Goal: Task Accomplishment & Management: Complete application form

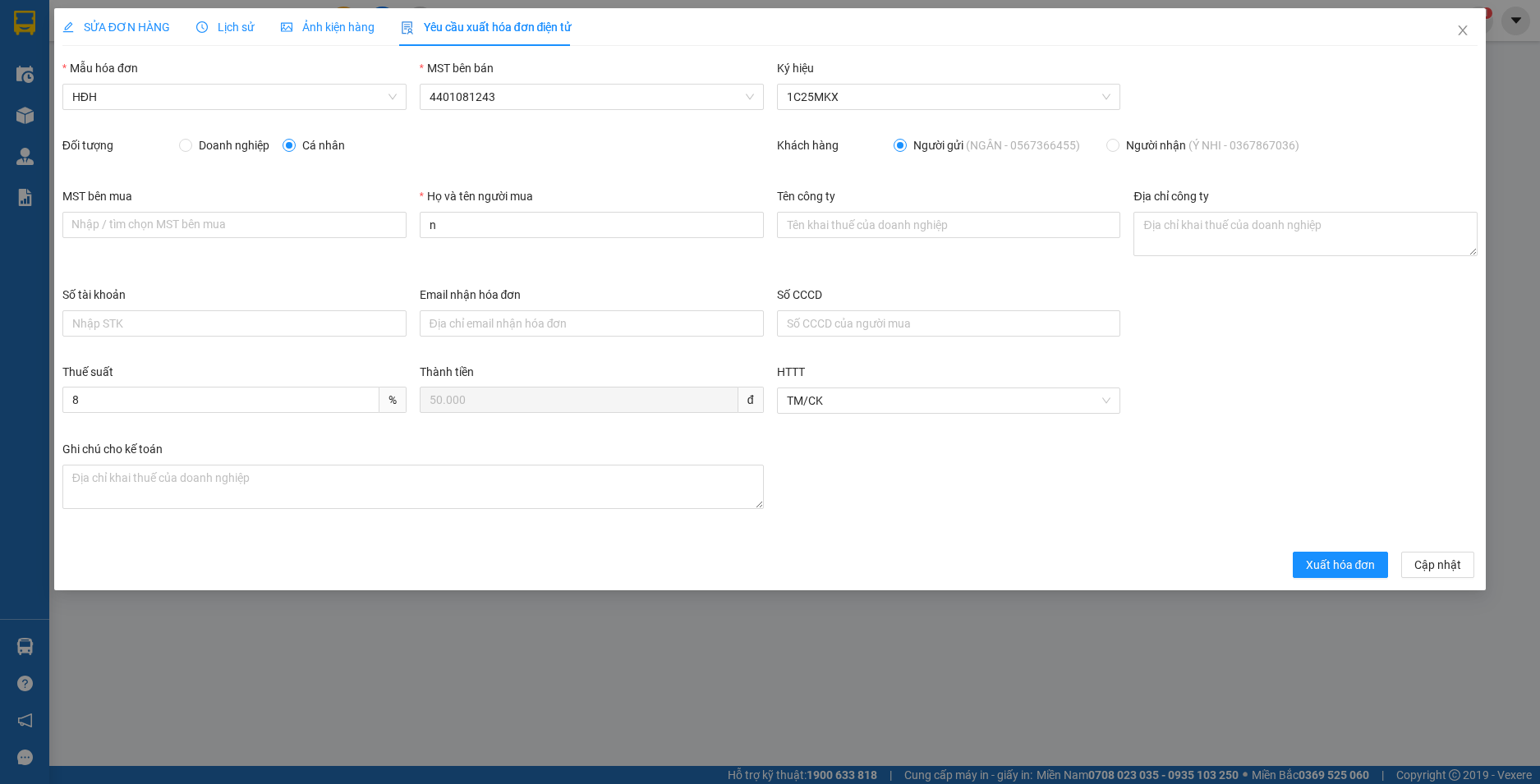
type input "Người mua không lấy hoá đơn"
click at [1336, 560] on span "Xuất hóa đơn" at bounding box center [1340, 565] width 69 height 18
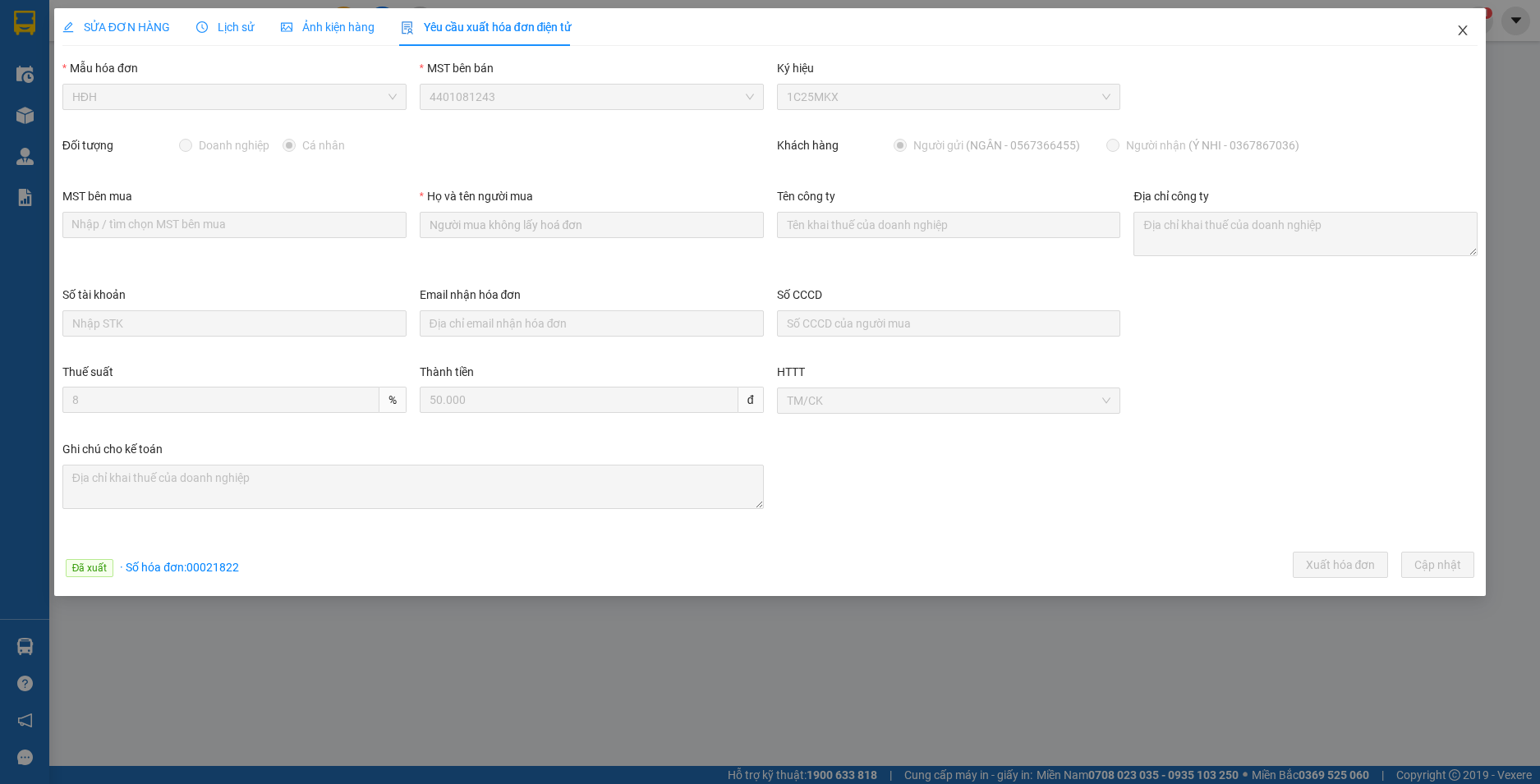
click at [1467, 30] on icon "close" at bounding box center [1463, 29] width 13 height 13
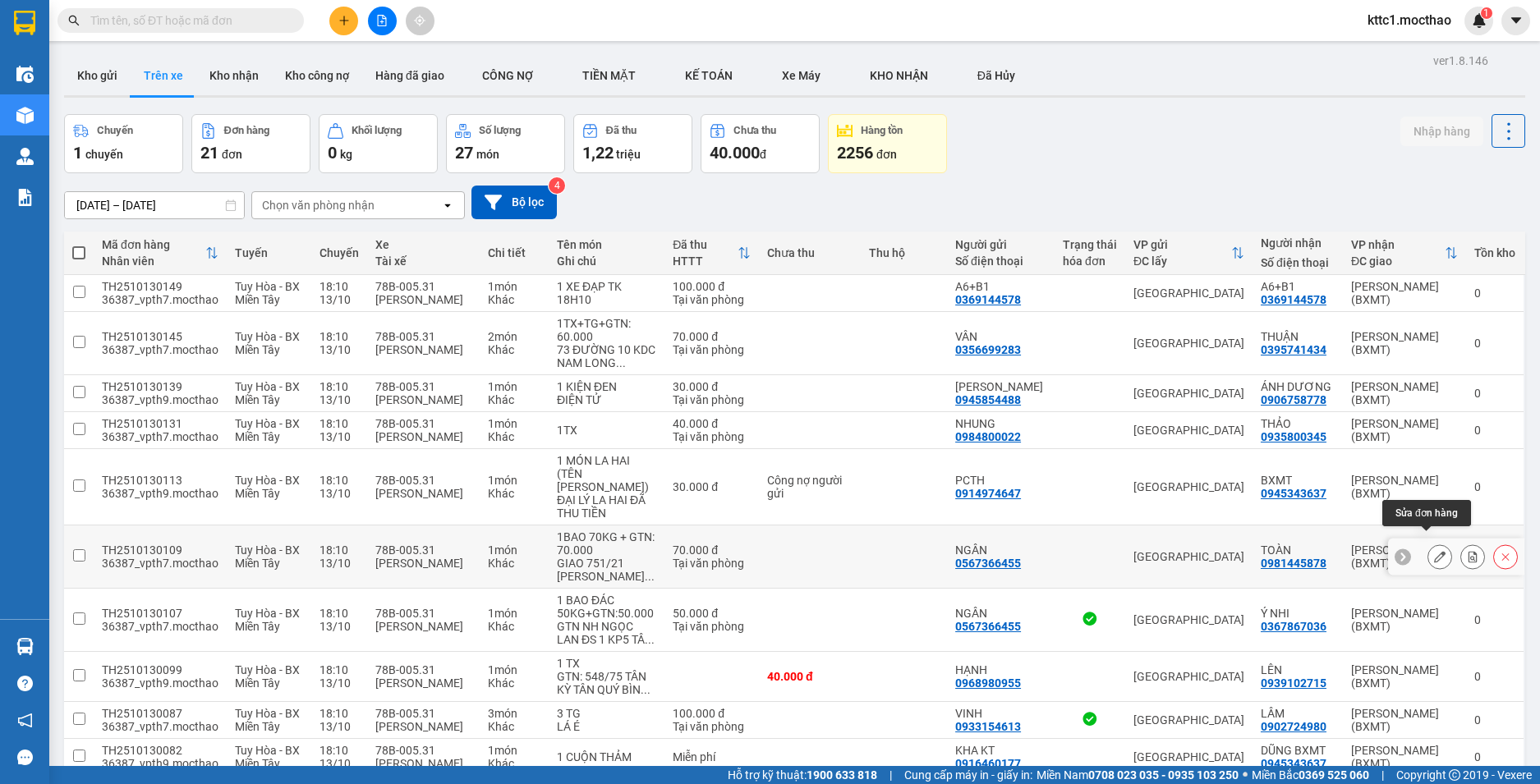
click at [1434, 551] on icon at bounding box center [1439, 556] width 11 height 11
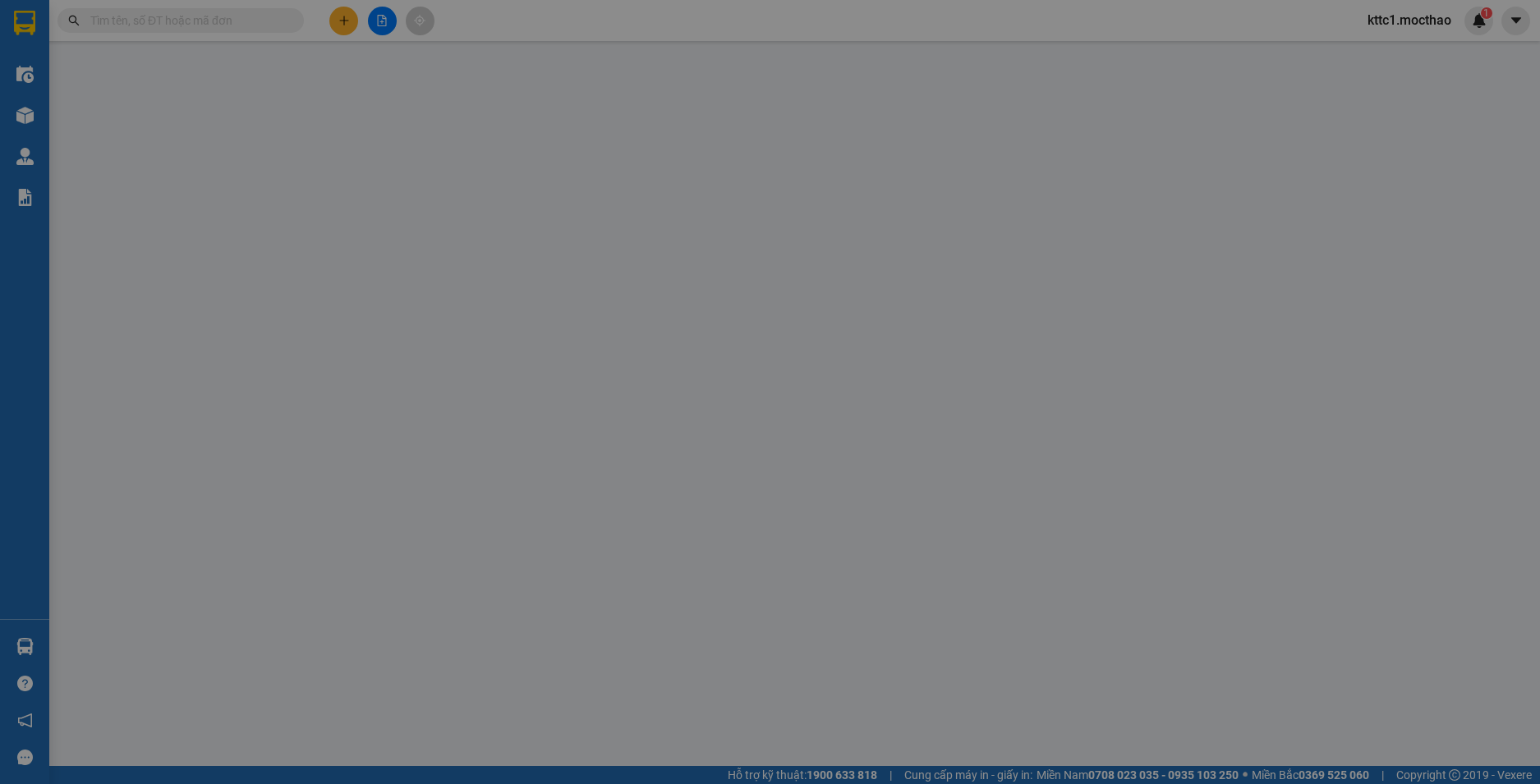
type input "0567366455"
type input "NGÂN"
type input "0981445878"
type input "TOÀN"
type input "1"
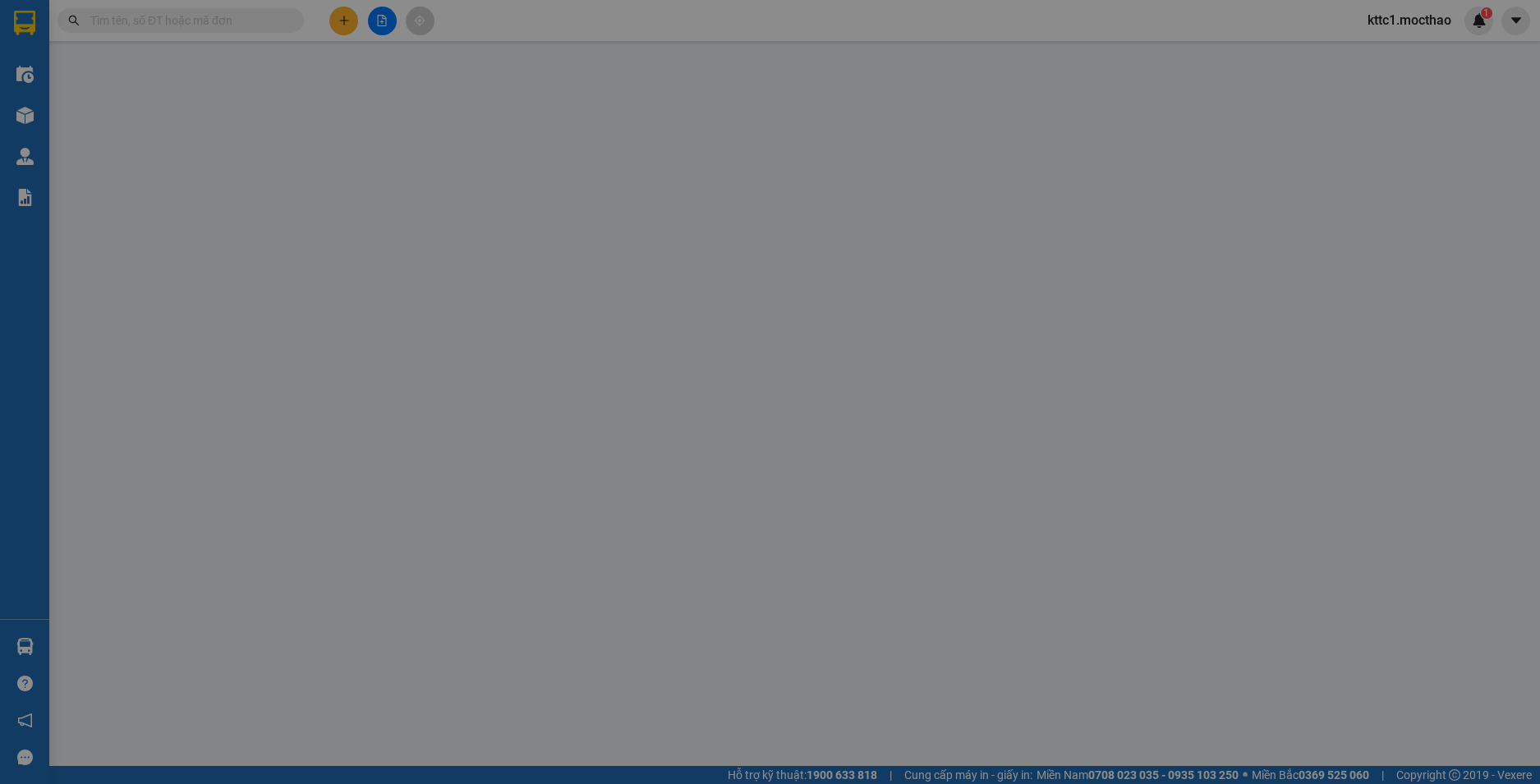
type input "0"
type input "70.000"
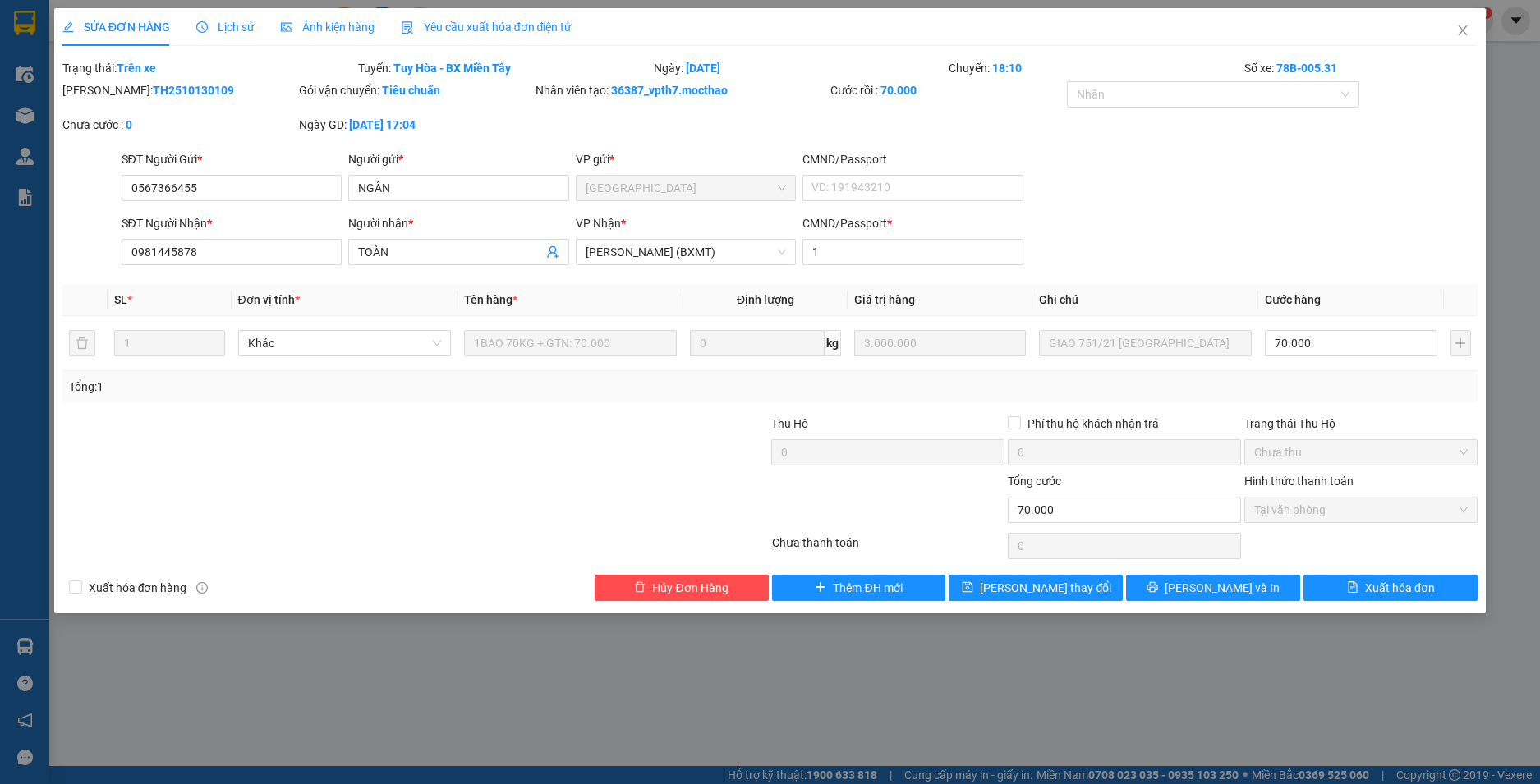
click at [469, 26] on span "Yêu cầu xuất hóa đơn điện tử" at bounding box center [487, 27] width 172 height 13
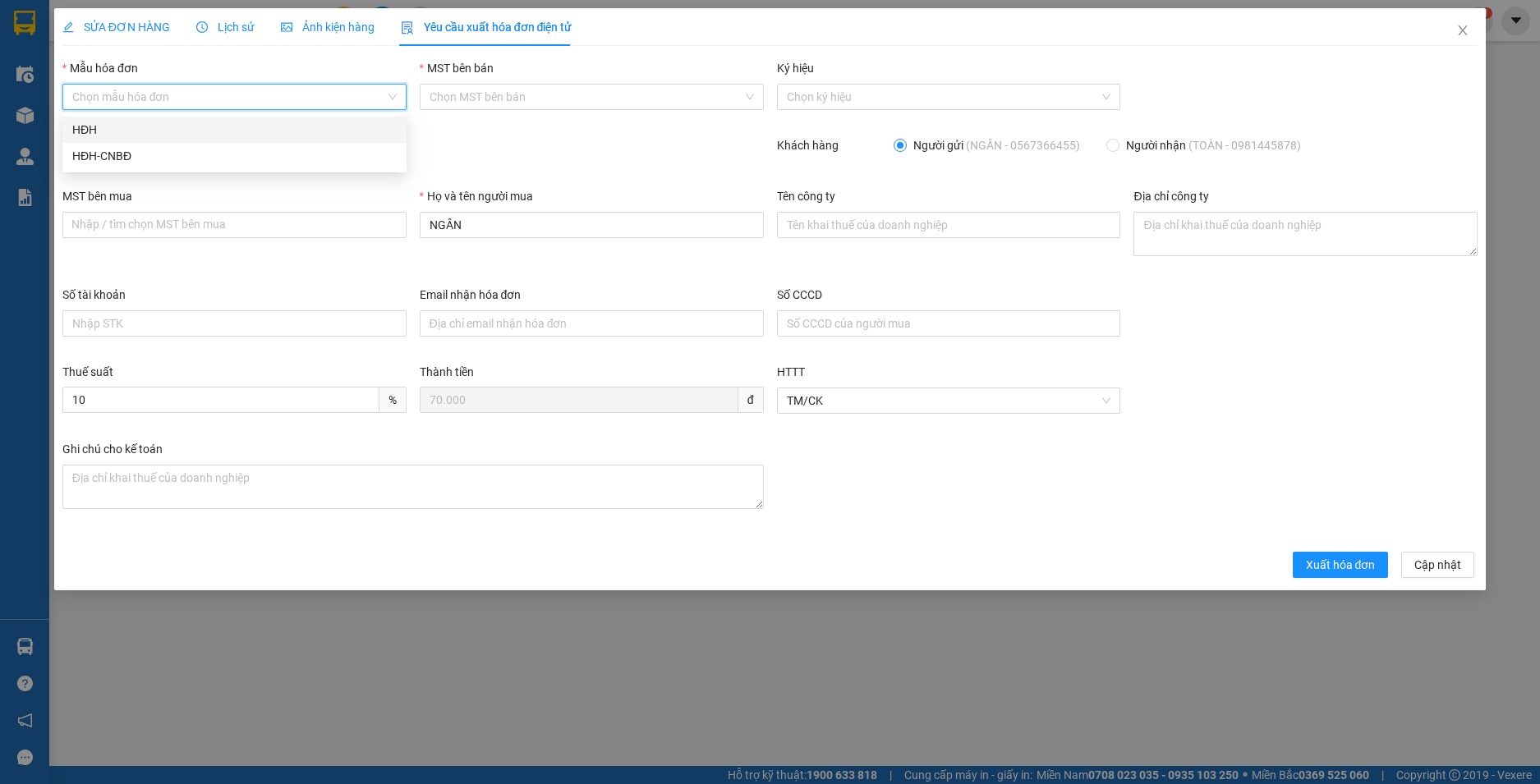
click at [205, 97] on input "Mẫu hóa đơn" at bounding box center [228, 97] width 313 height 24
click at [151, 131] on div "HĐH" at bounding box center [234, 129] width 324 height 18
type input "8"
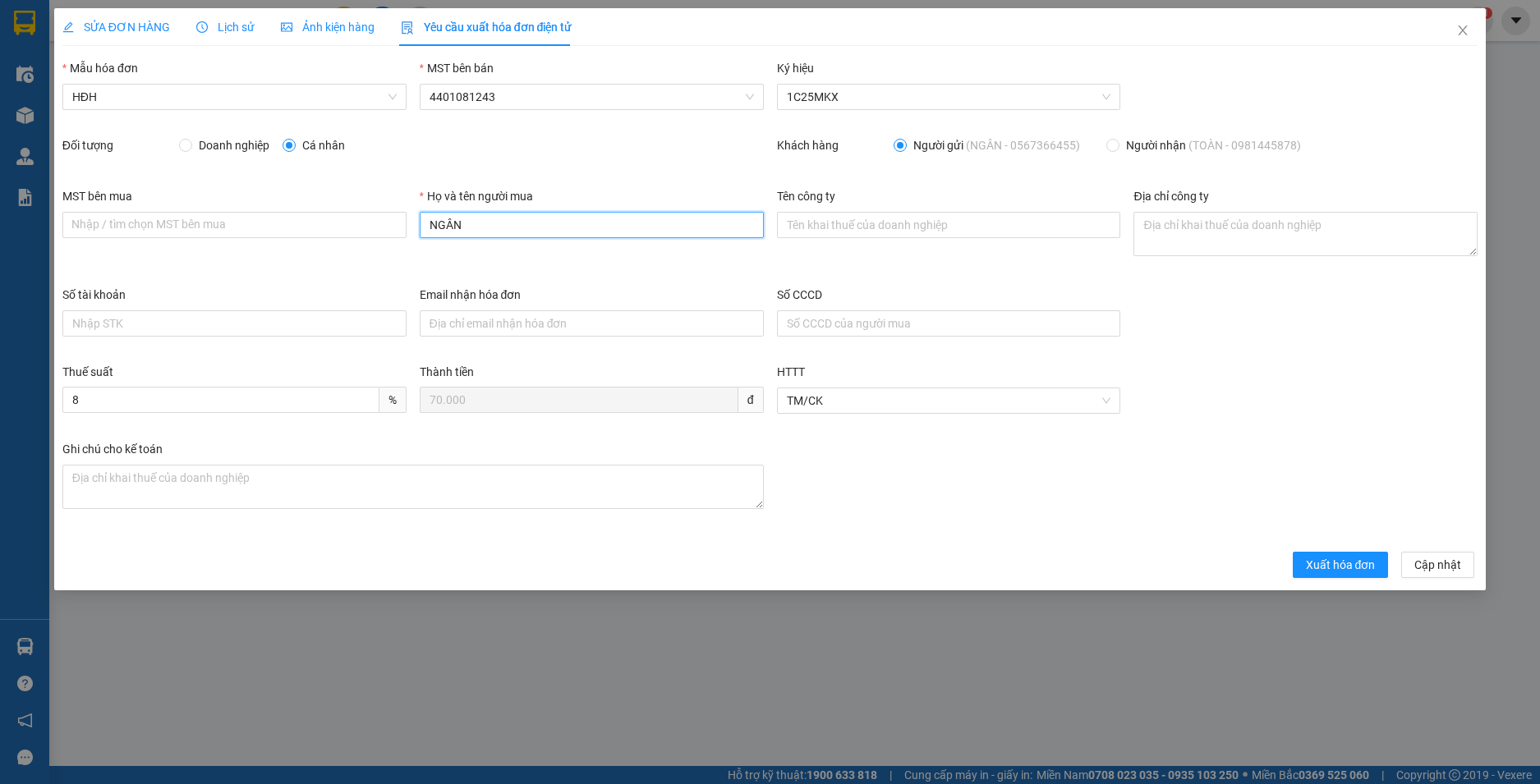
drag, startPoint x: 480, startPoint y: 225, endPoint x: 326, endPoint y: 185, distance: 159.1
click at [326, 185] on form "Mẫu hóa đơn HĐH MST bên bán 4401081243 Ký hiệu 1C25MKX Đối tượng Doanh nghiệp C…" at bounding box center [770, 318] width 1416 height 519
type input "Người mua không lấy hoá đơn"
click at [1348, 571] on span "Xuất hóa đơn" at bounding box center [1340, 565] width 69 height 18
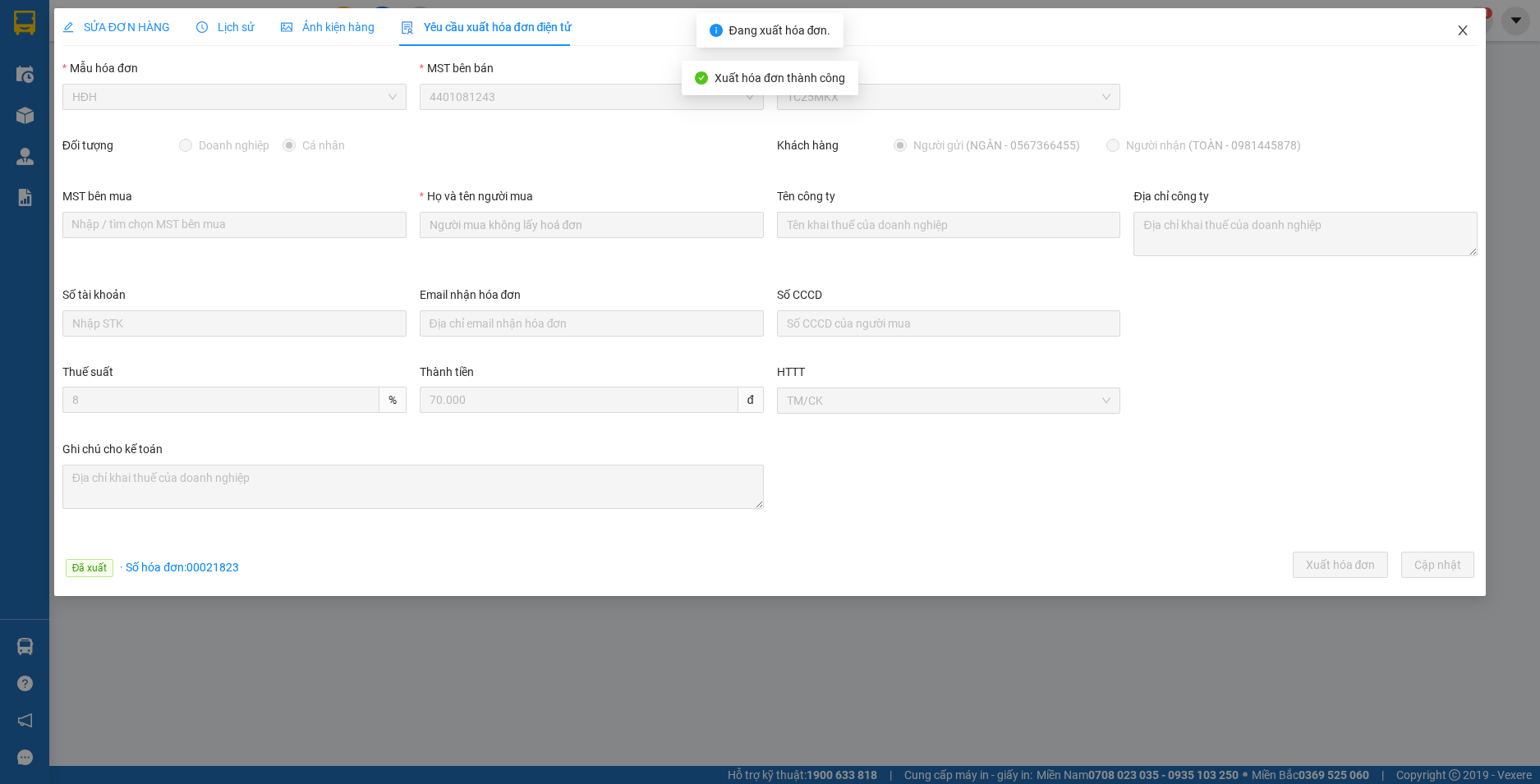
click at [1464, 31] on icon "close" at bounding box center [1464, 29] width 9 height 10
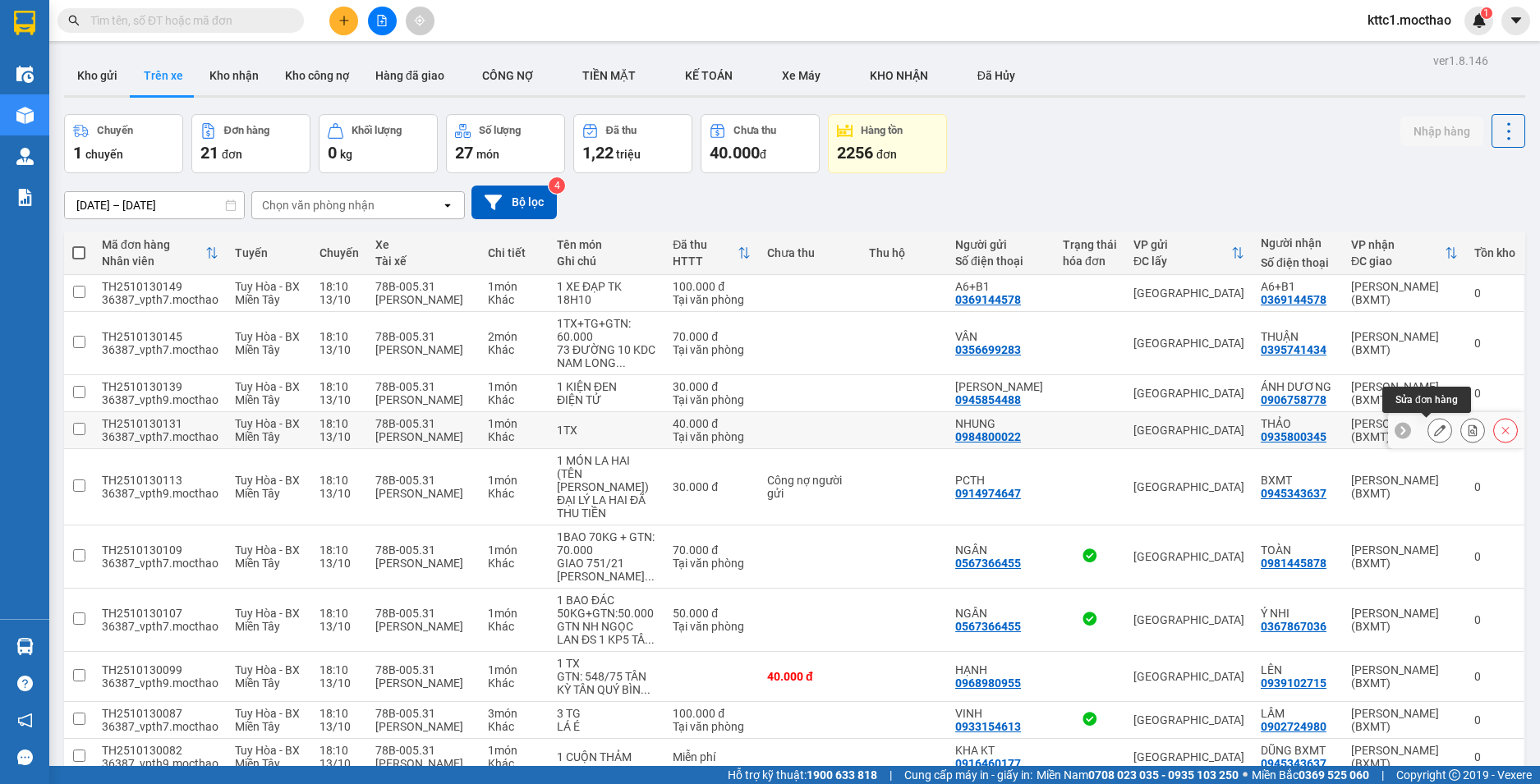
click at [1434, 431] on icon at bounding box center [1439, 430] width 11 height 11
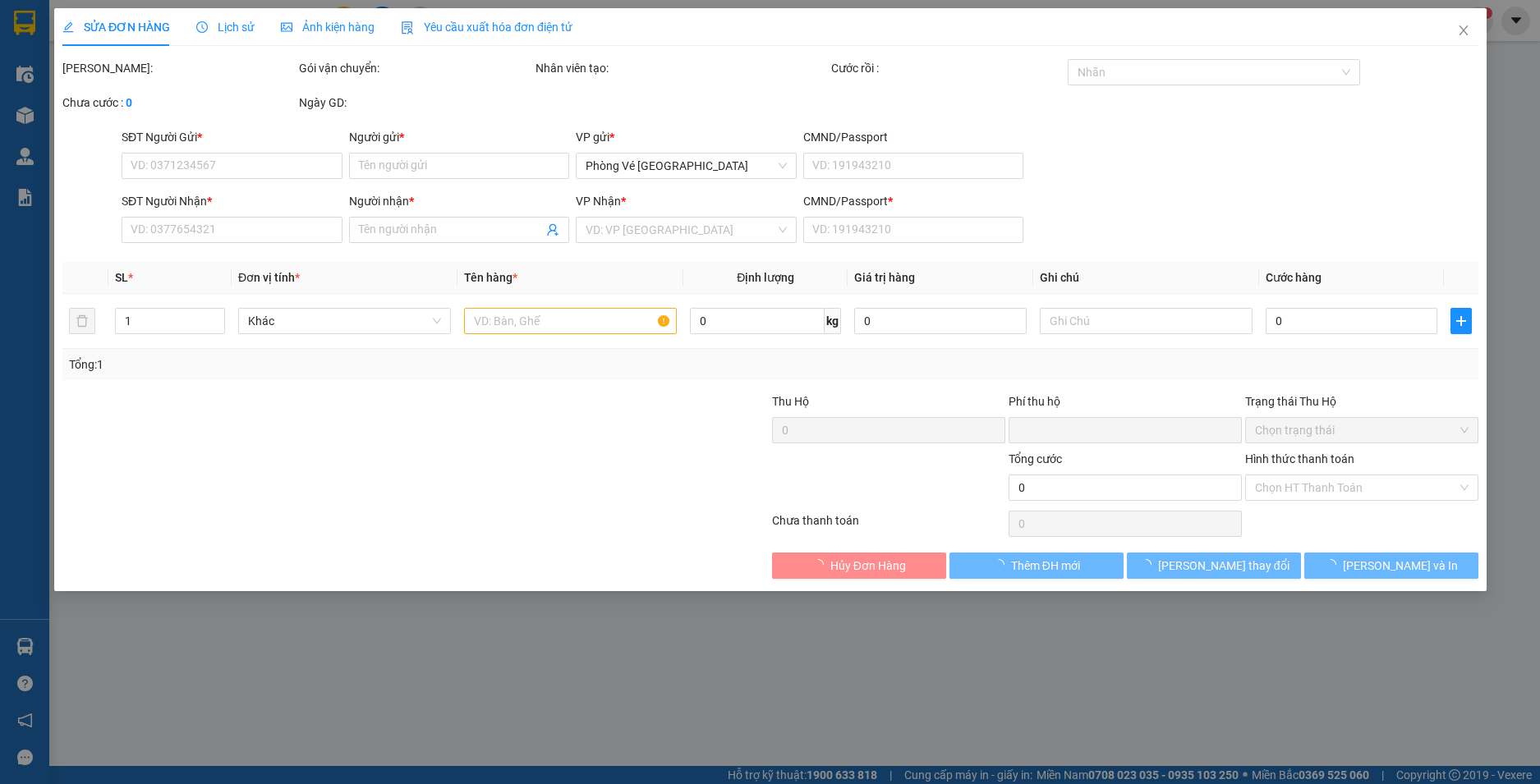
type input "0984800022"
type input "NHUNG"
type input "0935800345"
type input "THẢO"
type input "0"
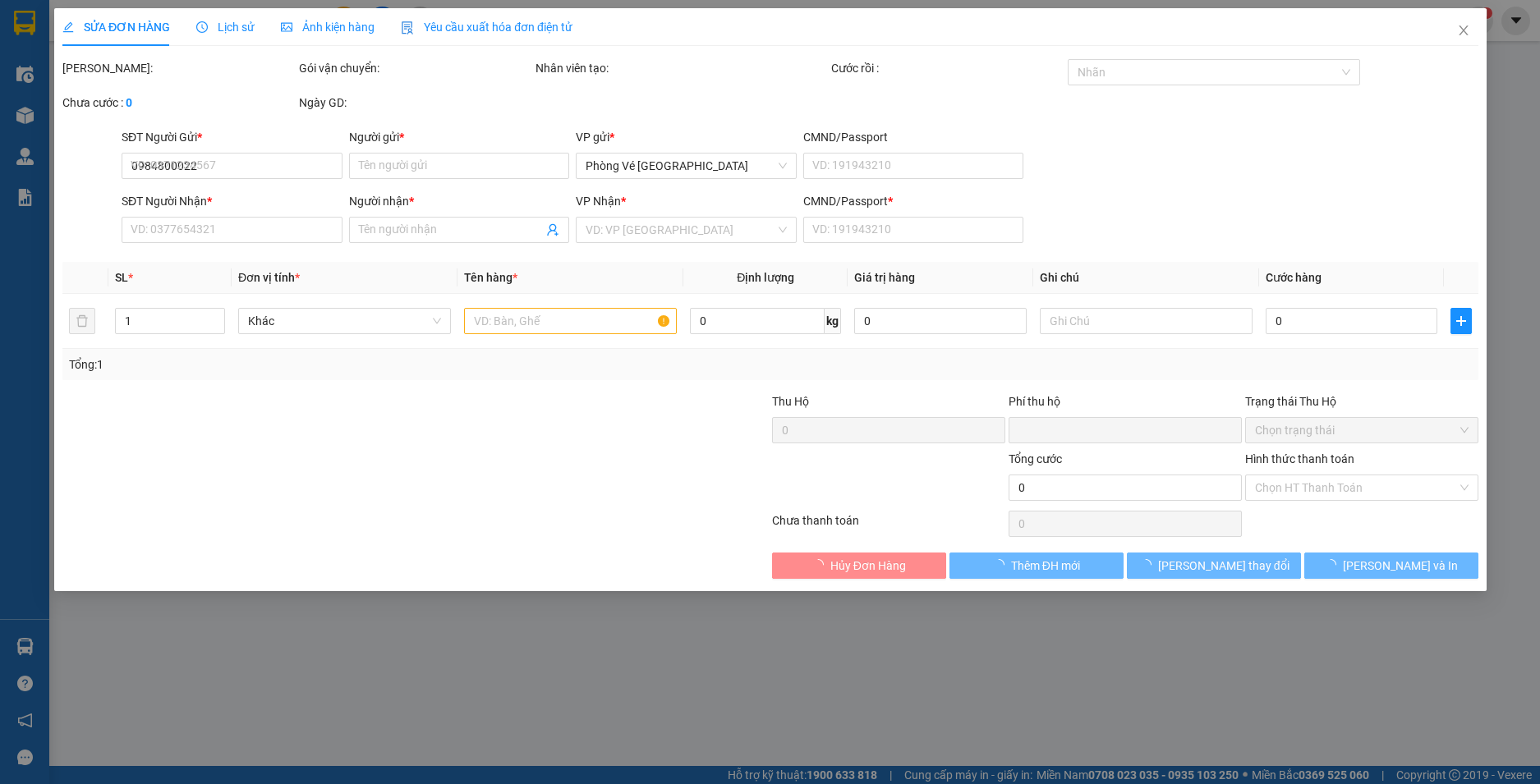
type input "0"
type input "40.000"
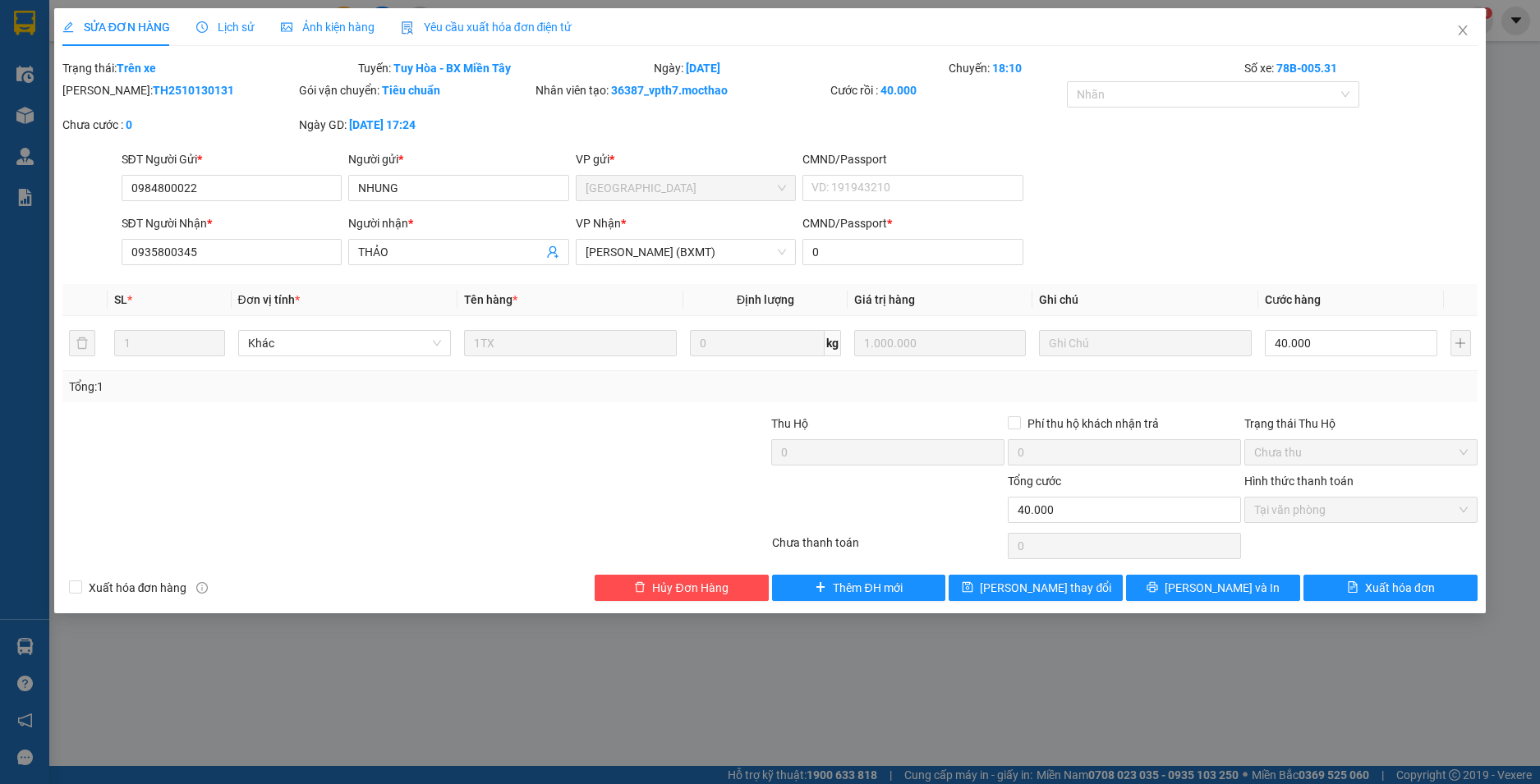
click at [439, 28] on span "Yêu cầu xuất hóa đơn điện tử" at bounding box center [487, 27] width 172 height 13
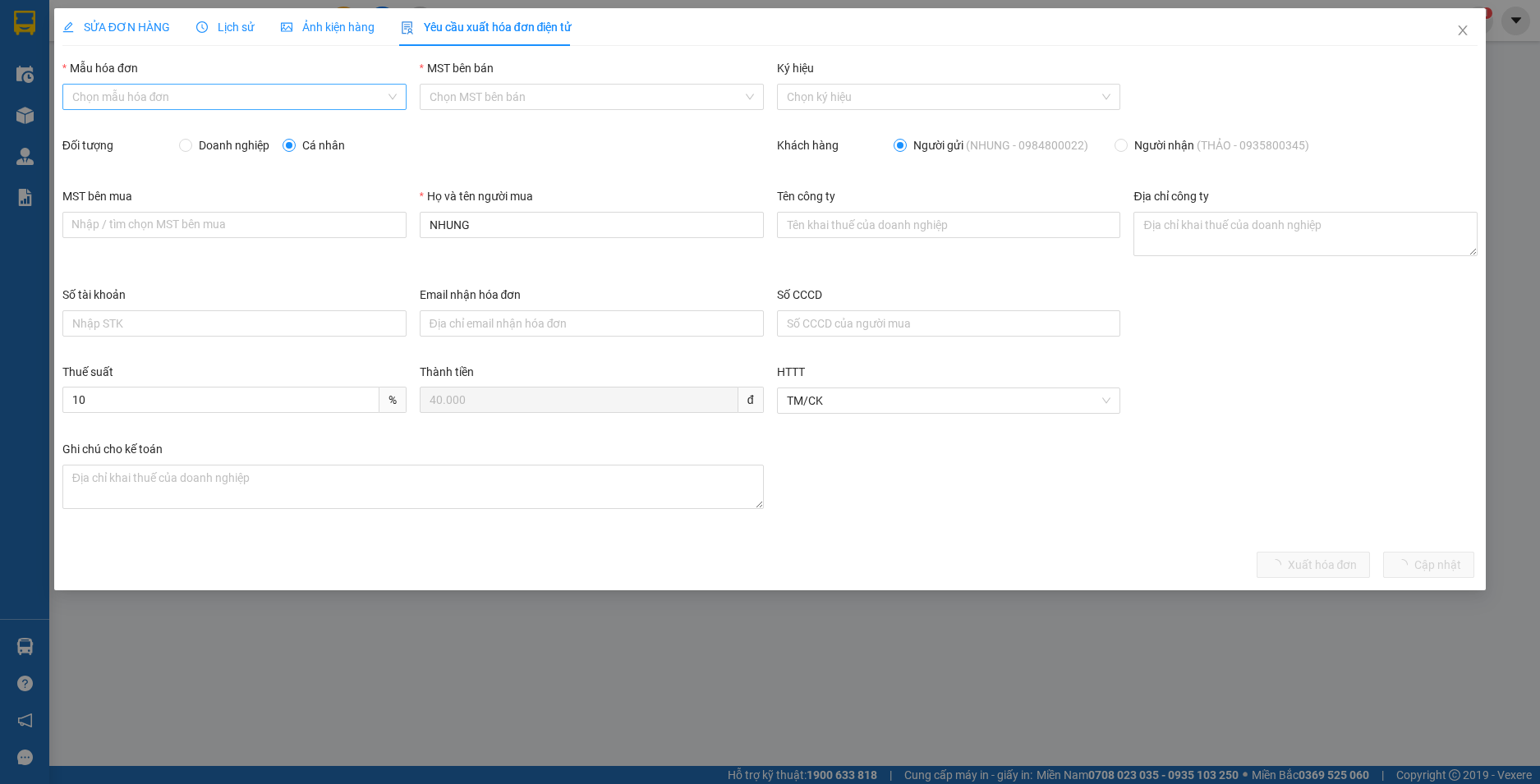
click at [216, 92] on input "Mẫu hóa đơn" at bounding box center [228, 97] width 313 height 24
click at [97, 132] on div "HĐH" at bounding box center [234, 129] width 324 height 18
type input "8"
drag, startPoint x: 470, startPoint y: 220, endPoint x: 354, endPoint y: 189, distance: 120.1
click at [354, 191] on div "MST bên mua Nhập / tìm chọn MST bên mua Họ và tên người mua NHUNG Tên công ty Đ…" at bounding box center [770, 237] width 1429 height 99
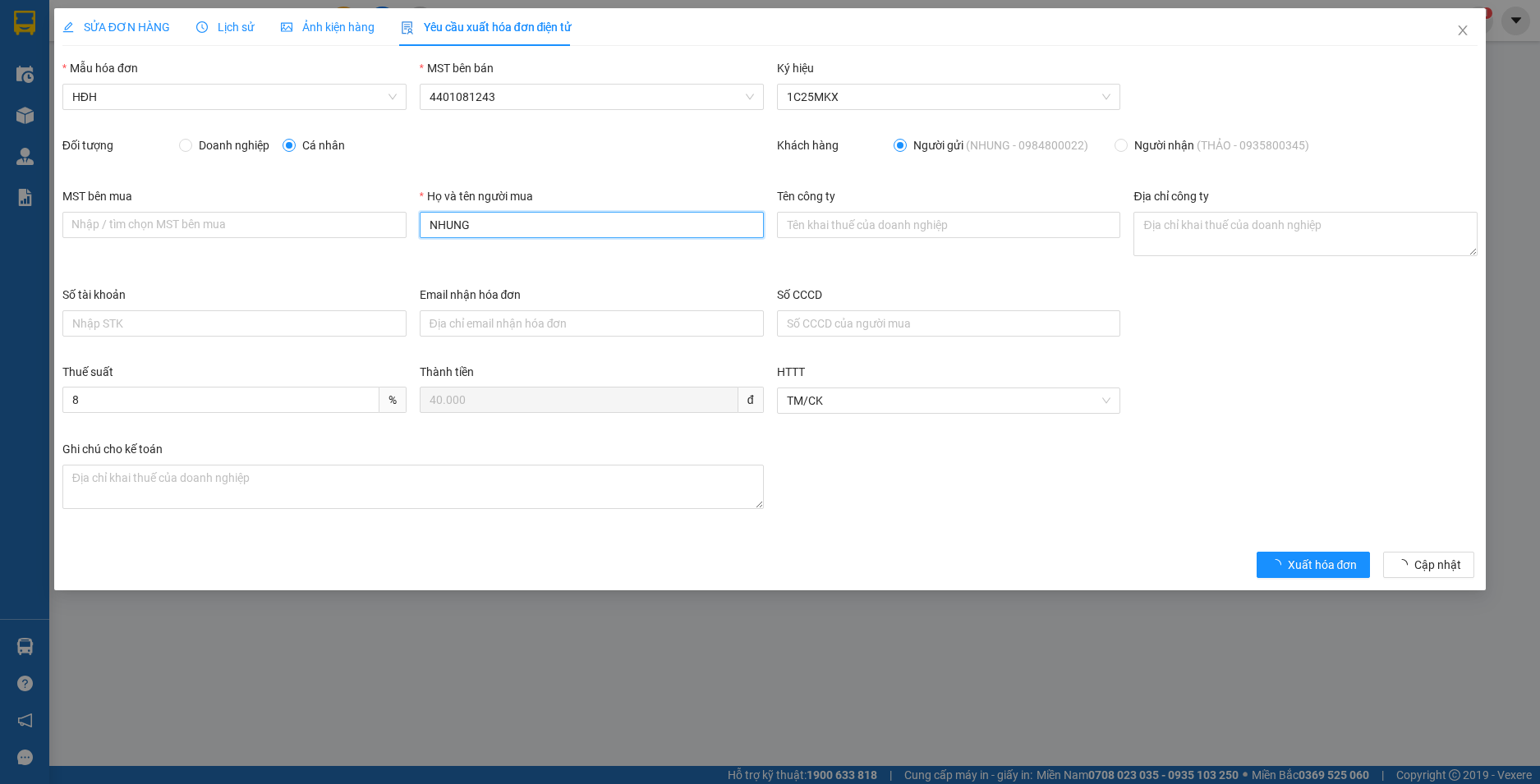
type input "Người mua không lấy hoá đơn"
click at [1356, 568] on span "Xuất hóa đơn" at bounding box center [1340, 565] width 69 height 18
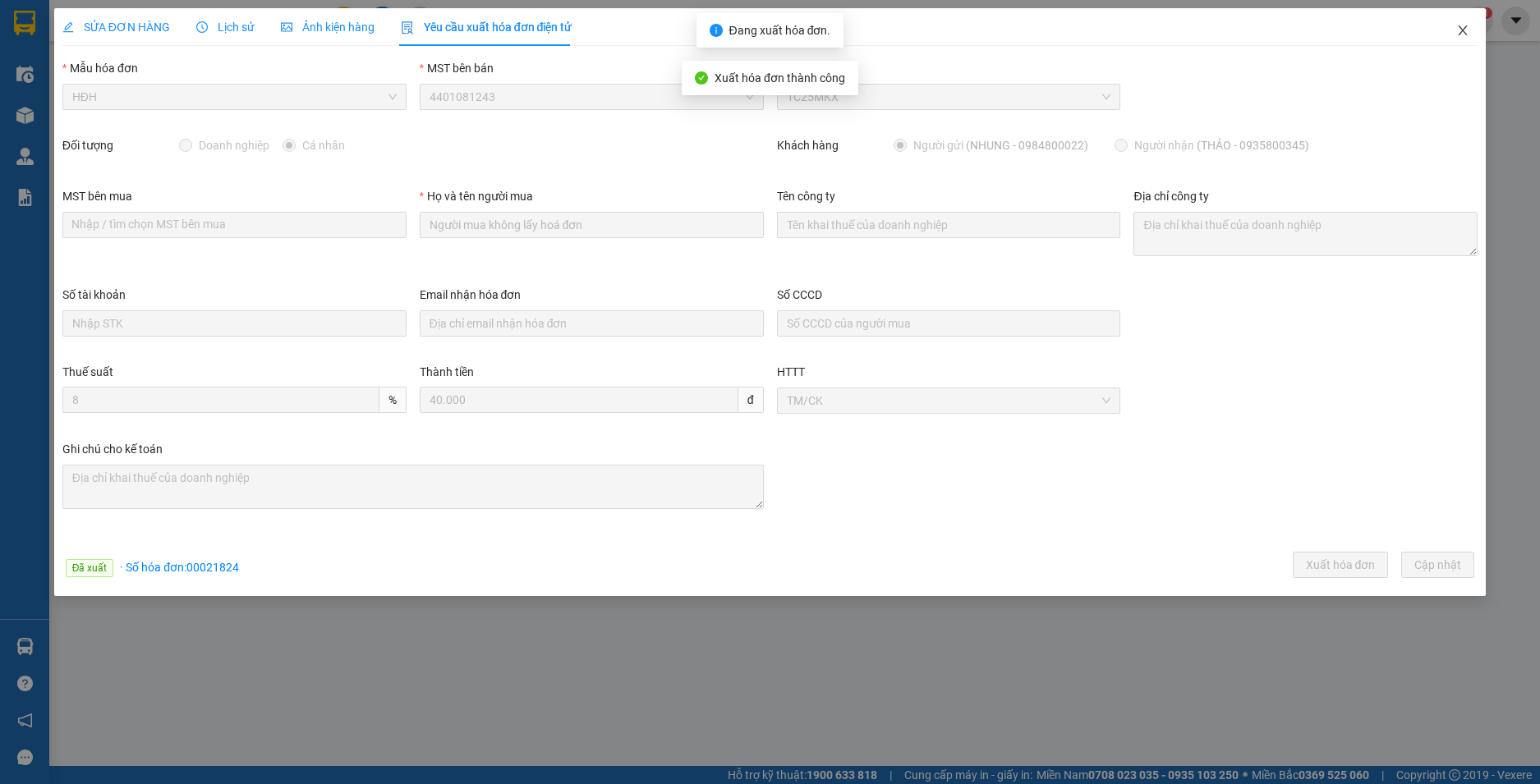
click at [1465, 28] on icon "close" at bounding box center [1463, 29] width 13 height 13
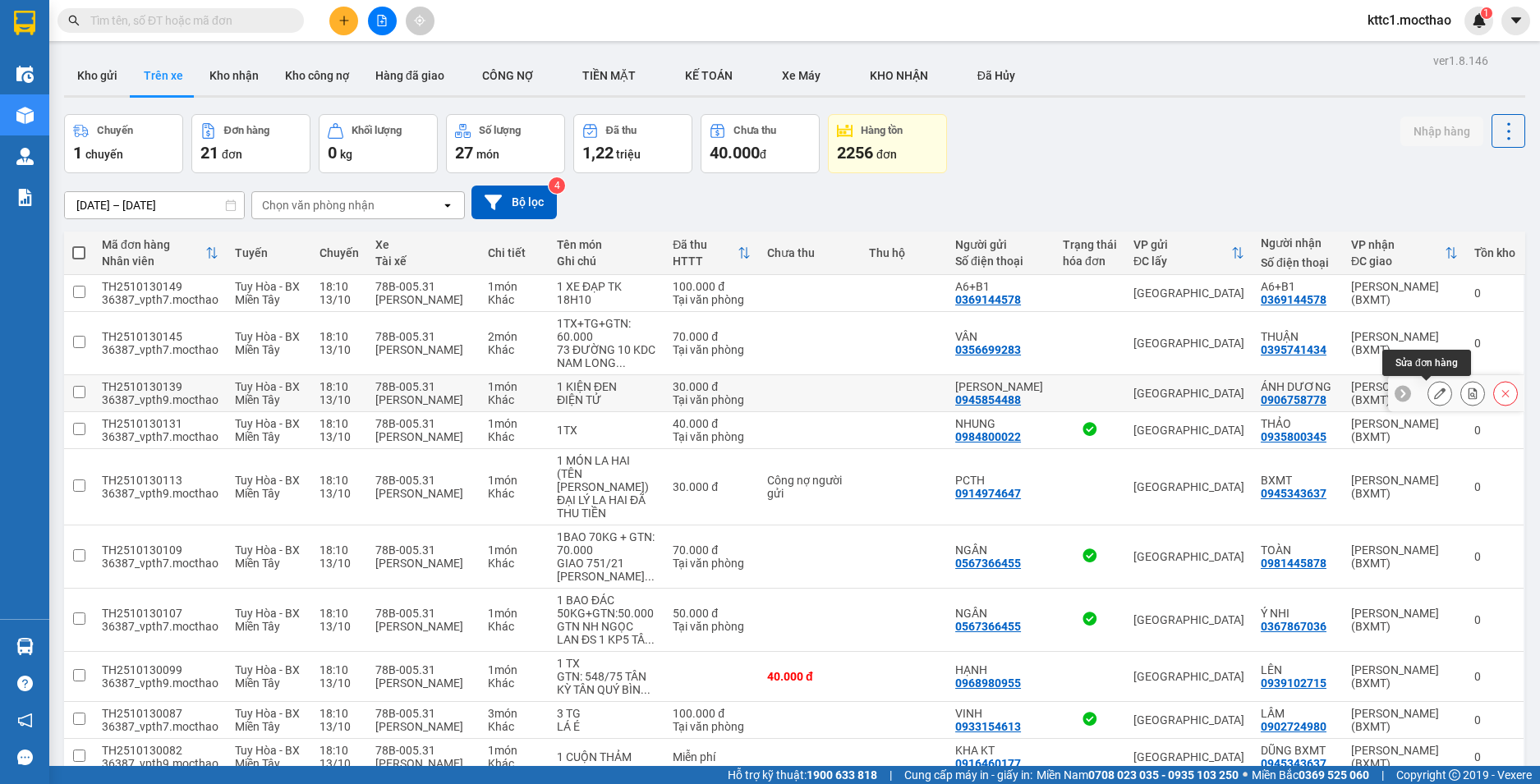
click at [1429, 387] on button at bounding box center [1440, 393] width 23 height 29
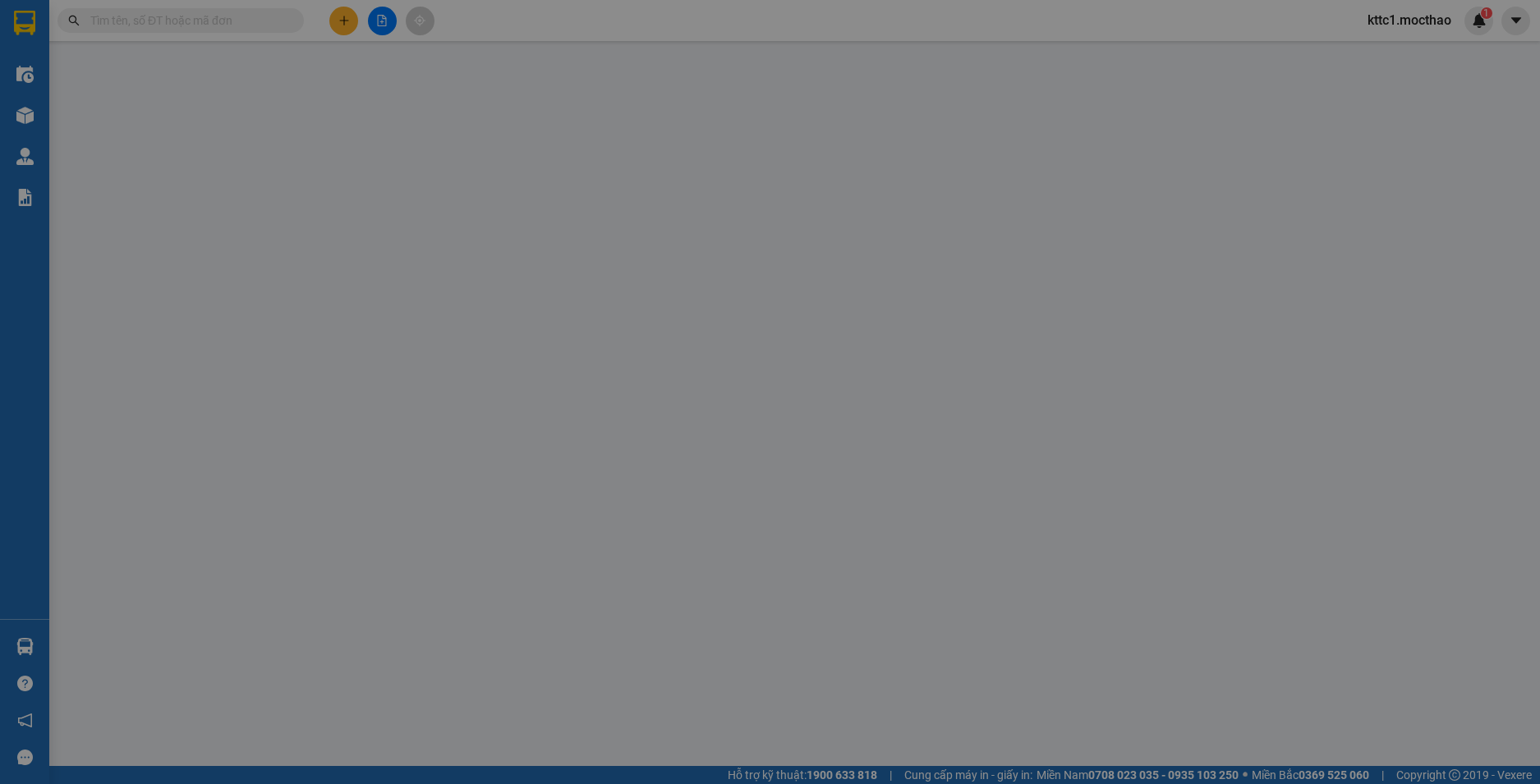
type input "0945854488"
type input "[PERSON_NAME]"
type input "0906758778"
type input "ÁNH DƯƠNG"
type input "0"
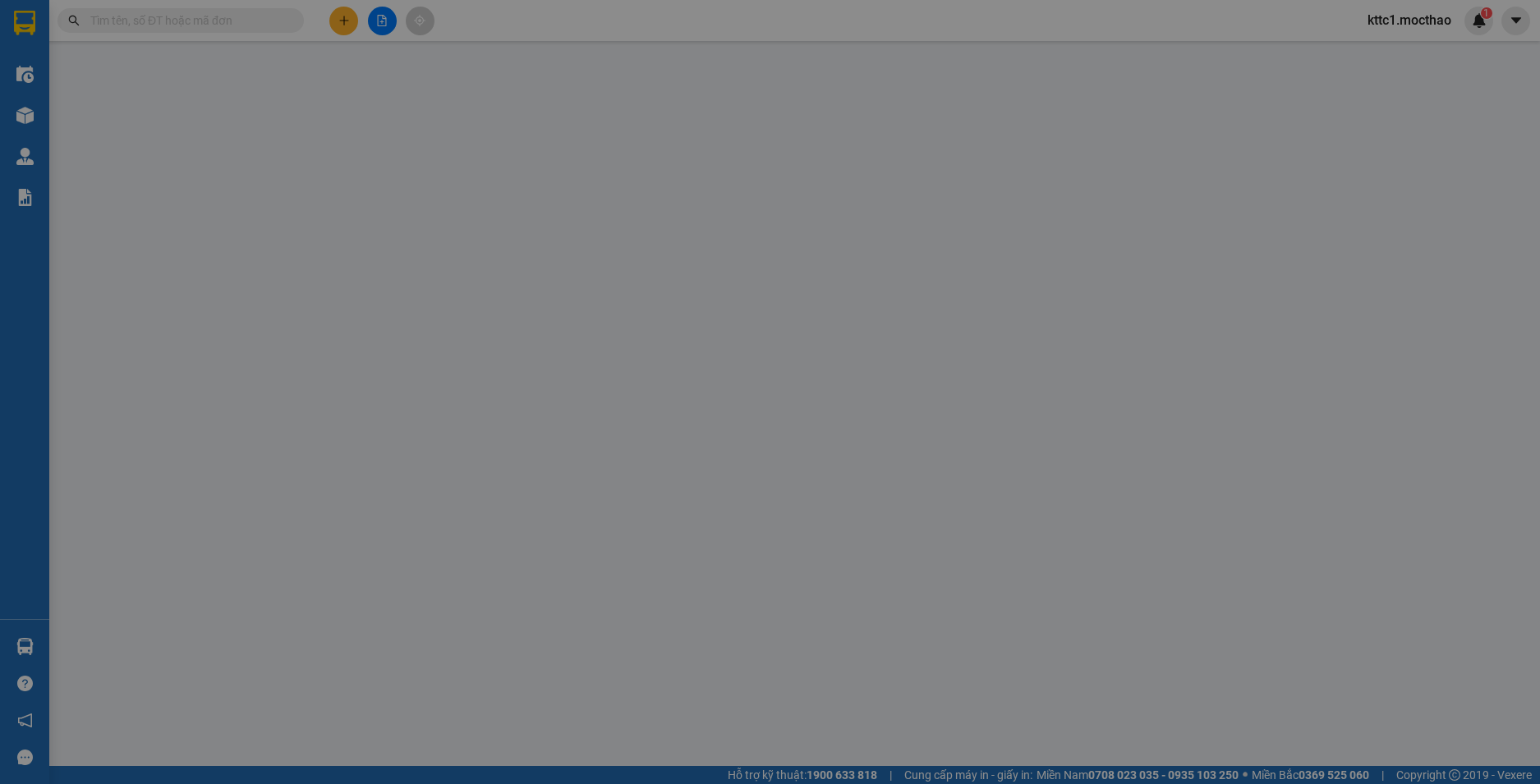
type input "0"
type input "30.000"
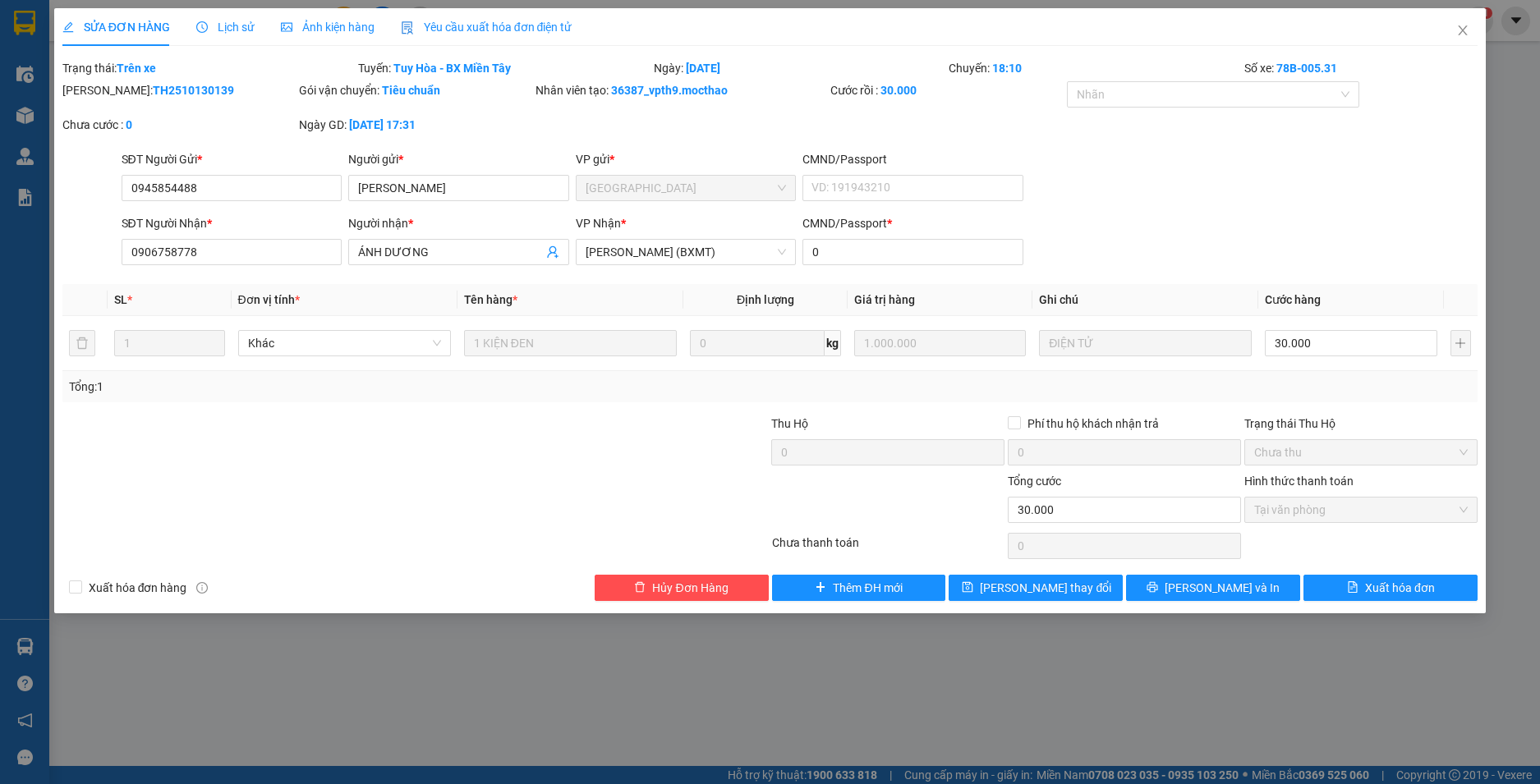
click at [482, 28] on span "Yêu cầu xuất hóa đơn điện tử" at bounding box center [487, 27] width 172 height 13
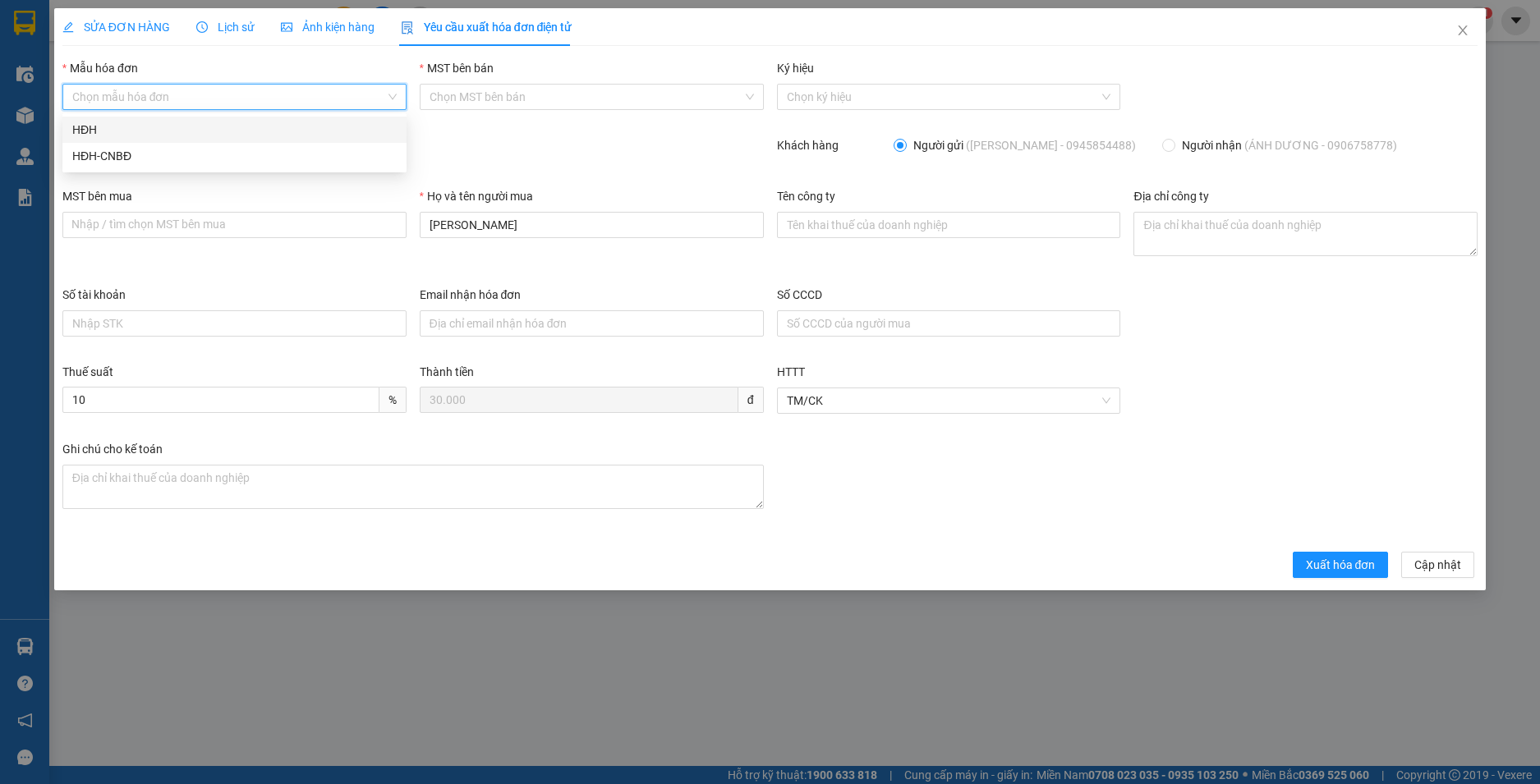
click at [119, 100] on input "Mẫu hóa đơn" at bounding box center [228, 97] width 313 height 24
click at [98, 127] on div "HĐH" at bounding box center [234, 129] width 324 height 18
type input "8"
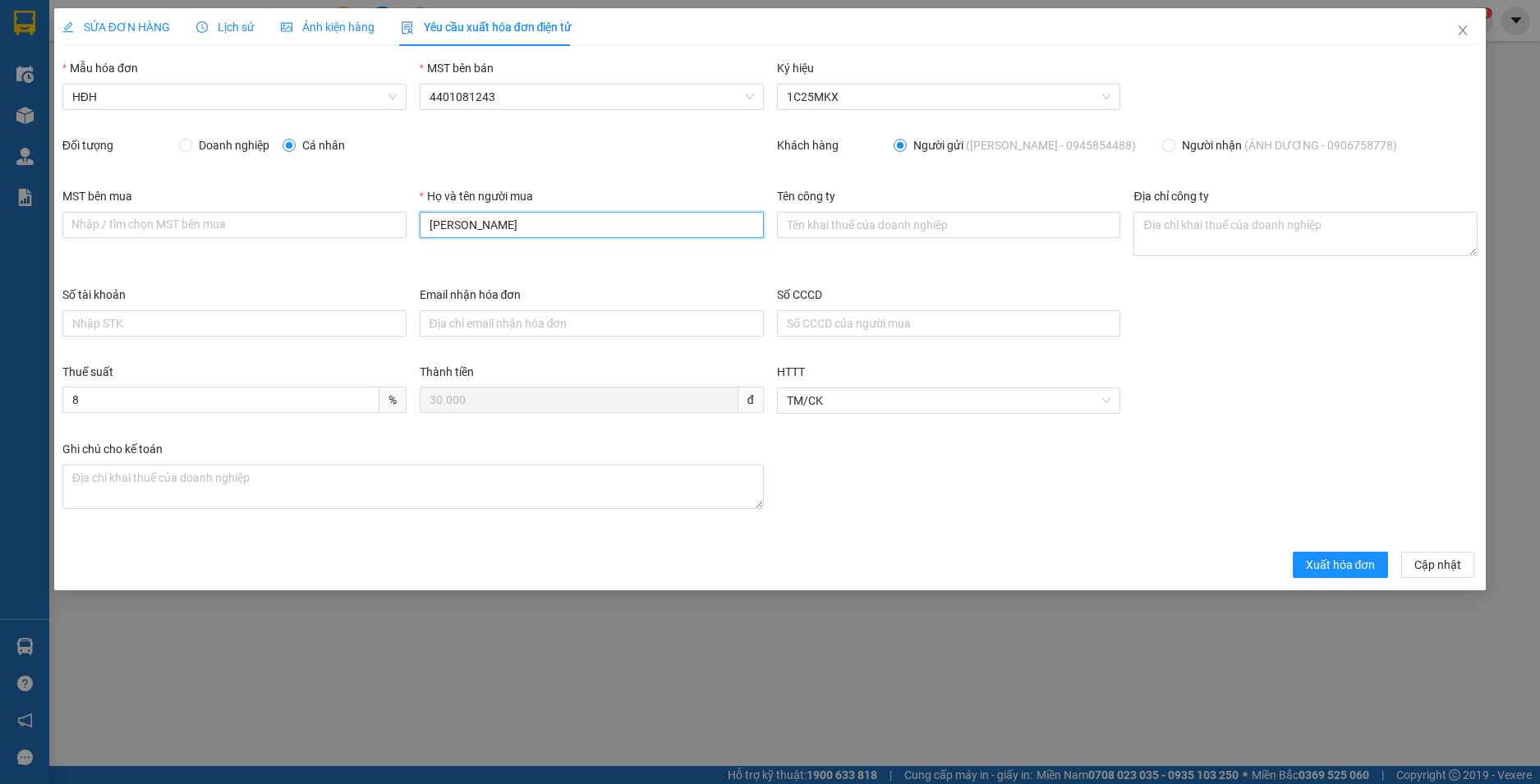
drag, startPoint x: 524, startPoint y: 227, endPoint x: 261, endPoint y: 159, distance: 271.6
click at [261, 159] on form "Mẫu hóa đơn HĐH MST bên bán 4401081243 Ký hiệu 1C25MKX Đối tượng Doanh nghiệp C…" at bounding box center [770, 318] width 1416 height 519
type input "Người mua không lấy hoá đơn"
click at [1357, 559] on span "Xuất hóa đơn" at bounding box center [1340, 565] width 69 height 18
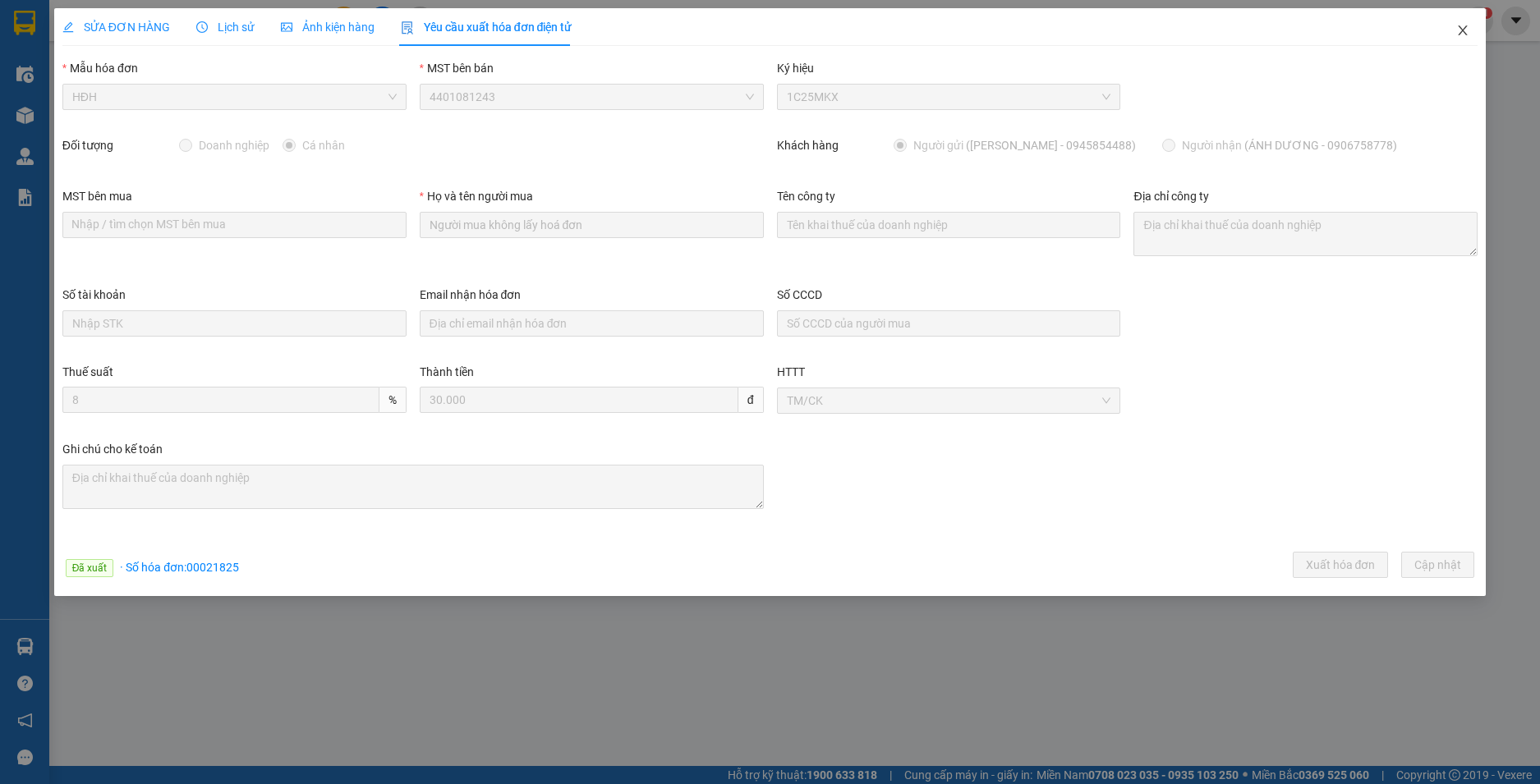
click at [1462, 29] on icon "close" at bounding box center [1464, 29] width 9 height 10
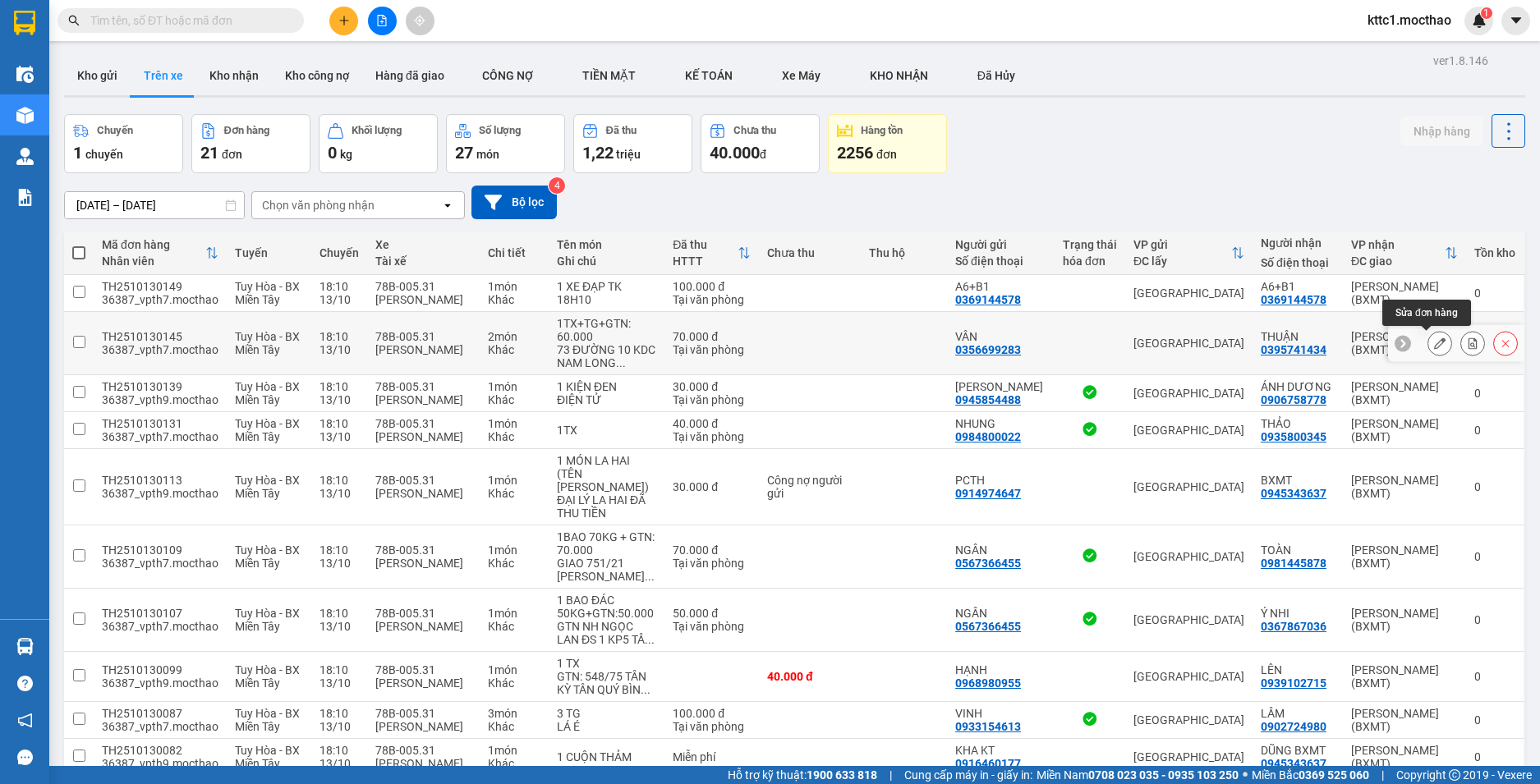
click at [1434, 345] on icon at bounding box center [1439, 343] width 11 height 11
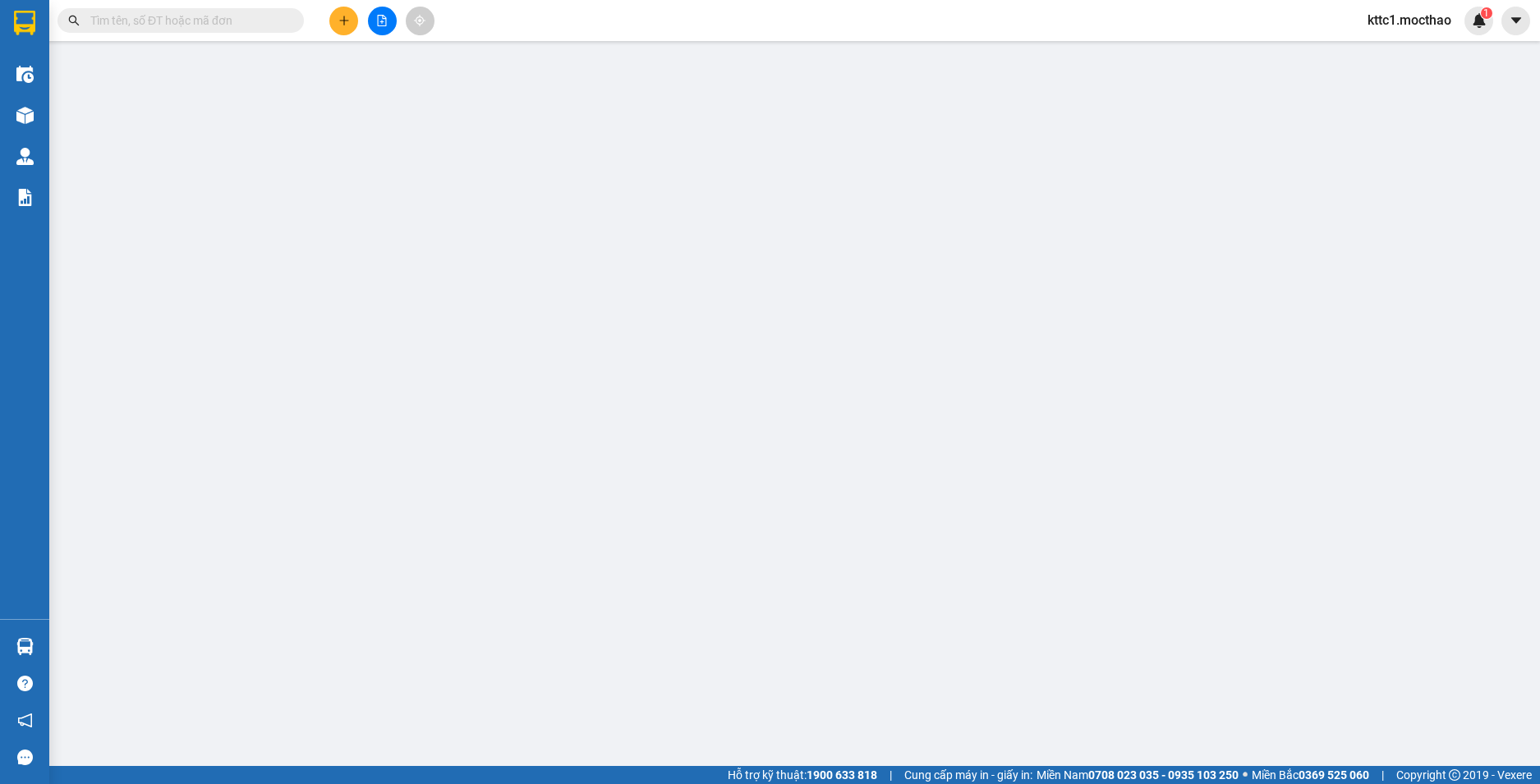
type input "0356699283"
type input "VÂN"
type input "0395741434"
type input "THUẬN"
type input "1"
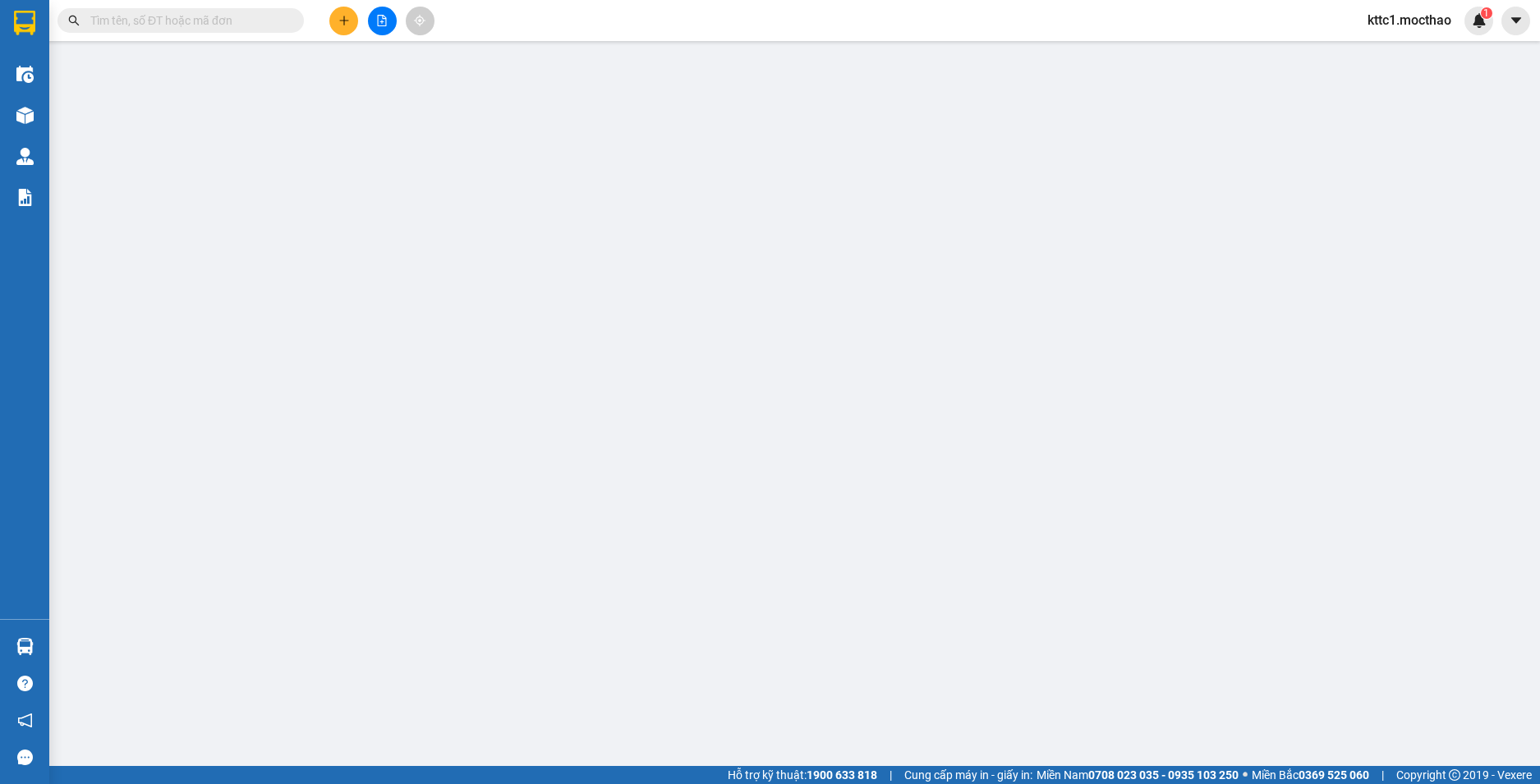
type input "0"
type input "70.000"
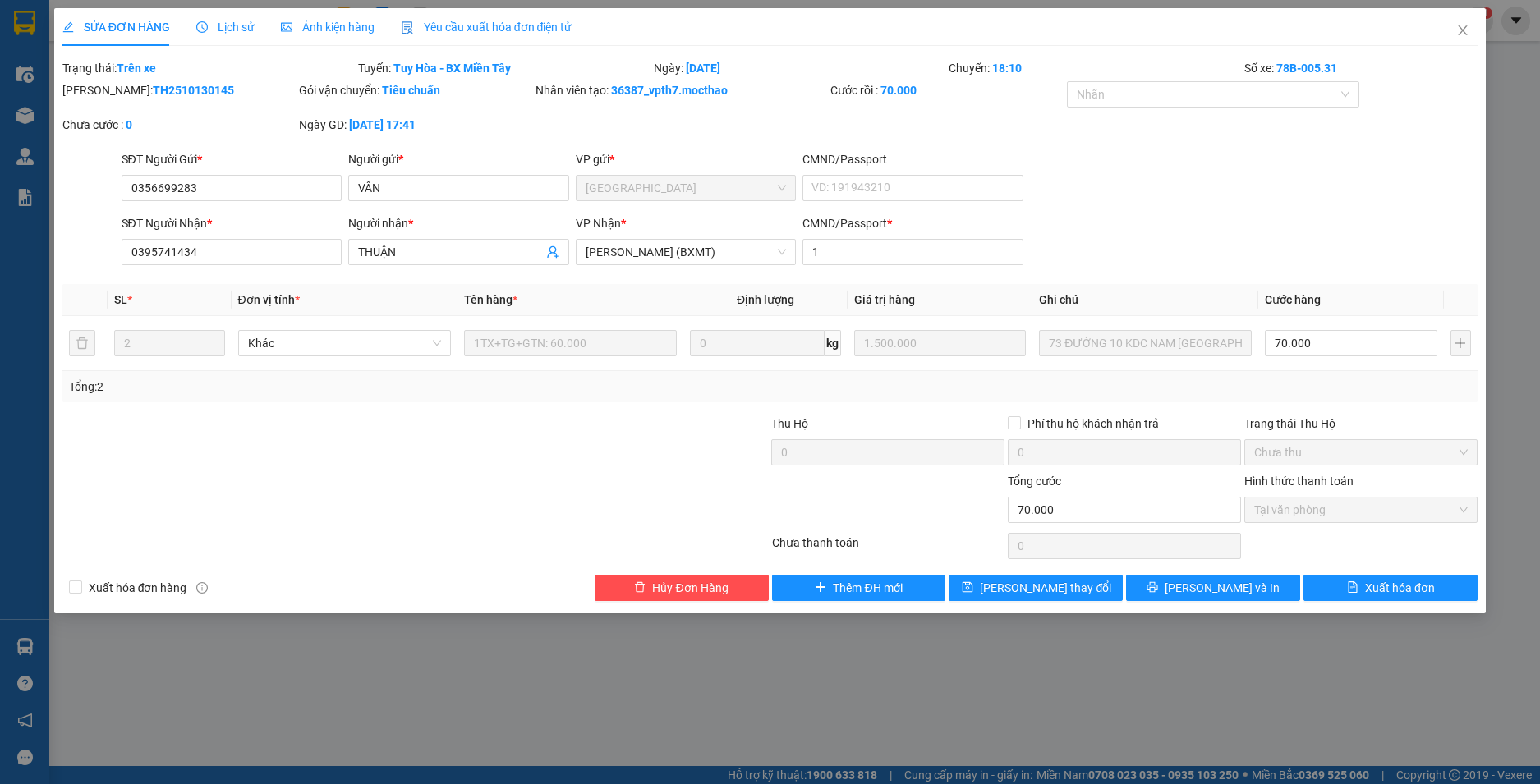
click at [501, 25] on span "Yêu cầu xuất hóa đơn điện tử" at bounding box center [487, 27] width 172 height 13
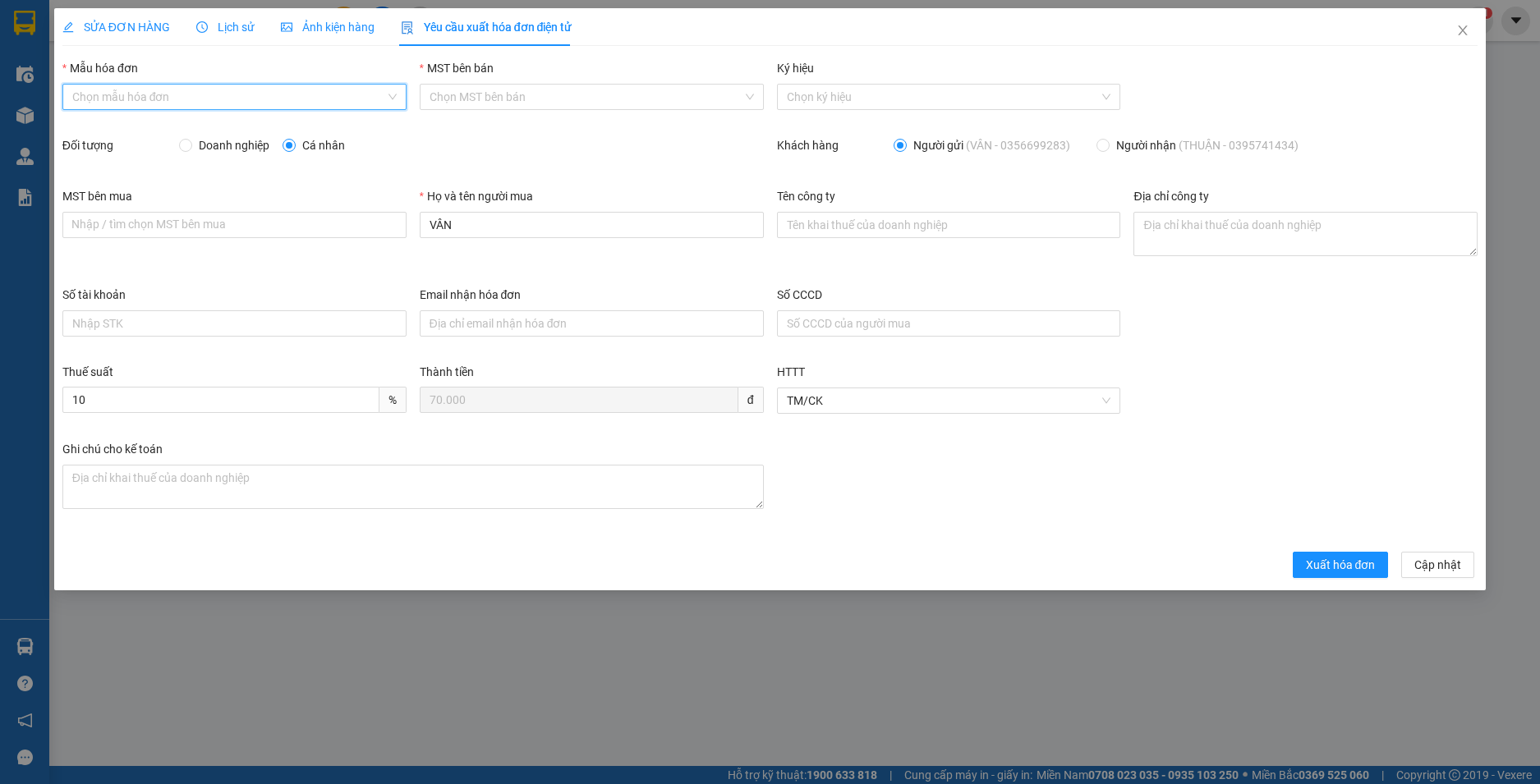
click at [200, 101] on input "Mẫu hóa đơn" at bounding box center [228, 97] width 313 height 24
click at [129, 128] on div "HĐH" at bounding box center [234, 129] width 324 height 18
type input "8"
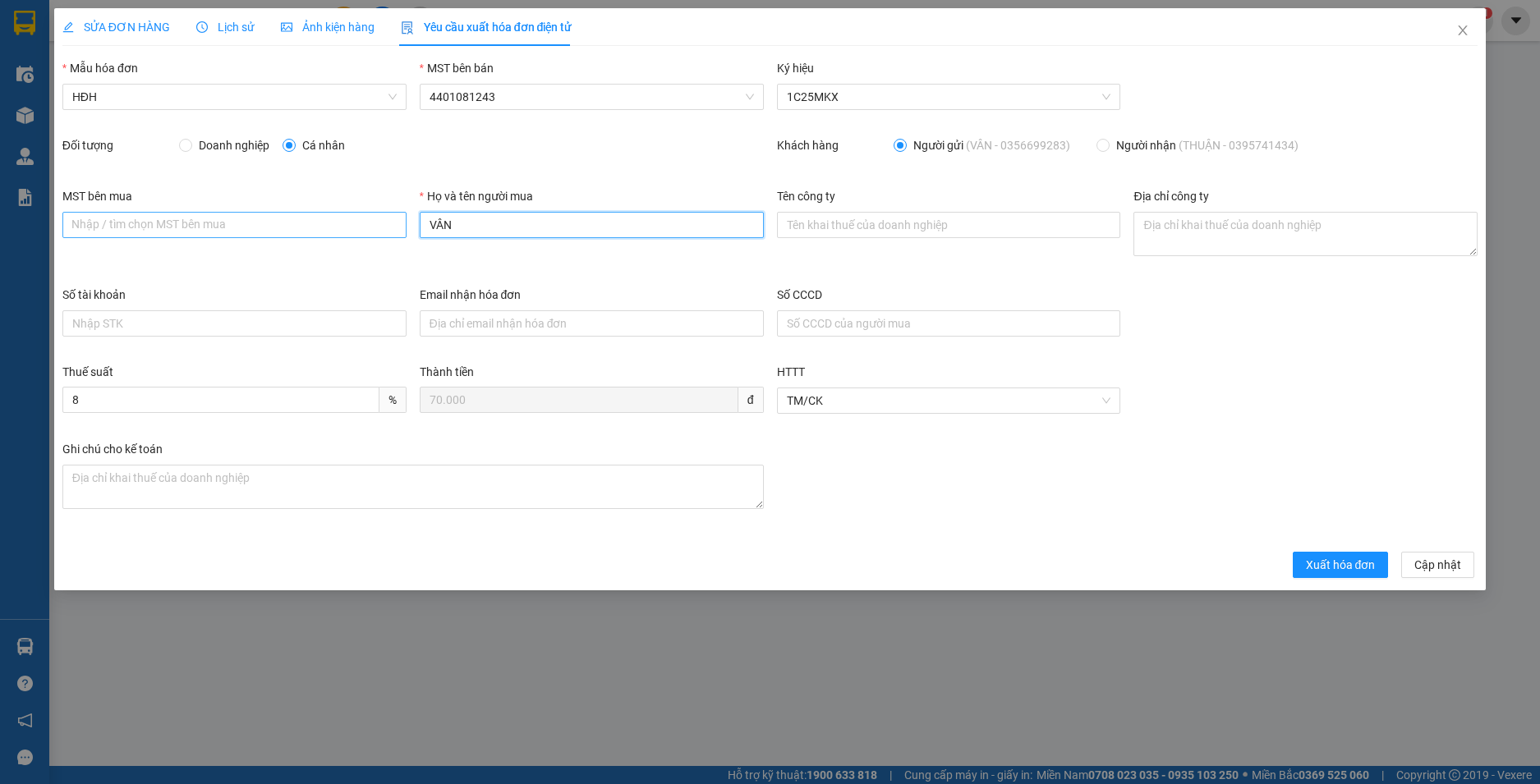
drag, startPoint x: 502, startPoint y: 225, endPoint x: 362, endPoint y: 224, distance: 140.0
click at [362, 224] on div "MST bên mua Nhập / tìm chọn MST bên mua Họ và tên người mua VÂN Tên công ty Địa…" at bounding box center [770, 237] width 1429 height 99
type input "Người mua không lấy hoá đơn"
click at [1324, 565] on span "Xuất hóa đơn" at bounding box center [1340, 565] width 69 height 18
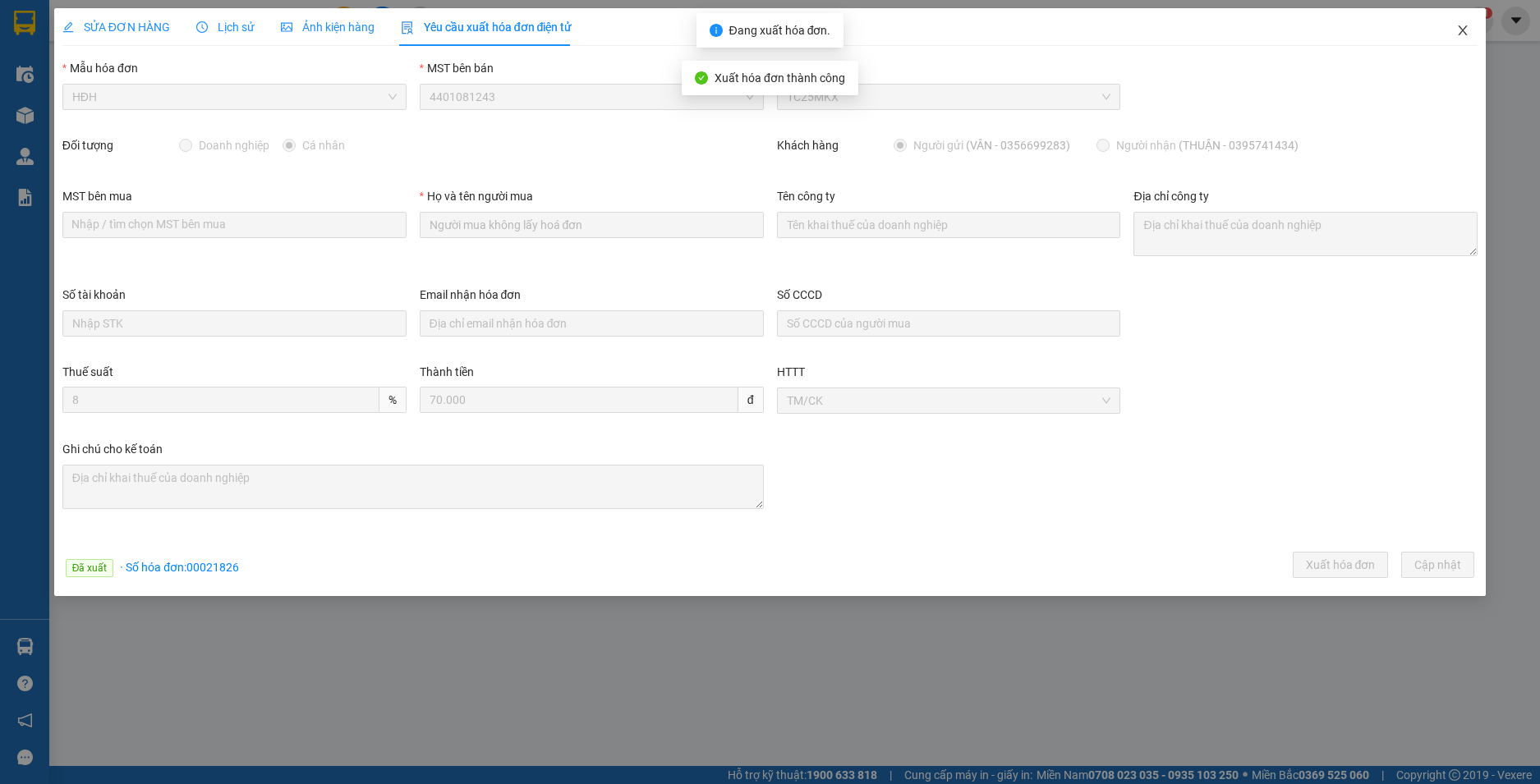
click at [1463, 33] on icon "close" at bounding box center [1463, 29] width 13 height 13
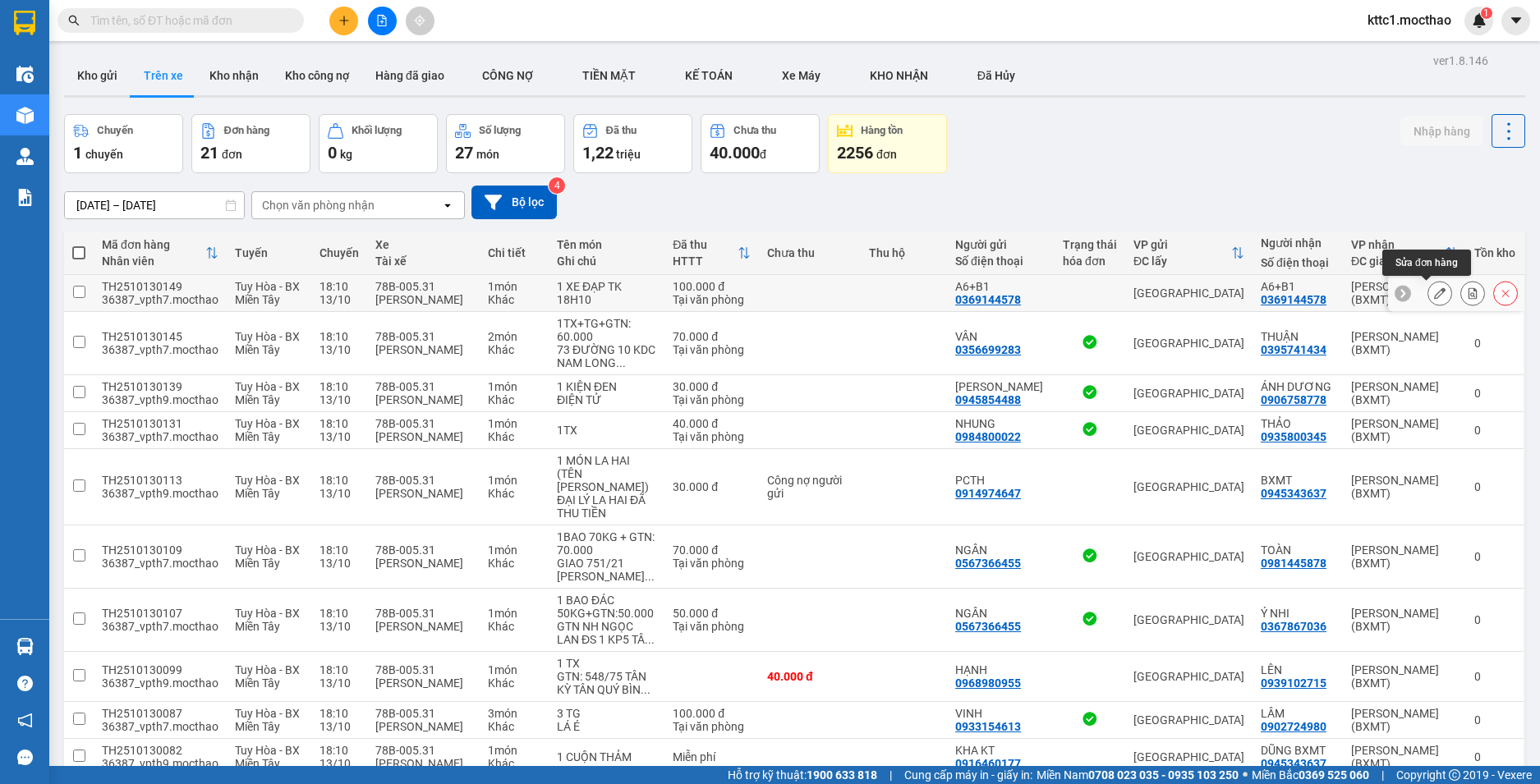
click at [1434, 296] on icon at bounding box center [1439, 292] width 11 height 11
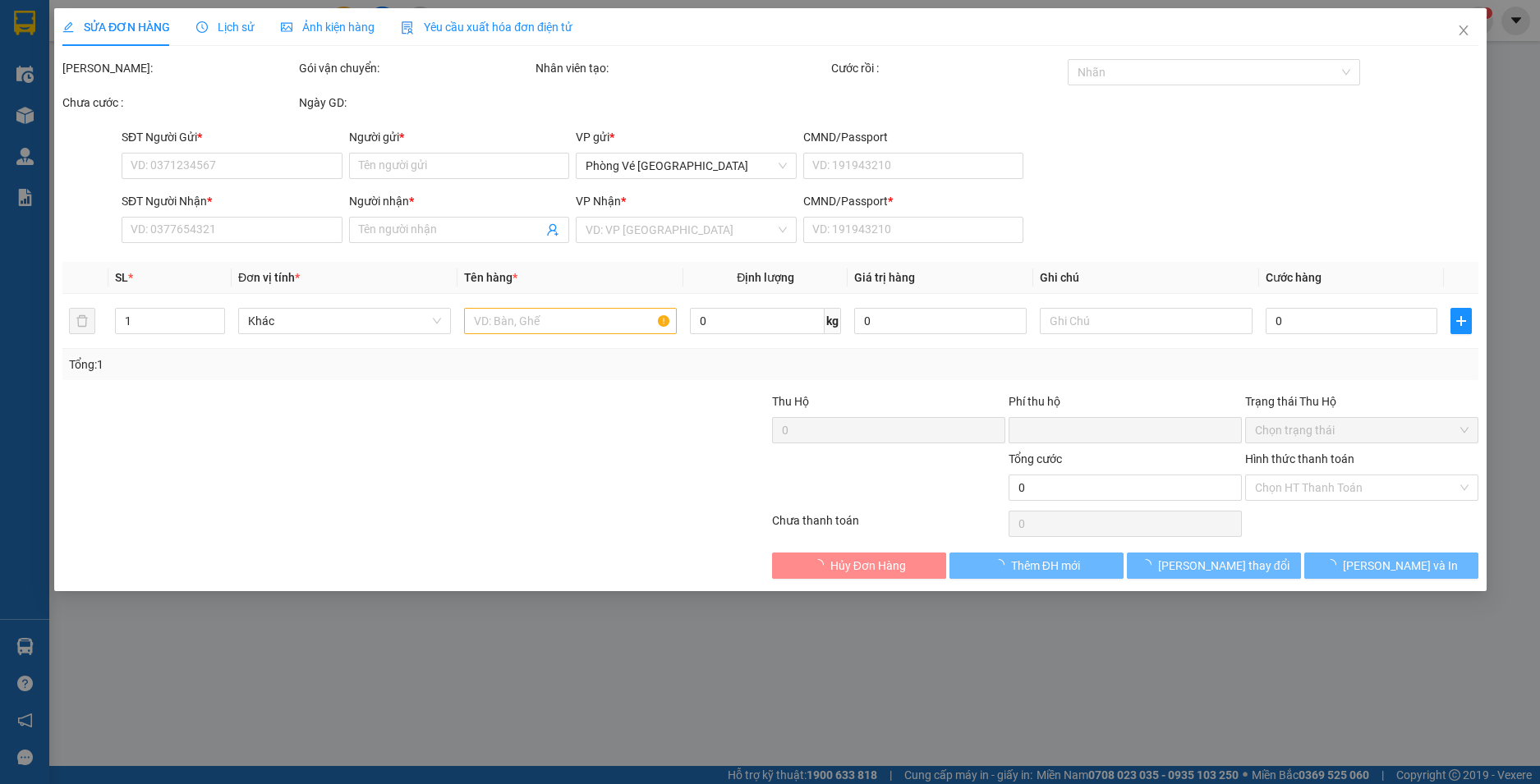
type input "0369144578"
type input "A6+B1"
type input "0369144578"
type input "A6+B1"
type input "1"
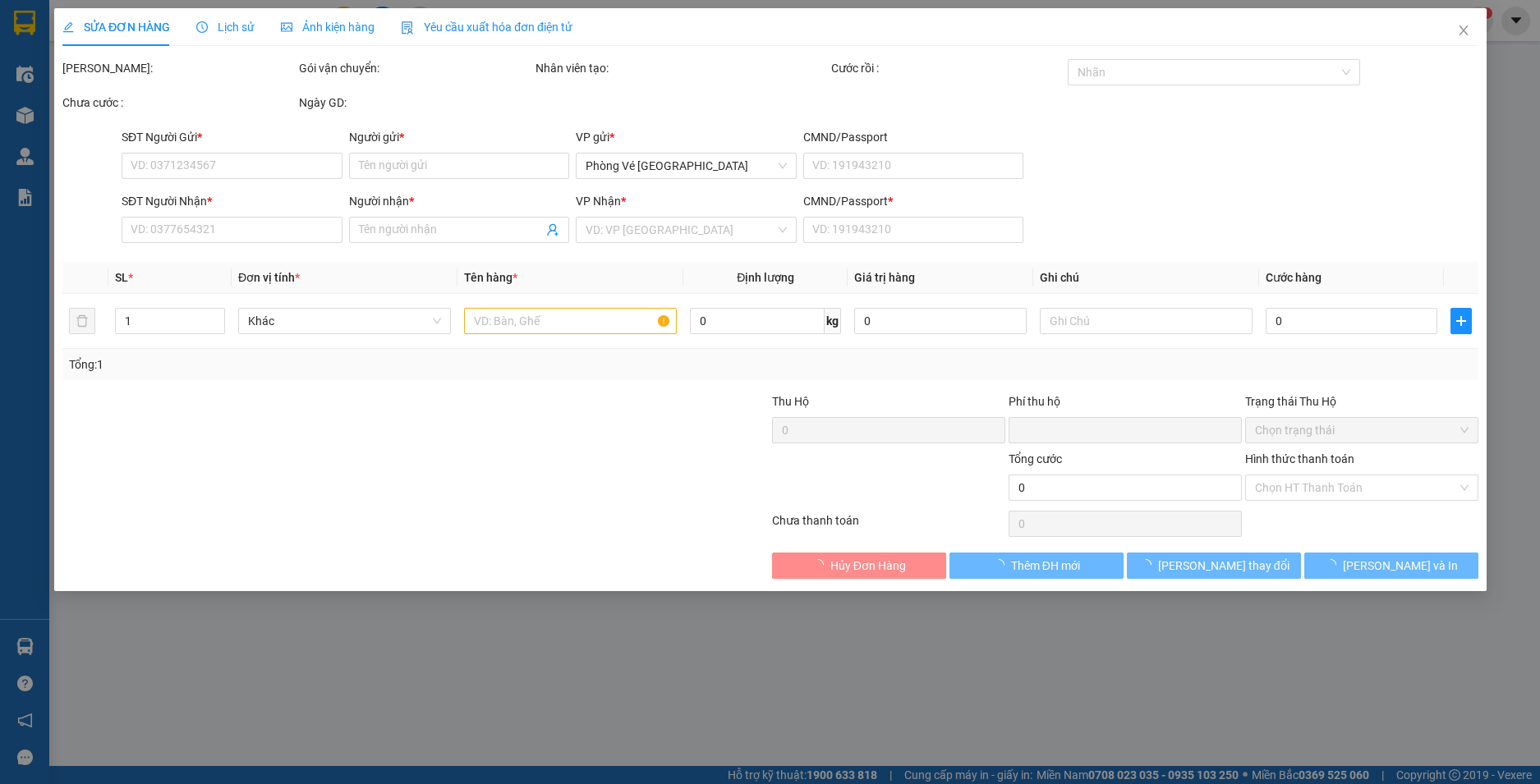
type input "0"
type input "100.000"
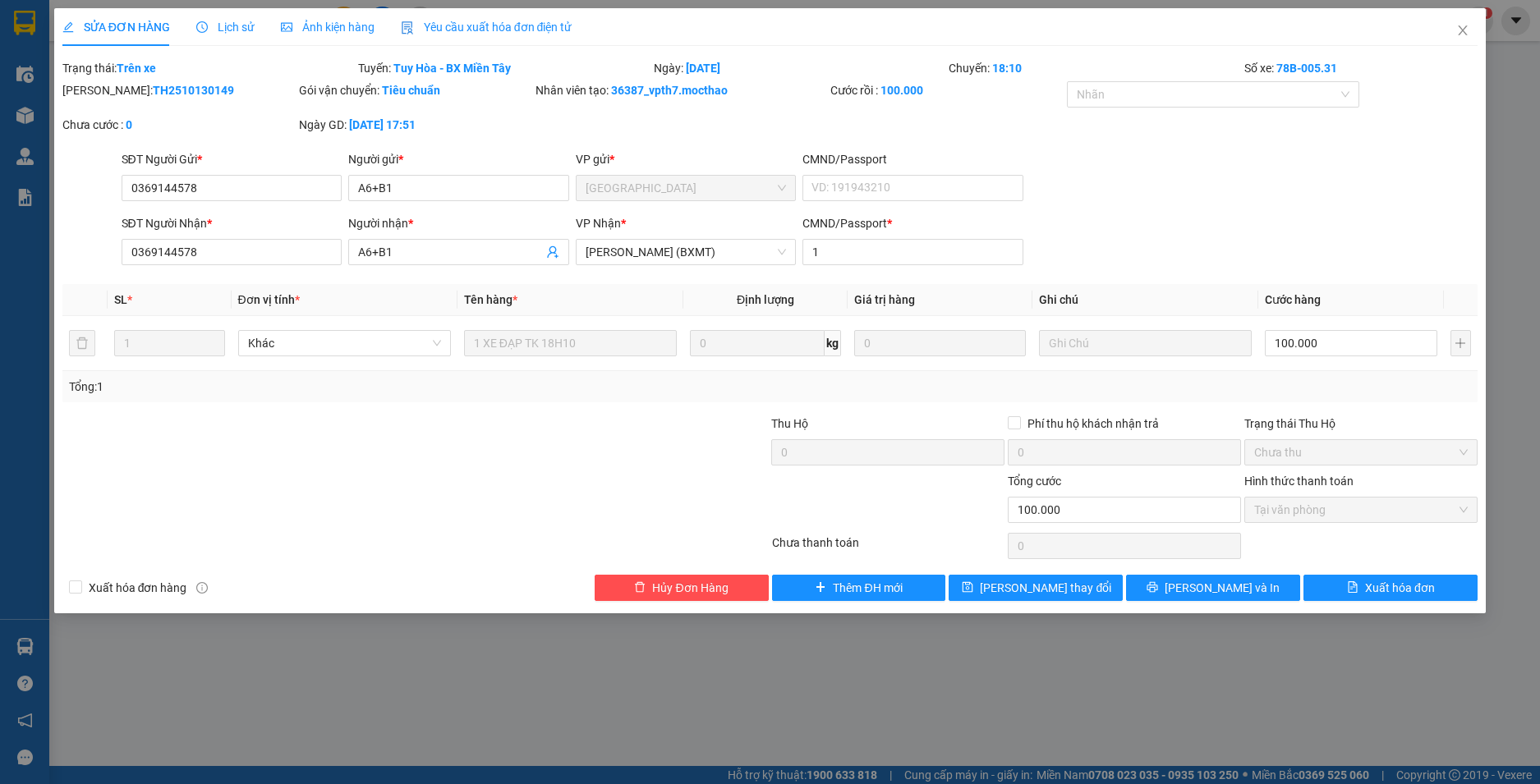
click at [449, 36] on div "Yêu cầu xuất hóa đơn điện tử" at bounding box center [487, 27] width 172 height 18
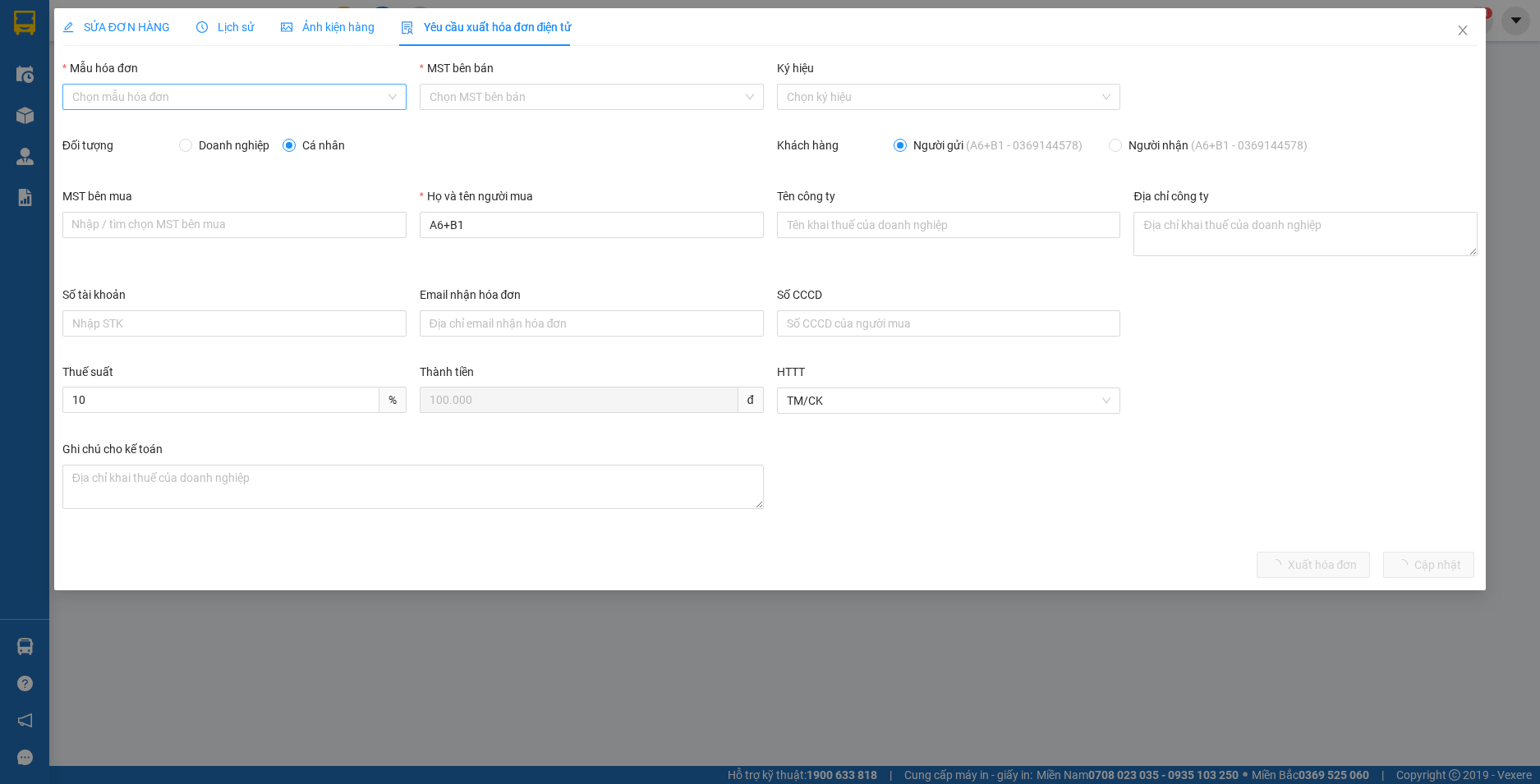
click at [199, 104] on input "Mẫu hóa đơn" at bounding box center [228, 97] width 313 height 24
click at [187, 126] on div "HĐH" at bounding box center [234, 129] width 324 height 18
type input "8"
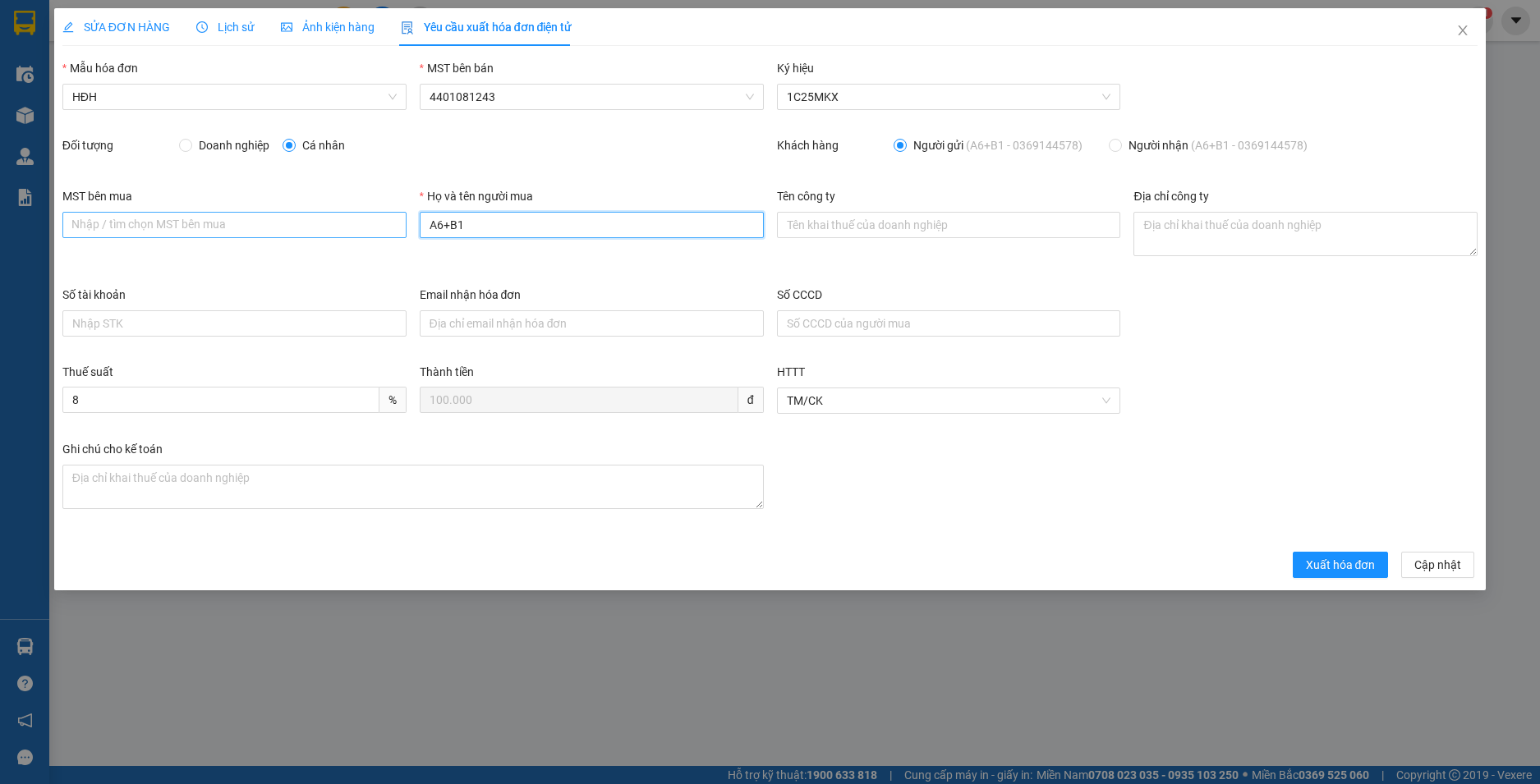
drag, startPoint x: 384, startPoint y: 229, endPoint x: 324, endPoint y: 229, distance: 60.0
click at [327, 229] on div "MST bên mua Nhập / tìm chọn MST bên mua Họ và tên người mua A6+B1 Tên công ty Đ…" at bounding box center [770, 237] width 1429 height 99
type input "Người mua không lấy hoá đơn"
click at [1327, 571] on span "Xuất hóa đơn" at bounding box center [1340, 565] width 69 height 18
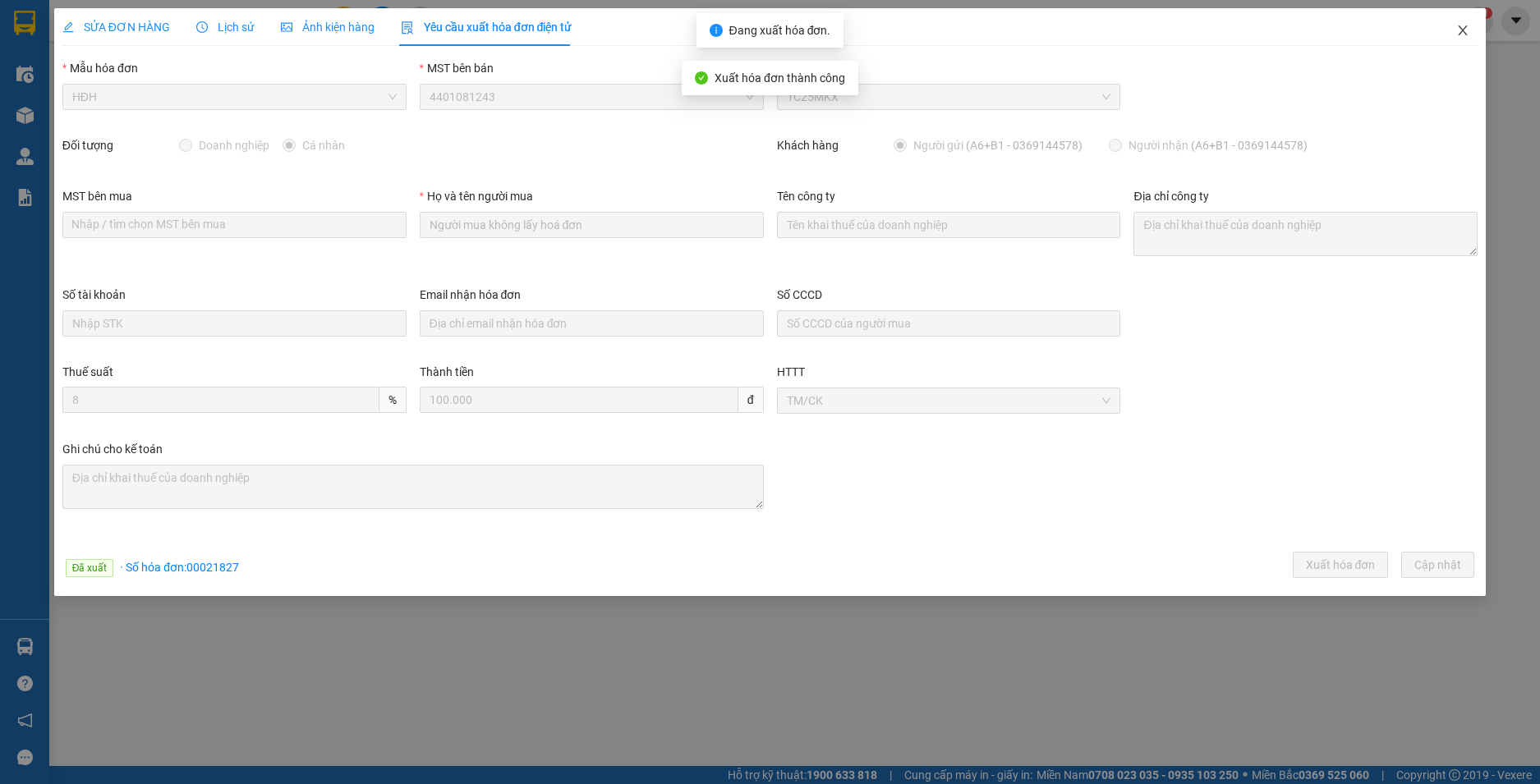
click at [1465, 28] on icon "close" at bounding box center [1464, 29] width 9 height 10
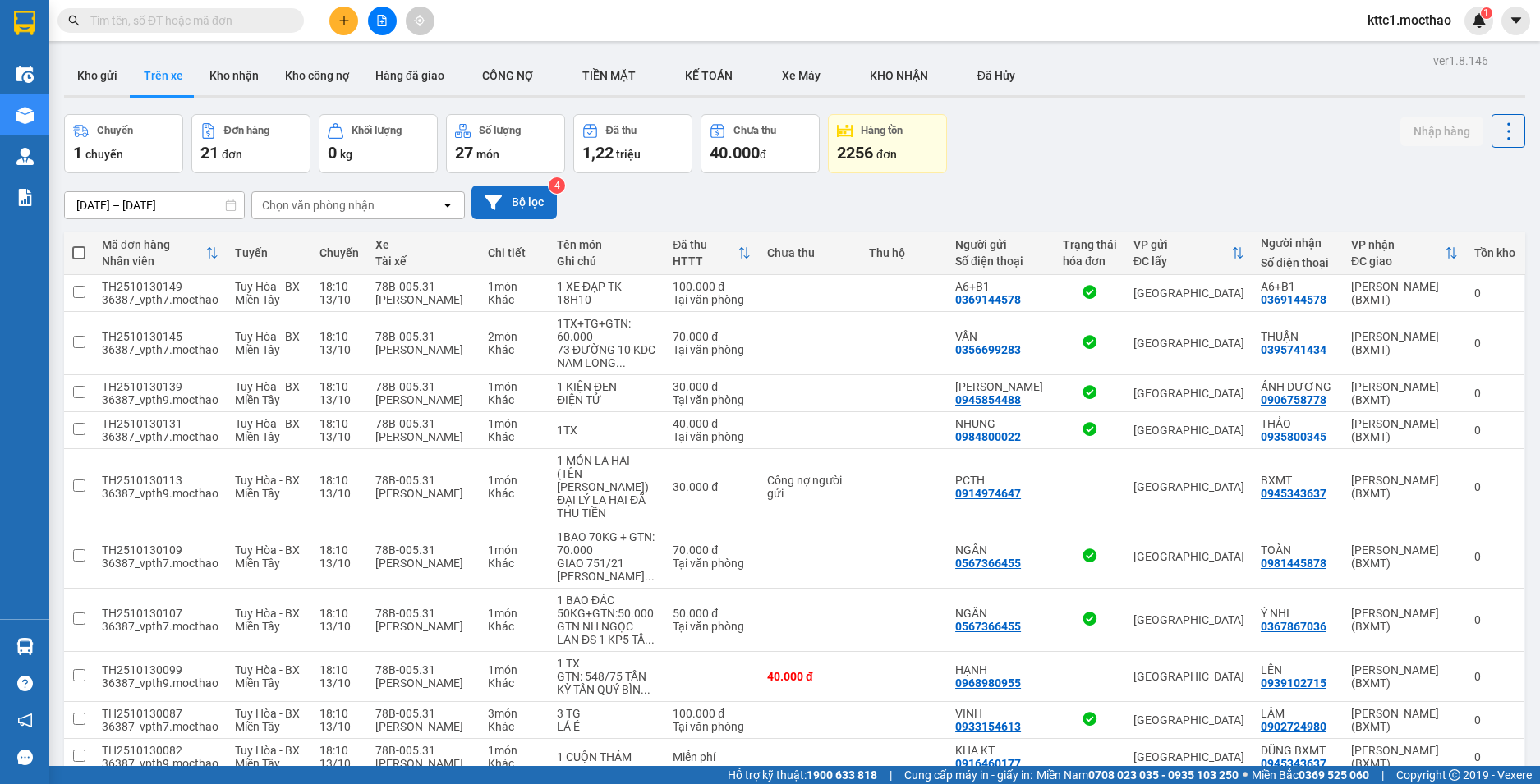
click at [542, 201] on button "Bộ lọc" at bounding box center [514, 202] width 85 height 34
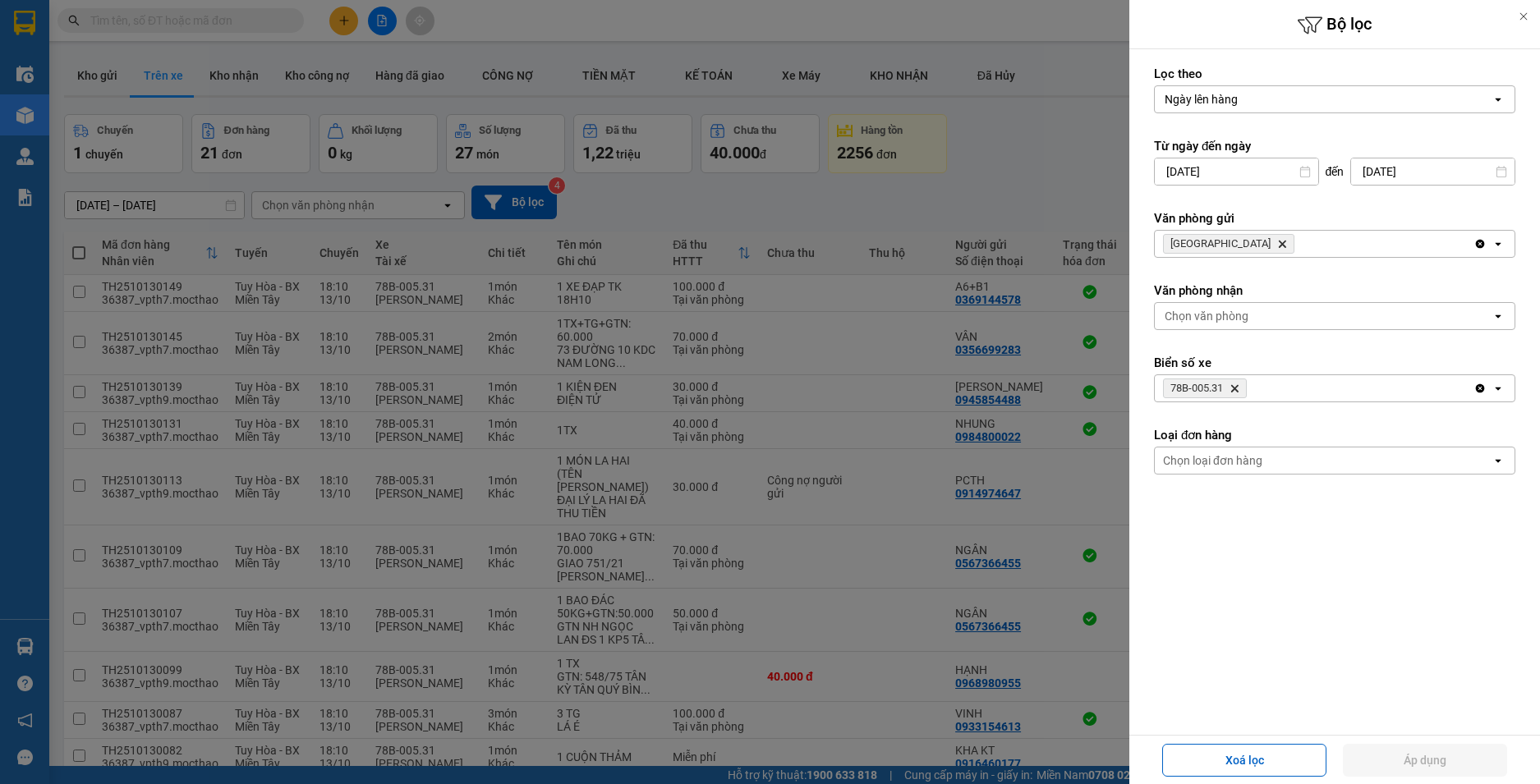
click at [1235, 386] on icon "78B-005.31, close by backspace" at bounding box center [1235, 389] width 8 height 8
click at [1433, 764] on button "Áp dụng" at bounding box center [1425, 761] width 164 height 33
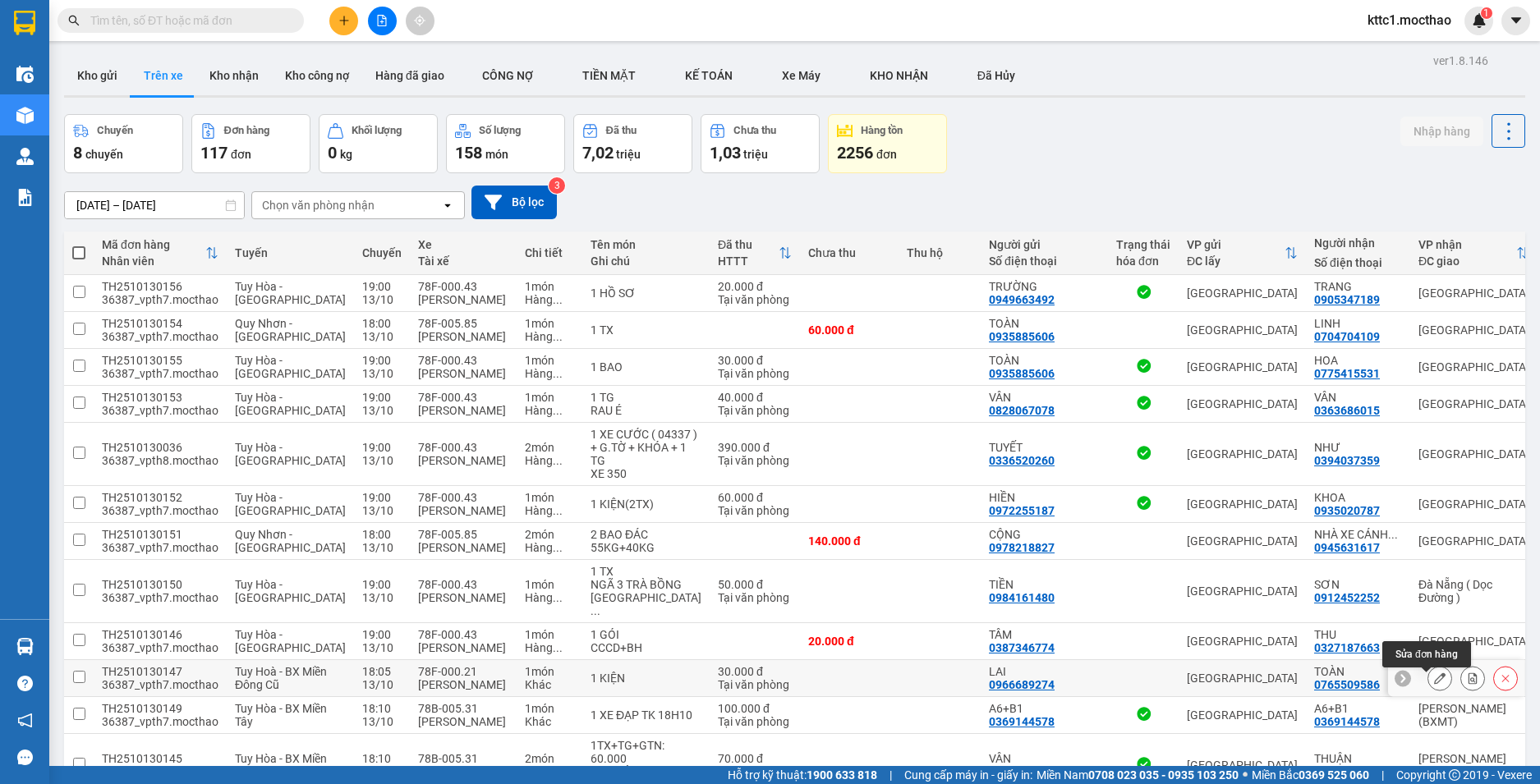
click at [1434, 682] on icon at bounding box center [1439, 677] width 11 height 11
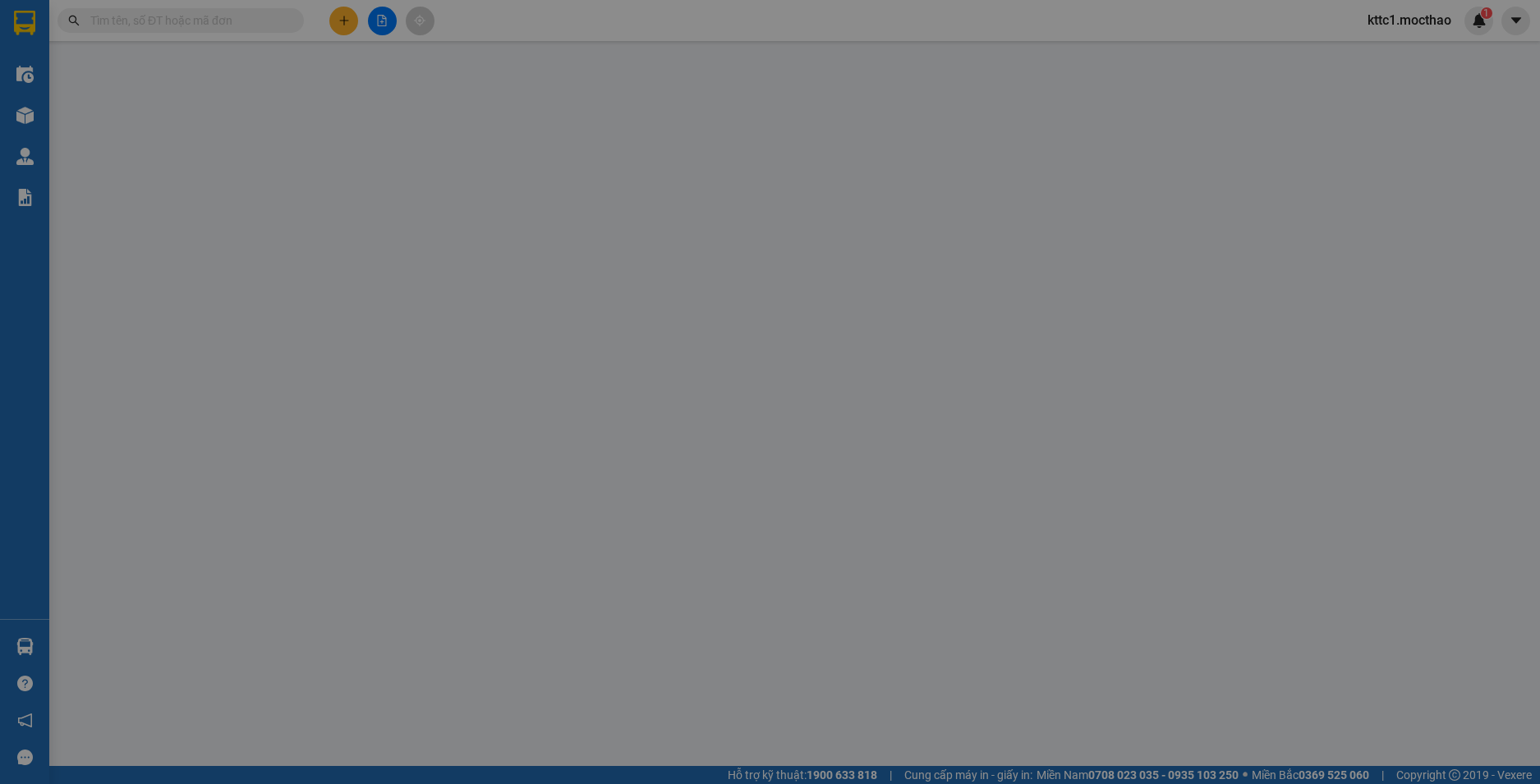
type input "0966689274"
type input "LAI"
type input "0765509586"
type input "TOÀN"
type input "1"
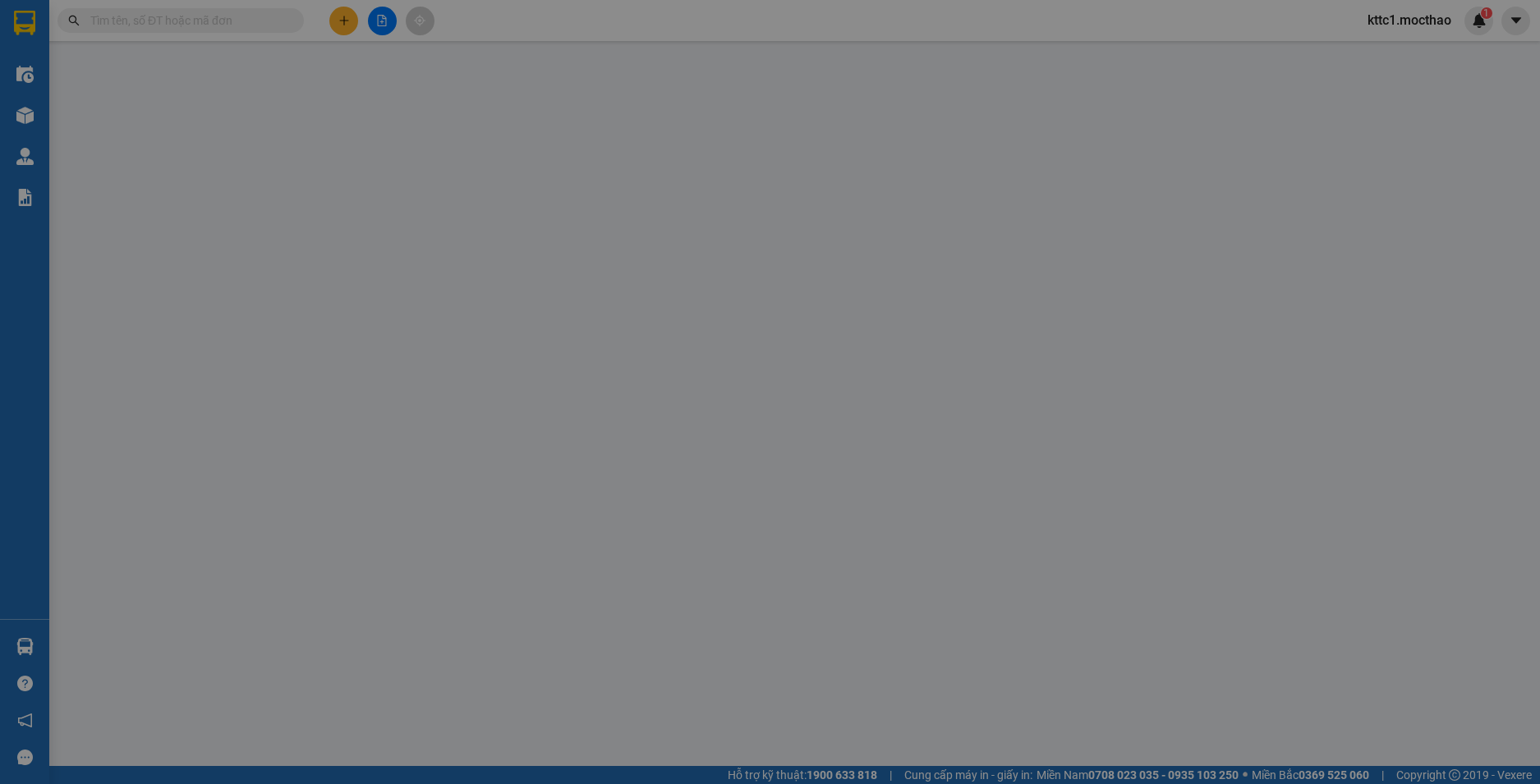
type input "0"
type input "30.000"
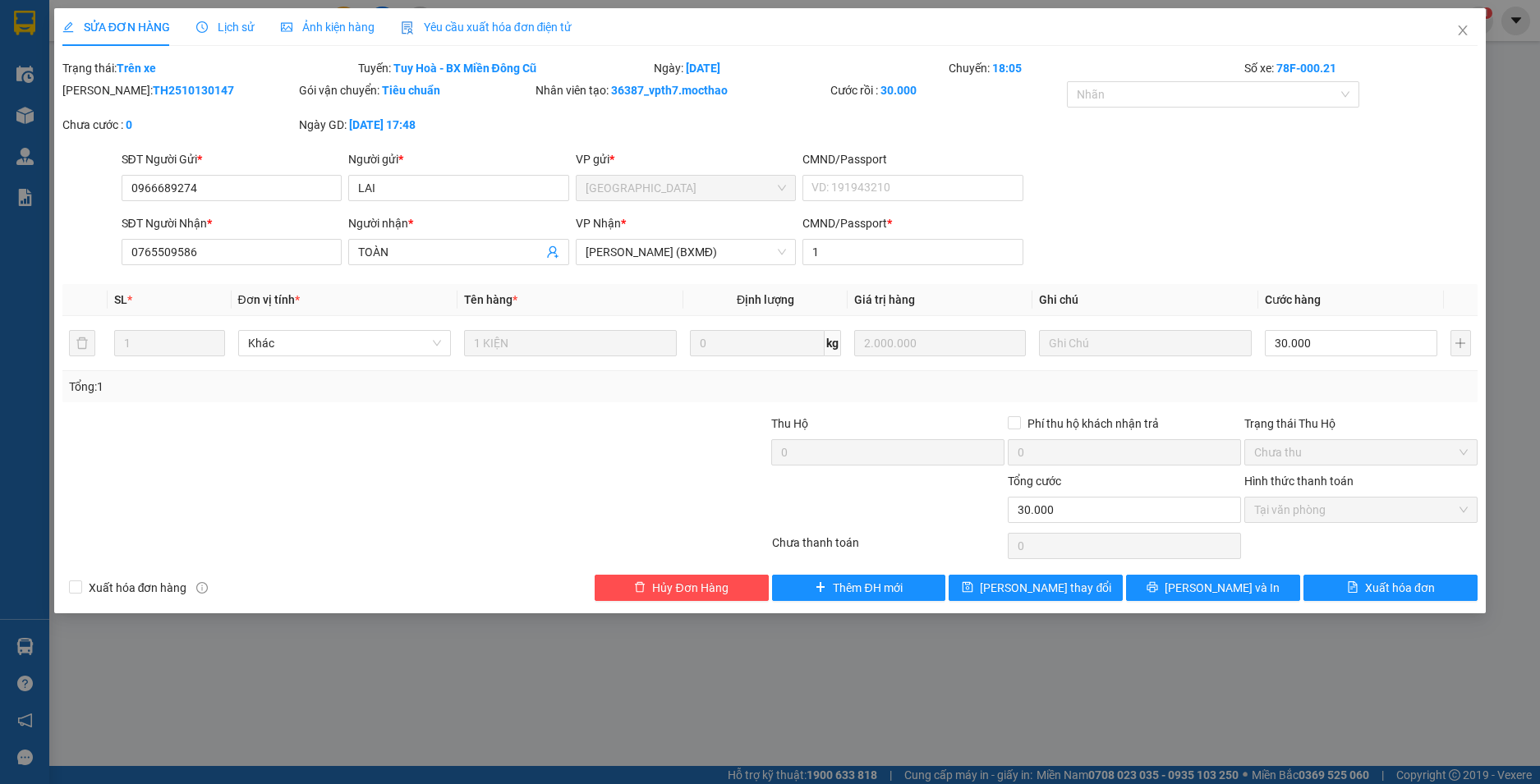
click at [468, 31] on span "Yêu cầu xuất hóa đơn điện tử" at bounding box center [487, 27] width 172 height 13
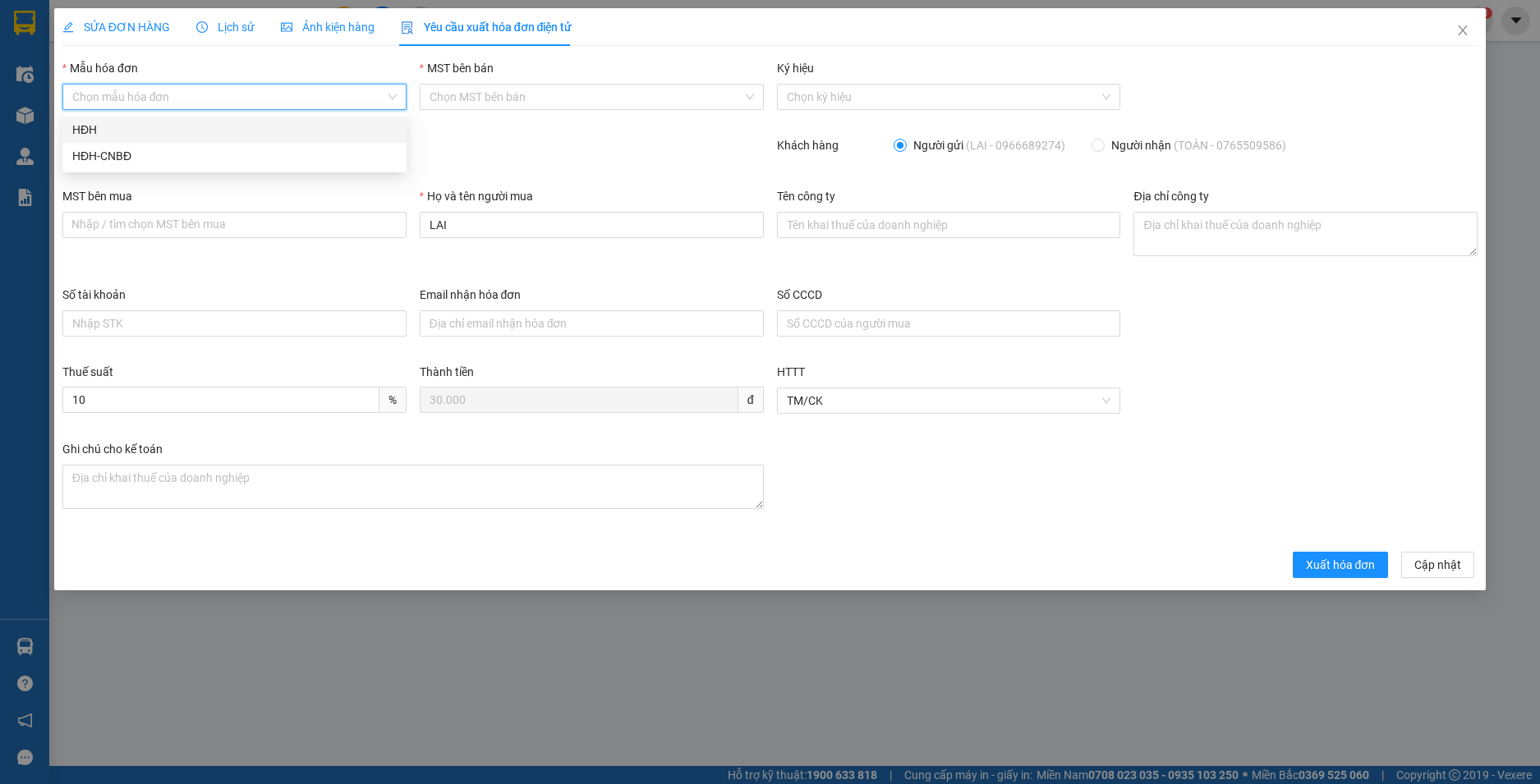
click at [184, 104] on input "Mẫu hóa đơn" at bounding box center [228, 97] width 313 height 24
click at [170, 122] on div "HĐH" at bounding box center [234, 129] width 324 height 18
type input "8"
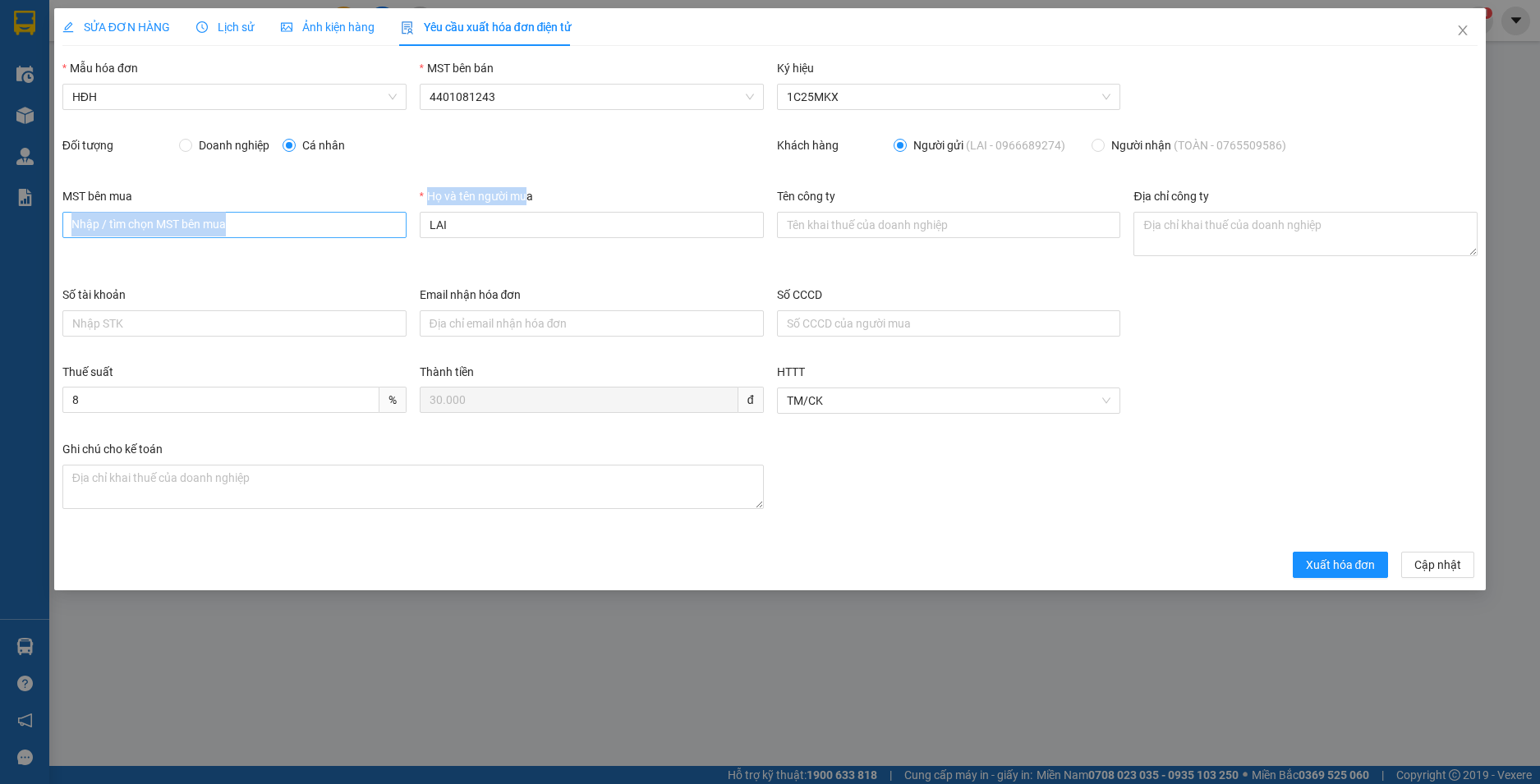
drag, startPoint x: 528, startPoint y: 208, endPoint x: 392, endPoint y: 221, distance: 136.6
click at [392, 221] on div "MST bên mua Nhập / tìm chọn MST bên mua Họ và tên người mua LAI Tên công ty Địa…" at bounding box center [770, 237] width 1429 height 99
click at [399, 229] on div "MST bên mua Nhập / tìm chọn MST bên mua Họ và tên người mua LAI Tên công ty Địa…" at bounding box center [770, 237] width 1429 height 99
type input "Người mua không lấy hoá đơn"
click at [1338, 564] on span "Xuất hóa đơn" at bounding box center [1340, 565] width 69 height 18
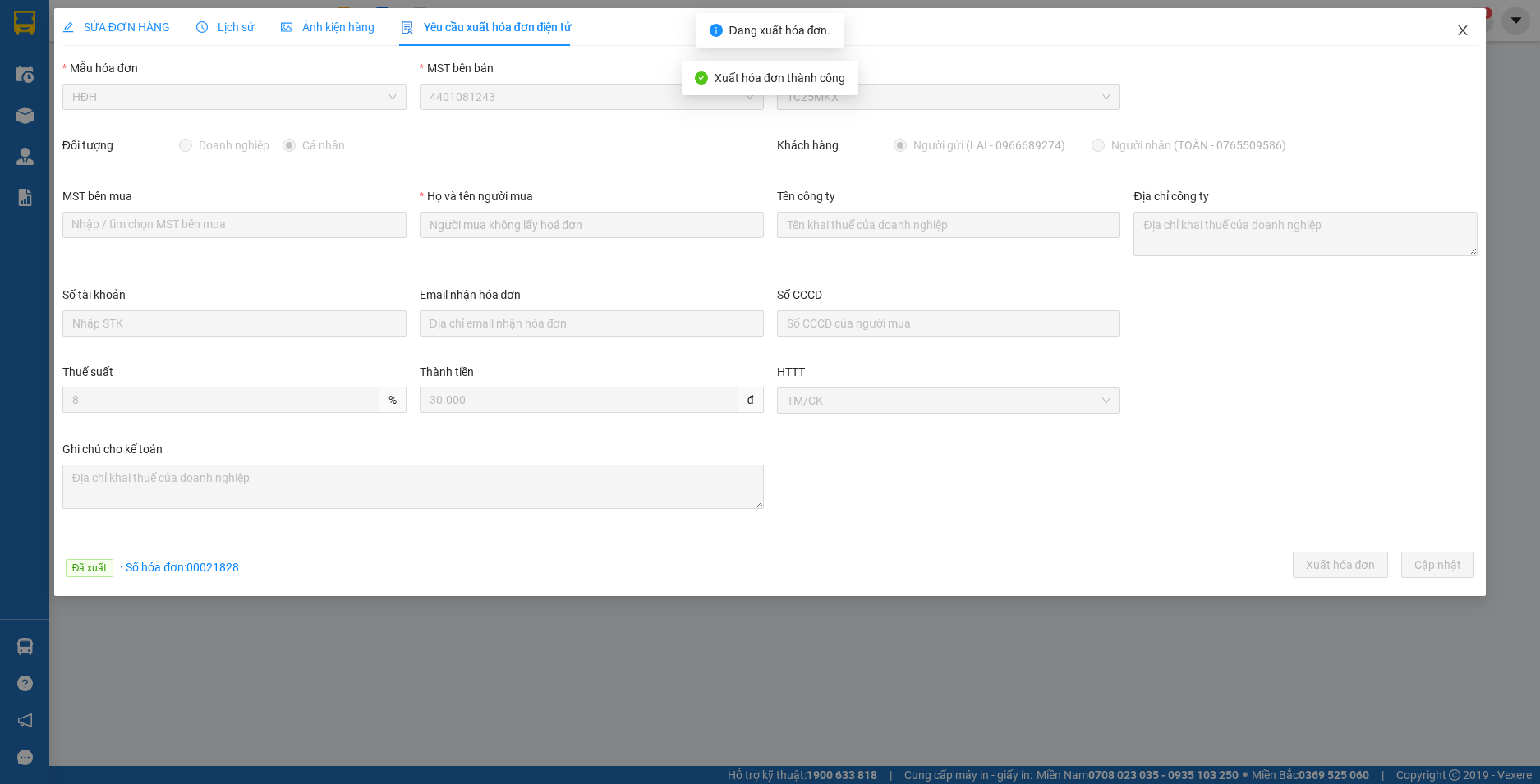
click at [1462, 28] on icon "close" at bounding box center [1463, 29] width 13 height 13
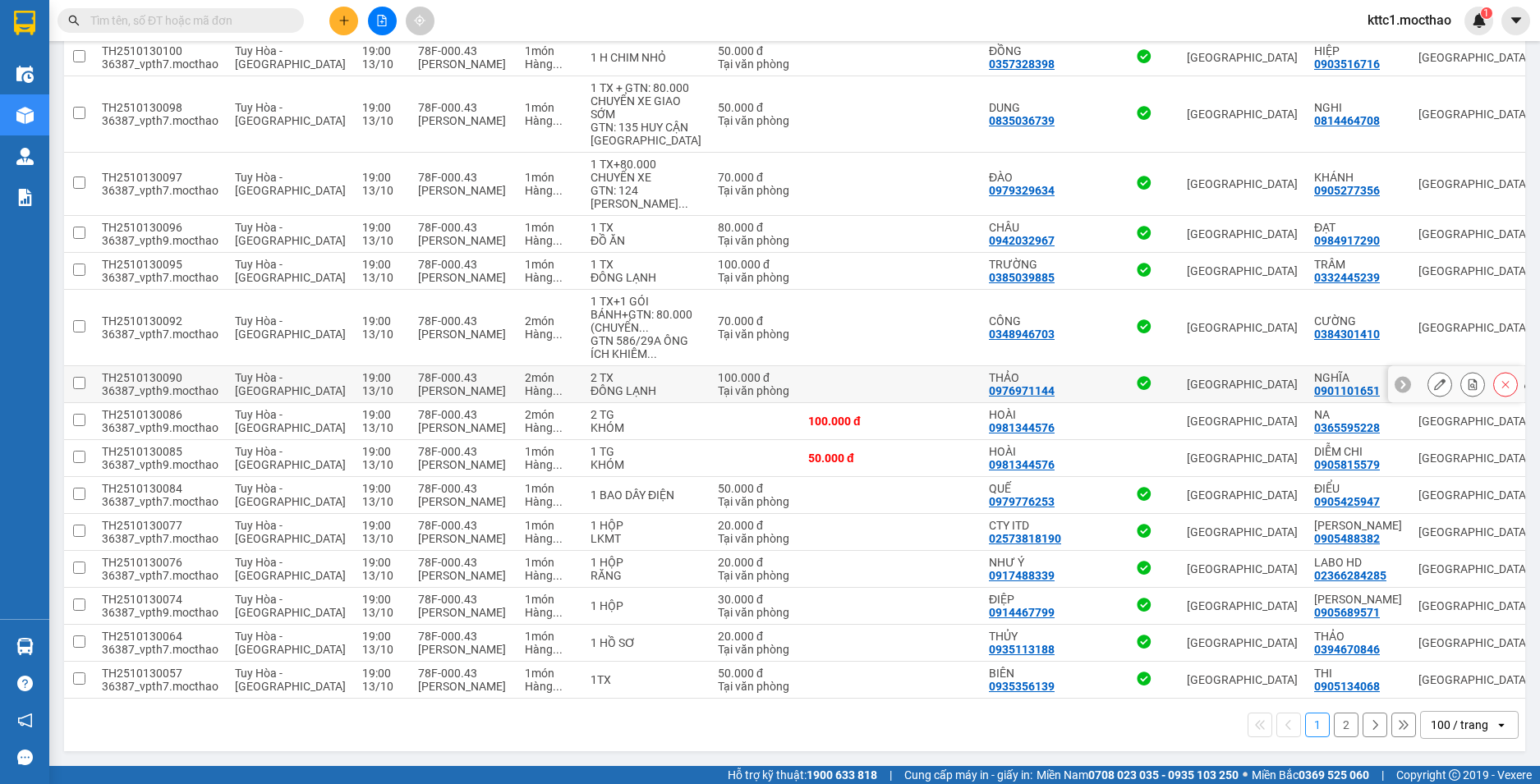
scroll to position [4283, 0]
click at [1334, 728] on button "2" at bounding box center [1347, 725] width 24 height 24
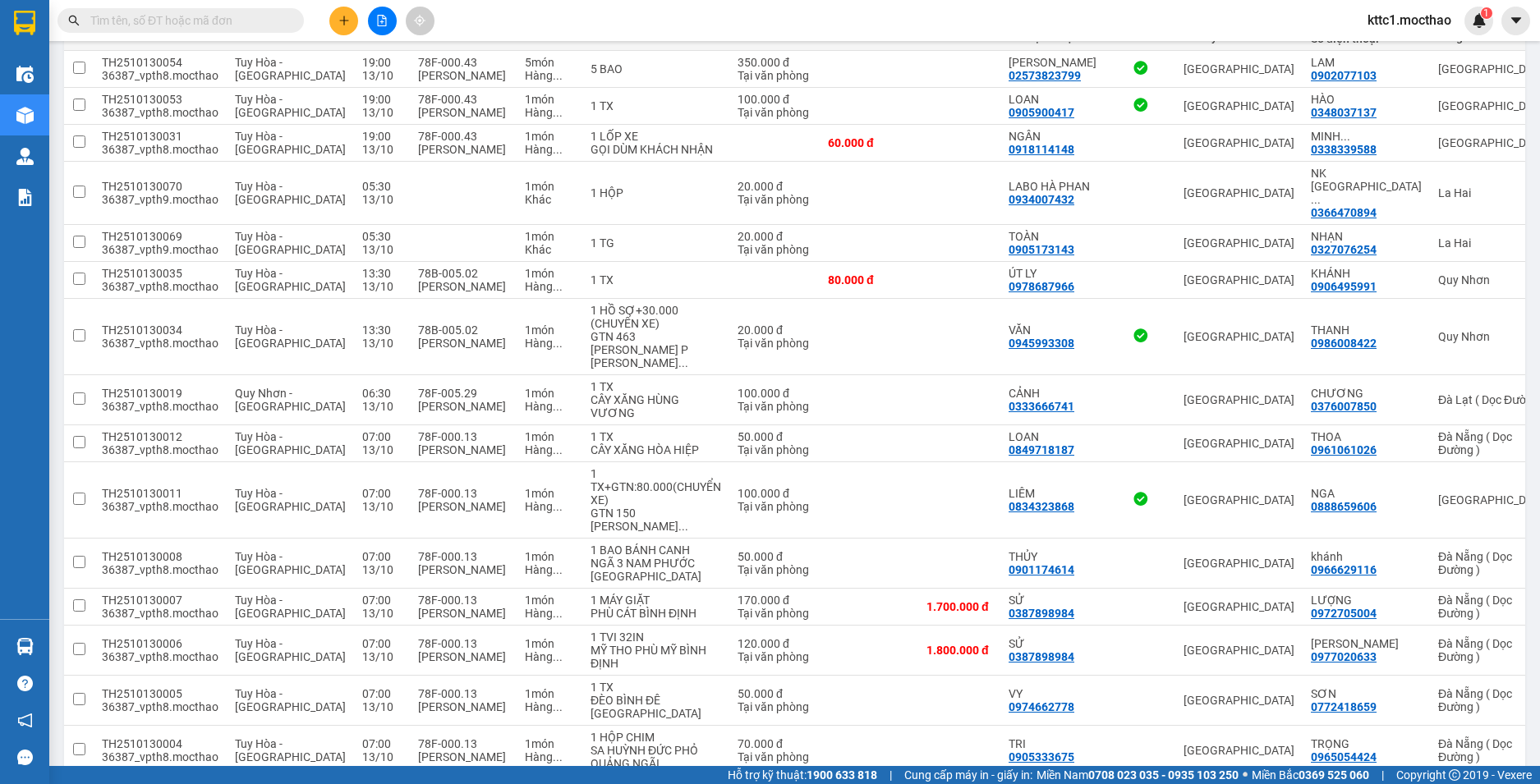
scroll to position [142, 0]
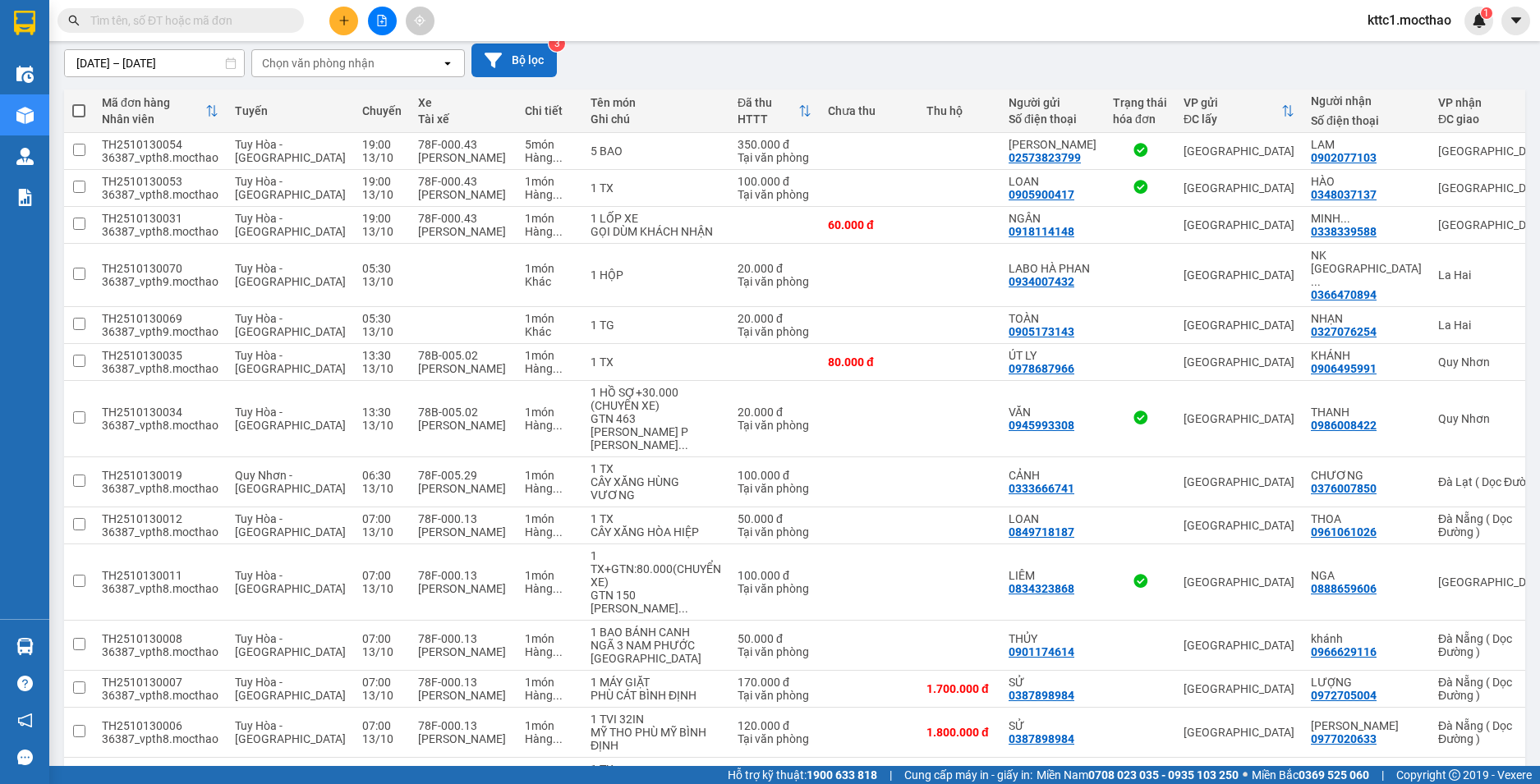
click at [536, 66] on button "Bộ lọc" at bounding box center [514, 60] width 85 height 34
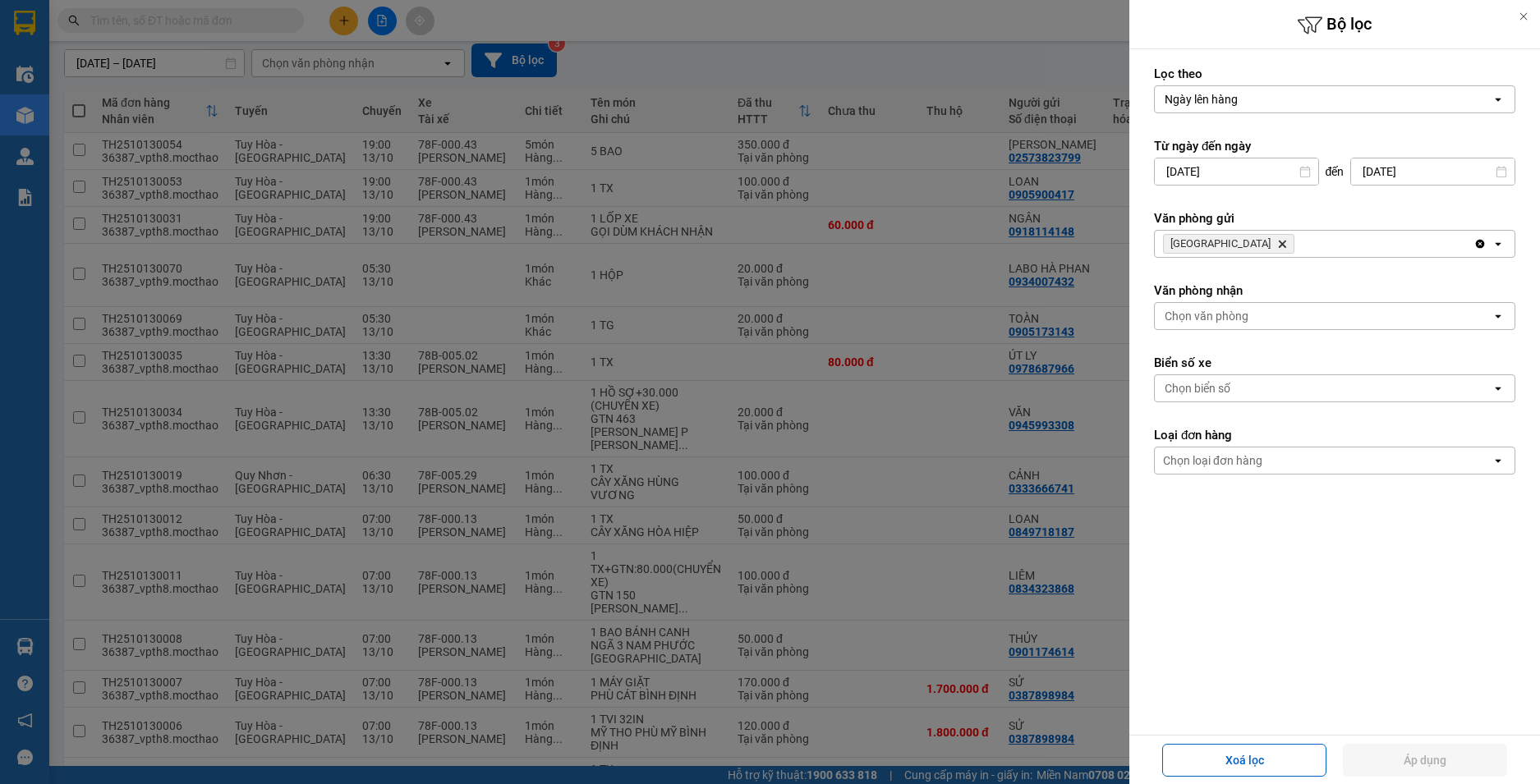
click at [1196, 387] on div "Chọn biển số" at bounding box center [1198, 388] width 66 height 16
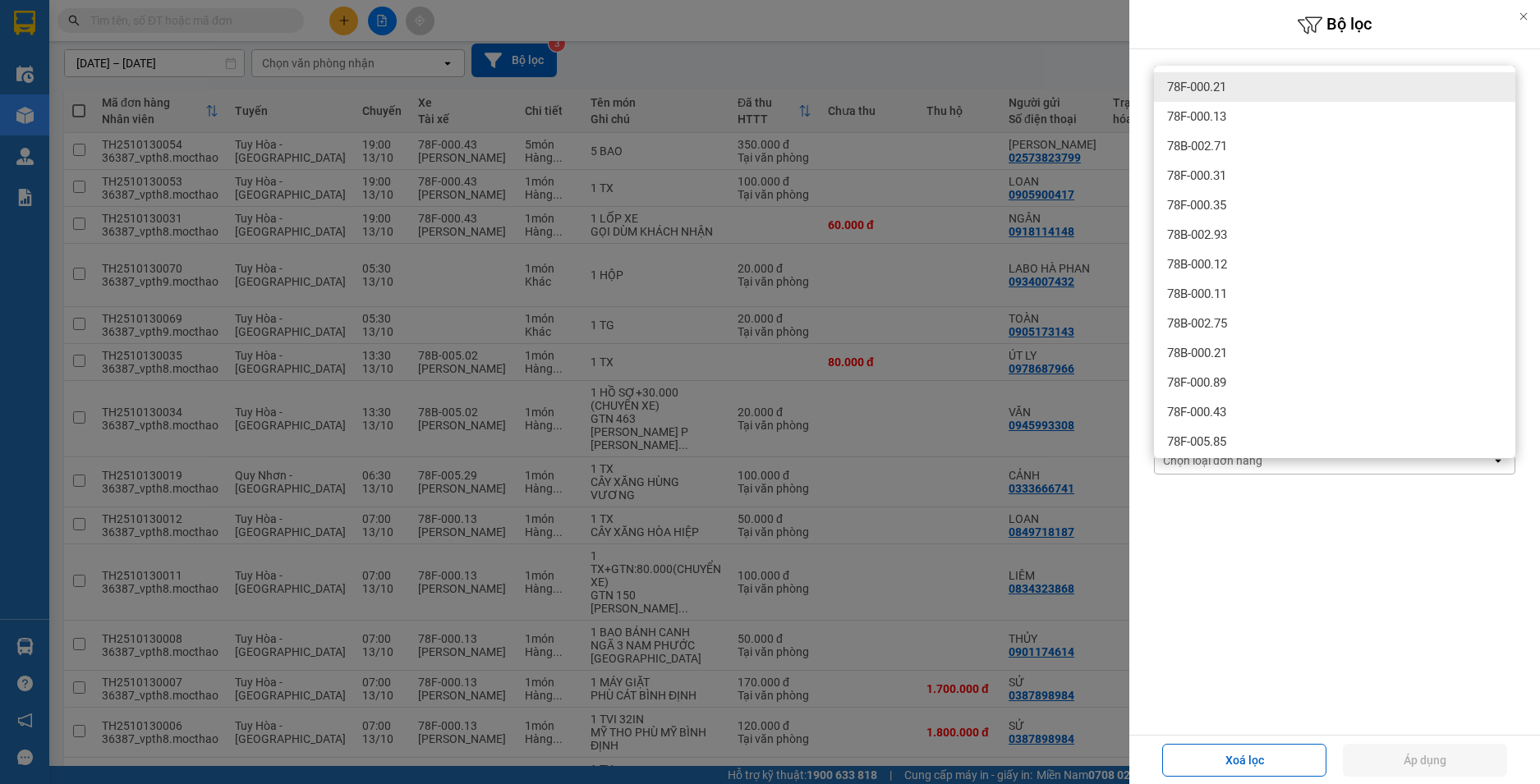
type input "78f00021"
click at [1236, 76] on div "78F-000.21" at bounding box center [1334, 87] width 362 height 29
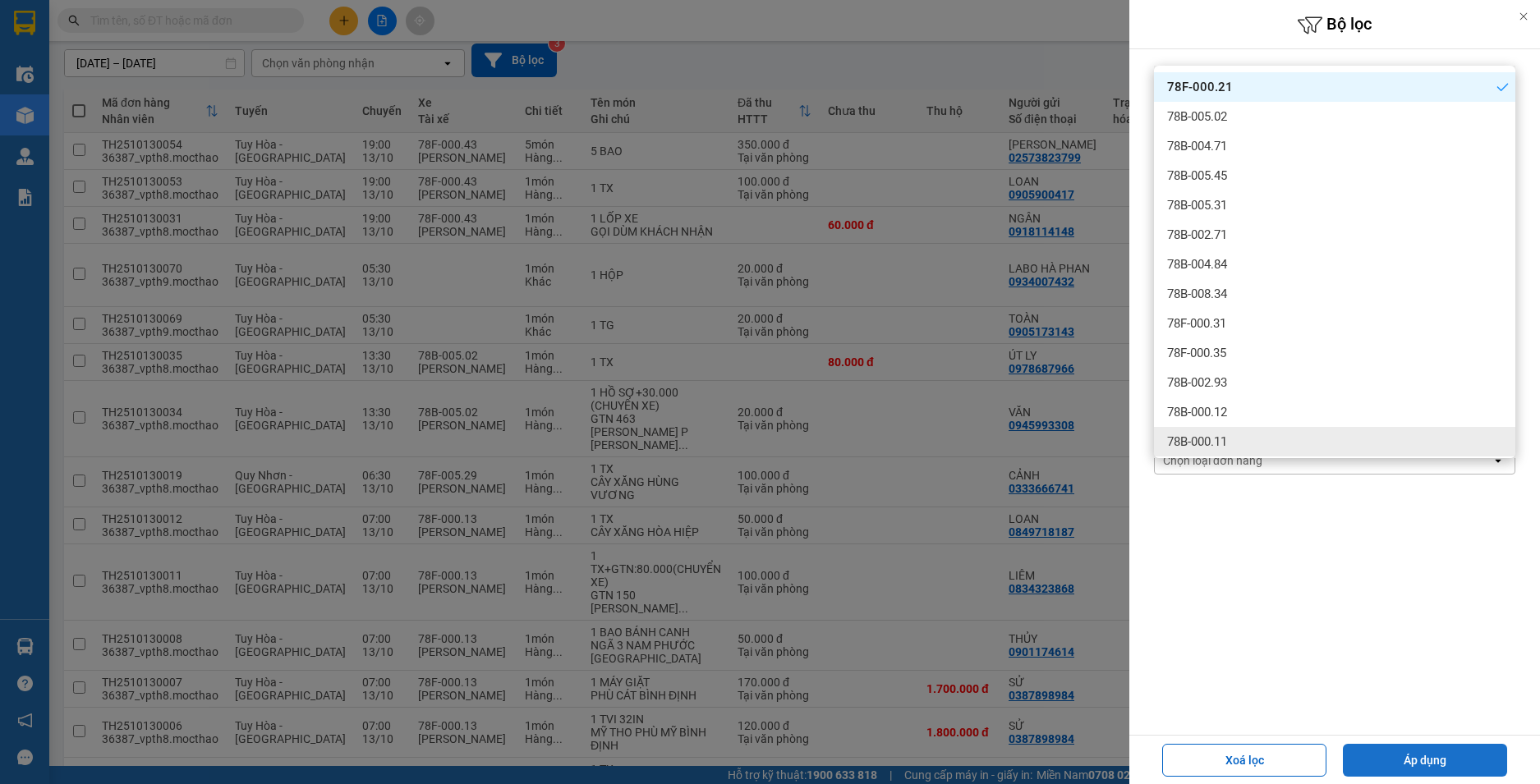
click at [1455, 762] on button "Áp dụng" at bounding box center [1425, 761] width 164 height 33
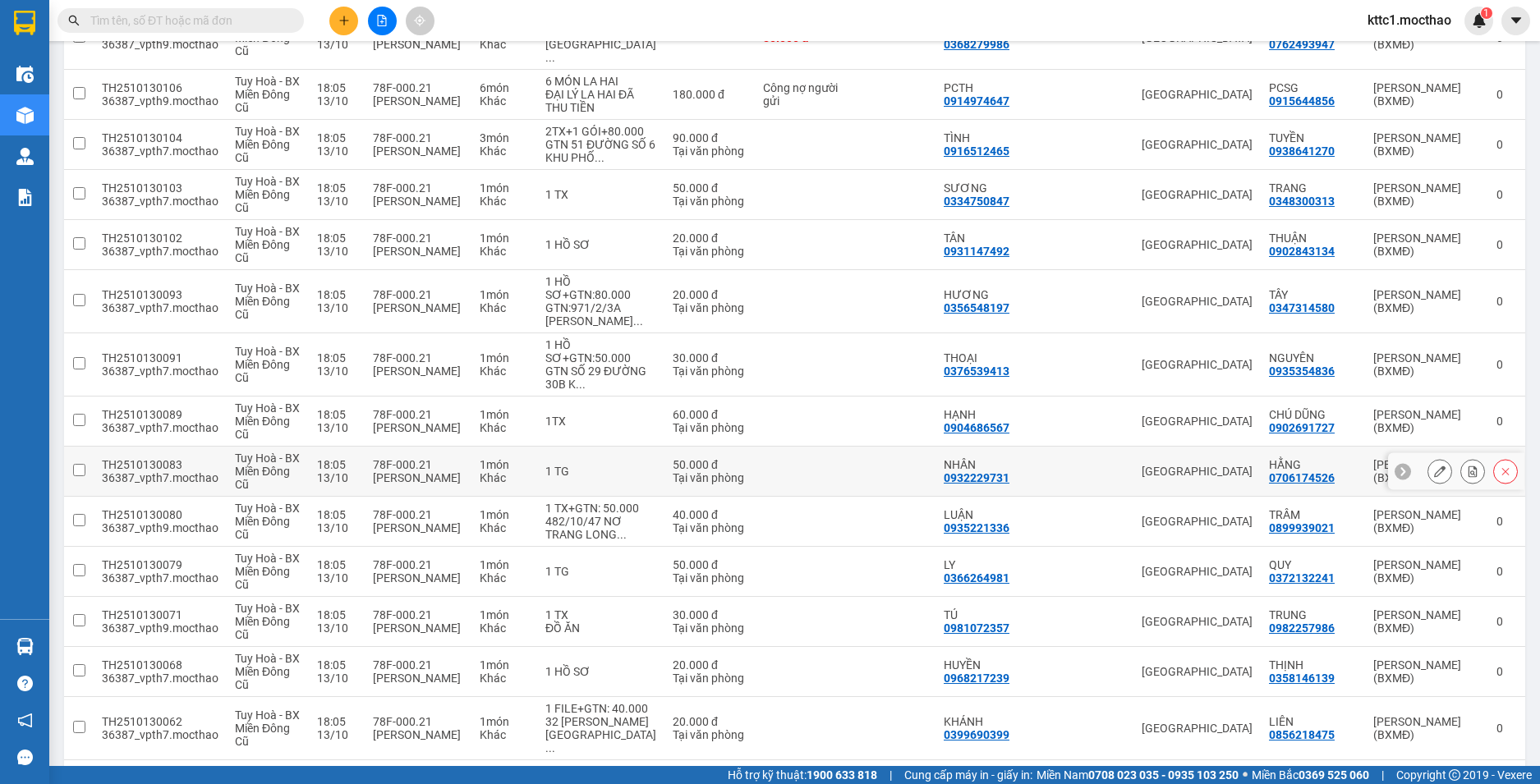
scroll to position [1648, 0]
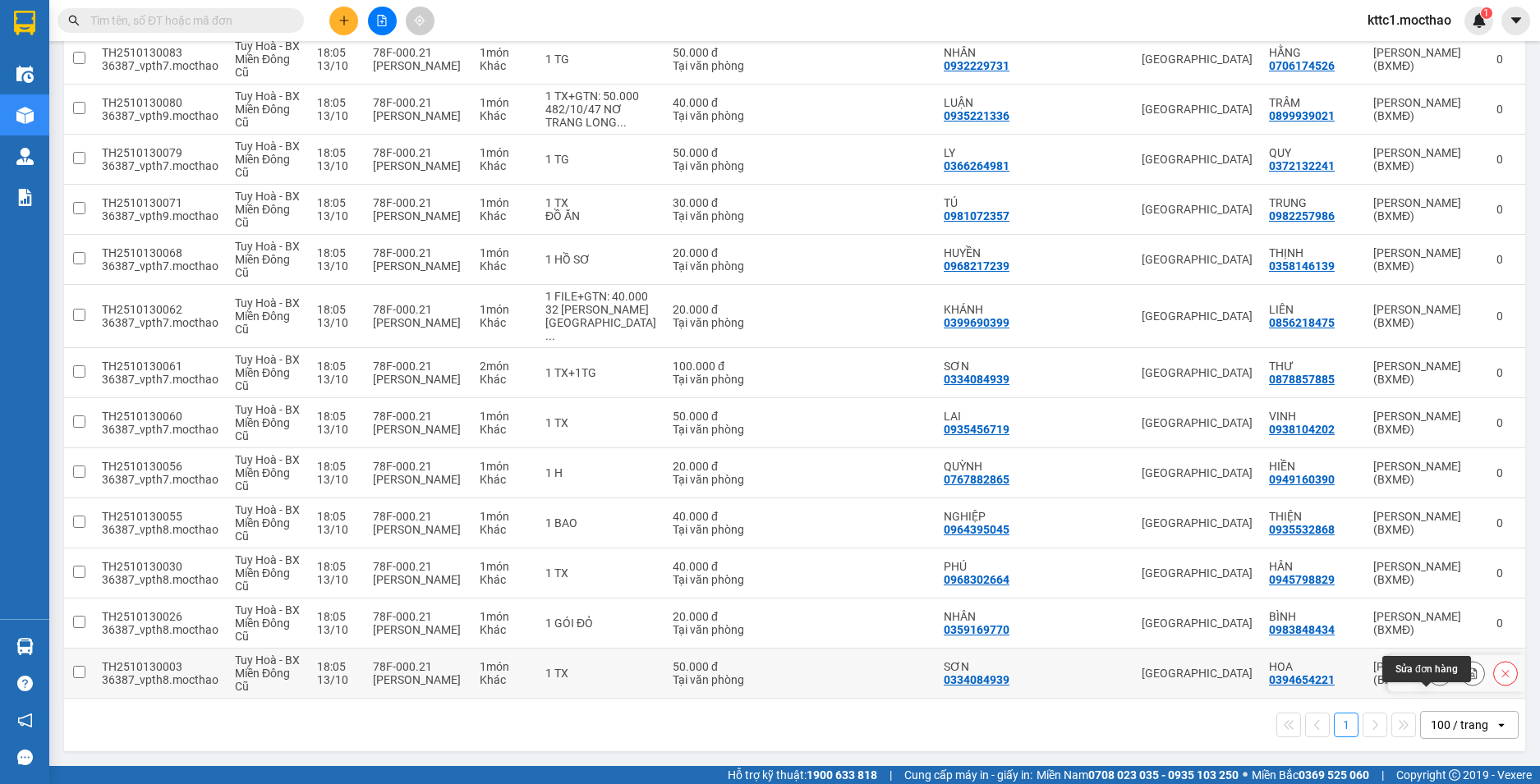
click at [1434, 673] on icon at bounding box center [1439, 673] width 11 height 11
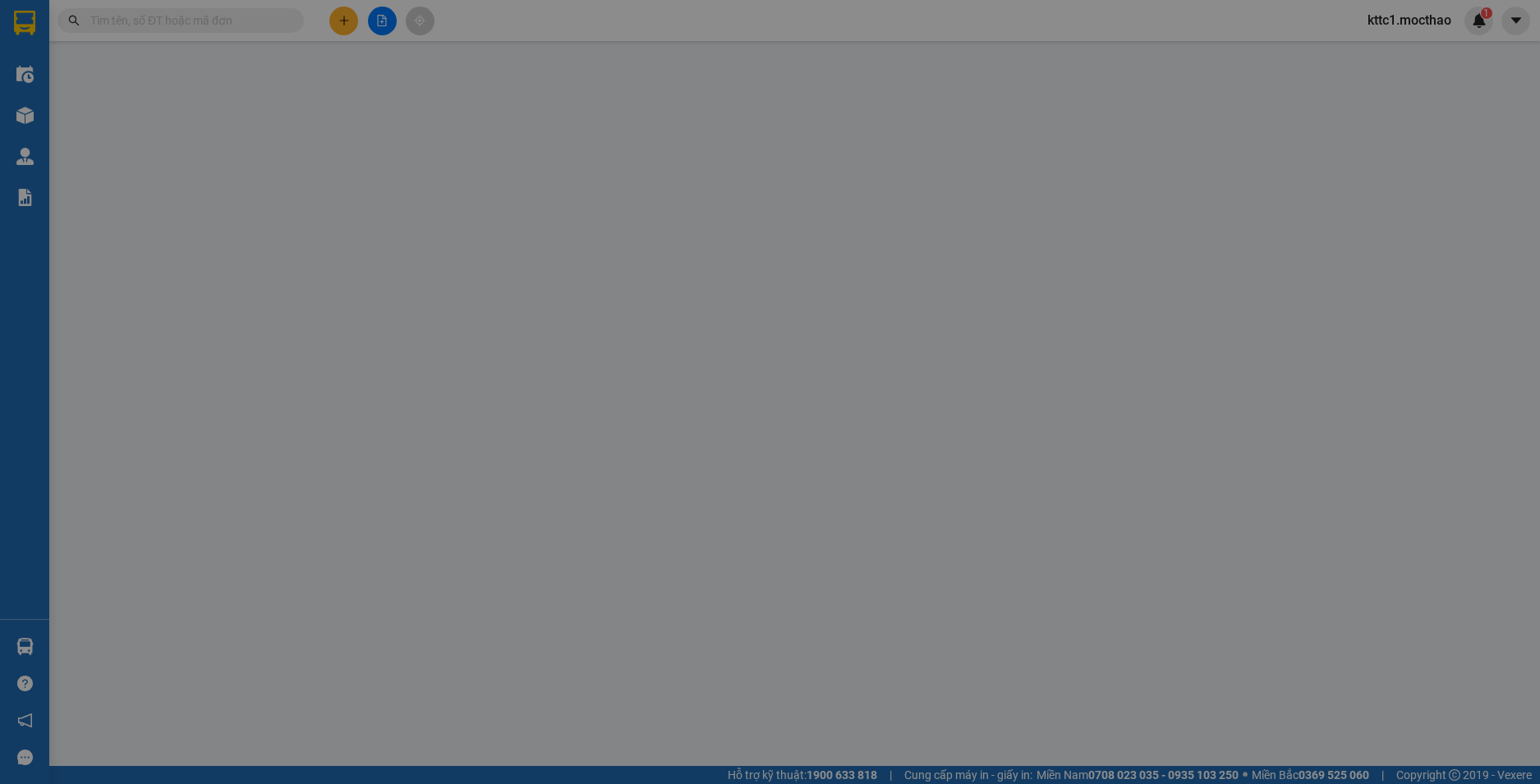
type input "0334084939"
type input "SƠN"
type input "0394654221"
type input "HOA"
type input "1"
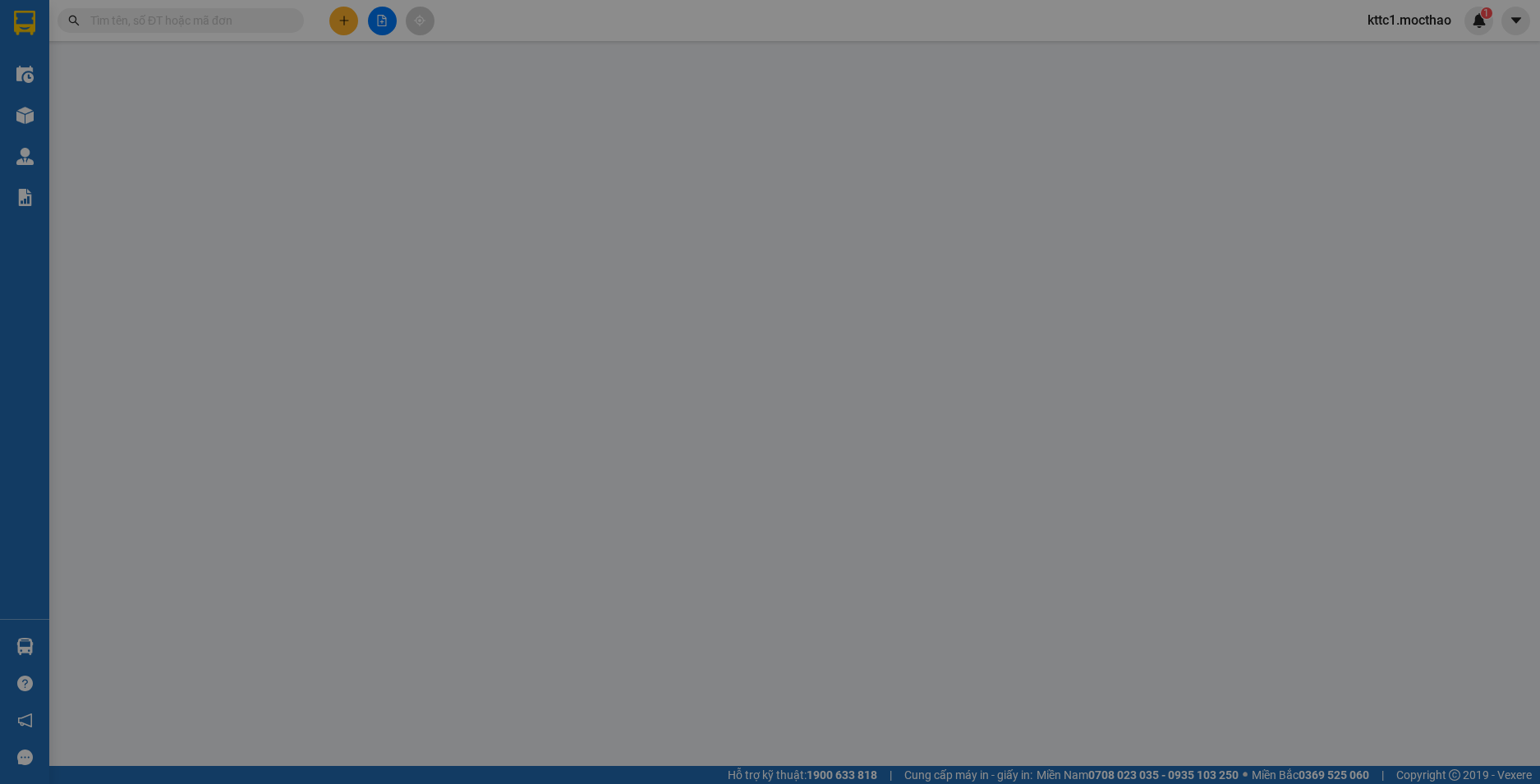
type input "0"
type input "50.000"
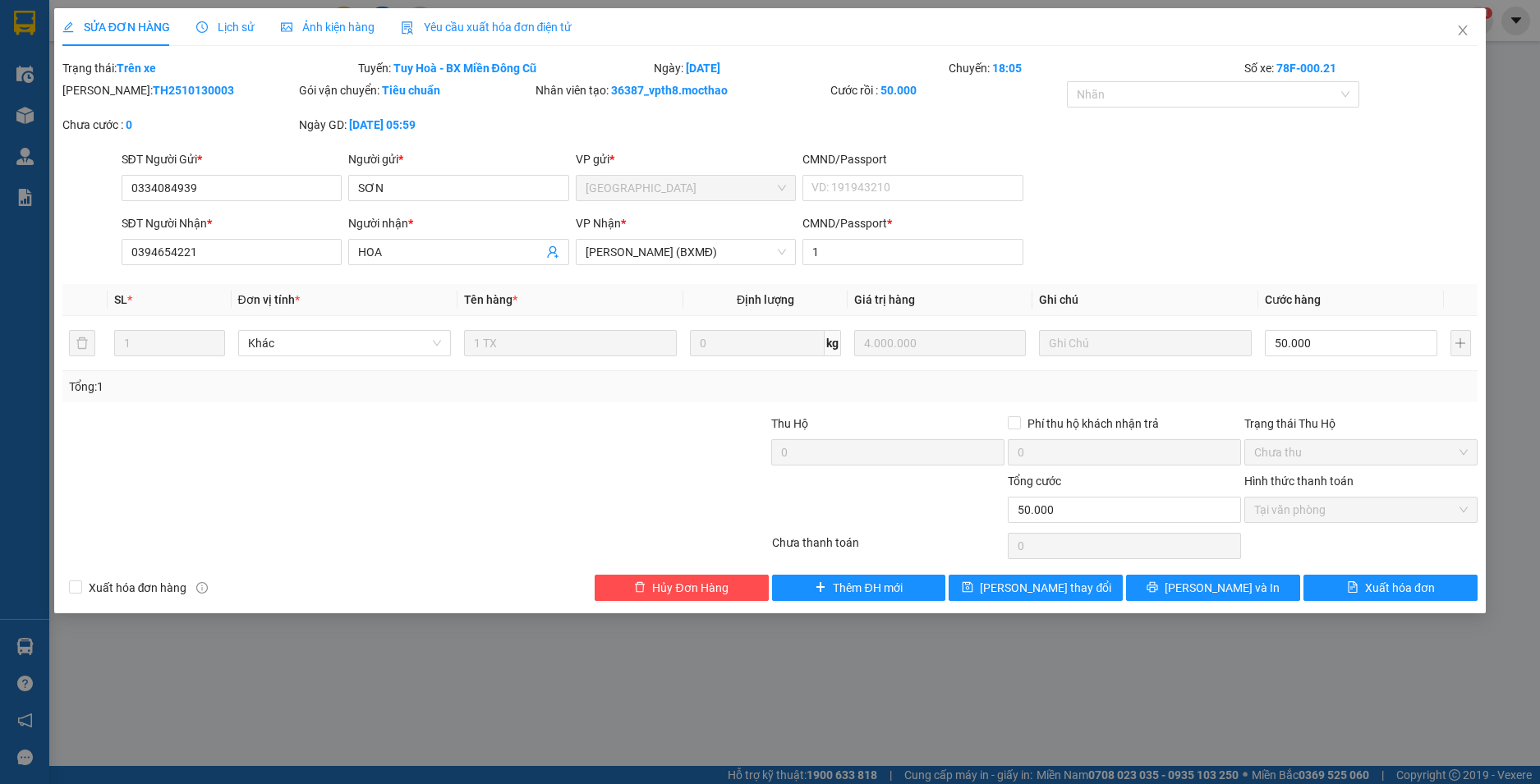
click at [511, 25] on span "Yêu cầu xuất hóa đơn điện tử" at bounding box center [487, 27] width 172 height 13
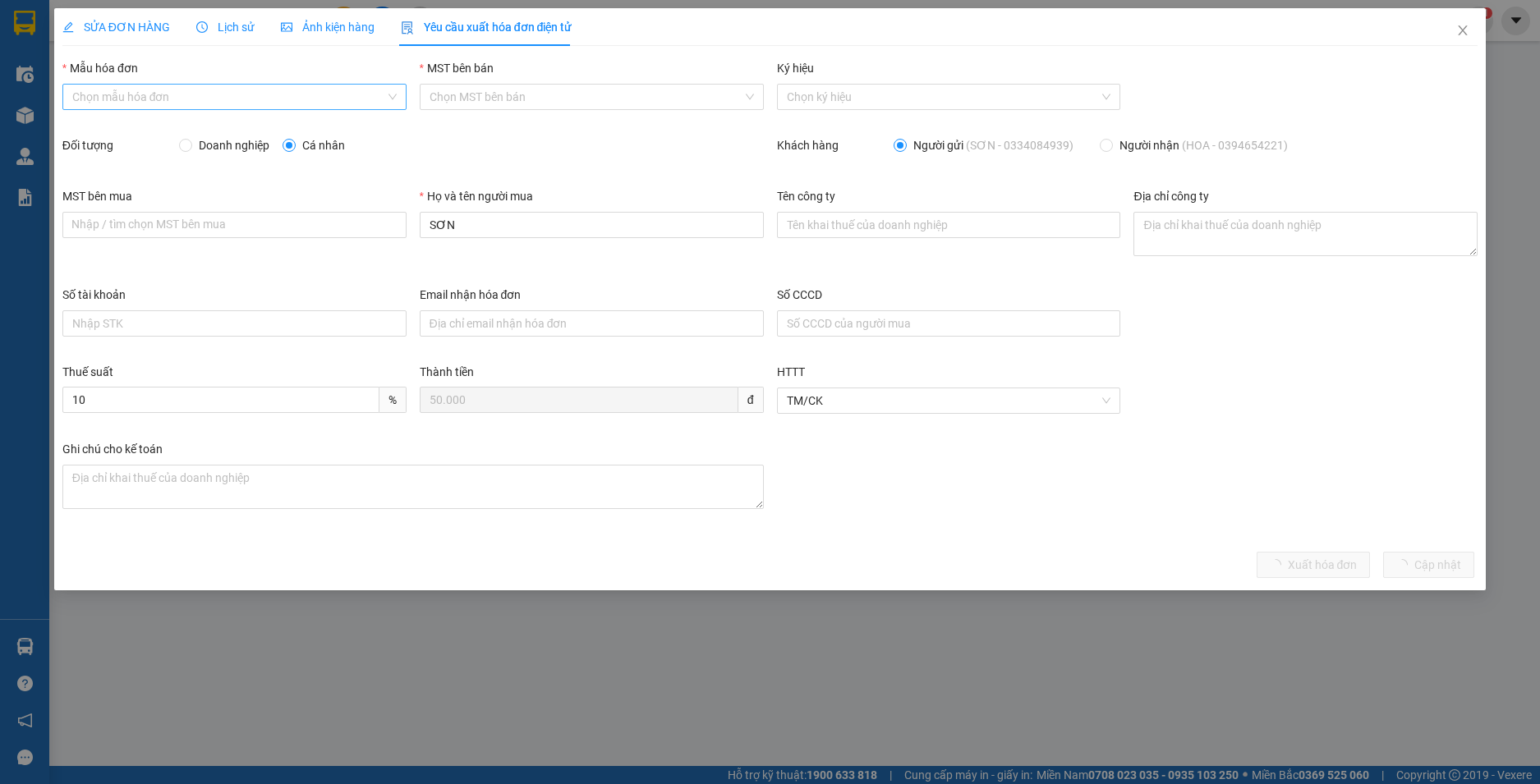
click at [177, 100] on input "Mẫu hóa đơn" at bounding box center [228, 97] width 313 height 24
click at [160, 131] on div "HĐH" at bounding box center [234, 129] width 324 height 18
type input "8"
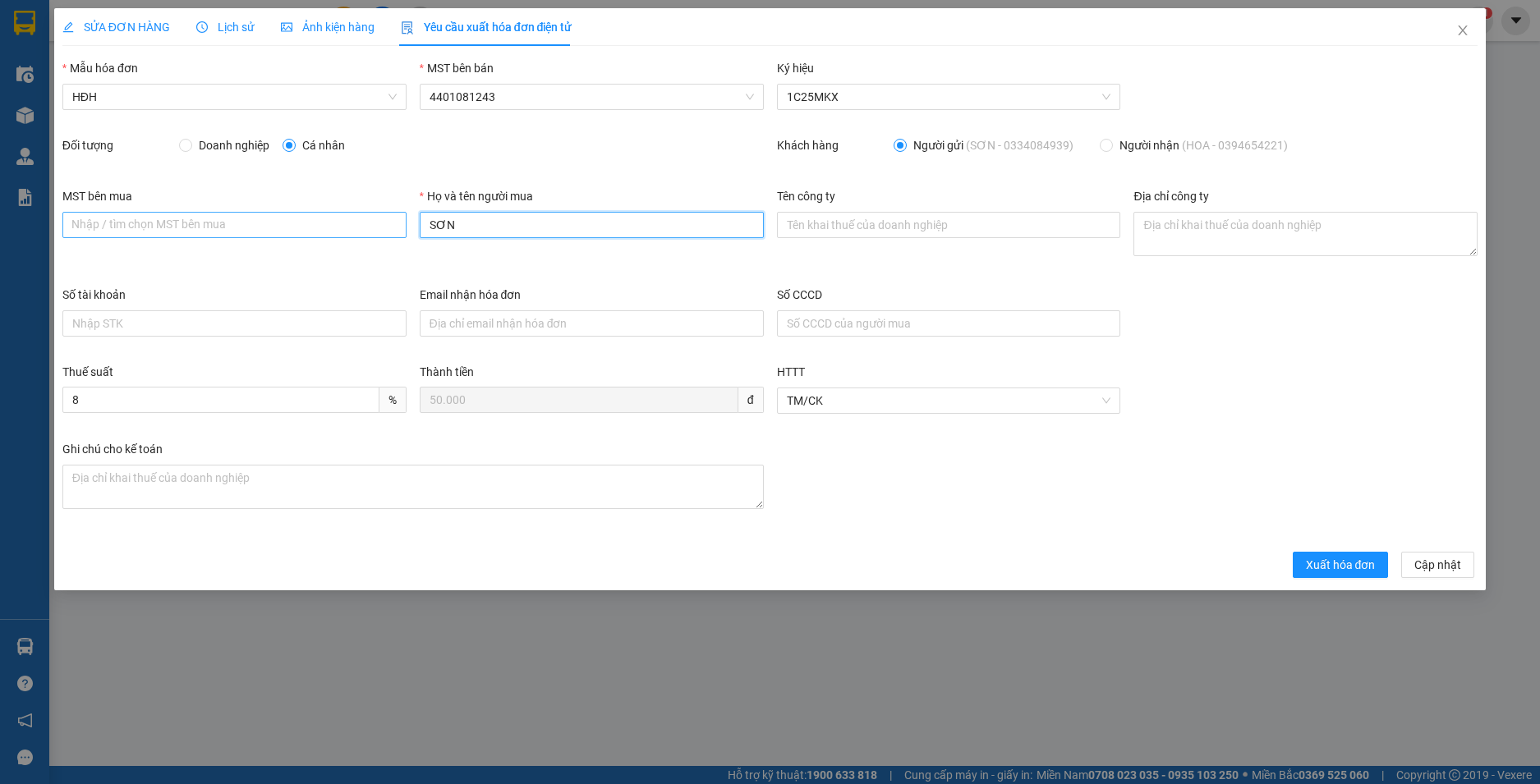
drag, startPoint x: 465, startPoint y: 220, endPoint x: 396, endPoint y: 224, distance: 69.1
click at [396, 224] on div "MST bên mua Nhập / tìm chọn MST bên mua Họ và tên người mua SƠN Tên công ty Địa…" at bounding box center [770, 237] width 1429 height 99
type input "Người mua không lấy hoá đơn"
click at [1326, 565] on span "Xuất hóa đơn" at bounding box center [1340, 565] width 69 height 18
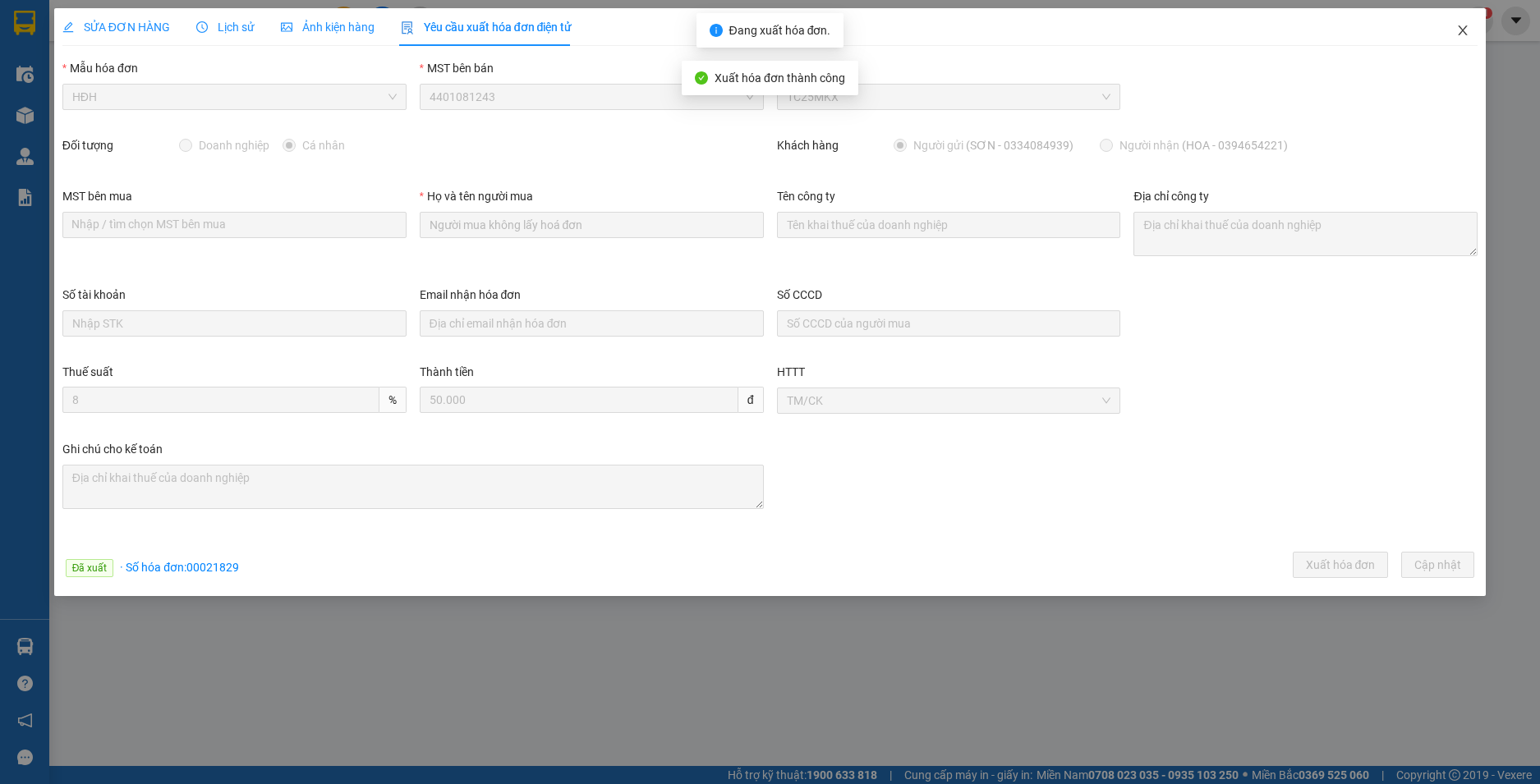
click at [1460, 38] on span "Close" at bounding box center [1463, 30] width 46 height 46
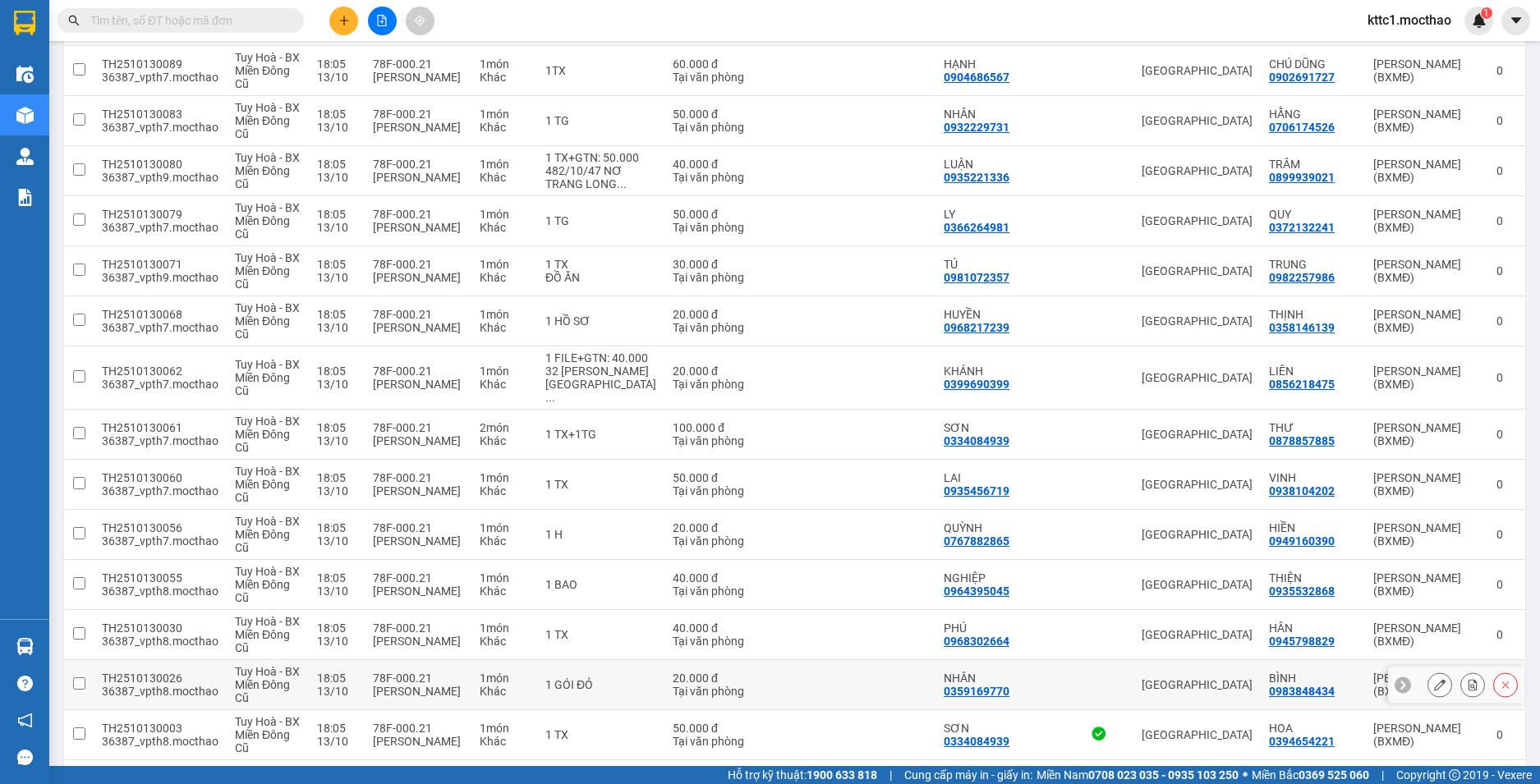
scroll to position [1648, 0]
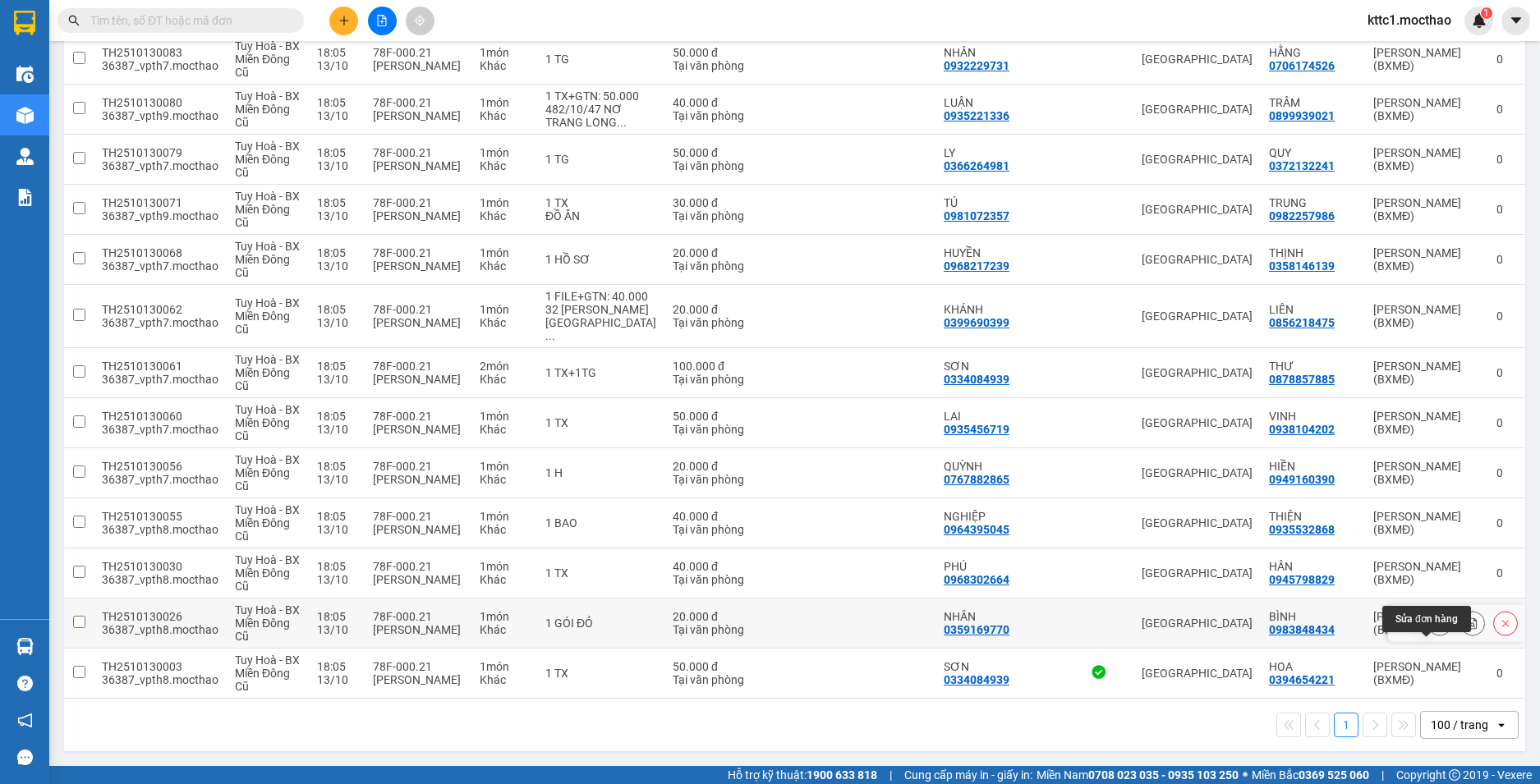
click at [1434, 629] on icon at bounding box center [1439, 623] width 11 height 11
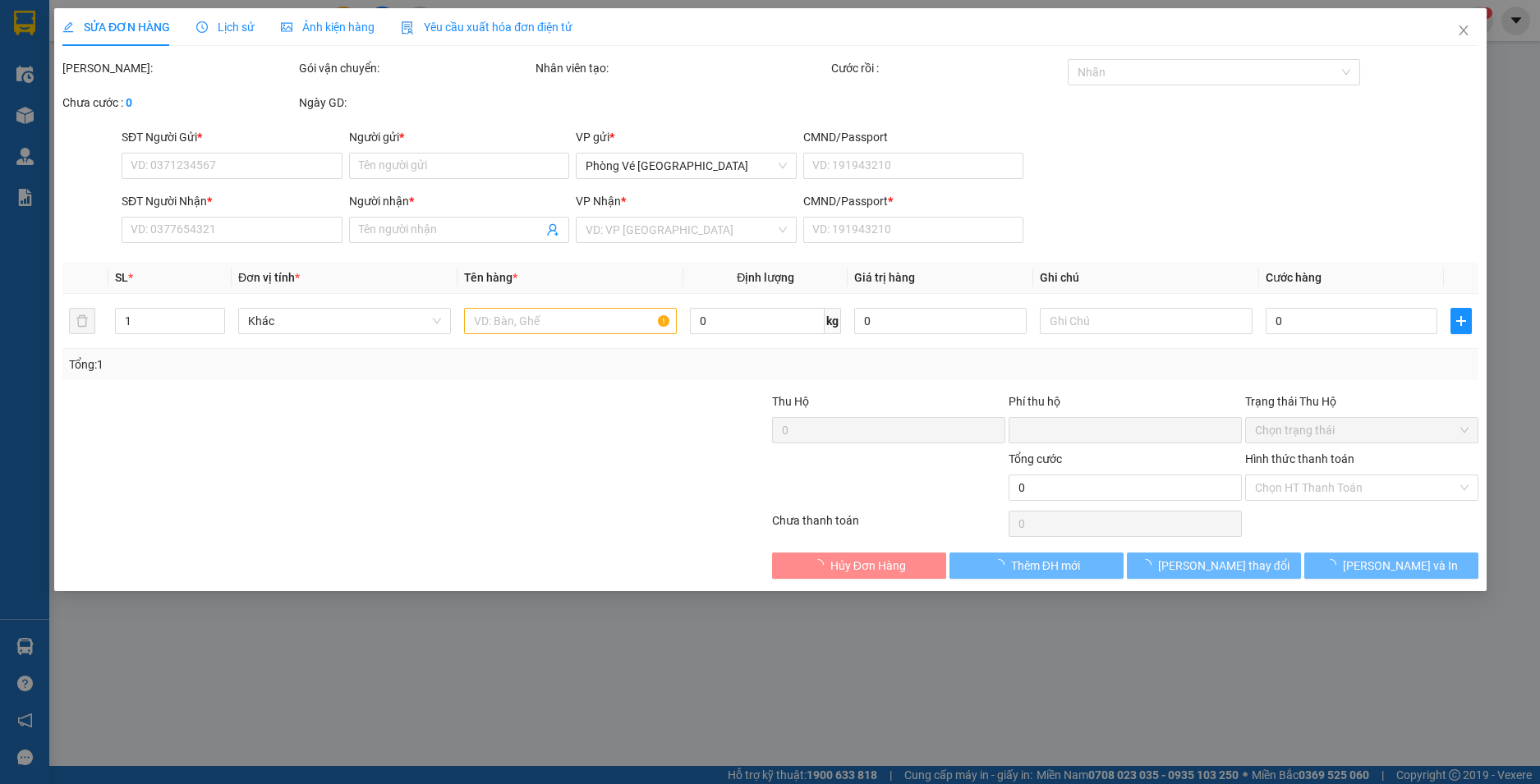
type input "0359169770"
type input "NHÂN"
type input "0983848434"
type input "BÌNH"
type input "0"
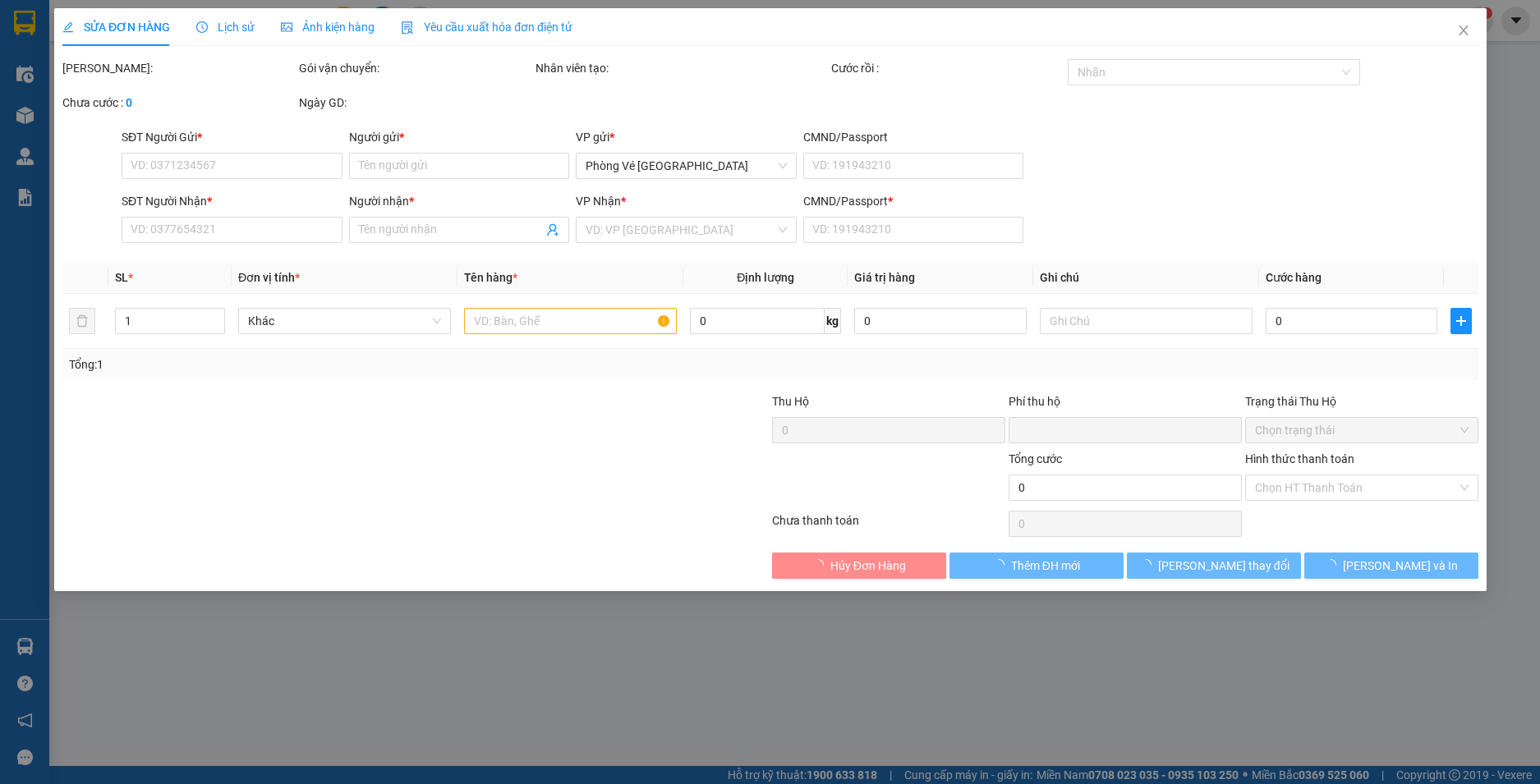
type input "0"
type input "20.000"
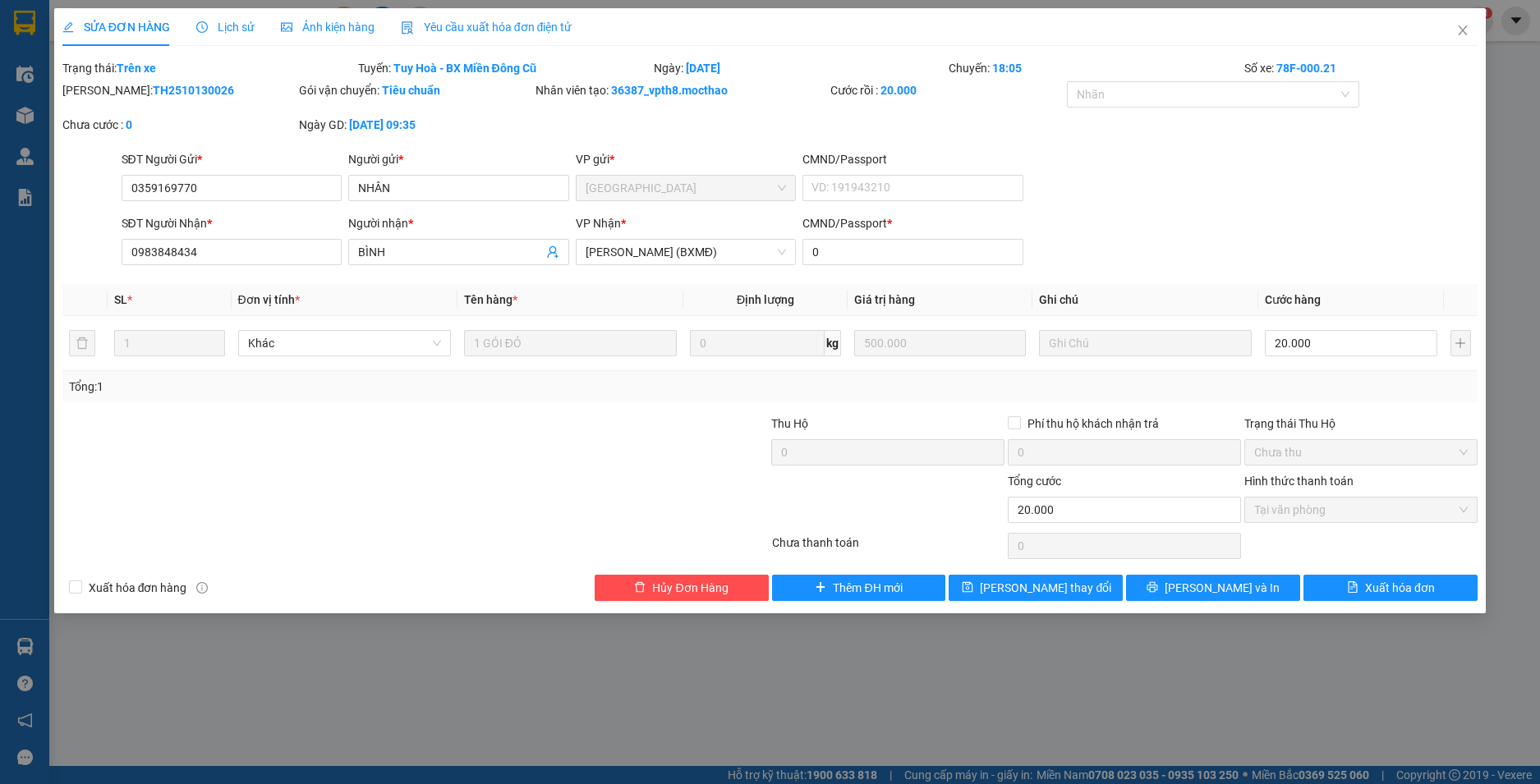
click at [481, 27] on span "Yêu cầu xuất hóa đơn điện tử" at bounding box center [487, 27] width 172 height 13
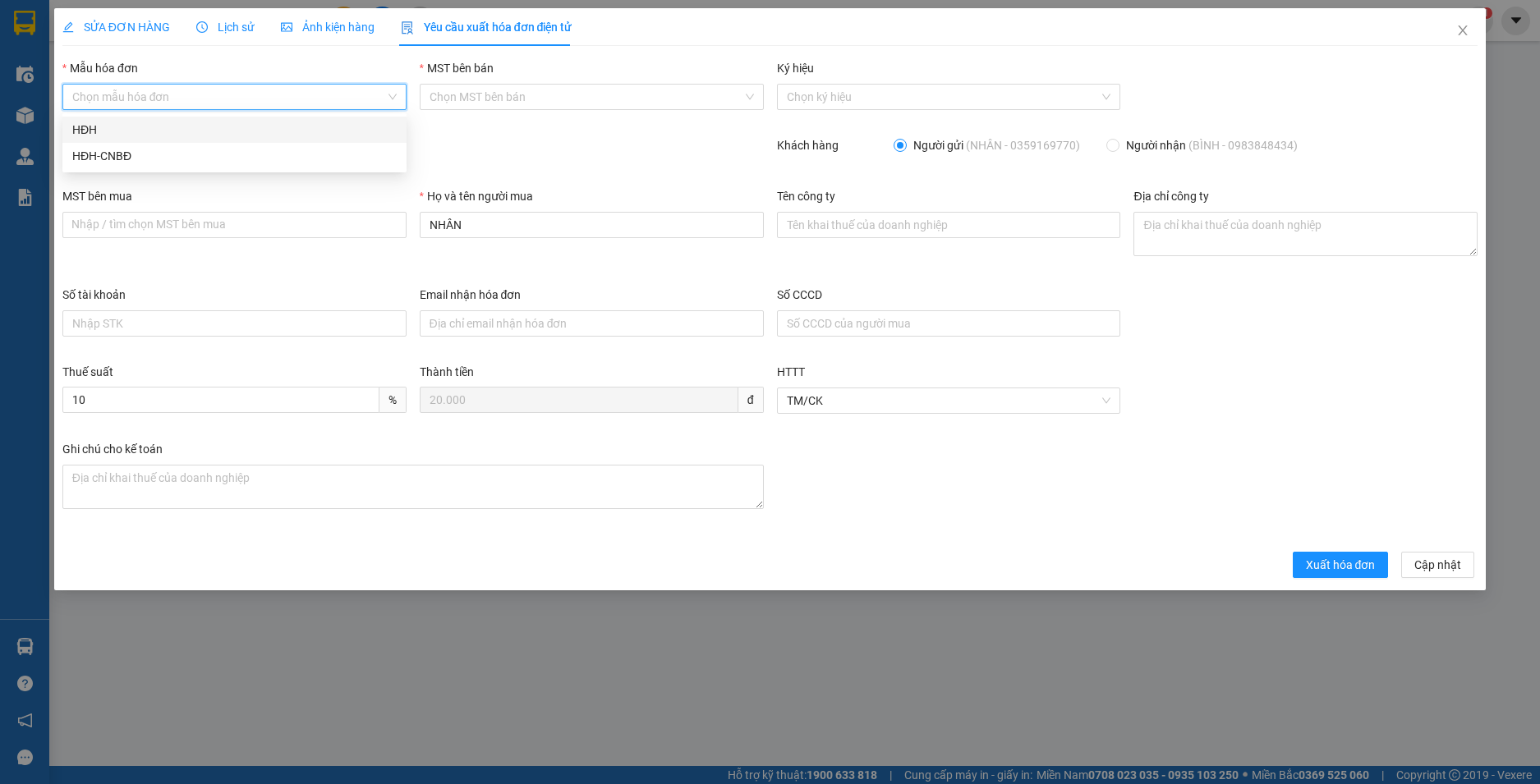
click at [199, 99] on input "Mẫu hóa đơn" at bounding box center [228, 97] width 313 height 24
click at [182, 131] on div "HĐH" at bounding box center [234, 129] width 324 height 18
type input "8"
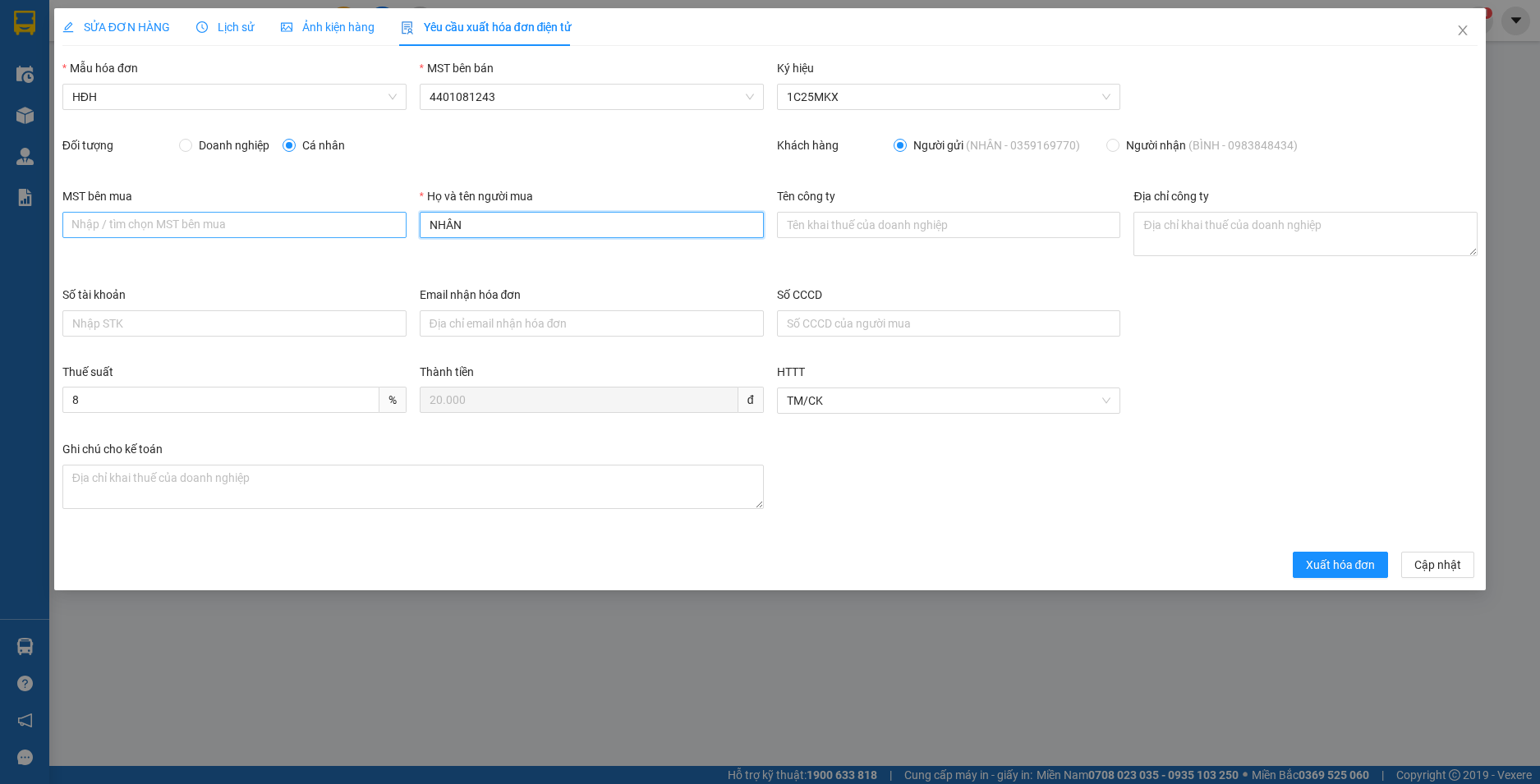
drag, startPoint x: 486, startPoint y: 226, endPoint x: 391, endPoint y: 226, distance: 95.0
click at [391, 226] on div "MST bên mua Nhập / tìm chọn MST bên mua Họ và tên người mua NHÂN Tên công ty Đị…" at bounding box center [770, 237] width 1429 height 99
type input "Người mua không lấy hoá đơn"
click at [1324, 569] on span "Xuất hóa đơn" at bounding box center [1340, 565] width 69 height 18
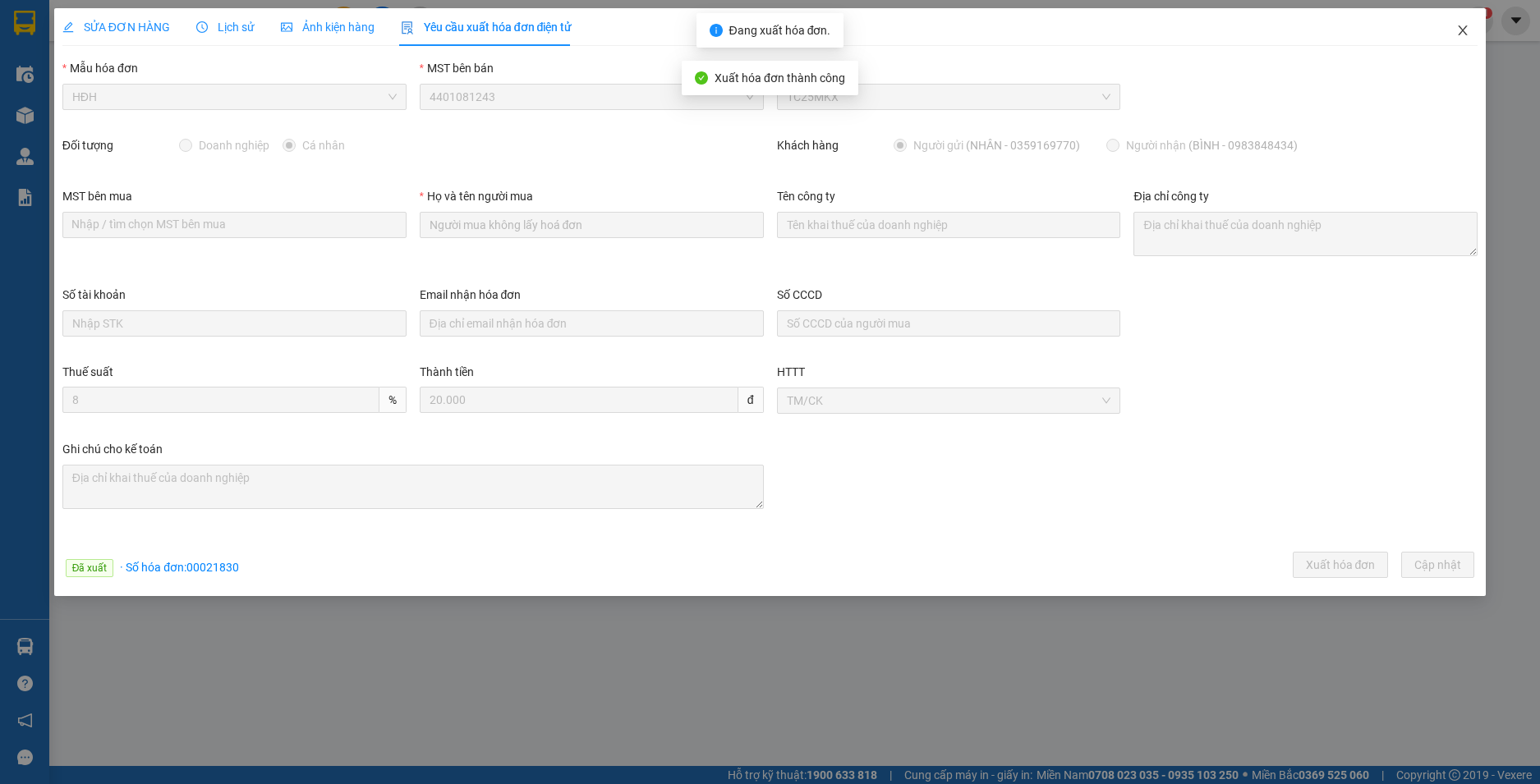
click at [1466, 26] on icon "close" at bounding box center [1463, 29] width 13 height 13
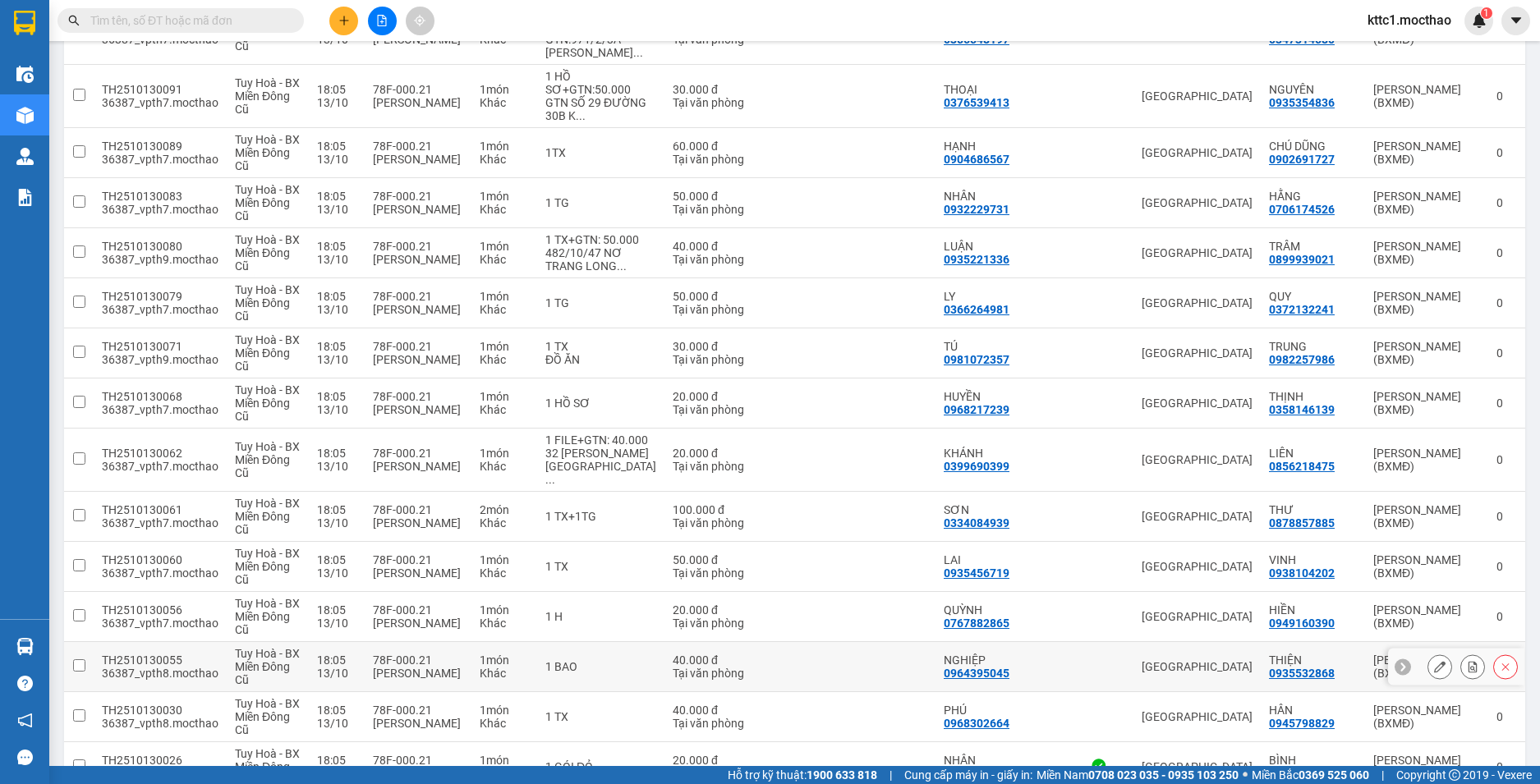
scroll to position [1648, 0]
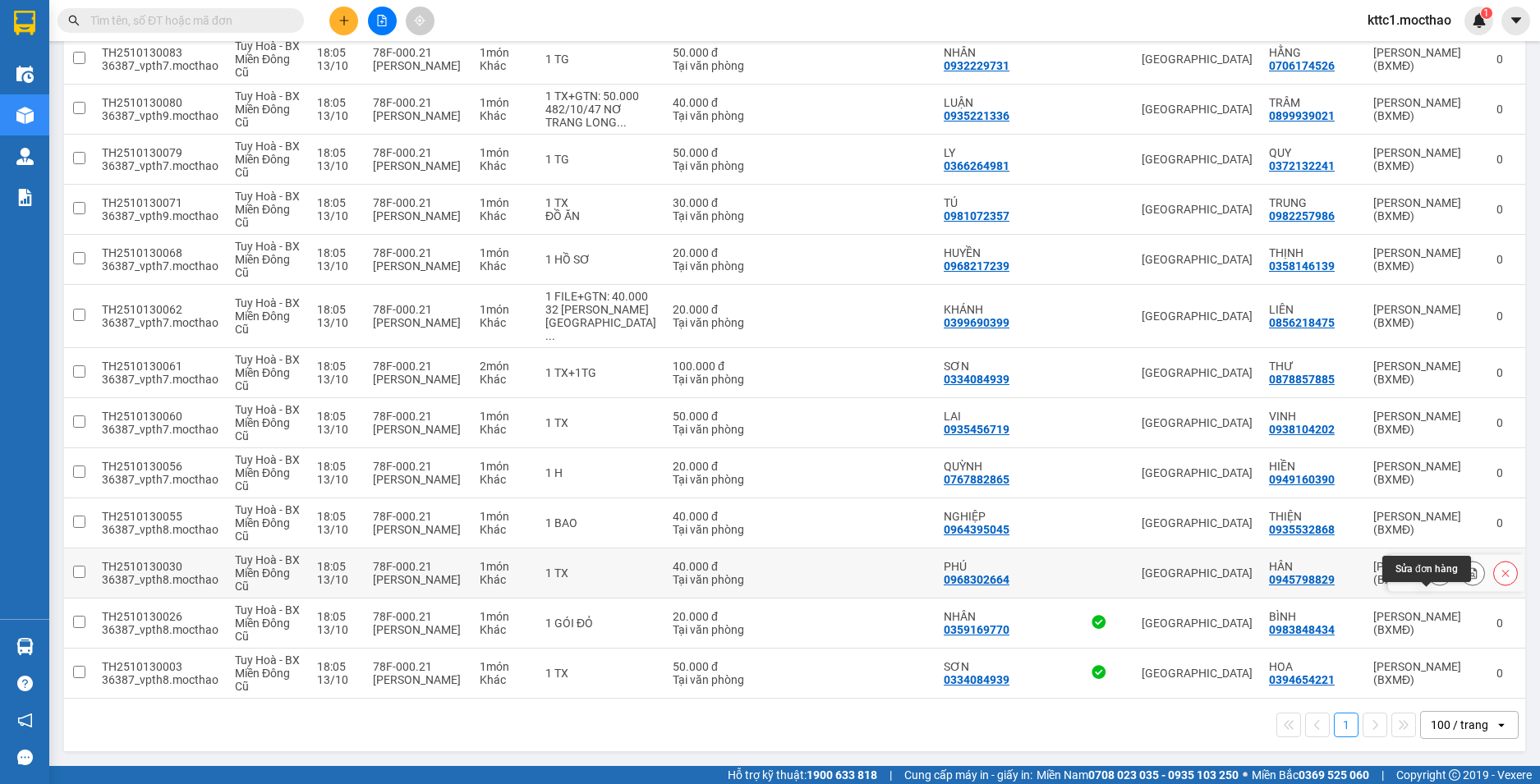
click at [1433, 571] on button at bounding box center [1440, 573] width 23 height 29
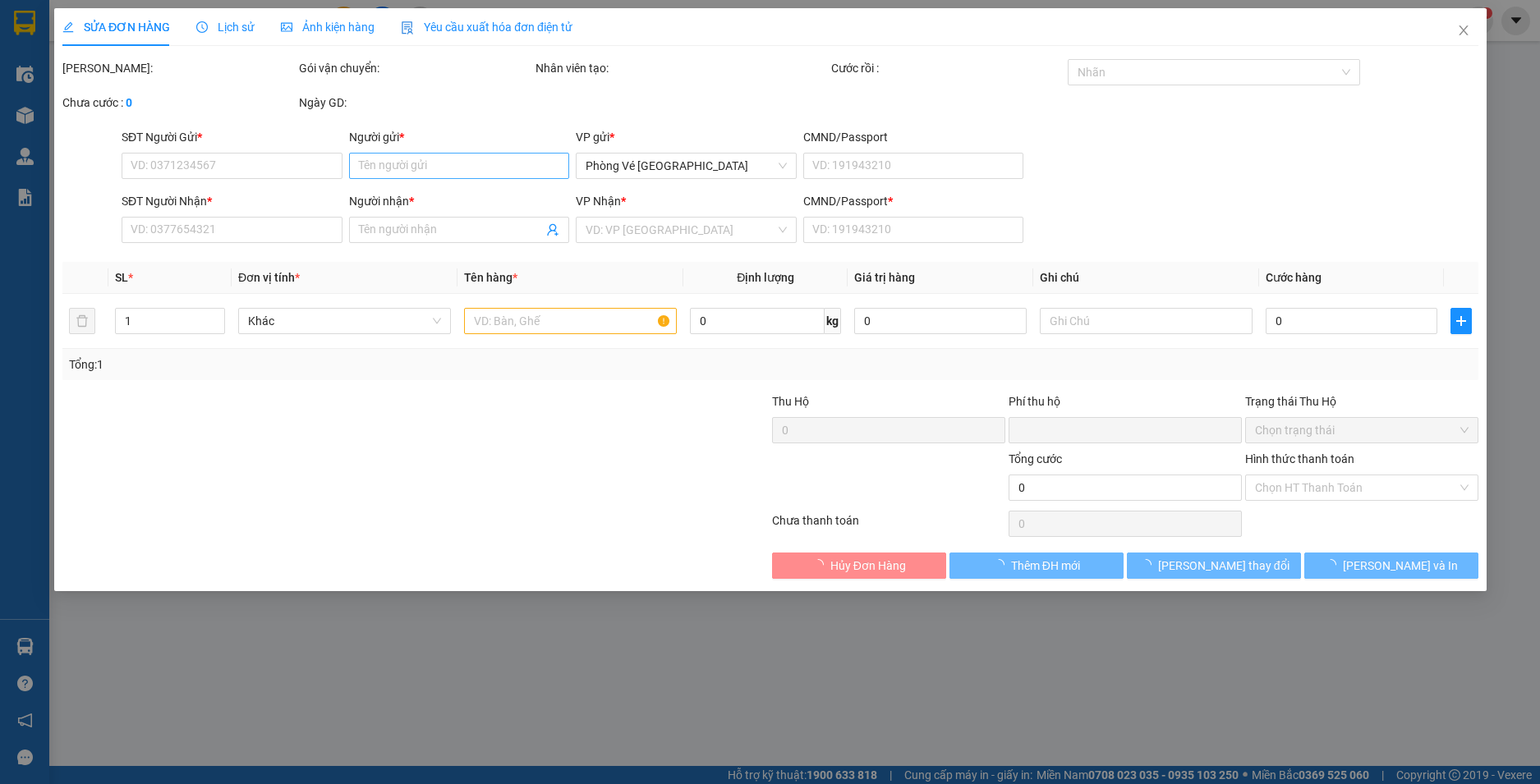
type input "0968302664"
type input "PHÚ"
type input "0945798829"
type input "HÂN"
type input "1"
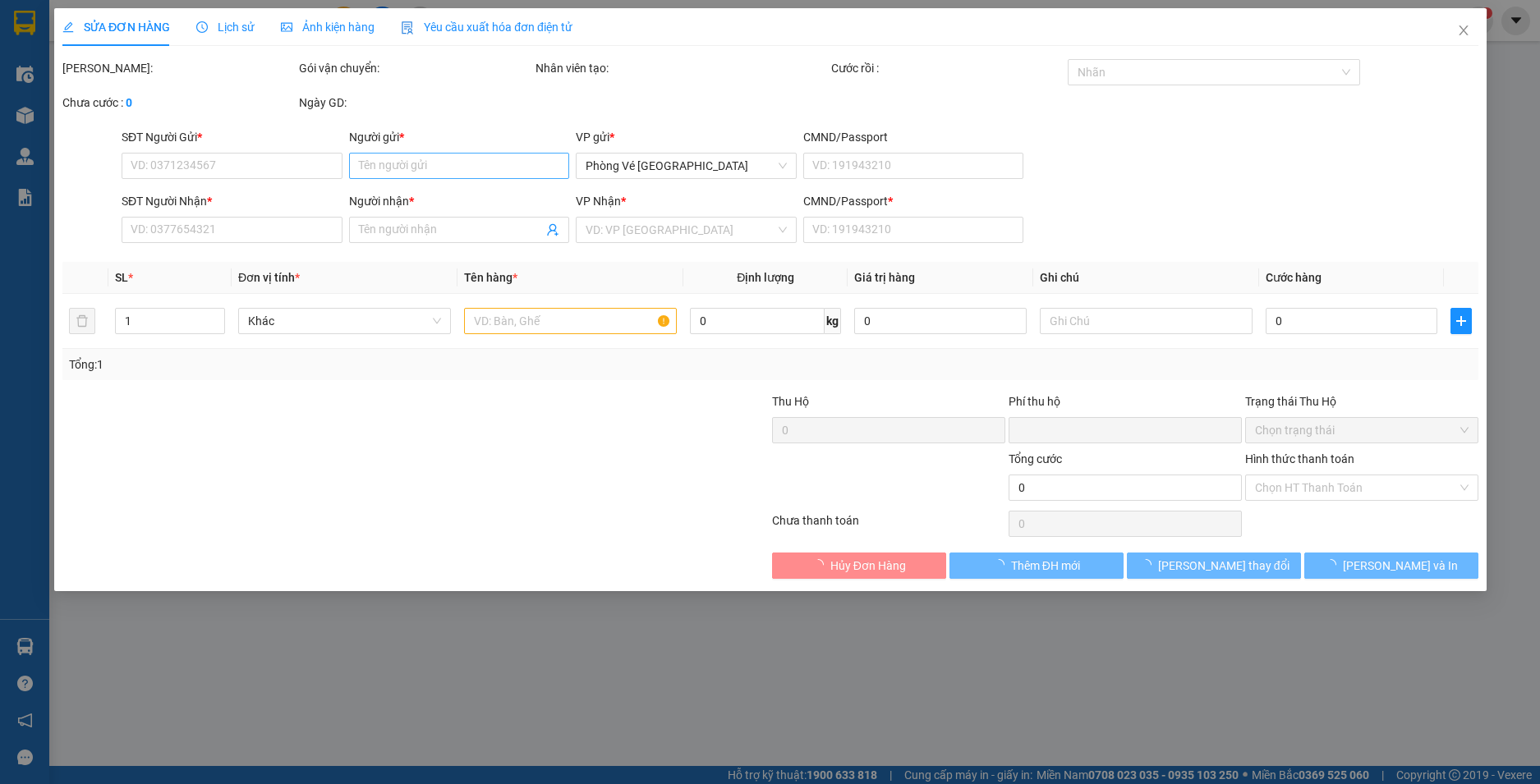
type input "0"
type input "40.000"
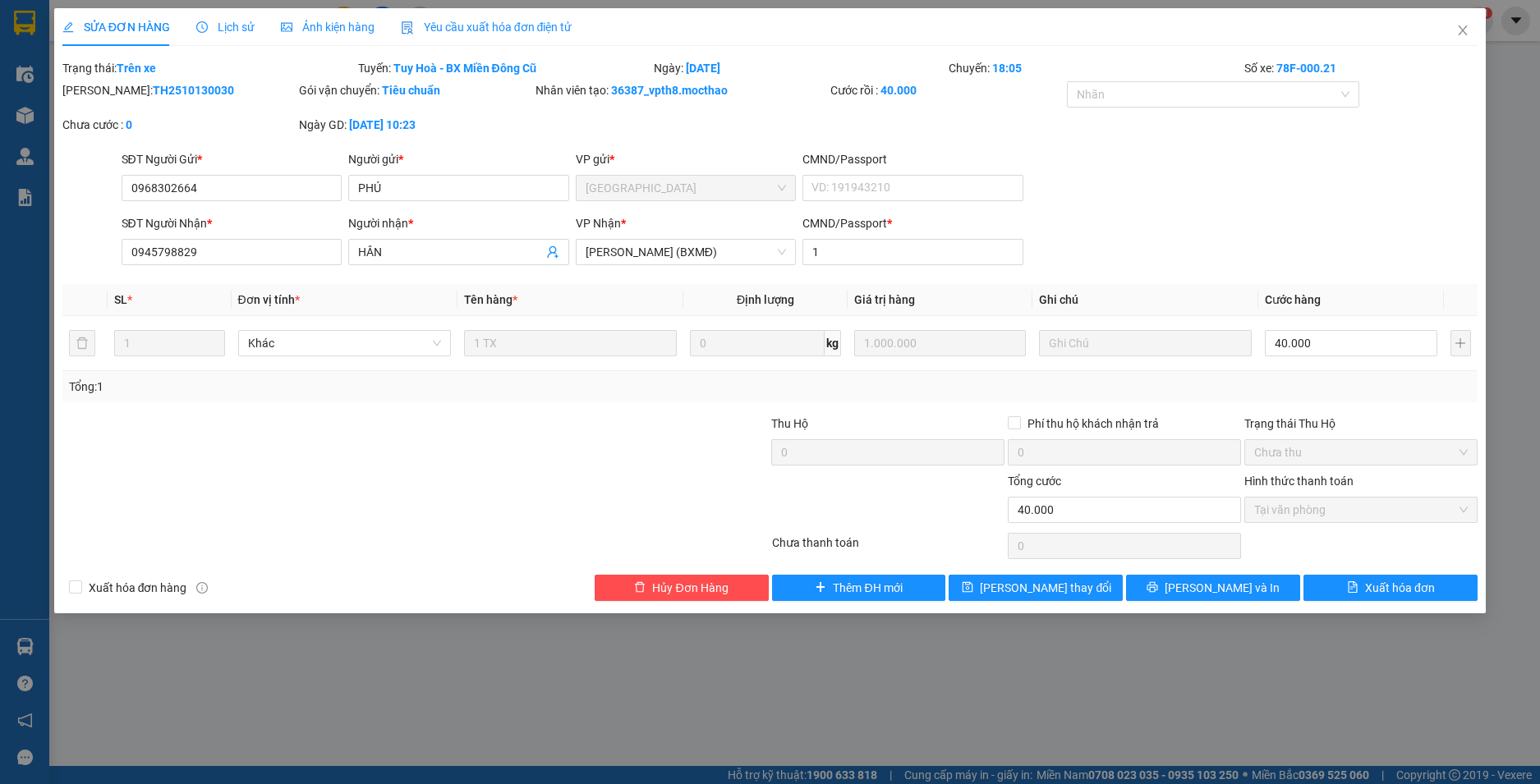
click at [447, 25] on span "Yêu cầu xuất hóa đơn điện tử" at bounding box center [487, 27] width 172 height 13
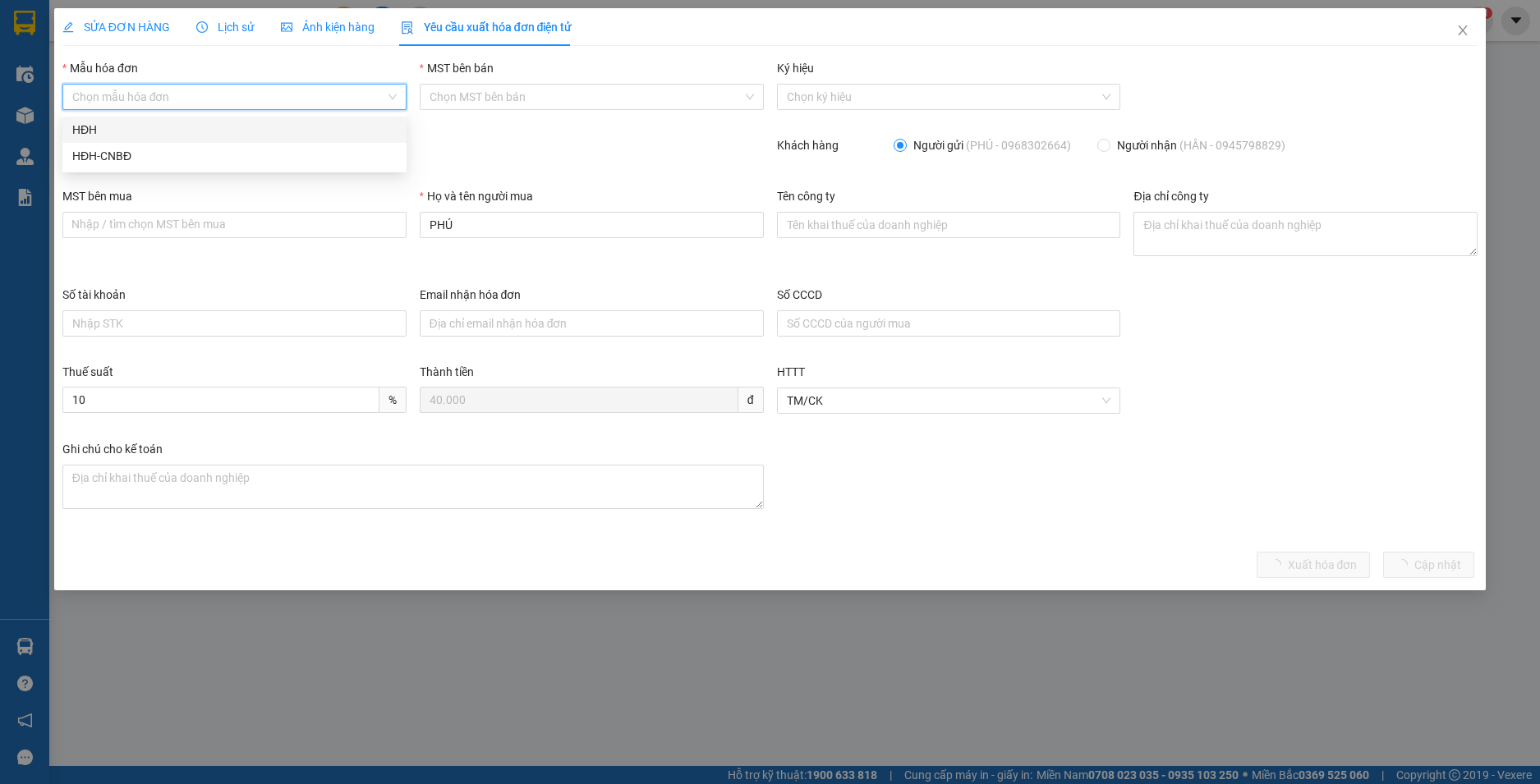
click at [209, 95] on input "Mẫu hóa đơn" at bounding box center [228, 97] width 313 height 24
click at [205, 127] on div "HĐH" at bounding box center [234, 129] width 324 height 18
type input "8"
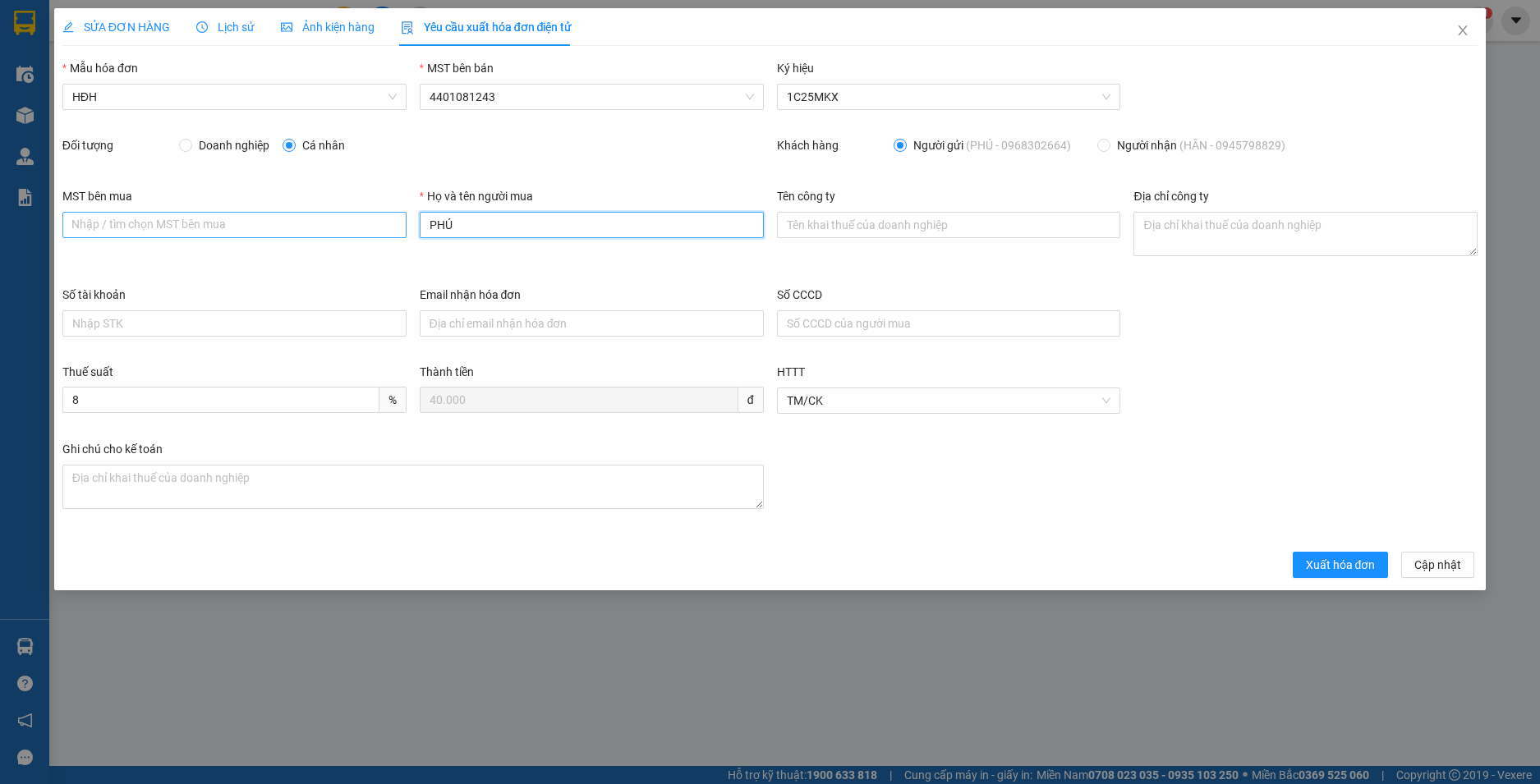
drag, startPoint x: 495, startPoint y: 232, endPoint x: 391, endPoint y: 227, distance: 104.1
click at [391, 227] on div "MST bên mua Nhập / tìm chọn MST bên mua Họ và tên người mua PHÚ Tên công ty Địa…" at bounding box center [770, 237] width 1429 height 99
type input "Người mua không lấy hoá đơn"
click at [1385, 566] on button "Xuất hóa đơn" at bounding box center [1340, 565] width 96 height 26
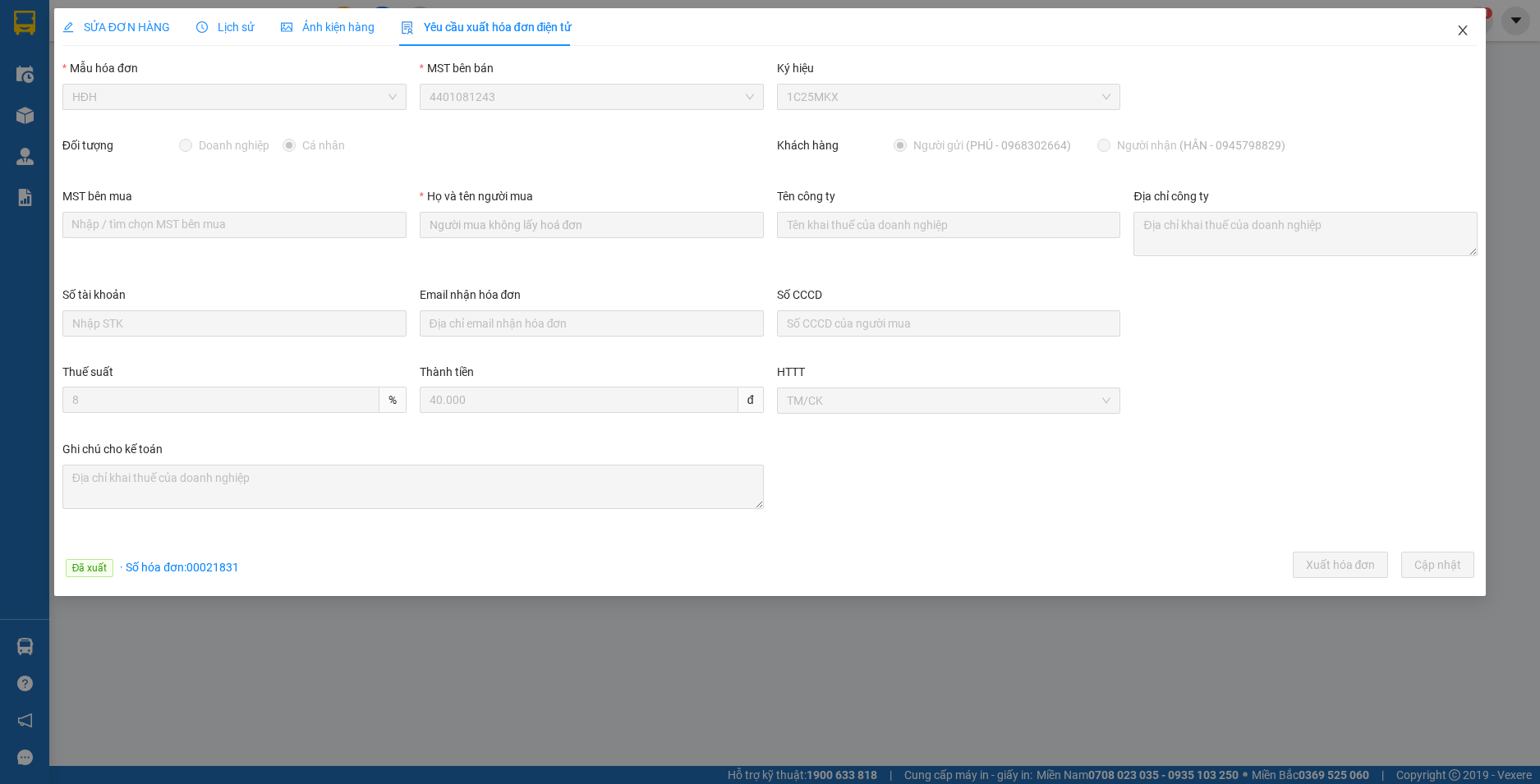
drag, startPoint x: 1459, startPoint y: 31, endPoint x: 1341, endPoint y: 7, distance: 120.4
click at [1459, 30] on icon "close" at bounding box center [1463, 29] width 13 height 13
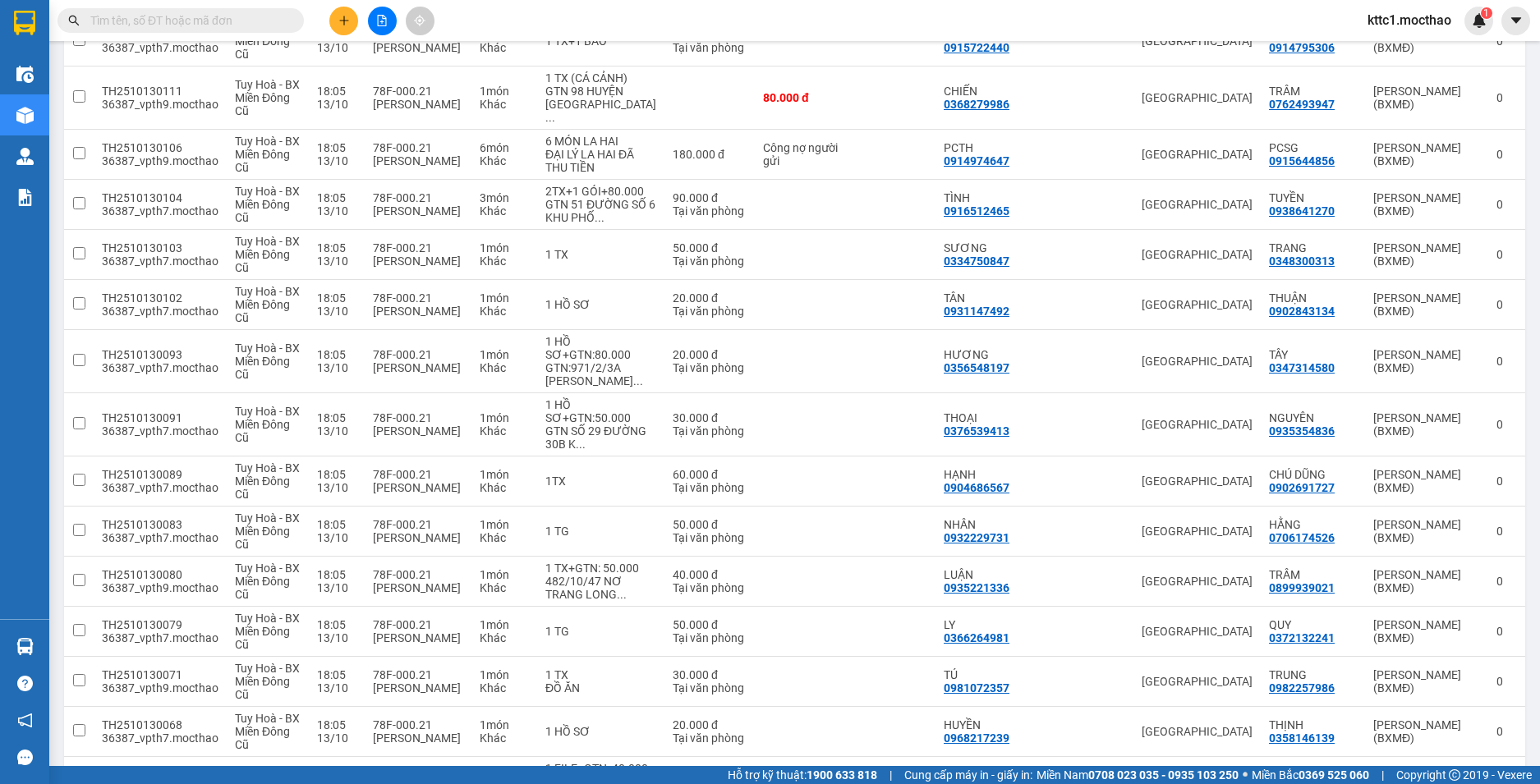
scroll to position [1643, 0]
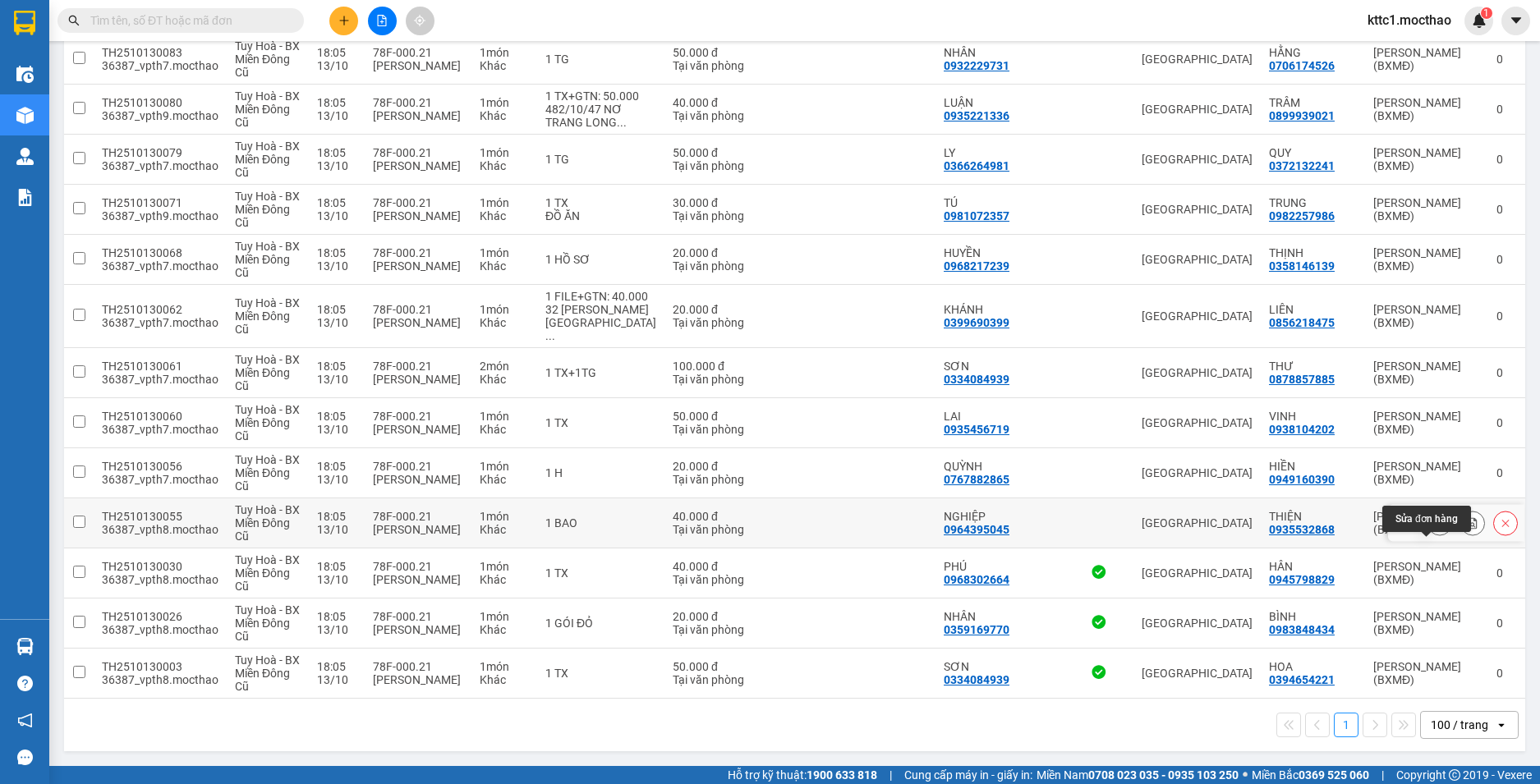
click at [1434, 528] on icon at bounding box center [1439, 522] width 11 height 11
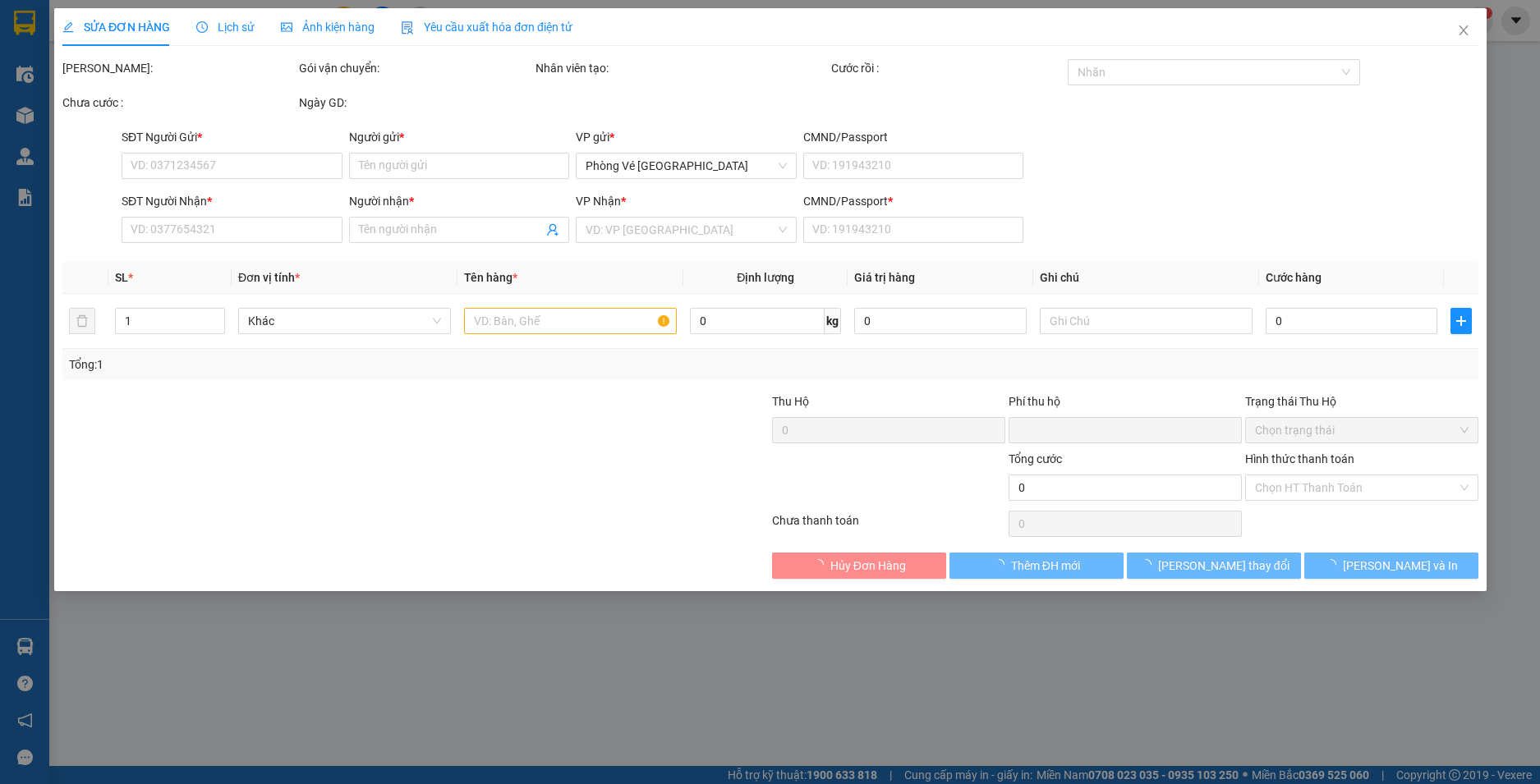
type input "0964395045"
type input "NGHIỆP"
type input "0935532868"
type input "THIỆN"
type input "1"
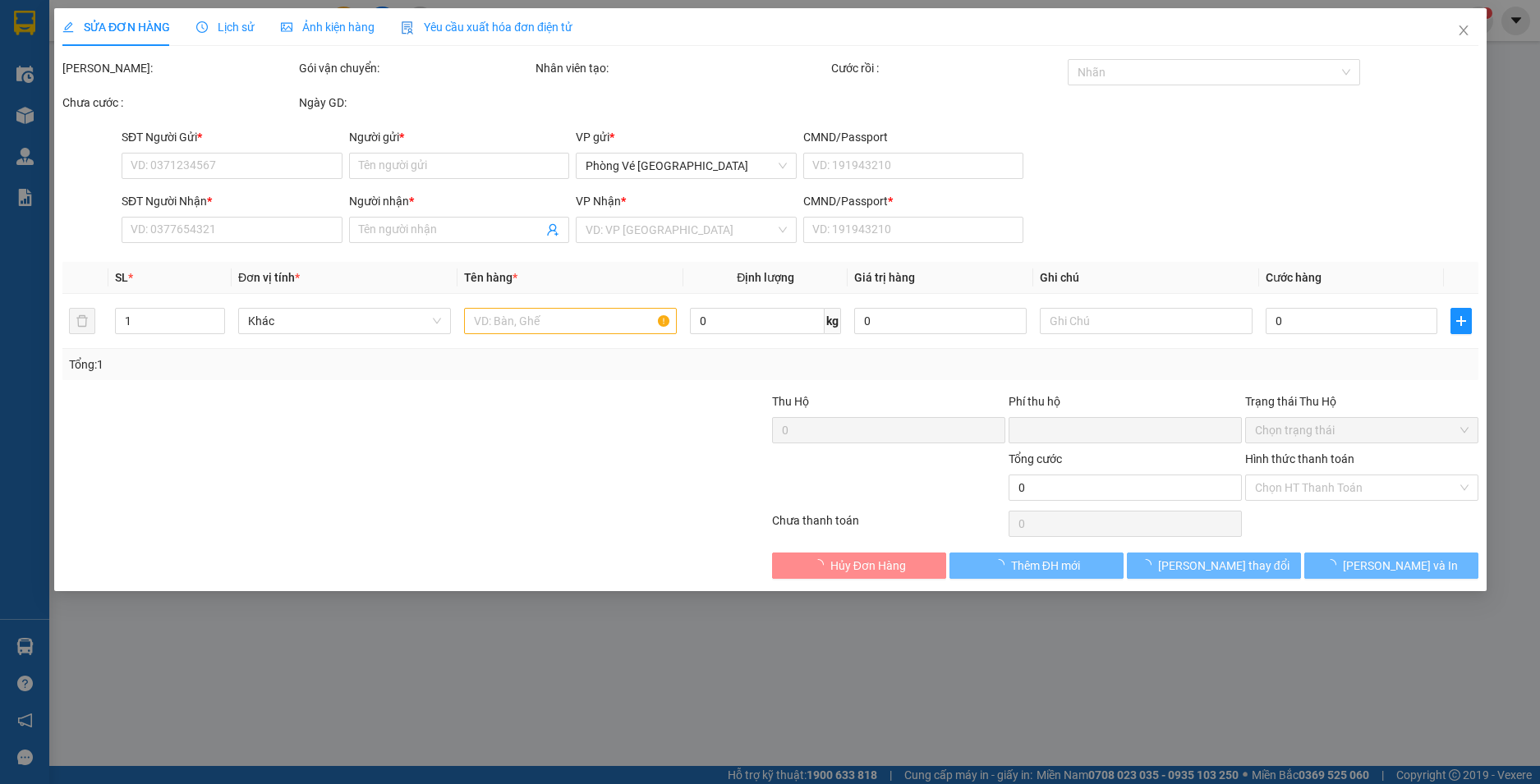
type input "0"
type input "40.000"
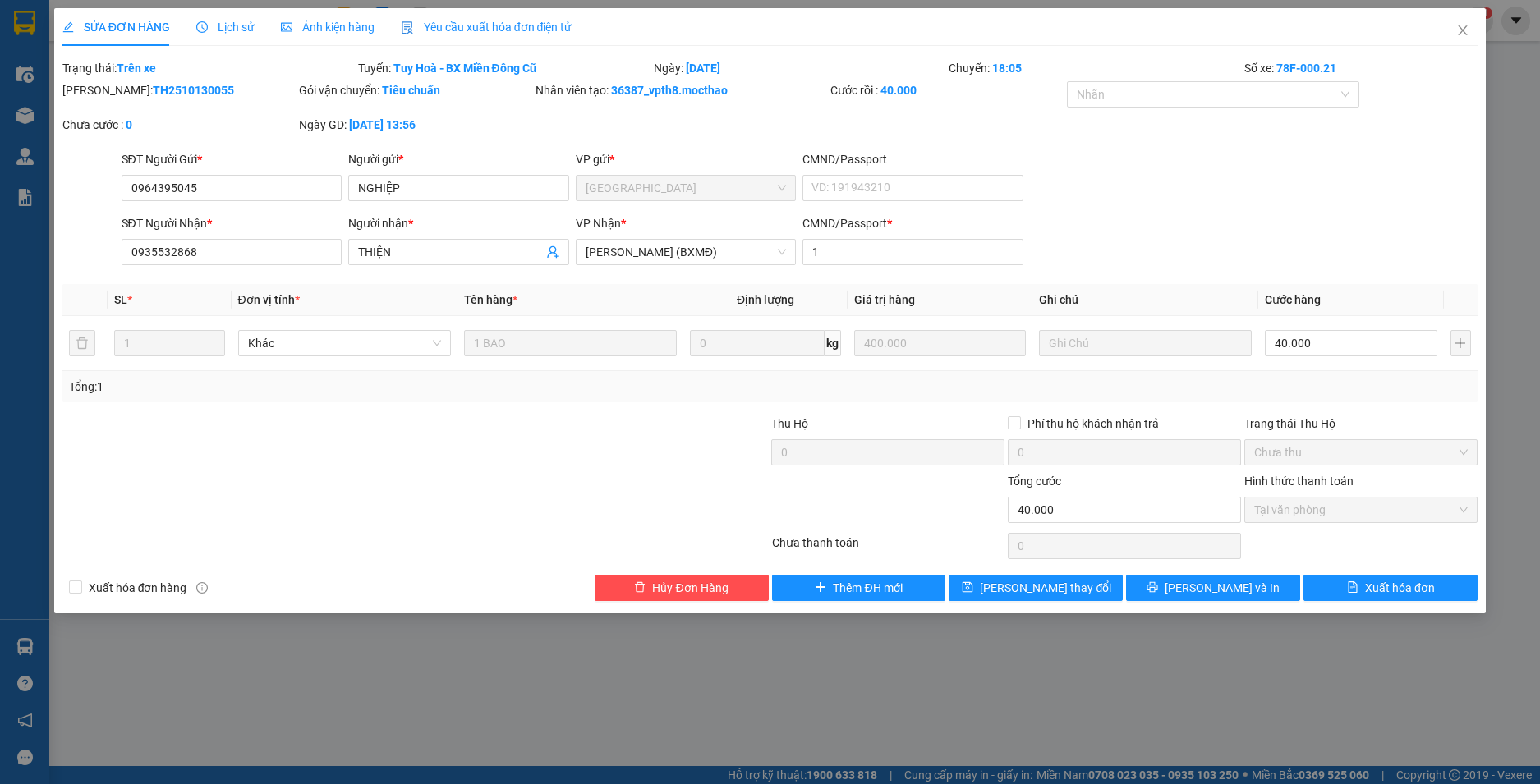
click at [487, 21] on span "Yêu cầu xuất hóa đơn điện tử" at bounding box center [487, 27] width 172 height 13
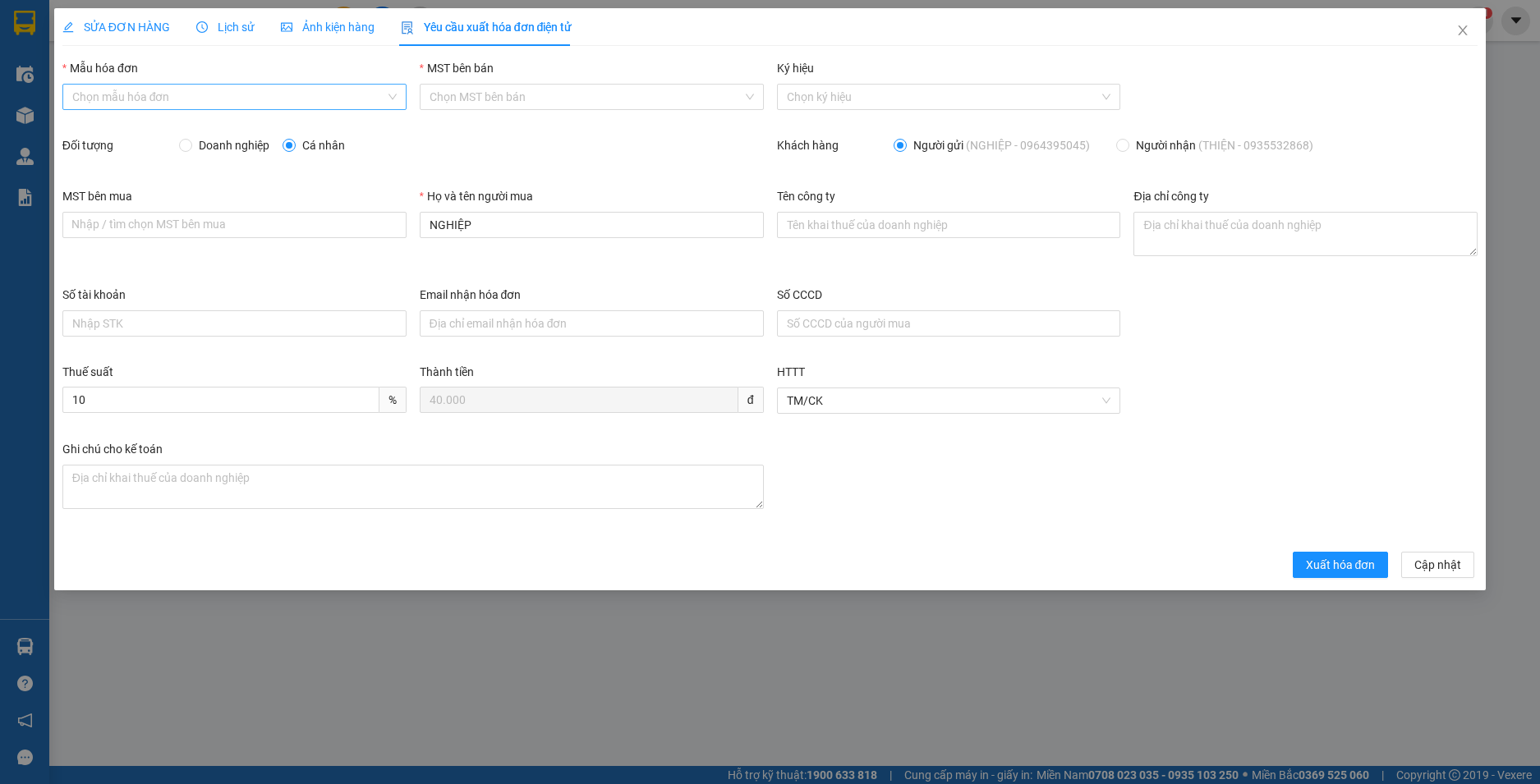
drag, startPoint x: 187, startPoint y: 98, endPoint x: 184, endPoint y: 111, distance: 13.3
click at [187, 99] on input "Mẫu hóa đơn" at bounding box center [228, 97] width 313 height 24
click at [172, 128] on div "HĐH" at bounding box center [234, 129] width 324 height 18
type input "8"
drag, startPoint x: 414, startPoint y: 225, endPoint x: 383, endPoint y: 224, distance: 31.0
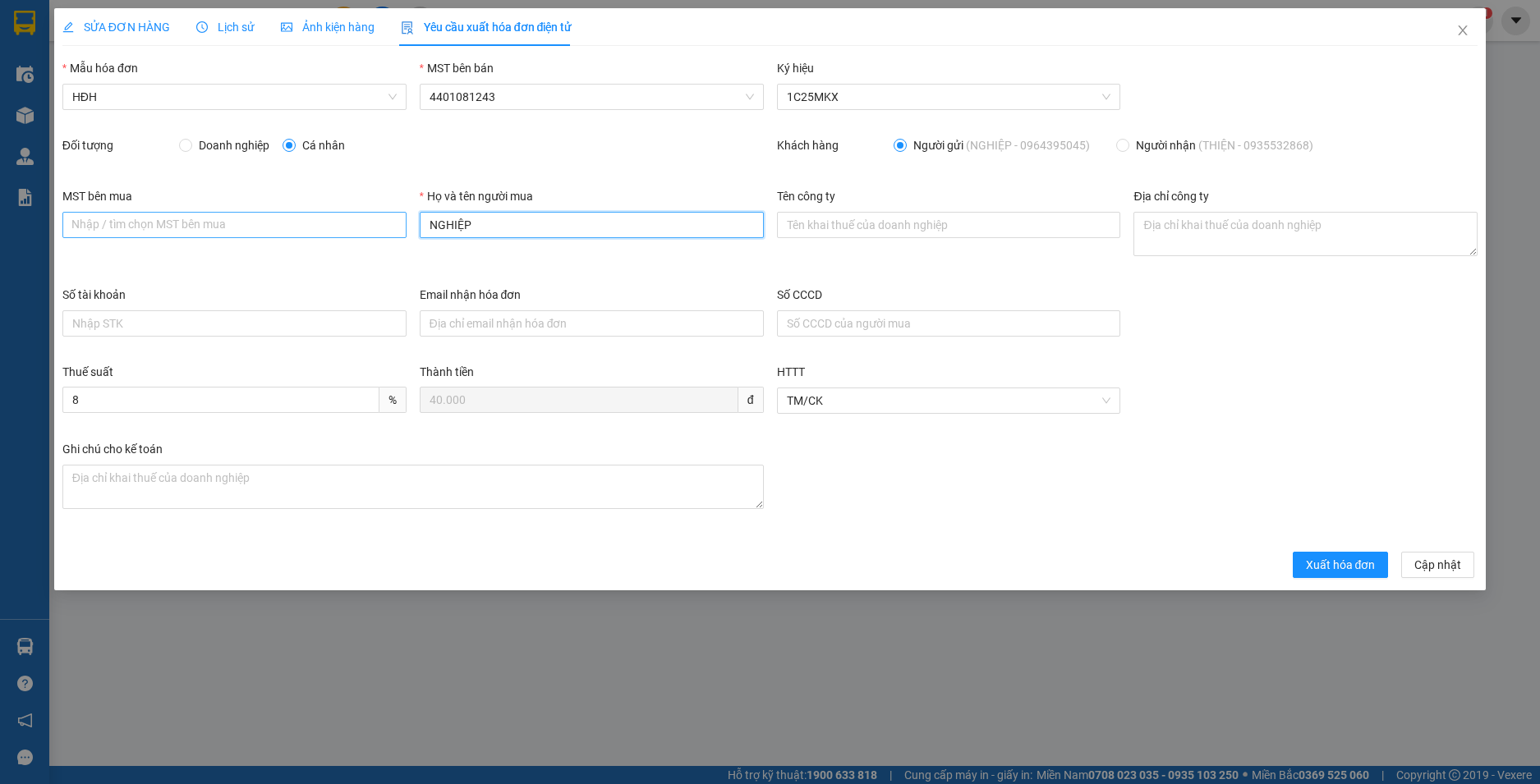
click at [383, 224] on div "MST bên mua Nhập / tìm chọn MST bên mua Họ và tên người mua NGHIỆP Tên công ty …" at bounding box center [770, 237] width 1429 height 99
type input "Người mua không lấy hoá đơn"
click at [1328, 571] on span "Xuất hóa đơn" at bounding box center [1340, 565] width 69 height 18
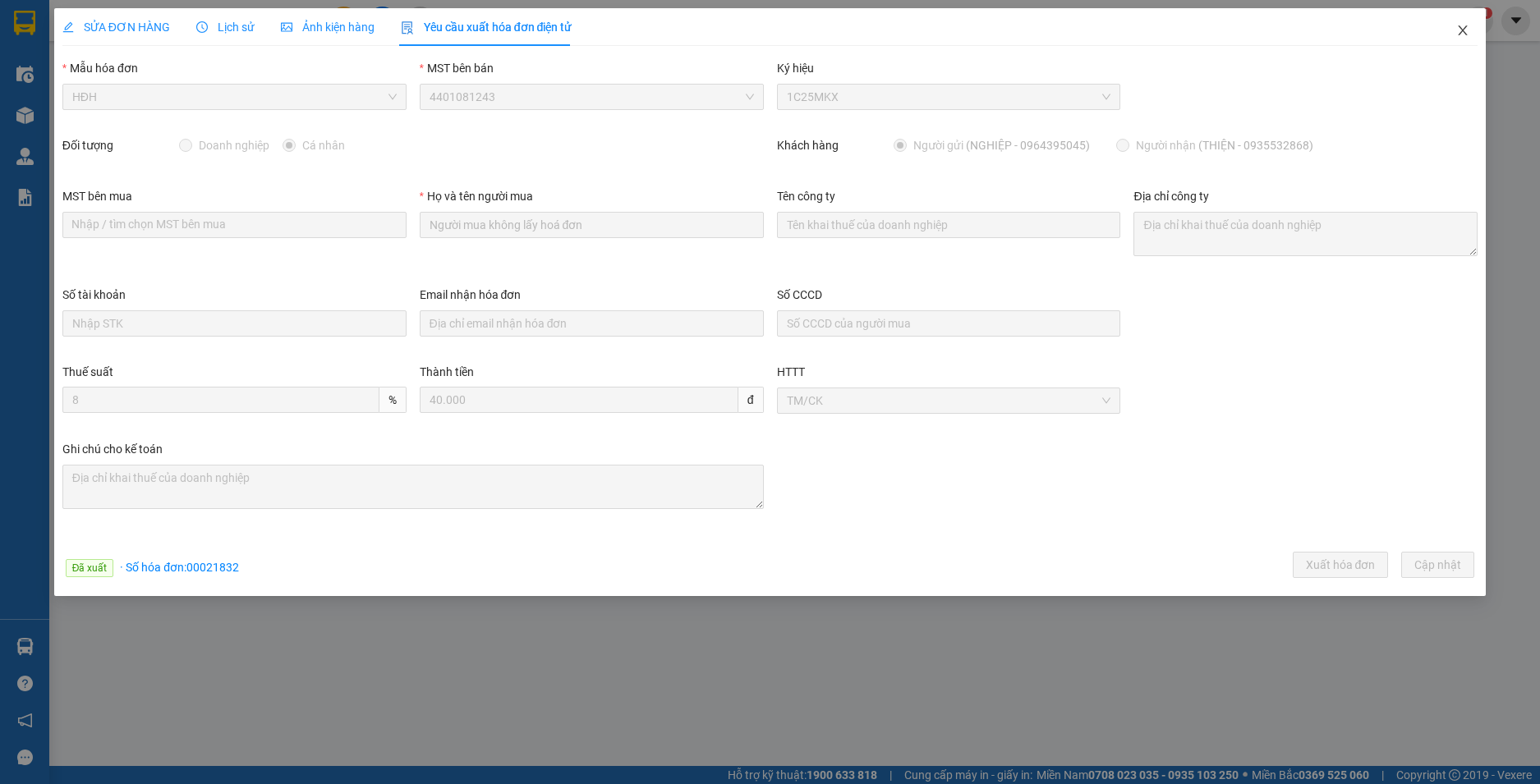
click at [1466, 32] on icon "close" at bounding box center [1463, 29] width 13 height 13
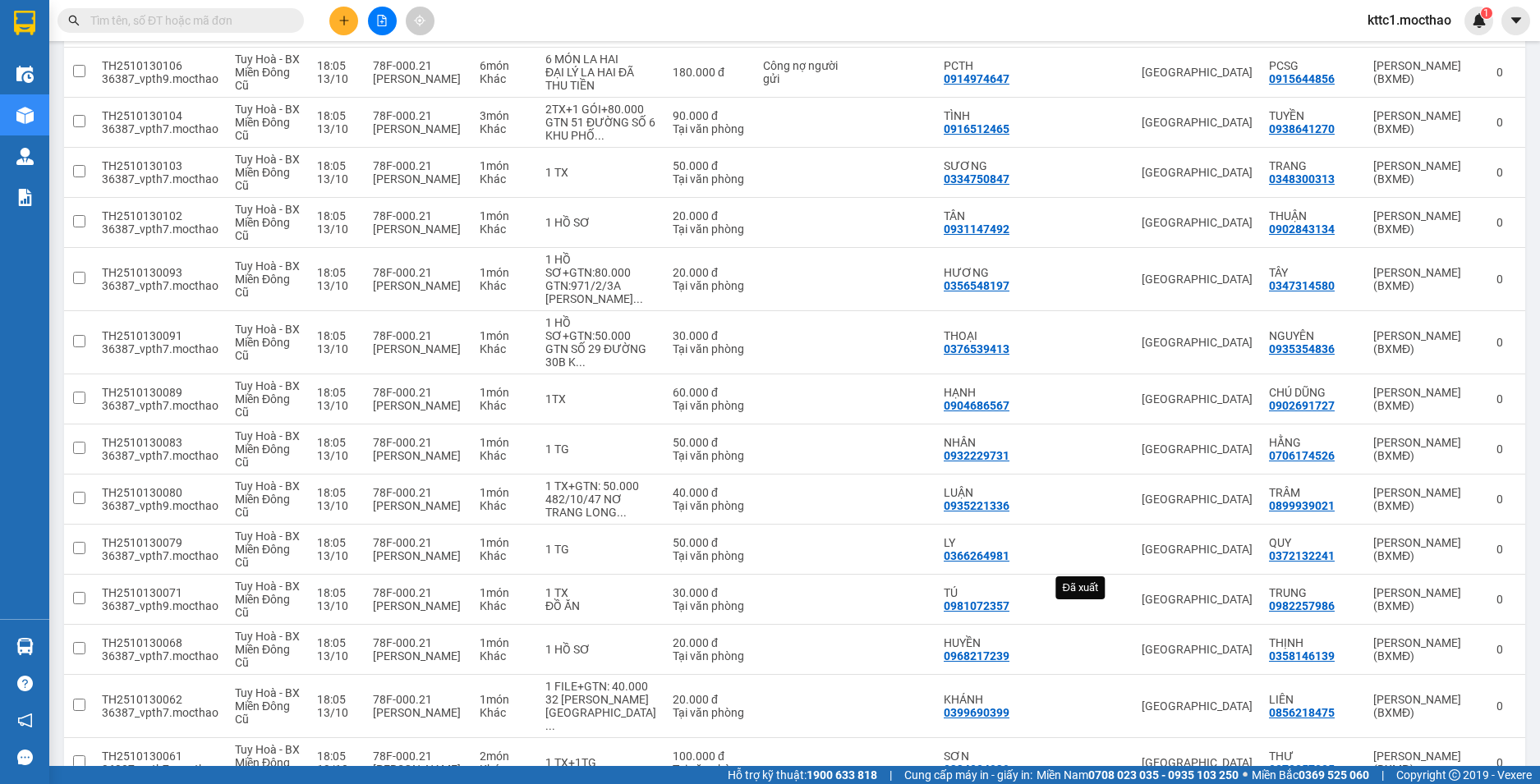
scroll to position [1648, 0]
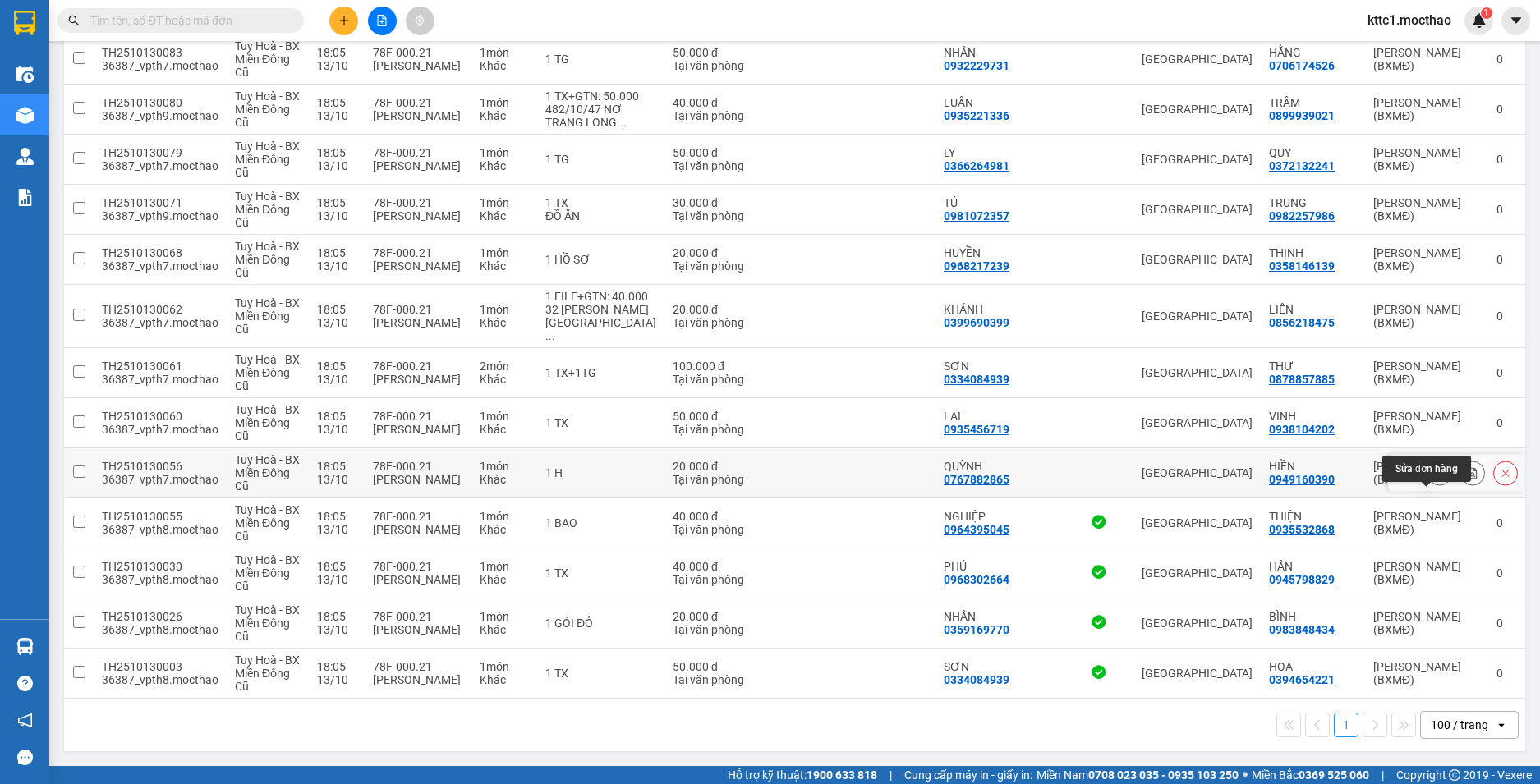
click at [1434, 471] on icon at bounding box center [1439, 473] width 11 height 11
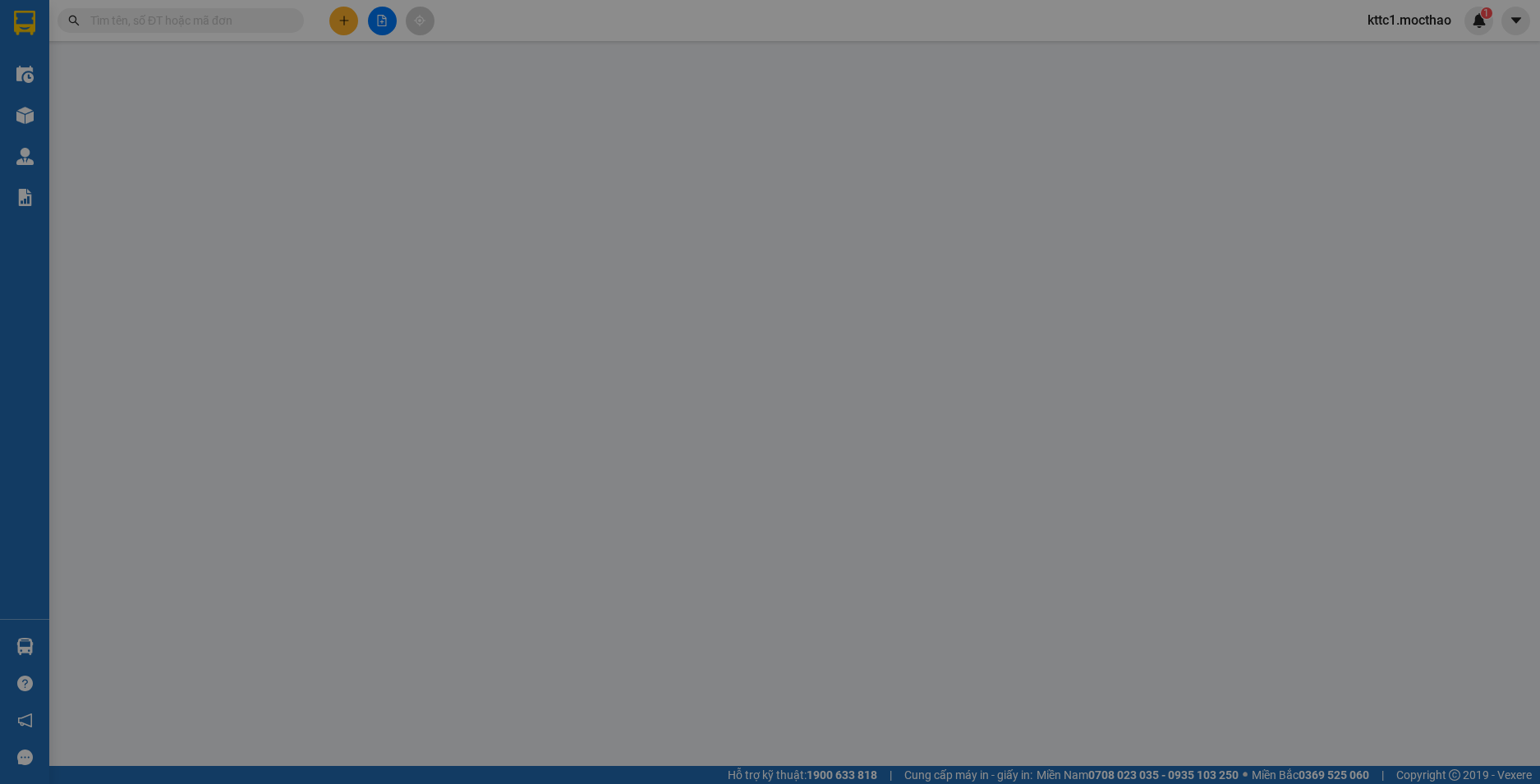
type input "0767882865"
type input "QUỲNH"
type input "0949160390"
type input "HIỀN"
type input "1"
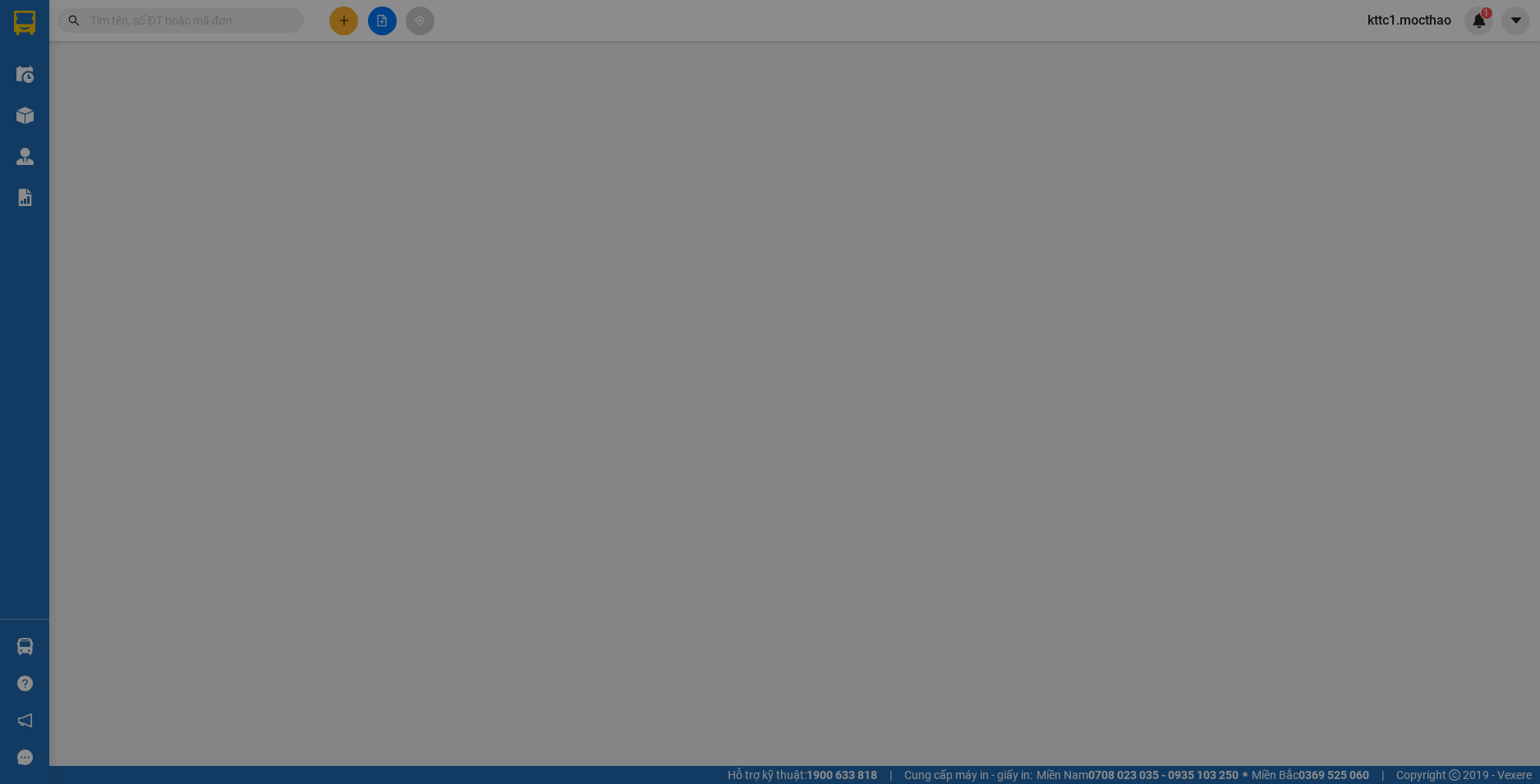
type input "0"
type input "20.000"
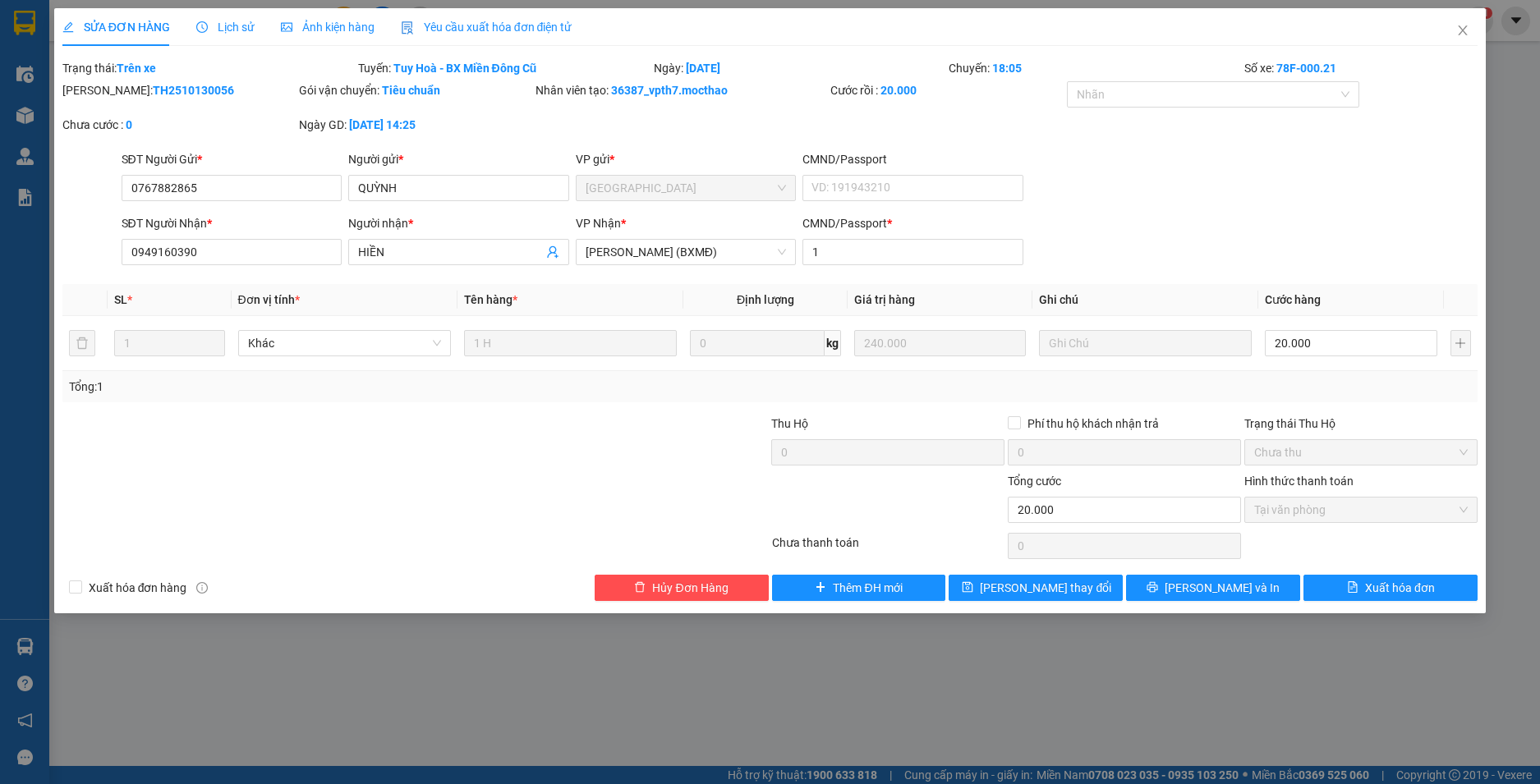
click at [502, 27] on span "Yêu cầu xuất hóa đơn điện tử" at bounding box center [487, 27] width 172 height 13
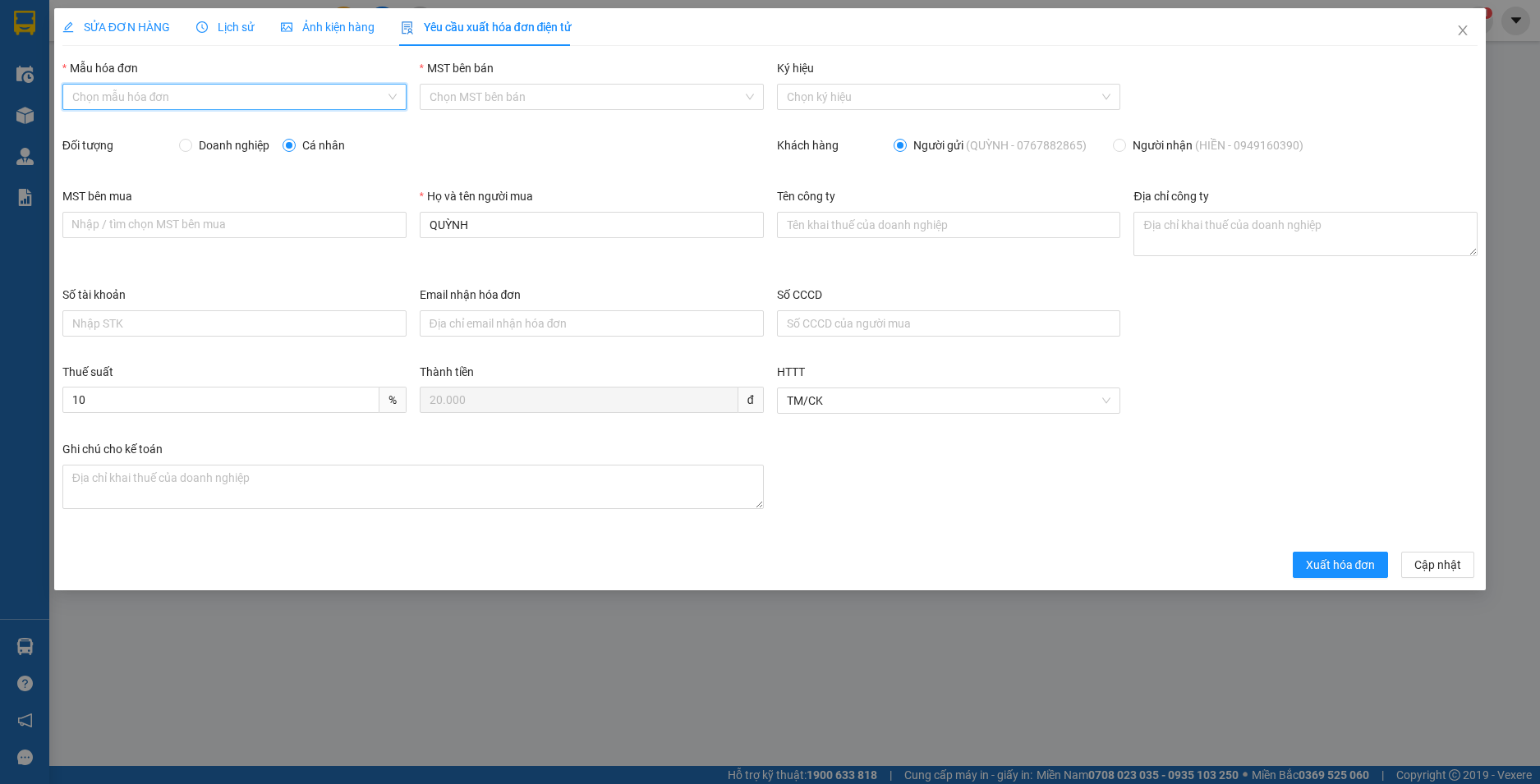
click at [260, 101] on input "Mẫu hóa đơn" at bounding box center [228, 97] width 313 height 24
click at [207, 127] on div "HĐH" at bounding box center [234, 129] width 324 height 18
type input "8"
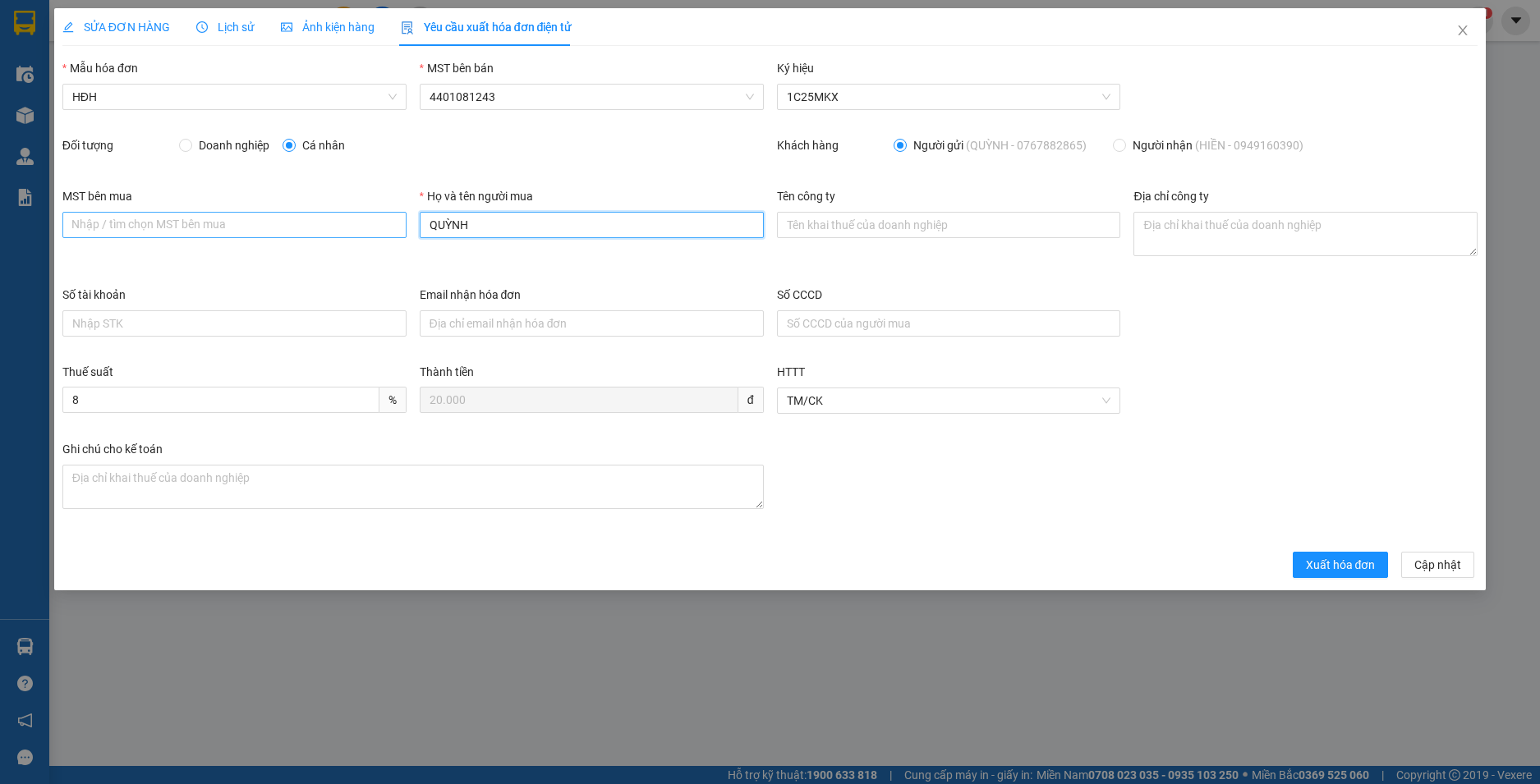
drag, startPoint x: 475, startPoint y: 224, endPoint x: 364, endPoint y: 224, distance: 111.0
click at [364, 224] on div "MST bên mua Nhập / tìm chọn MST bên mua Họ và tên người mua QUỲNH Tên công ty Đ…" at bounding box center [770, 237] width 1429 height 99
type input "Người mua không lấy hoá đơn"
click at [1344, 566] on span "Xuất hóa đơn" at bounding box center [1340, 565] width 69 height 18
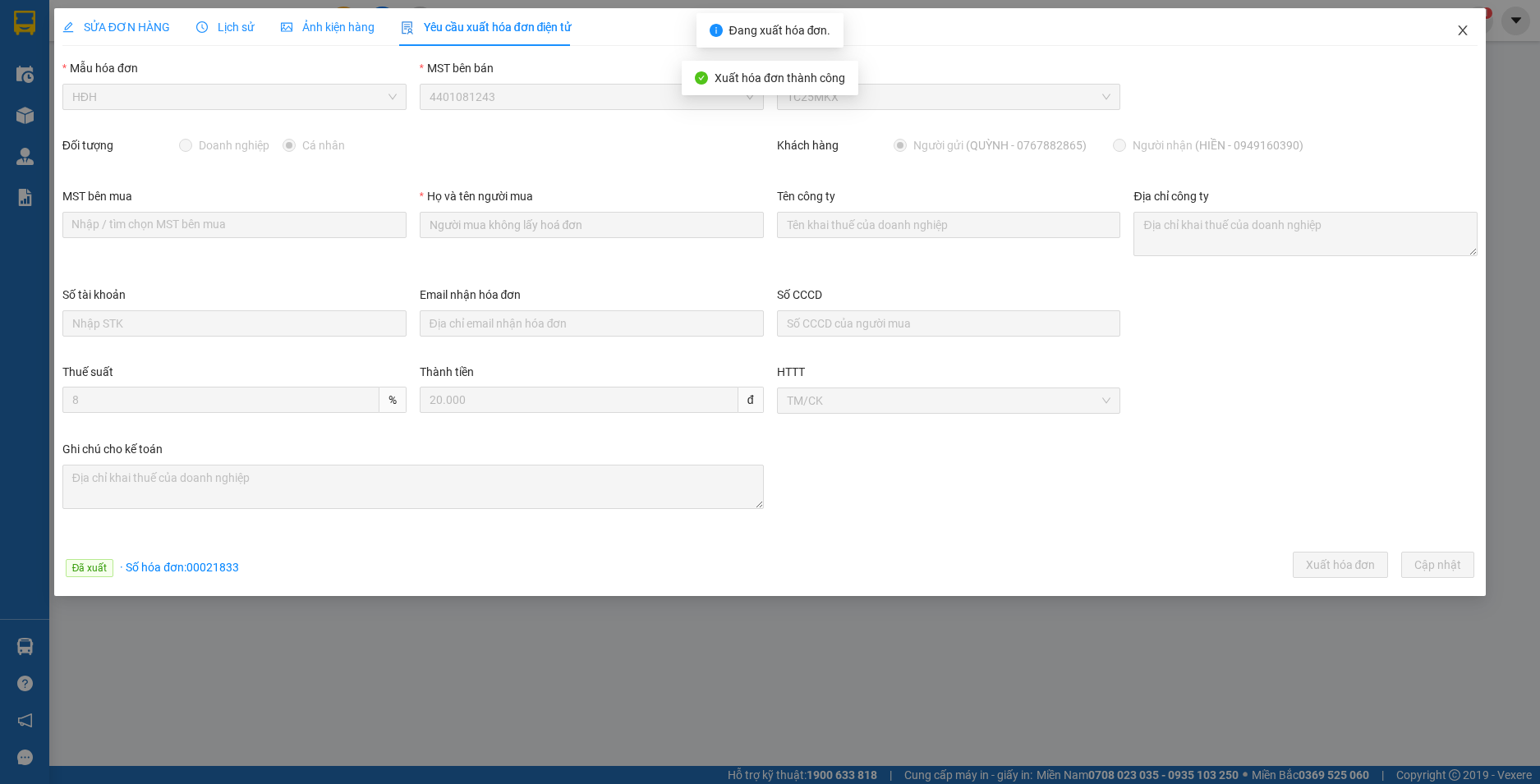
click at [1463, 29] on icon "close" at bounding box center [1463, 29] width 13 height 13
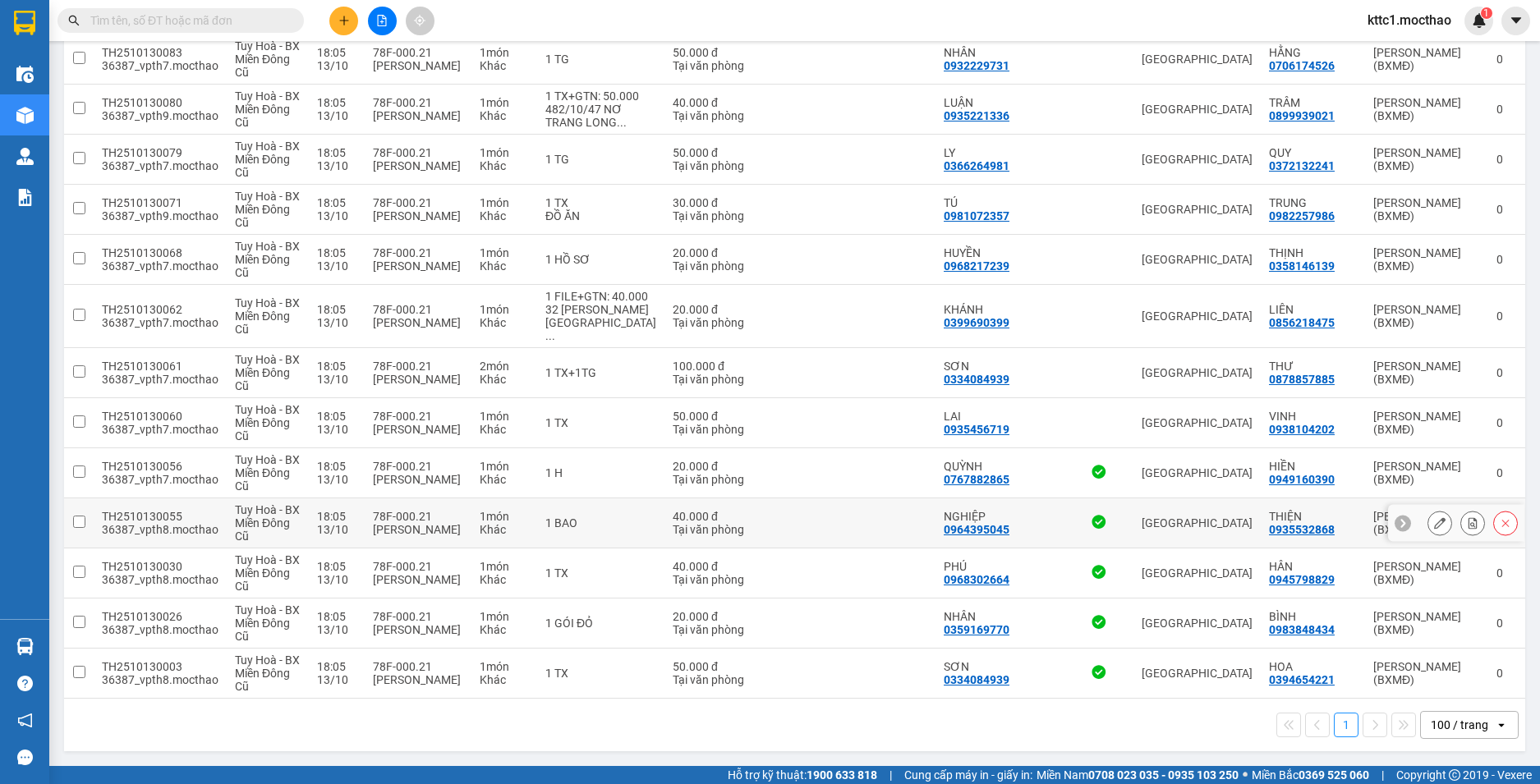
scroll to position [1648, 0]
click at [1429, 426] on button at bounding box center [1440, 423] width 23 height 29
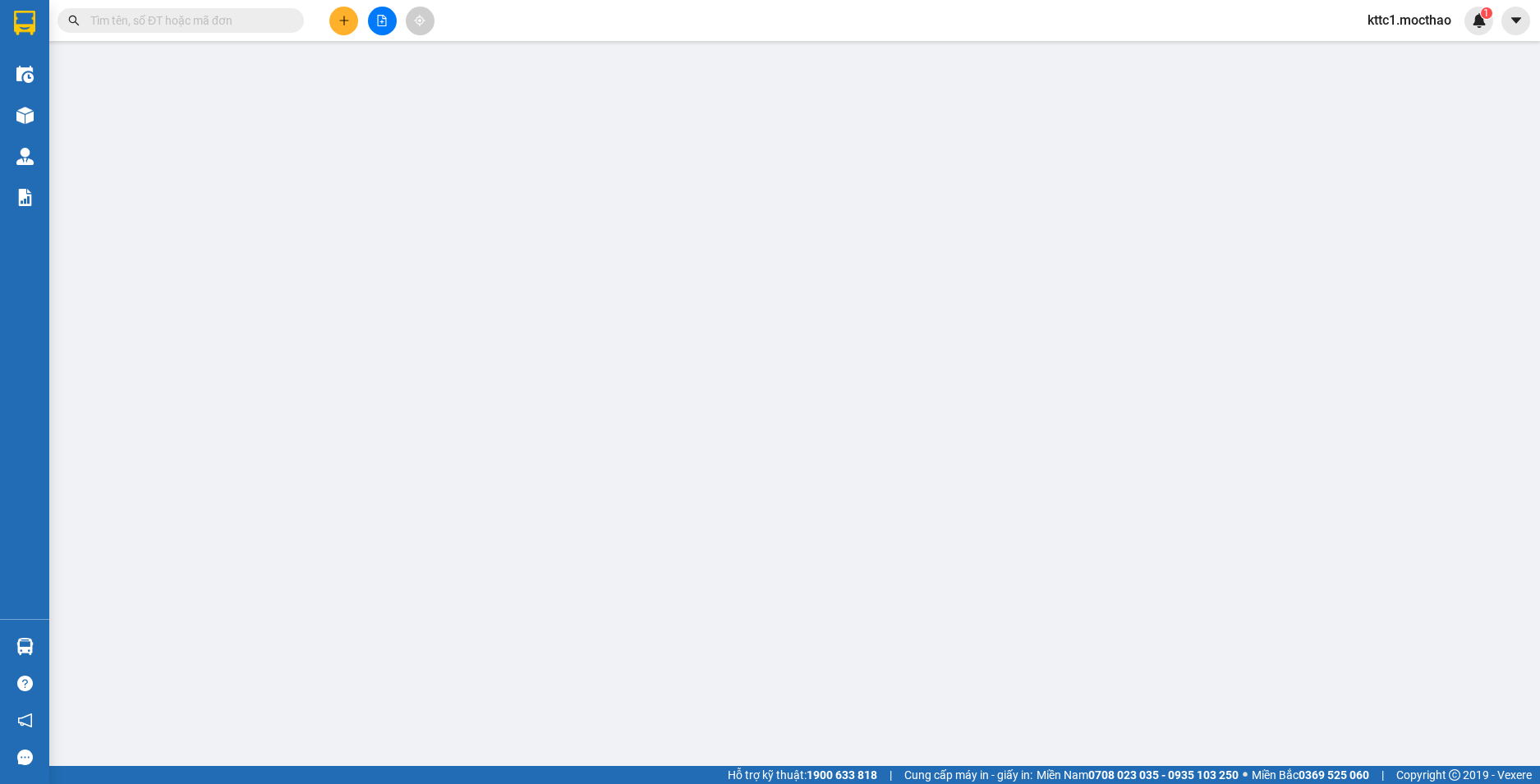
type input "0935456719"
type input "LAI"
type input "0938104202"
type input "VINH"
type input "1"
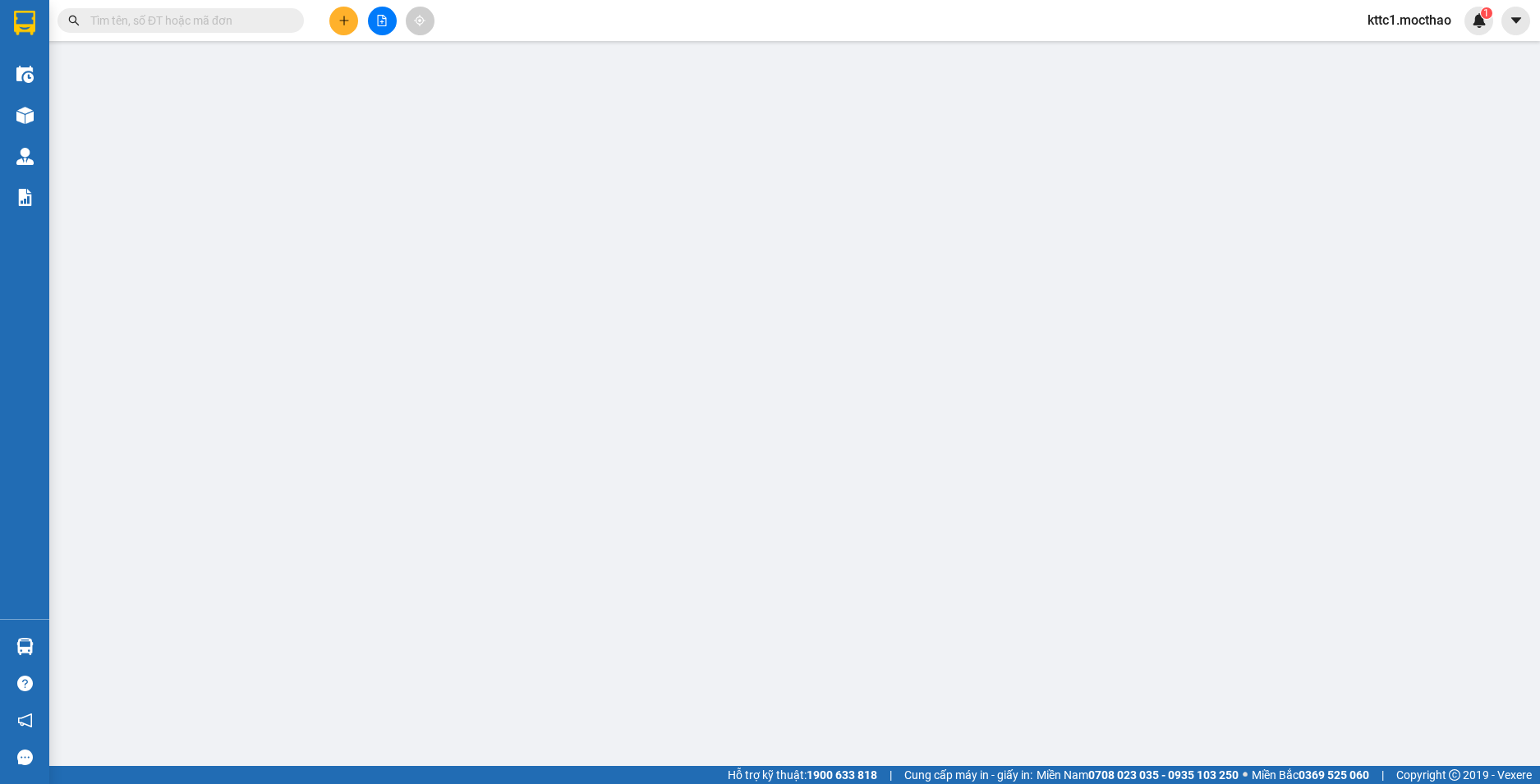
type input "0"
type input "50.000"
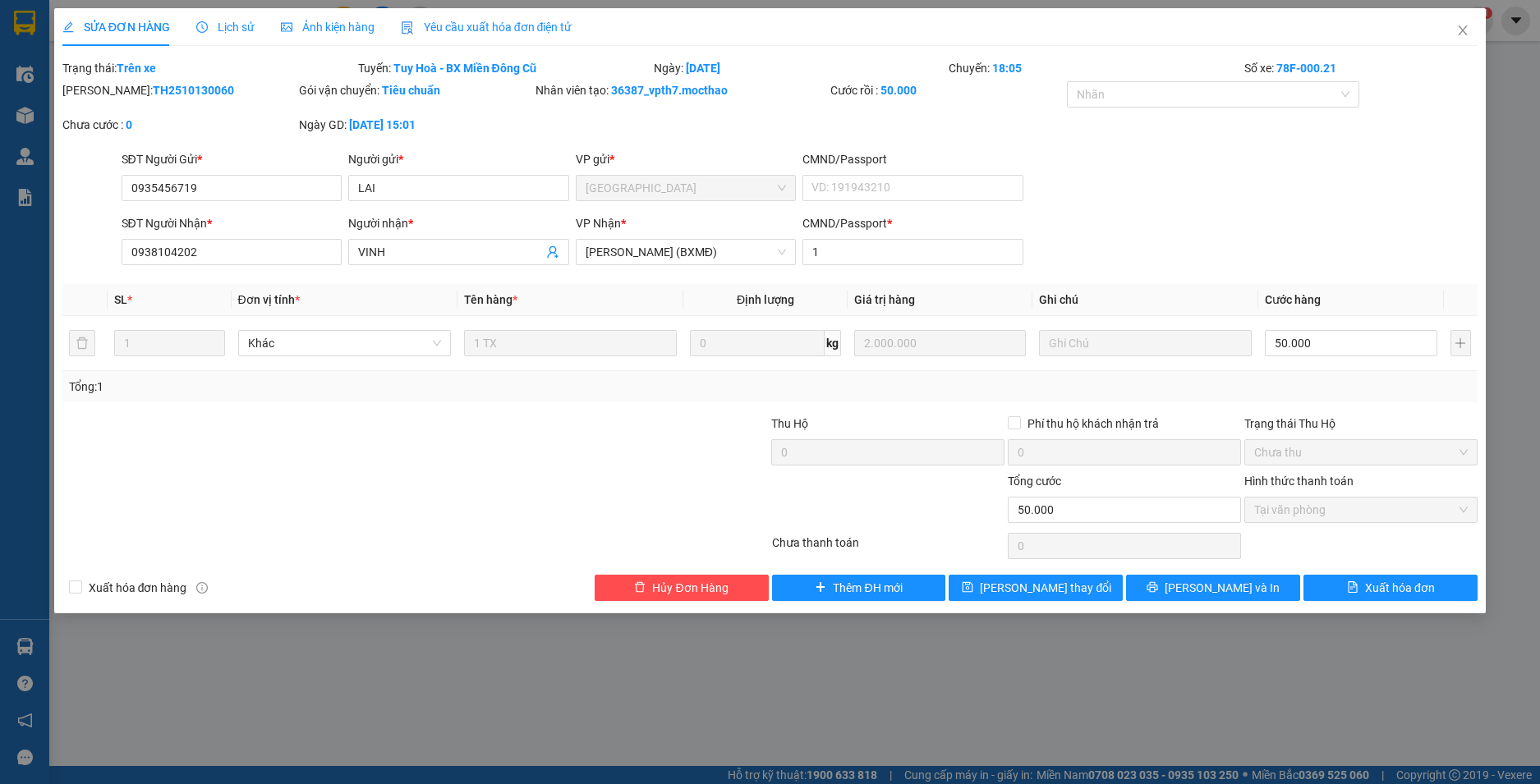
click at [469, 21] on span "Yêu cầu xuất hóa đơn điện tử" at bounding box center [487, 27] width 172 height 13
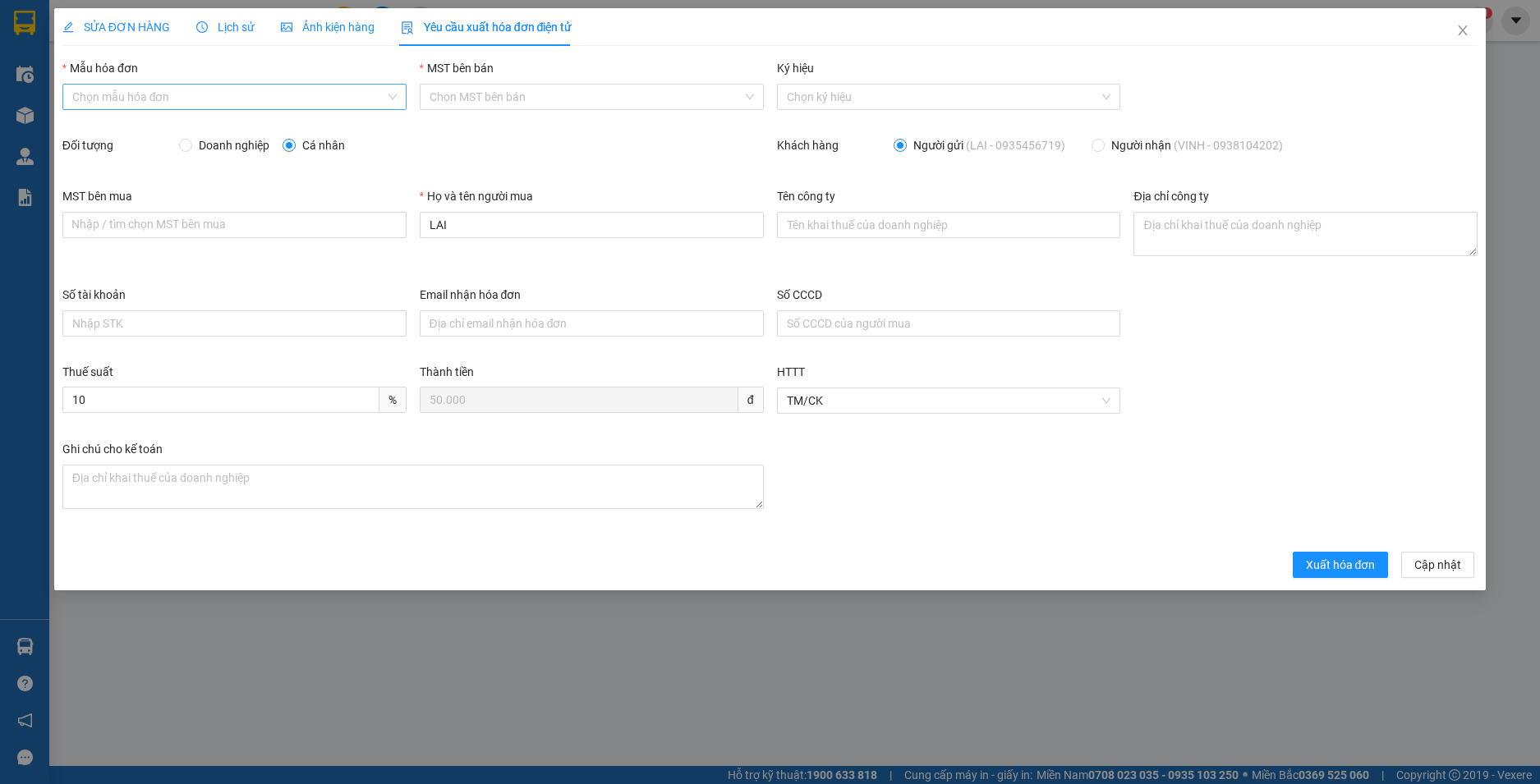
click at [200, 95] on input "Mẫu hóa đơn" at bounding box center [228, 97] width 313 height 24
click at [163, 127] on div "HĐH" at bounding box center [234, 129] width 324 height 18
type input "8"
drag, startPoint x: 425, startPoint y: 226, endPoint x: 369, endPoint y: 222, distance: 56.1
click at [369, 222] on div "MST bên mua Nhập / tìm chọn MST bên mua Họ và tên người mua LAI Tên công ty Địa…" at bounding box center [770, 237] width 1429 height 99
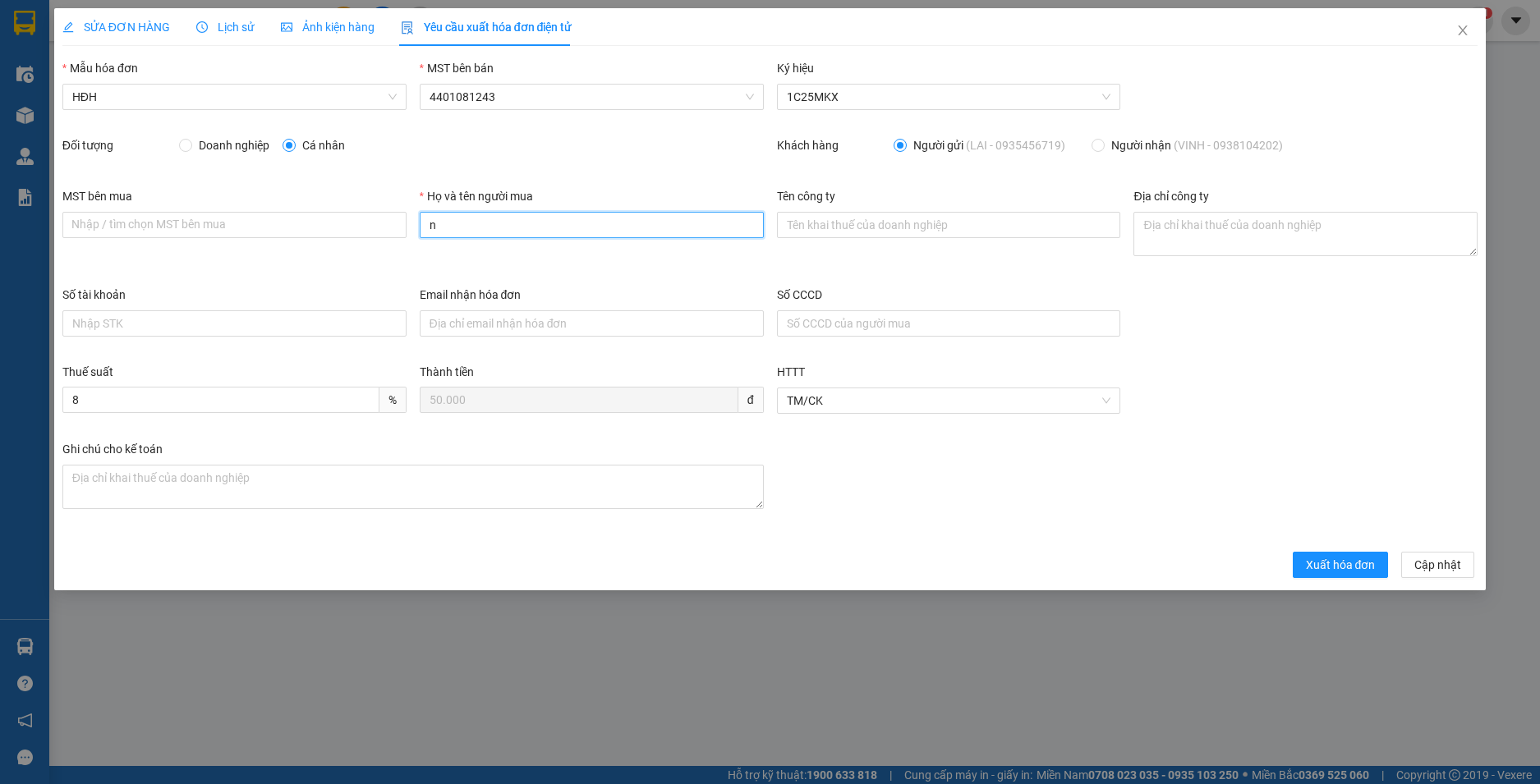
type input "Người mua không lấy hoá đơn"
click at [1340, 553] on button "Xuất hóa đơn" at bounding box center [1340, 565] width 96 height 26
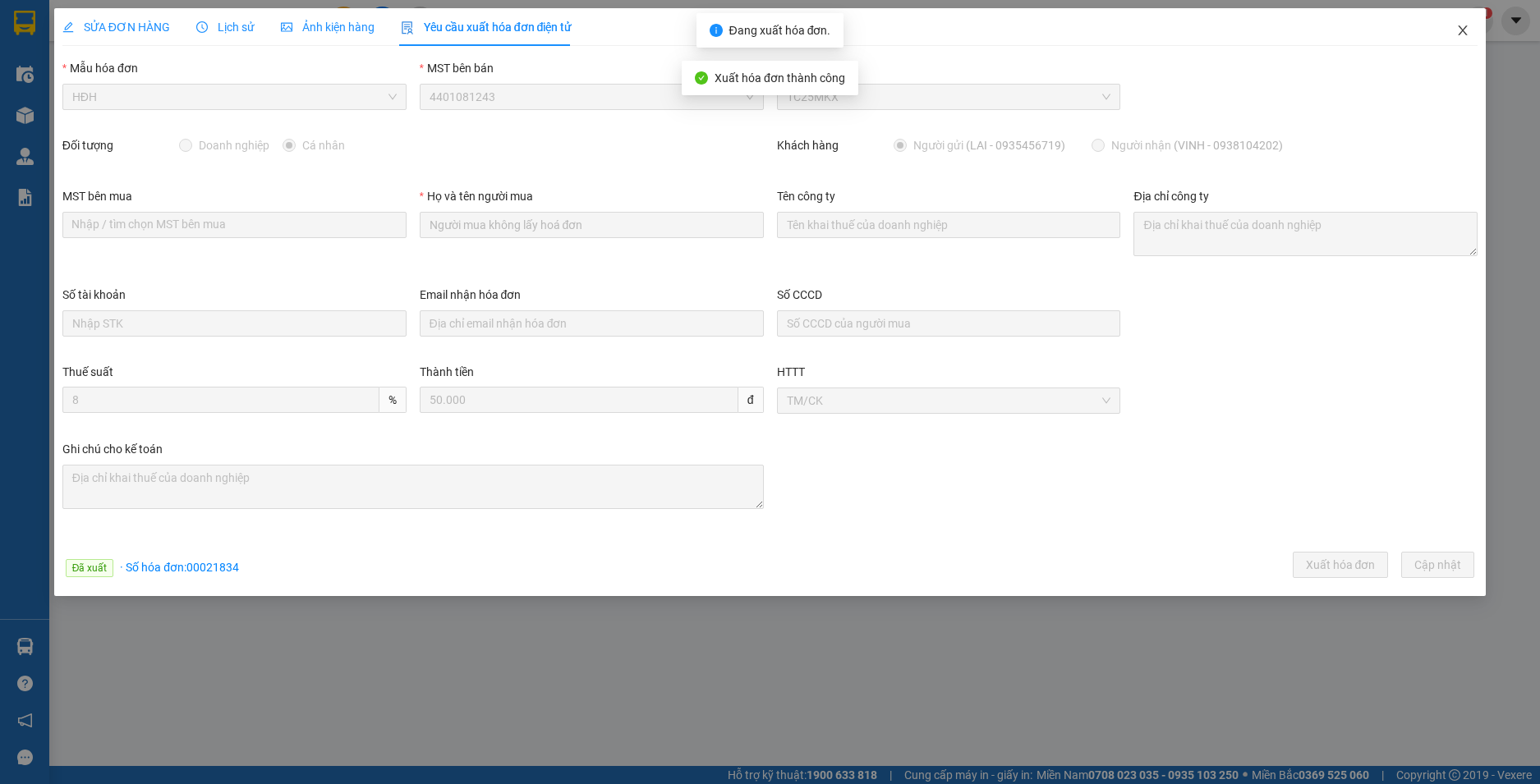
click at [1464, 31] on icon "close" at bounding box center [1464, 29] width 9 height 10
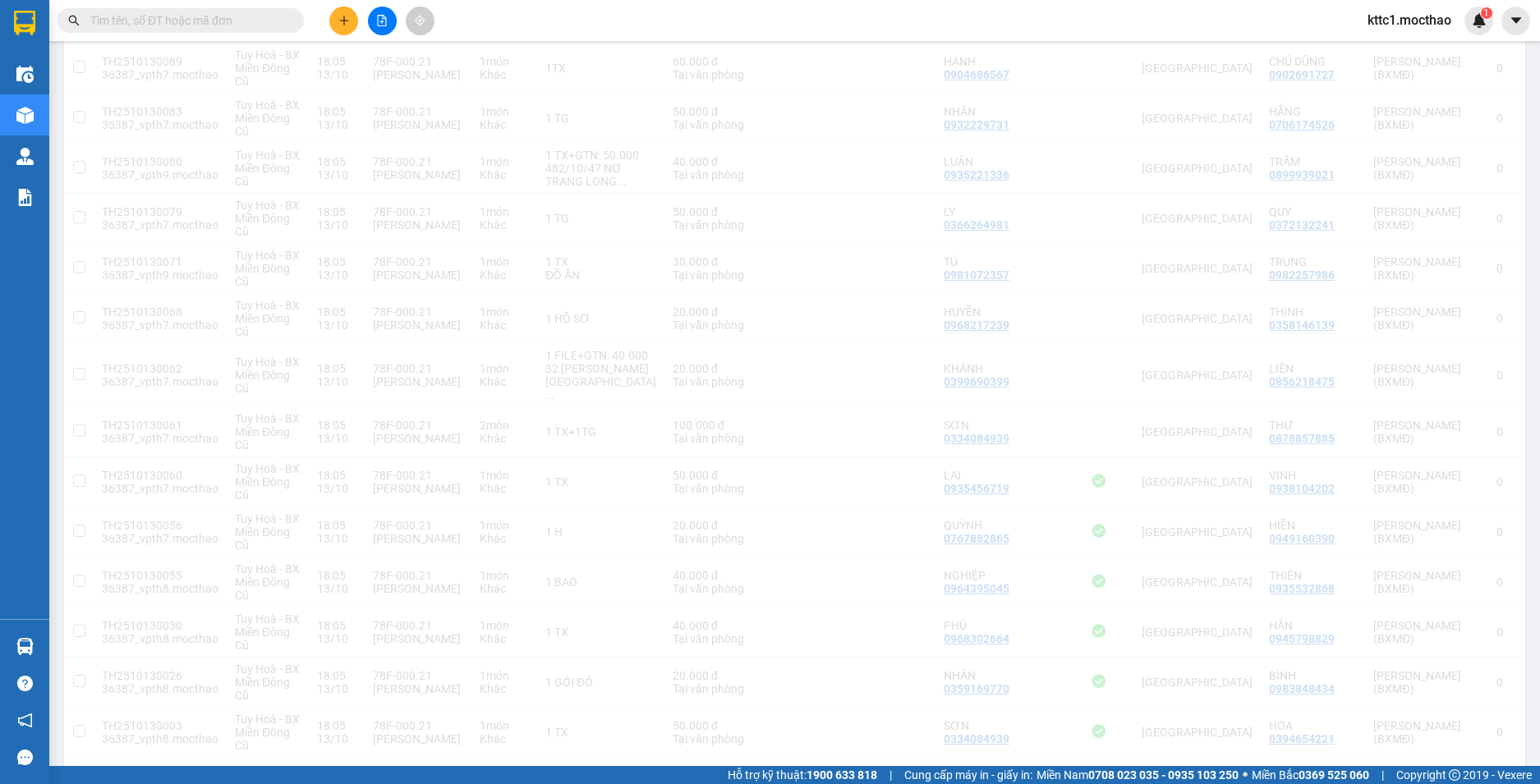
scroll to position [1648, 0]
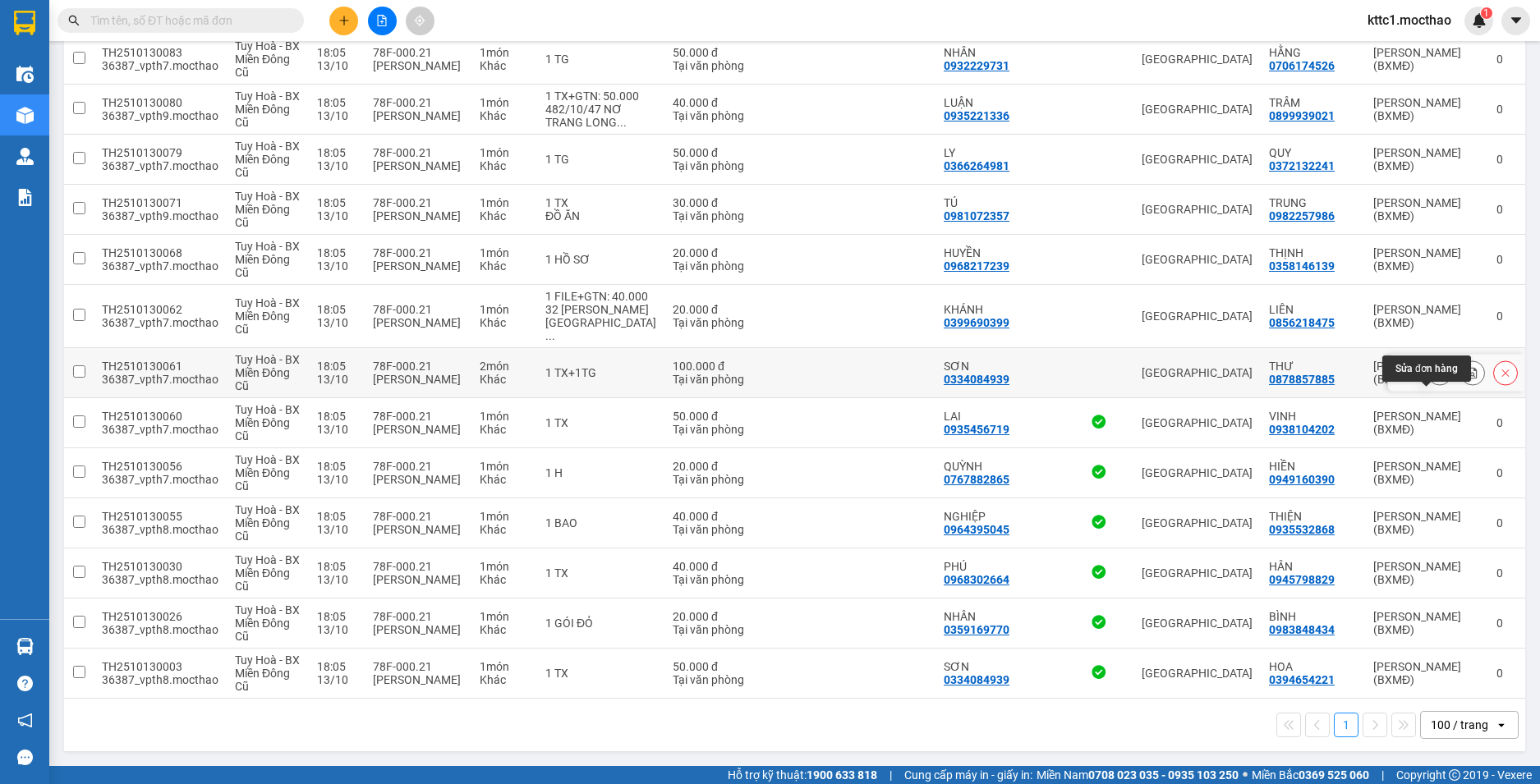
click at [1434, 372] on icon at bounding box center [1439, 372] width 11 height 11
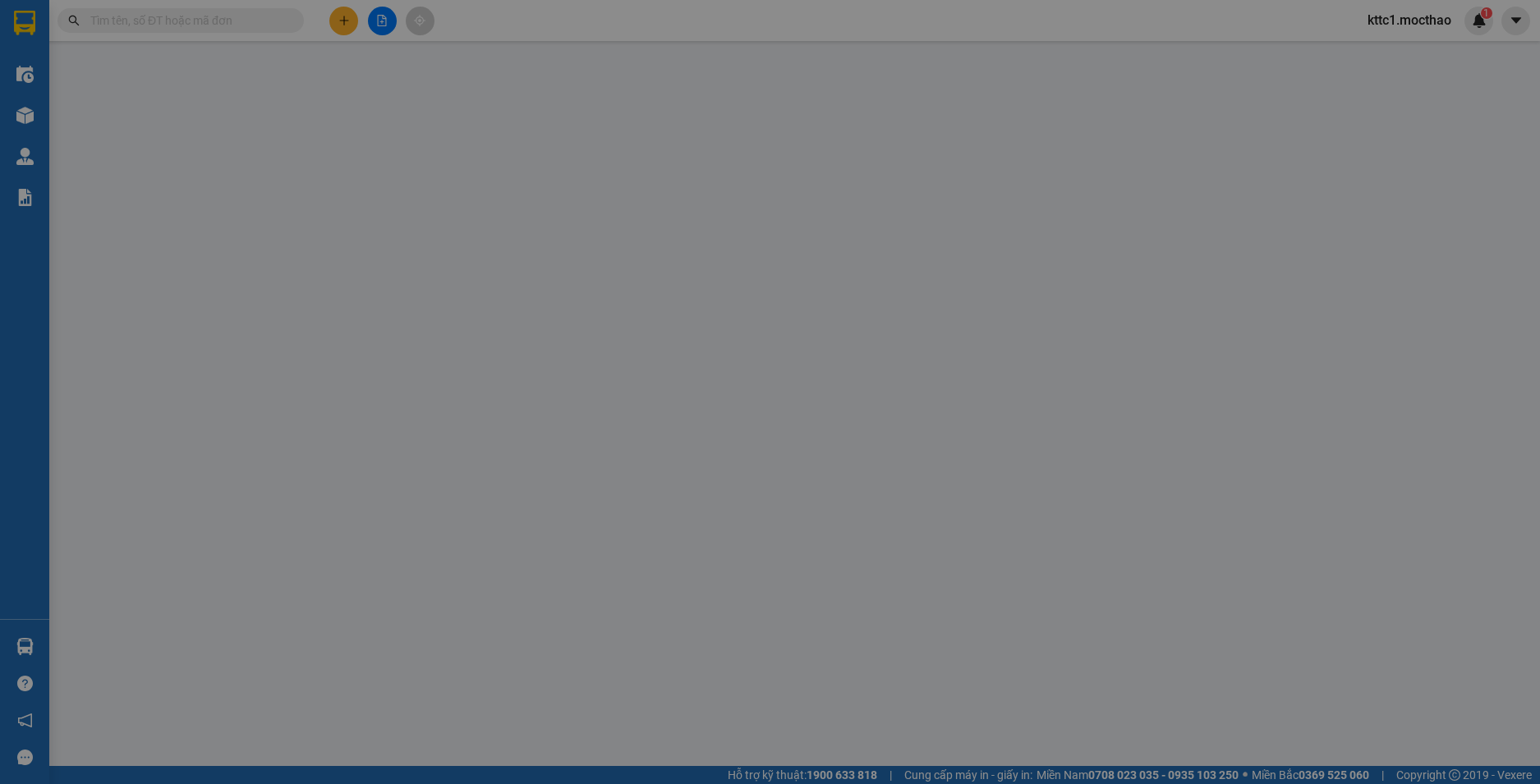
type input "0334084939"
type input "SƠN"
type input "0878857885"
type input "THƯ"
type input "1"
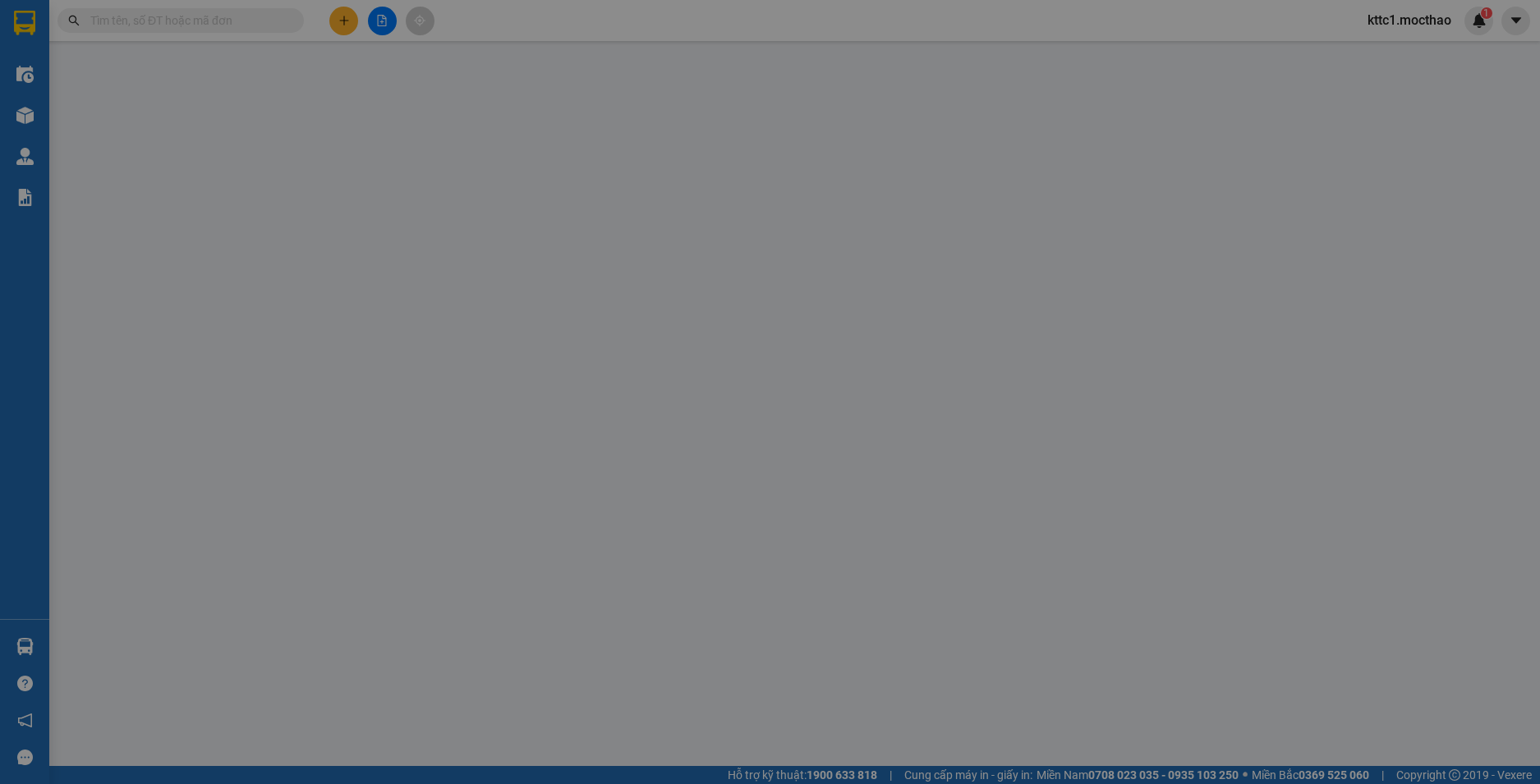
type input "0"
type input "100.000"
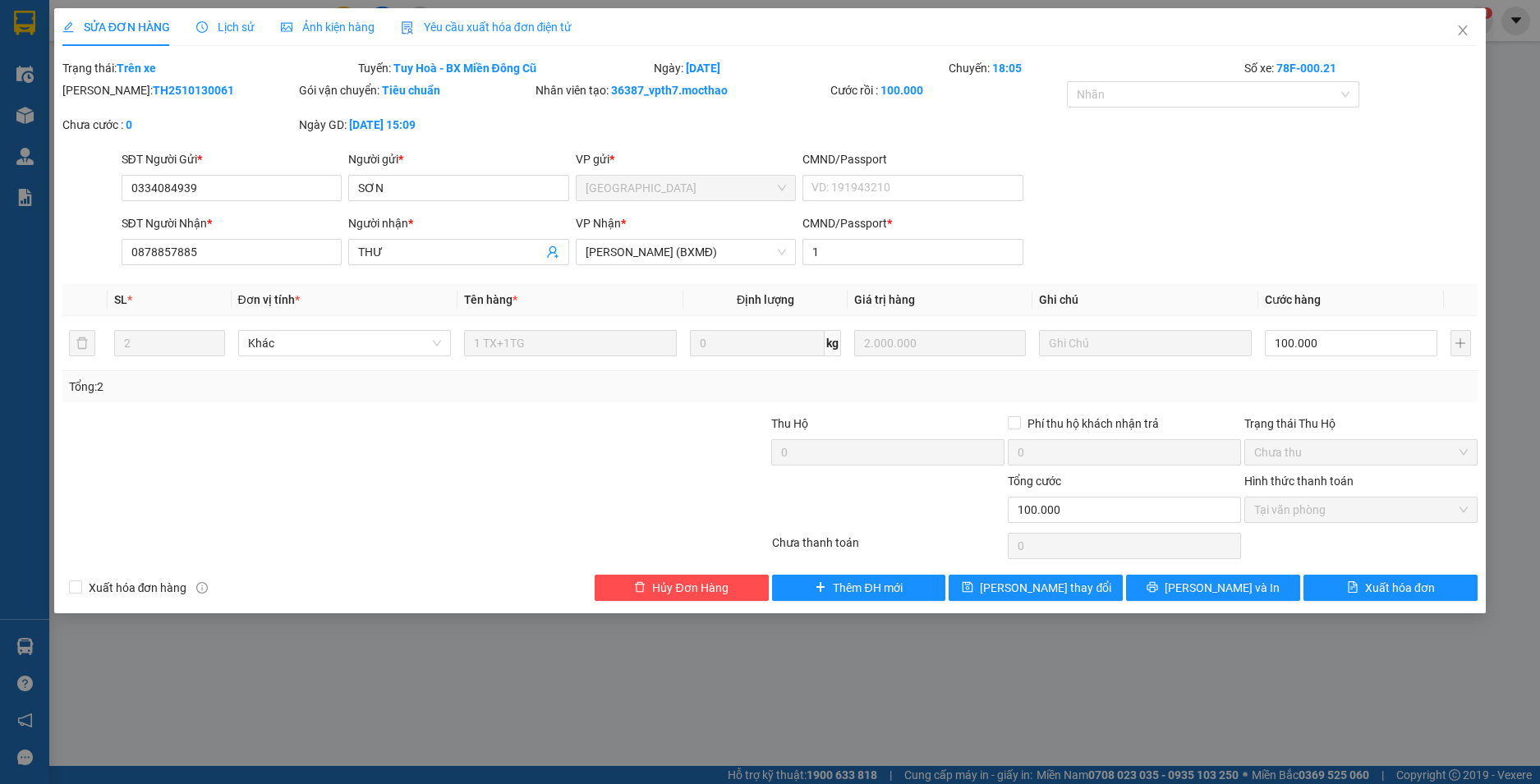
click at [454, 32] on span "Yêu cầu xuất hóa đơn điện tử" at bounding box center [487, 27] width 172 height 13
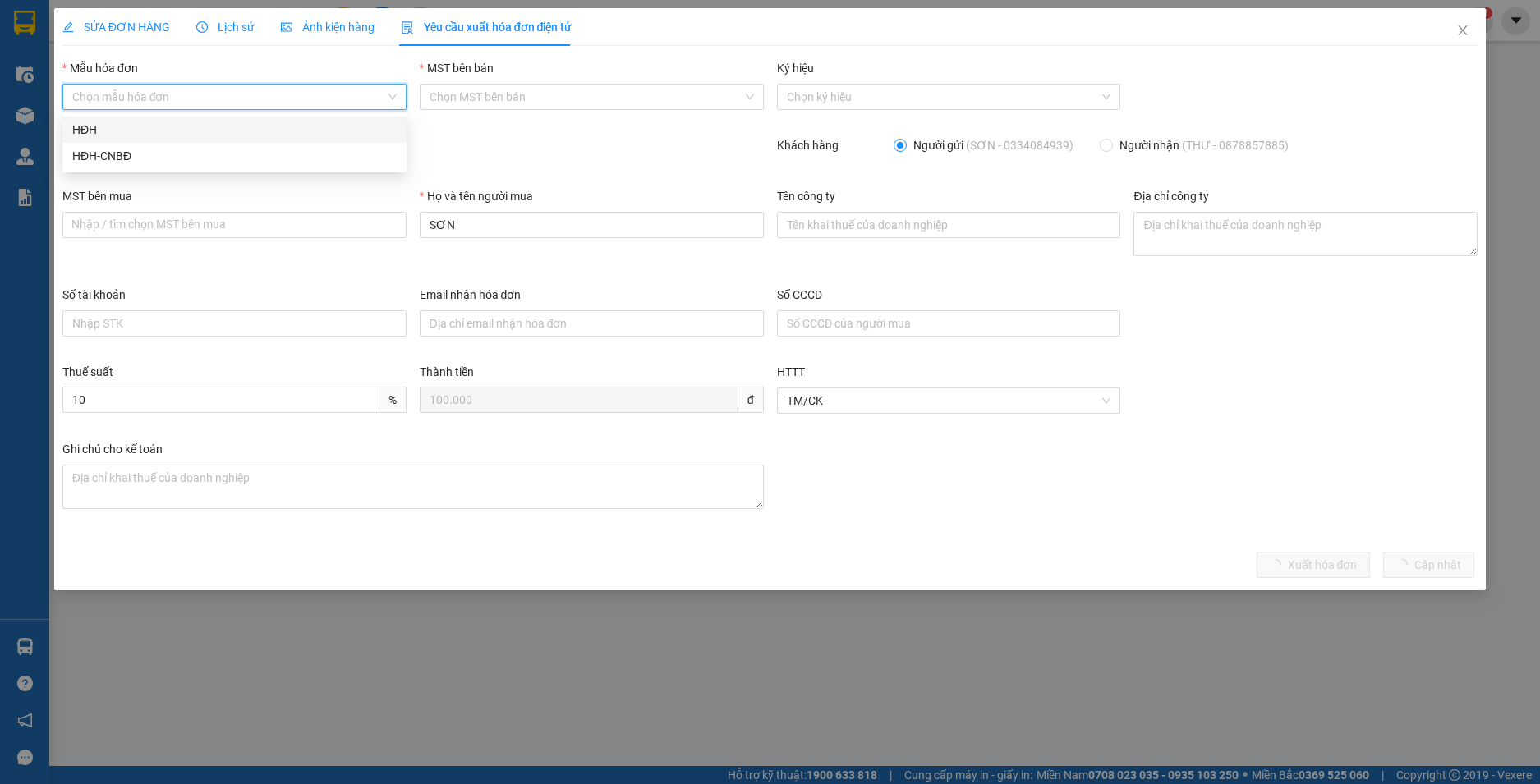
click at [171, 105] on input "Mẫu hóa đơn" at bounding box center [228, 97] width 313 height 24
click at [151, 128] on div "HĐH" at bounding box center [234, 129] width 324 height 18
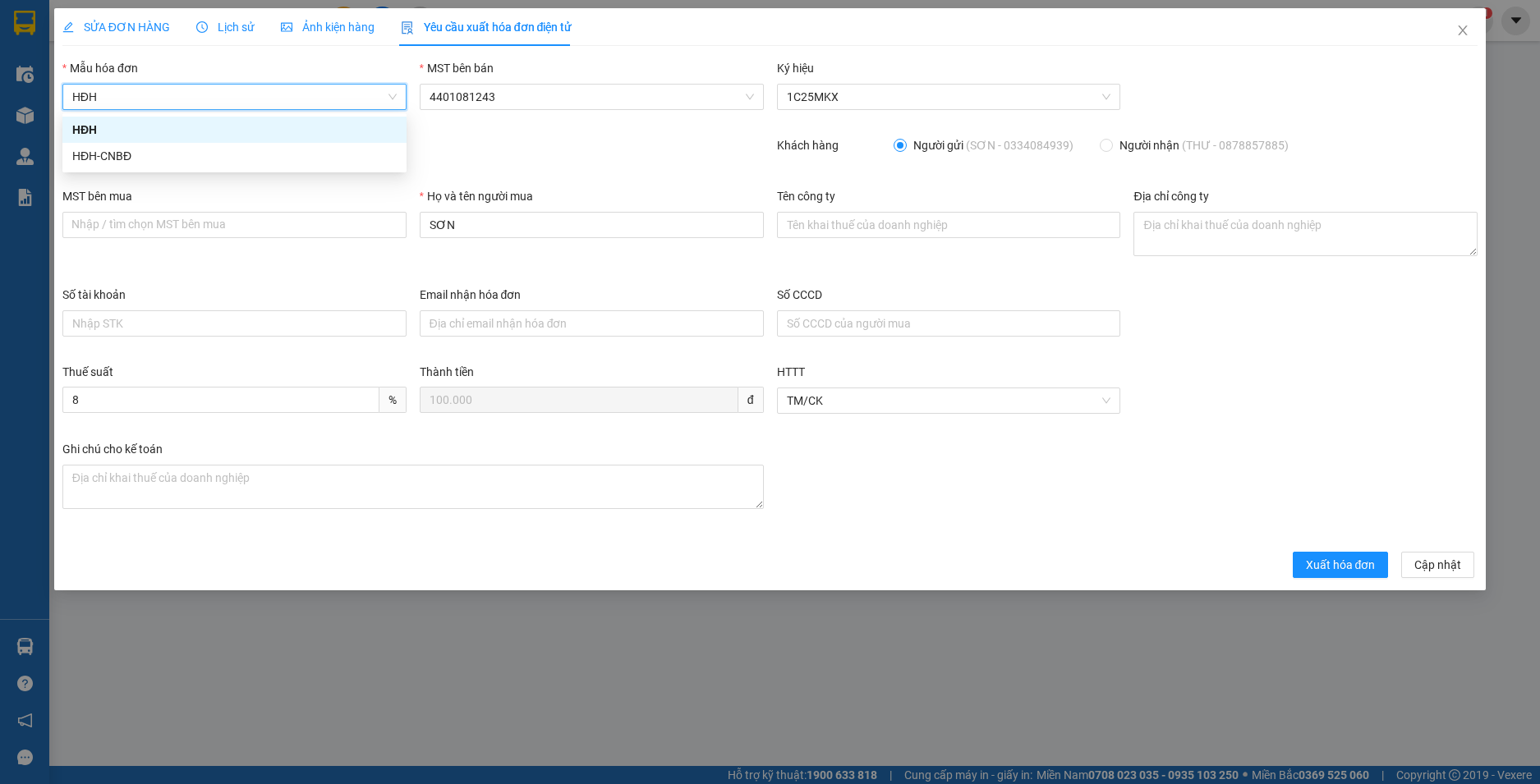
type input "8"
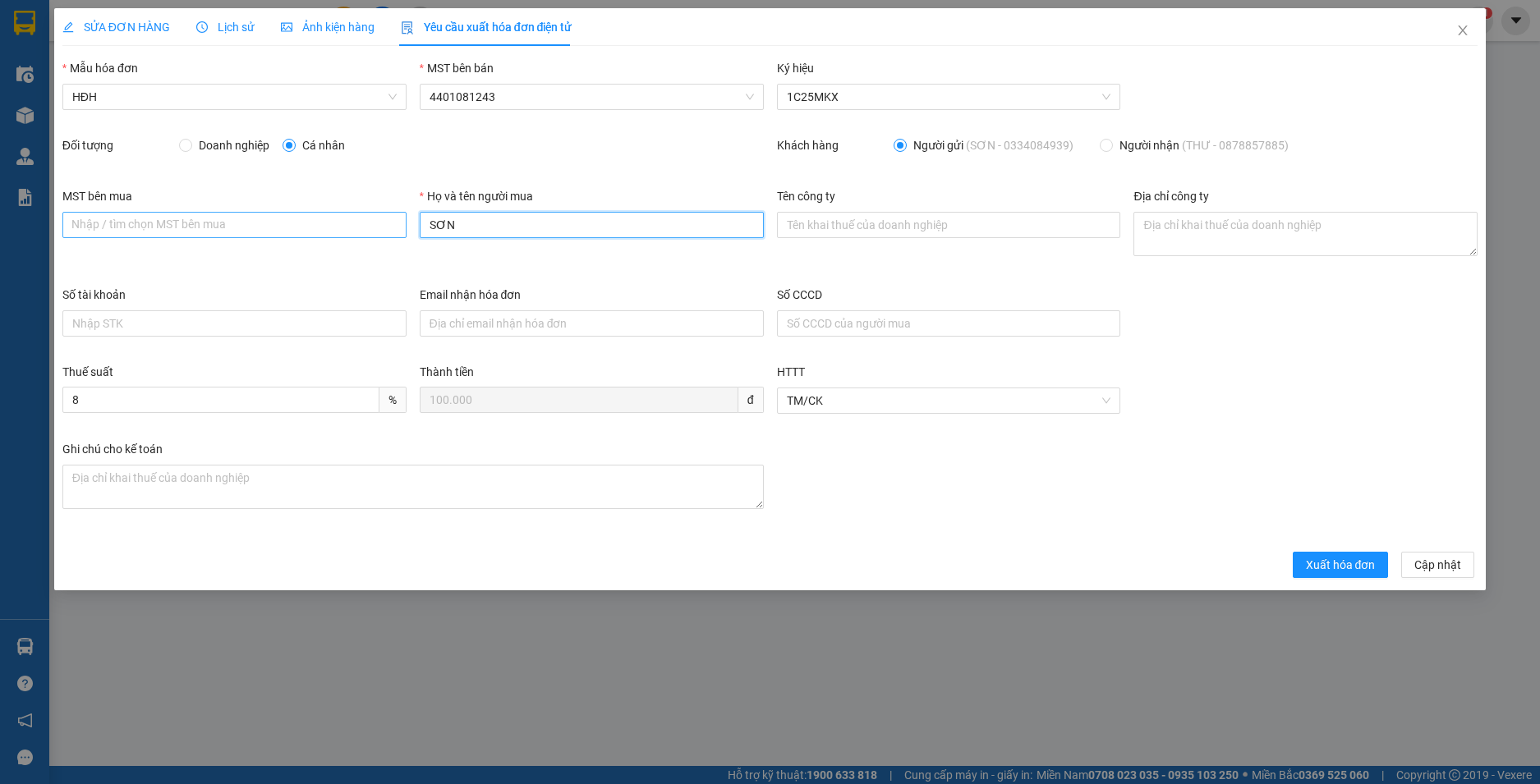
drag, startPoint x: 498, startPoint y: 228, endPoint x: 331, endPoint y: 228, distance: 167.0
click at [331, 228] on div "MST bên mua Nhập / tìm chọn MST bên mua Họ và tên người mua SƠN Tên công ty Địa…" at bounding box center [770, 237] width 1429 height 99
type input "Người mua không lấy hoá đơn"
click at [1360, 562] on span "Xuất hóa đơn" at bounding box center [1340, 565] width 69 height 18
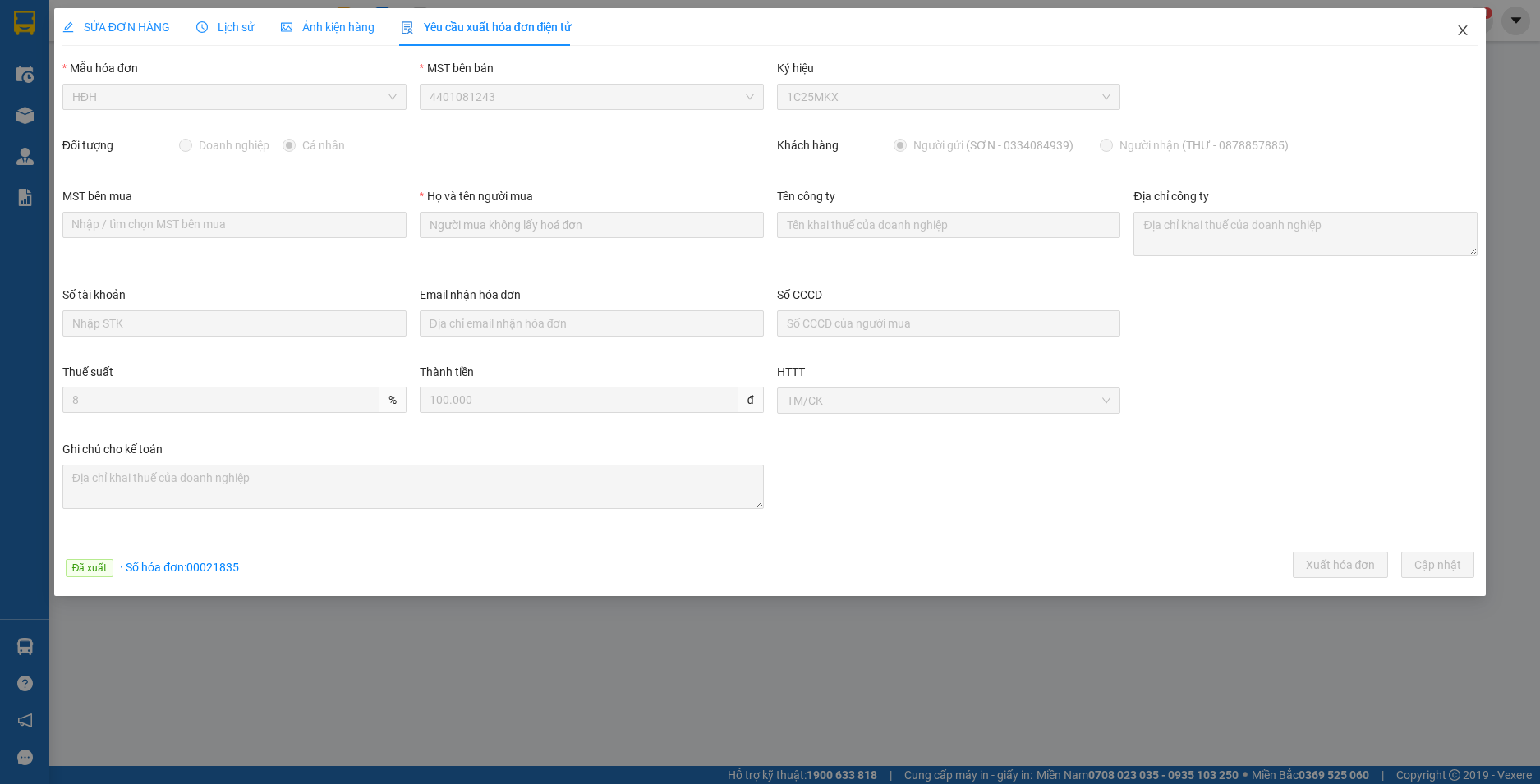
click at [1465, 28] on icon "close" at bounding box center [1463, 29] width 13 height 13
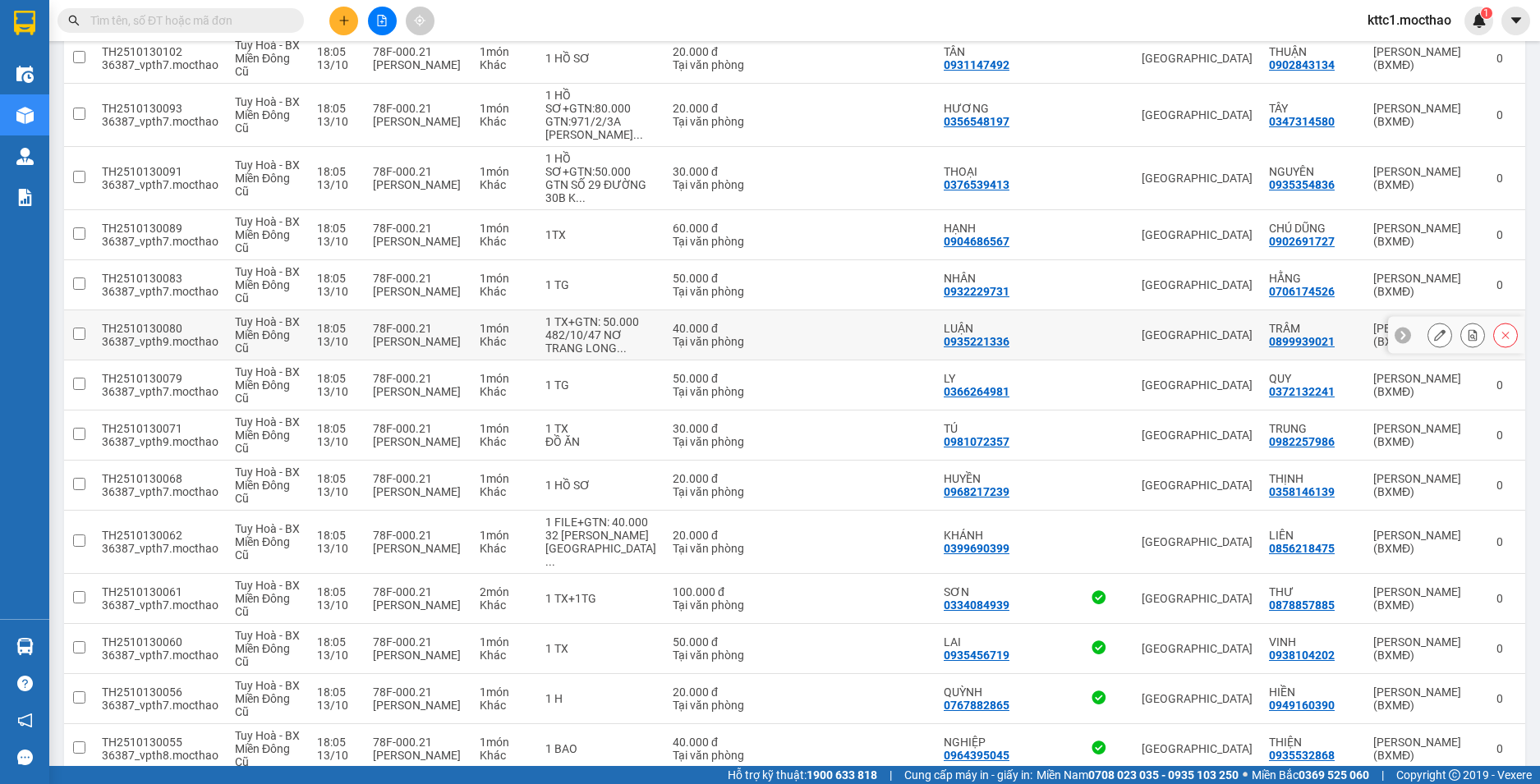
scroll to position [1648, 0]
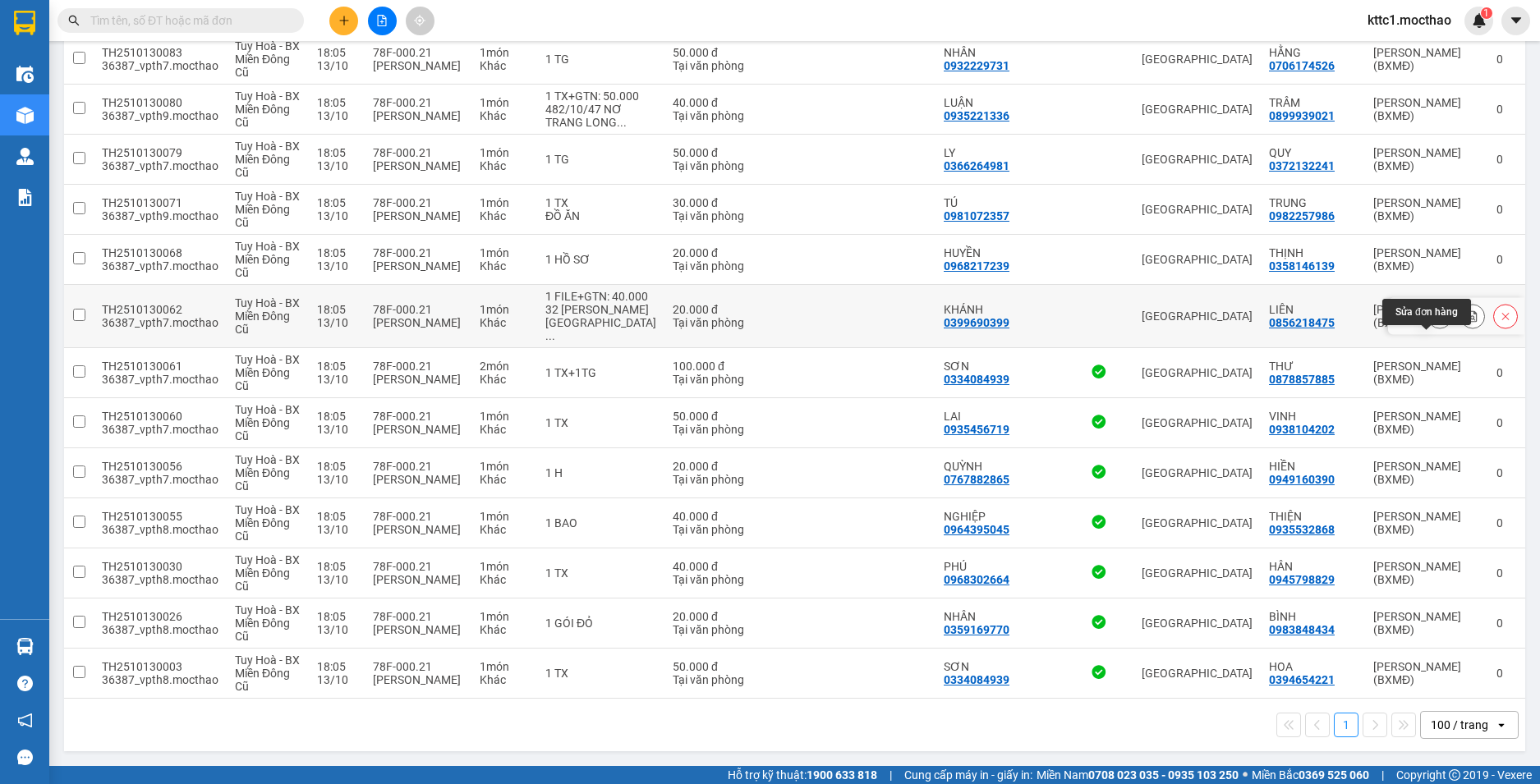
click at [1434, 313] on icon at bounding box center [1439, 316] width 11 height 11
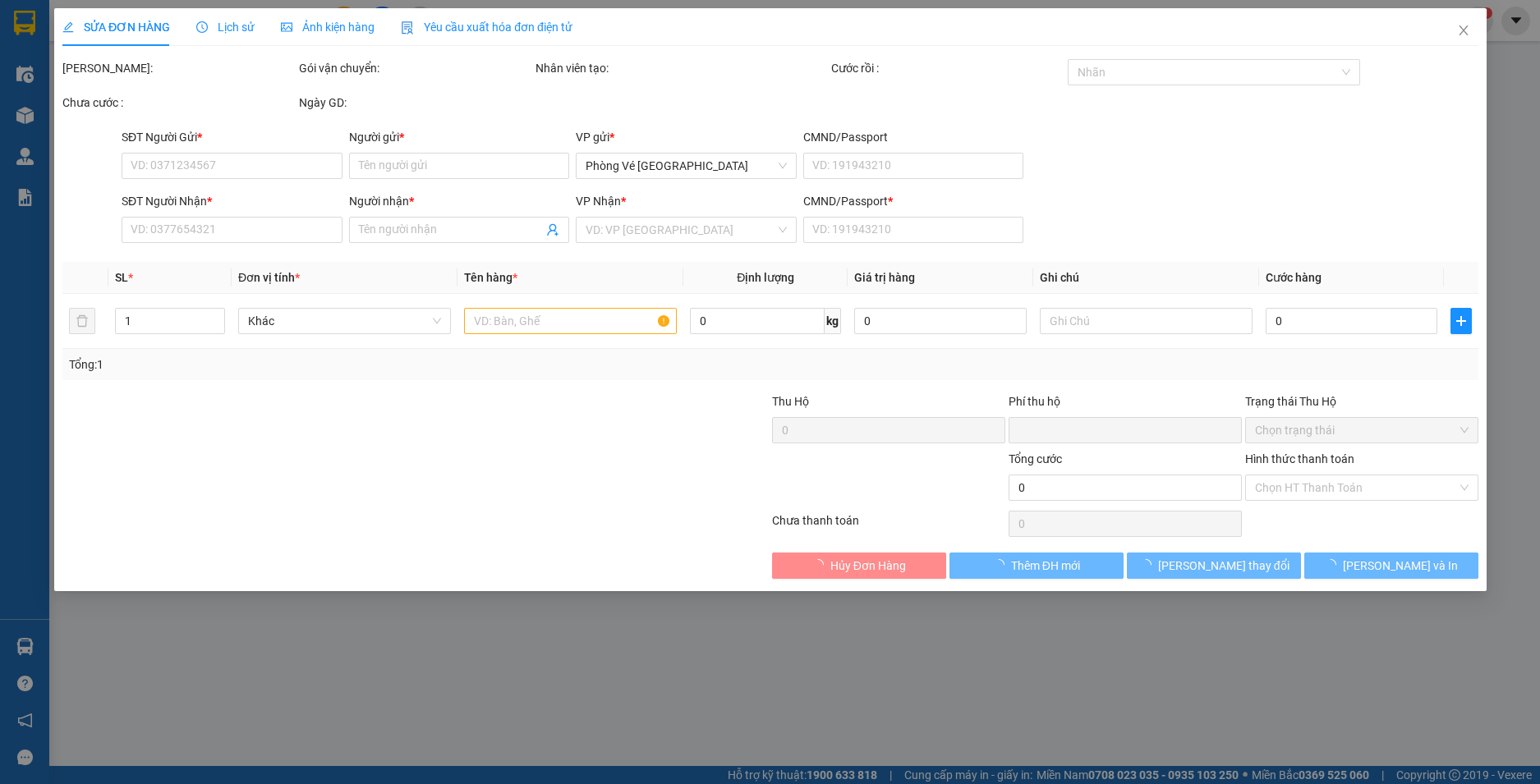
type input "0399690399"
type input "KHÁNH"
type input "0856218475"
type input "LIÊN"
type input "0"
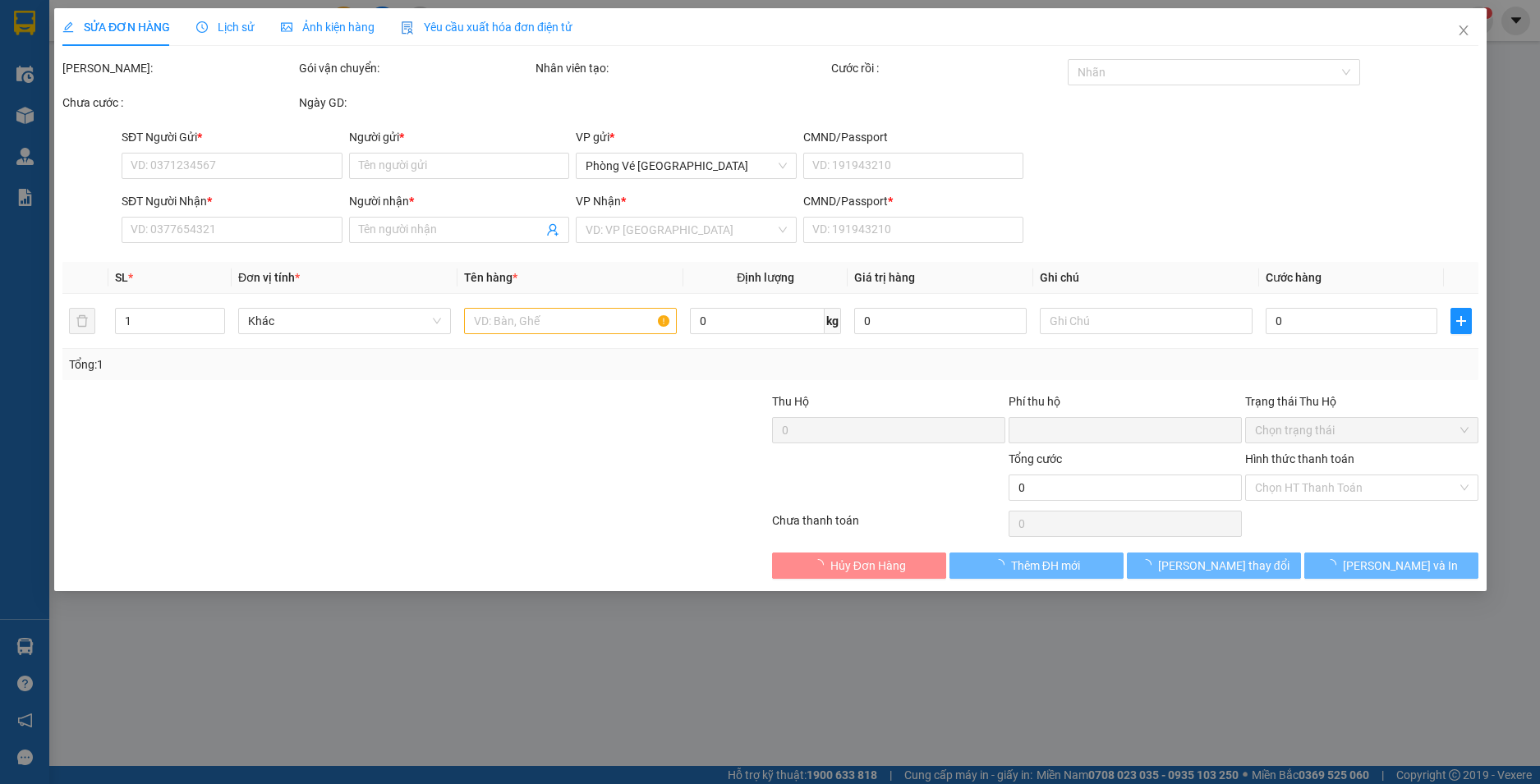
type input "0"
type input "20.000"
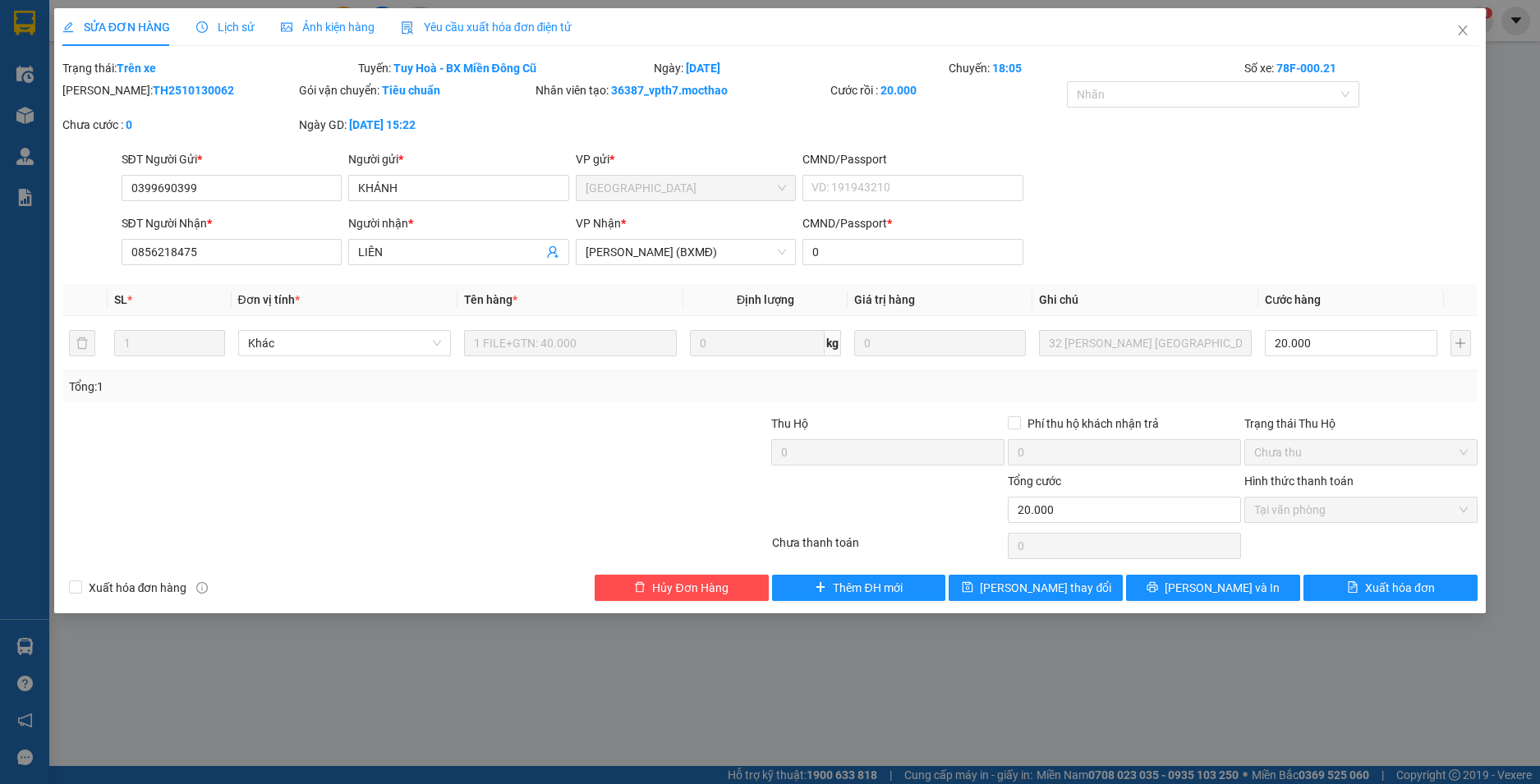
click at [441, 16] on div "Yêu cầu xuất hóa đơn điện tử" at bounding box center [487, 27] width 172 height 38
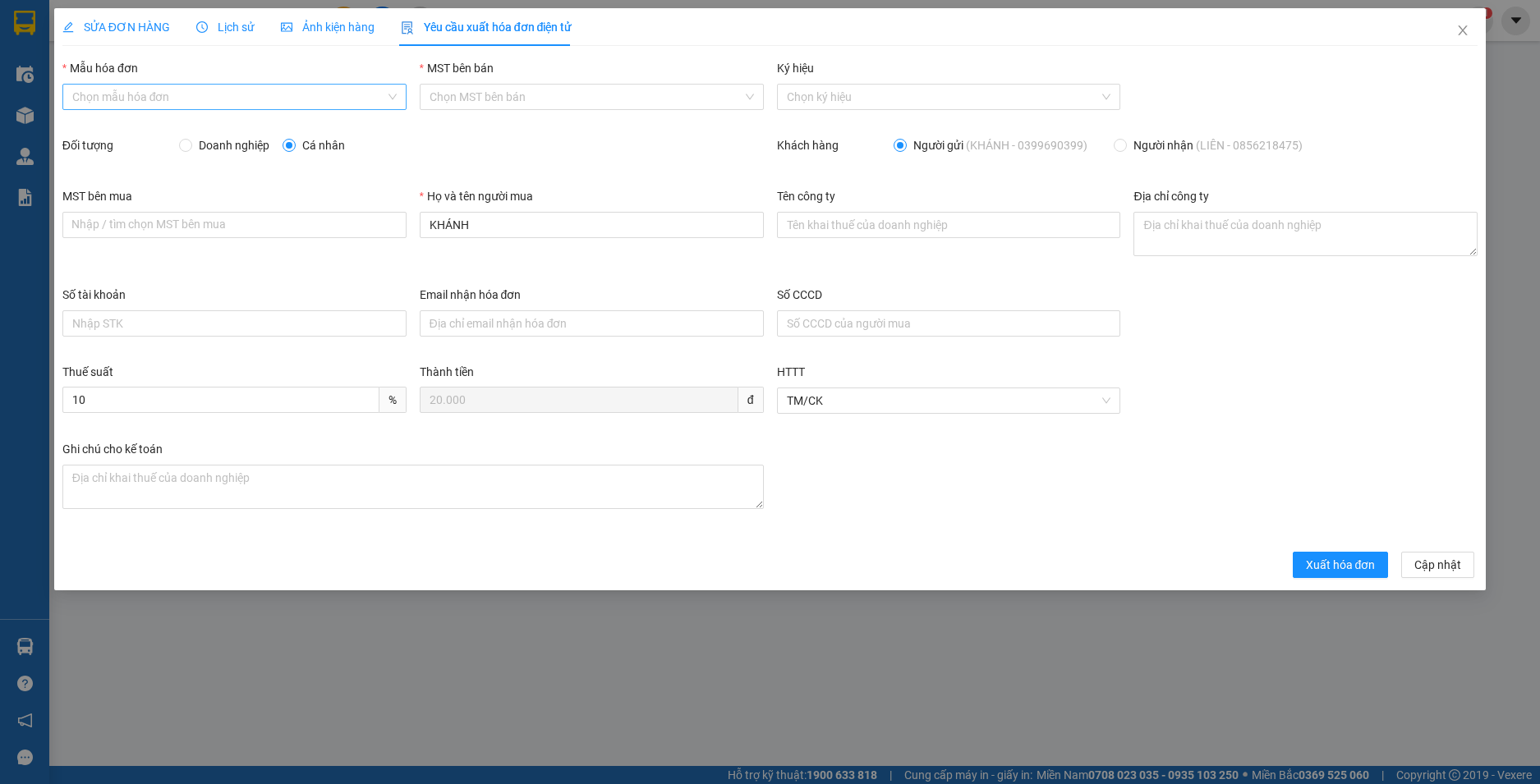
click at [203, 103] on input "Mẫu hóa đơn" at bounding box center [228, 97] width 313 height 24
click at [187, 129] on div "HĐH" at bounding box center [234, 129] width 324 height 18
type input "8"
drag, startPoint x: 485, startPoint y: 225, endPoint x: 352, endPoint y: 230, distance: 133.1
click at [352, 230] on div "MST bên mua Nhập / tìm chọn MST bên mua Họ và tên người mua KHÁNH Tên công ty Đ…" at bounding box center [770, 237] width 1429 height 99
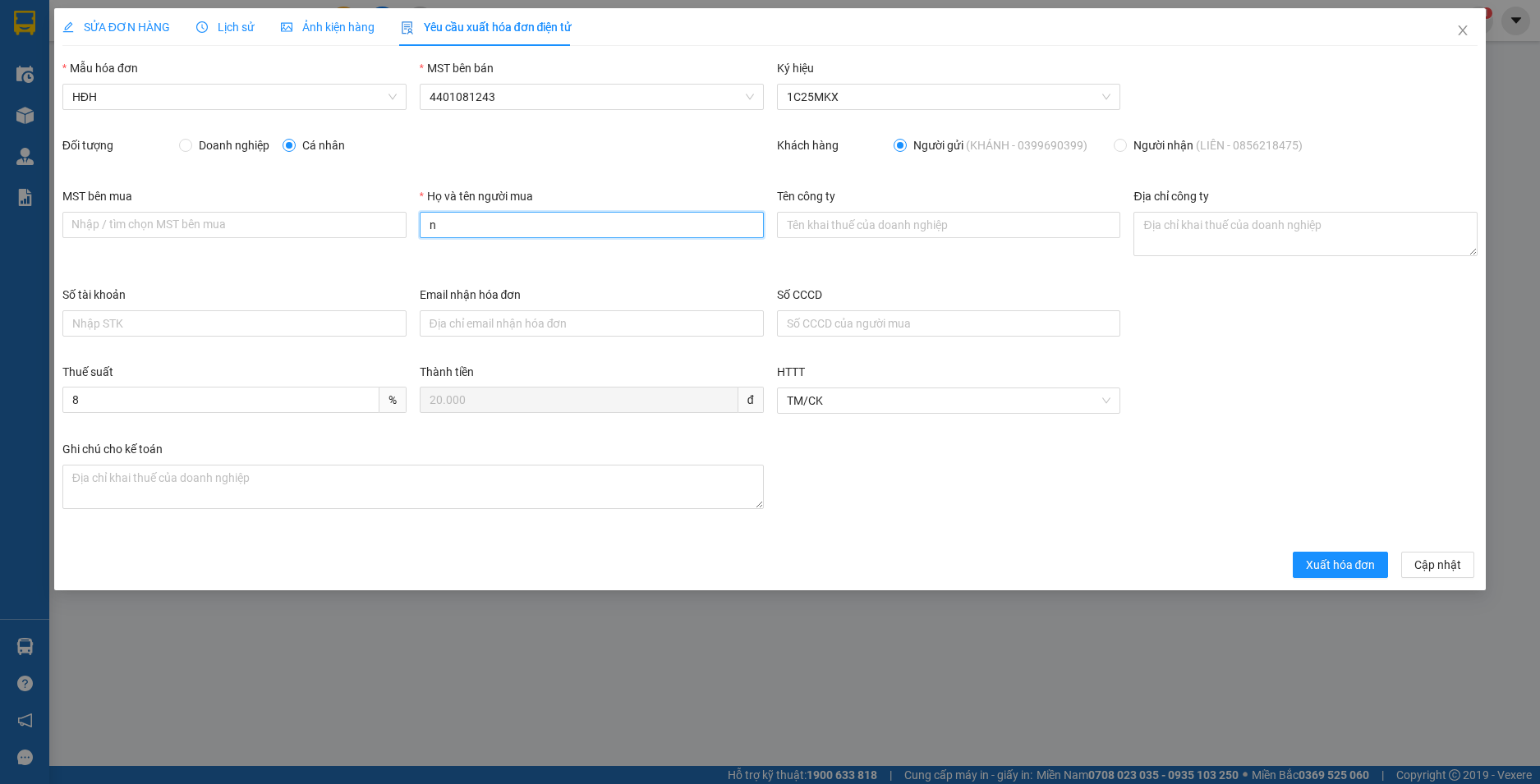
type input "Người mua không lấy hoá đơn"
click at [1344, 567] on span "Xuất hóa đơn" at bounding box center [1340, 565] width 69 height 18
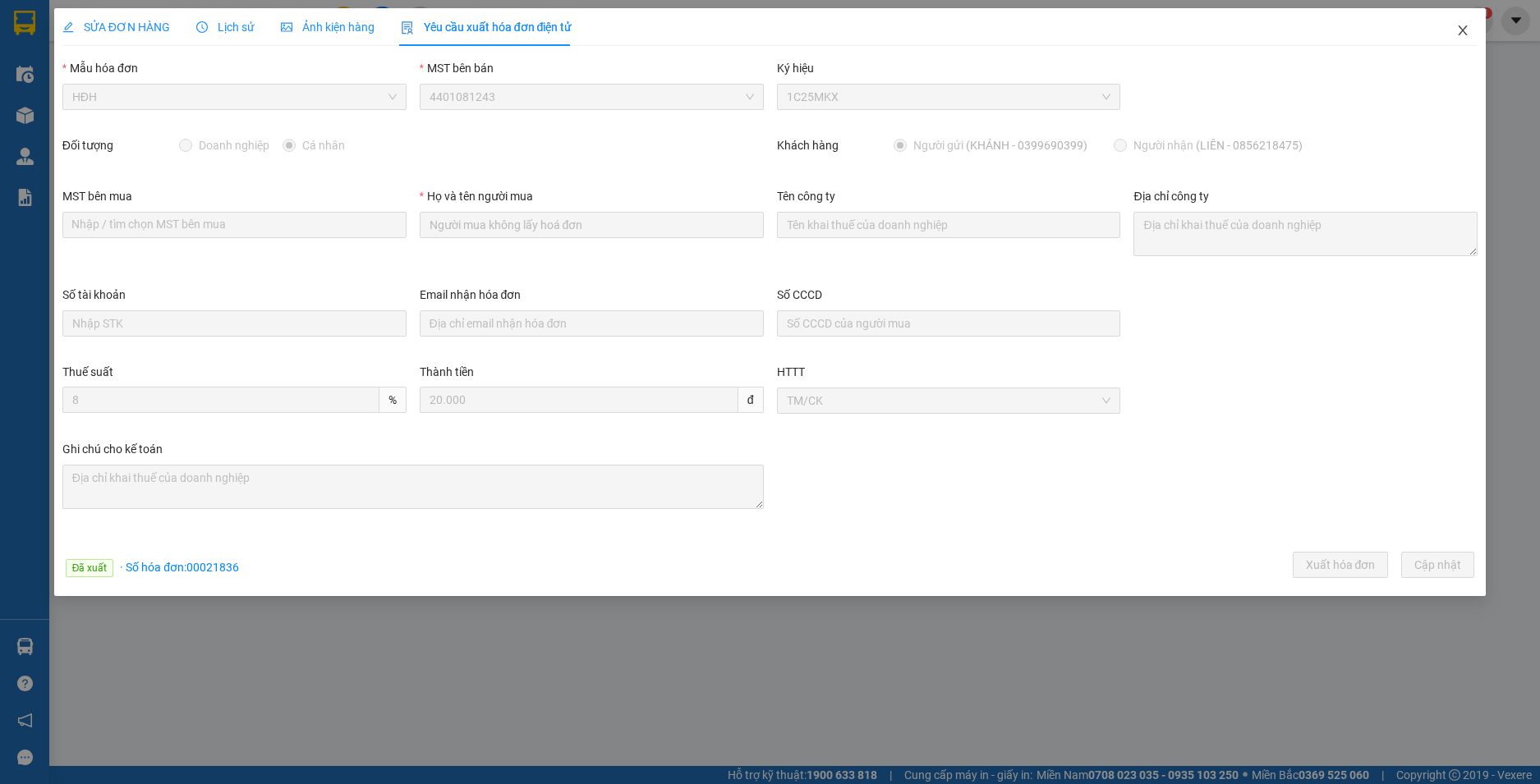
click at [1460, 29] on icon "close" at bounding box center [1463, 29] width 13 height 13
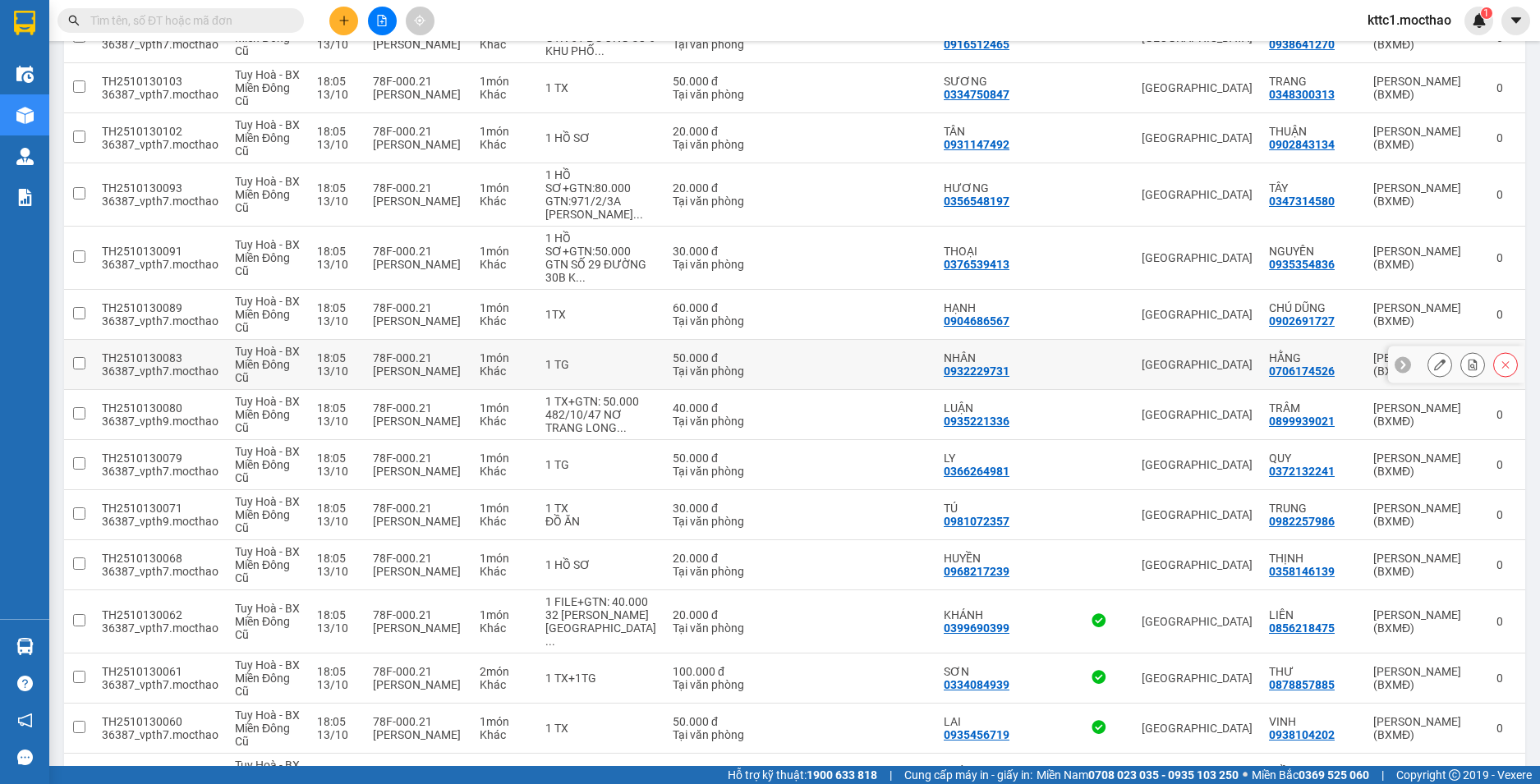
scroll to position [1480, 0]
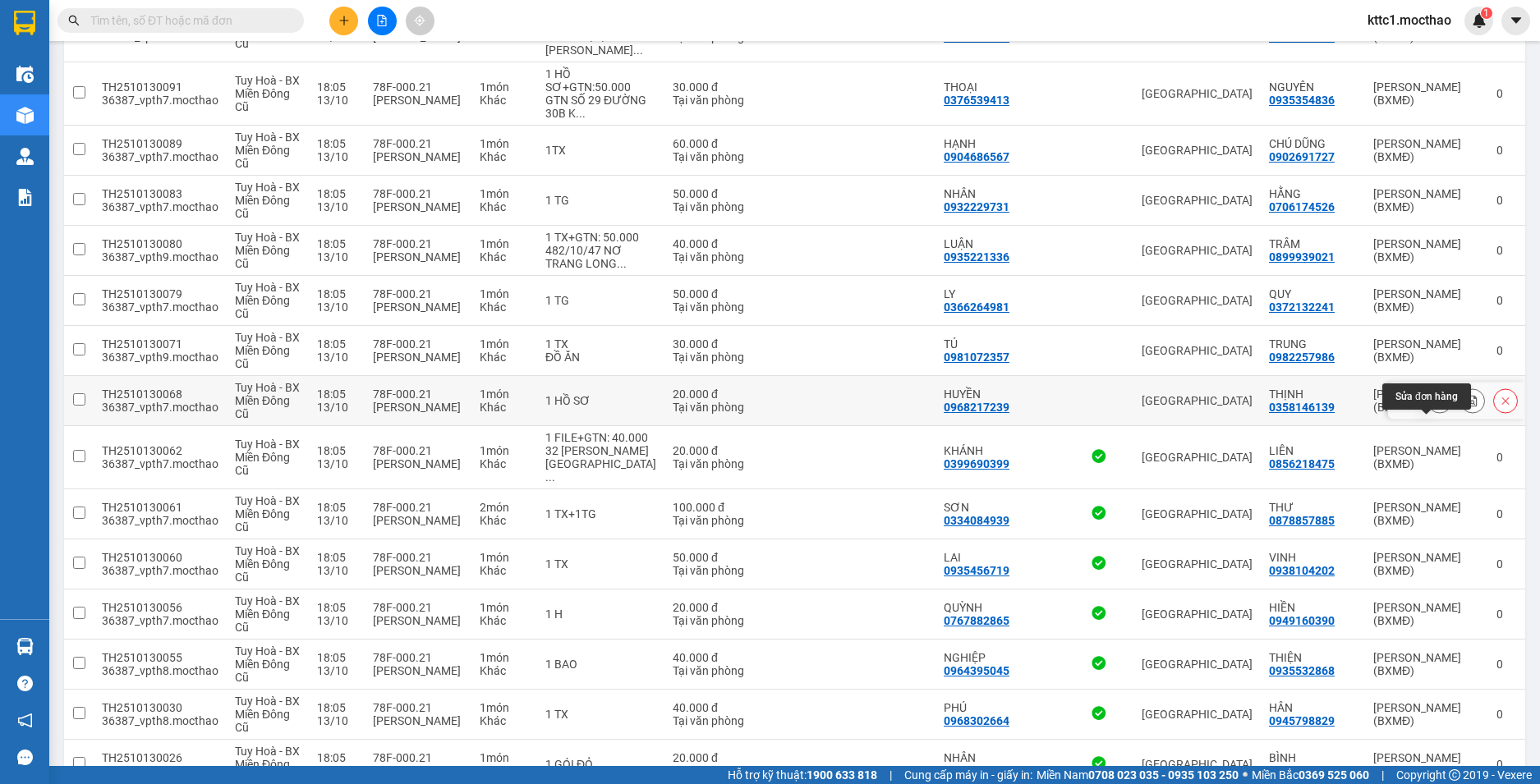
click at [1434, 407] on icon at bounding box center [1439, 400] width 11 height 11
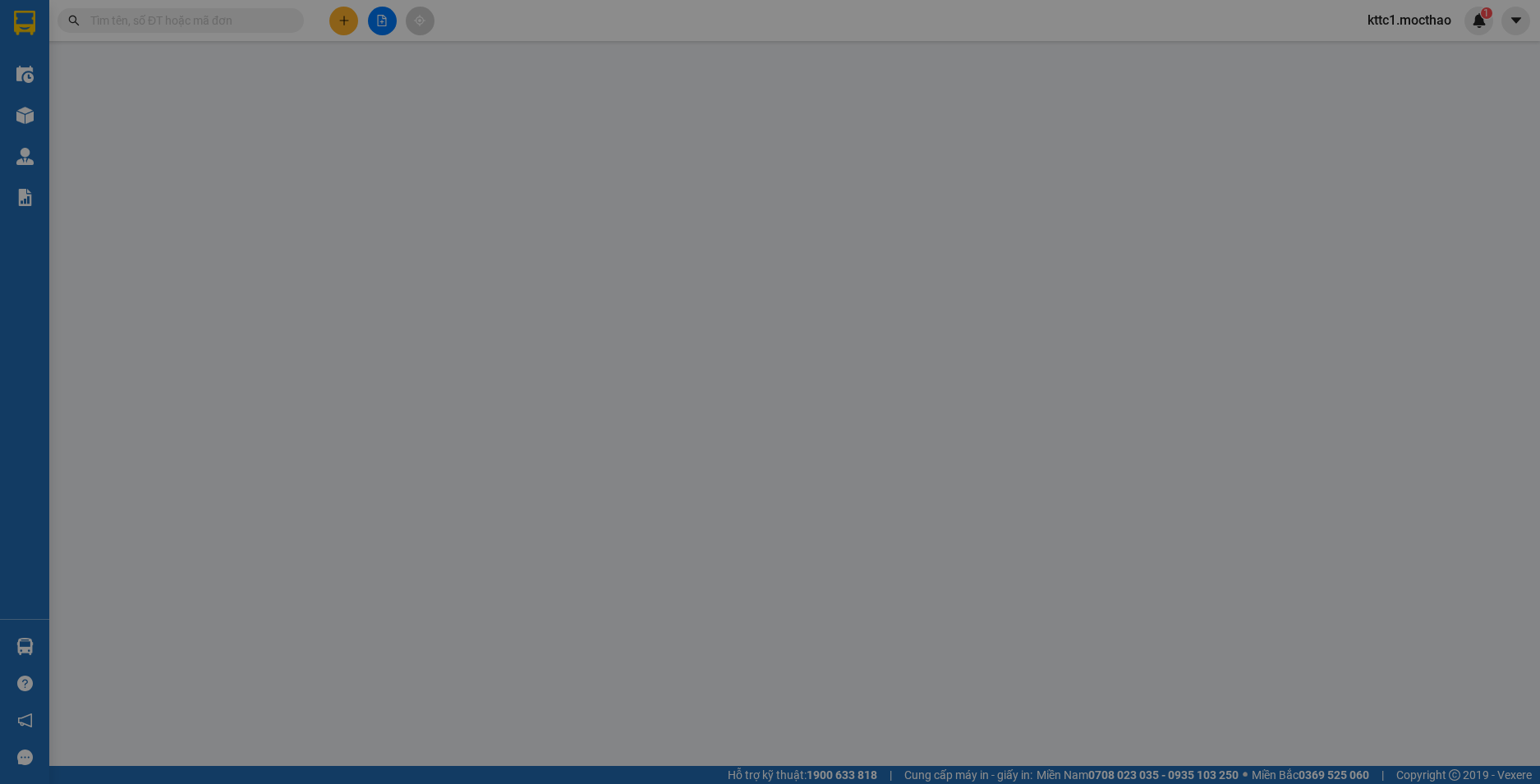
type input "0968217239"
type input "HUYỀN"
type input "0358146139"
type input "THỊNH"
type input "1"
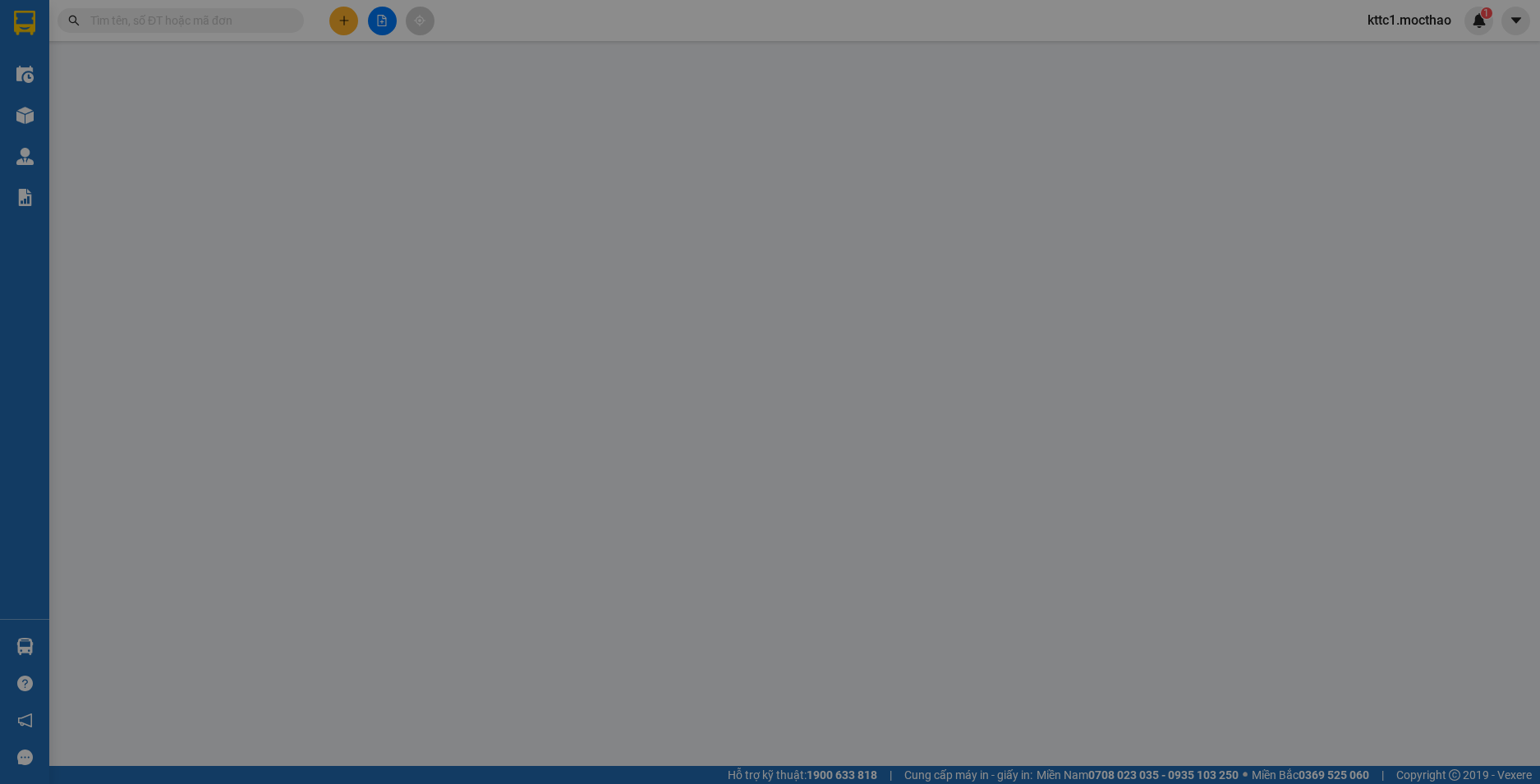
type input "0"
type input "20.000"
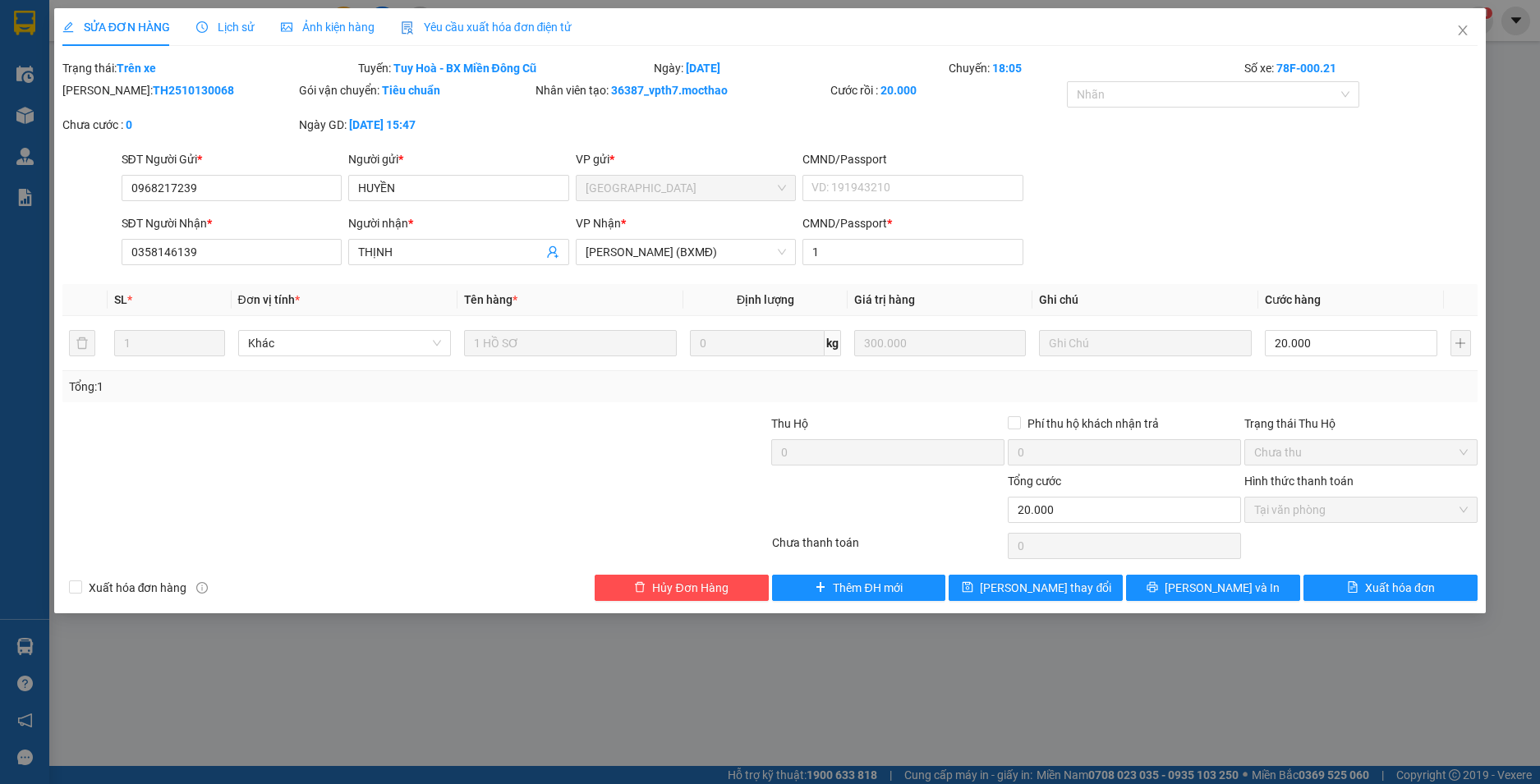
click at [487, 26] on span "Yêu cầu xuất hóa đơn điện tử" at bounding box center [487, 27] width 172 height 13
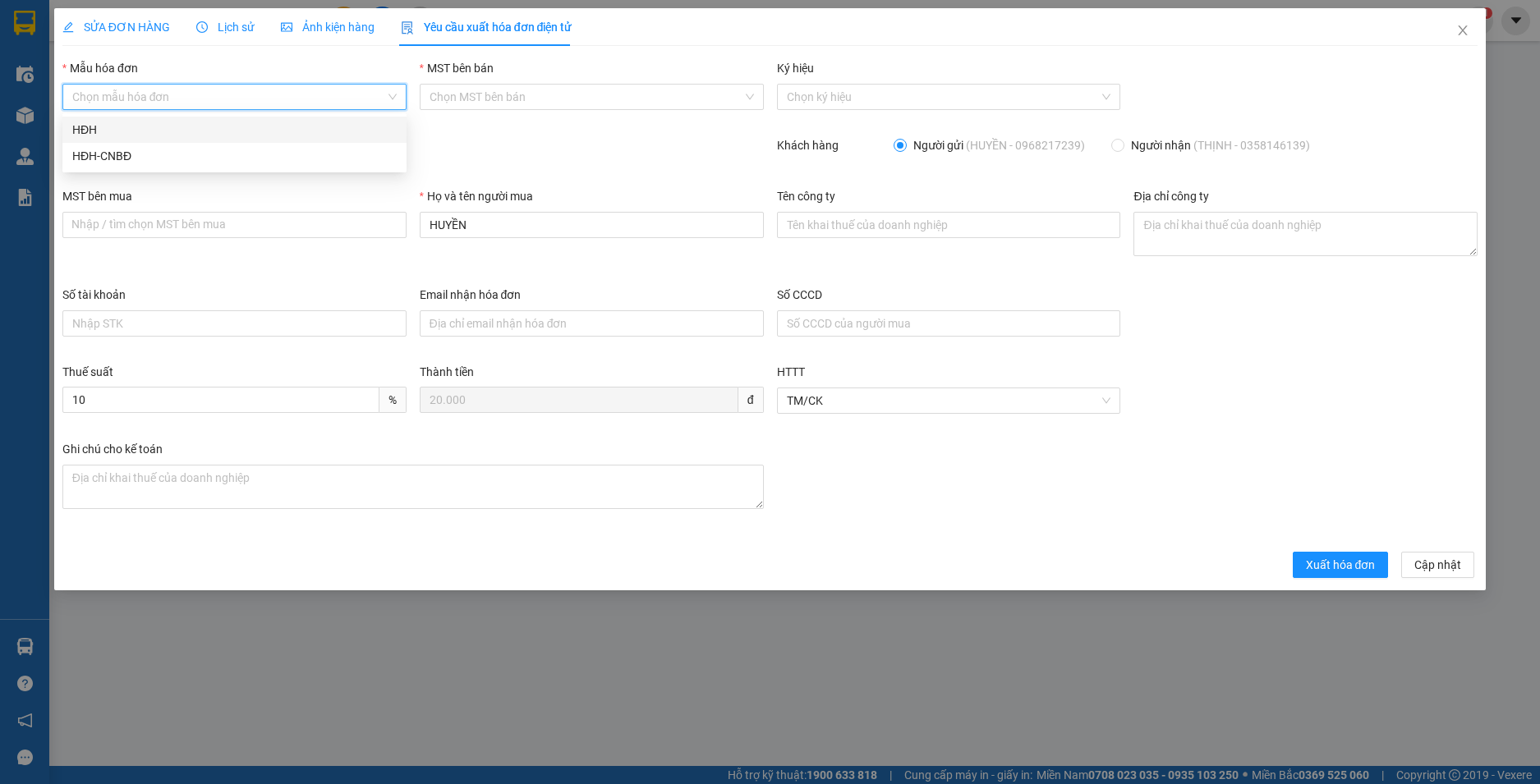
click at [206, 96] on input "Mẫu hóa đơn" at bounding box center [228, 97] width 313 height 24
drag, startPoint x: 193, startPoint y: 121, endPoint x: 206, endPoint y: 125, distance: 13.6
click at [194, 121] on div "HĐH" at bounding box center [234, 129] width 324 height 18
type input "8"
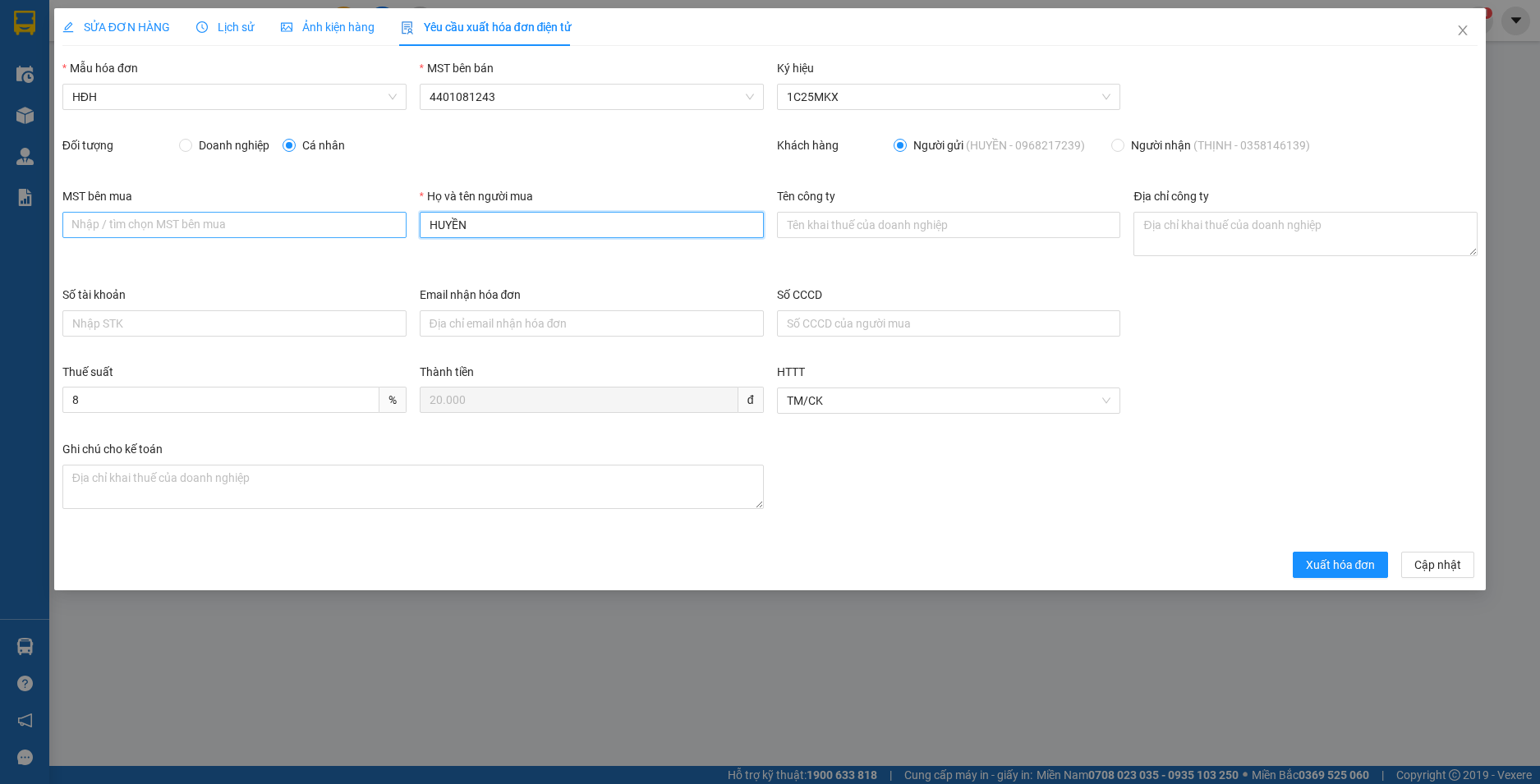
drag, startPoint x: 477, startPoint y: 225, endPoint x: 394, endPoint y: 217, distance: 83.4
click at [394, 217] on div "MST bên mua Nhập / tìm chọn MST bên mua Họ và tên người mua HUYỀN Tên công ty Đ…" at bounding box center [770, 237] width 1429 height 99
type input "Người mua không lấy hoá đơn"
click at [1315, 568] on span "Xuất hóa đơn" at bounding box center [1340, 565] width 69 height 18
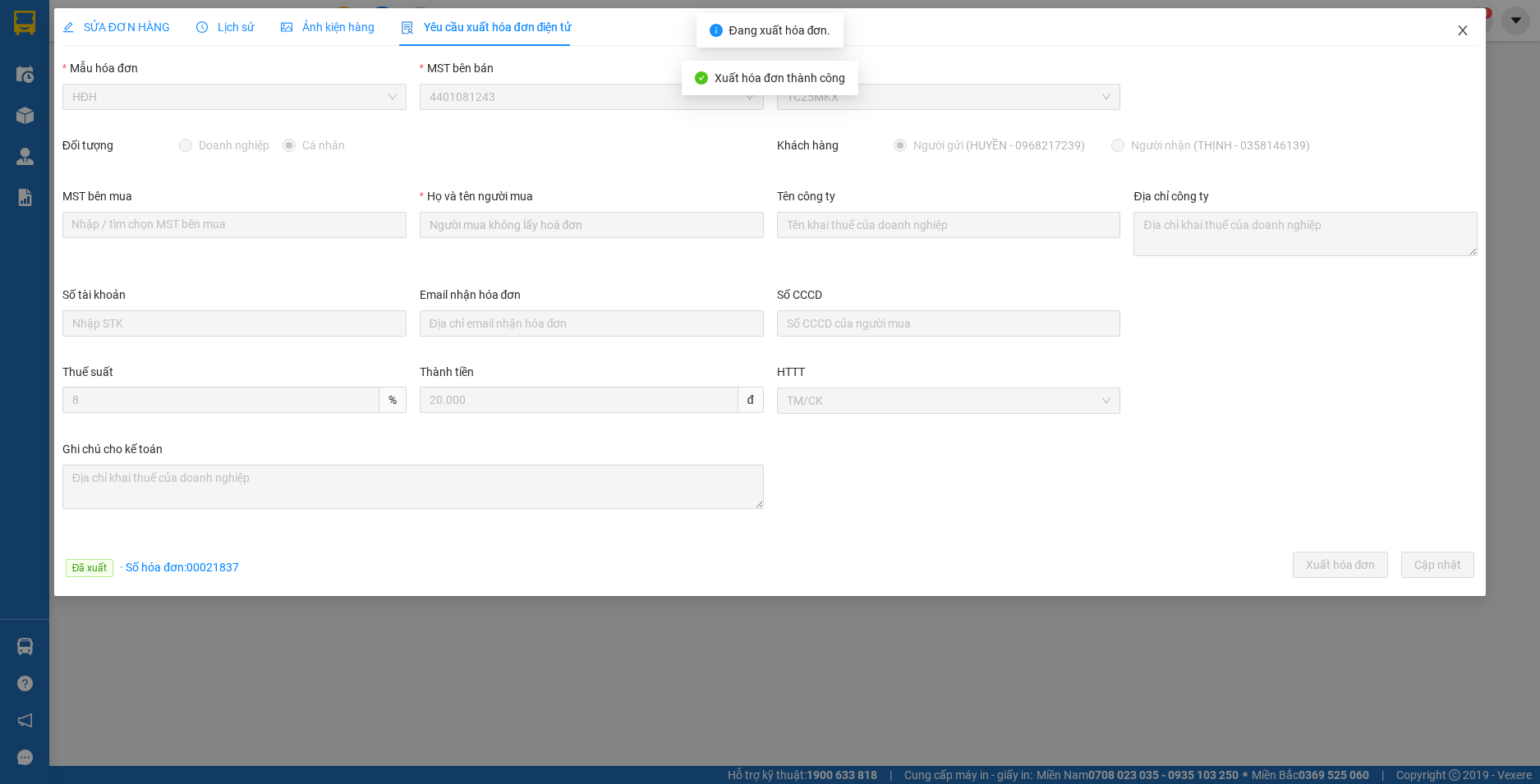
click at [1461, 29] on icon "close" at bounding box center [1464, 29] width 9 height 10
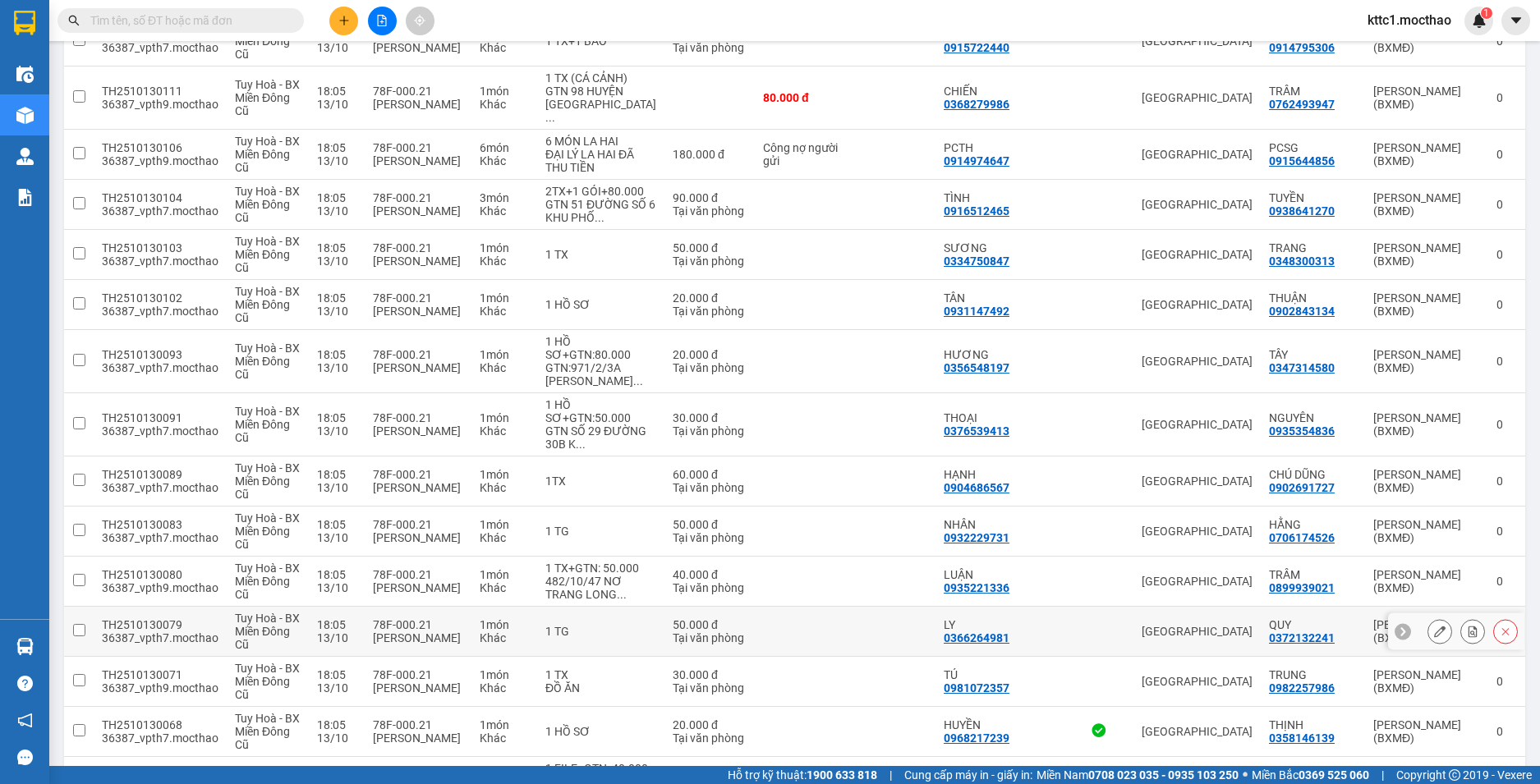
scroll to position [1643, 0]
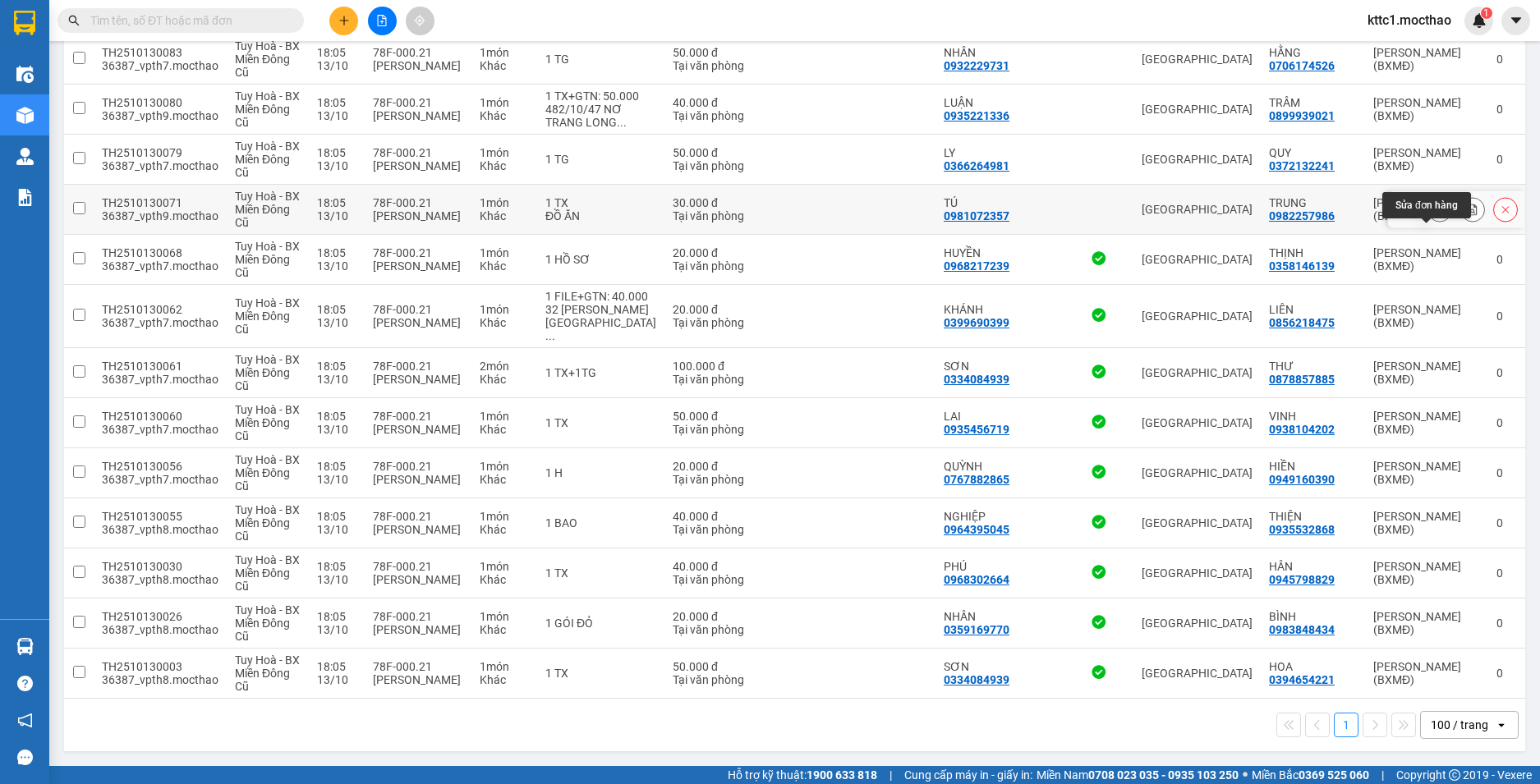
click at [1434, 211] on icon at bounding box center [1439, 209] width 11 height 11
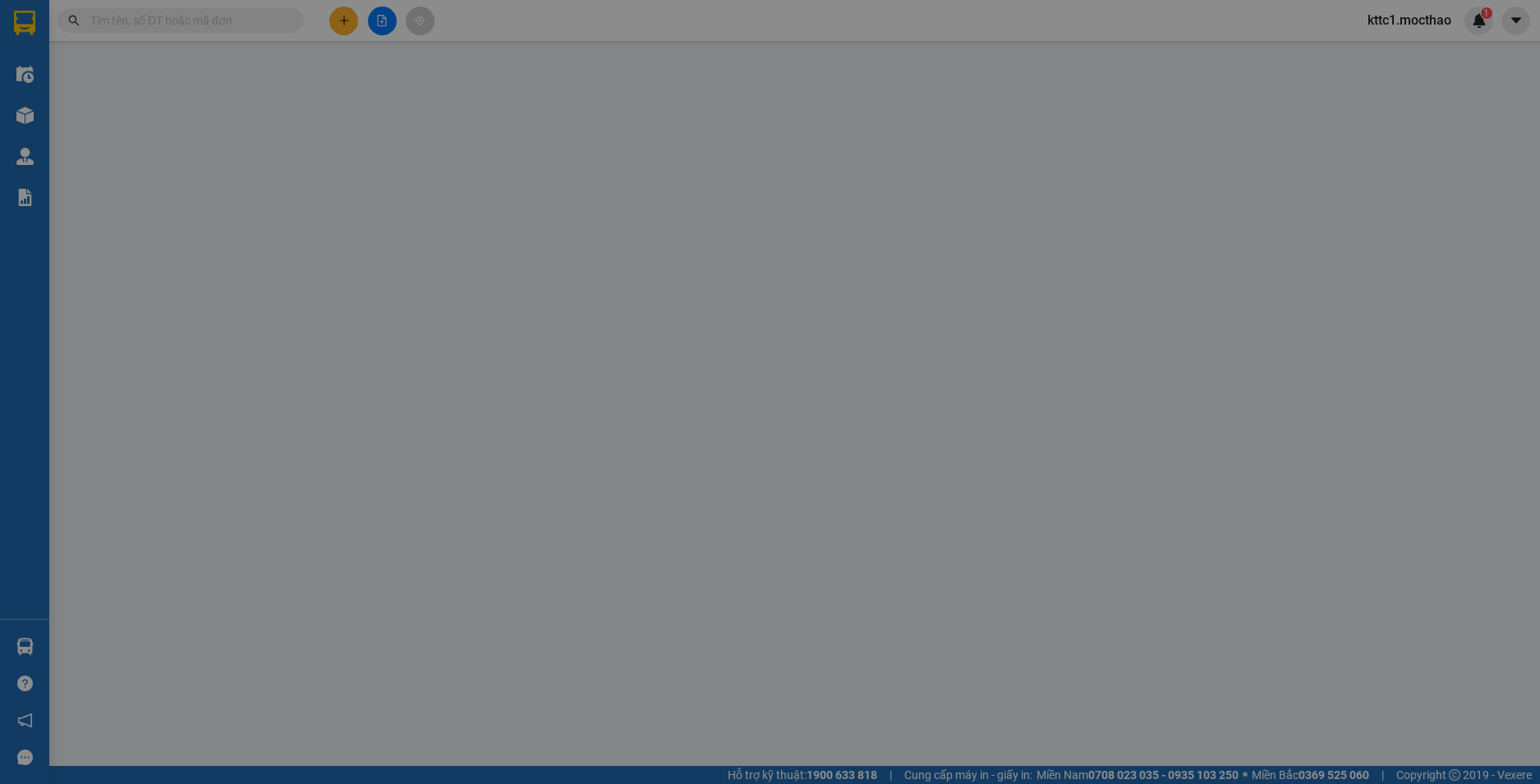
type input "0981072357"
type input "TÚ"
type input "0982257986"
type input "TRUNG"
type input "0"
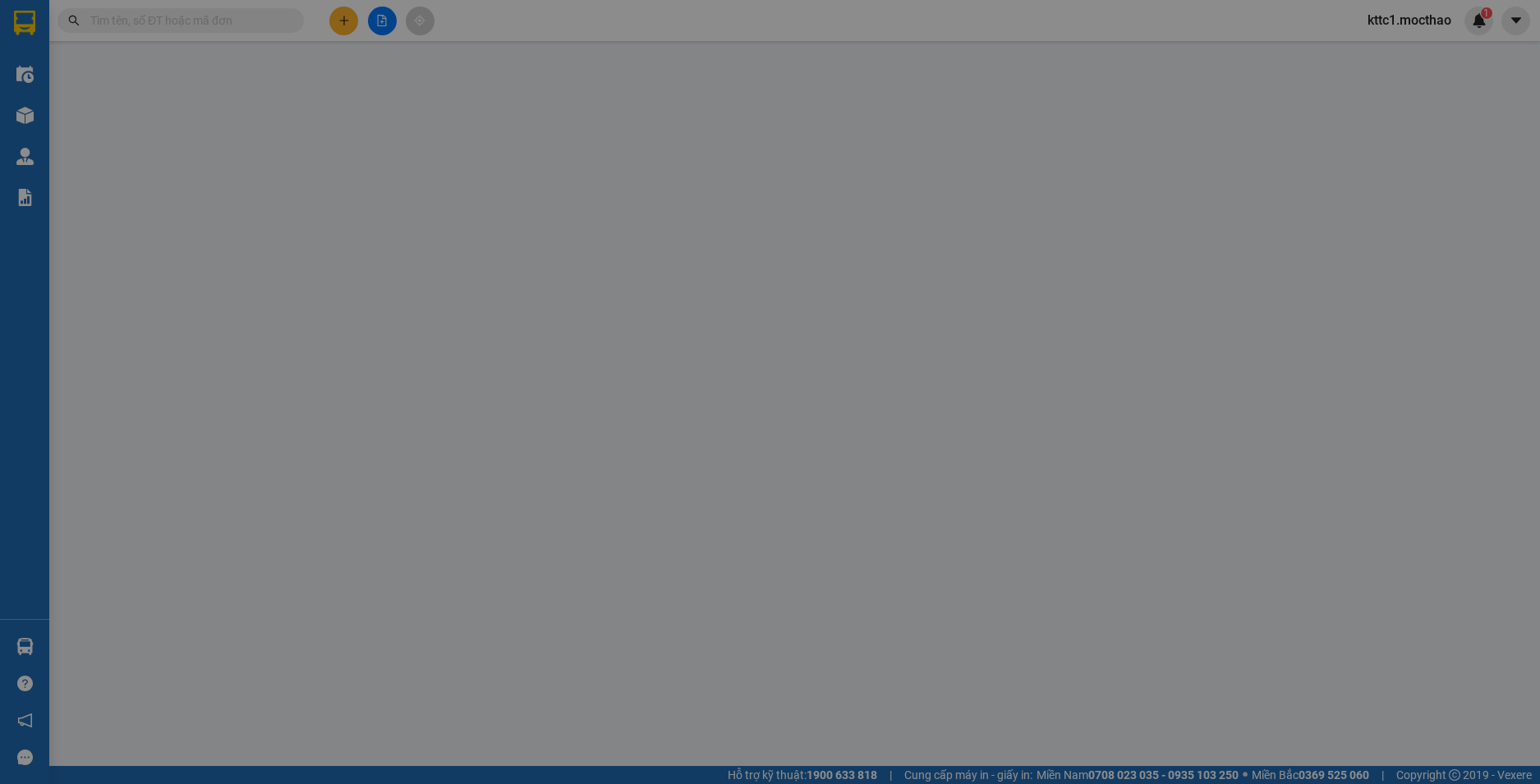
type input "0"
type input "30.000"
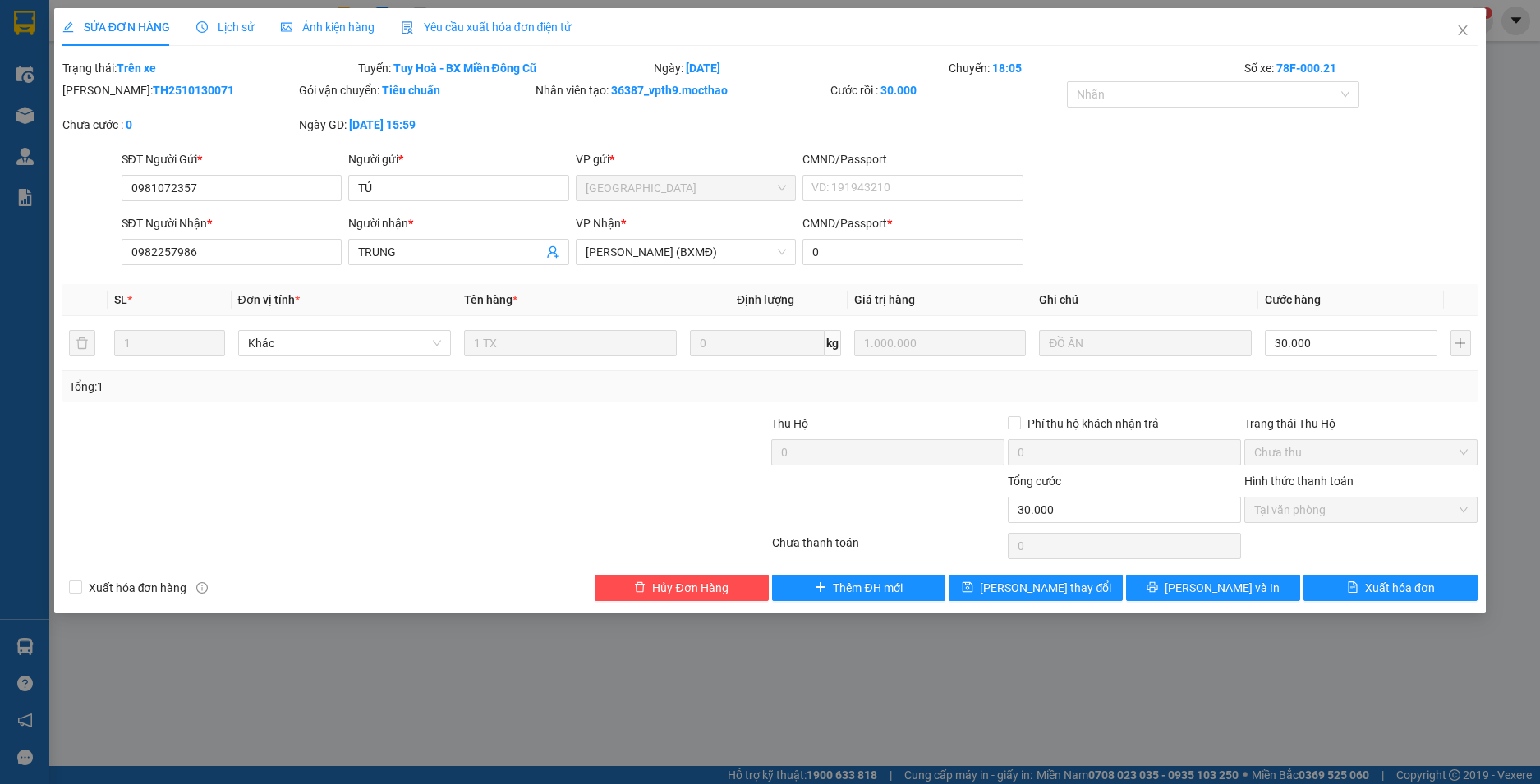
click at [475, 31] on span "Yêu cầu xuất hóa đơn điện tử" at bounding box center [487, 27] width 172 height 13
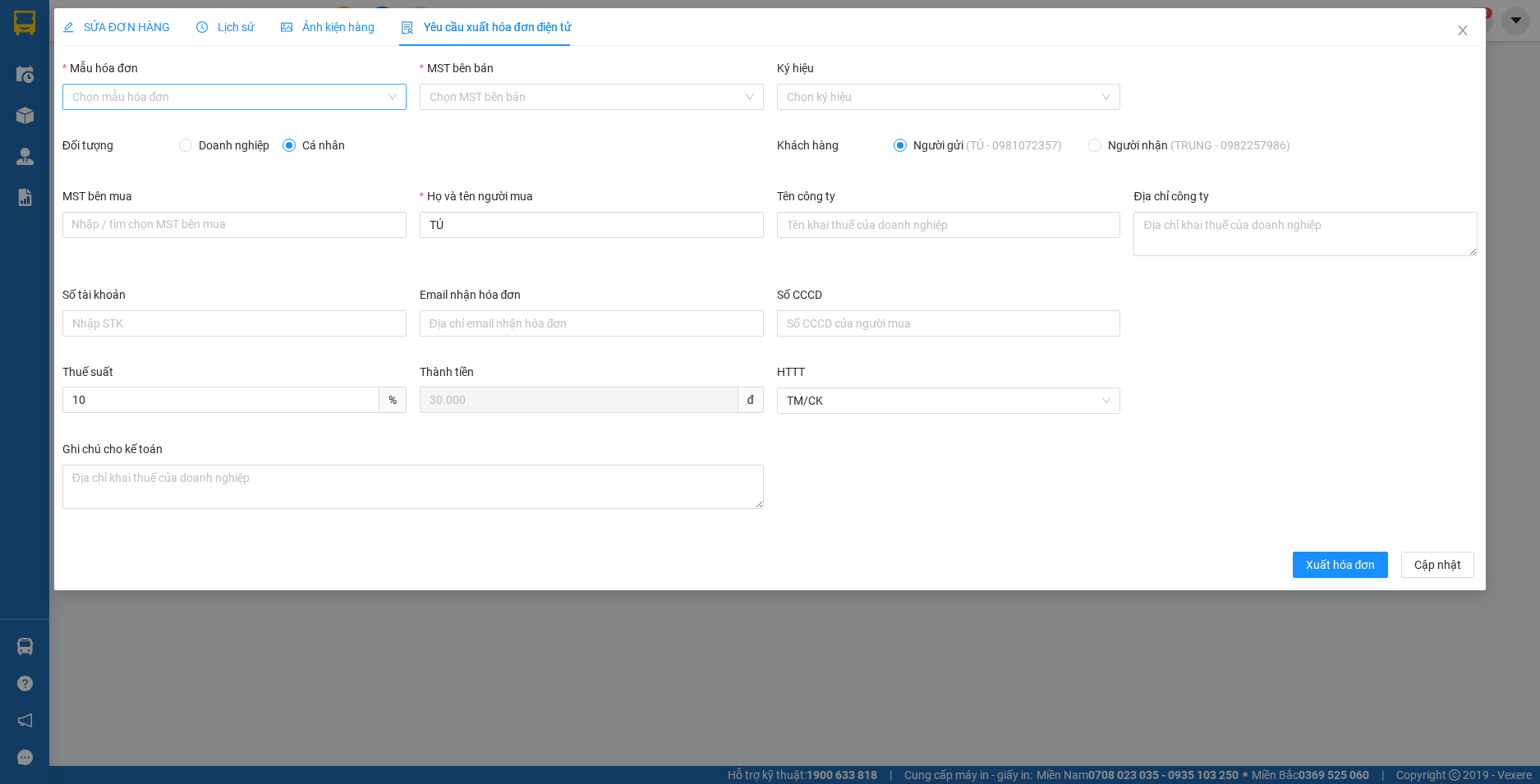
click at [208, 96] on input "Mẫu hóa đơn" at bounding box center [228, 97] width 313 height 24
click at [159, 130] on div "HĐH" at bounding box center [234, 129] width 324 height 18
type input "8"
drag, startPoint x: 502, startPoint y: 226, endPoint x: 350, endPoint y: 232, distance: 152.1
click at [350, 232] on div "MST bên mua Nhập / tìm chọn MST bên mua Họ và tên người mua TÚ Tên công ty Địa …" at bounding box center [770, 237] width 1429 height 99
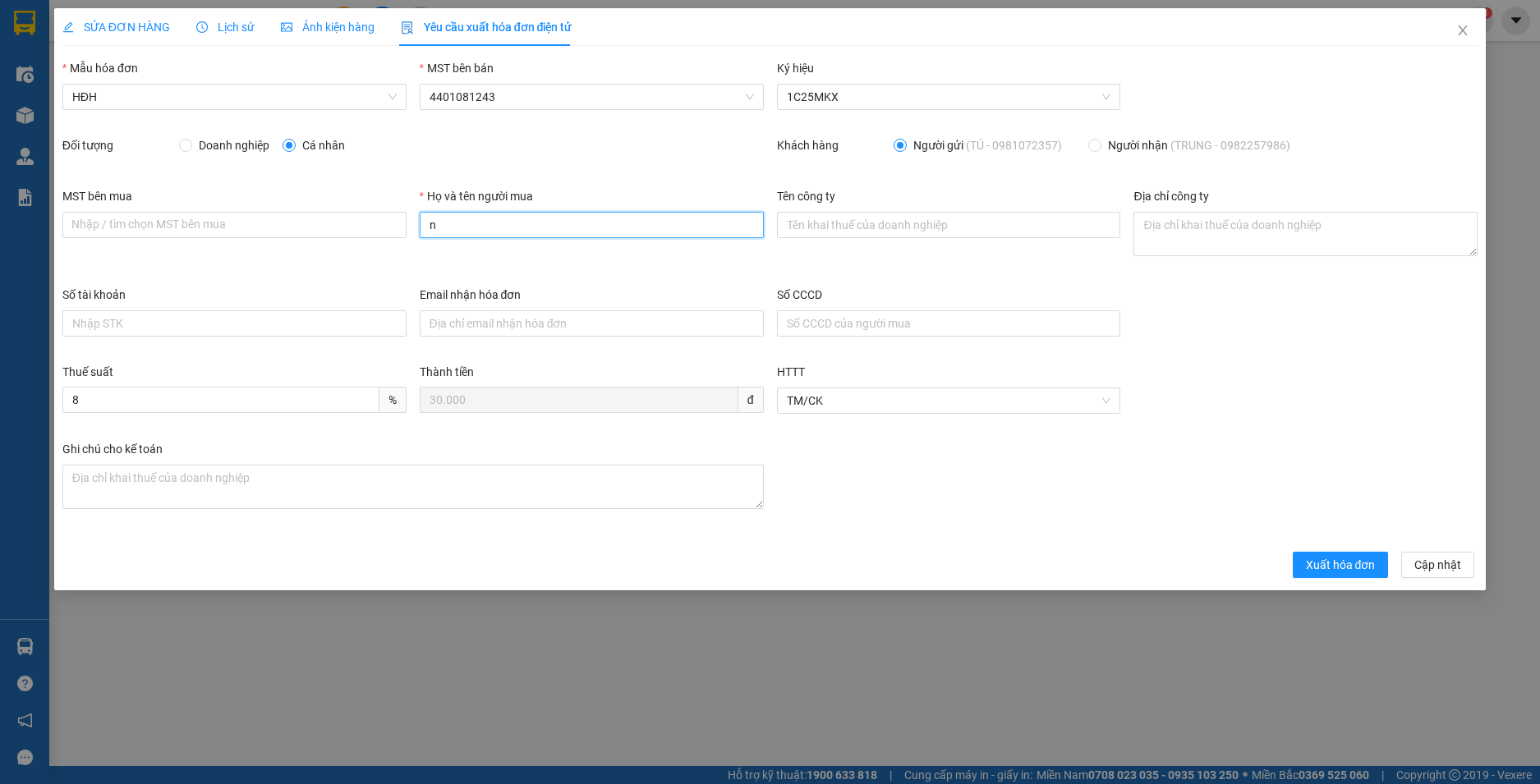
type input "Người mua không lấy hoá đơn"
click at [1346, 566] on span "Xuất hóa đơn" at bounding box center [1340, 565] width 69 height 18
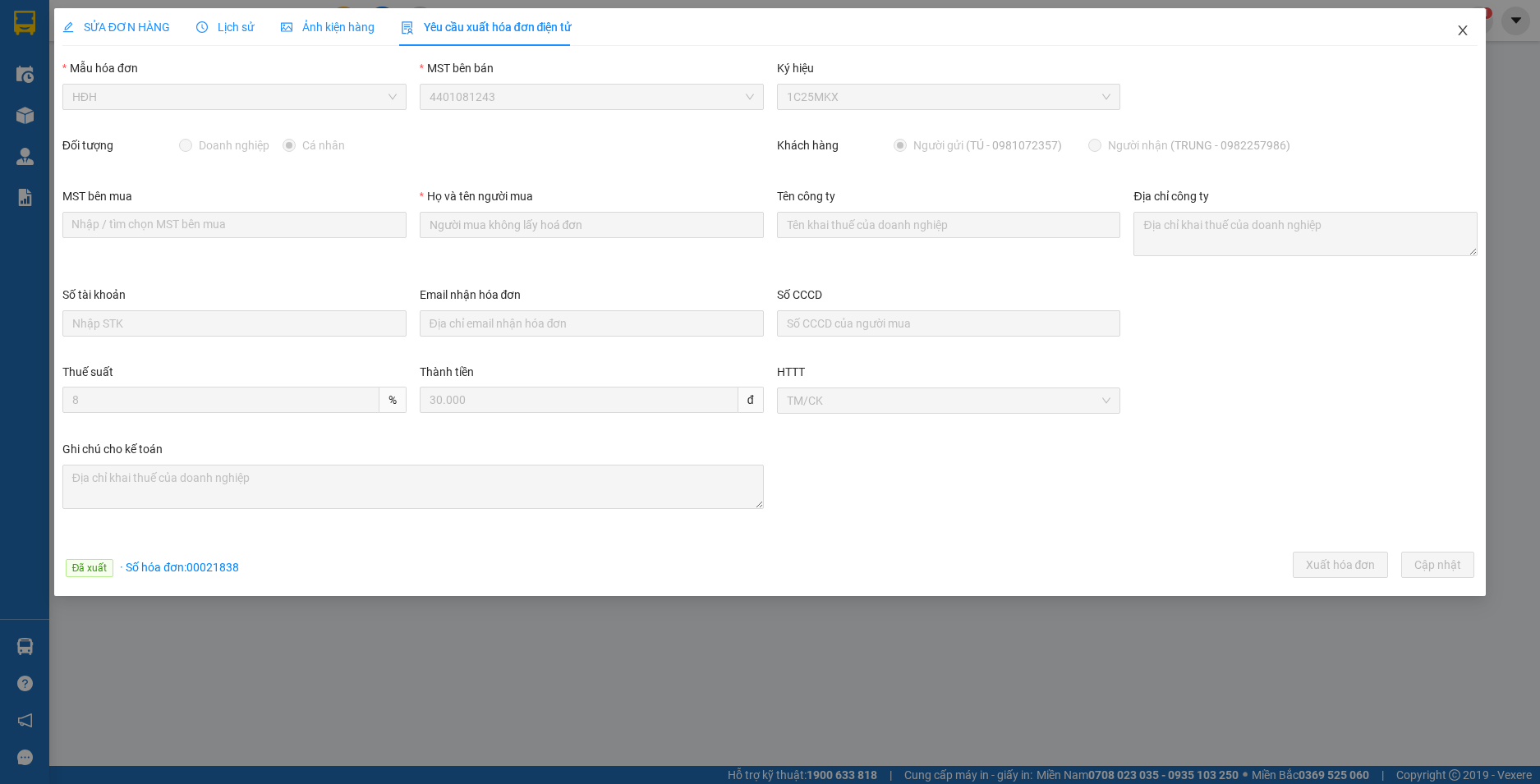
click at [1463, 28] on icon "close" at bounding box center [1463, 29] width 13 height 13
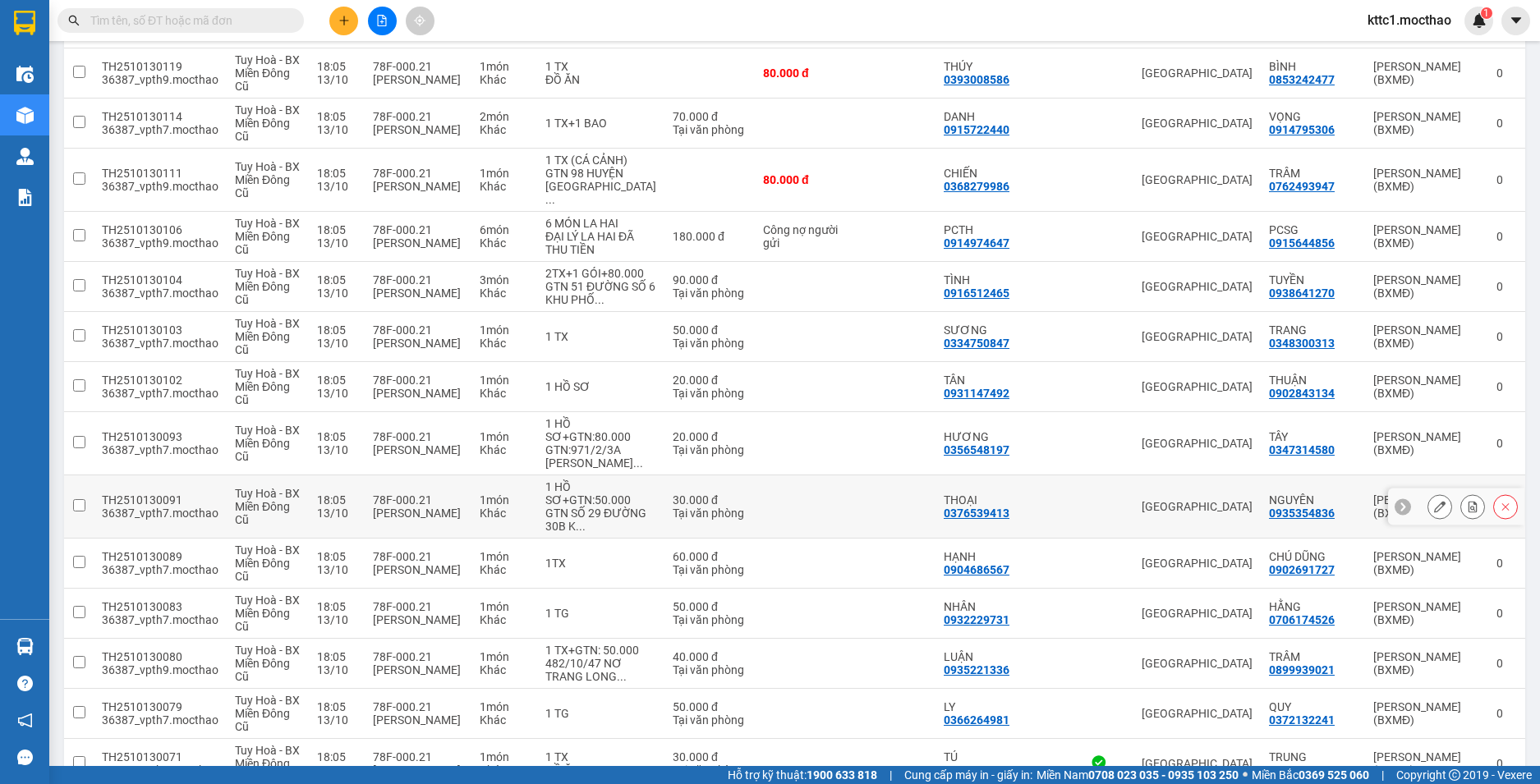
scroll to position [1478, 0]
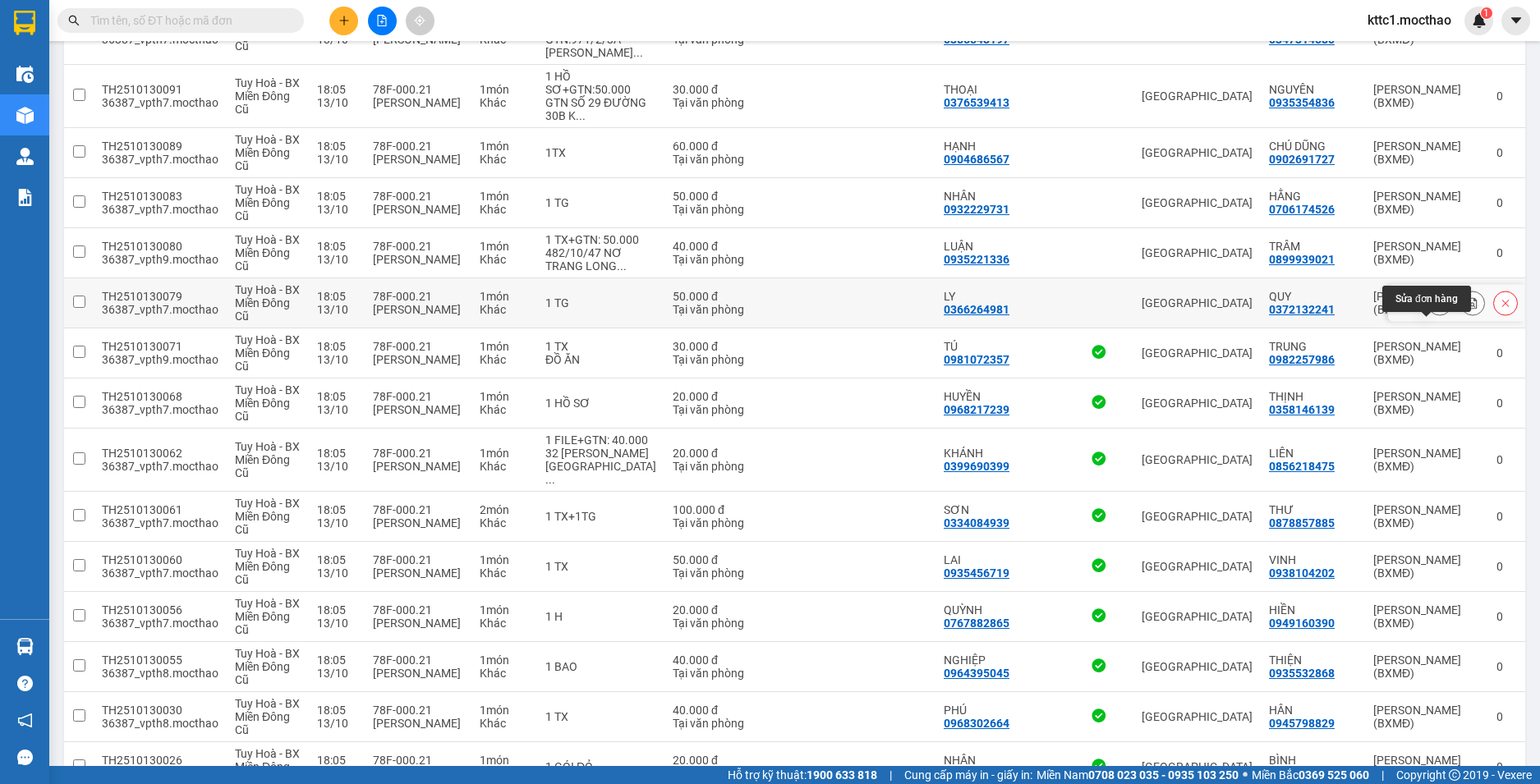
click at [1434, 309] on icon at bounding box center [1439, 303] width 11 height 11
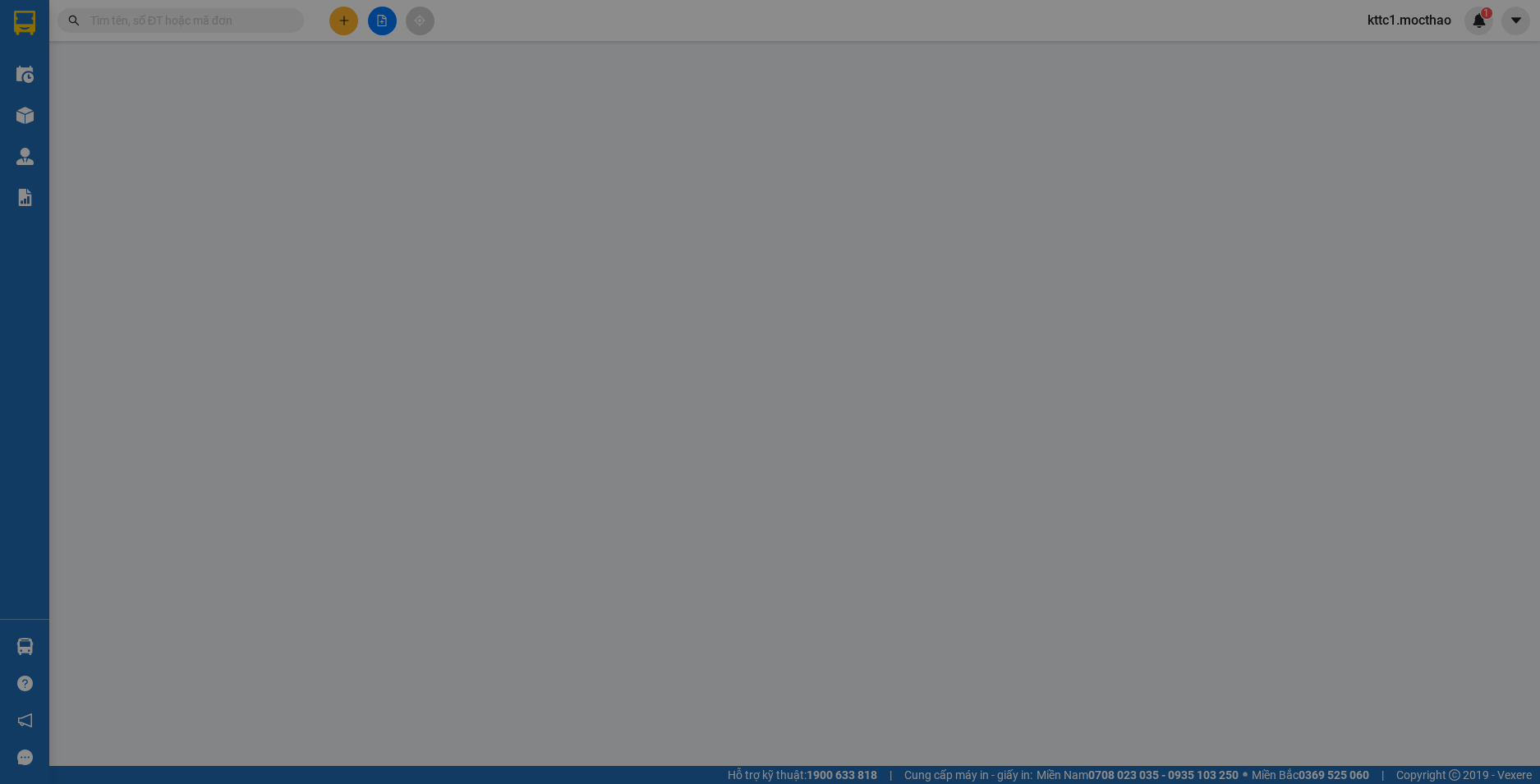
type input "0366264981"
type input "LY"
type input "0372132241"
type input "QUY"
type input "1"
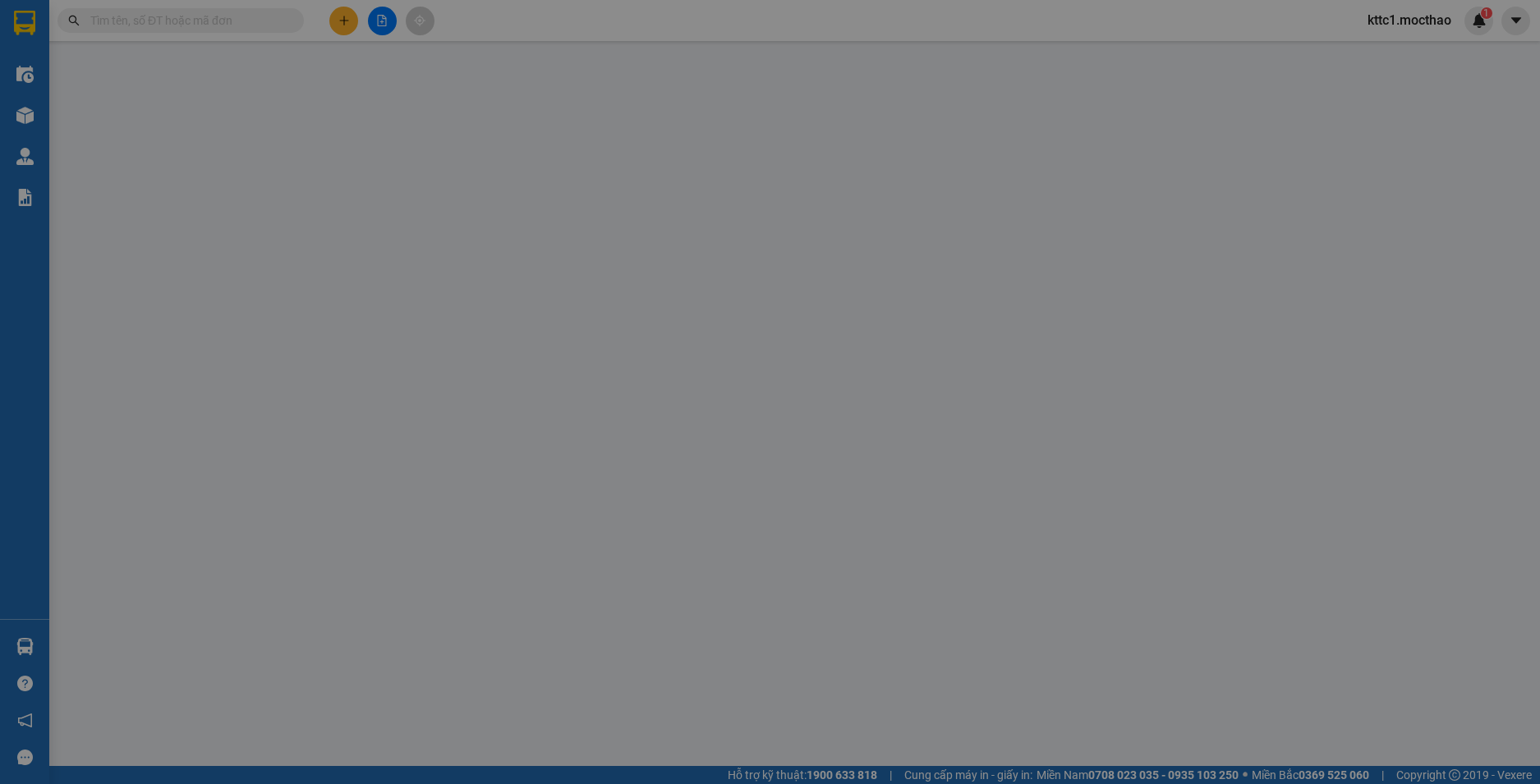
type input "0"
type input "50.000"
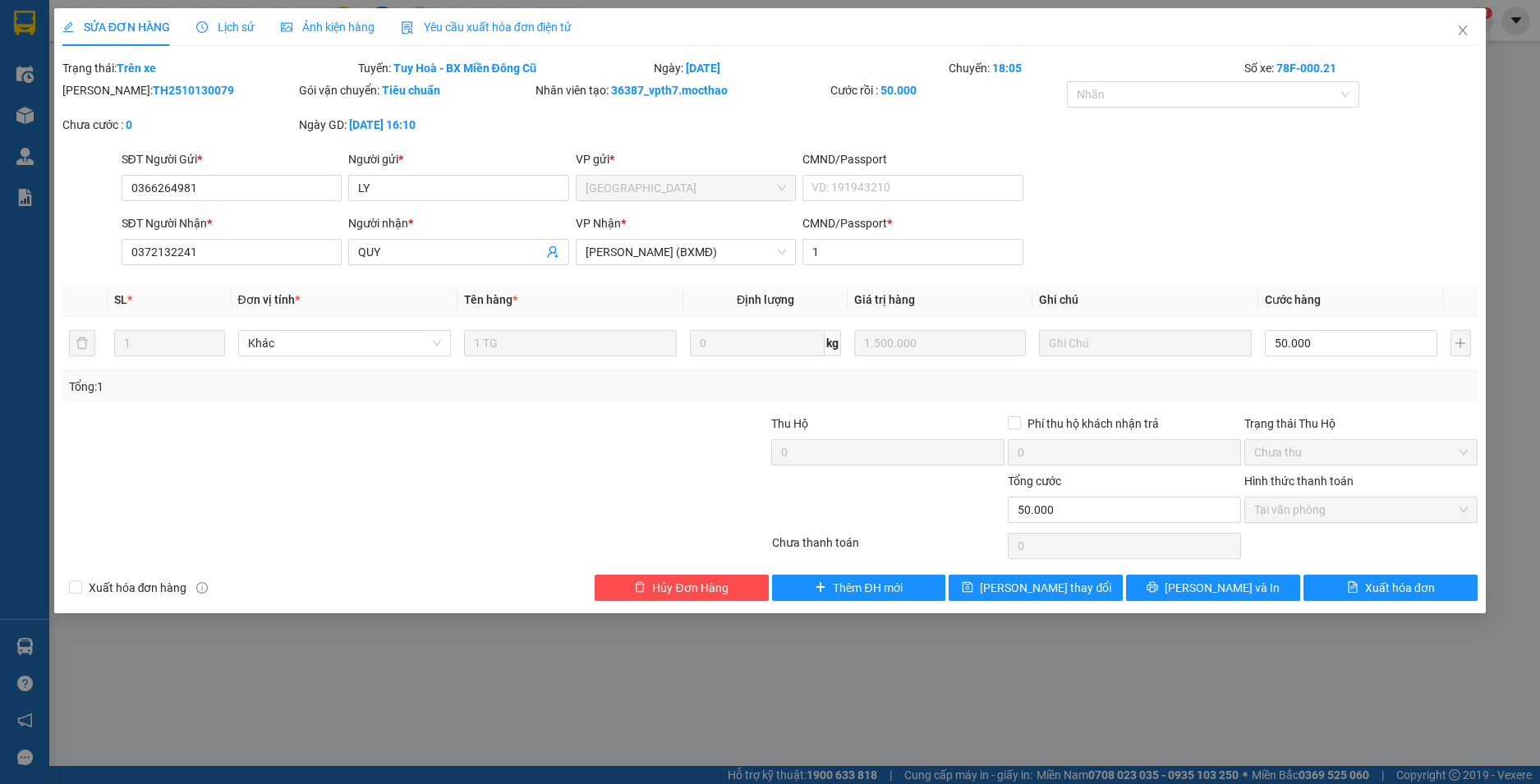
click at [541, 23] on span "Yêu cầu xuất hóa đơn điện tử" at bounding box center [487, 27] width 172 height 13
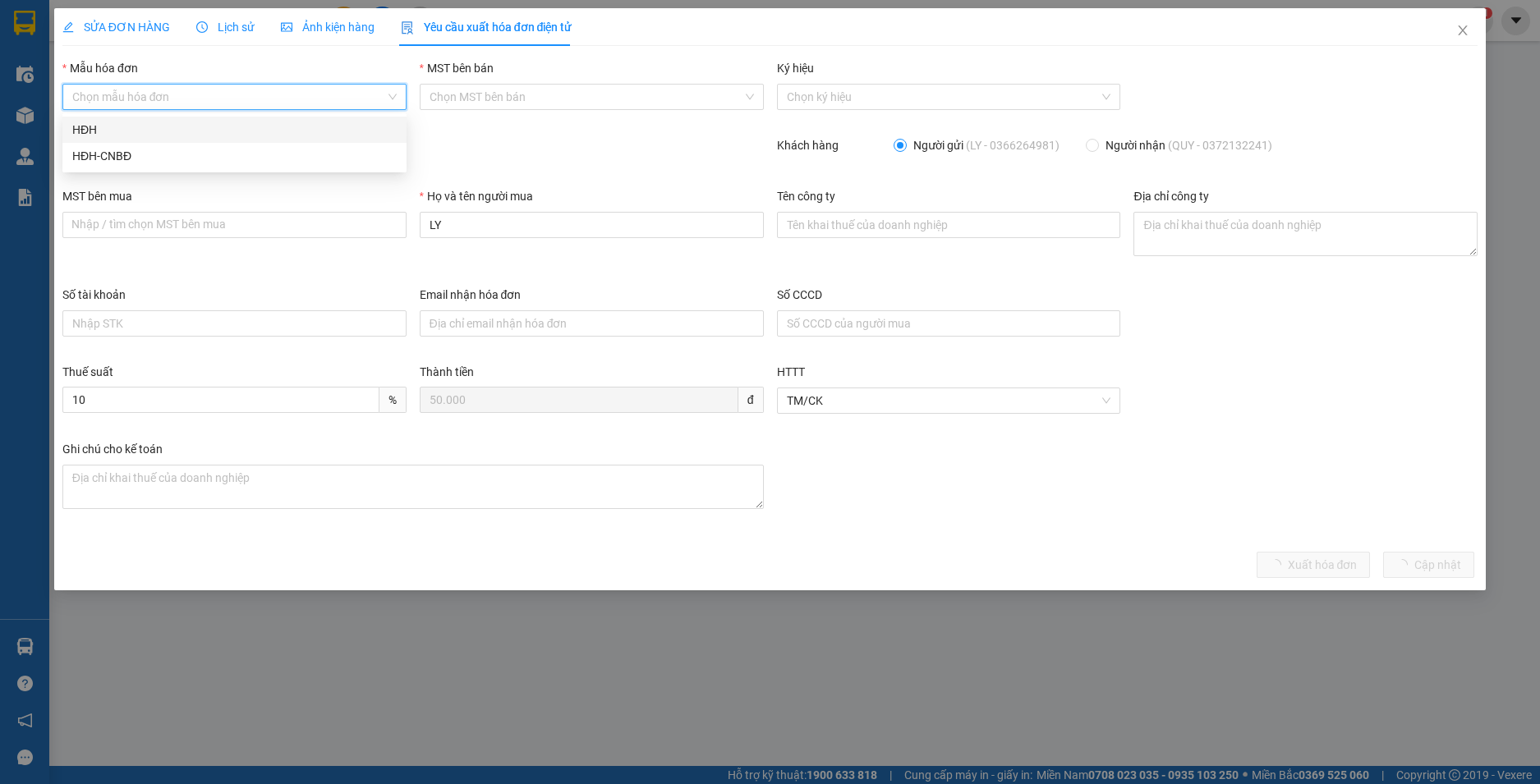
drag, startPoint x: 223, startPoint y: 93, endPoint x: 175, endPoint y: 129, distance: 60.0
click at [223, 94] on input "Mẫu hóa đơn" at bounding box center [228, 97] width 313 height 24
click at [174, 131] on div "HĐH" at bounding box center [234, 129] width 324 height 18
type input "8"
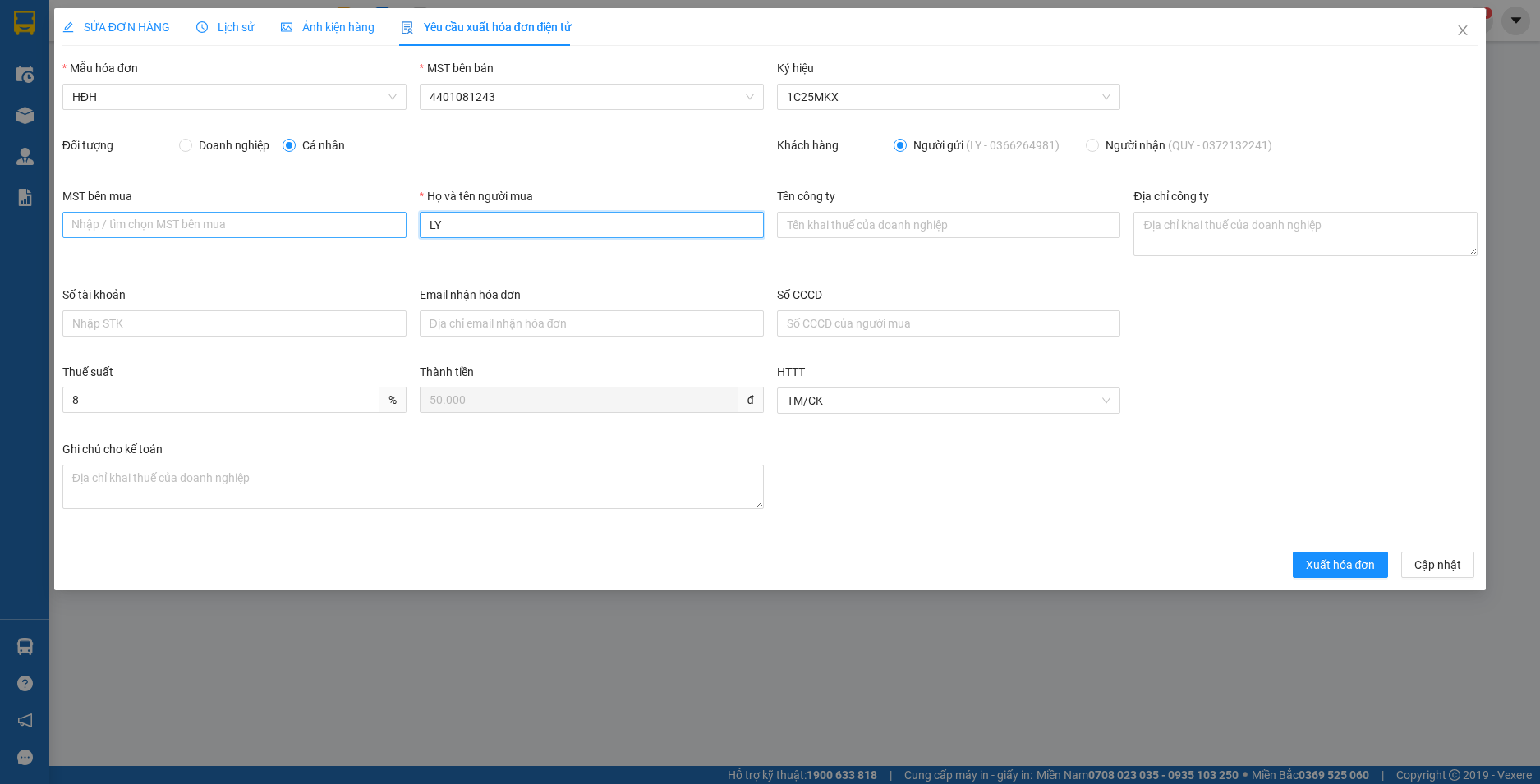
drag, startPoint x: 363, startPoint y: 234, endPoint x: 352, endPoint y: 234, distance: 11.0
click at [352, 234] on div "MST bên mua Nhập / tìm chọn MST bên mua Họ và tên người mua LY Tên công ty Địa …" at bounding box center [770, 237] width 1429 height 99
type input "Người mua không lấy hoá đơn"
click at [1314, 562] on span "Xuất hóa đơn" at bounding box center [1340, 565] width 69 height 18
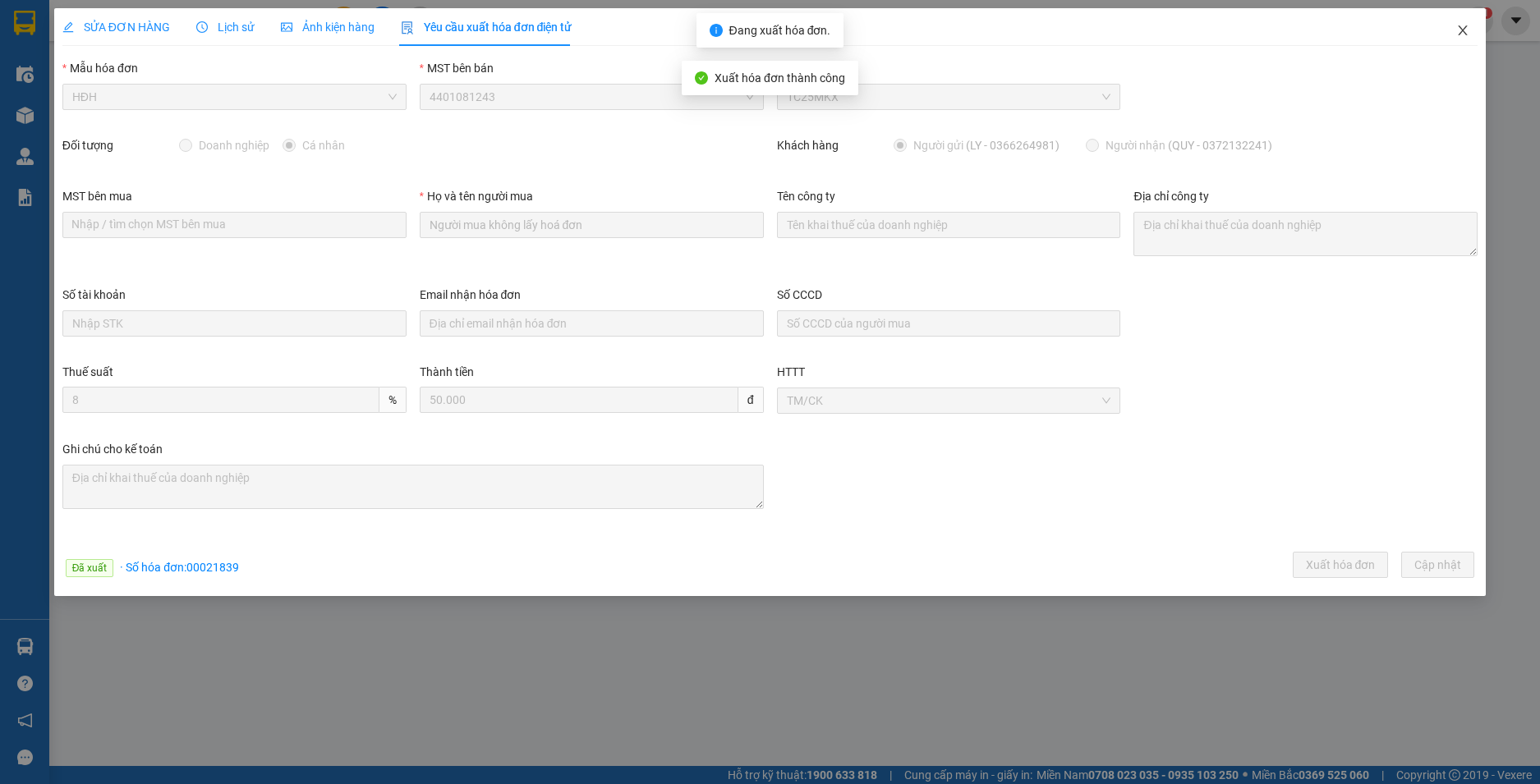
click at [1461, 30] on icon "close" at bounding box center [1463, 29] width 13 height 13
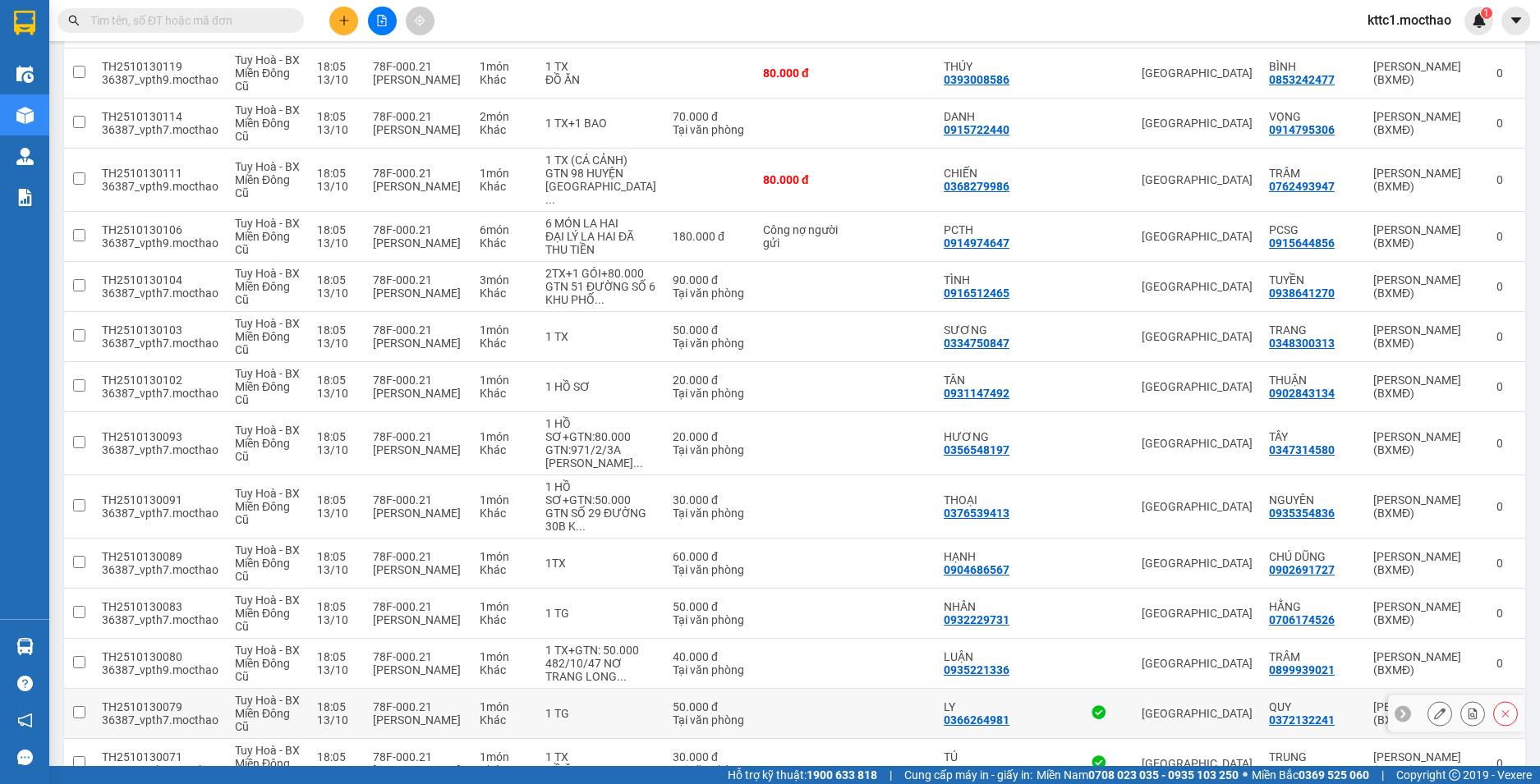
scroll to position [1232, 0]
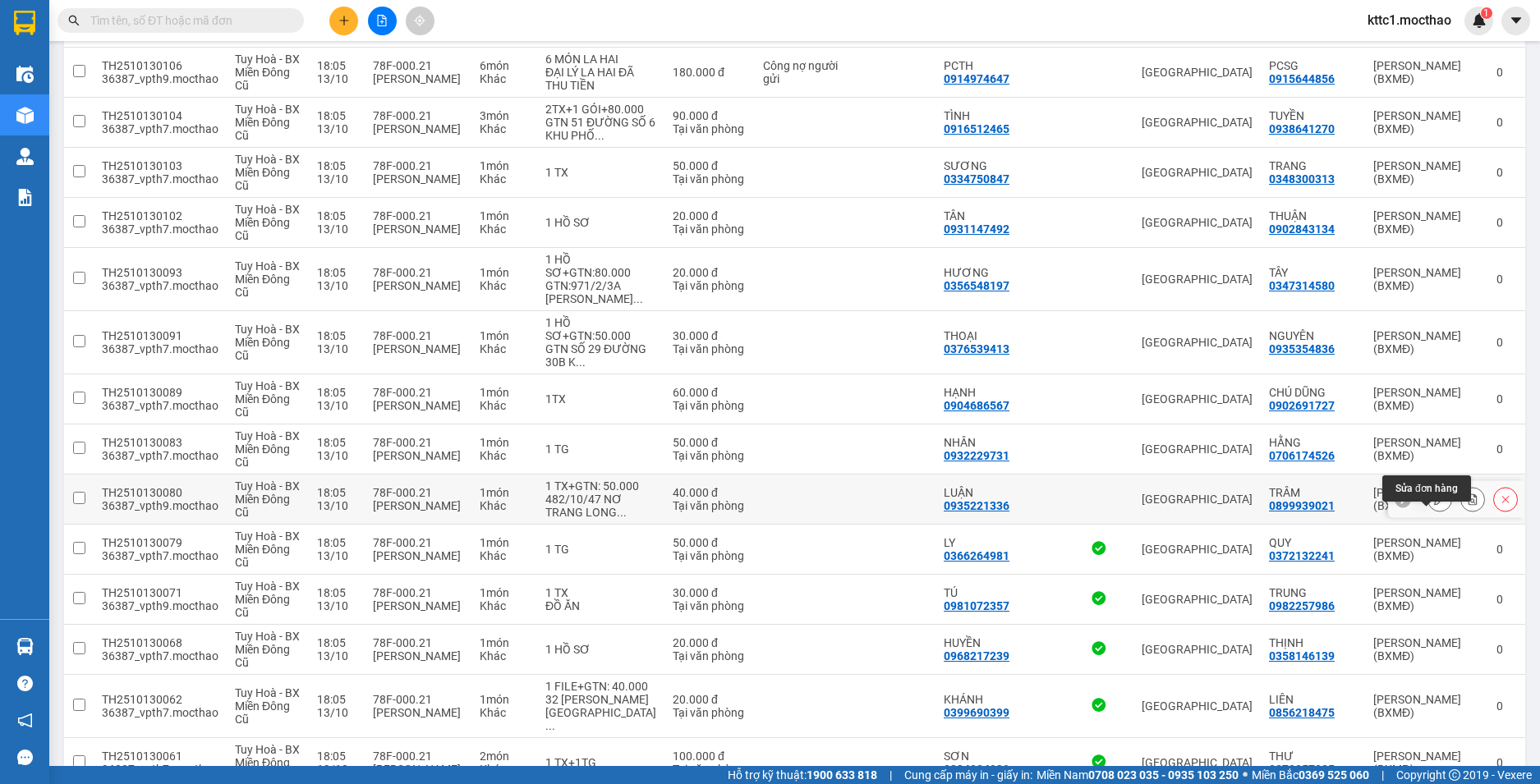
click at [1434, 505] on icon at bounding box center [1439, 499] width 11 height 11
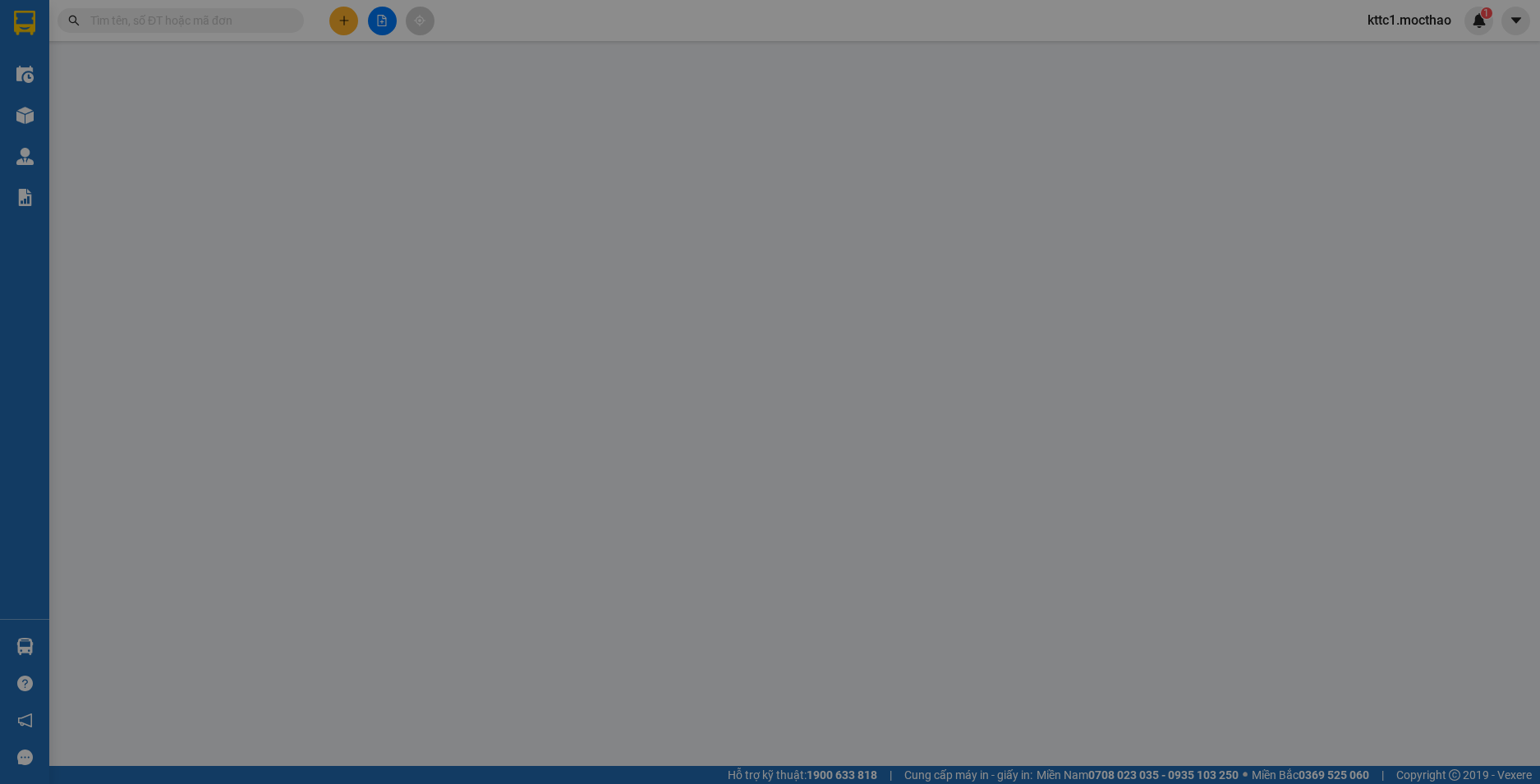
type input "0935221336"
type input "LUẬN"
type input "0899939021"
type input "TRÂM"
type input "1"
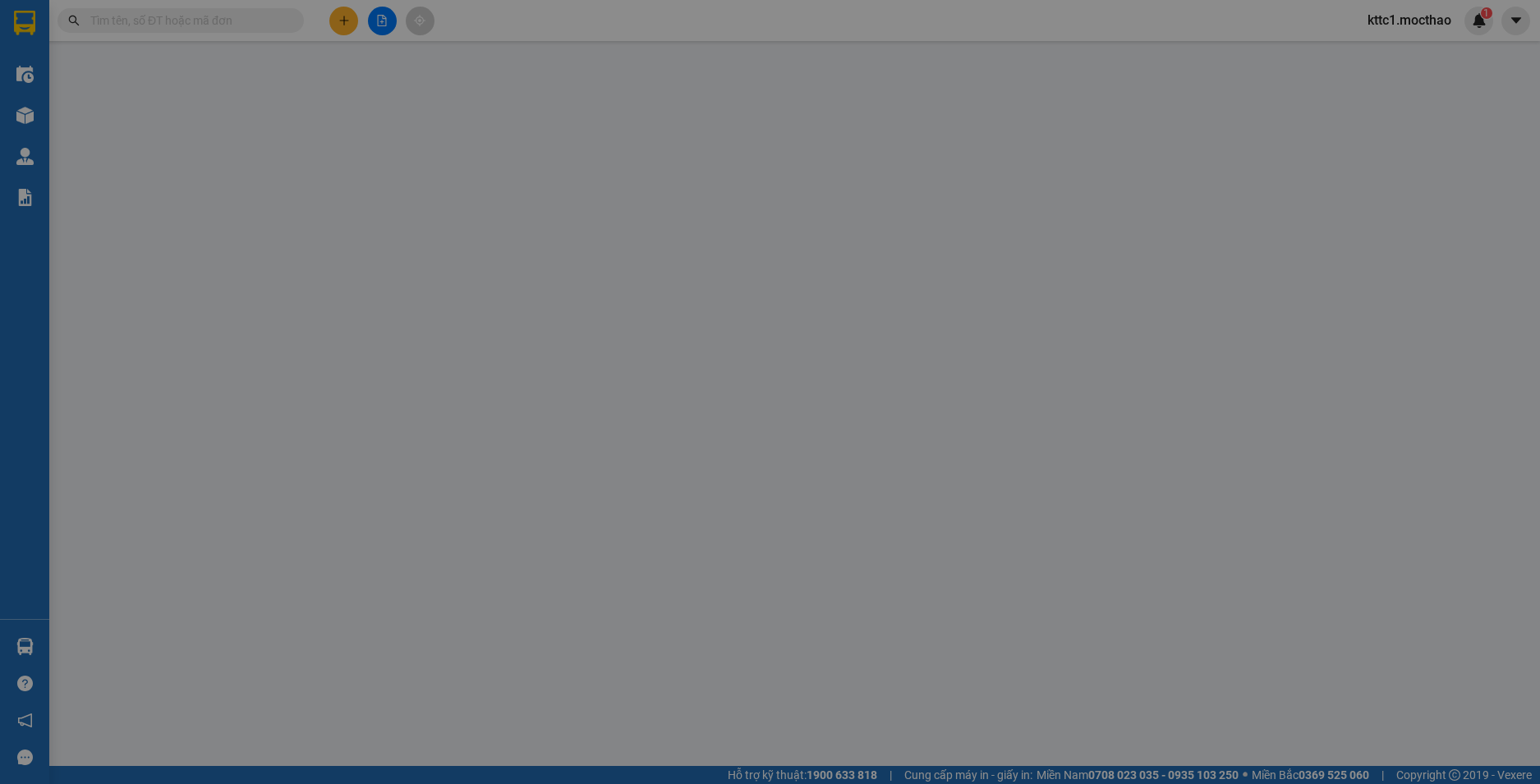
type input "0"
type input "40.000"
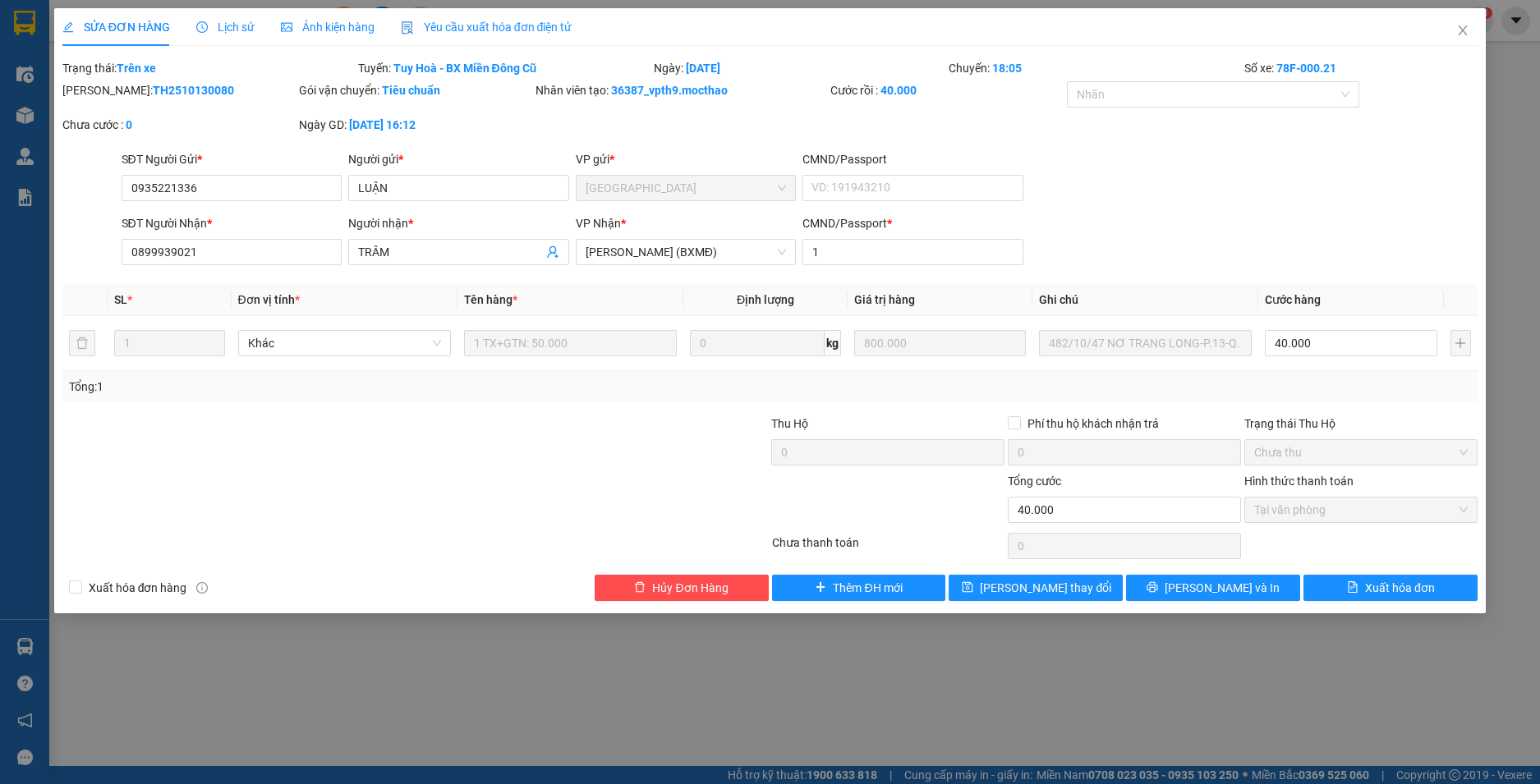
click at [534, 28] on span "Yêu cầu xuất hóa đơn điện tử" at bounding box center [487, 27] width 172 height 13
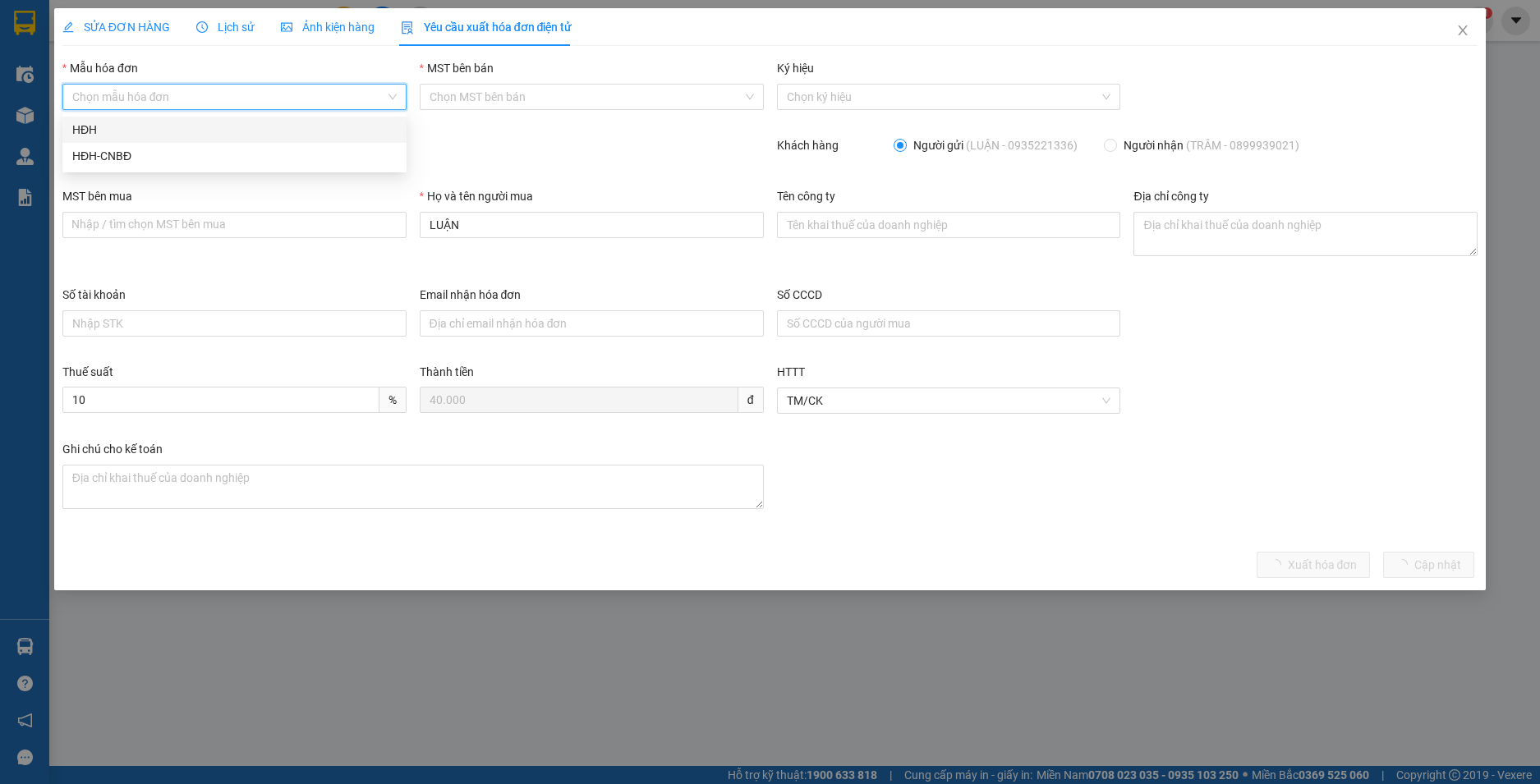
click at [225, 95] on input "Mẫu hóa đơn" at bounding box center [228, 97] width 313 height 24
click at [183, 131] on div "HĐH" at bounding box center [234, 129] width 324 height 18
type input "8"
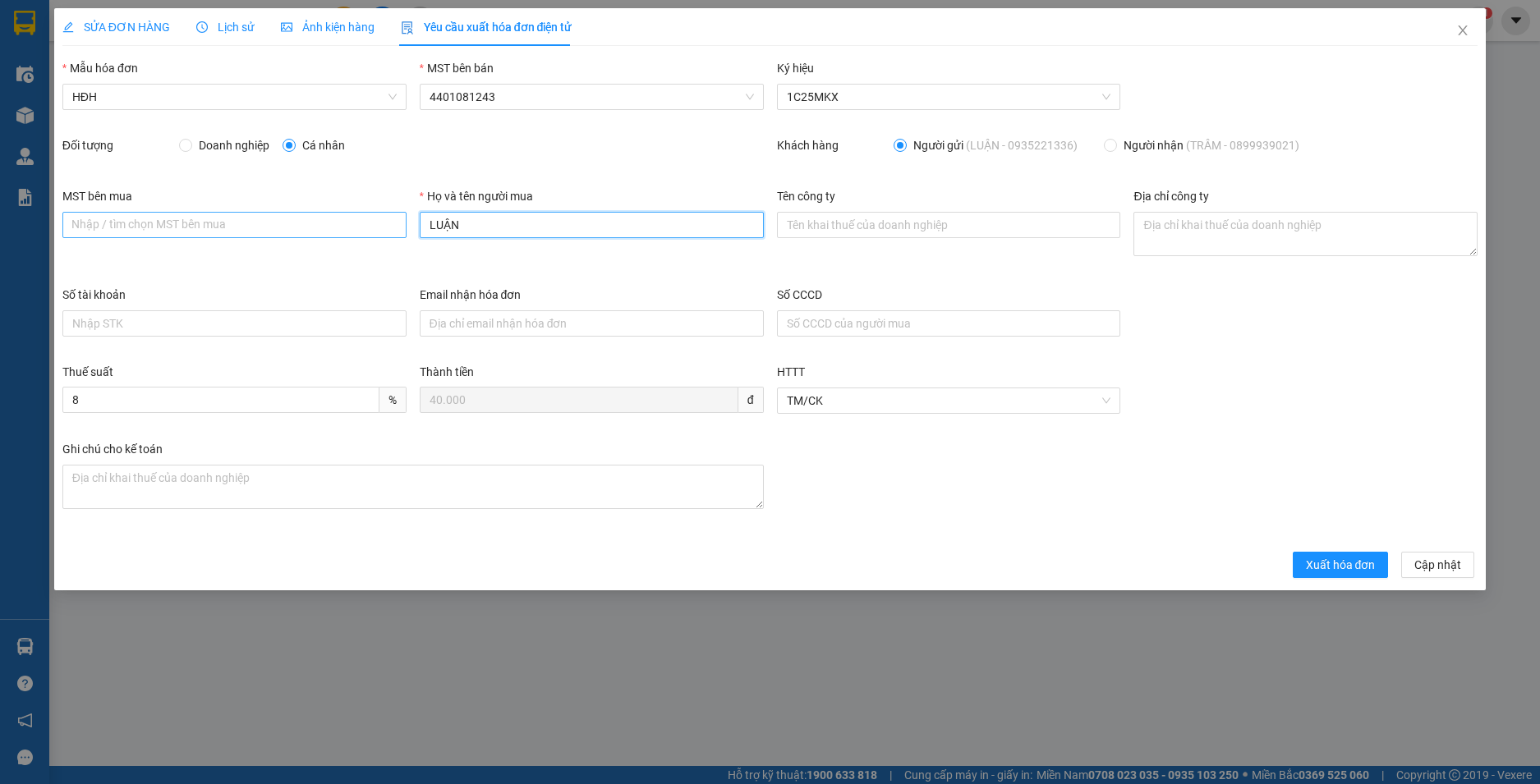
drag, startPoint x: 474, startPoint y: 230, endPoint x: 387, endPoint y: 233, distance: 87.1
click at [387, 233] on div "MST bên mua Nhập / tìm chọn MST bên mua Họ và tên người mua LUẬN Tên công ty Đị…" at bounding box center [770, 237] width 1429 height 99
type input "Người mua không lấy hoá đơn"
click at [1303, 559] on button "Xuất hóa đơn" at bounding box center [1340, 565] width 96 height 26
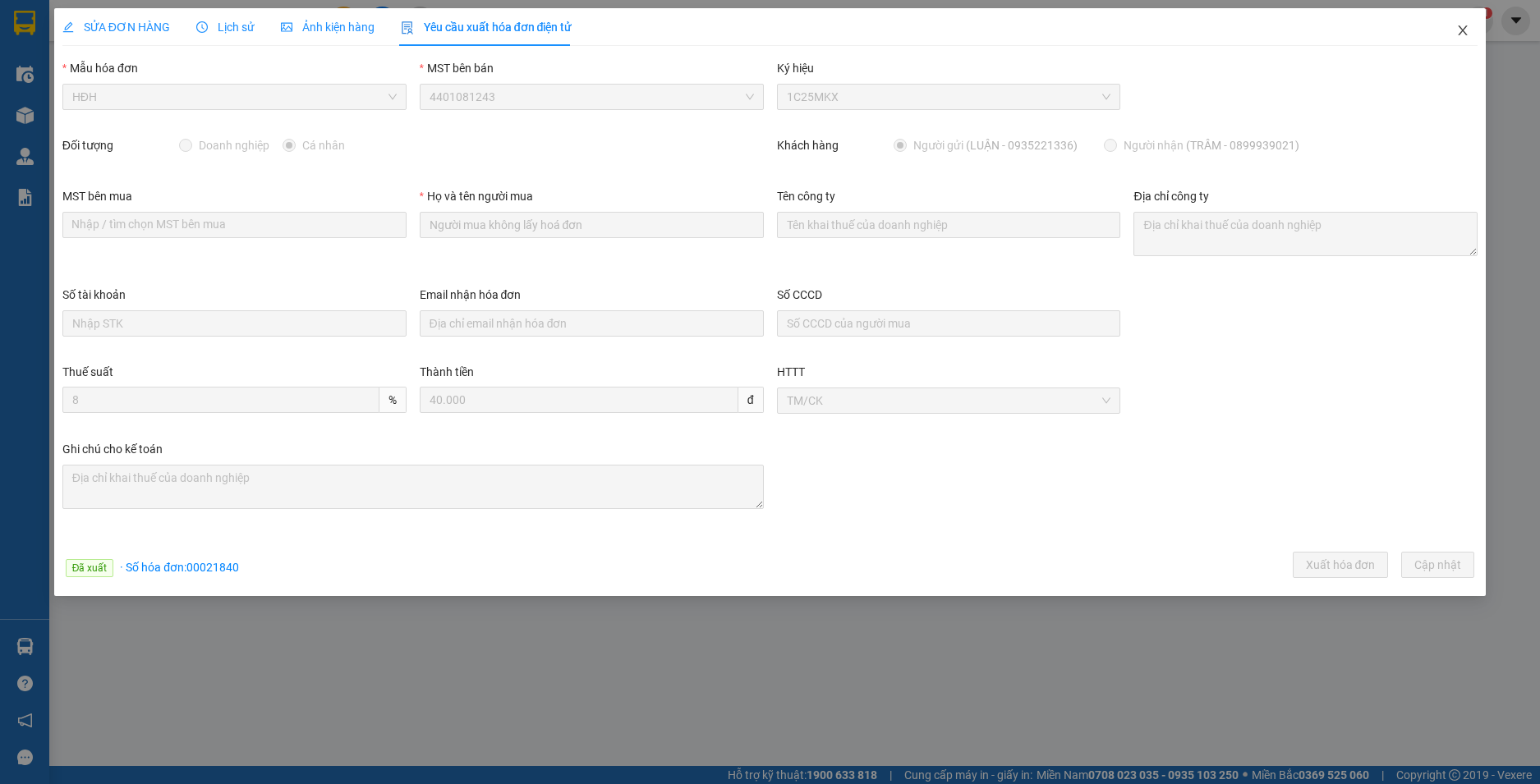
click at [1464, 31] on icon "close" at bounding box center [1464, 29] width 9 height 10
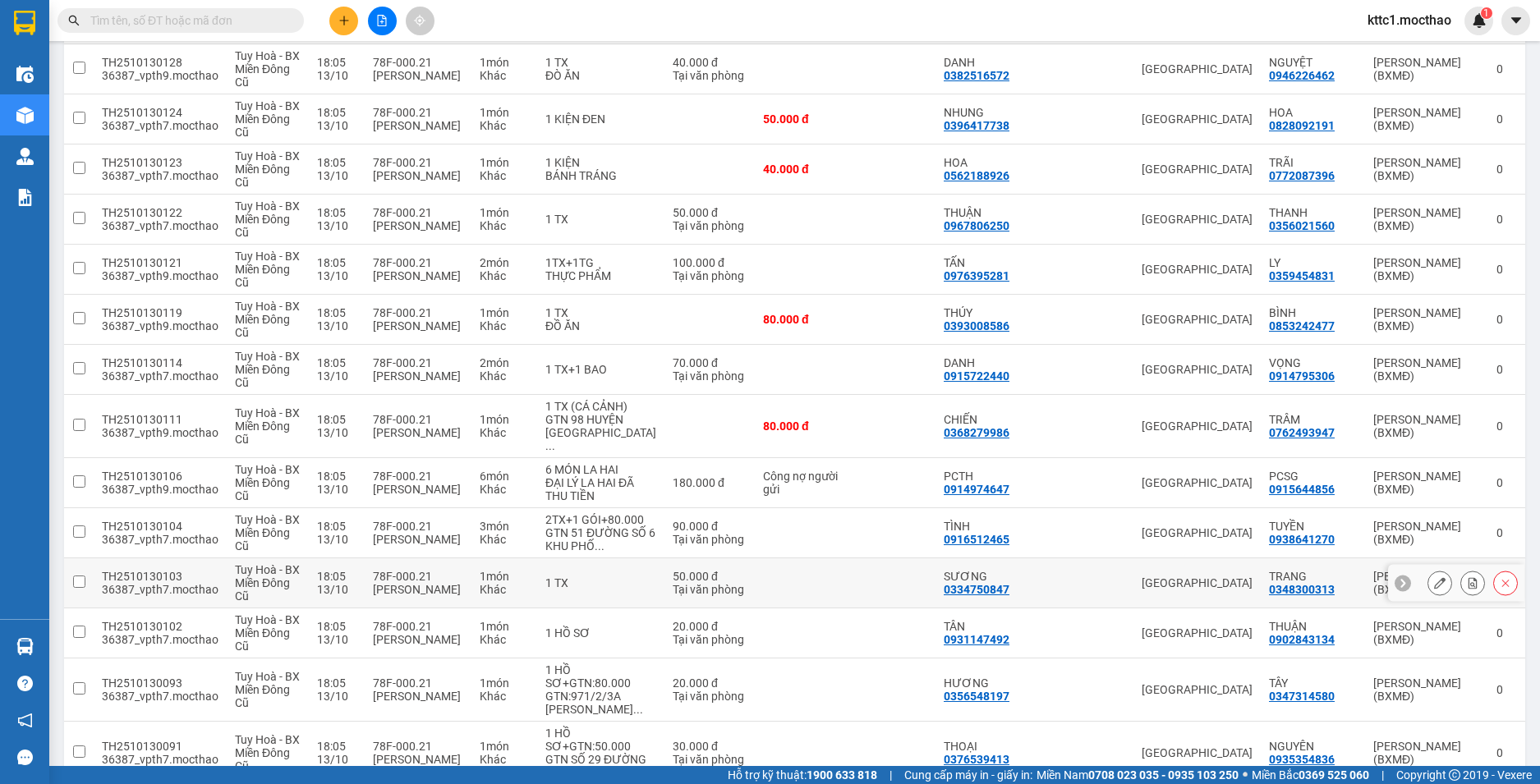
scroll to position [1150, 0]
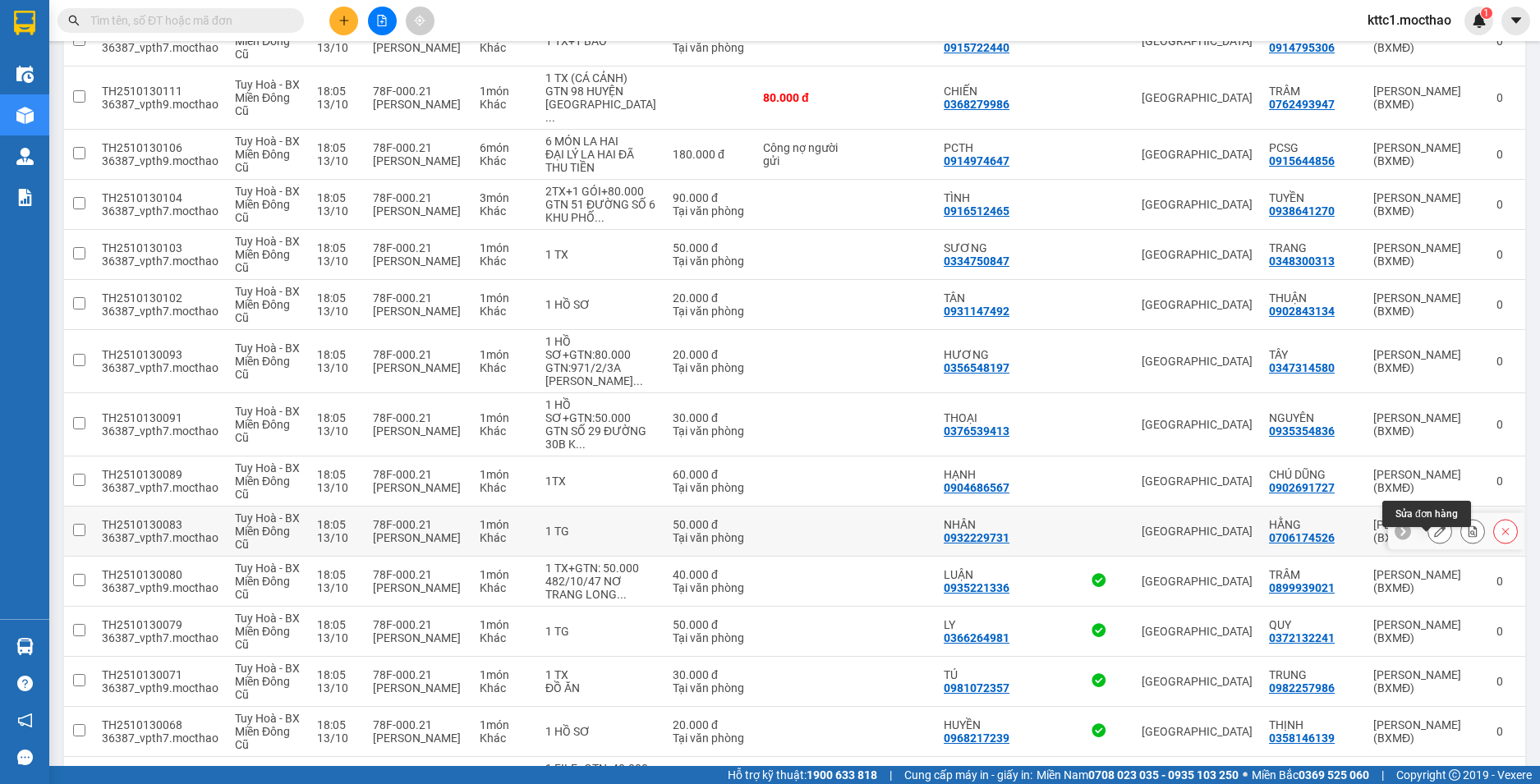
click at [1432, 544] on button at bounding box center [1440, 531] width 23 height 29
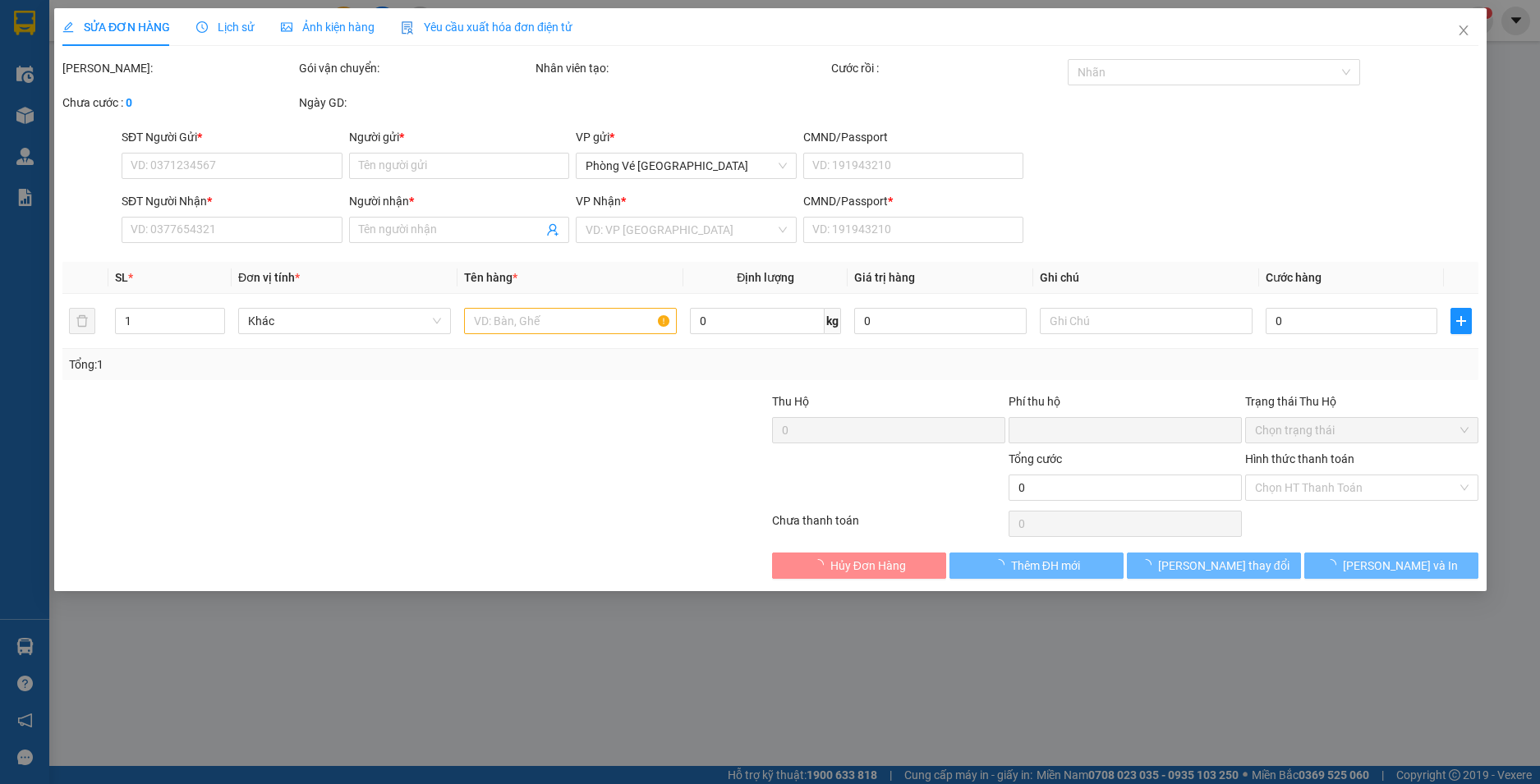
type input "0932229731"
type input "NHÂN"
type input "0706174526"
type input "HẰNG"
type input "1"
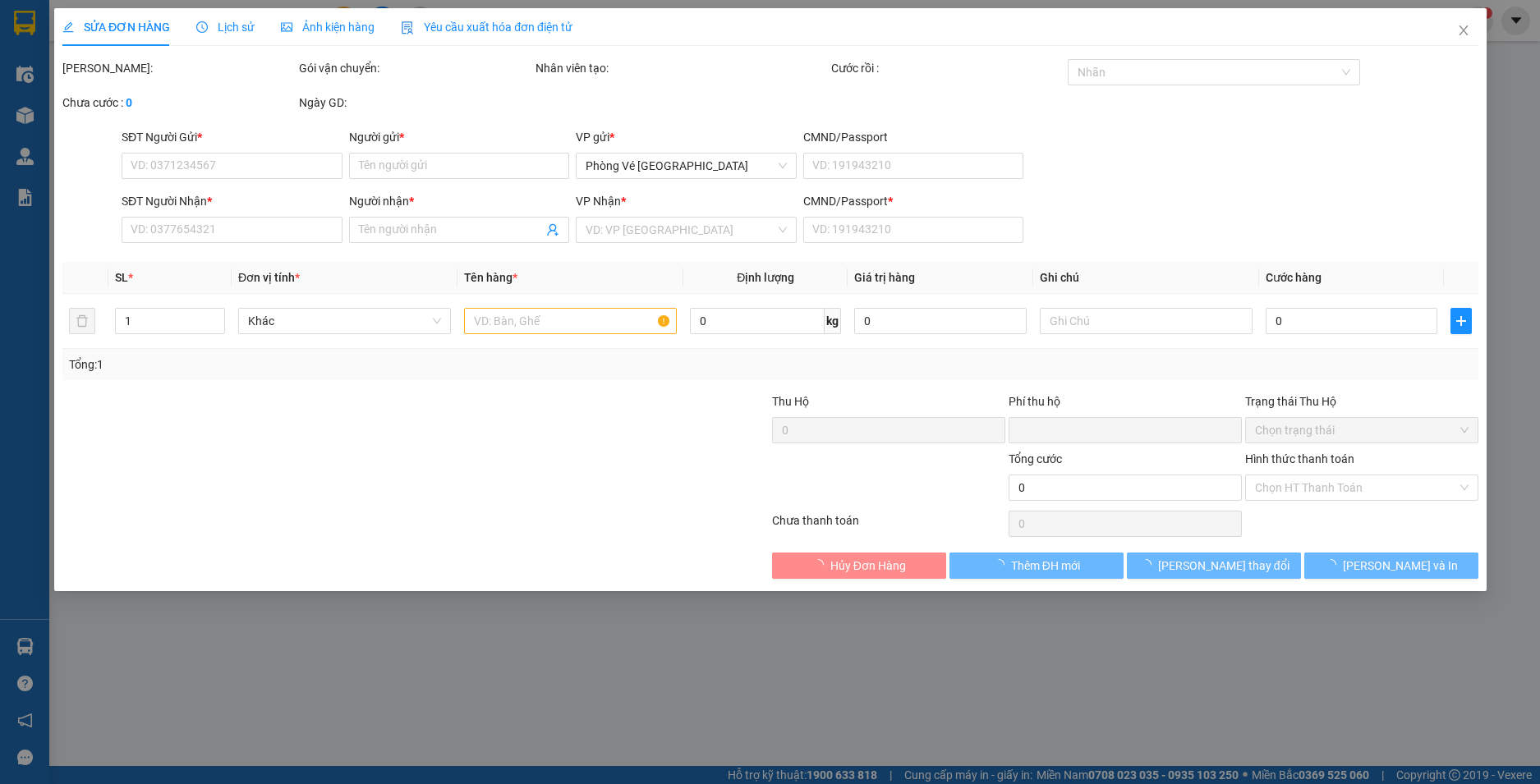
type input "0"
type input "50.000"
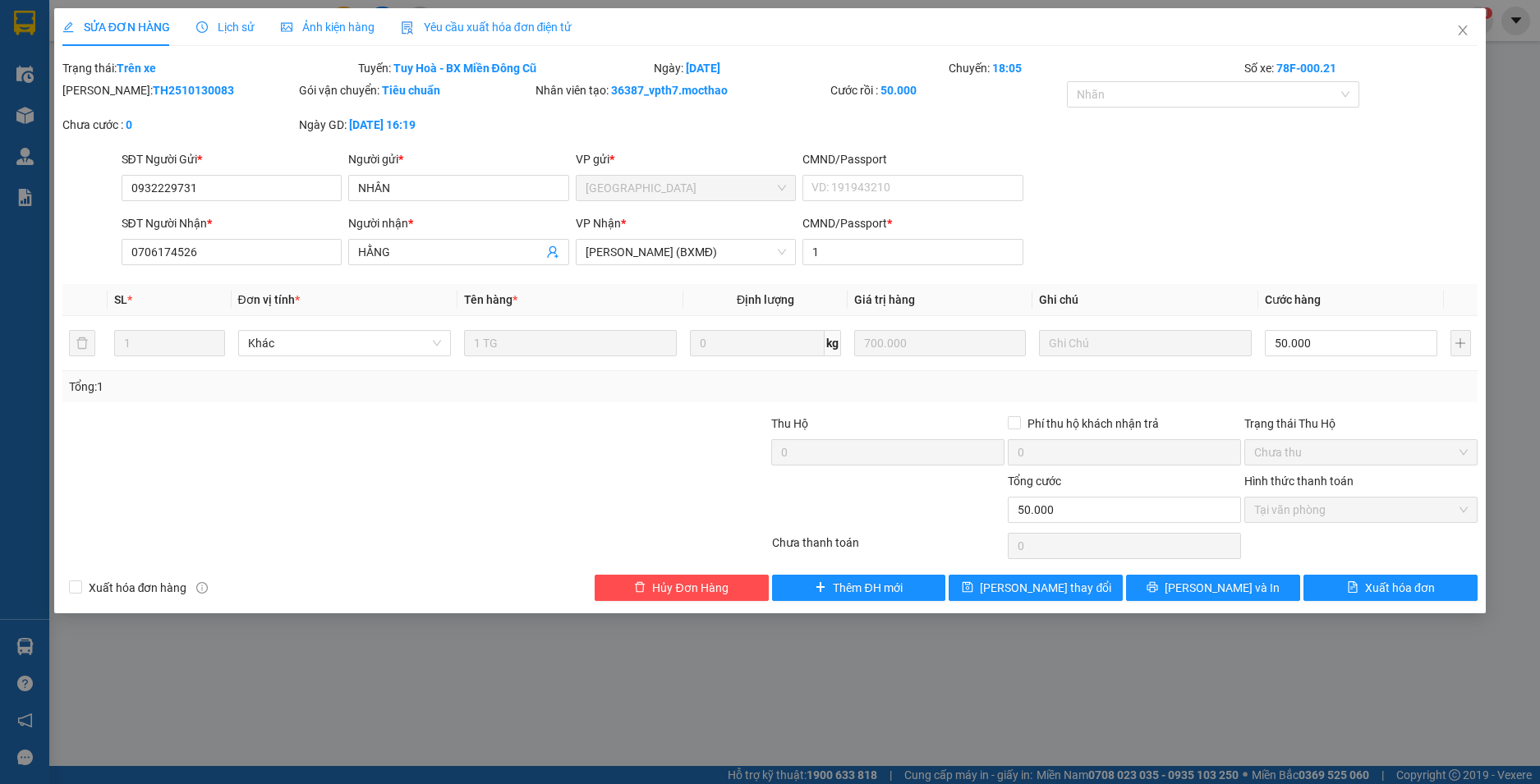
click at [460, 29] on span "Yêu cầu xuất hóa đơn điện tử" at bounding box center [487, 27] width 172 height 13
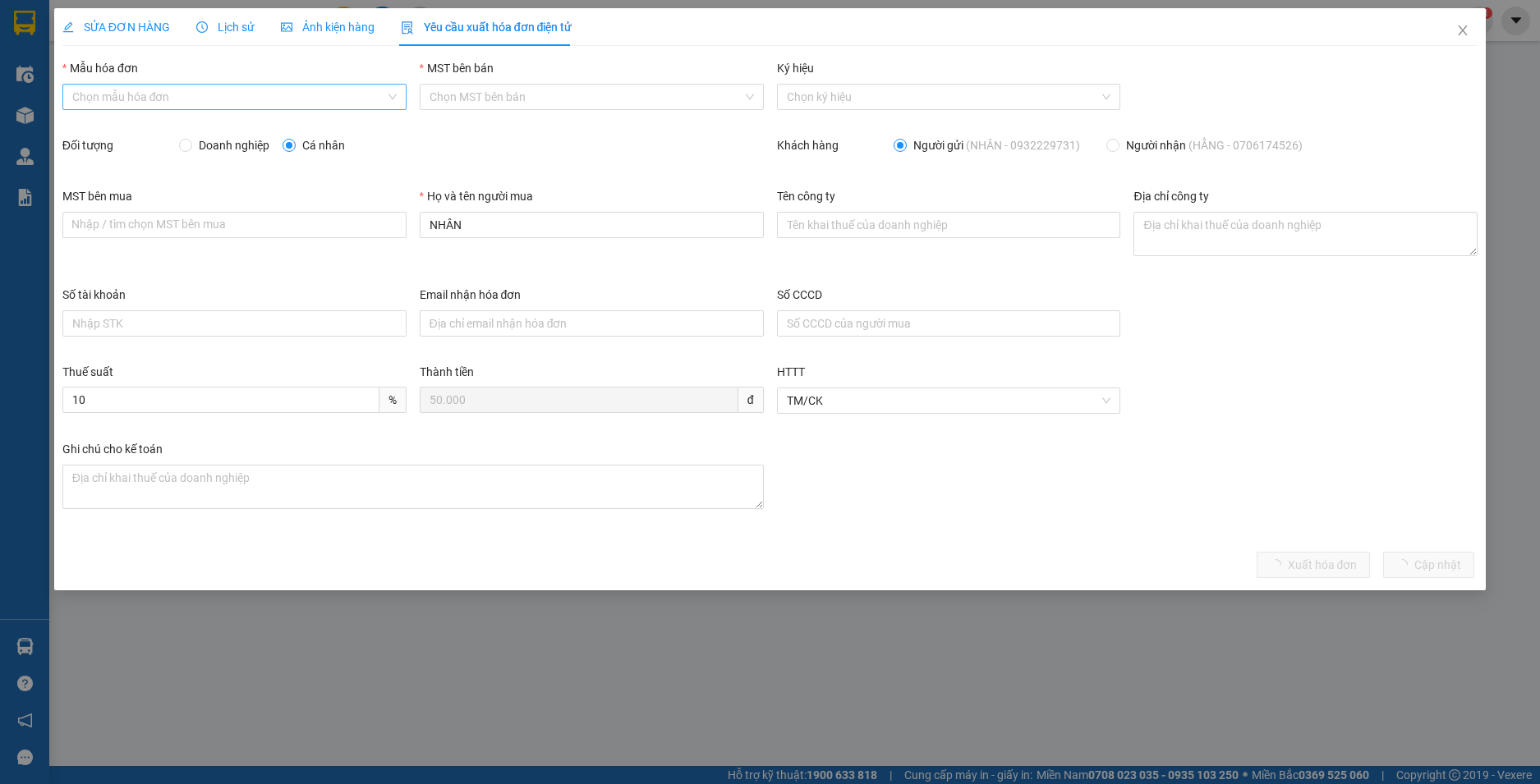
click at [232, 93] on input "Mẫu hóa đơn" at bounding box center [228, 97] width 313 height 24
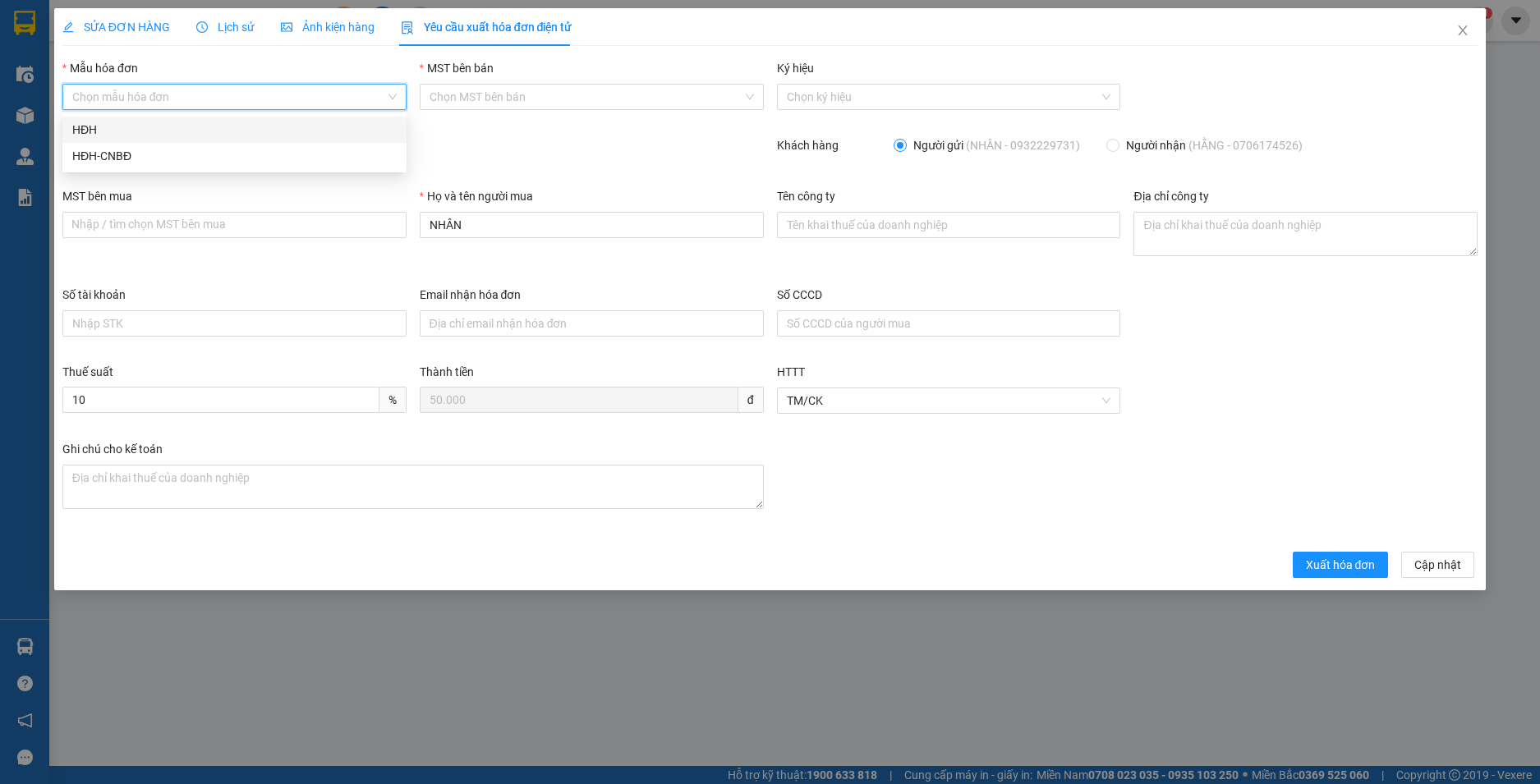
click at [230, 125] on div "HĐH" at bounding box center [234, 129] width 324 height 18
type input "8"
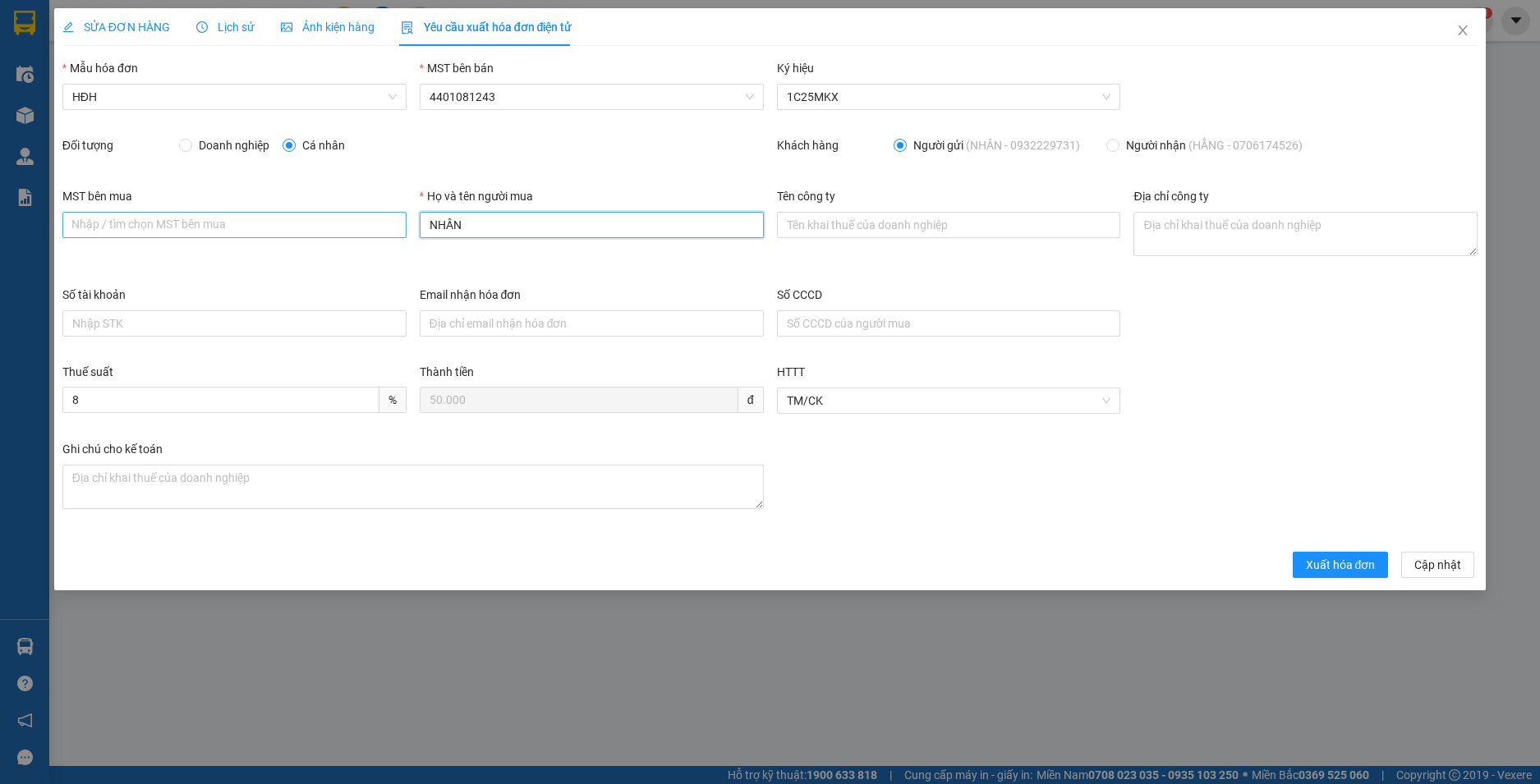
drag, startPoint x: 471, startPoint y: 221, endPoint x: 360, endPoint y: 238, distance: 112.3
click at [360, 238] on div "MST bên mua Nhập / tìm chọn MST bên mua Họ và tên người mua NHÂN Tên công ty Đị…" at bounding box center [770, 237] width 1429 height 99
type input "Người mua không lấy hoá đơn"
click at [1314, 557] on span "Xuất hóa đơn" at bounding box center [1340, 565] width 69 height 18
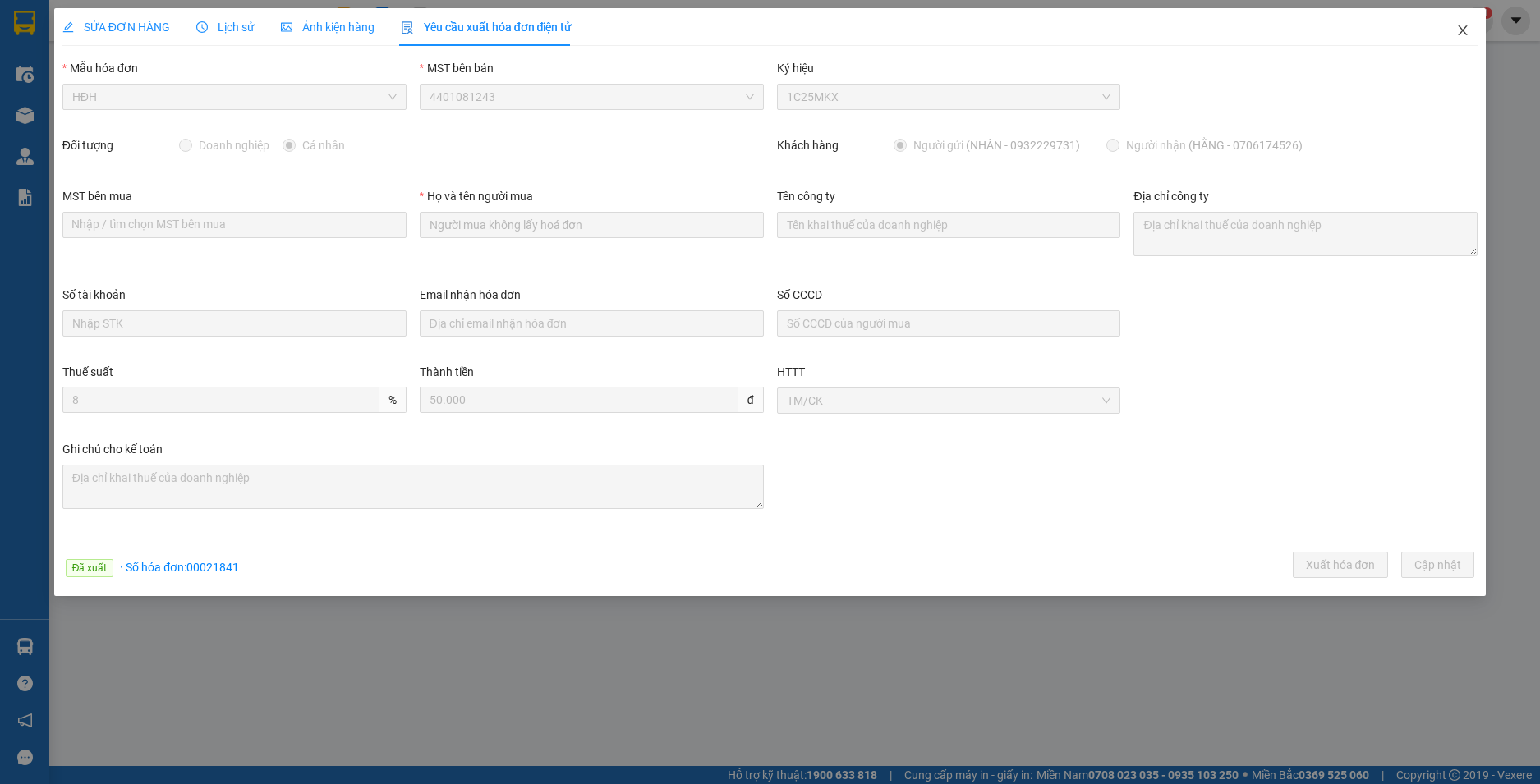
click at [1473, 29] on span "Close" at bounding box center [1463, 30] width 46 height 46
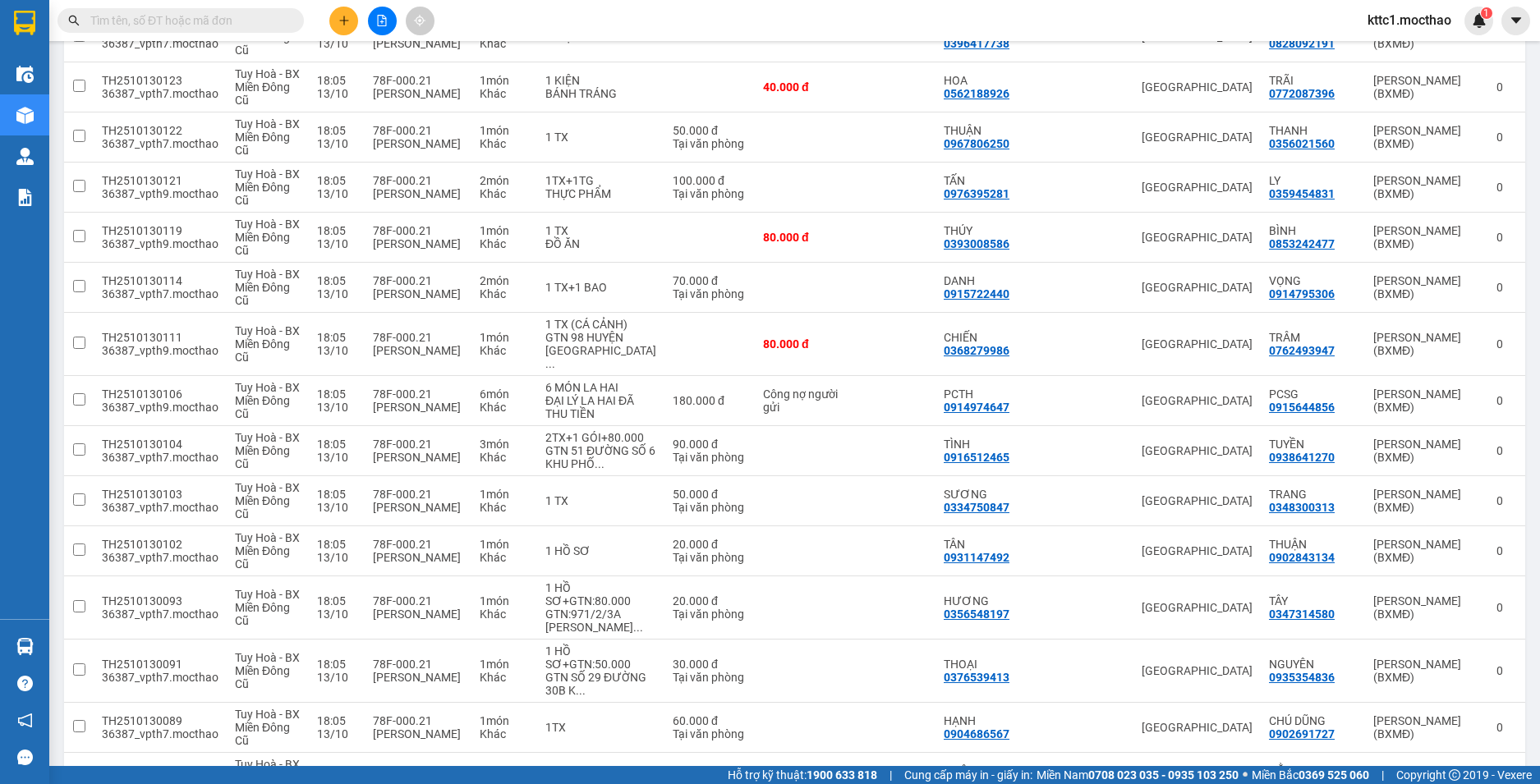
scroll to position [1396, 0]
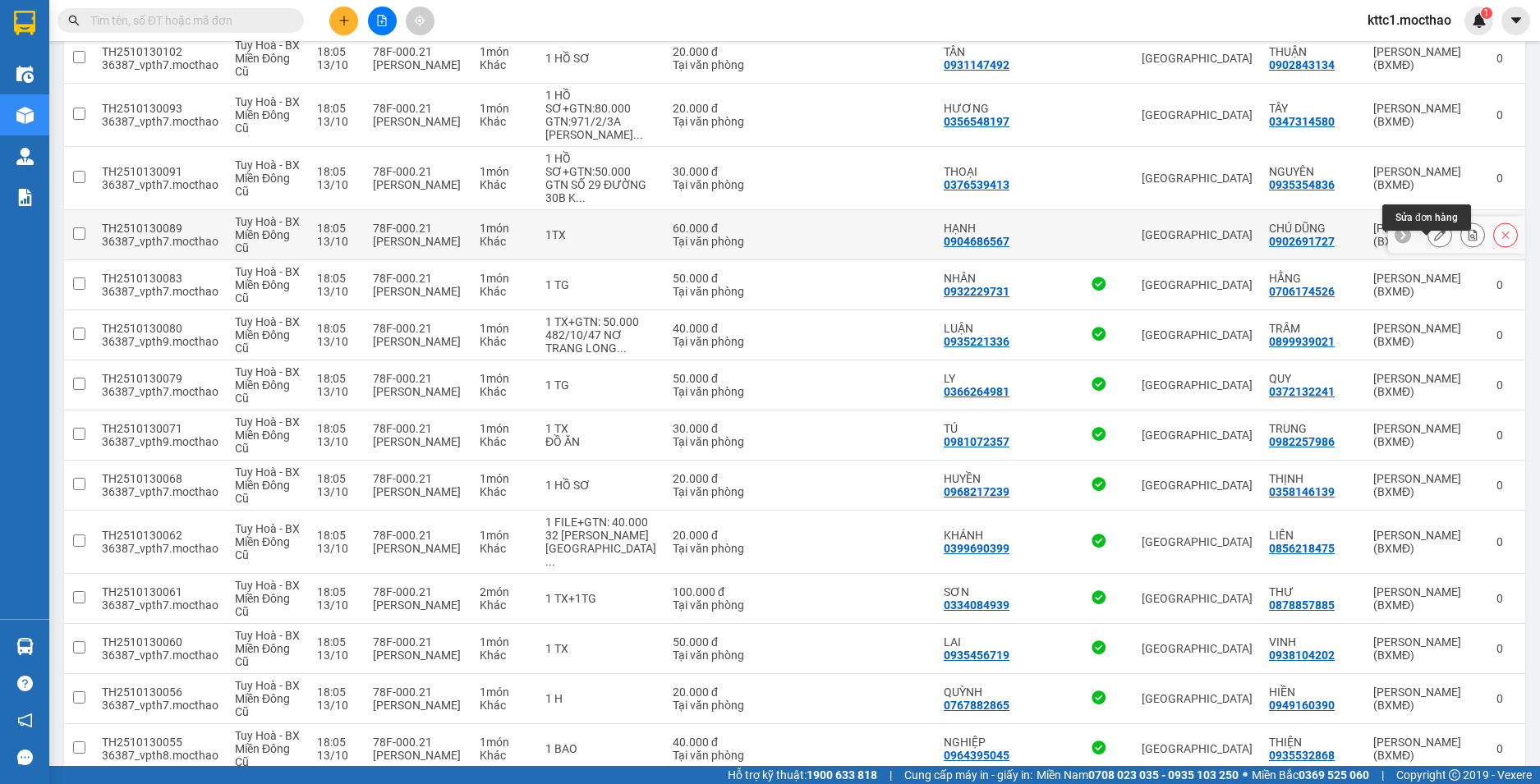
click at [1434, 240] on icon at bounding box center [1439, 234] width 11 height 11
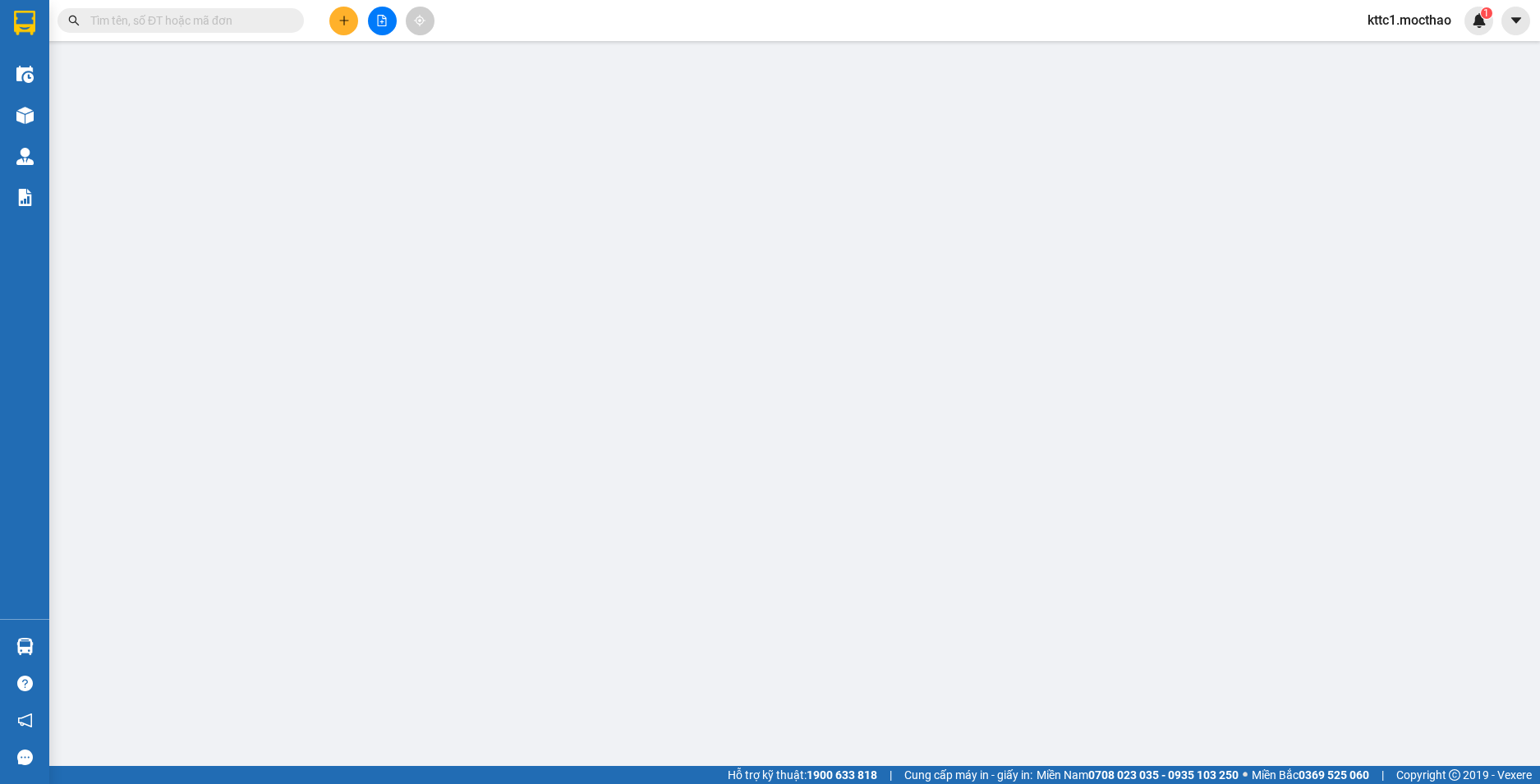
type input "0904686567"
type input "HẠNH"
type input "0902691727"
type input "CHÚ DŨNG"
type input "1"
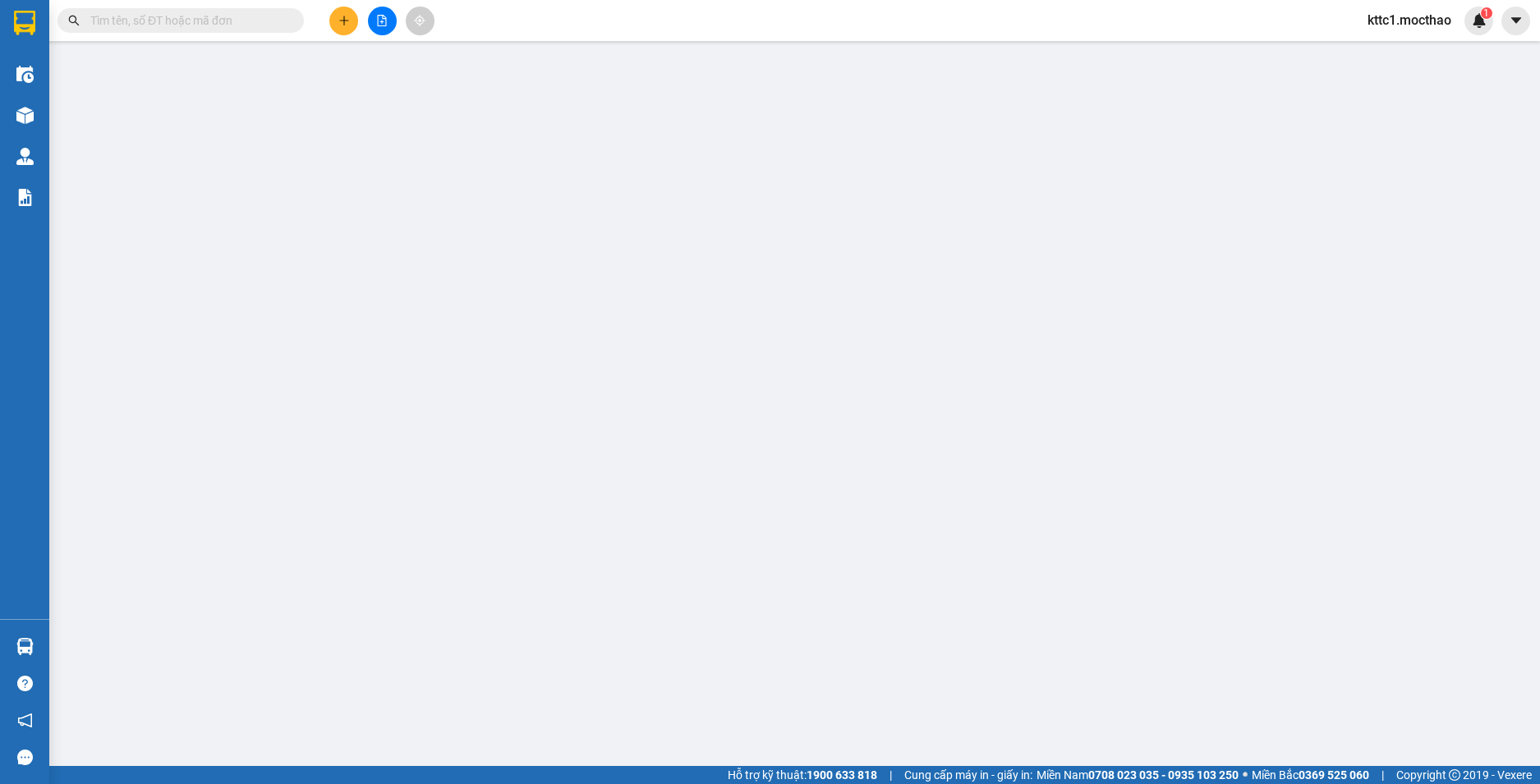
type input "0"
type input "60.000"
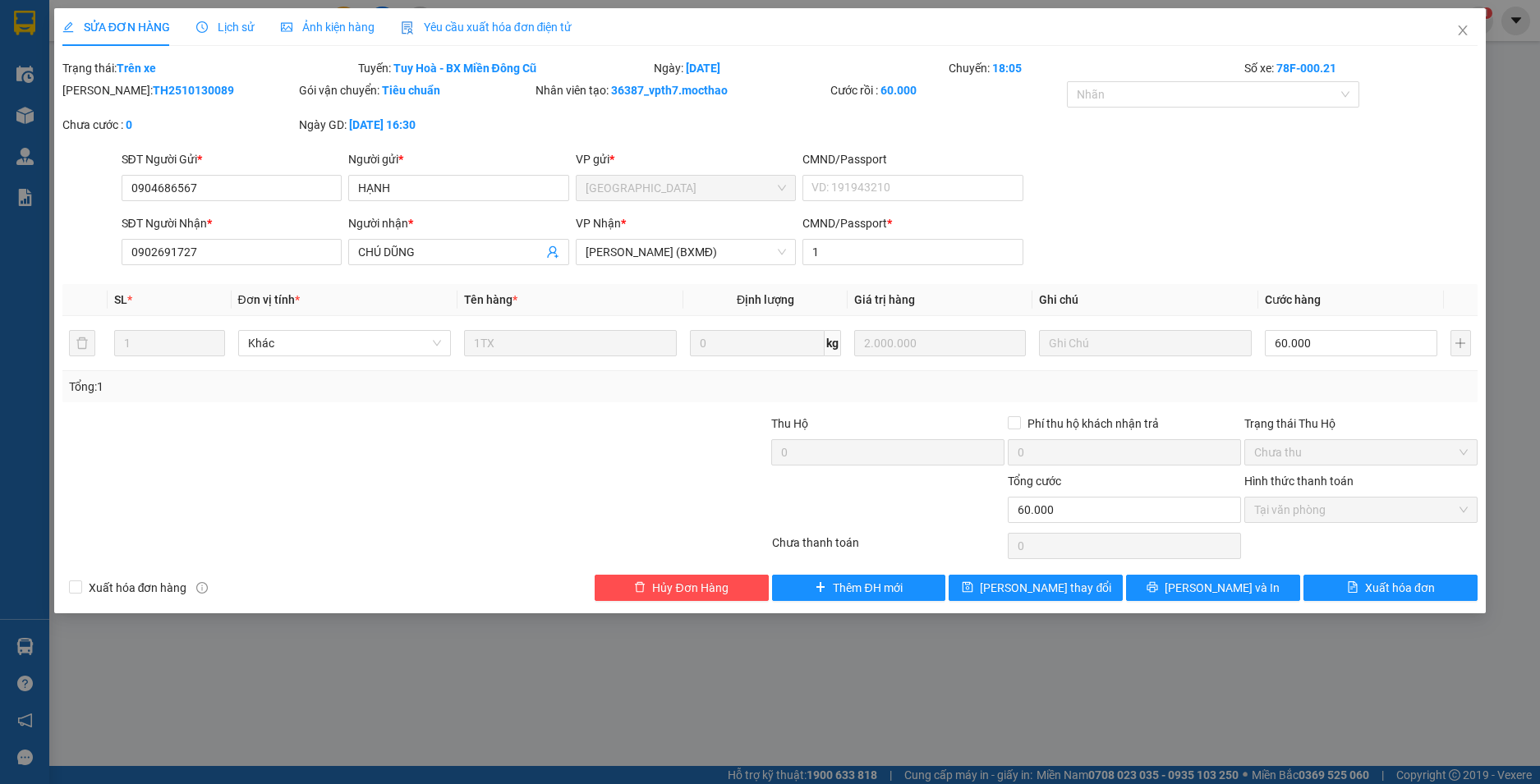
click at [488, 28] on span "Yêu cầu xuất hóa đơn điện tử" at bounding box center [487, 27] width 172 height 13
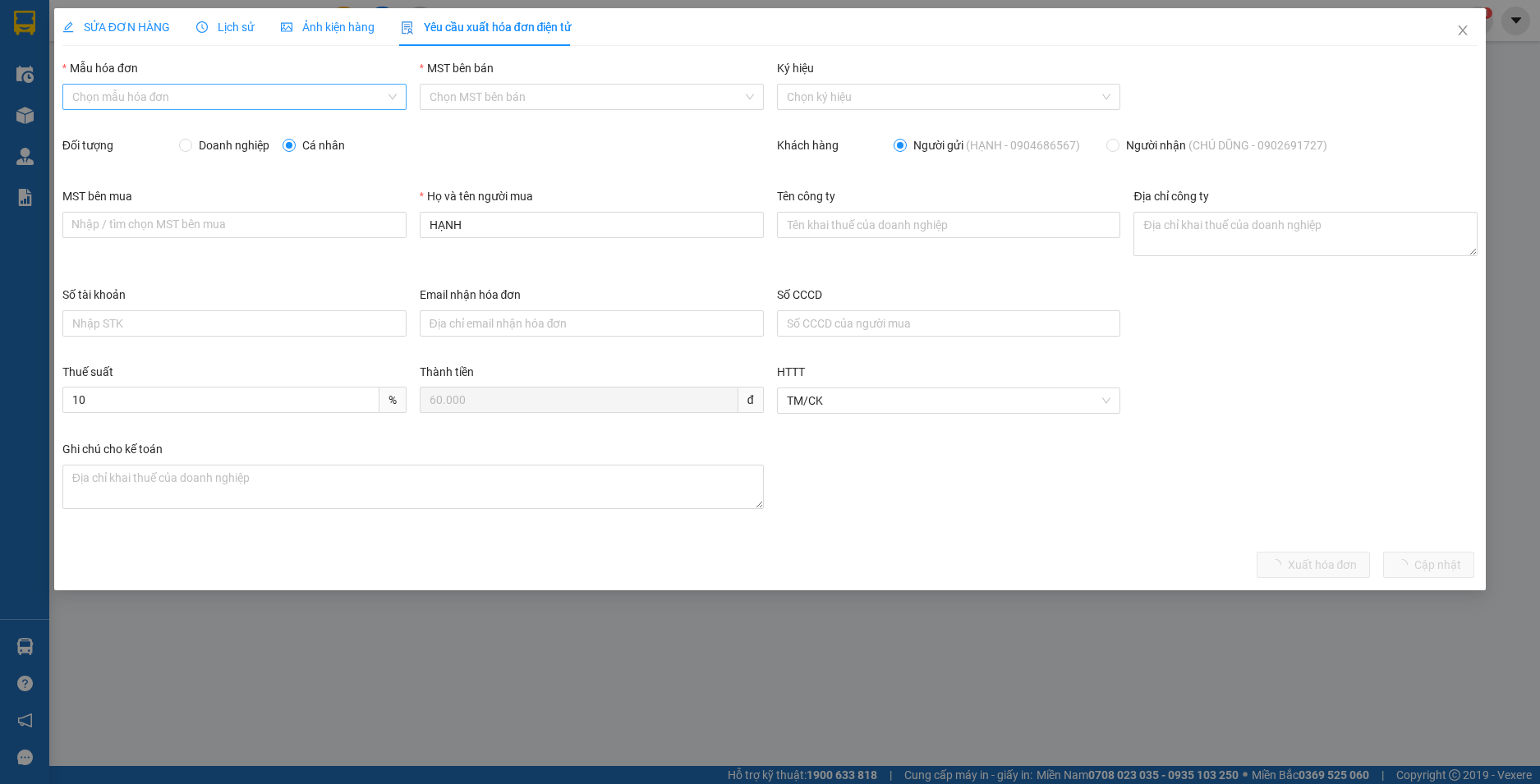
click at [240, 91] on input "Mẫu hóa đơn" at bounding box center [228, 97] width 313 height 24
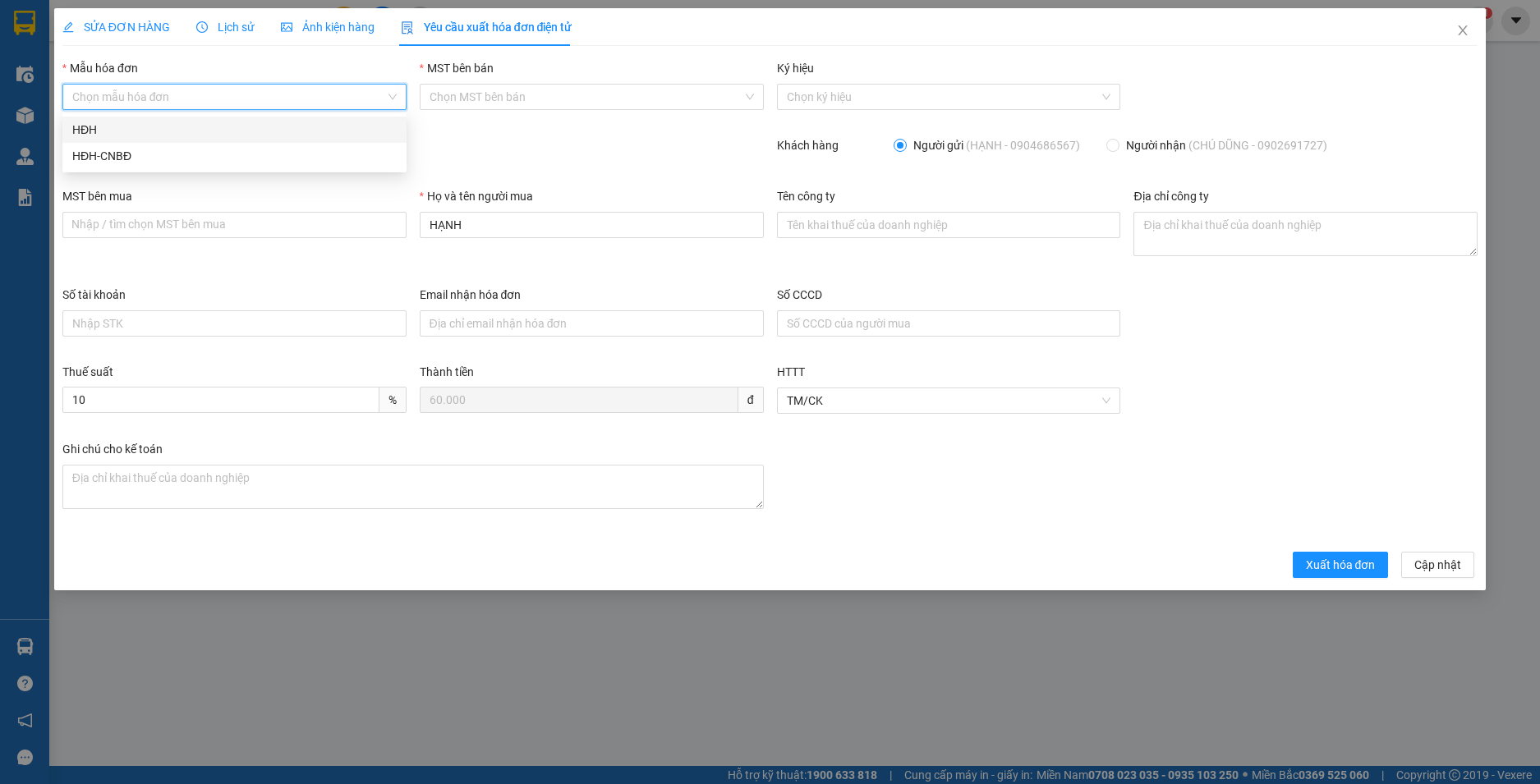
drag, startPoint x: 220, startPoint y: 127, endPoint x: 233, endPoint y: 134, distance: 14.8
click at [220, 128] on div "HĐH" at bounding box center [234, 129] width 324 height 18
type input "8"
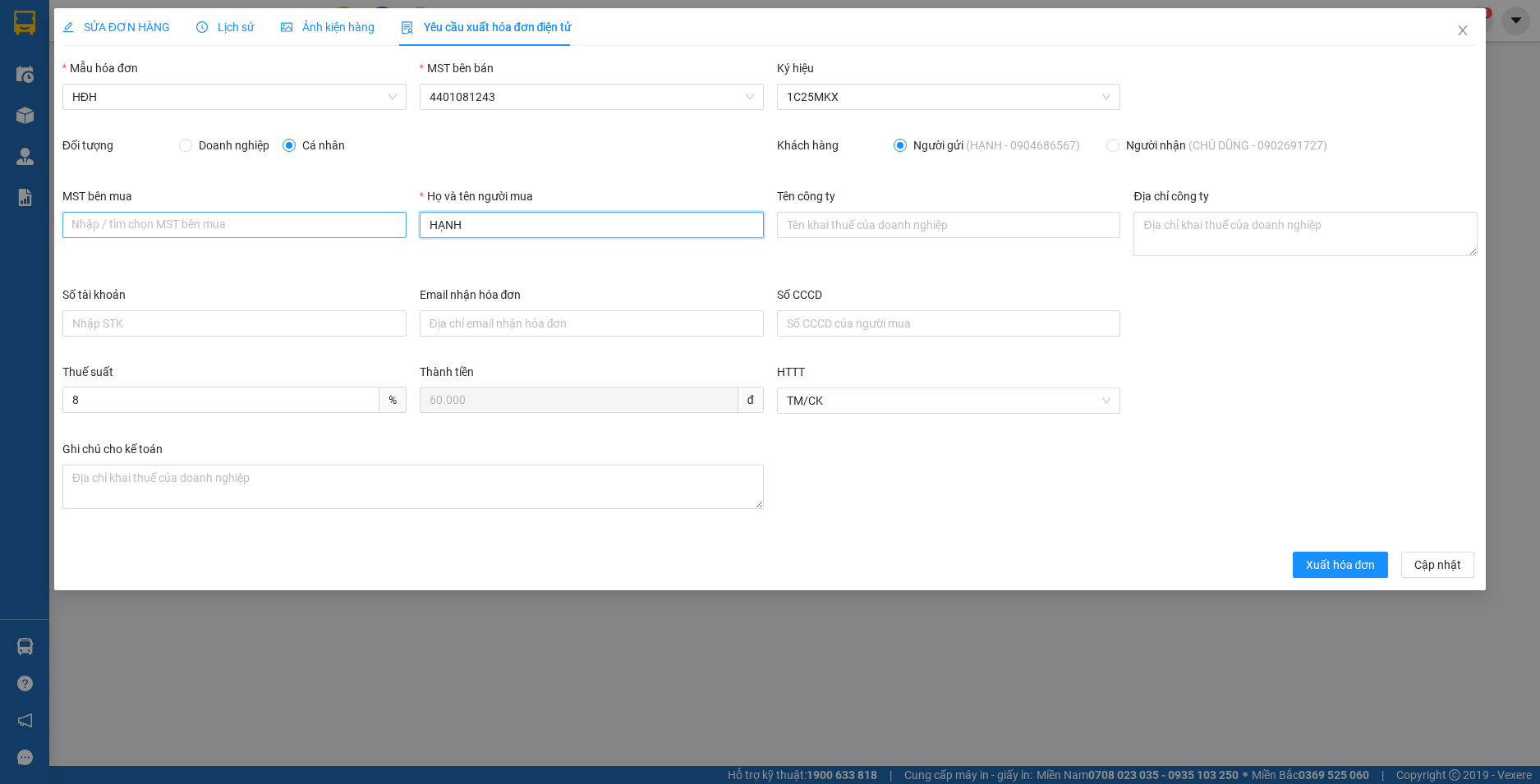
drag, startPoint x: 472, startPoint y: 229, endPoint x: 377, endPoint y: 220, distance: 95.4
click at [377, 220] on div "MST bên mua Nhập / tìm chọn MST bên mua Họ và tên người mua HẠNH Tên công ty Đị…" at bounding box center [770, 237] width 1429 height 99
type input "Người mua không lấy hoá đơn"
click at [1346, 570] on span "Xuất hóa đơn" at bounding box center [1340, 565] width 69 height 18
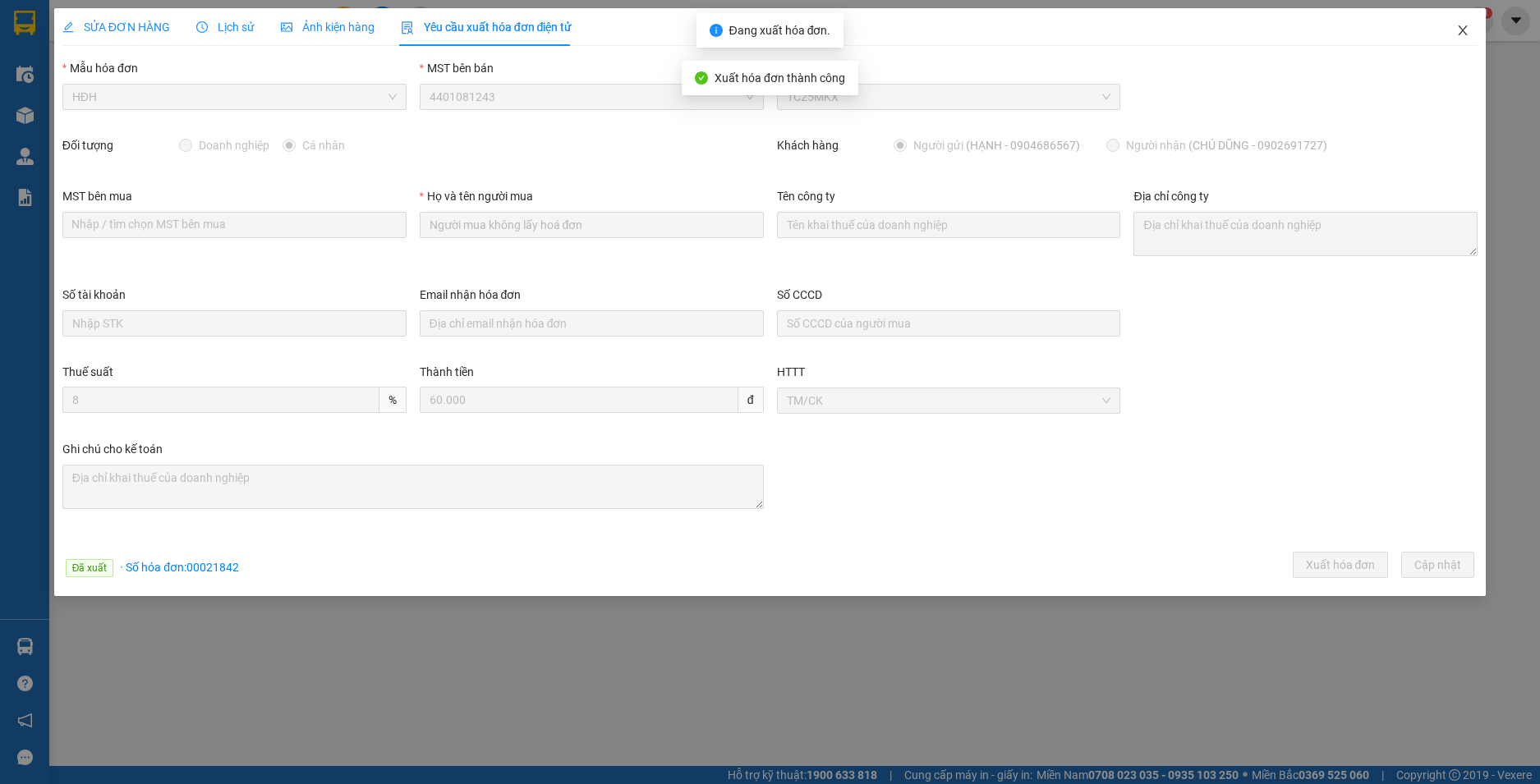
click at [1462, 28] on icon "close" at bounding box center [1463, 29] width 13 height 13
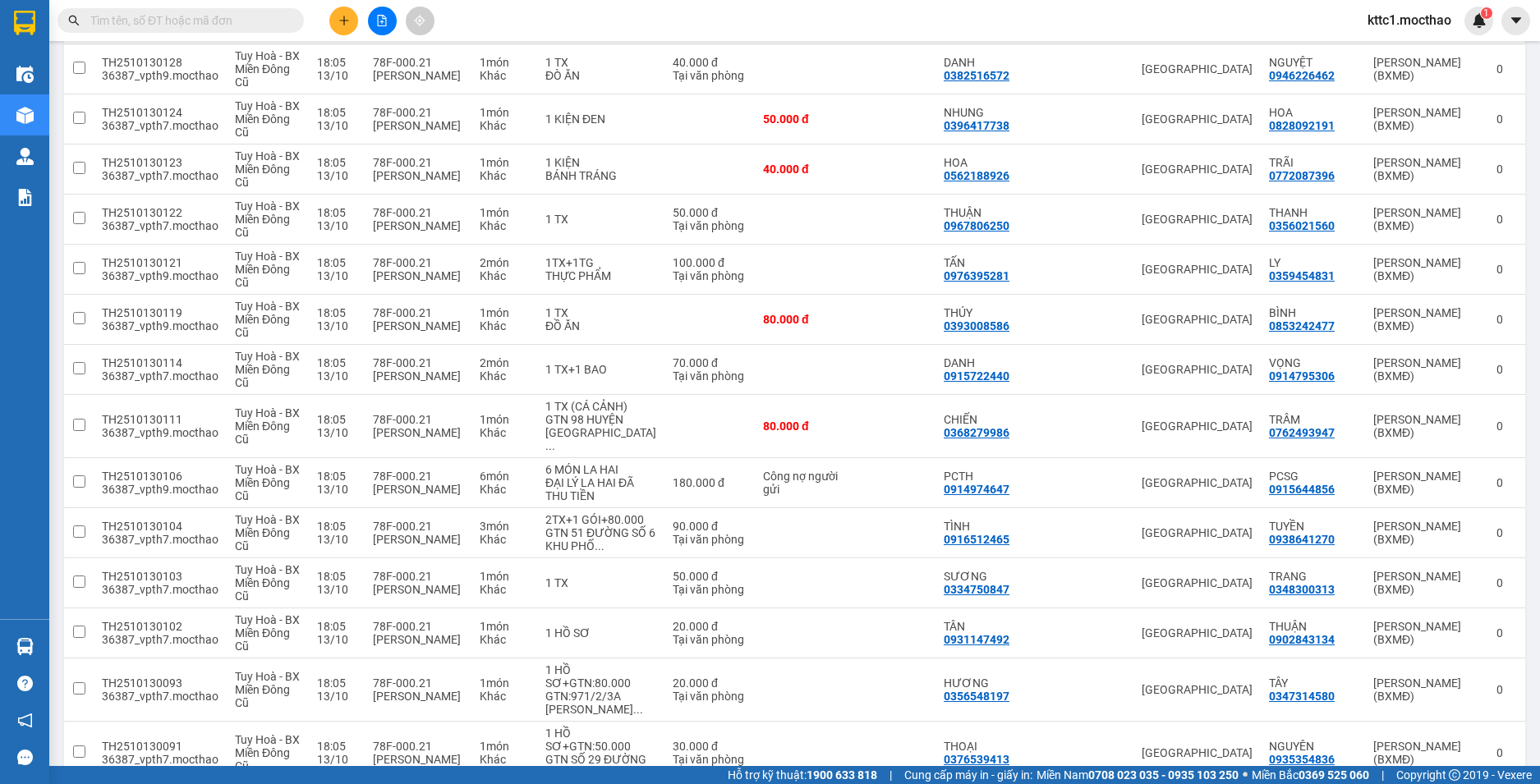
scroll to position [1150, 0]
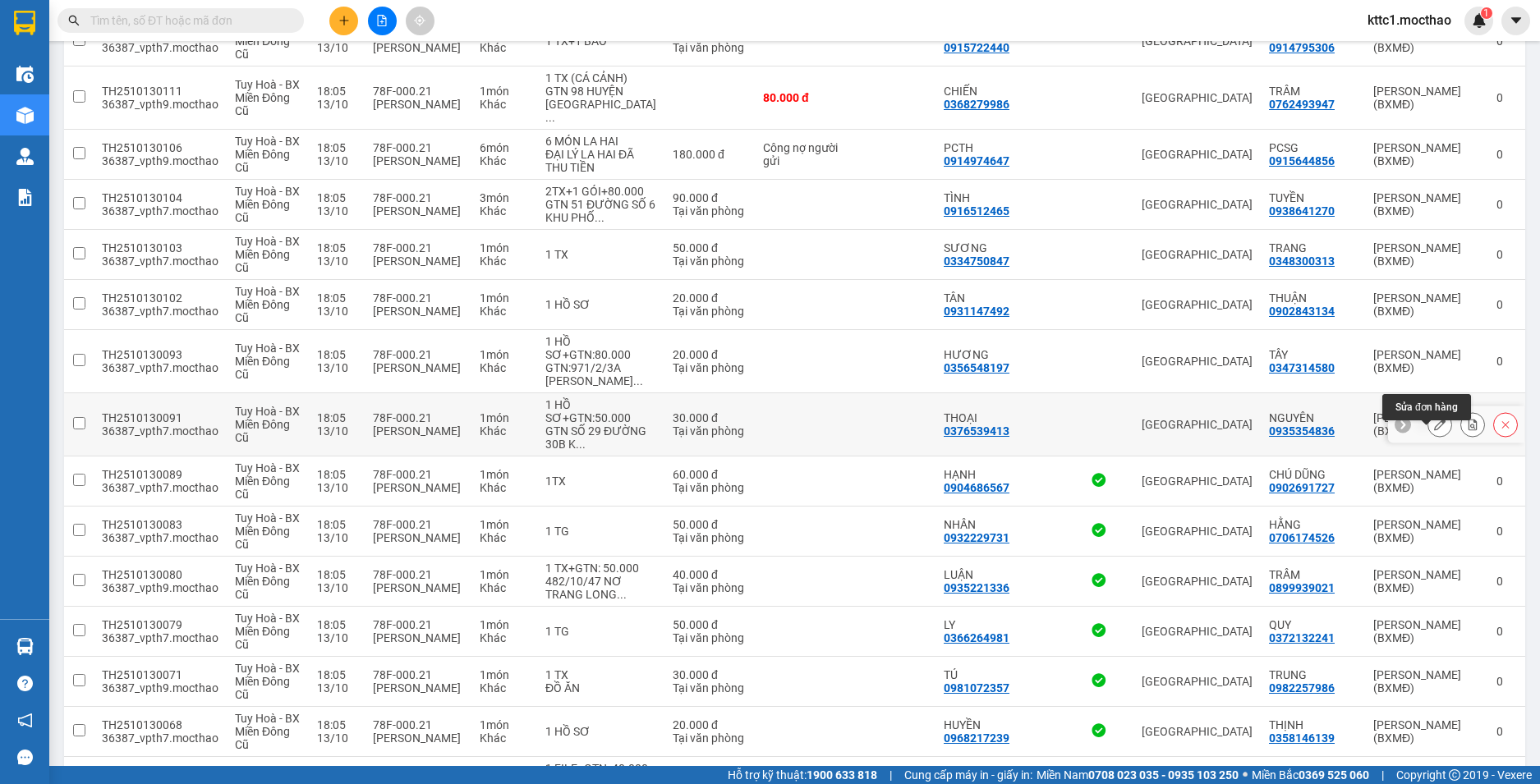
click at [1434, 430] on icon at bounding box center [1439, 424] width 11 height 11
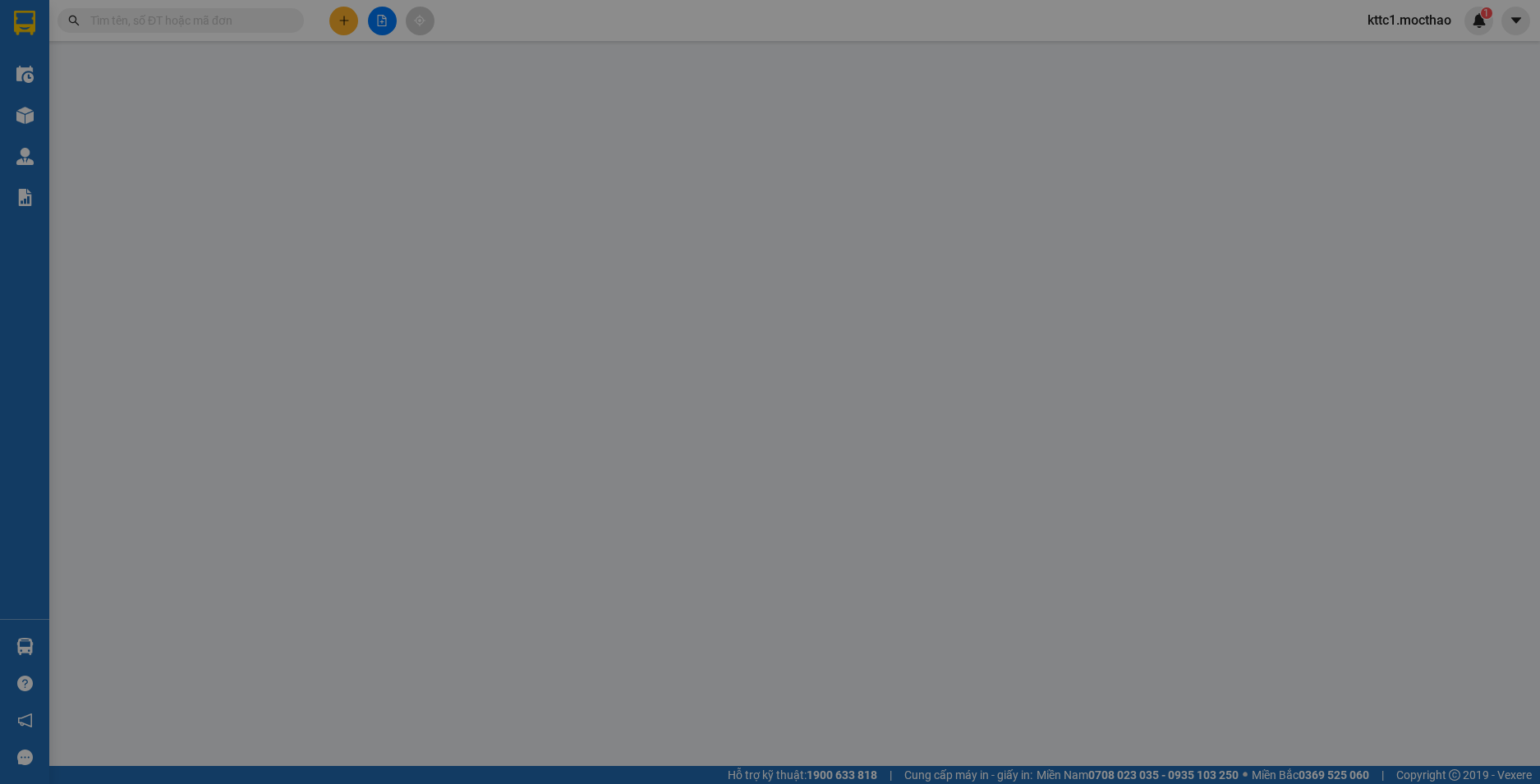
type input "0376539413"
type input "THOẠI"
type input "0935354836"
type input "NGUYÊN"
type input "1"
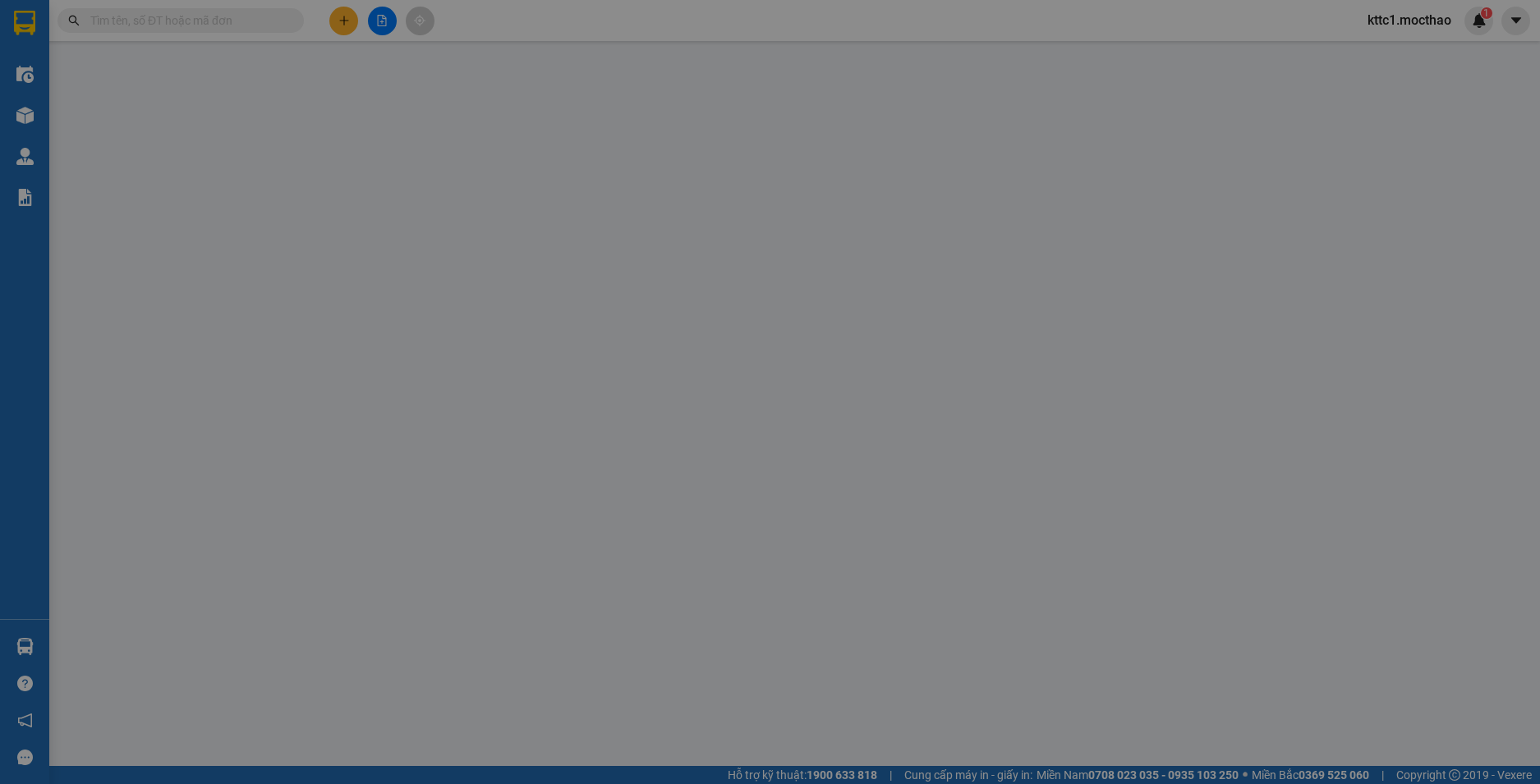
type input "0"
type input "30.000"
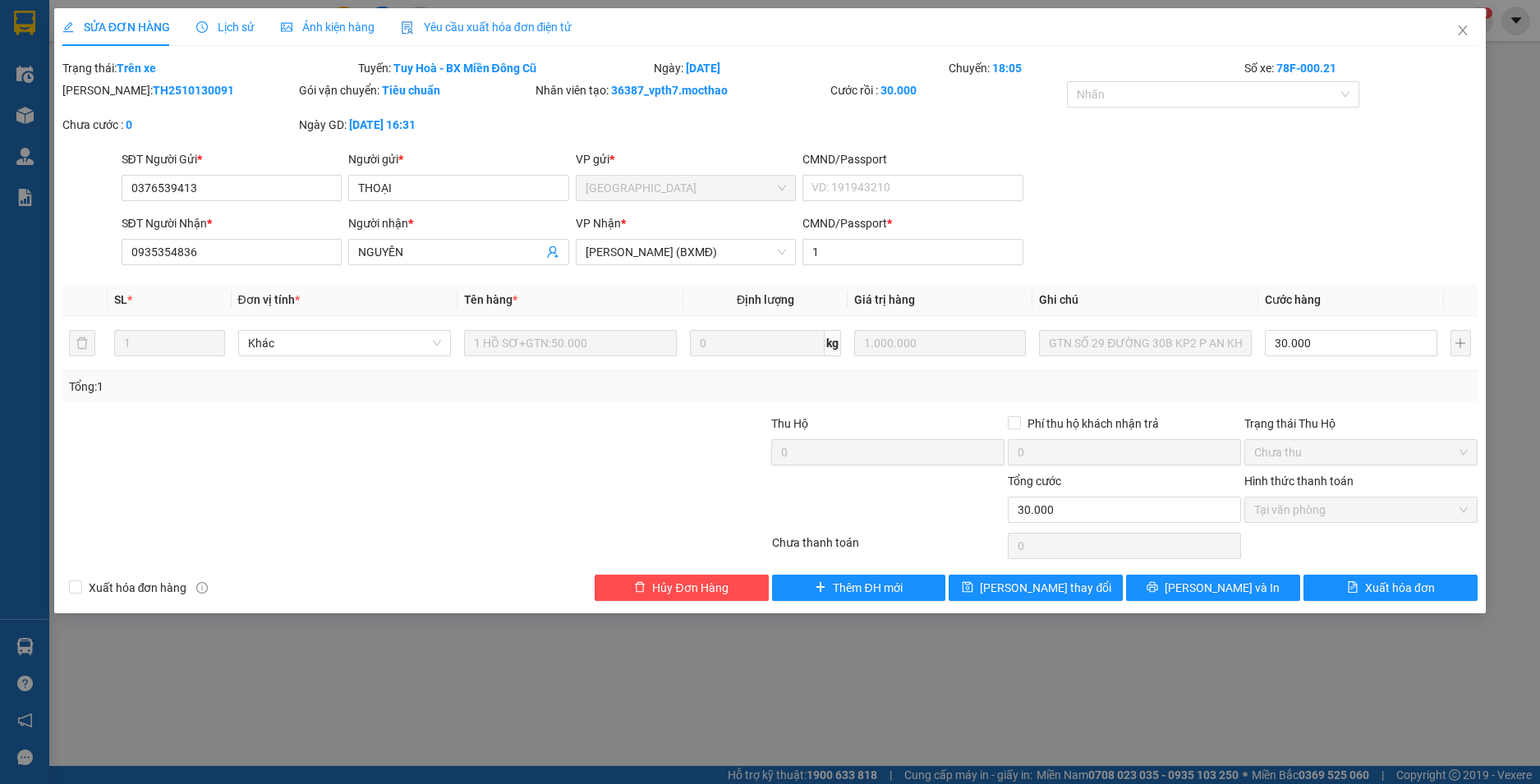
click at [479, 29] on span "Yêu cầu xuất hóa đơn điện tử" at bounding box center [487, 27] width 172 height 13
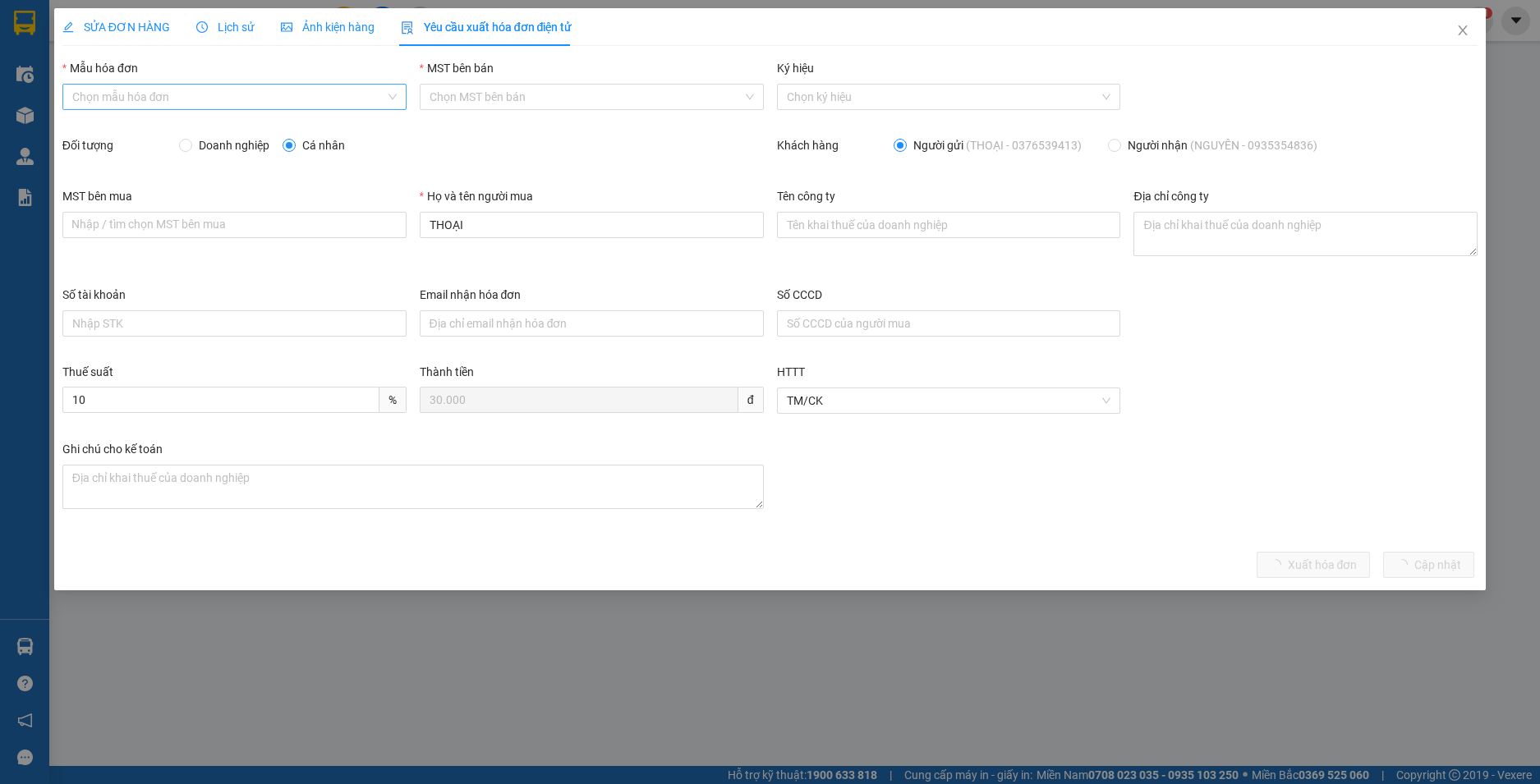
click at [252, 93] on input "Mẫu hóa đơn" at bounding box center [228, 97] width 313 height 24
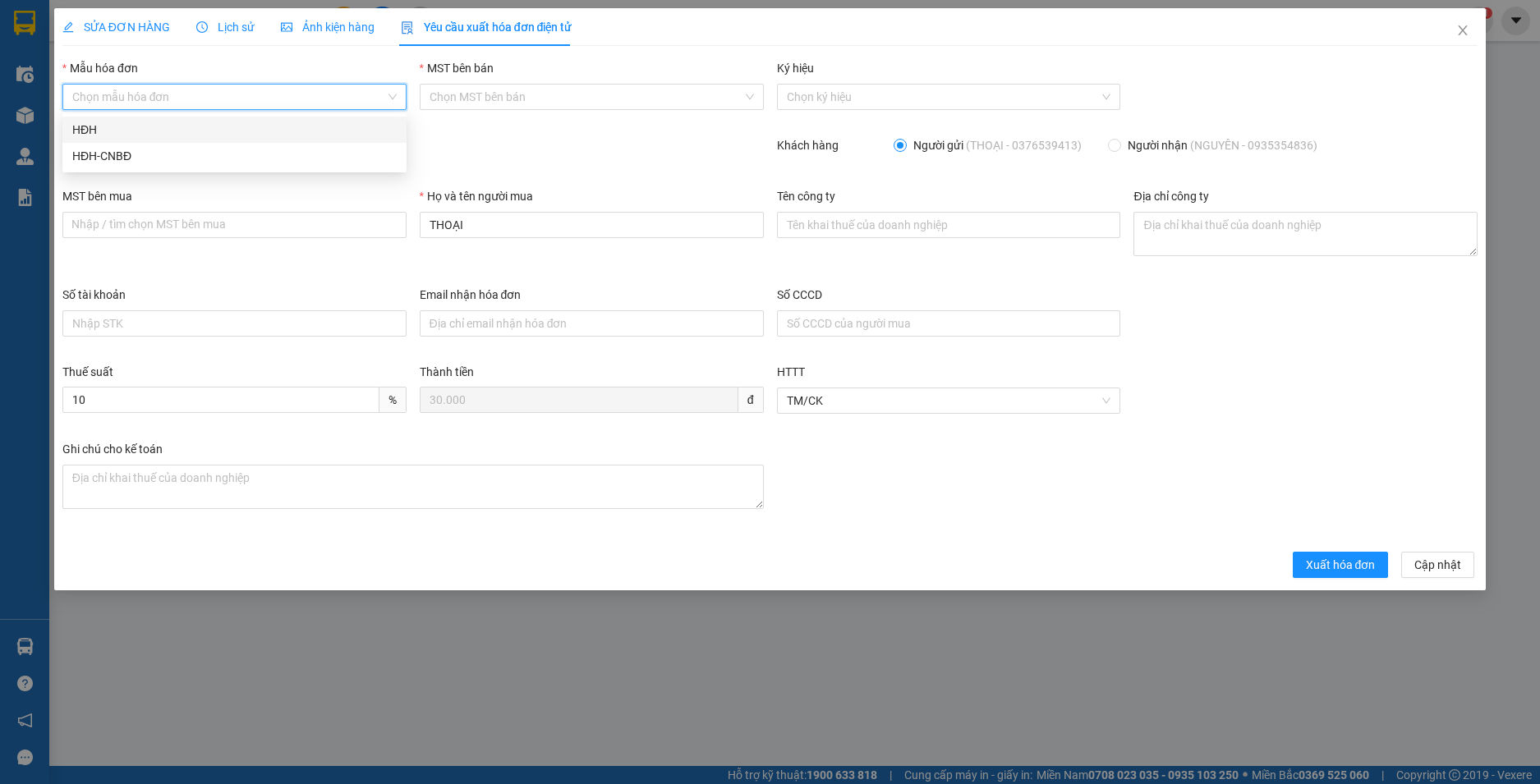
click at [230, 136] on div "HĐH" at bounding box center [234, 129] width 324 height 18
type input "8"
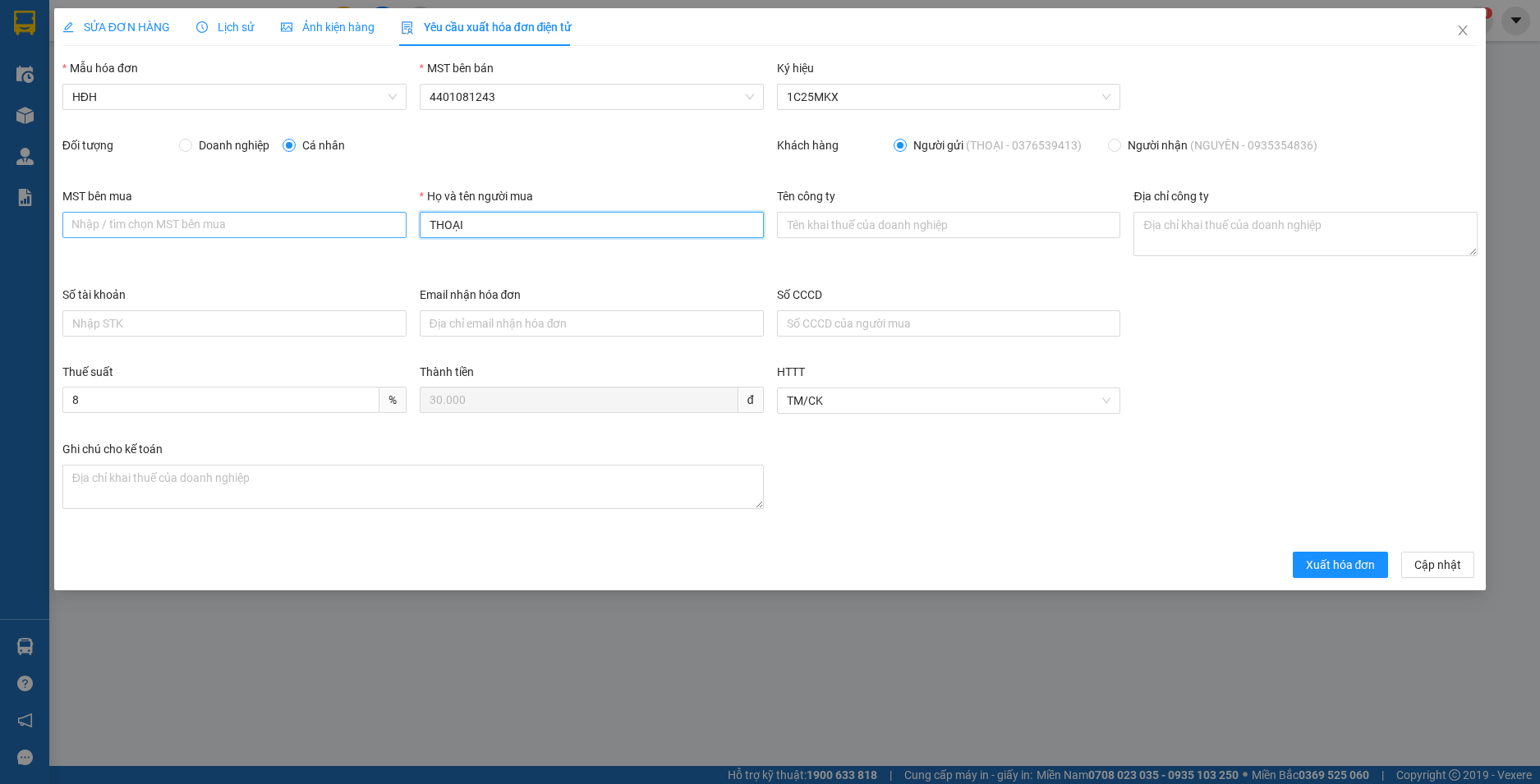
drag, startPoint x: 416, startPoint y: 223, endPoint x: 362, endPoint y: 218, distance: 54.2
click at [364, 218] on div "MST bên mua Nhập / tìm chọn MST bên mua Họ và tên người mua THOẠI Tên công ty Đ…" at bounding box center [770, 237] width 1429 height 99
type input "Người mua không lấy hoá đơn"
click at [1323, 559] on span "Xuất hóa đơn" at bounding box center [1340, 565] width 69 height 18
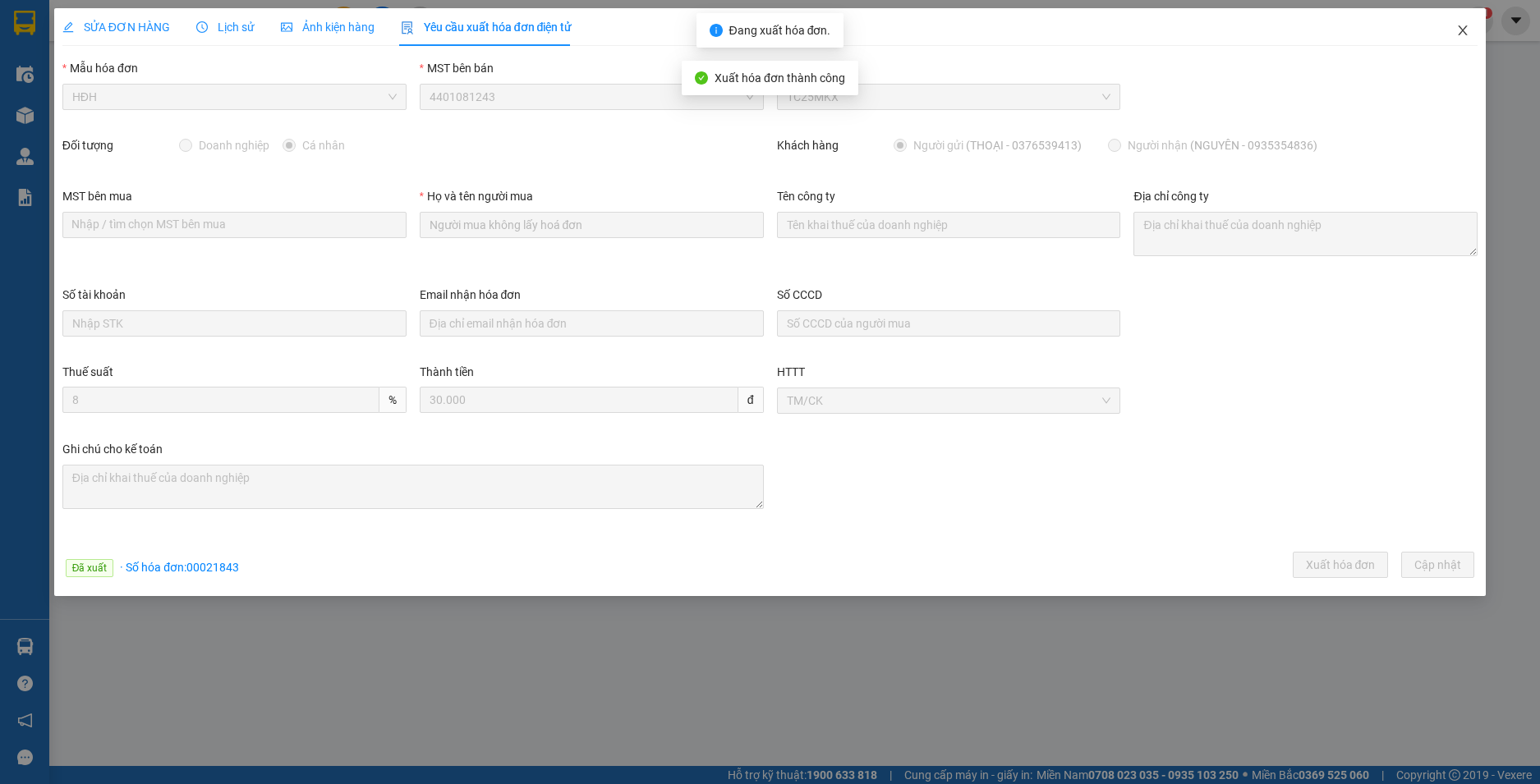
click at [1459, 35] on icon "close" at bounding box center [1463, 29] width 13 height 13
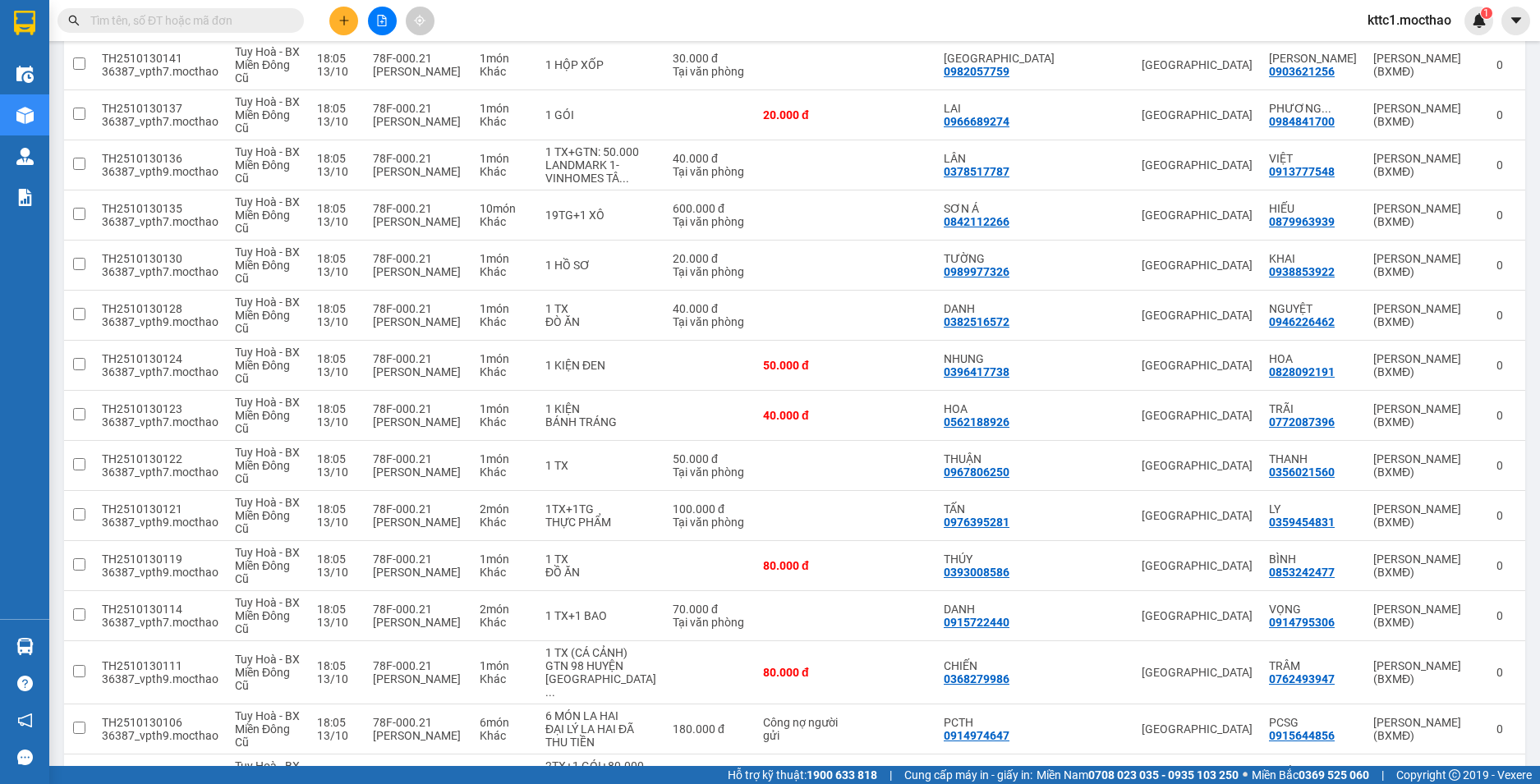
scroll to position [904, 0]
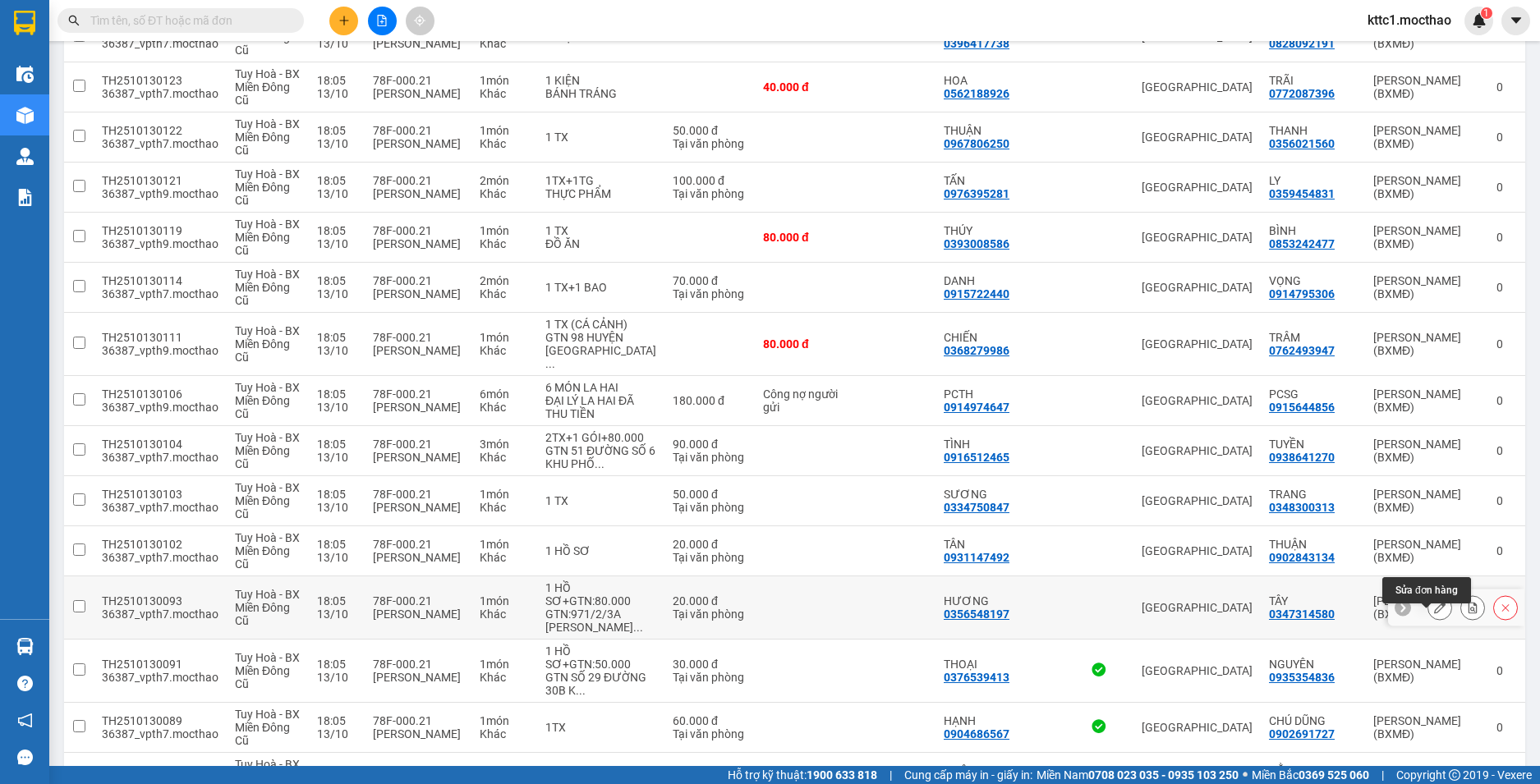
click at [1434, 613] on icon at bounding box center [1439, 607] width 11 height 11
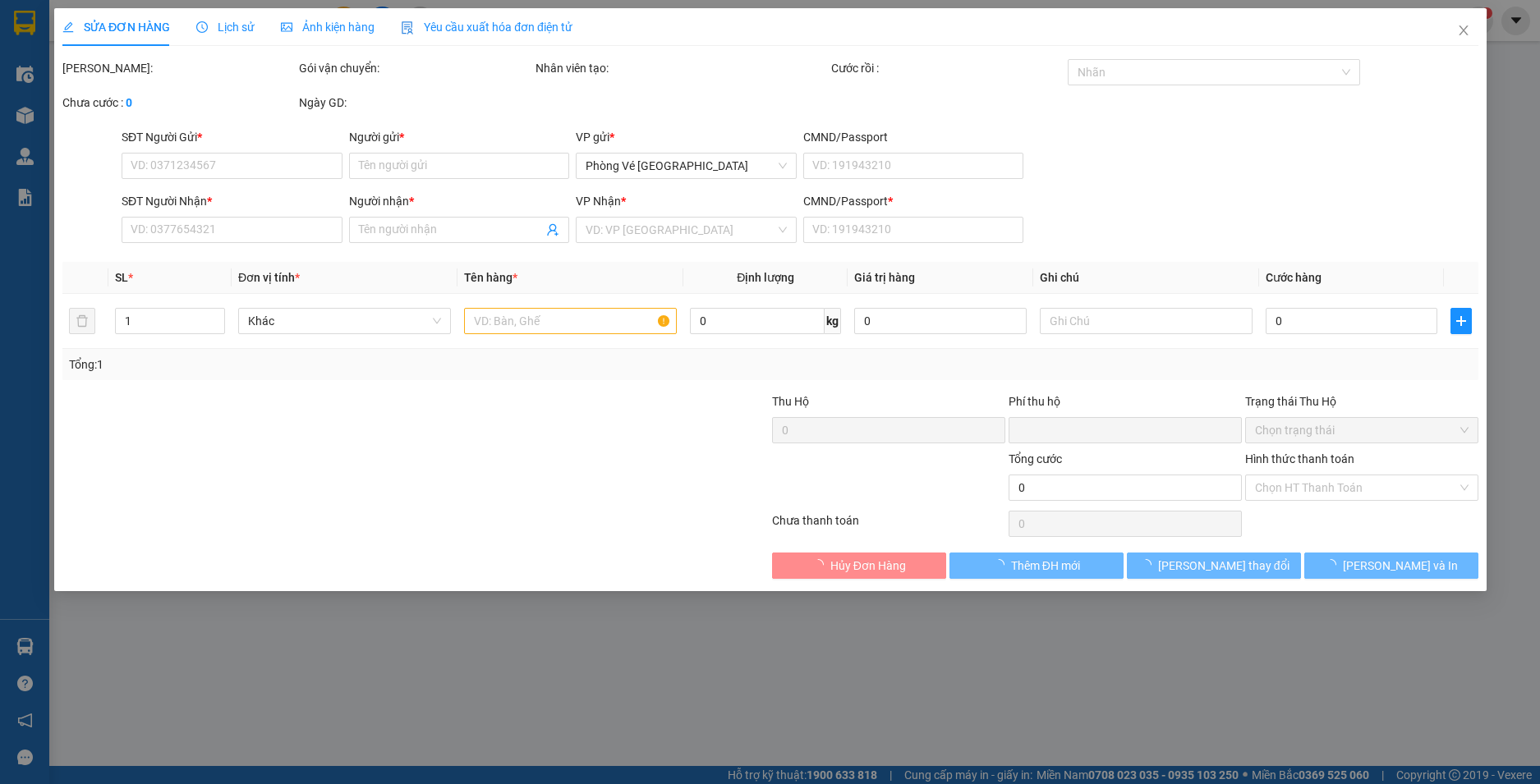
type input "0356548197"
type input "HƯƠNG"
type input "0347314580"
type input "TÂY"
type input "1"
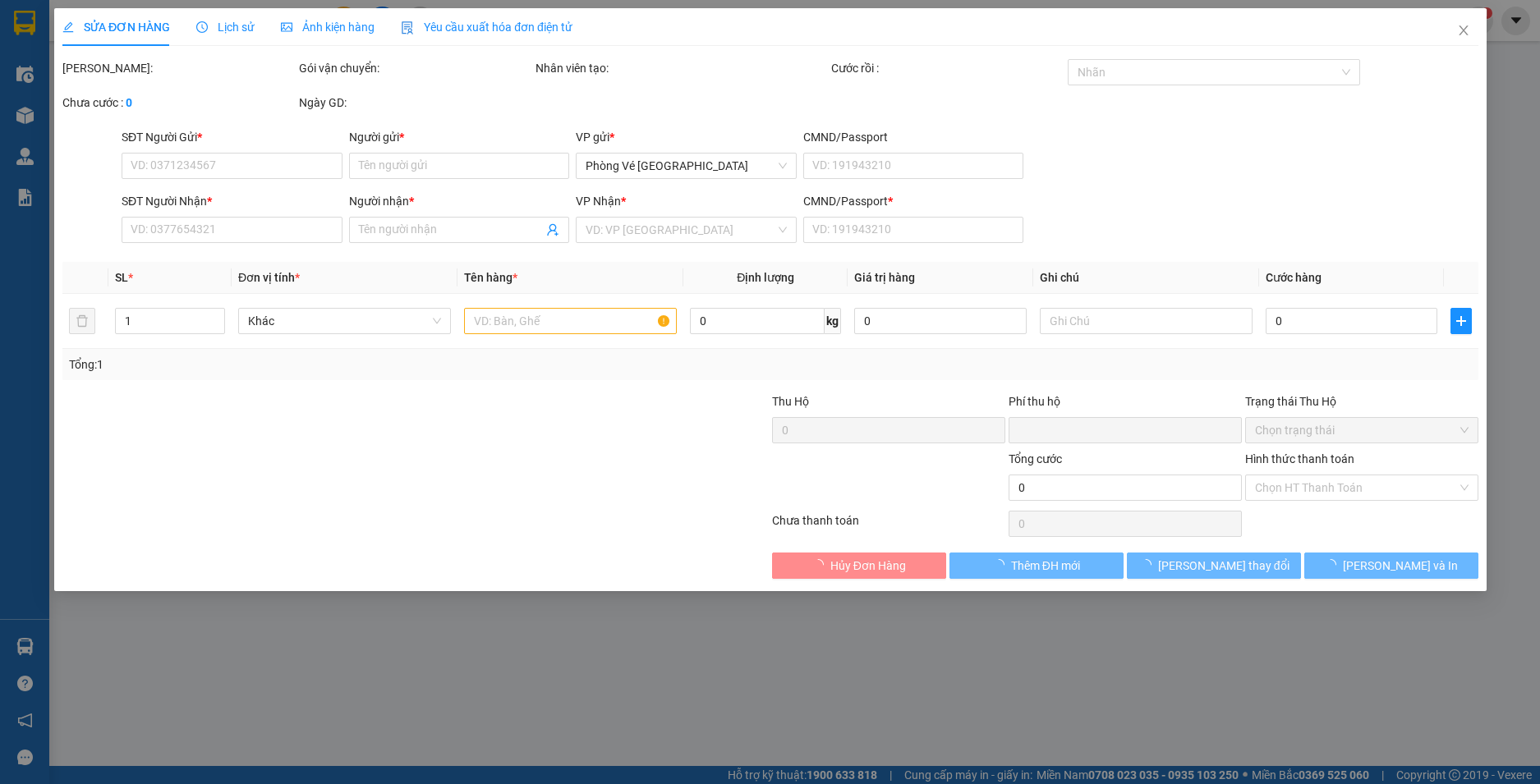
type input "0"
type input "20.000"
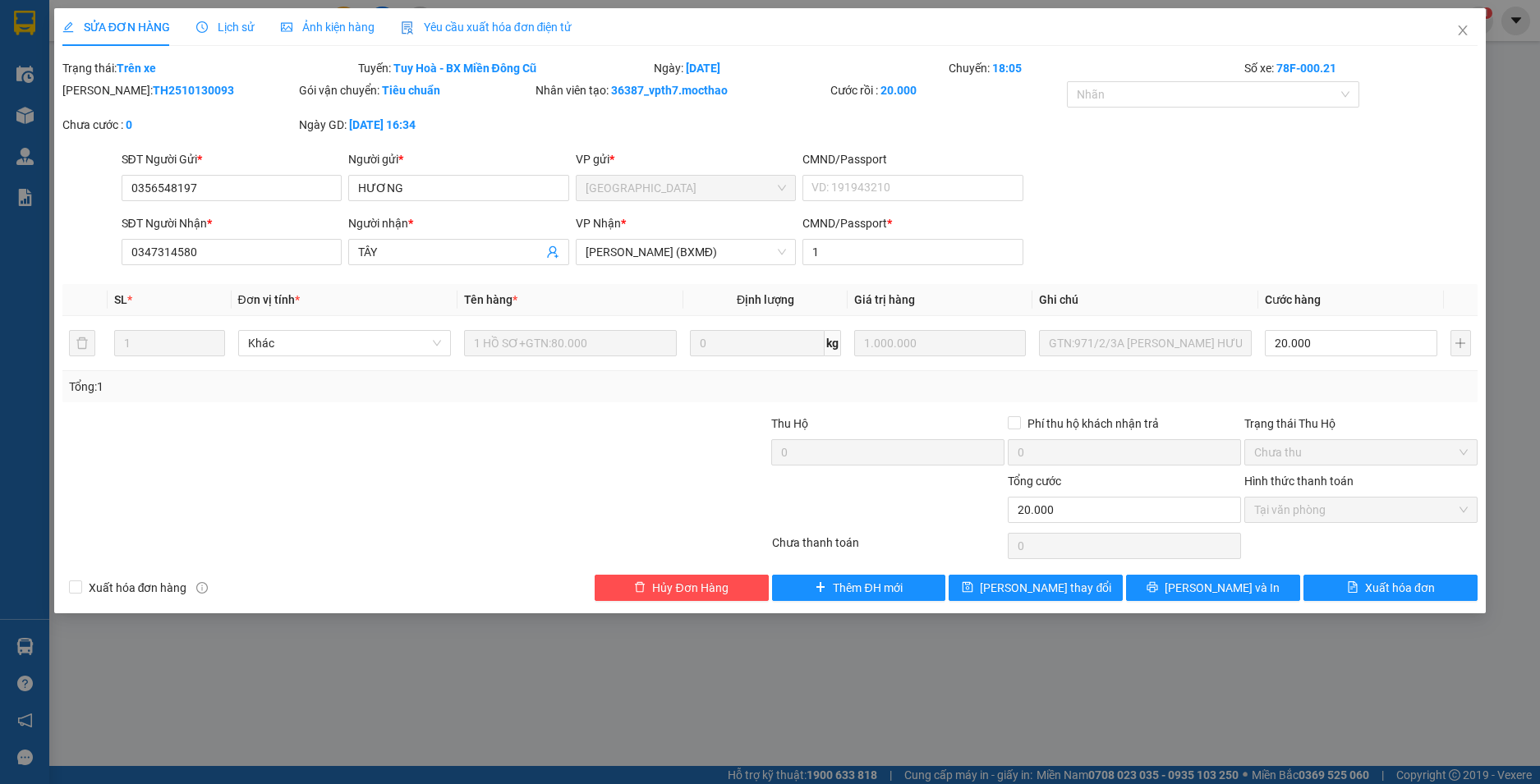
click at [463, 21] on span "Yêu cầu xuất hóa đơn điện tử" at bounding box center [487, 27] width 172 height 13
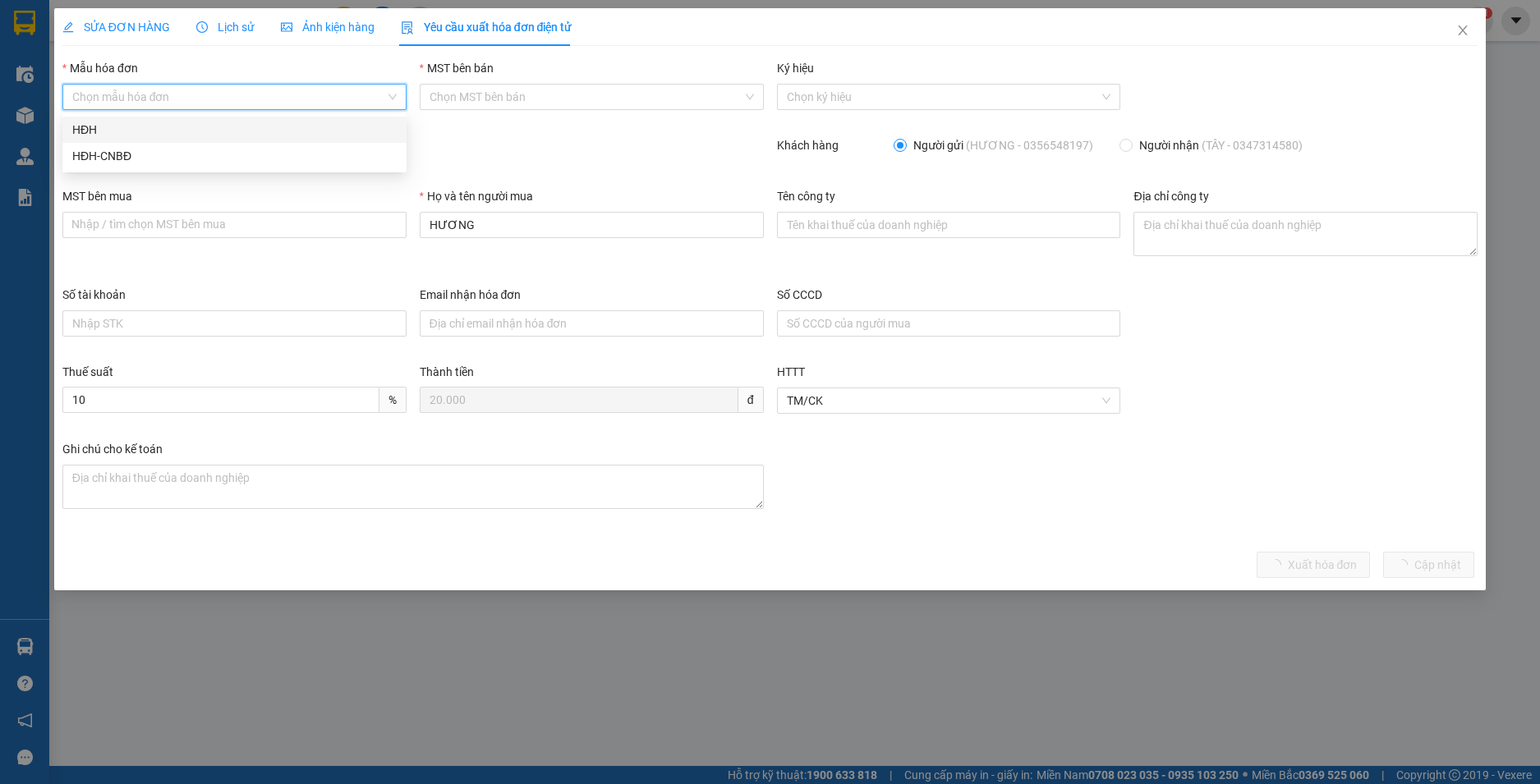
click at [229, 89] on input "Mẫu hóa đơn" at bounding box center [228, 97] width 313 height 24
click at [179, 131] on div "HĐH" at bounding box center [234, 129] width 324 height 18
type input "8"
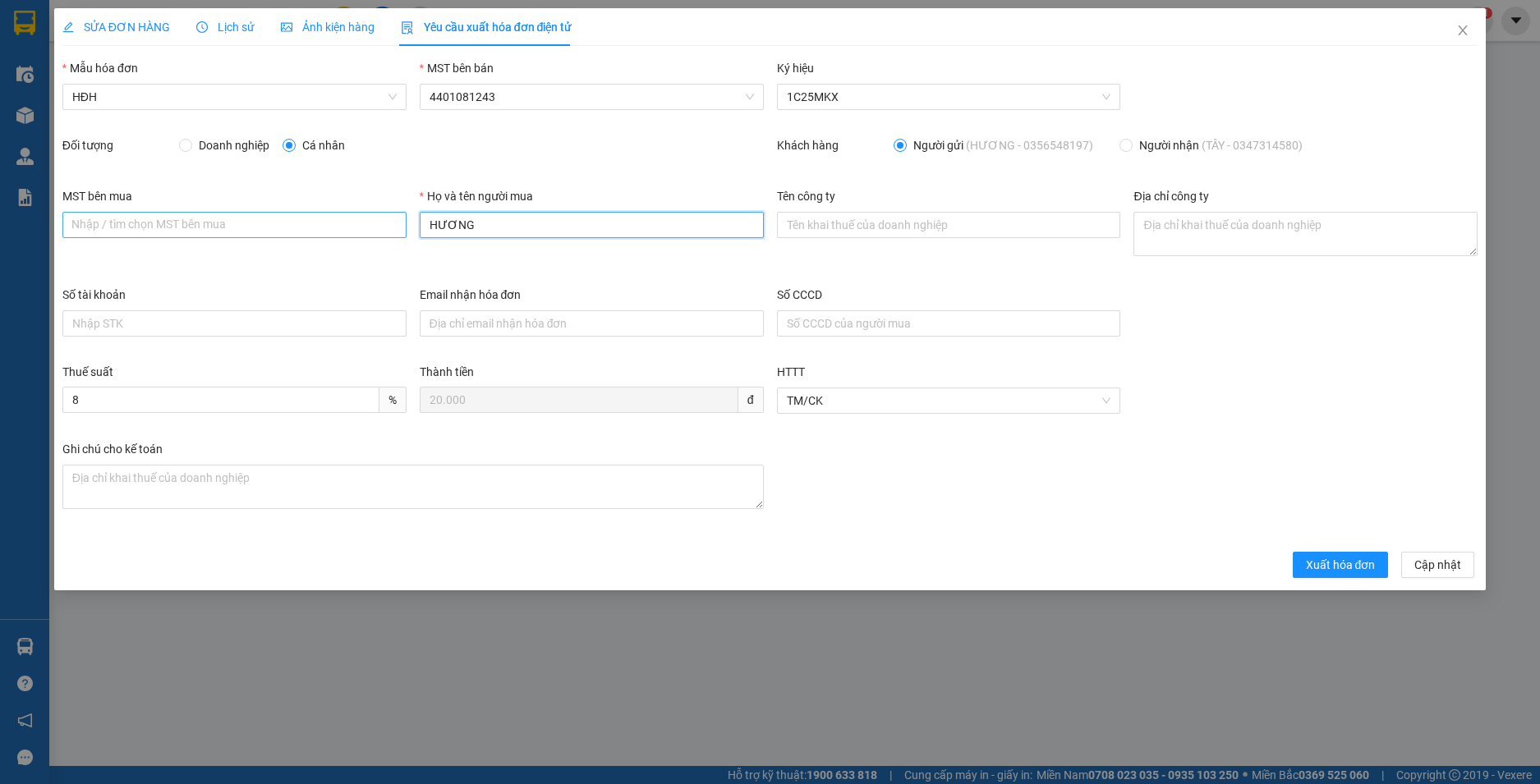
drag, startPoint x: 442, startPoint y: 223, endPoint x: 375, endPoint y: 225, distance: 67.0
click at [375, 225] on div "MST bên mua Nhập / tìm chọn MST bên mua Họ và tên người mua HƯƠNG Tên công ty Đ…" at bounding box center [770, 237] width 1429 height 99
type input "Người mua không lấy hoá đơn"
click at [1322, 565] on span "Xuất hóa đơn" at bounding box center [1340, 565] width 69 height 18
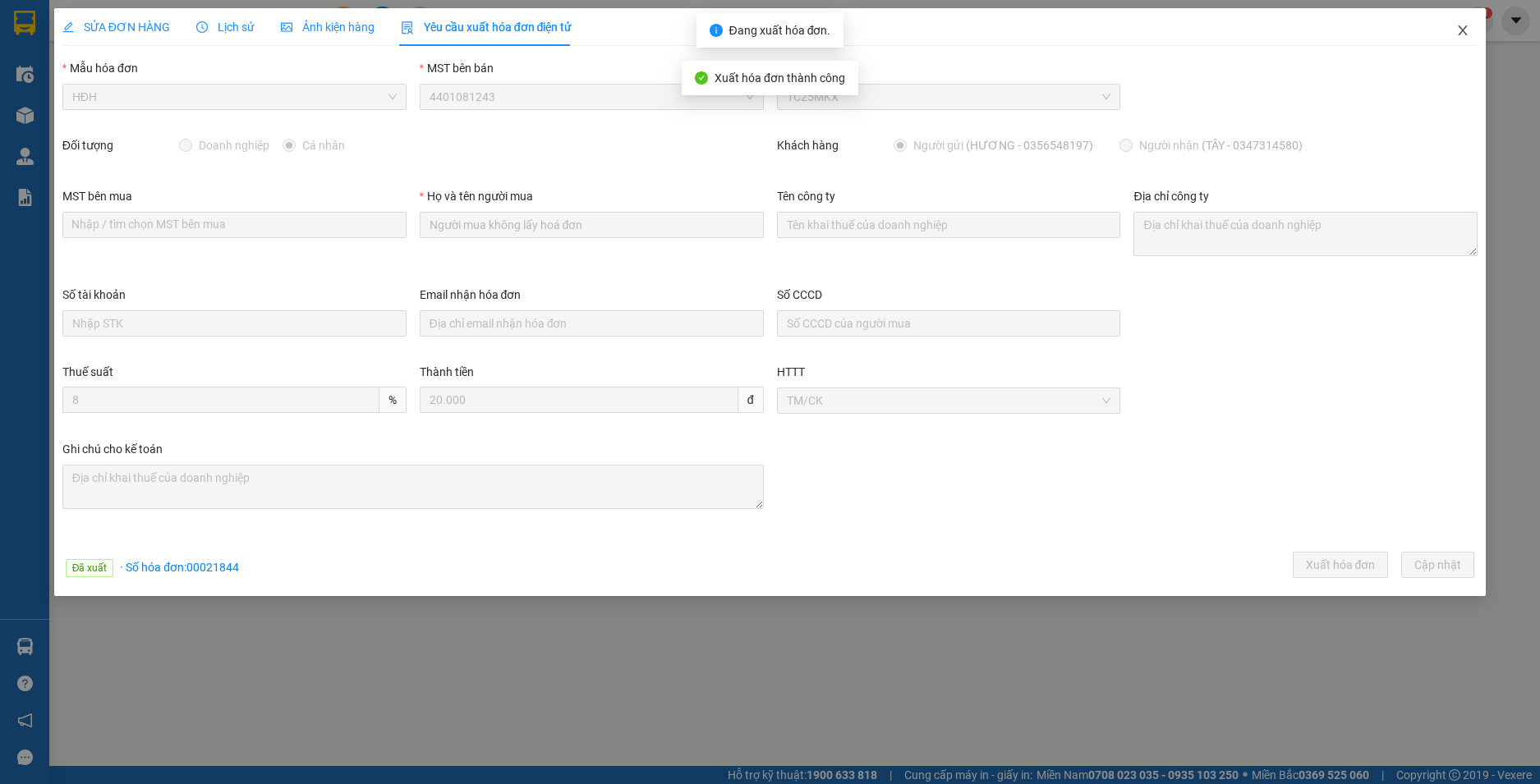
click at [1461, 30] on icon "close" at bounding box center [1463, 29] width 13 height 13
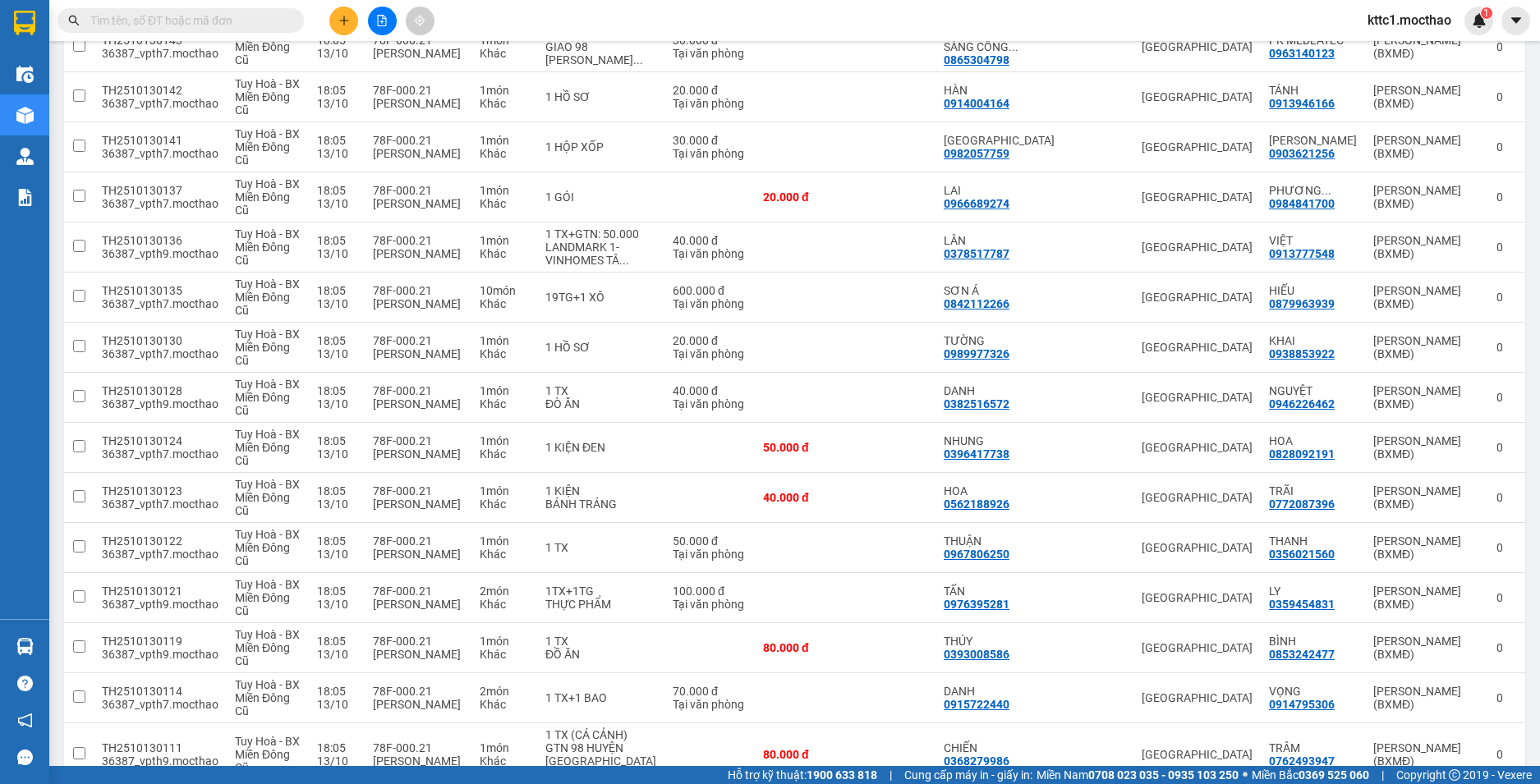
scroll to position [904, 0]
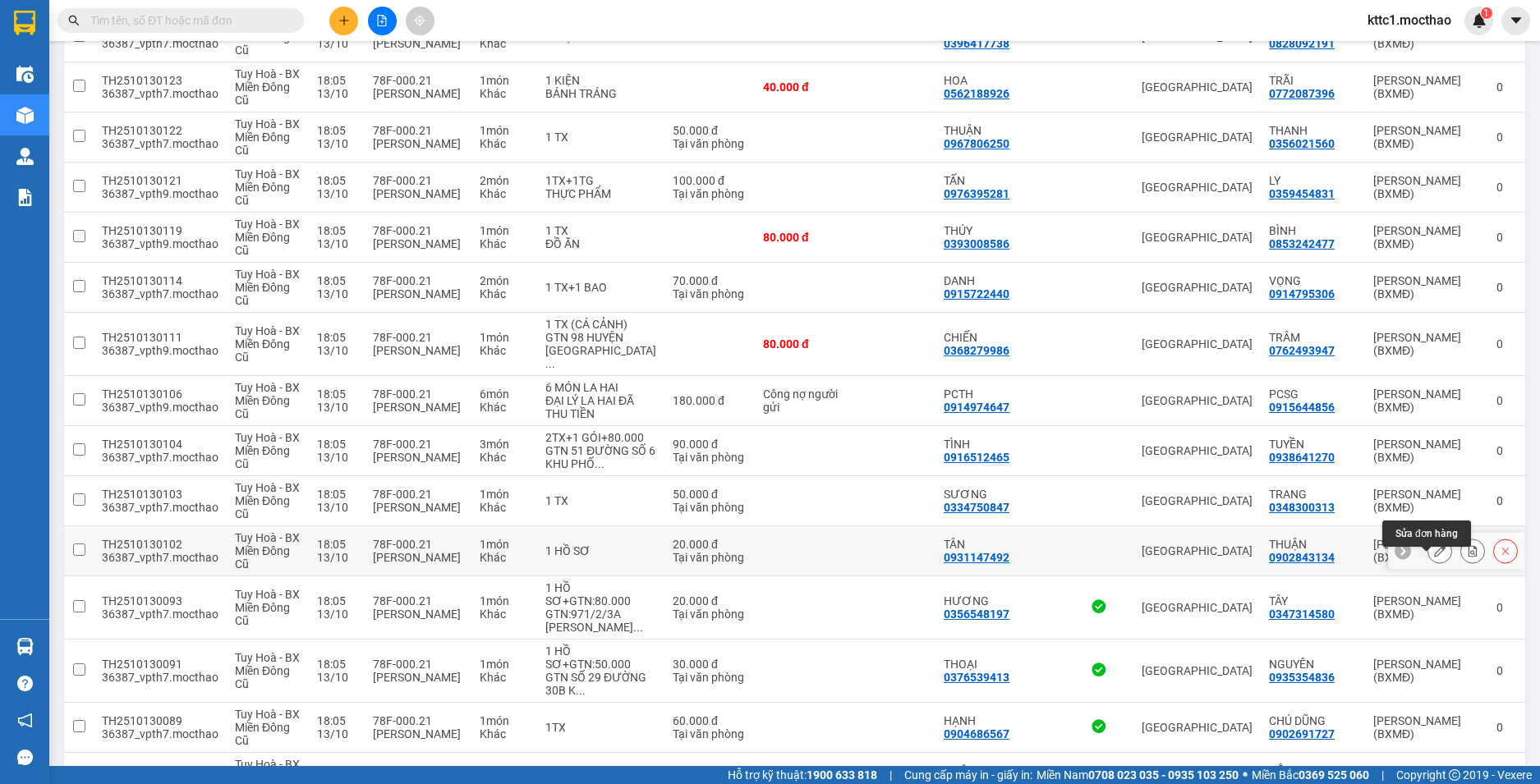
click at [1434, 557] on icon at bounding box center [1439, 551] width 11 height 11
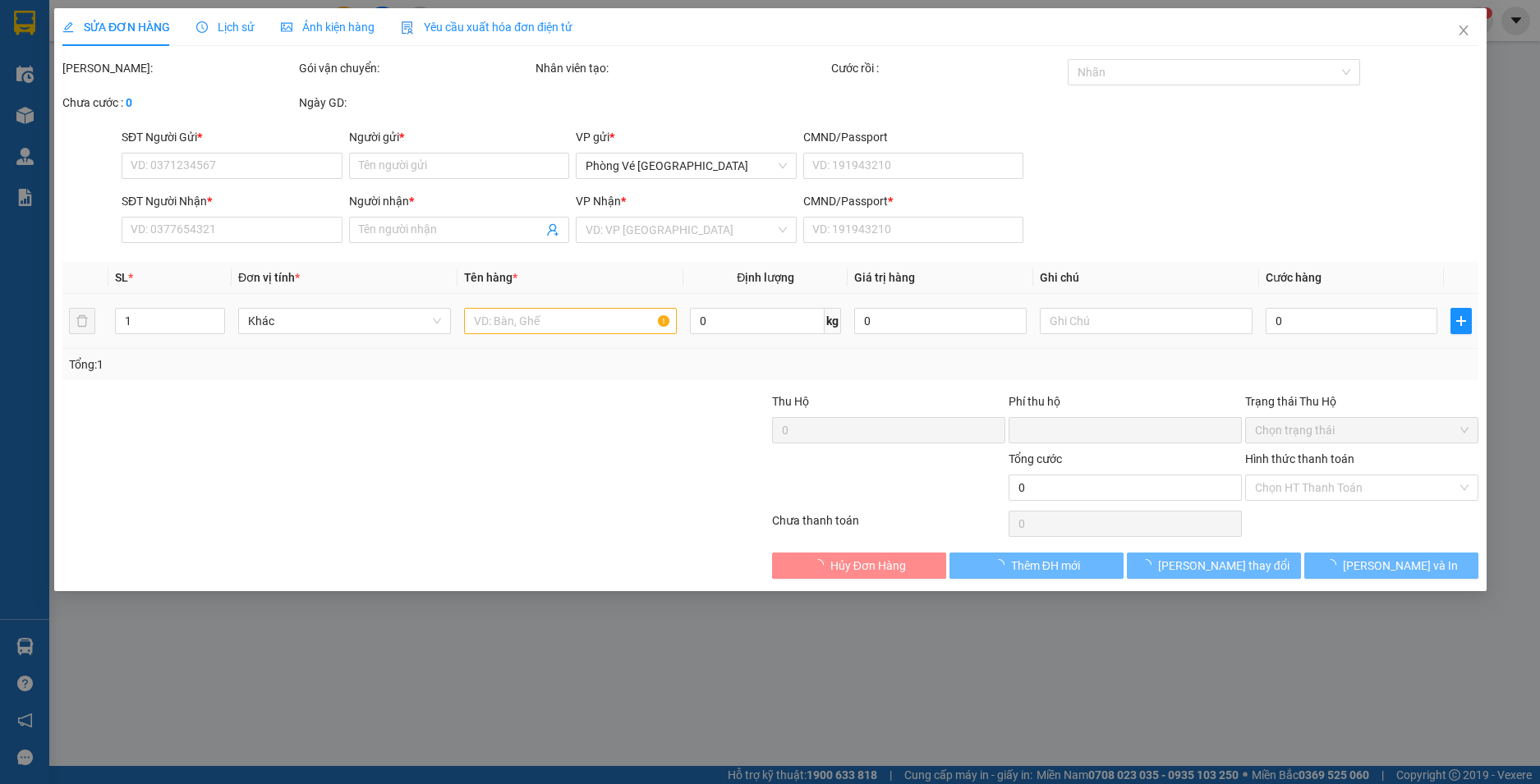
type input "0931147492"
type input "TÂN"
type input "0902843134"
type input "THUẬN"
type input "1"
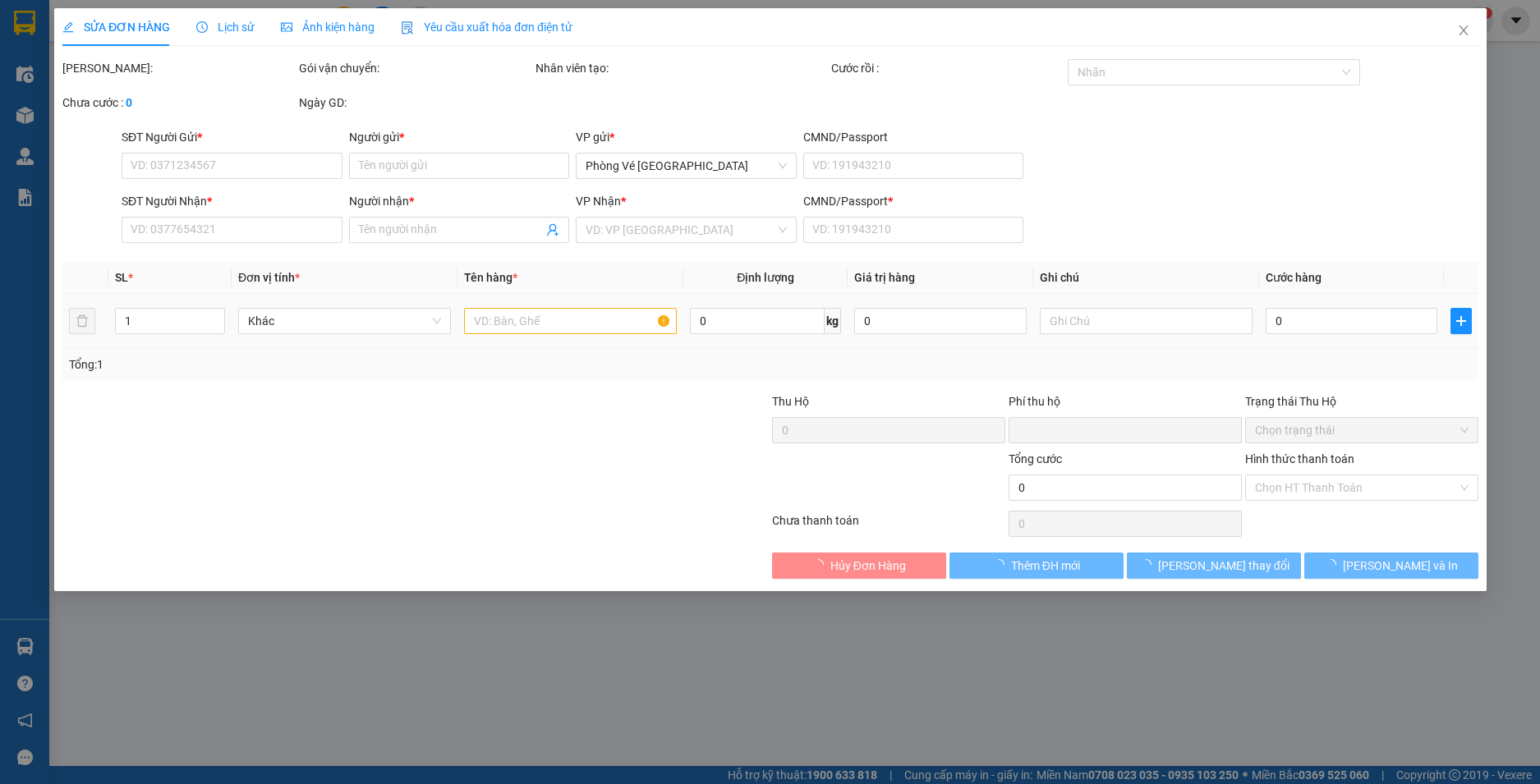
type input "0"
type input "20.000"
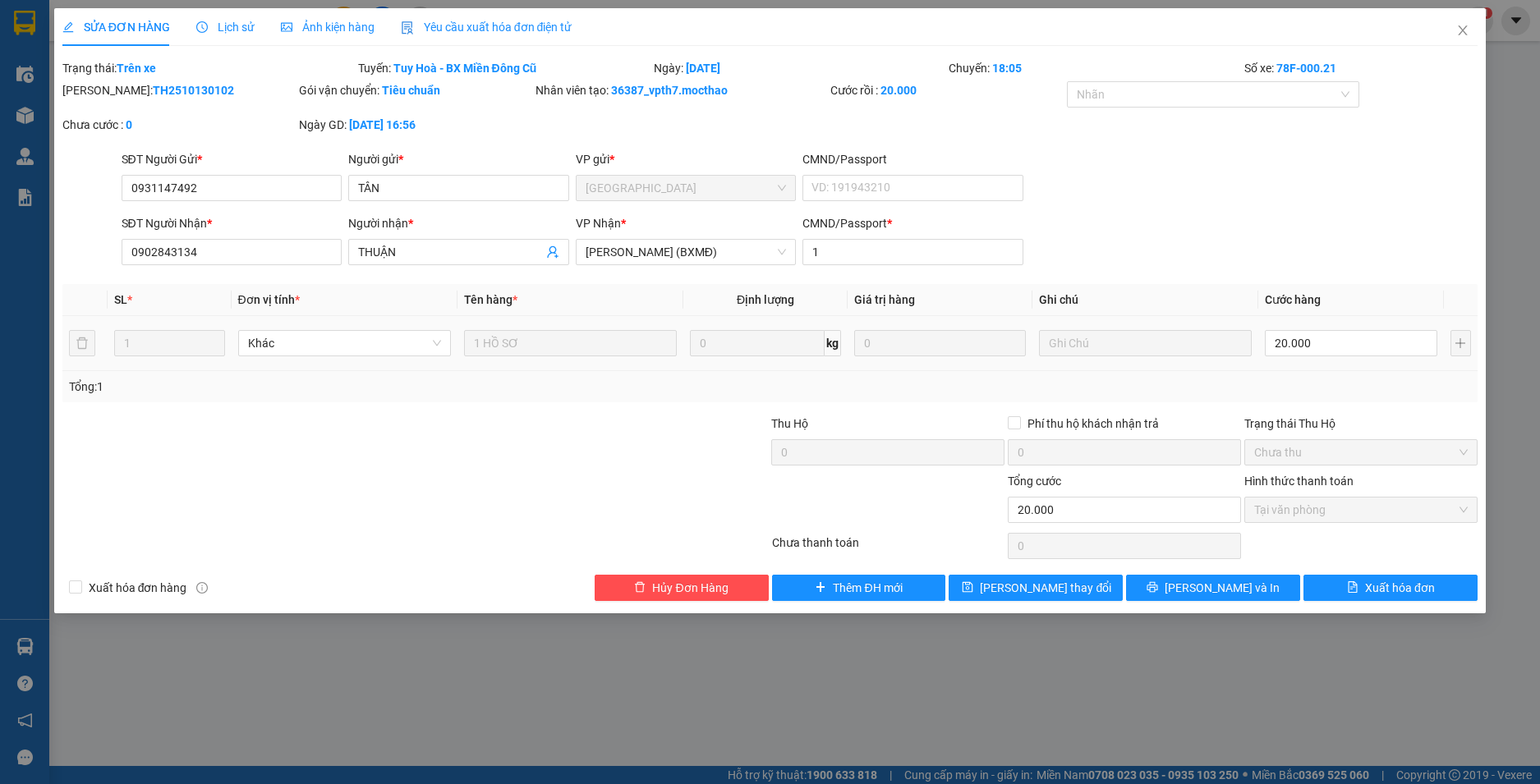
drag, startPoint x: 479, startPoint y: 32, endPoint x: 448, endPoint y: 41, distance: 32.3
click at [479, 30] on span "Yêu cầu xuất hóa đơn điện tử" at bounding box center [487, 27] width 172 height 13
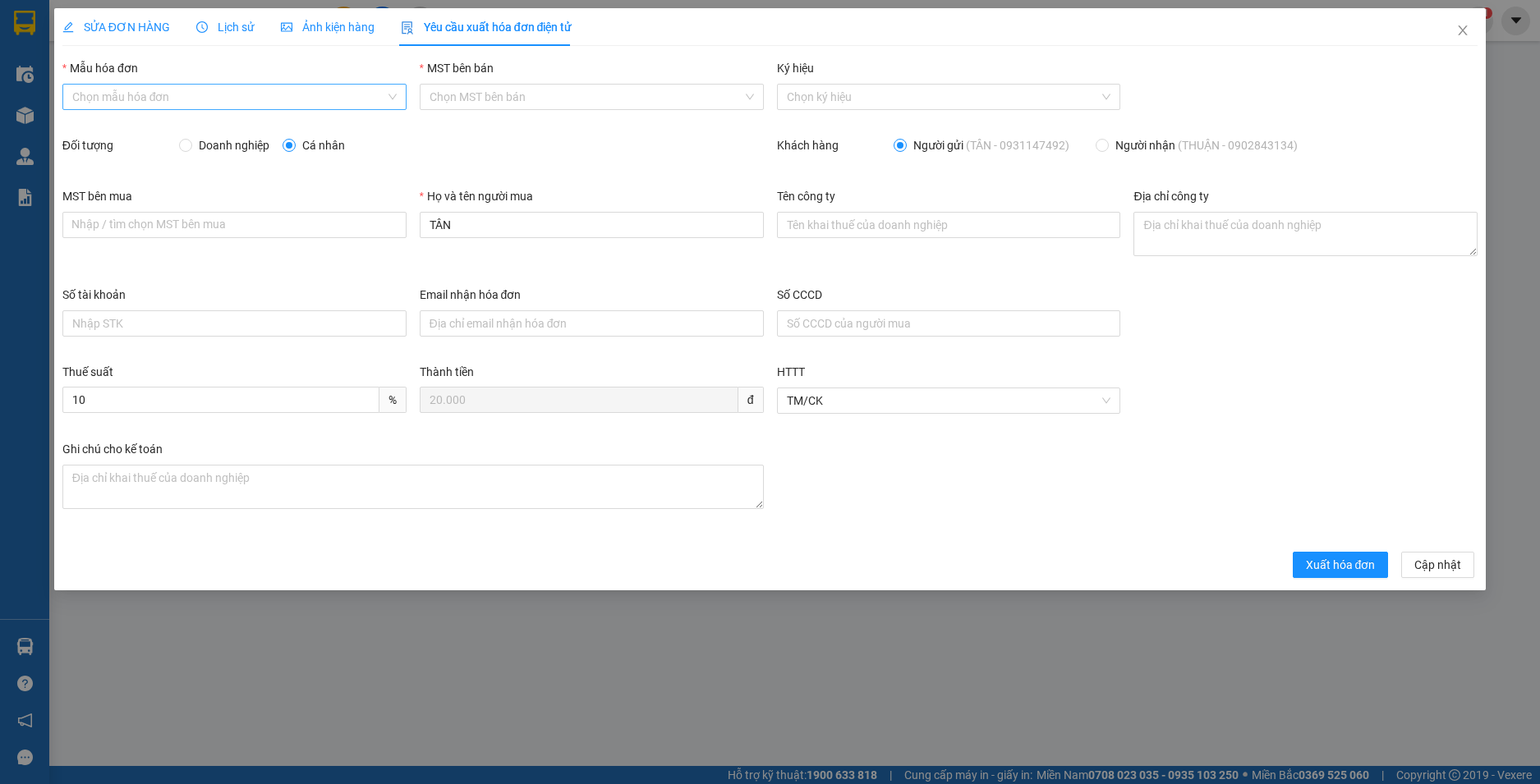
click at [270, 96] on input "Mẫu hóa đơn" at bounding box center [228, 97] width 313 height 24
click at [239, 132] on div "HĐH" at bounding box center [234, 129] width 324 height 18
type input "8"
drag, startPoint x: 477, startPoint y: 226, endPoint x: 383, endPoint y: 223, distance: 94.0
click at [383, 223] on div "MST bên mua Nhập / tìm chọn MST bên mua Họ và tên người mua TÂN Tên công ty Địa…" at bounding box center [770, 237] width 1429 height 99
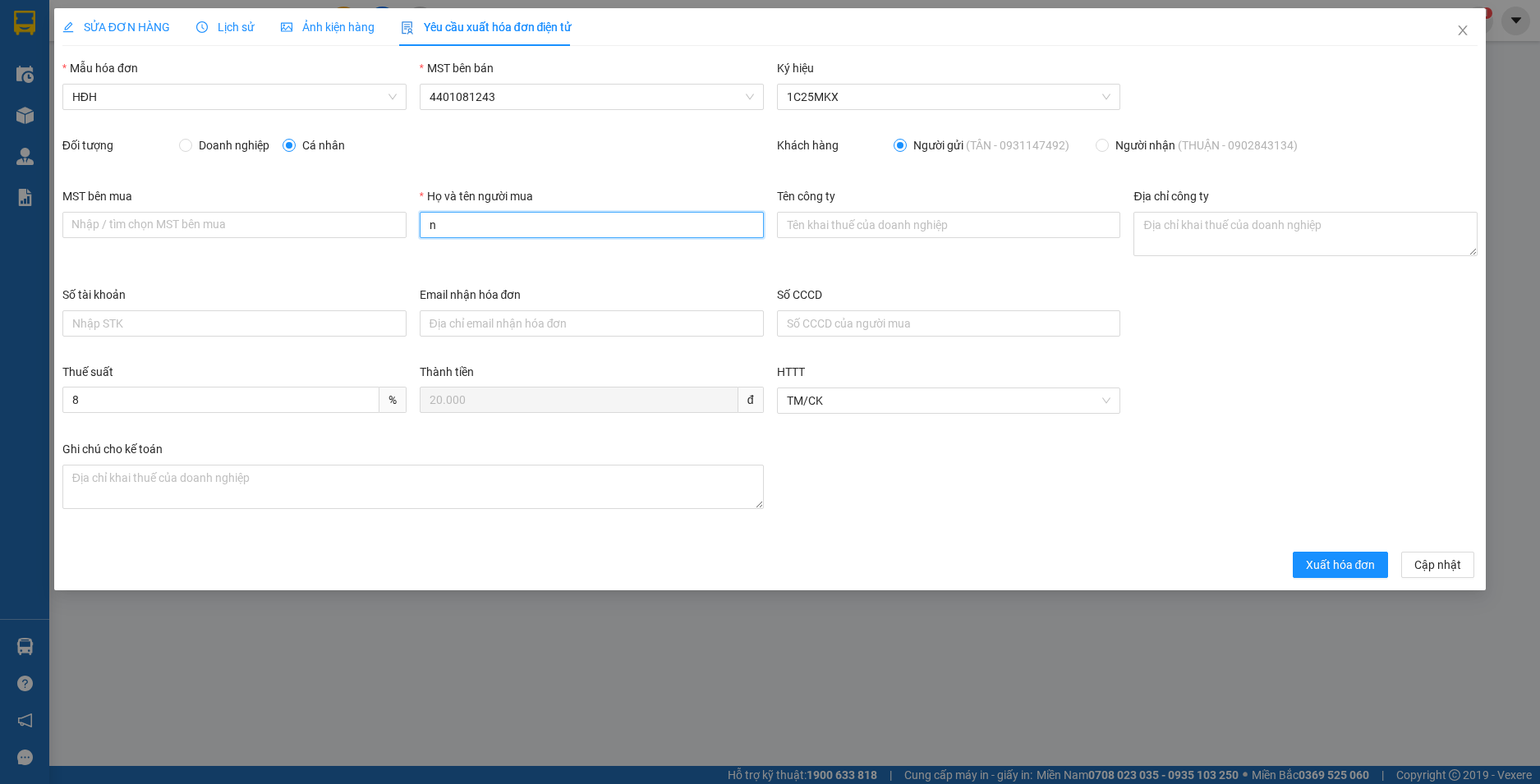
type input "Người mua không lấy hoá đơn"
click at [1354, 568] on span "Xuất hóa đơn" at bounding box center [1340, 565] width 69 height 18
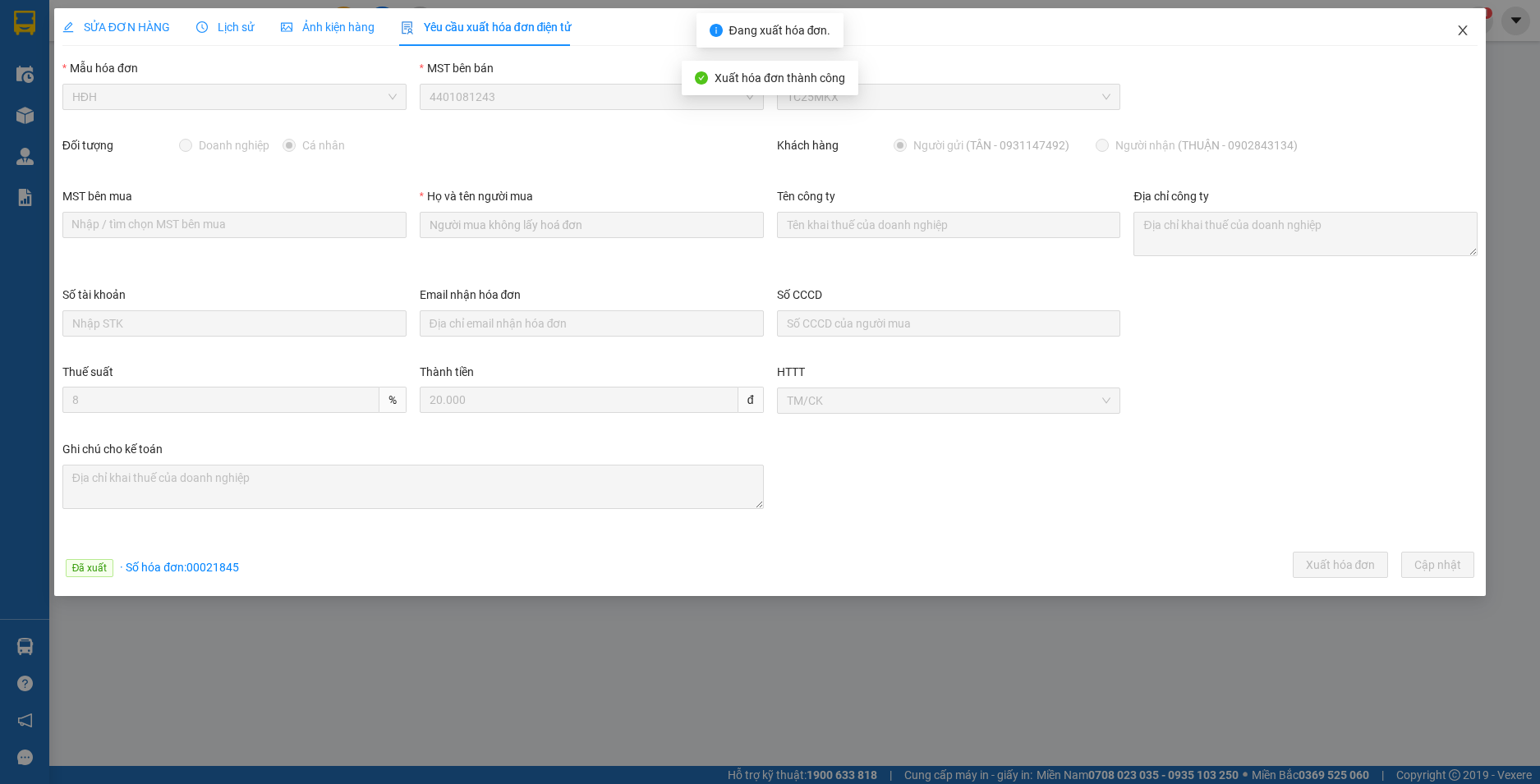
click at [1459, 29] on icon "close" at bounding box center [1463, 29] width 13 height 13
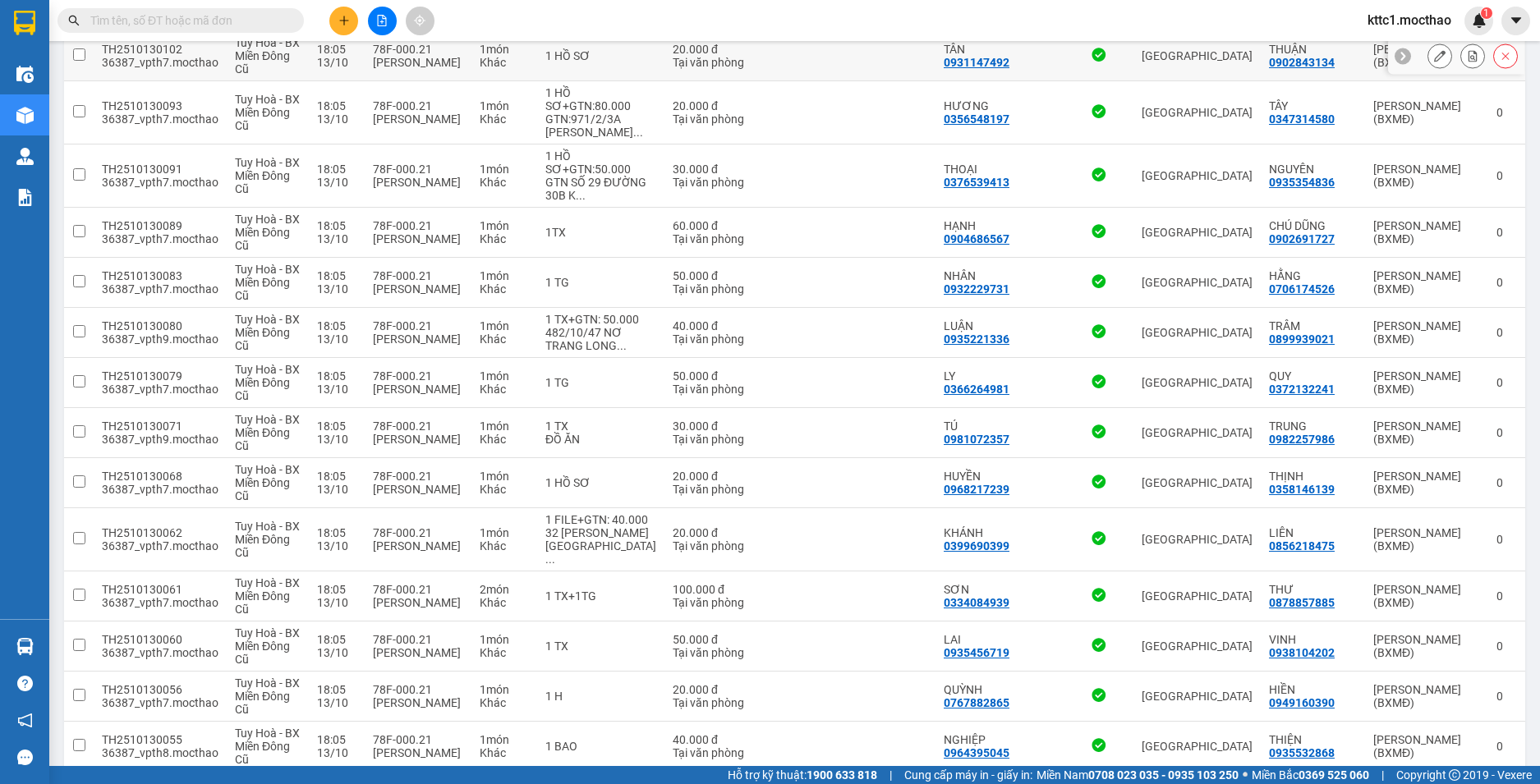
scroll to position [1152, 0]
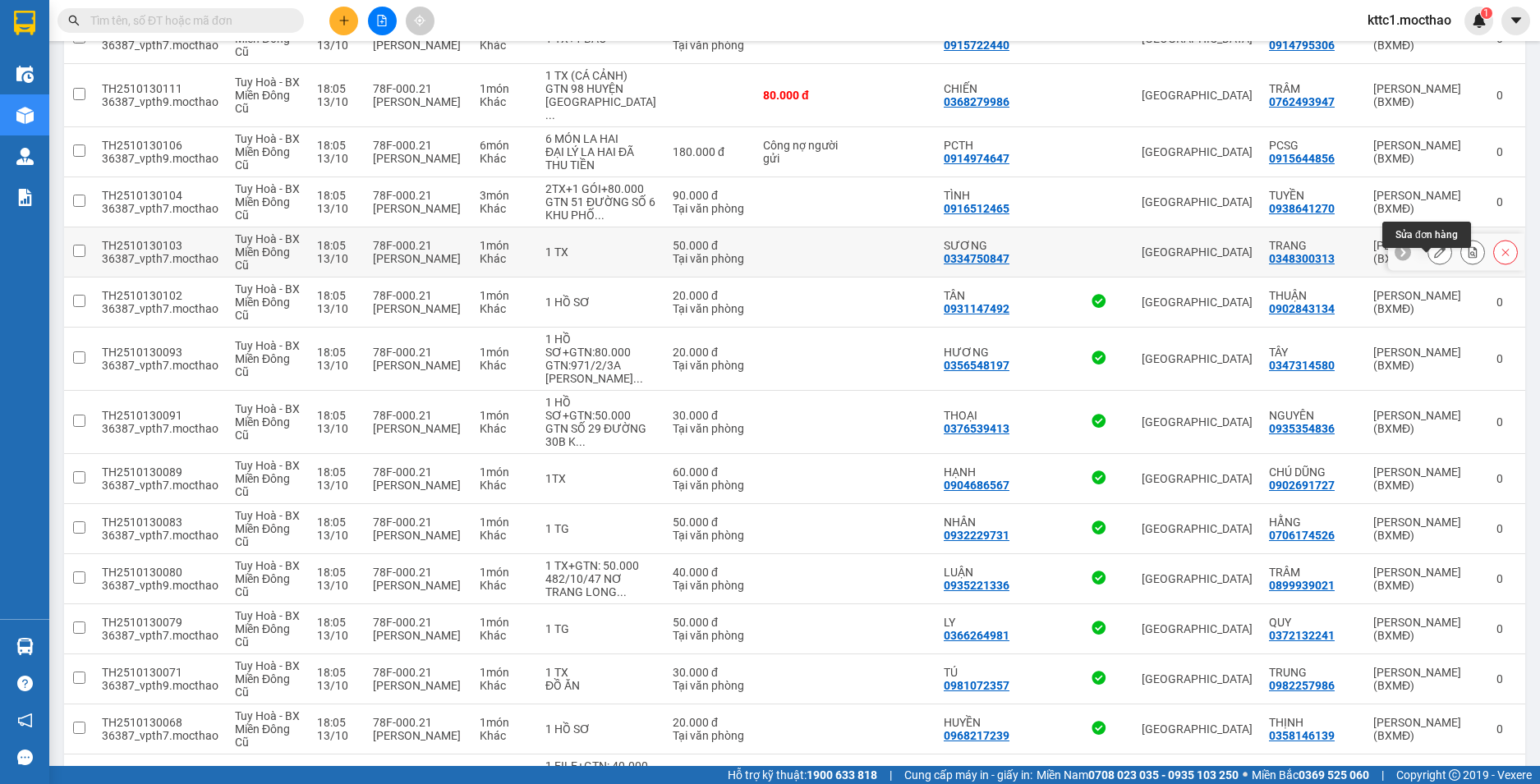
click at [1434, 258] on icon at bounding box center [1439, 252] width 11 height 11
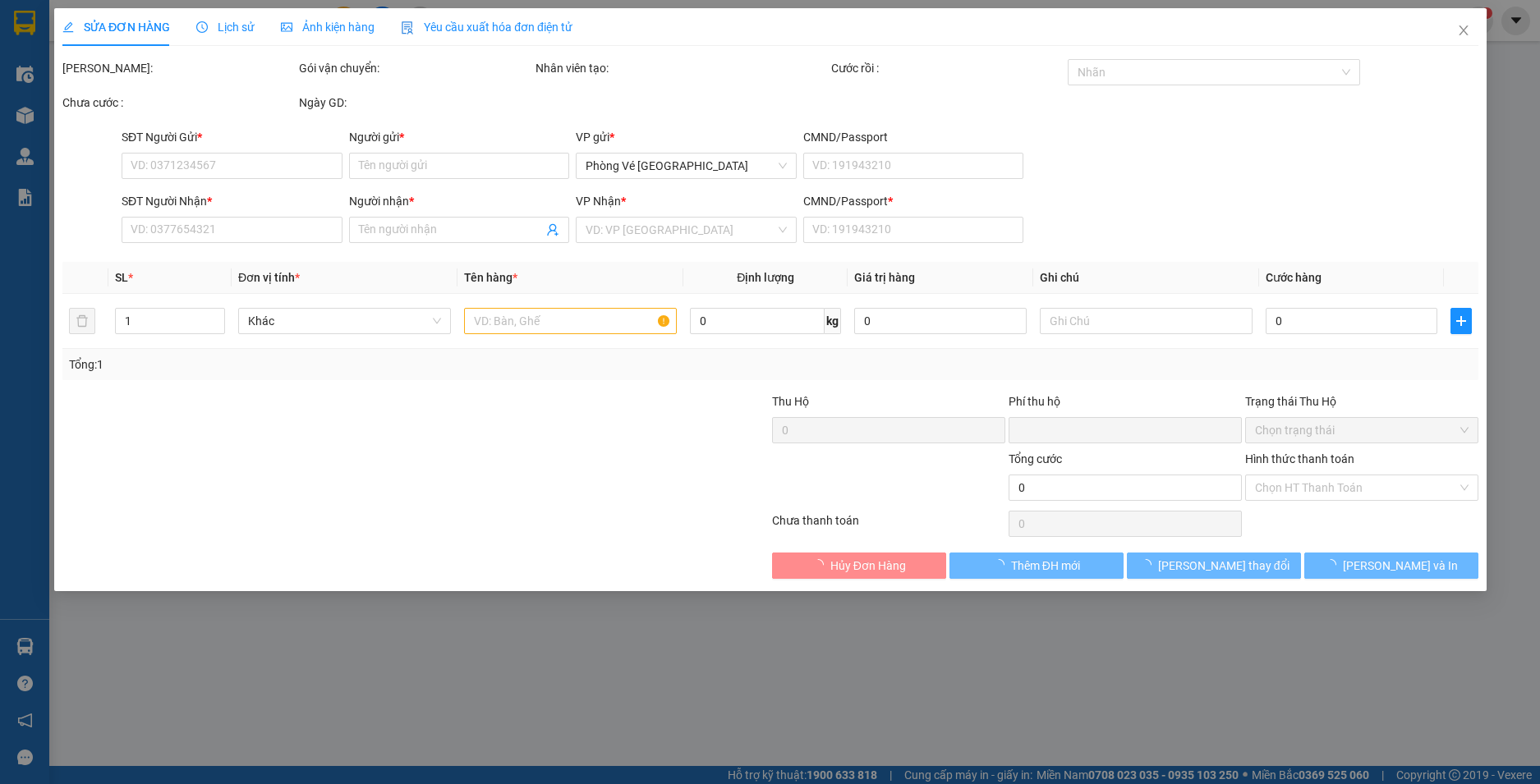
type input "0334750847"
type input "SƯƠNG"
type input "0348300313"
type input "TRANG"
type input "1"
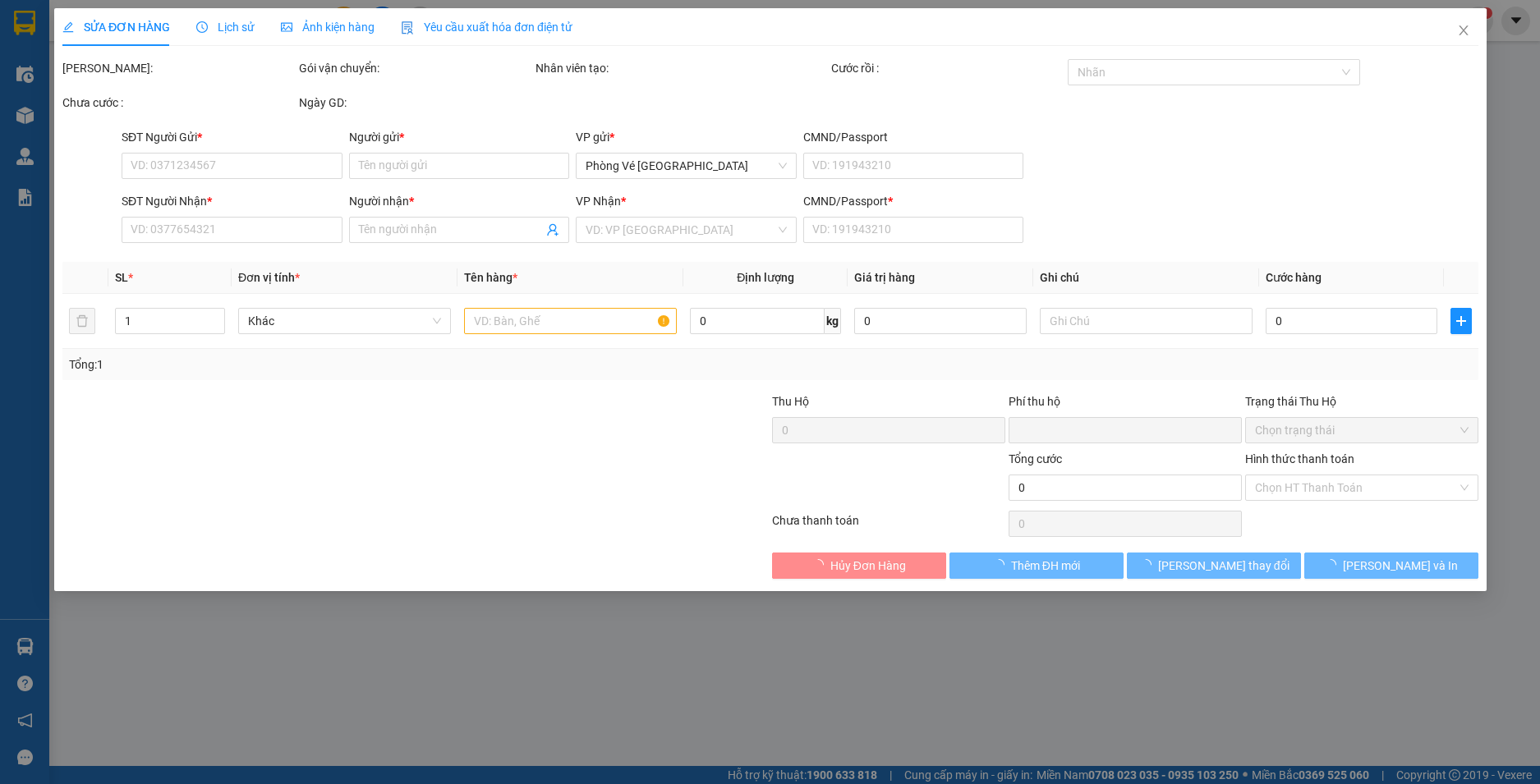
type input "0"
type input "50.000"
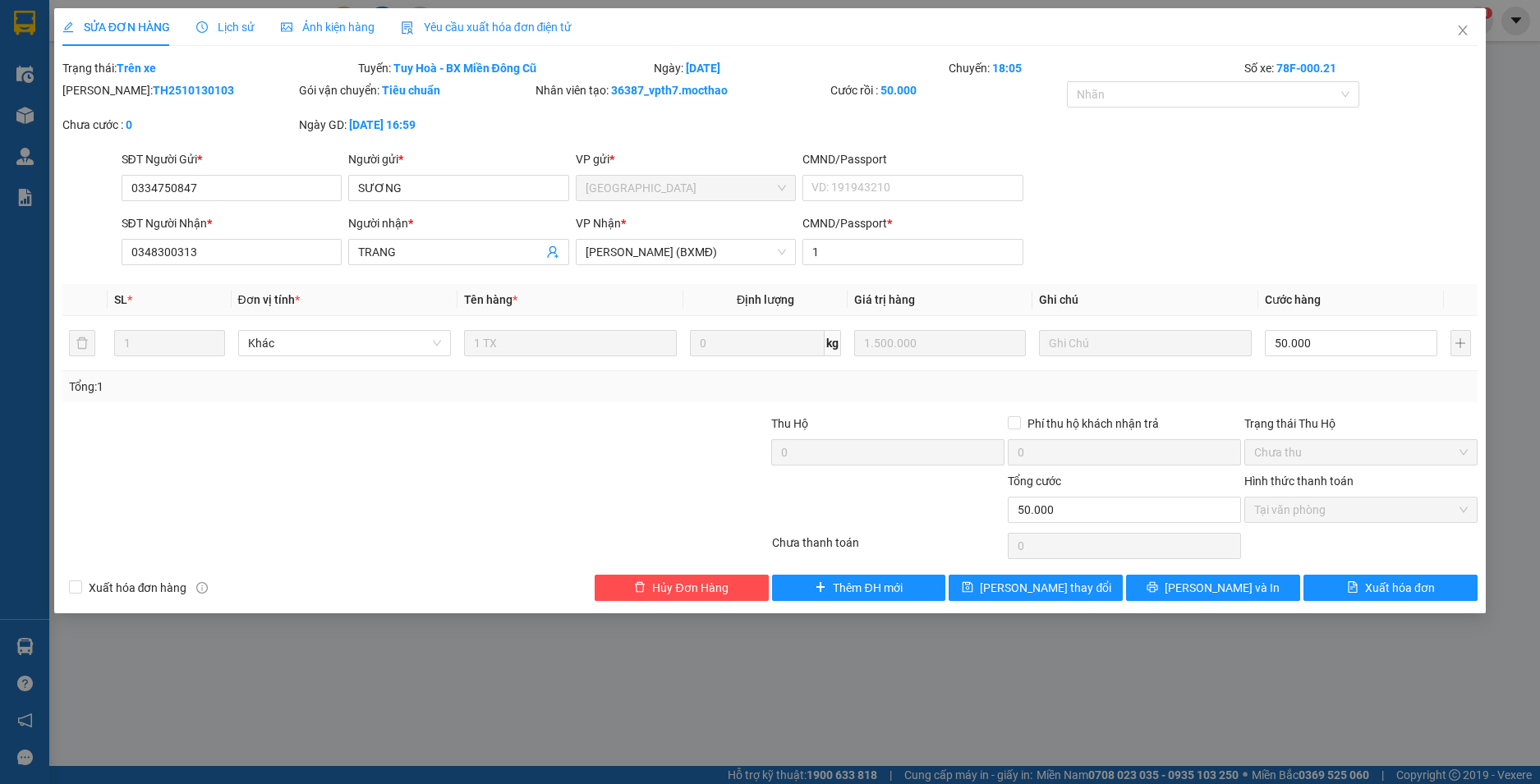
click at [431, 30] on span "Yêu cầu xuất hóa đơn điện tử" at bounding box center [487, 27] width 172 height 13
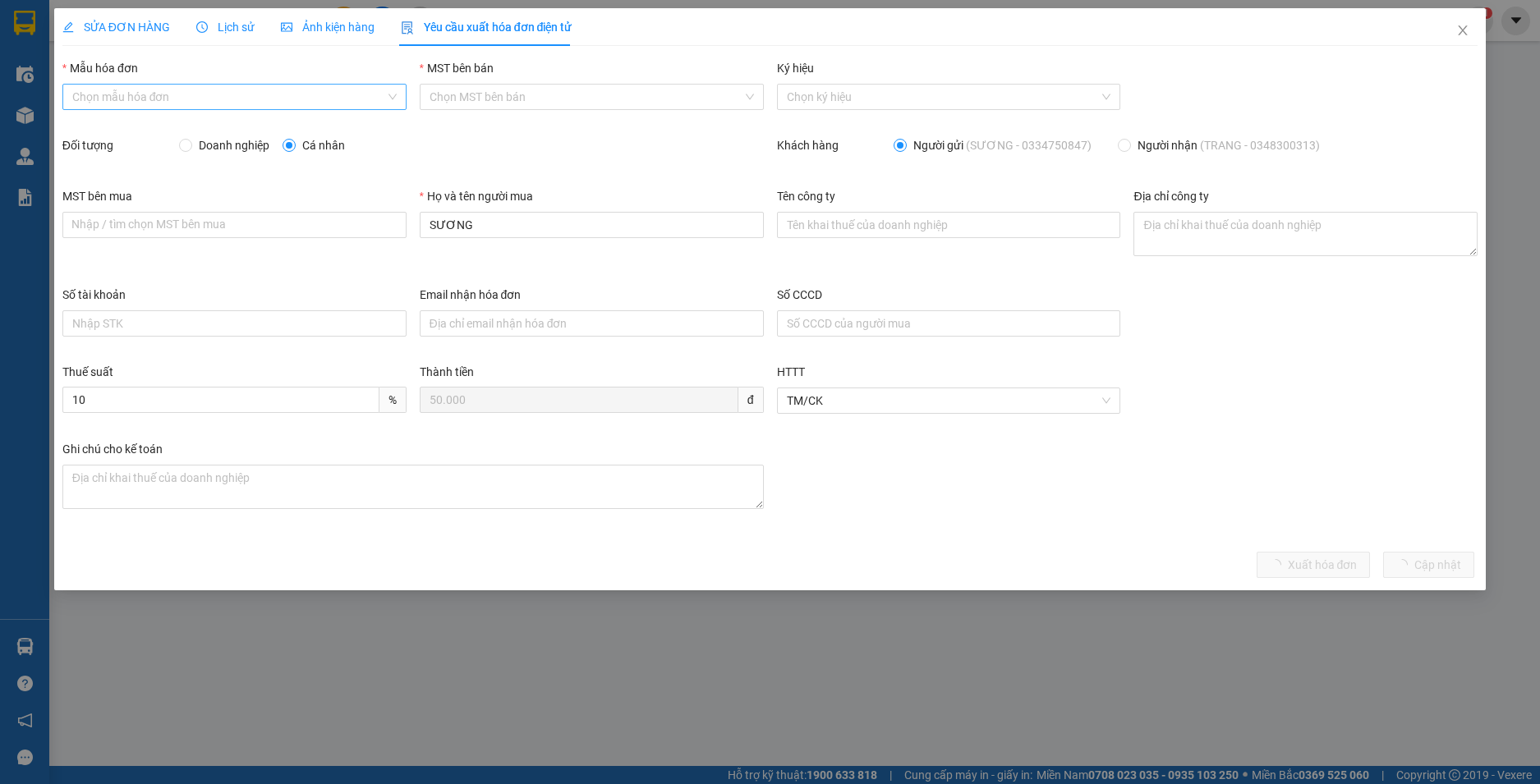
click at [210, 98] on input "Mẫu hóa đơn" at bounding box center [228, 97] width 313 height 24
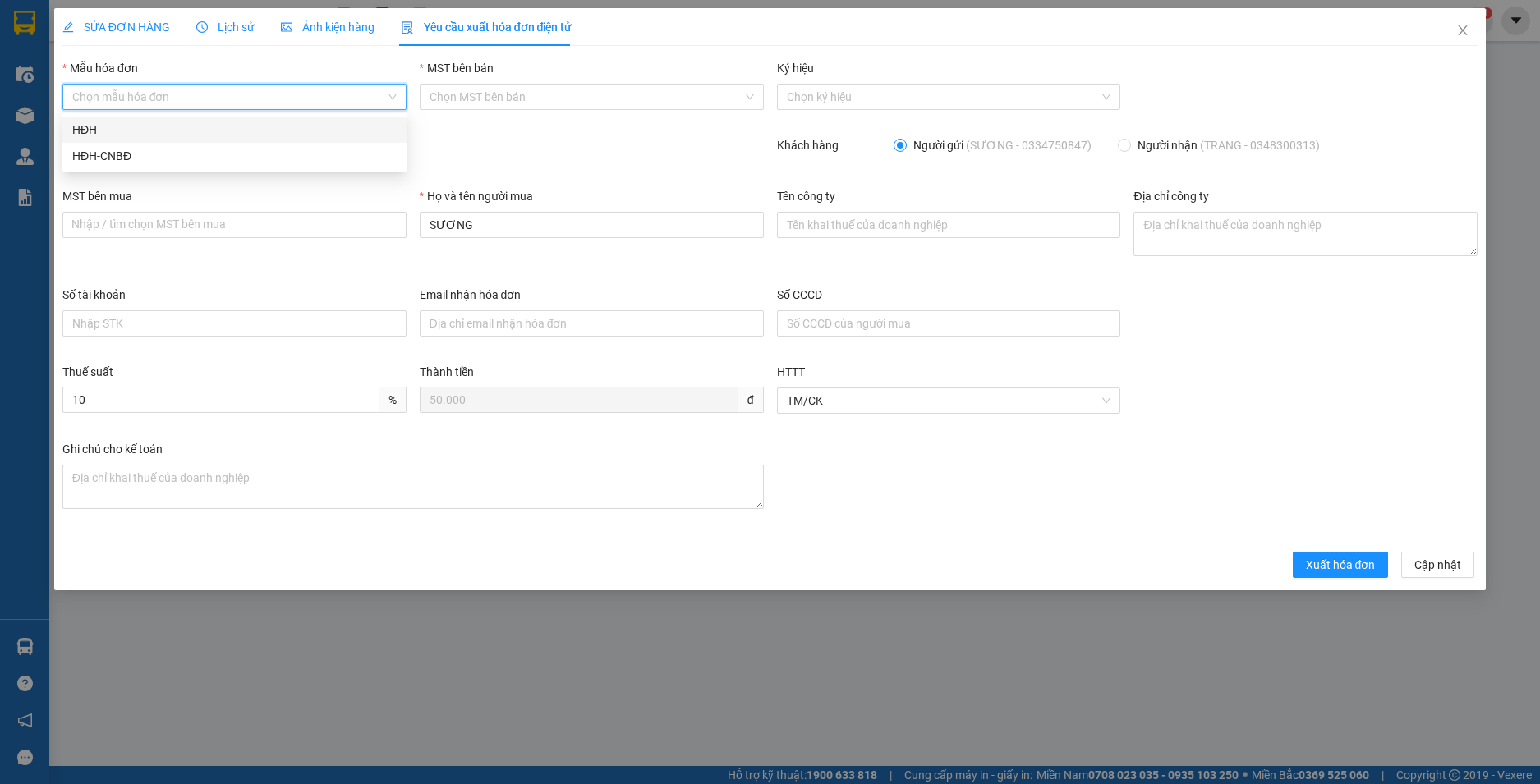
drag, startPoint x: 204, startPoint y: 124, endPoint x: 259, endPoint y: 162, distance: 66.9
click at [204, 126] on div "HĐH" at bounding box center [234, 129] width 324 height 18
type input "8"
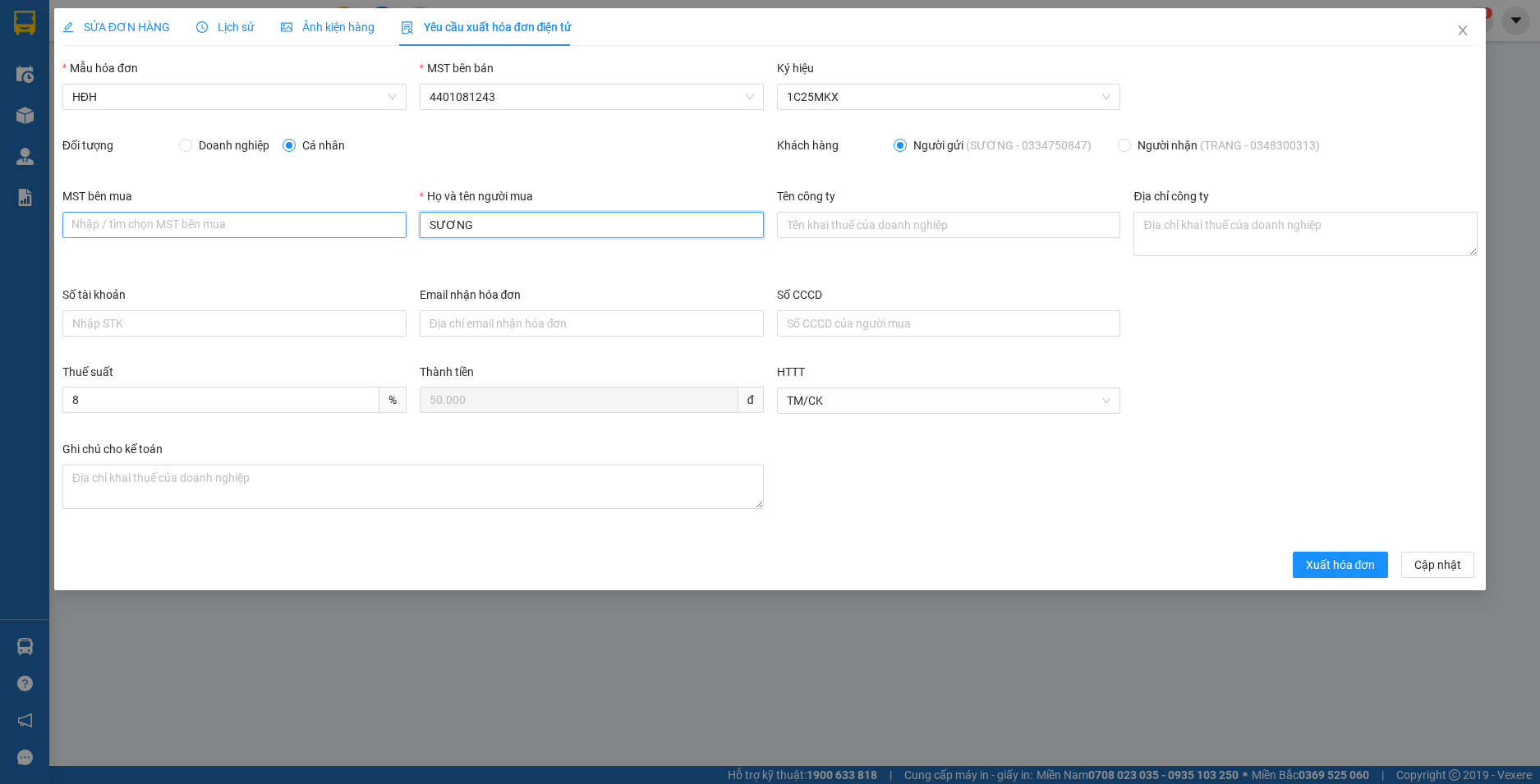
drag, startPoint x: 475, startPoint y: 225, endPoint x: 345, endPoint y: 236, distance: 130.5
click at [345, 236] on div "MST bên mua Nhập / tìm chọn MST bên mua Họ và tên người mua SƯƠNG Tên công ty Đ…" at bounding box center [770, 237] width 1429 height 99
type input "Người mua không lấy hoá đơn"
click at [1333, 553] on button "Xuất hóa đơn" at bounding box center [1340, 565] width 96 height 26
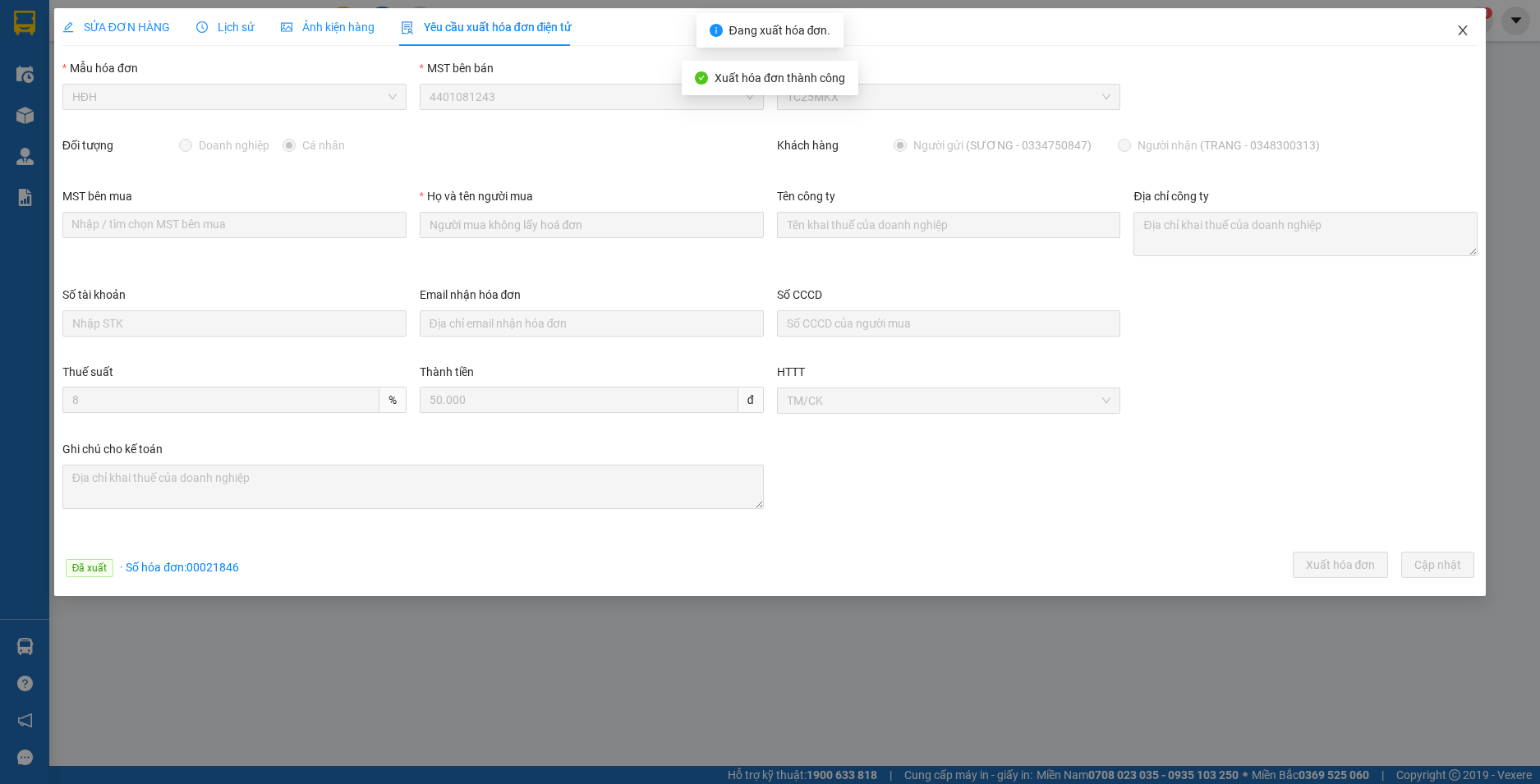
click at [1463, 29] on icon "close" at bounding box center [1463, 29] width 13 height 13
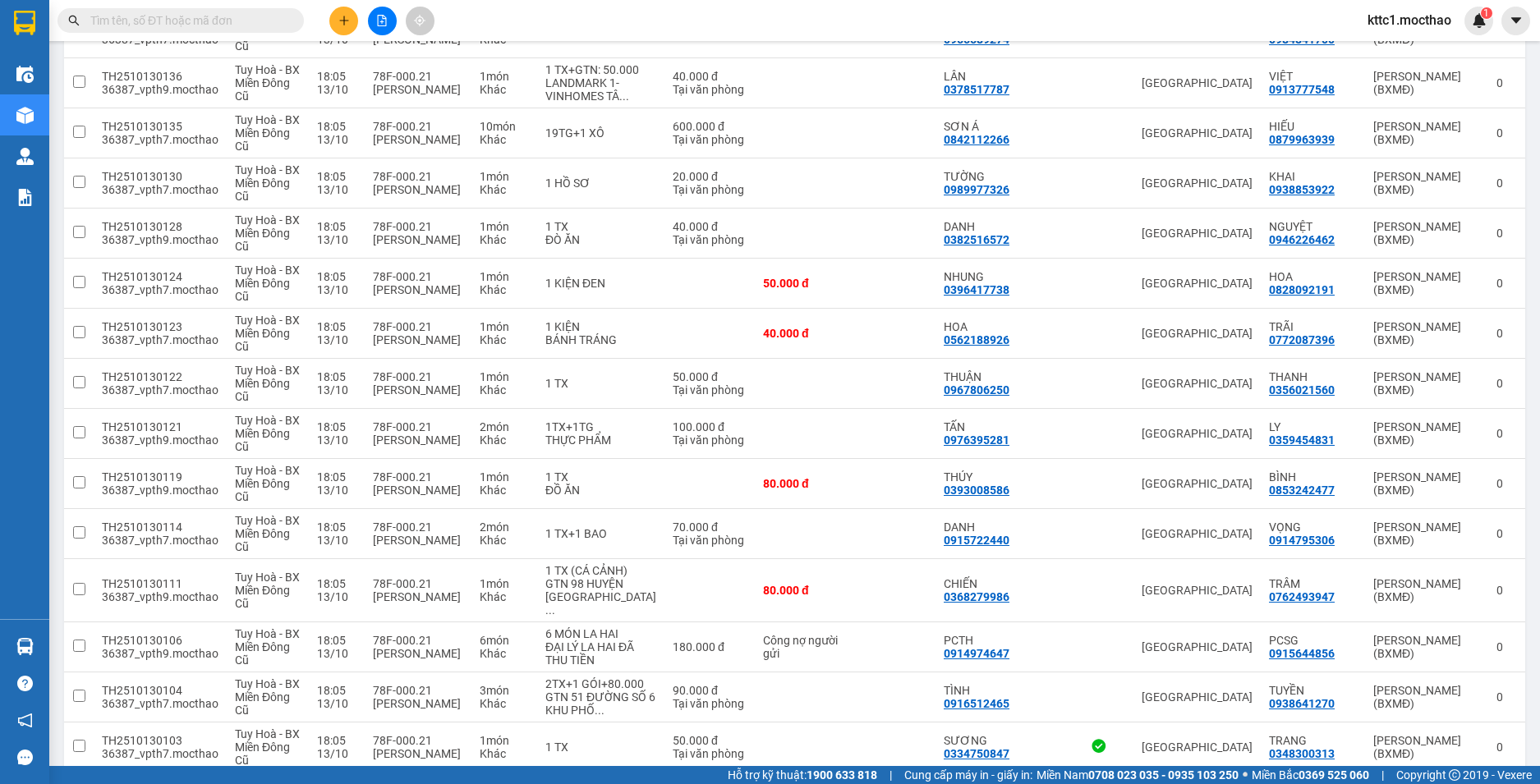
scroll to position [985, 0]
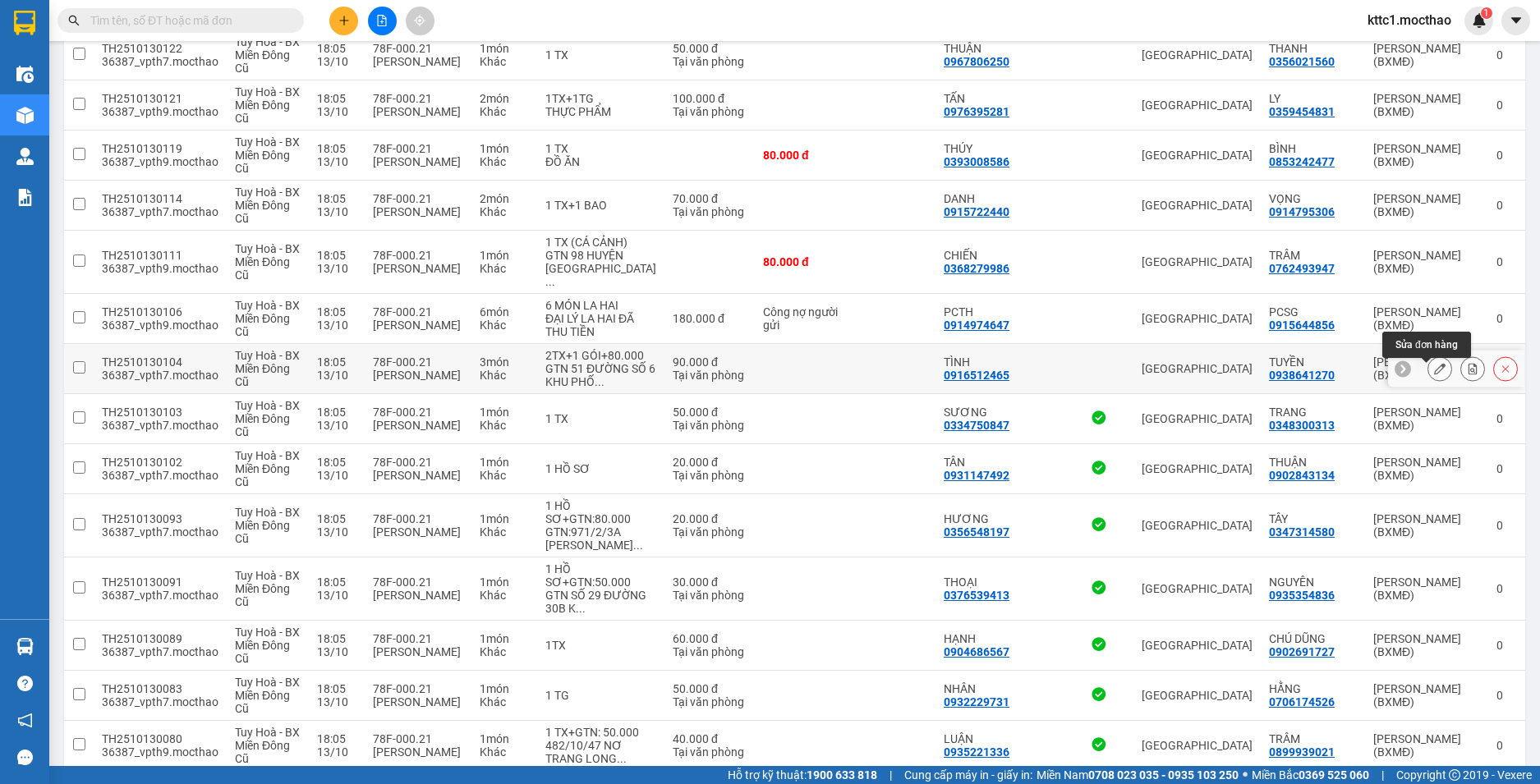
click at [1434, 375] on icon at bounding box center [1439, 368] width 11 height 11
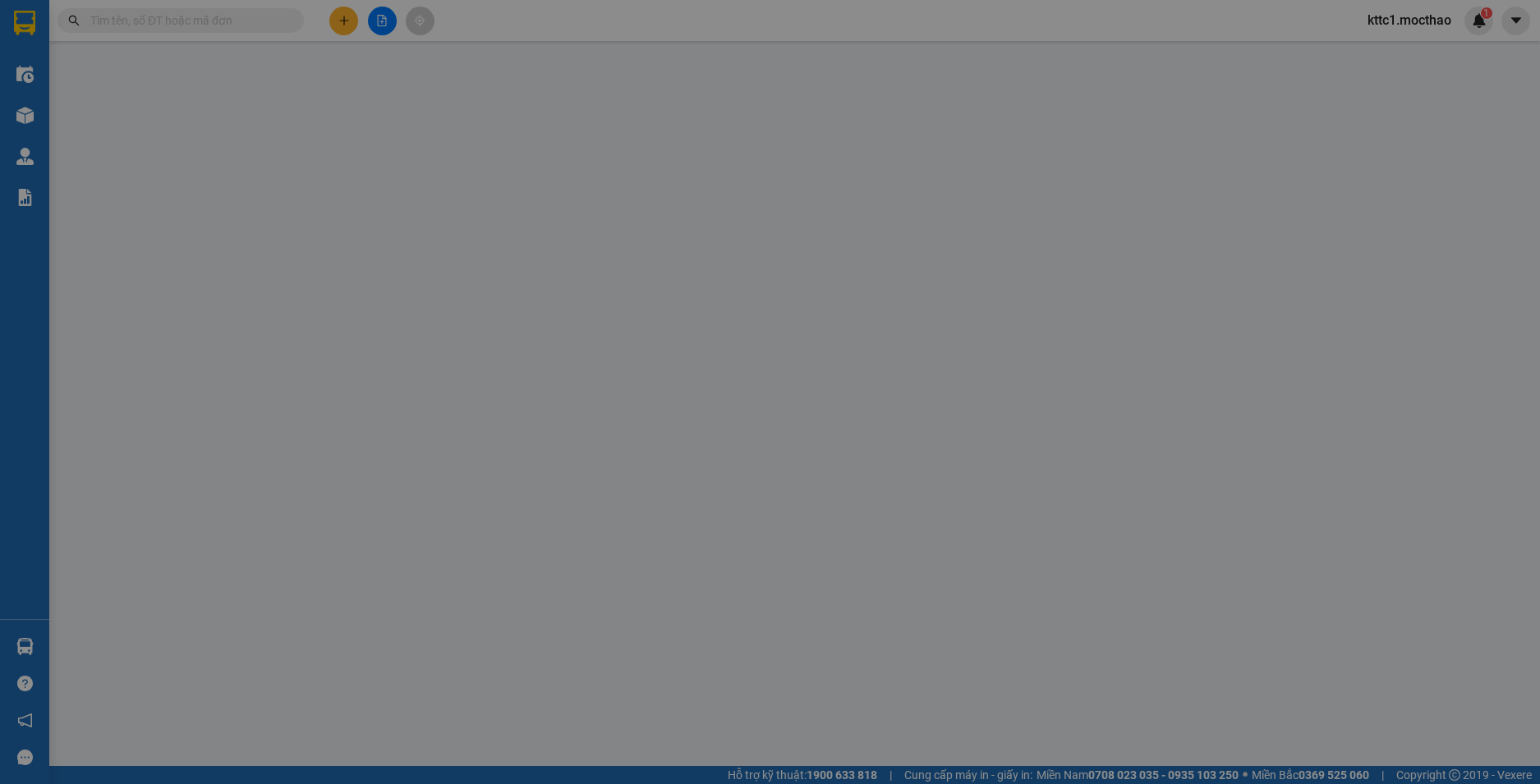
type input "0916512465"
type input "TÌNH"
type input "0938641270"
type input "TUYỀN"
type input "1"
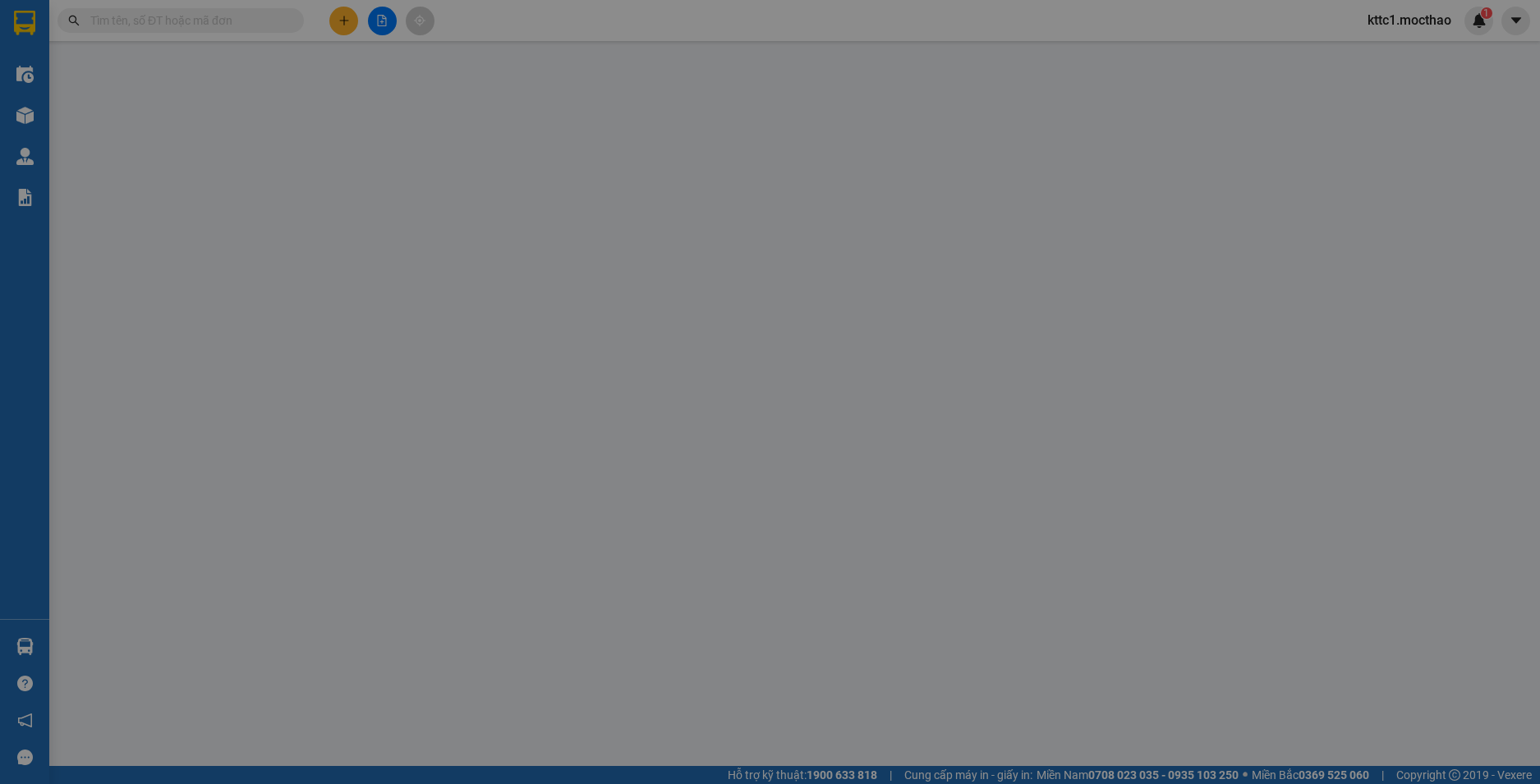
type input "0"
type input "90.000"
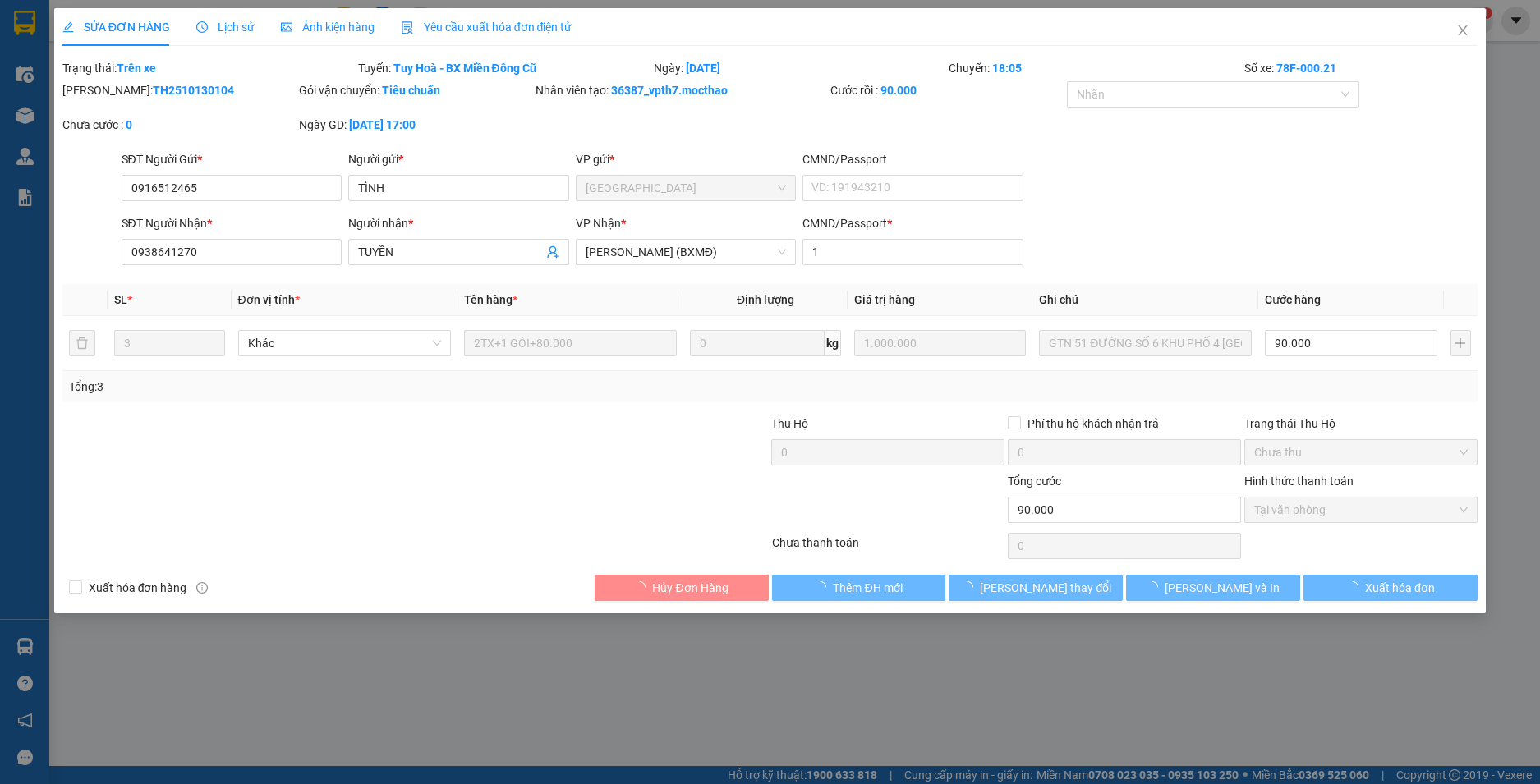
click at [440, 18] on div "Yêu cầu xuất hóa đơn điện tử" at bounding box center [487, 27] width 172 height 18
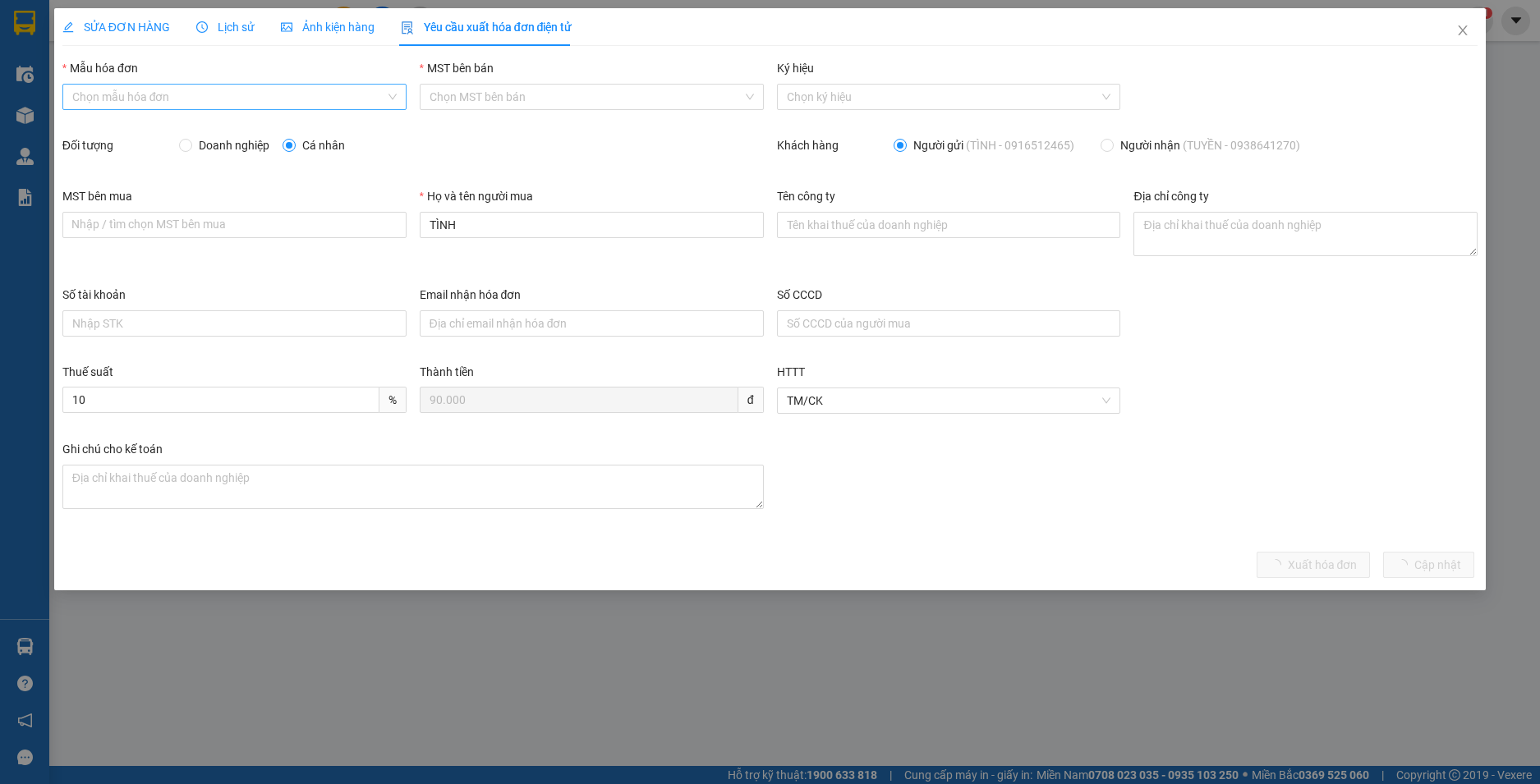
click at [178, 92] on input "Mẫu hóa đơn" at bounding box center [228, 97] width 313 height 24
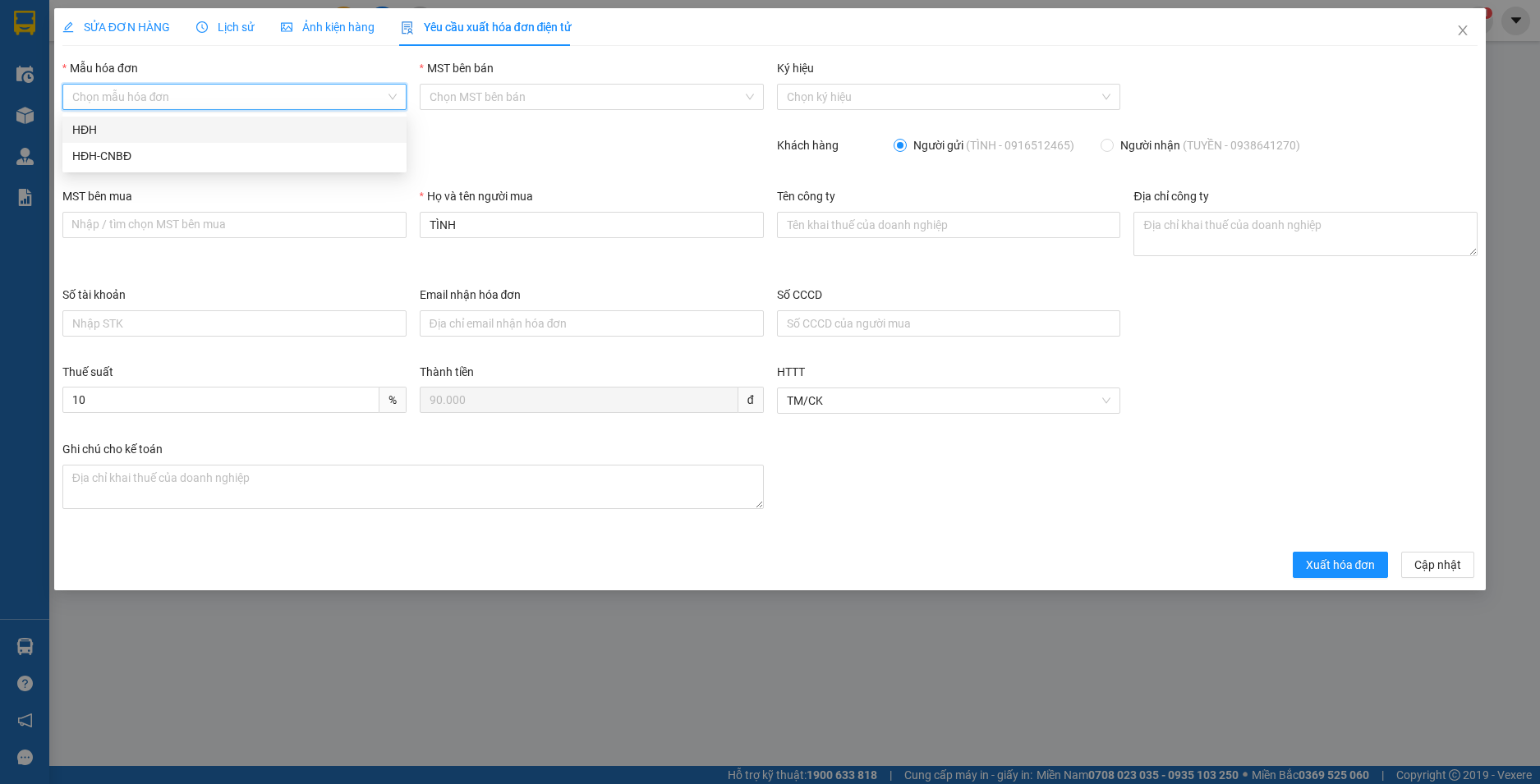
click at [165, 129] on div "HĐH" at bounding box center [234, 129] width 324 height 18
type input "8"
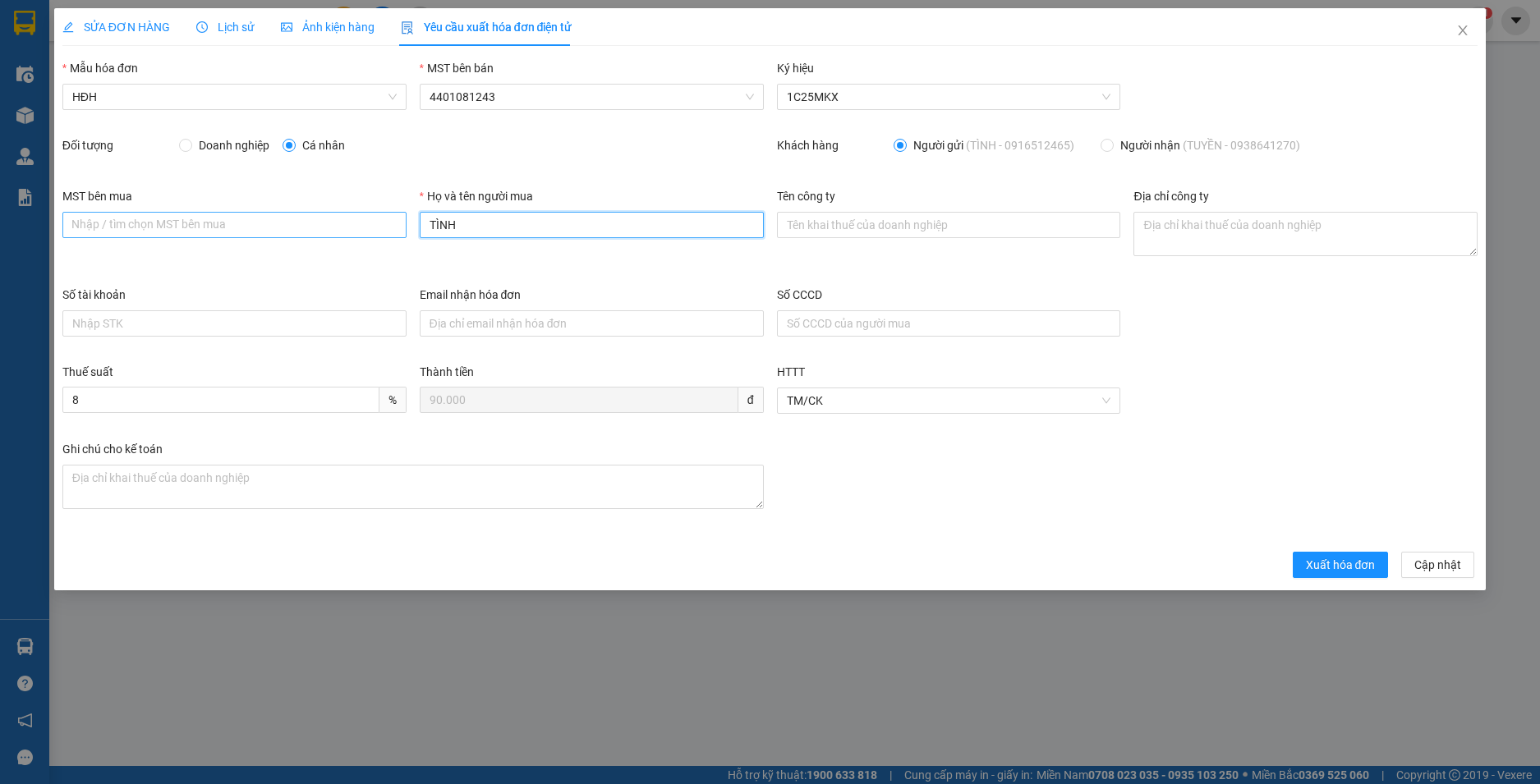
drag, startPoint x: 467, startPoint y: 218, endPoint x: 392, endPoint y: 225, distance: 75.3
click at [392, 225] on div "MST bên mua Nhập / tìm chọn MST bên mua Họ và tên người mua TÌNH Tên công ty Đị…" at bounding box center [770, 237] width 1429 height 99
type input "Người mua không lấy hoá đơn"
click at [1318, 566] on span "Xuất hóa đơn" at bounding box center [1340, 565] width 69 height 18
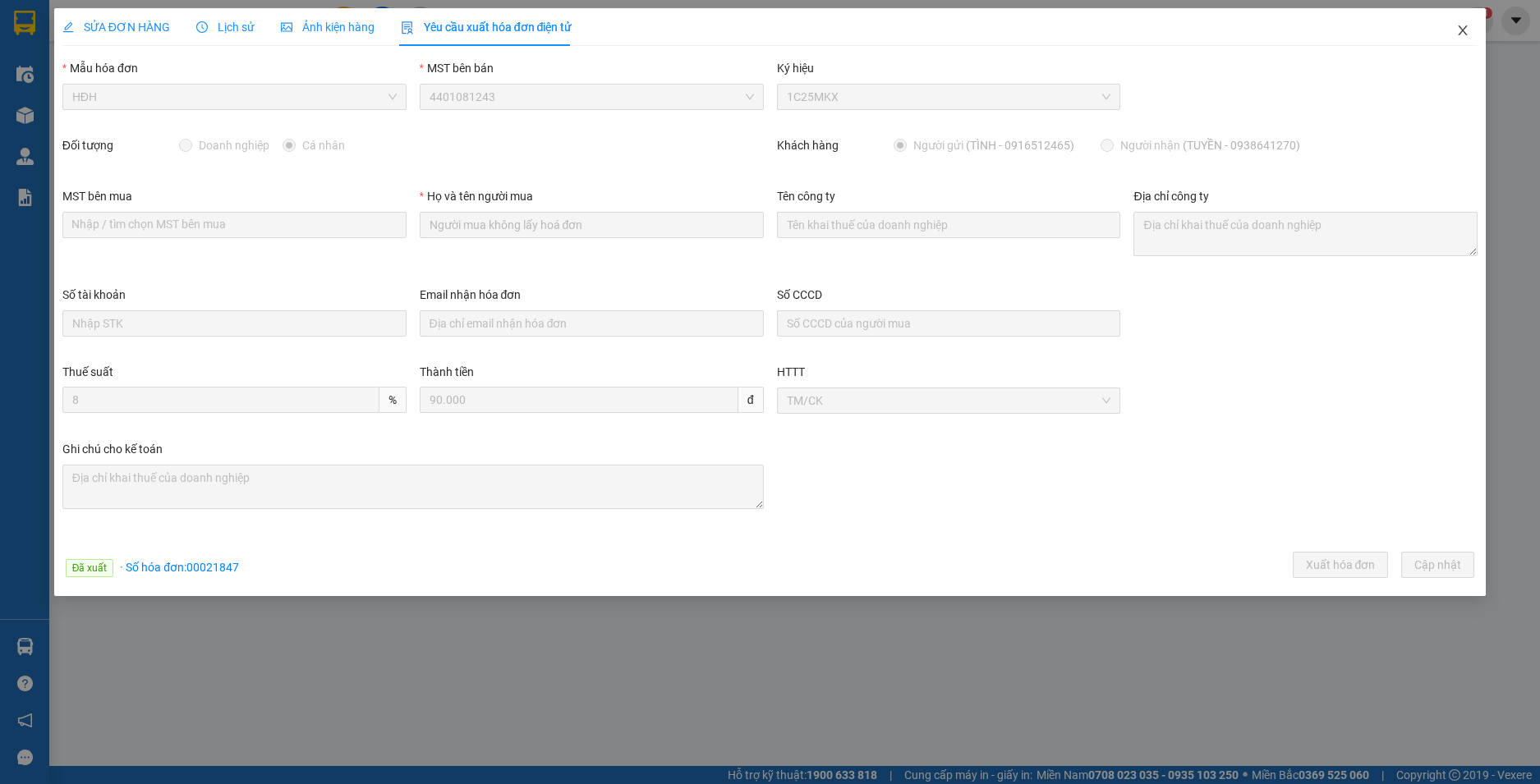
click at [1461, 28] on icon "close" at bounding box center [1463, 29] width 13 height 13
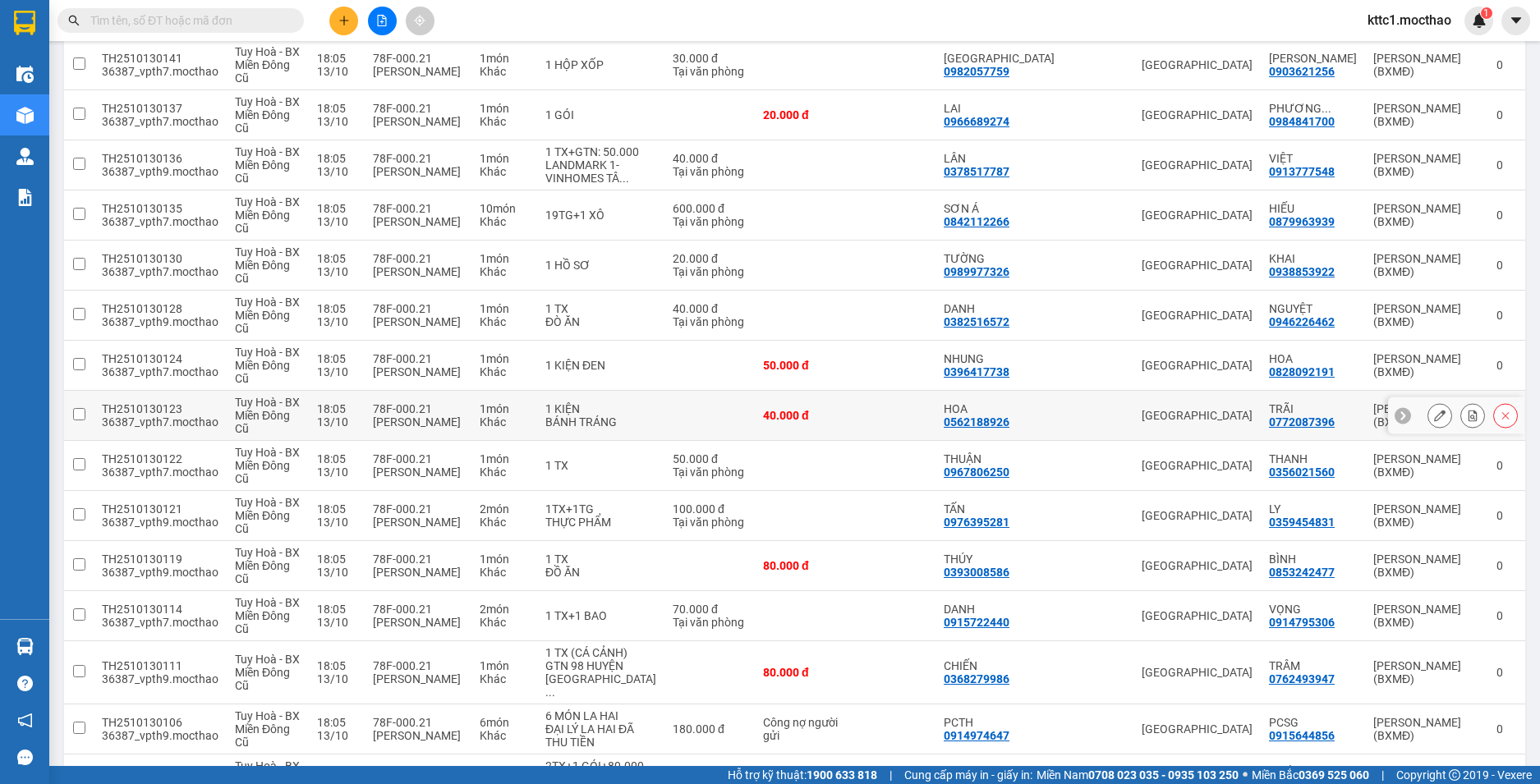
scroll to position [985, 0]
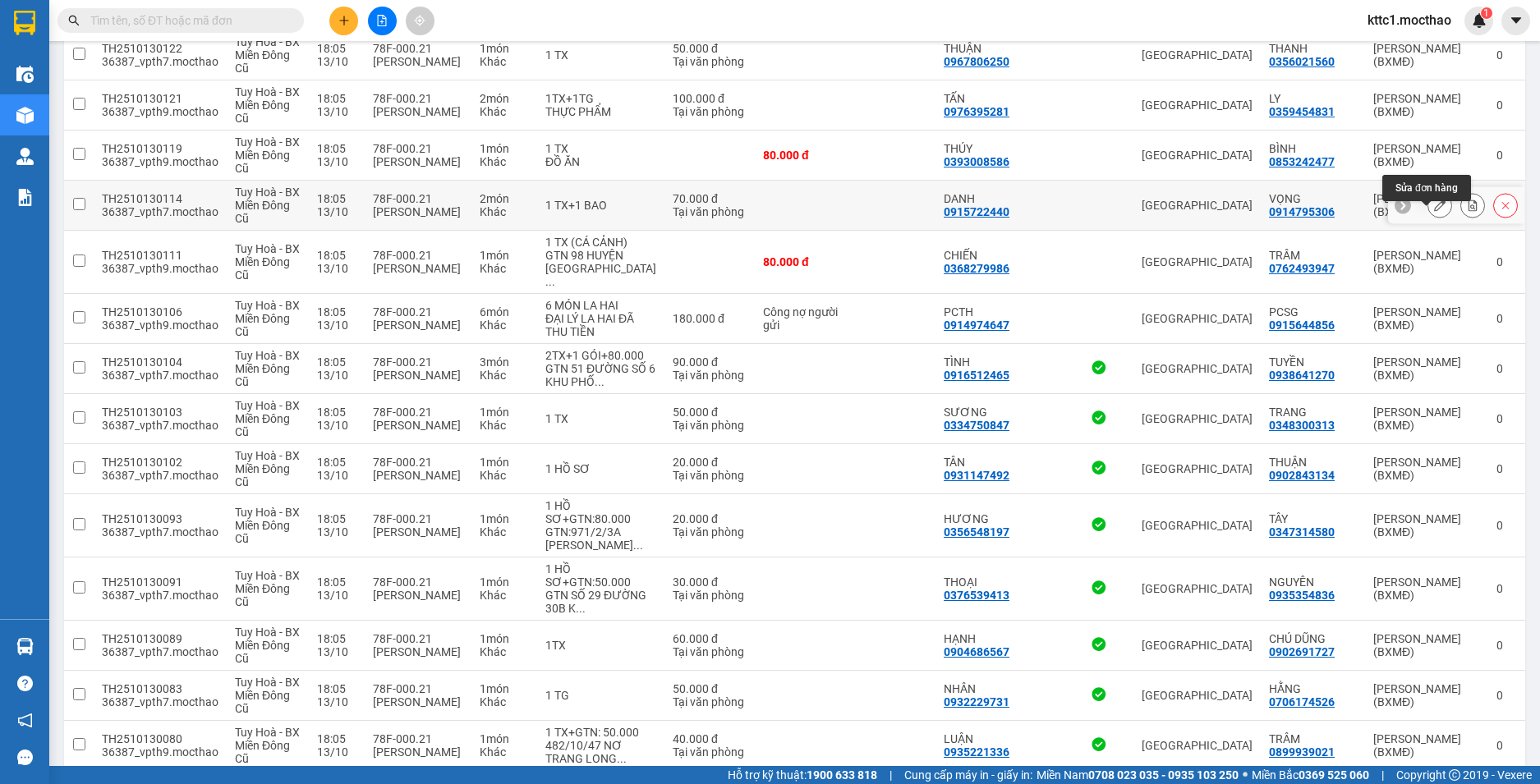
click at [1434, 220] on button at bounding box center [1440, 206] width 23 height 29
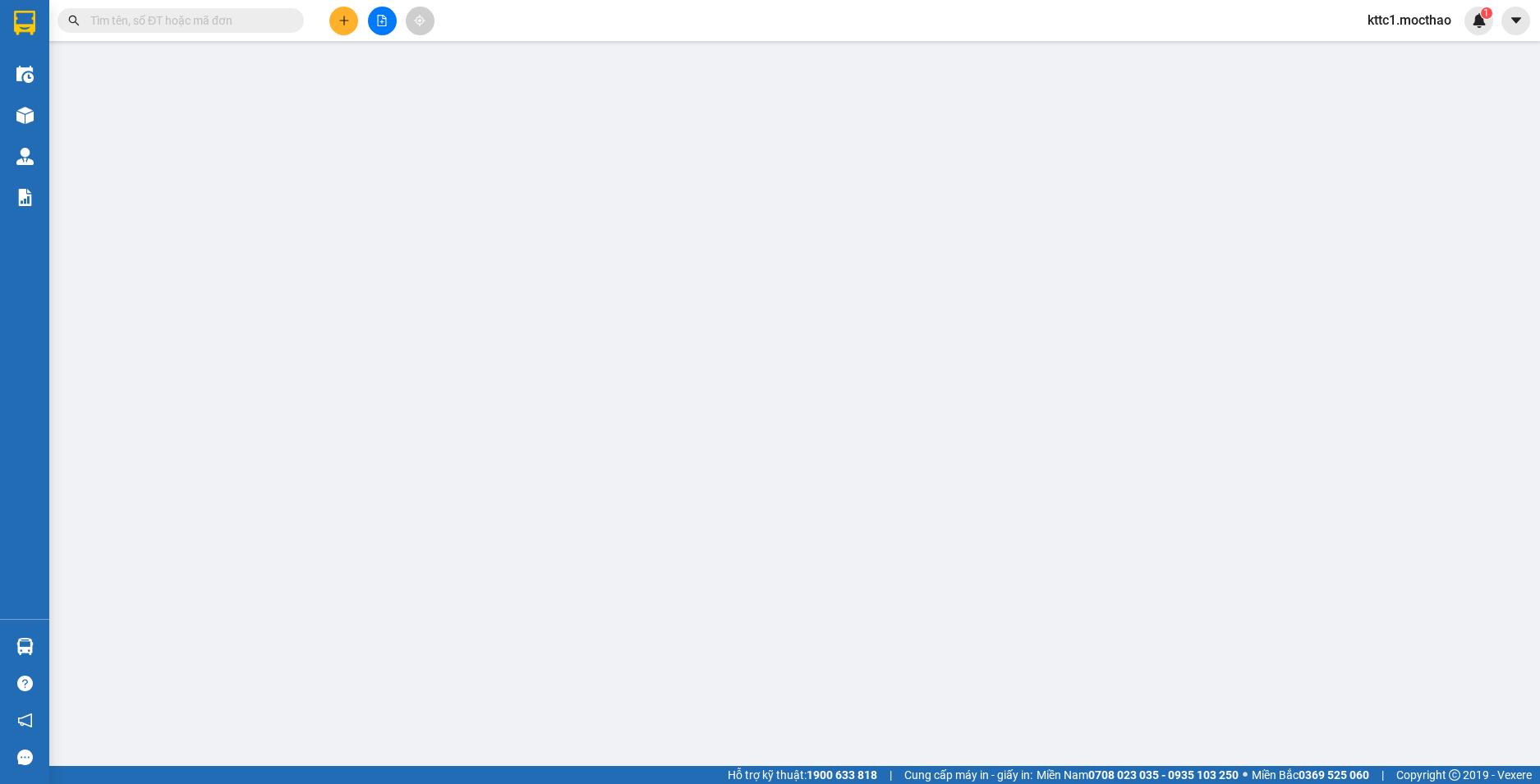
type input "0915722440"
type input "DANH"
type input "0914795306"
type input "VỌNG"
type input "0"
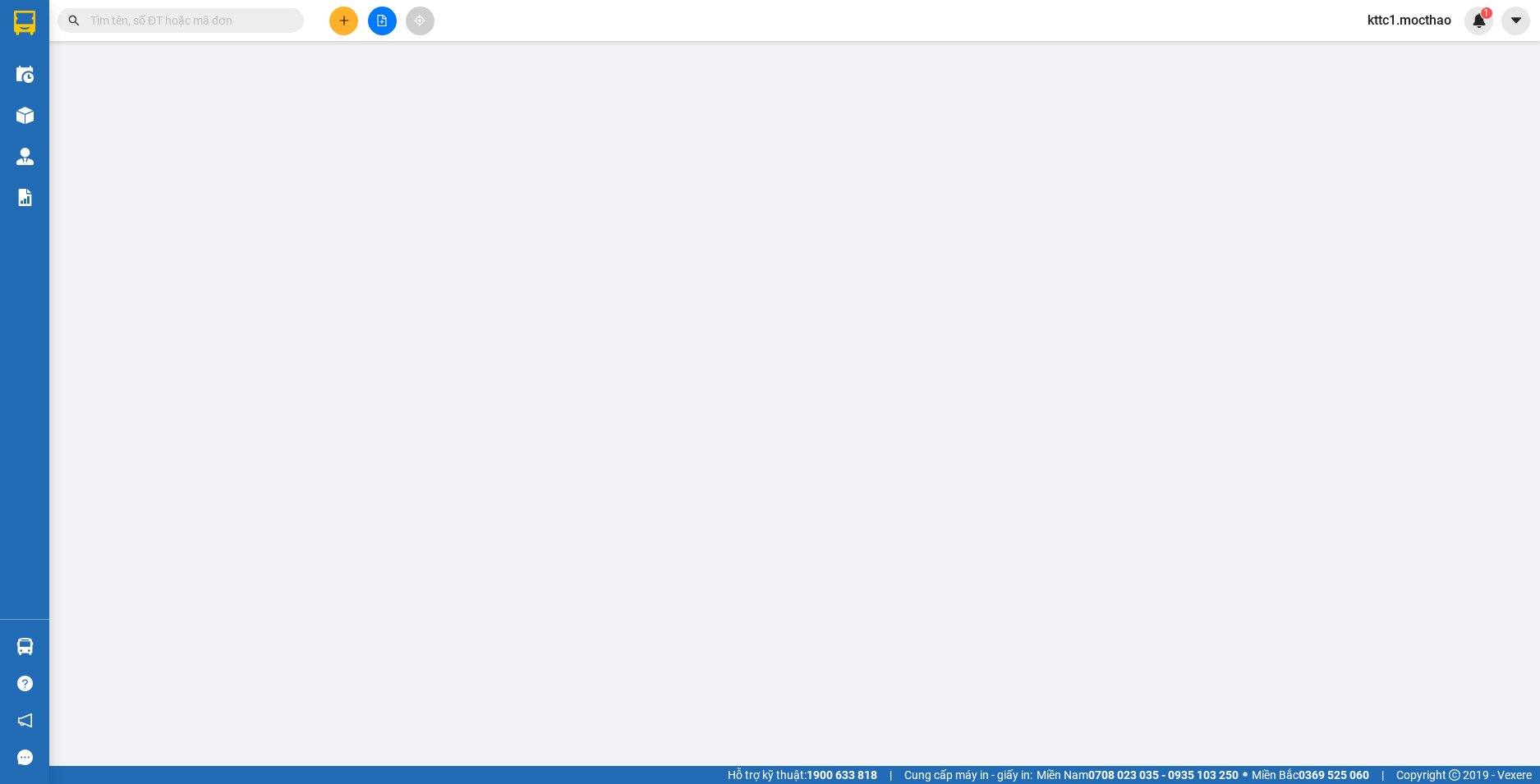
type input "0"
type input "70.000"
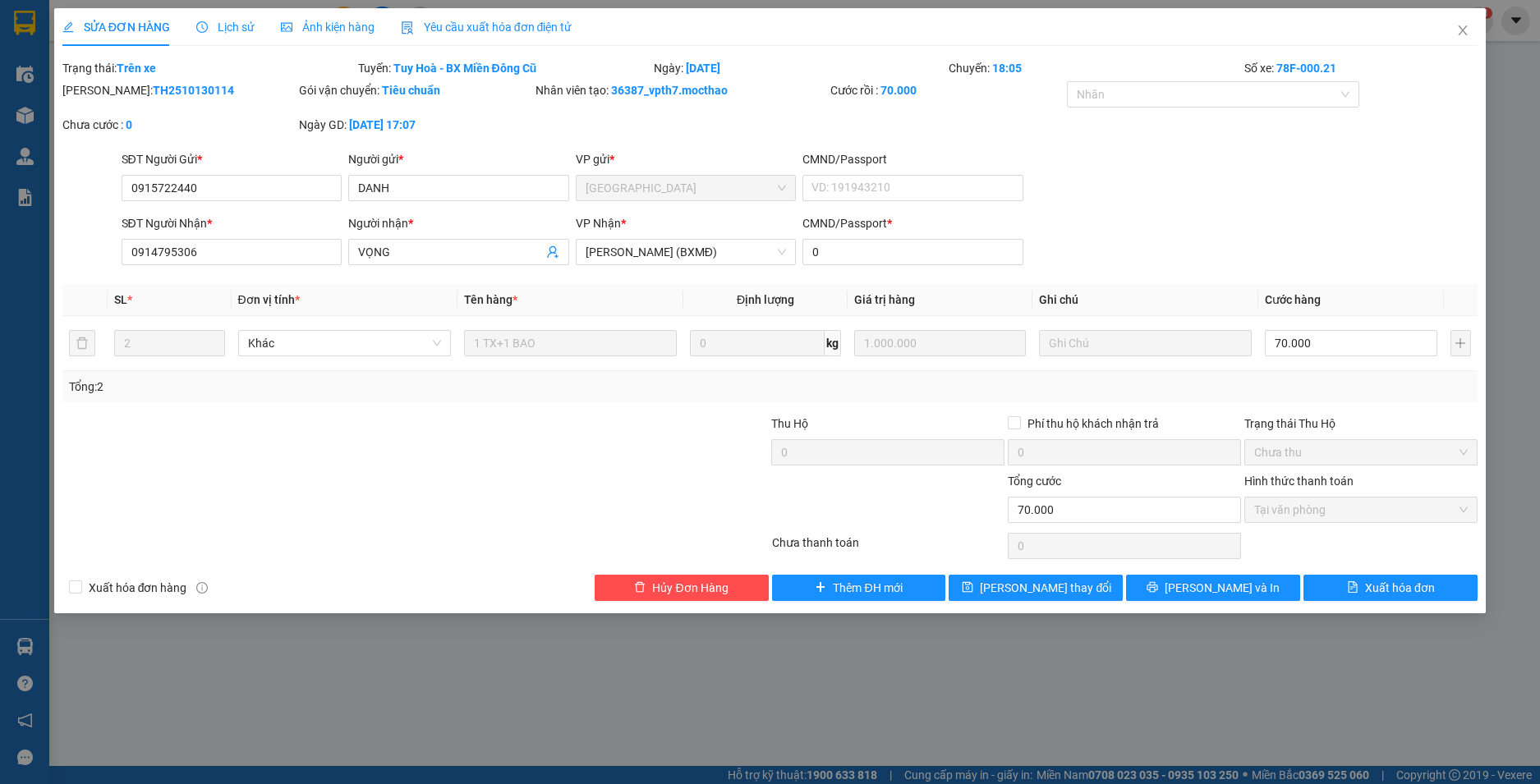
click at [505, 26] on span "Yêu cầu xuất hóa đơn điện tử" at bounding box center [487, 27] width 172 height 13
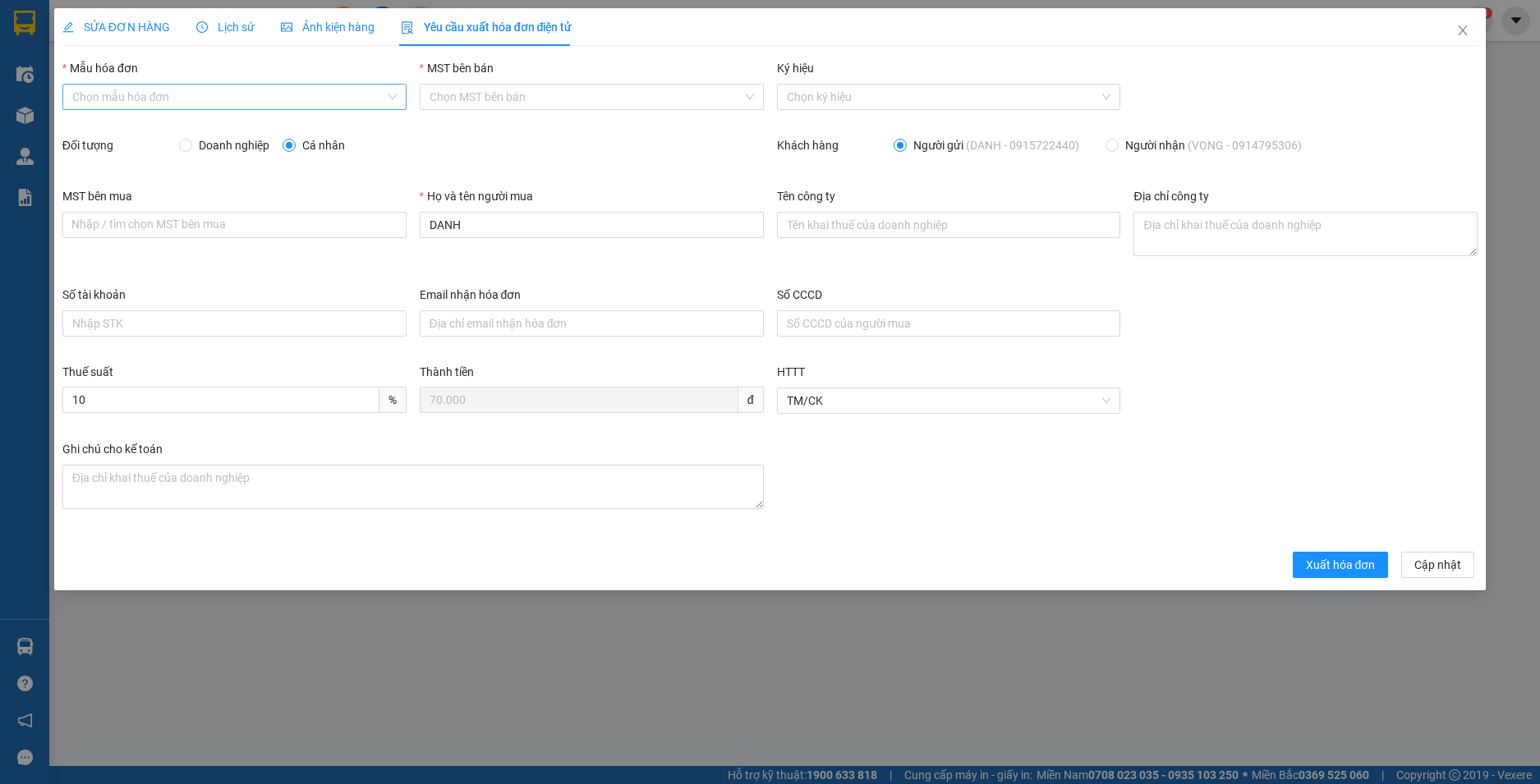
click at [253, 92] on input "Mẫu hóa đơn" at bounding box center [228, 97] width 313 height 24
click at [225, 126] on div "HĐH" at bounding box center [234, 129] width 324 height 18
type input "8"
drag, startPoint x: 456, startPoint y: 227, endPoint x: 394, endPoint y: 229, distance: 62.0
click at [394, 229] on div "MST bên mua Nhập / tìm chọn MST bên mua Họ và tên người mua DANH Tên công ty Đị…" at bounding box center [770, 237] width 1429 height 99
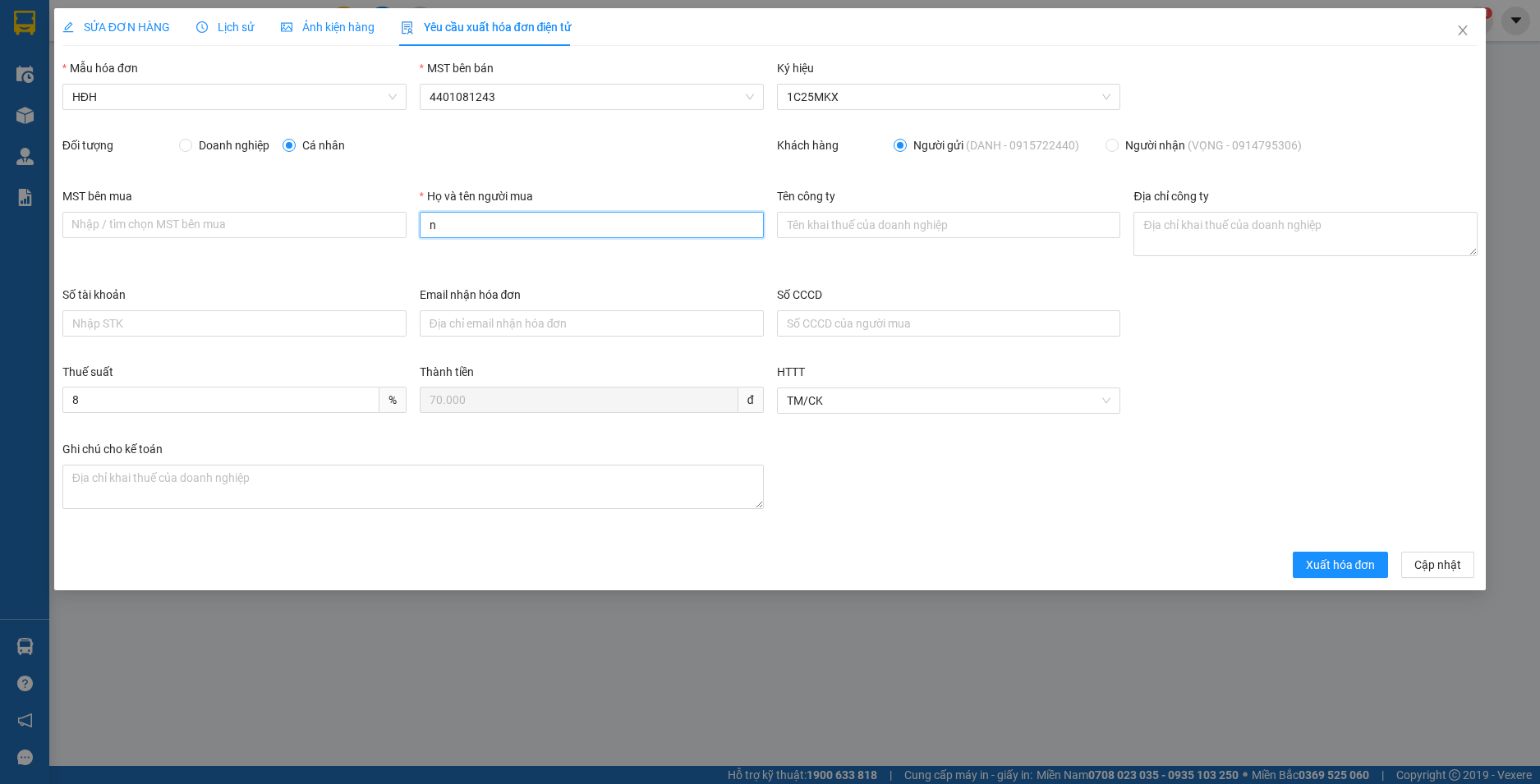
type input "Người mua không lấy hoá đơn"
click at [1324, 565] on span "Xuất hóa đơn" at bounding box center [1340, 565] width 69 height 18
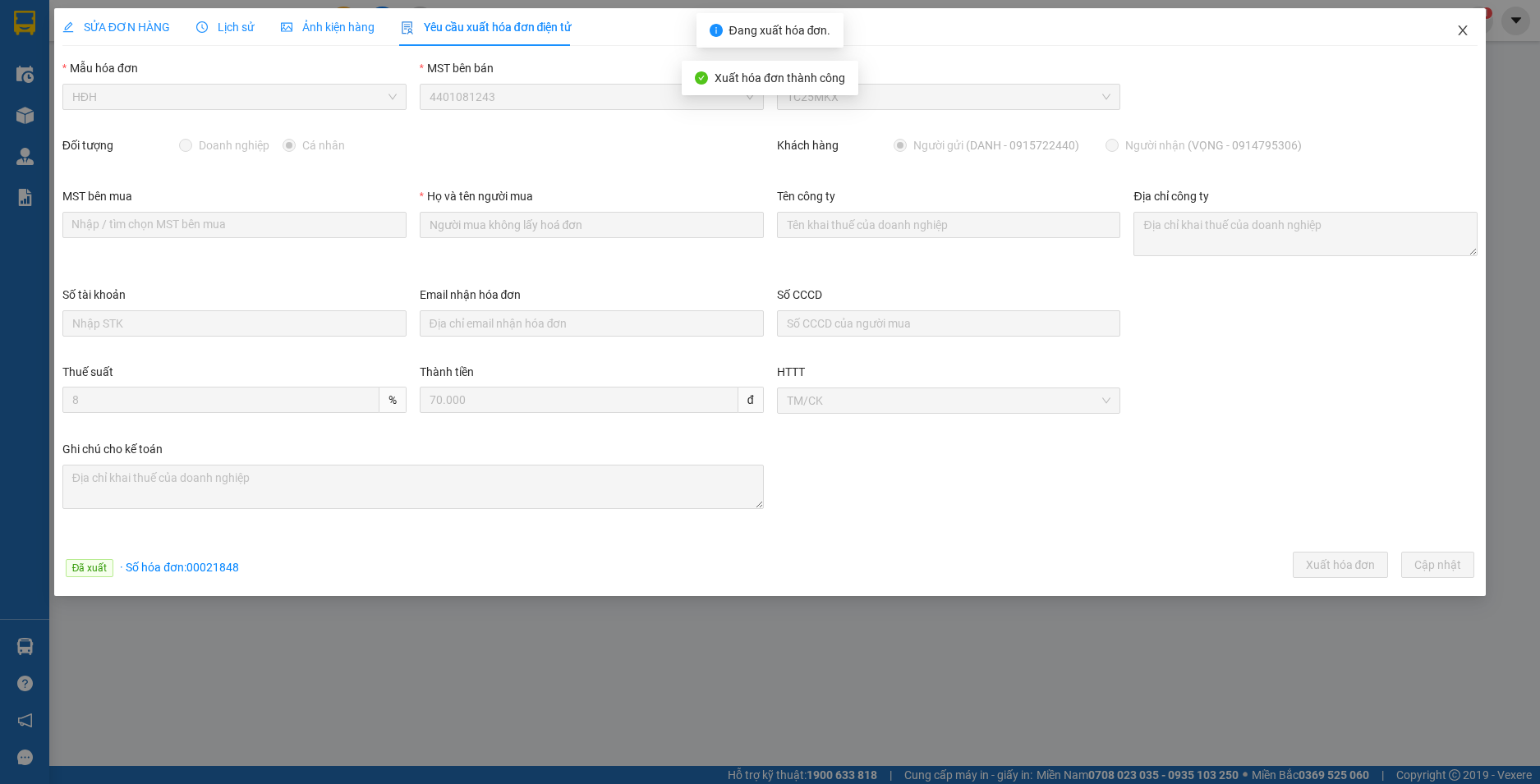
click at [1461, 32] on icon "close" at bounding box center [1463, 29] width 13 height 13
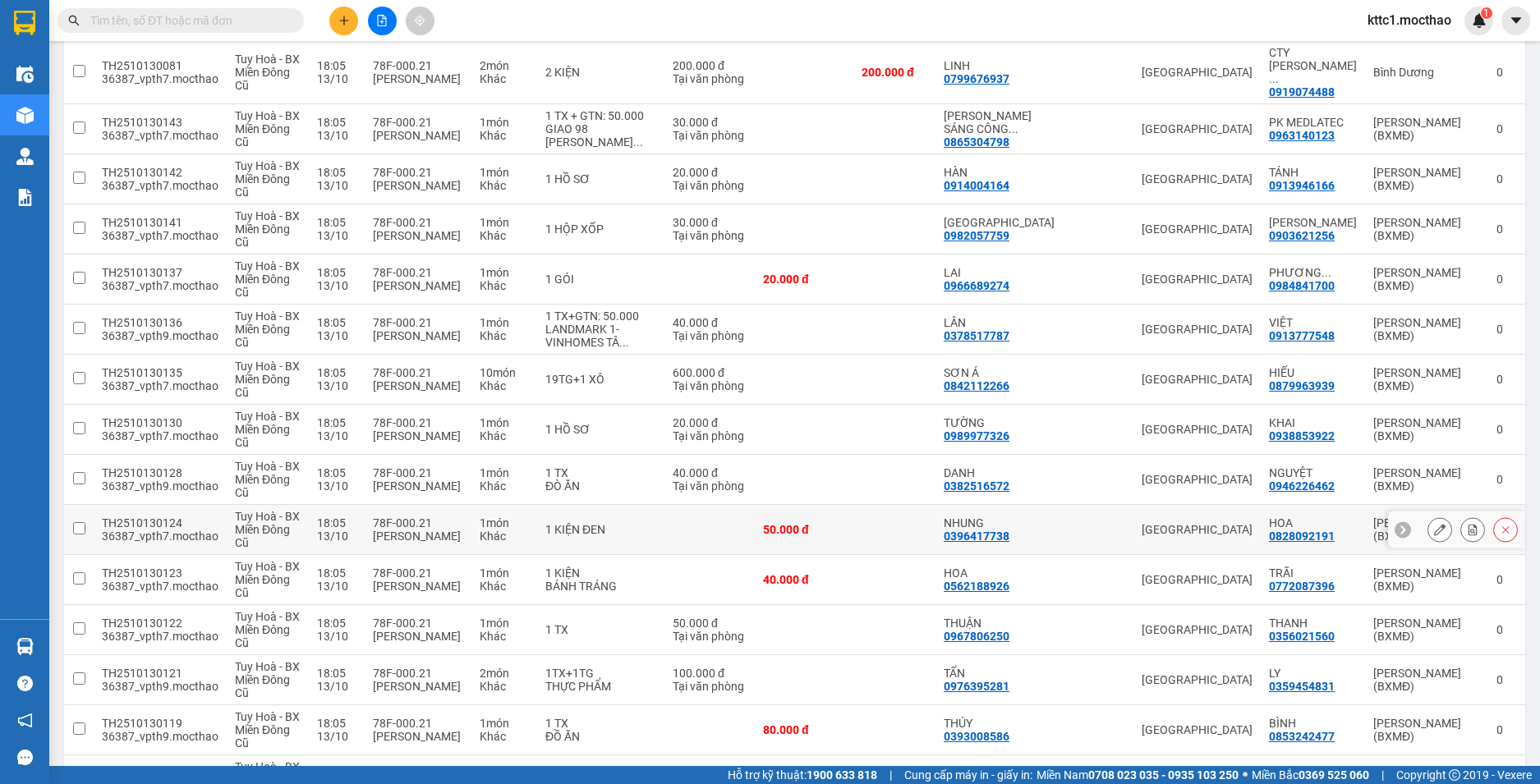
scroll to position [821, 0]
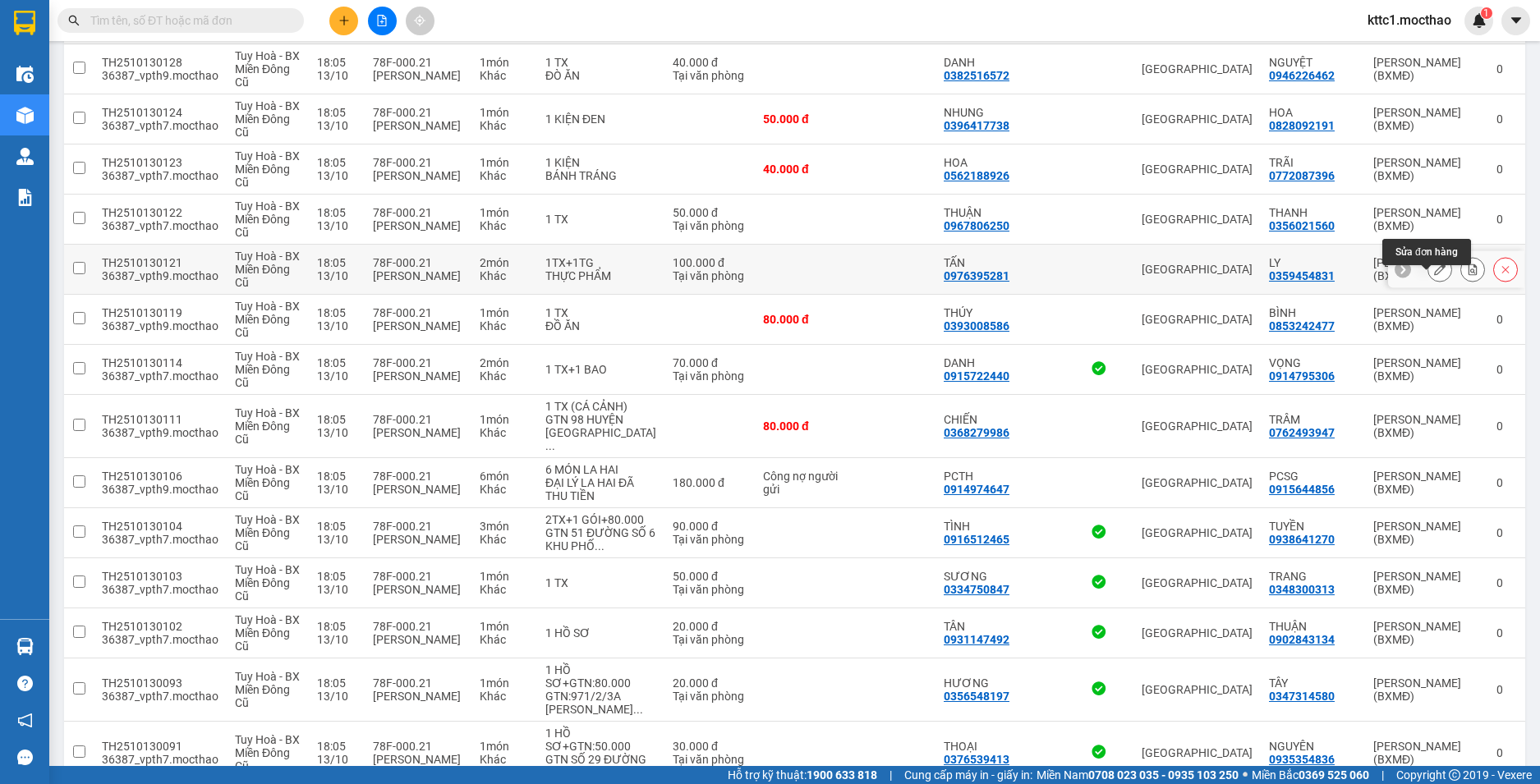
click at [1434, 275] on icon at bounding box center [1439, 269] width 11 height 11
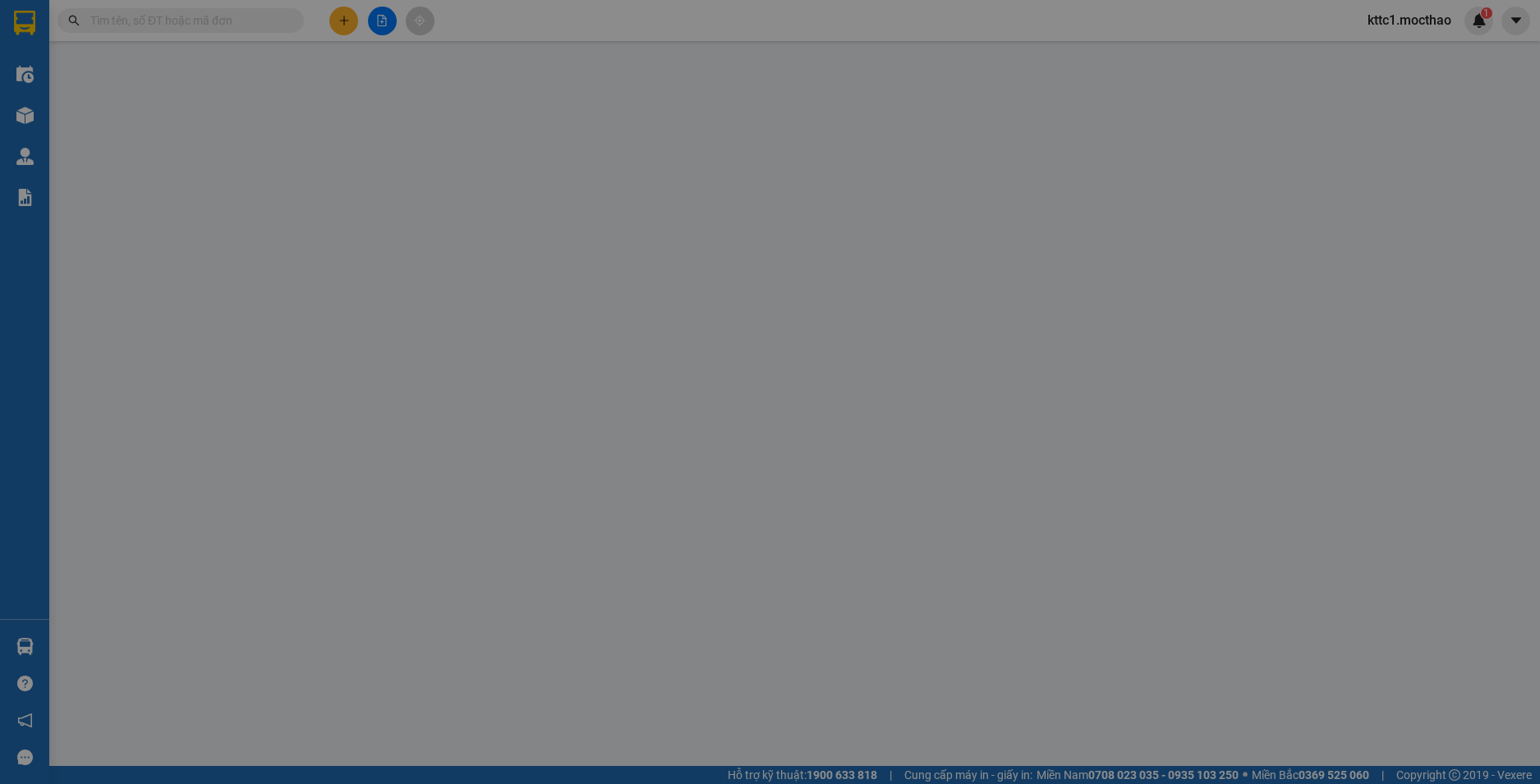
type input "0976395281"
type input "TẤN"
type input "0359454831"
type input "LY"
type input "1"
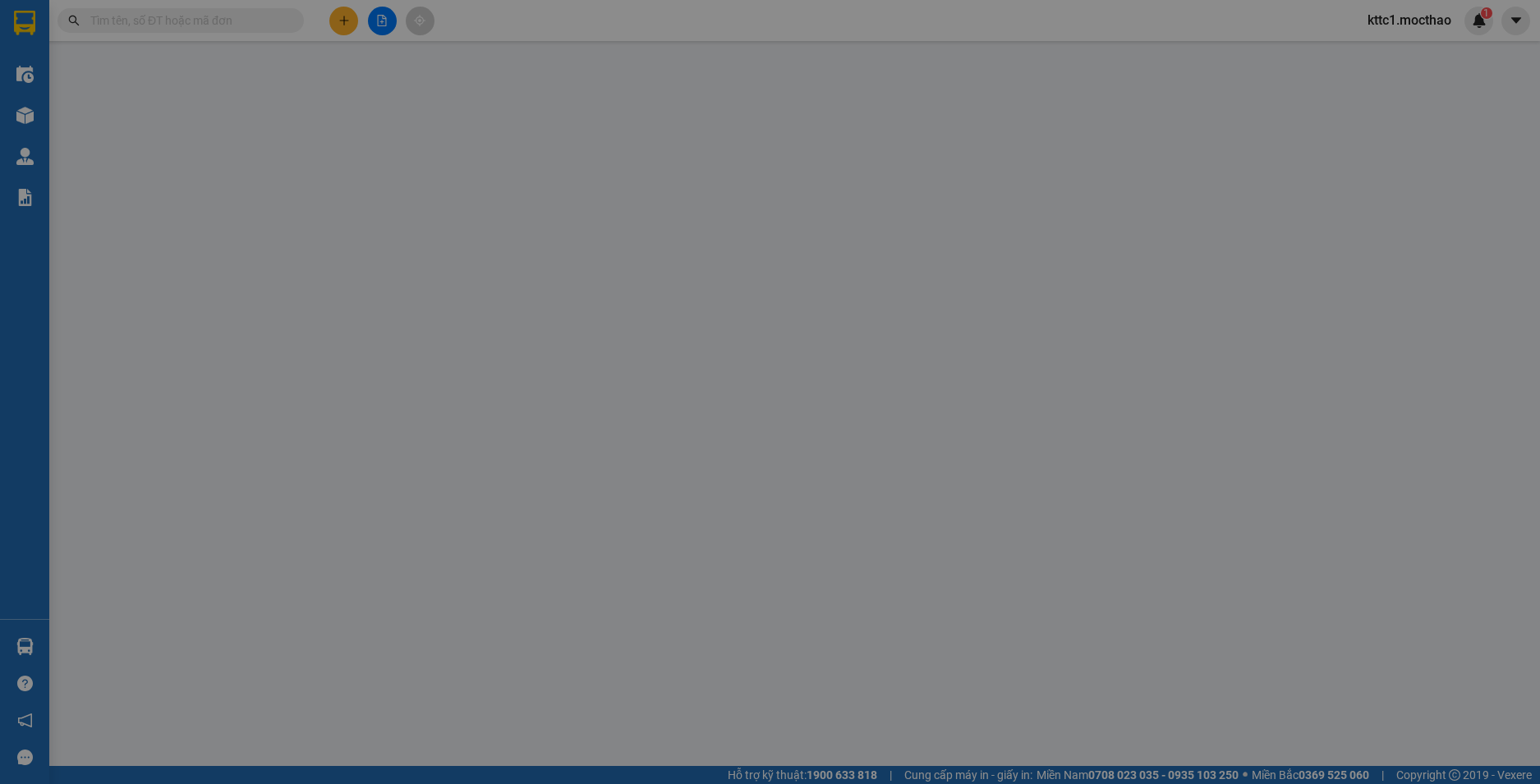
type input "0"
type input "100.000"
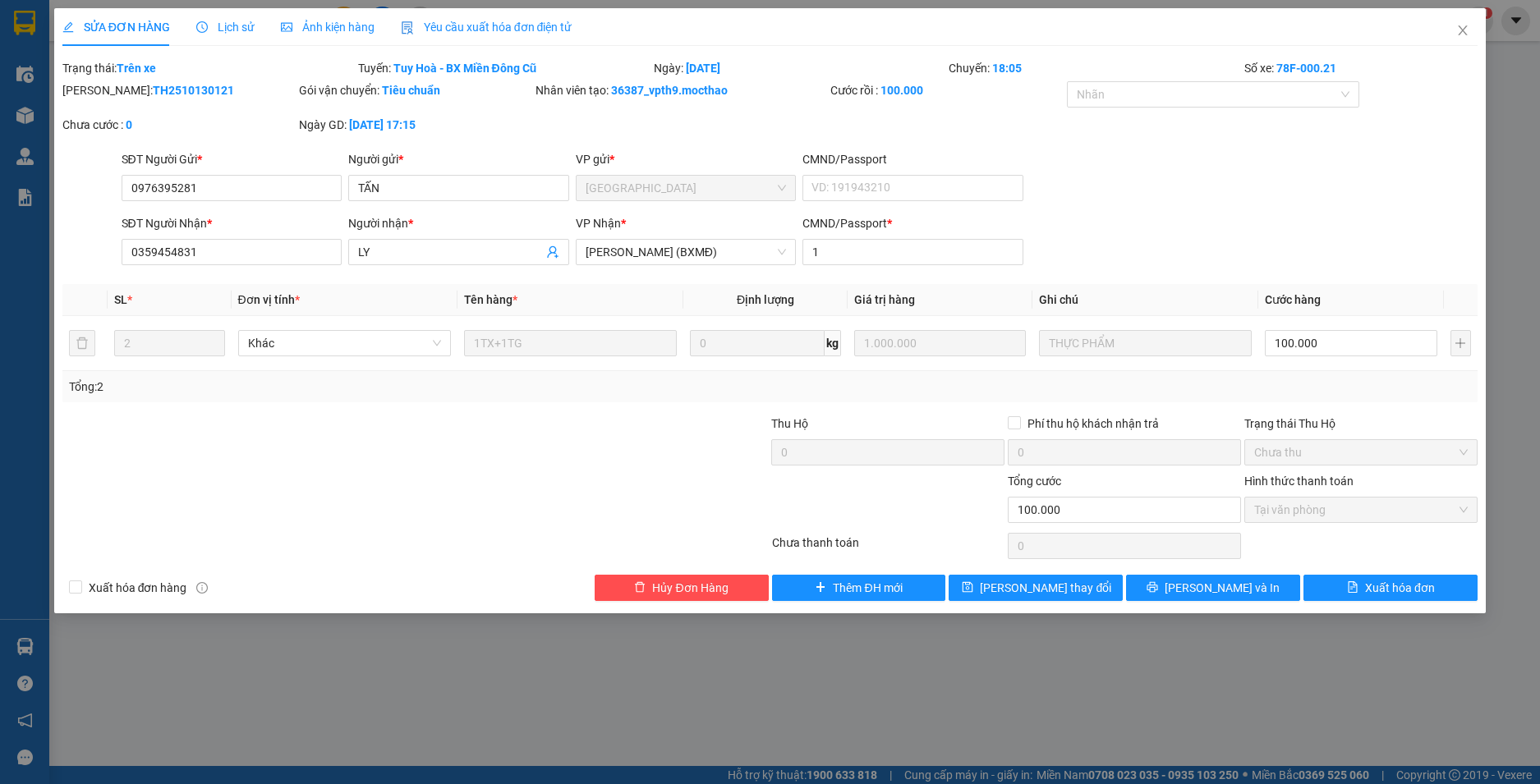
click at [484, 28] on span "Yêu cầu xuất hóa đơn điện tử" at bounding box center [487, 27] width 172 height 13
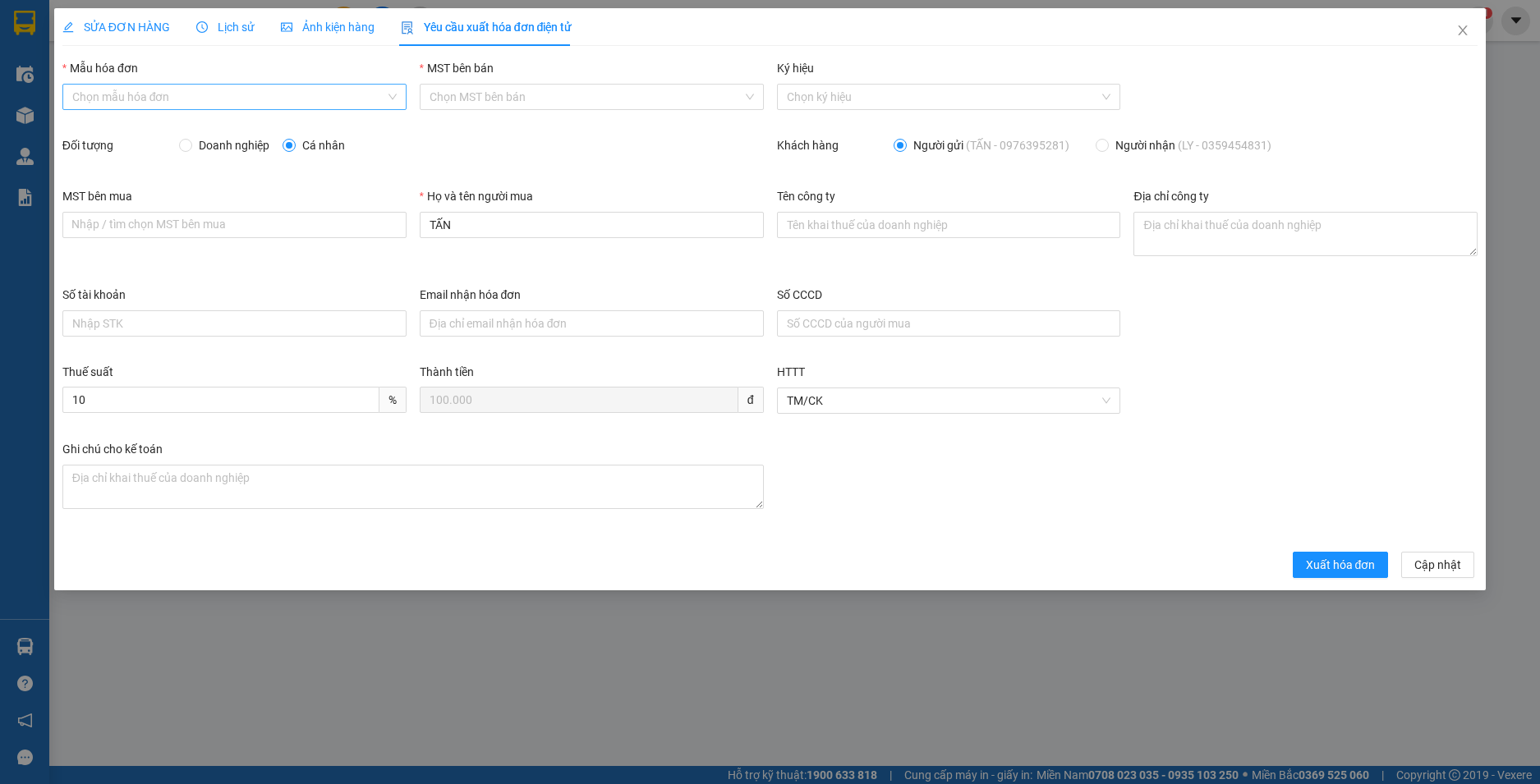
click at [182, 98] on input "Mẫu hóa đơn" at bounding box center [228, 97] width 313 height 24
click at [174, 126] on div "HĐH" at bounding box center [234, 129] width 324 height 18
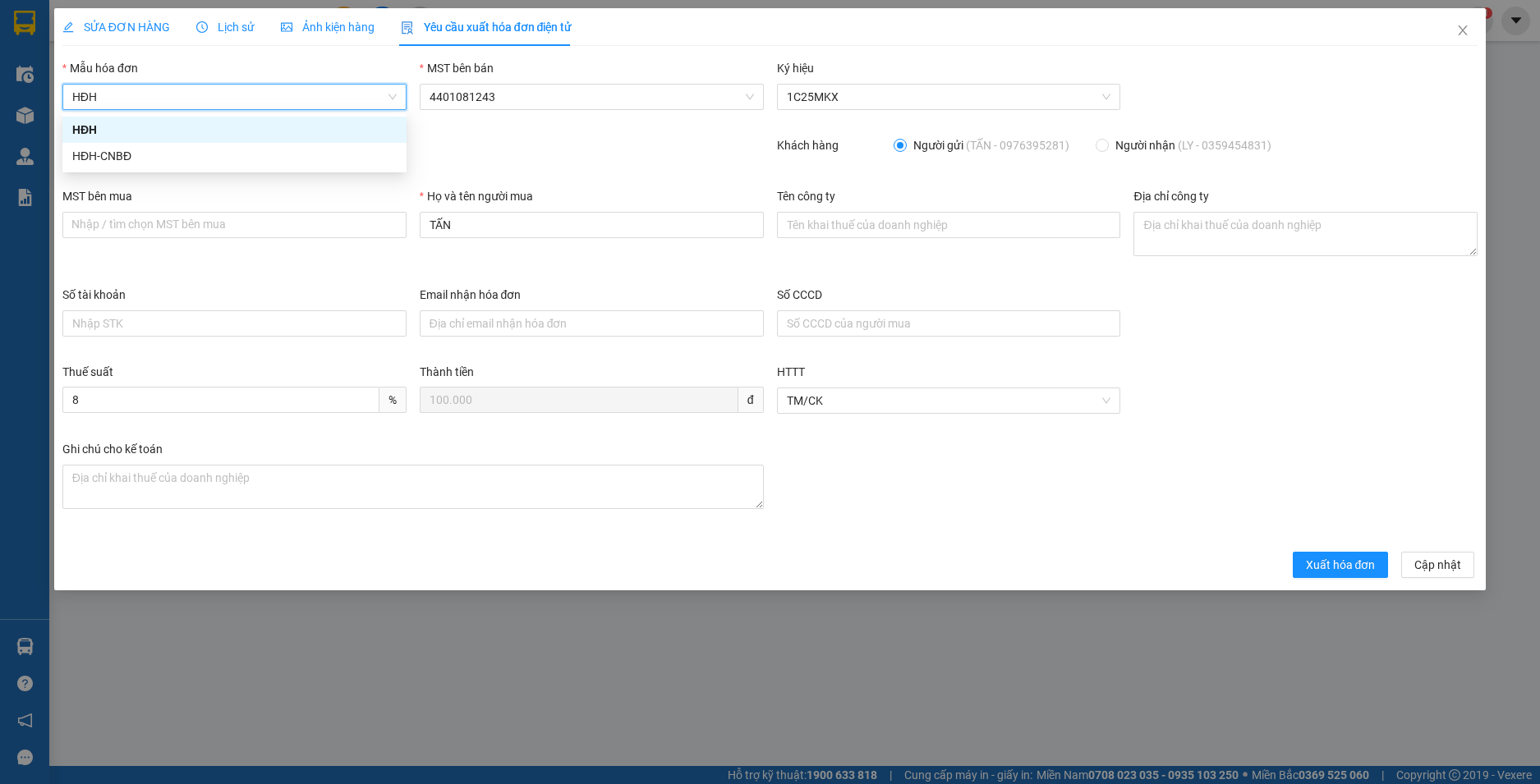
type input "8"
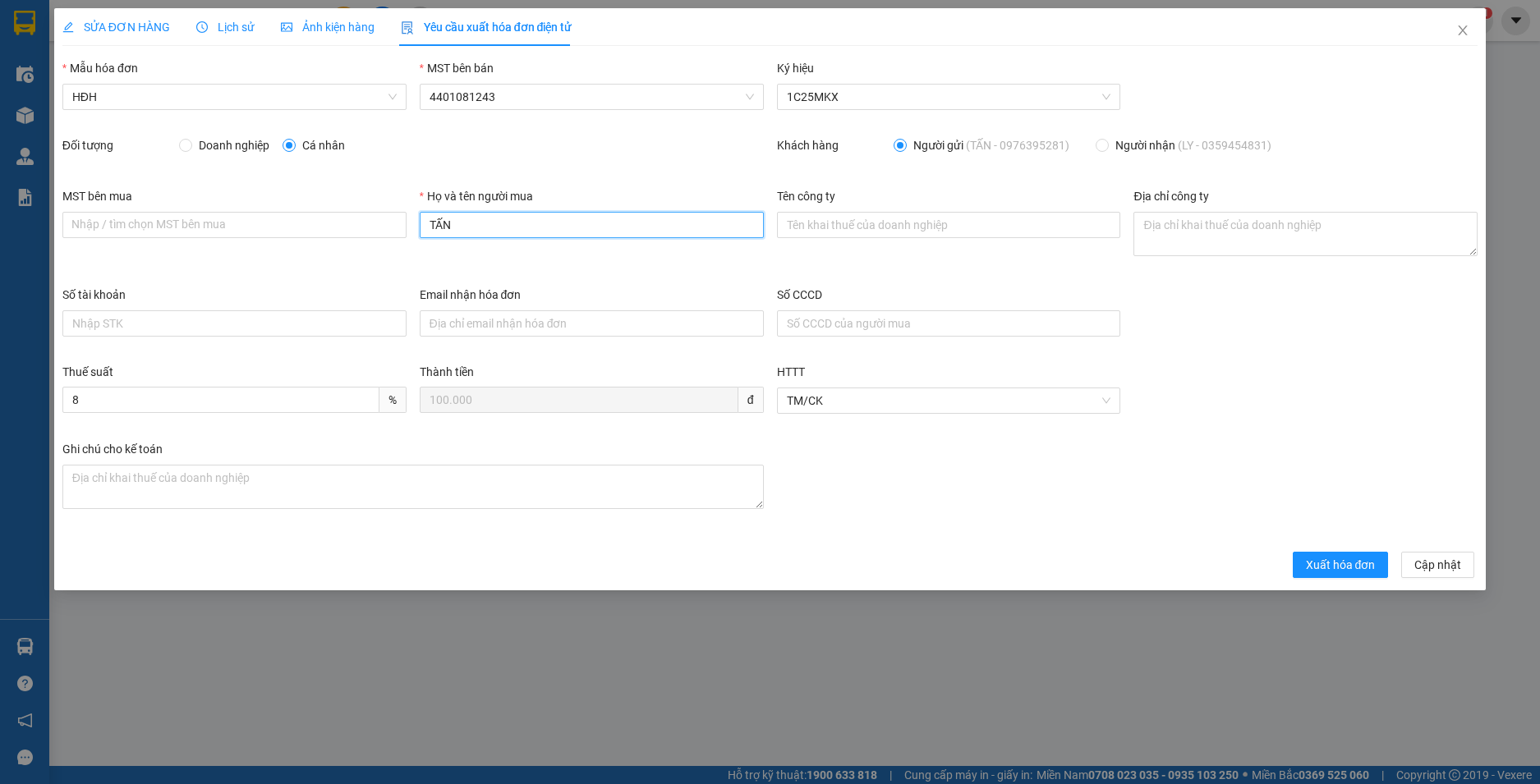
drag, startPoint x: 455, startPoint y: 239, endPoint x: 350, endPoint y: 239, distance: 105.0
click at [350, 239] on div "MST bên mua Nhập / tìm chọn MST bên mua Họ và tên người mua TẤN Tên công ty Địa…" at bounding box center [770, 237] width 1429 height 99
type input "Người mua không lấy hoá đơn"
click at [1320, 561] on span "Xuất hóa đơn" at bounding box center [1340, 565] width 69 height 18
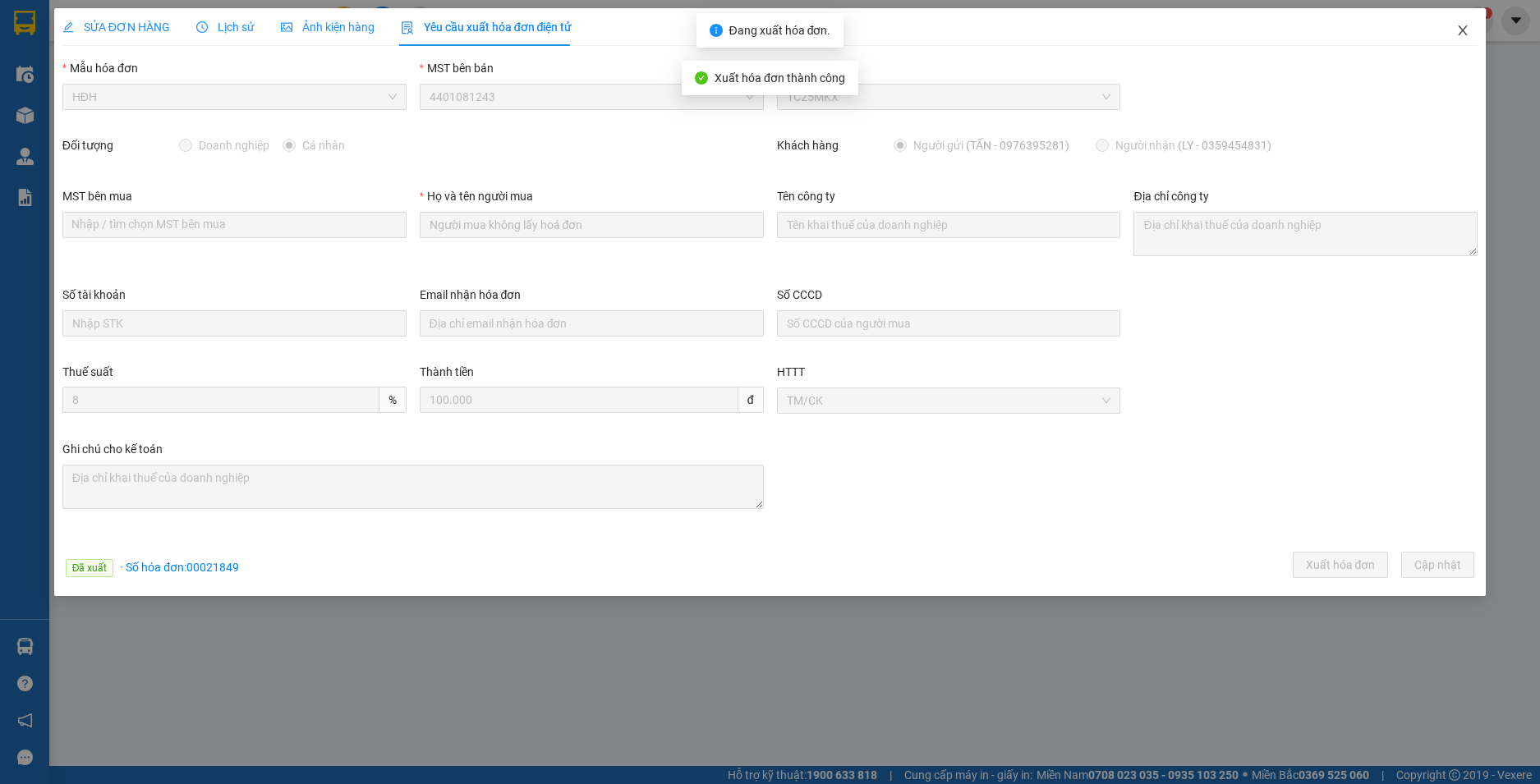
click at [1466, 32] on icon "close" at bounding box center [1463, 29] width 13 height 13
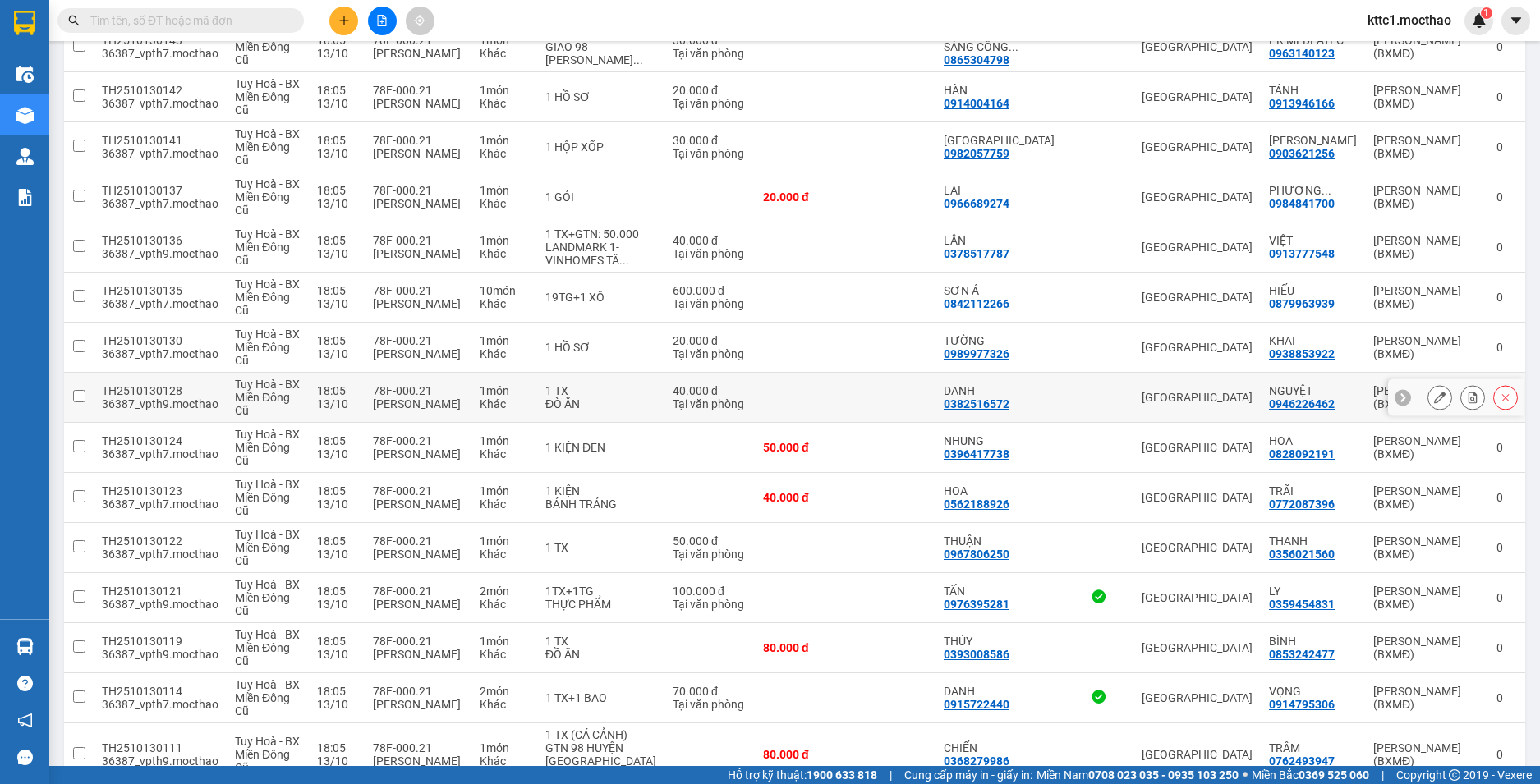
scroll to position [575, 0]
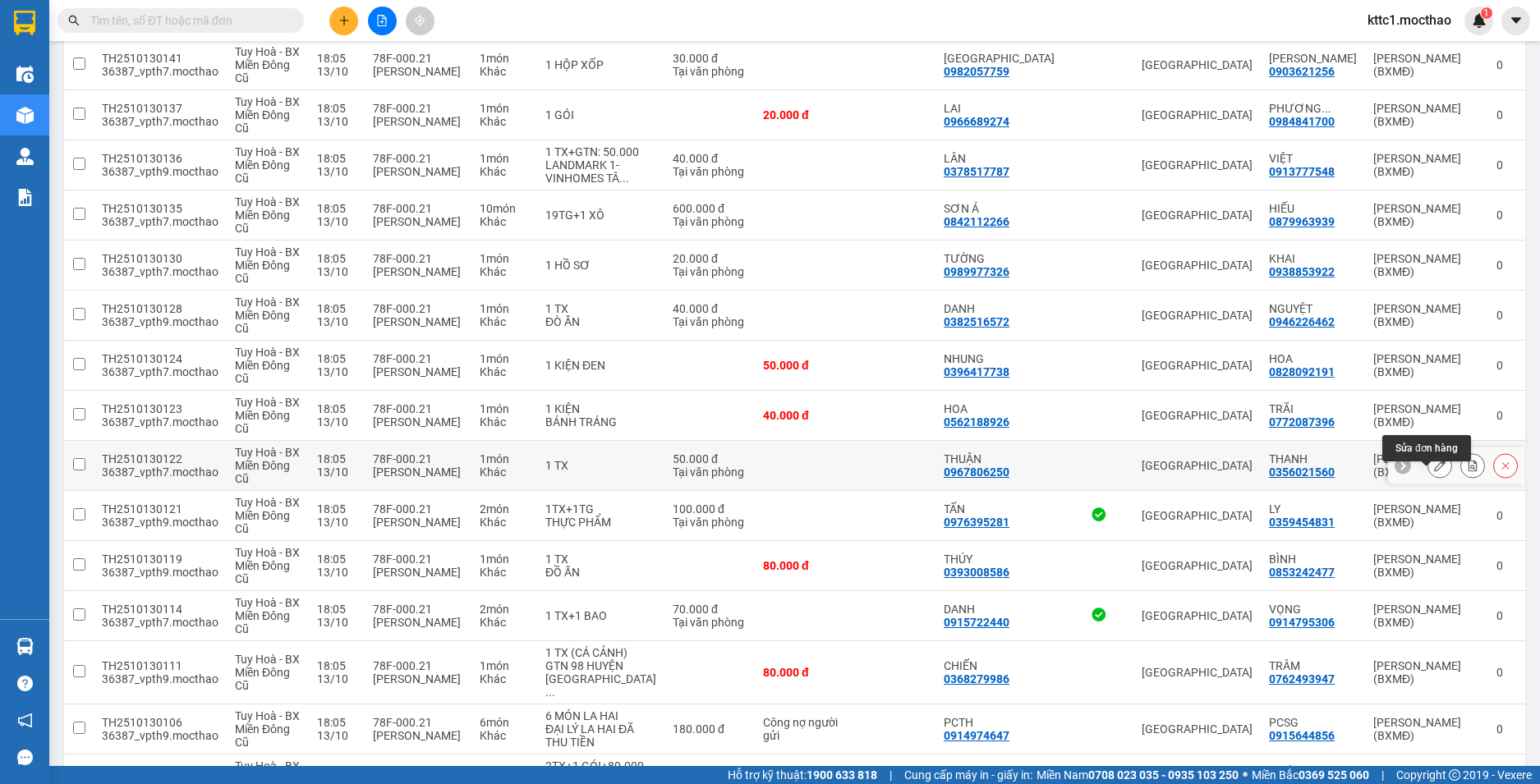
click at [1434, 471] on icon at bounding box center [1439, 465] width 11 height 11
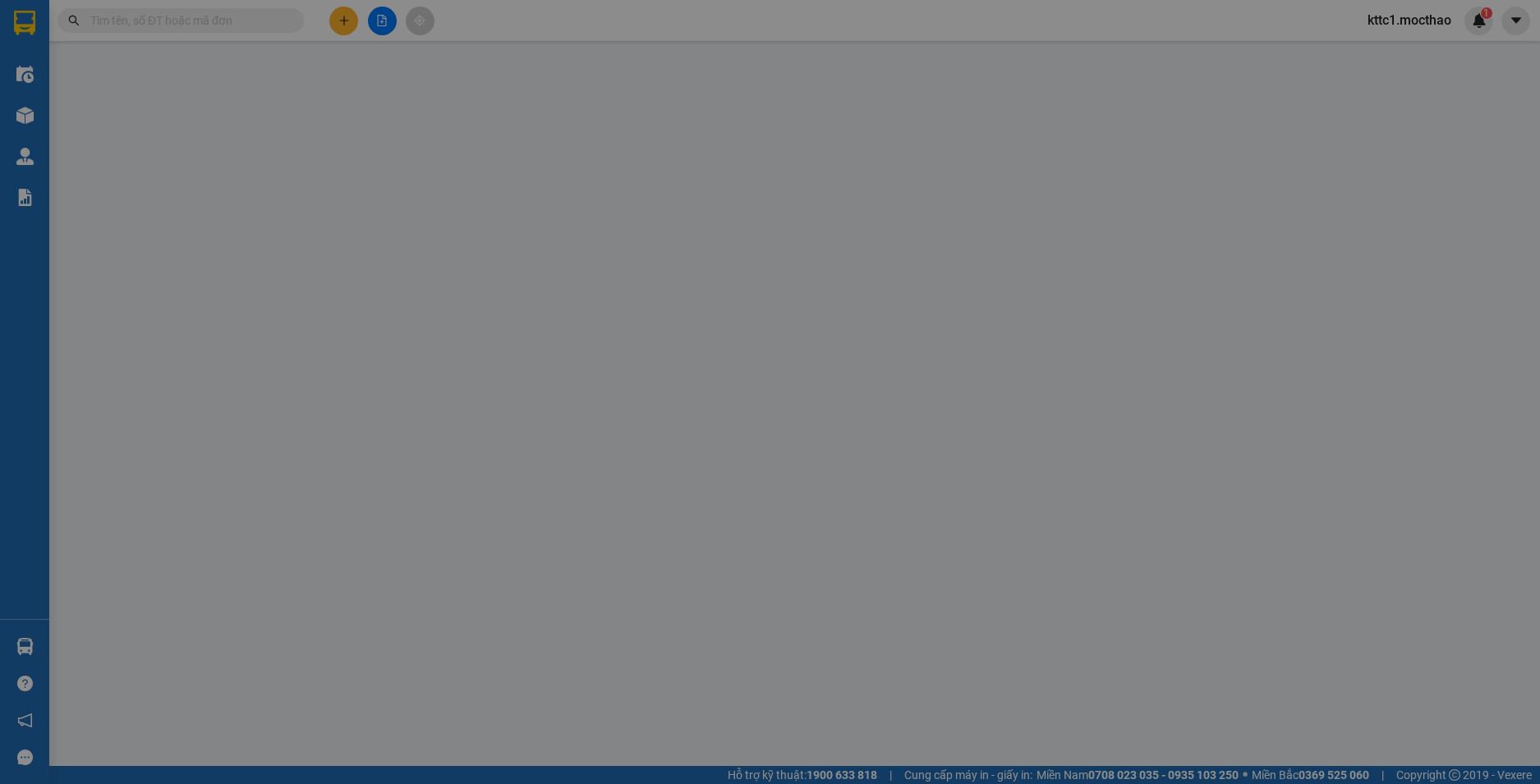
type input "0967806250"
type input "THUẬN"
type input "0356021560"
type input "THANH"
type input "1"
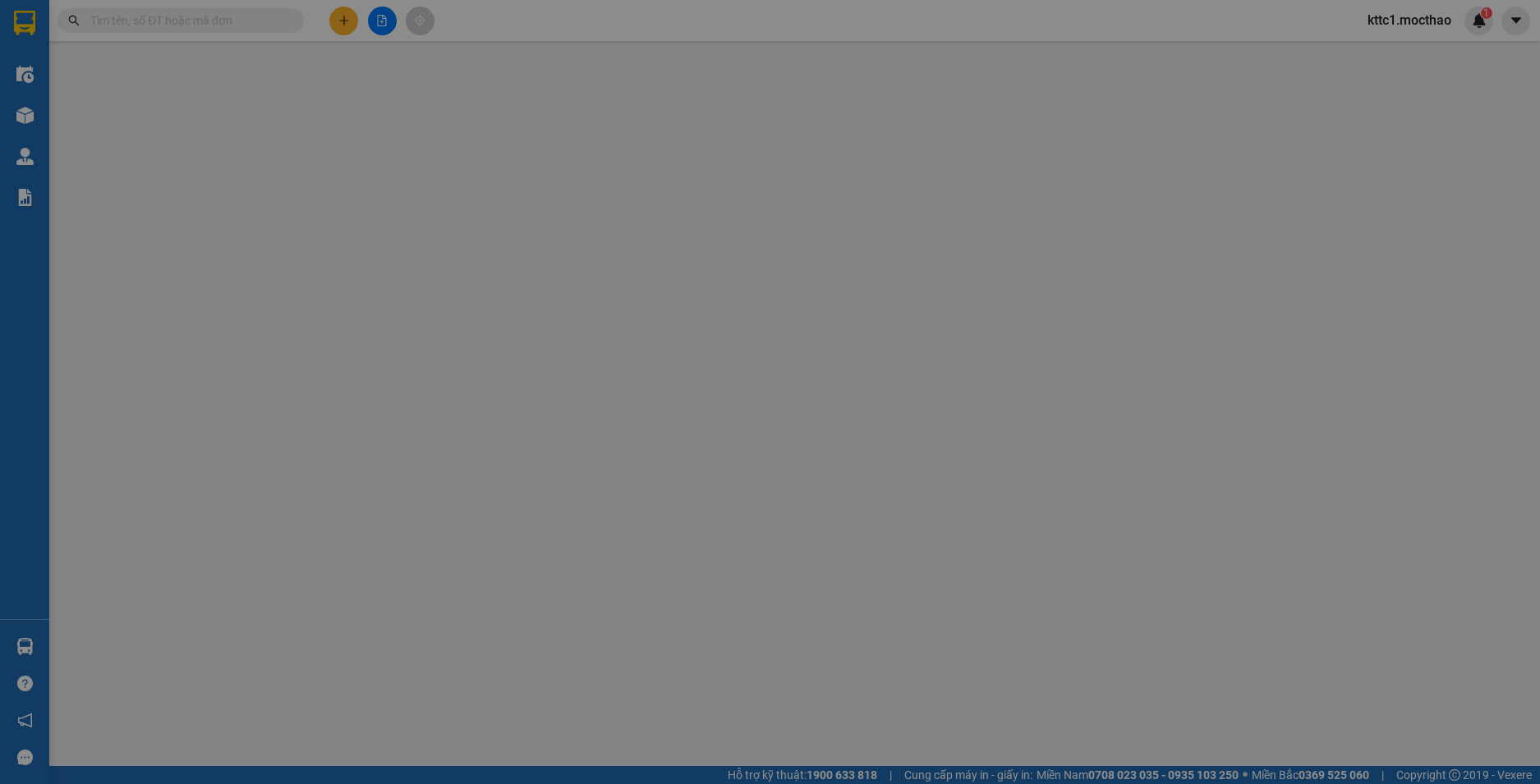
type input "0"
type input "50.000"
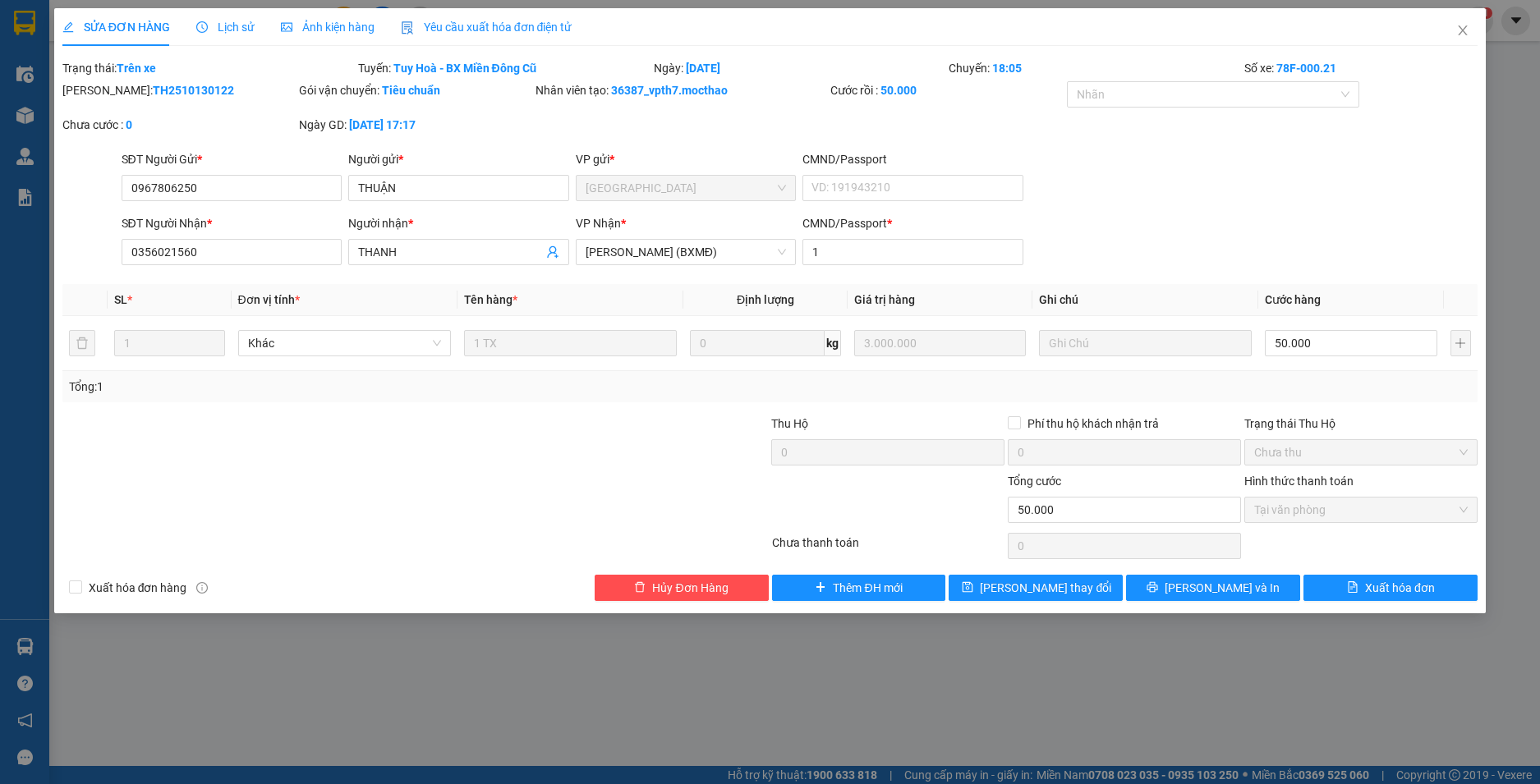
click at [452, 30] on span "Yêu cầu xuất hóa đơn điện tử" at bounding box center [487, 27] width 172 height 13
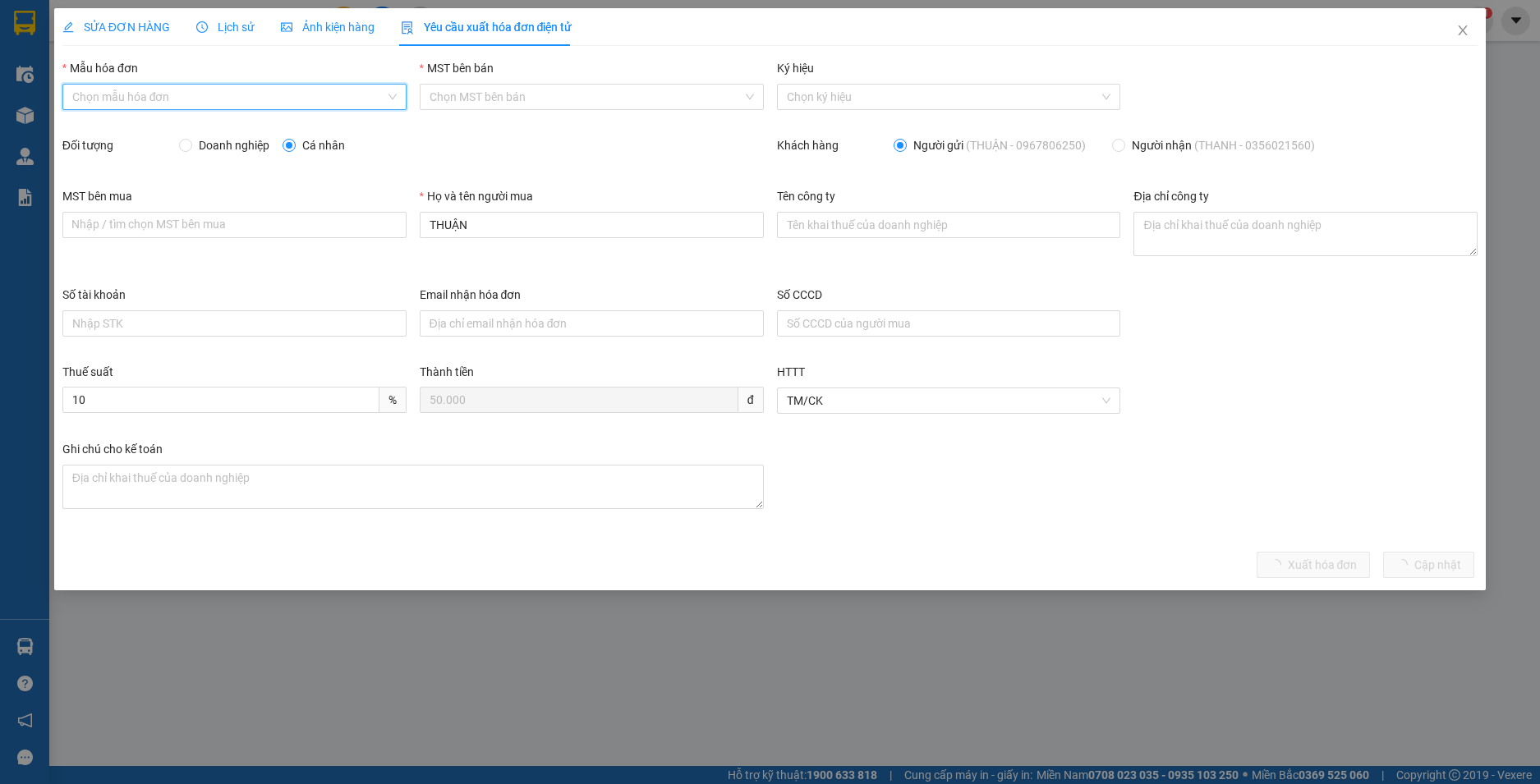
click at [250, 100] on input "Mẫu hóa đơn" at bounding box center [228, 97] width 313 height 24
click at [199, 131] on div "HĐH" at bounding box center [234, 129] width 324 height 18
type input "8"
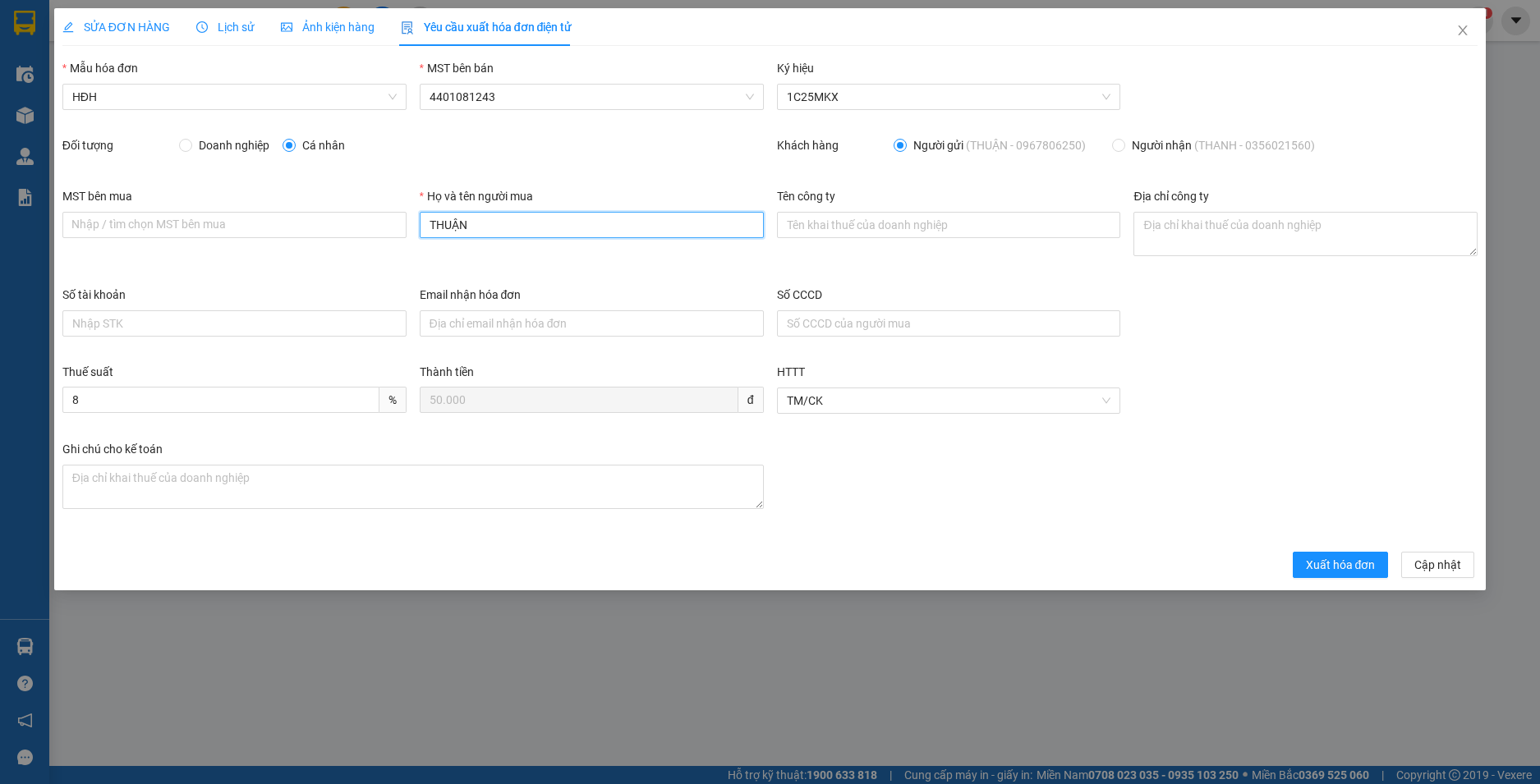
drag, startPoint x: 394, startPoint y: 238, endPoint x: 358, endPoint y: 242, distance: 36.2
click at [358, 242] on div "MST bên mua Nhập / tìm chọn MST bên mua Họ và tên người mua THUẬN Tên công ty Đ…" at bounding box center [770, 237] width 1429 height 99
type input "Người mua không lấy hoá đơn"
click at [1330, 557] on span "Xuất hóa đơn" at bounding box center [1340, 565] width 69 height 18
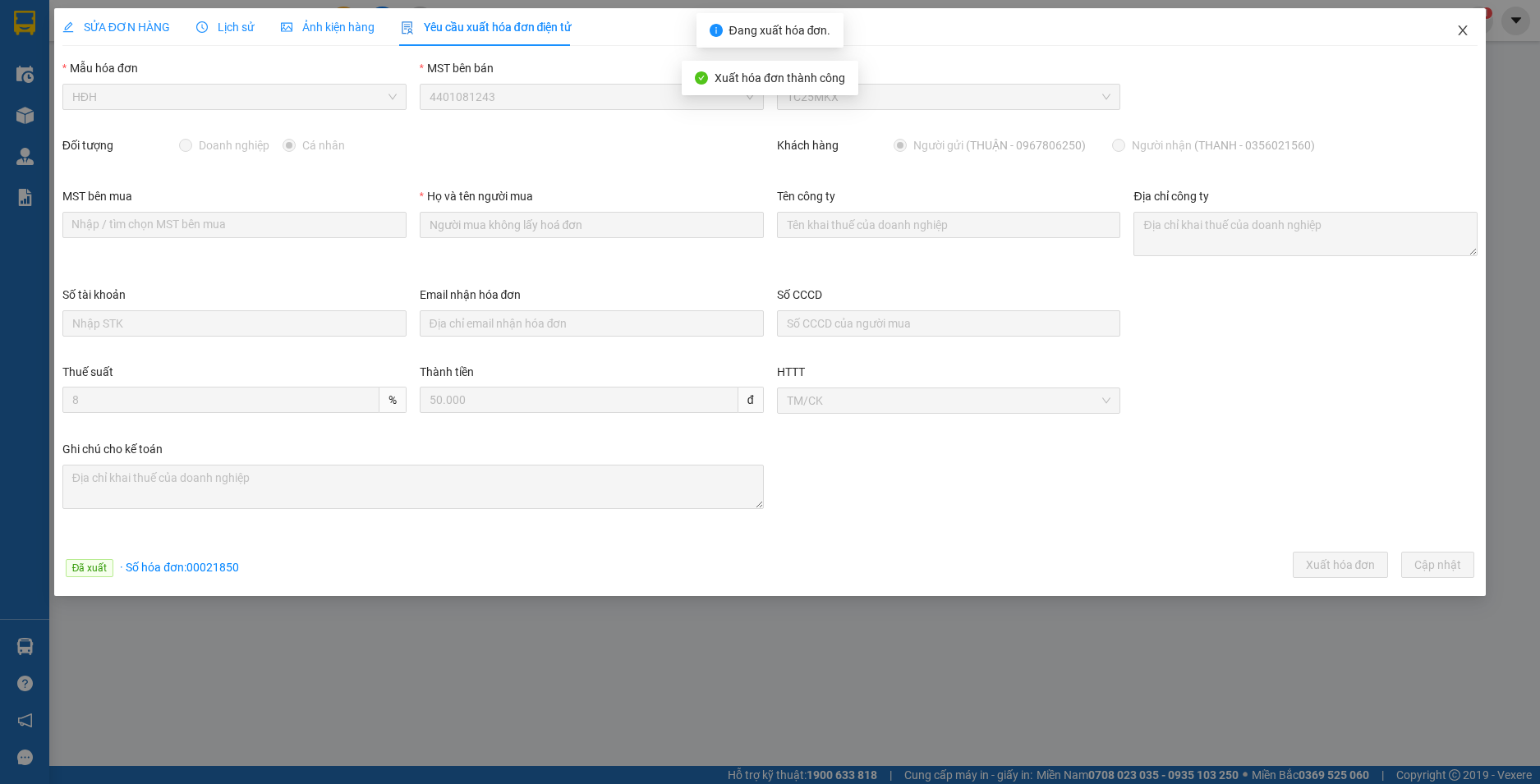
click at [1459, 28] on icon "close" at bounding box center [1463, 29] width 13 height 13
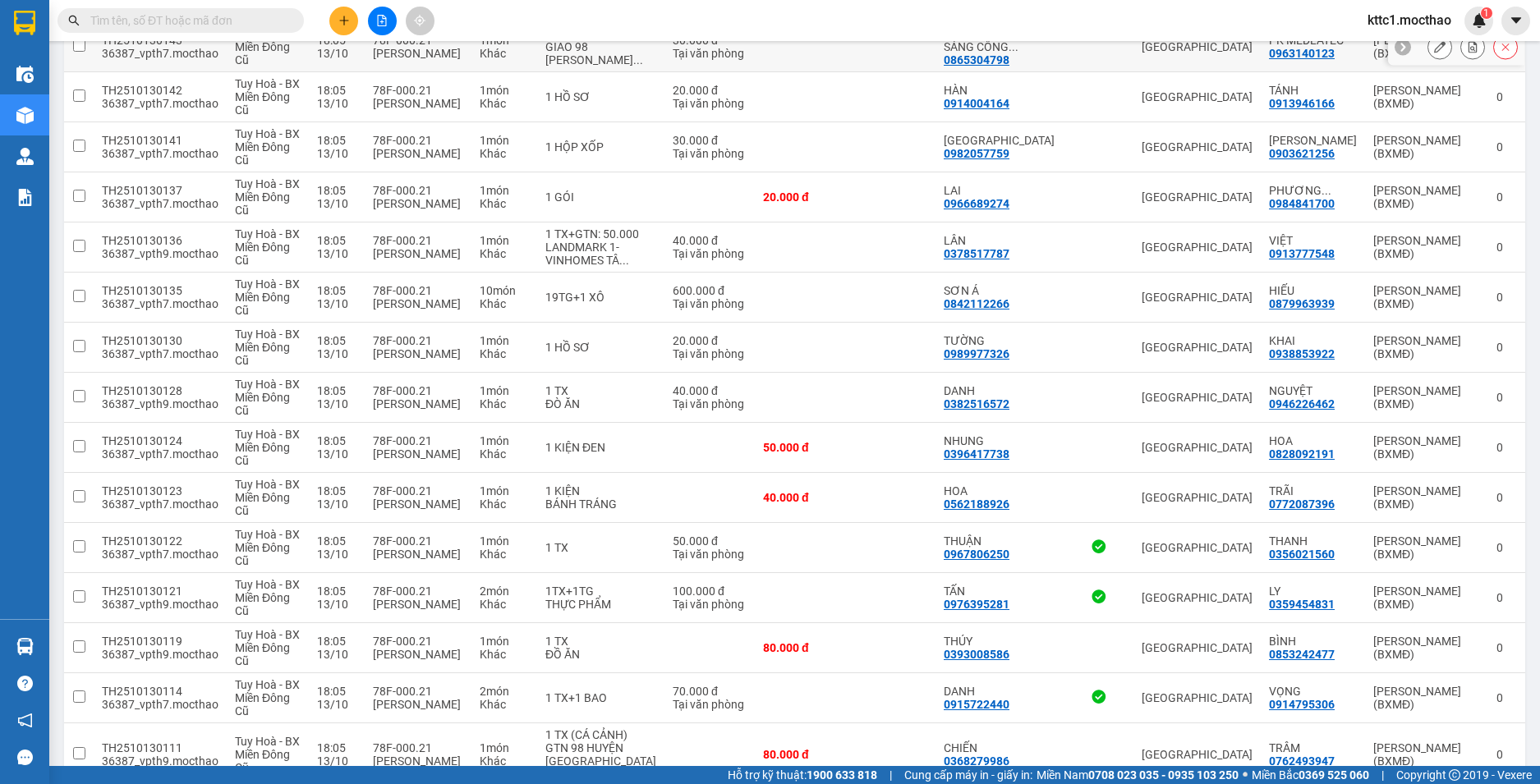
scroll to position [657, 0]
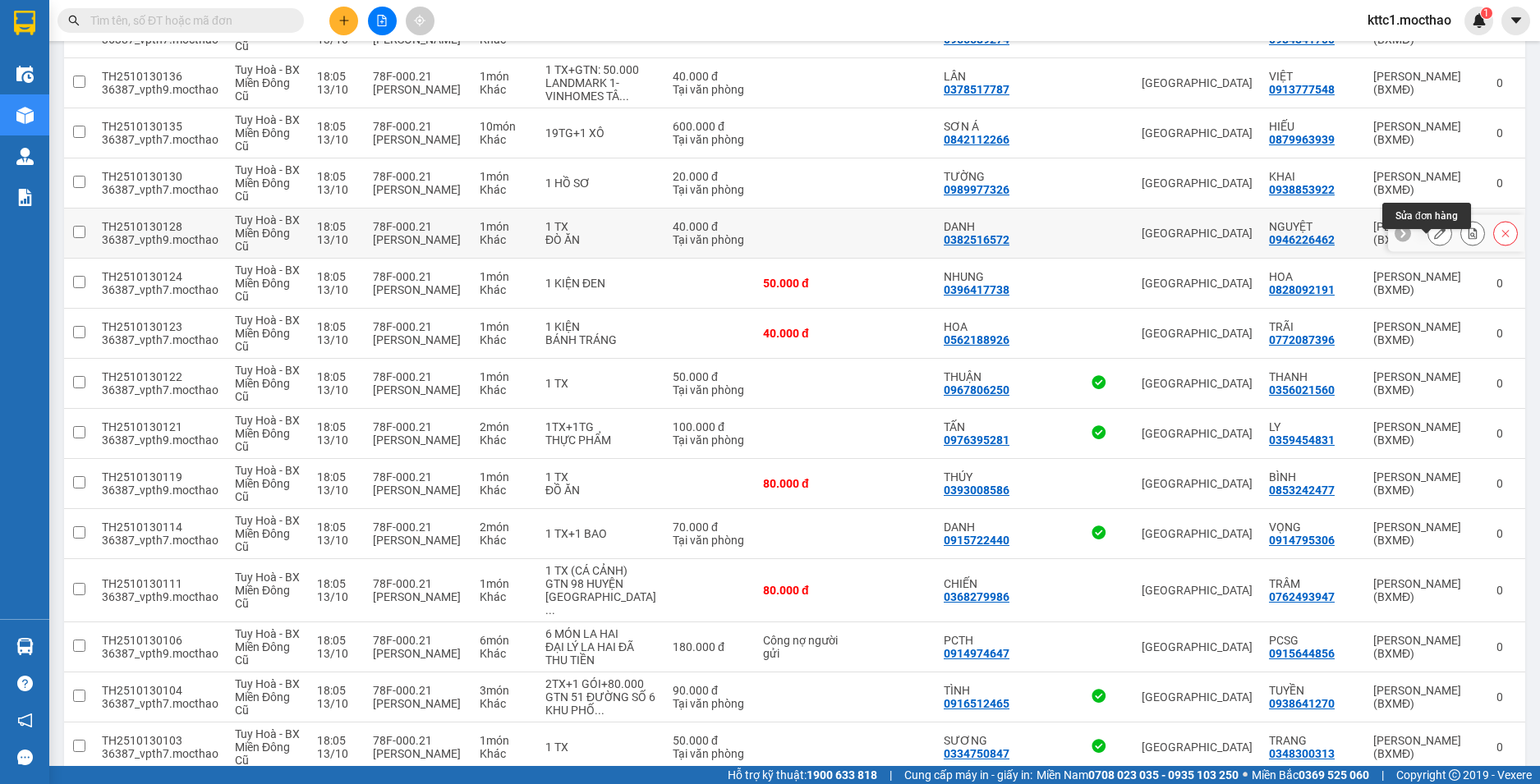
click at [1434, 239] on icon at bounding box center [1439, 232] width 11 height 11
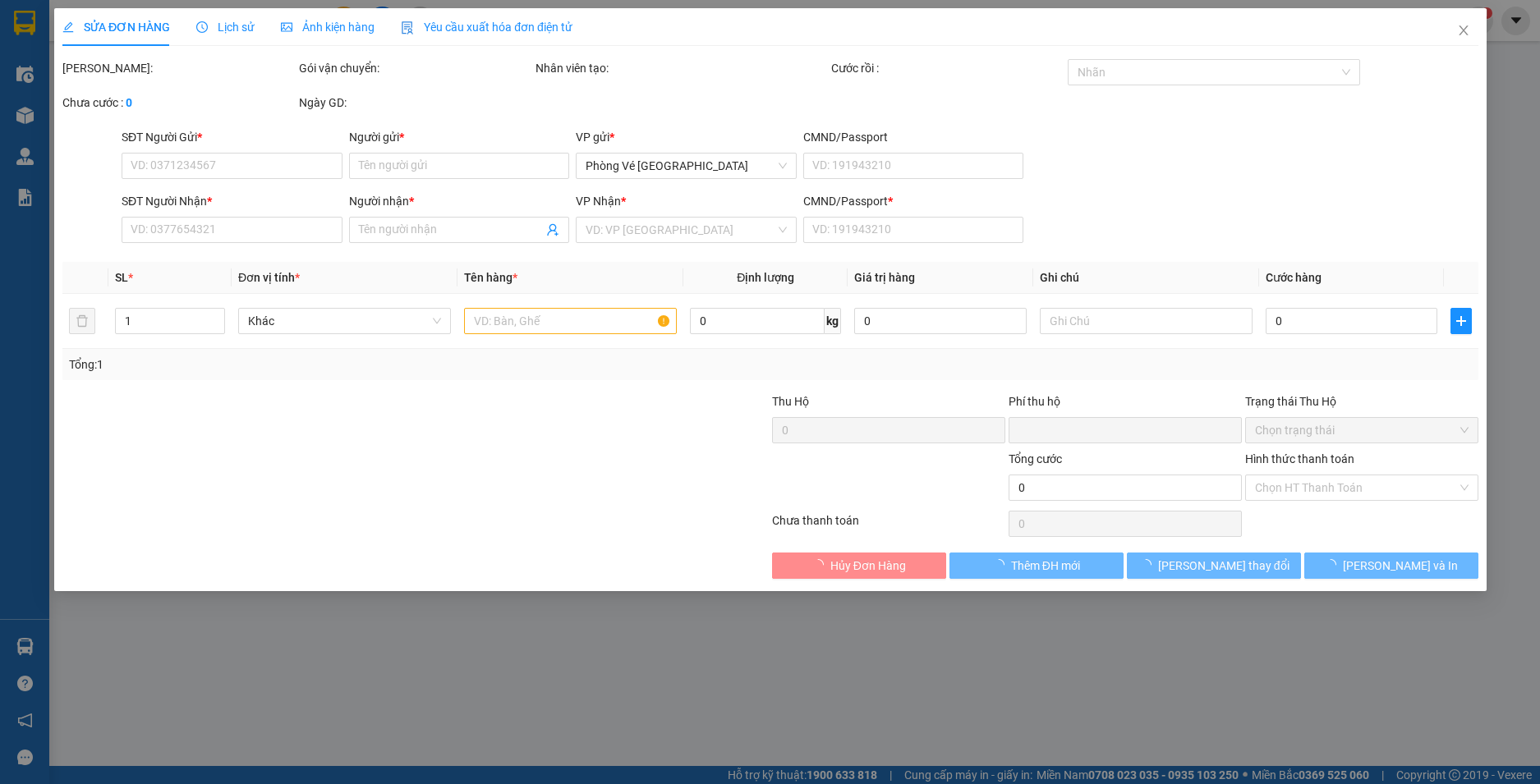
type input "0382516572"
type input "DANH"
type input "0946226462"
type input "NGUYỆT"
type input "1"
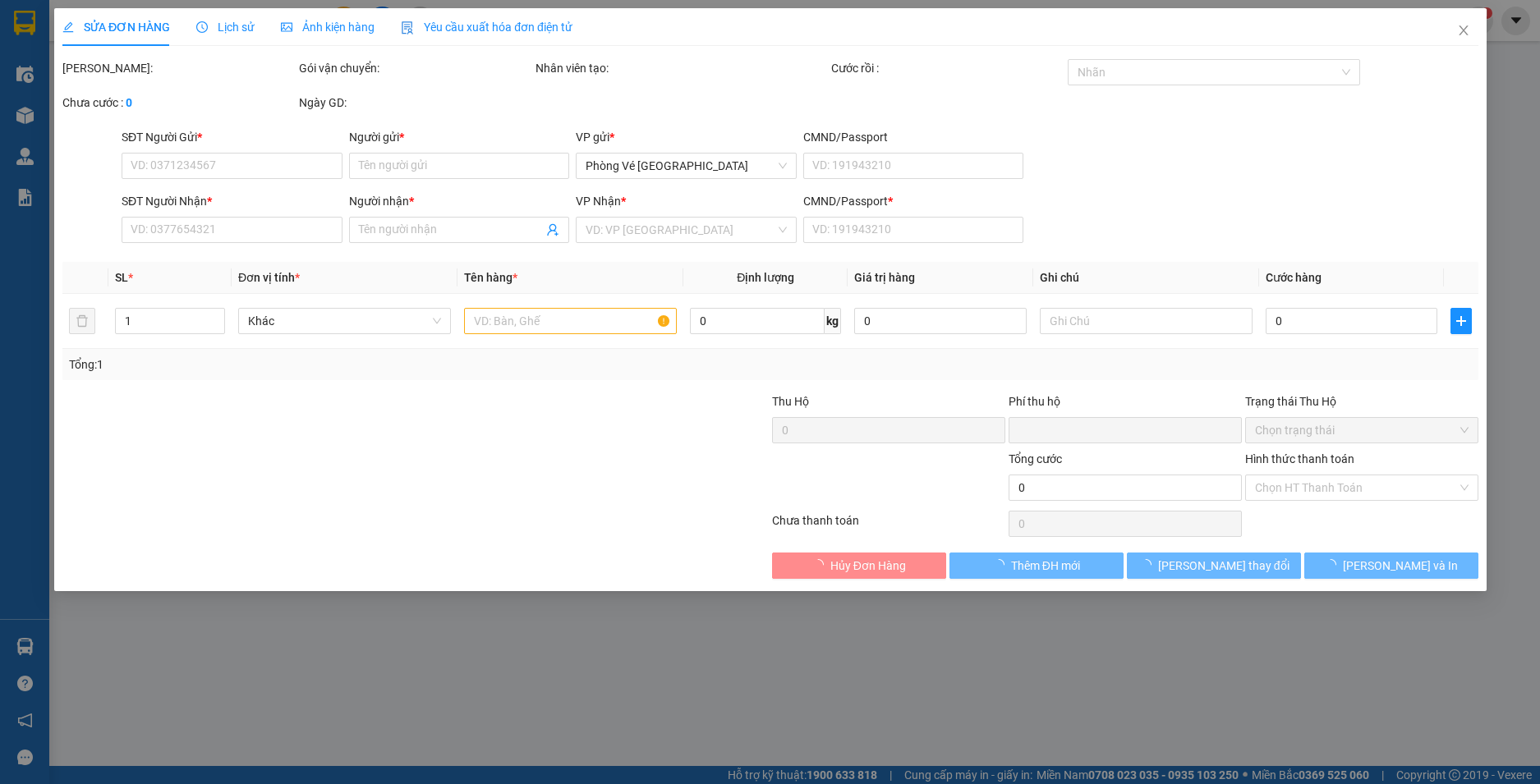
type input "0"
type input "40.000"
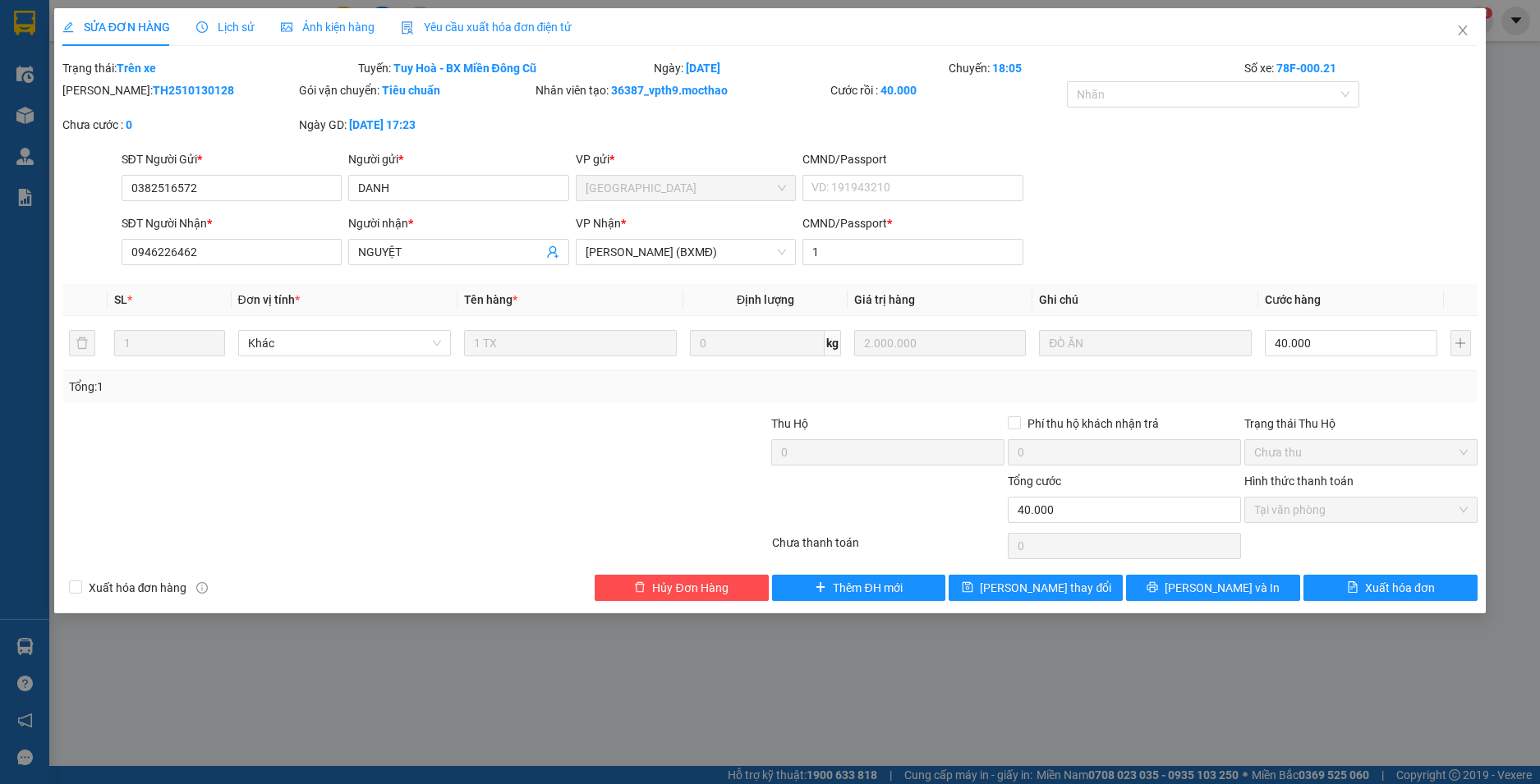
click at [485, 31] on span "Yêu cầu xuất hóa đơn điện tử" at bounding box center [487, 27] width 172 height 13
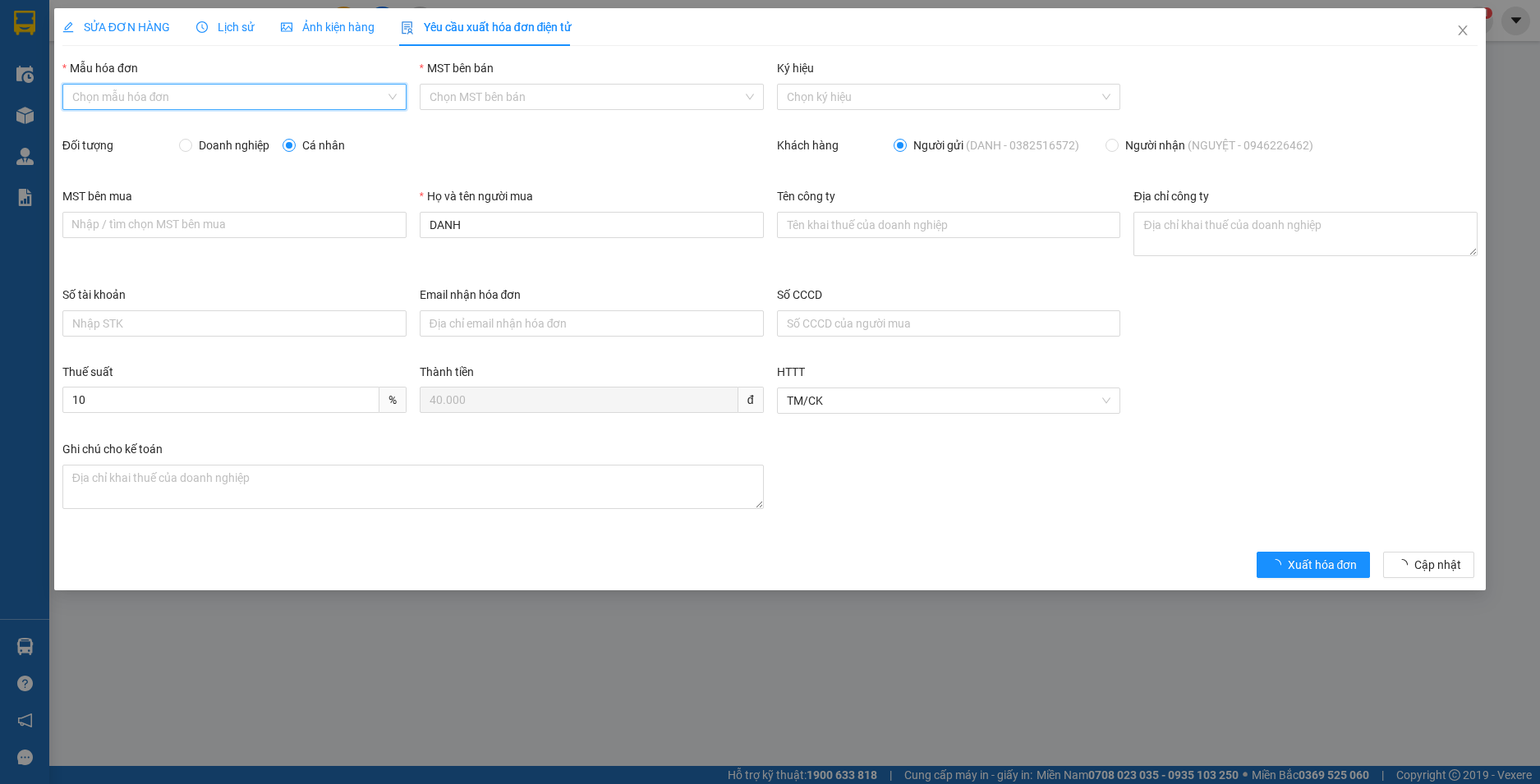
click at [196, 93] on input "Mẫu hóa đơn" at bounding box center [228, 97] width 313 height 24
click at [194, 132] on div "HĐH" at bounding box center [234, 129] width 324 height 18
type input "8"
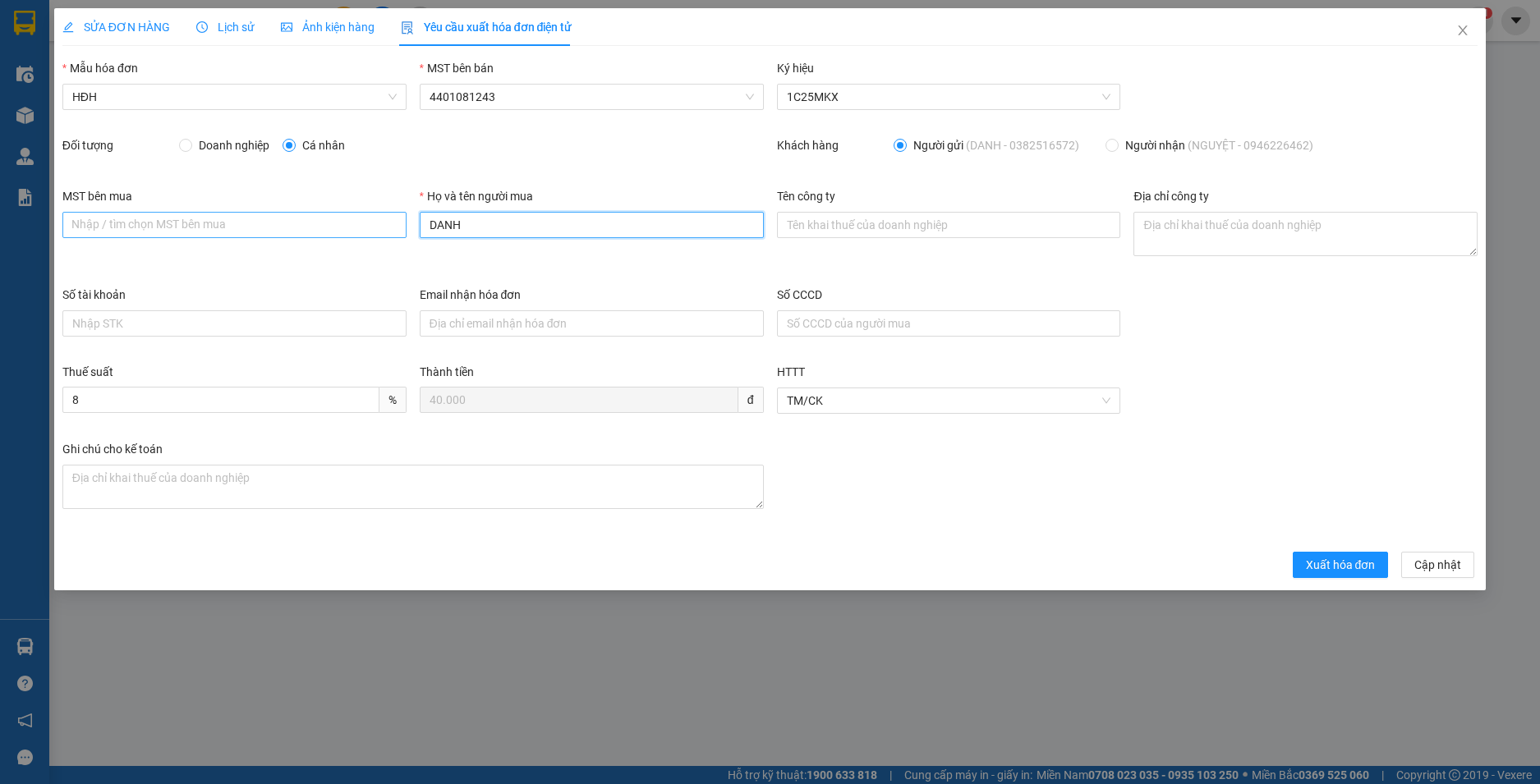
drag, startPoint x: 499, startPoint y: 225, endPoint x: 331, endPoint y: 235, distance: 168.3
click at [332, 235] on div "MST bên mua Nhập / tìm chọn MST bên mua Họ và tên người mua DANH Tên công ty Đị…" at bounding box center [770, 237] width 1429 height 99
type input "Người mua không lấy hoá đơn"
click at [1341, 564] on span "Xuất hóa đơn" at bounding box center [1340, 565] width 69 height 18
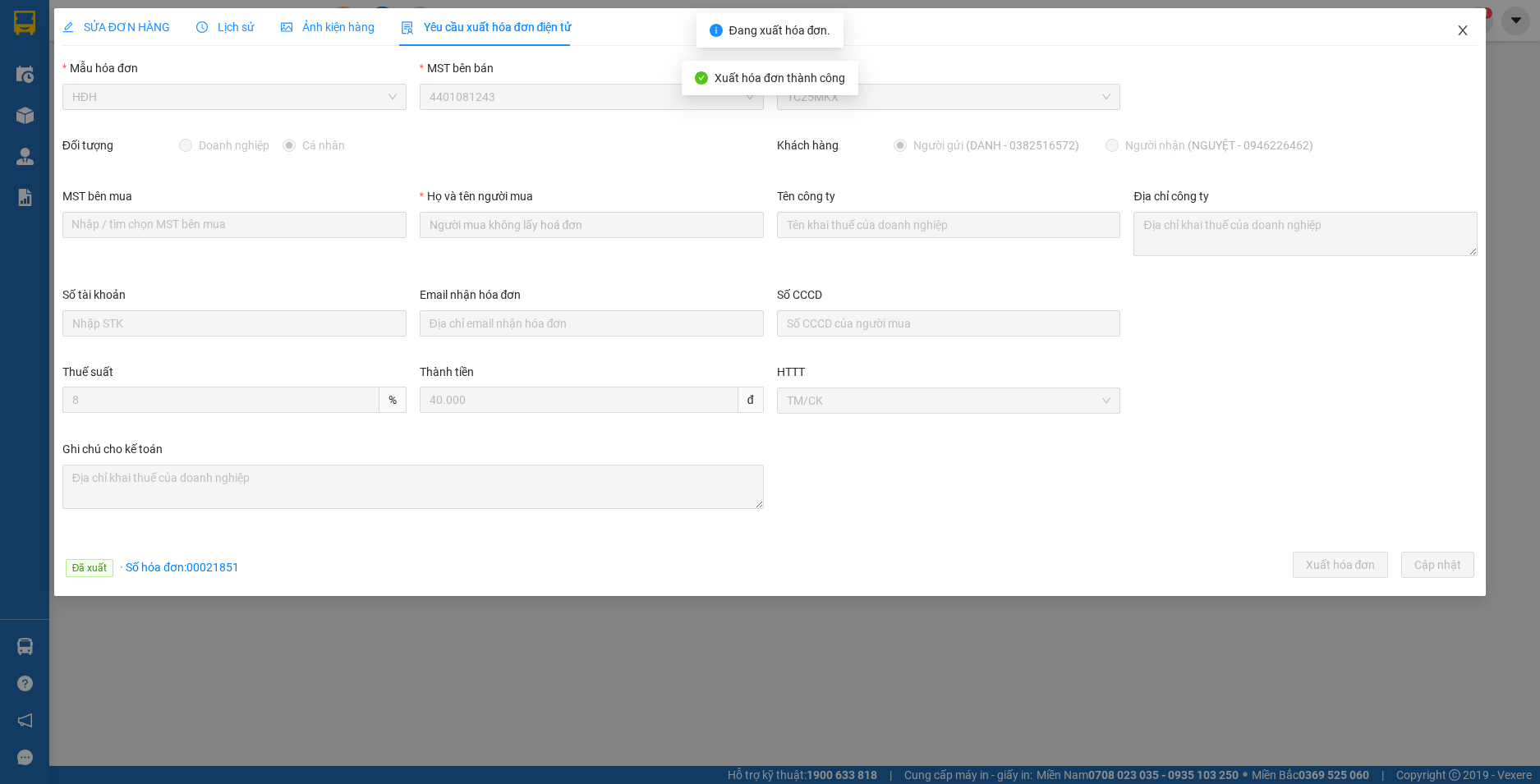
click at [1461, 29] on icon "close" at bounding box center [1464, 29] width 9 height 10
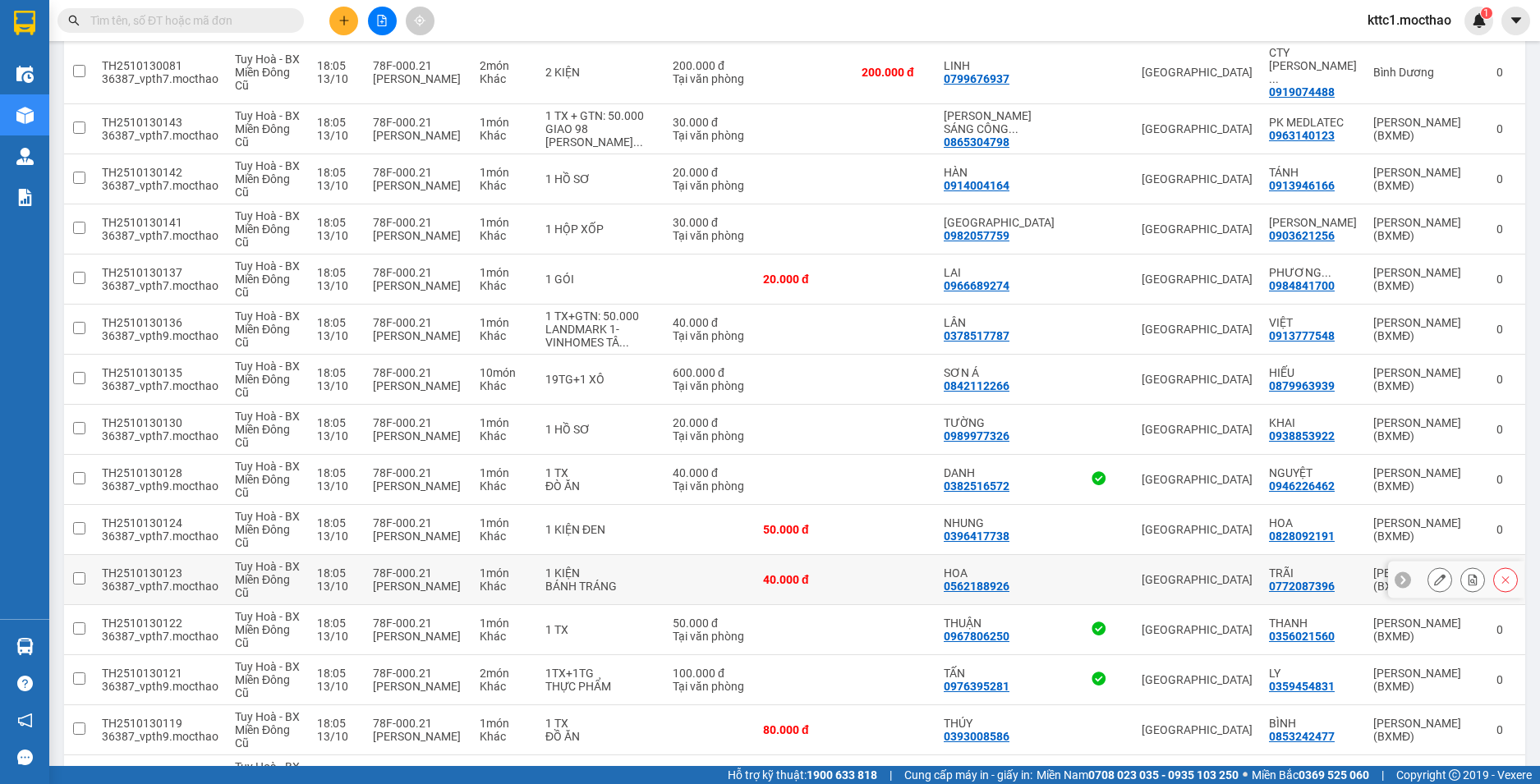
scroll to position [575, 0]
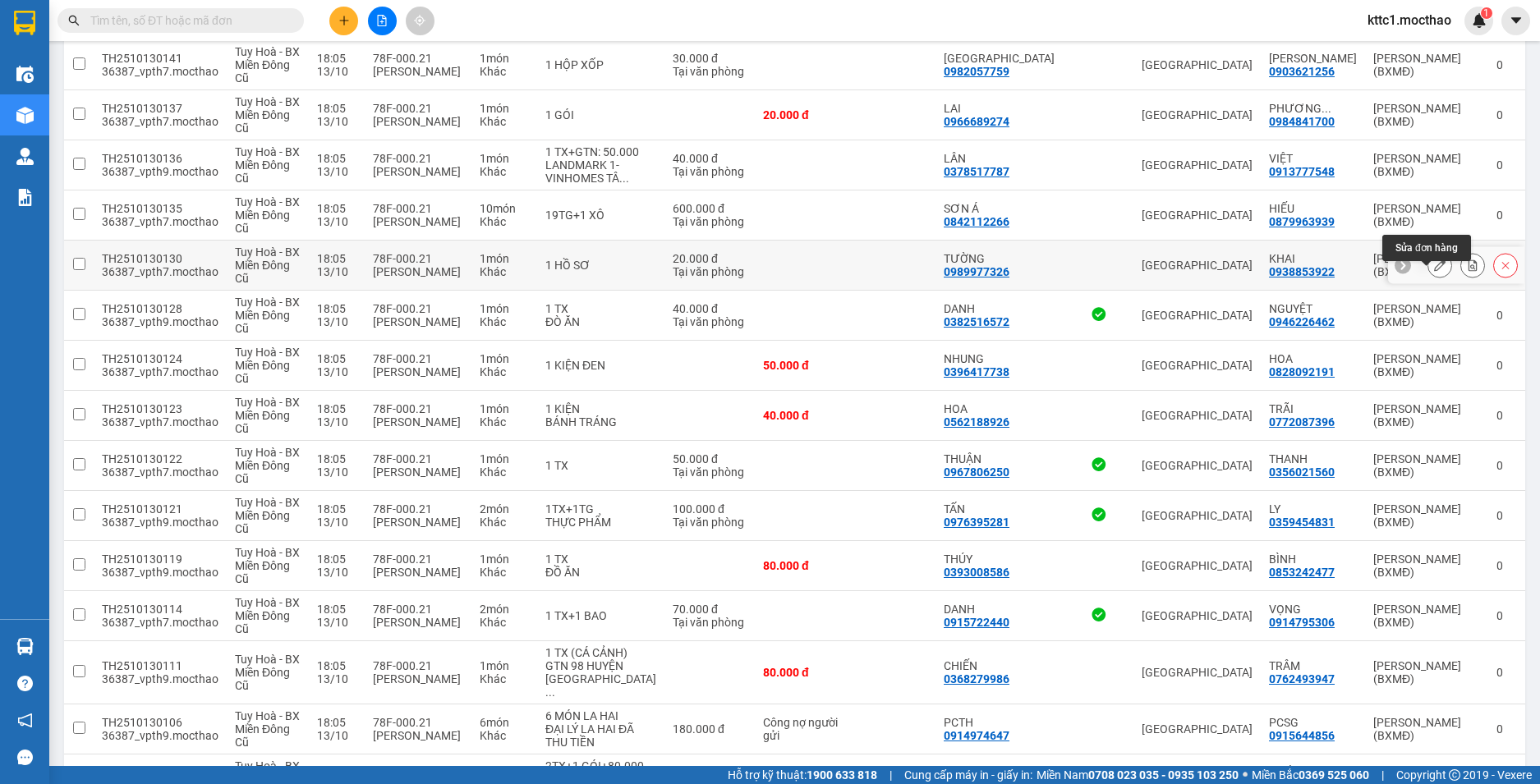
click at [1434, 271] on icon at bounding box center [1439, 265] width 11 height 11
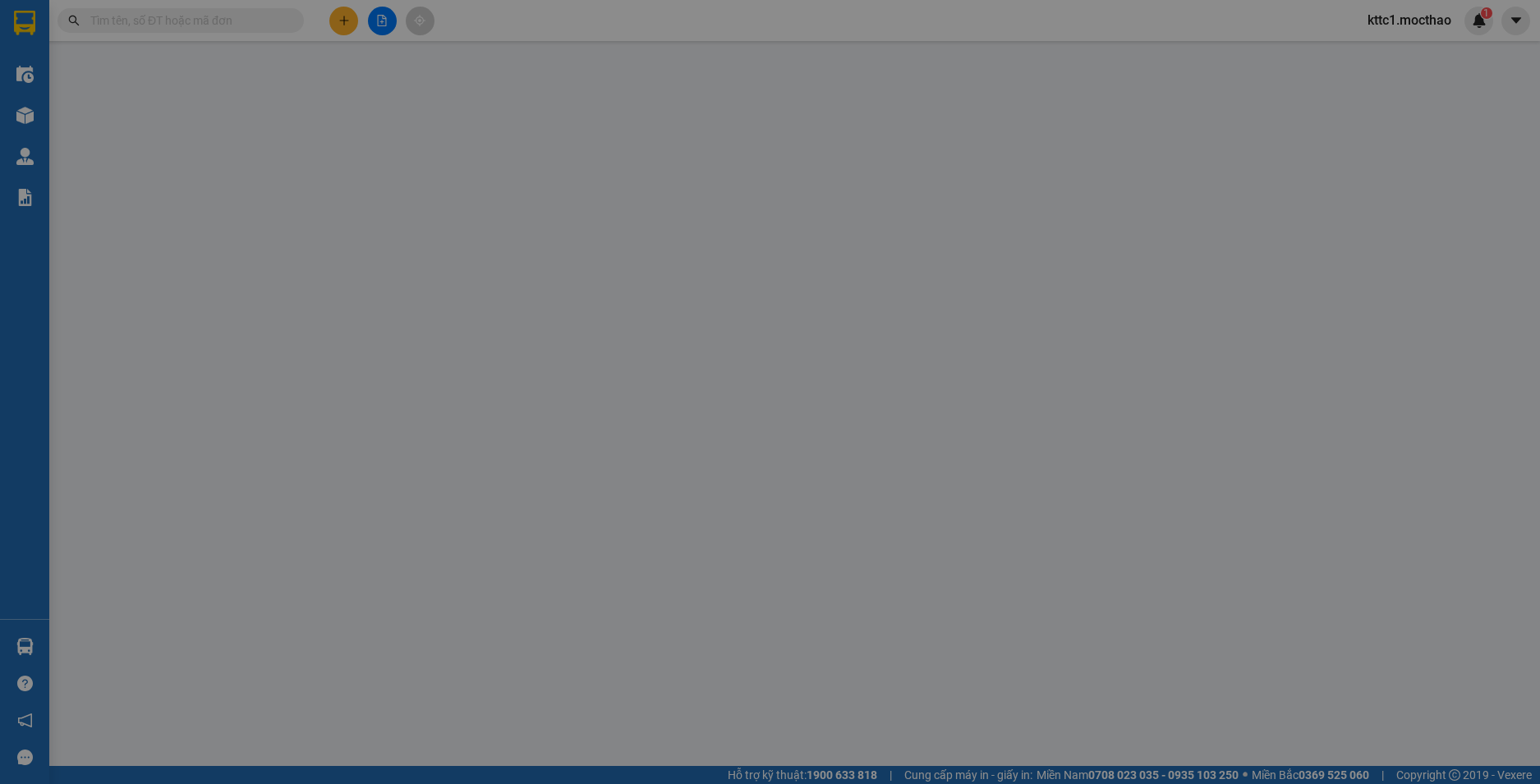
type input "0989977326"
type input "TƯỜNG"
type input "0938853922"
type input "KHAI"
type input "1"
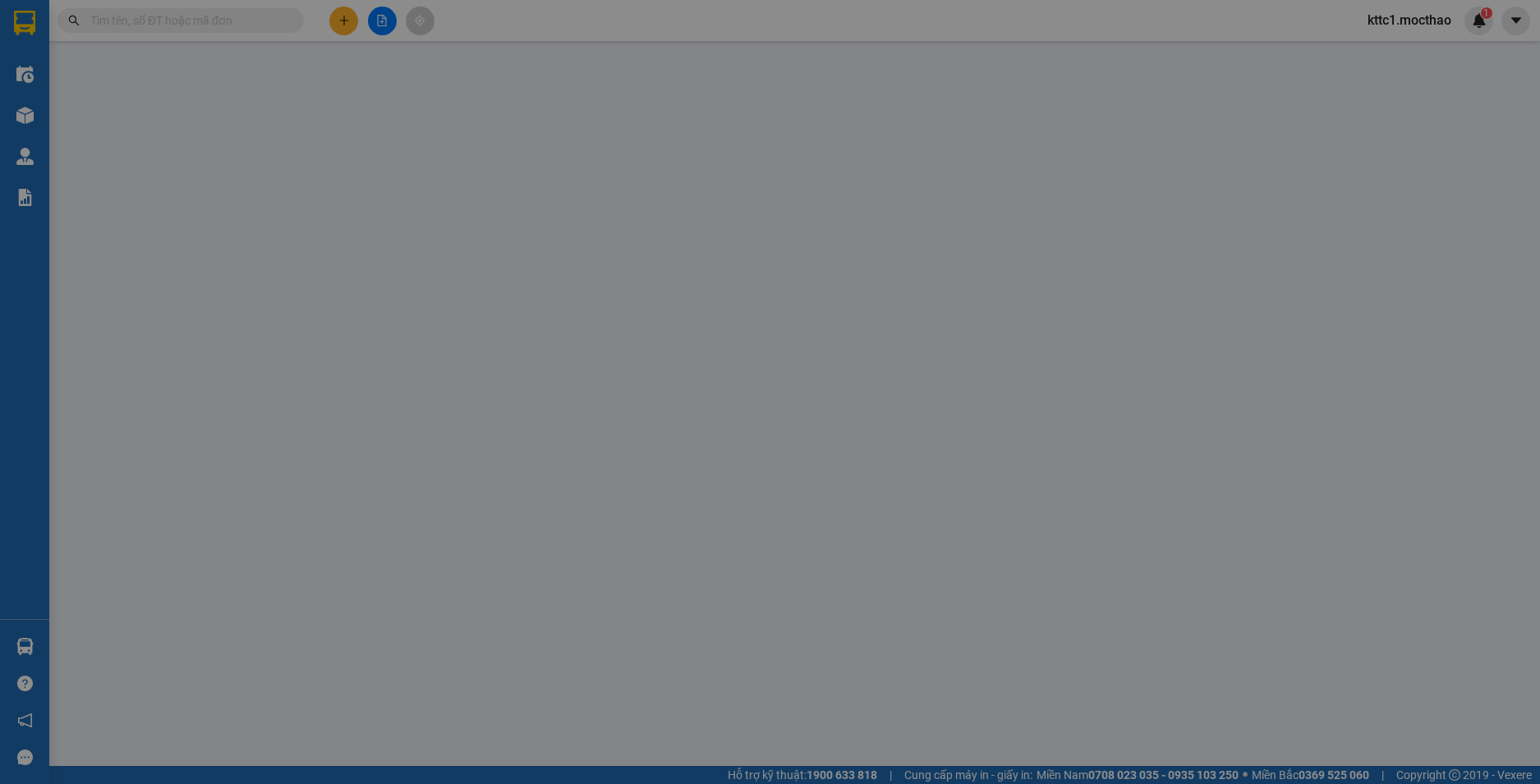
type input "0"
type input "20.000"
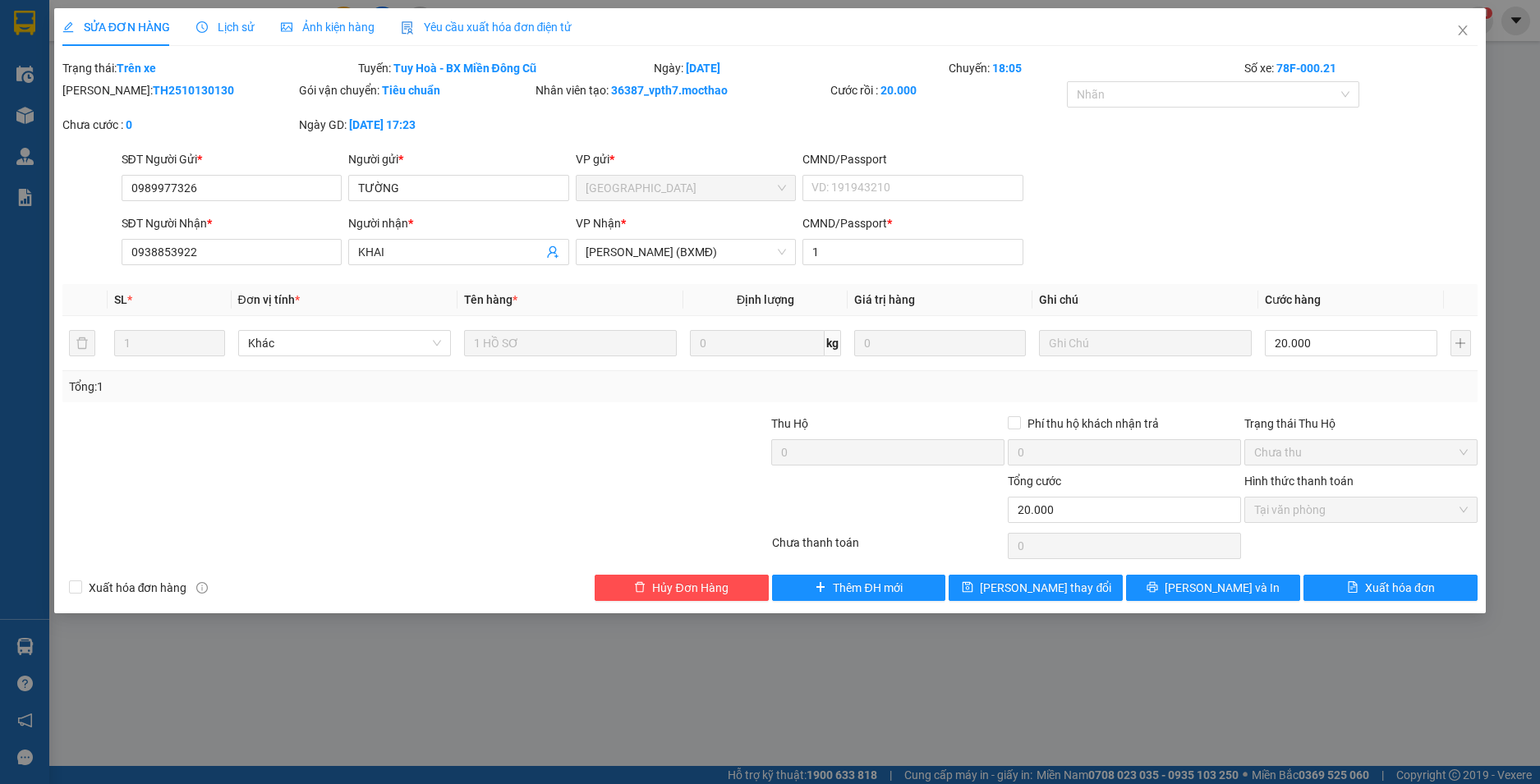
click at [431, 16] on div "Yêu cầu xuất hóa đơn điện tử" at bounding box center [487, 27] width 172 height 38
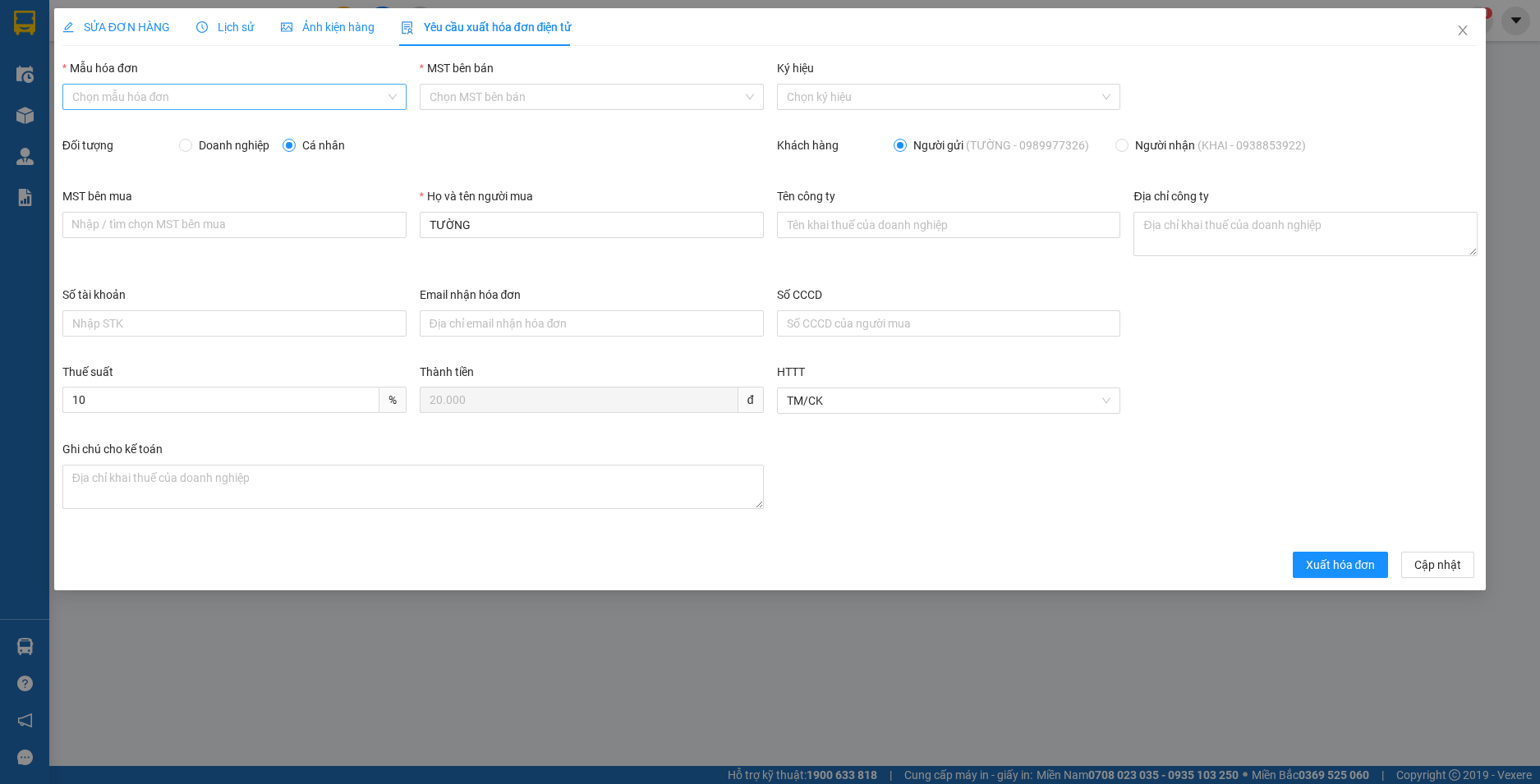
click at [201, 105] on input "Mẫu hóa đơn" at bounding box center [228, 97] width 313 height 24
click at [192, 142] on div "HĐH" at bounding box center [234, 129] width 344 height 26
type input "8"
drag, startPoint x: 482, startPoint y: 225, endPoint x: 360, endPoint y: 239, distance: 122.8
click at [360, 239] on div "MST bên mua Nhập / tìm chọn MST bên mua Họ và tên người mua TƯỜNG Tên công ty Đ…" at bounding box center [770, 237] width 1429 height 99
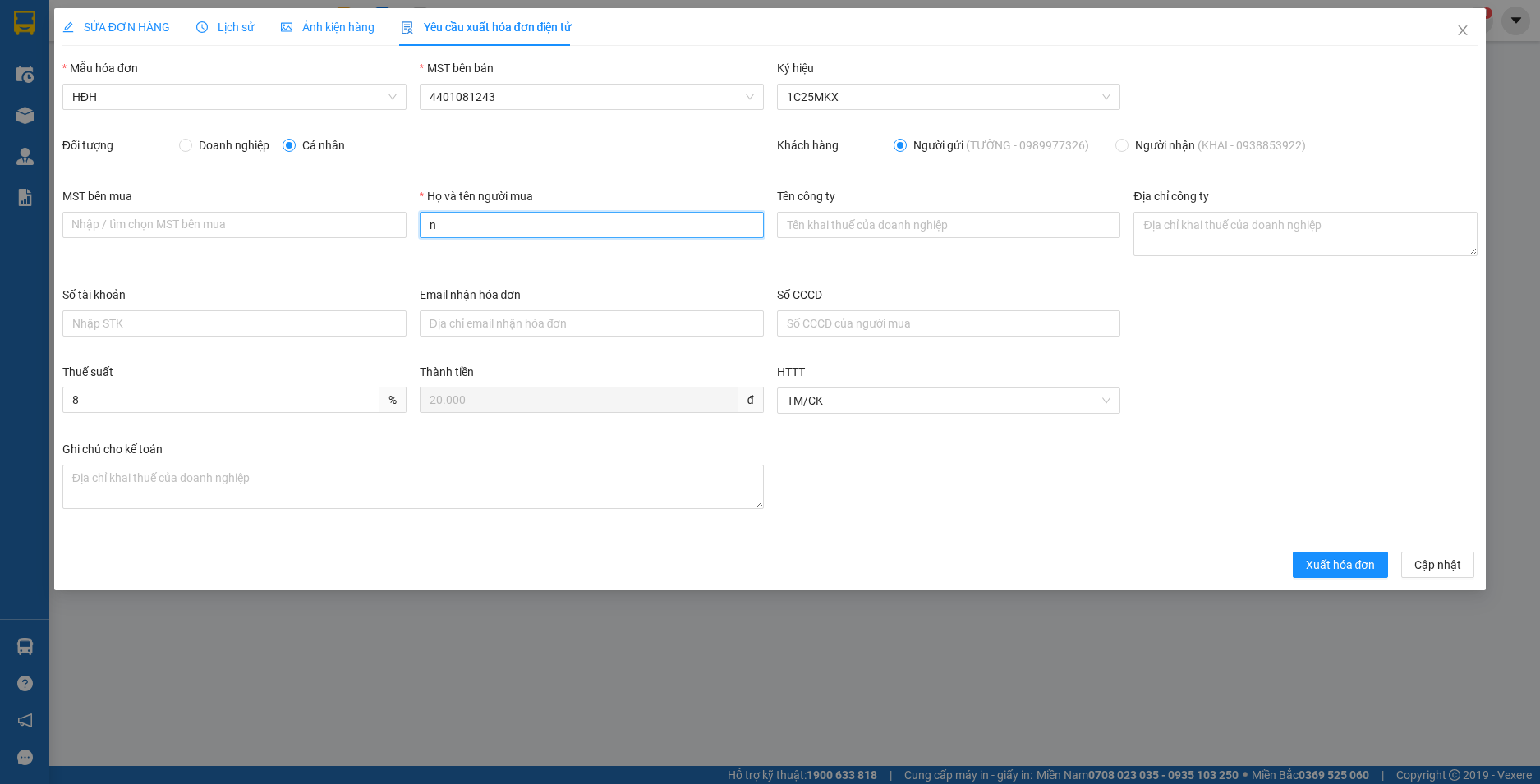
type input "Người mua không lấy hoá đơn"
click at [1366, 573] on span "Xuất hóa đơn" at bounding box center [1340, 565] width 69 height 18
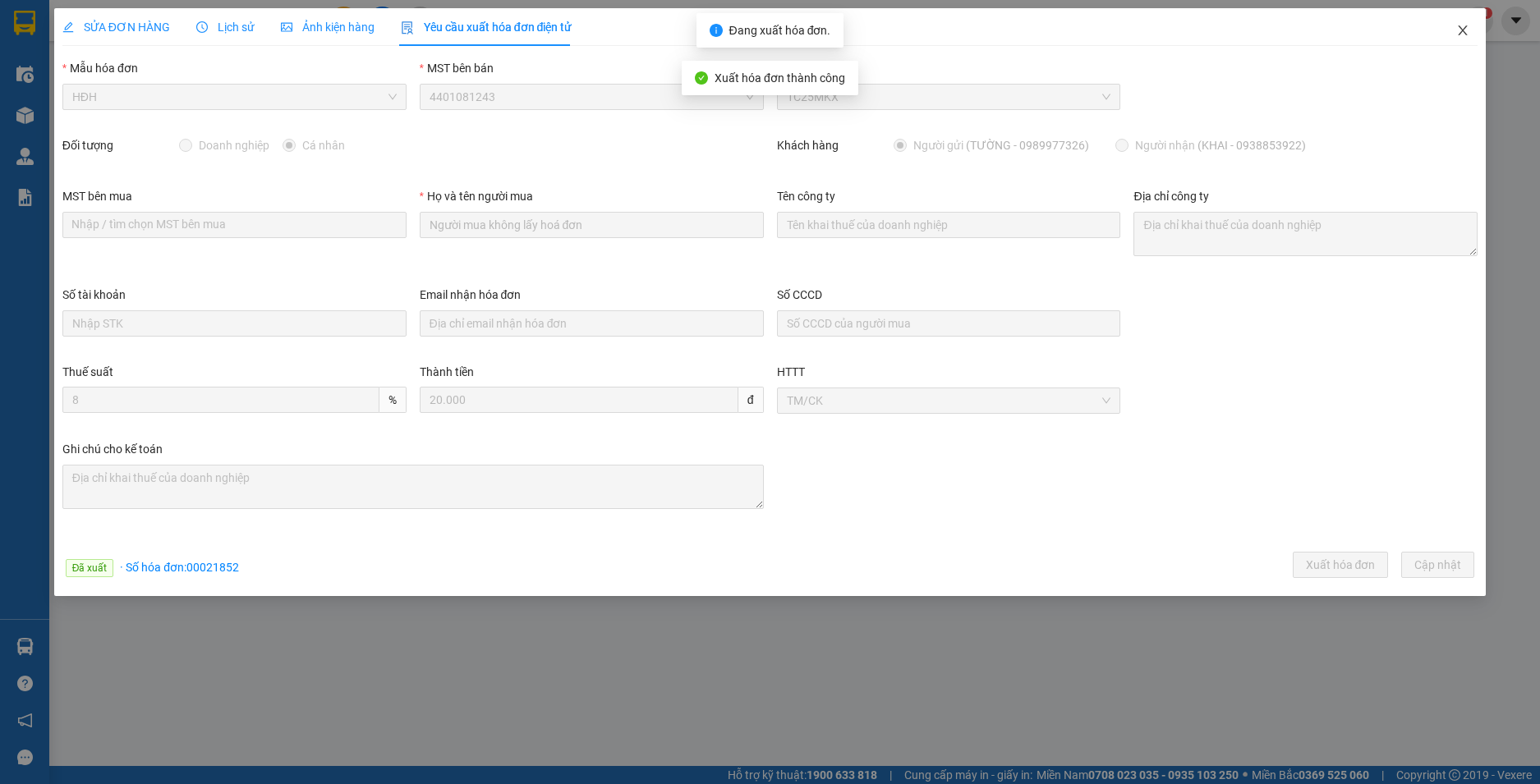
click at [1463, 31] on icon "close" at bounding box center [1464, 29] width 9 height 10
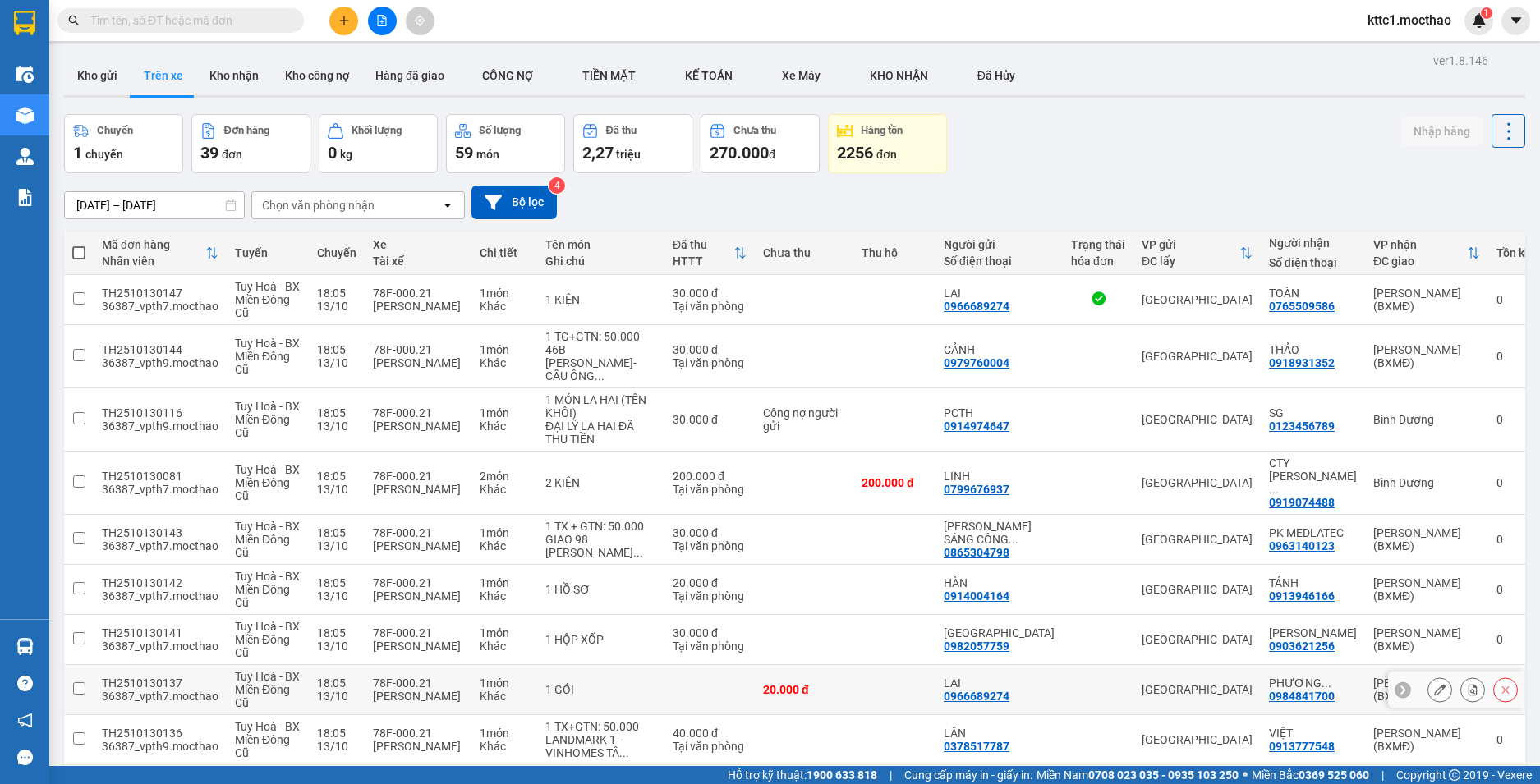
scroll to position [329, 0]
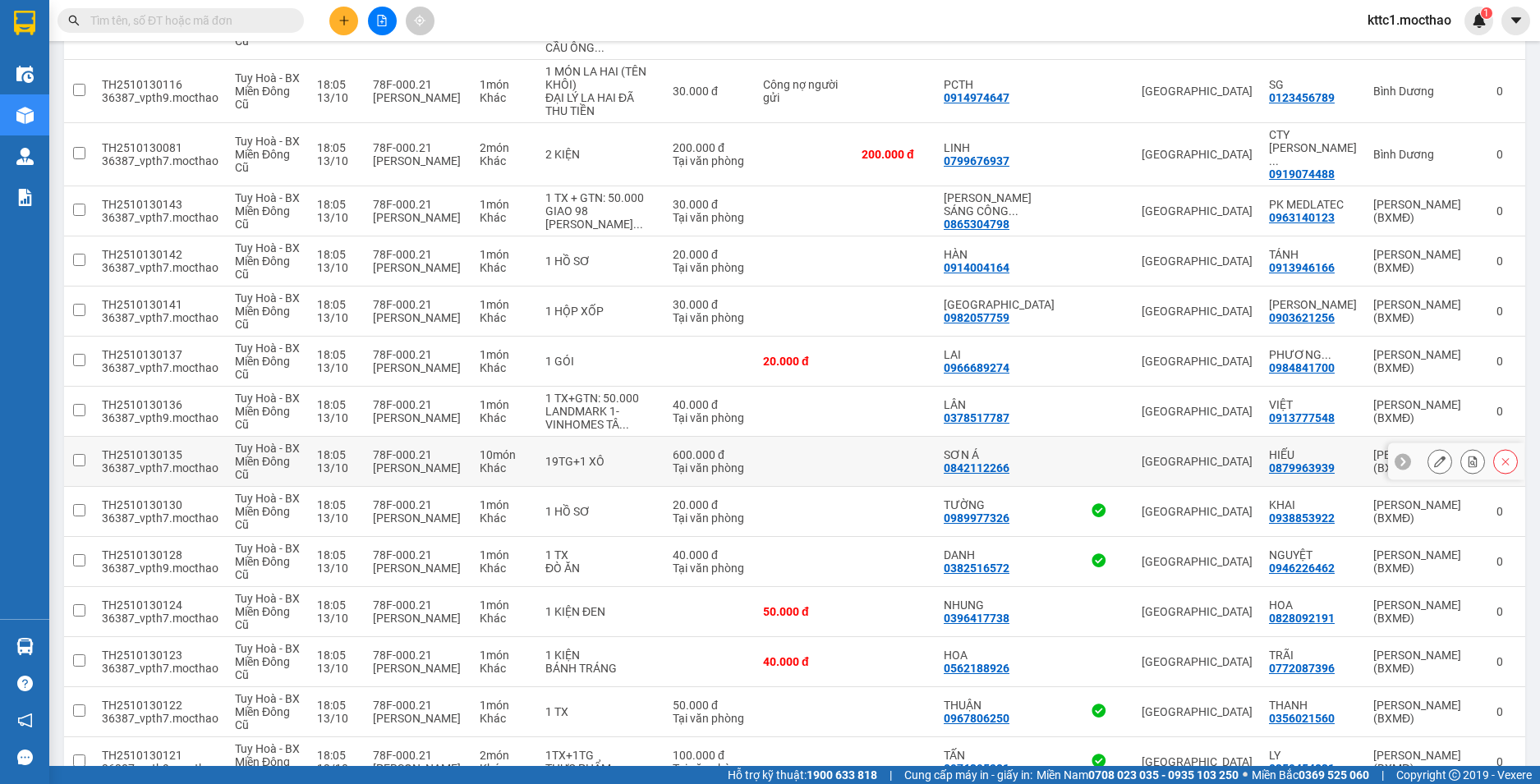
click at [1429, 476] on button at bounding box center [1440, 461] width 23 height 29
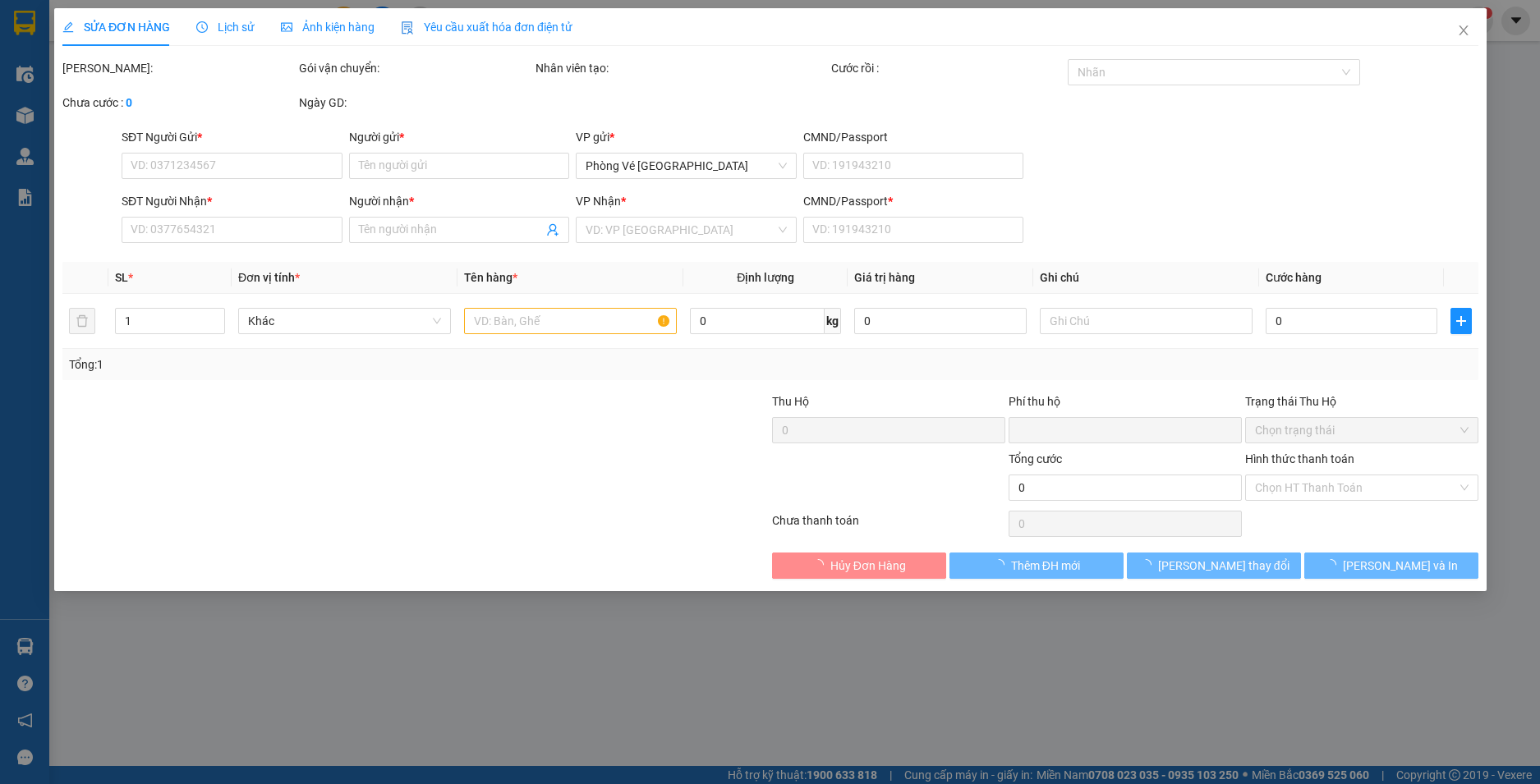
type input "0842112266"
type input "SƠN Á"
type input "0879963939"
type input "HIẾU"
type input "1"
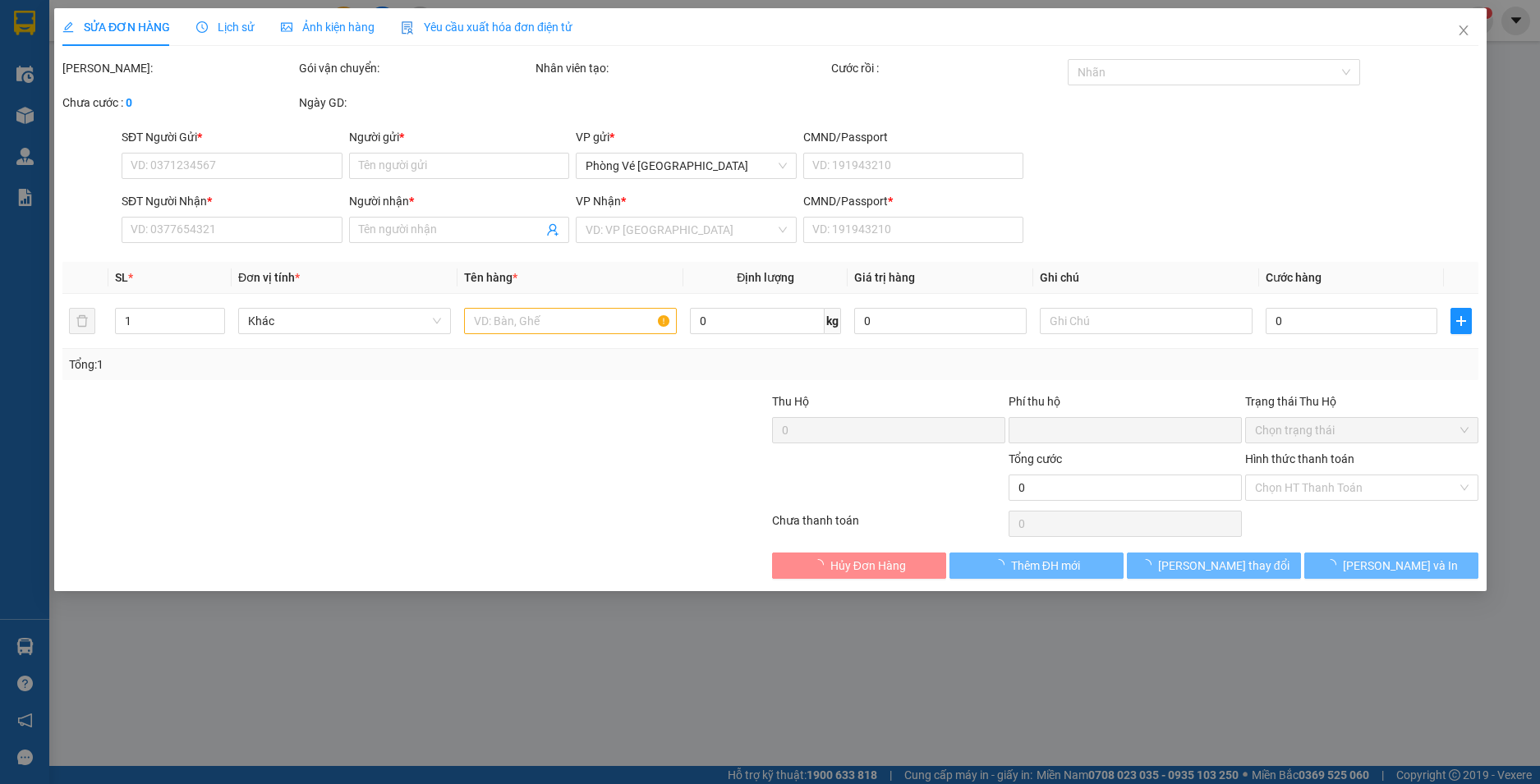
type input "0"
type input "600.000"
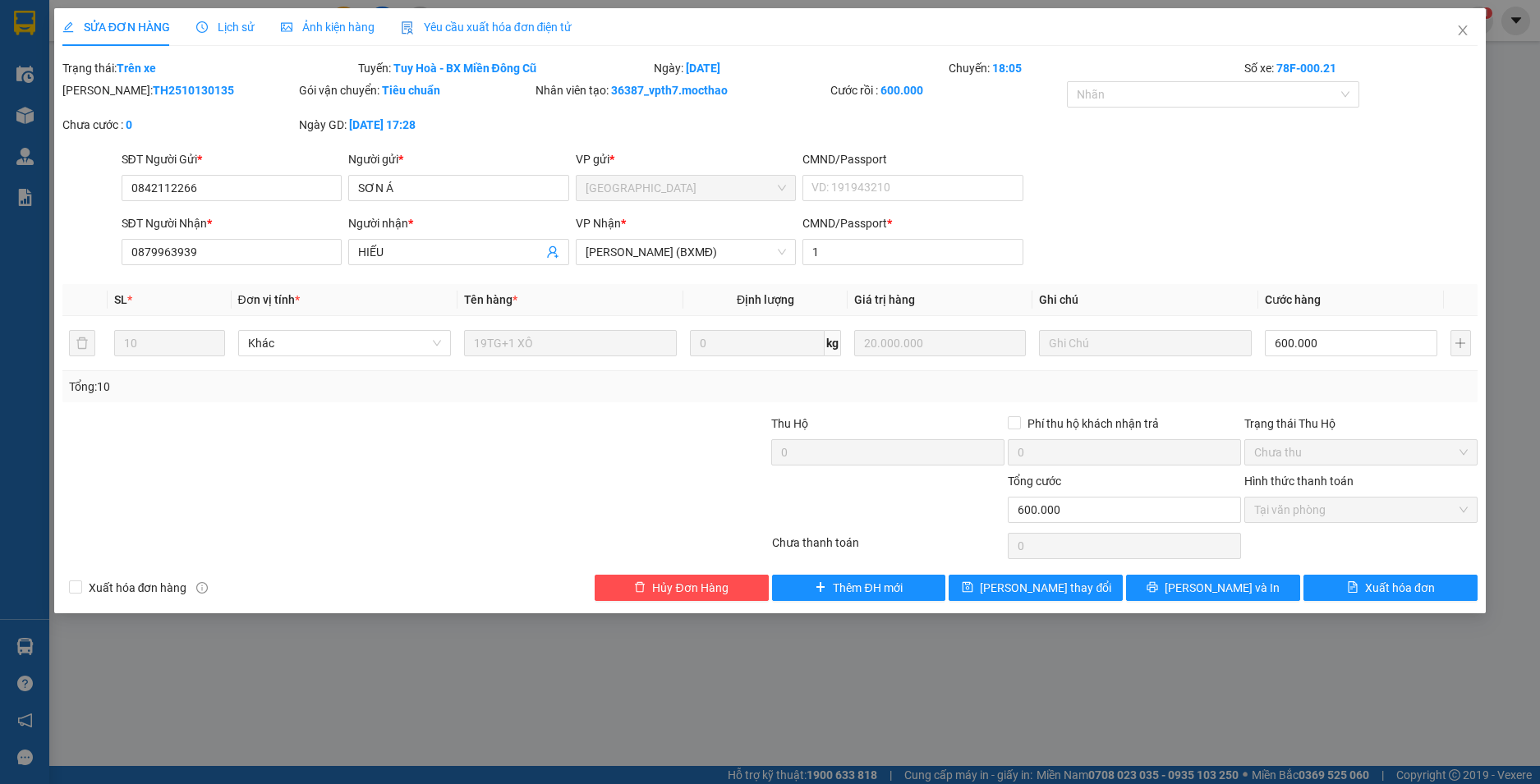
click at [455, 27] on span "Yêu cầu xuất hóa đơn điện tử" at bounding box center [487, 27] width 172 height 13
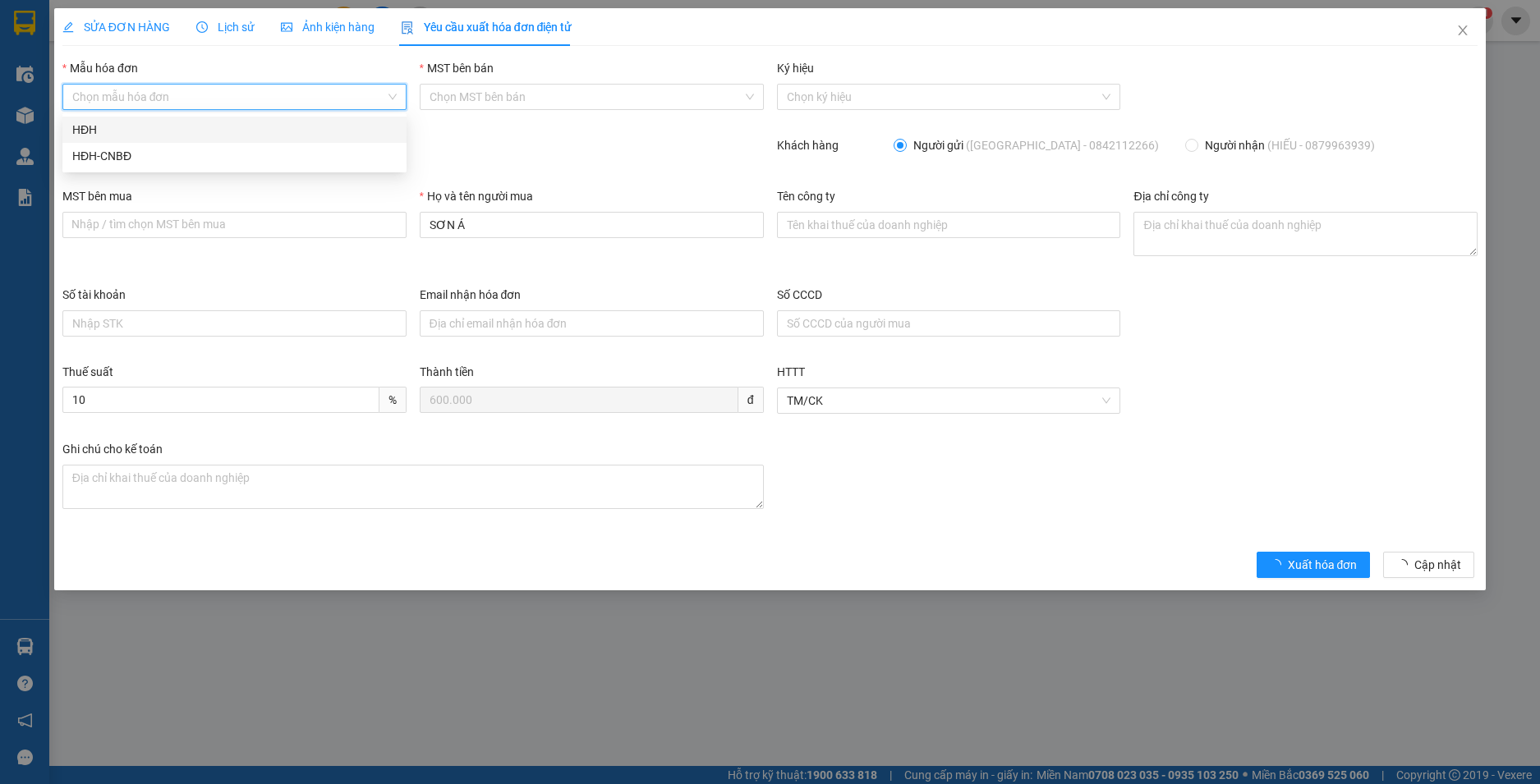
click at [233, 100] on input "Mẫu hóa đơn" at bounding box center [228, 97] width 313 height 24
click at [221, 129] on div "HĐH" at bounding box center [234, 129] width 324 height 18
type input "8"
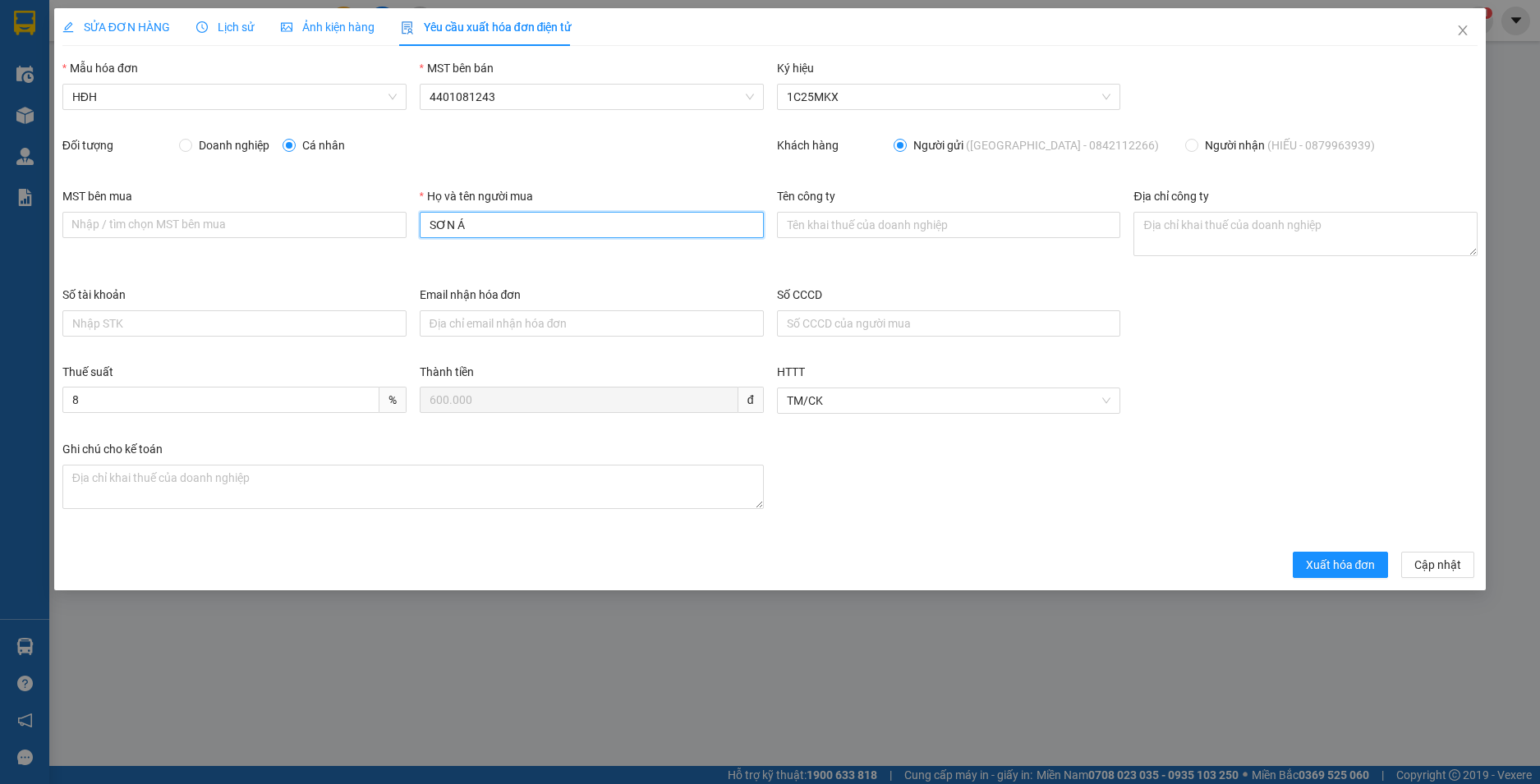
drag, startPoint x: 458, startPoint y: 230, endPoint x: 331, endPoint y: 239, distance: 127.3
click at [332, 239] on div "MST bên mua Nhập / tìm chọn MST bên mua Họ và tên người mua SƠN Á Tên công ty Đ…" at bounding box center [770, 237] width 1429 height 99
type input "Người mua không lấy hoá đơn"
click at [1331, 549] on form "Mẫu hóa đơn HĐH MST bên bán 4401081243 Ký hiệu 1C25MKX Đối tượng Doanh nghiệp C…" at bounding box center [770, 318] width 1416 height 519
click at [1331, 555] on button "Xuất hóa đơn" at bounding box center [1340, 565] width 96 height 26
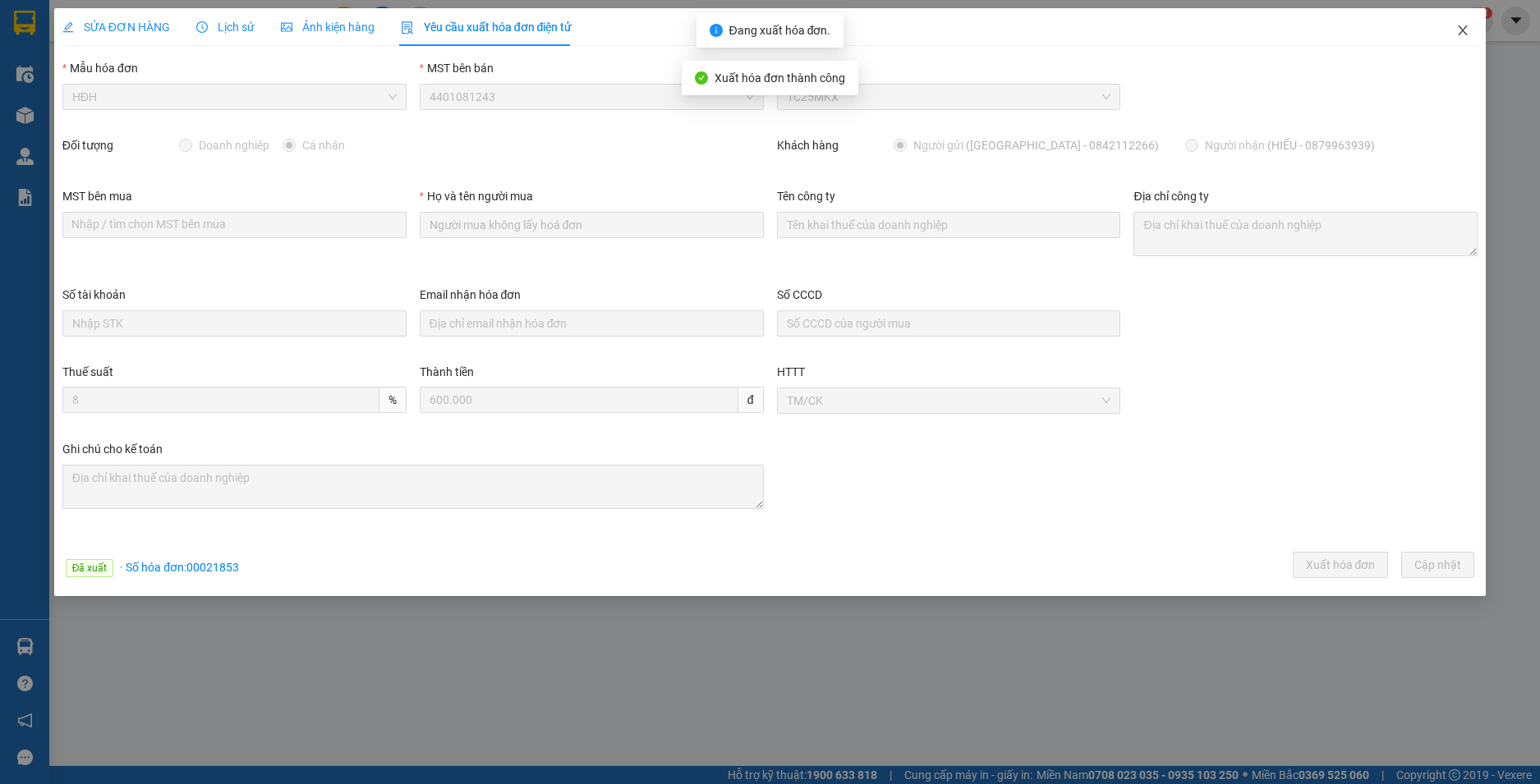
click at [1460, 26] on icon "close" at bounding box center [1463, 29] width 13 height 13
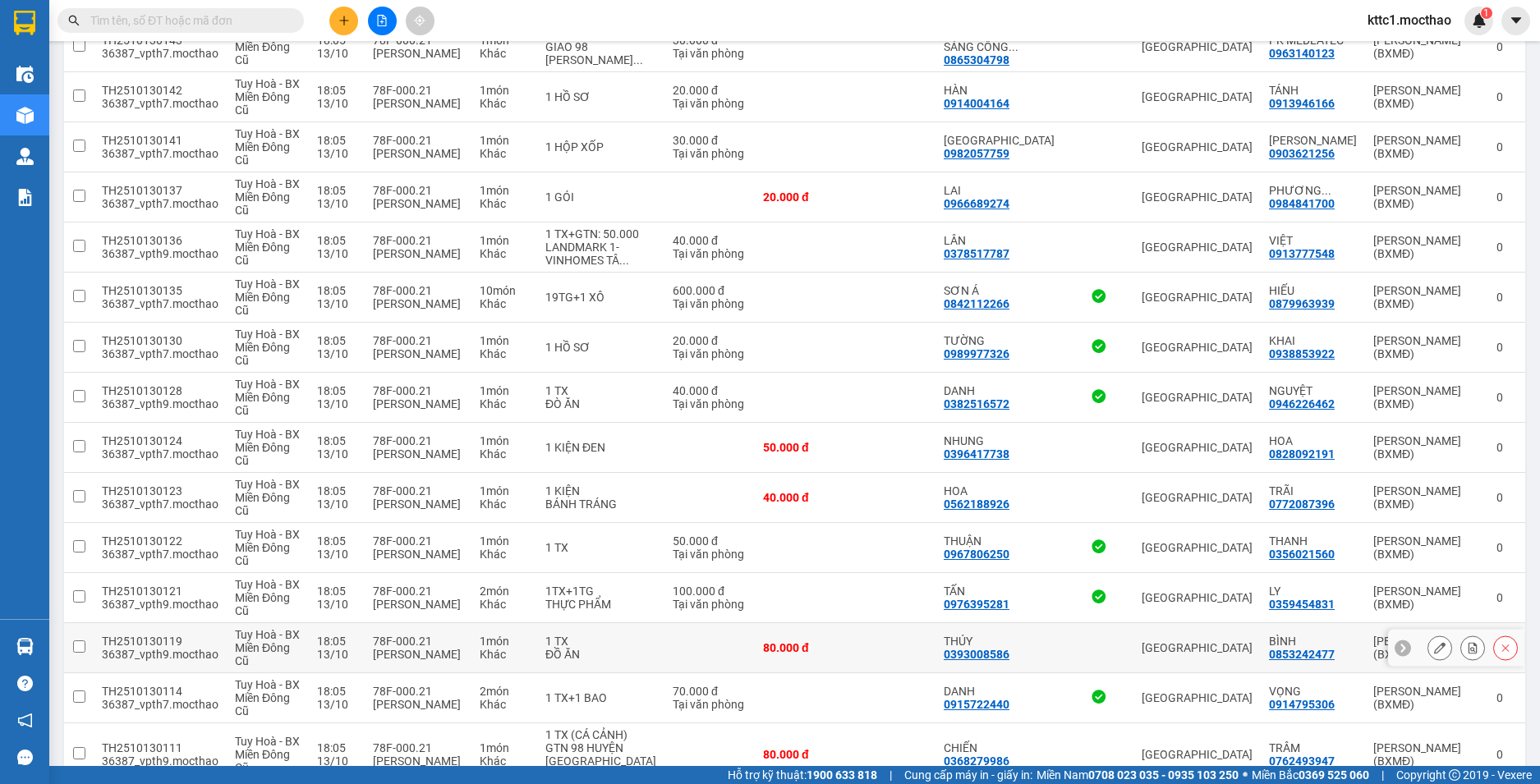
scroll to position [575, 0]
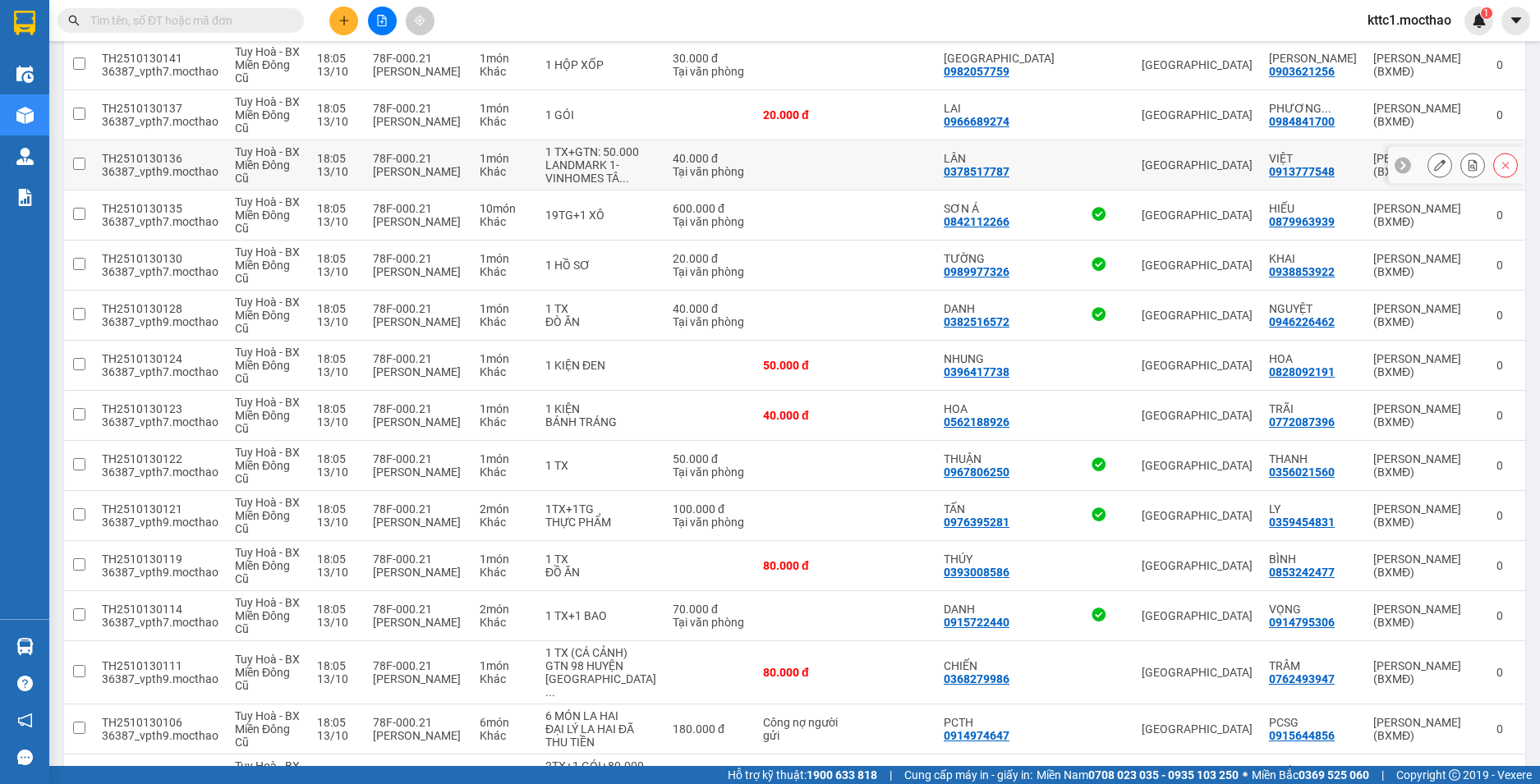
click at [1434, 169] on icon at bounding box center [1439, 165] width 11 height 11
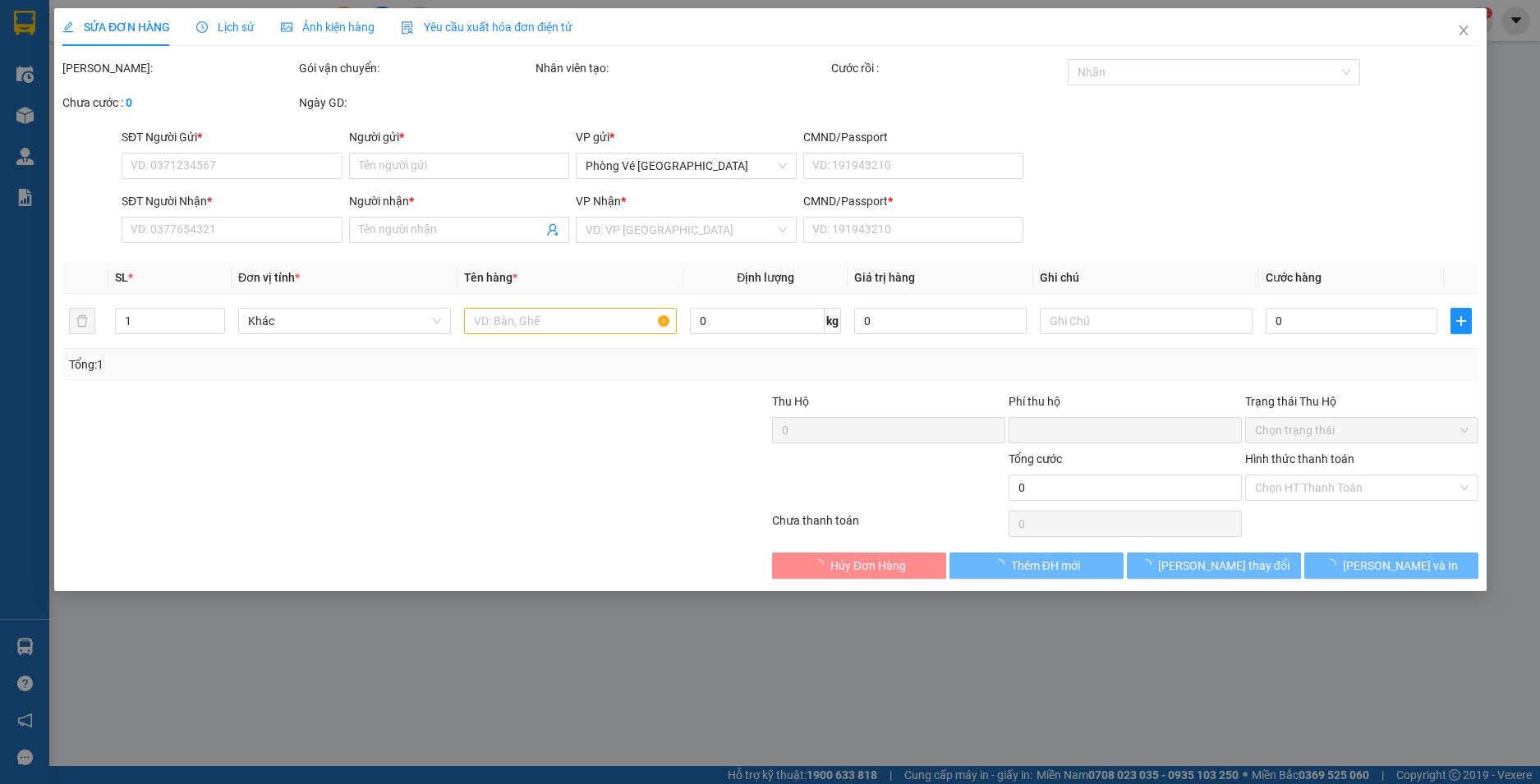
type input "0378517787"
type input "LÂN"
type input "0913777548"
type input "VIỆT"
type input "1"
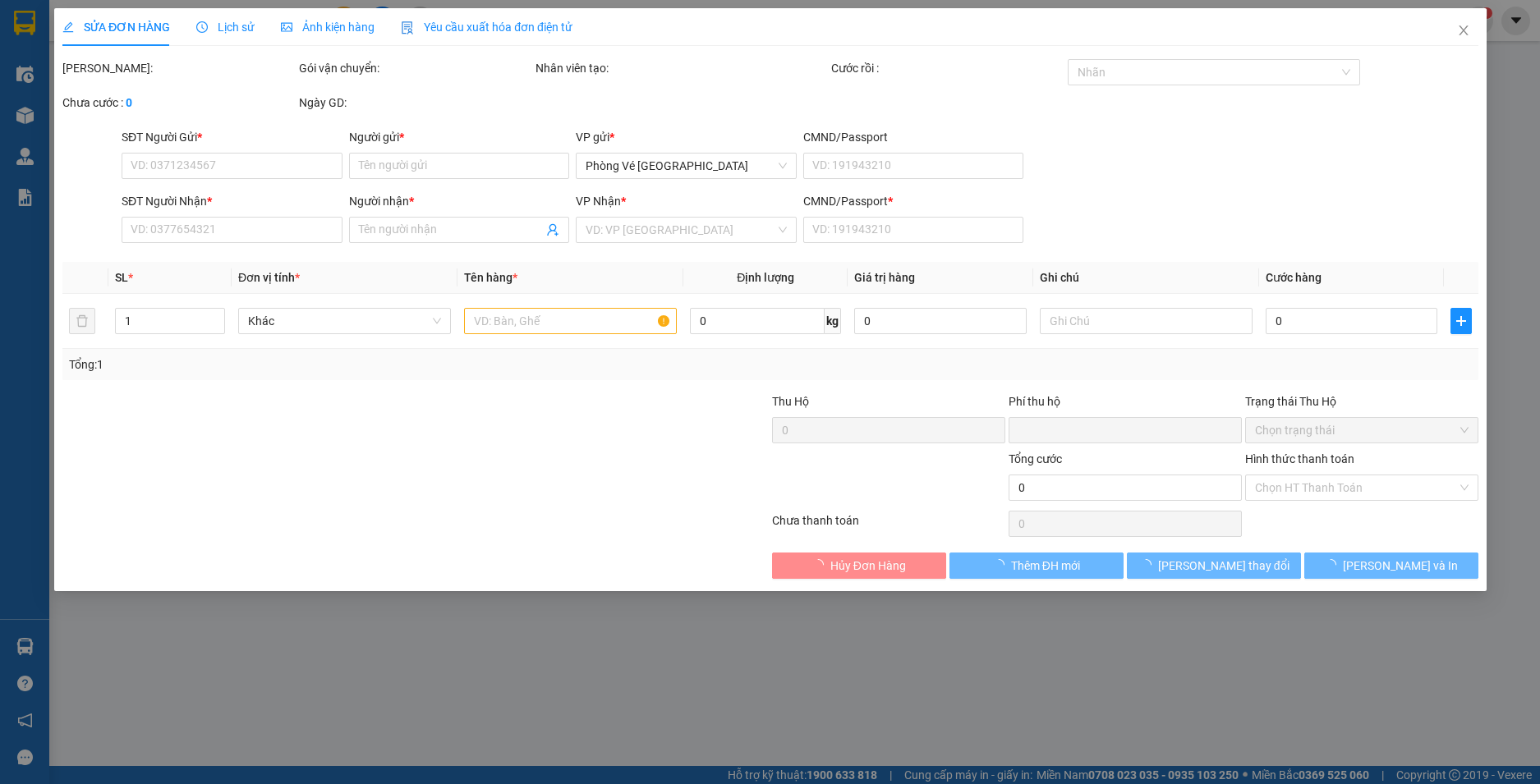
type input "0"
type input "40.000"
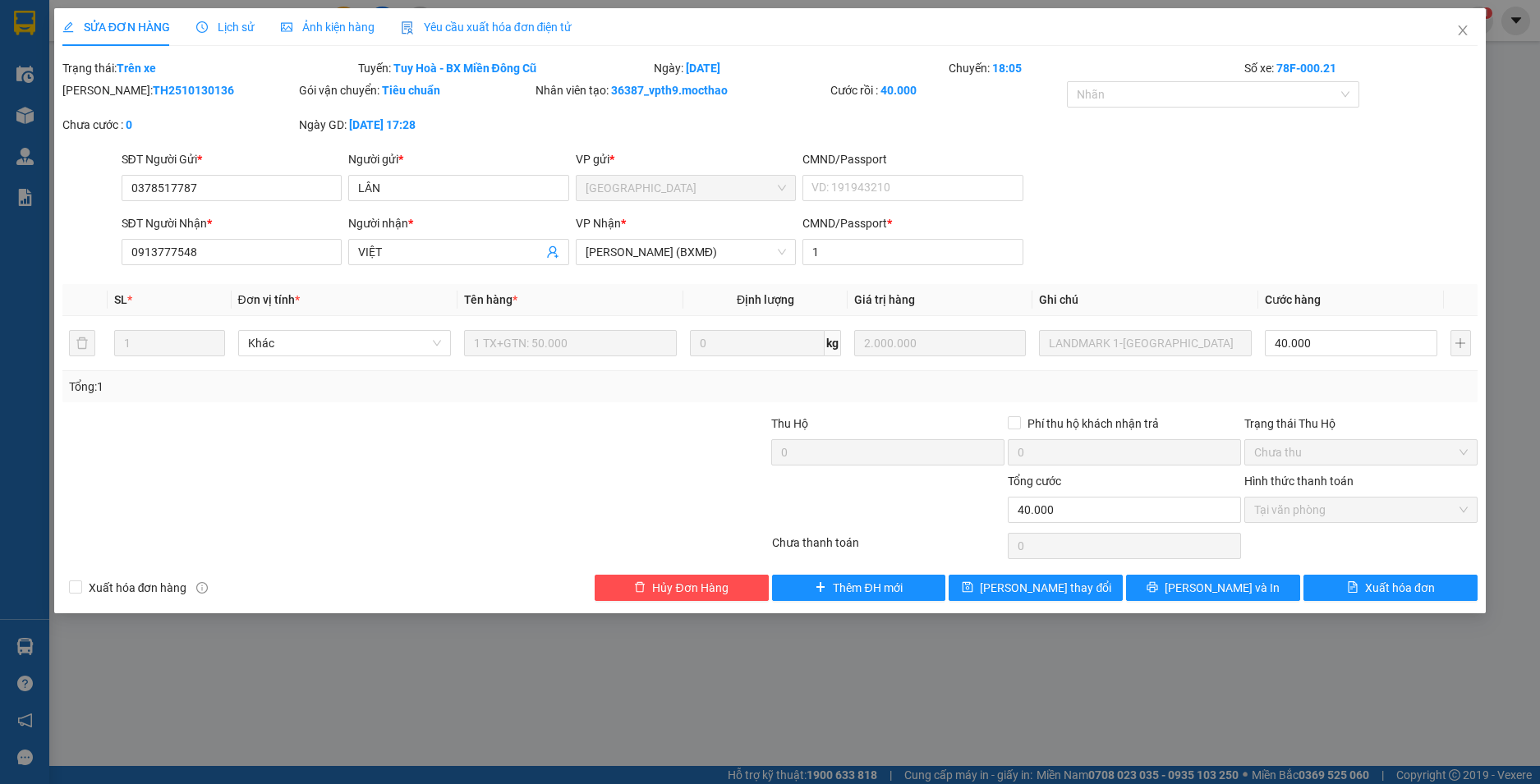
click at [521, 22] on span "Yêu cầu xuất hóa đơn điện tử" at bounding box center [487, 27] width 172 height 13
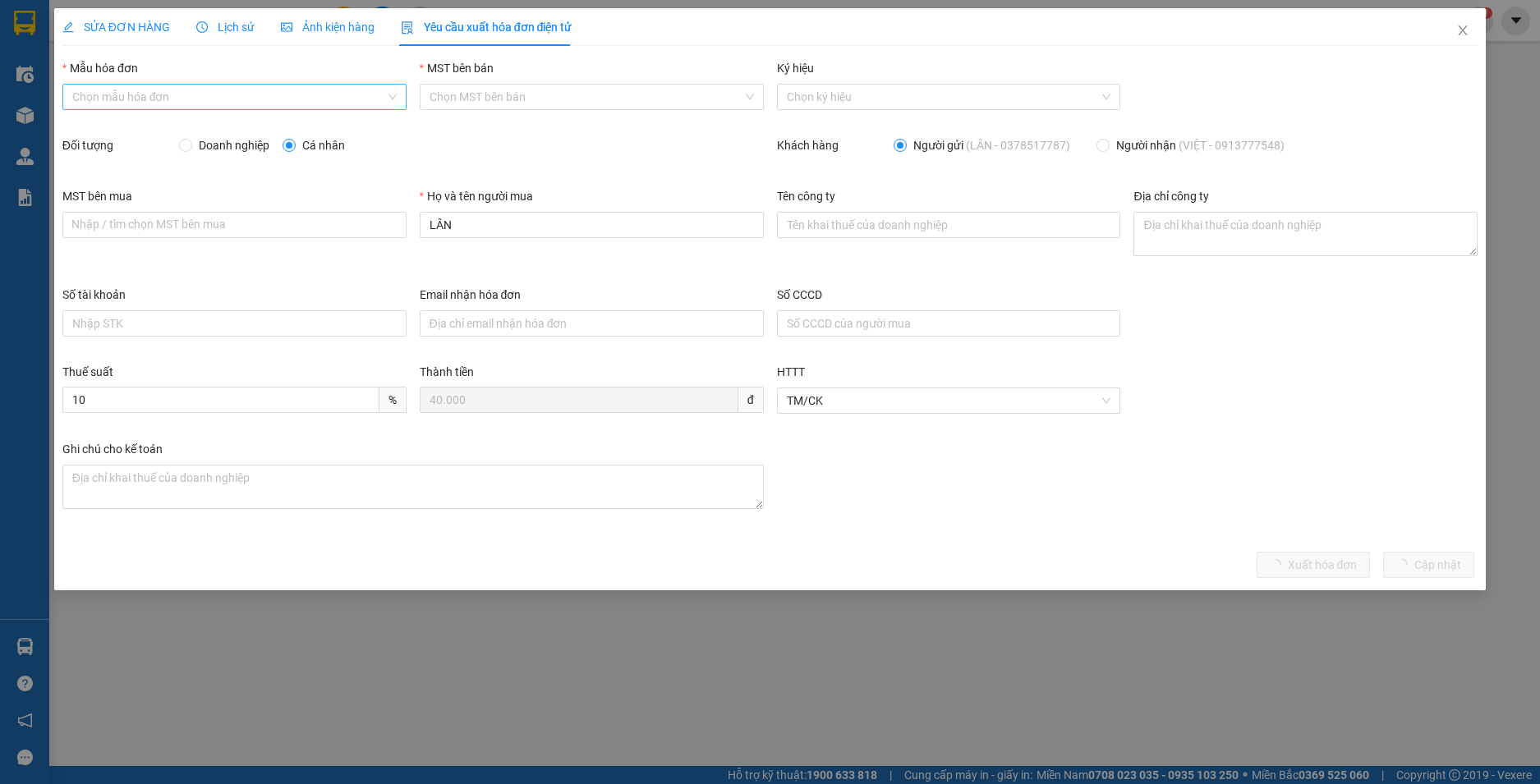
click at [198, 107] on input "Mẫu hóa đơn" at bounding box center [228, 97] width 313 height 24
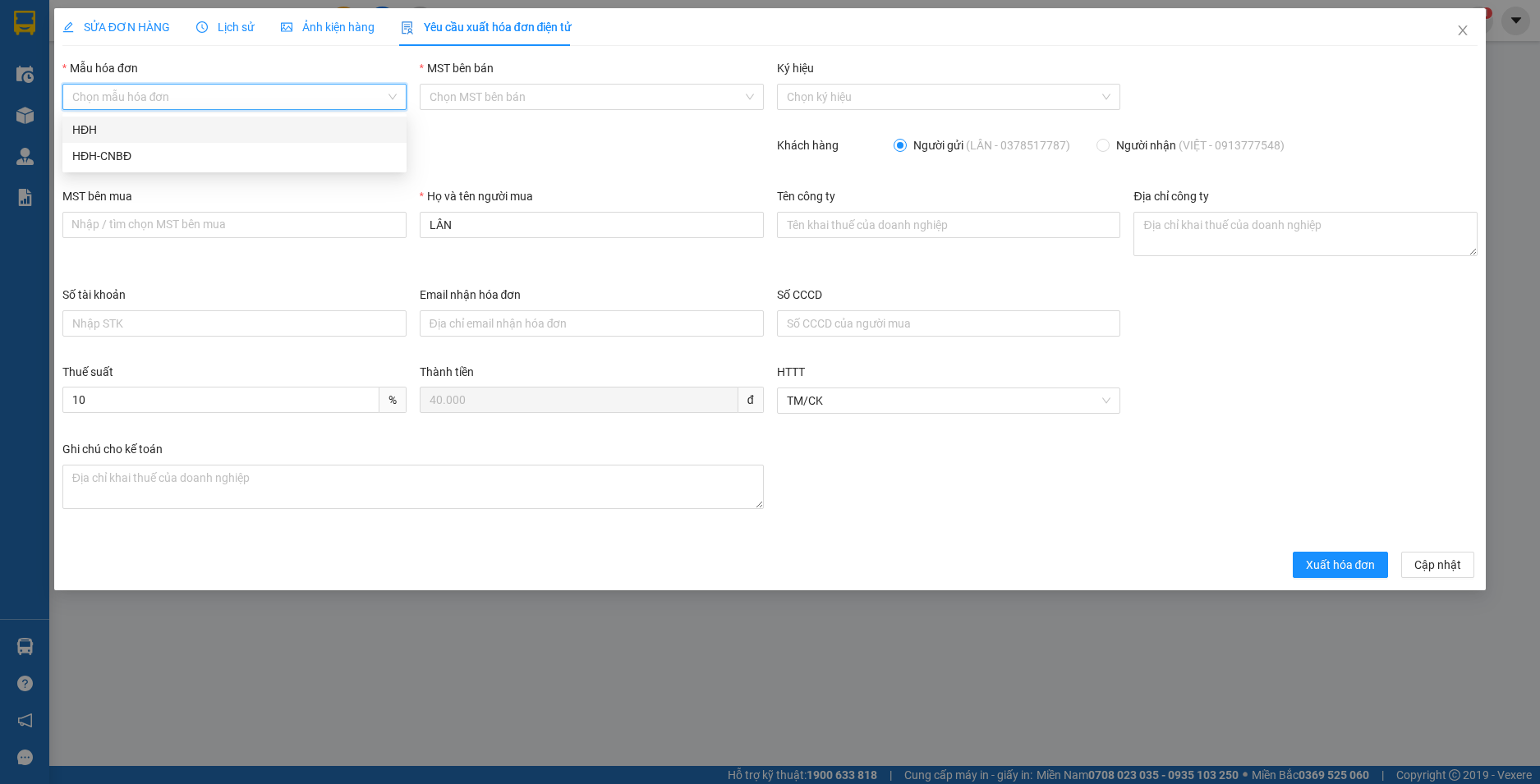
click at [147, 140] on div "HĐH" at bounding box center [234, 129] width 344 height 26
type input "8"
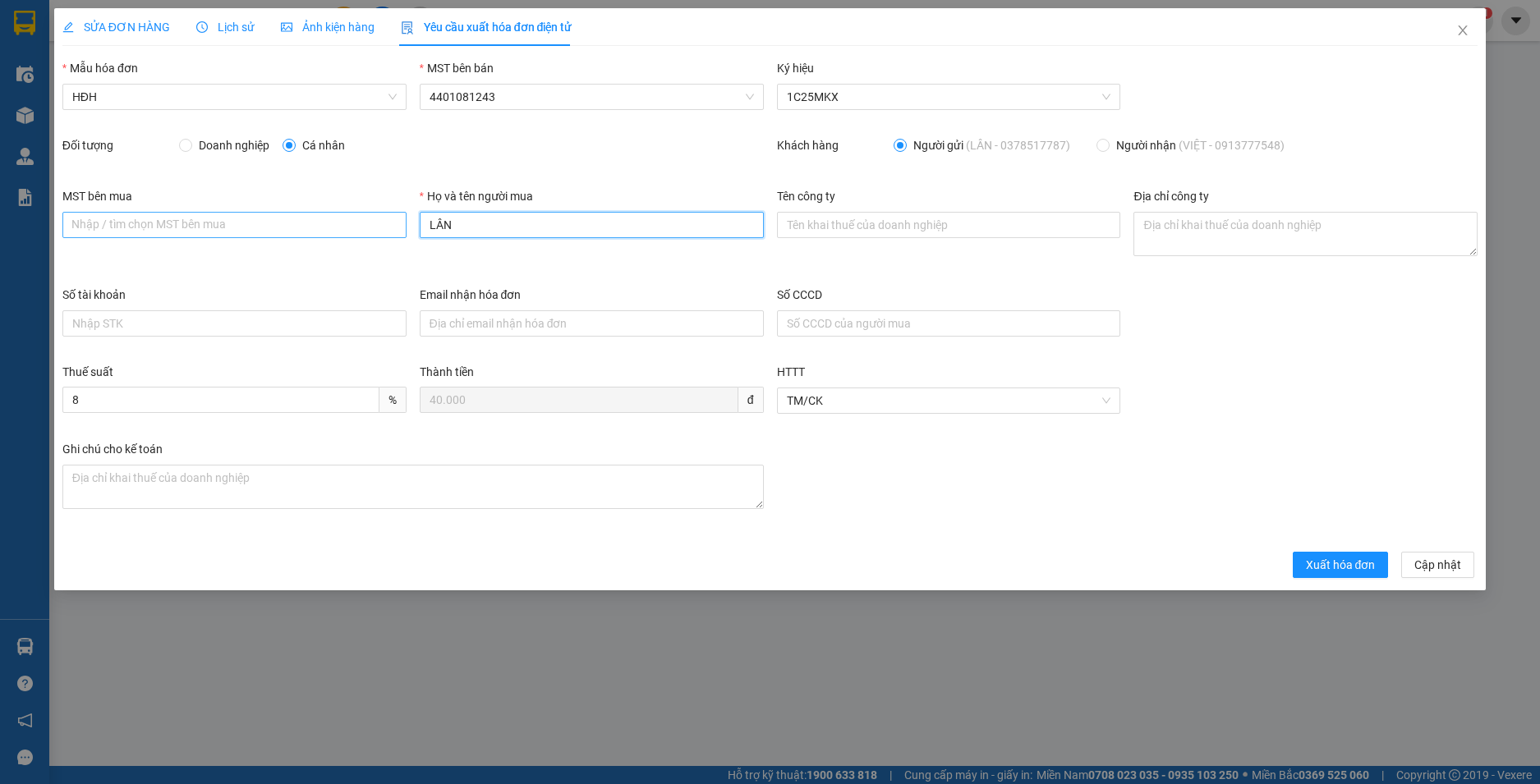
drag, startPoint x: 337, startPoint y: 232, endPoint x: 325, endPoint y: 232, distance: 12.0
click at [325, 232] on div "MST bên mua Nhập / tìm chọn MST bên mua Họ và tên người mua LÂN Tên công ty Địa…" at bounding box center [770, 237] width 1429 height 99
type input "Người mua không lấy hoá đơn"
click at [1351, 566] on span "Xuất hóa đơn" at bounding box center [1340, 565] width 69 height 18
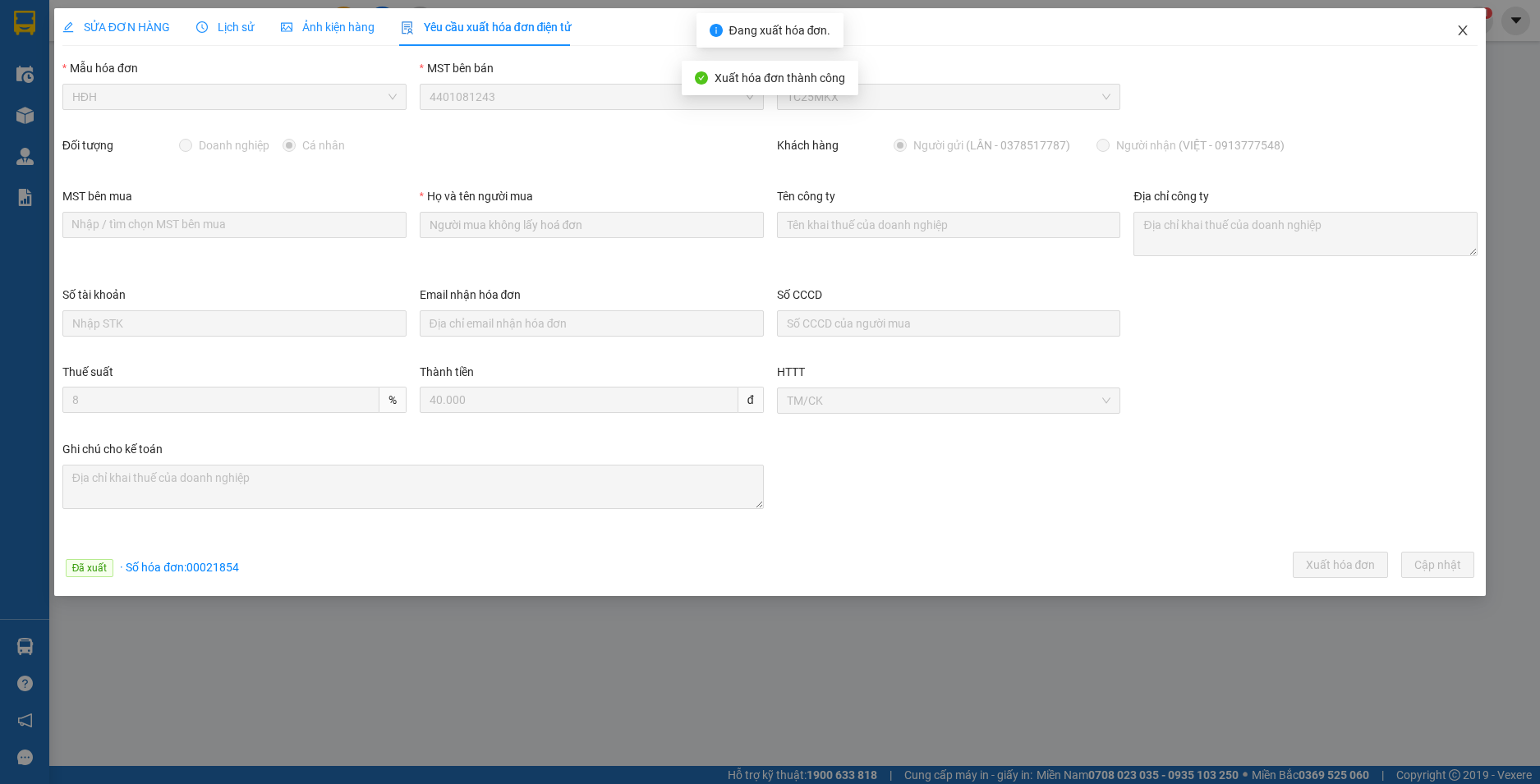
click at [1461, 27] on icon "close" at bounding box center [1463, 29] width 13 height 13
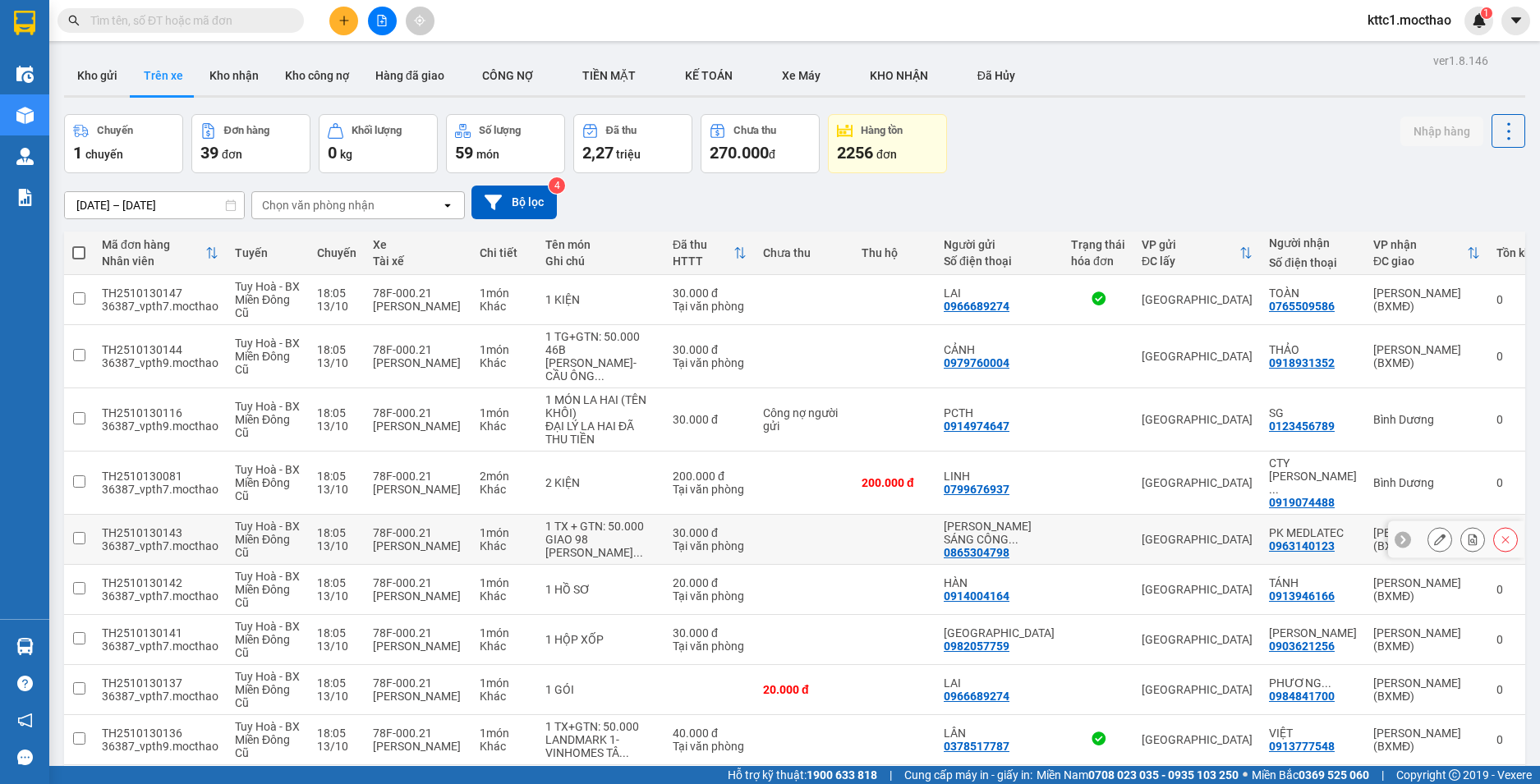
scroll to position [329, 0]
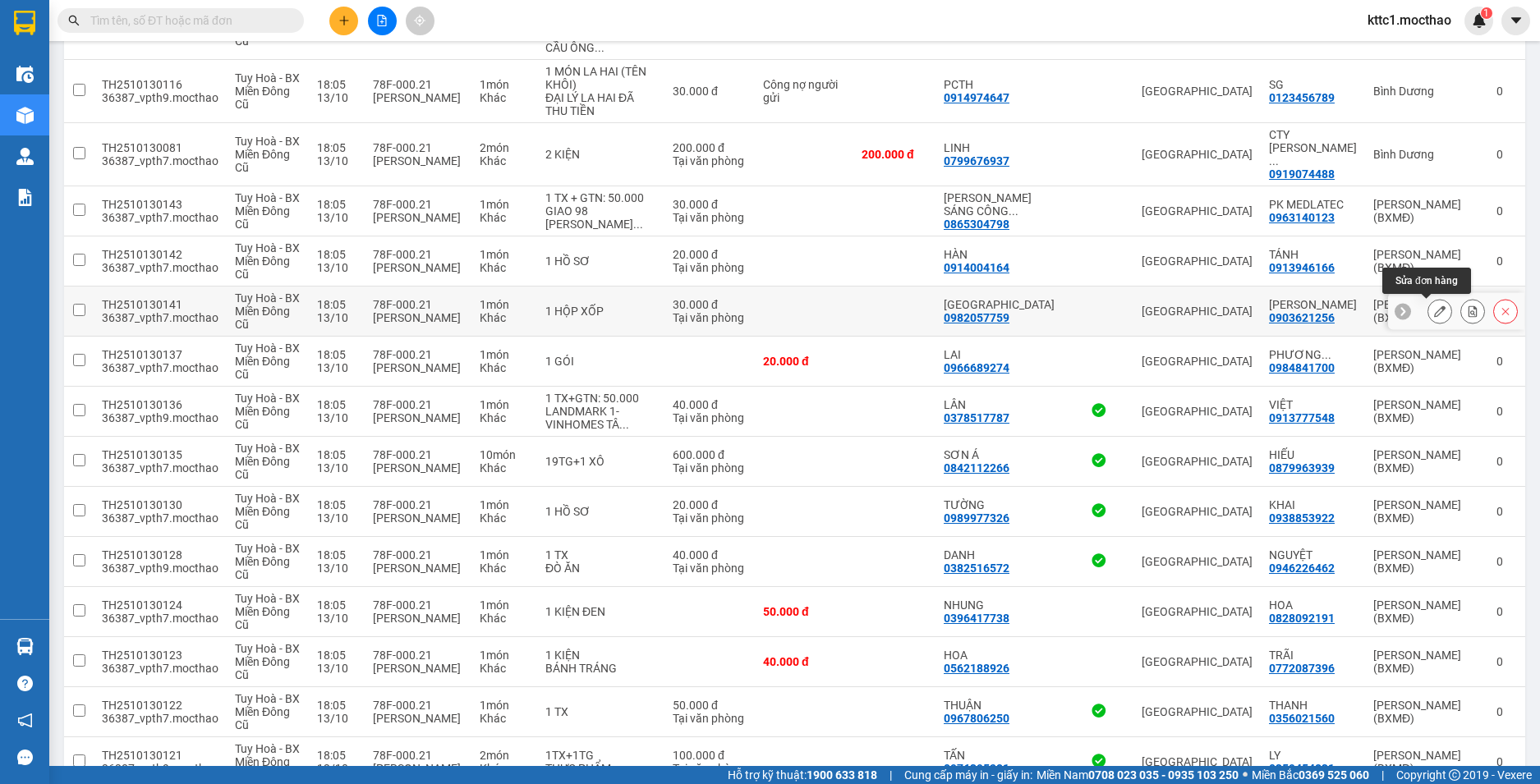
click at [1434, 311] on icon at bounding box center [1439, 310] width 11 height 11
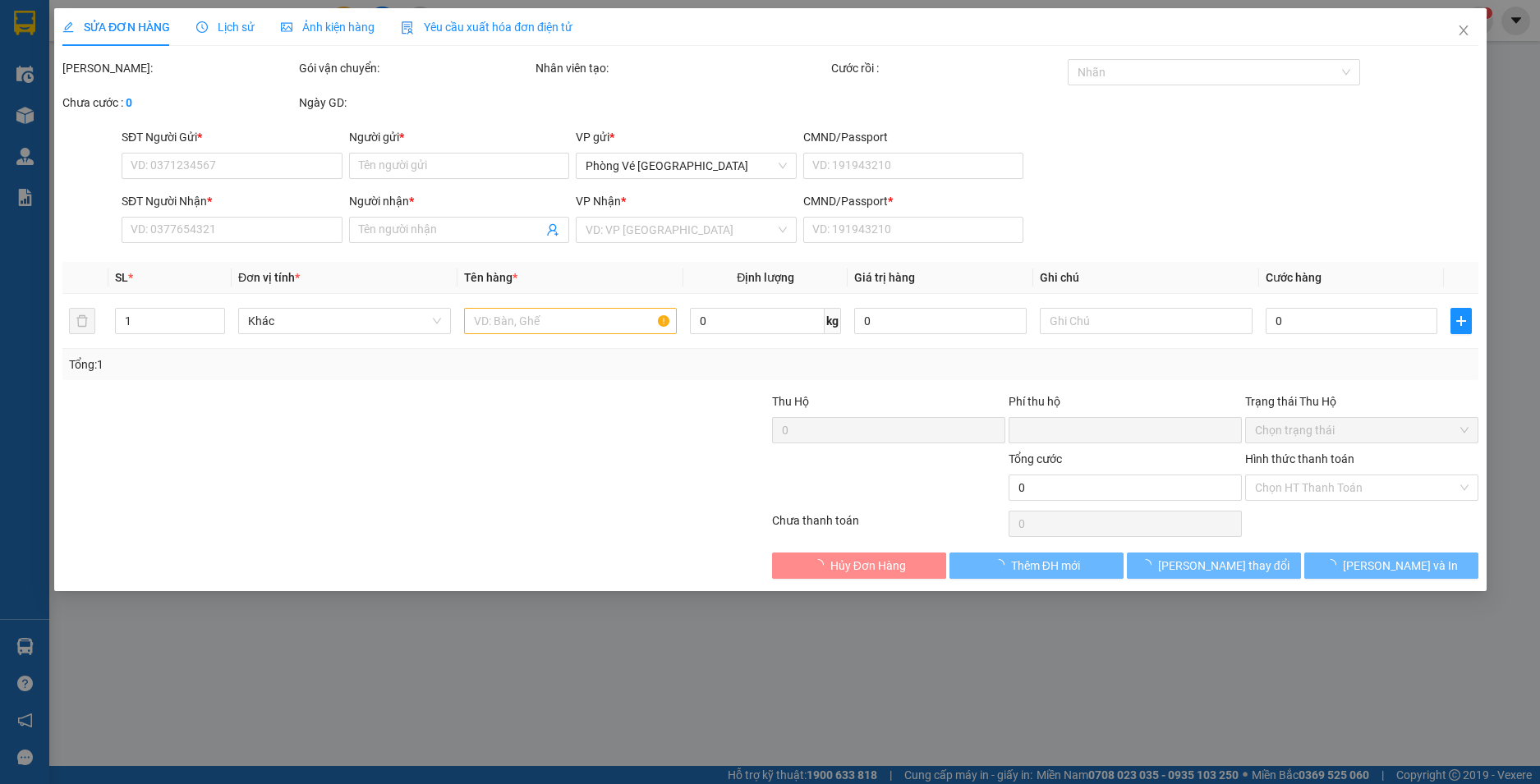
type input "0982057759"
type input "[GEOGRAPHIC_DATA]"
type input "0903621256"
type input "[PERSON_NAME]"
type input "1"
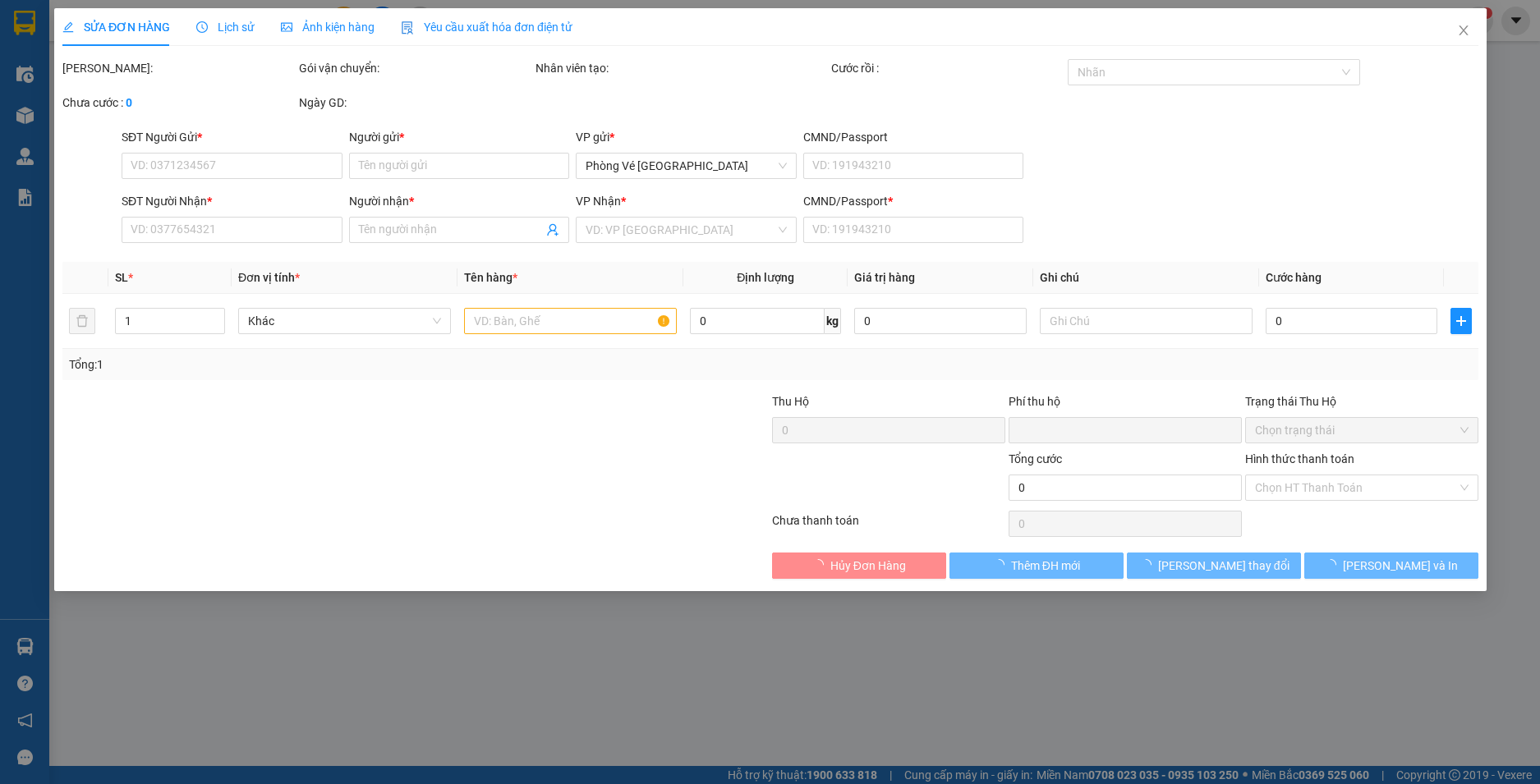
type input "0"
type input "30.000"
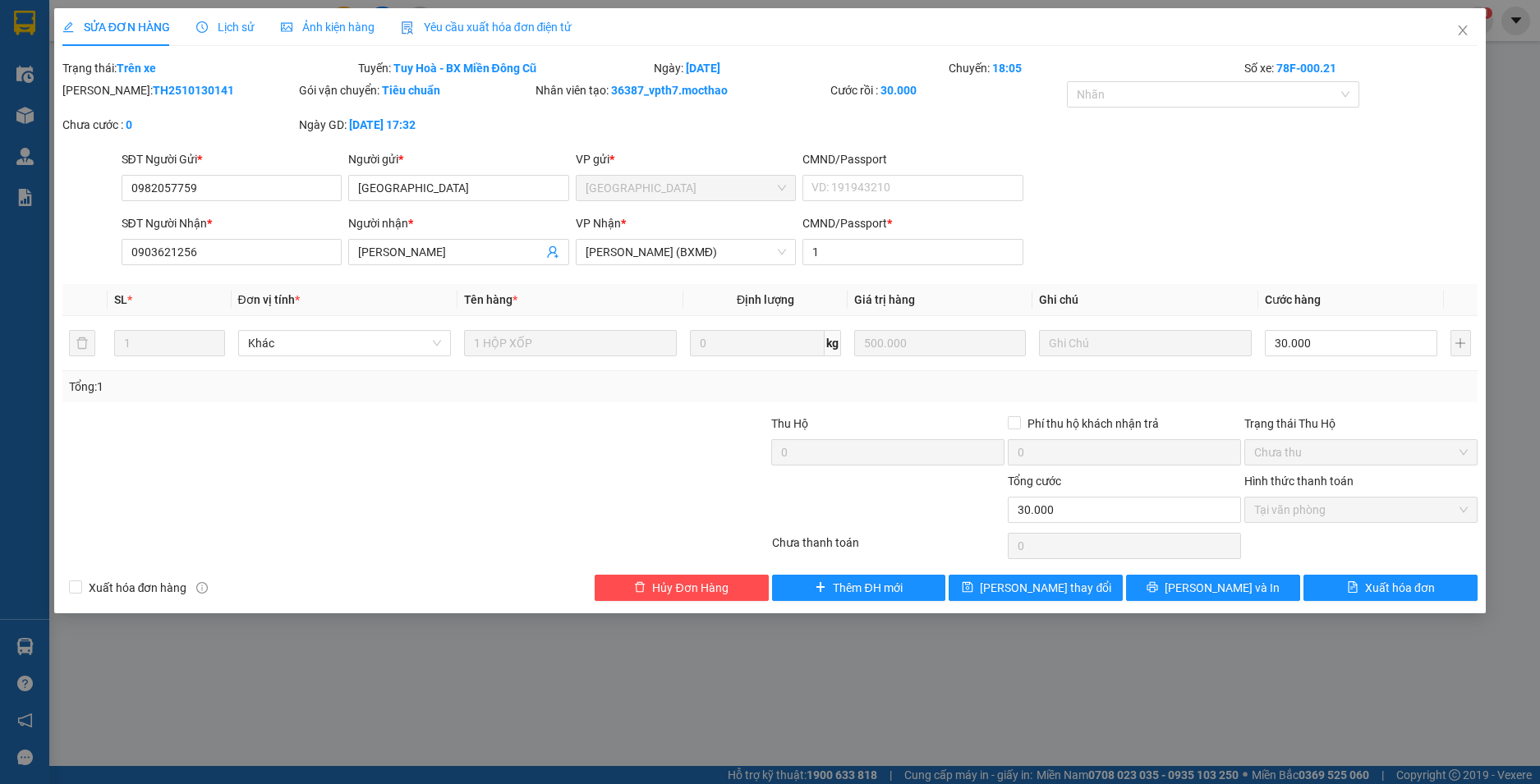
click at [501, 16] on div "Yêu cầu xuất hóa đơn điện tử" at bounding box center [487, 27] width 172 height 38
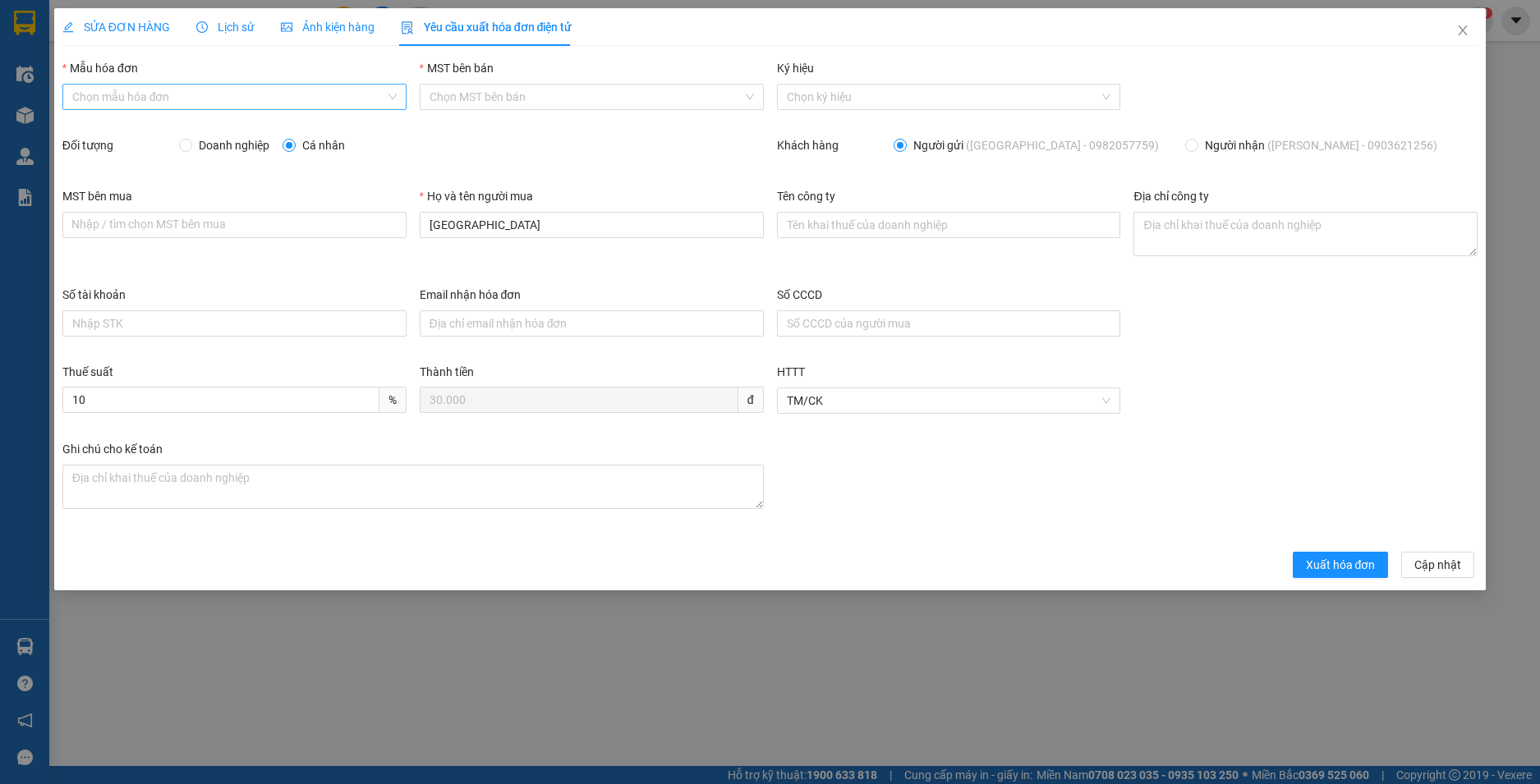
click at [208, 95] on input "Mẫu hóa đơn" at bounding box center [228, 97] width 313 height 24
click at [187, 131] on div "HĐH" at bounding box center [234, 129] width 324 height 18
type input "8"
drag, startPoint x: 409, startPoint y: 232, endPoint x: 321, endPoint y: 235, distance: 88.1
click at [321, 235] on div "MST bên mua Nhập / tìm chọn MST bên mua Họ và tên người mua NHẬT TÂN Tên công t…" at bounding box center [770, 237] width 1429 height 99
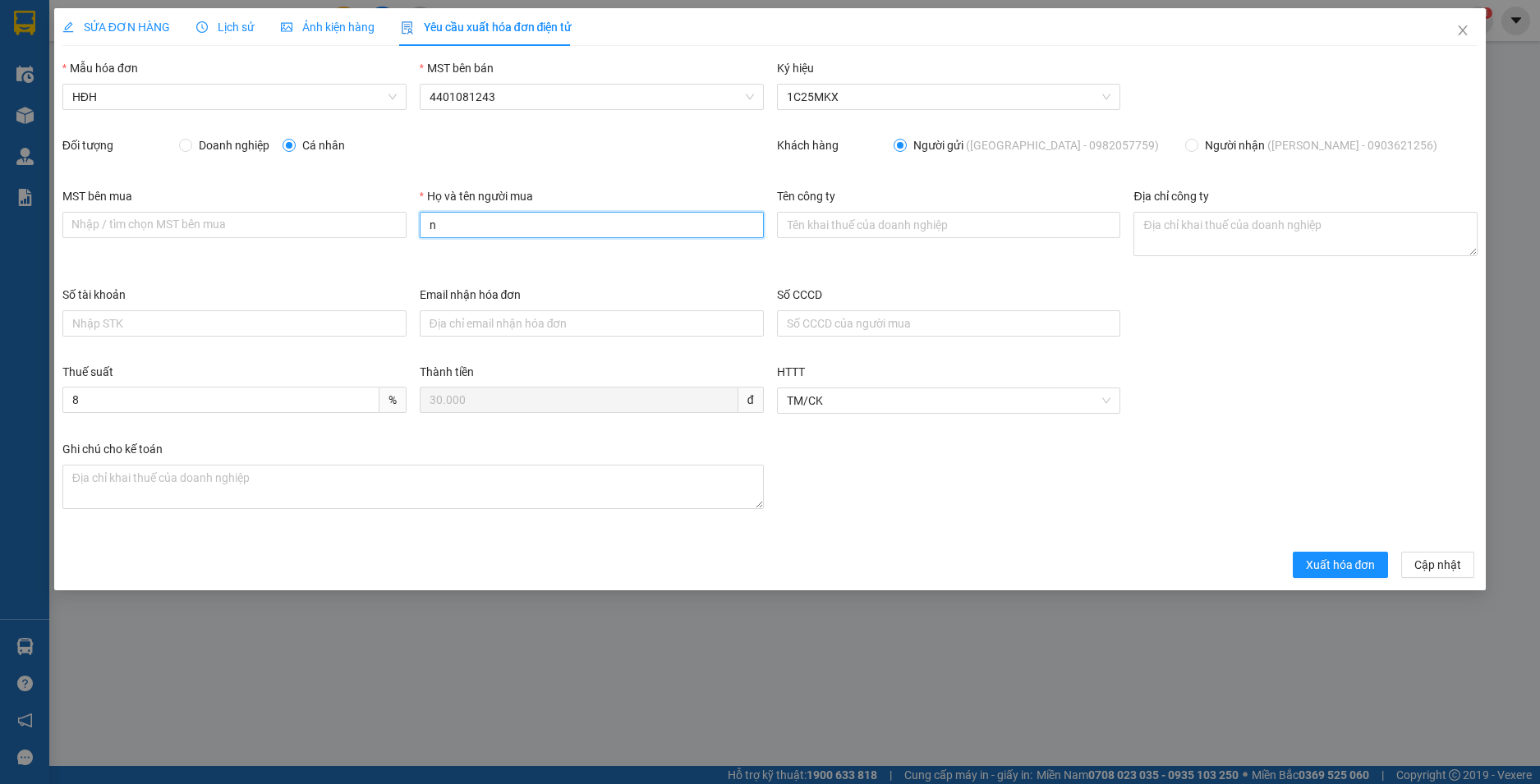
type input "Người mua không lấy hoá đơn"
click at [1326, 563] on span "Xuất hóa đơn" at bounding box center [1340, 565] width 69 height 18
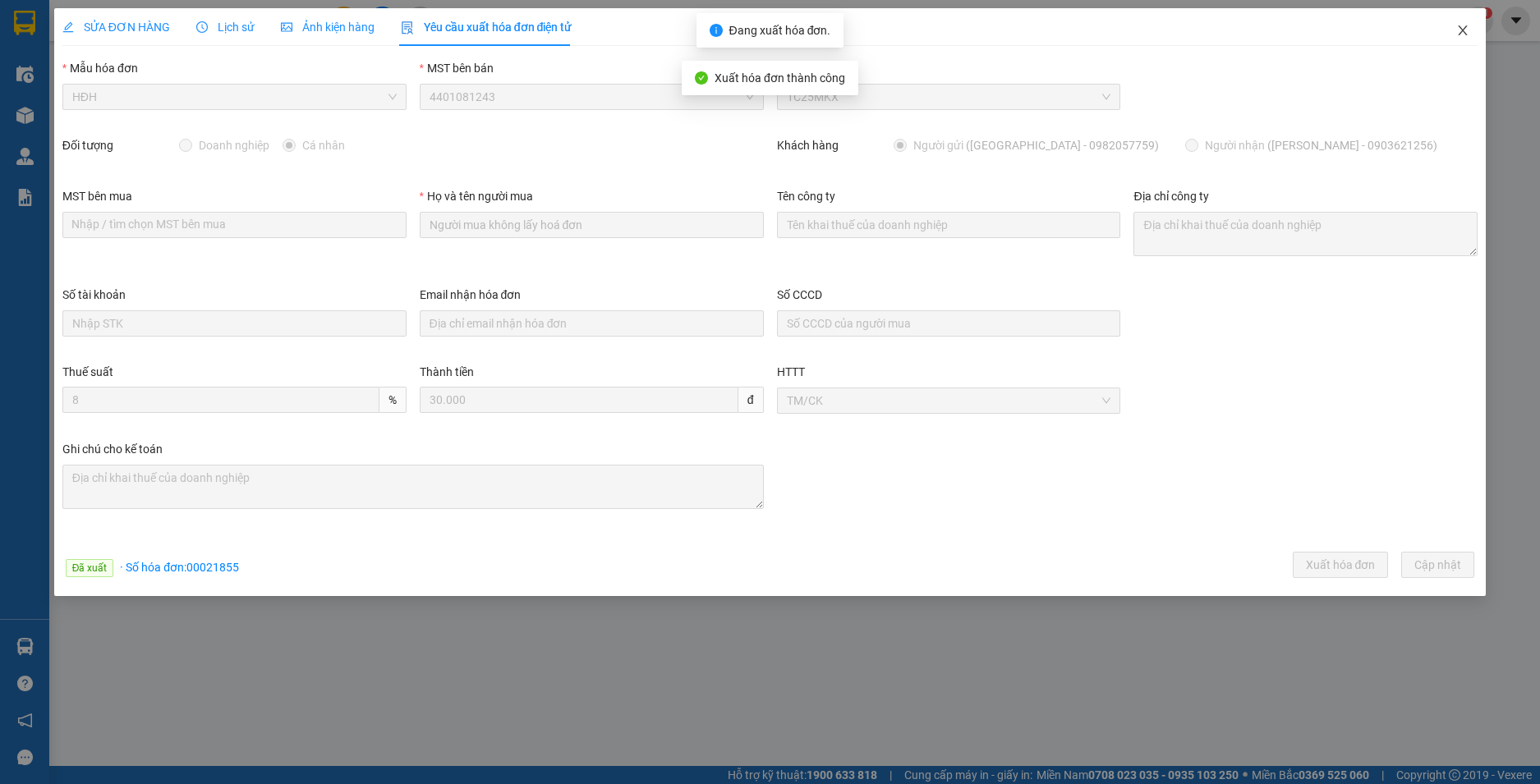
click at [1461, 29] on icon "close" at bounding box center [1464, 29] width 9 height 10
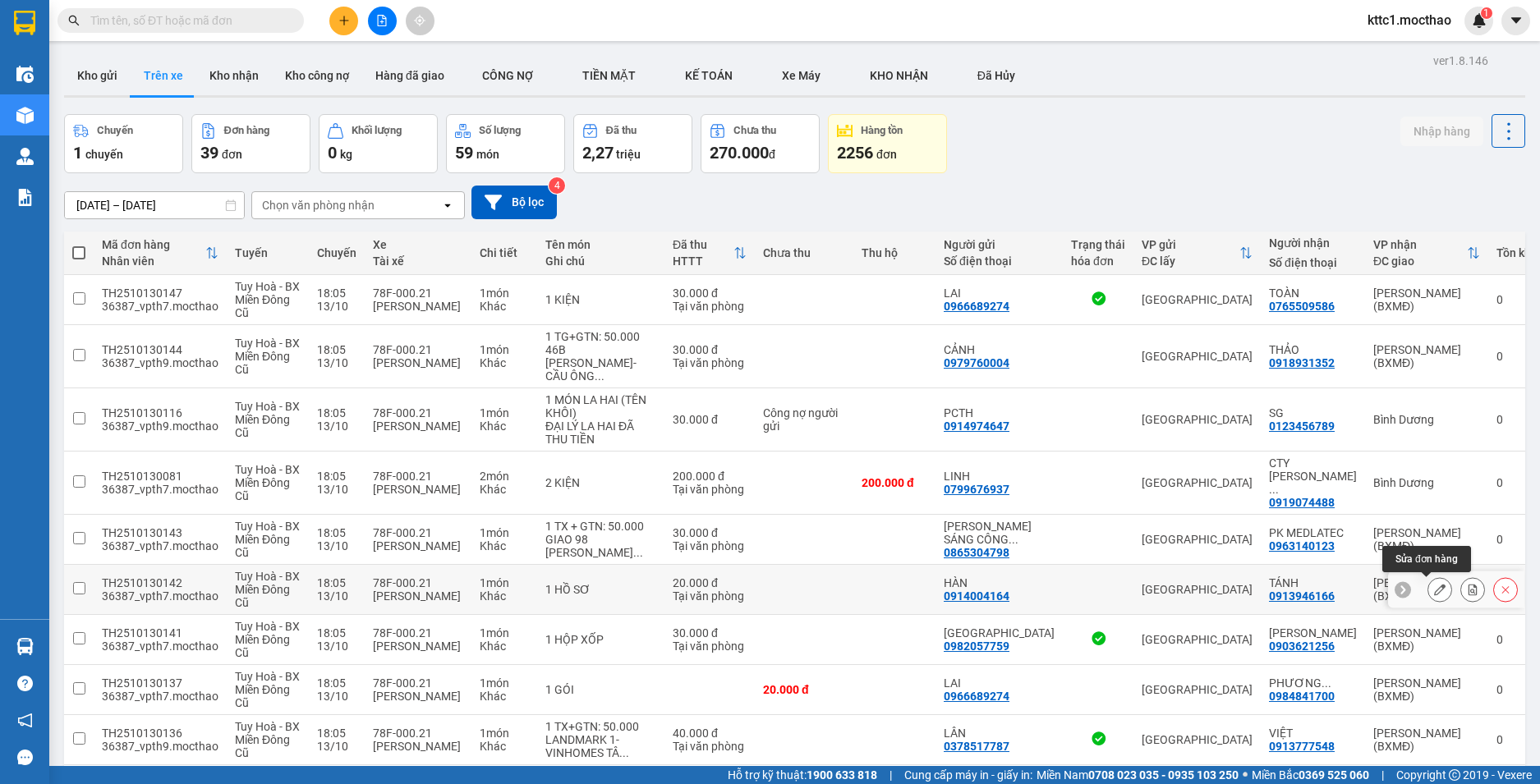
click at [1434, 589] on icon at bounding box center [1439, 589] width 11 height 11
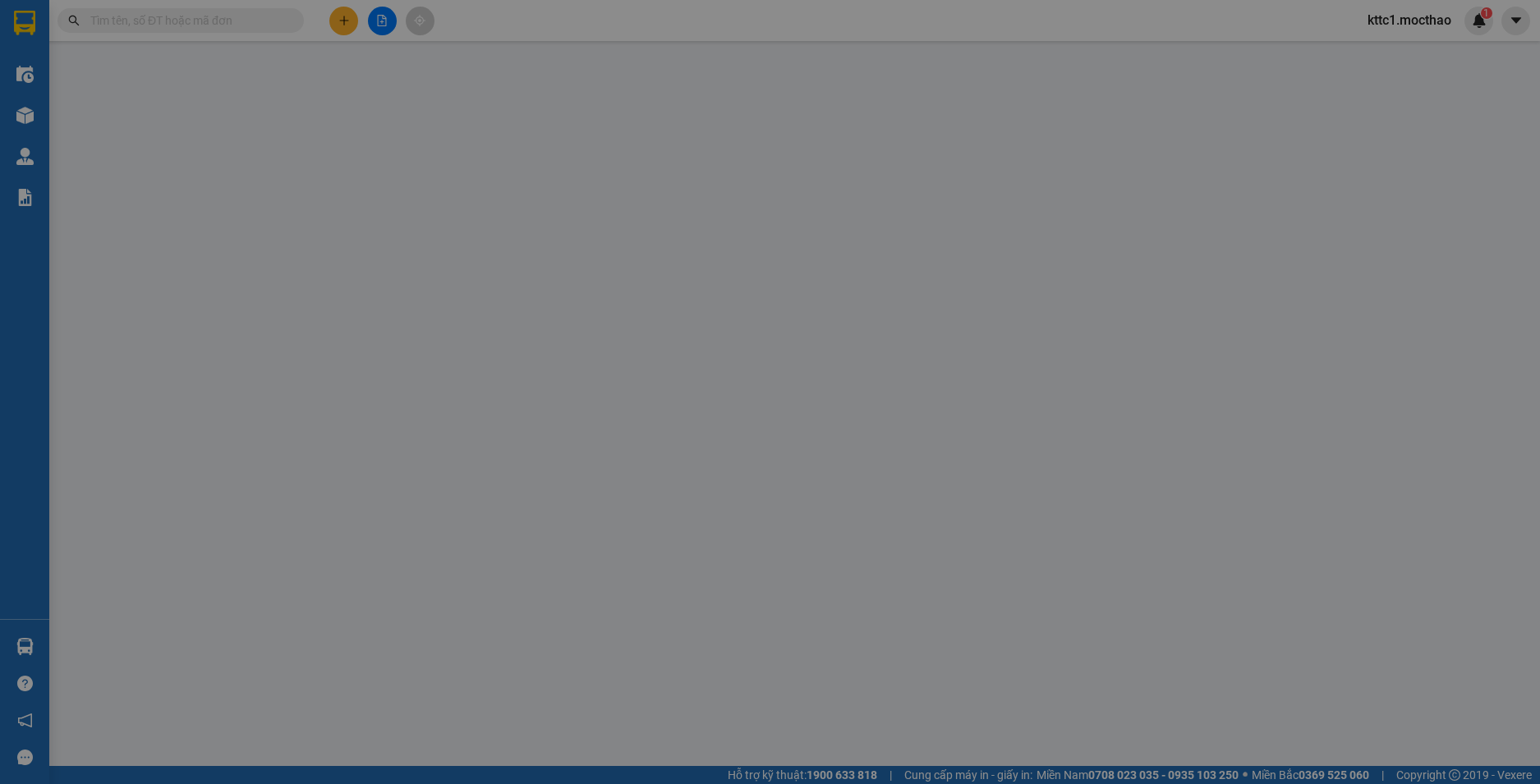
type input "0914004164"
type input "HÀN"
type input "0913946166"
type input "TÁNH"
type input "1"
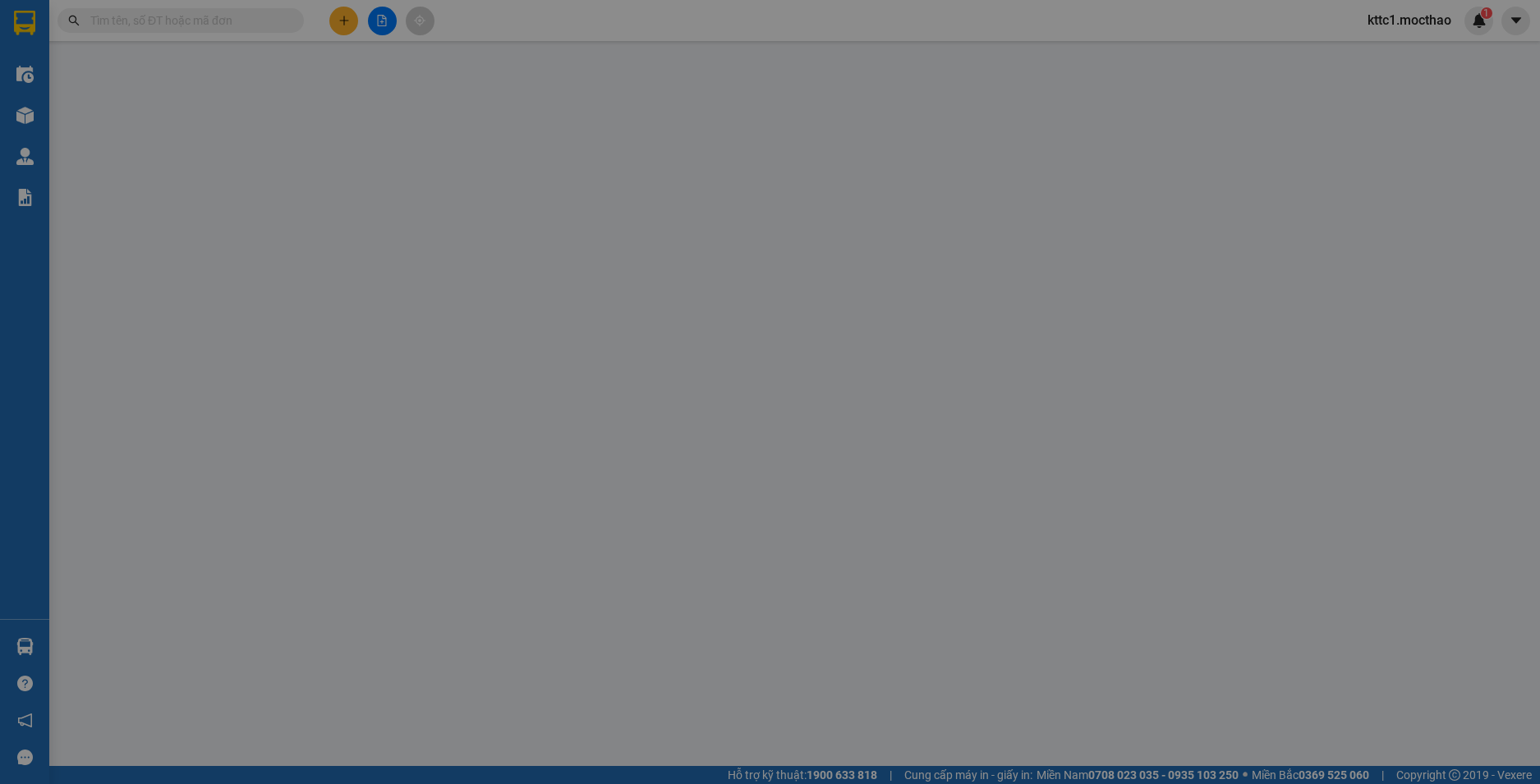
type input "0"
type input "20.000"
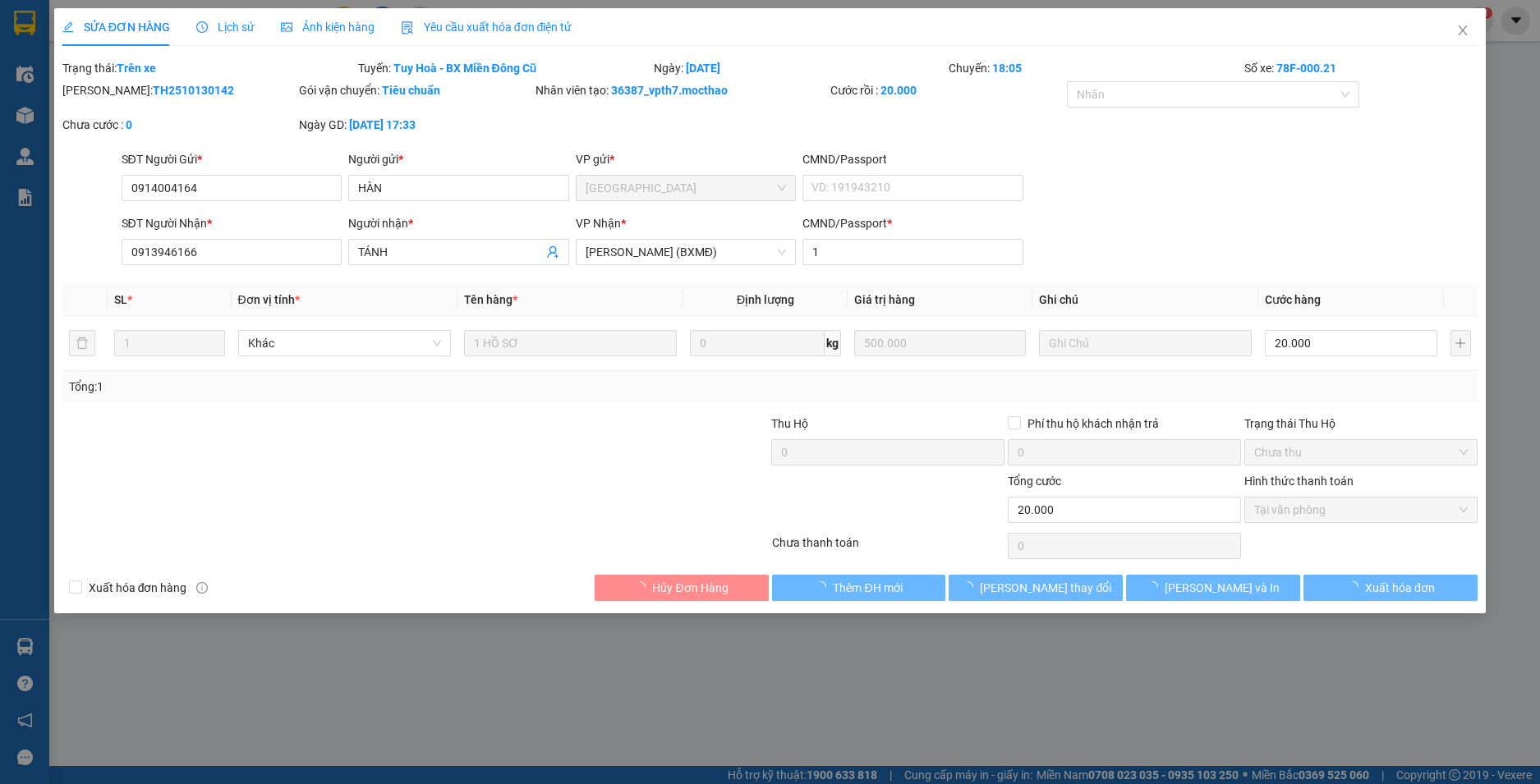
click at [525, 28] on span "Yêu cầu xuất hóa đơn điện tử" at bounding box center [487, 27] width 172 height 13
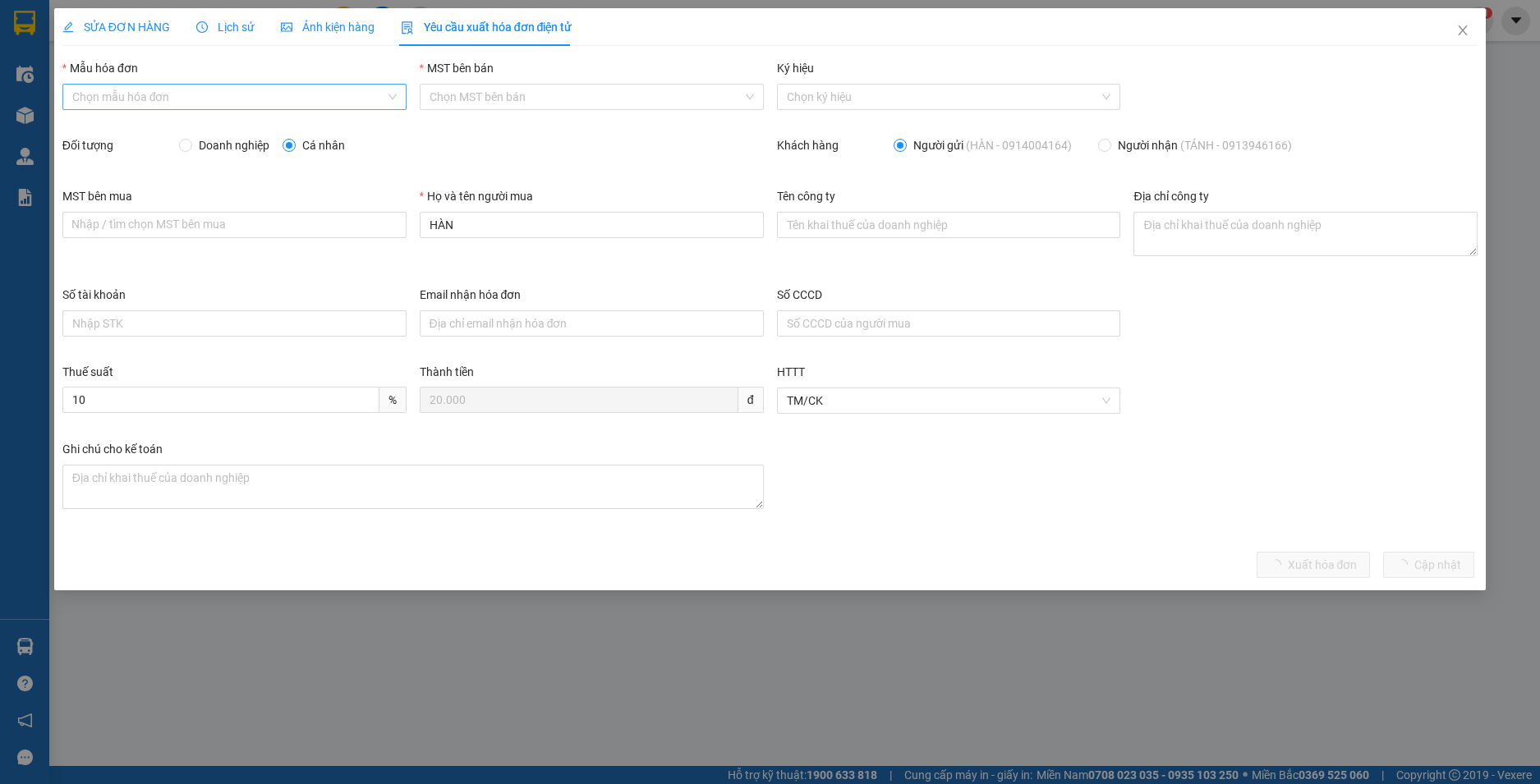
click at [245, 98] on input "Mẫu hóa đơn" at bounding box center [228, 97] width 313 height 24
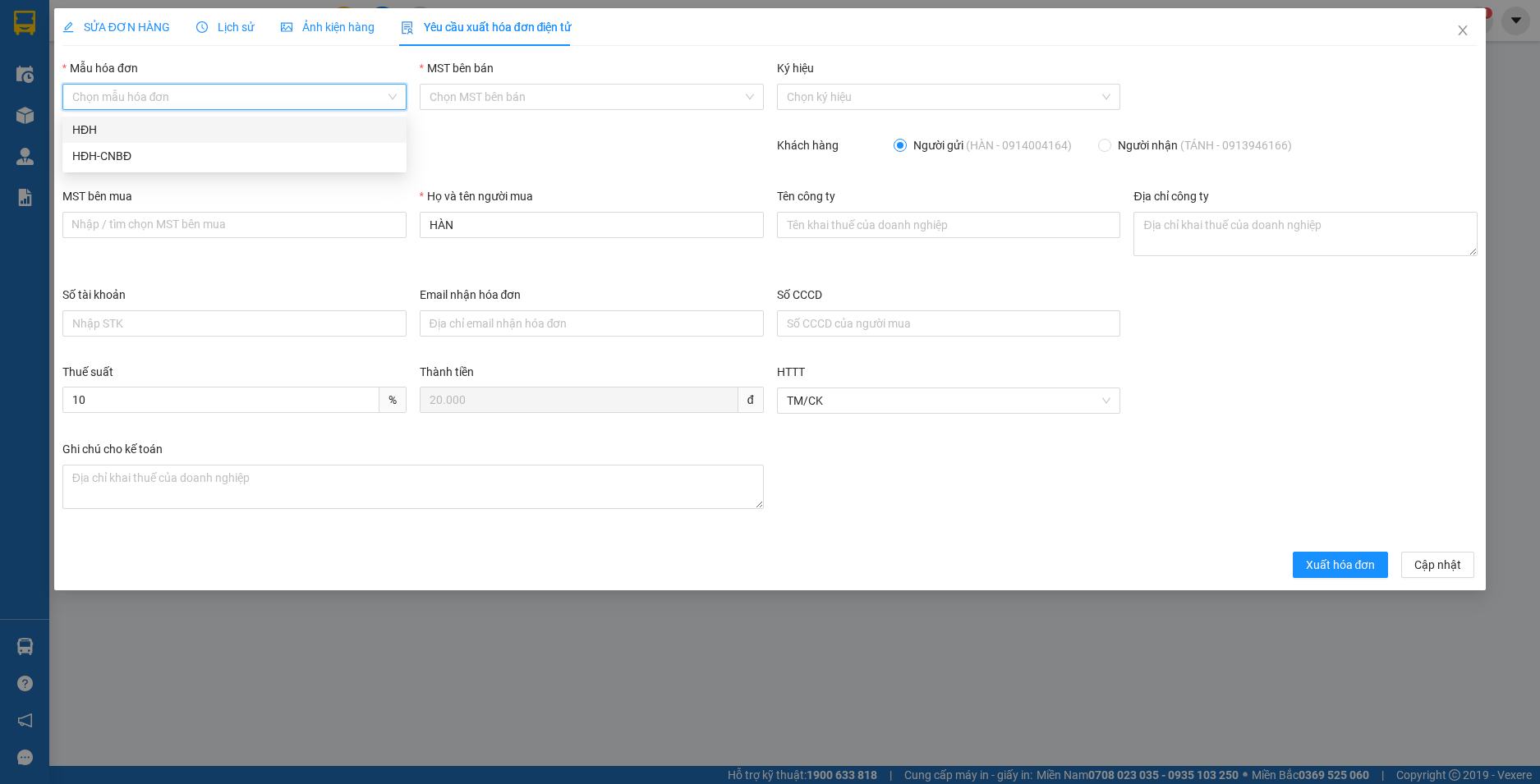
drag, startPoint x: 236, startPoint y: 135, endPoint x: 256, endPoint y: 142, distance: 21.2
click at [236, 136] on div "HĐH" at bounding box center [234, 129] width 324 height 18
type input "8"
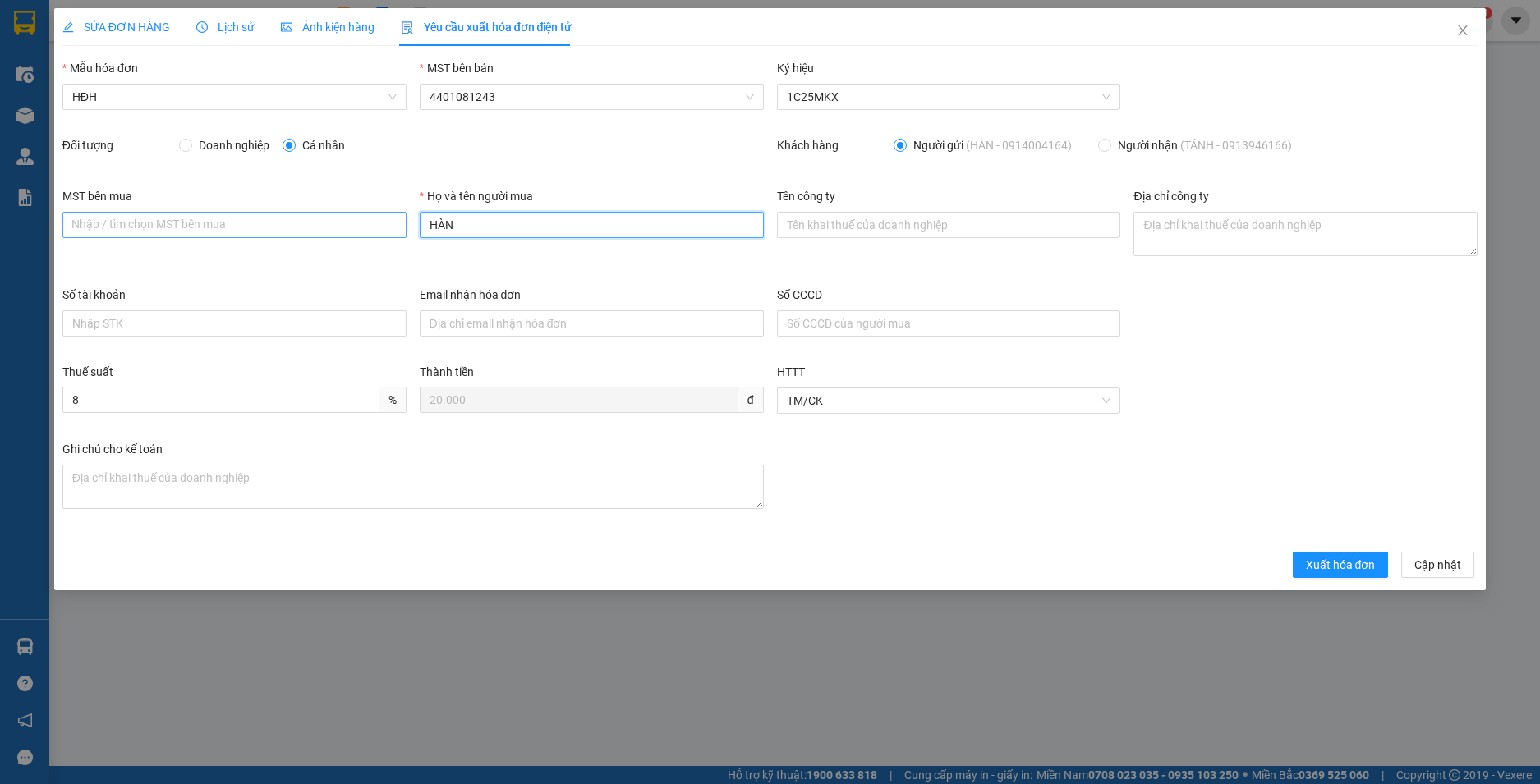
drag, startPoint x: 382, startPoint y: 222, endPoint x: 359, endPoint y: 221, distance: 23.0
click at [359, 221] on div "MST bên mua Nhập / tìm chọn MST bên mua Họ và tên người mua HÀN Tên công ty Địa…" at bounding box center [770, 237] width 1429 height 99
type input "Người mua không lấy hoá đơn"
click at [1327, 565] on span "Xuất hóa đơn" at bounding box center [1340, 565] width 69 height 18
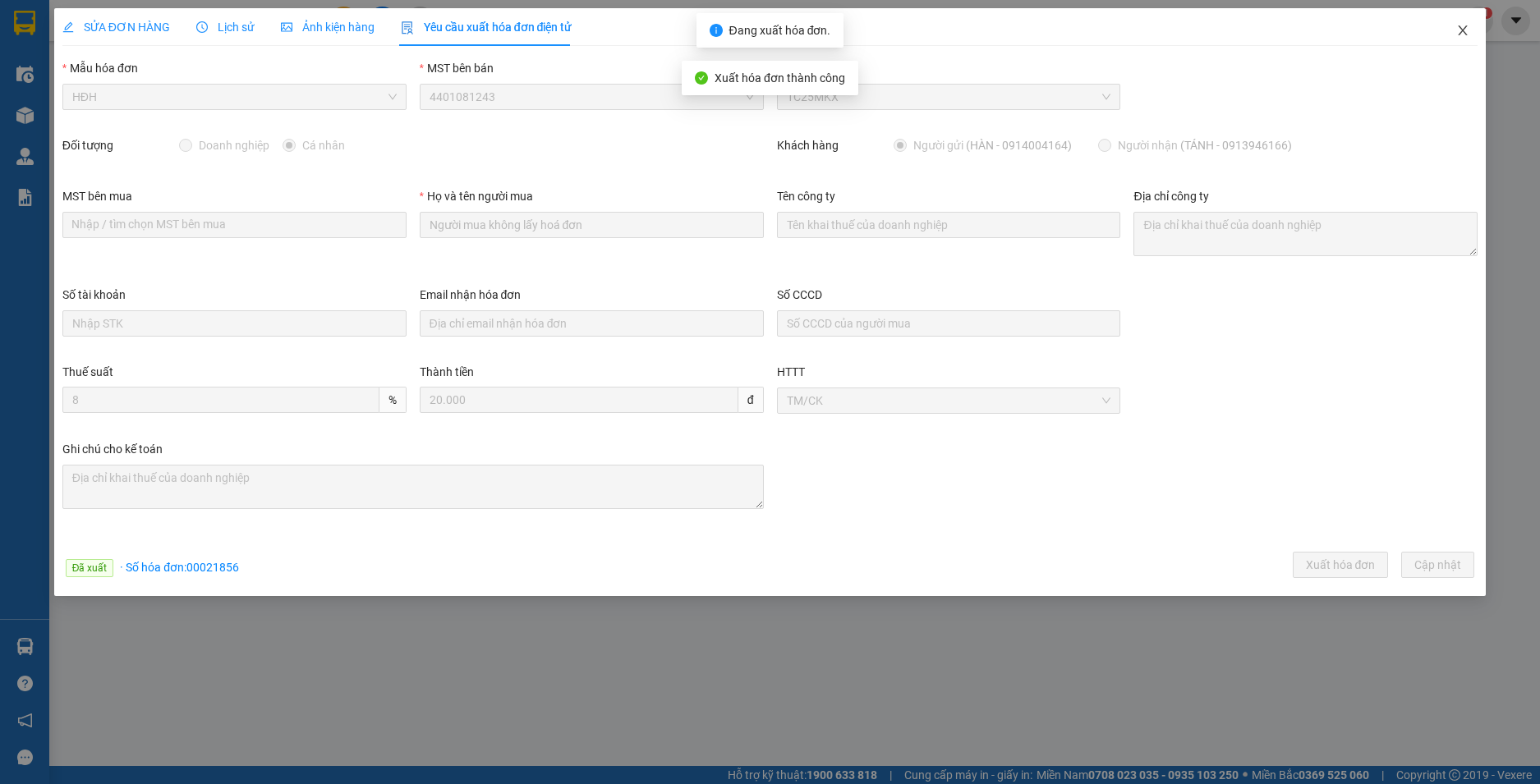
click at [1458, 29] on icon "close" at bounding box center [1463, 29] width 13 height 13
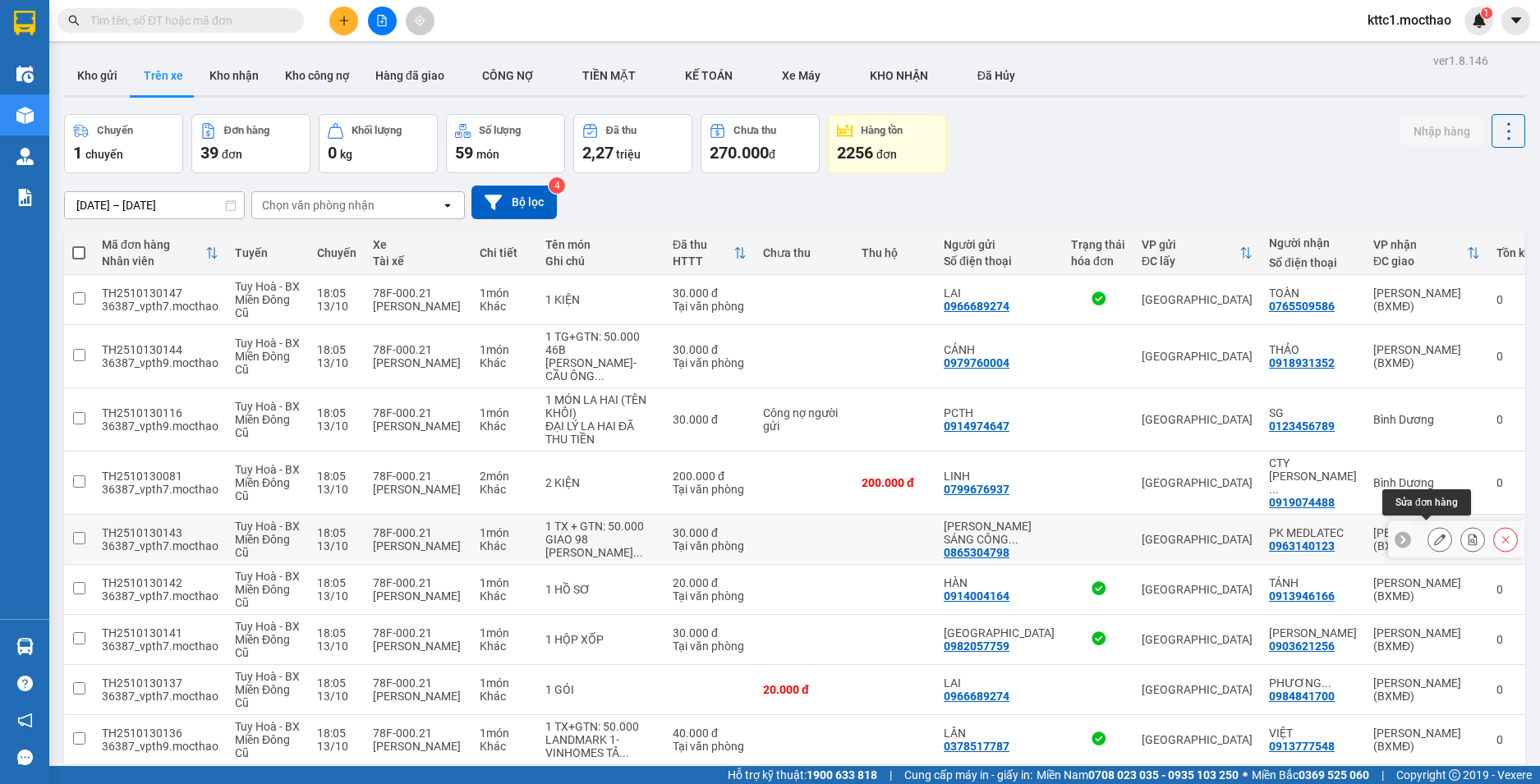
click at [1434, 533] on icon at bounding box center [1439, 539] width 11 height 11
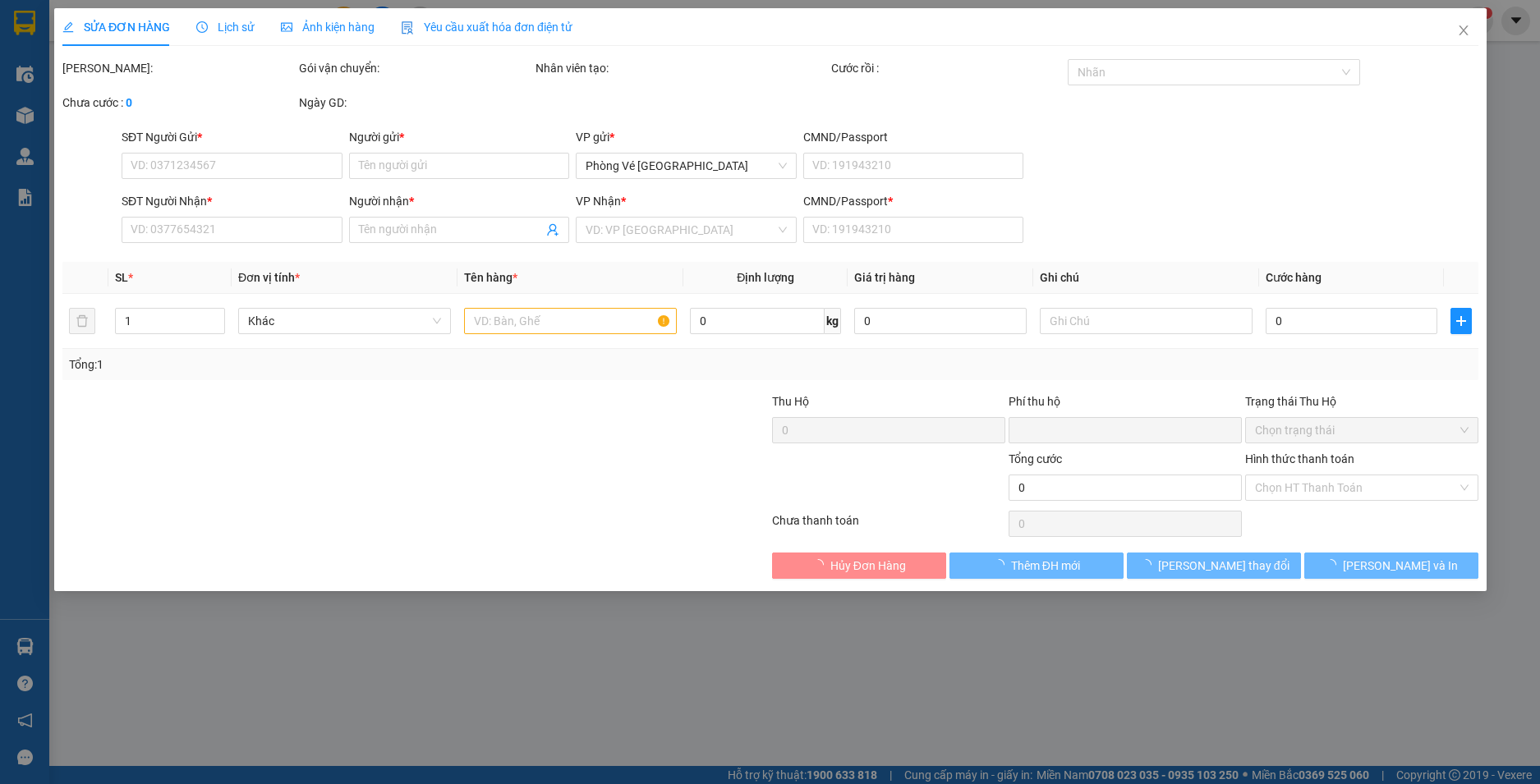
type input "0865304798"
type input "ĐẶNG VĂN SÁNG CÔNG TY TNHH MEDLATEC VIỆT NAM"
type input "0963140123"
type input "PK MEDLATEC"
type input "1"
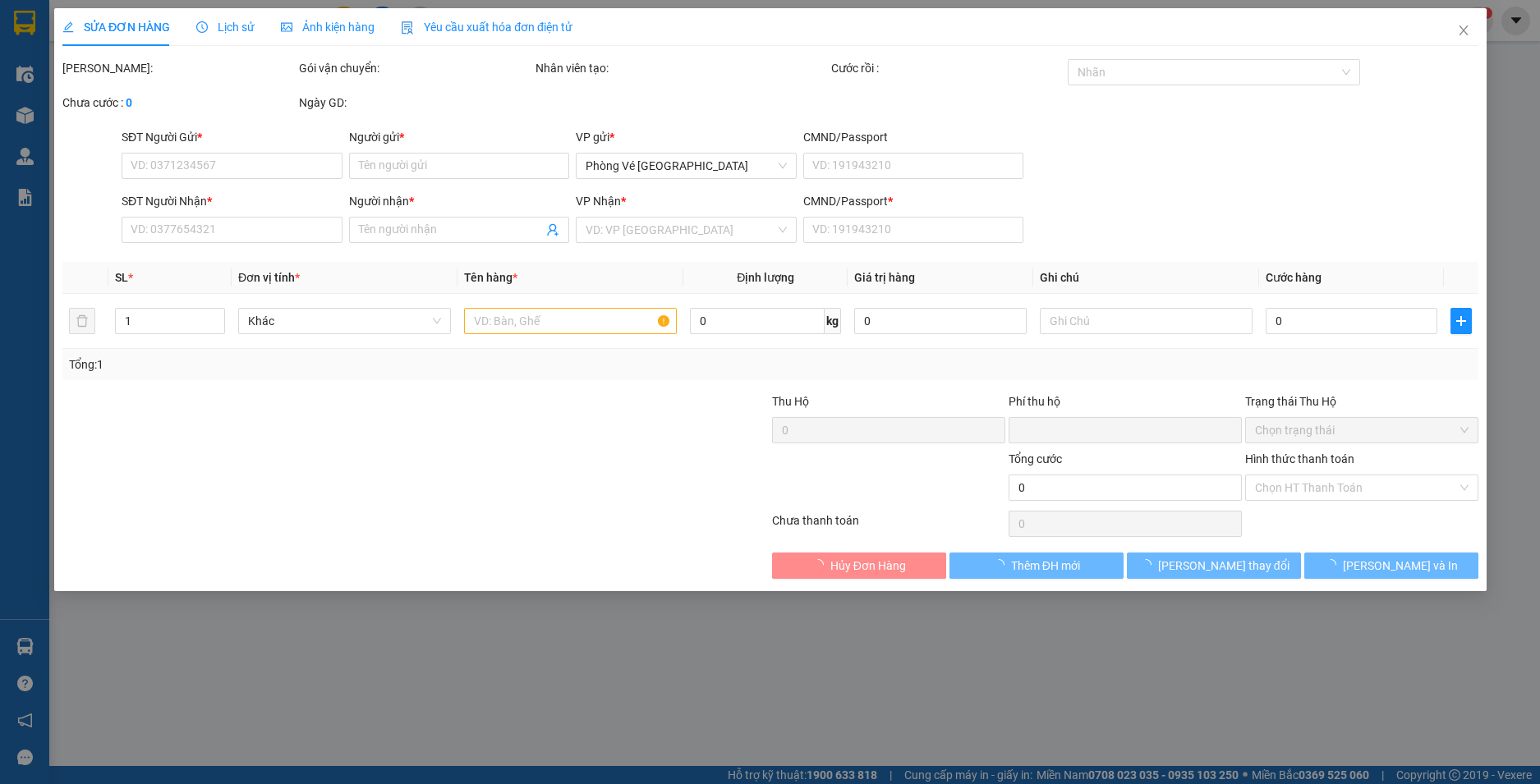
type input "0"
type input "30.000"
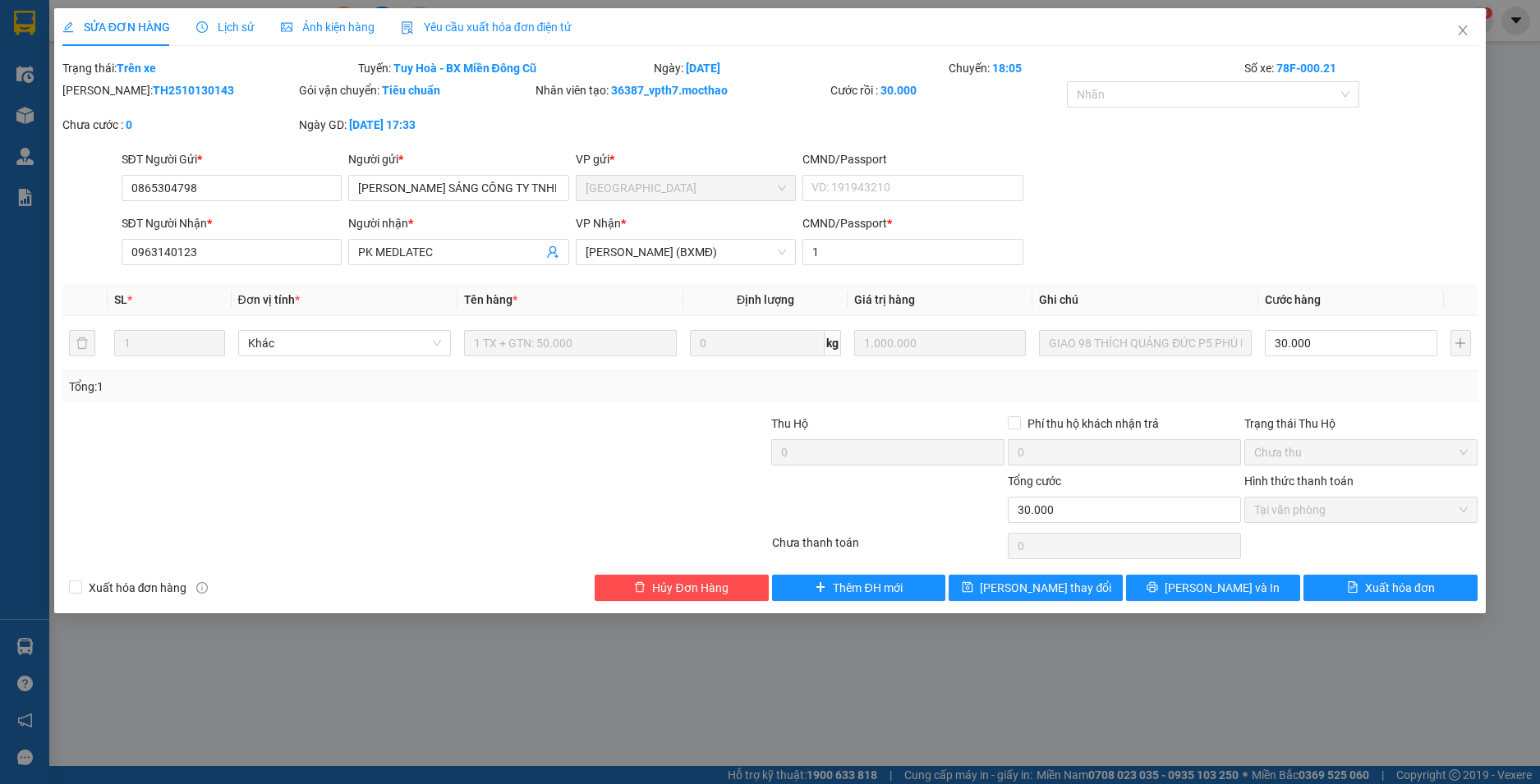
click at [481, 32] on span "Yêu cầu xuất hóa đơn điện tử" at bounding box center [487, 27] width 172 height 13
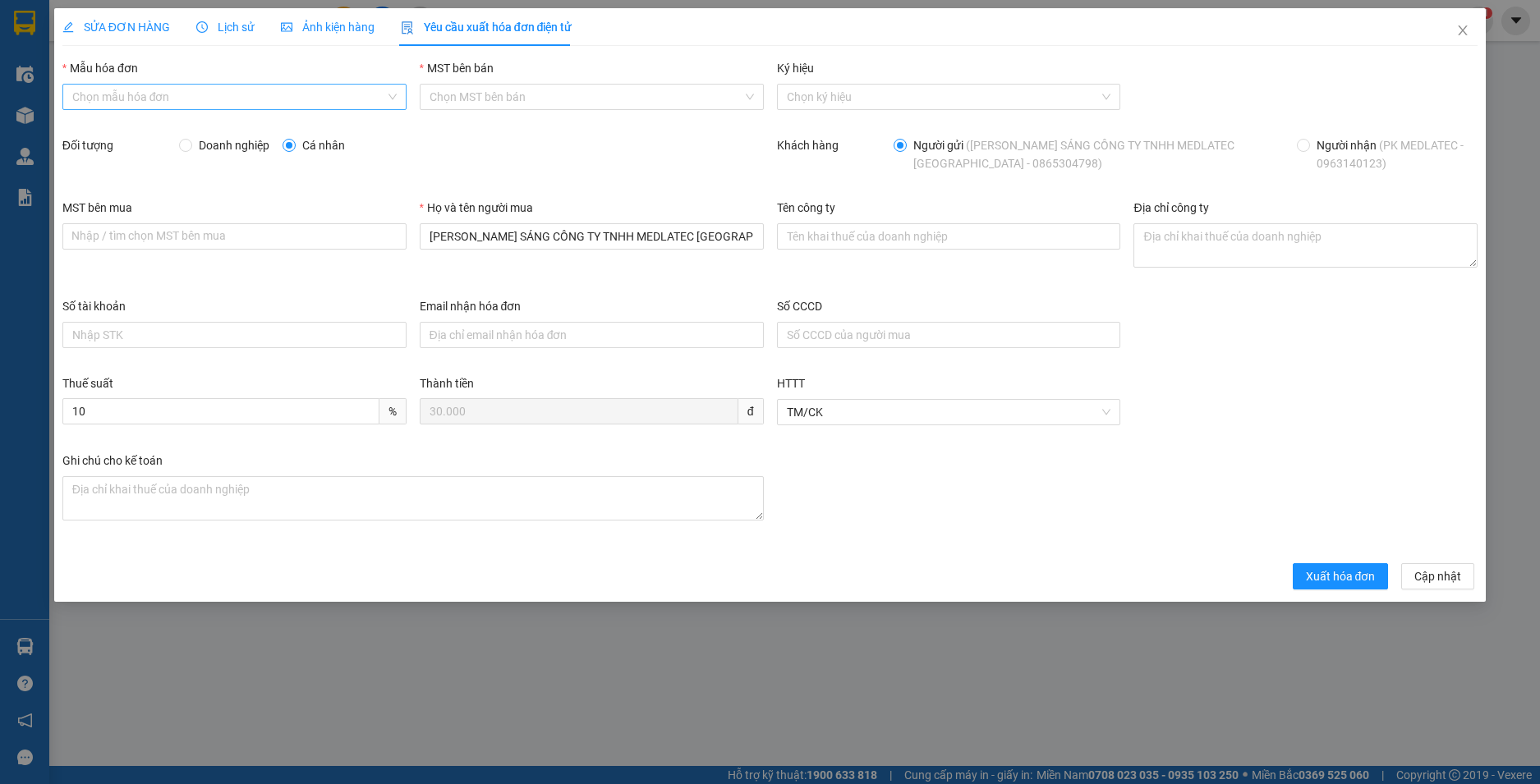
drag, startPoint x: 245, startPoint y: 91, endPoint x: 143, endPoint y: 119, distance: 105.8
click at [244, 91] on input "Mẫu hóa đơn" at bounding box center [228, 97] width 313 height 24
click at [128, 129] on div "HĐH" at bounding box center [234, 129] width 324 height 18
type input "8"
click at [226, 148] on span "Doanh nghiệp" at bounding box center [234, 145] width 84 height 18
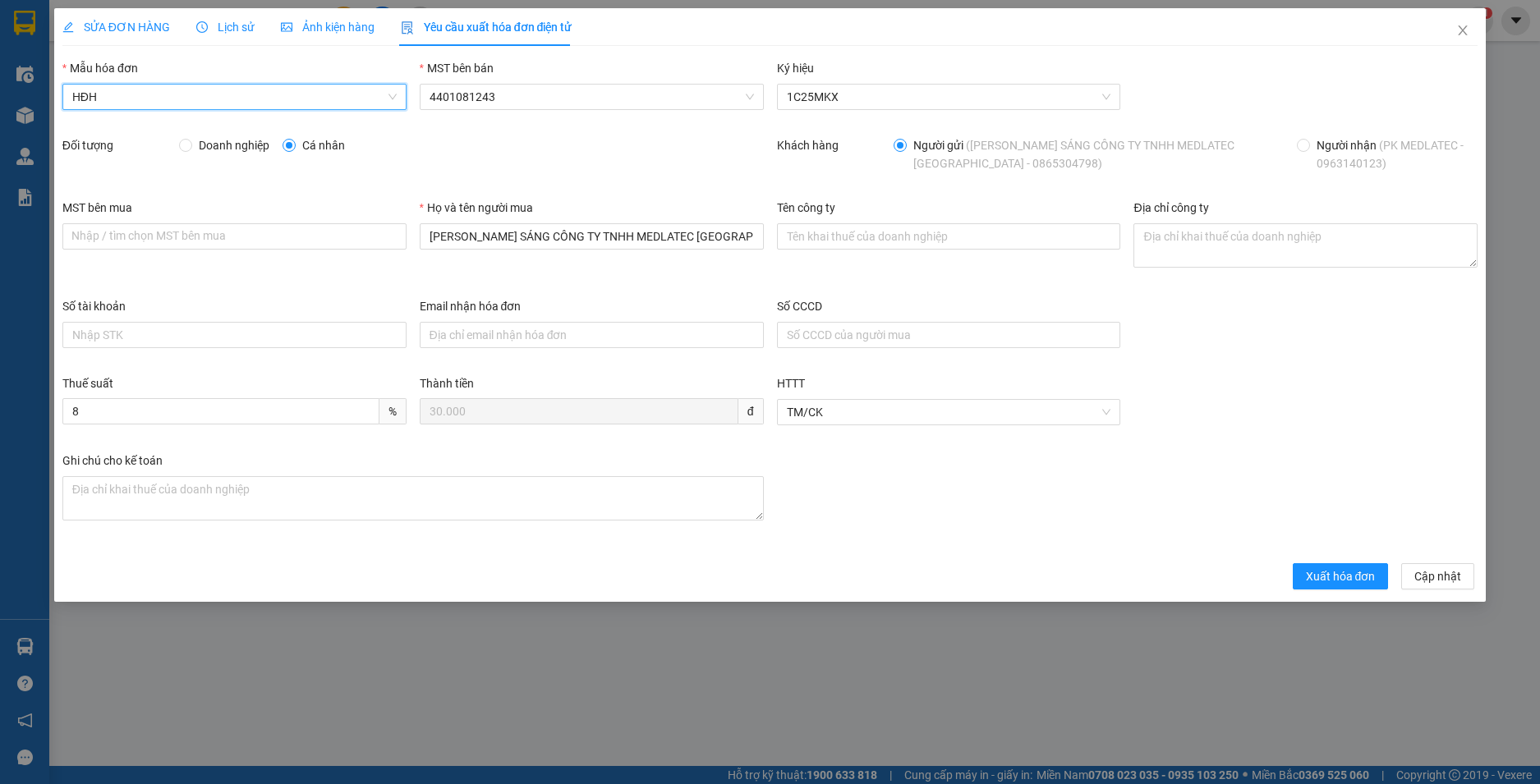
click at [191, 148] on input "Doanh nghiệp" at bounding box center [184, 144] width 11 height 11
radio input "true"
radio input "false"
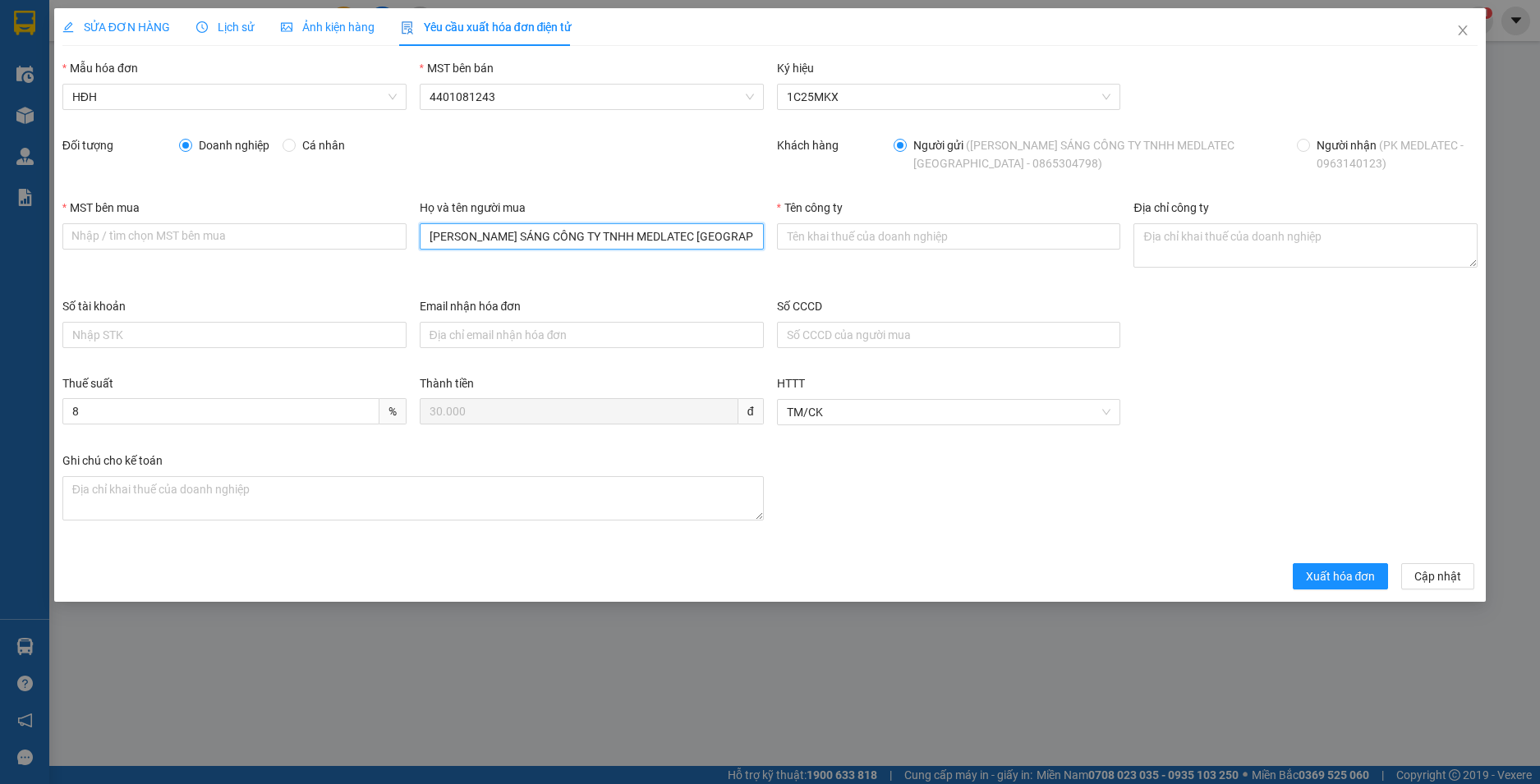
drag, startPoint x: 734, startPoint y: 239, endPoint x: 292, endPoint y: 280, distance: 443.9
click at [292, 280] on div "MST bên mua Nhập / tìm chọn MST bên mua Họ và tên người mua ĐẶNG VĂN SÁNG CÔNG …" at bounding box center [770, 248] width 1429 height 99
click at [899, 246] on input "Tên công ty" at bounding box center [949, 237] width 344 height 26
paste input "CÔNG TY TNHH MEDLATEC VIỆT NAM"
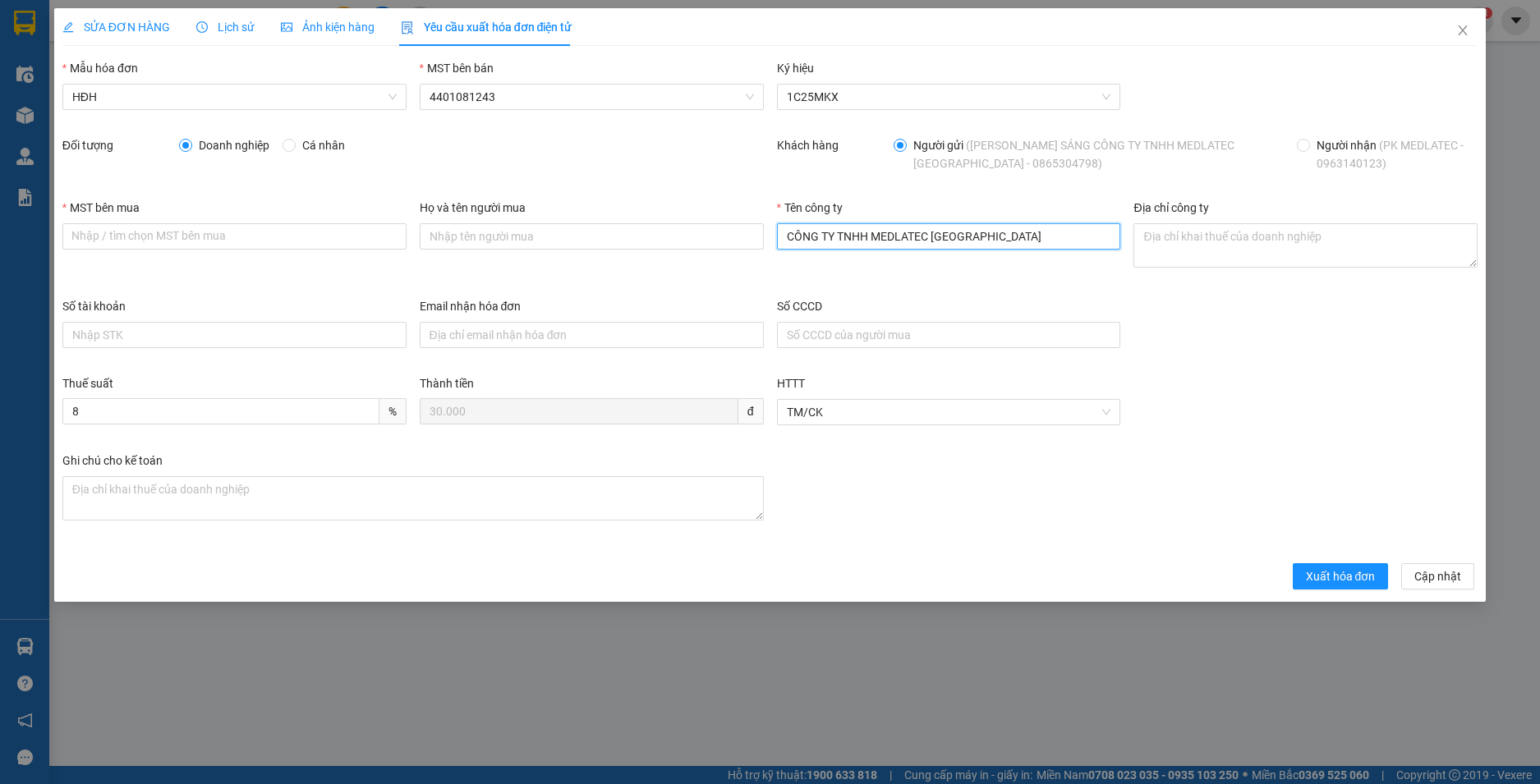
type input "CÔNG TY TNHH MEDLATEC VIỆT NAM"
click at [295, 235] on input "MST bên mua" at bounding box center [234, 237] width 344 height 26
paste input "0101234974"
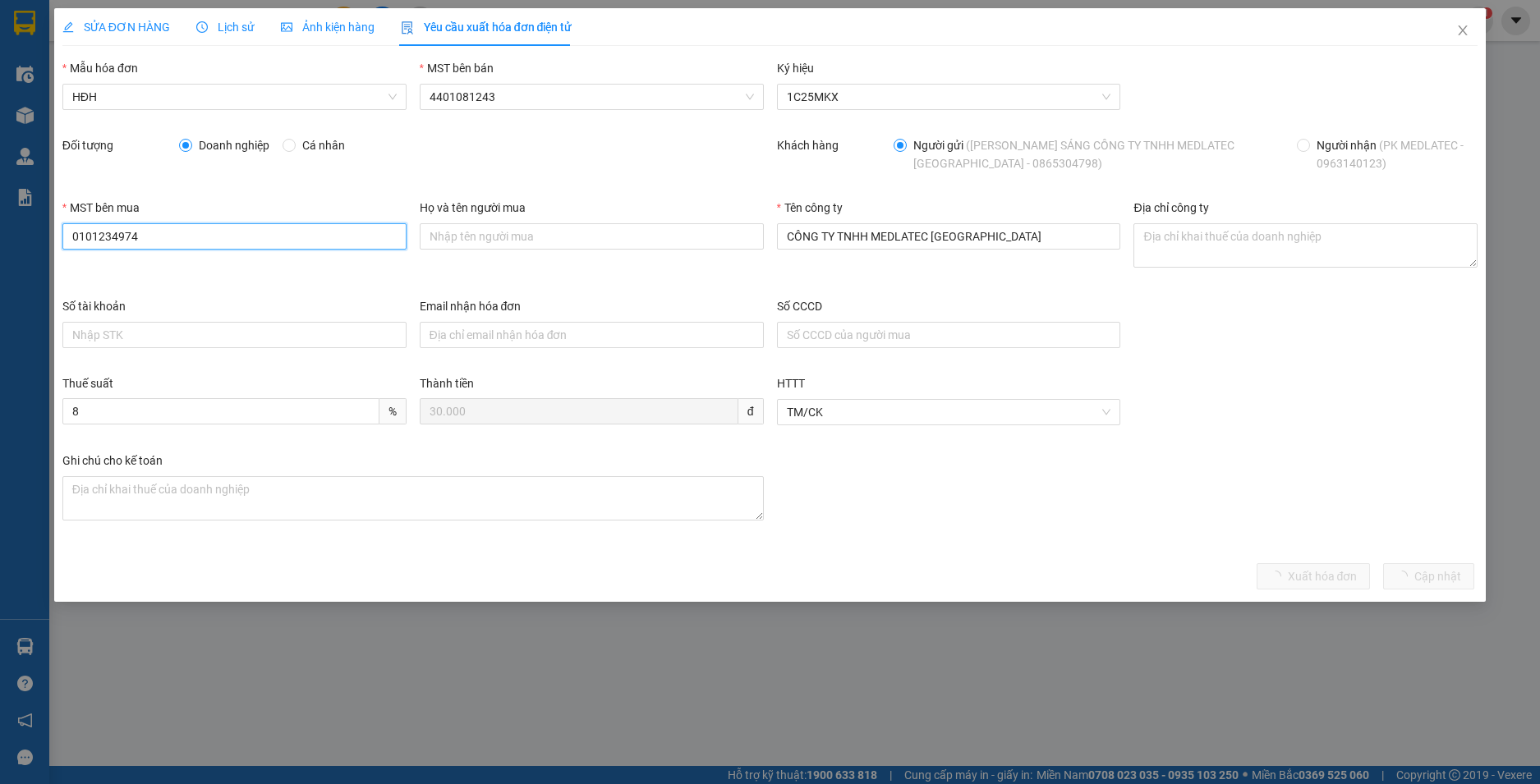
type input "0101234974"
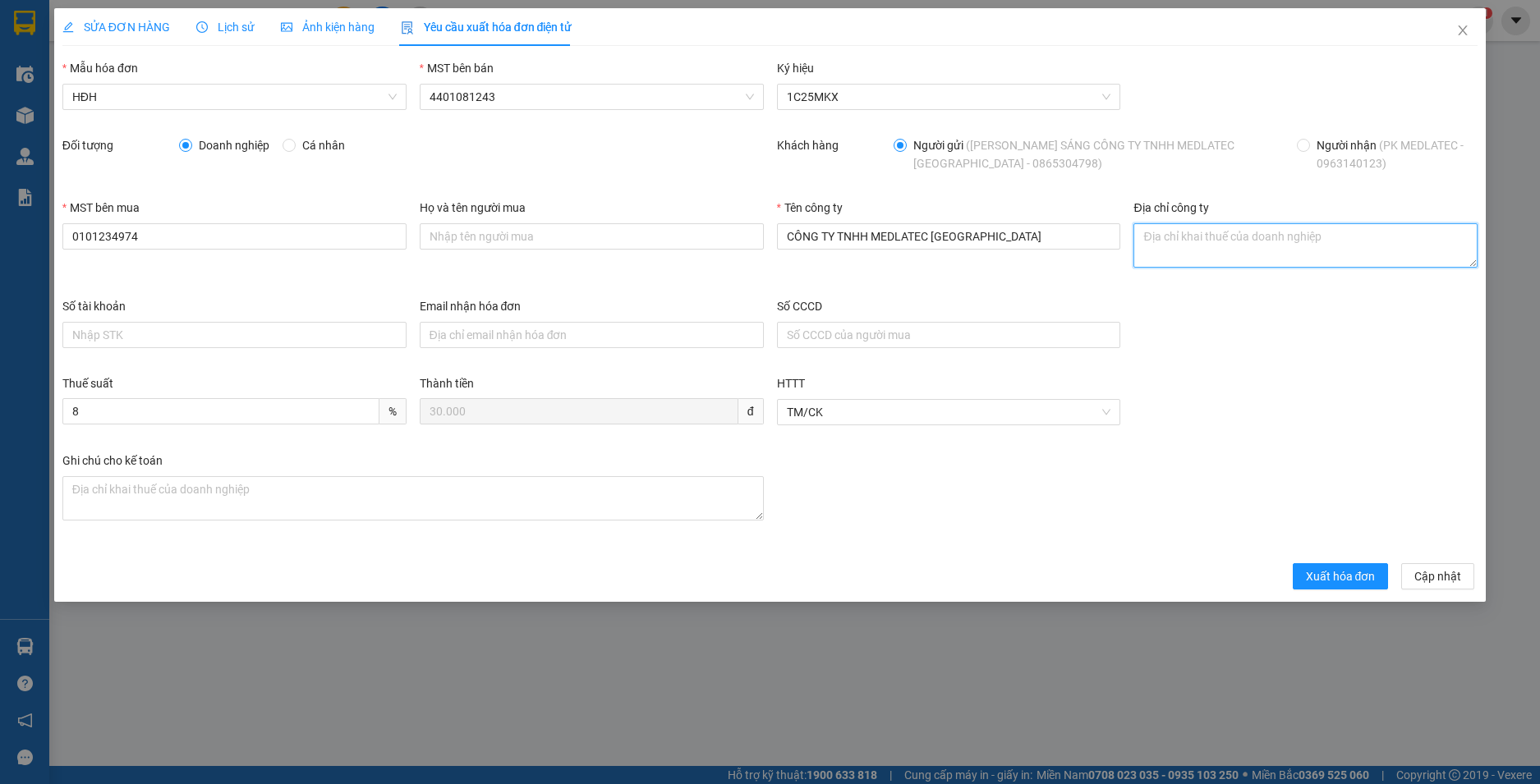
click at [1206, 238] on textarea "Địa chỉ công ty" at bounding box center [1306, 245] width 344 height 44
paste textarea "Số 42 - 44, phố Nghĩa Dũng, Phường Hồng Hà, Thành phố Hà Nội, Việt Nam"
type textarea "Số 42 - 44, phố Nghĩa Dũng, Phường Hồng Hà, Thành phố Hà Nội, Việt Nam"
click at [460, 329] on input "Email nhận hóa đơn" at bounding box center [592, 335] width 344 height 26
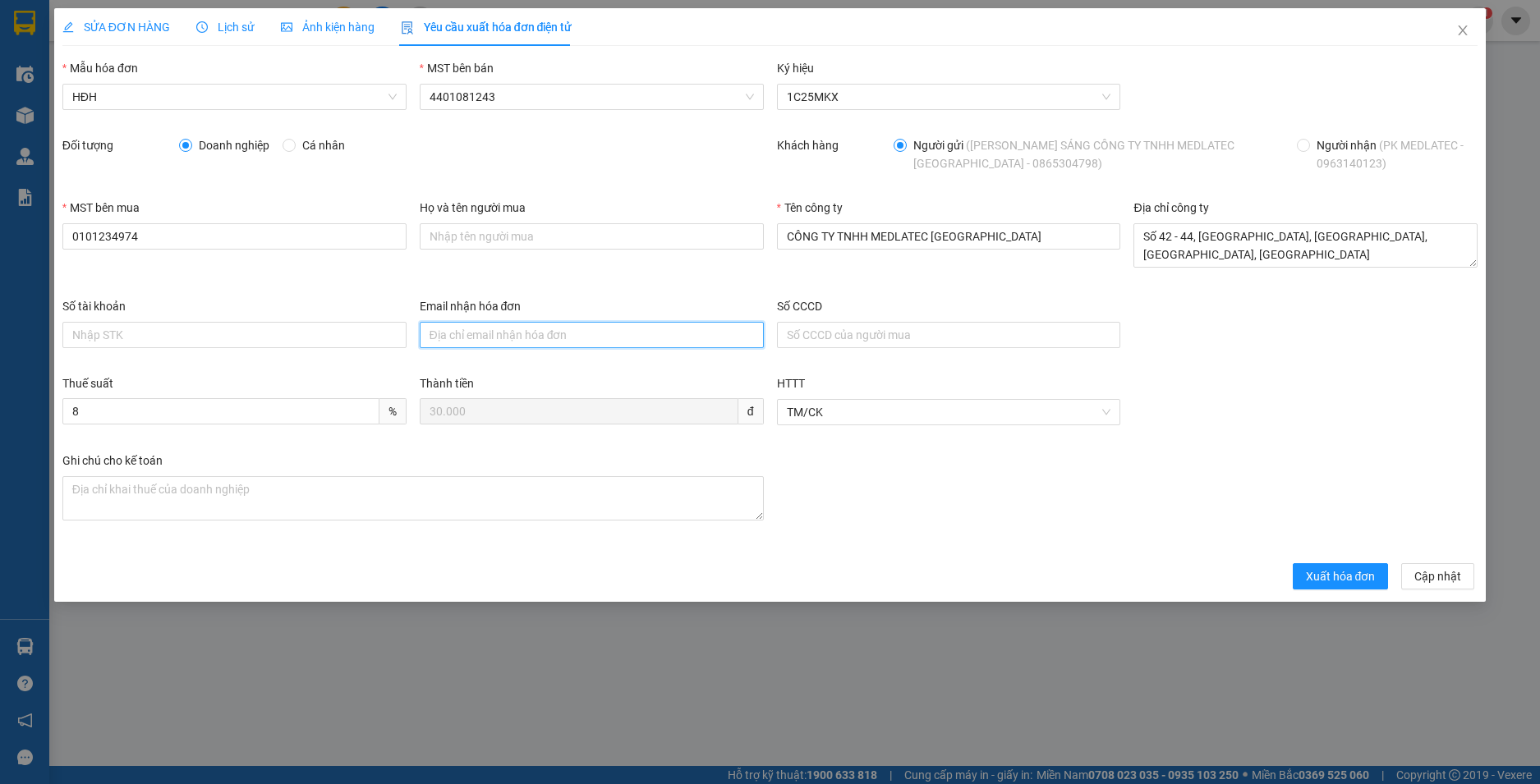
paste input "quyen.phamthito@medlatec.com"
type input "quyen.phamthito@medlatec.com"
click at [1353, 585] on button "Xuất hóa đơn" at bounding box center [1340, 577] width 96 height 26
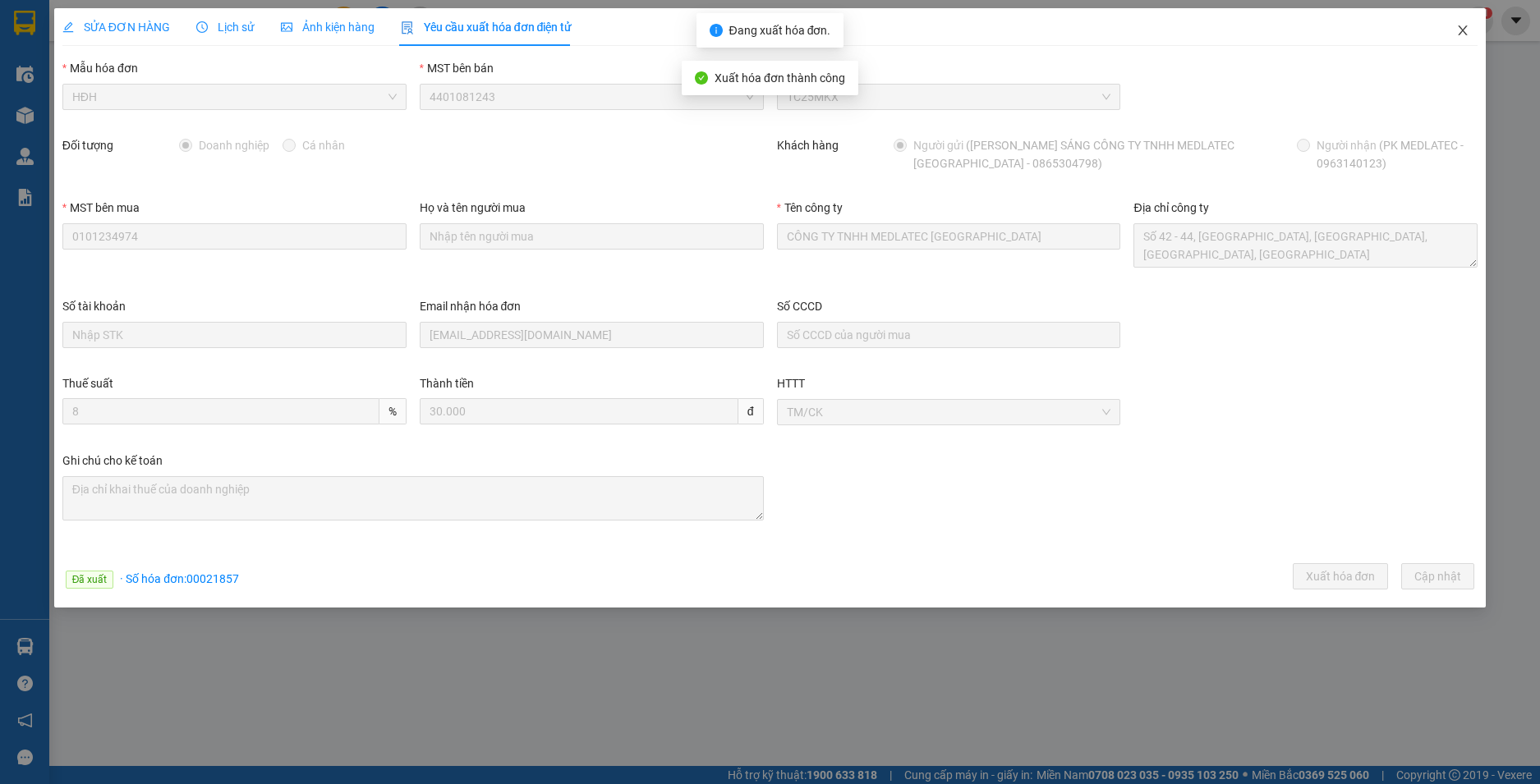
click at [1465, 25] on icon "close" at bounding box center [1463, 29] width 13 height 13
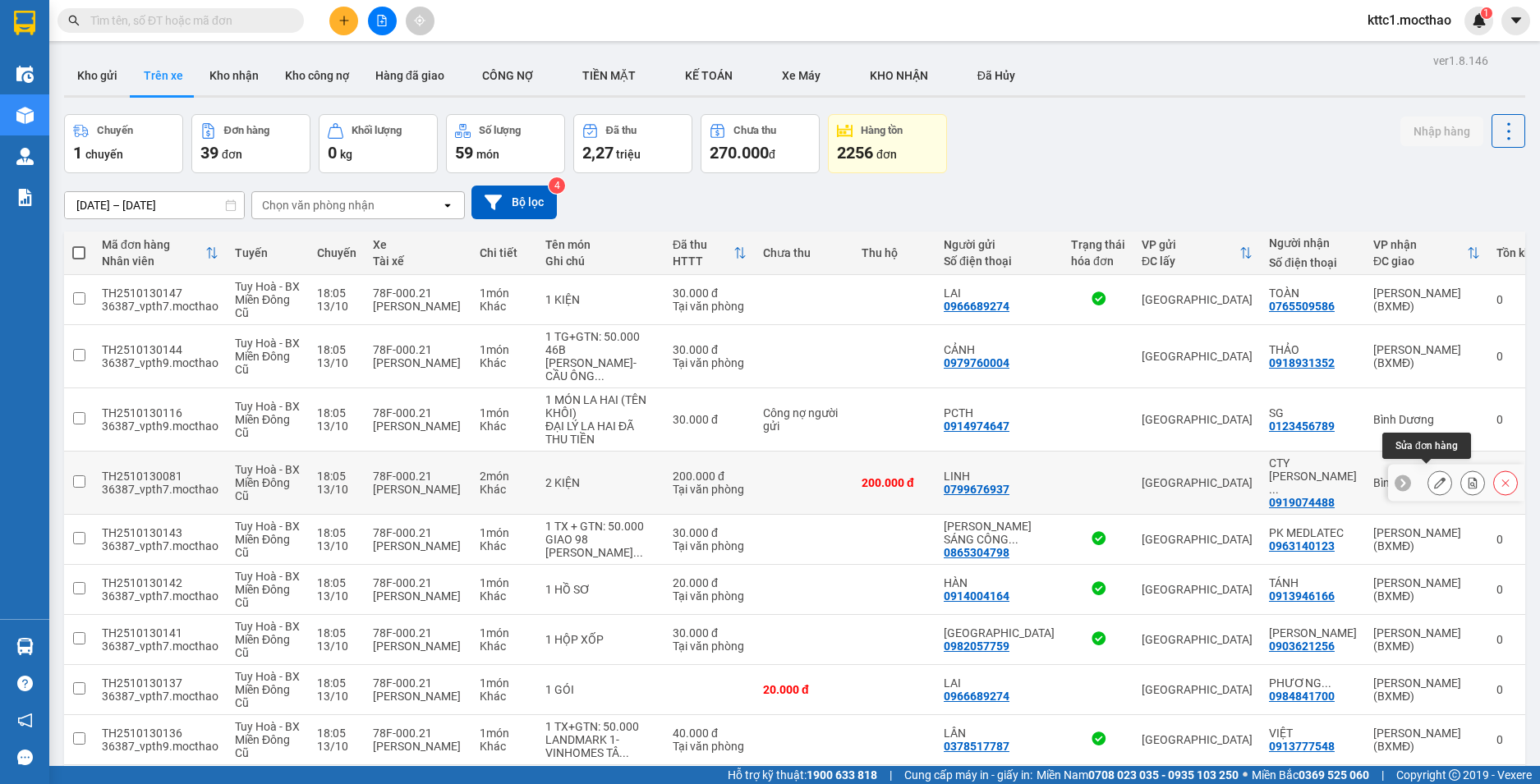
click at [1432, 471] on button at bounding box center [1440, 483] width 23 height 29
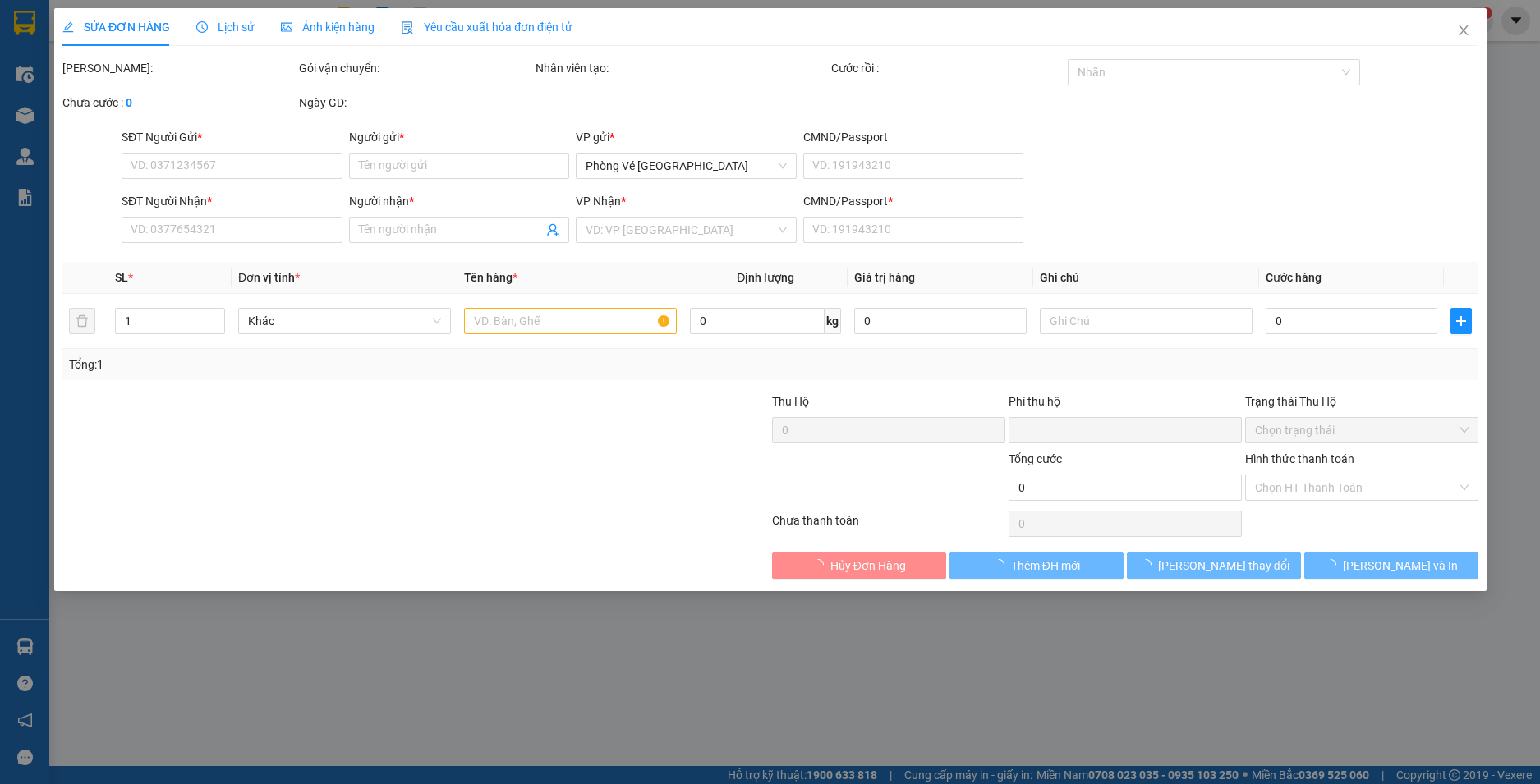
type input "0799676937"
type input "LINH"
type input "0919074488"
type input "CTY KIM LINH VINA"
type input "1"
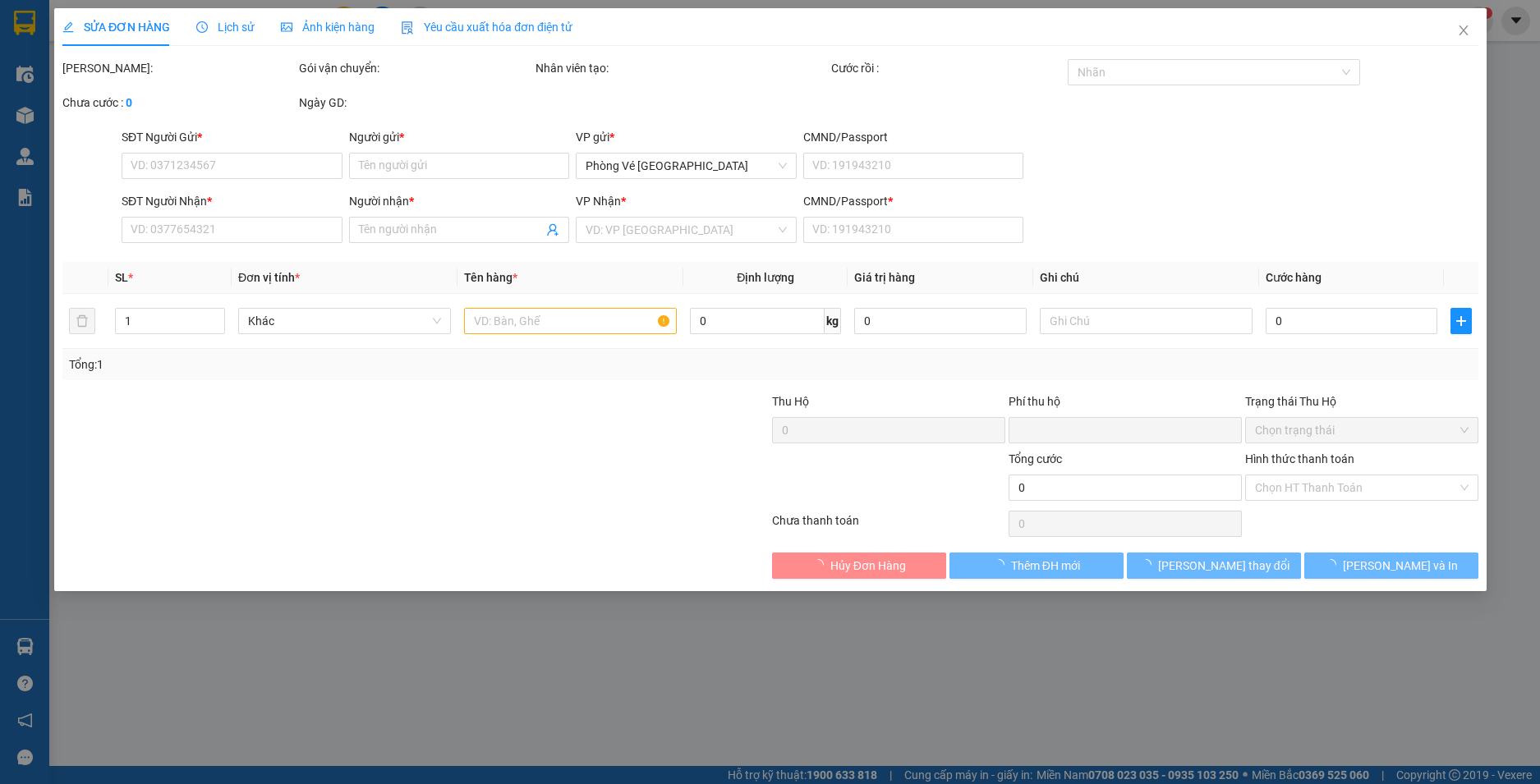
type input "0"
type input "200.000"
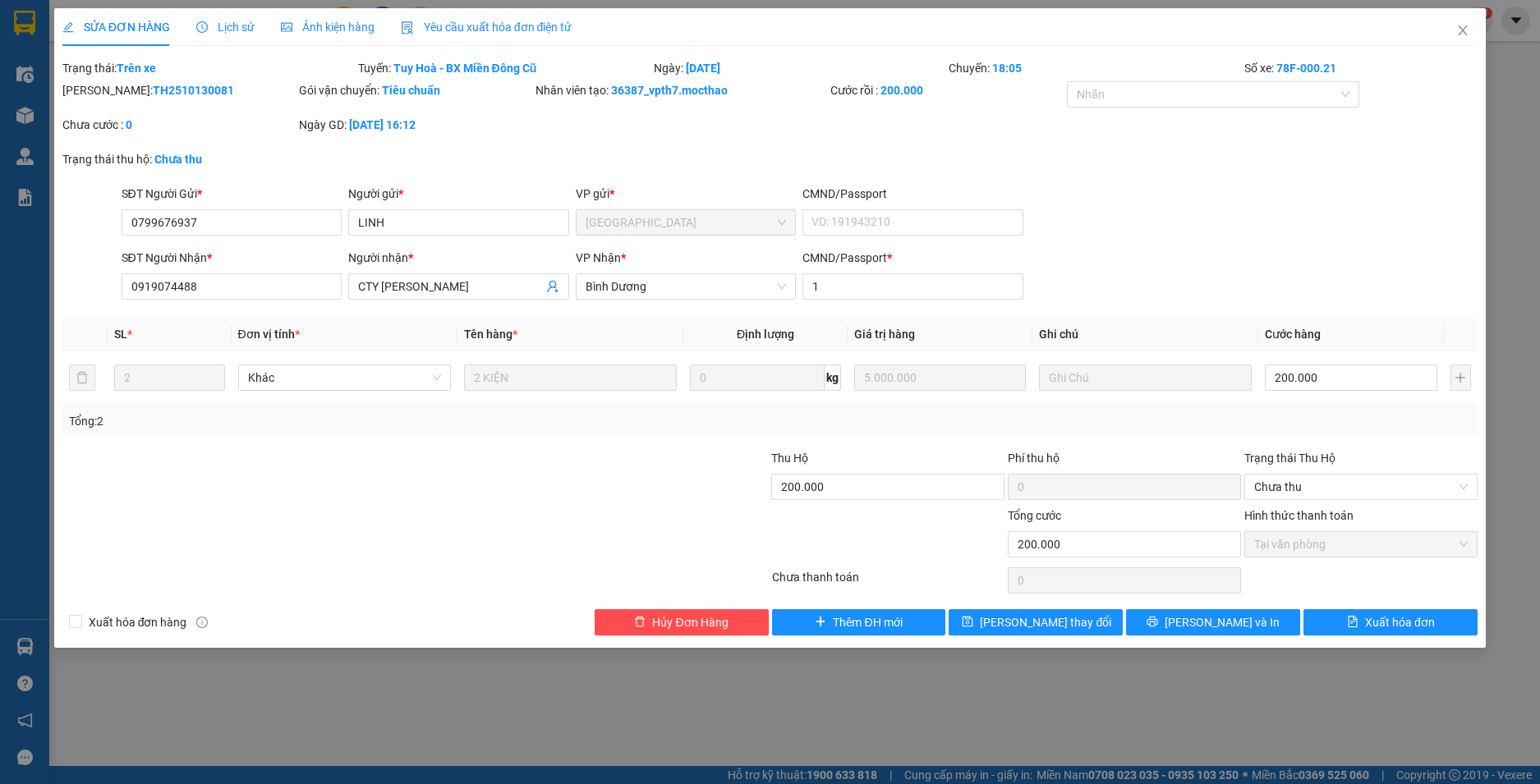
click at [485, 29] on span "Yêu cầu xuất hóa đơn điện tử" at bounding box center [487, 27] width 172 height 13
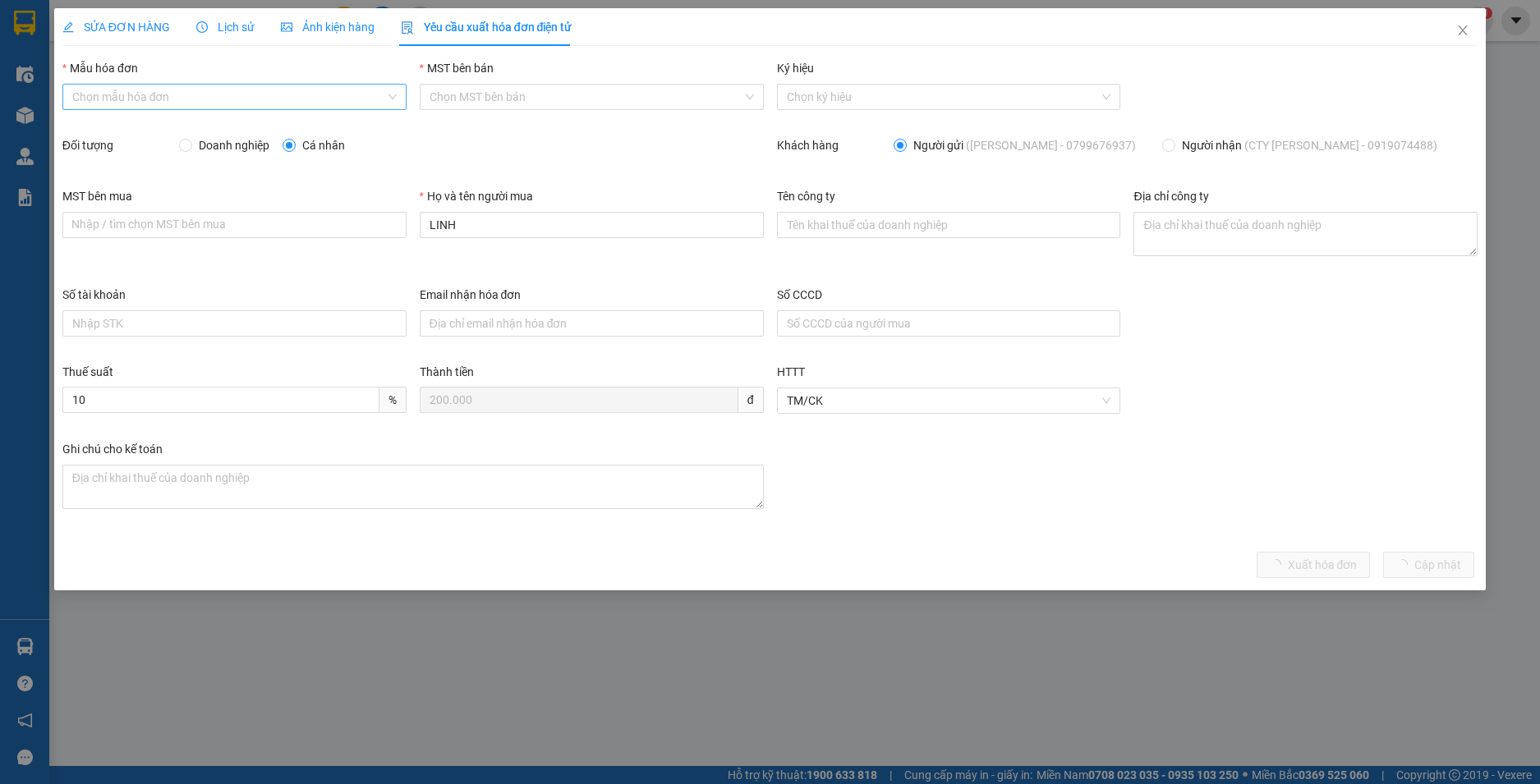
click at [208, 98] on input "Mẫu hóa đơn" at bounding box center [228, 97] width 313 height 24
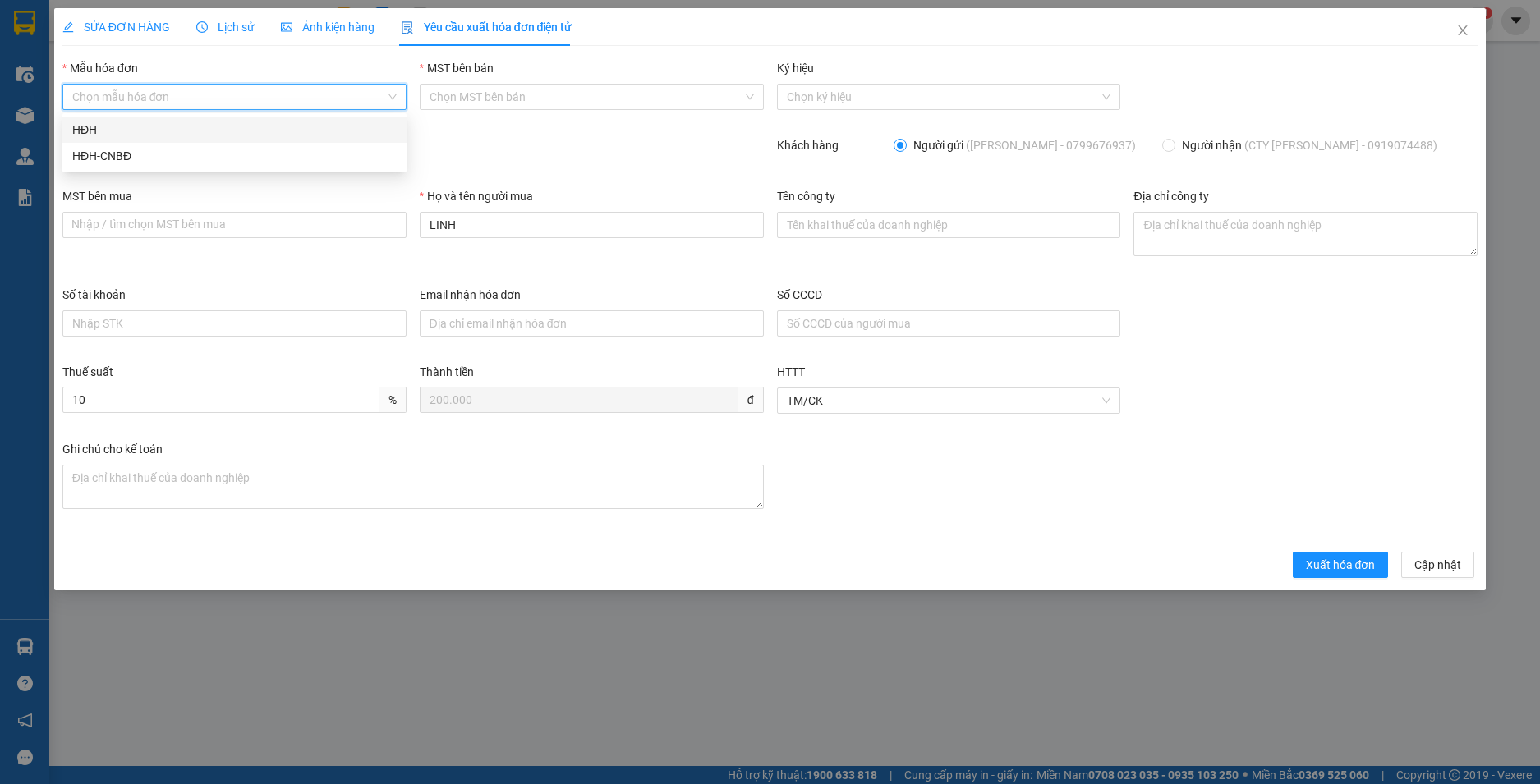
click at [179, 128] on div "HĐH" at bounding box center [234, 129] width 324 height 18
type input "8"
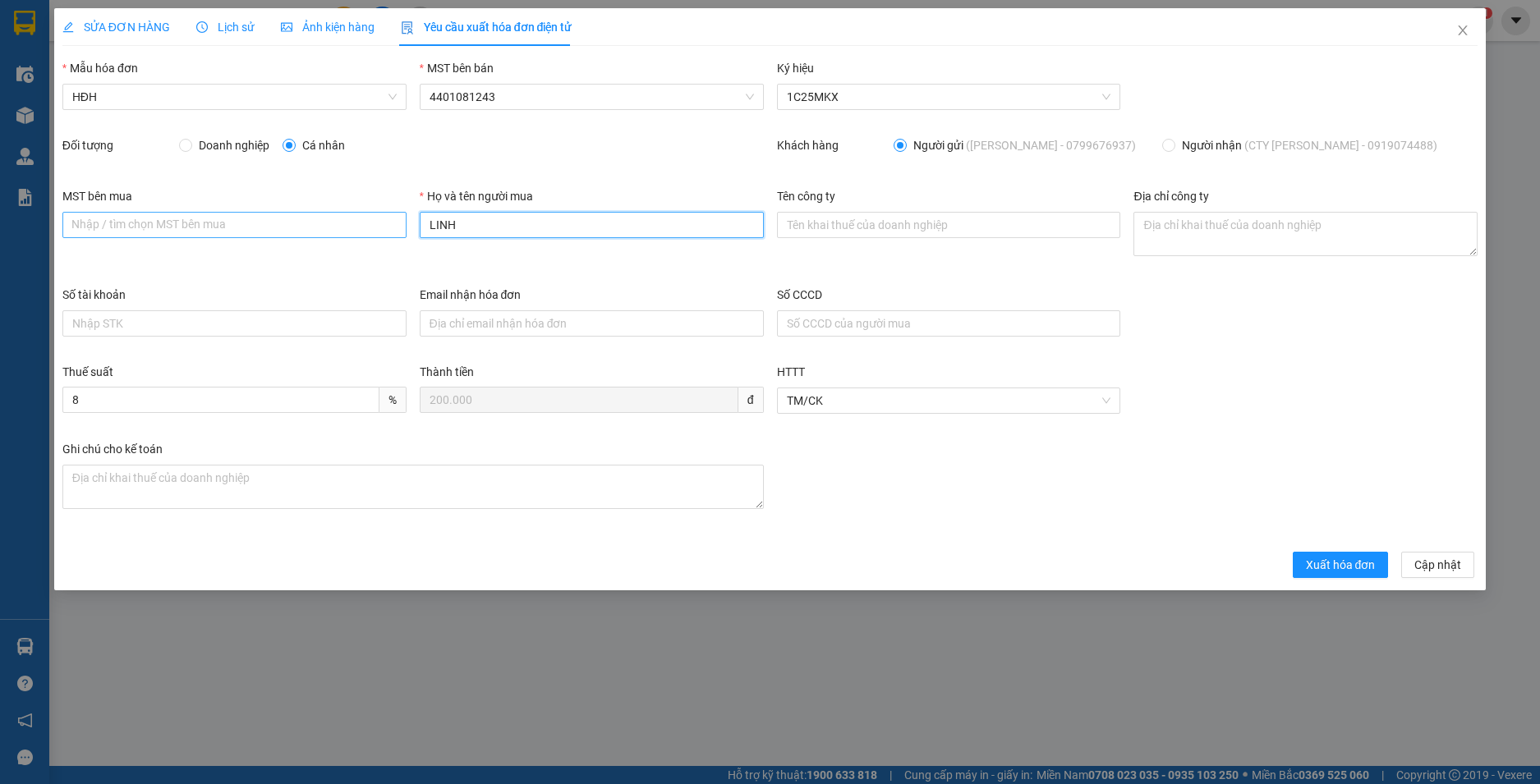
drag, startPoint x: 491, startPoint y: 227, endPoint x: 317, endPoint y: 237, distance: 174.3
click at [321, 237] on div "MST bên mua Nhập / tìm chọn MST bên mua Họ và tên người mua LINH Tên công ty Đị…" at bounding box center [770, 237] width 1429 height 99
type input "Người mua không lấy hoá đơn"
drag, startPoint x: 1314, startPoint y: 564, endPoint x: 1338, endPoint y: 548, distance: 28.8
click at [1314, 564] on span "Xuất hóa đơn" at bounding box center [1340, 565] width 69 height 18
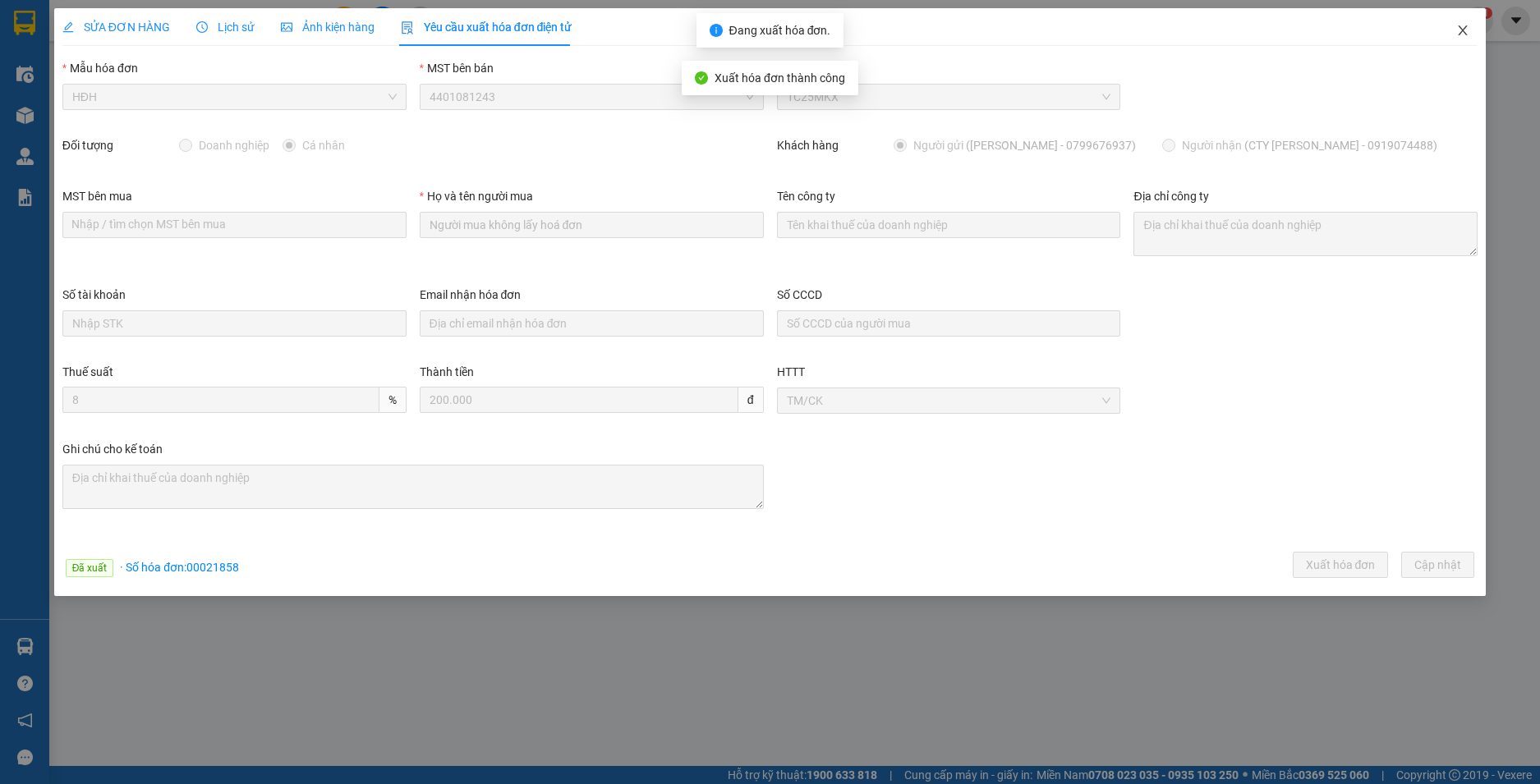
click at [1464, 25] on icon "close" at bounding box center [1463, 29] width 13 height 13
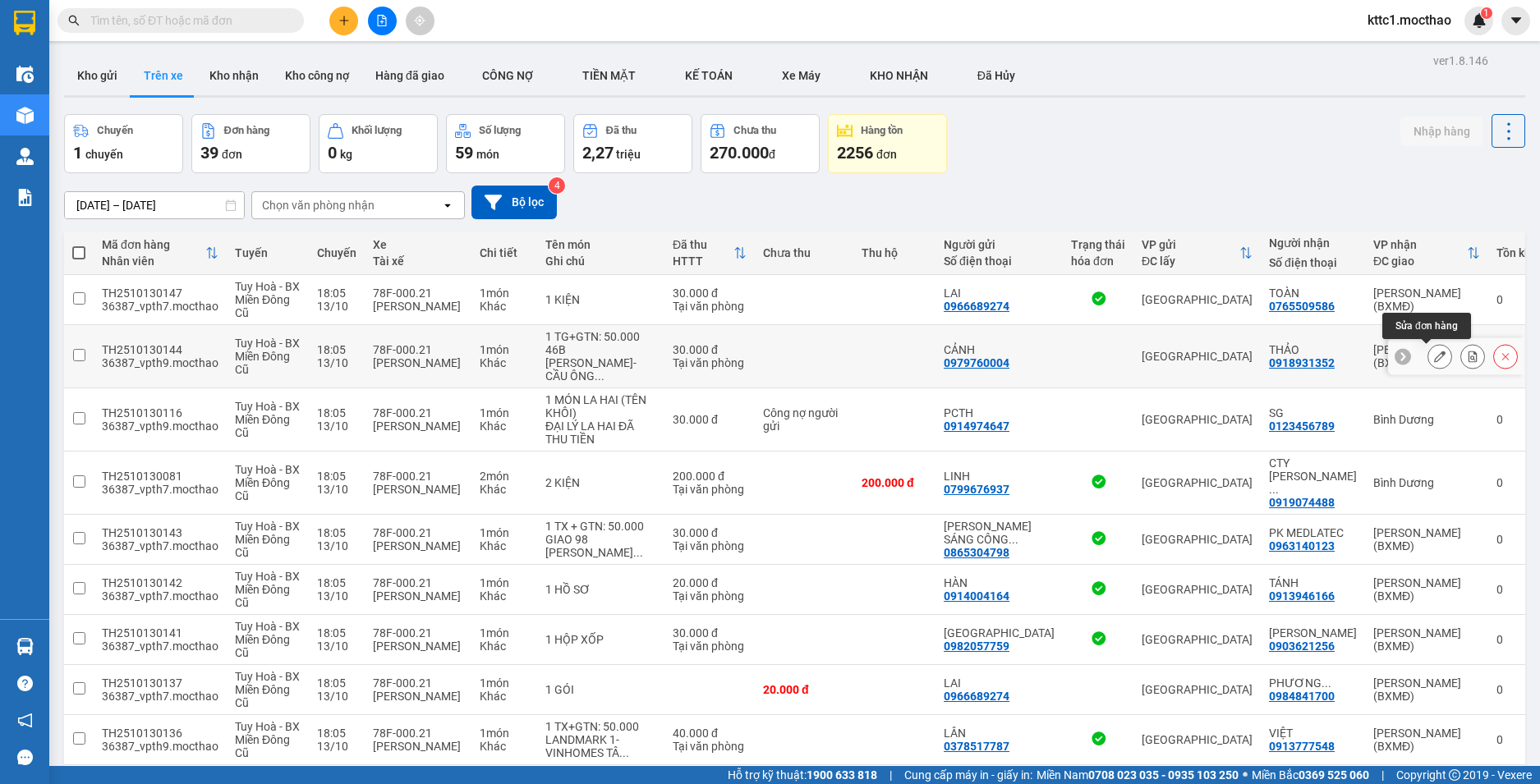
click at [1434, 353] on icon at bounding box center [1439, 356] width 11 height 11
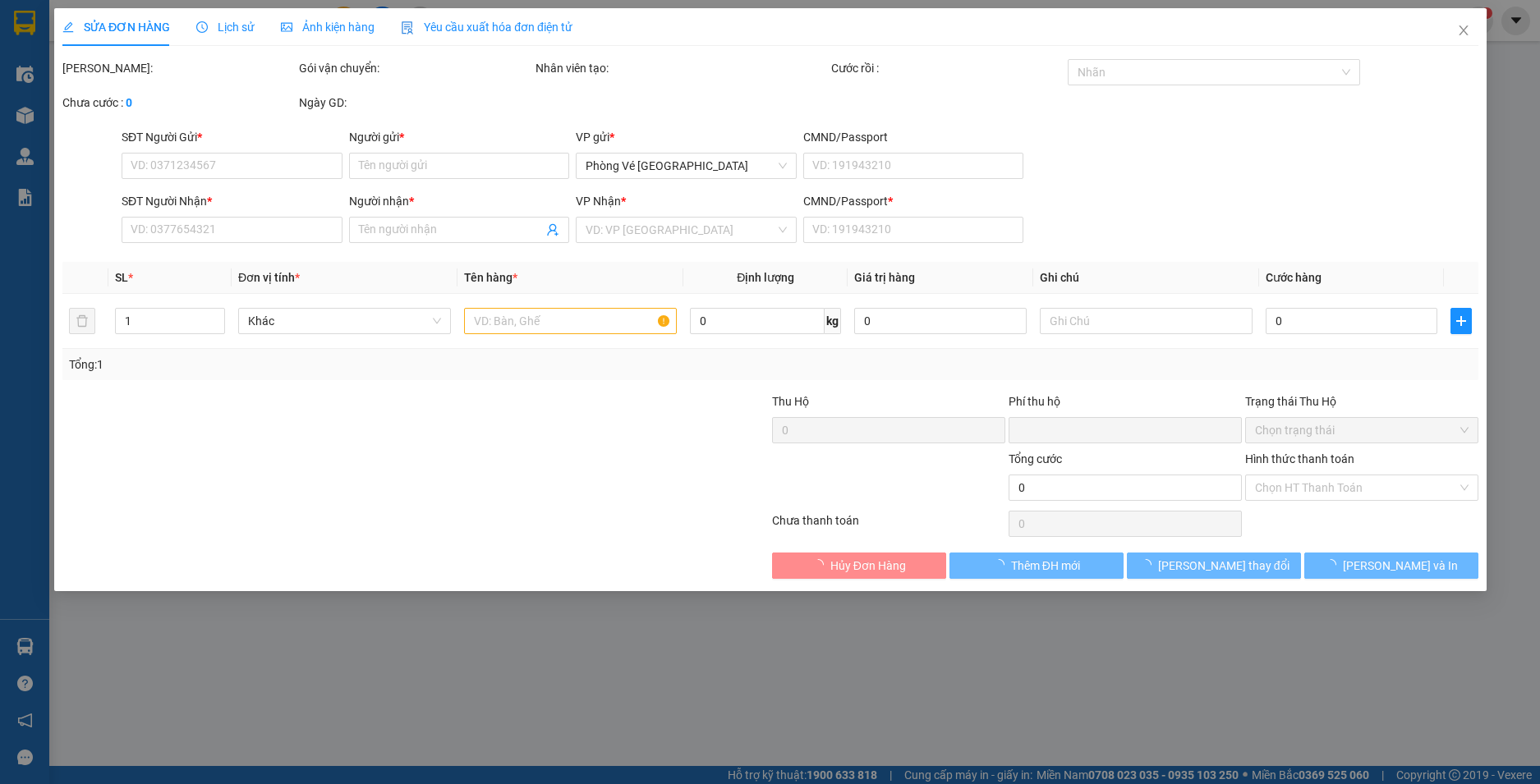
type input "0979760004"
type input "CẢNH"
type input "0918931352"
type input "THẢO"
type input "0"
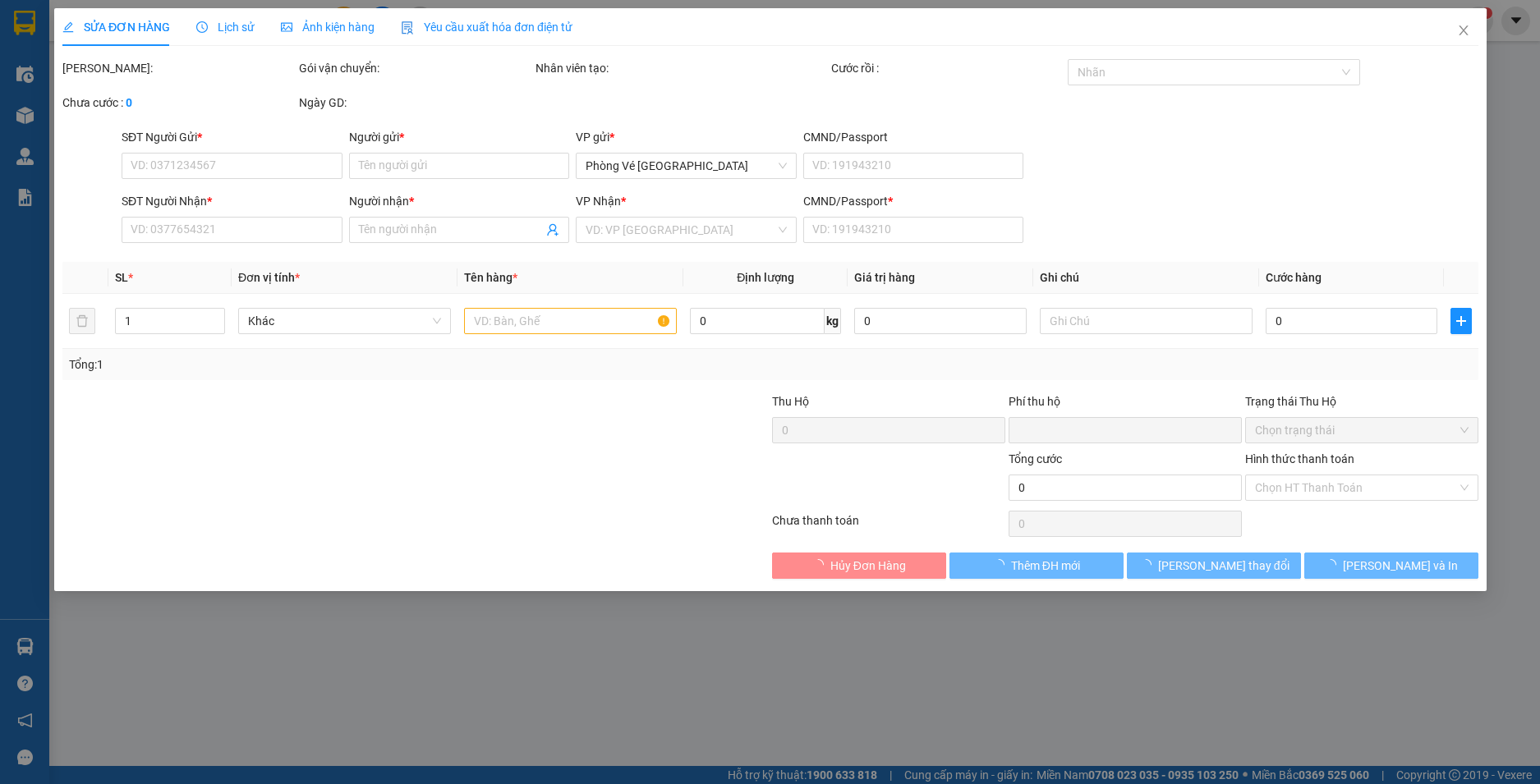
type input "0"
type input "30.000"
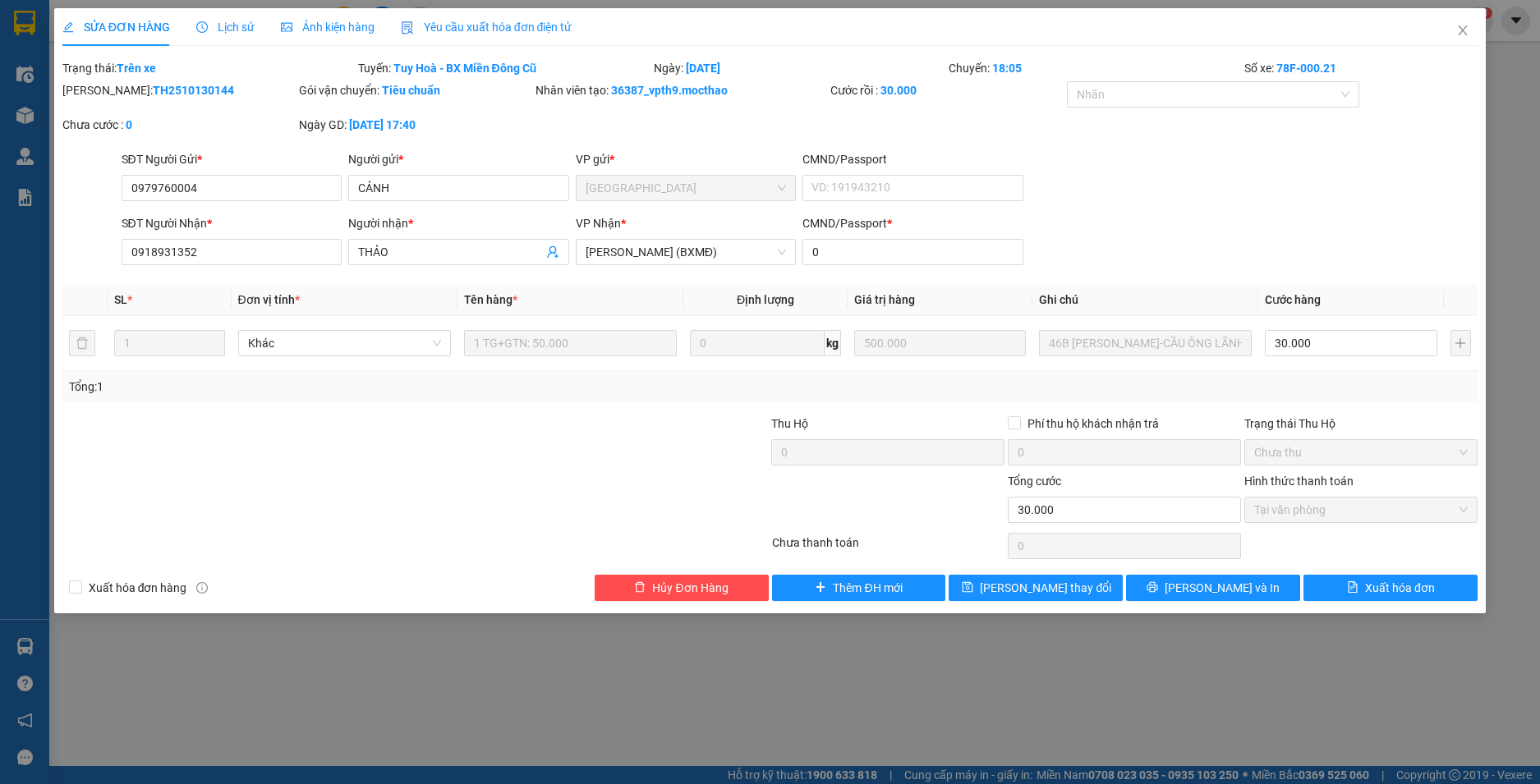
click at [438, 23] on span "Yêu cầu xuất hóa đơn điện tử" at bounding box center [487, 27] width 172 height 13
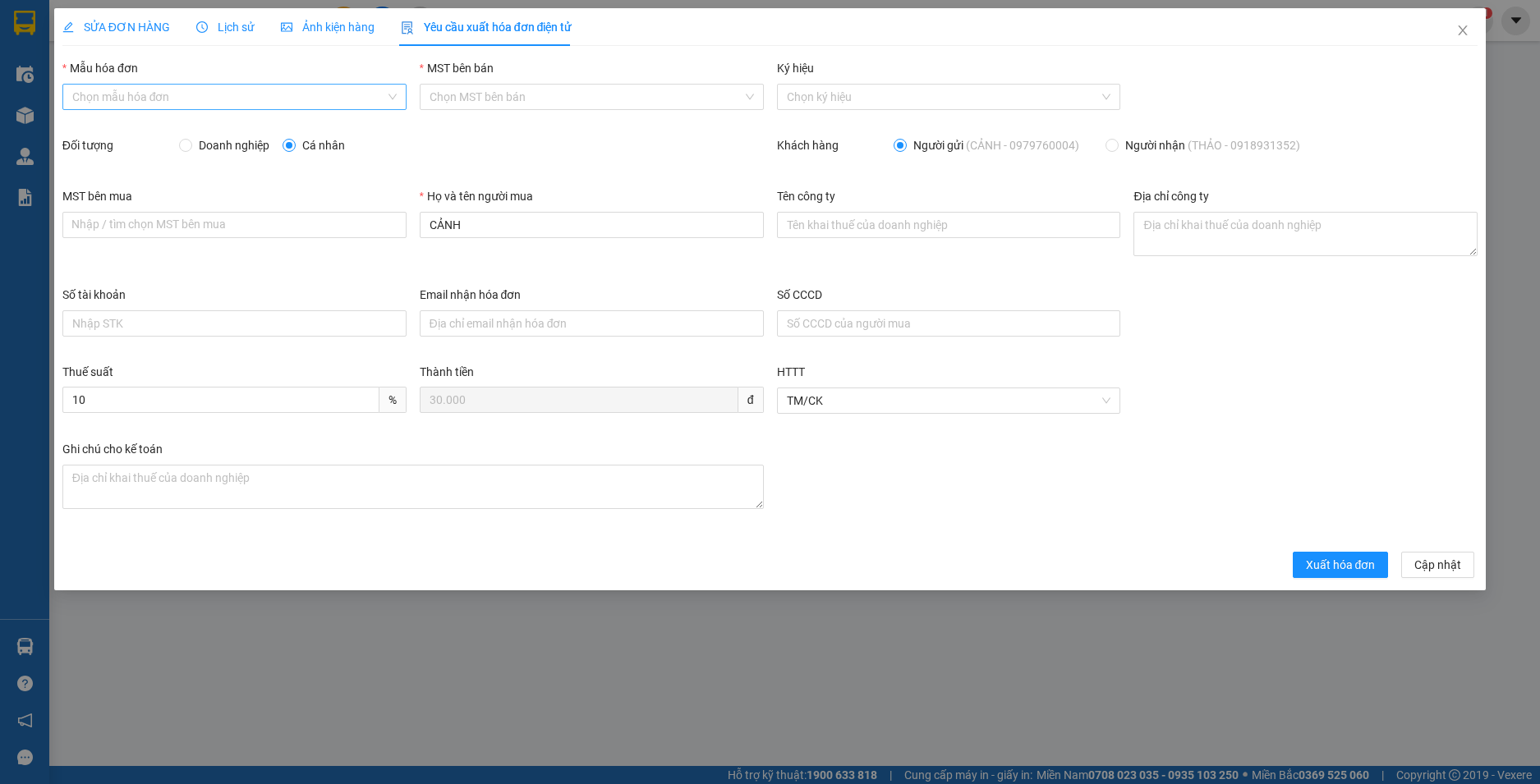
drag, startPoint x: 195, startPoint y: 100, endPoint x: 186, endPoint y: 108, distance: 12.0
click at [196, 99] on input "Mẫu hóa đơn" at bounding box center [228, 97] width 313 height 24
click at [151, 131] on div "HĐH" at bounding box center [234, 129] width 324 height 18
type input "8"
drag, startPoint x: 504, startPoint y: 225, endPoint x: 344, endPoint y: 248, distance: 161.6
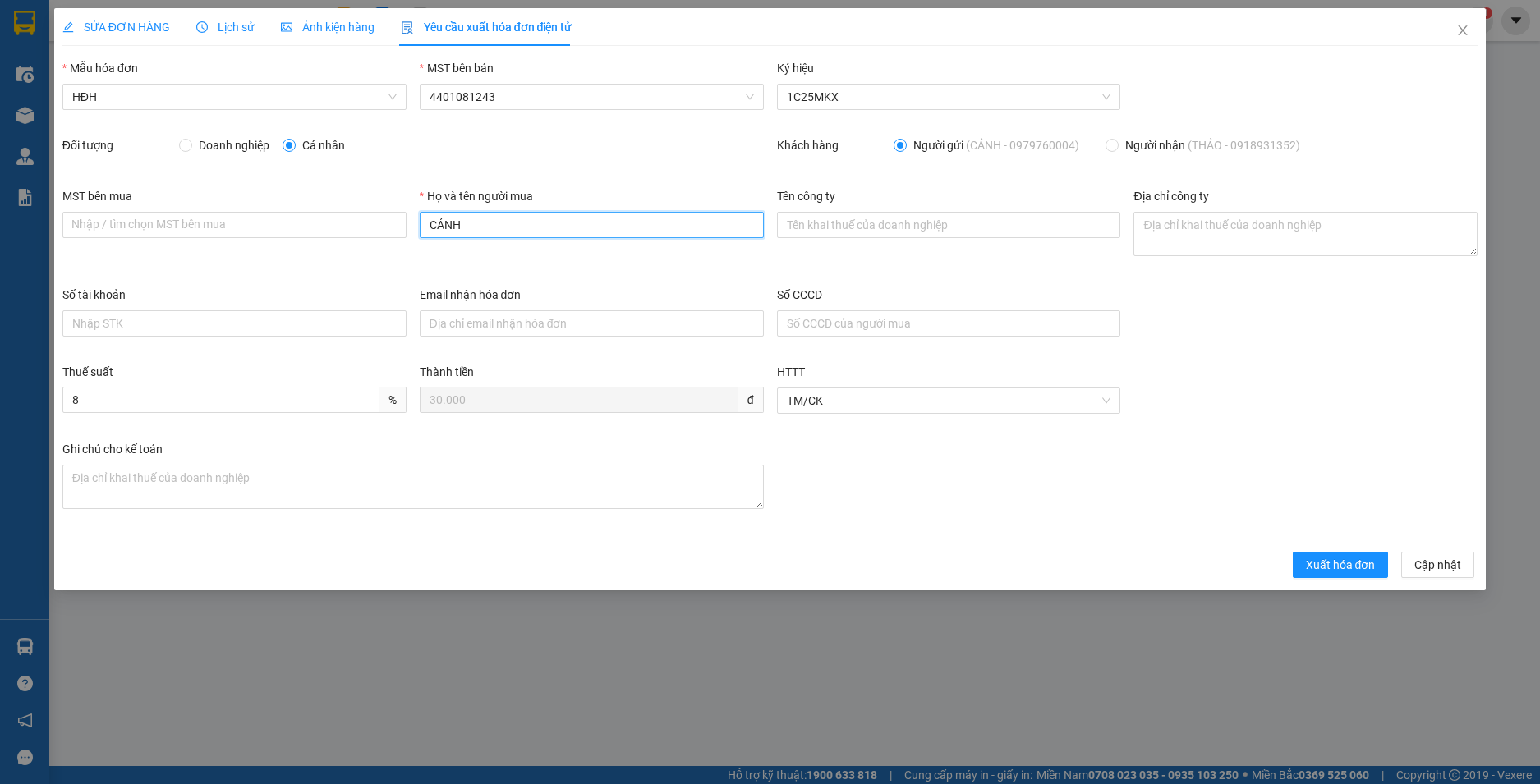
click at [344, 248] on div "MST bên mua Nhập / tìm chọn MST bên mua Họ và tên người mua CẢNH Tên công ty Đị…" at bounding box center [770, 237] width 1429 height 99
type input "Người mua không lấy hoá đơn"
click at [1323, 565] on span "Xuất hóa đơn" at bounding box center [1340, 565] width 69 height 18
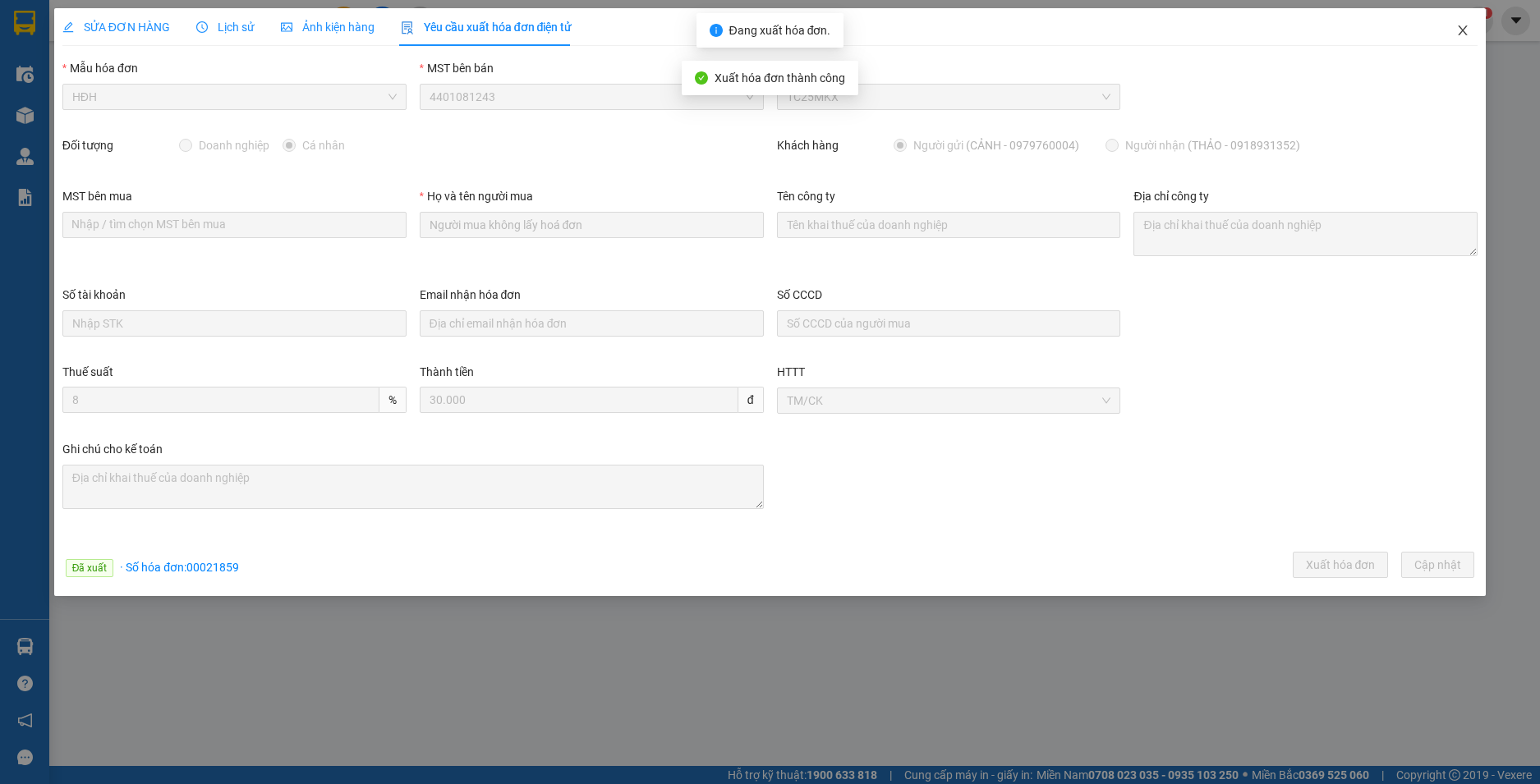
click at [1464, 28] on icon "close" at bounding box center [1463, 29] width 13 height 13
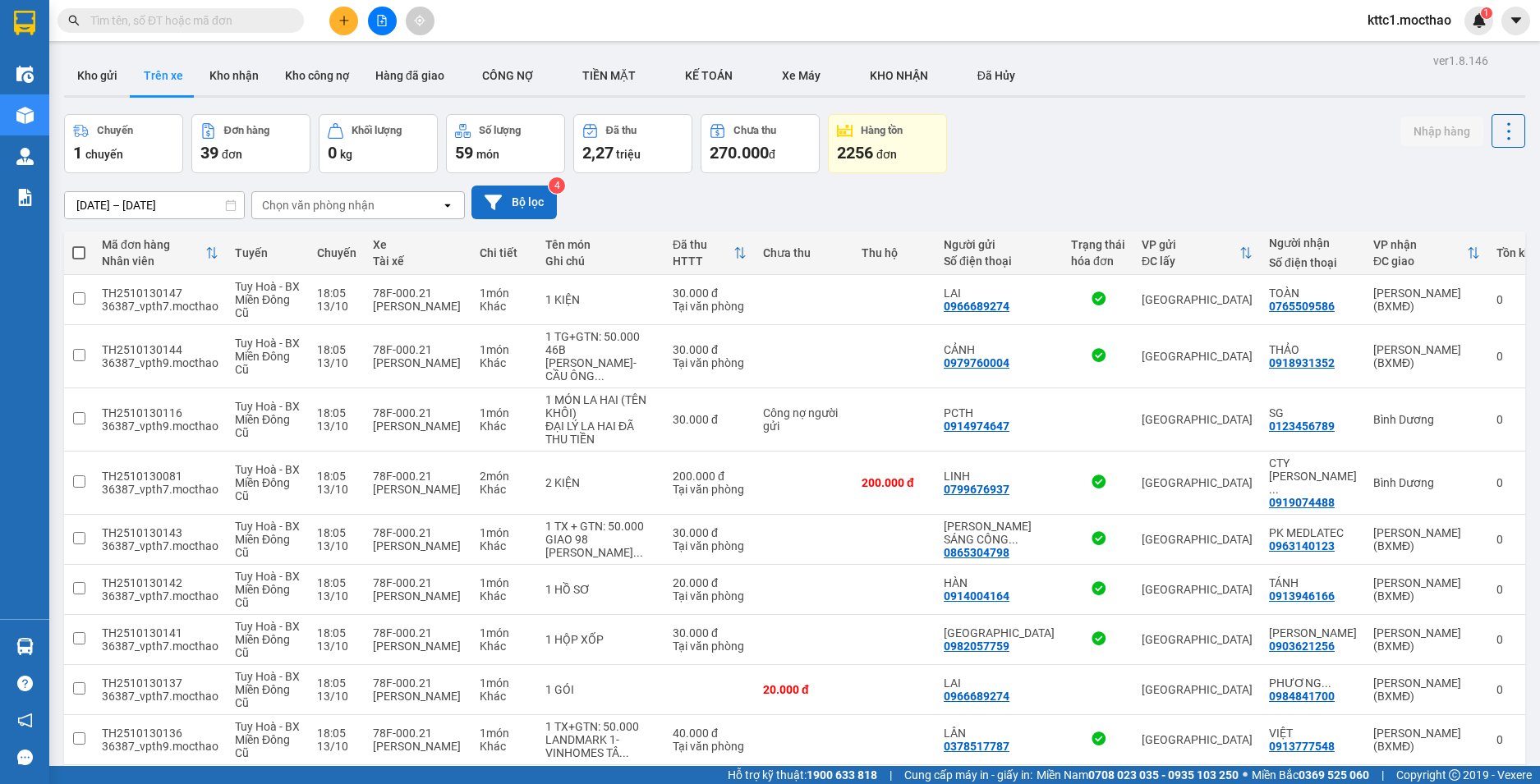
click at [533, 199] on button "Bộ lọc" at bounding box center [514, 202] width 85 height 34
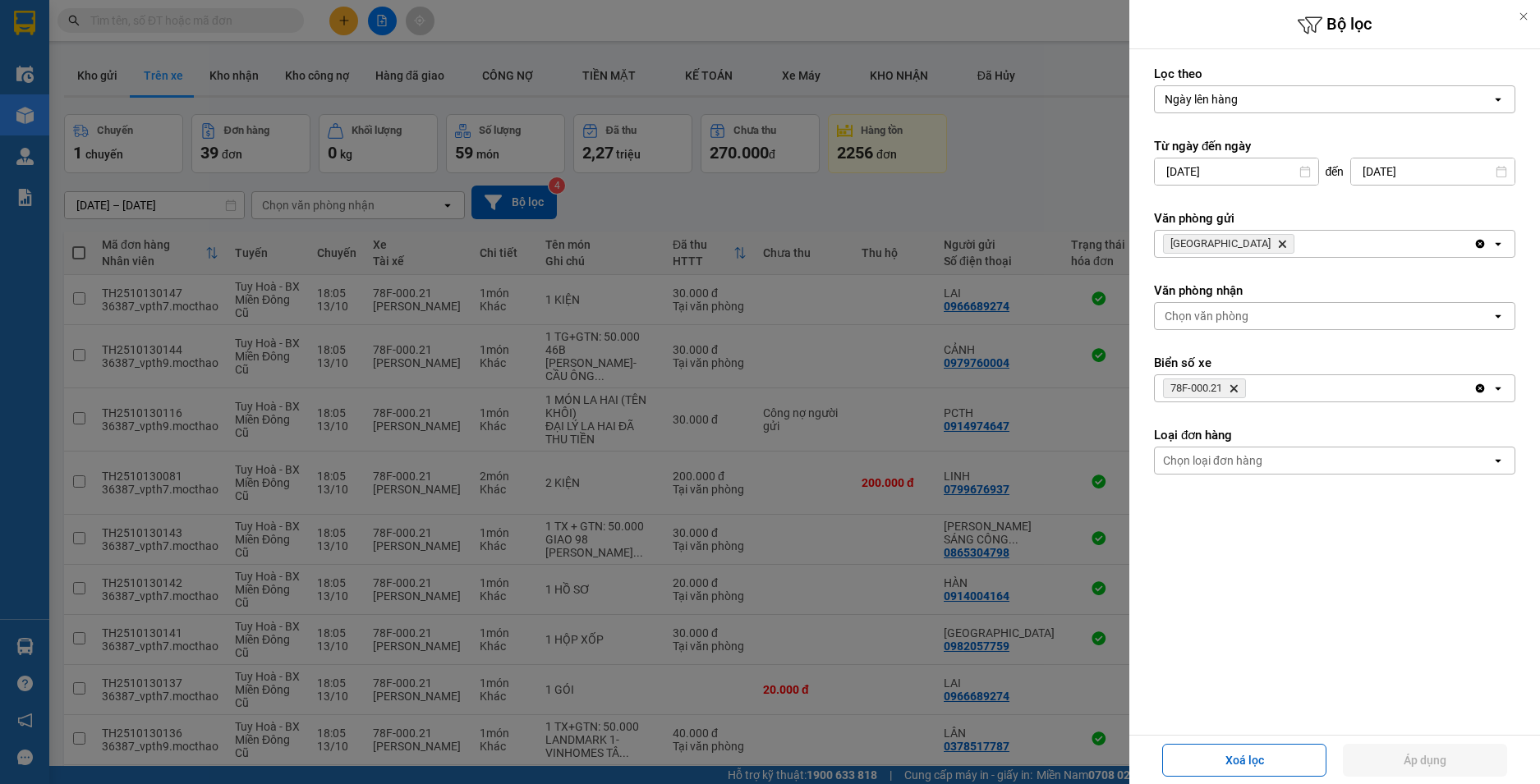
click at [1232, 388] on icon "Delete" at bounding box center [1233, 388] width 10 height 10
click at [1277, 245] on icon "Delete" at bounding box center [1281, 244] width 10 height 10
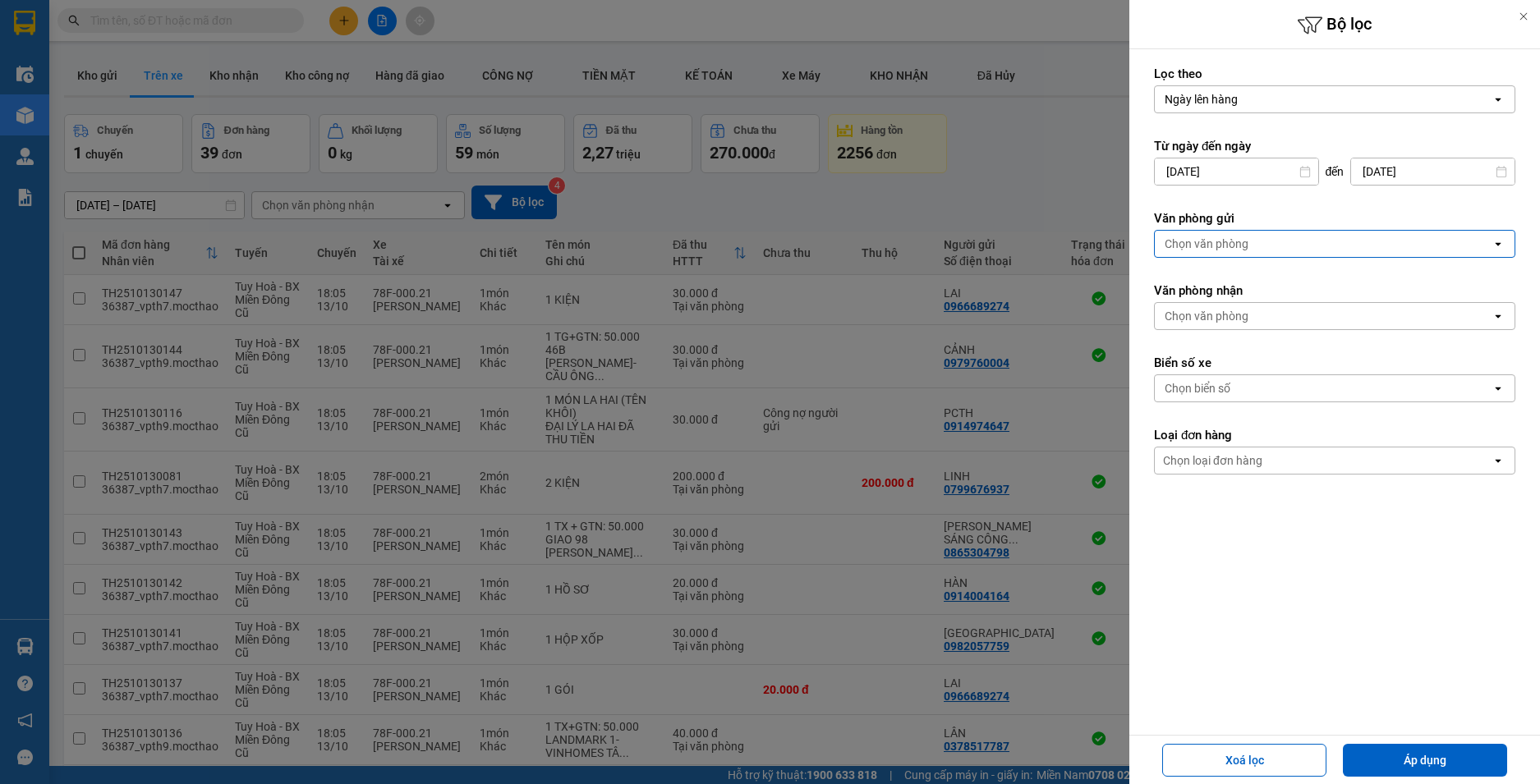
click at [1208, 243] on div "Chọn văn phòng" at bounding box center [1207, 244] width 84 height 16
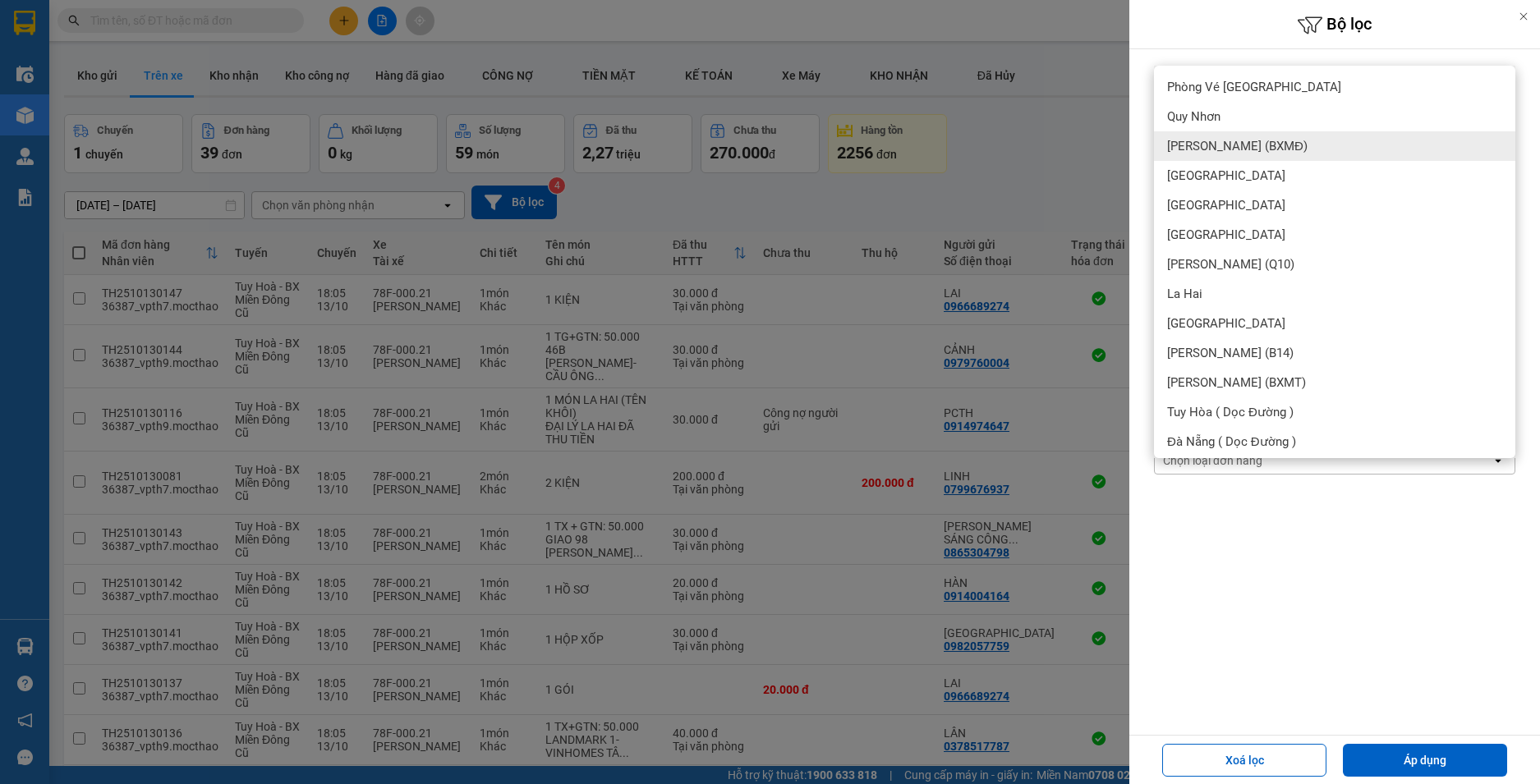
click at [1232, 144] on span "[PERSON_NAME] (BXMĐ)" at bounding box center [1237, 146] width 141 height 16
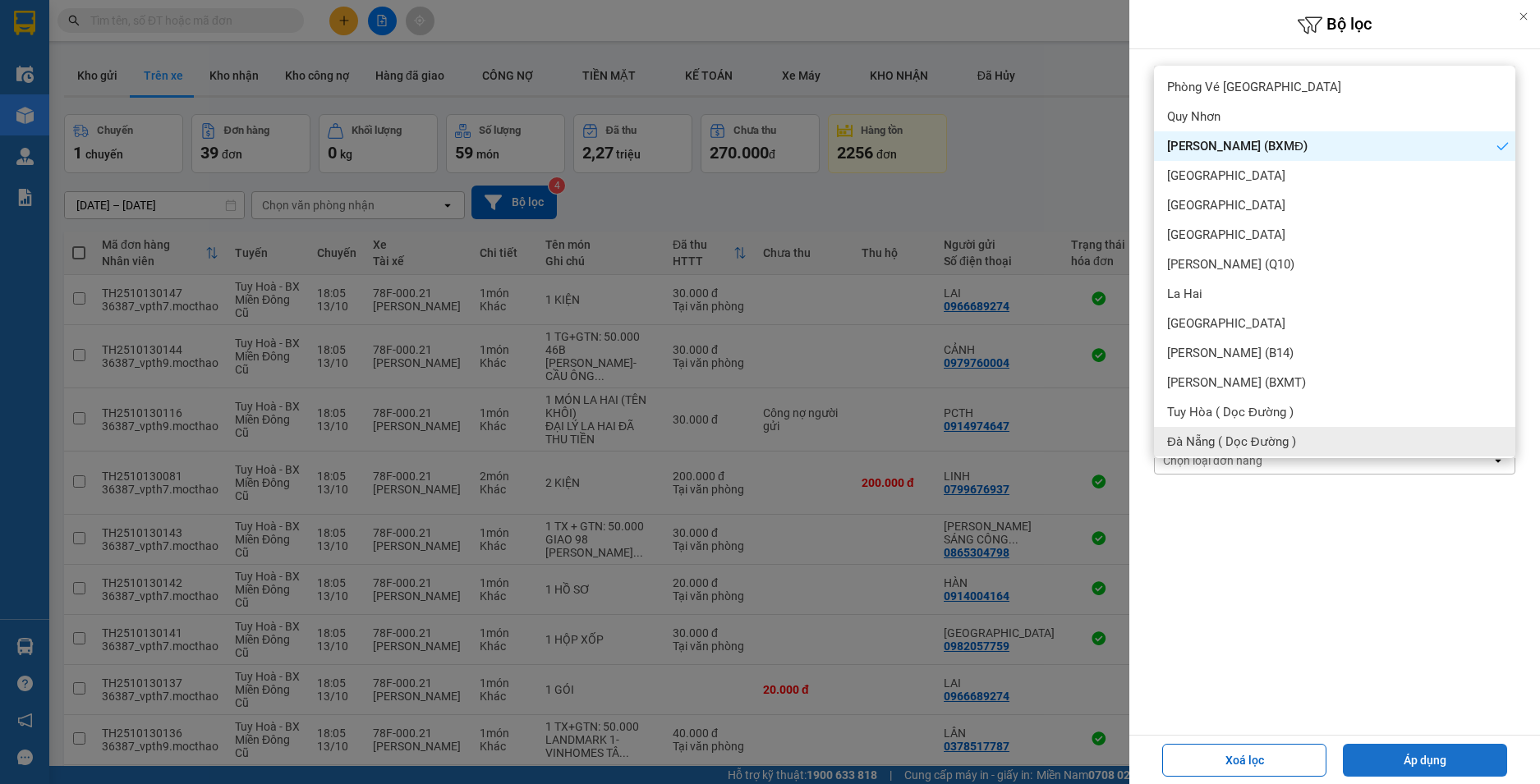
click at [1429, 761] on button "Áp dụng" at bounding box center [1425, 761] width 164 height 33
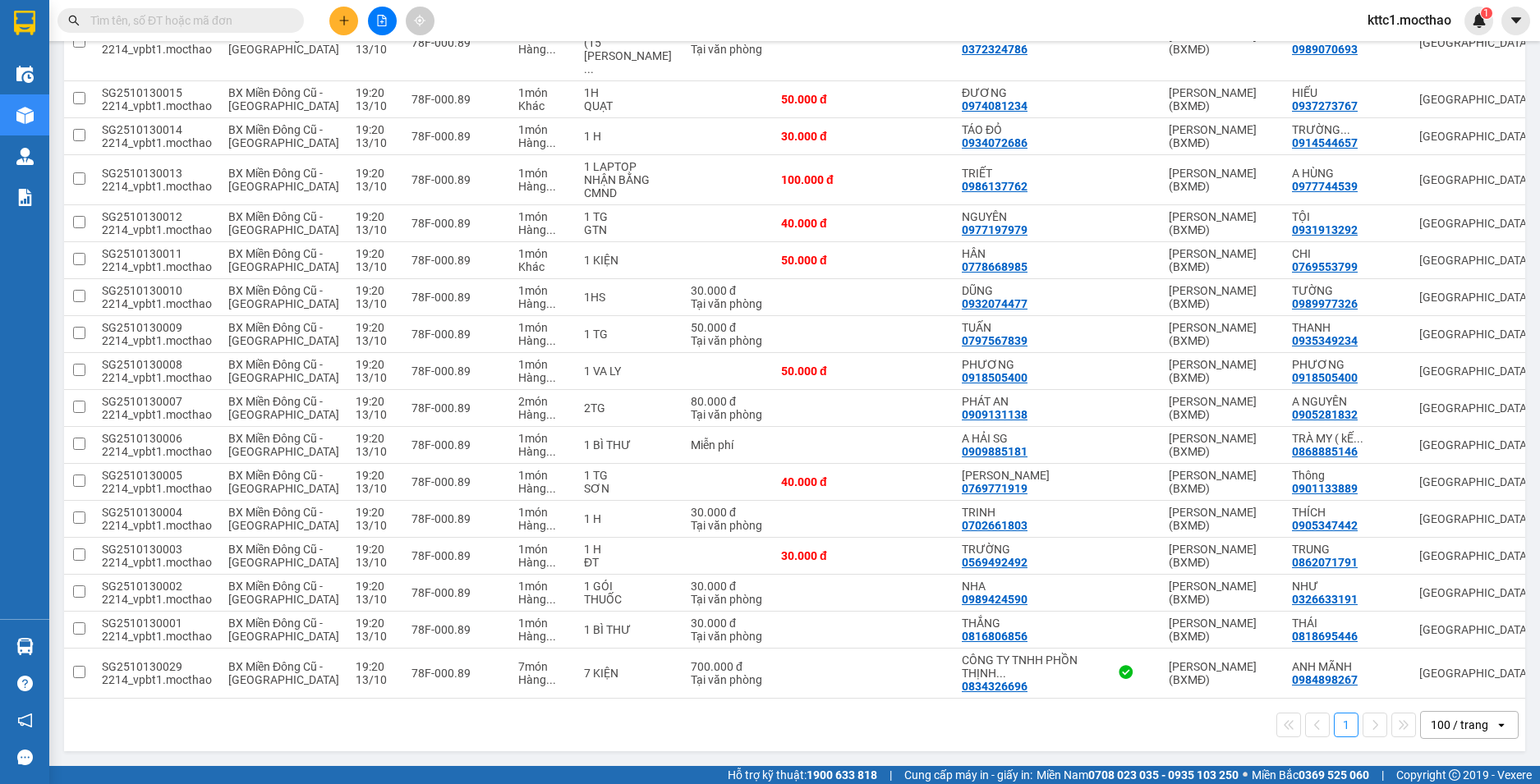
scroll to position [2296, 0]
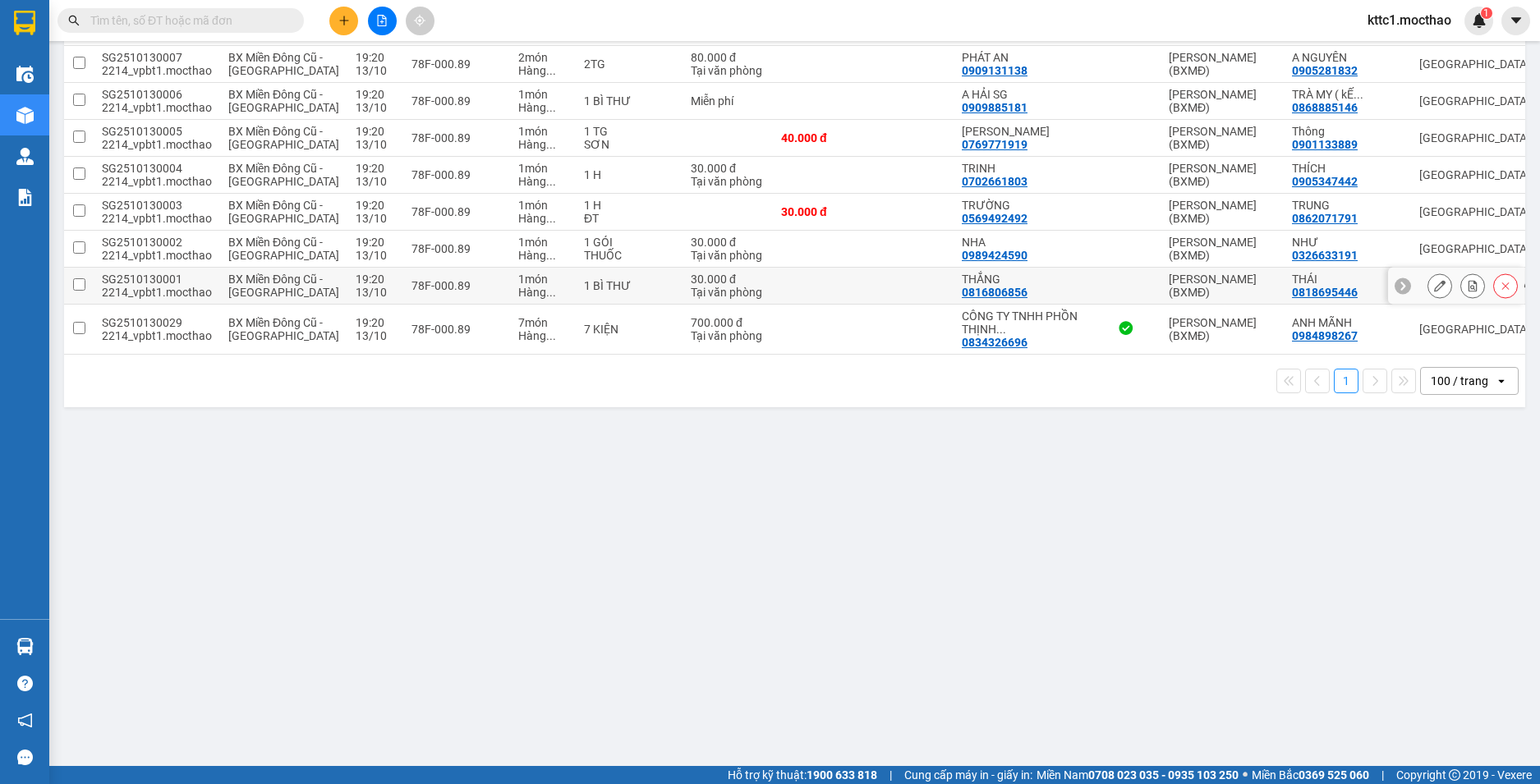
click at [1434, 291] on icon at bounding box center [1439, 285] width 11 height 11
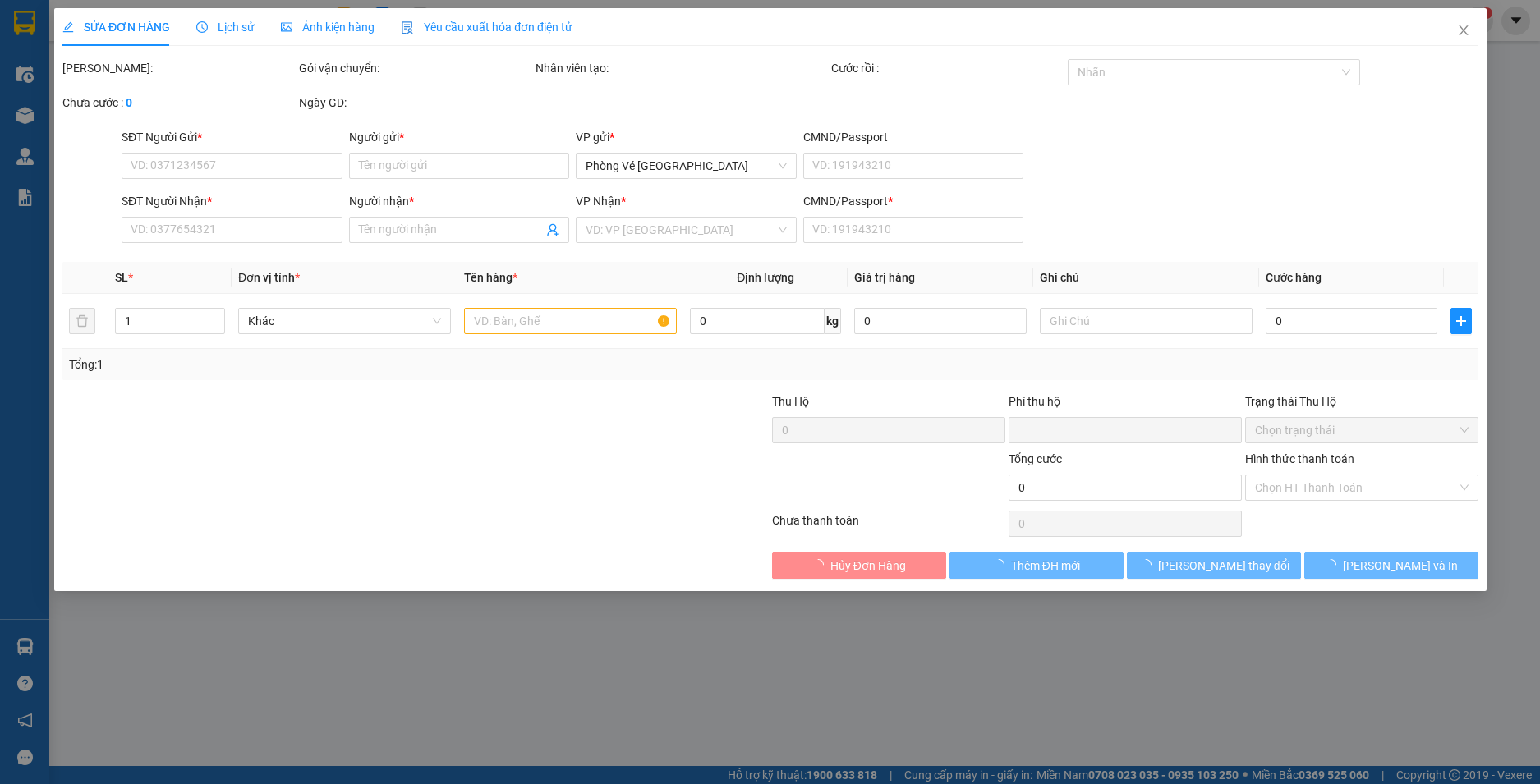
type input "0816806856"
type input "THẮNG"
type input "0818695446"
type input "THÁI"
type input "1"
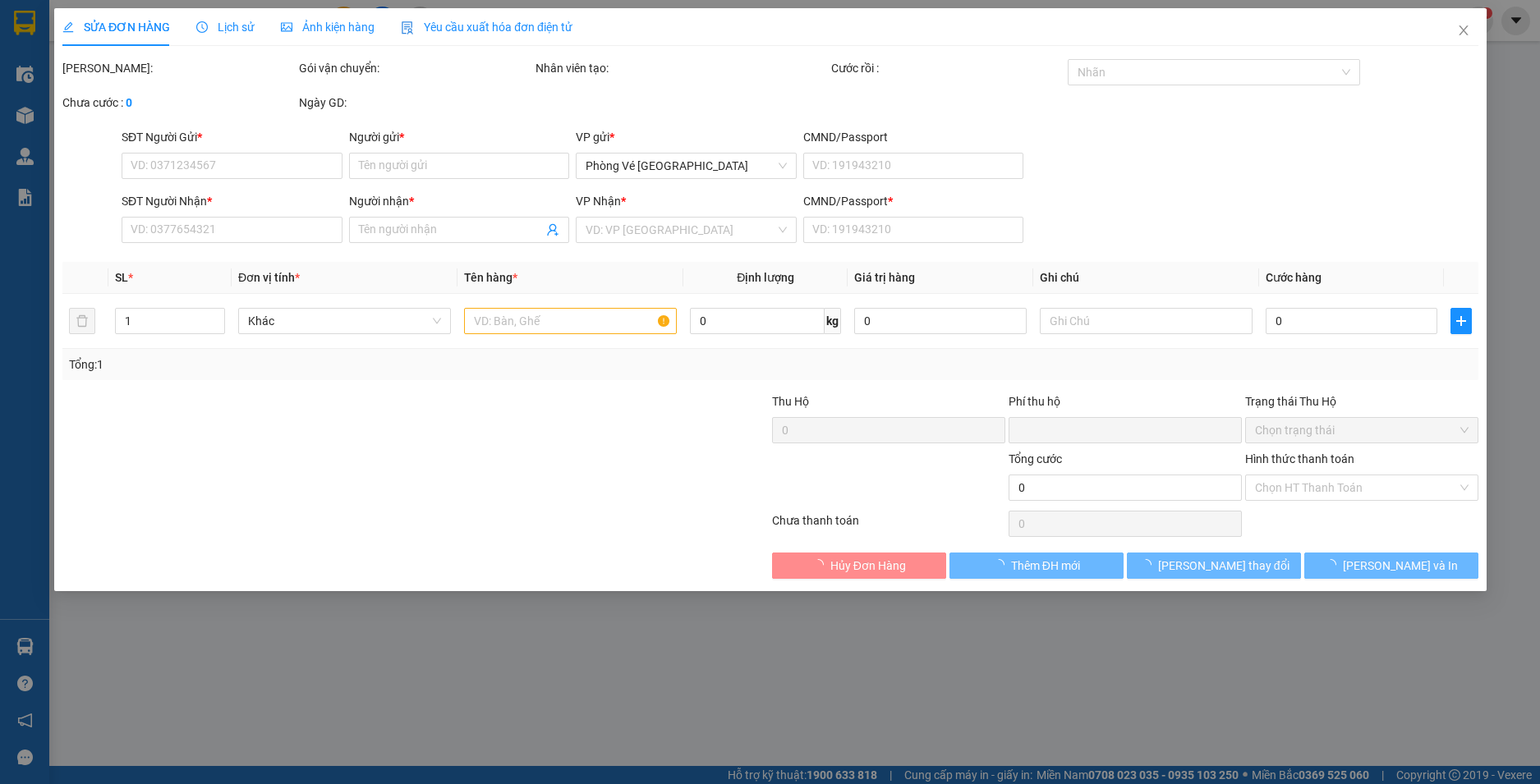
type input "0"
type input "30.000"
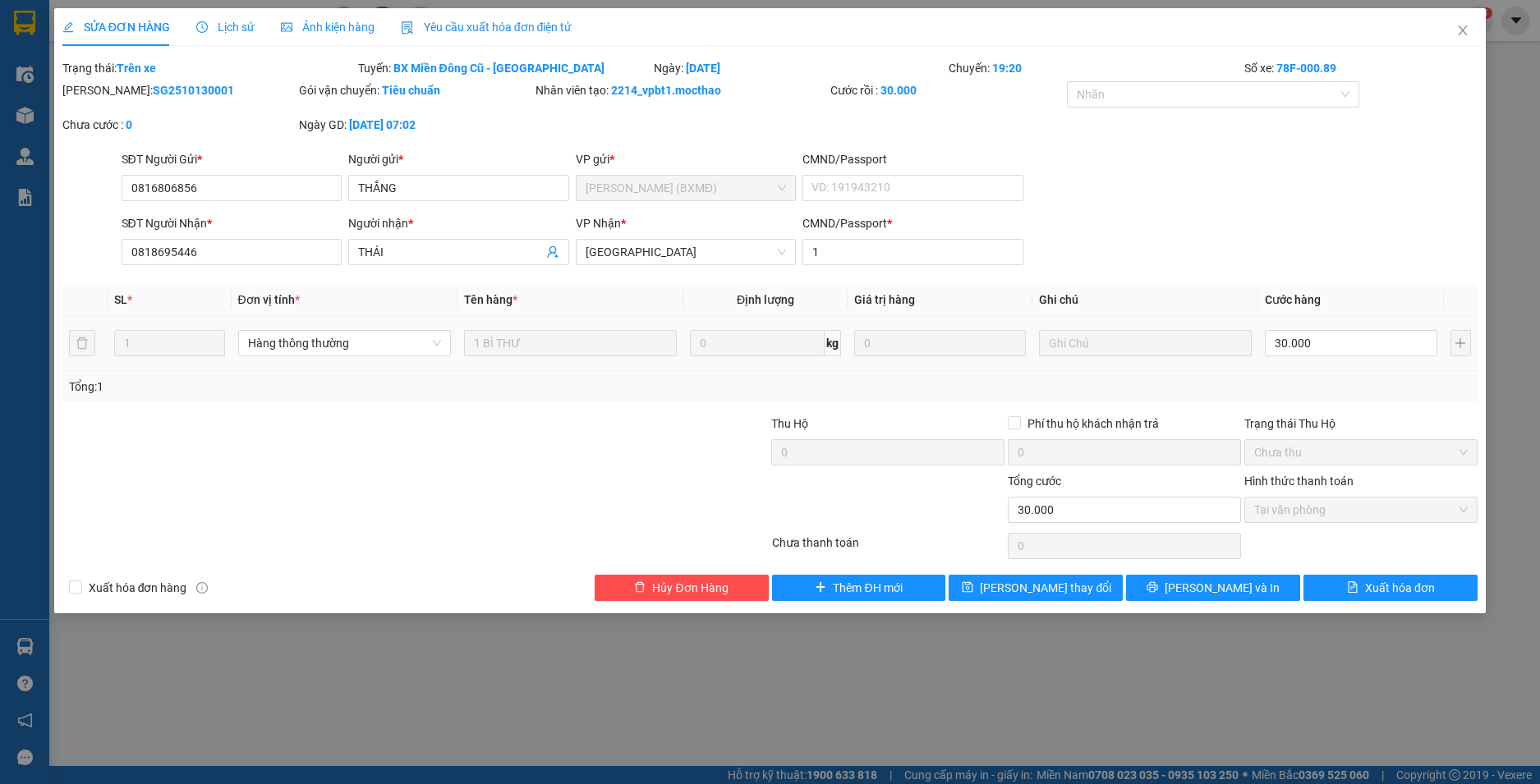
click at [467, 27] on span "Yêu cầu xuất hóa đơn điện tử" at bounding box center [487, 27] width 172 height 13
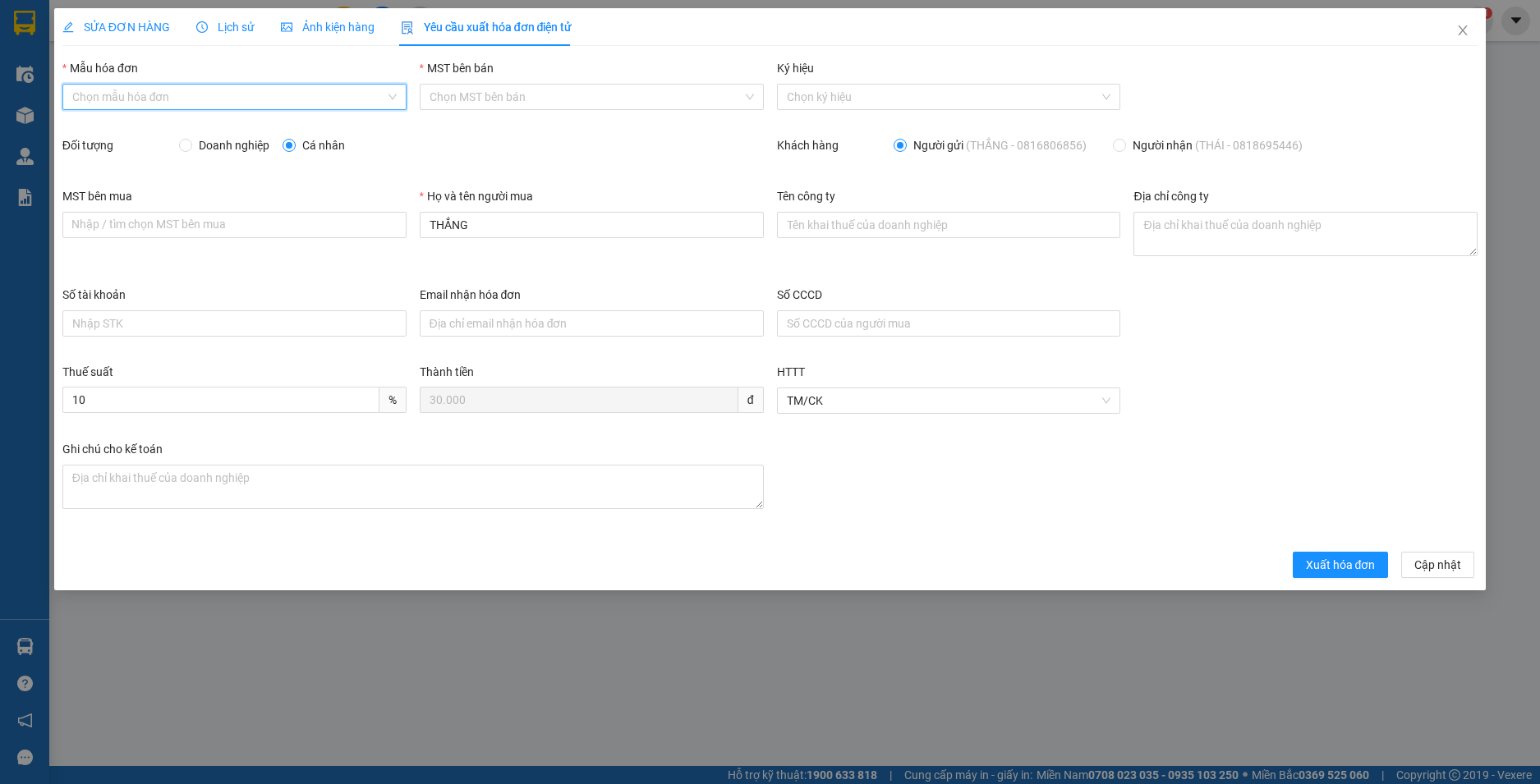
click at [233, 85] on input "Mẫu hóa đơn" at bounding box center [228, 97] width 313 height 24
click at [214, 126] on div "HĐH" at bounding box center [234, 129] width 324 height 18
type input "8"
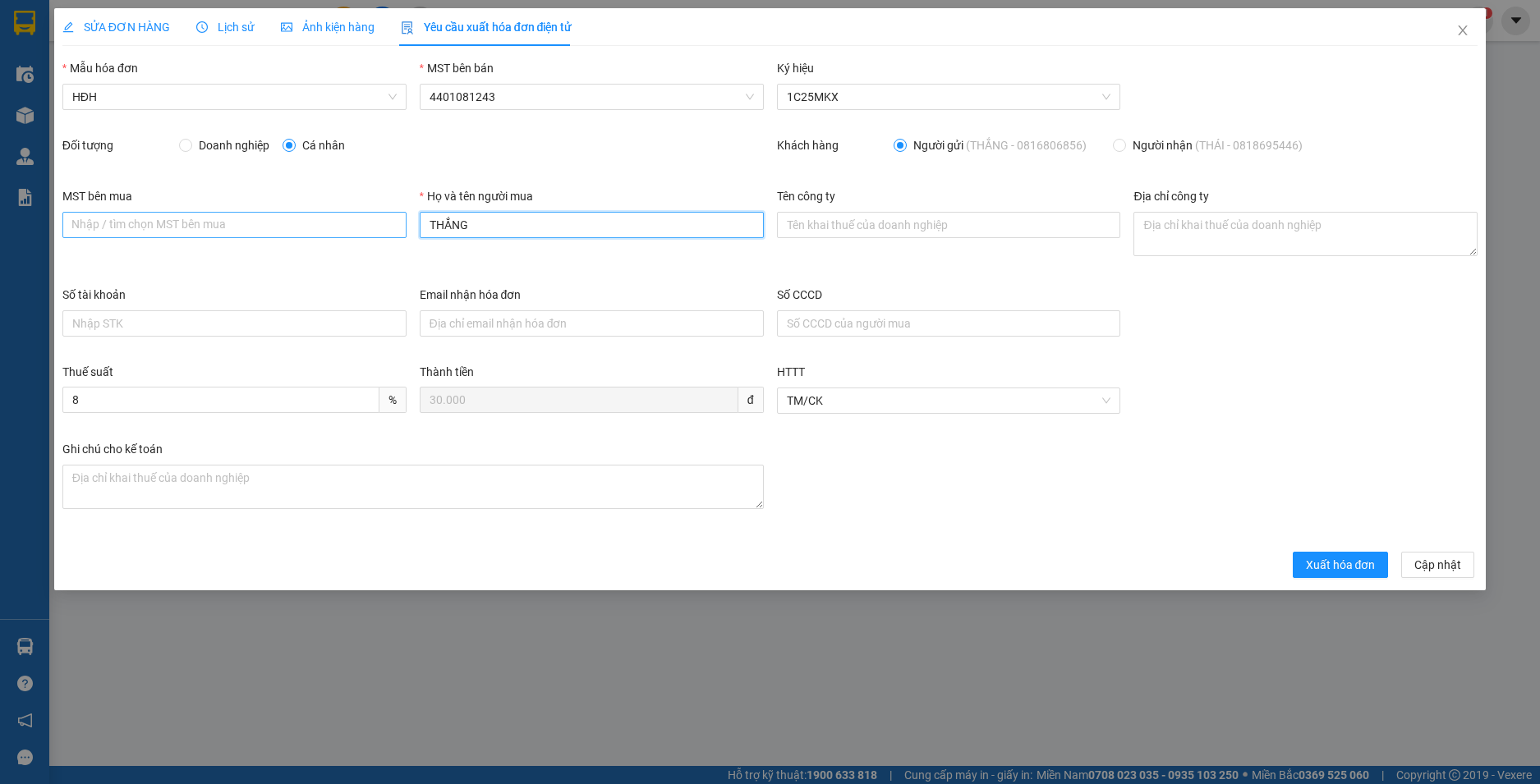
drag, startPoint x: 383, startPoint y: 230, endPoint x: 364, endPoint y: 232, distance: 19.1
click at [364, 232] on div "MST bên mua Nhập / tìm chọn MST bên mua Họ và tên người mua THẮNG Tên công ty Đ…" at bounding box center [770, 237] width 1429 height 99
type input "Người mua không lấy hoá đơn"
click at [1366, 571] on span "Xuất hóa đơn" at bounding box center [1340, 565] width 69 height 18
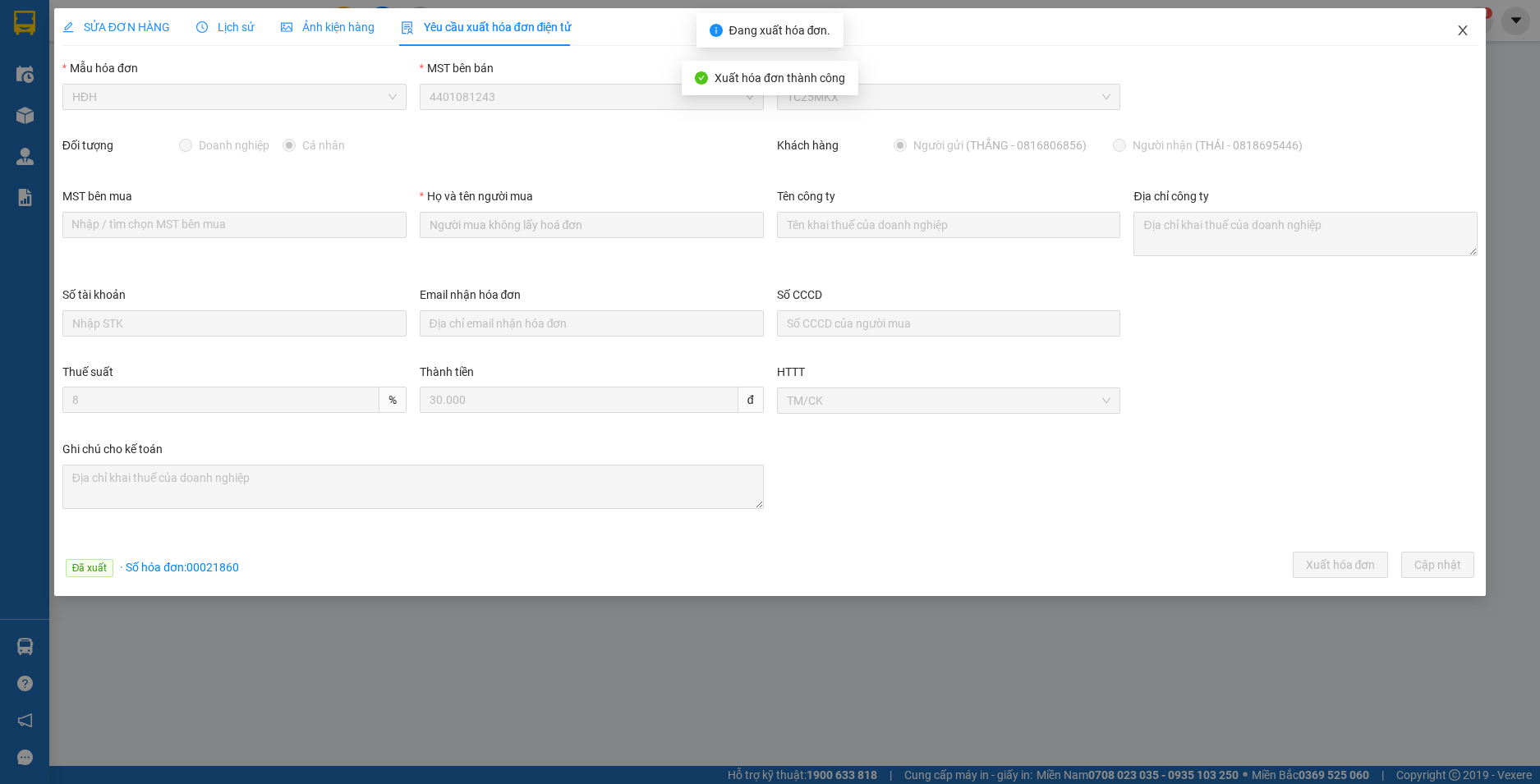
click at [1460, 35] on icon "close" at bounding box center [1464, 29] width 9 height 10
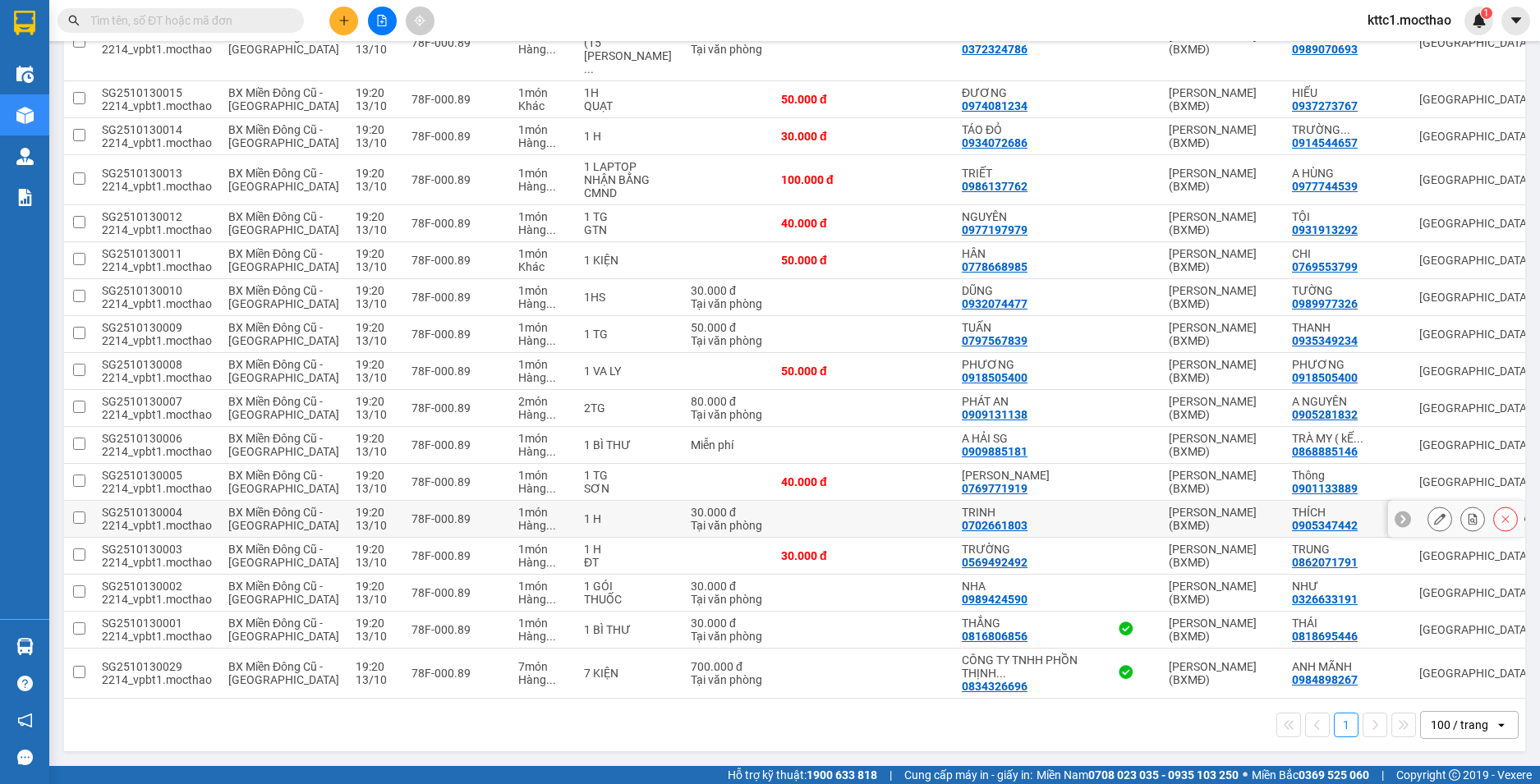
scroll to position [2296, 0]
click at [1434, 587] on icon at bounding box center [1439, 592] width 11 height 11
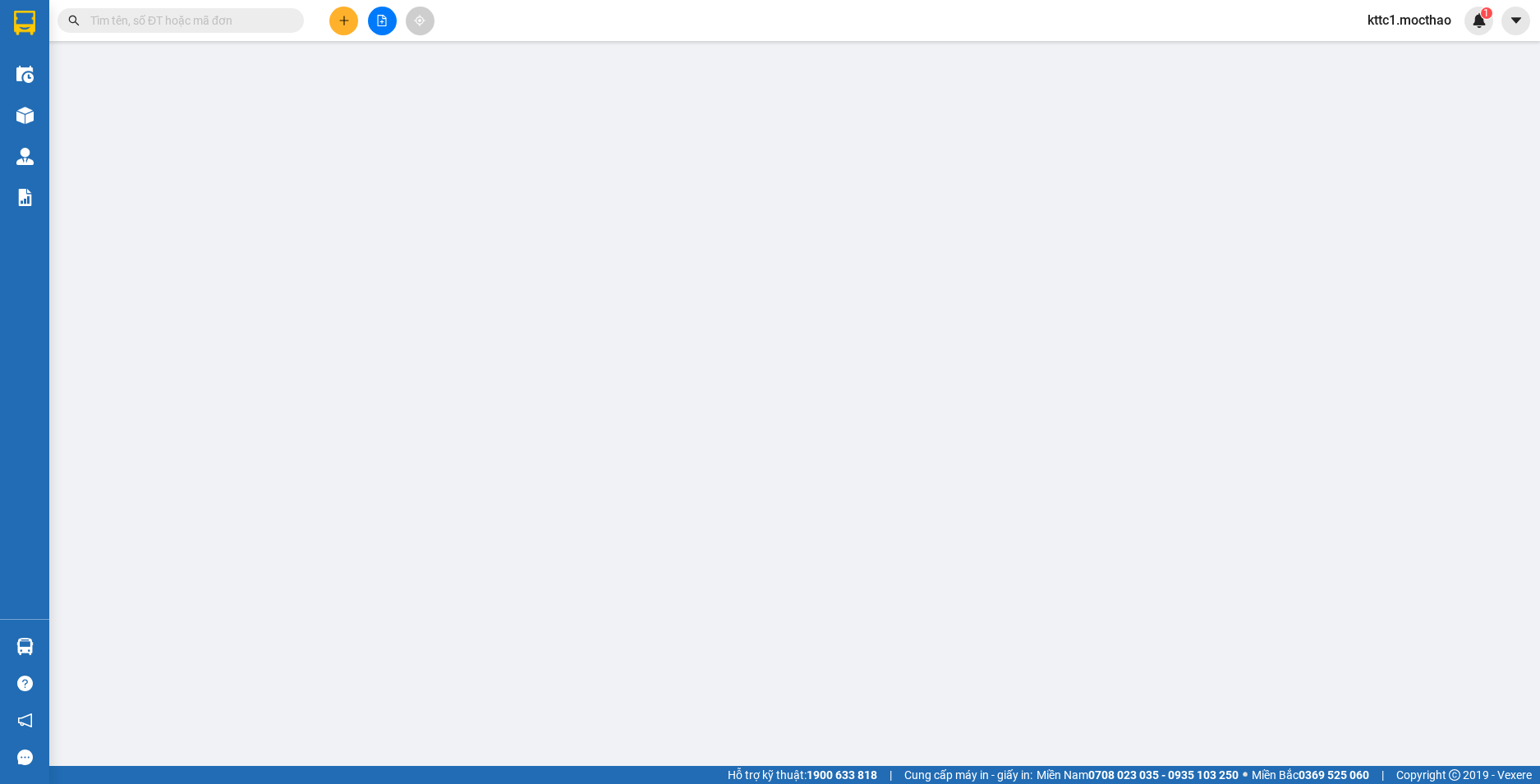
type input "0989424590"
type input "NHA"
type input "0326633191"
type input "NHƯ"
type input "1"
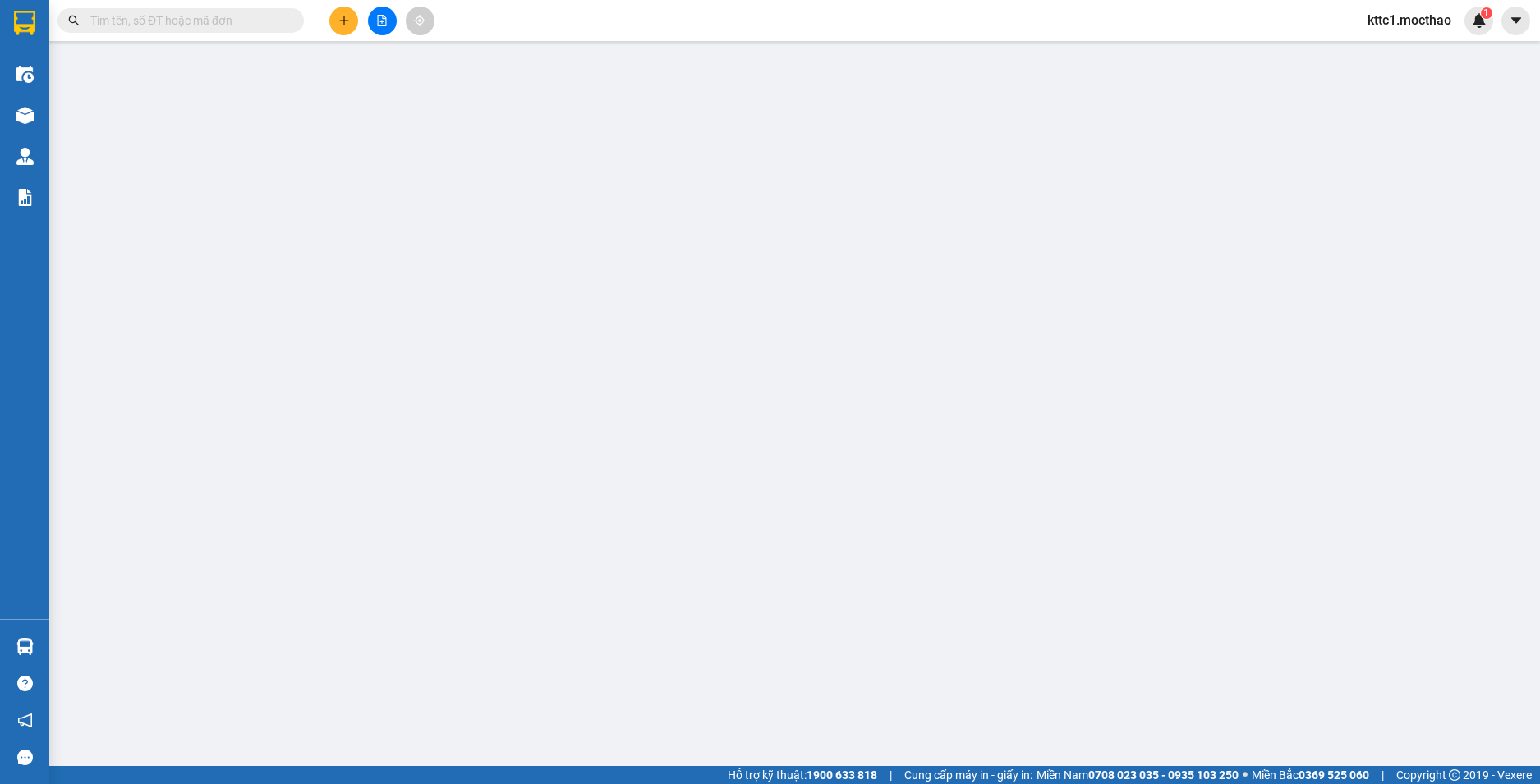
type input "0"
type input "30.000"
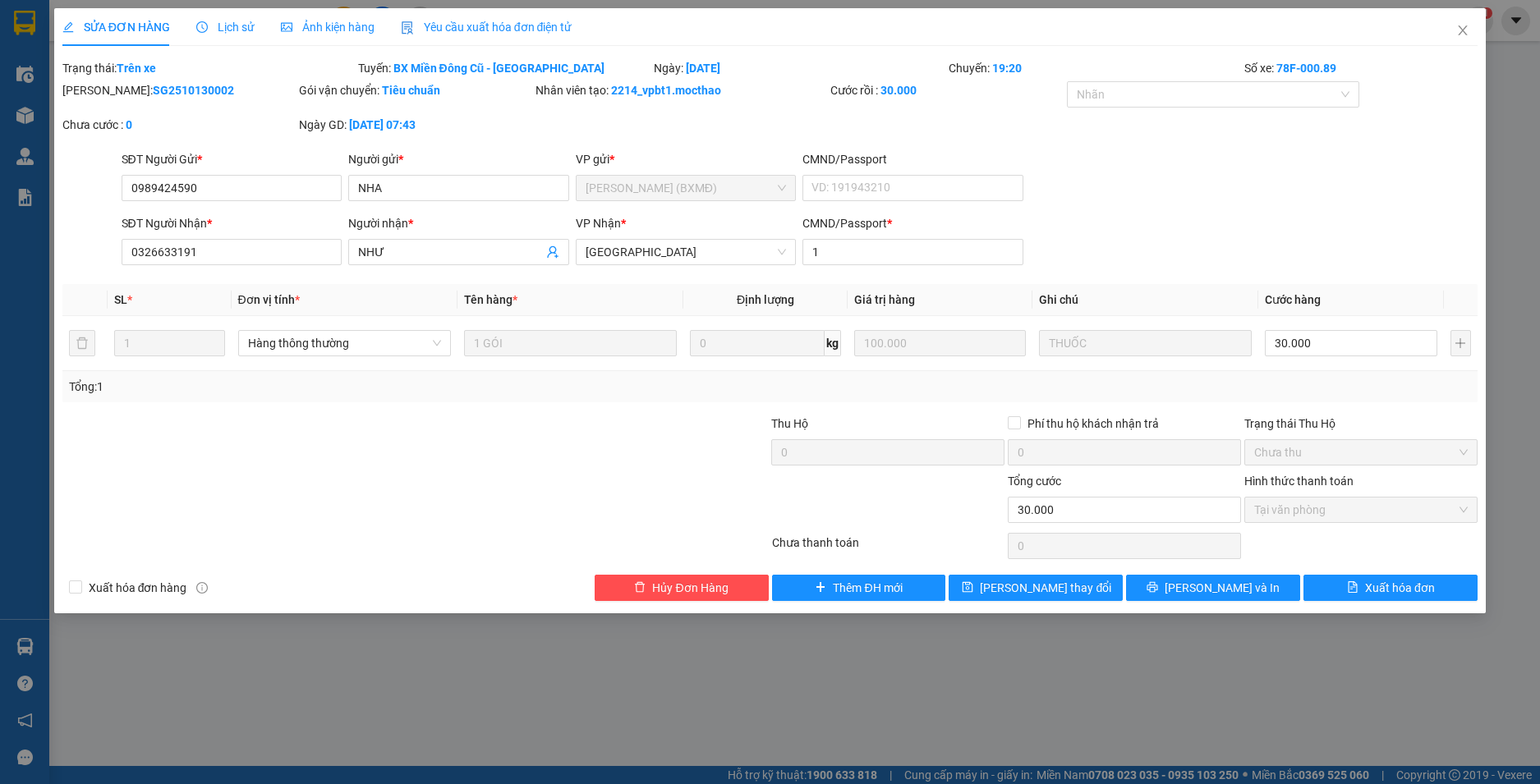
click at [494, 33] on span "Yêu cầu xuất hóa đơn điện tử" at bounding box center [487, 27] width 172 height 13
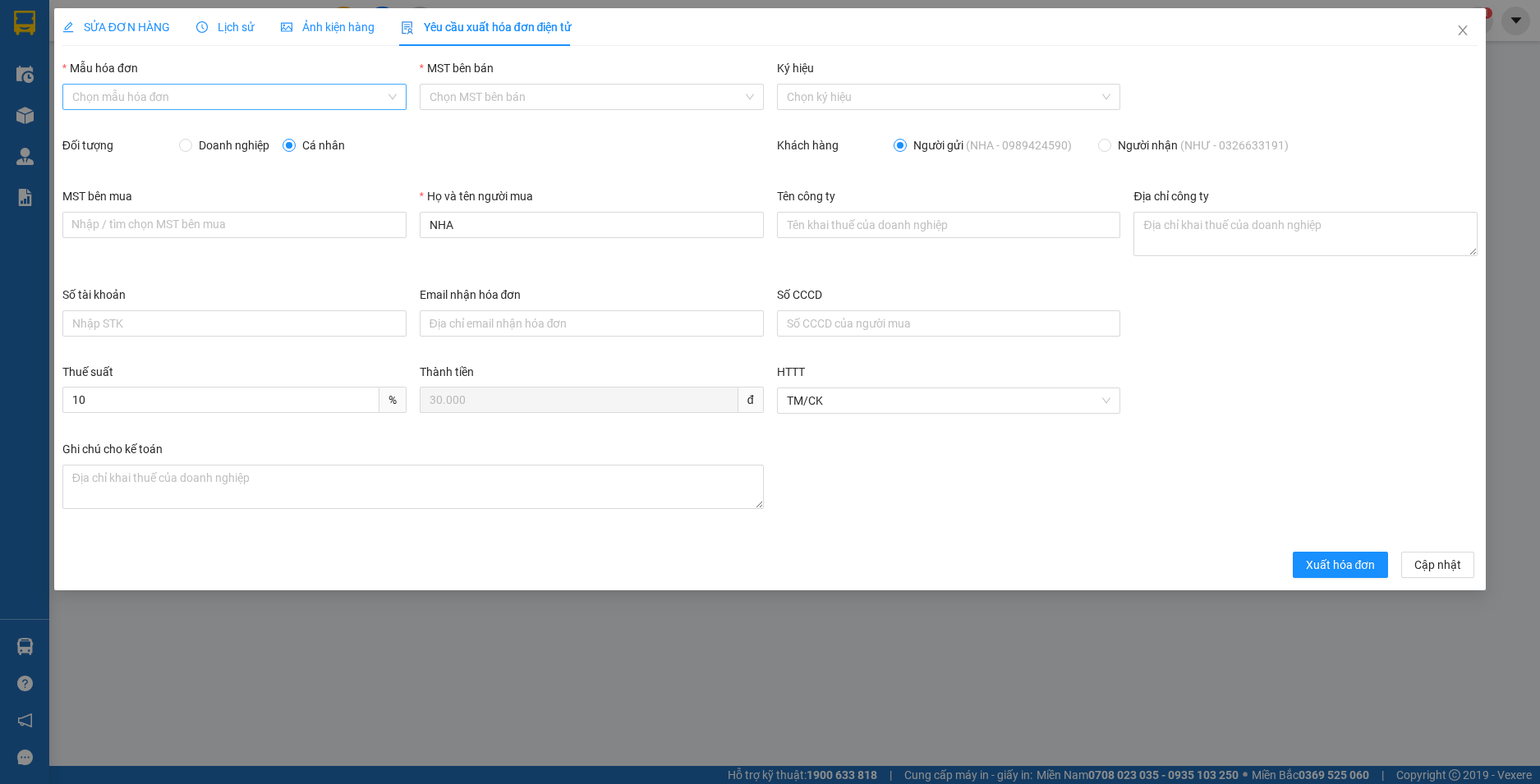
drag, startPoint x: 199, startPoint y: 90, endPoint x: 186, endPoint y: 122, distance: 34.5
click at [197, 91] on input "Mẫu hóa đơn" at bounding box center [228, 97] width 313 height 24
click at [183, 127] on div "HĐH" at bounding box center [234, 129] width 324 height 18
type input "8"
drag, startPoint x: 475, startPoint y: 225, endPoint x: 342, endPoint y: 230, distance: 133.1
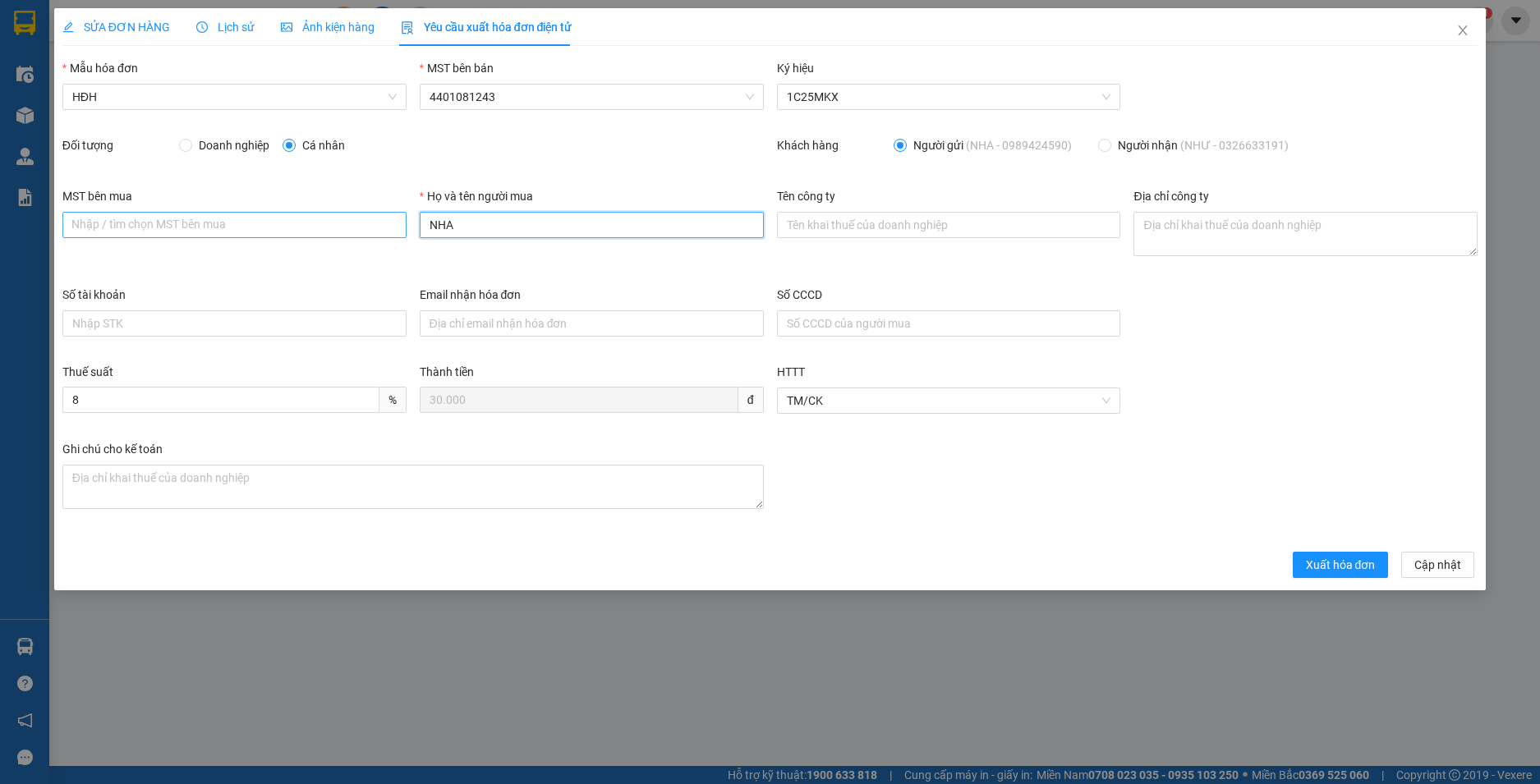
click at [342, 230] on div "MST bên mua Nhập / tìm chọn MST bên mua Họ và tên người mua NHA Tên công ty Địa…" at bounding box center [770, 237] width 1429 height 99
type input "Người mua không lấy hoá đơn"
click at [1352, 567] on span "Xuất hóa đơn" at bounding box center [1340, 565] width 69 height 18
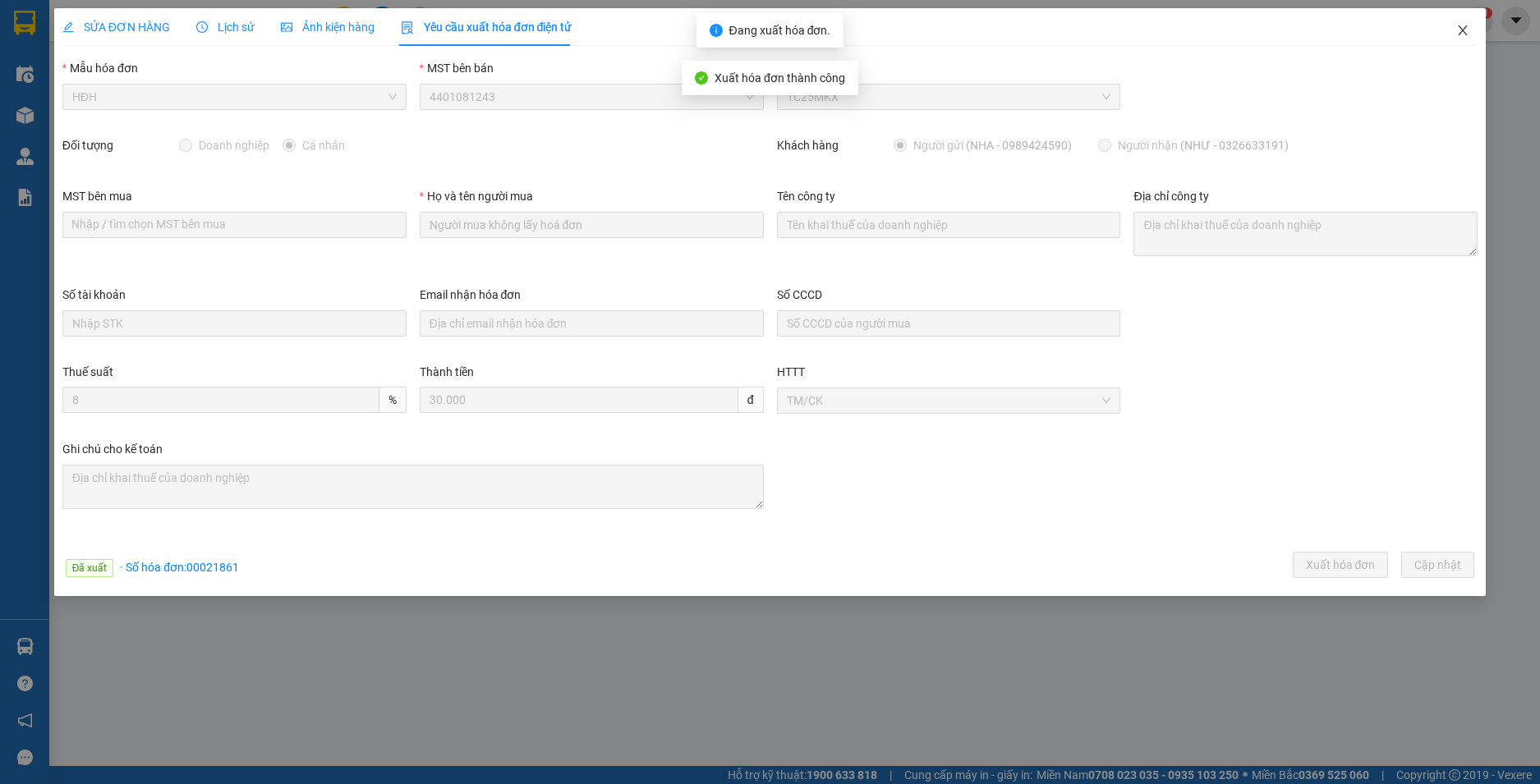
click at [1461, 29] on icon "close" at bounding box center [1464, 29] width 9 height 10
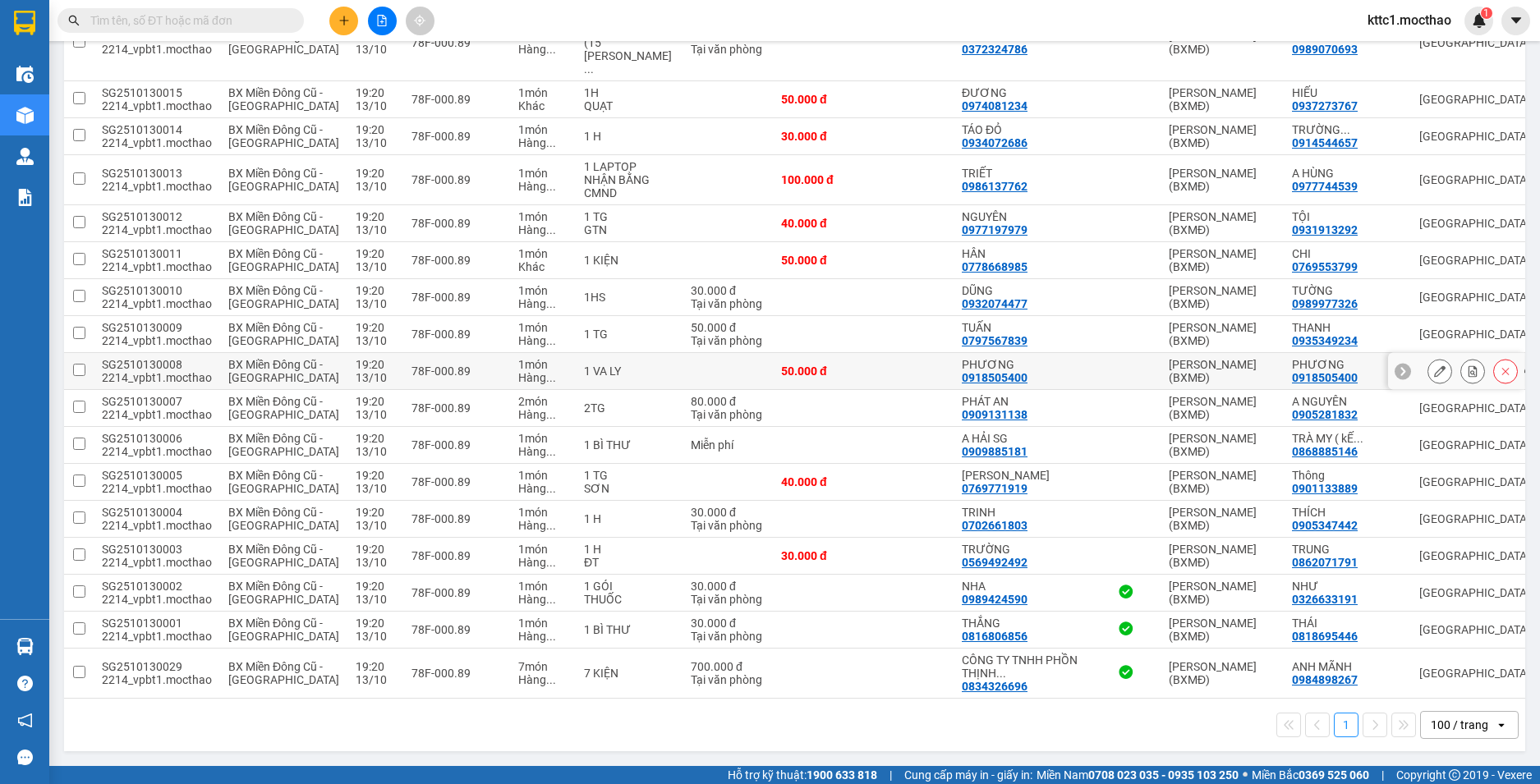
scroll to position [2296, 0]
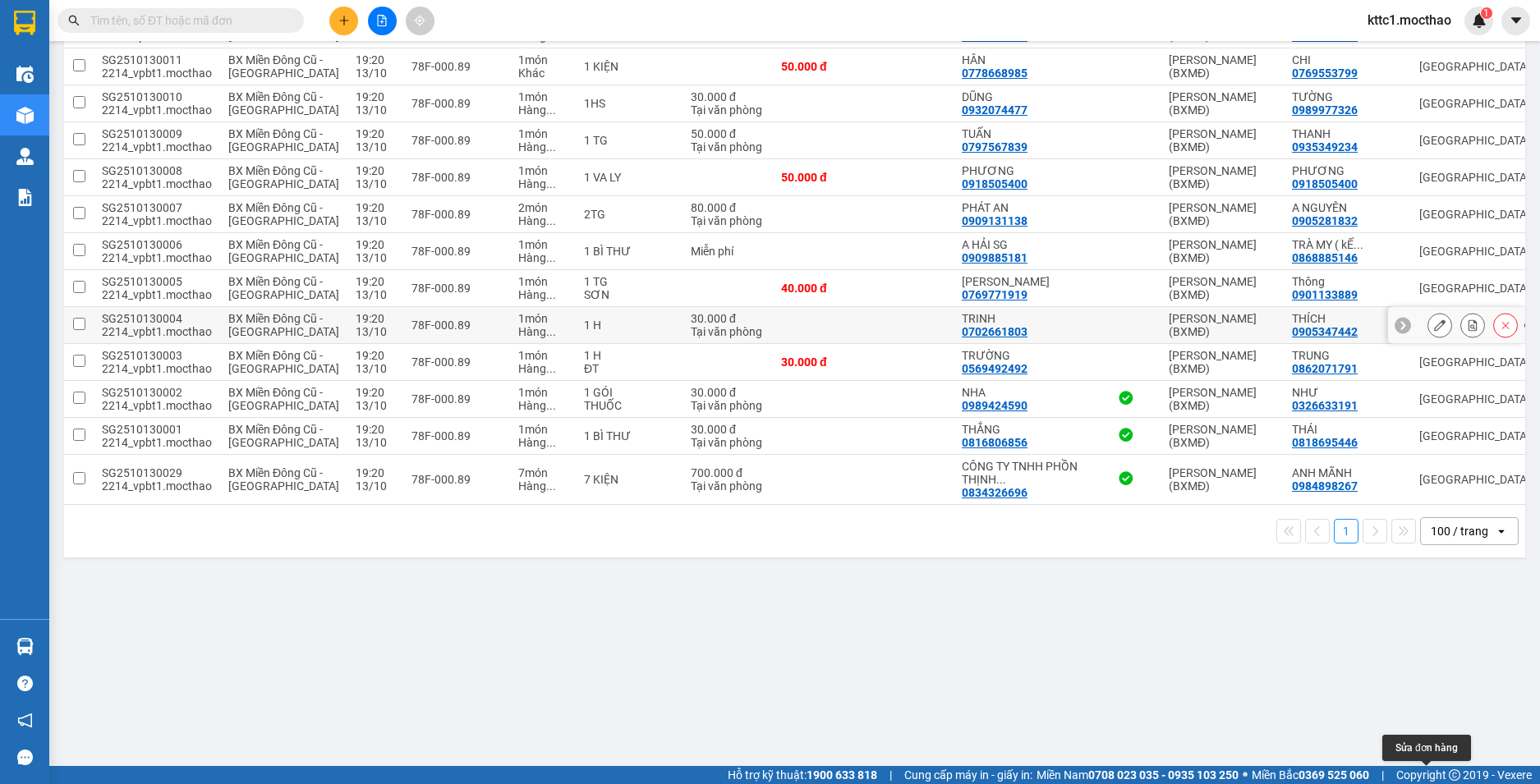
click at [1434, 331] on icon at bounding box center [1439, 324] width 11 height 11
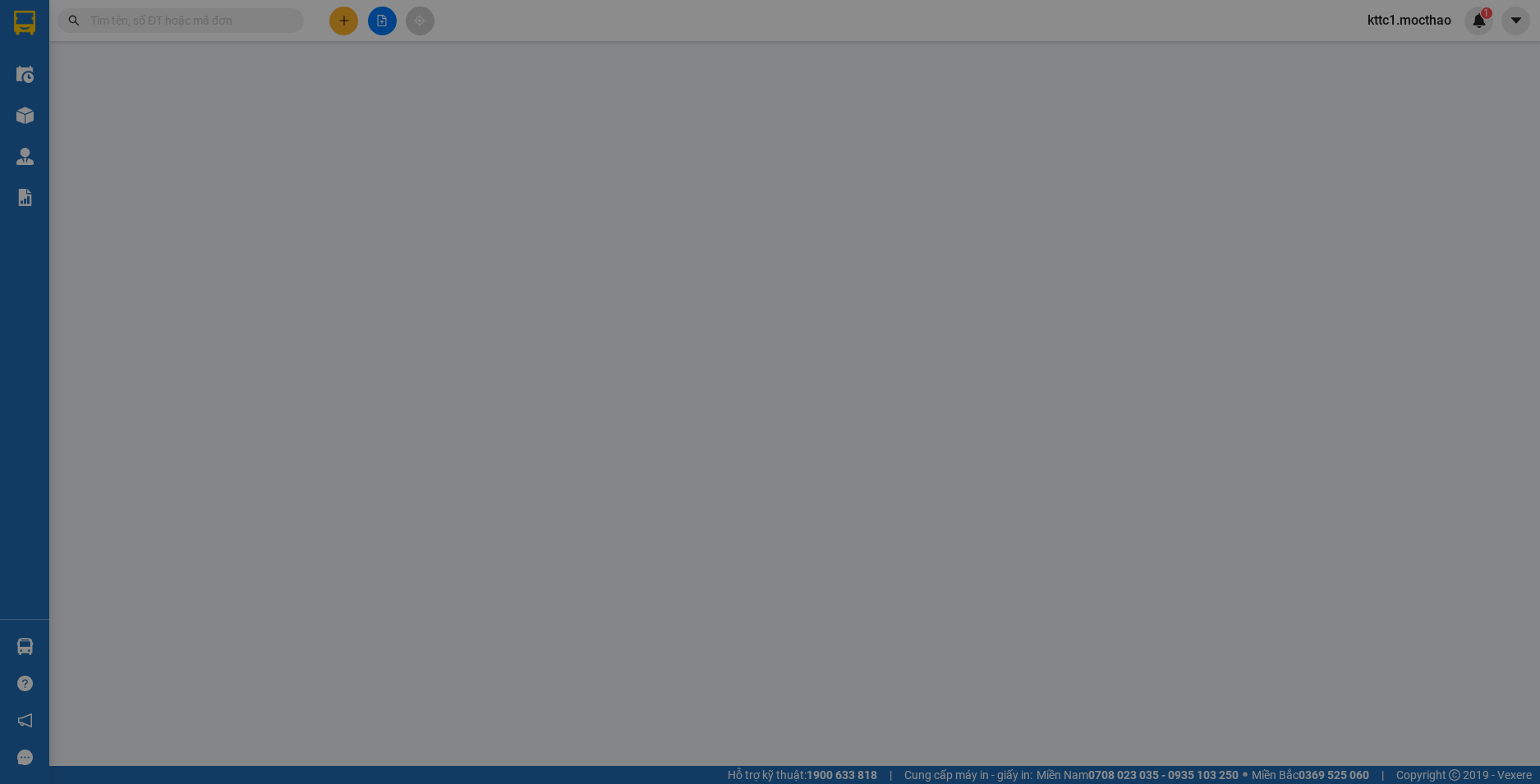
type input "0702661803"
type input "TRINH"
type input "0905347442"
type input "THÍCH"
type input "1"
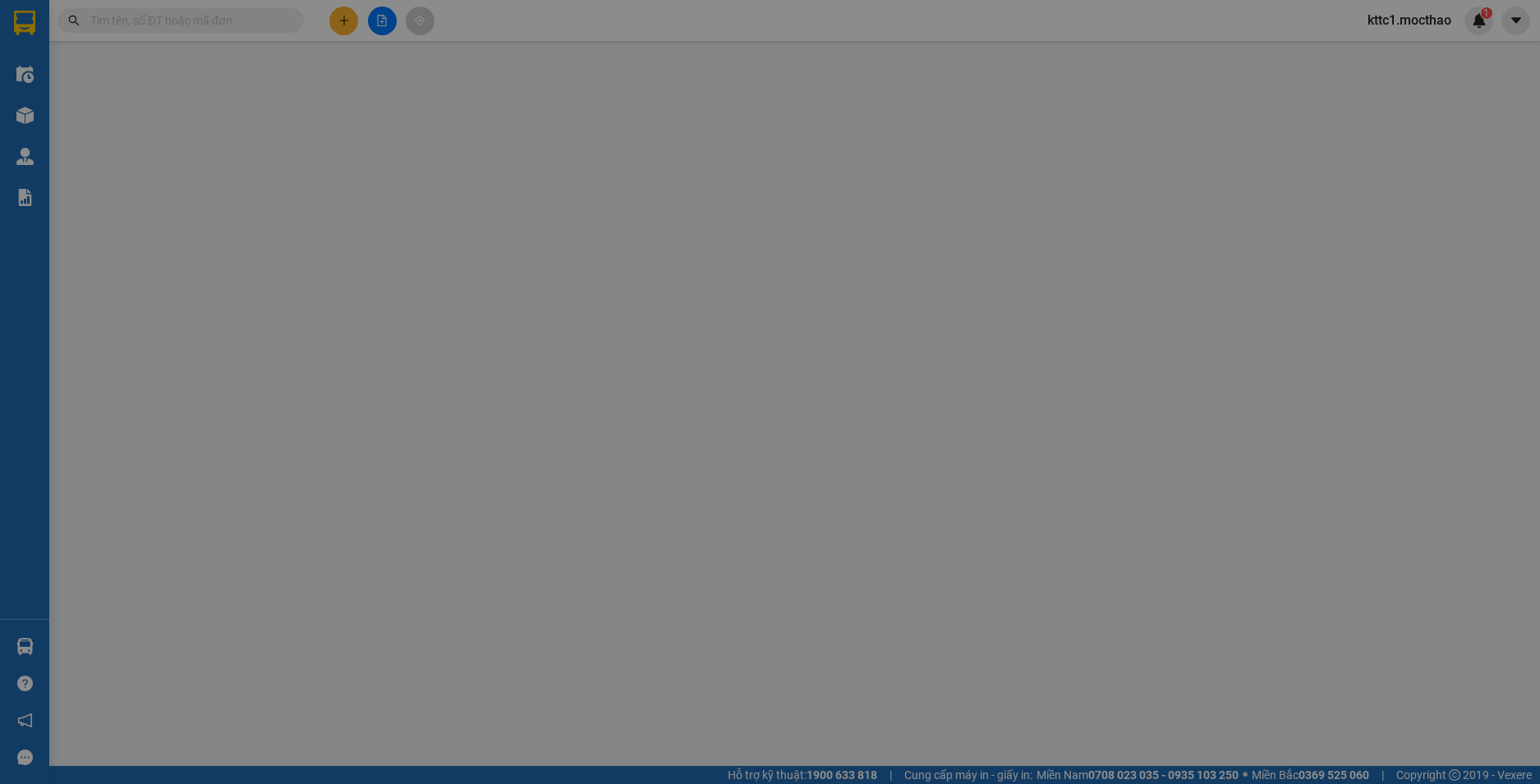
type input "0"
type input "30.000"
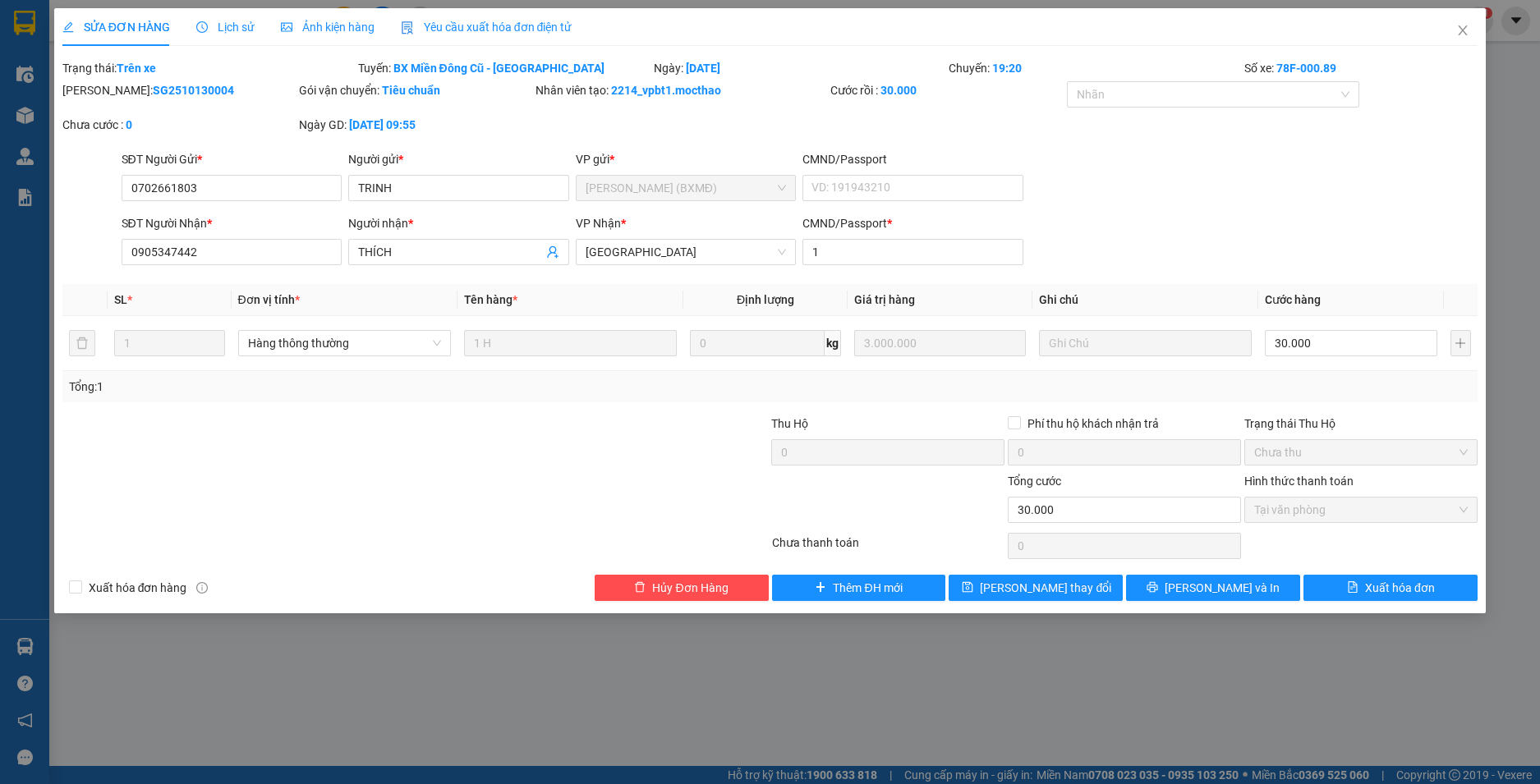
click at [534, 27] on span "Yêu cầu xuất hóa đơn điện tử" at bounding box center [487, 27] width 172 height 13
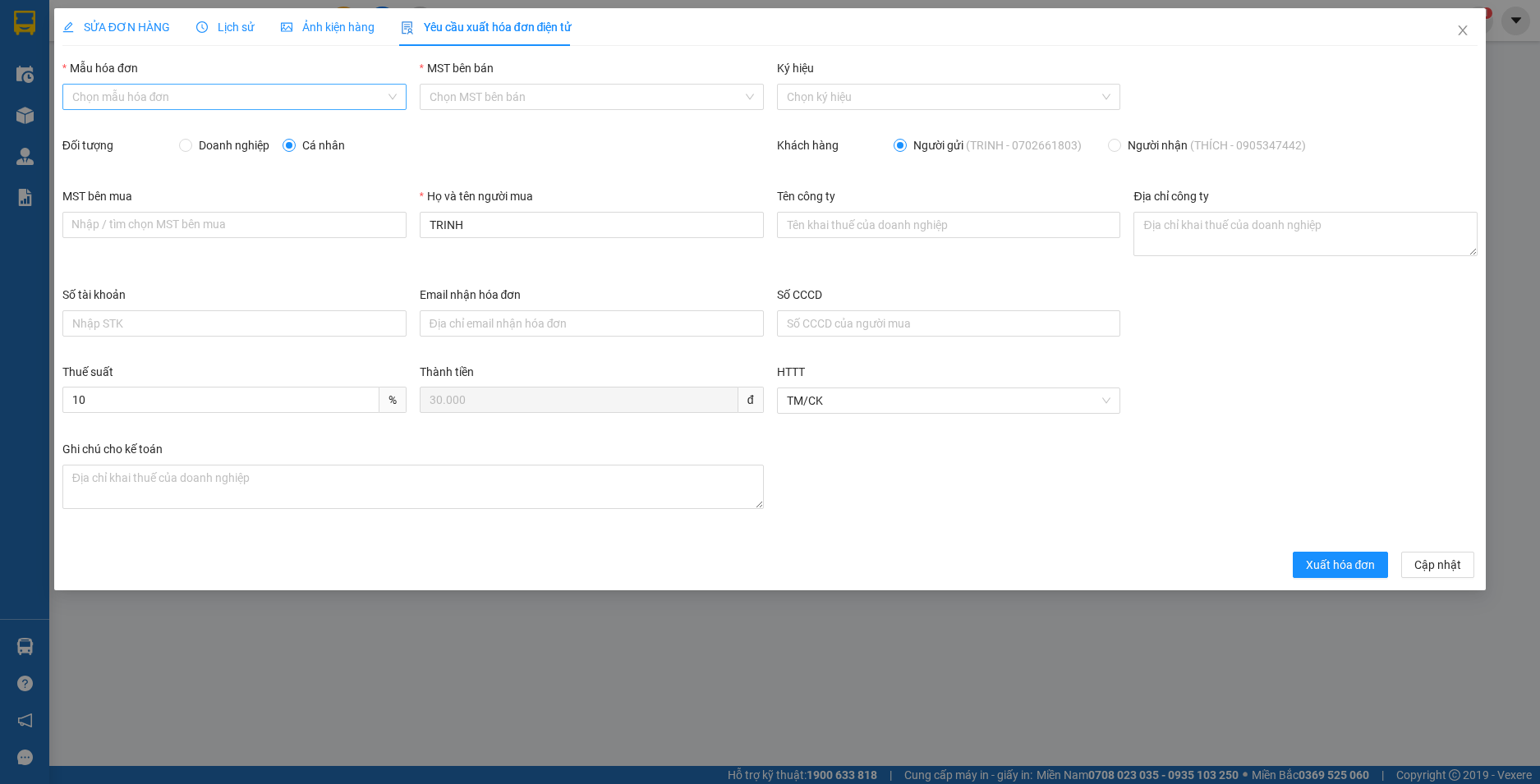
click at [277, 101] on input "Mẫu hóa đơn" at bounding box center [228, 97] width 313 height 24
click at [246, 127] on div "HĐH" at bounding box center [234, 129] width 324 height 18
type input "8"
drag, startPoint x: 507, startPoint y: 225, endPoint x: 367, endPoint y: 234, distance: 140.3
click at [367, 234] on div "MST bên mua Nhập / tìm chọn MST bên mua Họ và tên người mua TRINH Tên công ty Đ…" at bounding box center [770, 237] width 1429 height 99
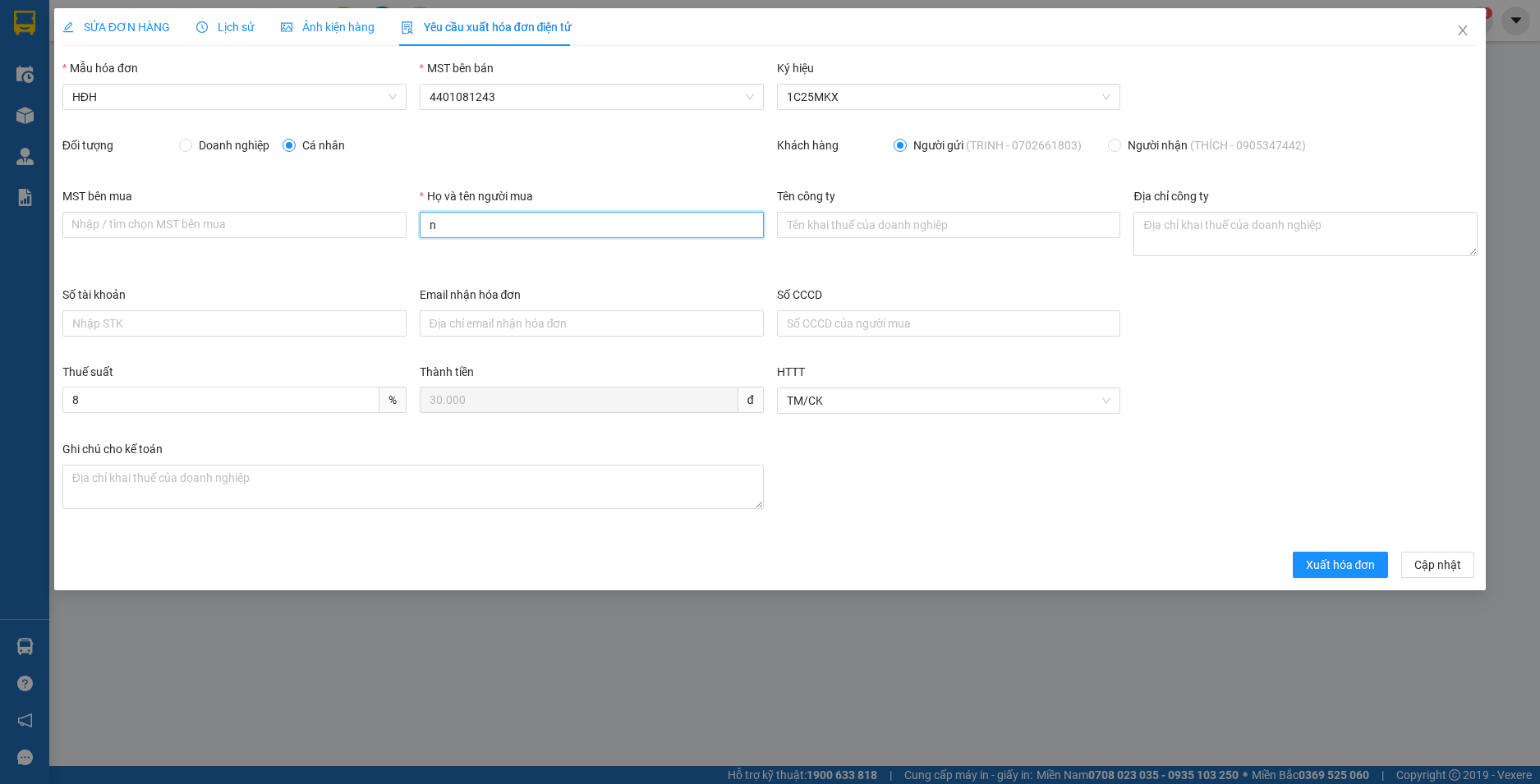
type input "Người mua không lấy hoá đơn"
click at [1350, 572] on span "Xuất hóa đơn" at bounding box center [1340, 565] width 69 height 18
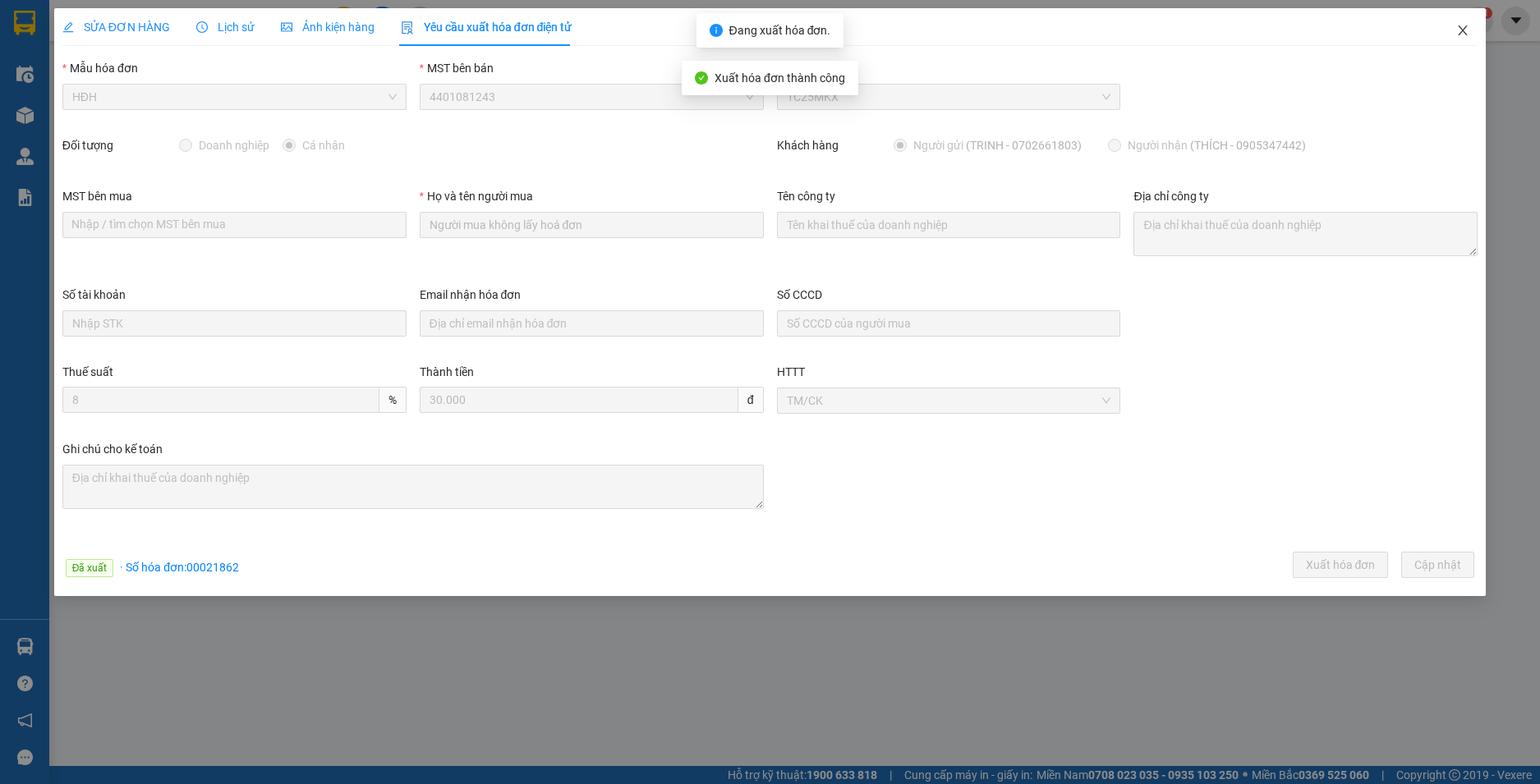
click at [1466, 25] on icon "close" at bounding box center [1463, 29] width 13 height 13
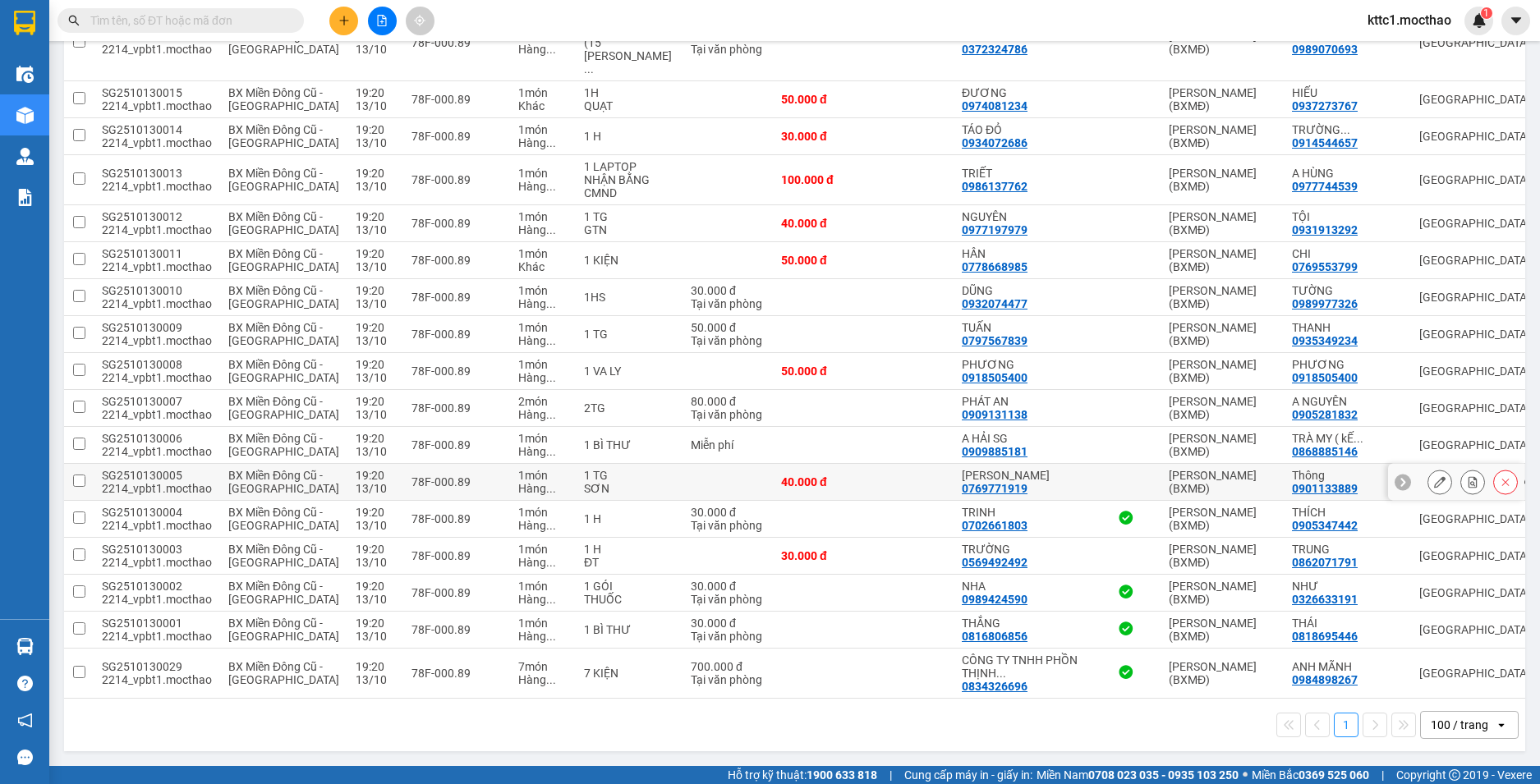
scroll to position [2296, 0]
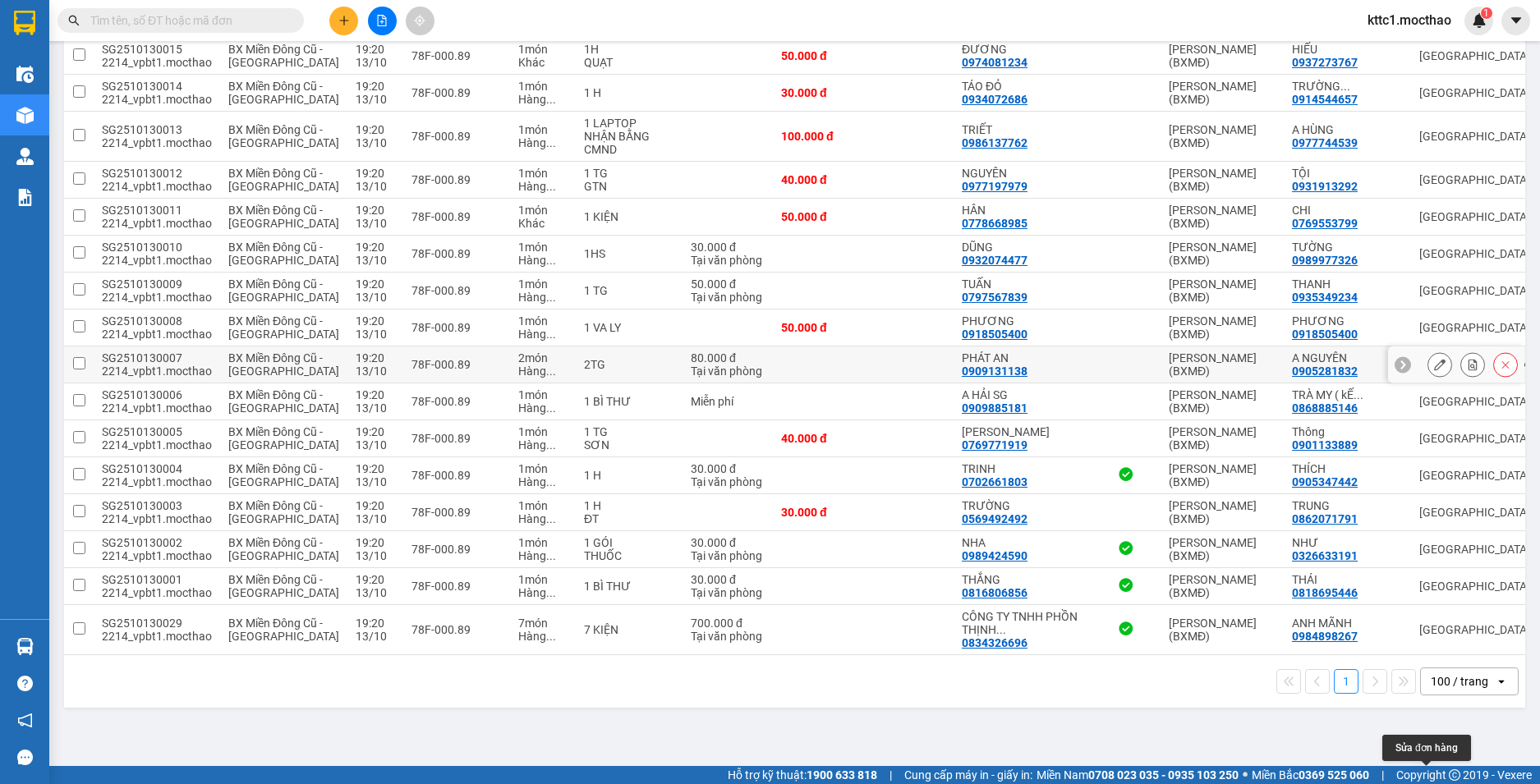
click at [1431, 350] on button at bounding box center [1440, 364] width 23 height 29
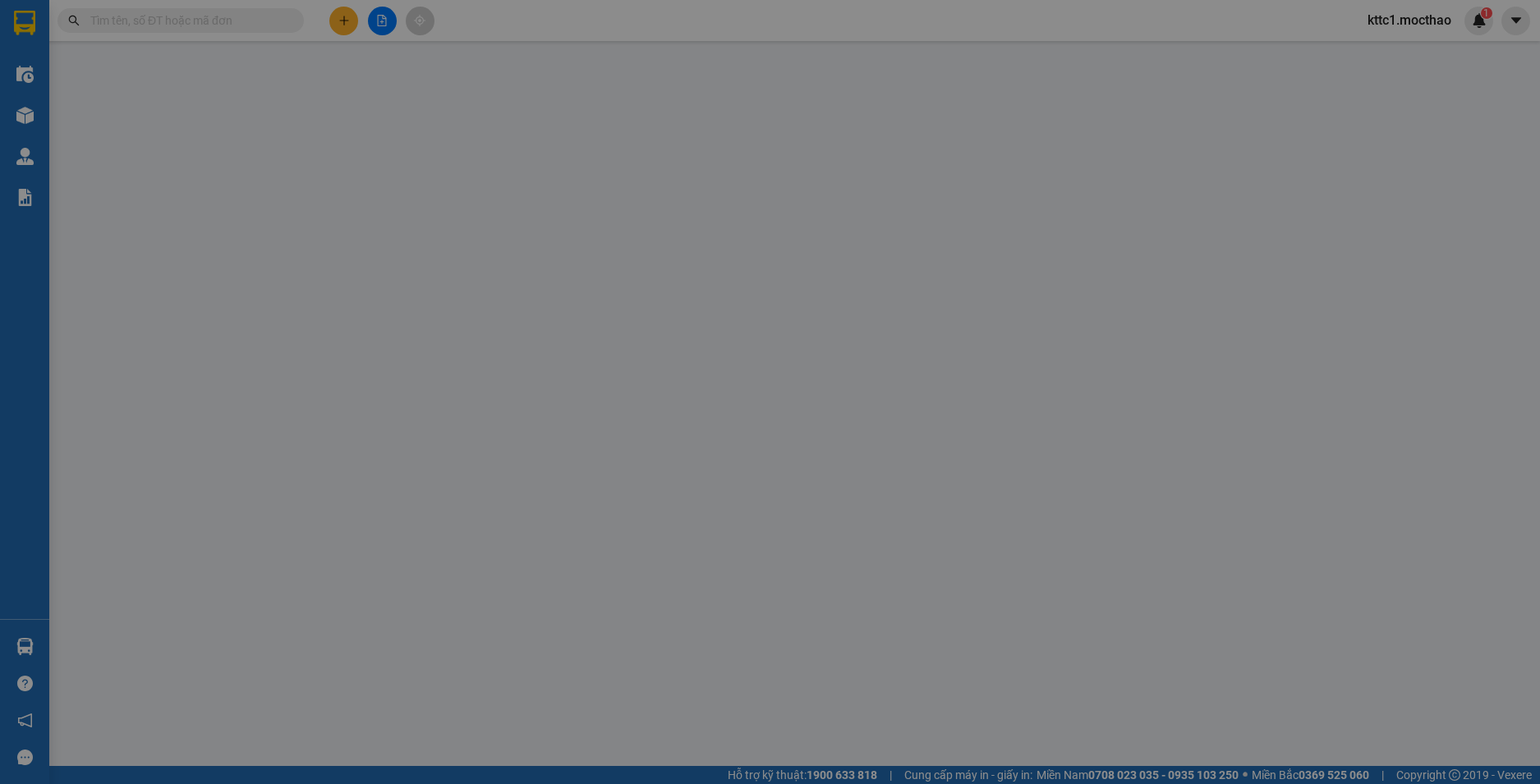
type input "0909131138"
type input "PHÁT AN"
type input "0905281832"
type input "A NGUYÊN"
type input "1"
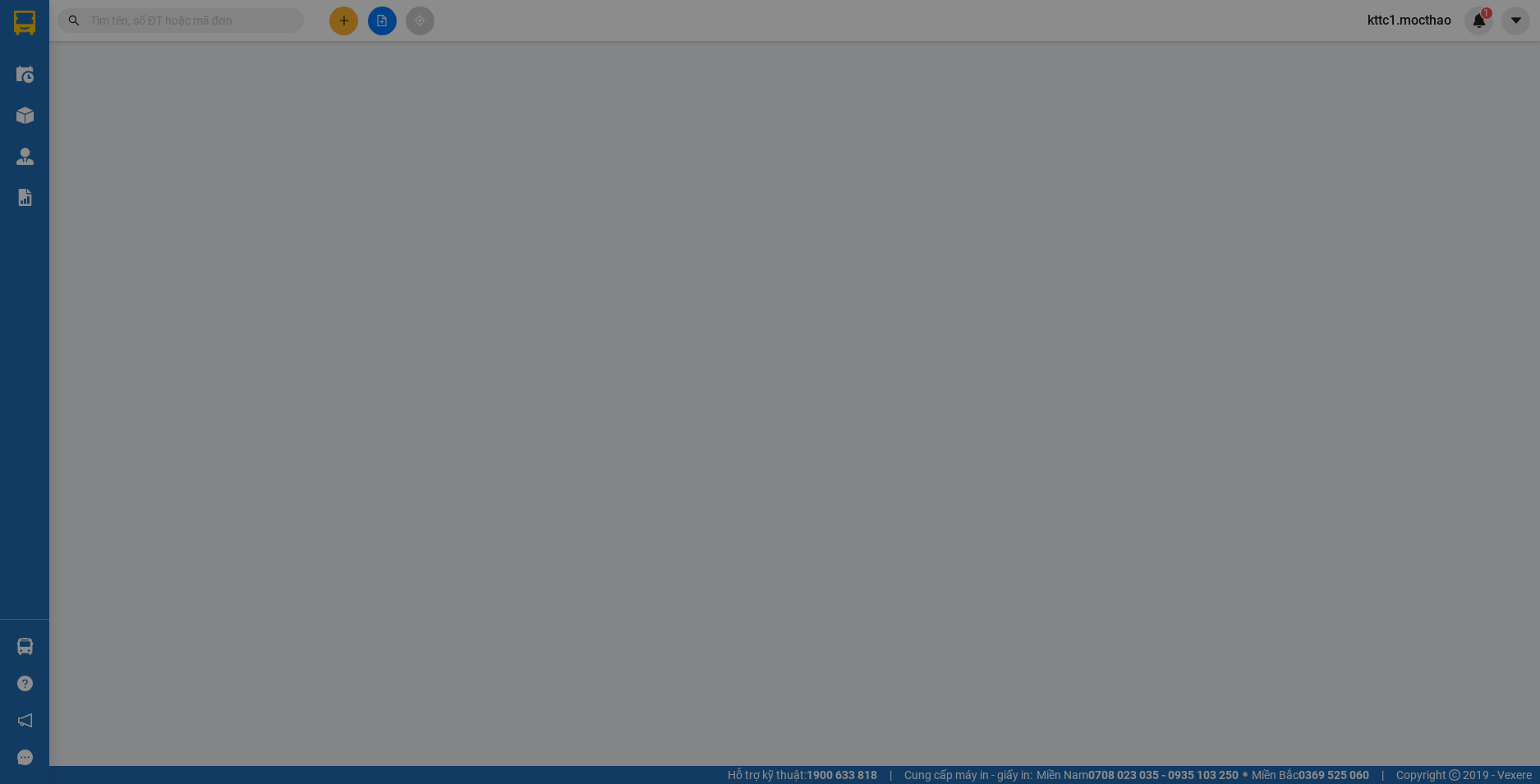
type input "0"
type input "80.000"
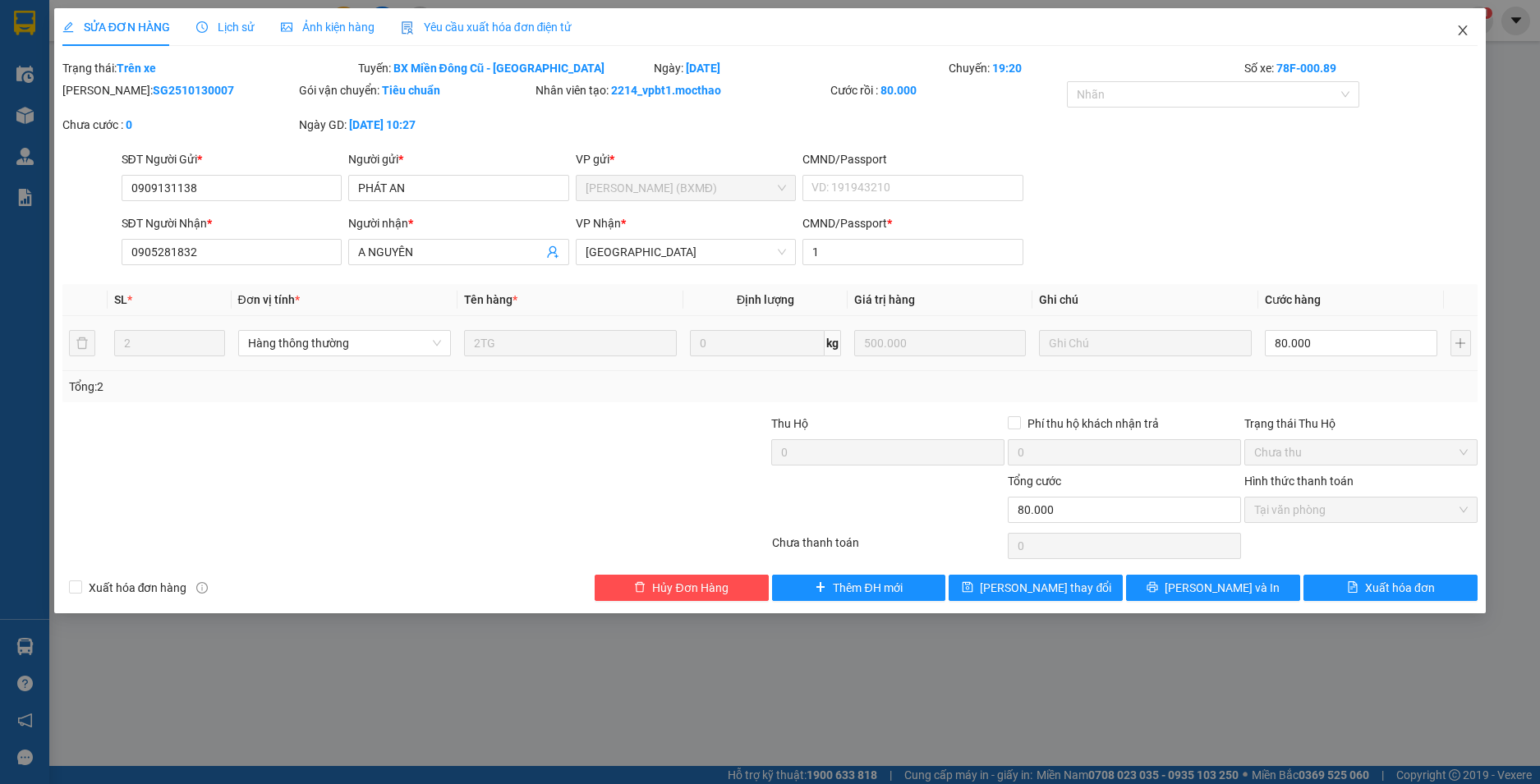
click at [1465, 26] on icon "close" at bounding box center [1463, 29] width 13 height 13
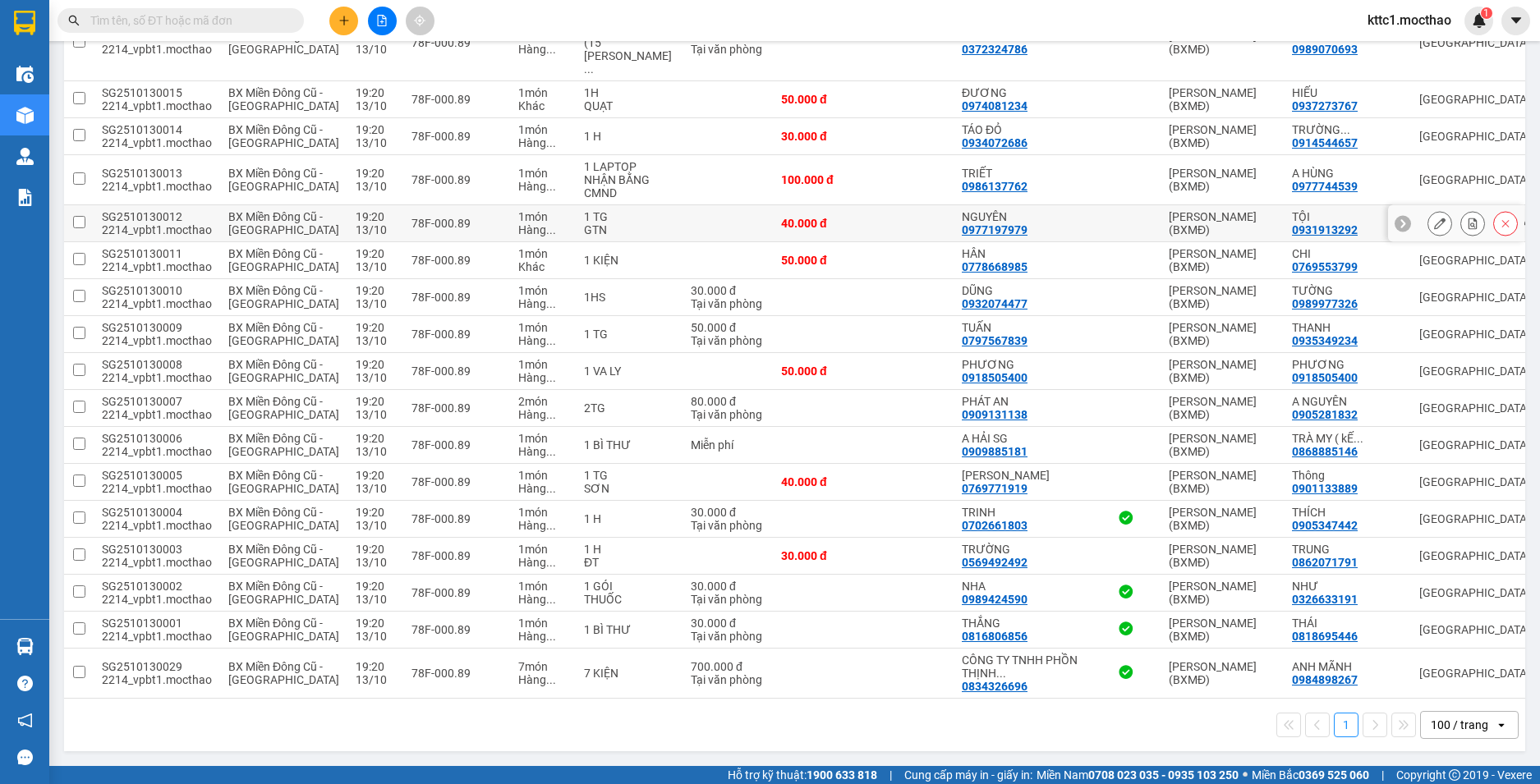
scroll to position [2296, 0]
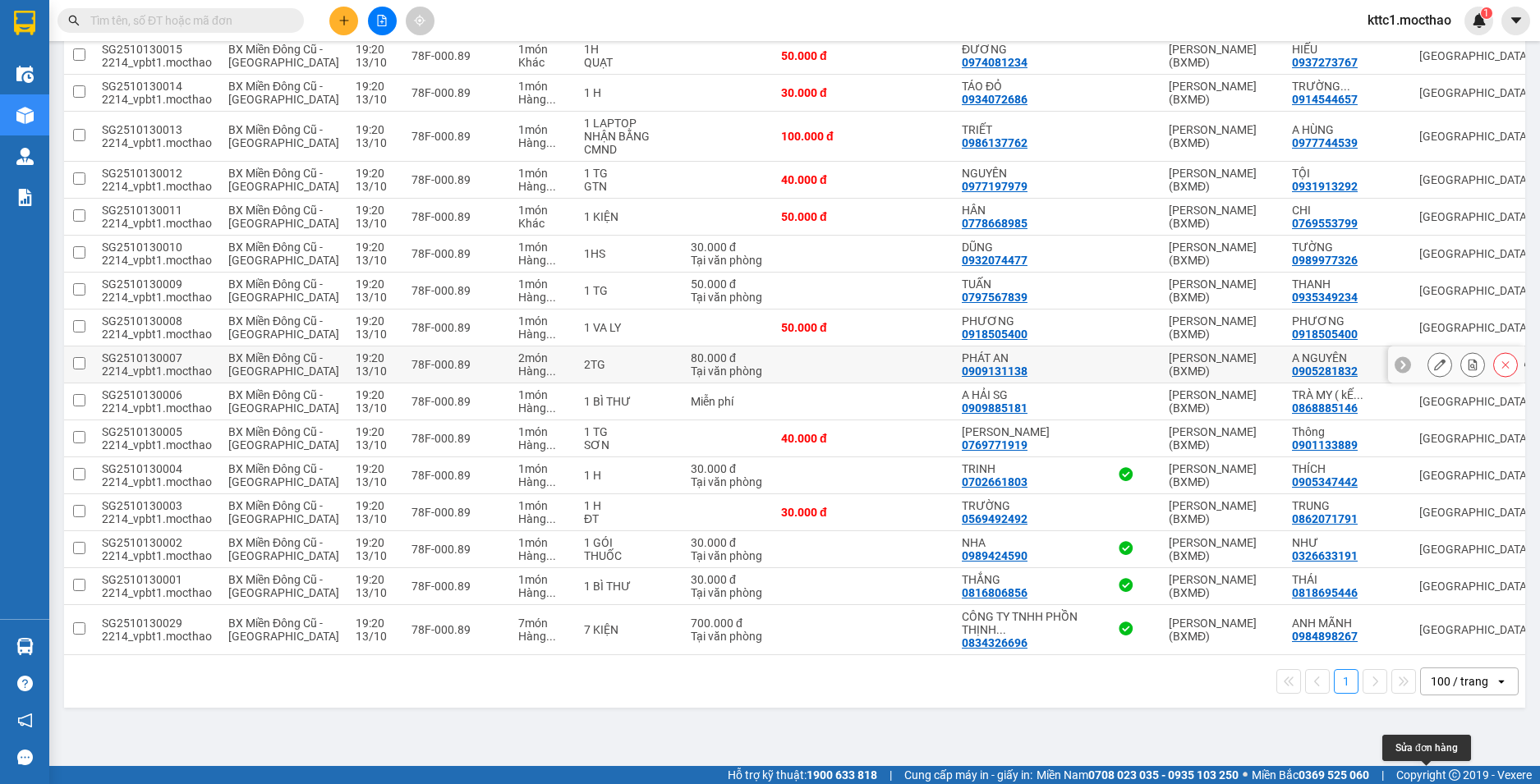
click at [1429, 350] on button at bounding box center [1440, 364] width 23 height 29
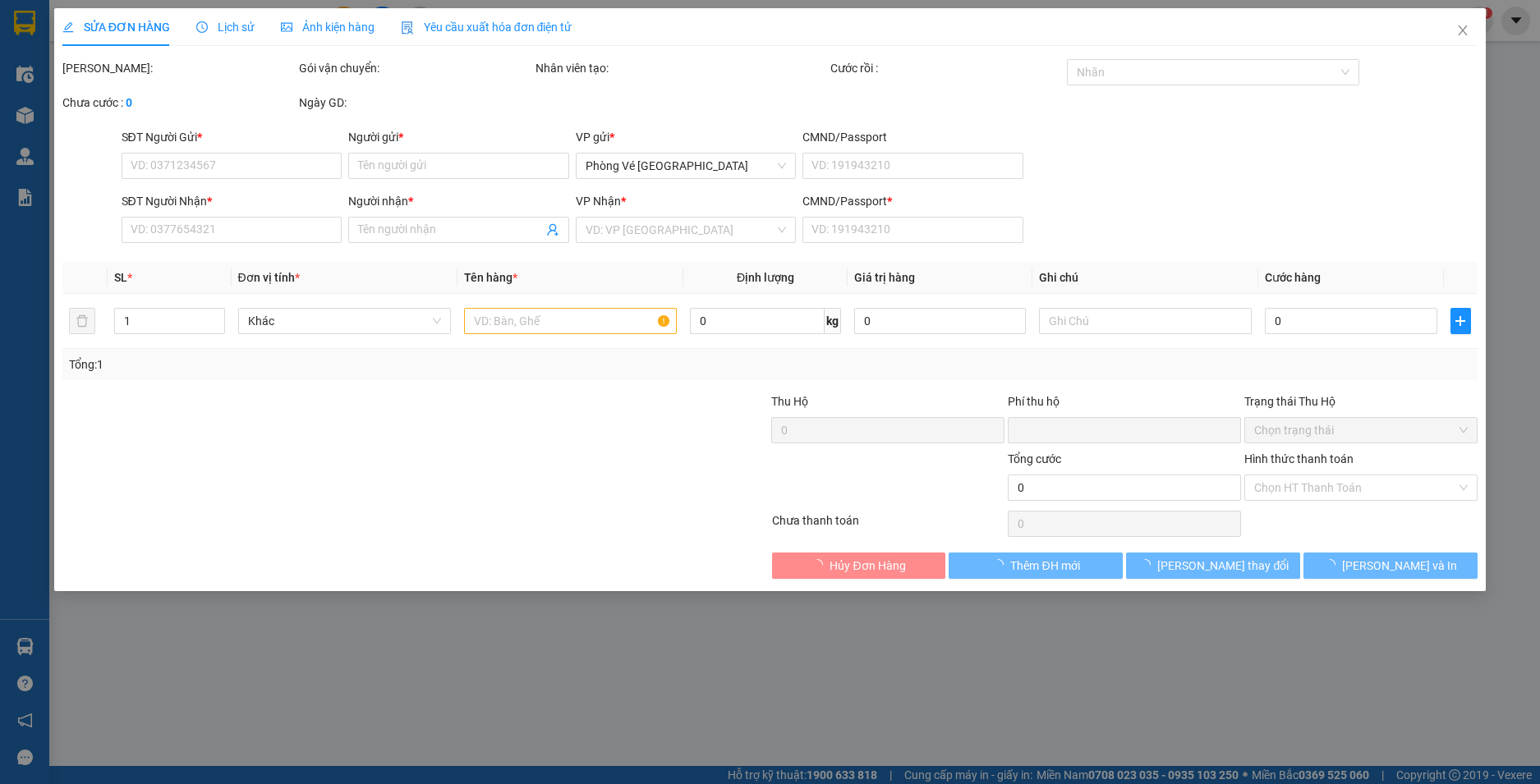
click at [484, 16] on div "Yêu cầu xuất hóa đơn điện tử" at bounding box center [487, 27] width 172 height 38
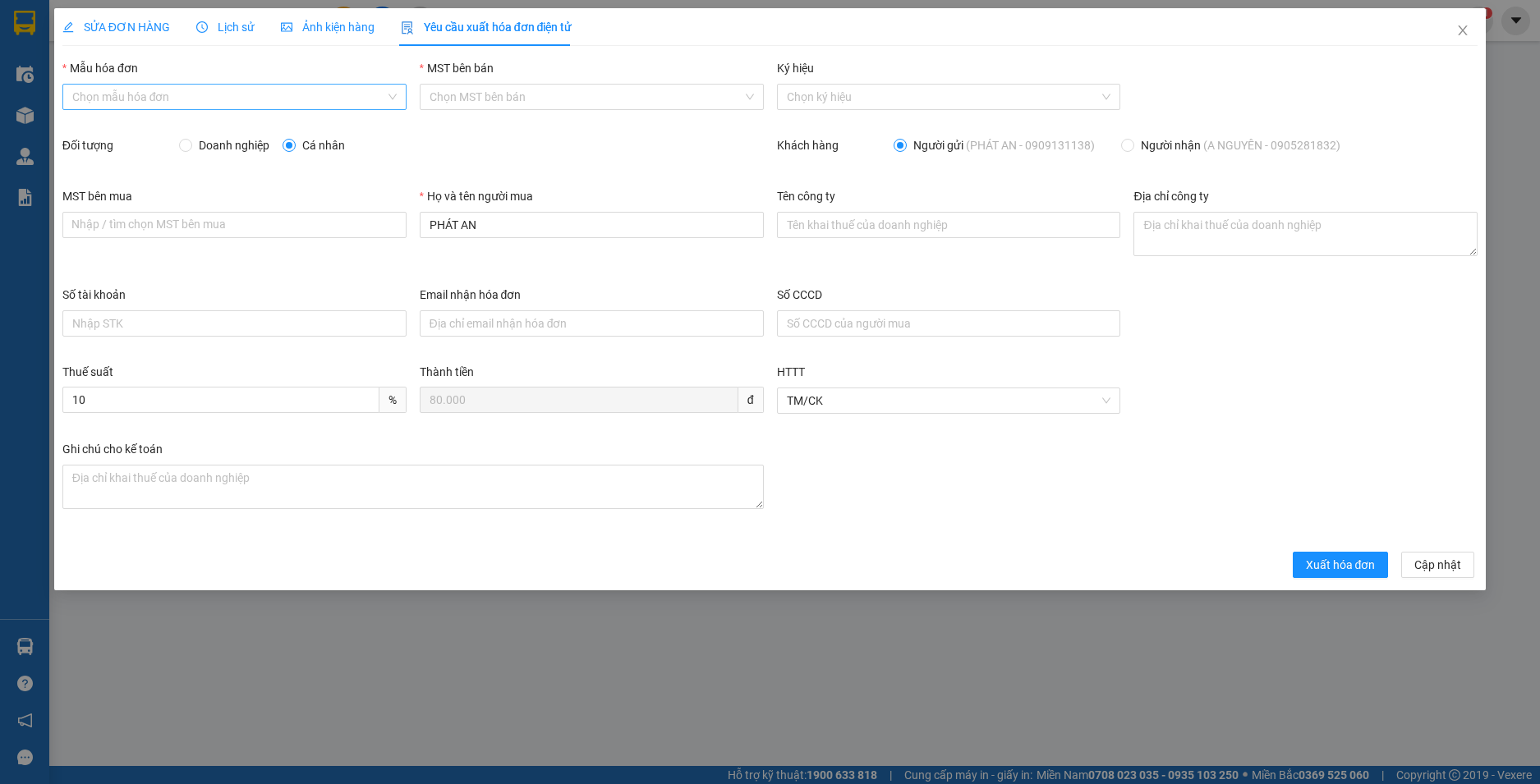
click at [200, 108] on input "Mẫu hóa đơn" at bounding box center [228, 97] width 313 height 24
click at [159, 133] on div "HĐH" at bounding box center [234, 129] width 324 height 18
type input "8"
click at [461, 226] on input "PHÁT AN" at bounding box center [592, 225] width 344 height 26
drag, startPoint x: 517, startPoint y: 227, endPoint x: 341, endPoint y: 239, distance: 176.4
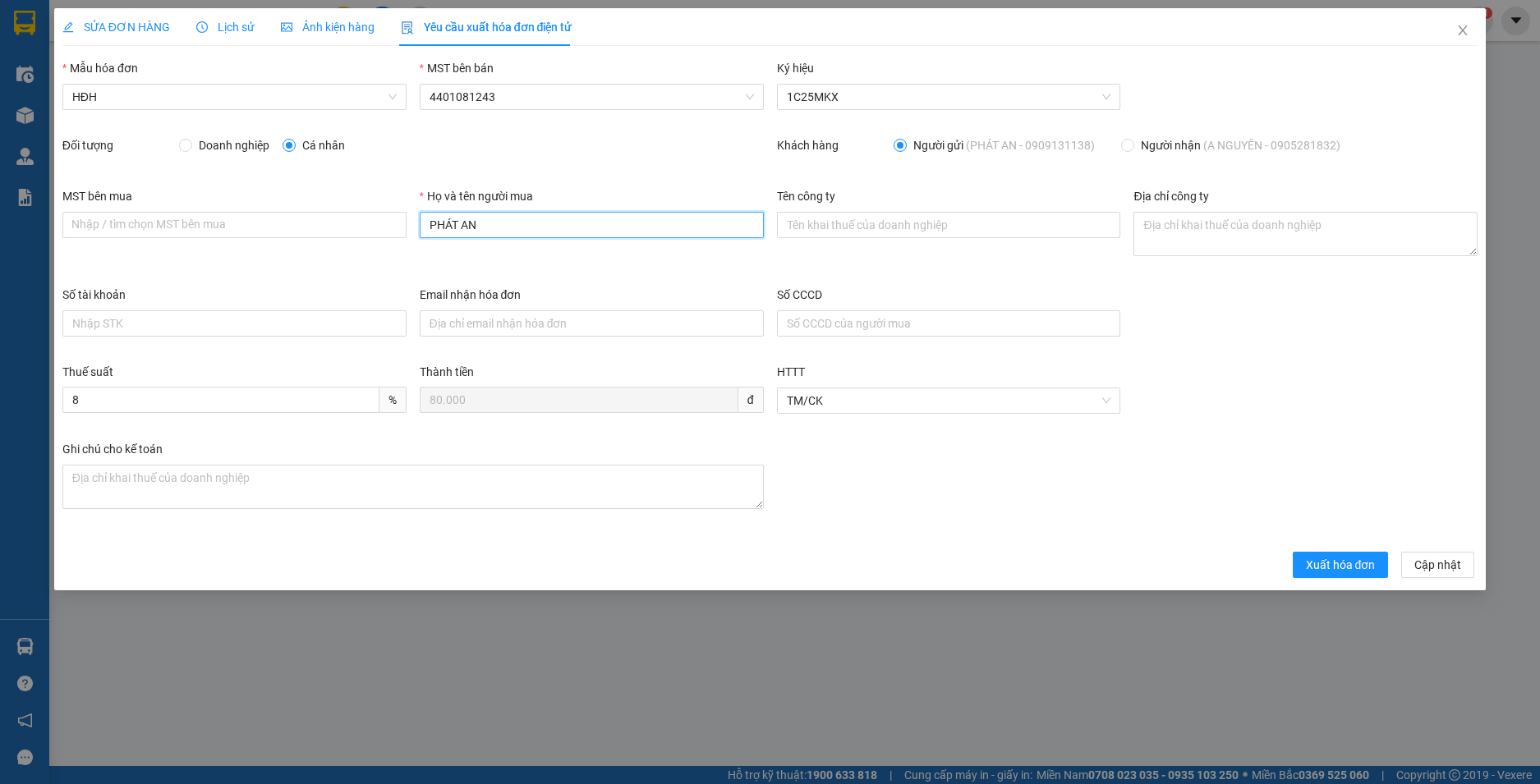
click at [341, 239] on div "MST bên mua Nhập / tìm chọn MST bên mua Họ và tên người mua PHÁT AN Tên công ty…" at bounding box center [770, 237] width 1429 height 99
type input "Người mua không lấy hoá đơn"
click at [1347, 565] on span "Xuất hóa đơn" at bounding box center [1340, 565] width 69 height 18
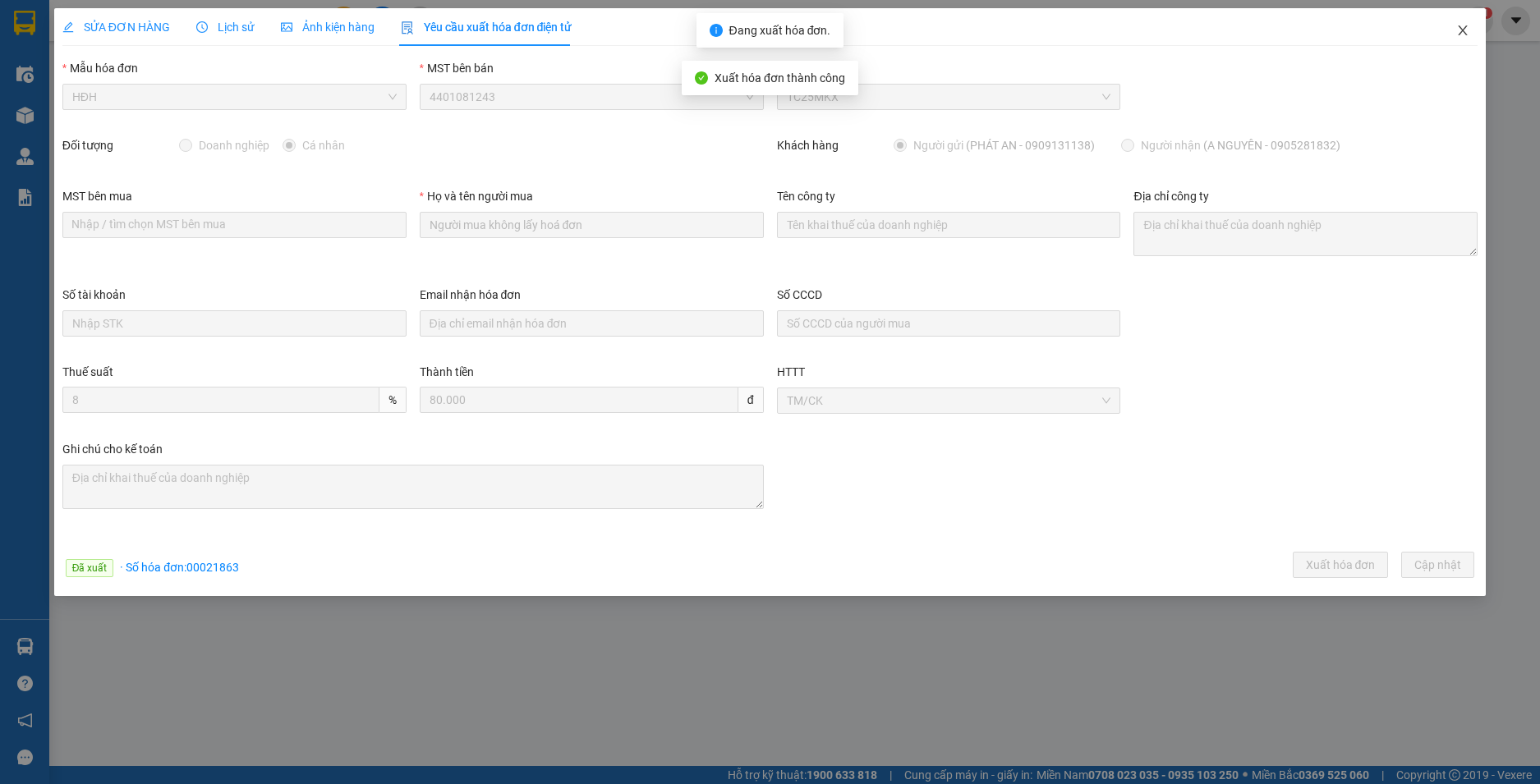
click at [1464, 31] on icon "close" at bounding box center [1464, 29] width 9 height 10
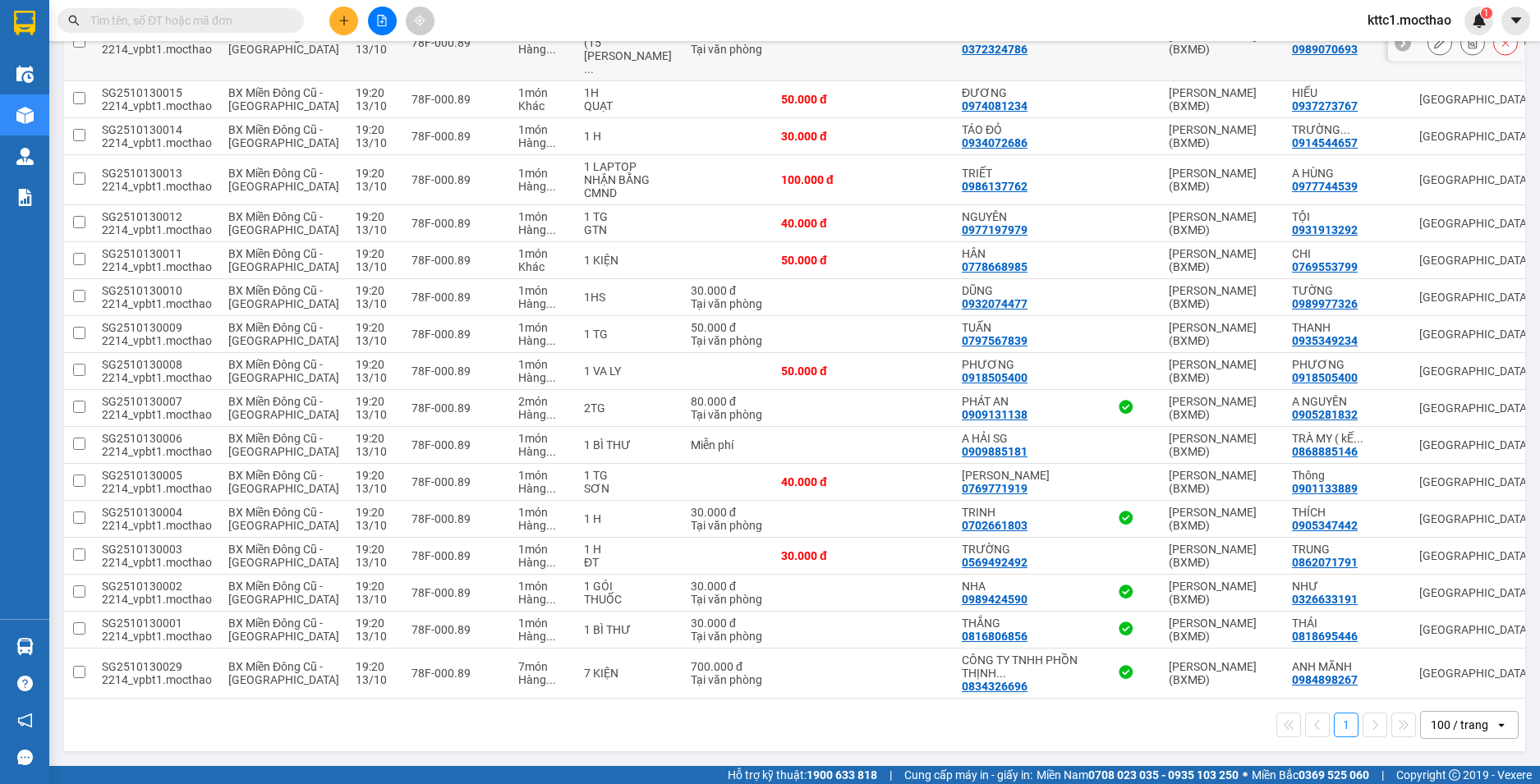
scroll to position [2050, 0]
click at [1434, 340] on icon at bounding box center [1439, 334] width 11 height 11
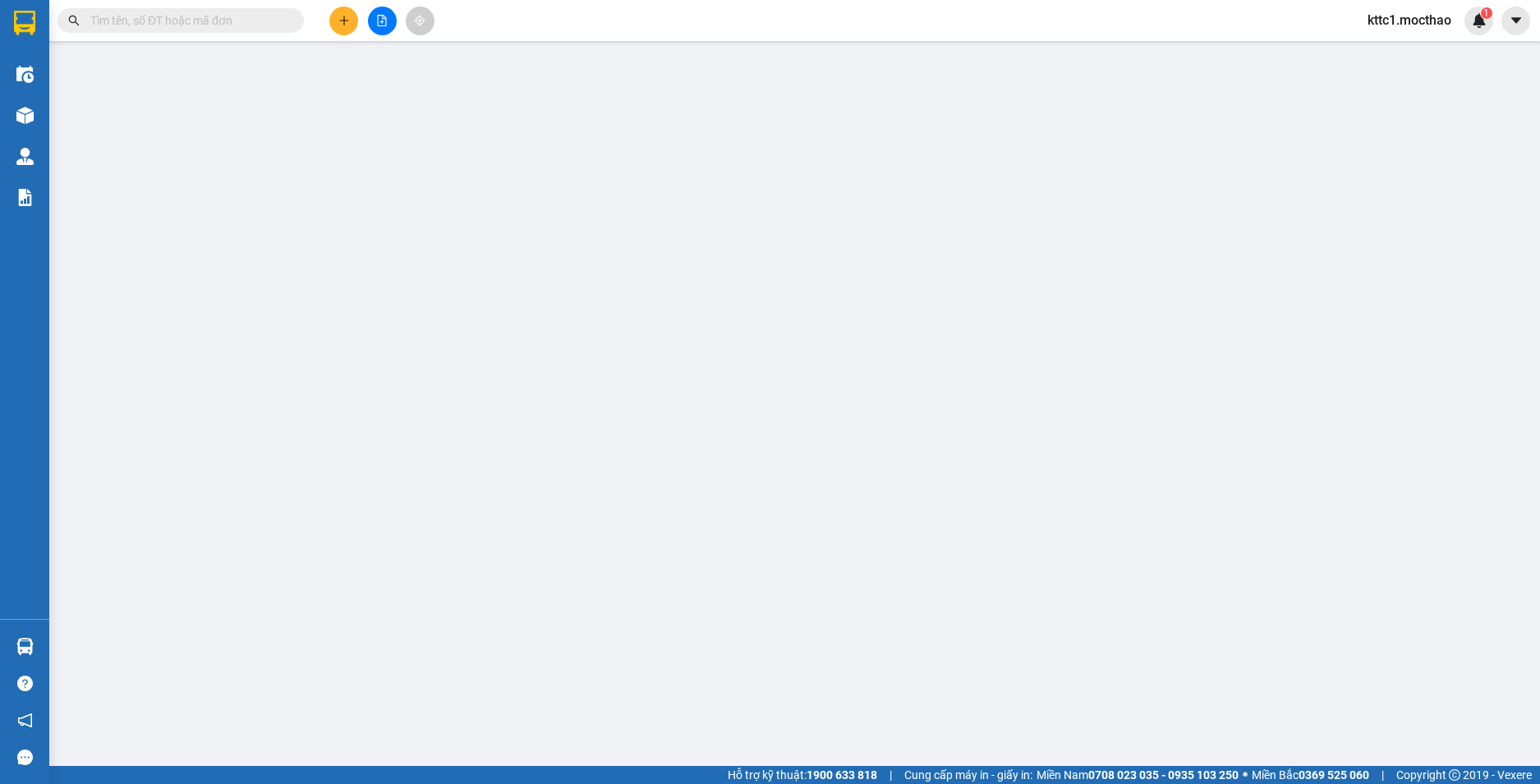
type input "0797567839"
type input "TUẤN"
type input "0935349234"
type input "THANH"
type input "1"
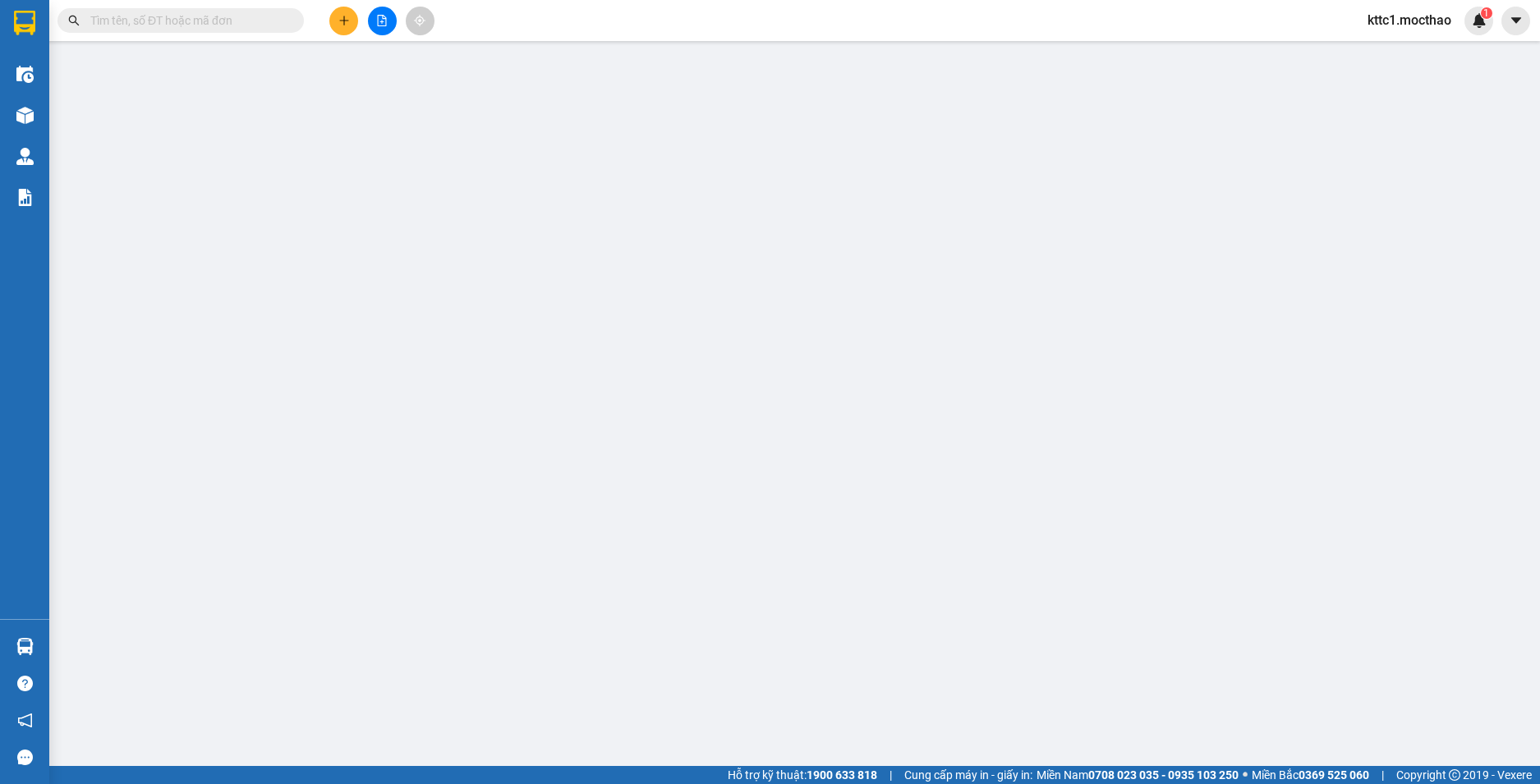
type input "0"
type input "50.000"
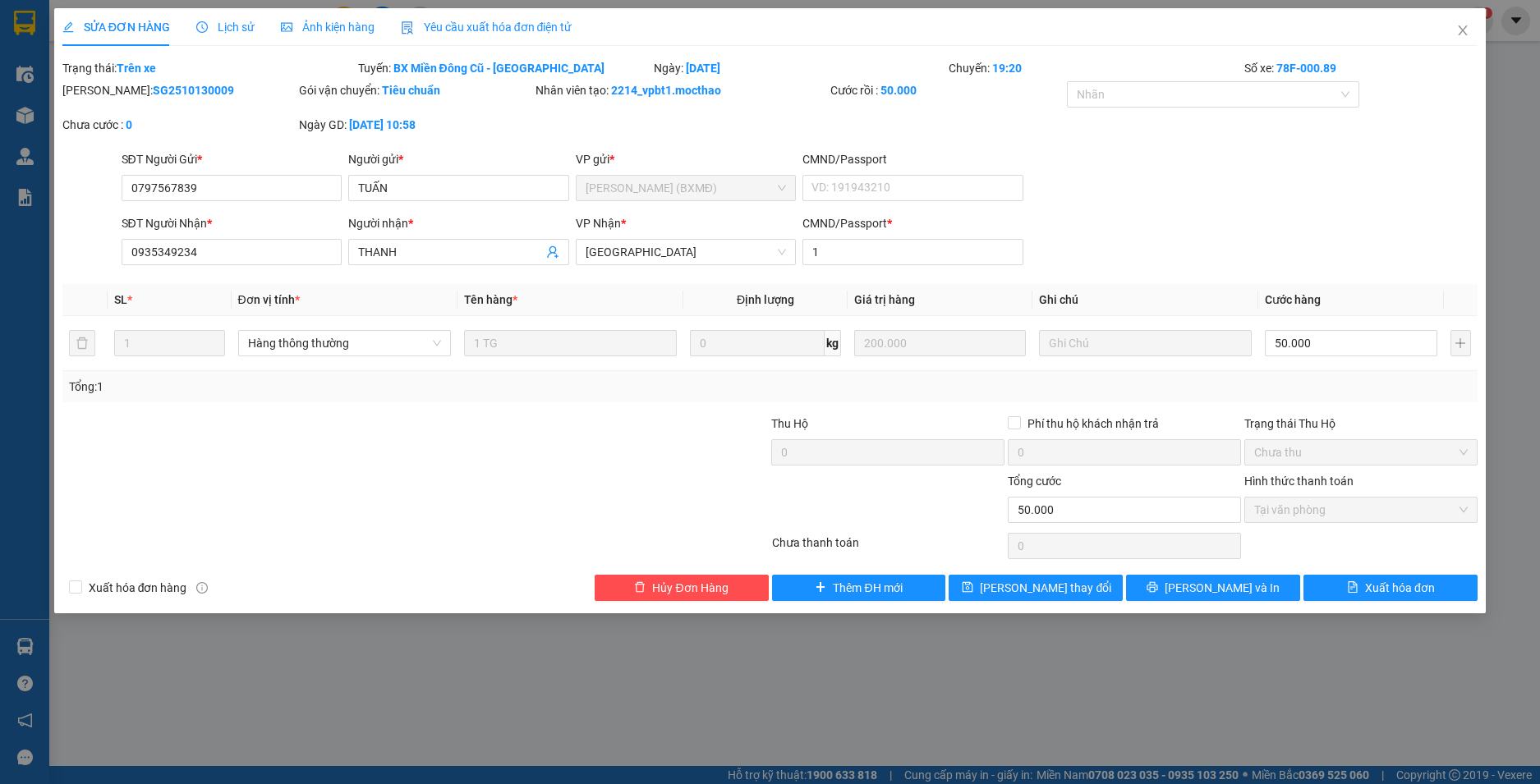
click at [495, 23] on span "Yêu cầu xuất hóa đơn điện tử" at bounding box center [487, 27] width 172 height 13
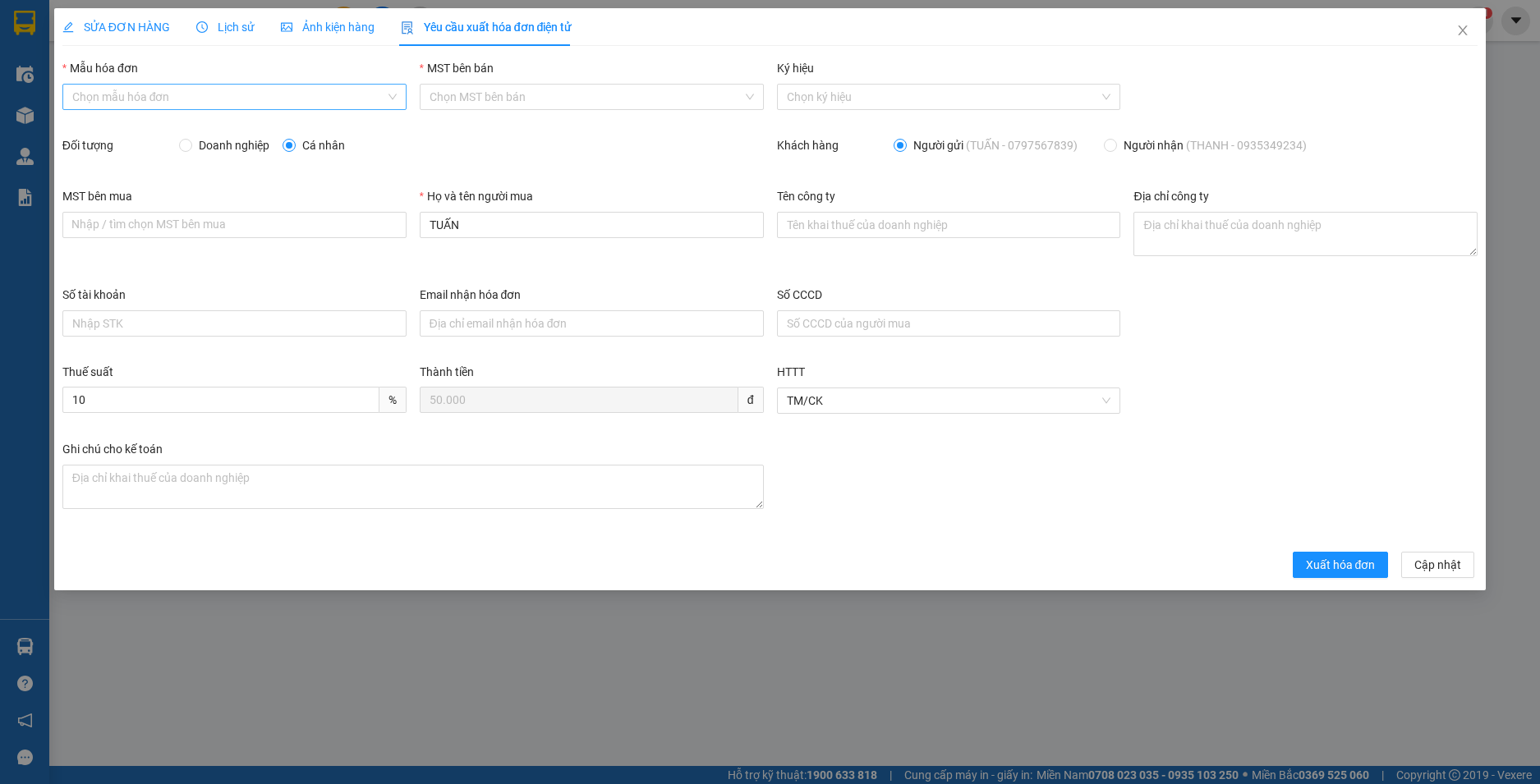
click at [121, 94] on input "Mẫu hóa đơn" at bounding box center [228, 97] width 313 height 24
click at [115, 121] on div "HĐH" at bounding box center [234, 129] width 324 height 18
type input "8"
drag, startPoint x: 400, startPoint y: 227, endPoint x: 385, endPoint y: 227, distance: 15.0
click at [385, 227] on div "MST bên mua Nhập / tìm chọn MST bên mua Họ và tên người mua TUẤN Tên công ty Đị…" at bounding box center [770, 237] width 1429 height 99
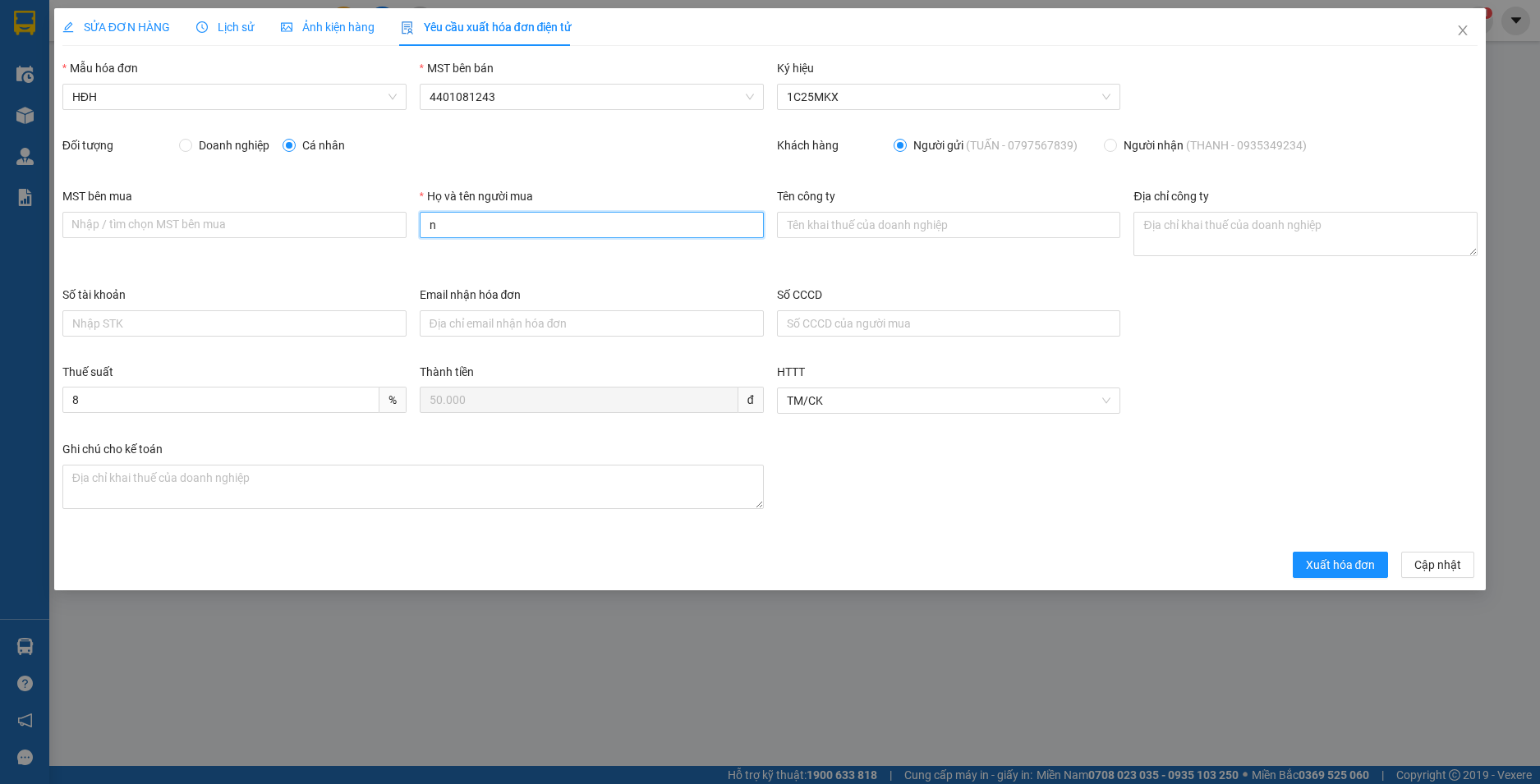
type input "Người mua không lấy hoá đơn"
click at [1351, 569] on span "Xuất hóa đơn" at bounding box center [1340, 565] width 69 height 18
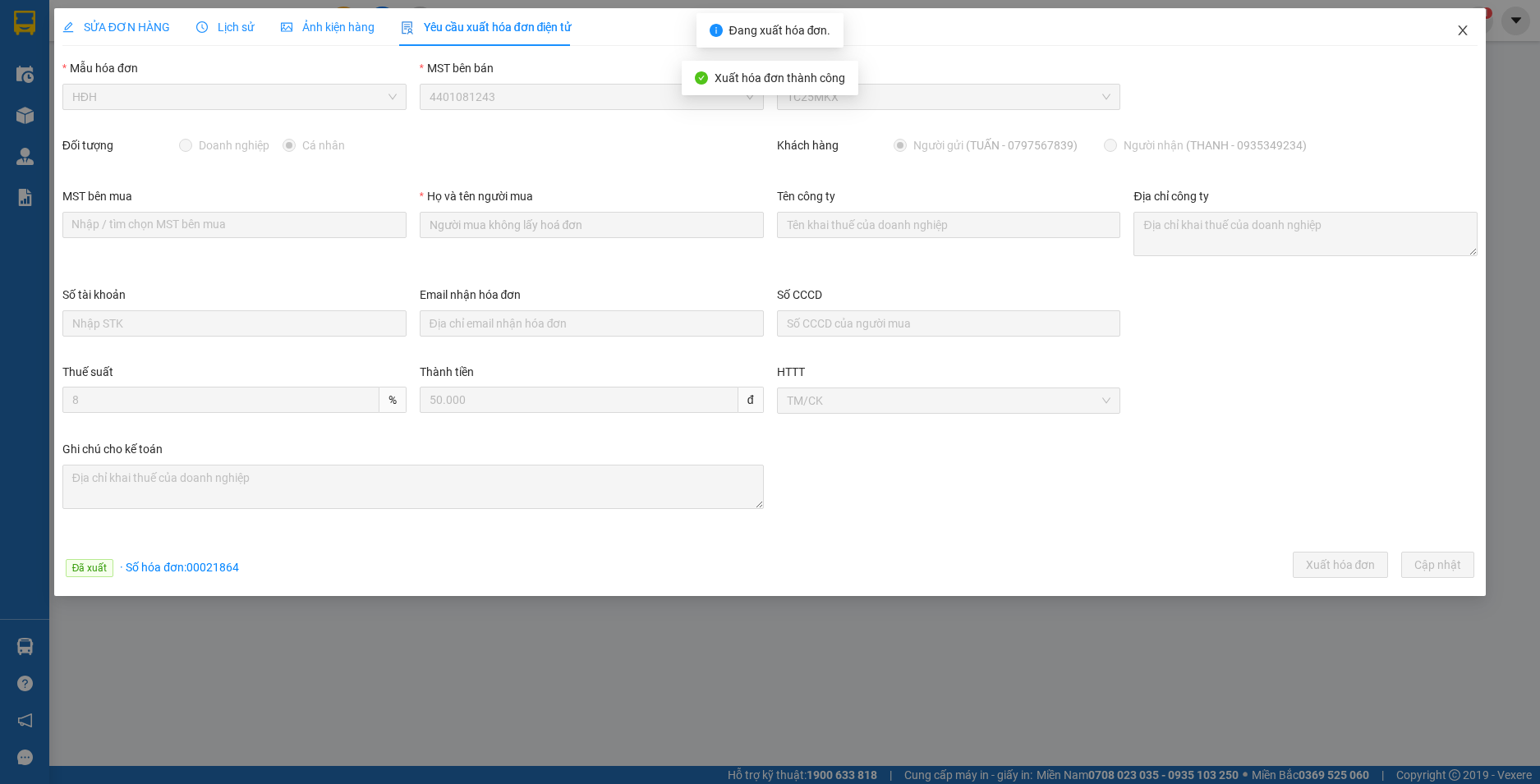
click at [1457, 28] on icon "close" at bounding box center [1463, 29] width 13 height 13
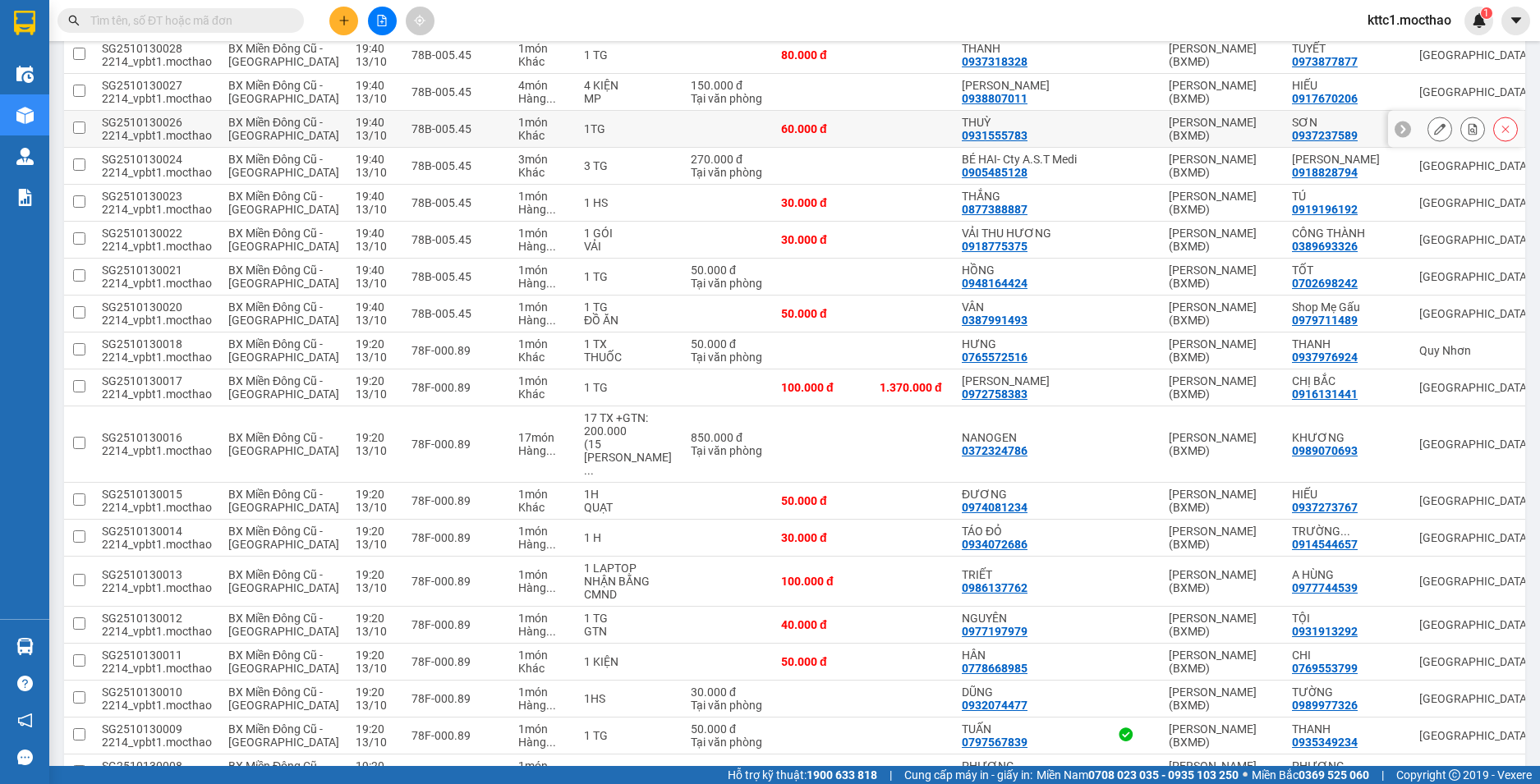
scroll to position [1889, 0]
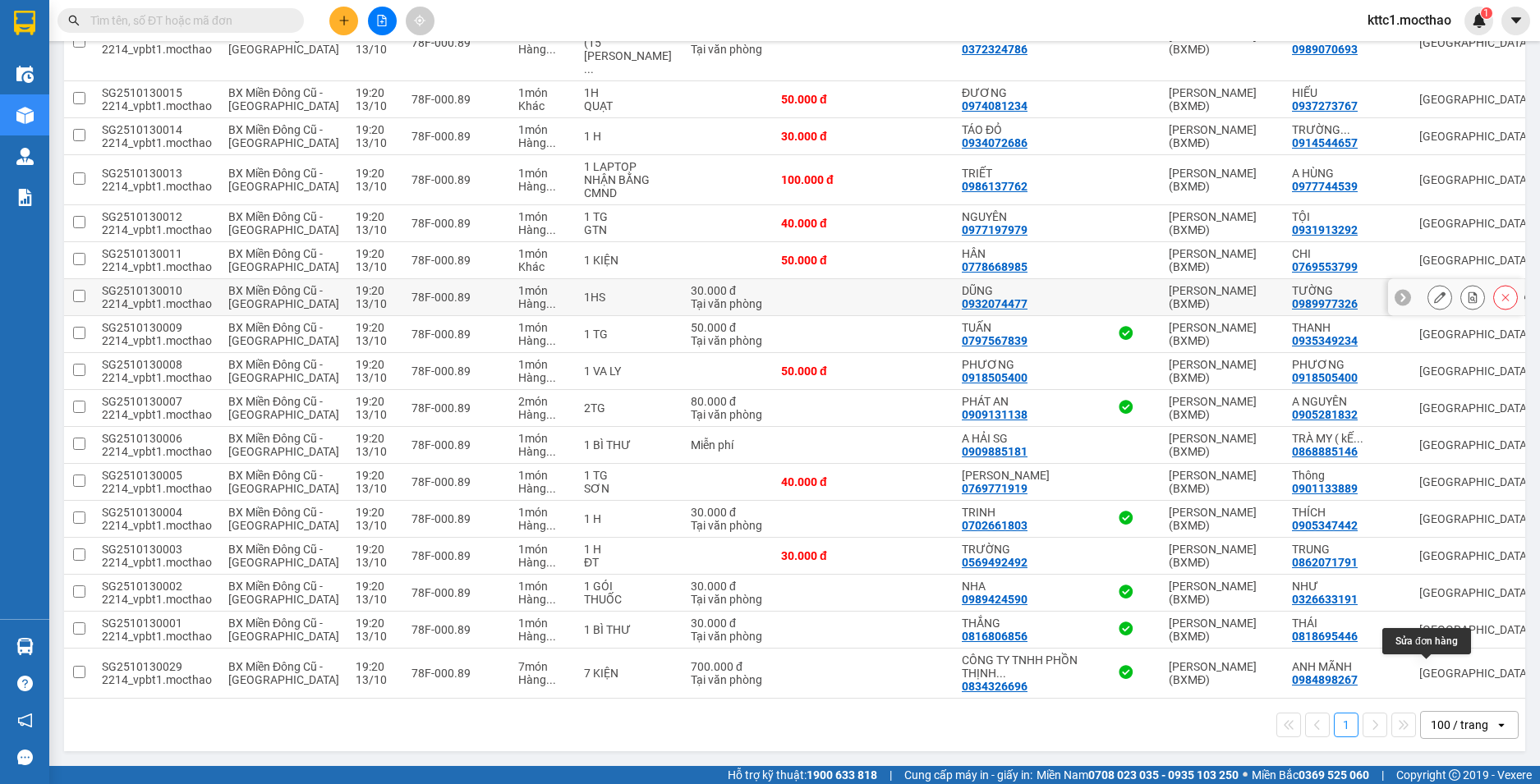
click at [1434, 303] on icon at bounding box center [1439, 297] width 11 height 11
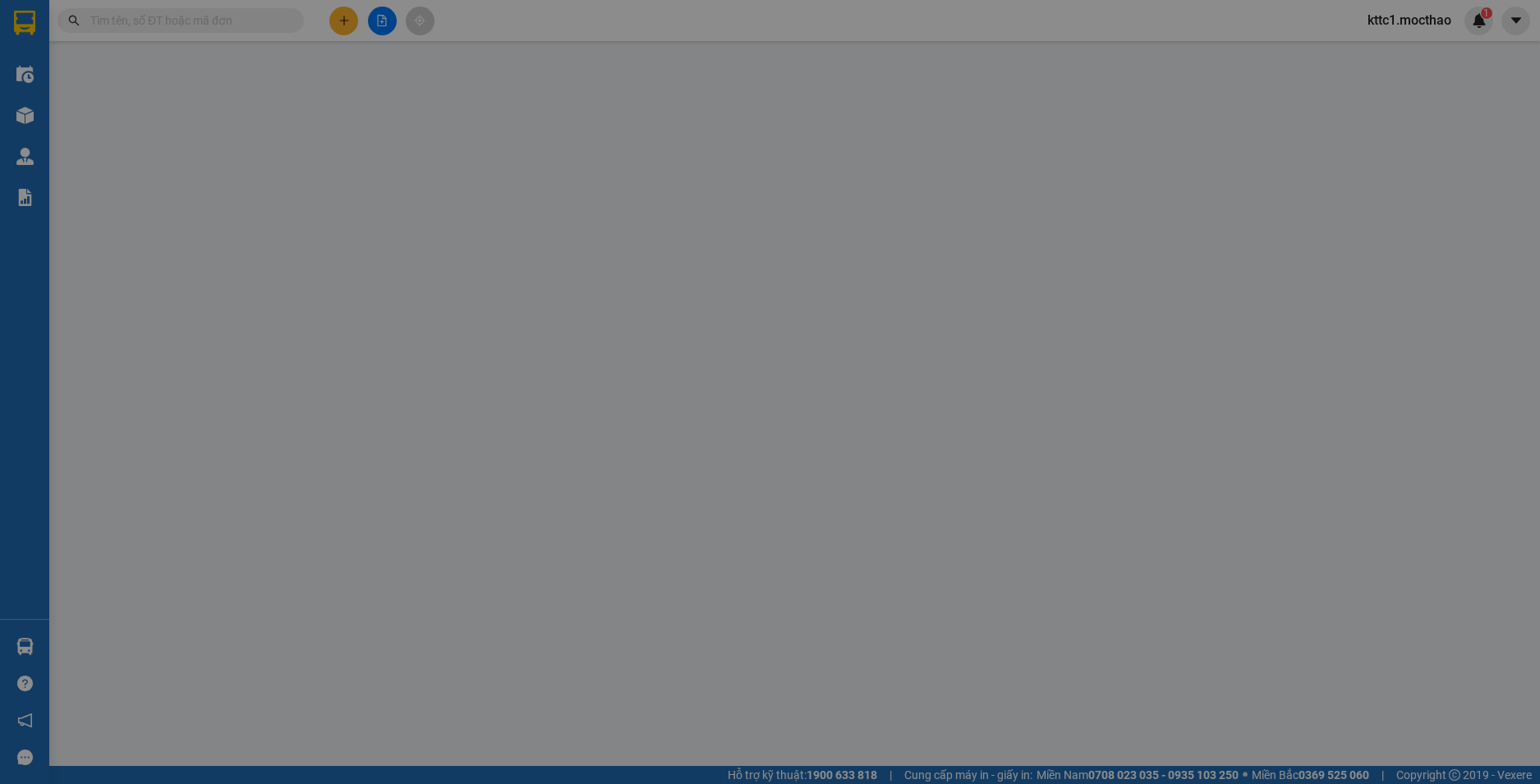
type input "0932074477"
type input "DŨNG"
type input "0989977326"
type input "TƯỜNG"
type input "1"
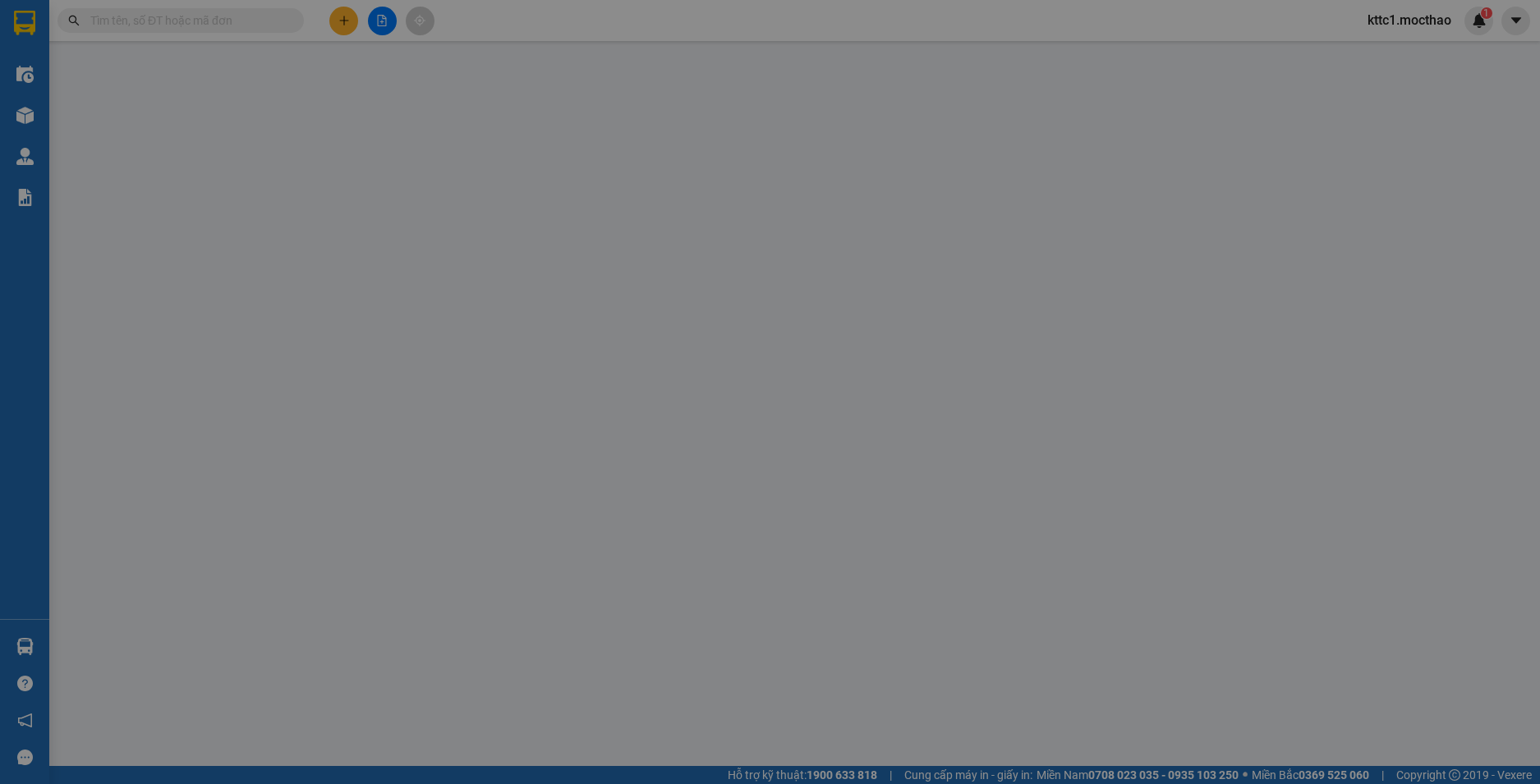
type input "0"
type input "30.000"
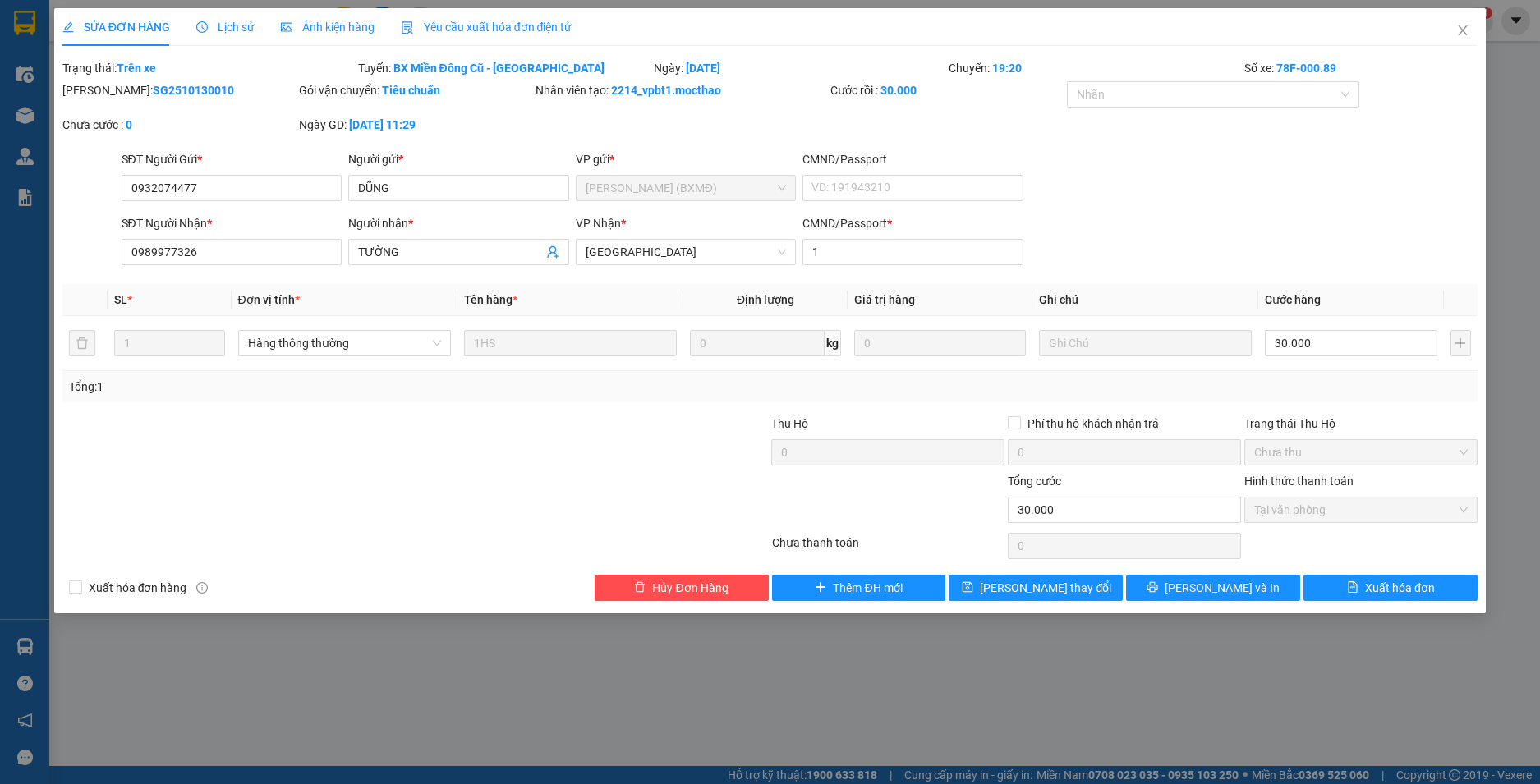
click at [494, 23] on span "Yêu cầu xuất hóa đơn điện tử" at bounding box center [487, 27] width 172 height 13
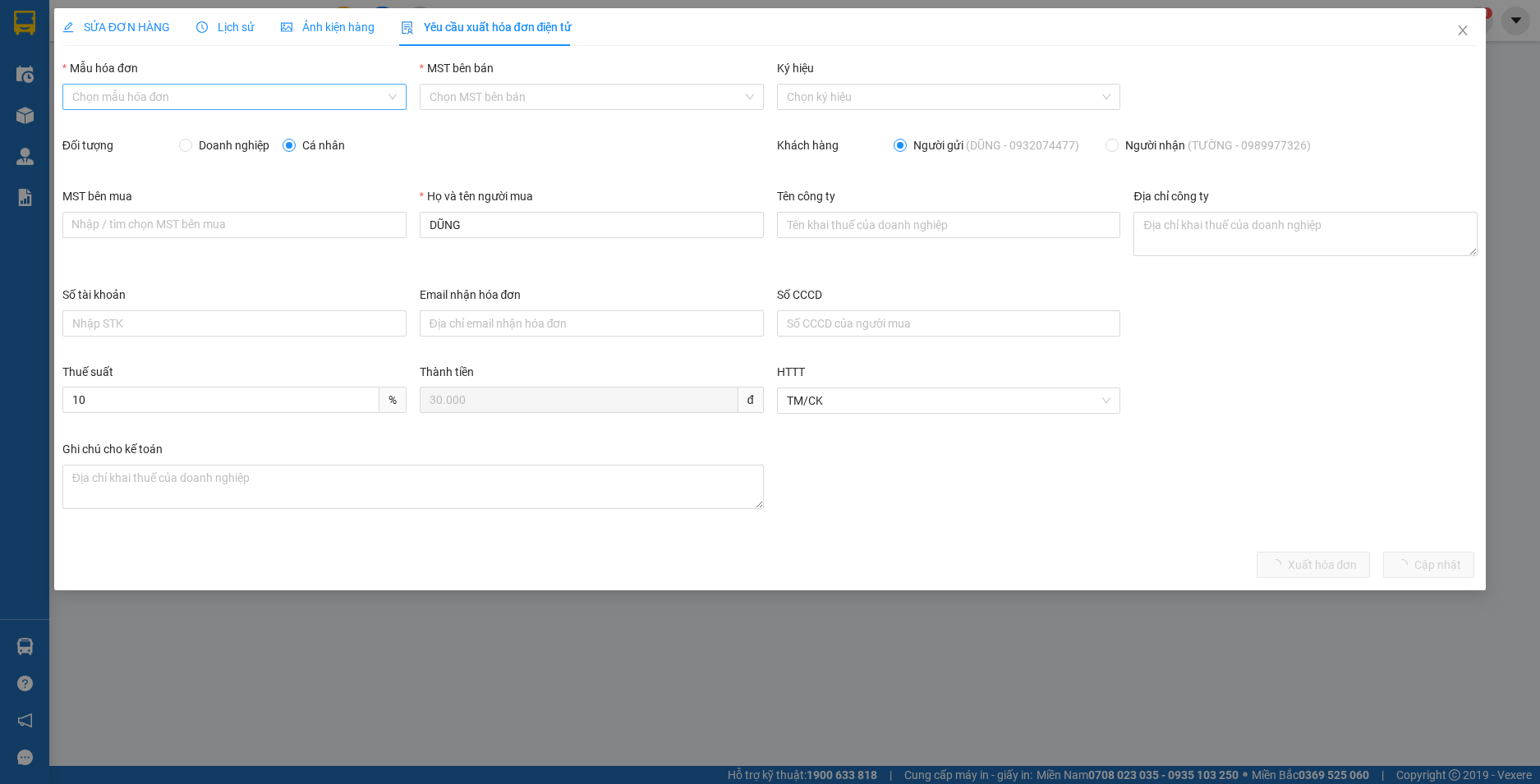
click at [227, 98] on input "Mẫu hóa đơn" at bounding box center [228, 97] width 313 height 24
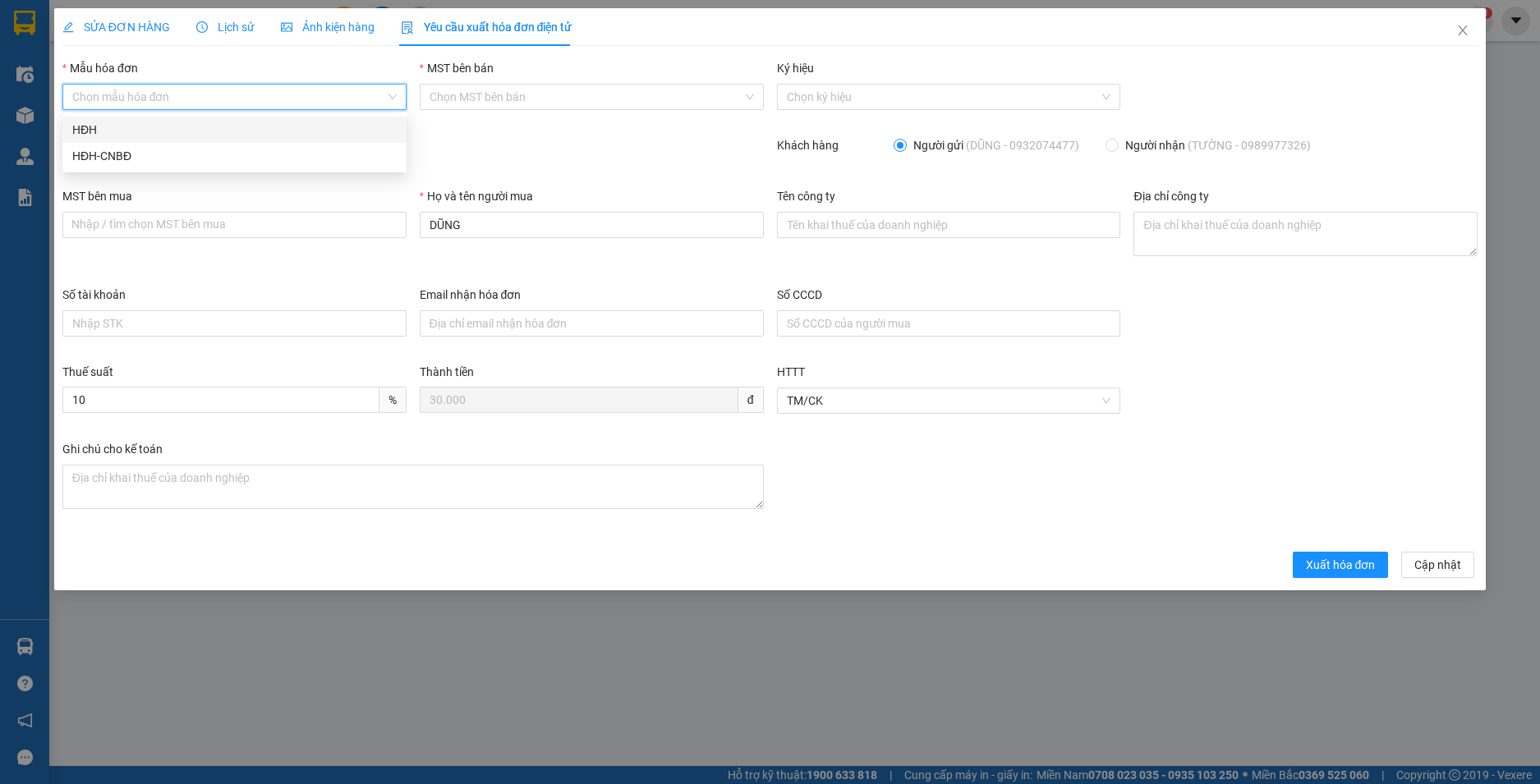
click at [178, 131] on div "HĐH" at bounding box center [234, 129] width 324 height 18
type input "8"
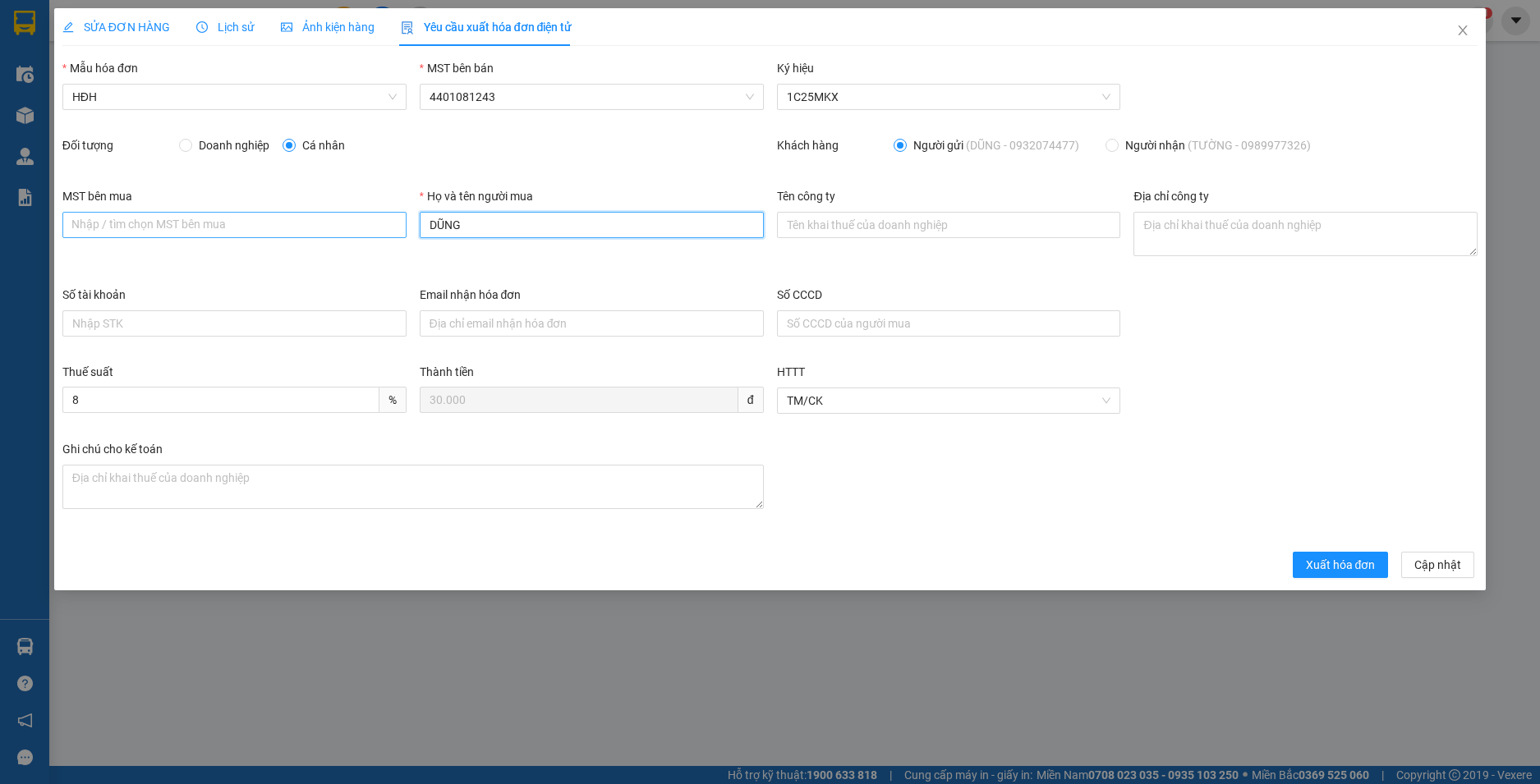
drag, startPoint x: 499, startPoint y: 231, endPoint x: 388, endPoint y: 219, distance: 111.6
click at [388, 219] on div "MST bên mua Nhập / tìm chọn MST bên mua Họ và tên người mua DŨNG Tên công ty Đị…" at bounding box center [770, 237] width 1429 height 99
type input "Người mua không lấy hoá đơn"
click at [1327, 574] on button "Xuất hóa đơn" at bounding box center [1340, 565] width 96 height 26
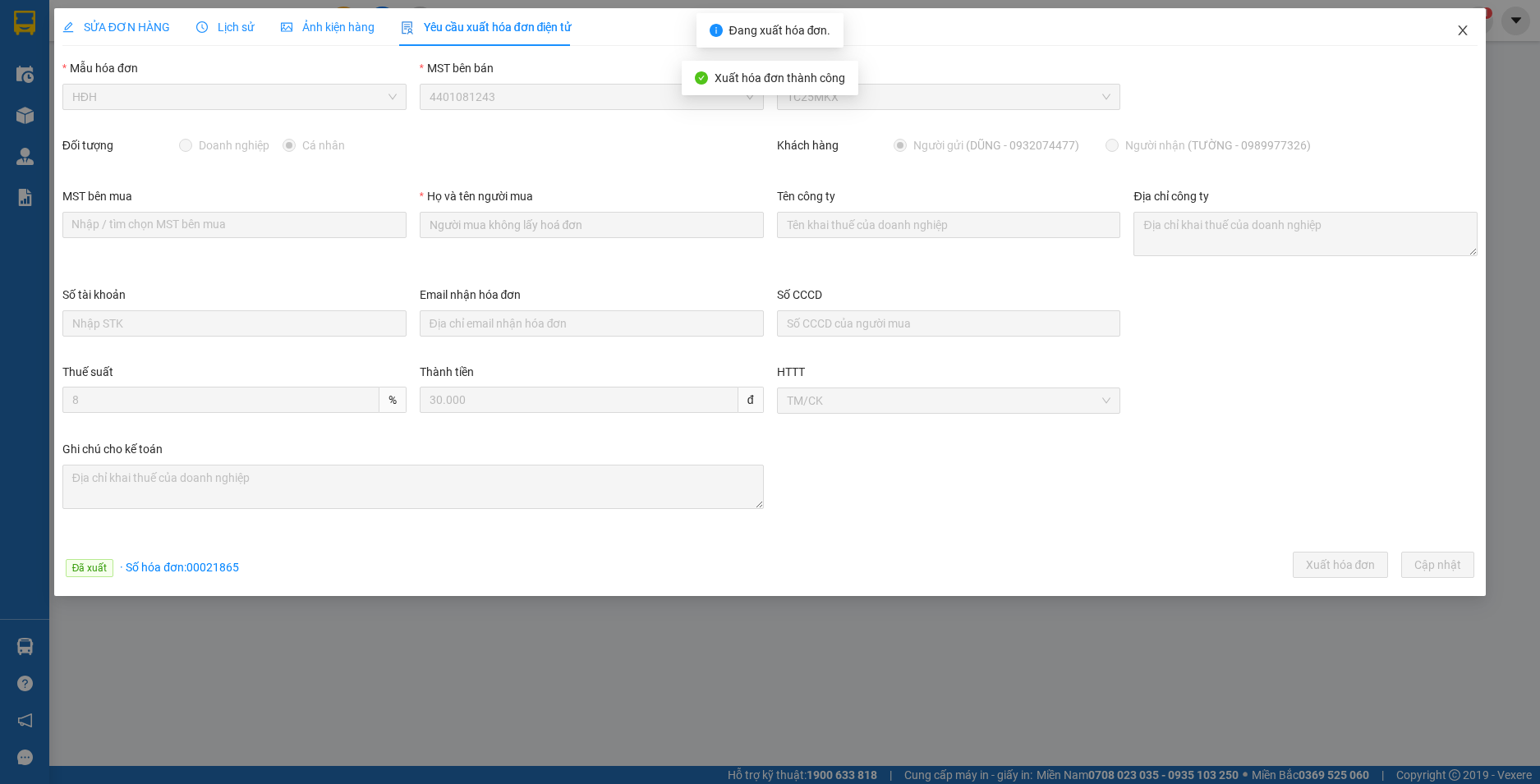
click at [1458, 26] on icon "close" at bounding box center [1463, 29] width 13 height 13
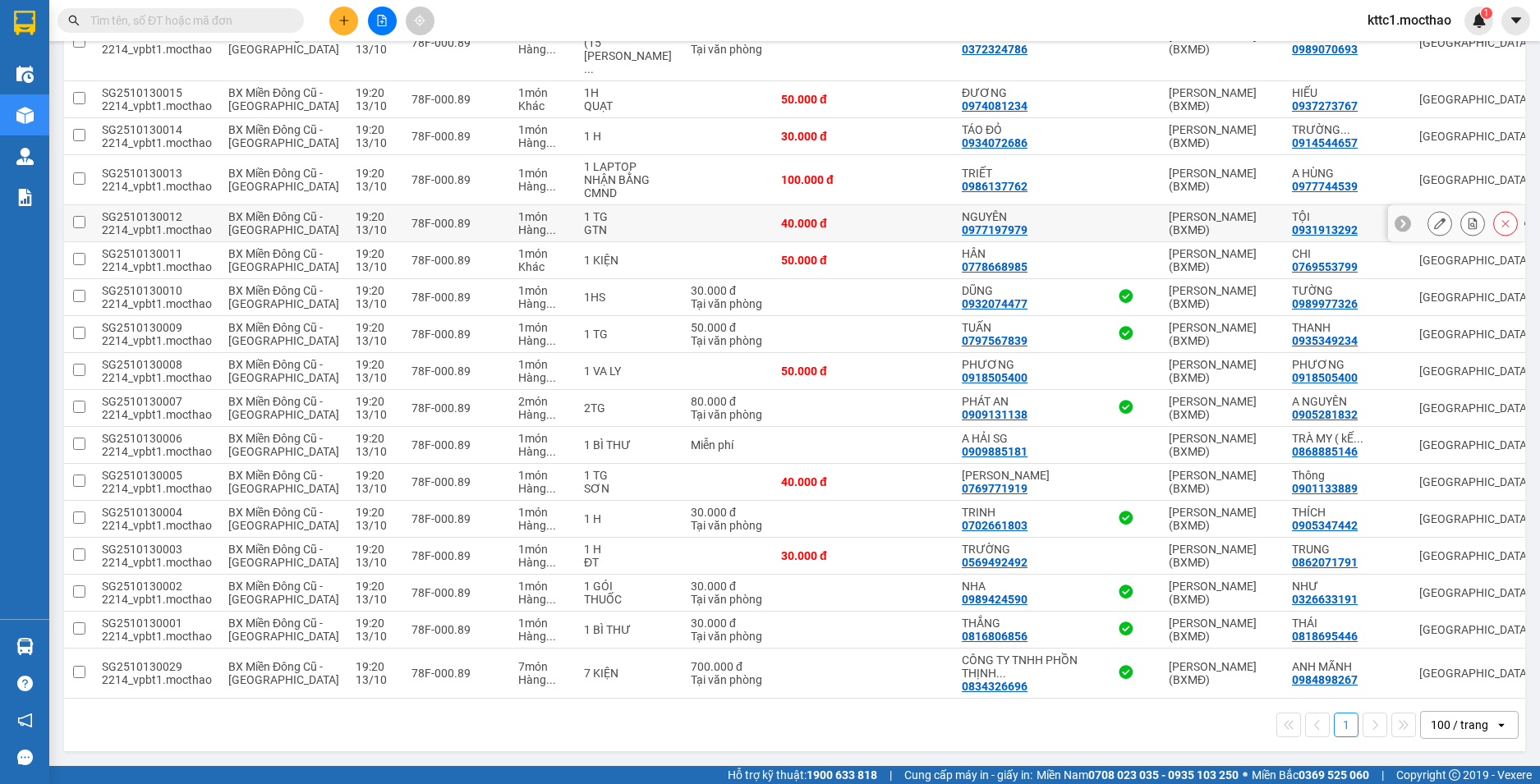
scroll to position [1889, 0]
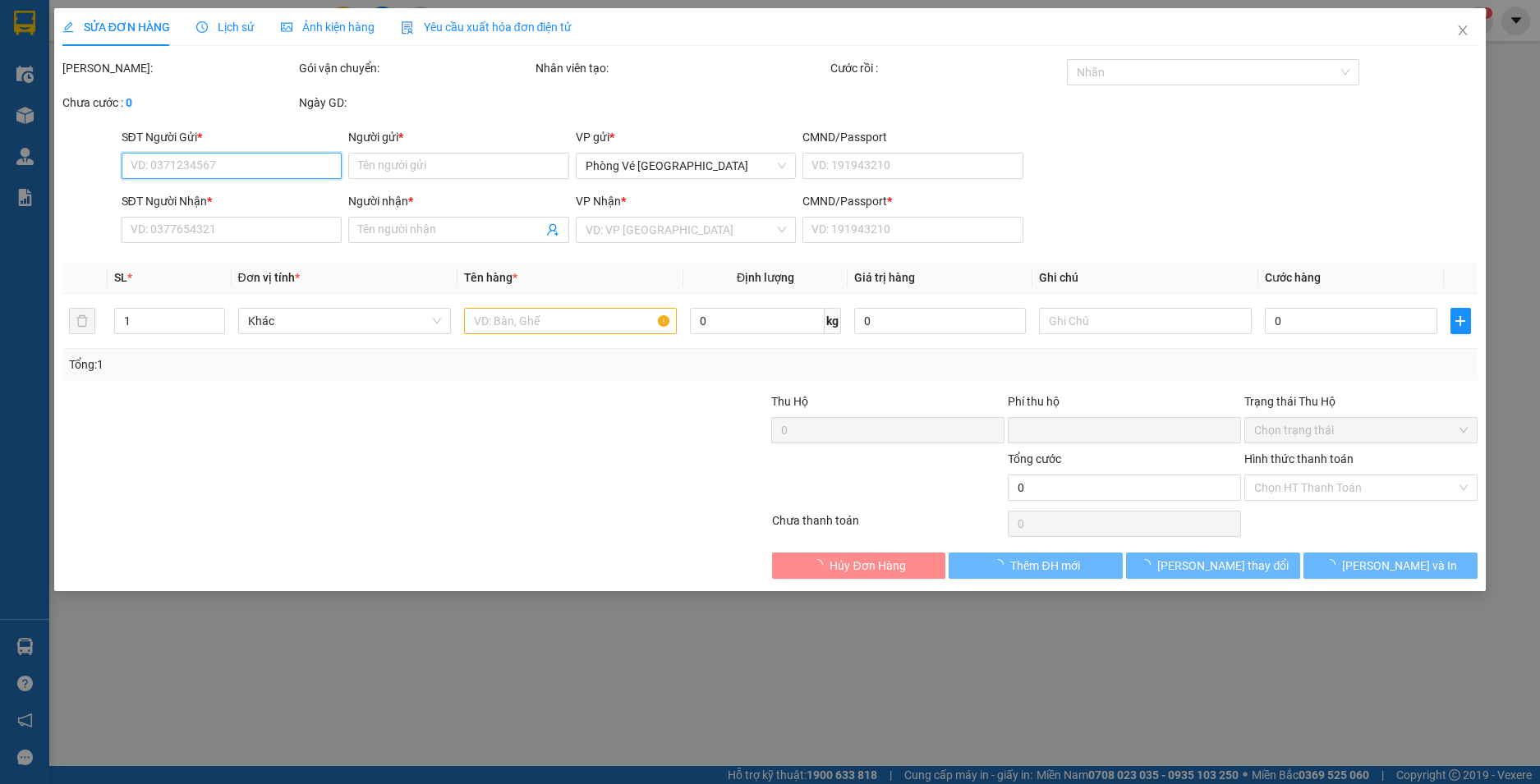
type input "0765572516"
type input "HƯNG"
type input "0937976924"
type input "THANH"
type input "1"
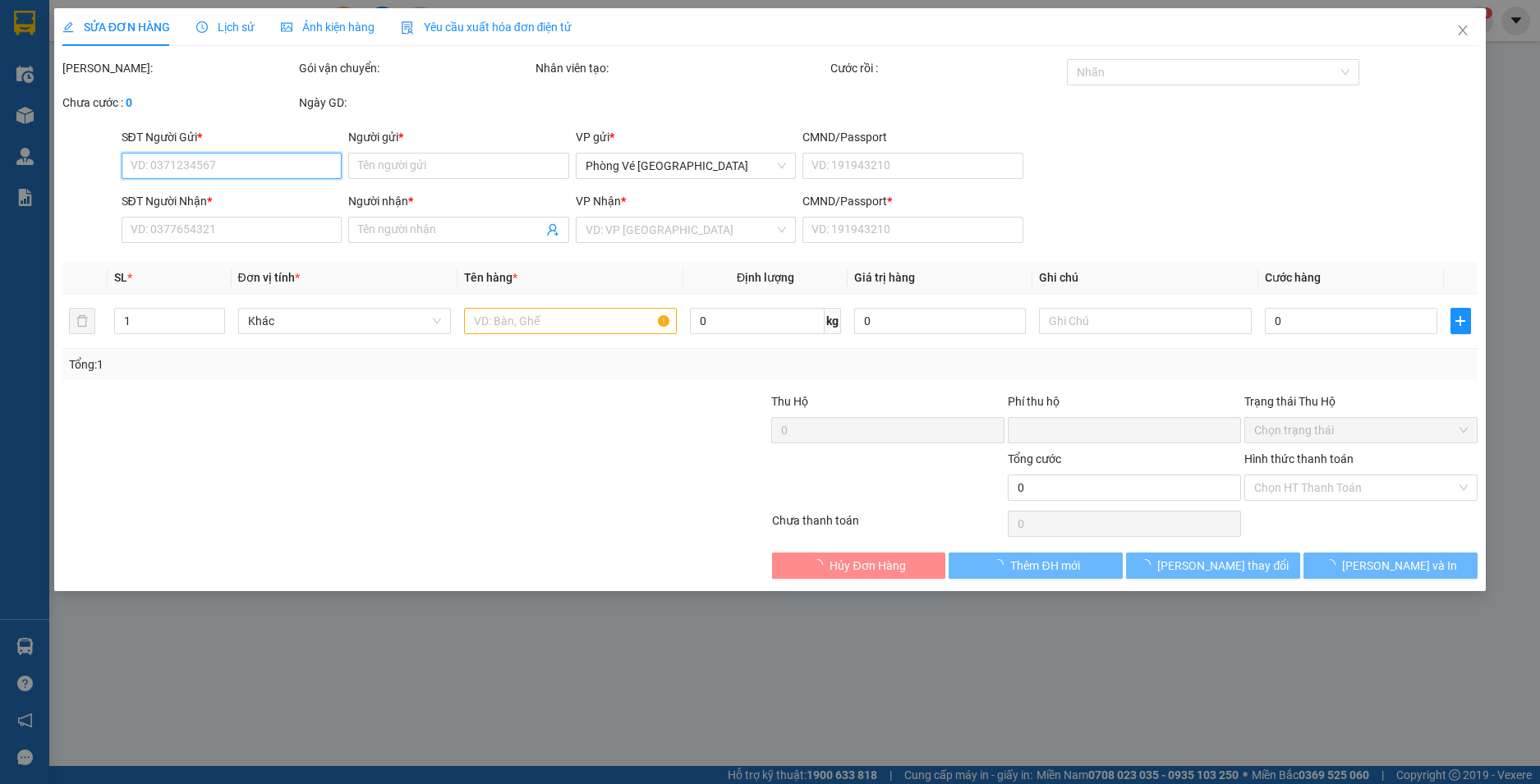
type input "0"
type input "50.000"
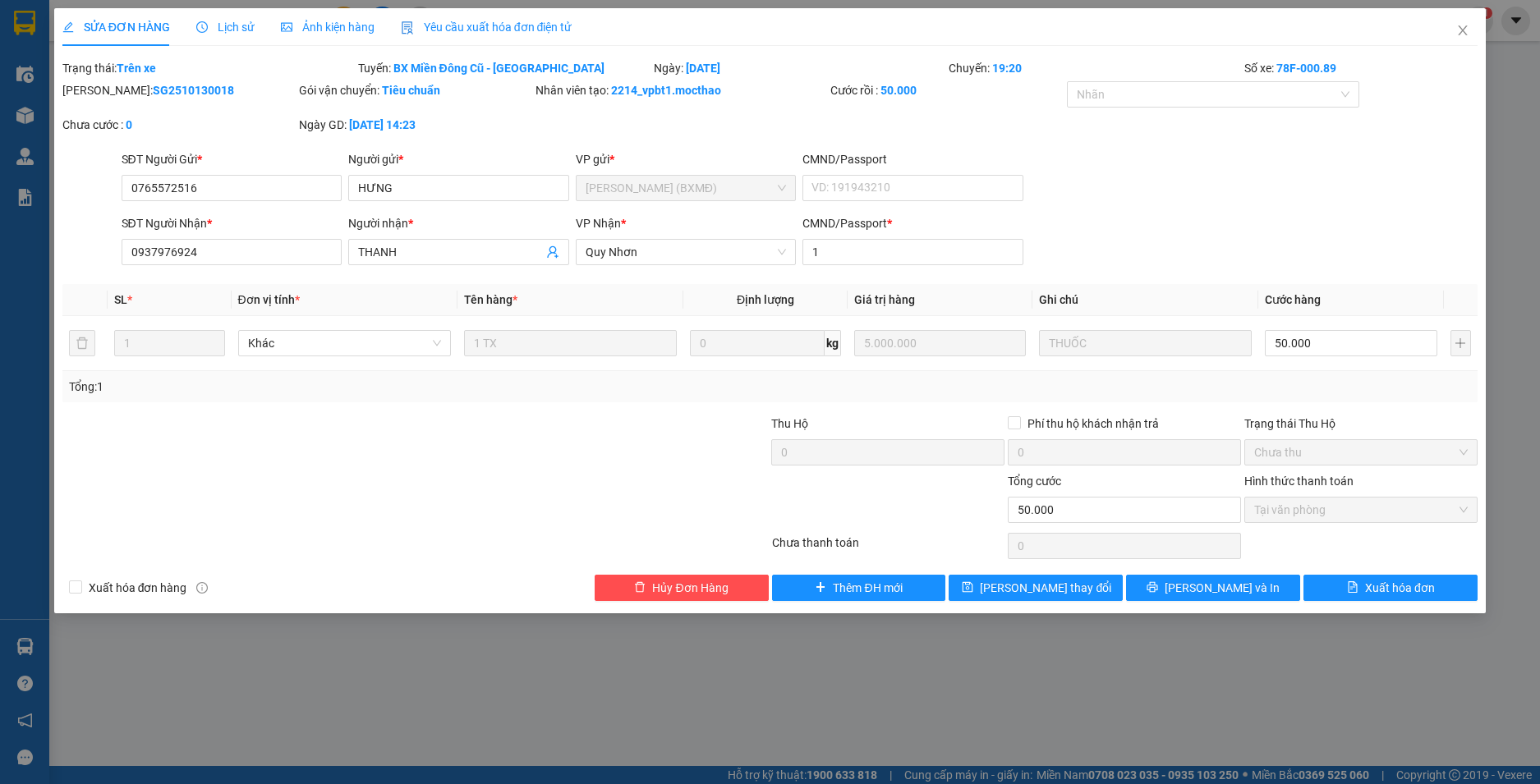
click at [540, 30] on span "Yêu cầu xuất hóa đơn điện tử" at bounding box center [487, 27] width 172 height 13
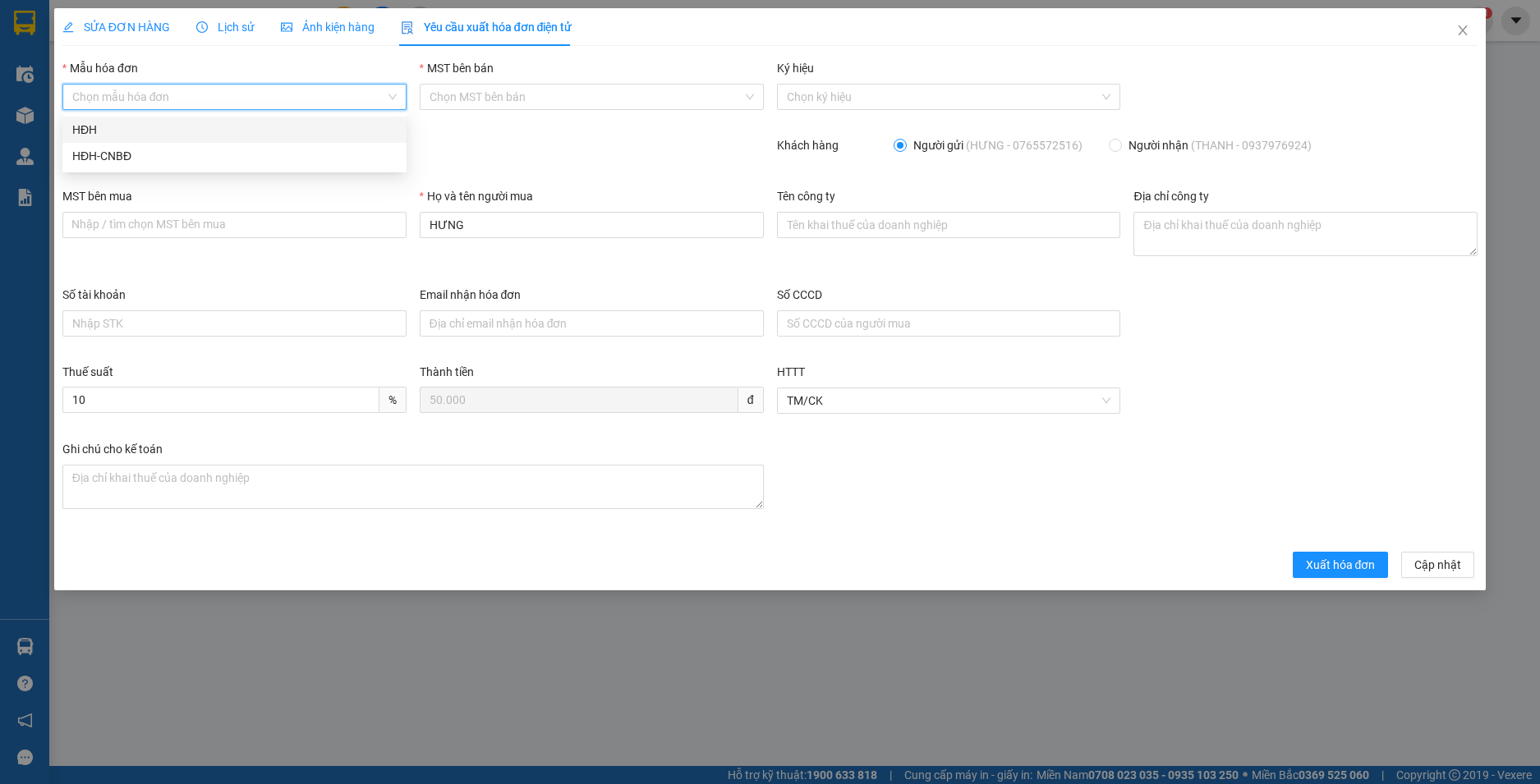
click at [158, 88] on input "Mẫu hóa đơn" at bounding box center [228, 97] width 313 height 24
click at [152, 126] on div "HĐH" at bounding box center [234, 129] width 324 height 18
type input "8"
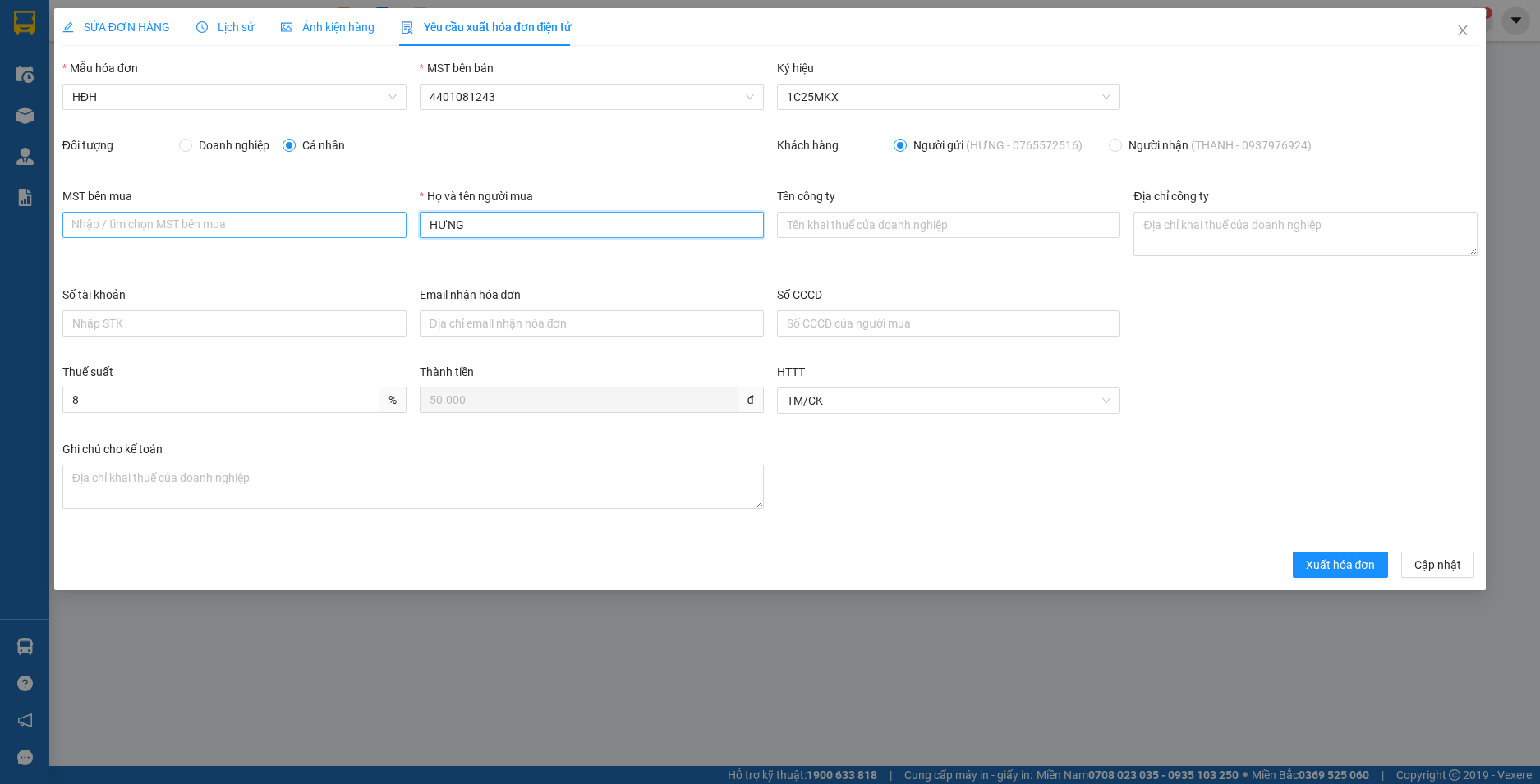
drag, startPoint x: 502, startPoint y: 229, endPoint x: 347, endPoint y: 216, distance: 155.5
click at [347, 216] on div "MST bên mua Nhập / tìm chọn MST bên mua Họ và tên người mua HƯNG Tên công ty Đị…" at bounding box center [770, 237] width 1429 height 99
type input "Người mua không lấy hoá đơn"
click at [1355, 570] on span "Xuất hóa đơn" at bounding box center [1340, 565] width 69 height 18
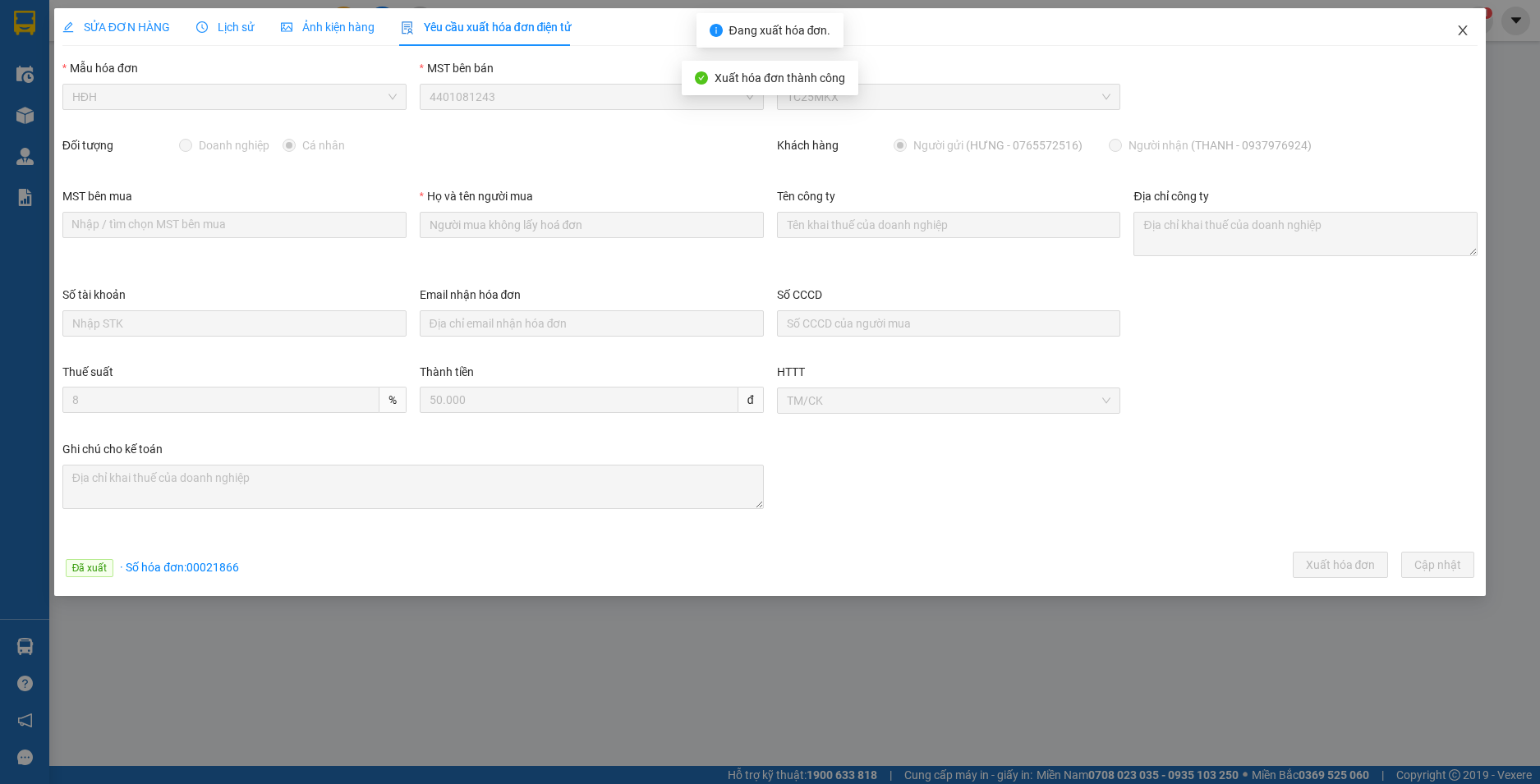
click at [1460, 28] on icon "close" at bounding box center [1464, 29] width 9 height 10
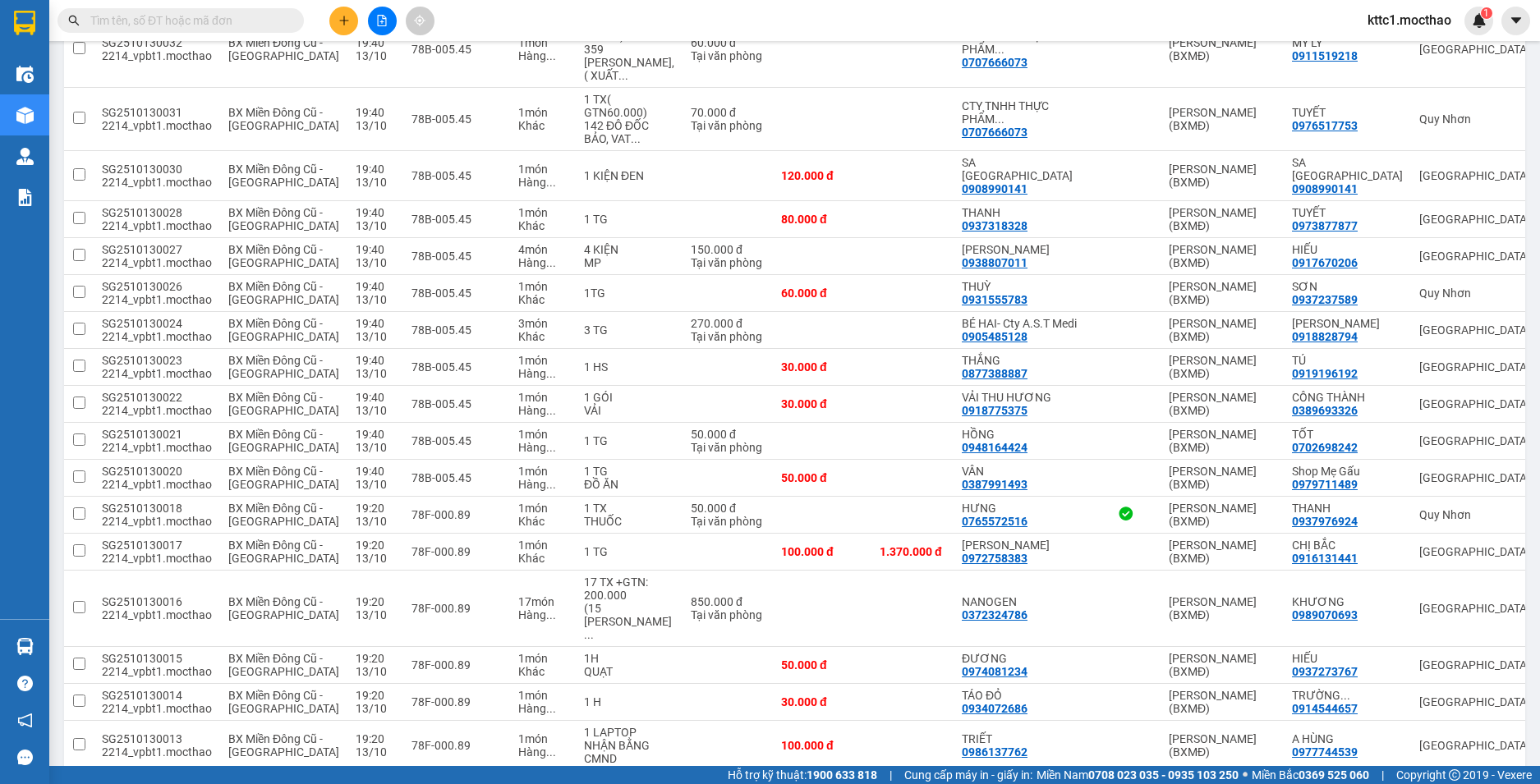
scroll to position [1396, 0]
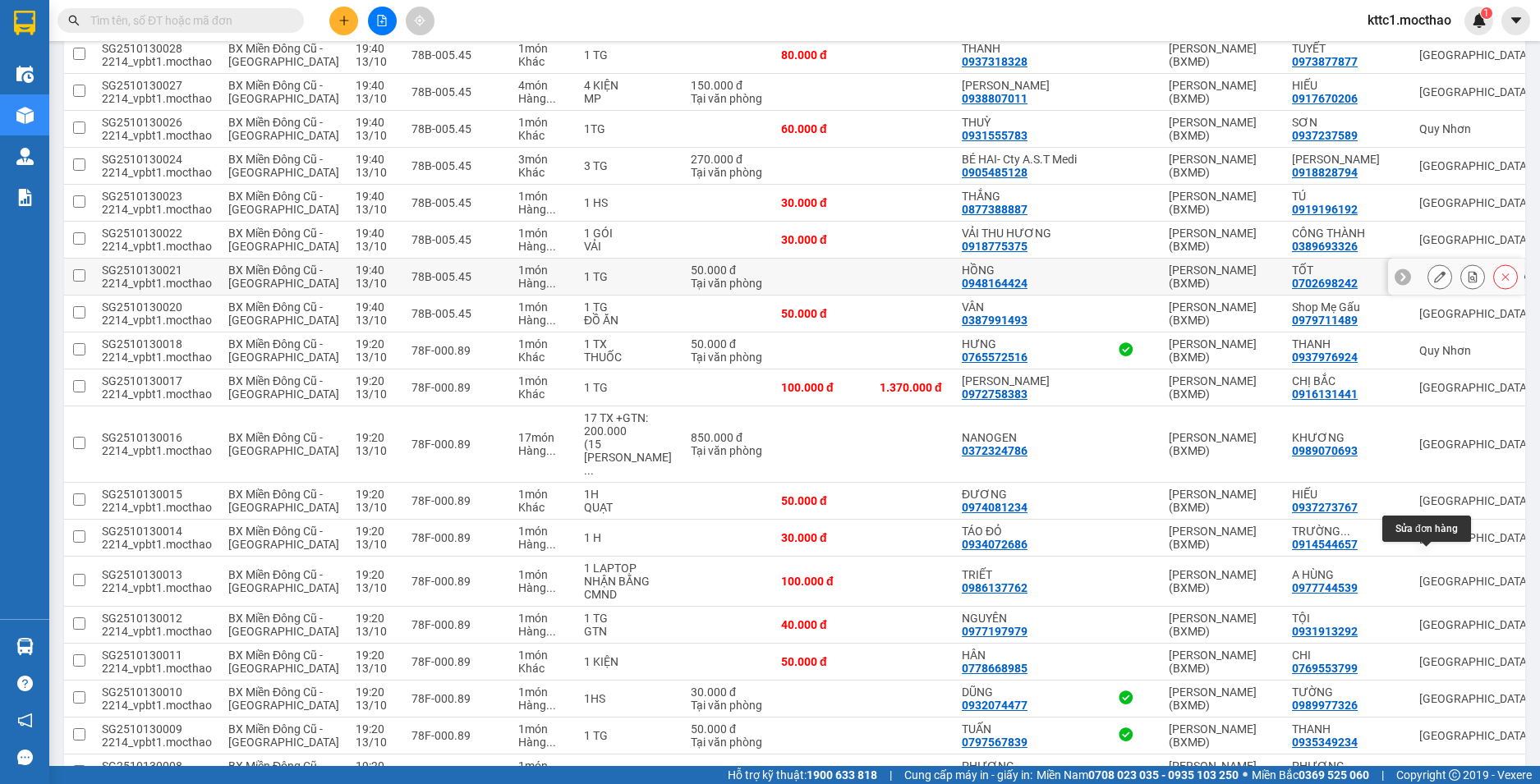
click at [1434, 283] on icon at bounding box center [1439, 276] width 11 height 11
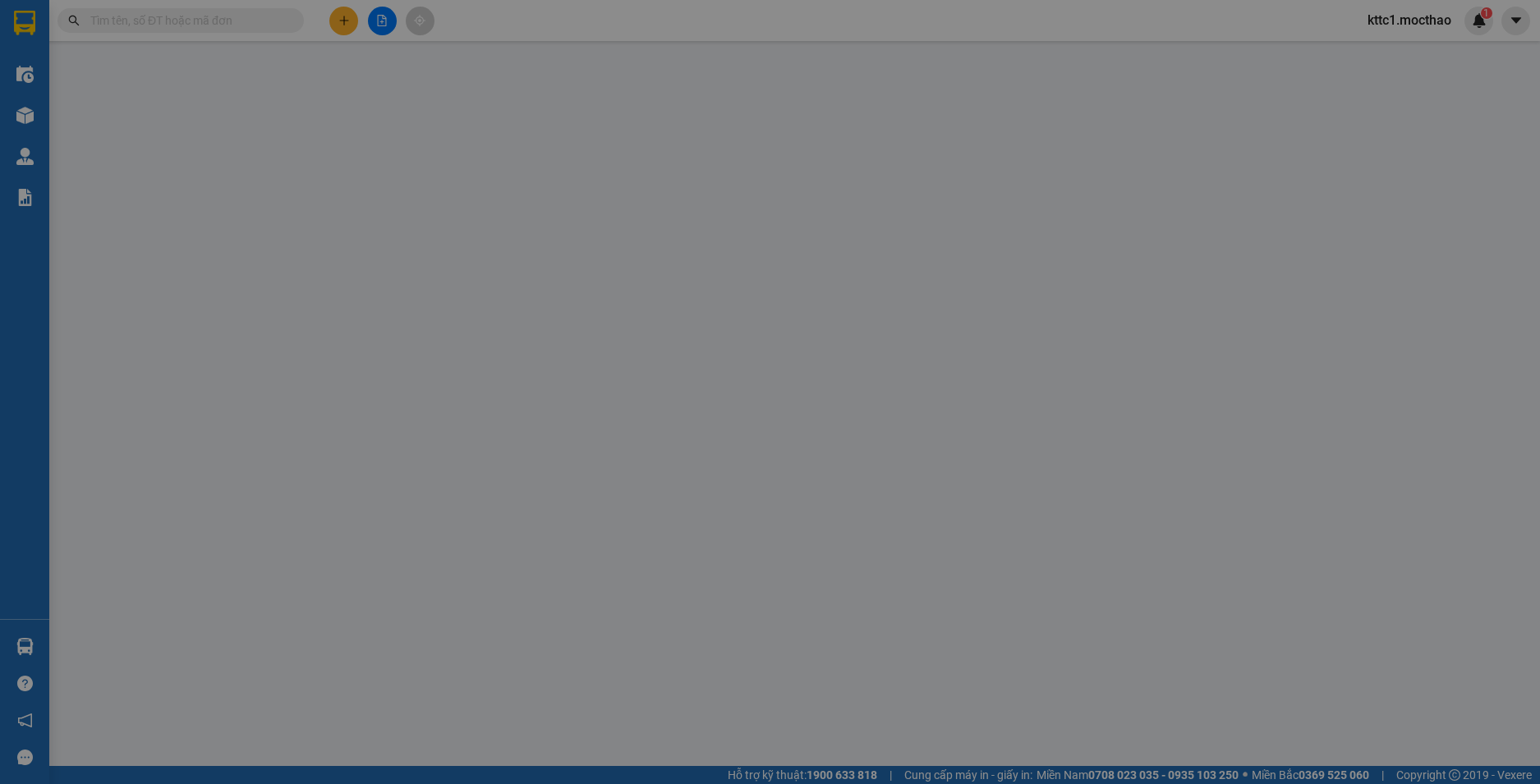
type input "0948164424"
type input "HỒNG"
type input "0702698242"
type input "TỐT"
type input "1"
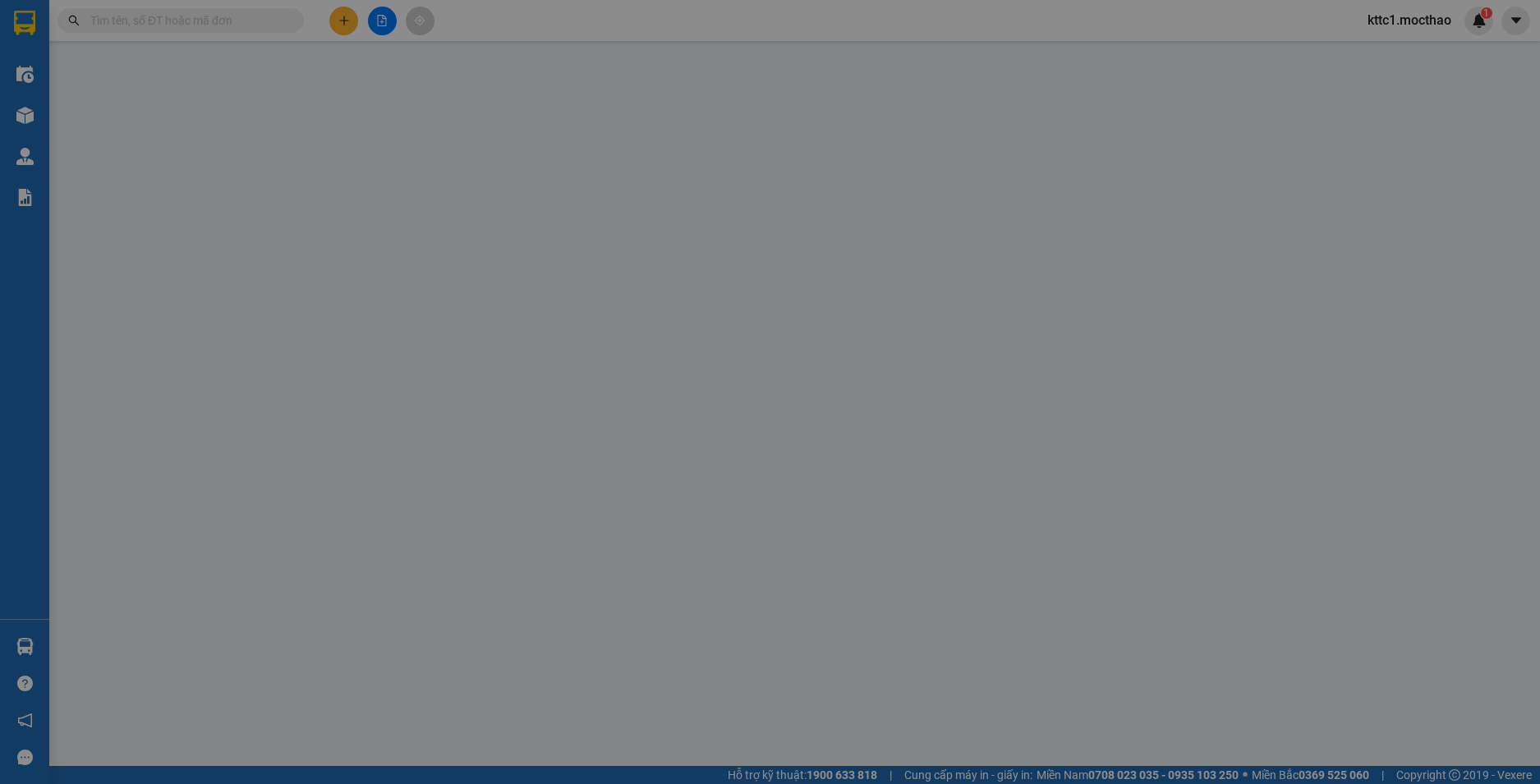
type input "0"
type input "50.000"
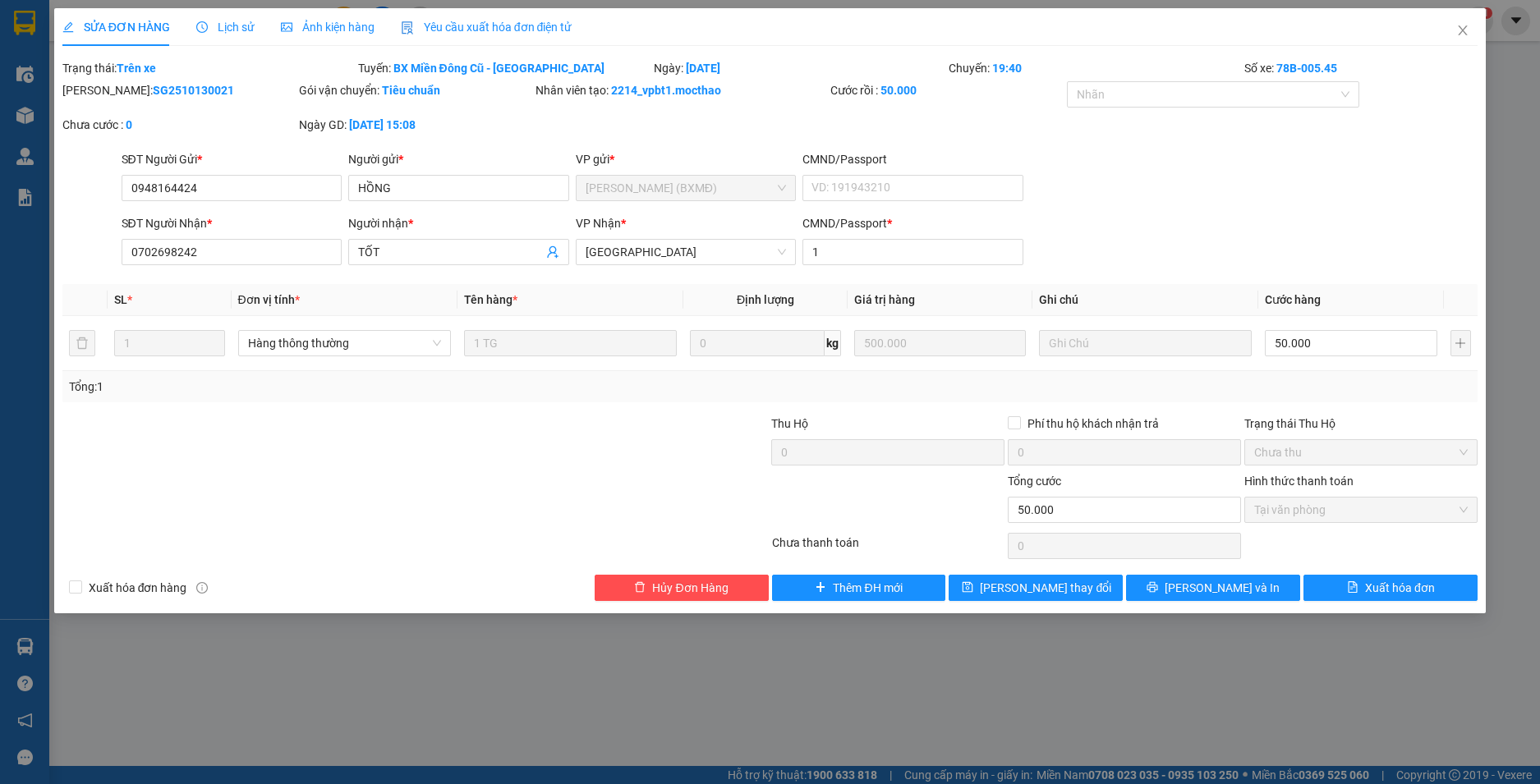
click at [463, 22] on span "Yêu cầu xuất hóa đơn điện tử" at bounding box center [487, 27] width 172 height 13
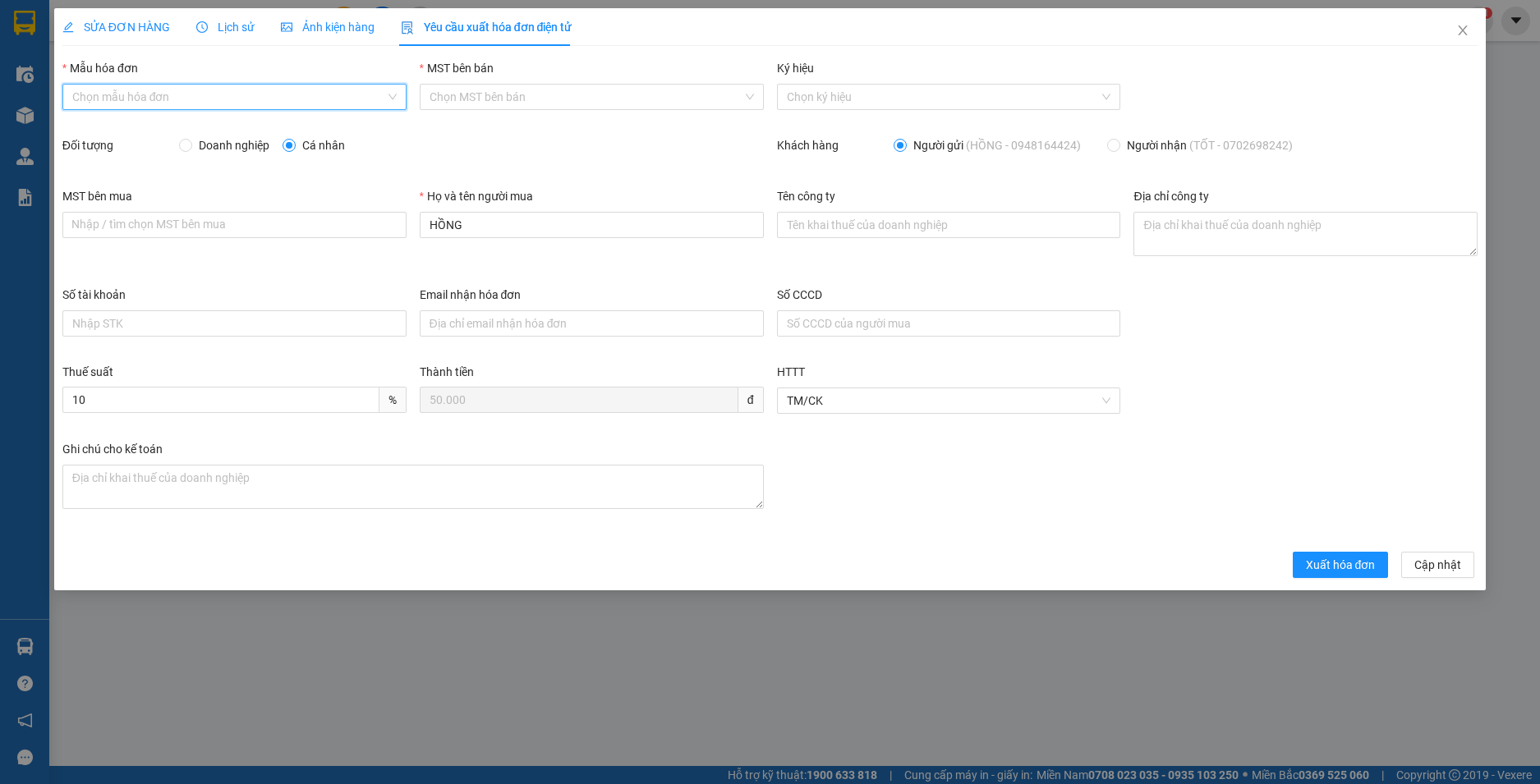
click at [282, 94] on input "Mẫu hóa đơn" at bounding box center [228, 97] width 313 height 24
click at [163, 134] on div "HĐH" at bounding box center [234, 129] width 324 height 18
type input "8"
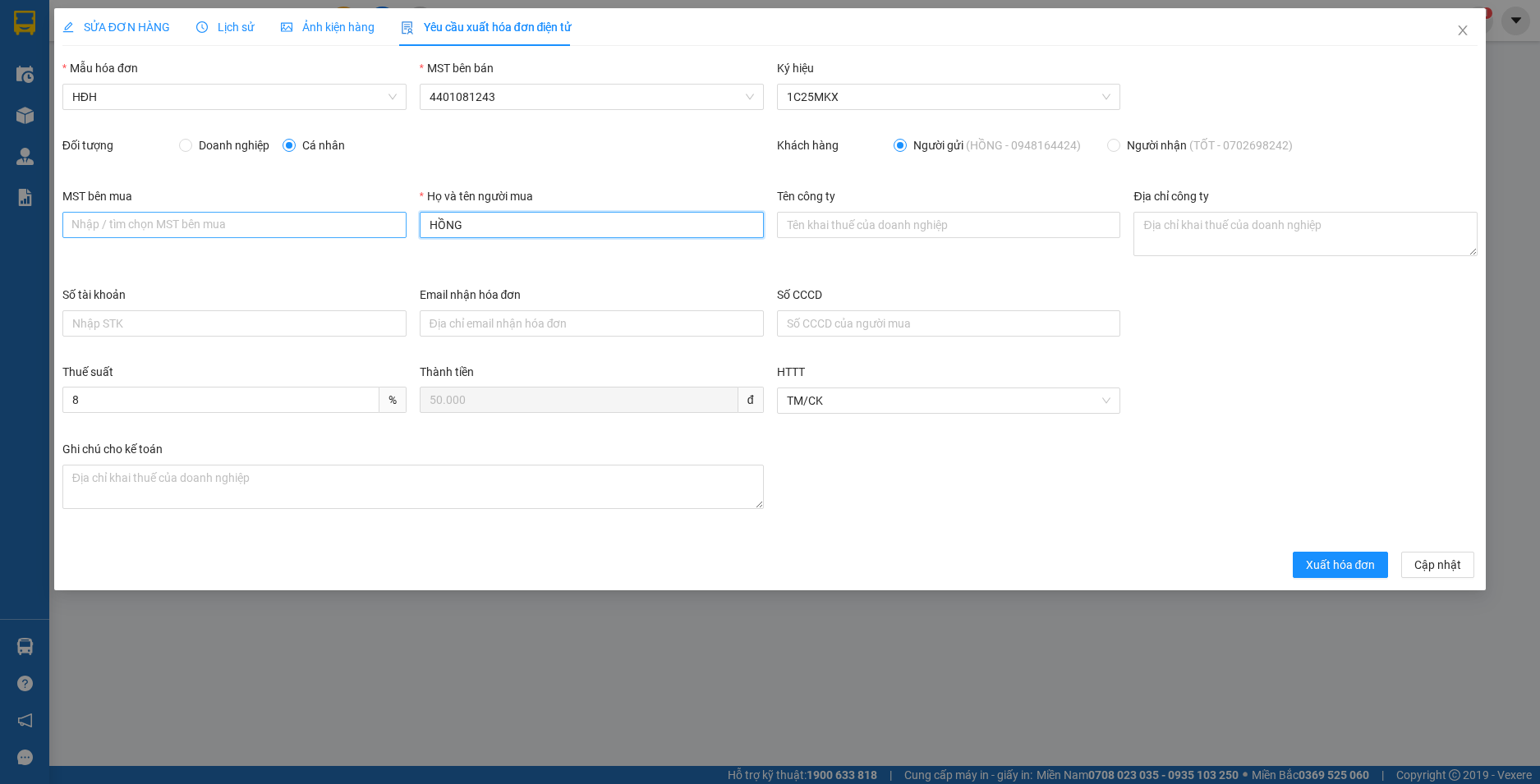
drag, startPoint x: 384, startPoint y: 222, endPoint x: 360, endPoint y: 223, distance: 24.0
click at [360, 223] on div "MST bên mua Nhập / tìm chọn MST bên mua Họ và tên người mua HỒNG Tên công ty Đị…" at bounding box center [770, 237] width 1429 height 99
type input "Người mua không lấy hoá đơn"
click at [1341, 578] on div "SỬA ĐƠN HÀNG Lịch sử Ảnh kiện hàng Yêu cầu xuất hóa đơn điện tử Total Paid Fee …" at bounding box center [770, 298] width 1432 height 582
click at [1346, 562] on span "Xuất hóa đơn" at bounding box center [1340, 565] width 69 height 18
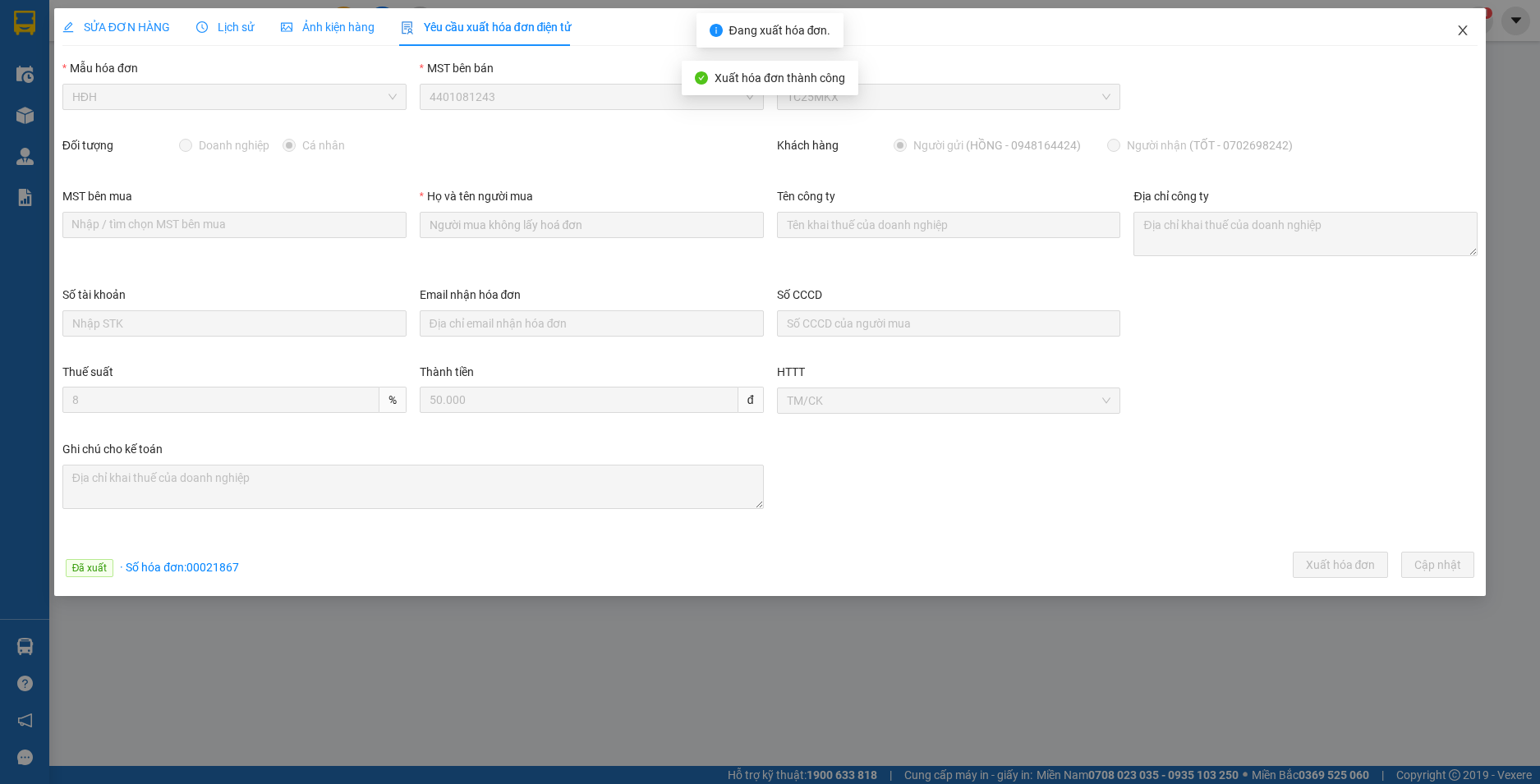
click at [1462, 30] on icon "close" at bounding box center [1464, 29] width 9 height 10
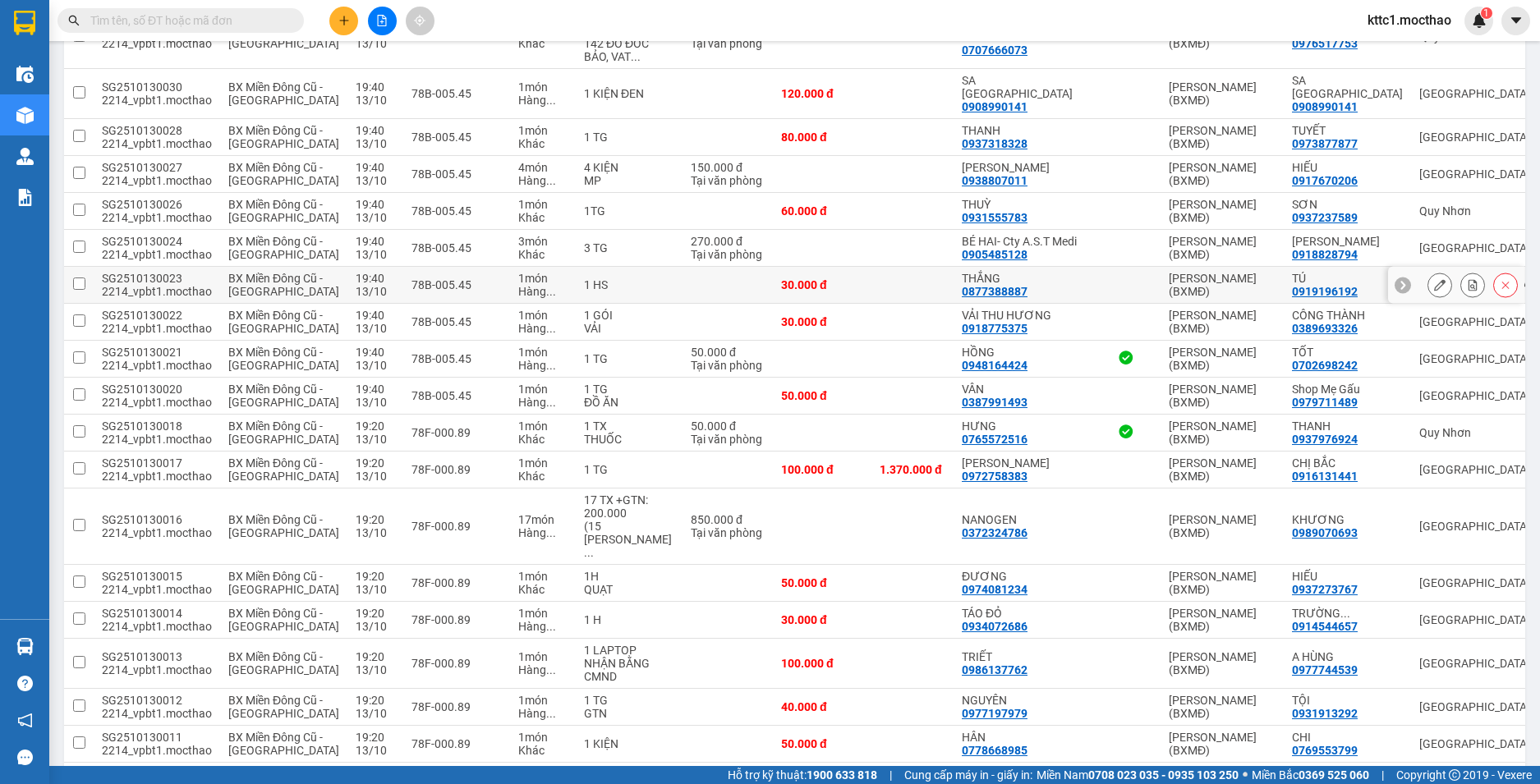
scroll to position [1560, 0]
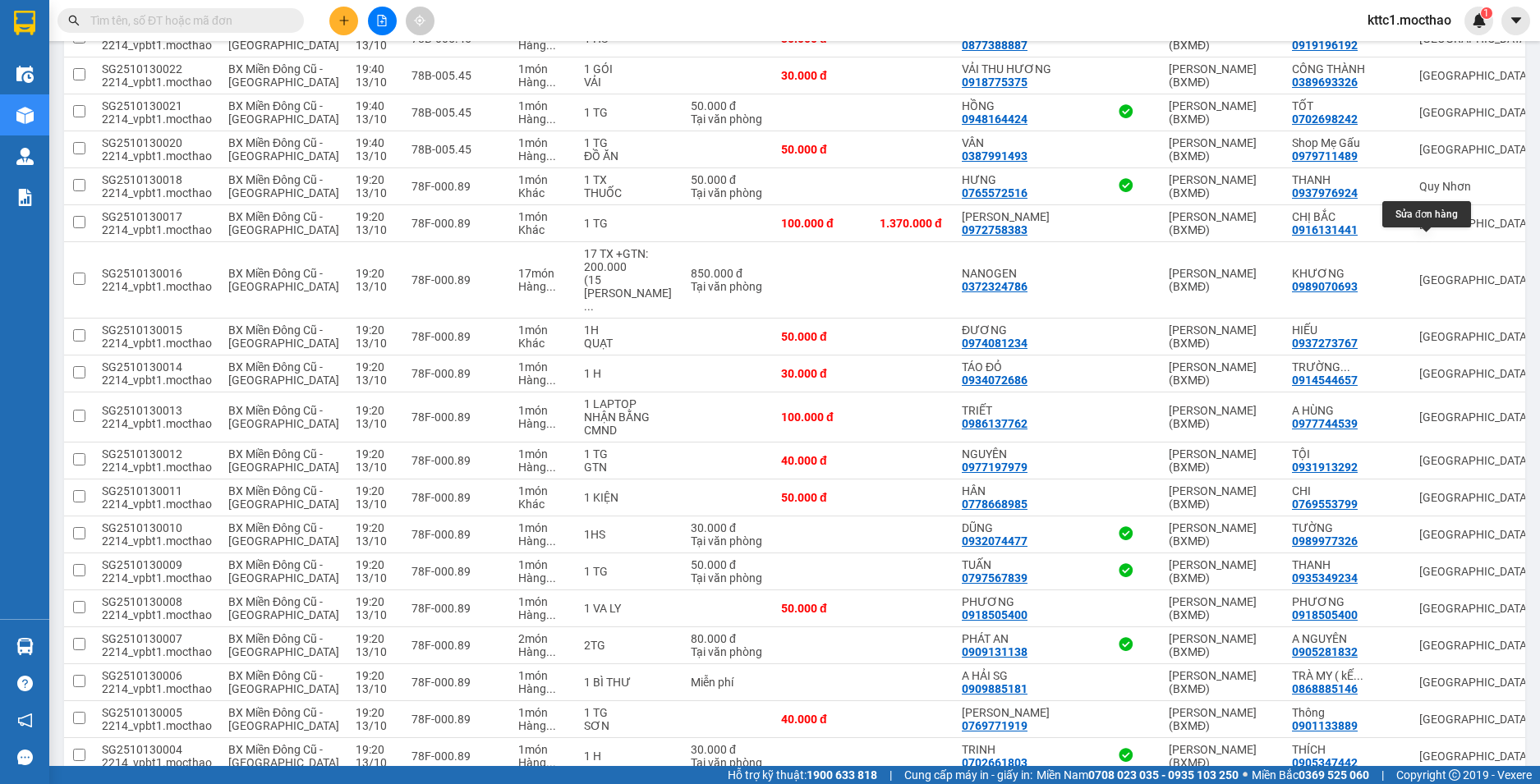
click at [1434, 8] on icon at bounding box center [1439, 1] width 11 height 11
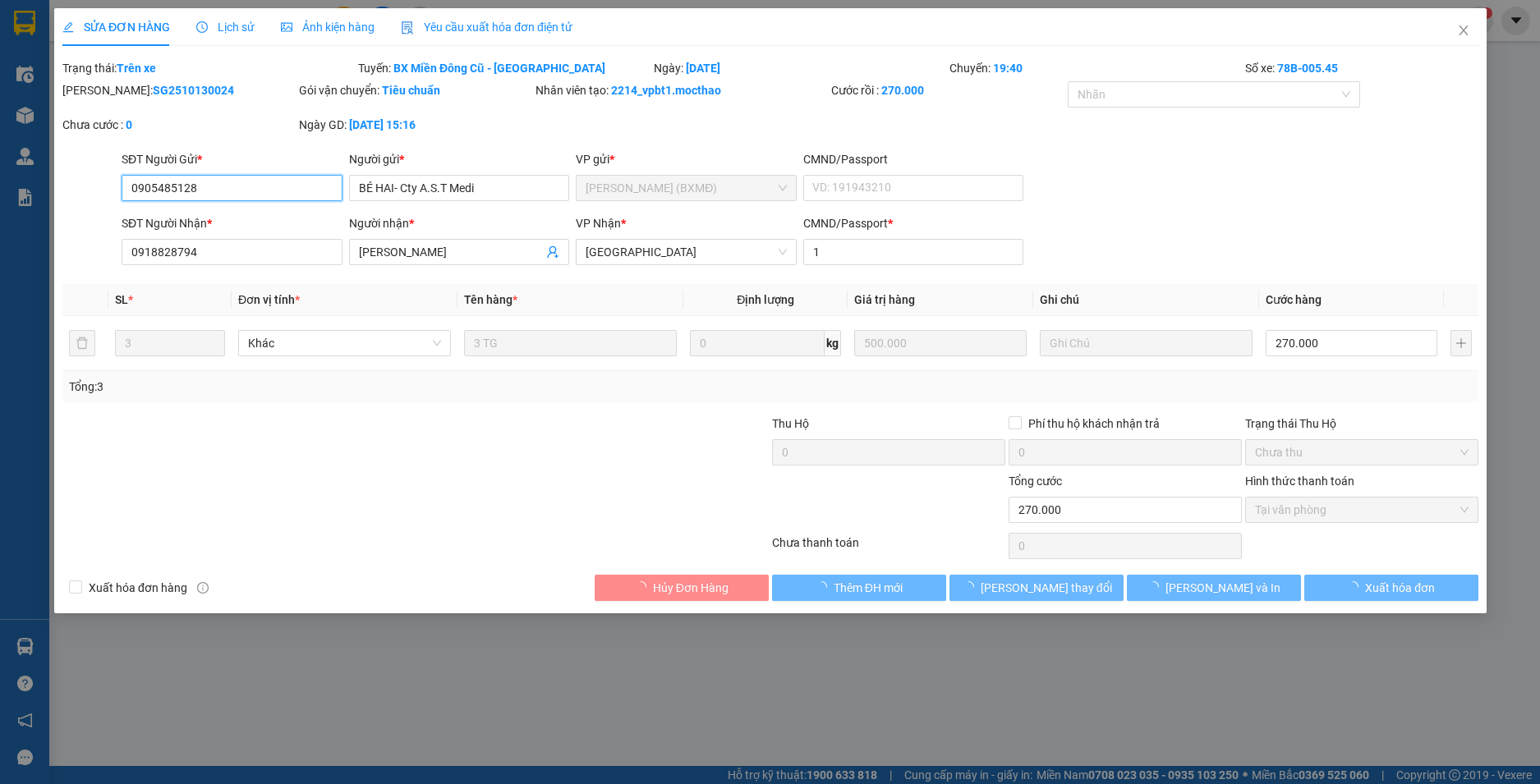
type input "0905485128"
type input "BÉ HAI- Cty A.S.T Medi"
type input "0918828794"
type input "HOÀI VŨ"
type input "1"
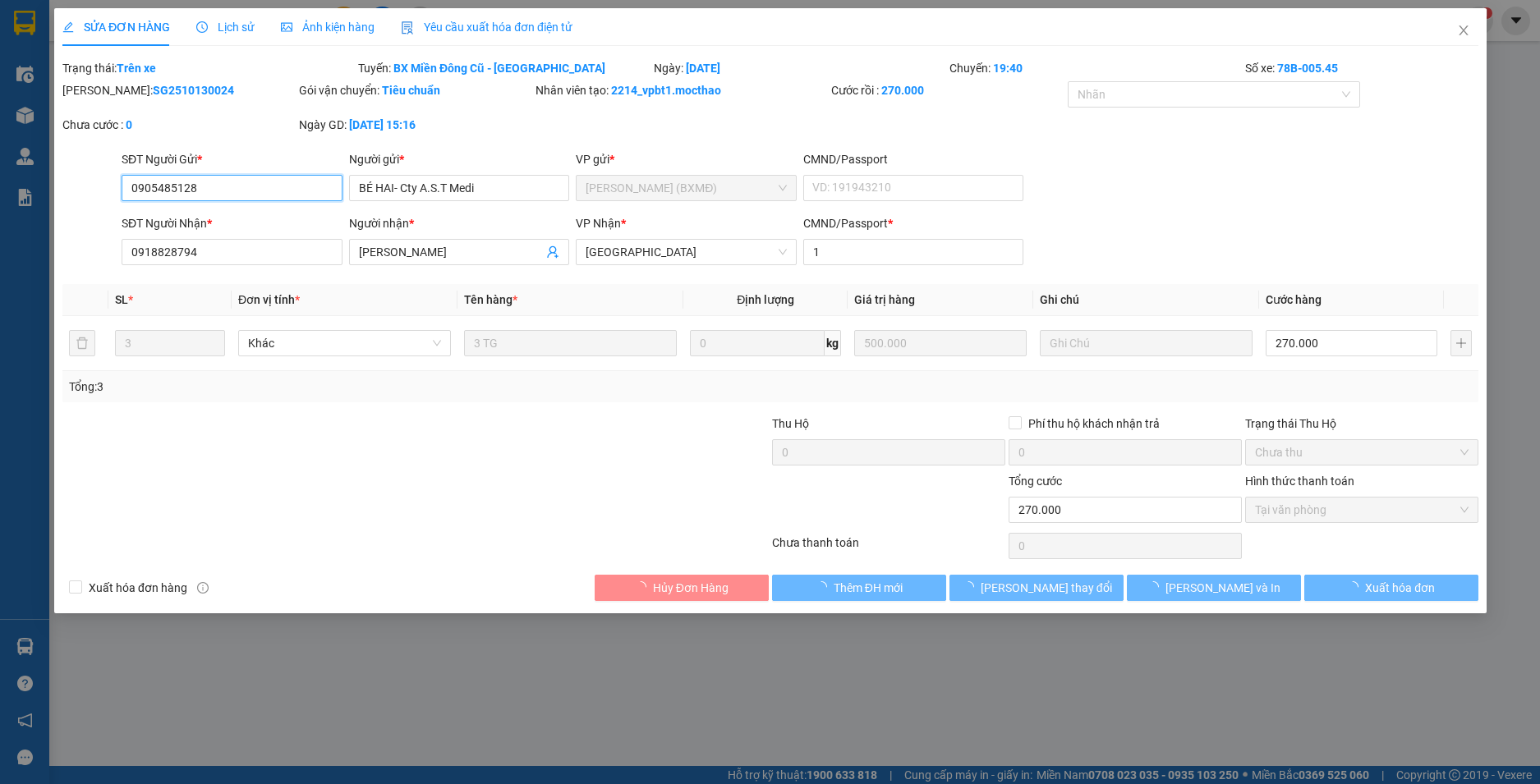
type input "0"
type input "270.000"
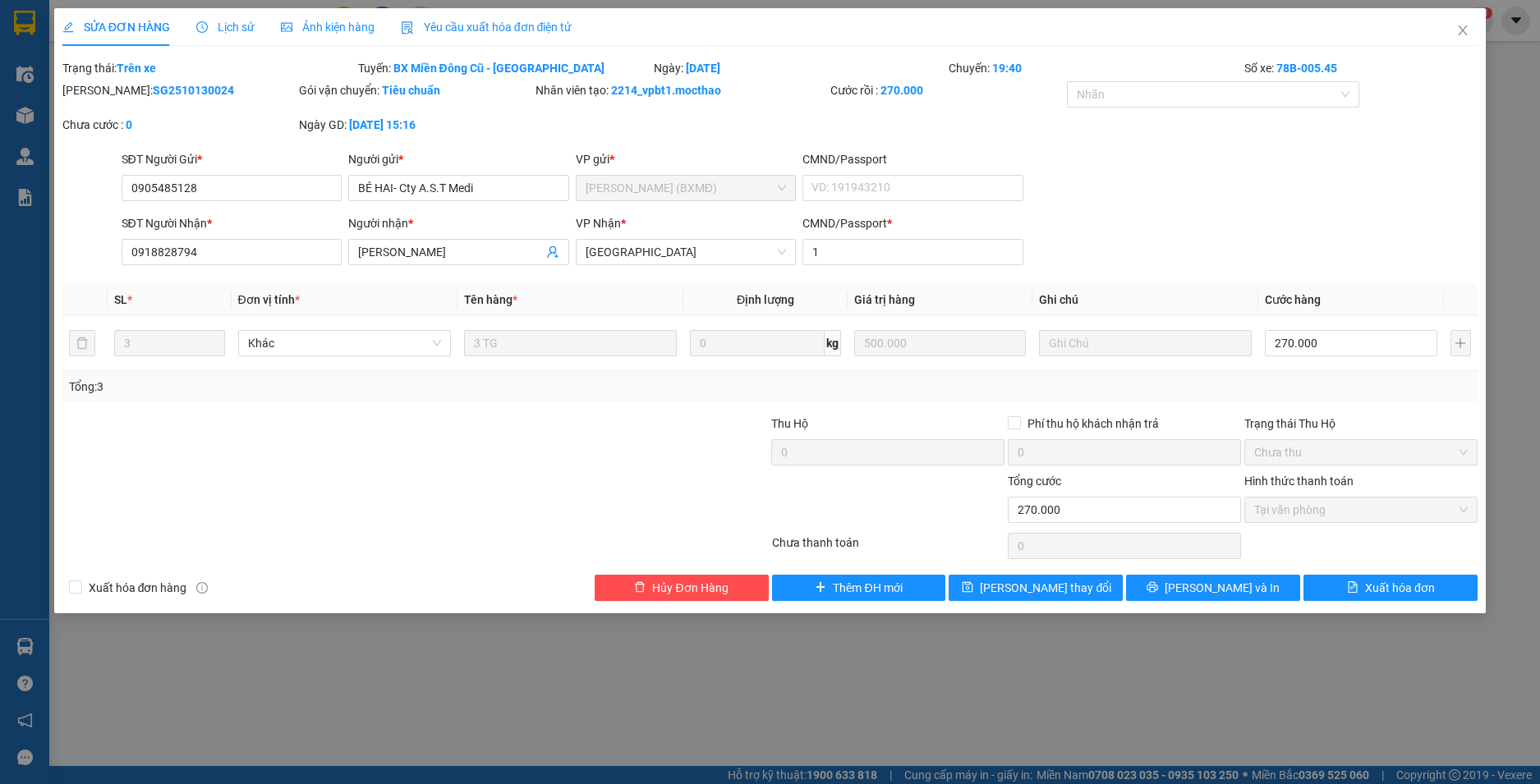
click at [516, 21] on span "Yêu cầu xuất hóa đơn điện tử" at bounding box center [487, 27] width 172 height 13
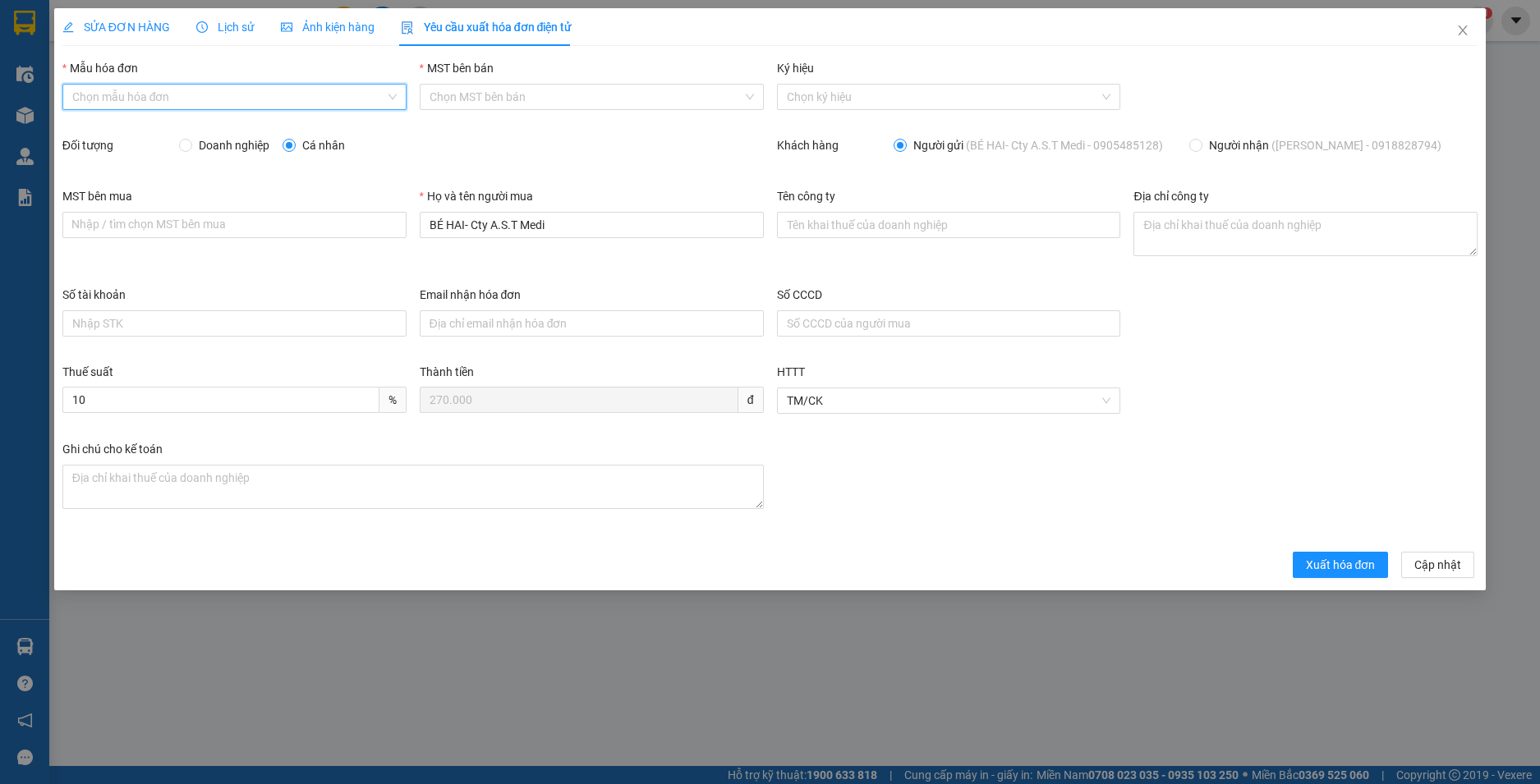
click at [132, 94] on input "Mẫu hóa đơn" at bounding box center [228, 97] width 313 height 24
click at [106, 134] on div "HĐH" at bounding box center [234, 129] width 324 height 18
type input "8"
click at [245, 143] on span "Doanh nghiệp" at bounding box center [234, 145] width 84 height 18
click at [191, 143] on input "Doanh nghiệp" at bounding box center [184, 144] width 11 height 11
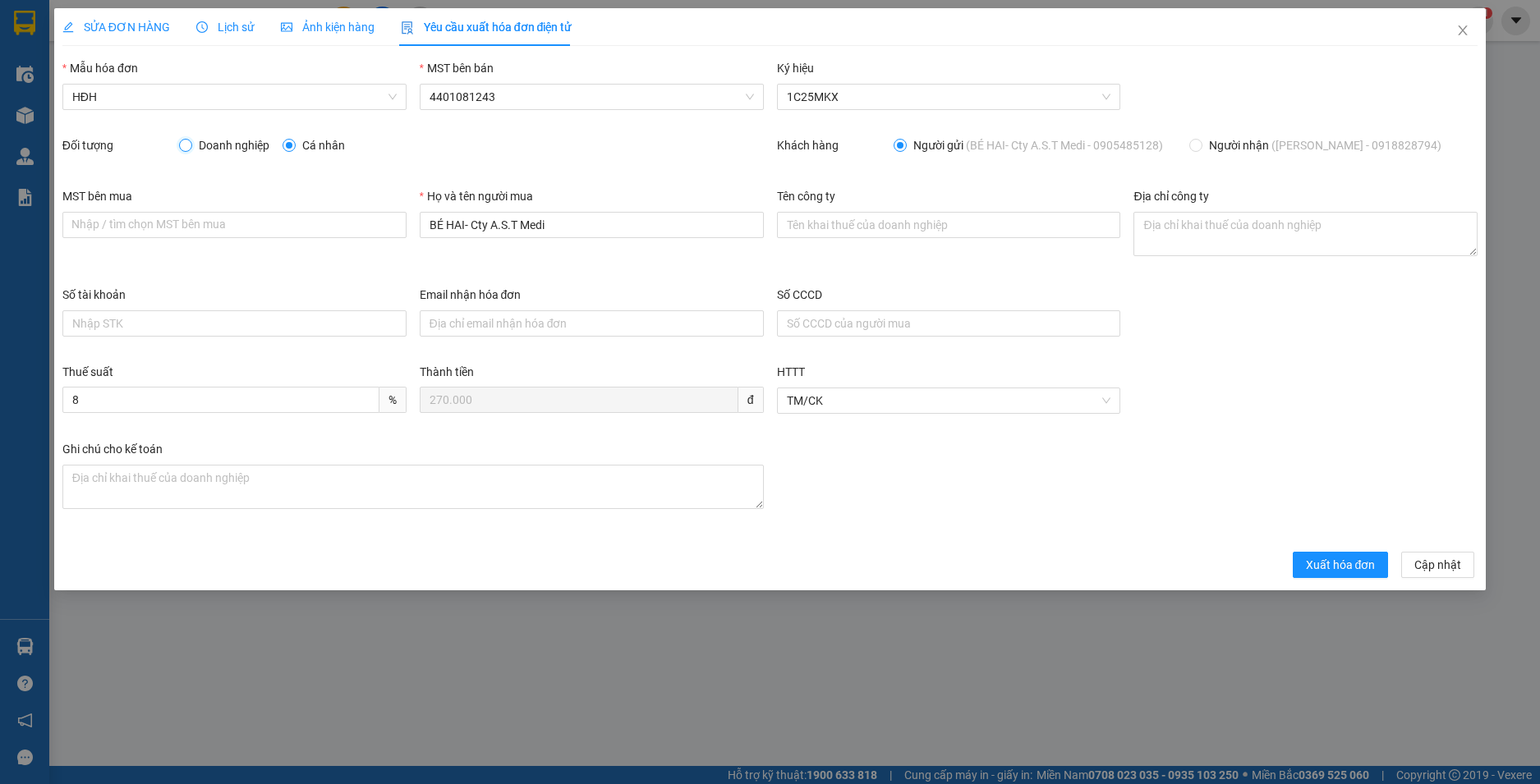
radio input "true"
radio input "false"
drag, startPoint x: 593, startPoint y: 218, endPoint x: 403, endPoint y: 225, distance: 190.1
click at [403, 225] on div "MST bên mua Nhập / tìm chọn MST bên mua Họ và tên người mua BÉ HAI- Cty A.S.T M…" at bounding box center [770, 237] width 1429 height 99
click at [220, 225] on input "MST bên mua" at bounding box center [234, 225] width 344 height 26
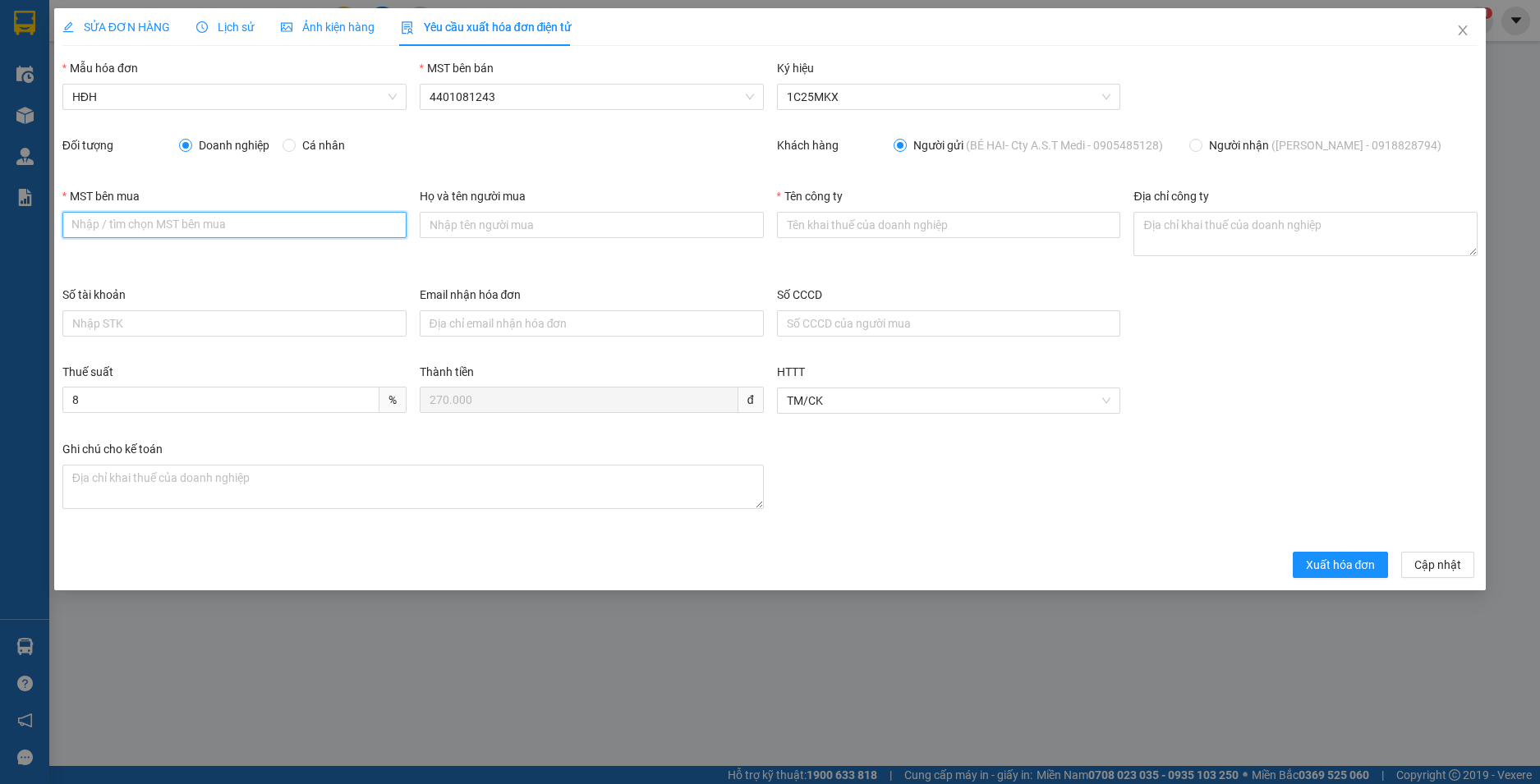
paste input "0316012876"
type input "0316012876"
click at [960, 215] on input "Tên công ty" at bounding box center [949, 225] width 344 height 26
paste input "CÔNG TY CỔ PHẦN THƯƠNG MẠI-DỊCH VỤ TRANG THIẾT BỊ Y TẾ A.S.T MEDI"
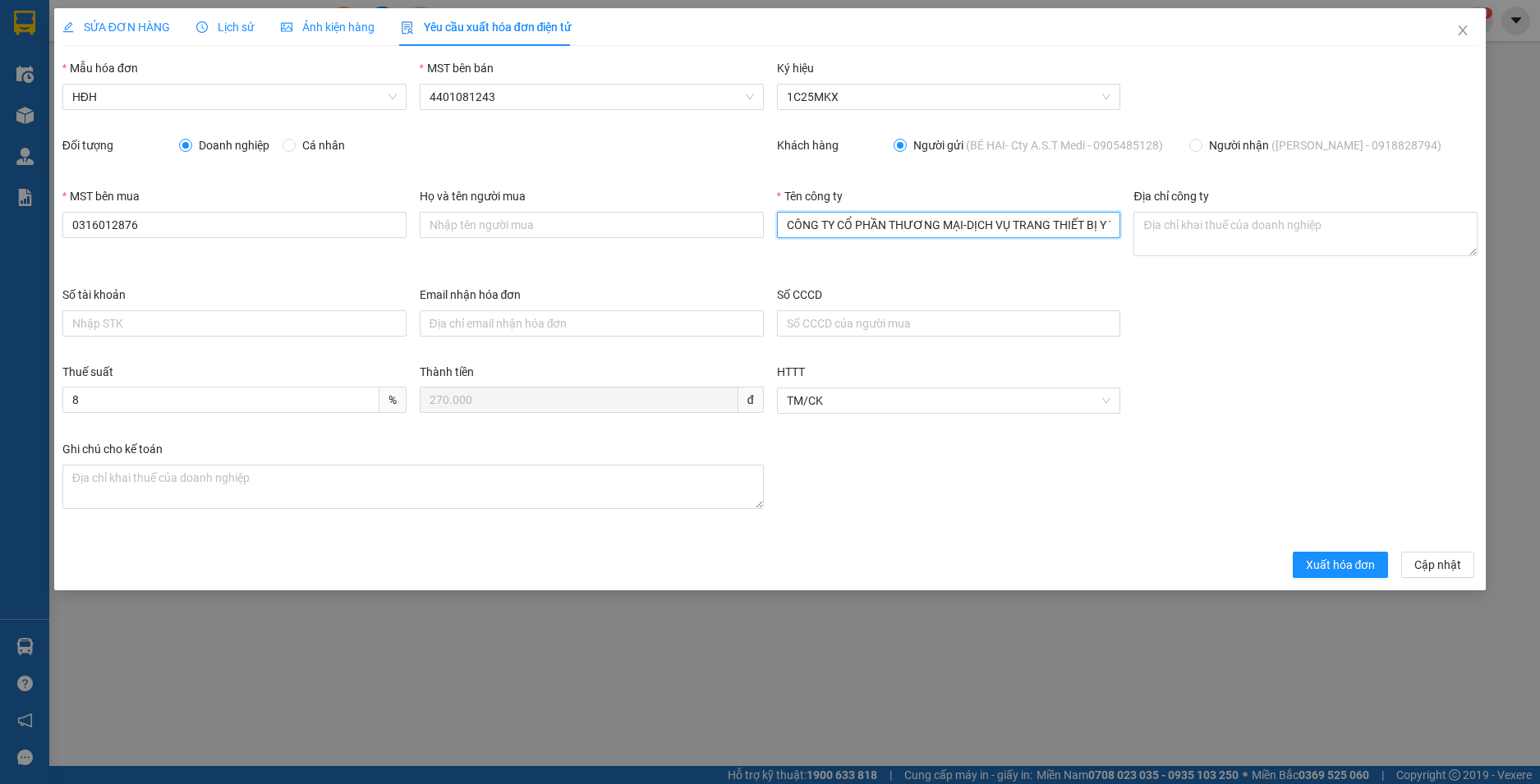
scroll to position [0, 68]
type input "CÔNG TY CỔ PHẦN THƯƠNG MẠI-DỊCH VỤ TRANG THIẾT BỊ Y TẾ A.S.T MEDI"
click at [1164, 229] on textarea "Địa chỉ công ty" at bounding box center [1306, 233] width 344 height 44
paste textarea "529 Xô Viết Nghệ Tĩnh, Phường Bình Thạnh, TP Hồ Chí Minh, Việt Nam"
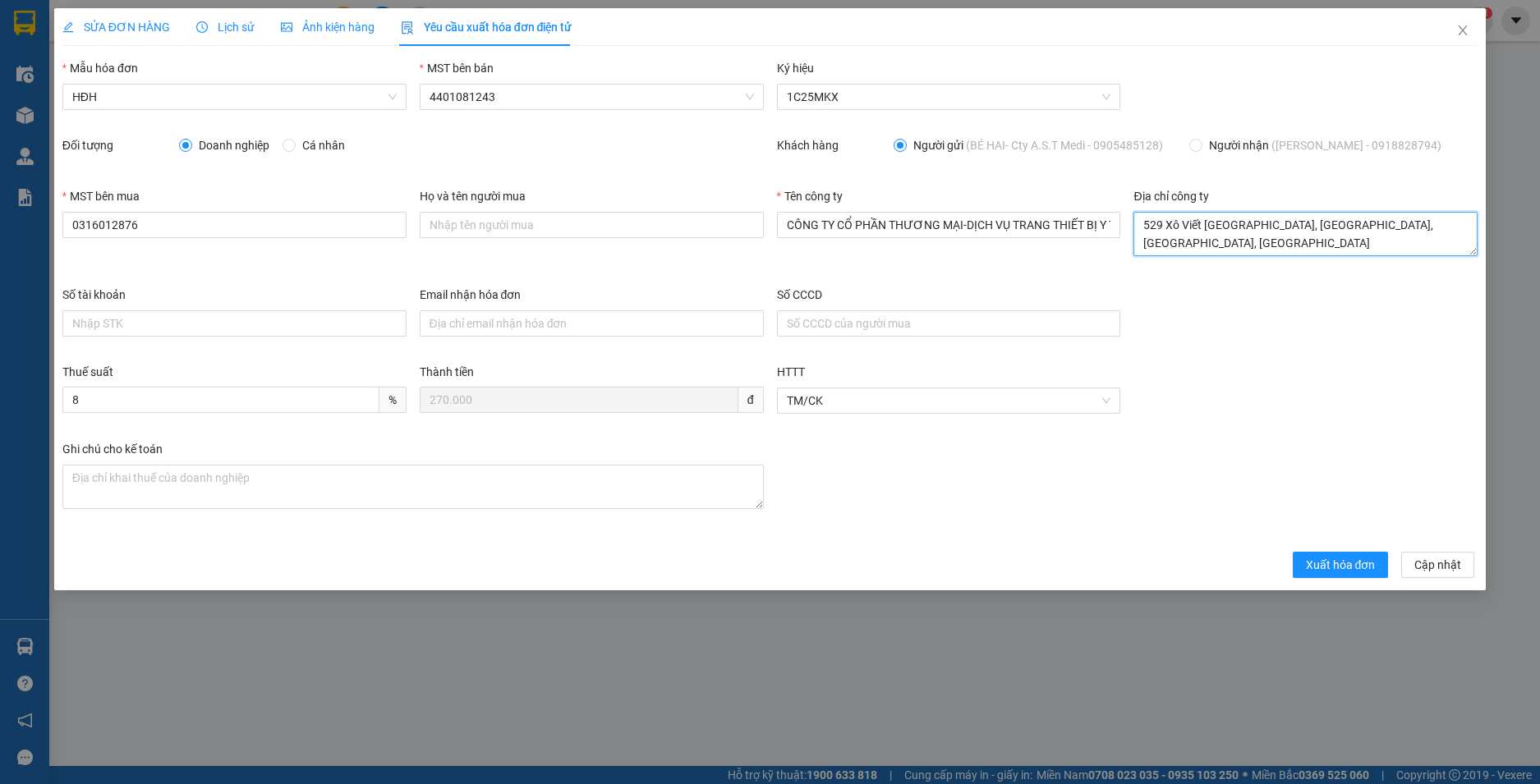
click at [1378, 228] on textarea "529 Xô Viết Nghệ Tĩnh, Phường Bình Thạnh, TP Hồ Chí Minh, Việt Nam" at bounding box center [1306, 233] width 344 height 44
drag, startPoint x: 1212, startPoint y: 242, endPoint x: 1133, endPoint y: 213, distance: 84.2
click at [1133, 213] on div "Địa chỉ công ty 529 Xô Viết Nghệ Tĩnh, Phường Bình Thạnh, Thành phố Hồ Chí Minh…" at bounding box center [1306, 237] width 357 height 99
type textarea "529 Xô Viết Nghệ Tĩnh, Phường Bình Thạnh, Thành phố Hồ Chí Minh, Việt Nam"
click at [1349, 576] on button "Xuất hóa đơn" at bounding box center [1340, 565] width 96 height 26
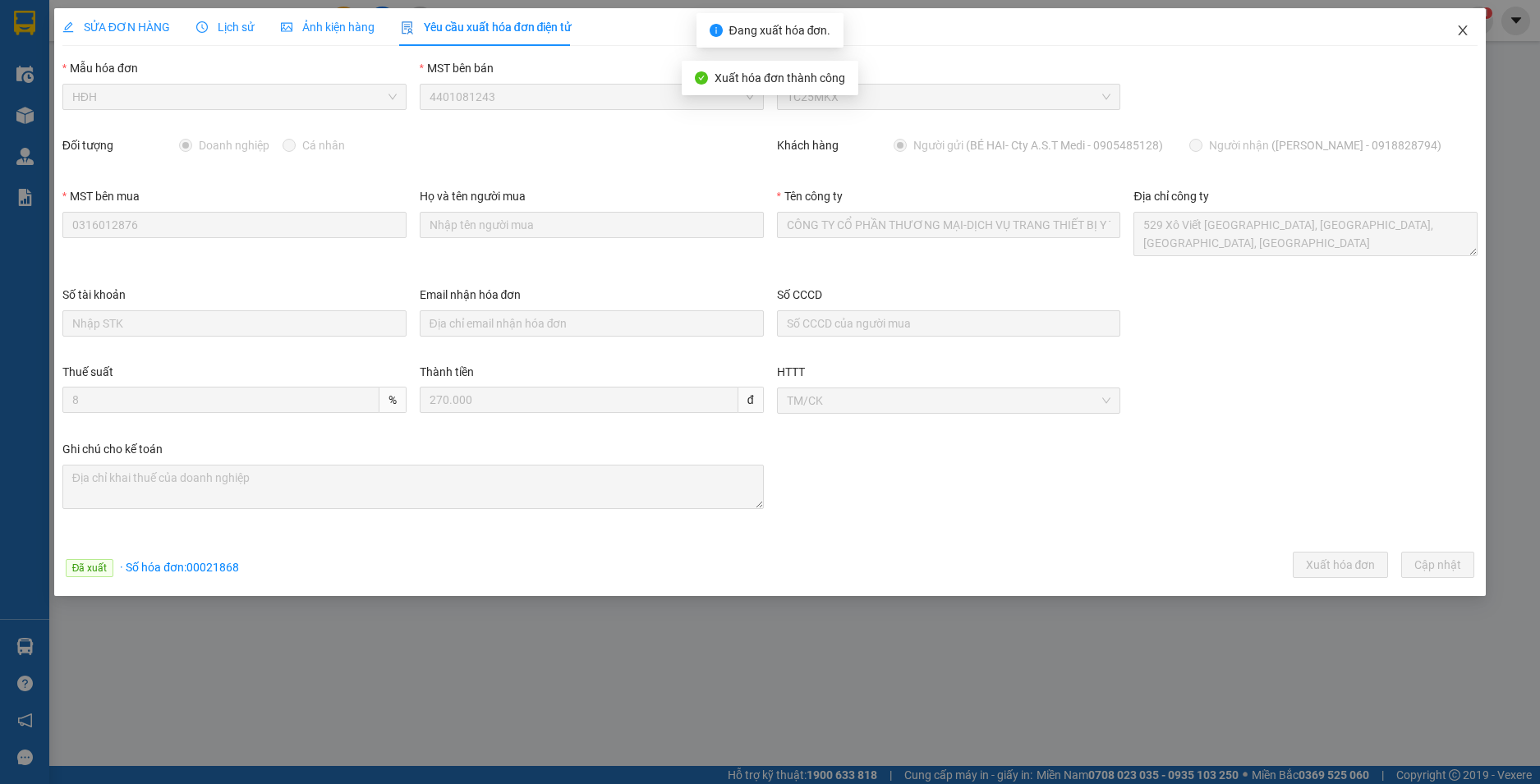
click at [1463, 26] on icon "close" at bounding box center [1463, 29] width 13 height 13
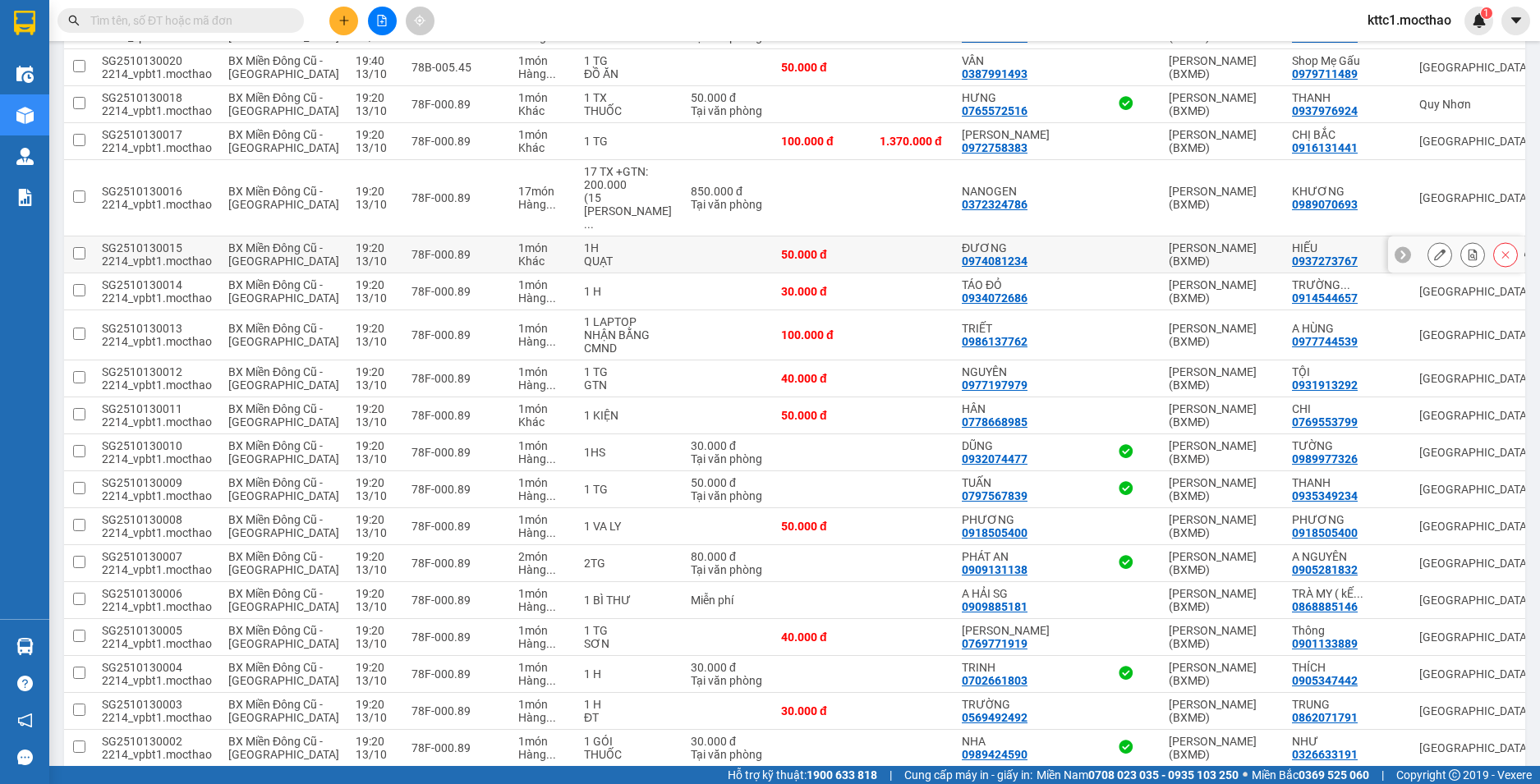
scroll to position [1560, 0]
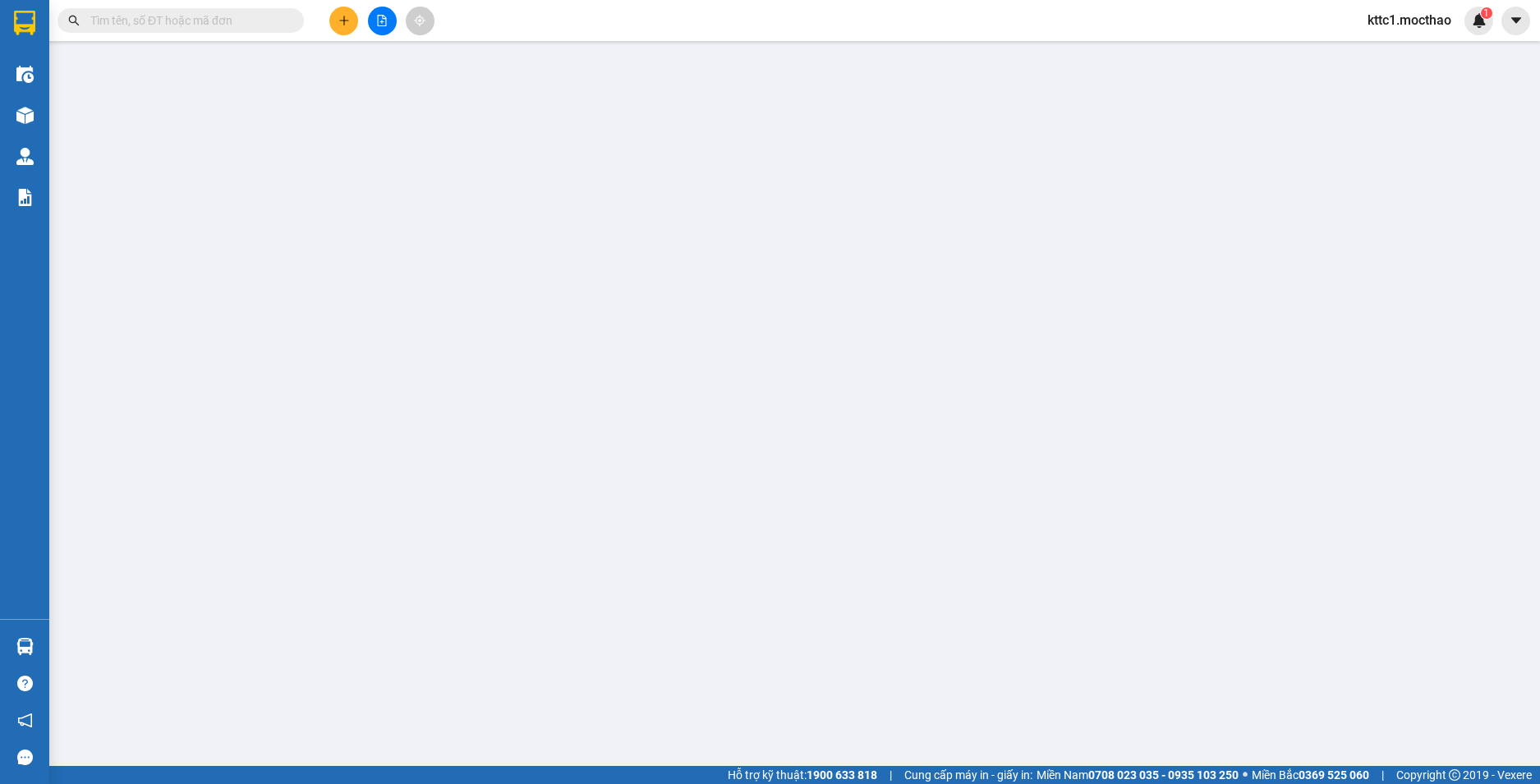
type input "0938807011"
type input "THÙY DƯƠNG"
type input "0917670206"
type input "HIẾU"
type input "1"
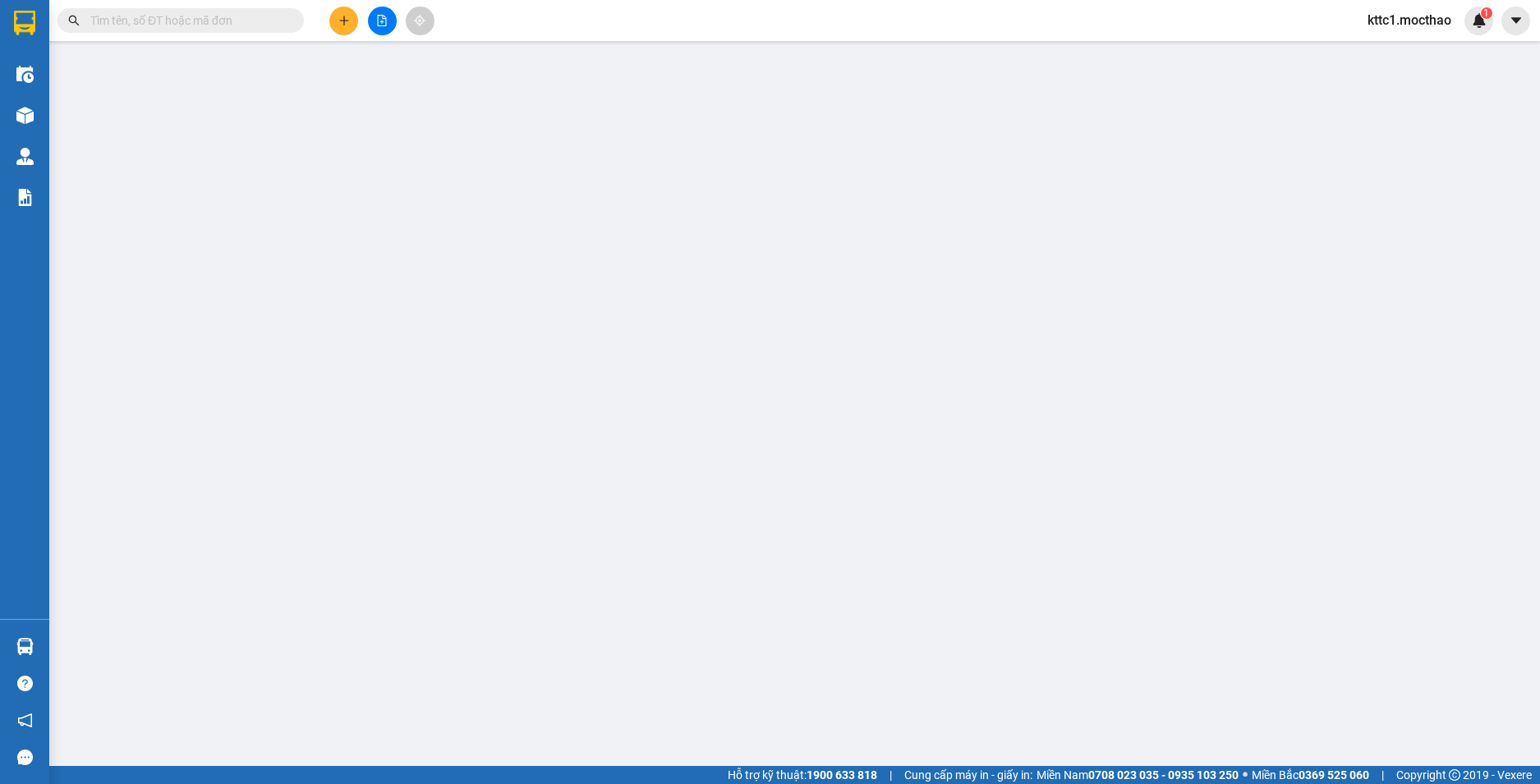
type input "0"
type input "150.000"
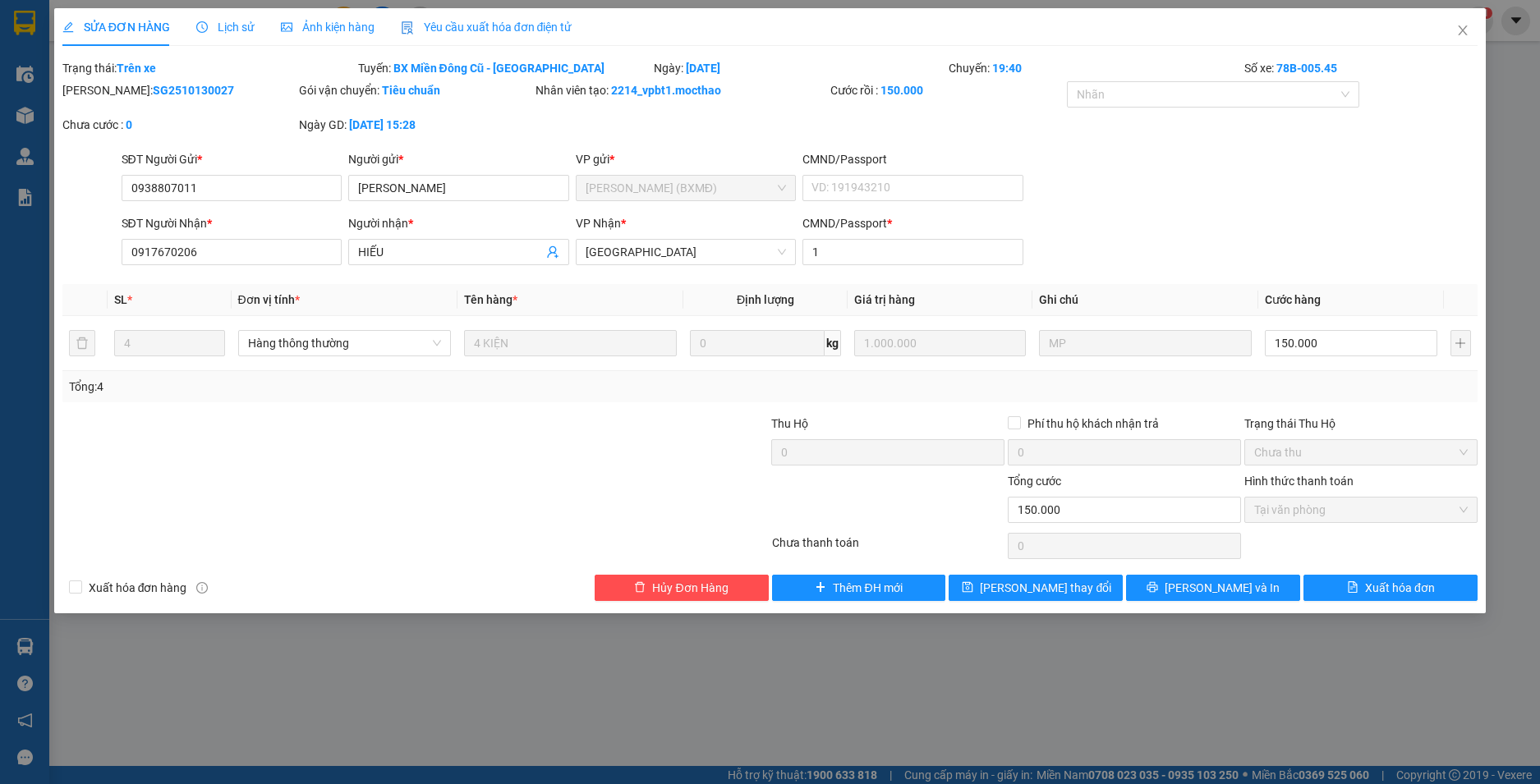
click at [482, 17] on div "Yêu cầu xuất hóa đơn điện tử" at bounding box center [487, 27] width 172 height 38
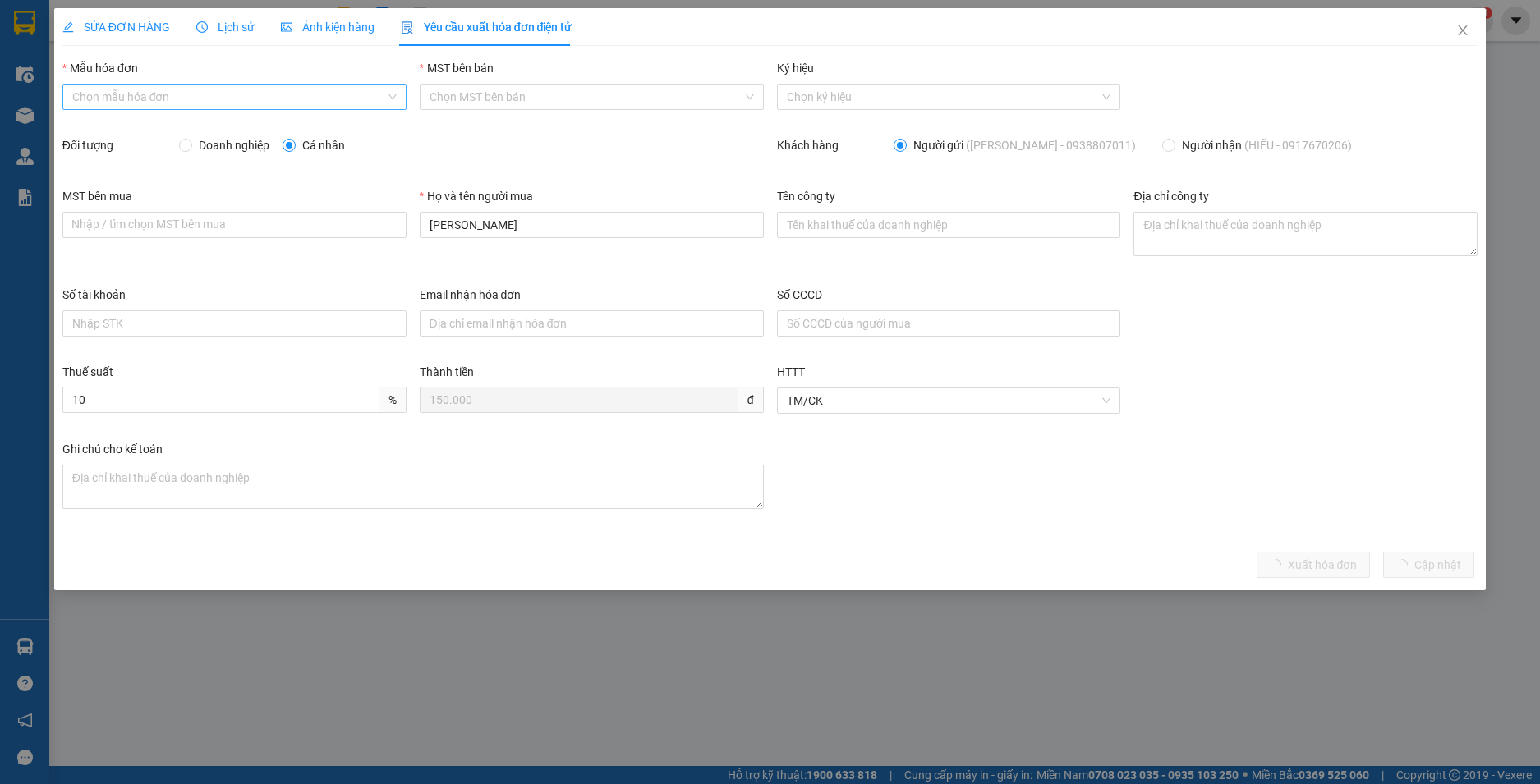
click at [206, 98] on input "Mẫu hóa đơn" at bounding box center [228, 97] width 313 height 24
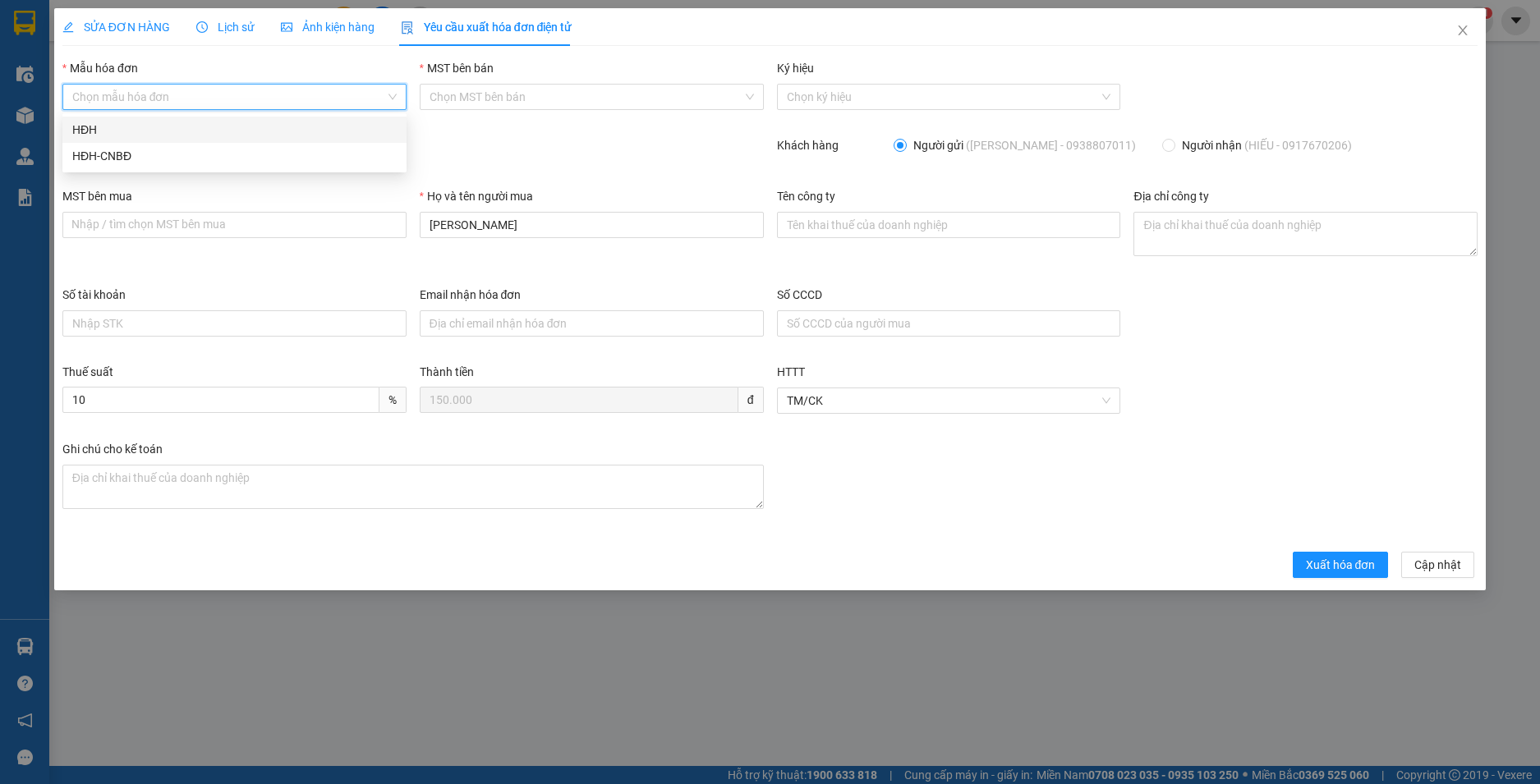
click at [187, 123] on div "HĐH" at bounding box center [234, 129] width 324 height 18
type input "8"
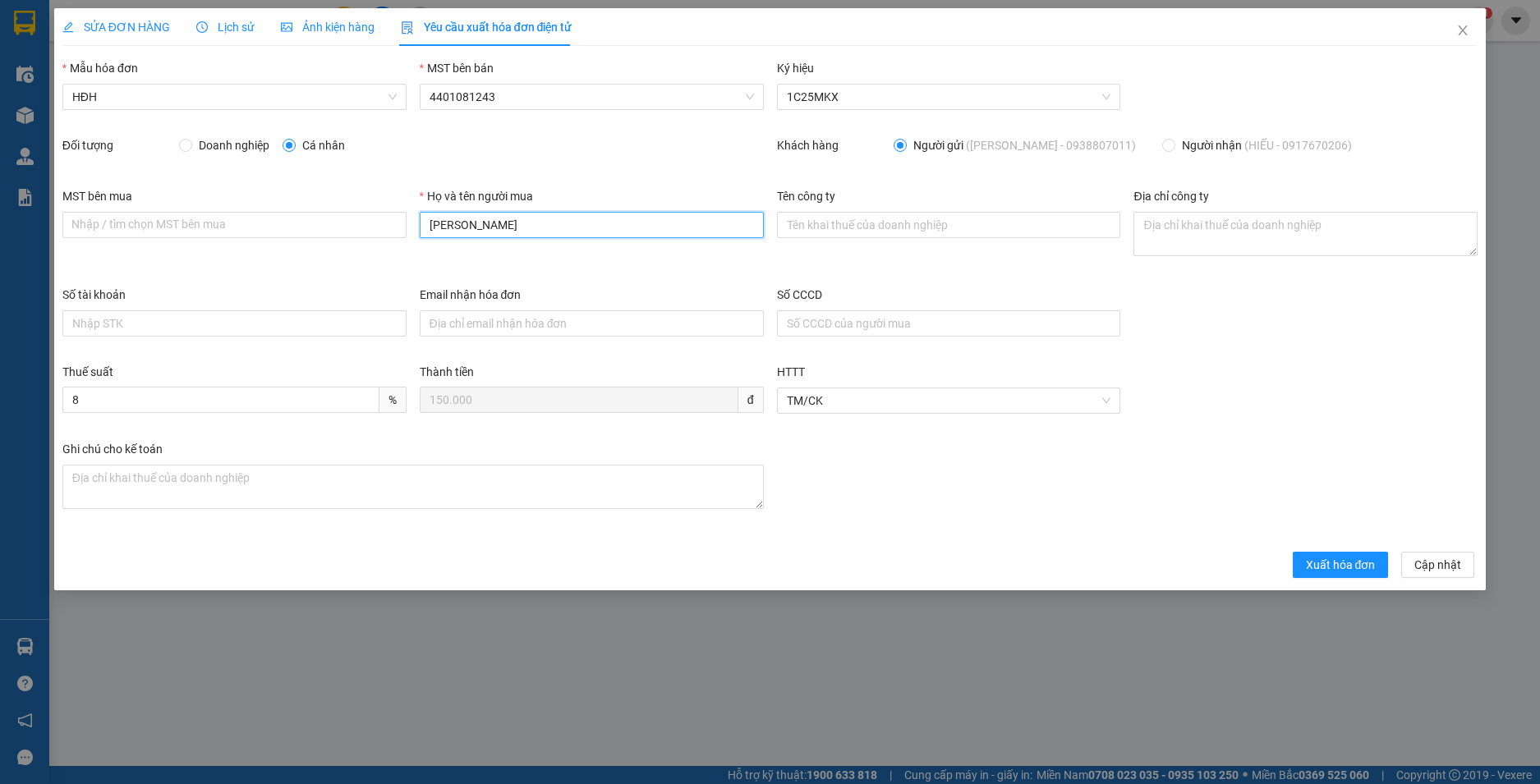
drag, startPoint x: 541, startPoint y: 236, endPoint x: 322, endPoint y: 209, distance: 220.7
click at [322, 209] on div "MST bên mua Nhập / tìm chọn MST bên mua Họ và tên người mua THÙY DƯƠNG Tên công…" at bounding box center [770, 237] width 1429 height 99
type input "Người mua không lấy hoá đơn"
click at [1337, 565] on span "Xuất hóa đơn" at bounding box center [1340, 565] width 69 height 18
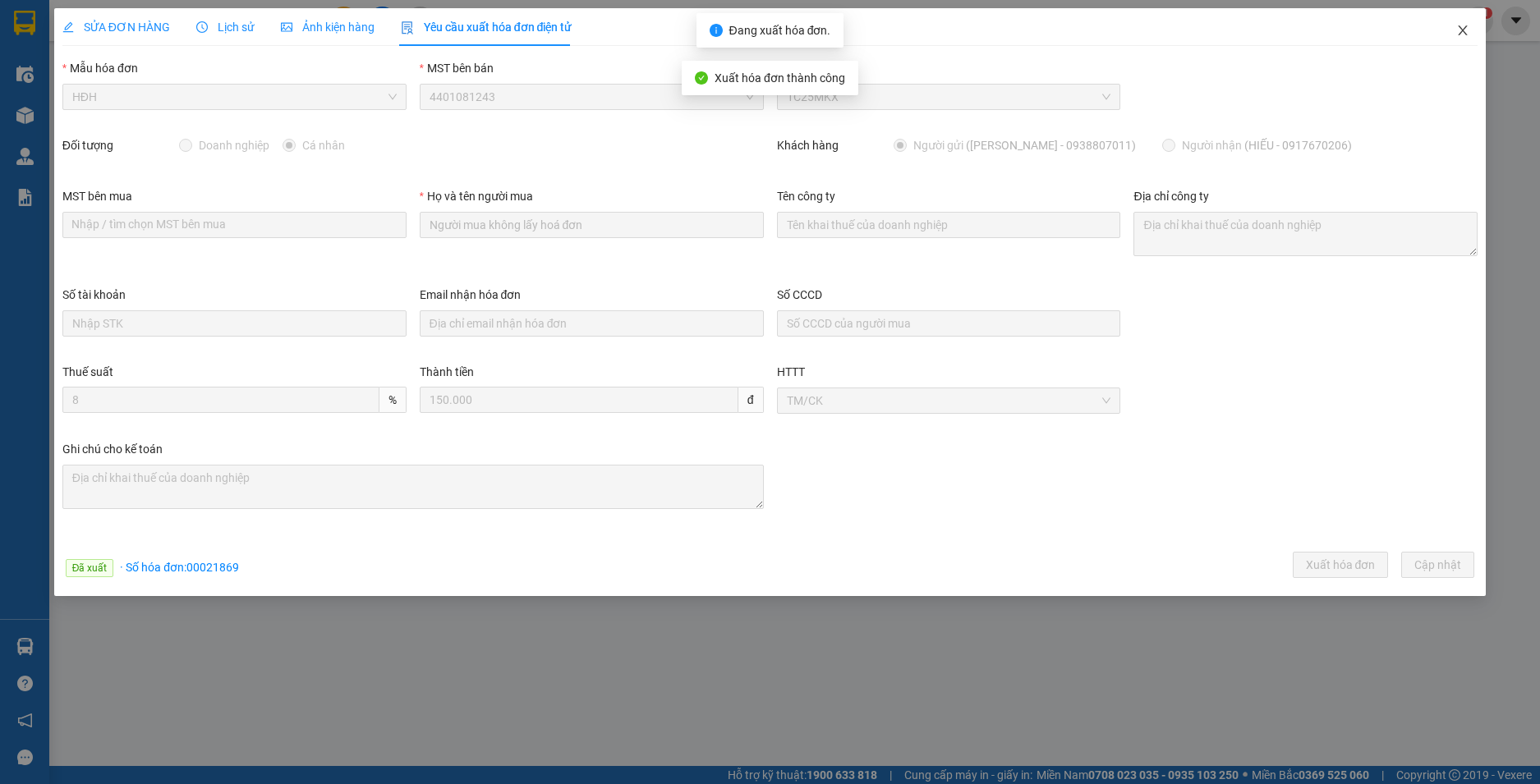
click at [1468, 25] on icon "close" at bounding box center [1463, 29] width 13 height 13
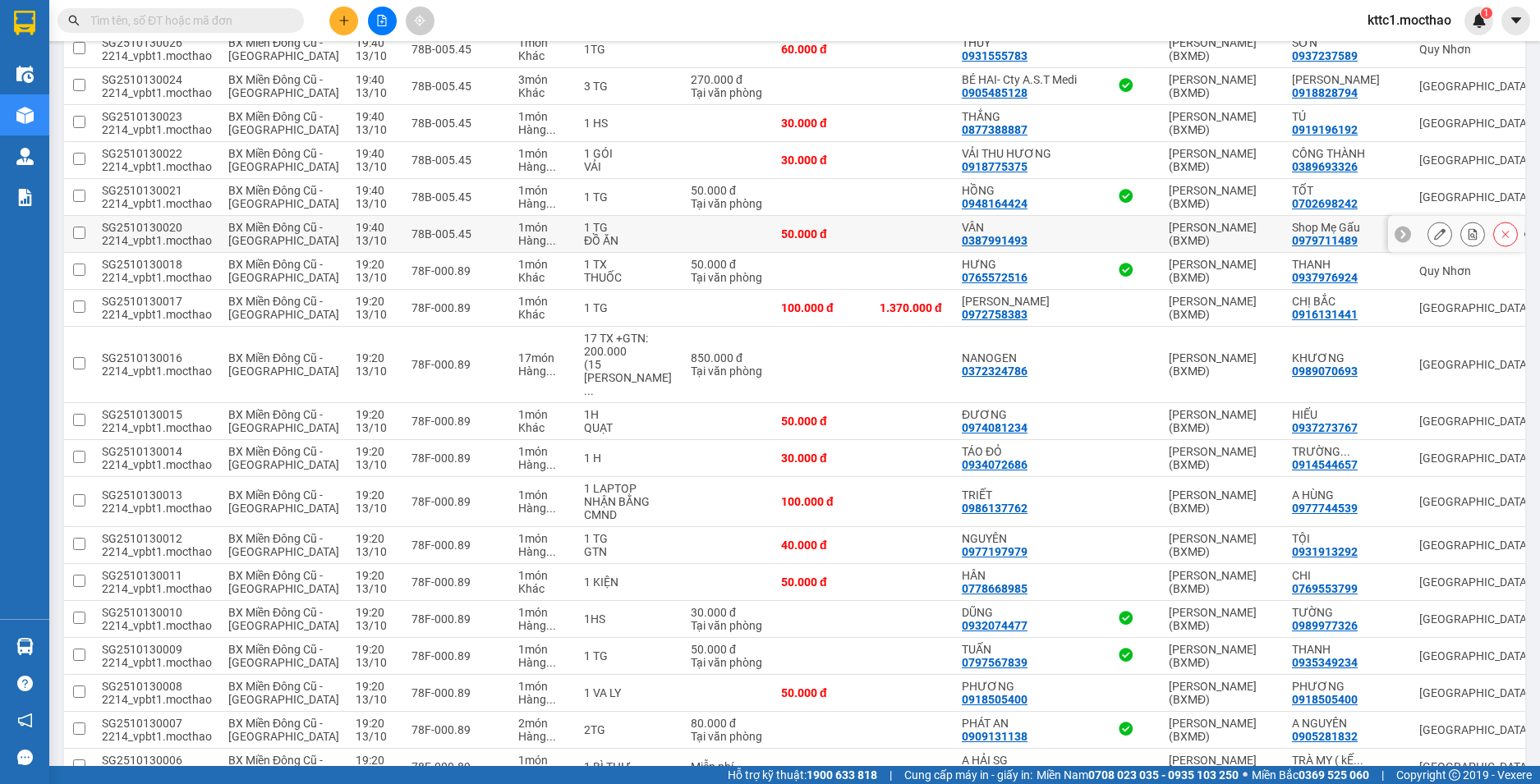
scroll to position [1229, 0]
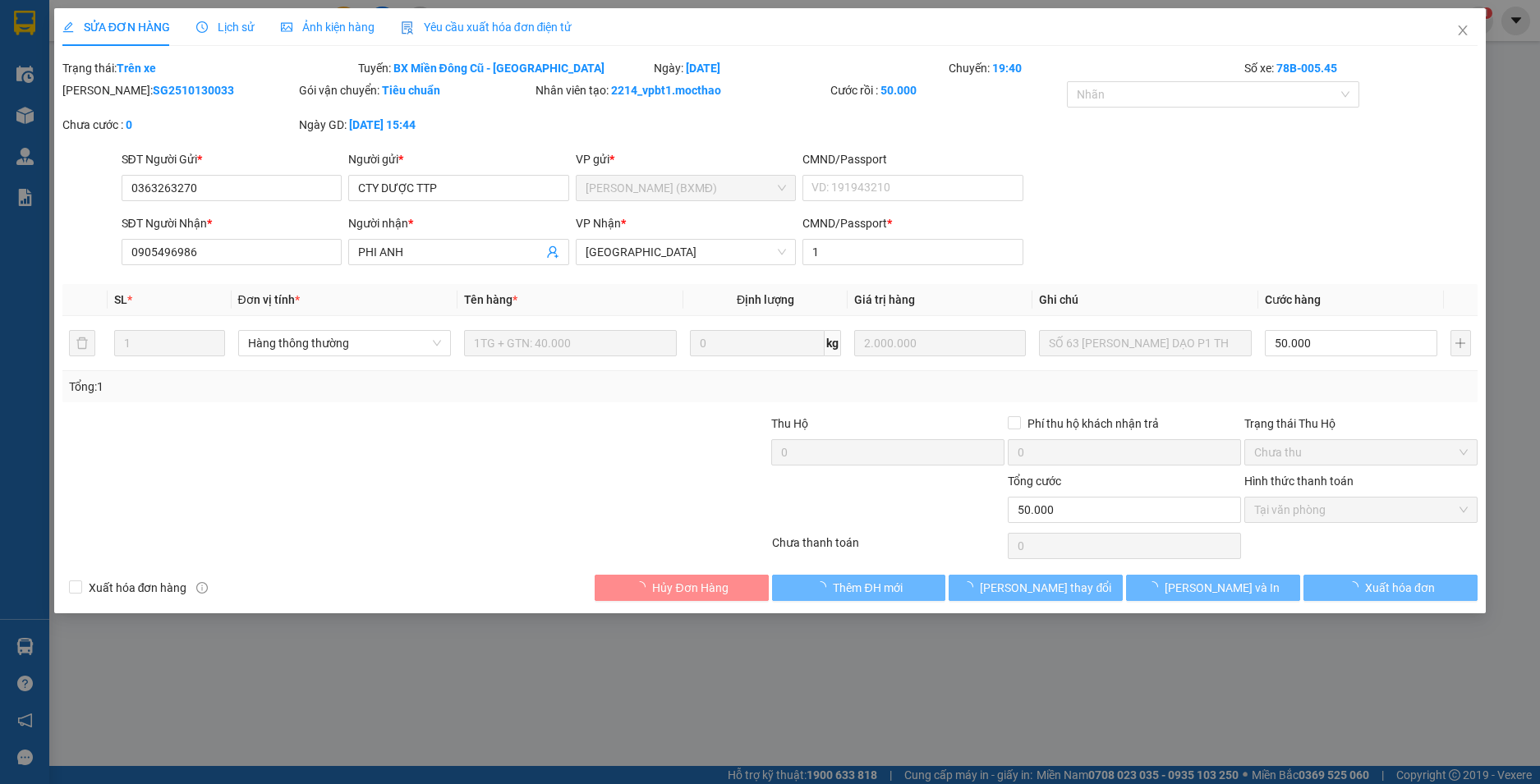
click at [441, 21] on span "Yêu cầu xuất hóa đơn điện tử" at bounding box center [487, 27] width 172 height 13
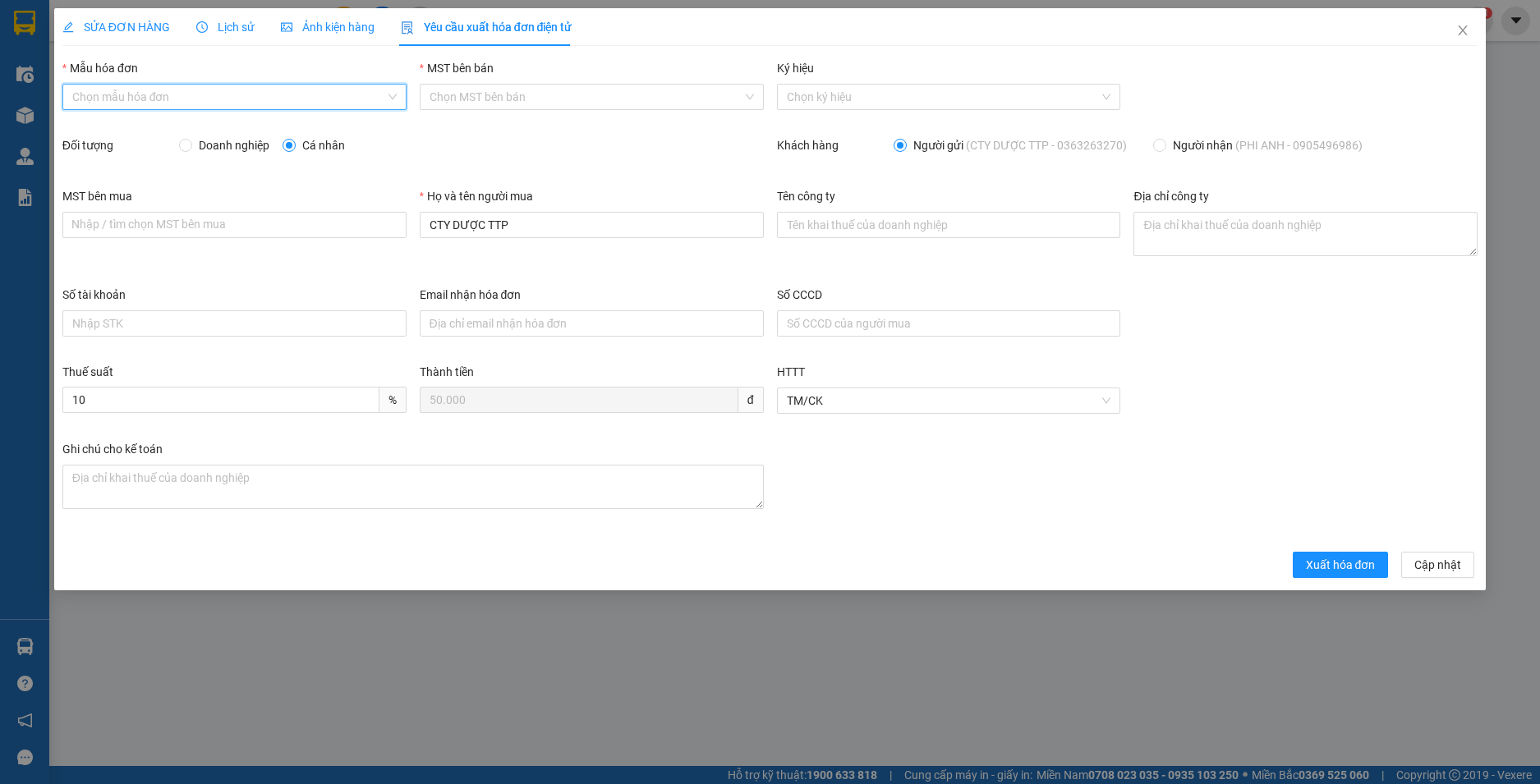
click at [190, 102] on input "Mẫu hóa đơn" at bounding box center [228, 97] width 313 height 24
click at [161, 134] on div "HĐH" at bounding box center [234, 129] width 324 height 18
type input "8"
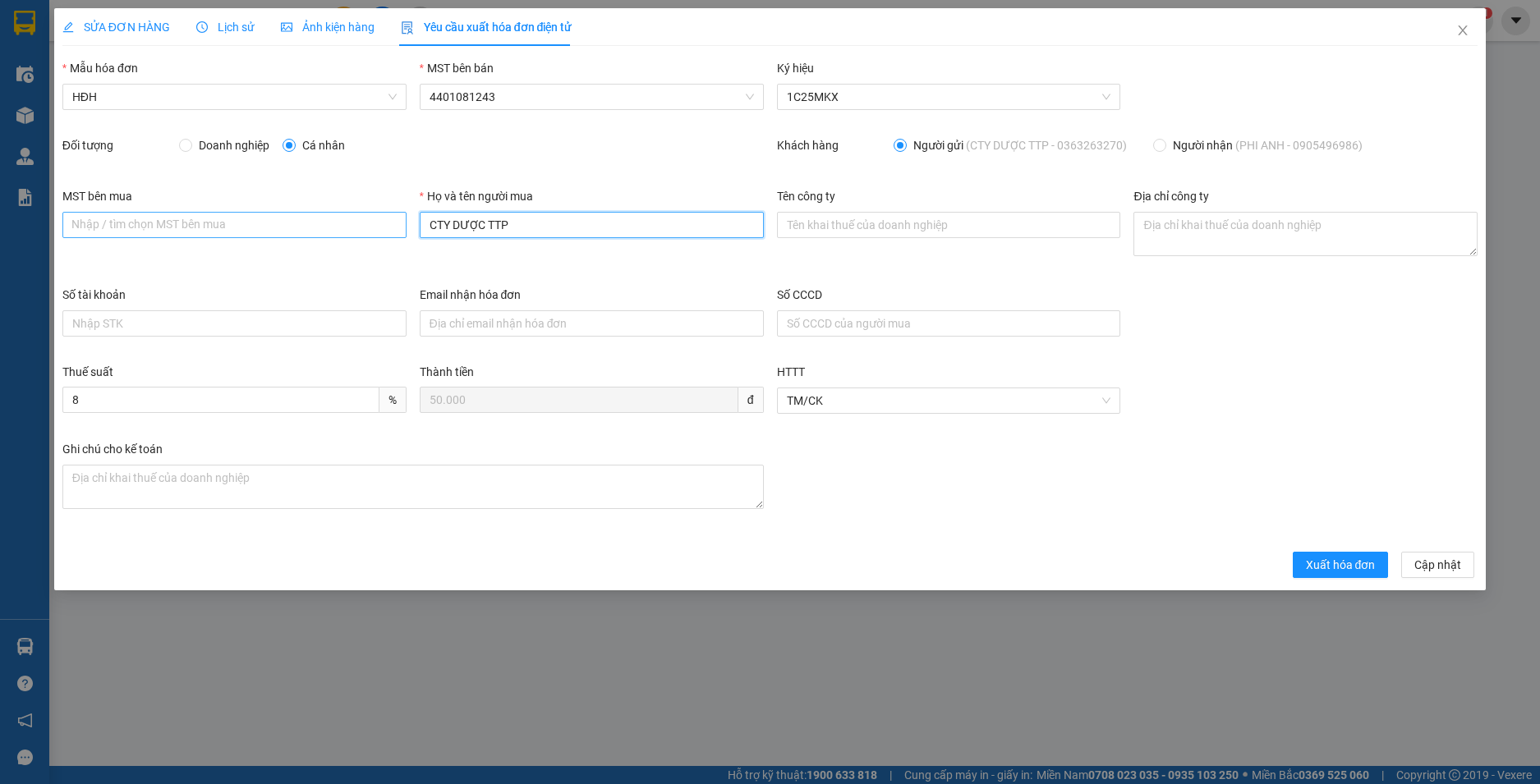
drag, startPoint x: 429, startPoint y: 231, endPoint x: 316, endPoint y: 237, distance: 113.2
click at [318, 235] on div "MST bên mua Nhập / tìm chọn MST bên mua Họ và tên người mua CTY DƯỢC TTP Tên cô…" at bounding box center [770, 237] width 1429 height 99
type input "Người mua không lấy hoá đơn"
click at [1357, 564] on span "Xuất hóa đơn" at bounding box center [1340, 565] width 69 height 18
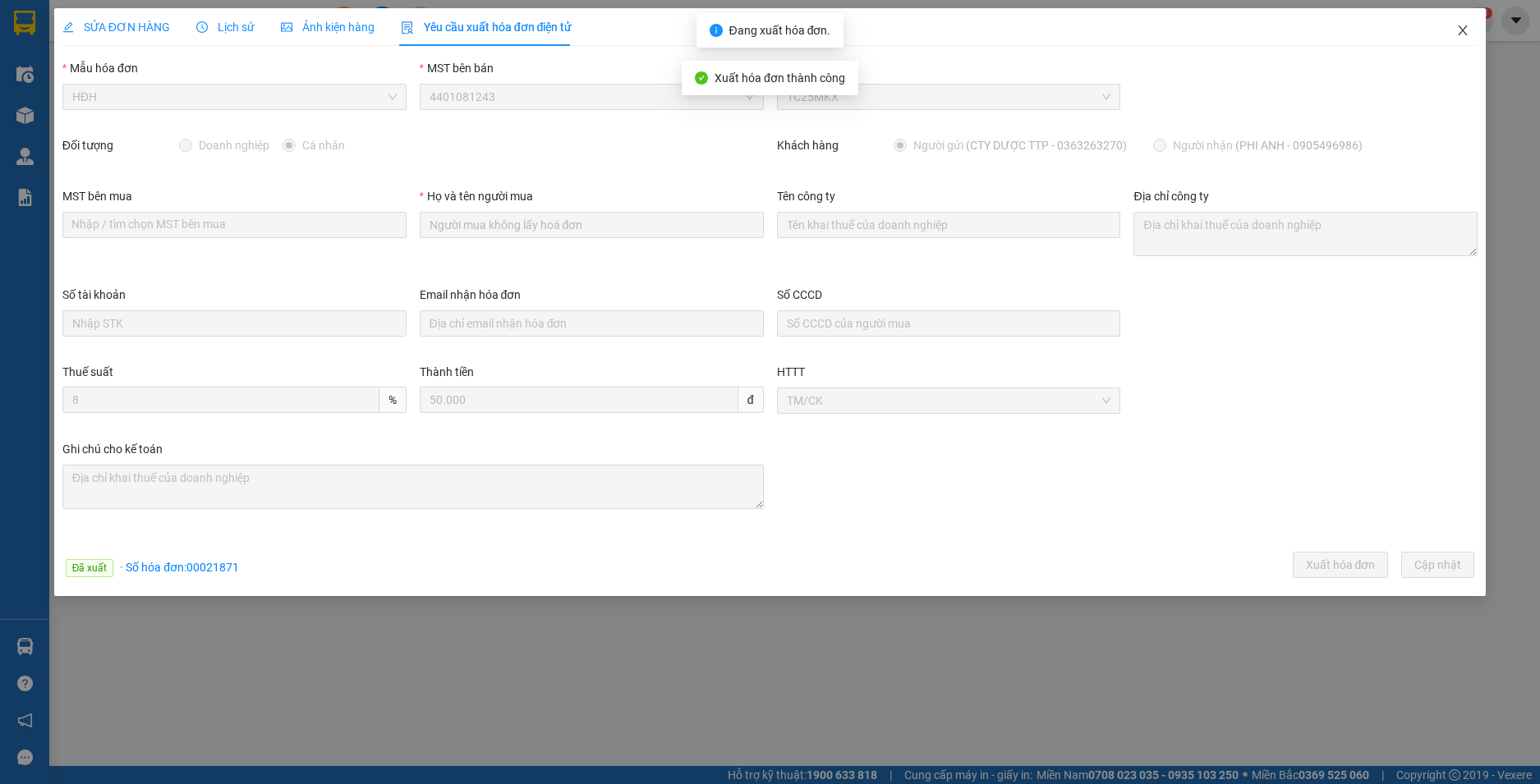
click at [1463, 26] on icon "close" at bounding box center [1463, 29] width 13 height 13
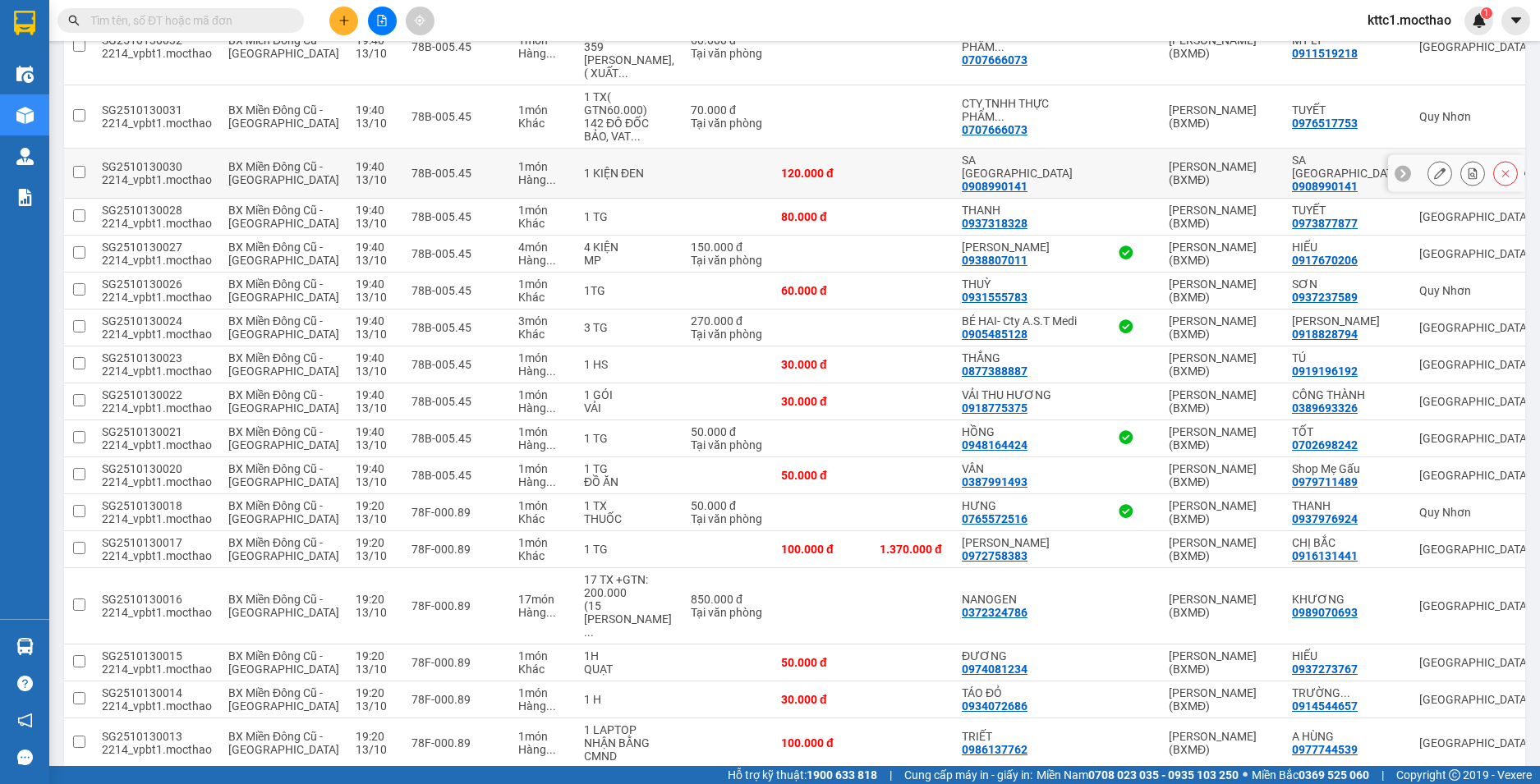
scroll to position [988, 0]
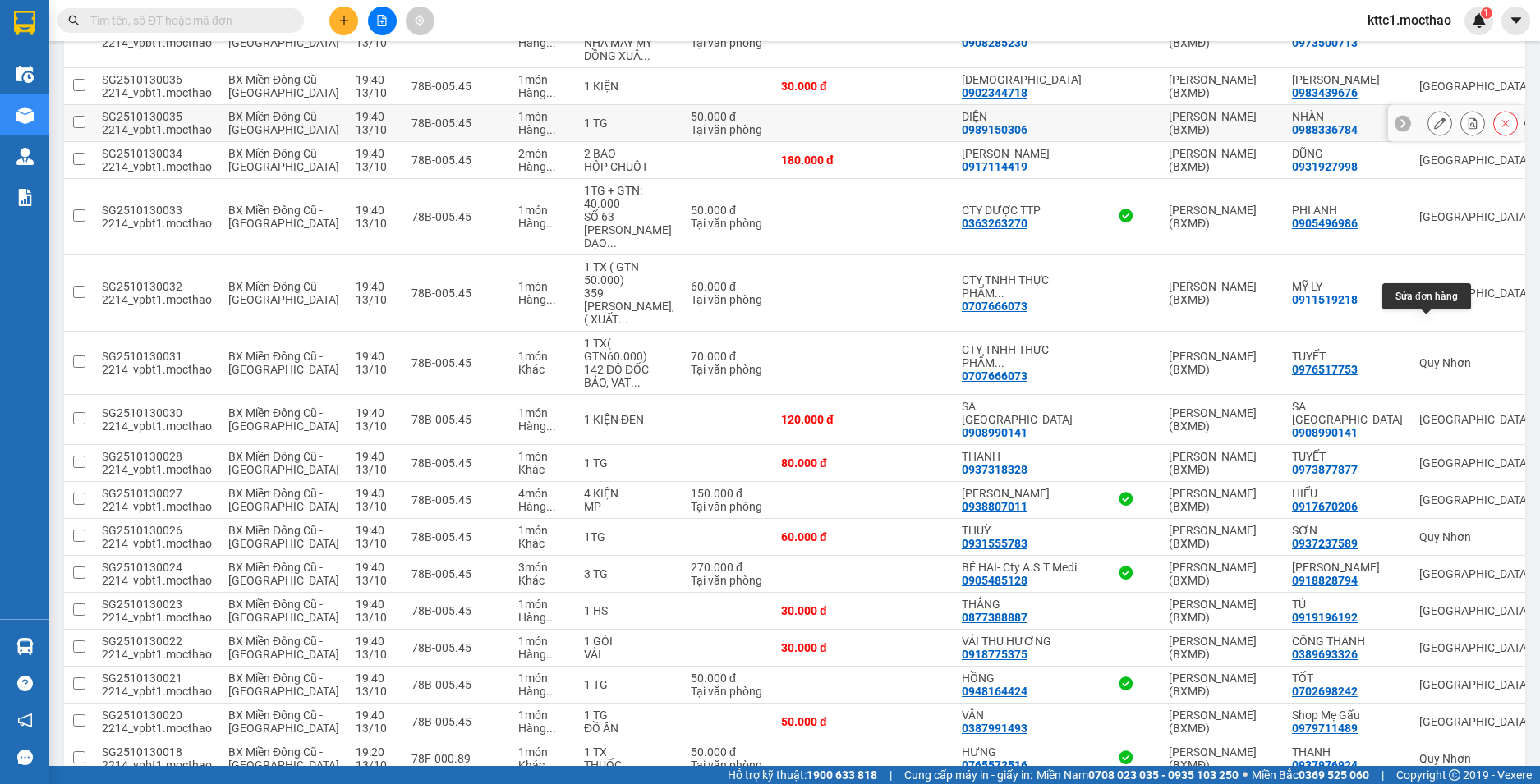
click at [1434, 129] on icon at bounding box center [1439, 122] width 11 height 11
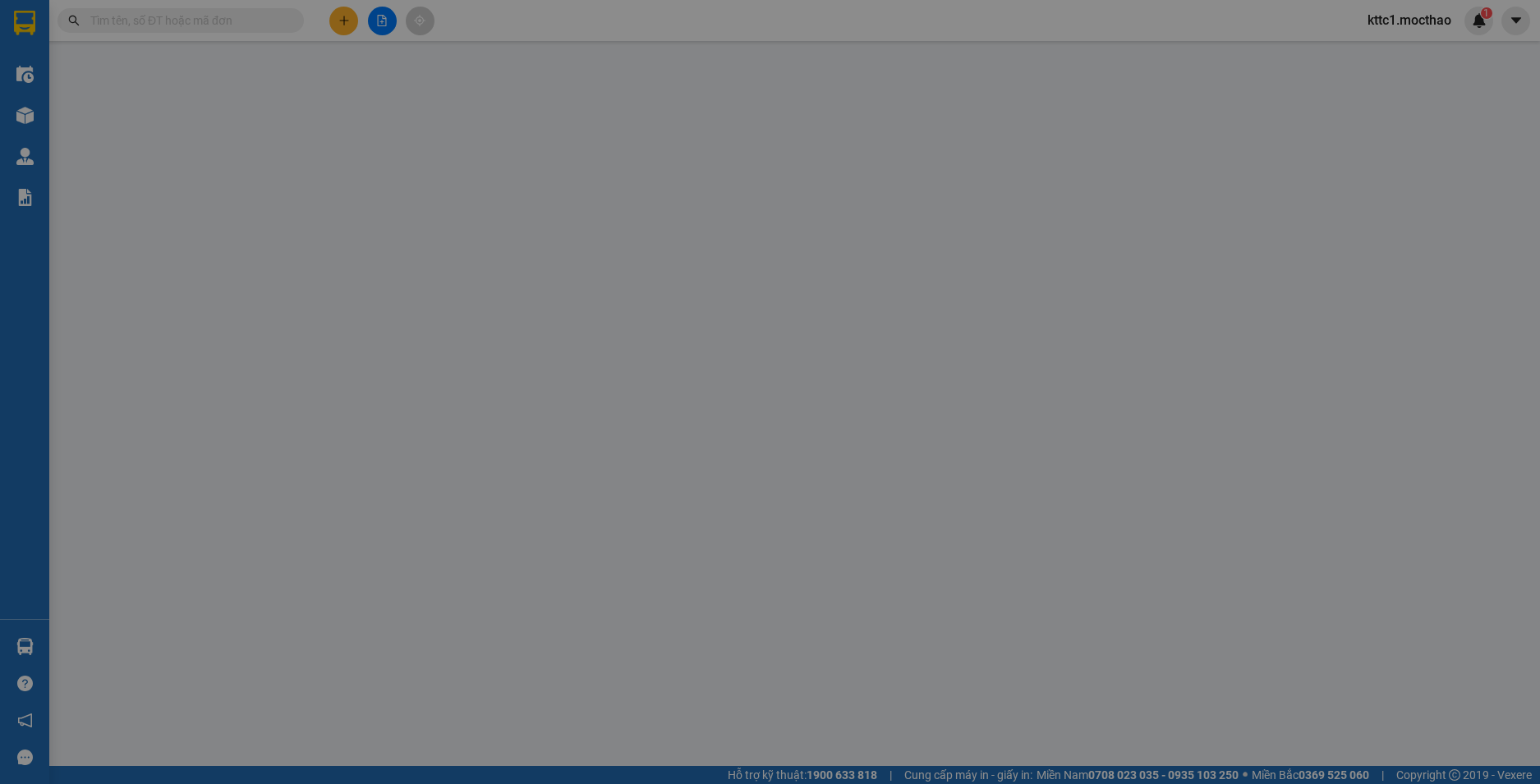
type input "0989150306"
type input "DIỆN"
type input "0988336784"
type input "NHÀN"
type input "1"
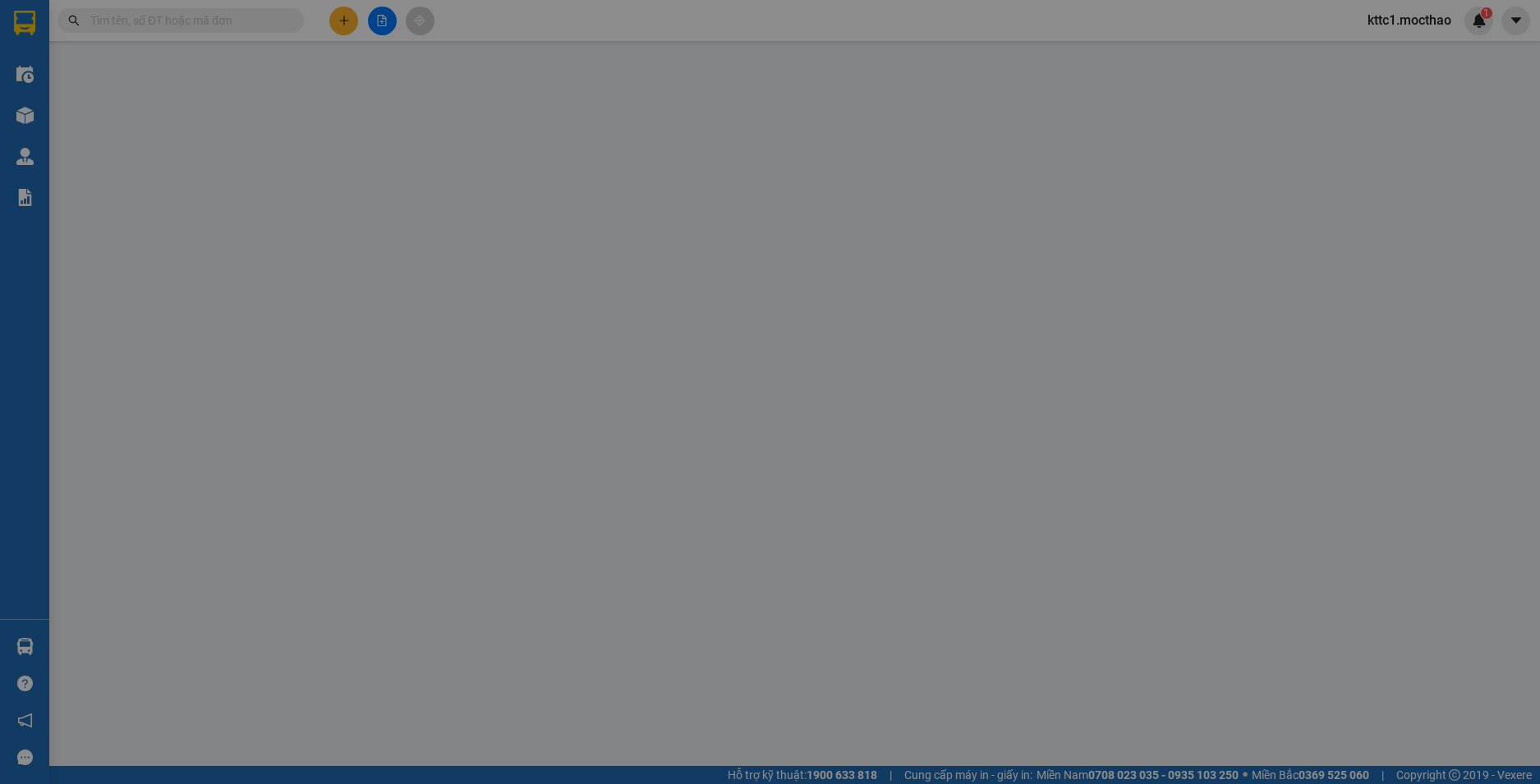
type input "0"
type input "50.000"
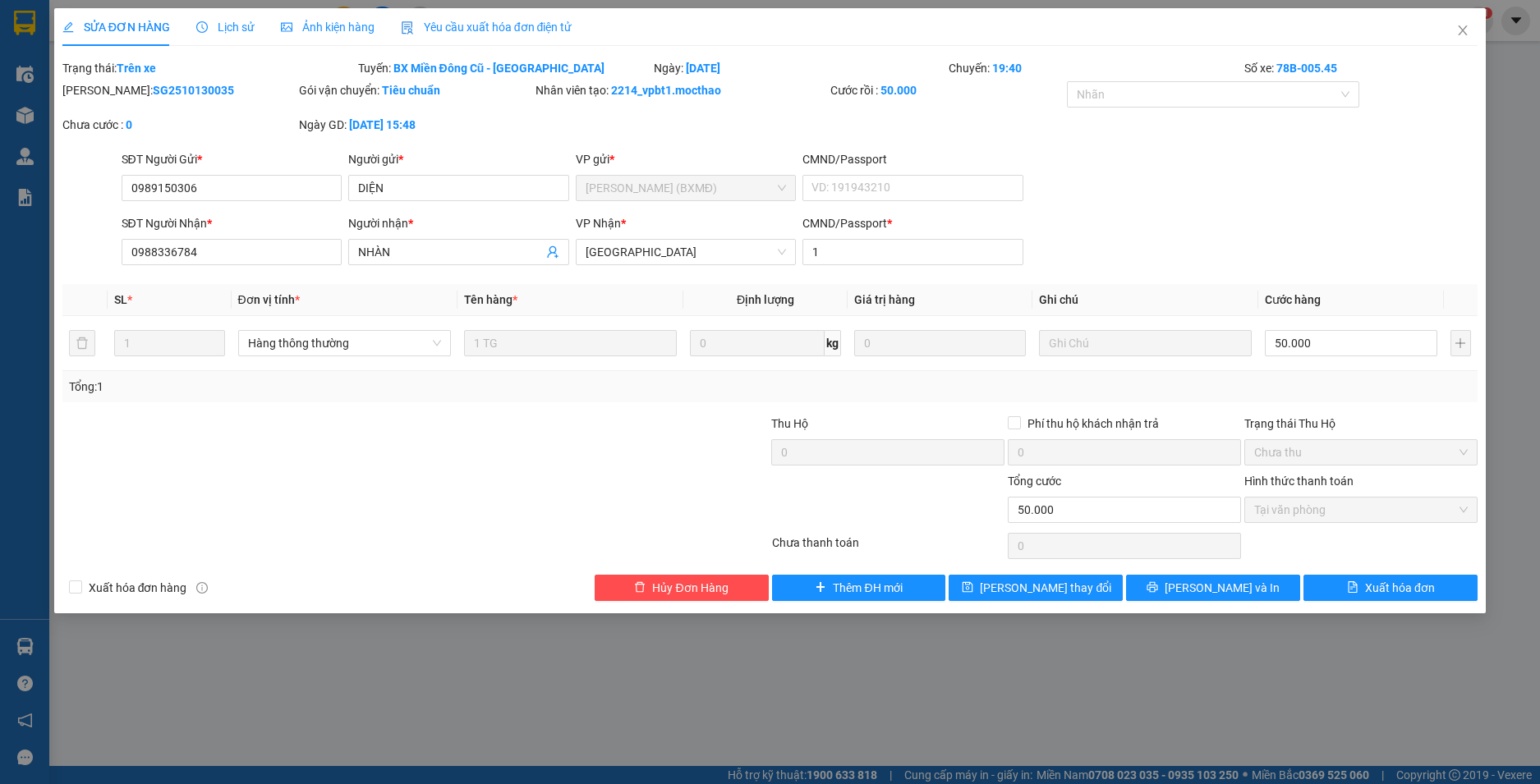
click at [492, 23] on span "Yêu cầu xuất hóa đơn điện tử" at bounding box center [487, 27] width 172 height 13
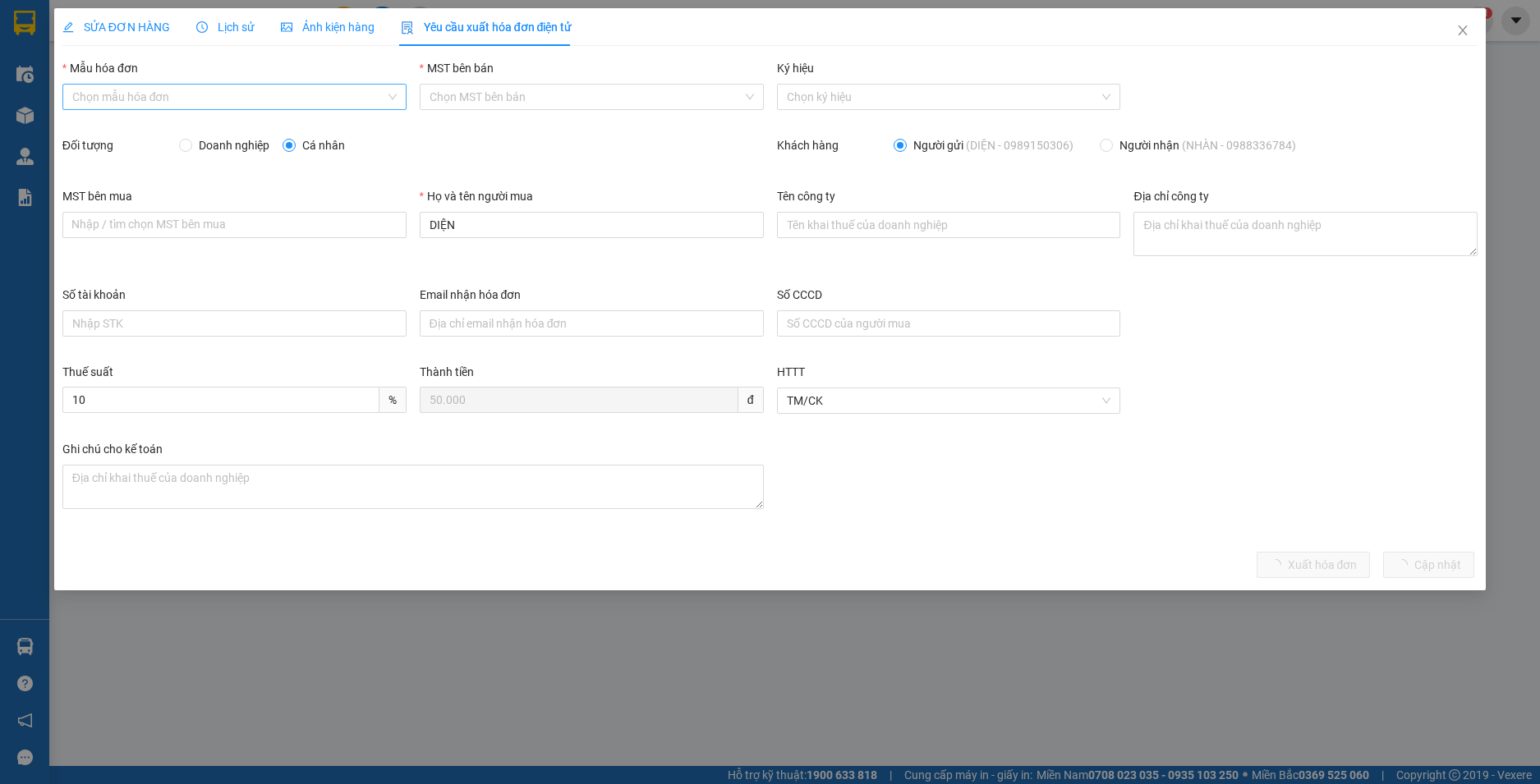
click at [252, 95] on input "Mẫu hóa đơn" at bounding box center [228, 97] width 313 height 24
click at [233, 128] on div "HĐH" at bounding box center [234, 129] width 324 height 18
type input "8"
click at [382, 227] on div "MST bên mua Nhập / tìm chọn MST bên mua Họ và tên người mua DIỆN Tên công ty Đị…" at bounding box center [770, 237] width 1429 height 99
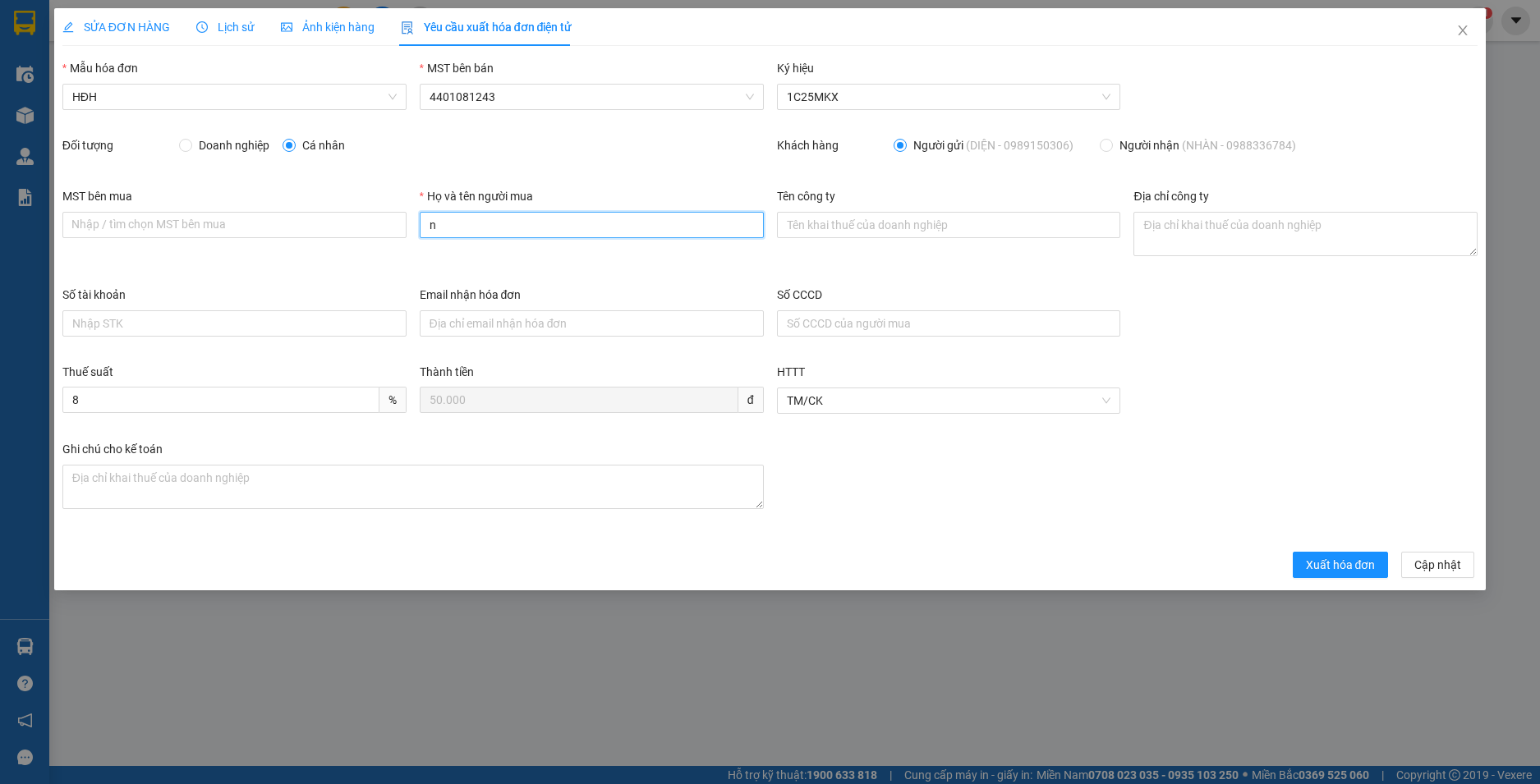
type input "Người mua không lấy hoá đơn"
click at [1356, 563] on span "Xuất hóa đơn" at bounding box center [1340, 565] width 69 height 18
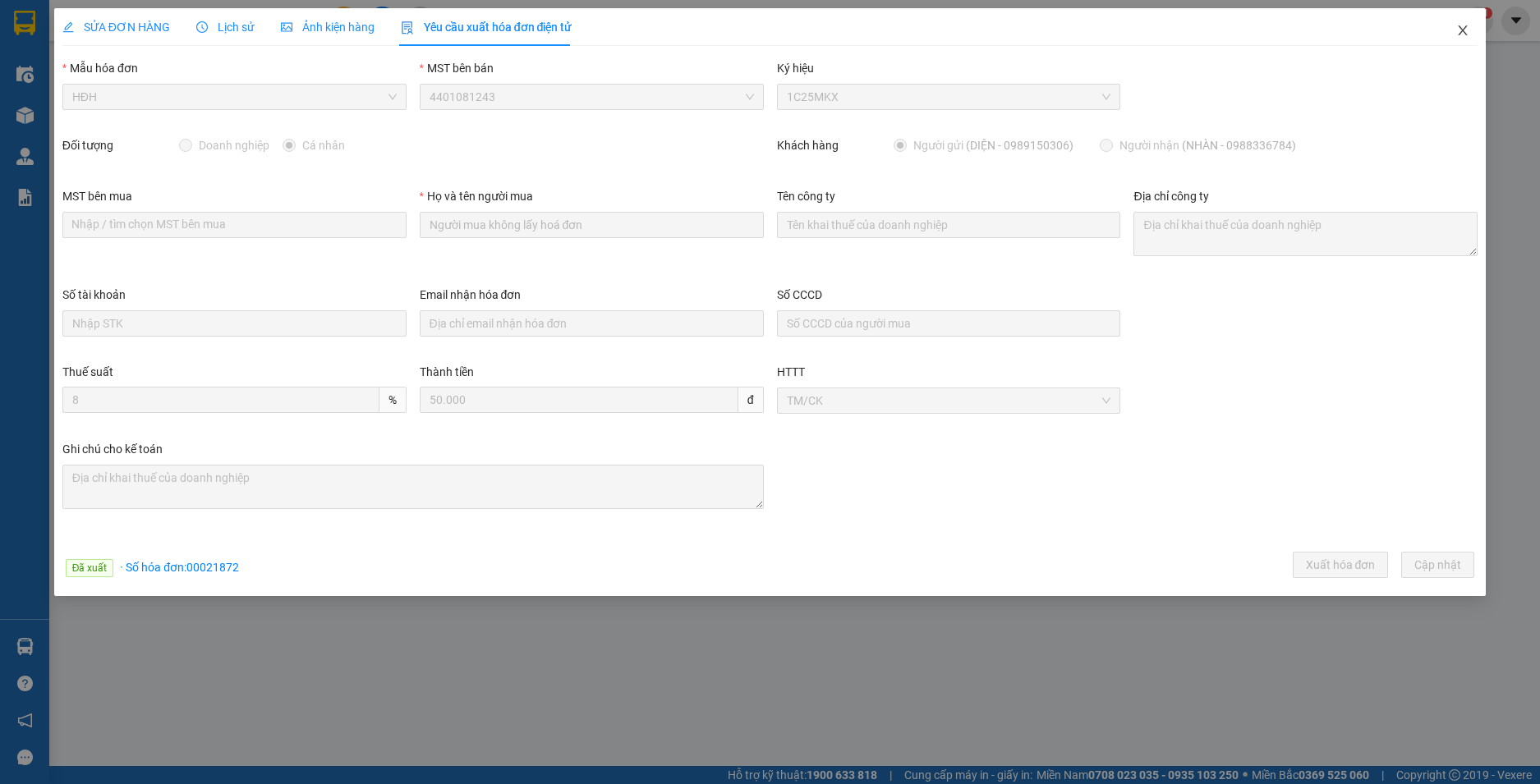
click at [1463, 29] on icon "close" at bounding box center [1463, 29] width 13 height 13
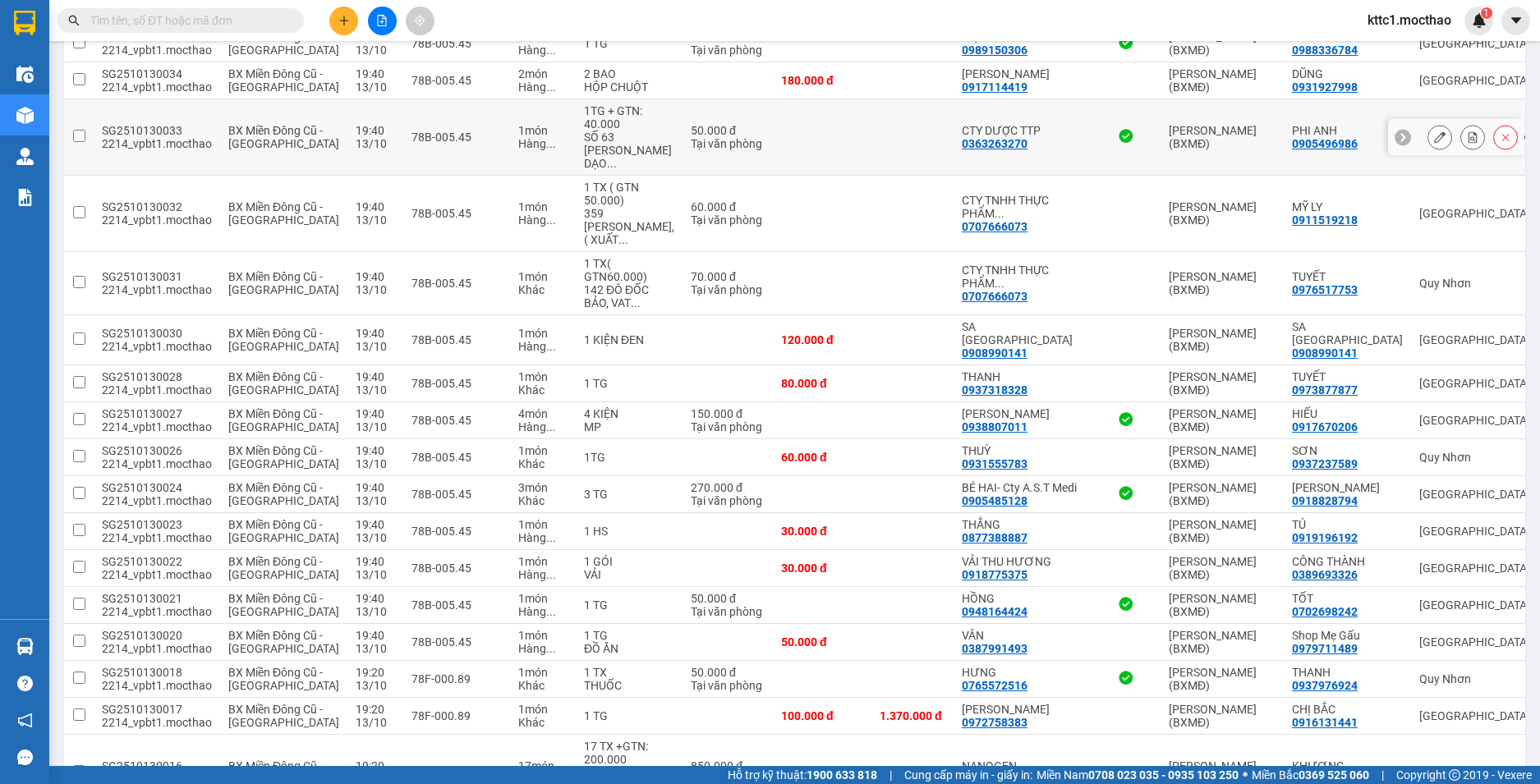
scroll to position [821, 0]
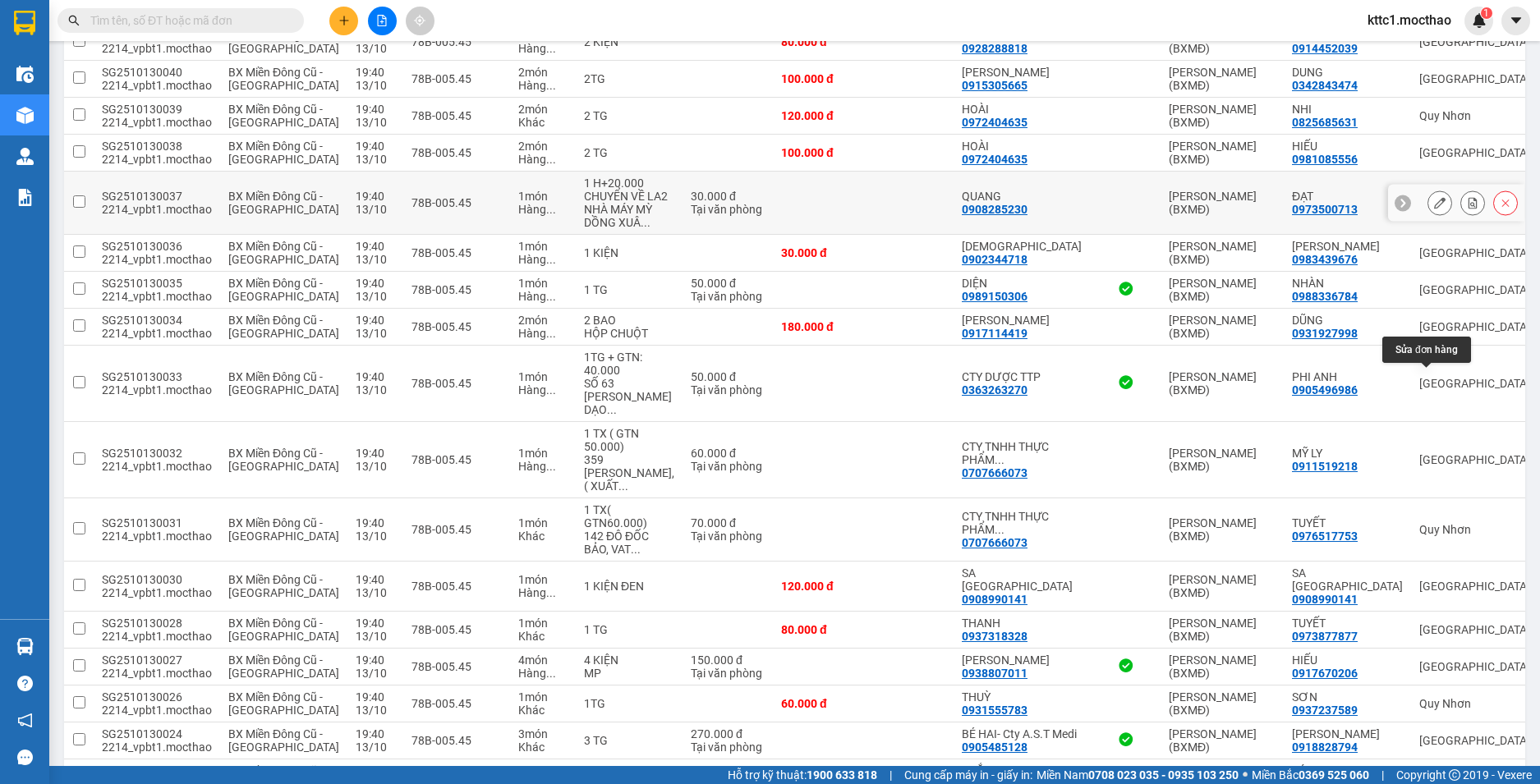
click at [1429, 218] on button at bounding box center [1440, 203] width 23 height 29
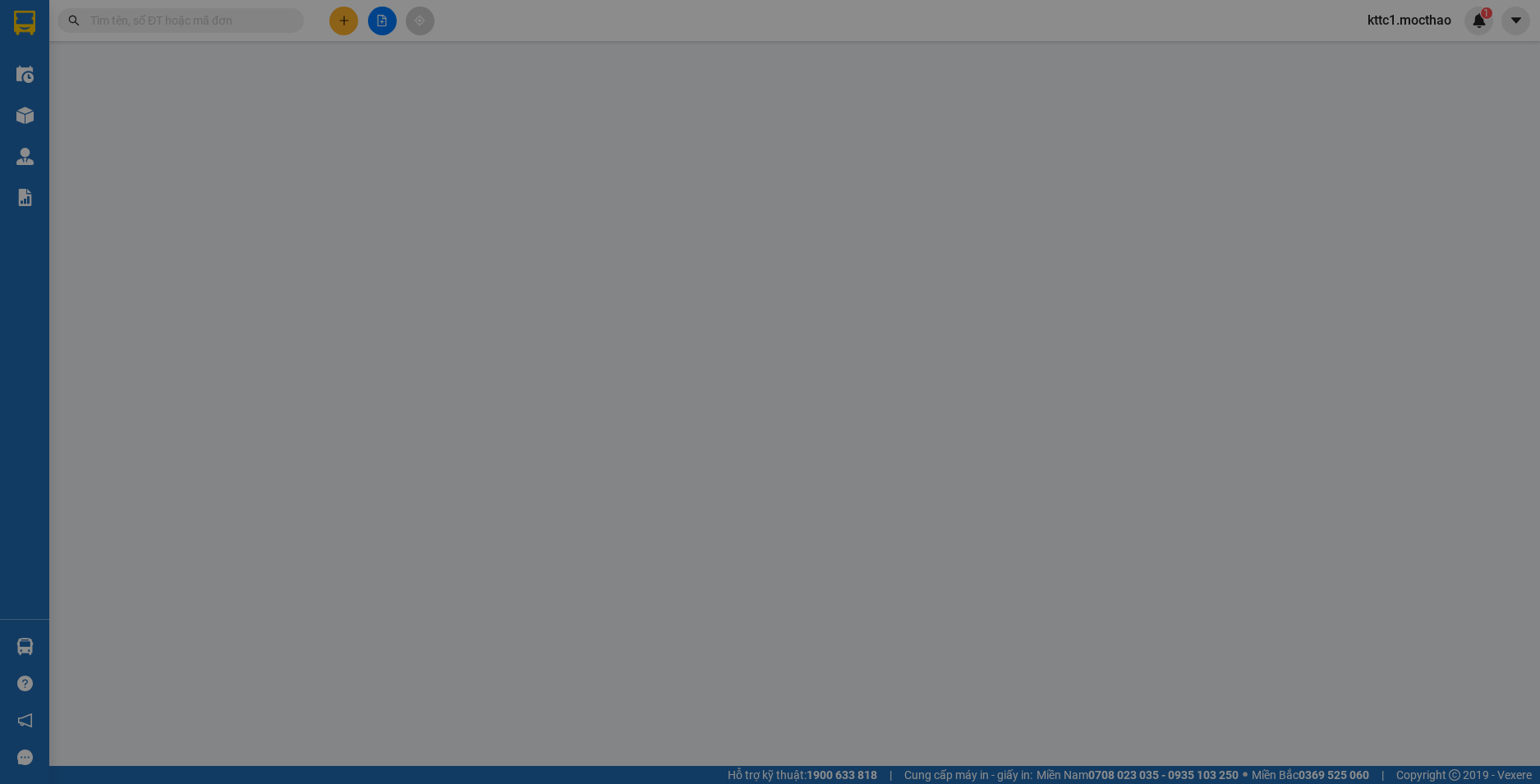
type input "0908285230"
type input "QUANG"
type input "0973500713"
type input "ĐẠT"
type input "1"
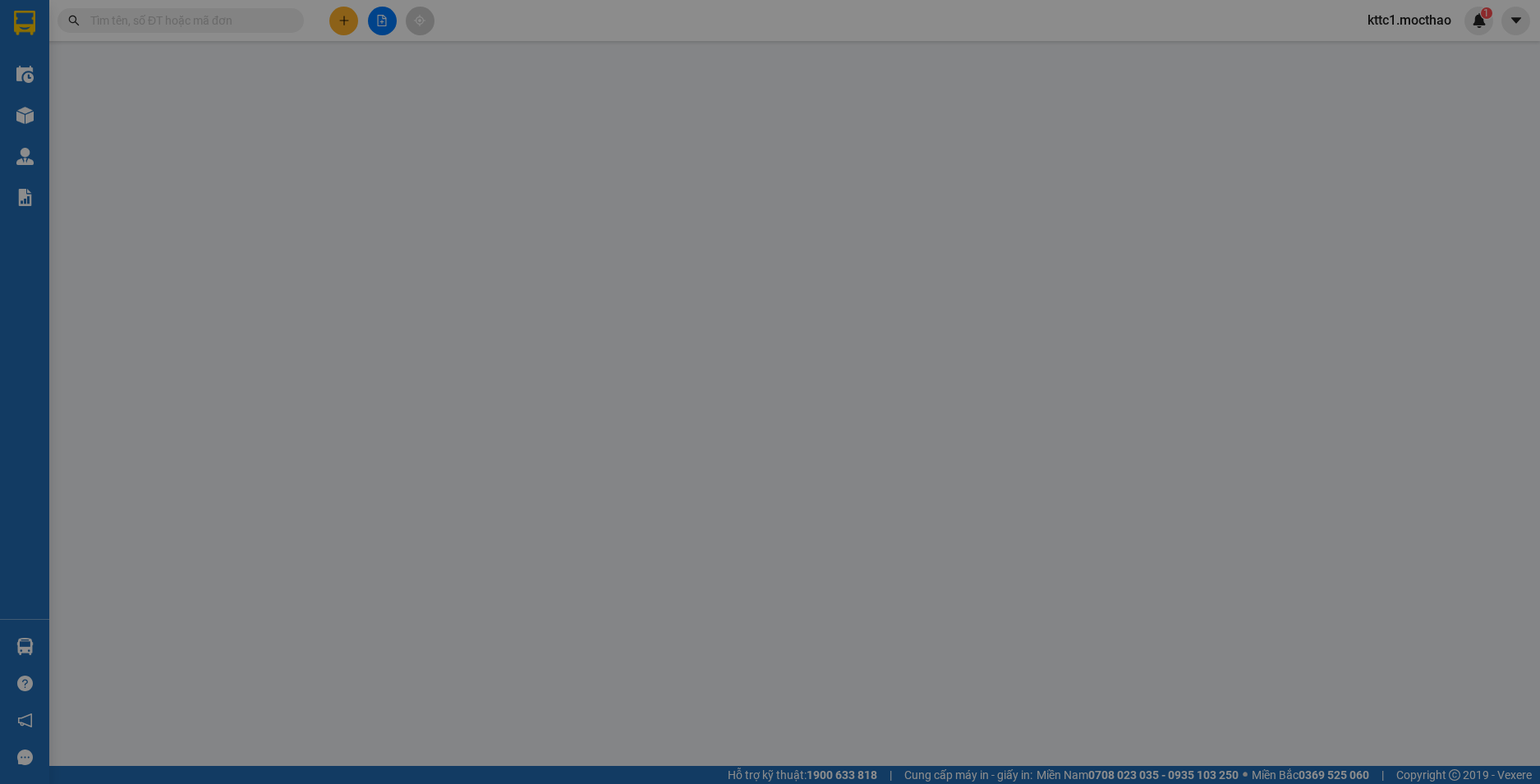
type input "0"
type input "30.000"
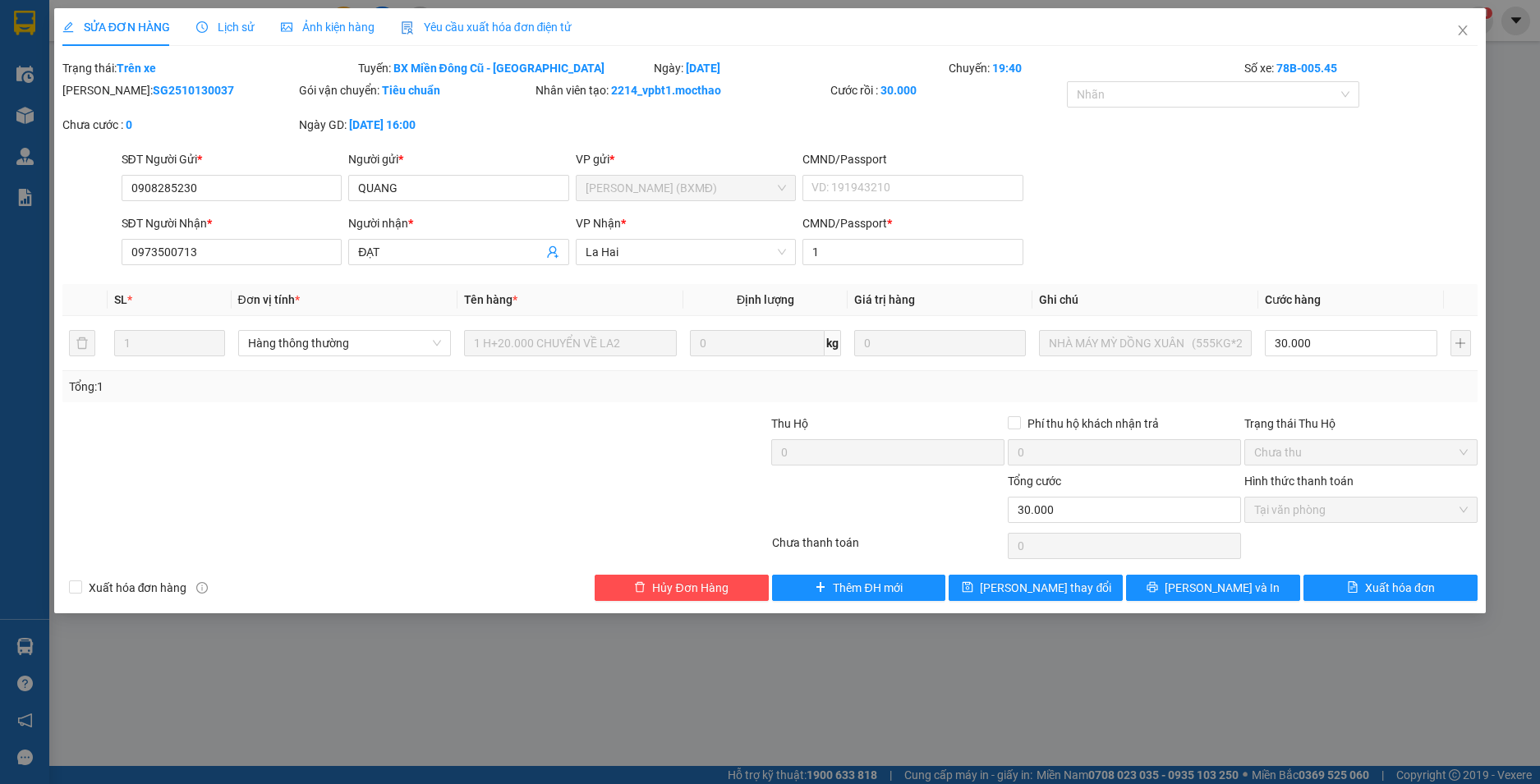
click at [435, 28] on span "Yêu cầu xuất hóa đơn điện tử" at bounding box center [487, 27] width 172 height 13
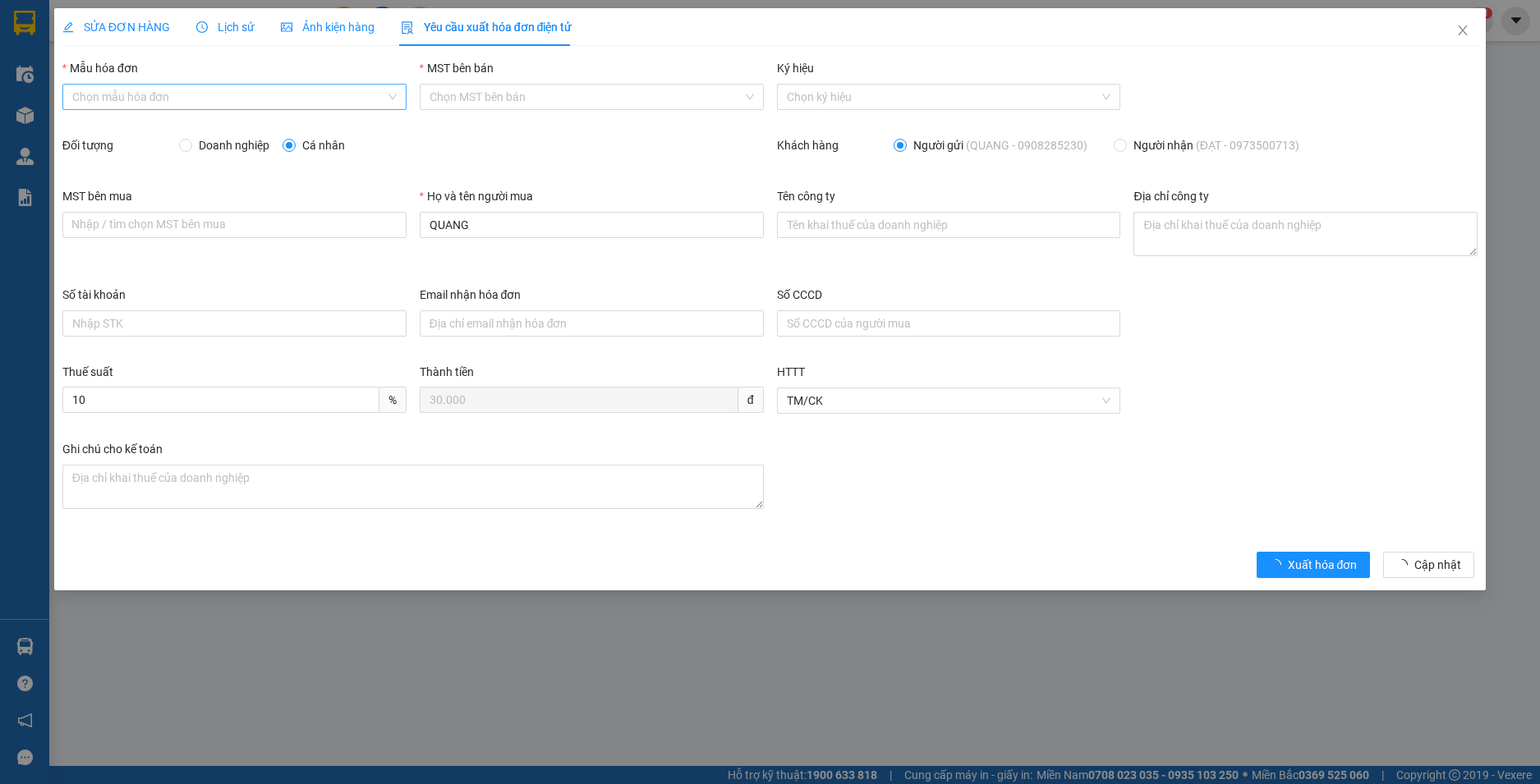
click at [205, 94] on input "Mẫu hóa đơn" at bounding box center [228, 97] width 313 height 24
click at [197, 119] on div "HĐH" at bounding box center [234, 129] width 344 height 26
type input "8"
click at [398, 220] on div "MST bên mua Nhập / tìm chọn MST bên mua Họ và tên người mua QUANG Tên công ty Đ…" at bounding box center [770, 237] width 1429 height 99
type input "Người mua không lấy hoá đơn"
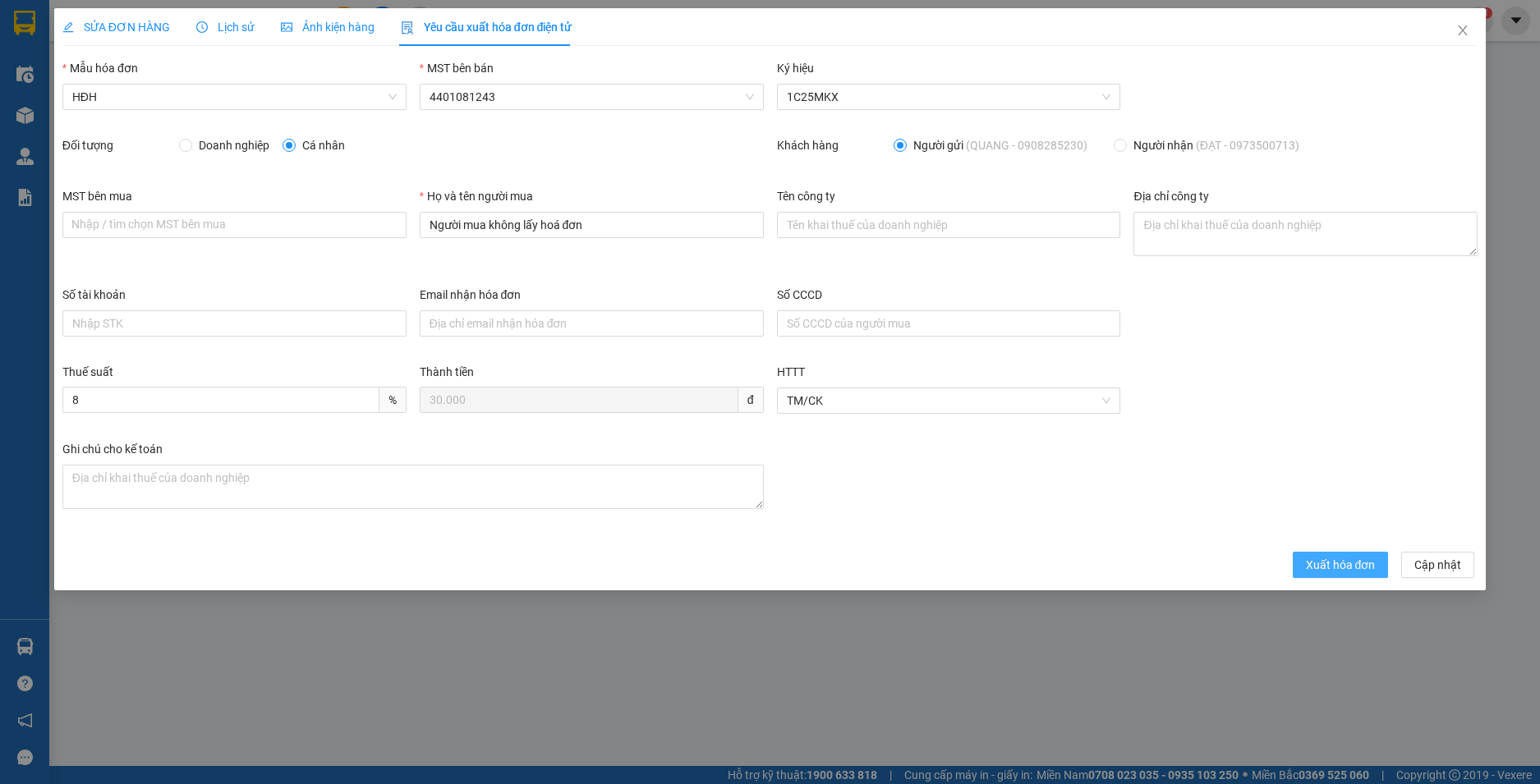
click at [1347, 561] on span "Xuất hóa đơn" at bounding box center [1340, 565] width 69 height 18
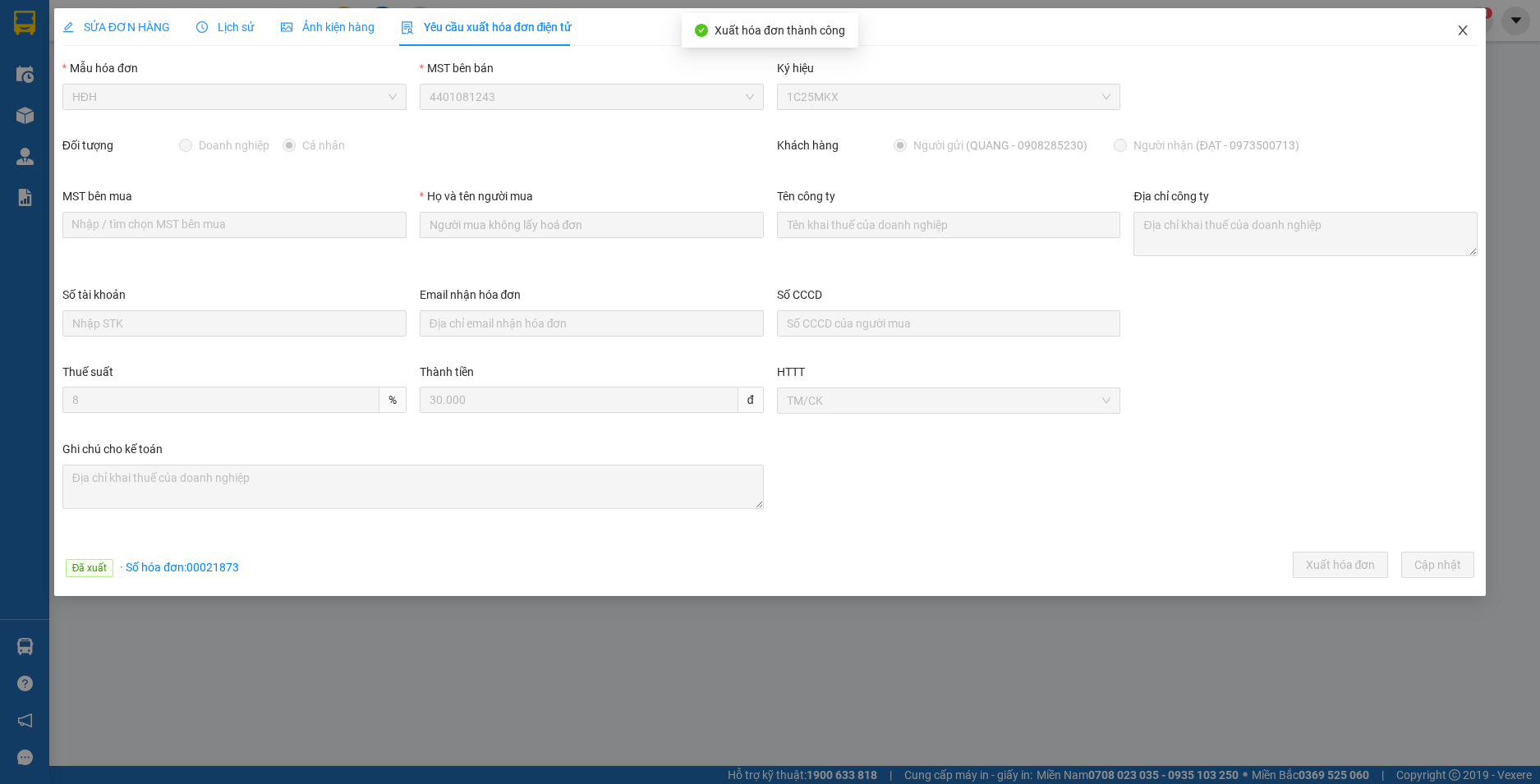
click at [1462, 30] on icon "close" at bounding box center [1464, 29] width 9 height 10
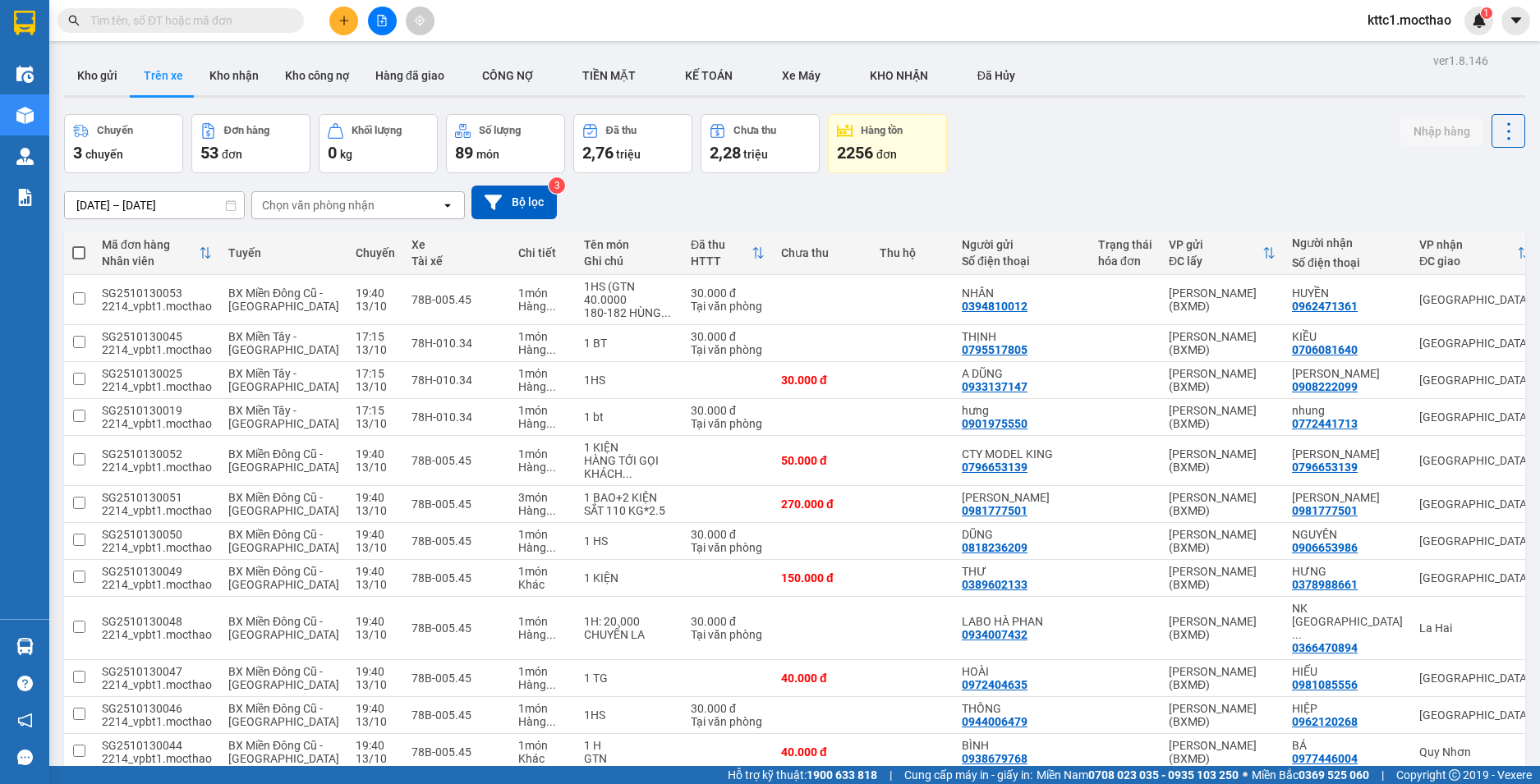
scroll to position [493, 0]
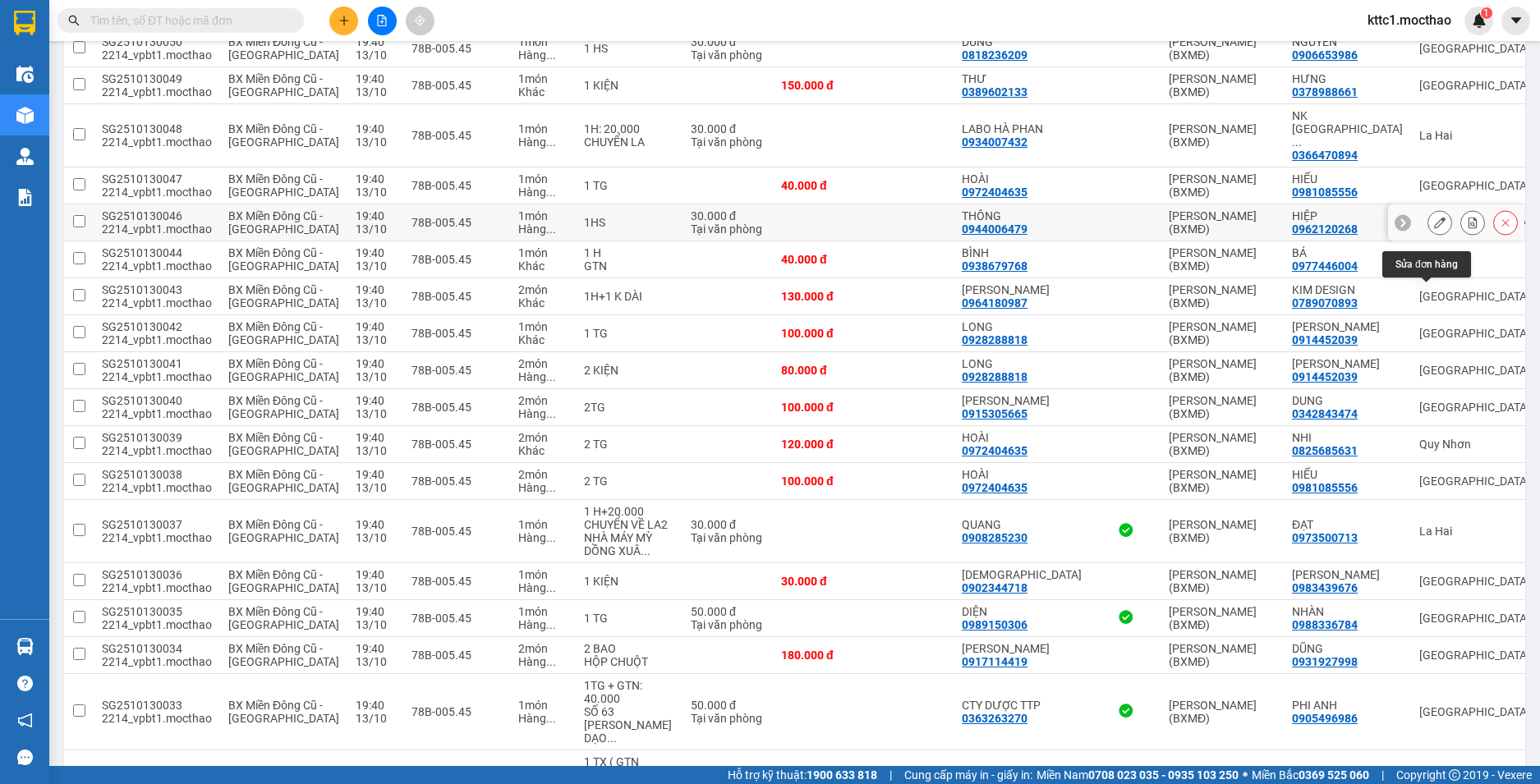
click at [1434, 228] on icon at bounding box center [1439, 222] width 11 height 11
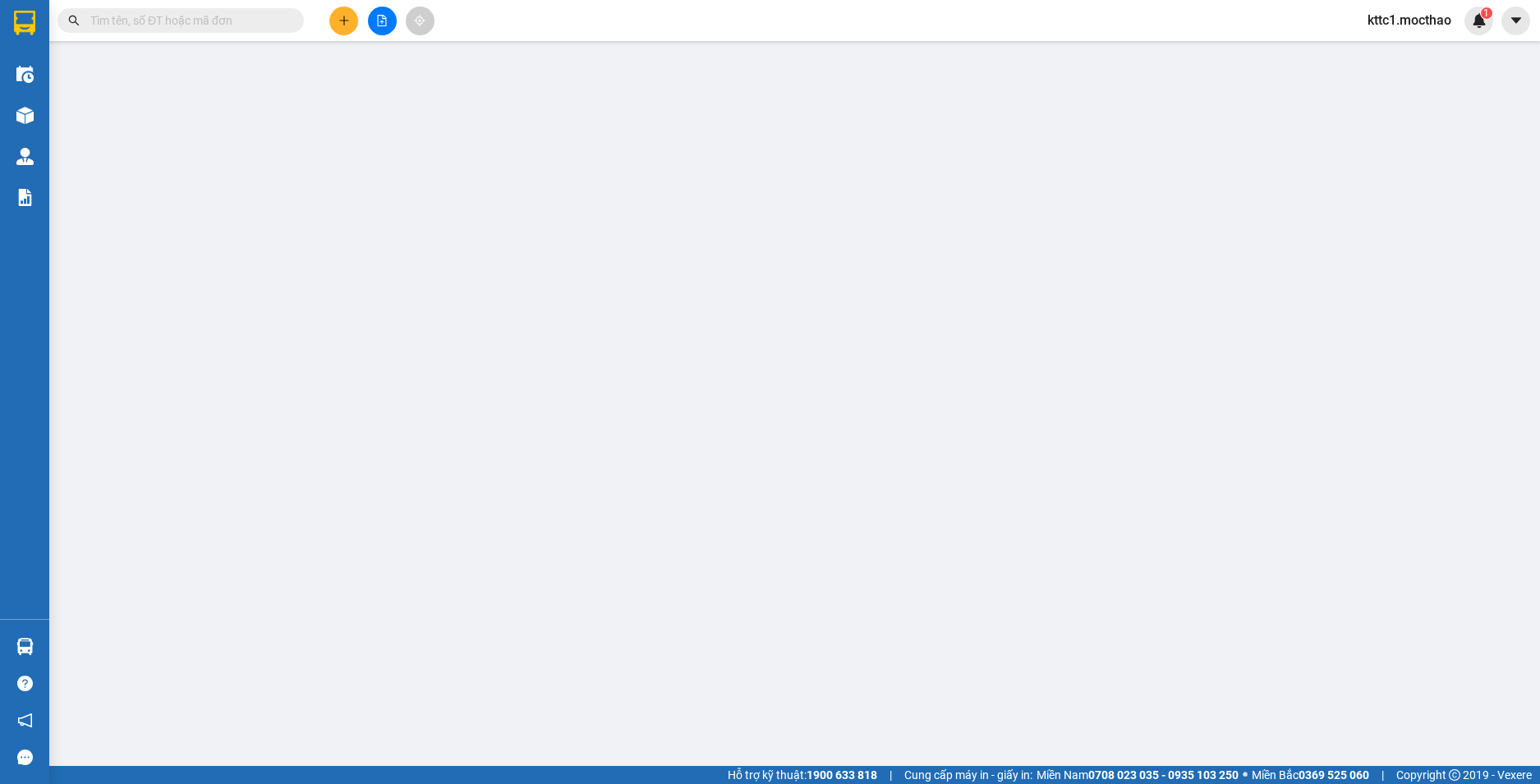
type input "0944006479"
type input "THÔNG"
type input "0962120268"
type input "HIỆP"
type input "1"
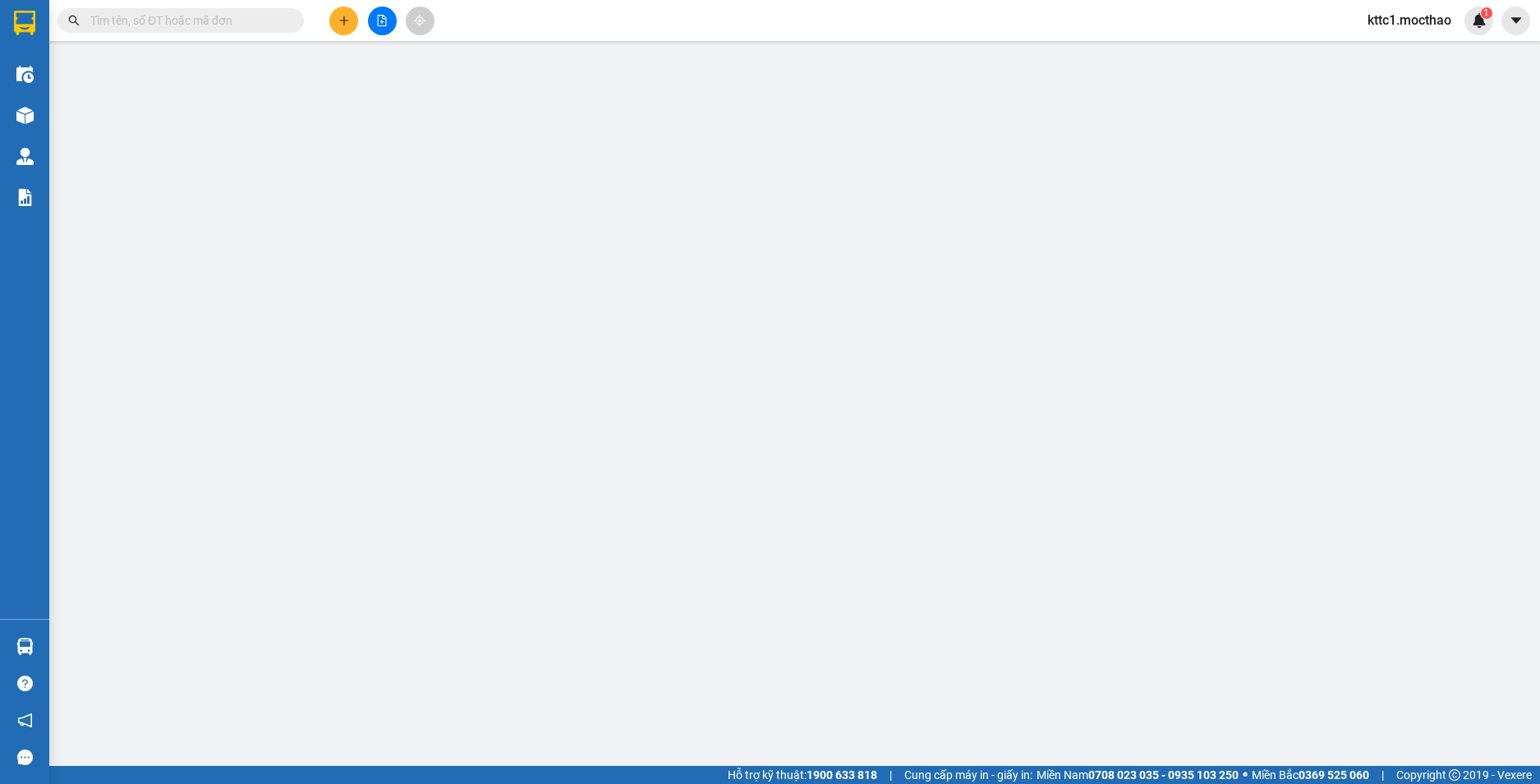
type input "0"
type input "30.000"
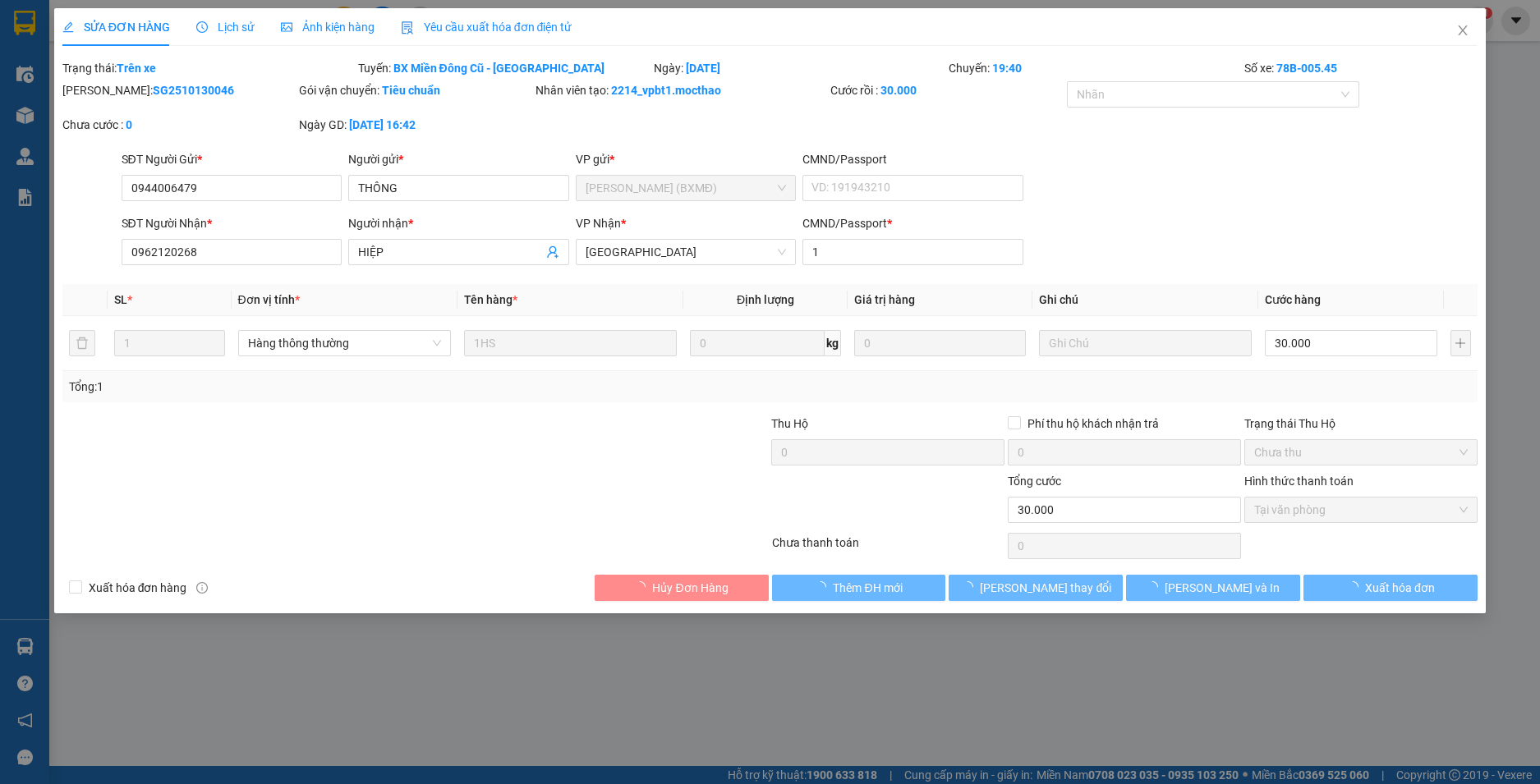
click at [521, 10] on div "Yêu cầu xuất hóa đơn điện tử" at bounding box center [487, 27] width 172 height 38
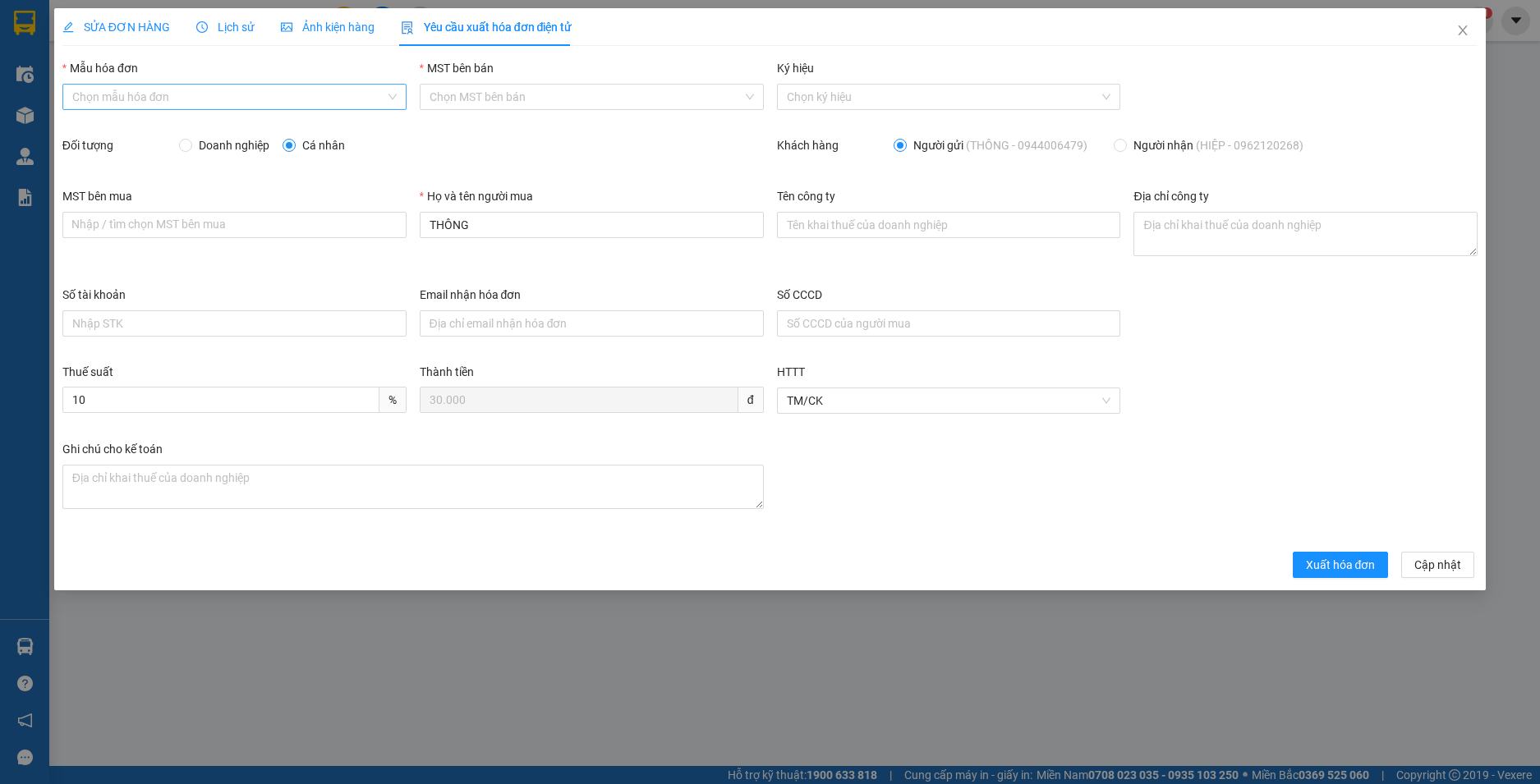
click at [261, 96] on input "Mẫu hóa đơn" at bounding box center [228, 97] width 313 height 24
click at [246, 115] on body "Kết quả tìm kiếm ( 1 ) Bộ lọc Mã ĐH Trạng thái Món hàng Thu hộ Tổng cước Chưa c…" at bounding box center [770, 392] width 1540 height 784
drag, startPoint x: 248, startPoint y: 88, endPoint x: 246, endPoint y: 100, distance: 12.2
click at [248, 90] on input "Mẫu hóa đơn" at bounding box center [228, 97] width 313 height 24
click at [205, 140] on div "HĐH" at bounding box center [234, 129] width 344 height 26
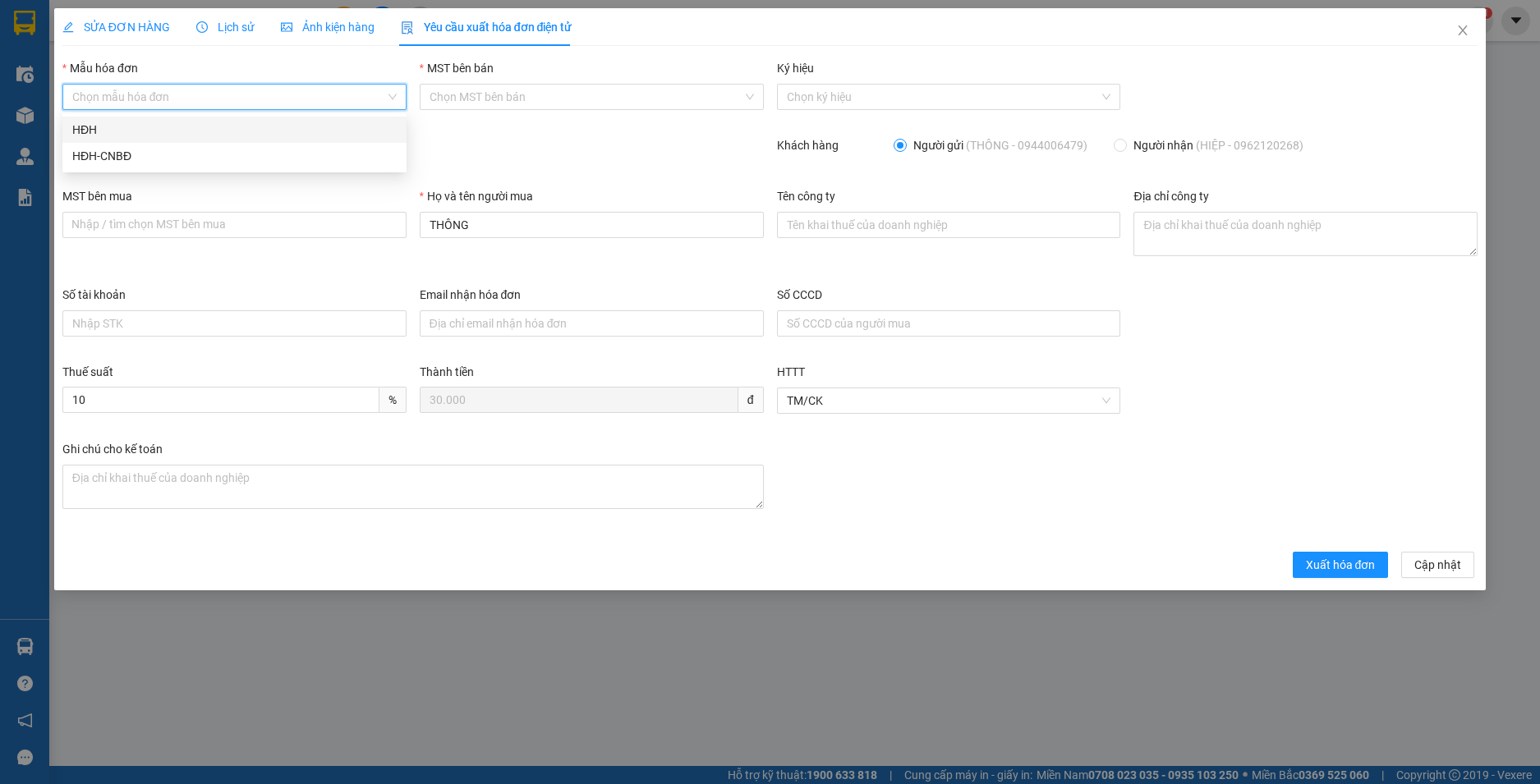
type input "8"
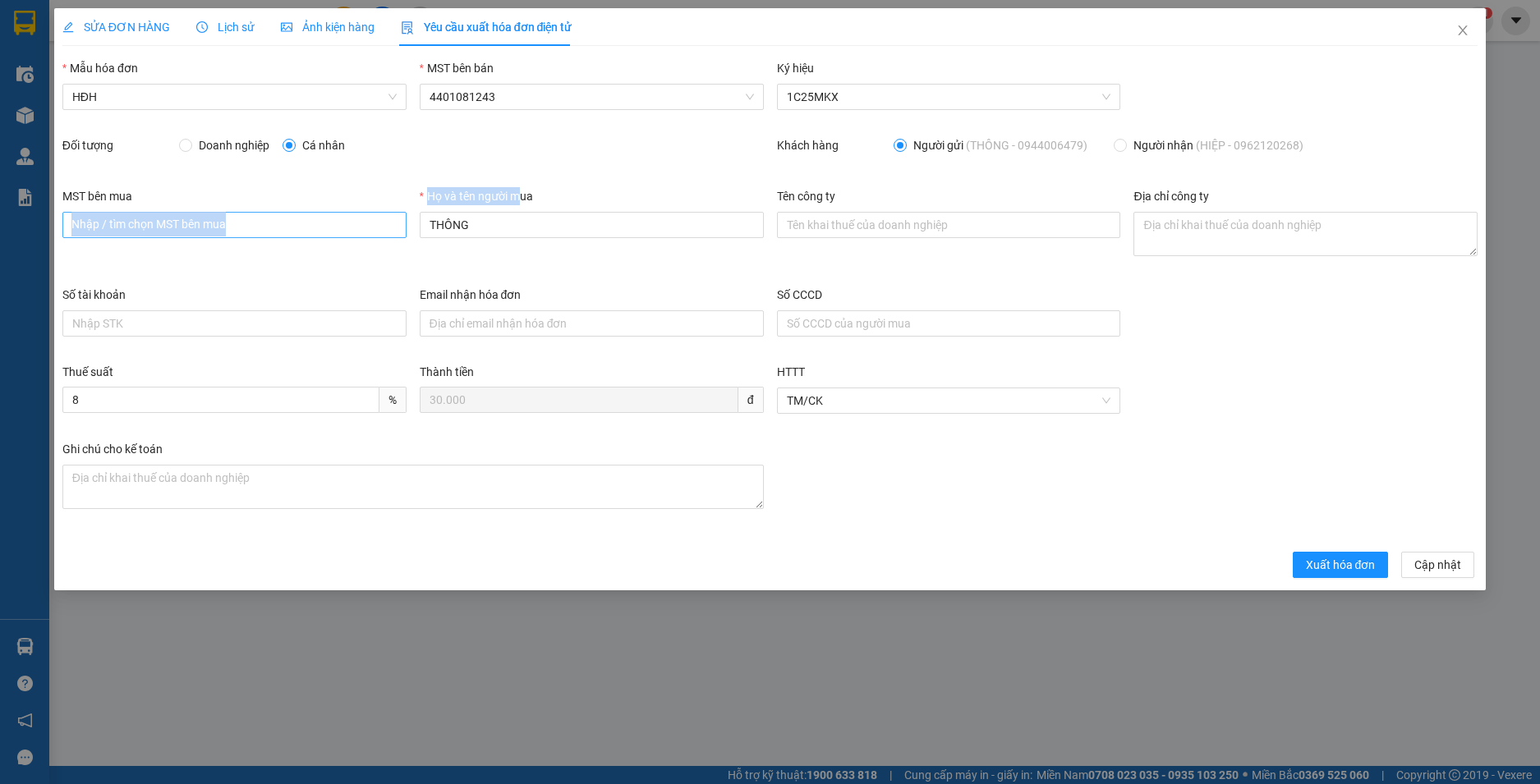
drag, startPoint x: 487, startPoint y: 224, endPoint x: 385, endPoint y: 228, distance: 102.1
click at [385, 228] on div "MST bên mua Nhập / tìm chọn MST bên mua Họ và tên người mua THÔNG Tên công ty Đ…" at bounding box center [770, 237] width 1429 height 99
drag, startPoint x: 489, startPoint y: 224, endPoint x: 392, endPoint y: 224, distance: 97.0
click at [392, 224] on div "MST bên mua Nhập / tìm chọn MST bên mua Họ và tên người mua THÔNG Tên công ty Đ…" at bounding box center [770, 237] width 1429 height 99
type input "Người mua không lấy hoá đơn"
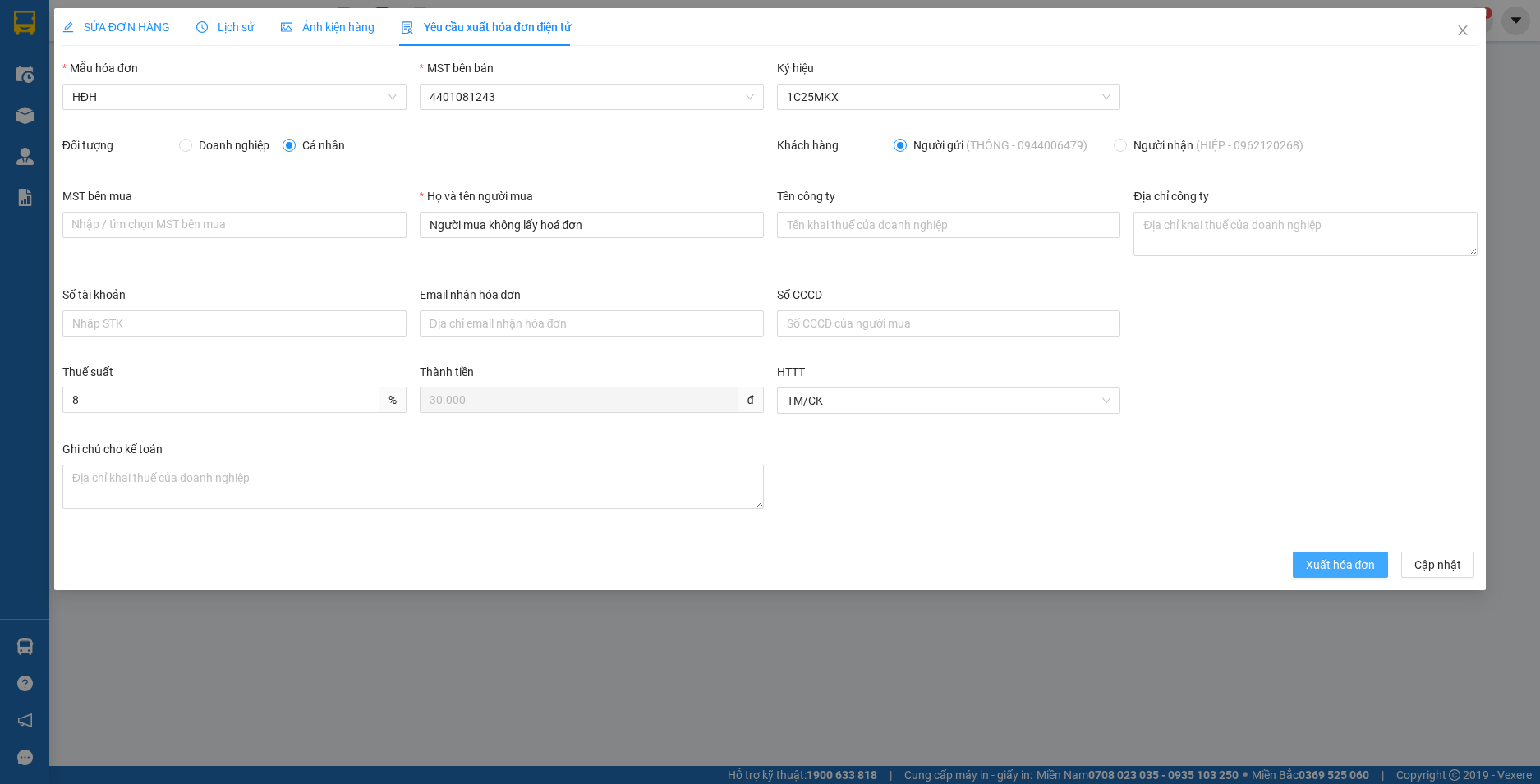
click at [1379, 568] on button "Xuất hóa đơn" at bounding box center [1340, 565] width 96 height 26
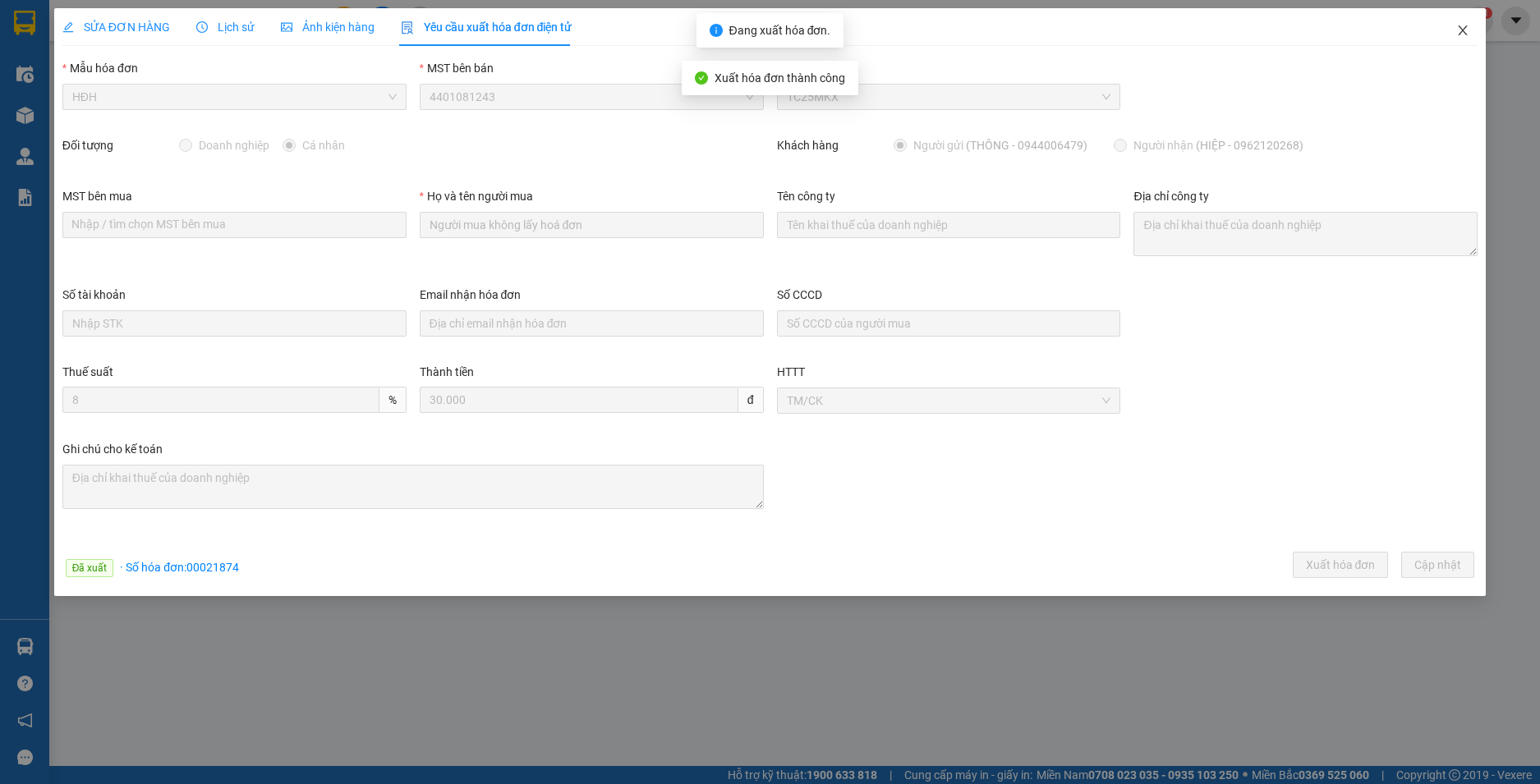
click at [1462, 30] on icon "close" at bounding box center [1464, 29] width 9 height 10
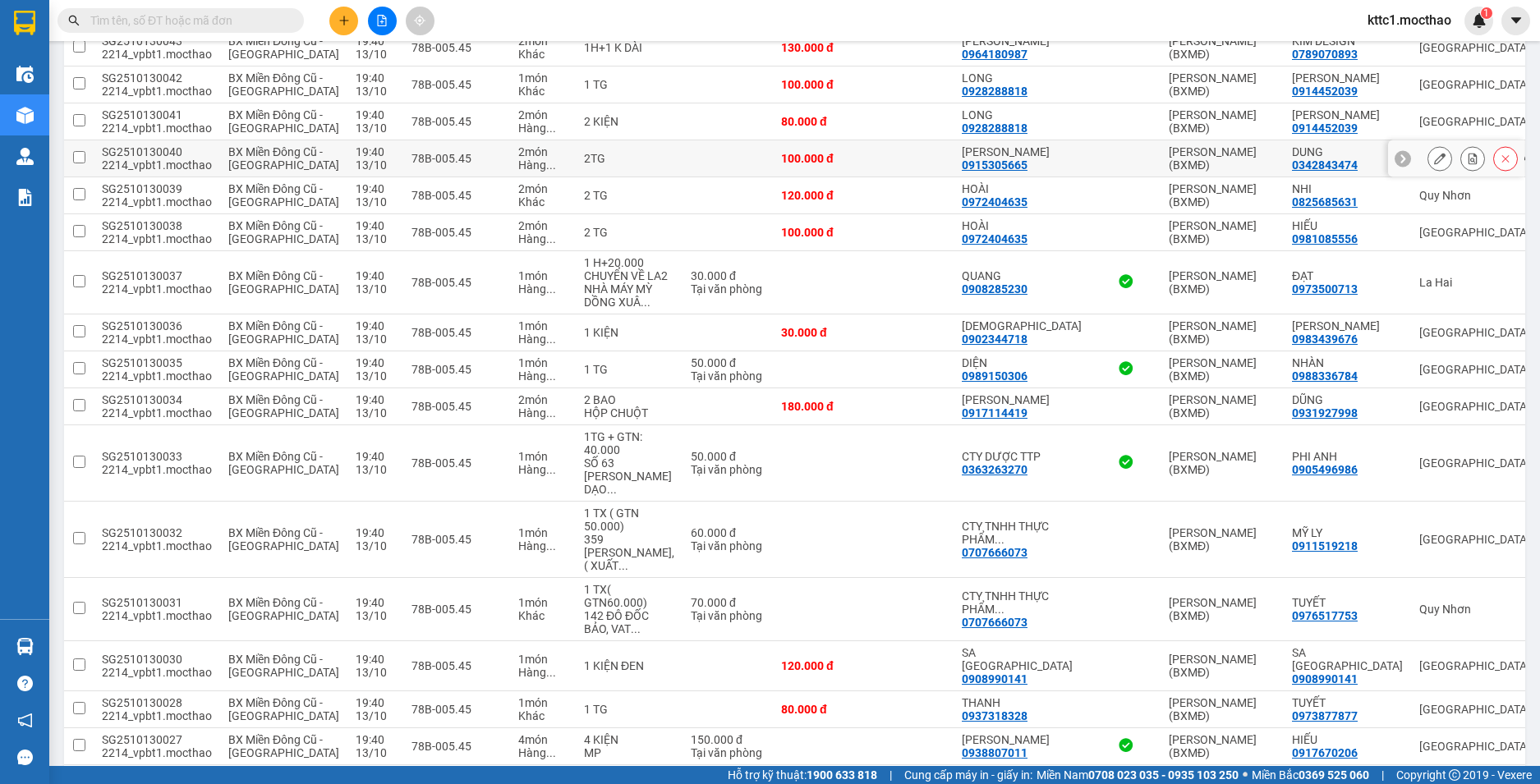
scroll to position [578, 0]
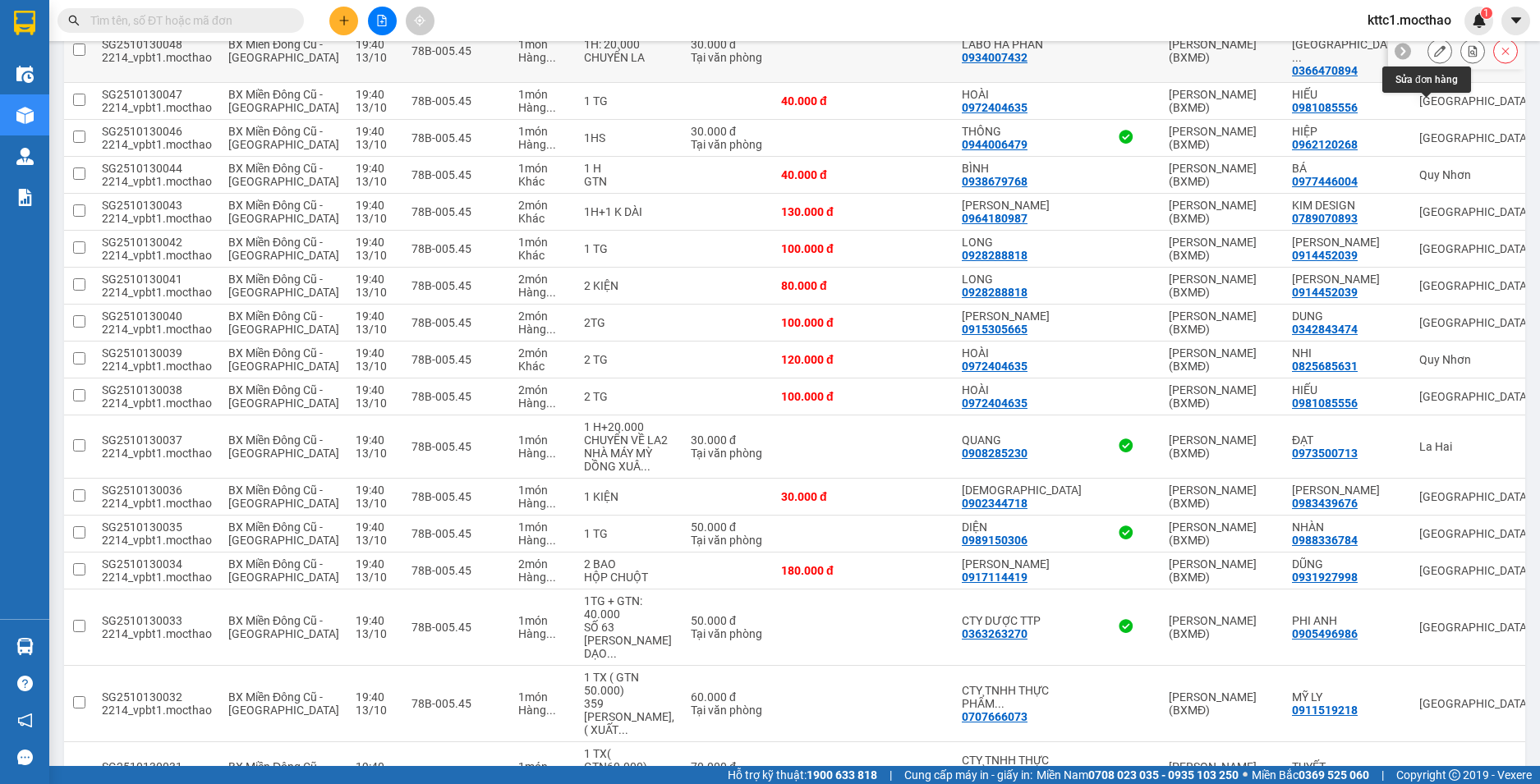
click at [1436, 66] on button at bounding box center [1440, 51] width 23 height 29
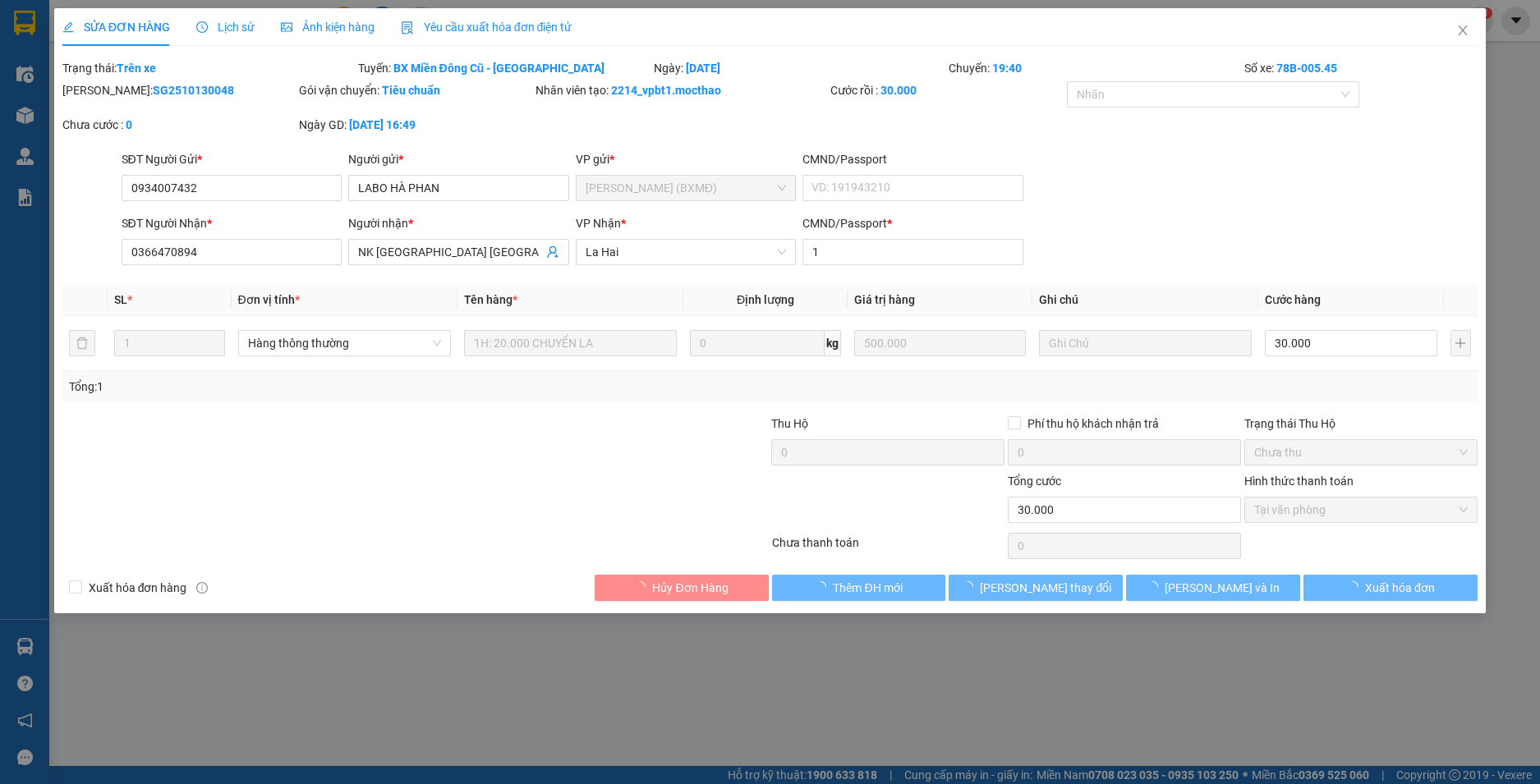
type input "0934007432"
type input "LABO HÀ PHAN"
type input "0366470894"
type input "NK SÀI GÒN PHÚ YÊN"
type input "1"
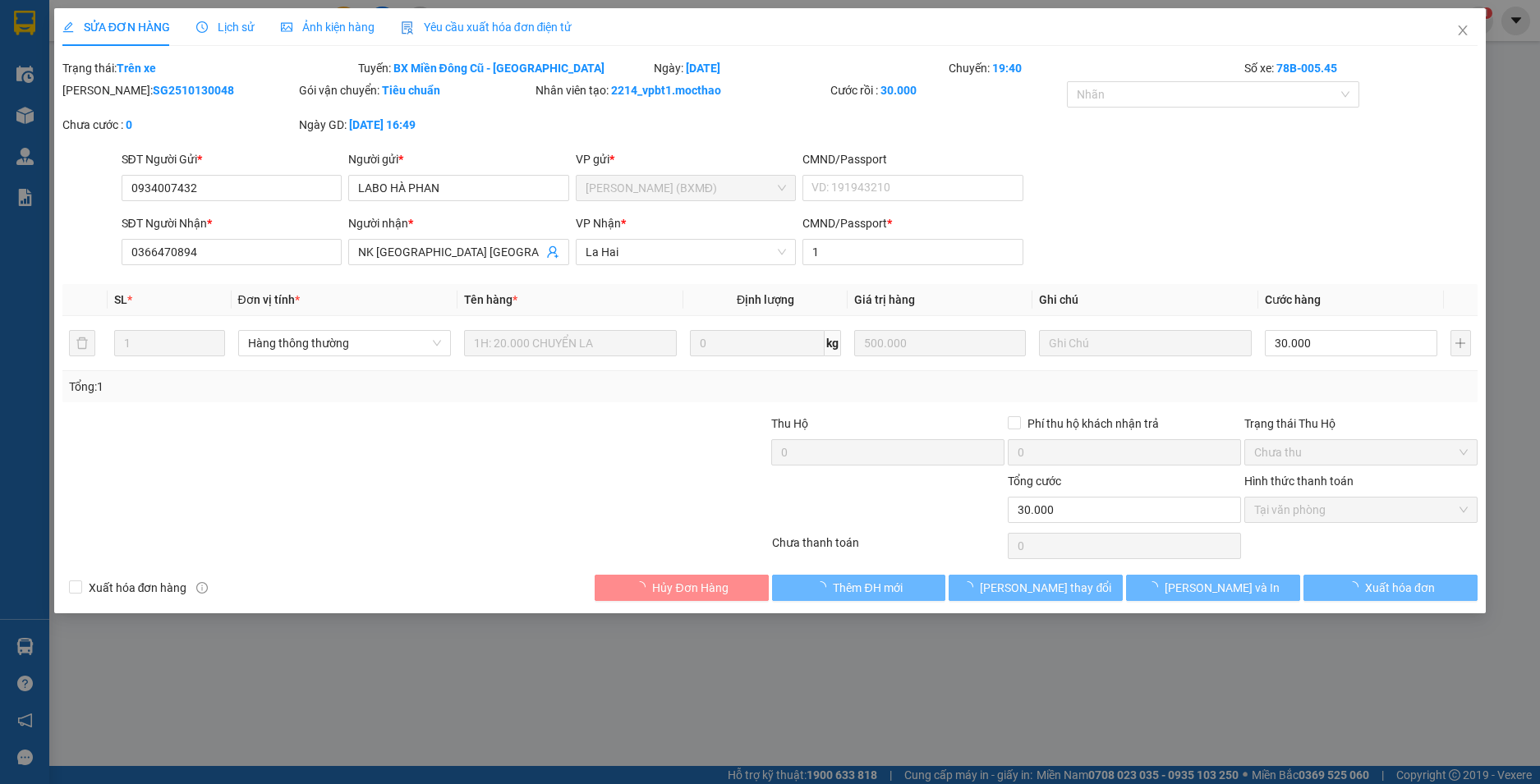
type input "0"
type input "30.000"
click at [502, 23] on span "Yêu cầu xuất hóa đơn điện tử" at bounding box center [487, 27] width 172 height 13
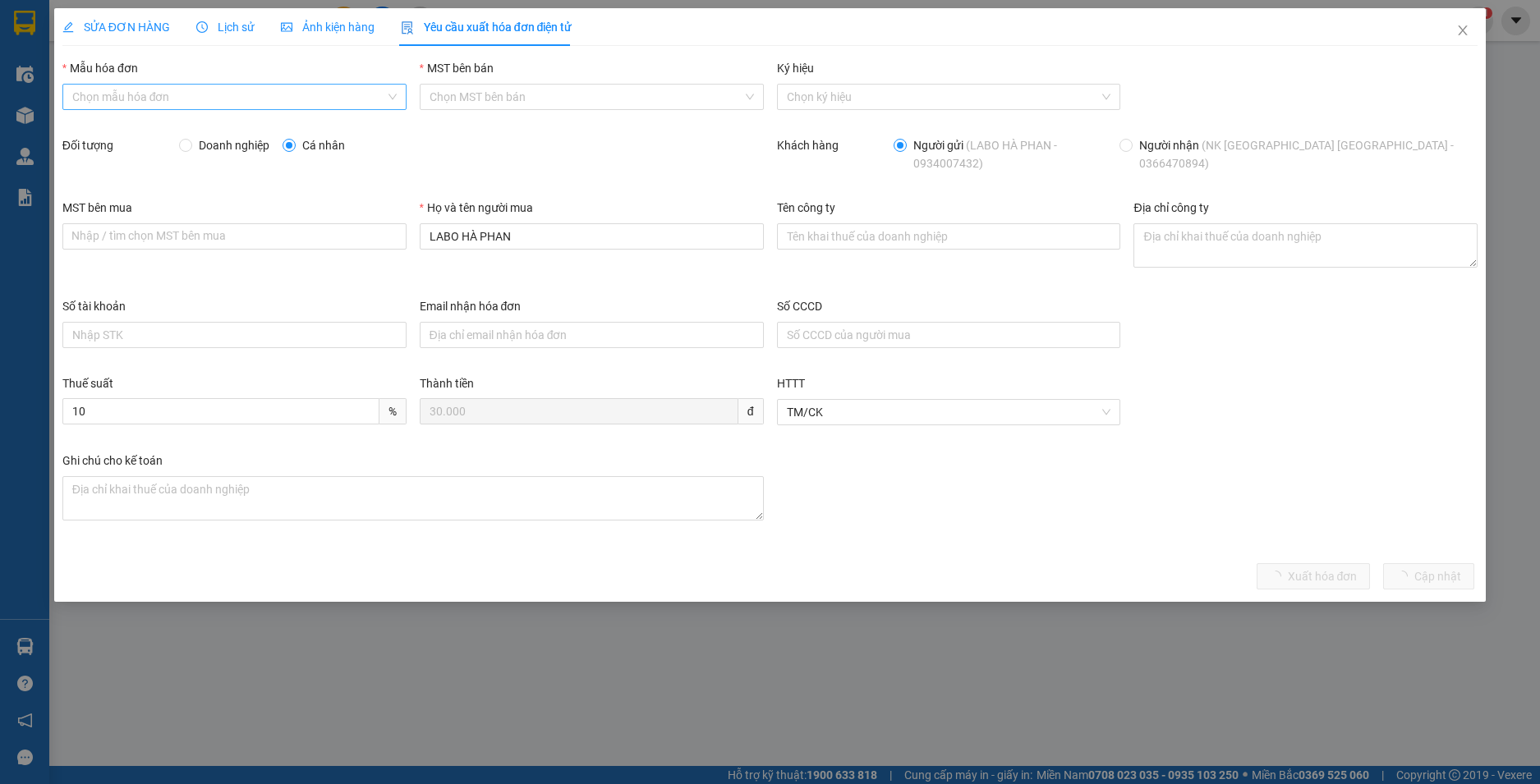
click at [187, 98] on input "Mẫu hóa đơn" at bounding box center [228, 97] width 313 height 24
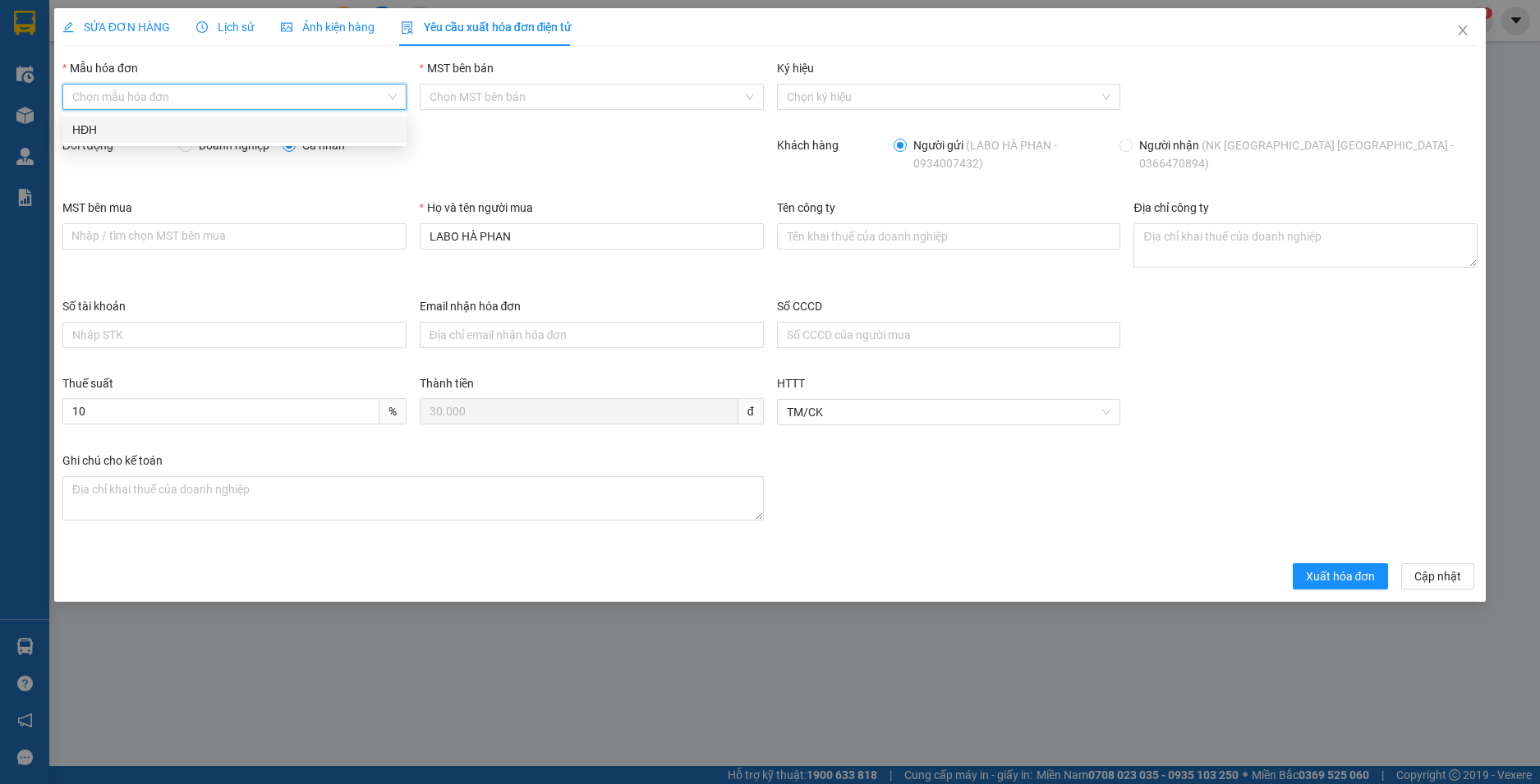
click at [180, 129] on div "HĐH" at bounding box center [234, 129] width 324 height 18
type input "8"
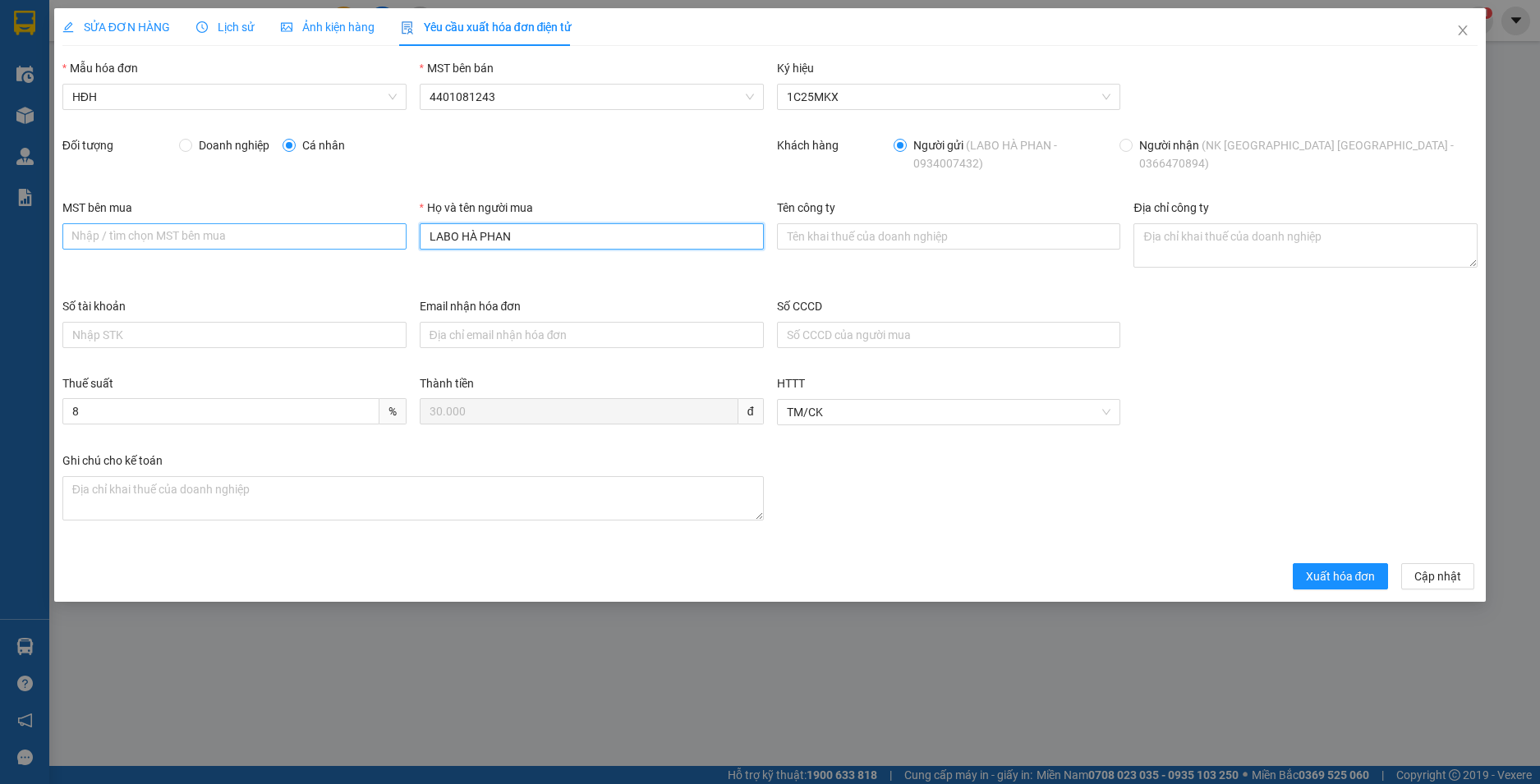
drag, startPoint x: 543, startPoint y: 226, endPoint x: 340, endPoint y: 231, distance: 203.1
click at [340, 231] on div "MST bên mua Nhập / tìm chọn MST bên mua Họ và tên người mua LABO HÀ PHAN Tên cô…" at bounding box center [770, 248] width 1429 height 99
type input "Người mua không lấy hoá đơn"
click at [1315, 570] on span "Xuất hóa đơn" at bounding box center [1340, 576] width 69 height 18
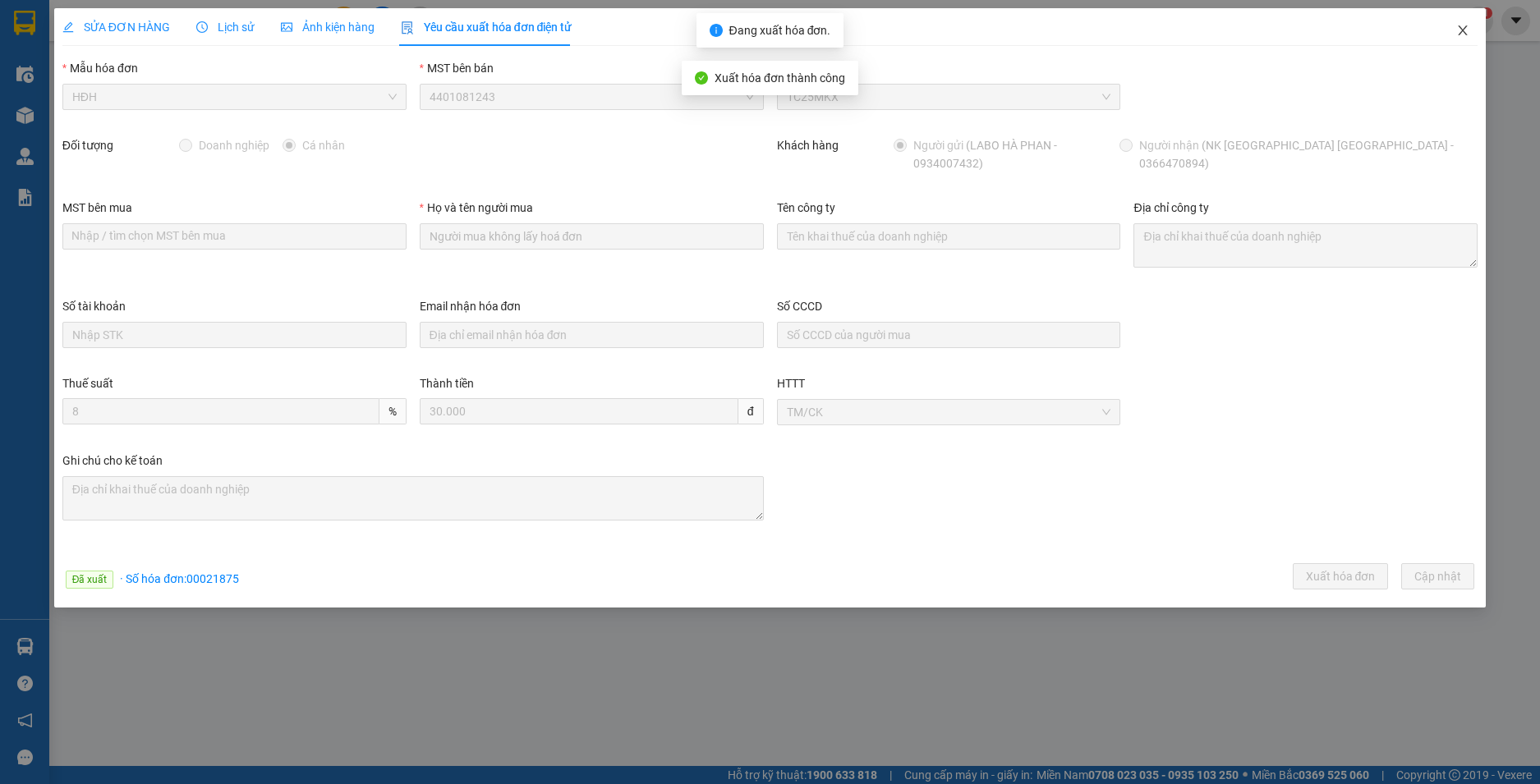
click at [1459, 32] on icon "close" at bounding box center [1463, 29] width 13 height 13
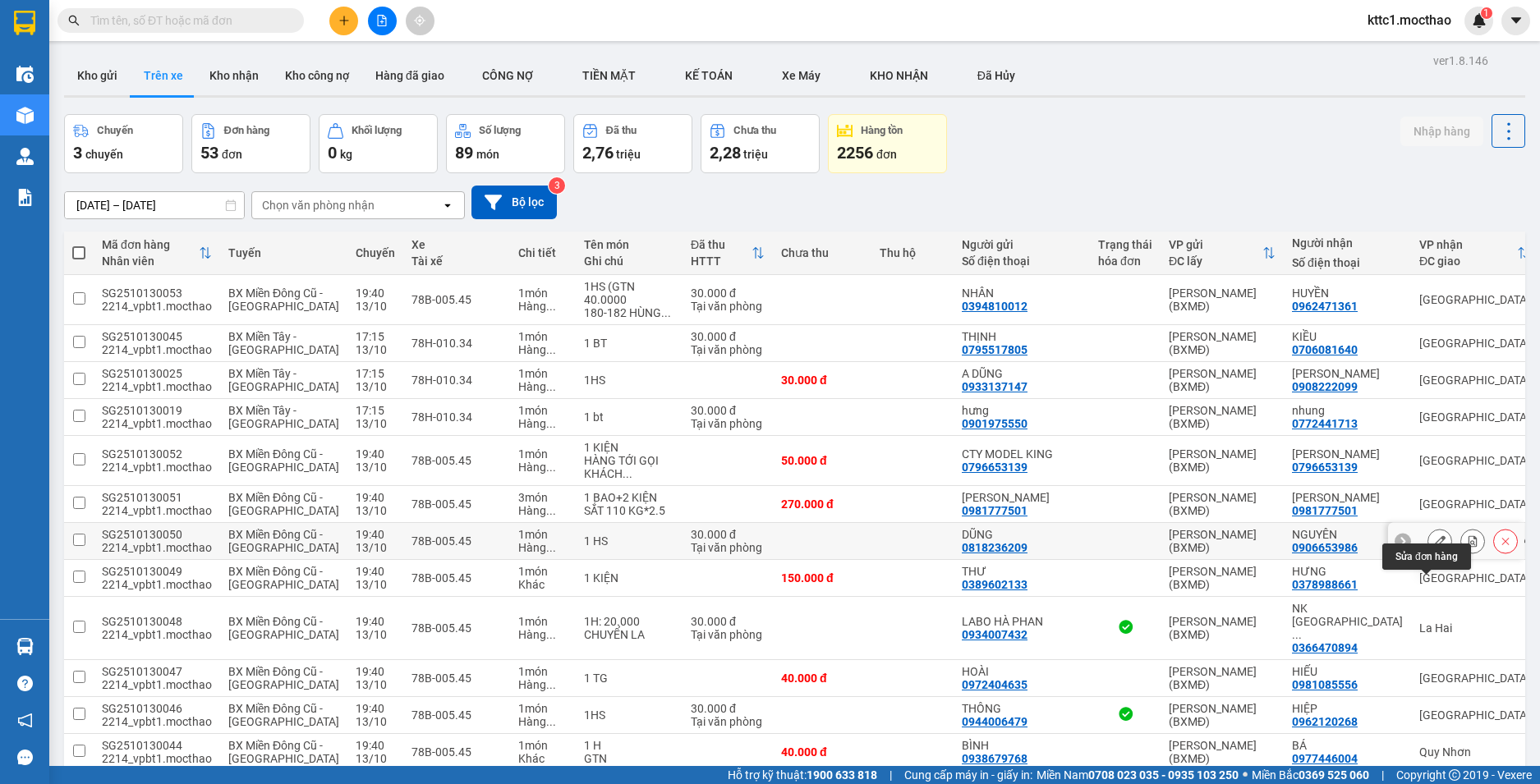
click at [1434, 547] on icon at bounding box center [1439, 540] width 11 height 11
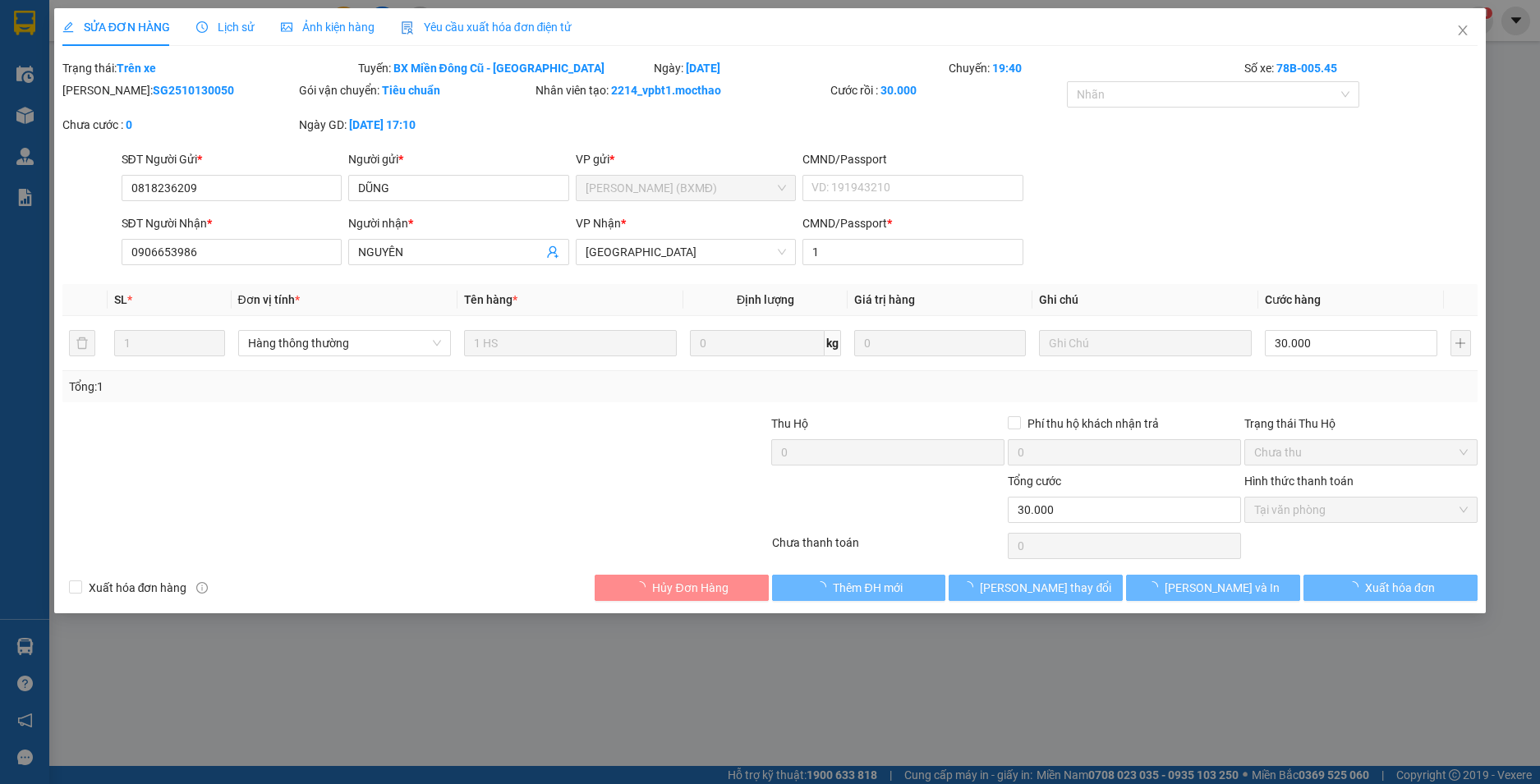
type input "0818236209"
type input "DŨNG"
type input "0906653986"
type input "NGUYÊN"
type input "1"
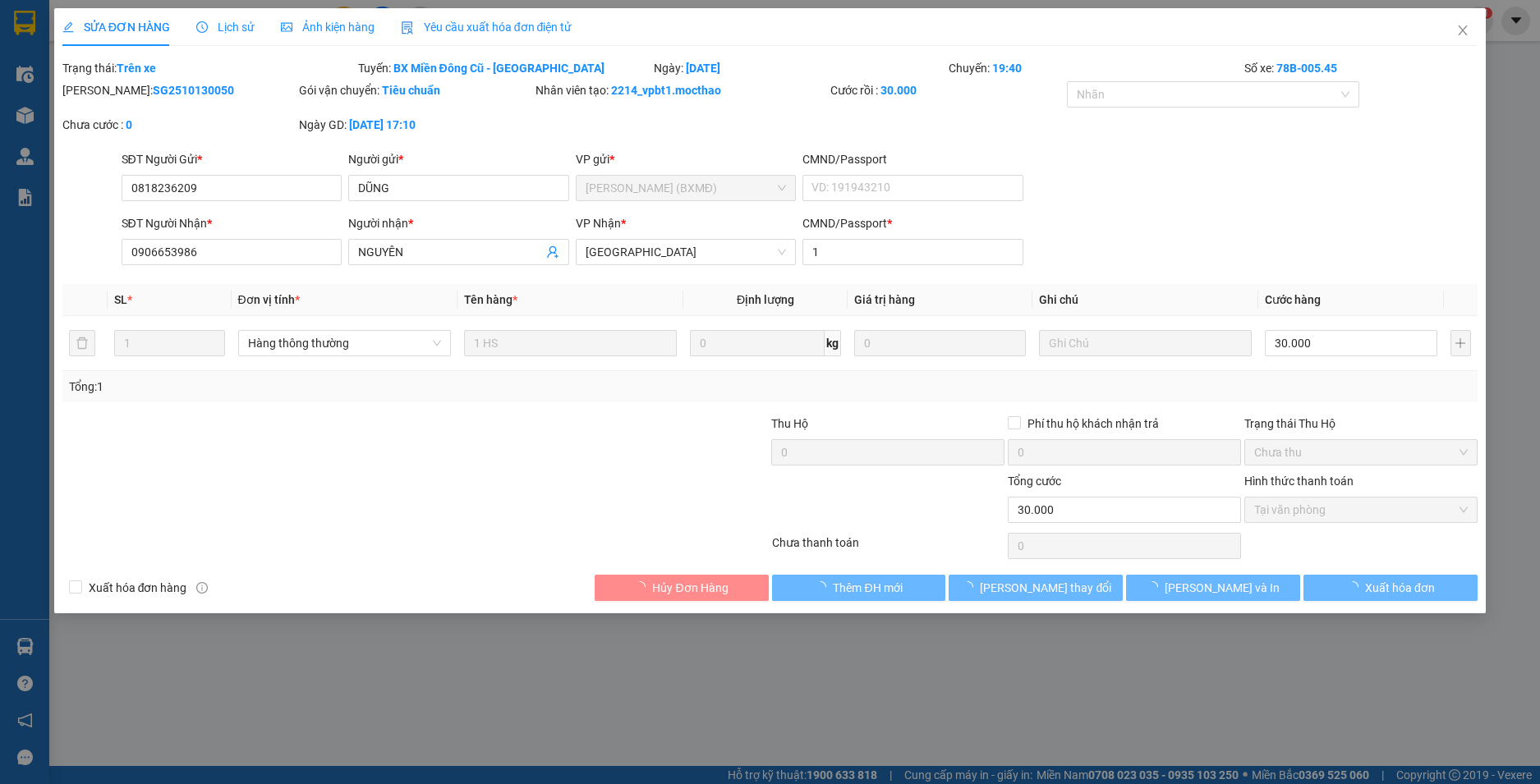
type input "0"
type input "30.000"
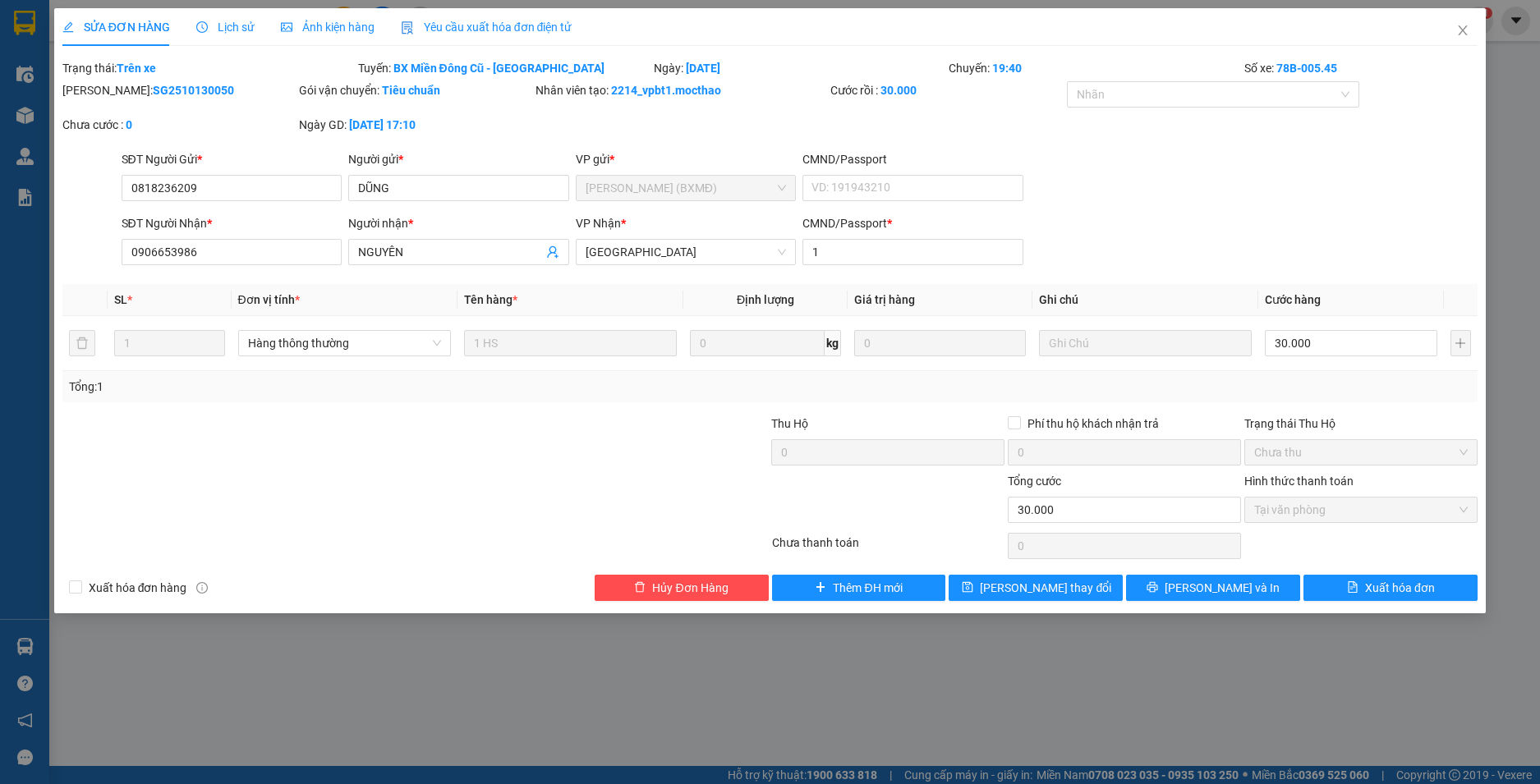
click at [455, 32] on span "Yêu cầu xuất hóa đơn điện tử" at bounding box center [487, 27] width 172 height 13
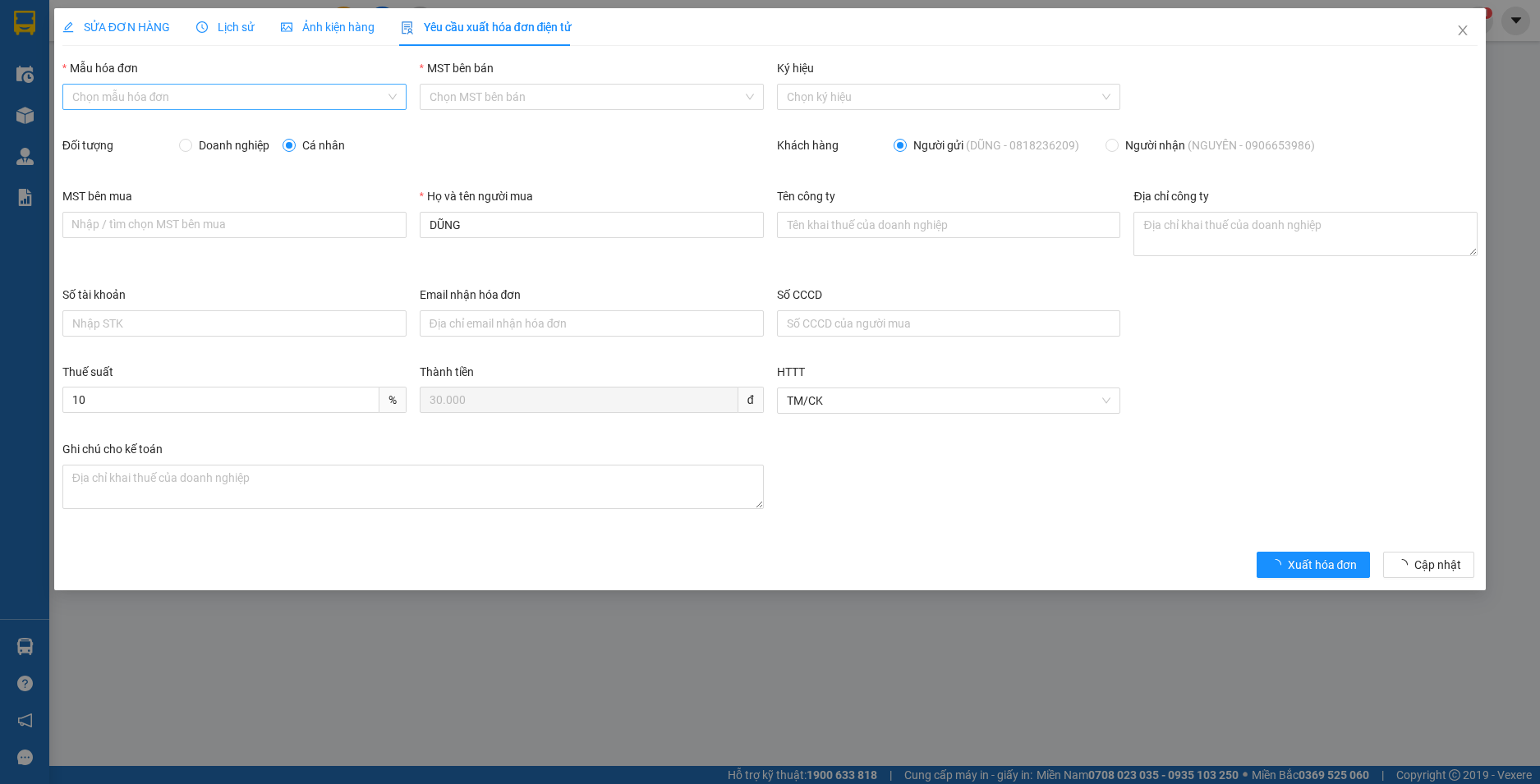
click at [208, 98] on input "Mẫu hóa đơn" at bounding box center [228, 97] width 313 height 24
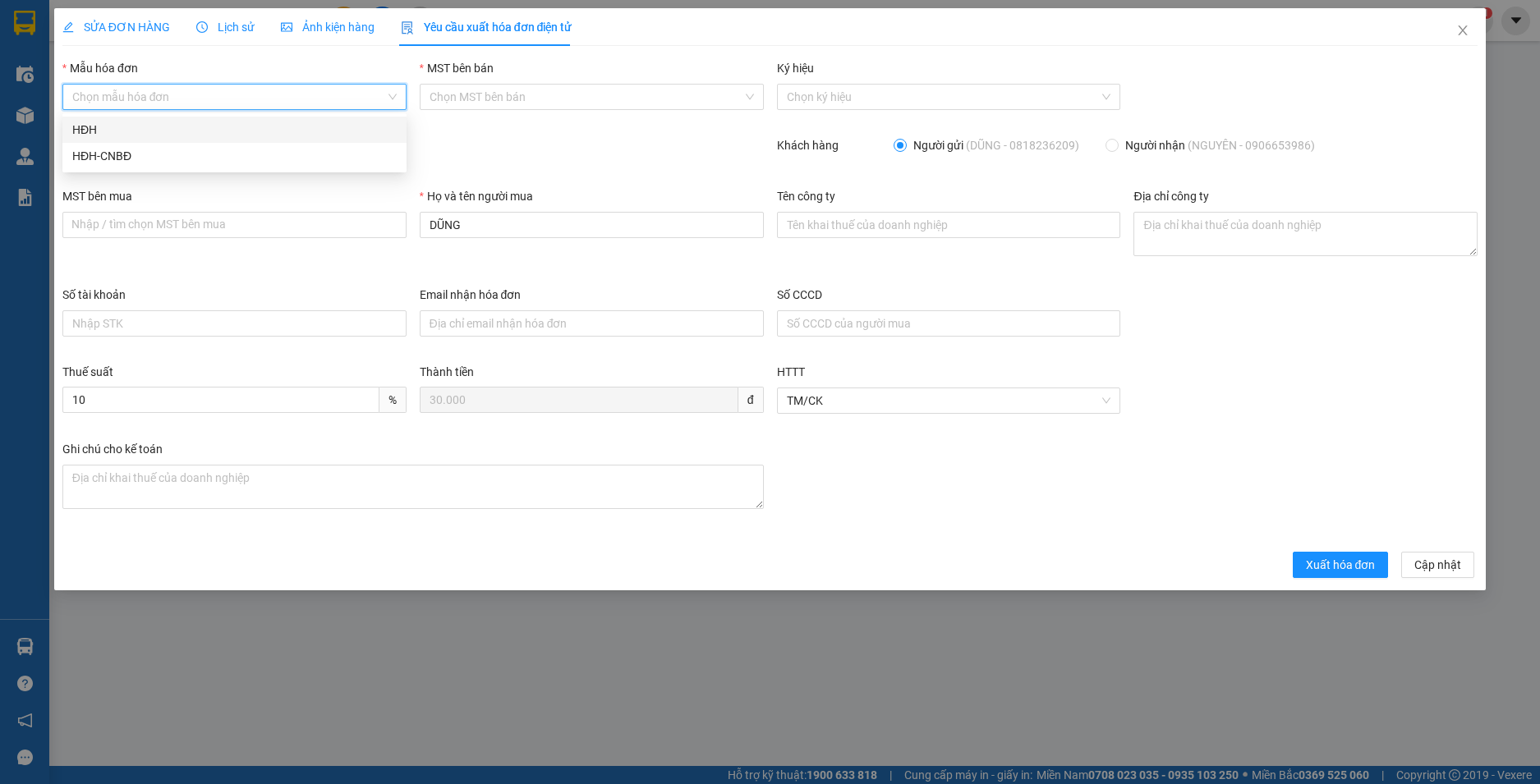
click at [193, 133] on div "HĐH" at bounding box center [234, 129] width 324 height 18
type input "8"
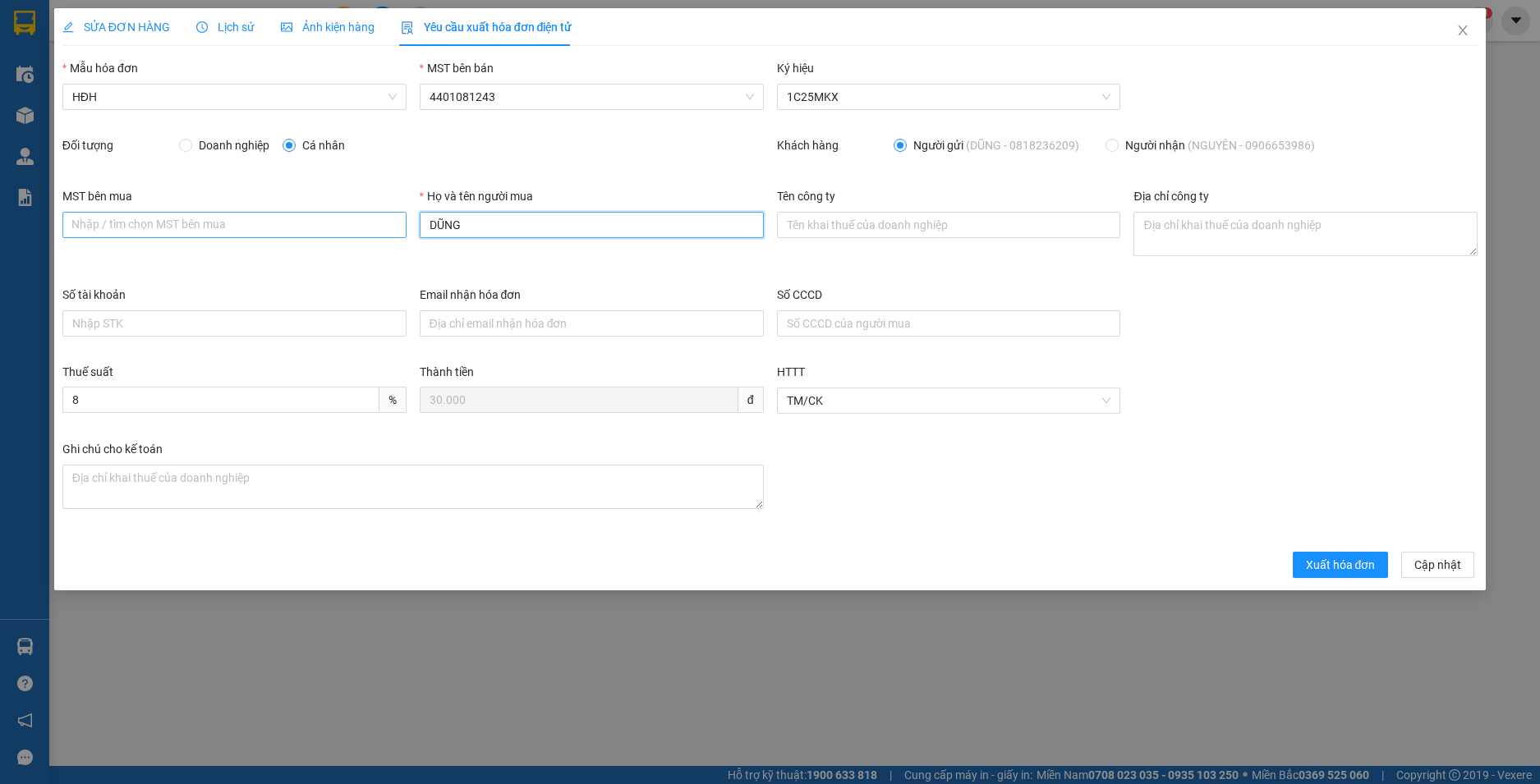
drag, startPoint x: 364, startPoint y: 216, endPoint x: 353, endPoint y: 215, distance: 11.0
click at [353, 215] on div "MST bên mua Nhập / tìm chọn MST bên mua Họ và tên người mua DŨNG Tên công ty Đị…" at bounding box center [770, 237] width 1429 height 99
type input "Người mua không lấy hoá đơn"
click at [1360, 563] on span "Xuất hóa đơn" at bounding box center [1340, 565] width 69 height 18
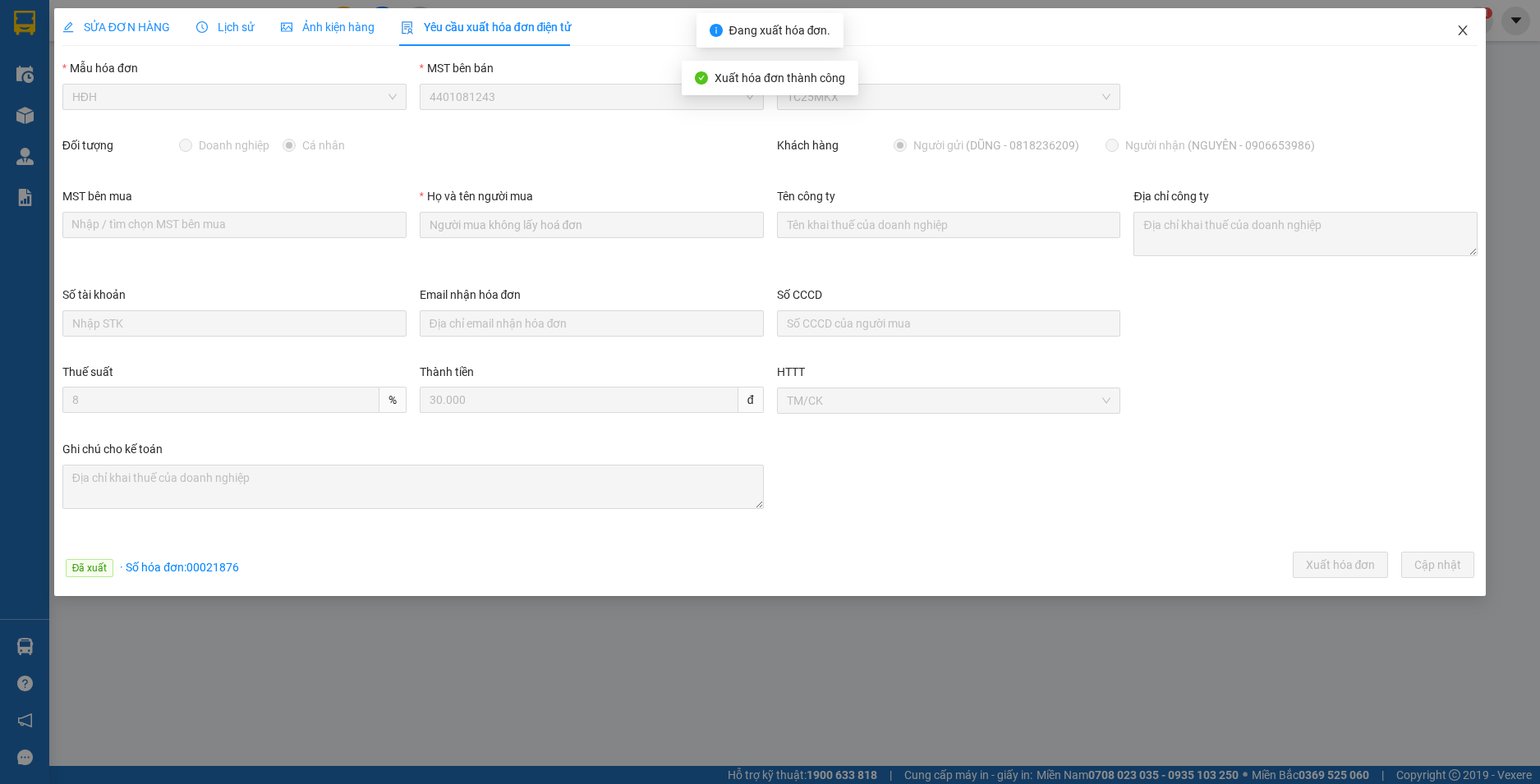
click at [1463, 31] on icon "close" at bounding box center [1464, 29] width 9 height 10
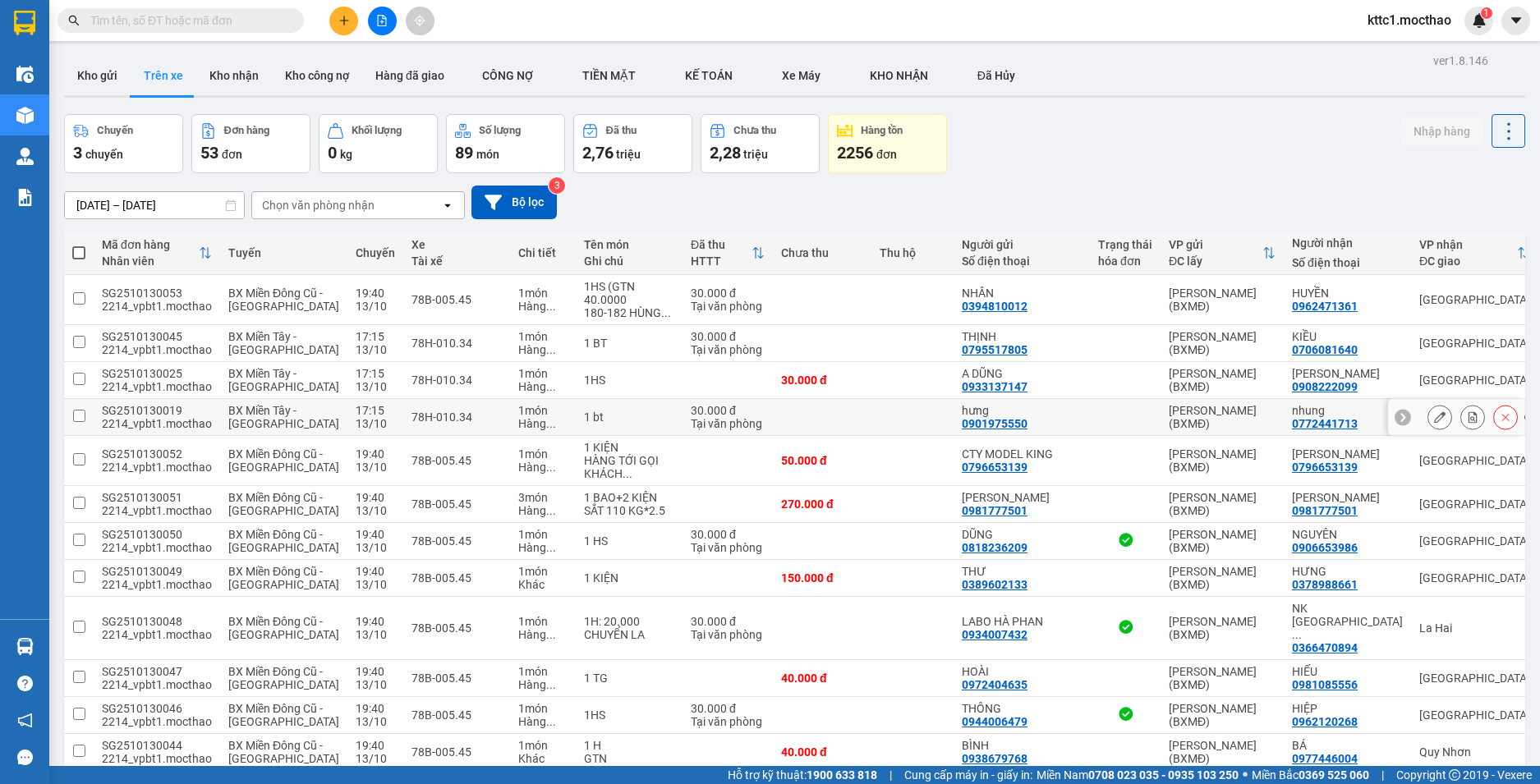
click at [1434, 423] on icon at bounding box center [1439, 416] width 11 height 11
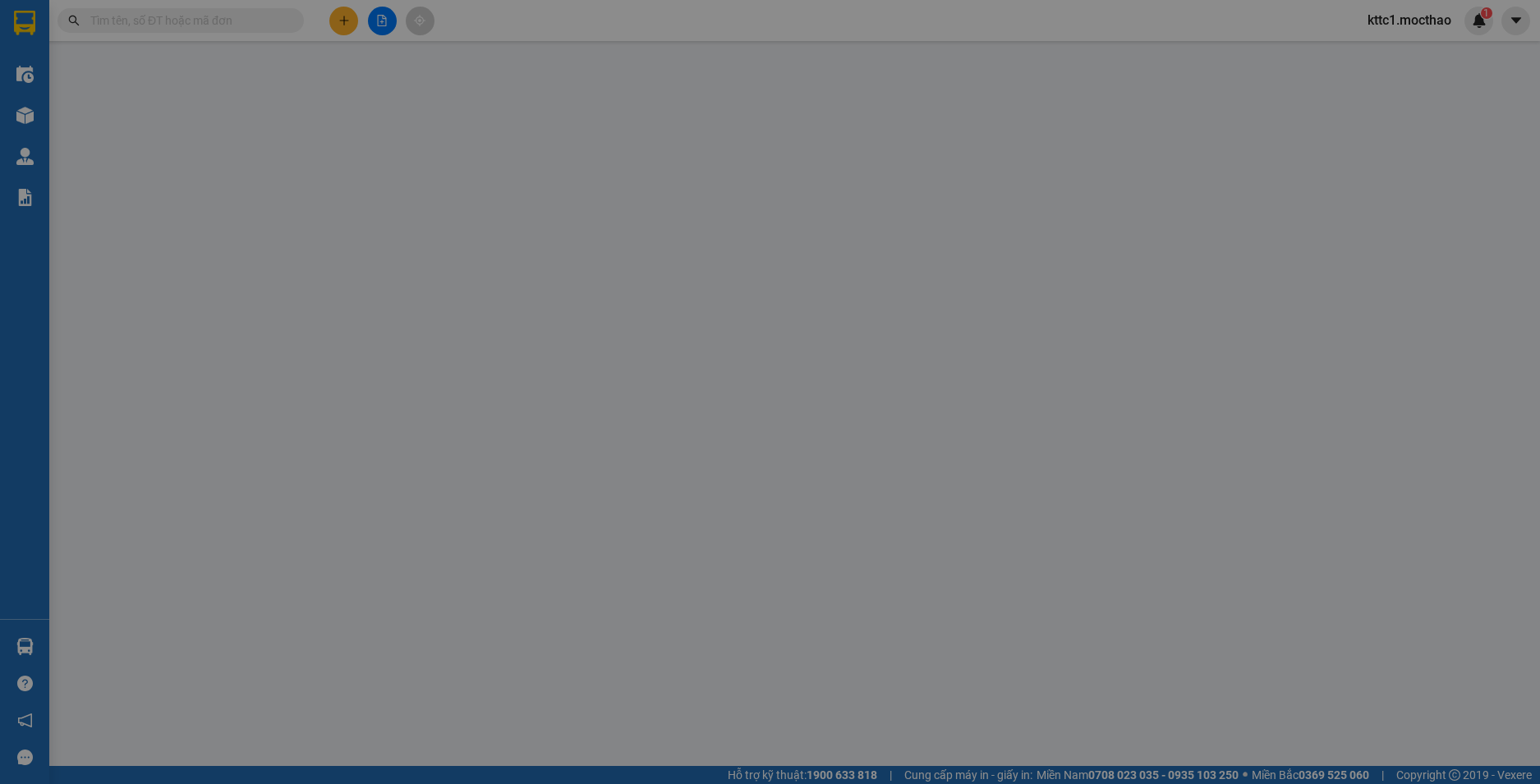
type input "0901975550"
type input "hưng"
type input "0772441713"
type input "nhung"
type input "1"
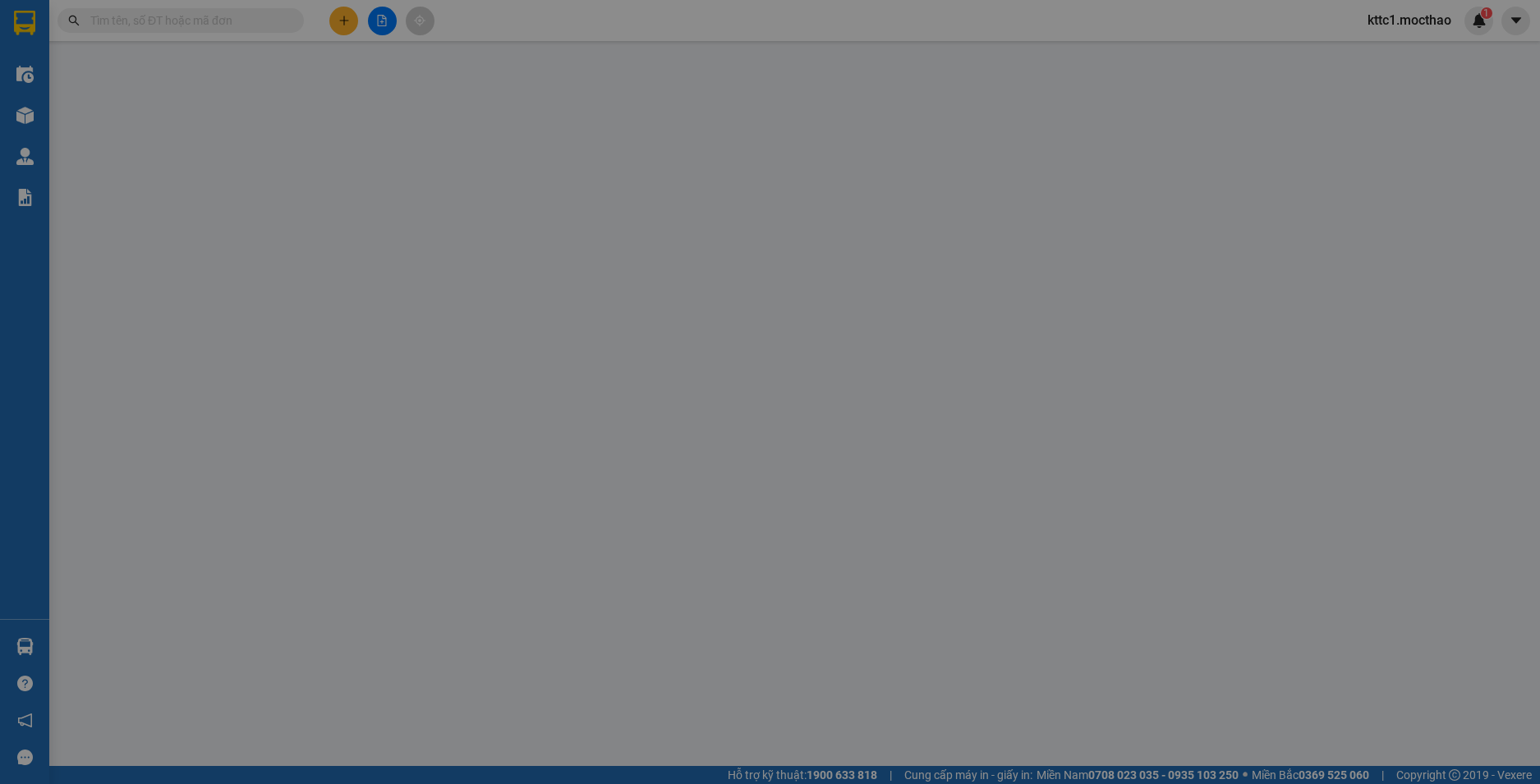
type input "0"
type input "30.000"
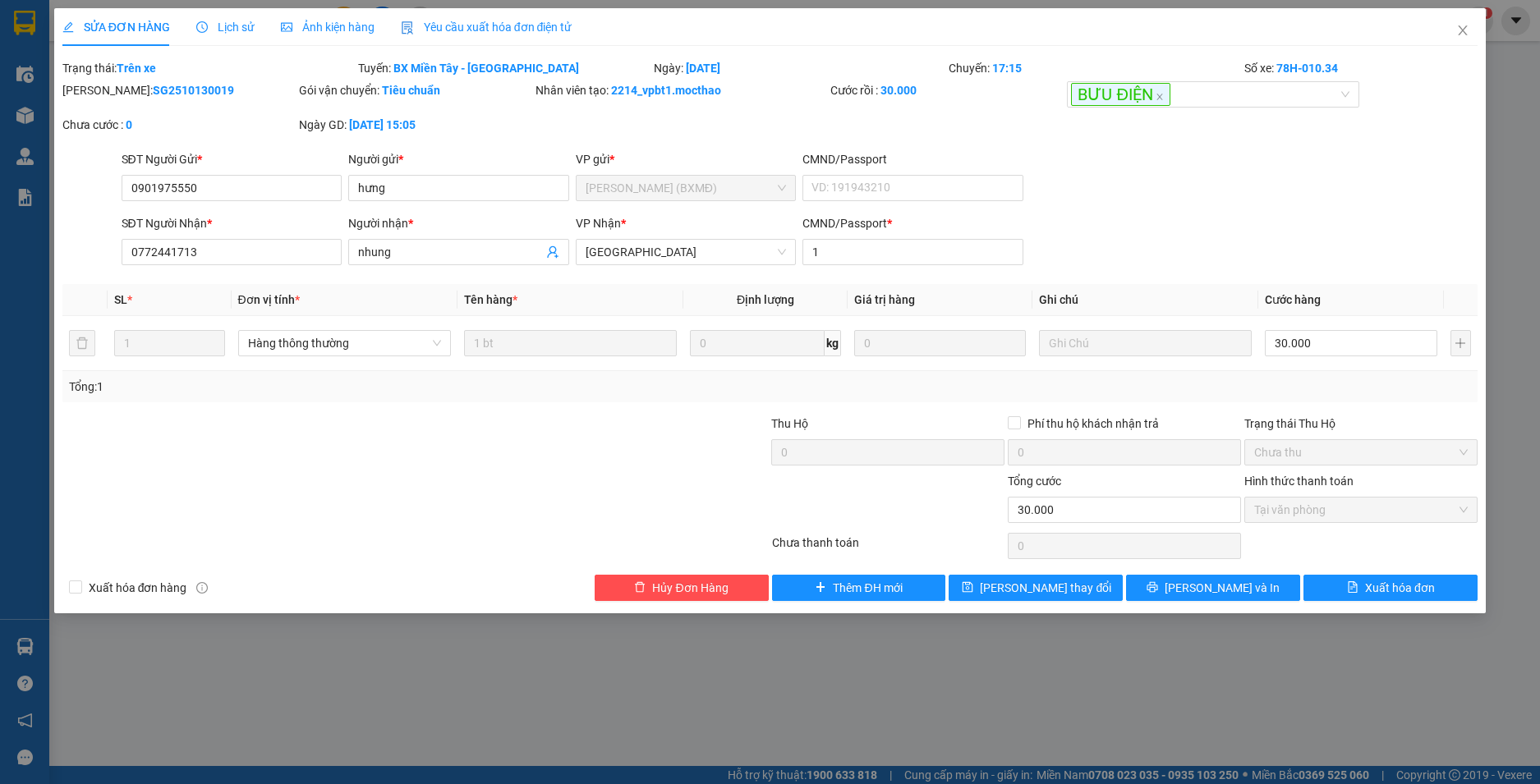
click at [422, 24] on span "Yêu cầu xuất hóa đơn điện tử" at bounding box center [487, 27] width 172 height 13
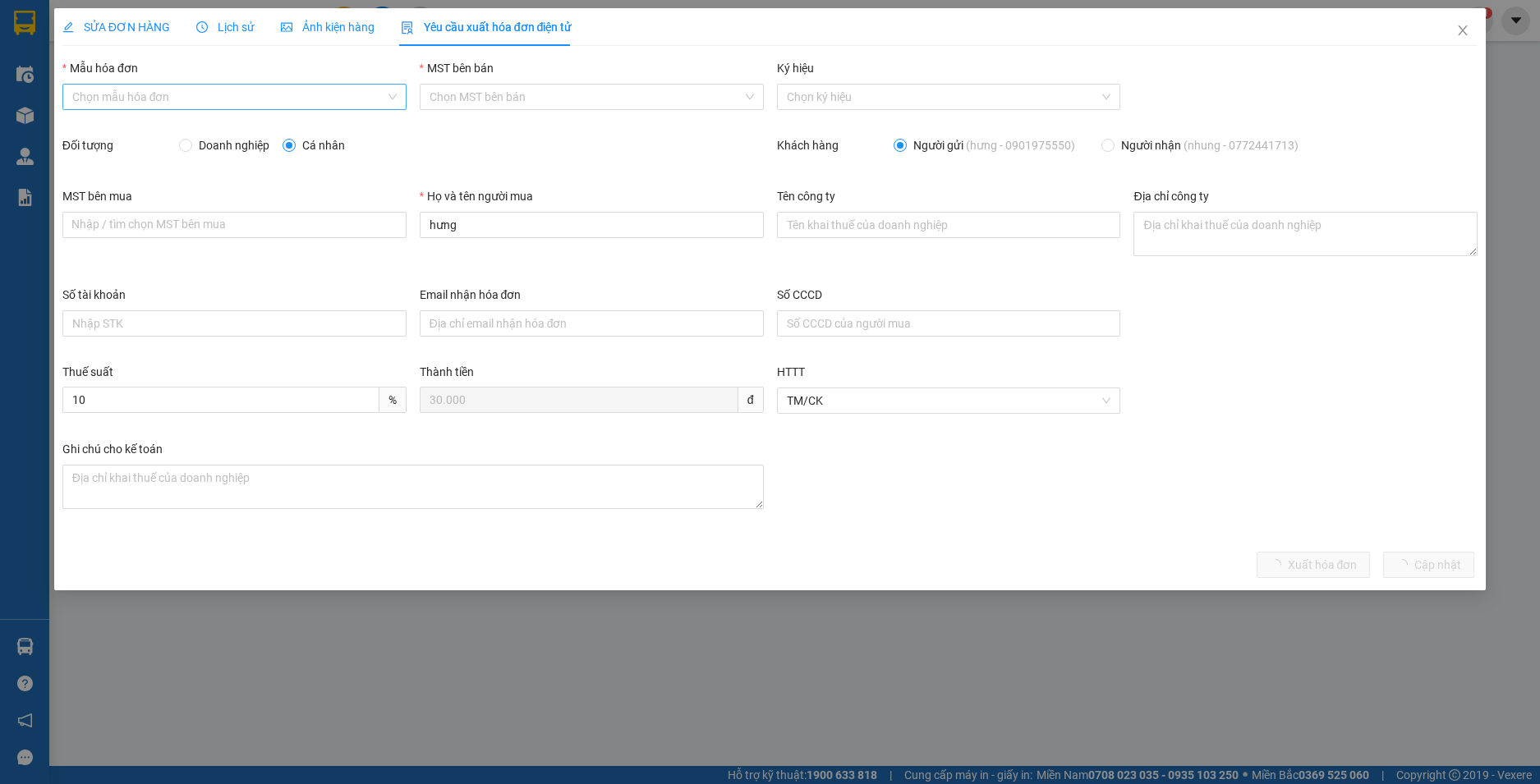
click at [199, 92] on input "Mẫu hóa đơn" at bounding box center [228, 97] width 313 height 24
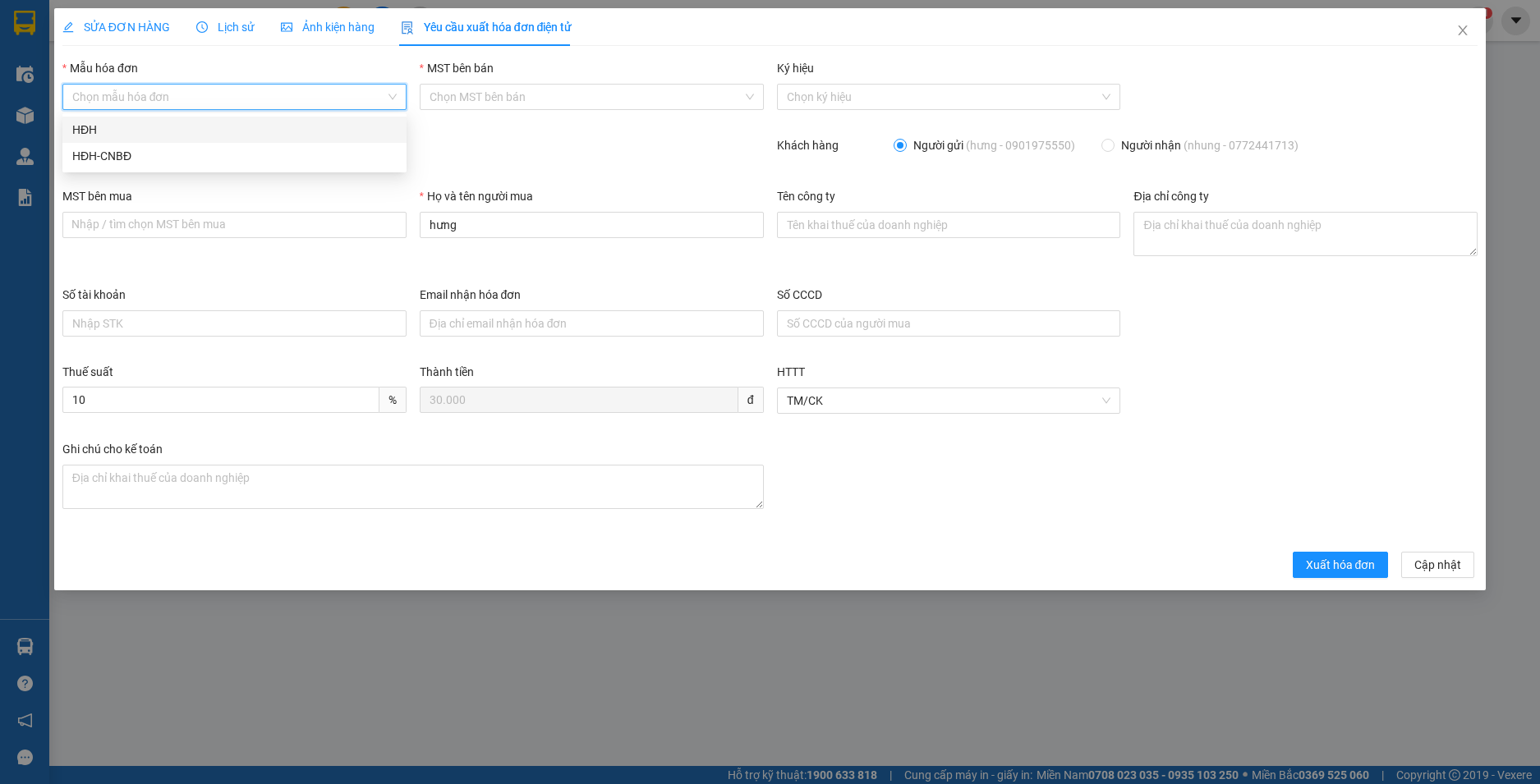
click at [173, 130] on div "HĐH" at bounding box center [234, 129] width 324 height 18
type input "8"
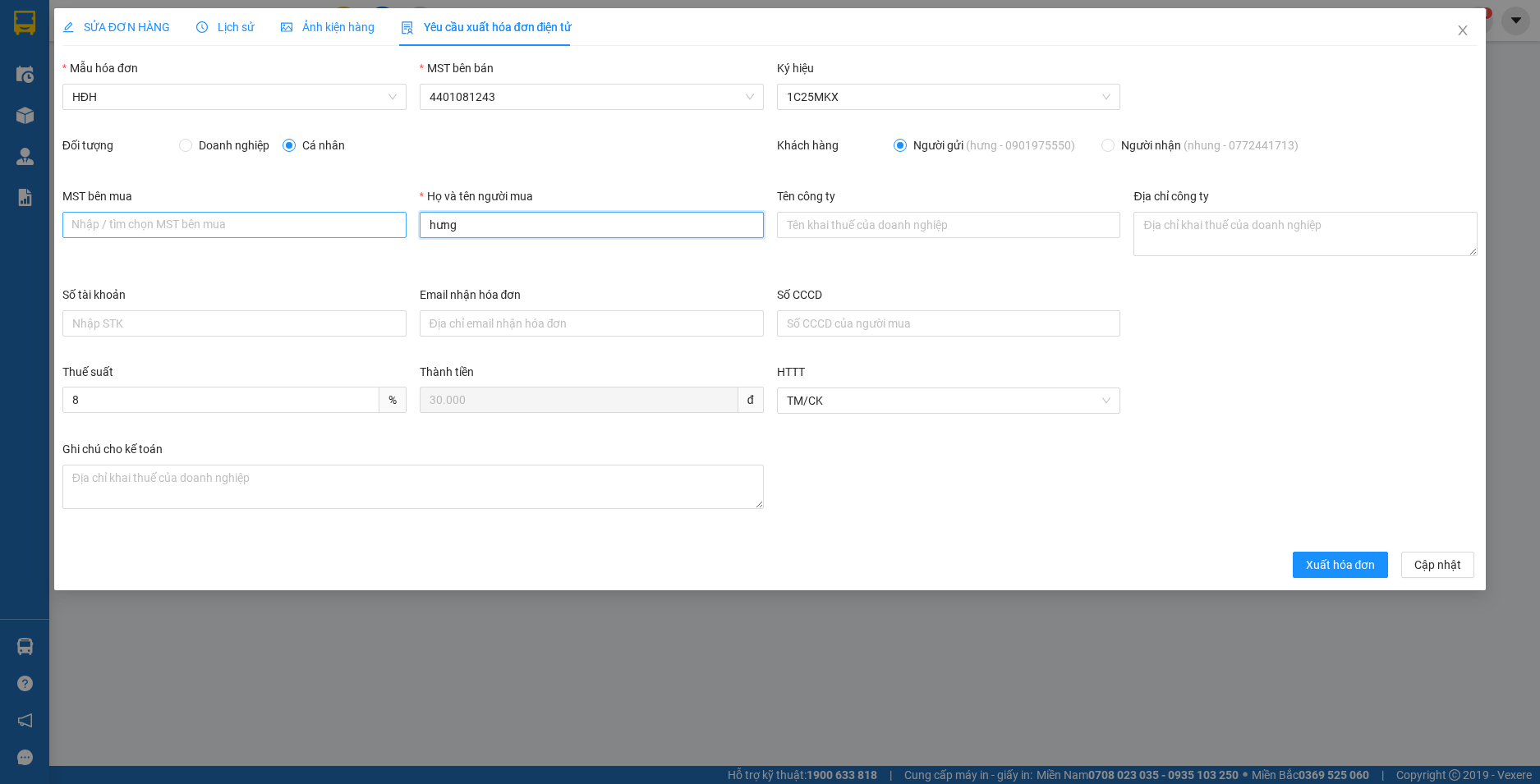
drag, startPoint x: 482, startPoint y: 231, endPoint x: 357, endPoint y: 232, distance: 125.0
click at [357, 232] on div "MST bên mua Nhập / tìm chọn MST bên mua Họ và tên người mua hưng Tên công ty Đị…" at bounding box center [770, 237] width 1429 height 99
type input "Người mua không lấy hoá đơn"
click at [1349, 566] on span "Xuất hóa đơn" at bounding box center [1340, 565] width 69 height 18
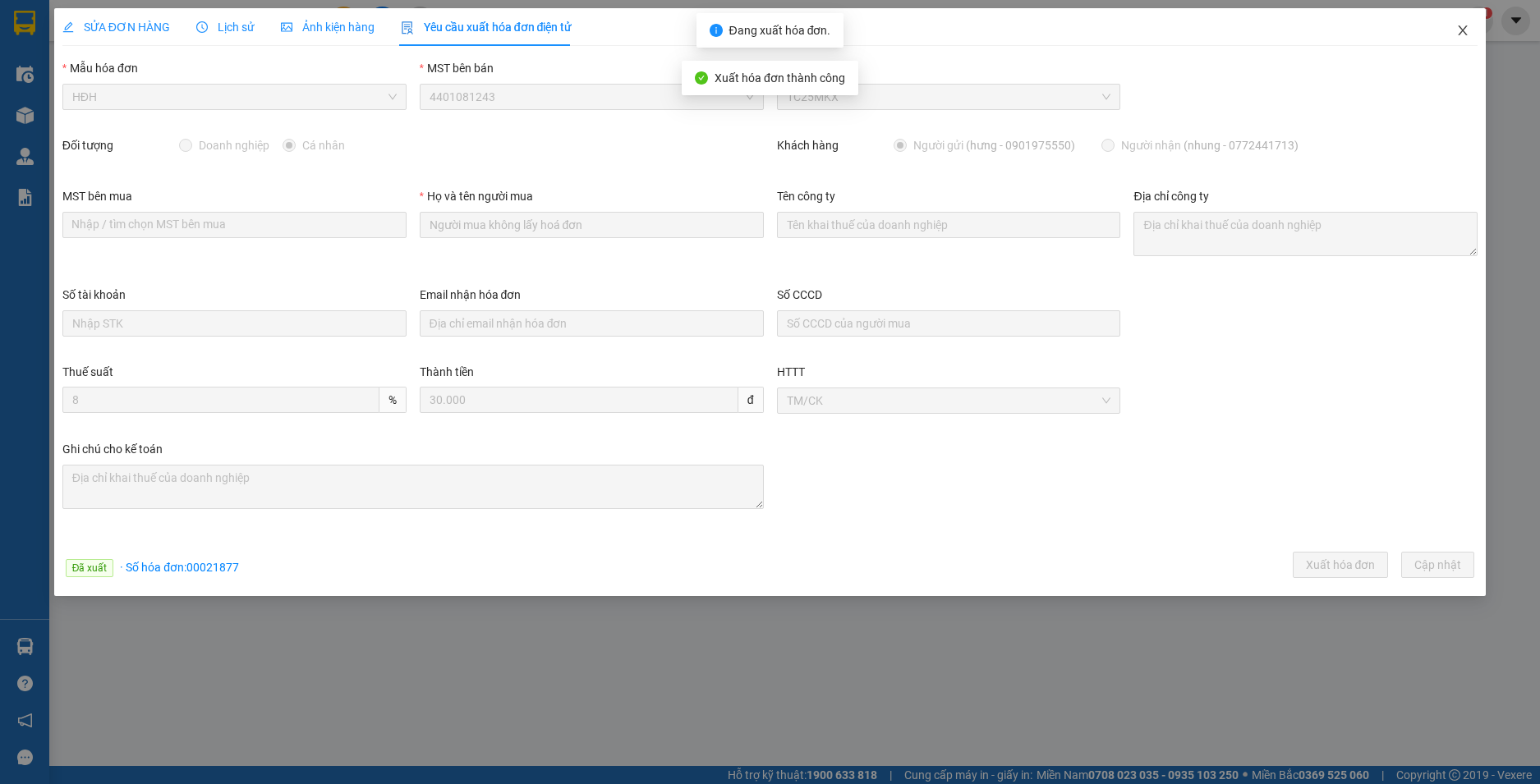
click at [1465, 29] on icon "close" at bounding box center [1464, 29] width 9 height 10
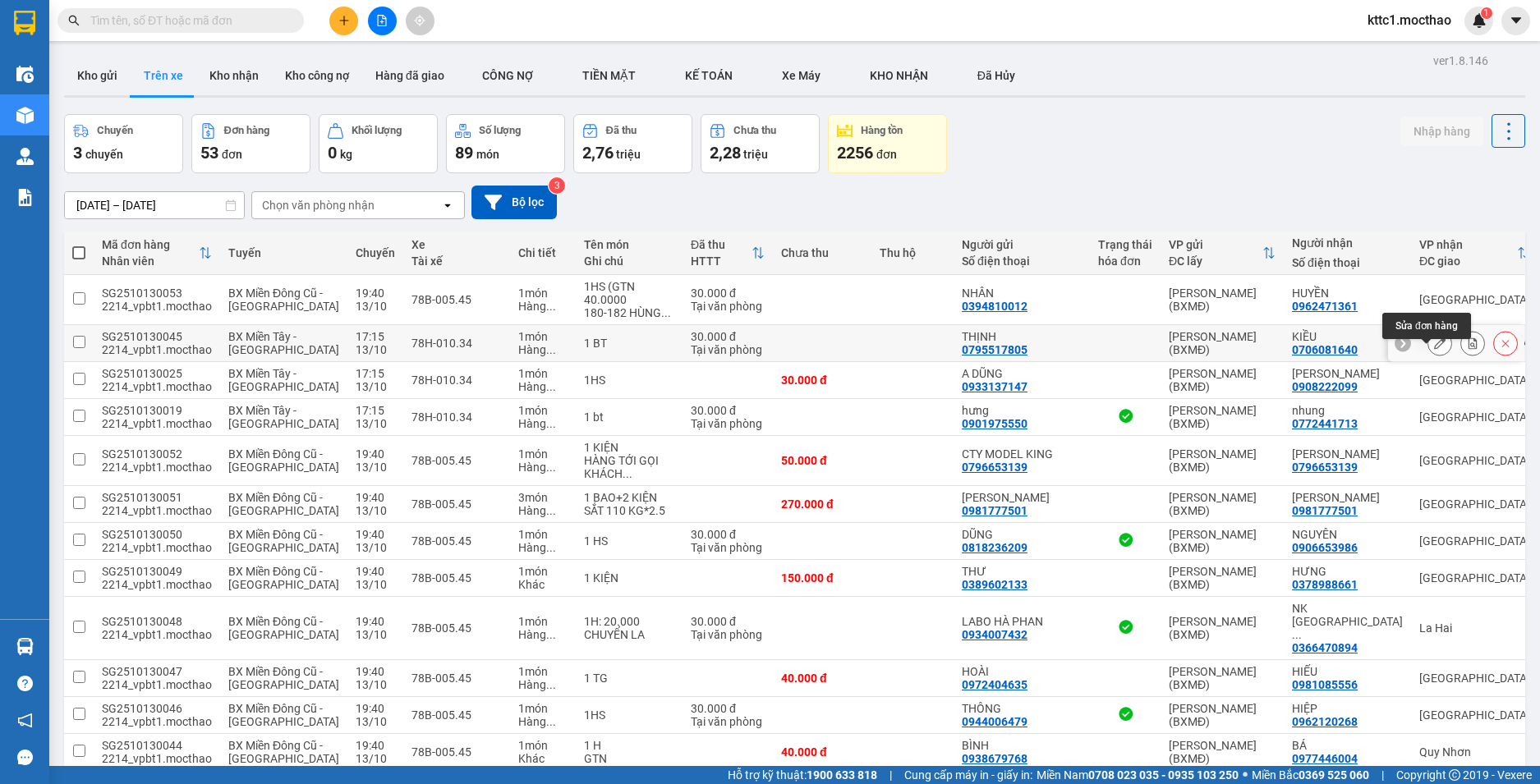
click at [1429, 350] on button at bounding box center [1440, 343] width 23 height 29
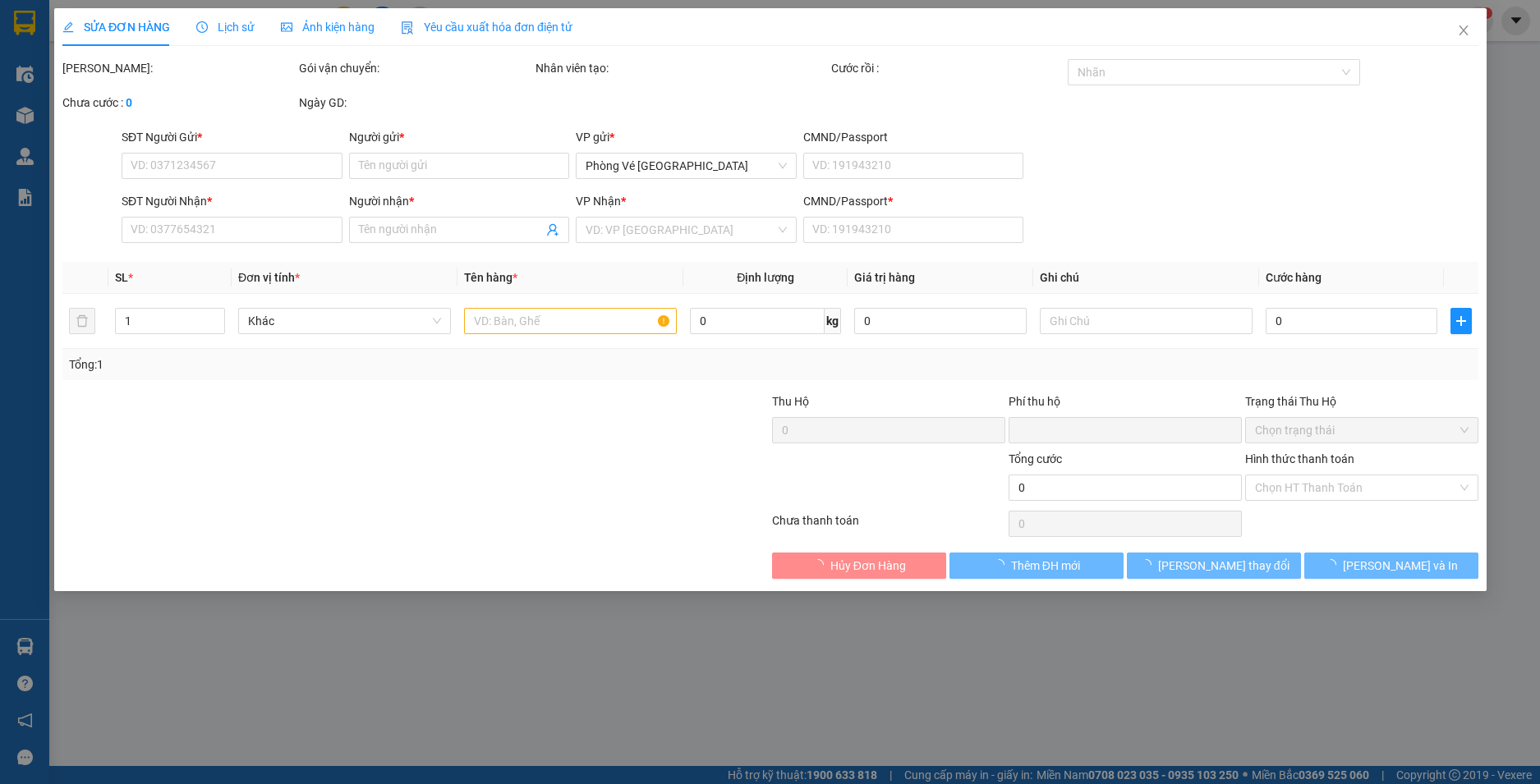
type input "0795517805"
type input "THỊNH"
type input "0706081640"
type input "KIỀU"
type input "1"
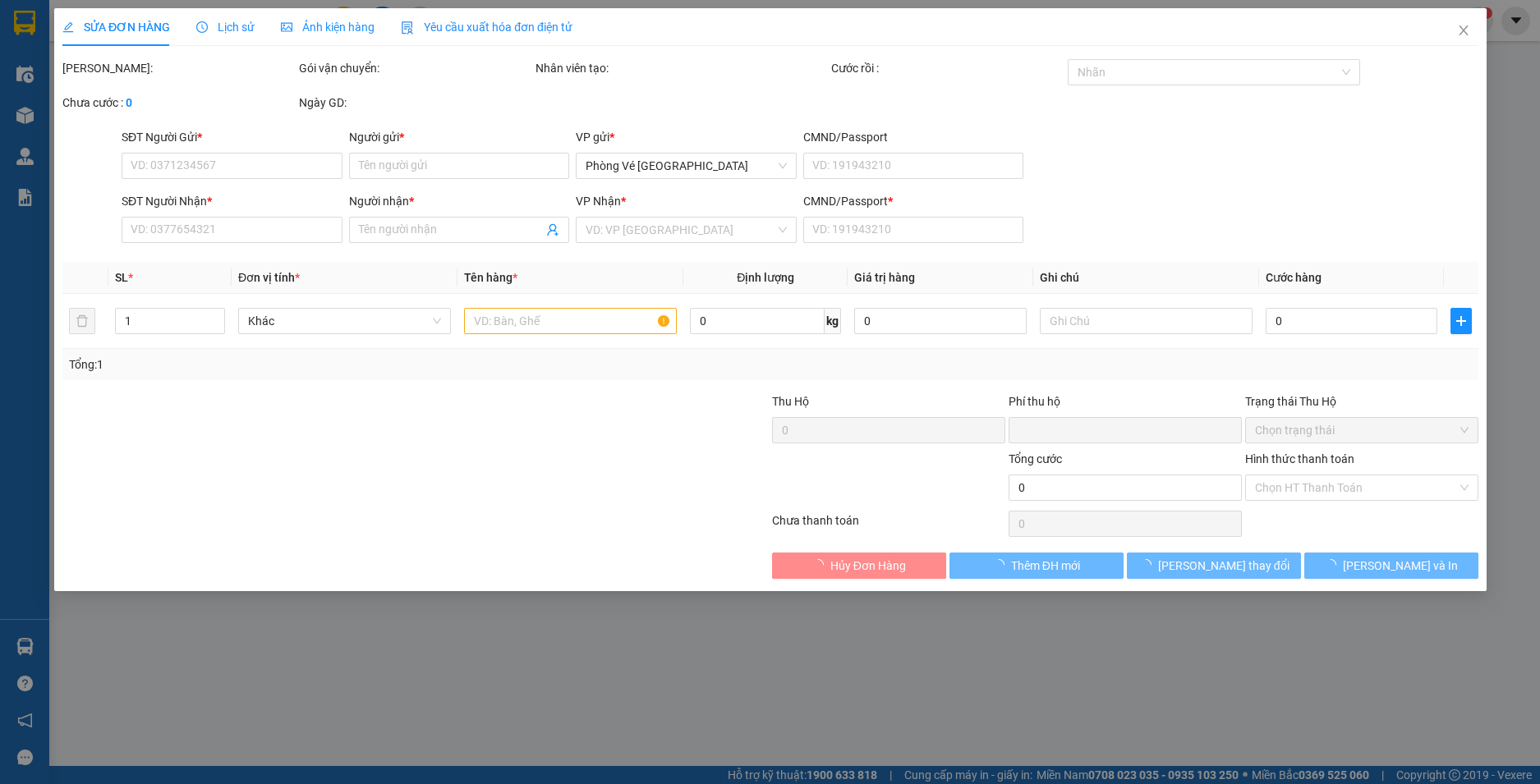
type input "0"
type input "30.000"
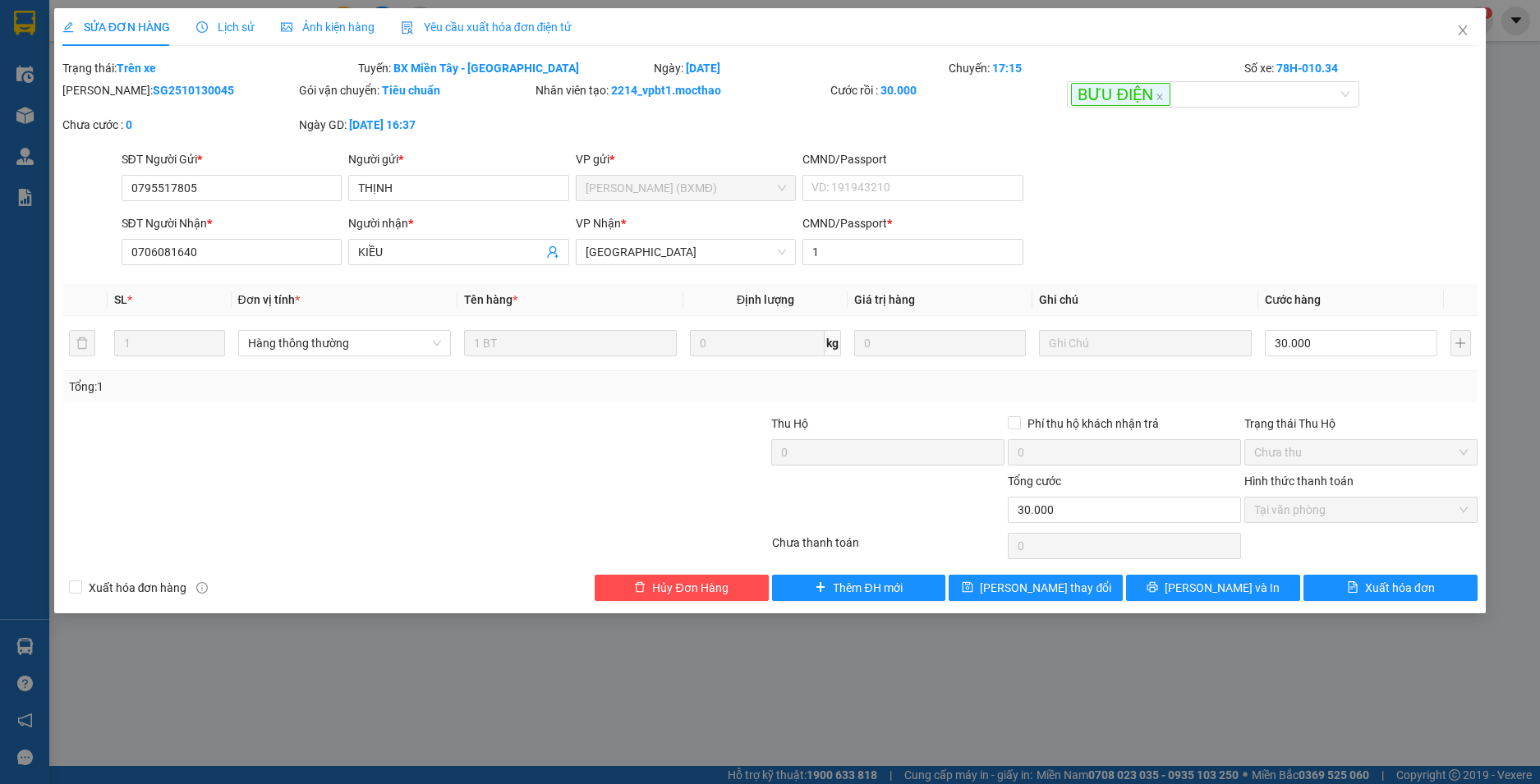
drag, startPoint x: 494, startPoint y: 31, endPoint x: 395, endPoint y: 57, distance: 102.4
click at [494, 30] on span "Yêu cầu xuất hóa đơn điện tử" at bounding box center [487, 27] width 172 height 13
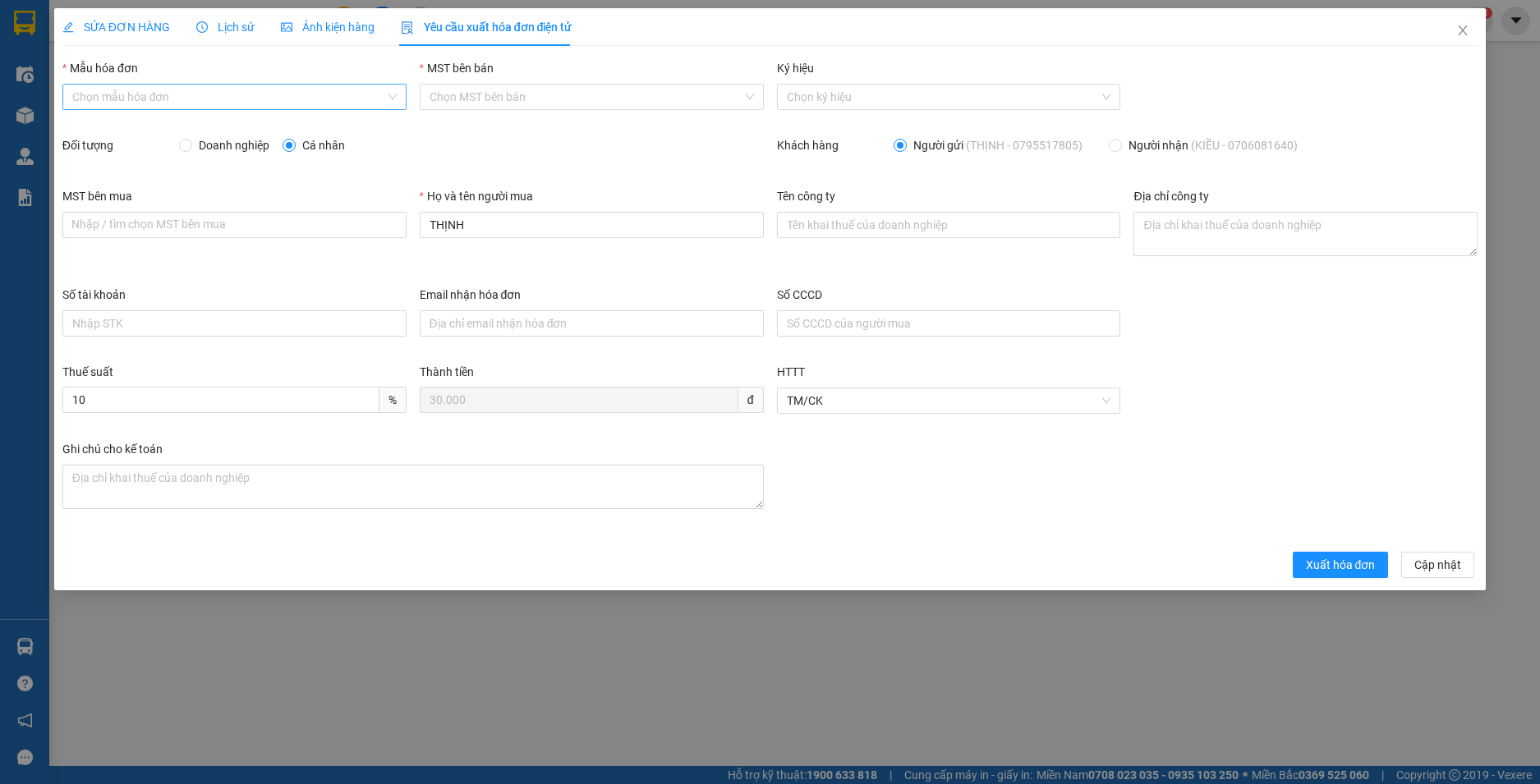
click at [234, 95] on input "Mẫu hóa đơn" at bounding box center [228, 97] width 313 height 24
click at [213, 133] on div "HĐH" at bounding box center [234, 129] width 324 height 18
type input "8"
click at [364, 233] on div "MST bên mua Nhập / tìm chọn MST bên mua Họ và tên người mua THỊNH Tên công ty Đ…" at bounding box center [770, 237] width 1429 height 99
type input "Người mua không lấy hoá đơn"
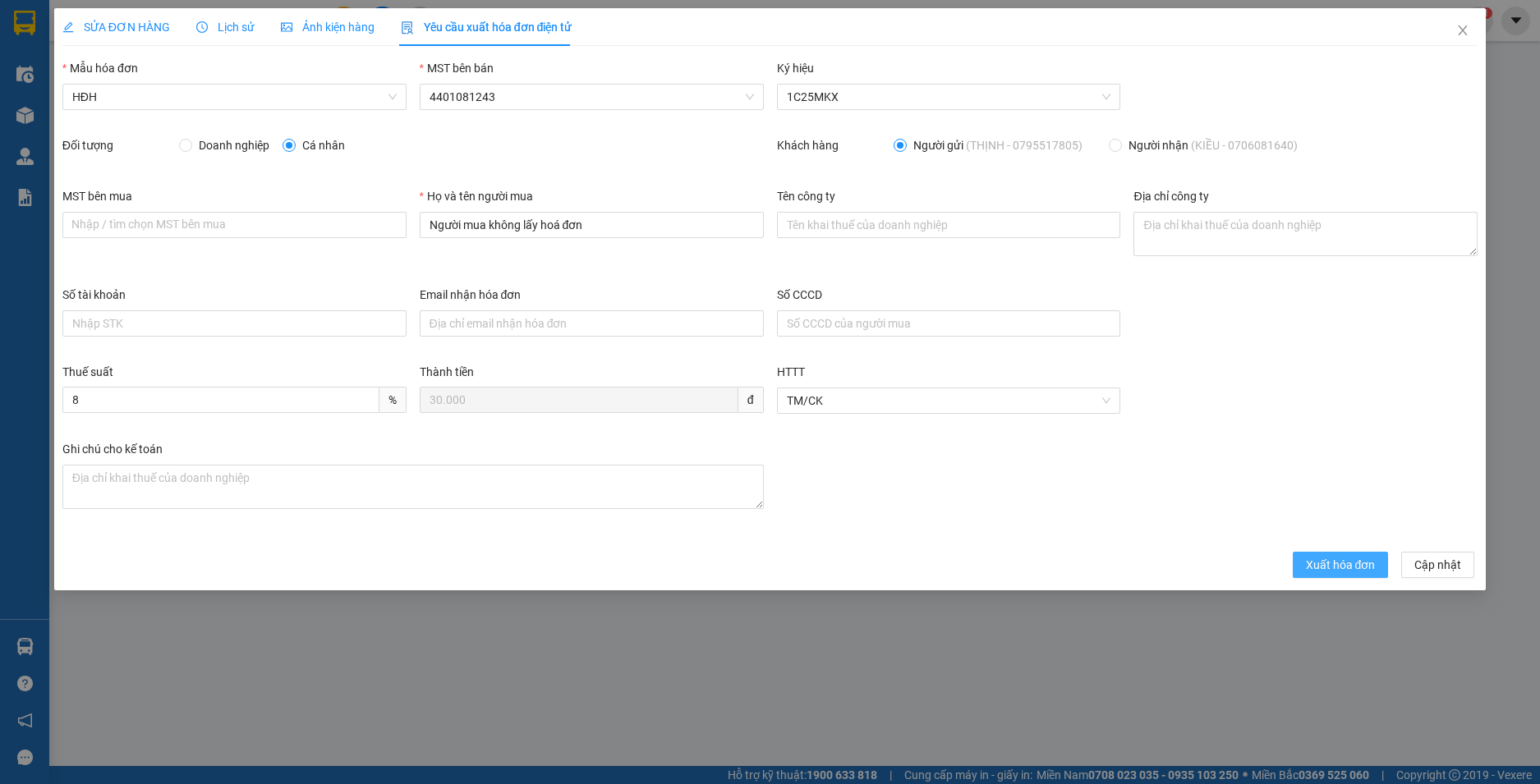
click at [1347, 556] on span "Xuất hóa đơn" at bounding box center [1340, 565] width 69 height 18
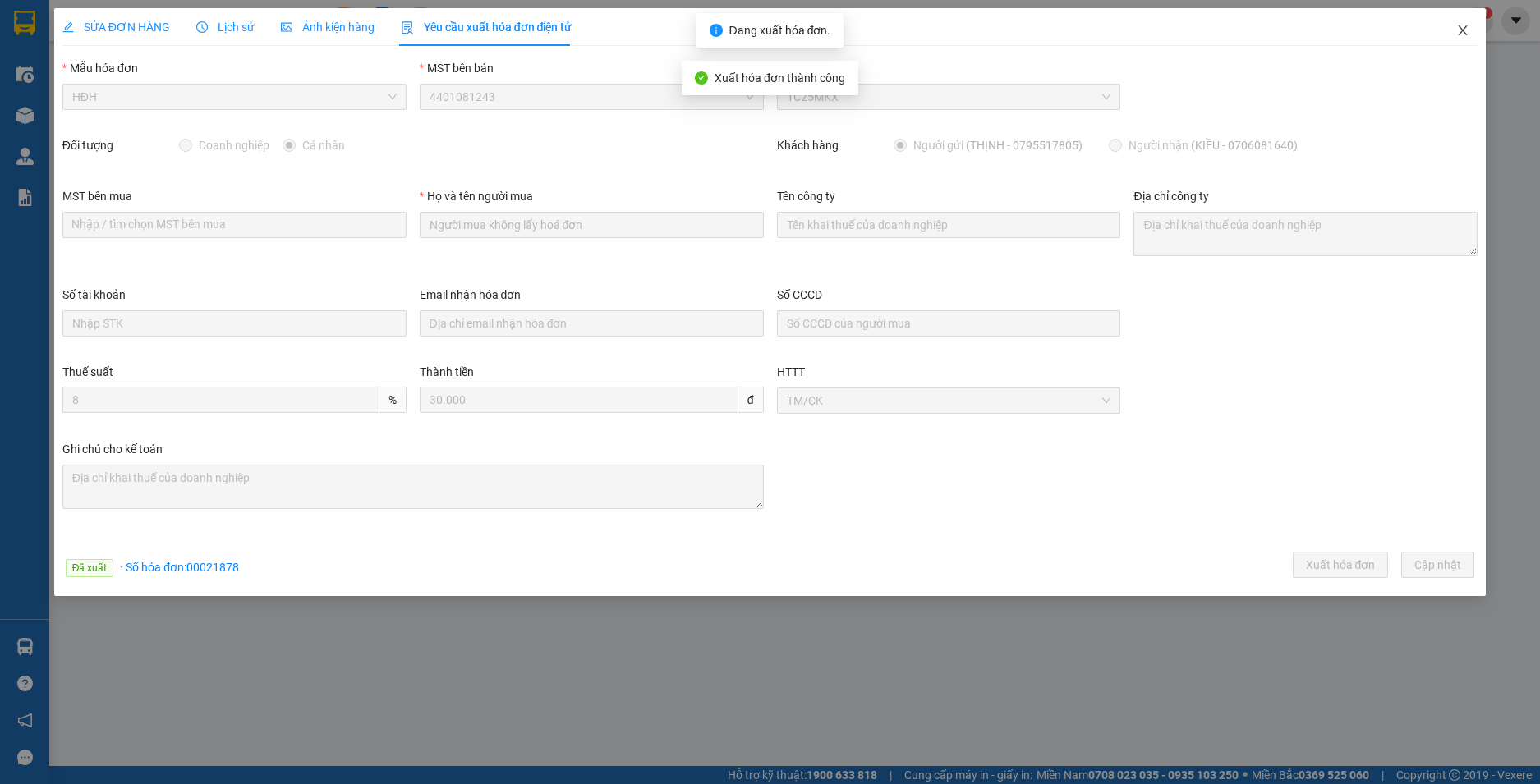
click at [1465, 28] on icon "close" at bounding box center [1463, 29] width 13 height 13
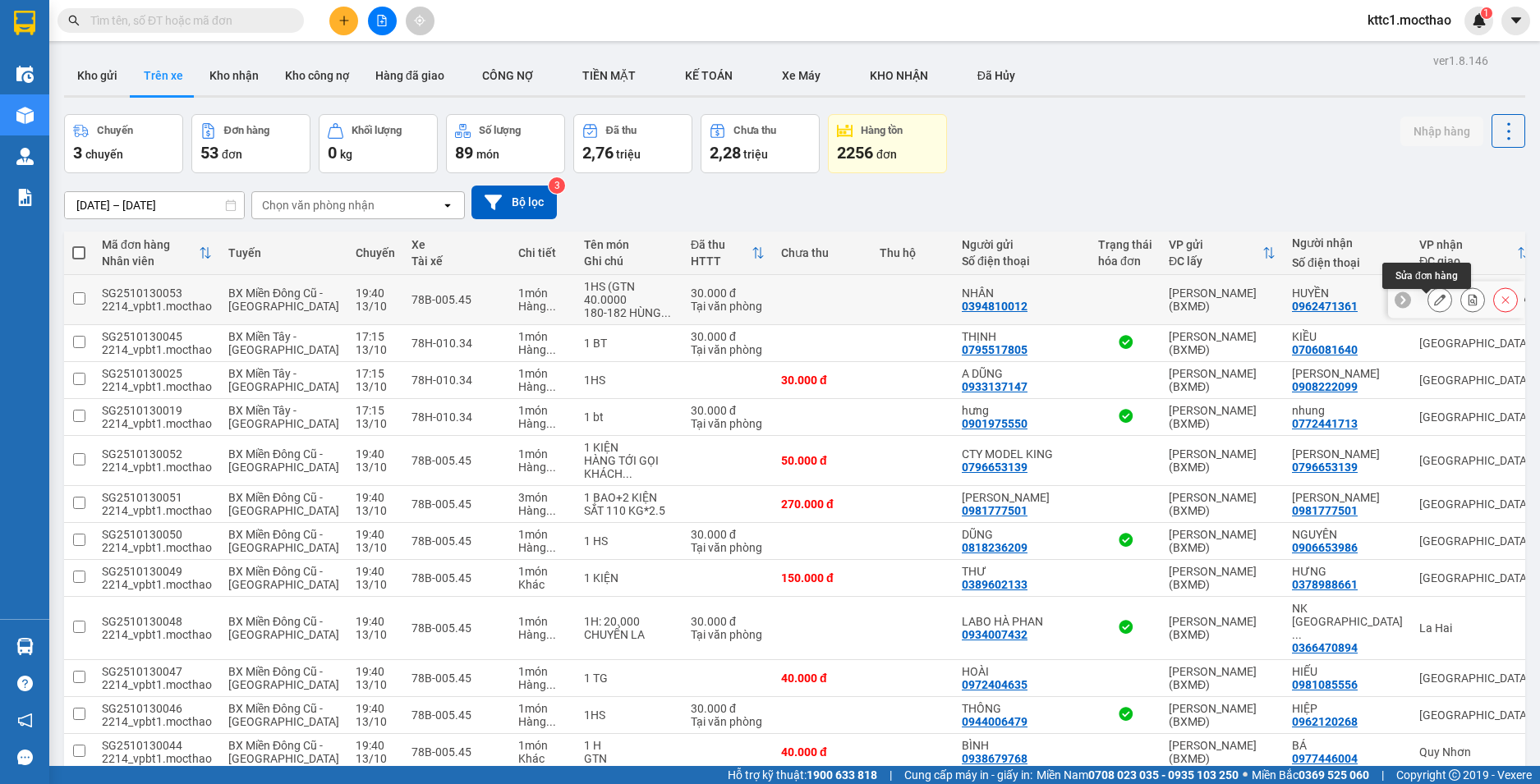
click at [1429, 306] on button at bounding box center [1440, 299] width 23 height 29
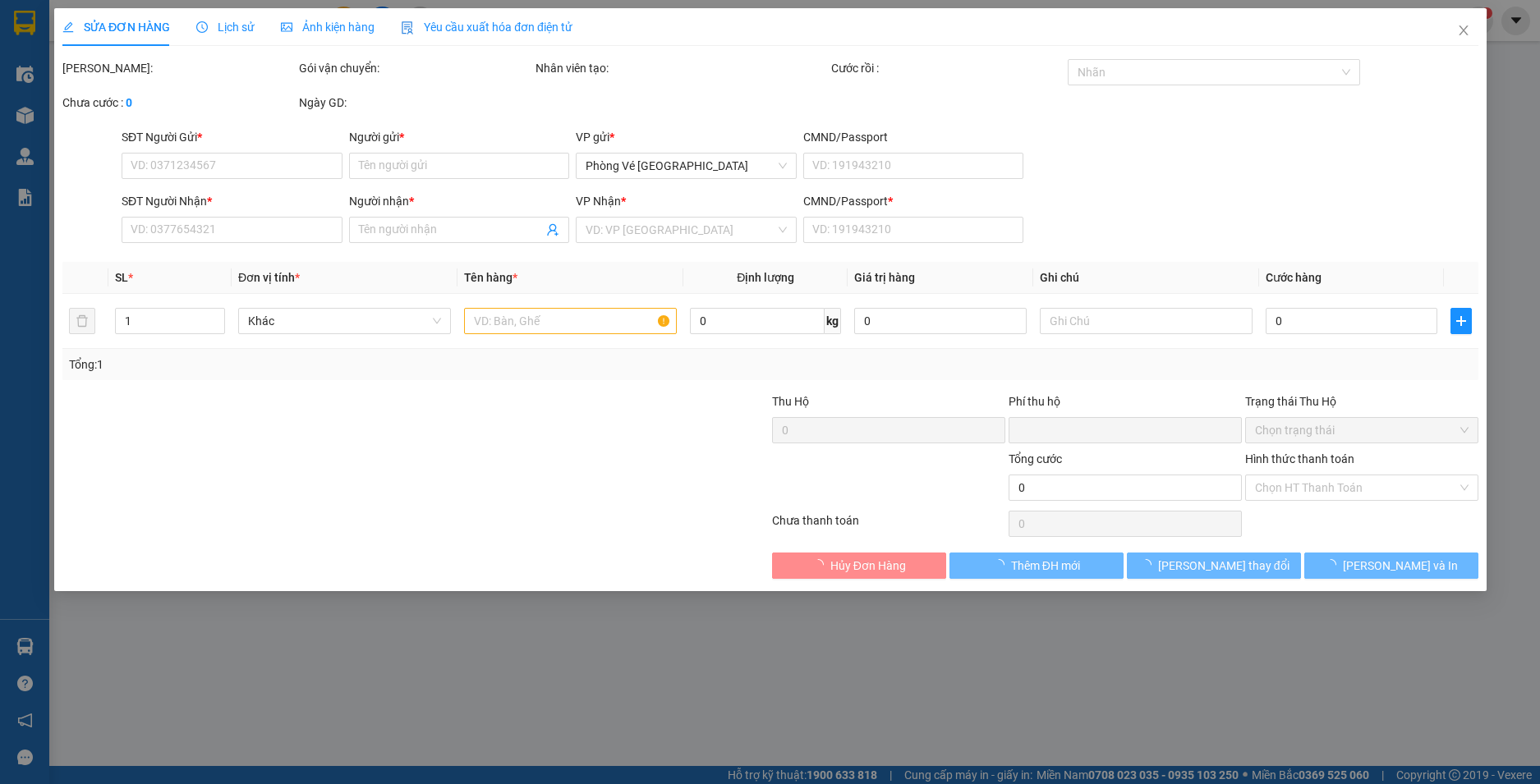
type input "0394810012"
type input "NHÂN"
type input "0962471361"
type input "HUYỀN"
type input "1"
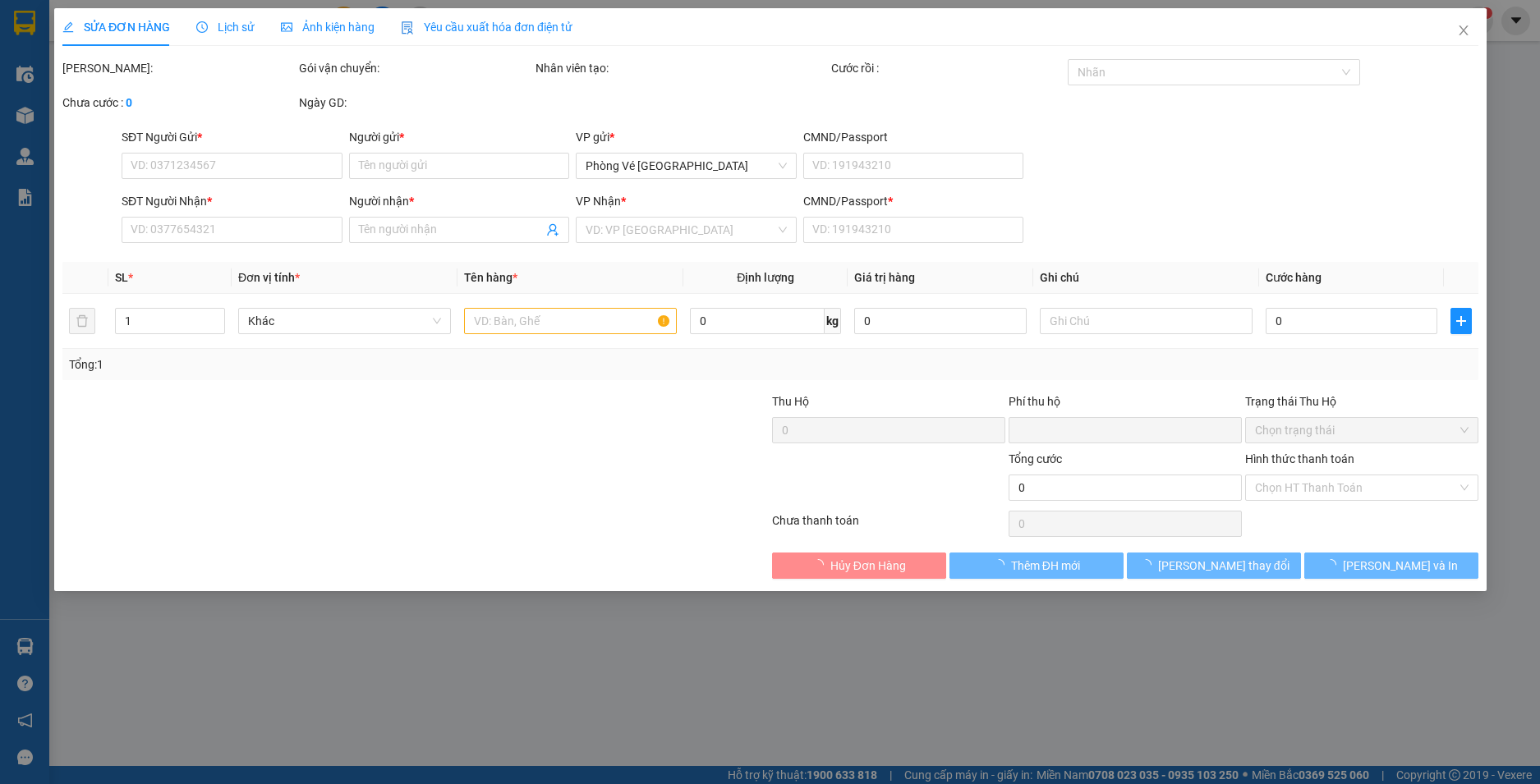
type input "0"
type input "30.000"
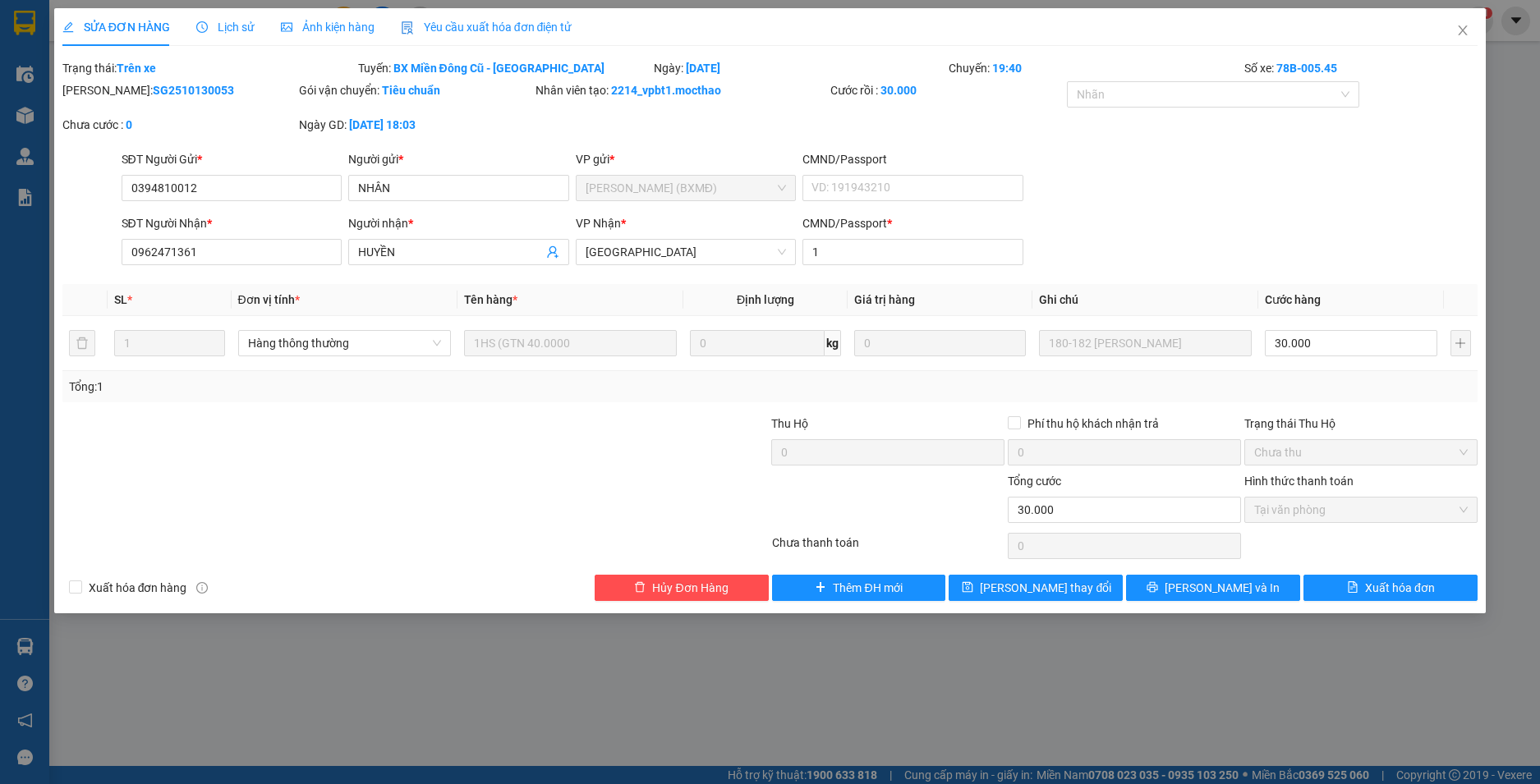
click at [464, 28] on span "Yêu cầu xuất hóa đơn điện tử" at bounding box center [487, 27] width 172 height 13
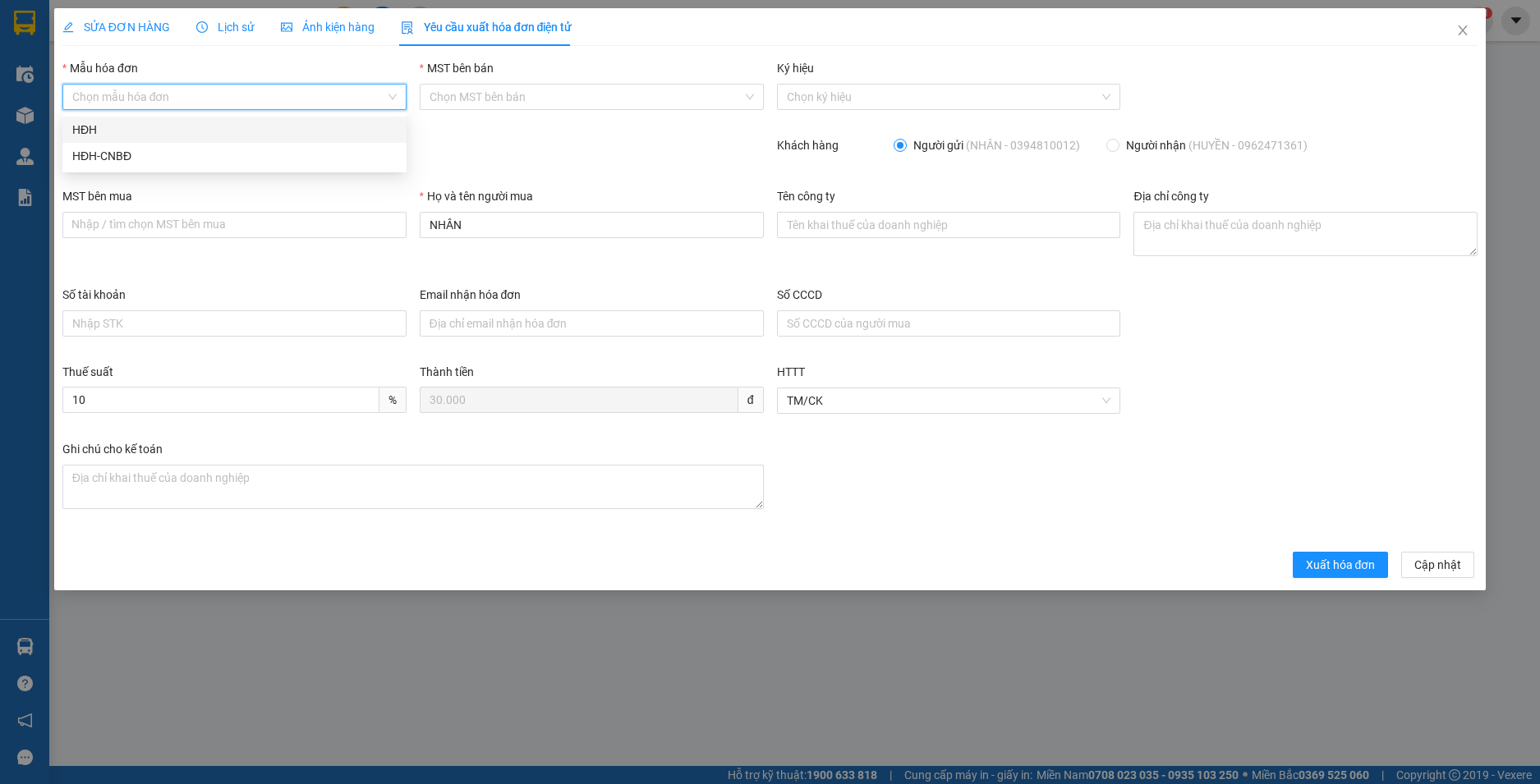
click at [251, 101] on input "Mẫu hóa đơn" at bounding box center [228, 97] width 313 height 24
click at [213, 128] on div "HĐH" at bounding box center [234, 129] width 324 height 18
type input "8"
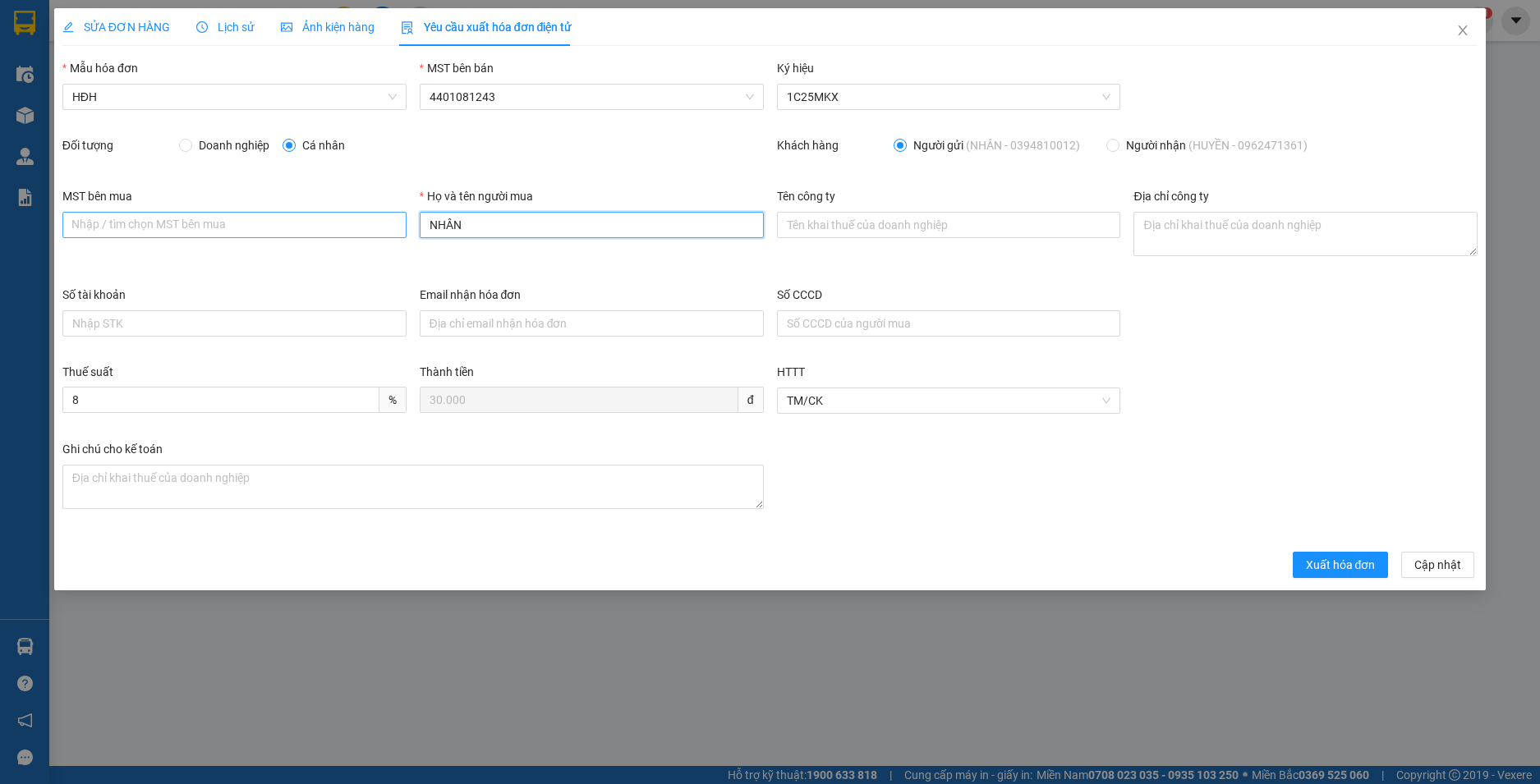
drag, startPoint x: 488, startPoint y: 225, endPoint x: 380, endPoint y: 228, distance: 108.0
click at [380, 228] on div "MST bên mua Nhập / tìm chọn MST bên mua Họ và tên người mua NHÂN Tên công ty Đị…" at bounding box center [770, 237] width 1429 height 99
type input "Người mua không lấy hoá đơn"
click at [1347, 572] on span "Xuất hóa đơn" at bounding box center [1340, 565] width 69 height 18
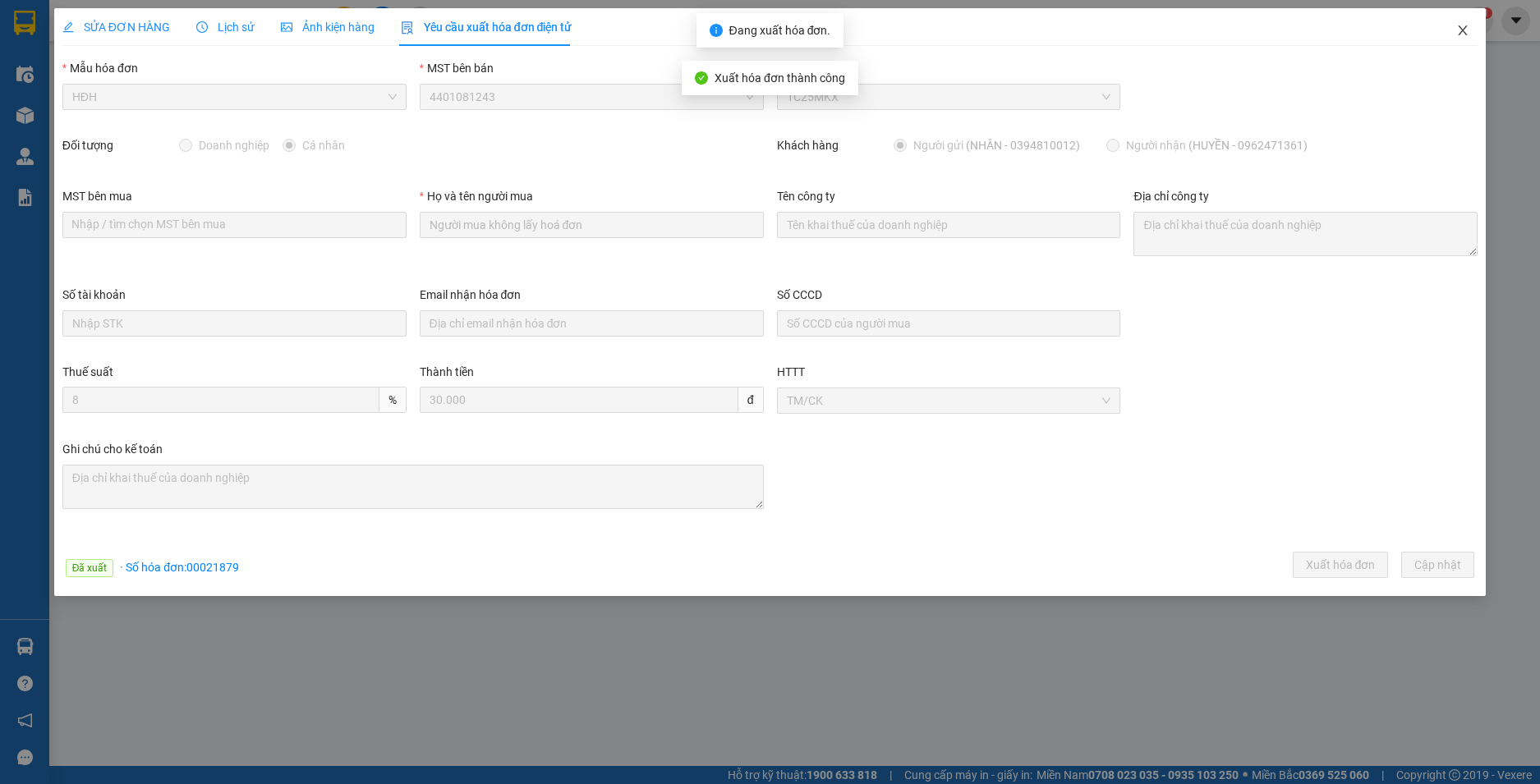
click at [1461, 30] on icon "close" at bounding box center [1463, 29] width 13 height 13
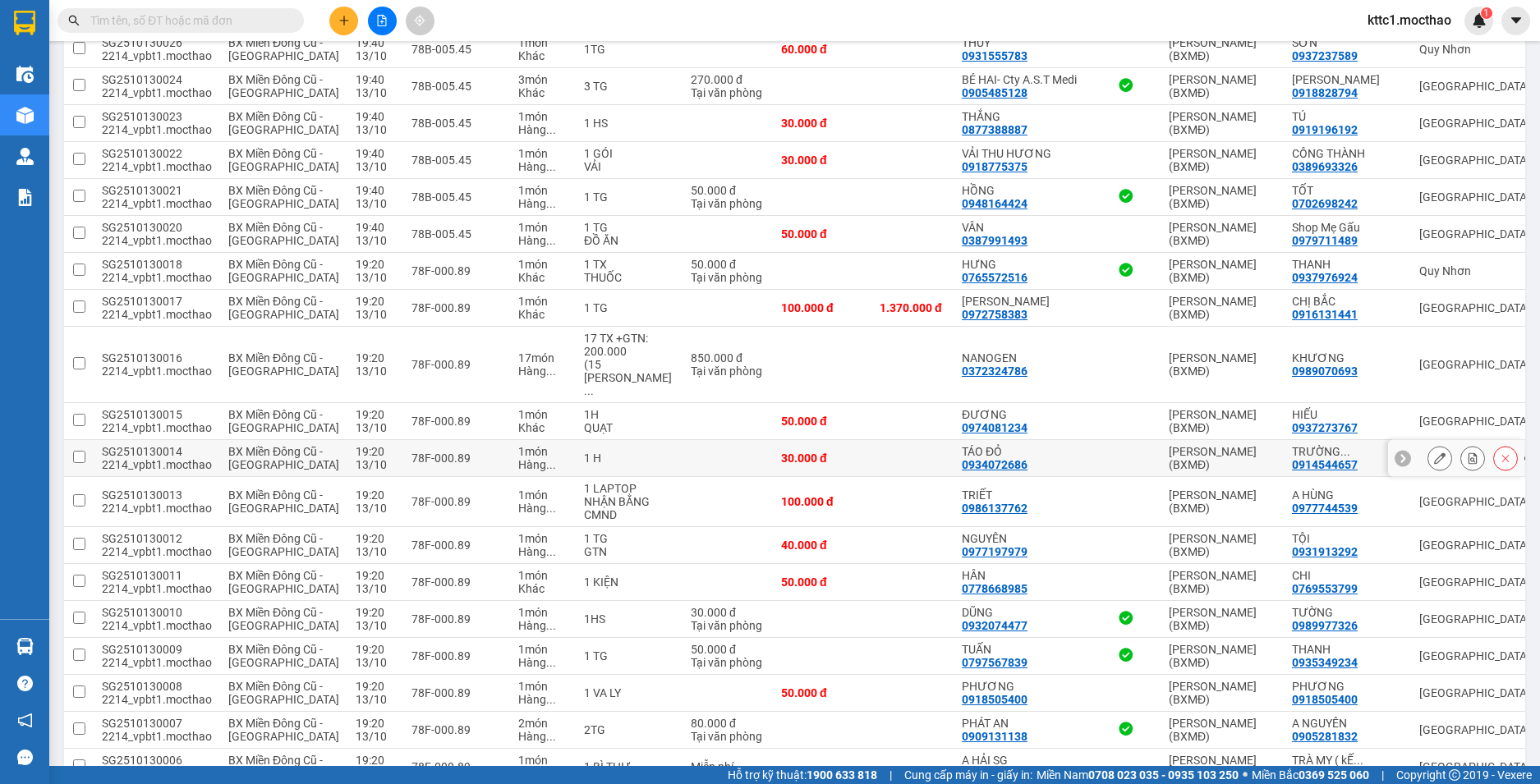
scroll to position [1147, 0]
